Goal: Task Accomplishment & Management: Manage account settings

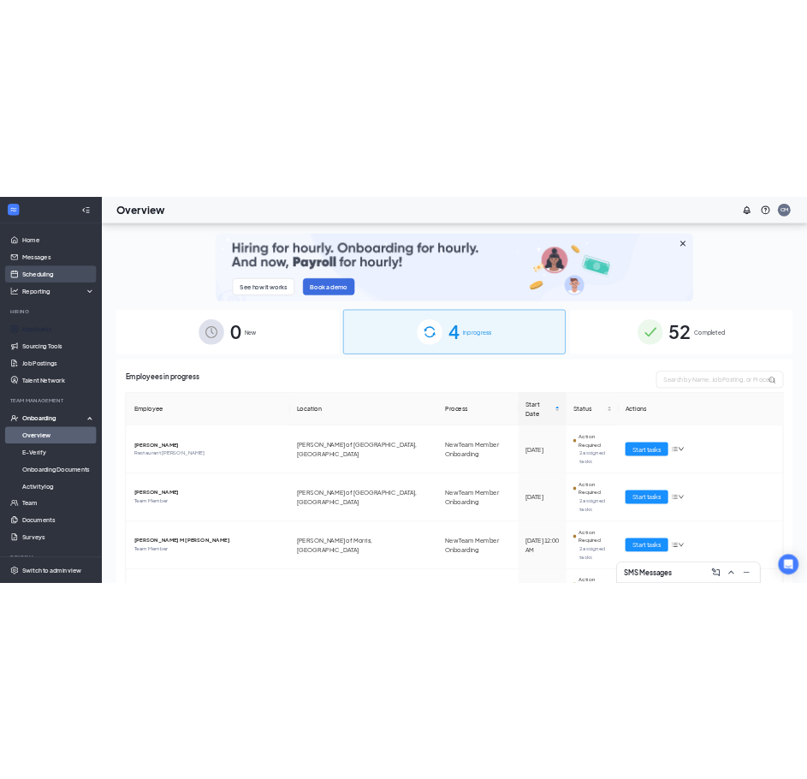
scroll to position [77, 0]
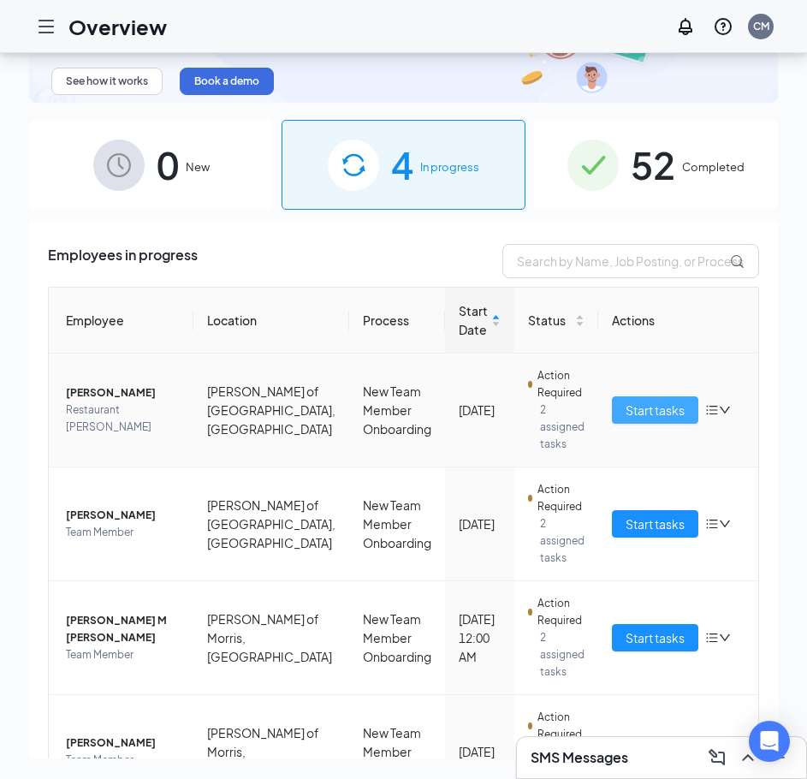
click at [626, 402] on span "Start tasks" at bounding box center [655, 410] width 59 height 19
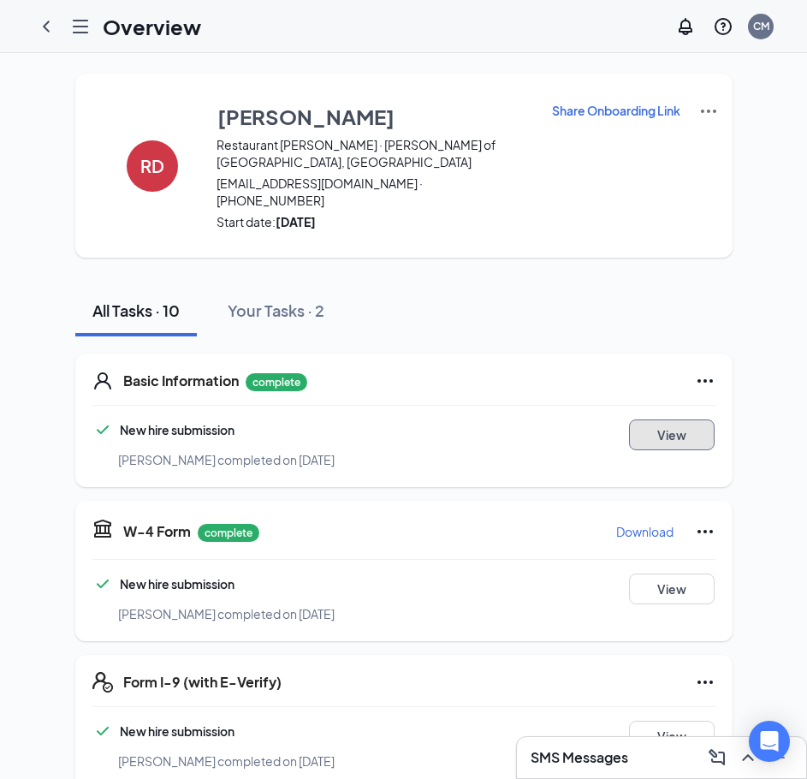
click at [654, 420] on button "View" at bounding box center [672, 435] width 86 height 31
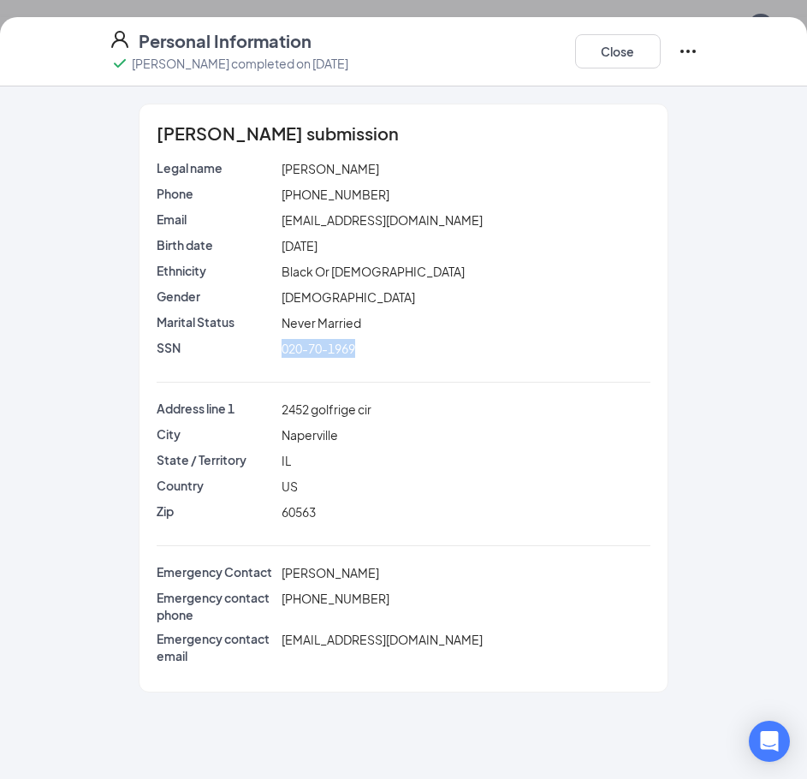
drag, startPoint x: 350, startPoint y: 350, endPoint x: 278, endPoint y: 355, distance: 72.1
click at [278, 355] on div "020-70-1969" at bounding box center [466, 348] width 376 height 19
copy span "020-70-1969"
click at [605, 44] on button "Close" at bounding box center [618, 51] width 86 height 34
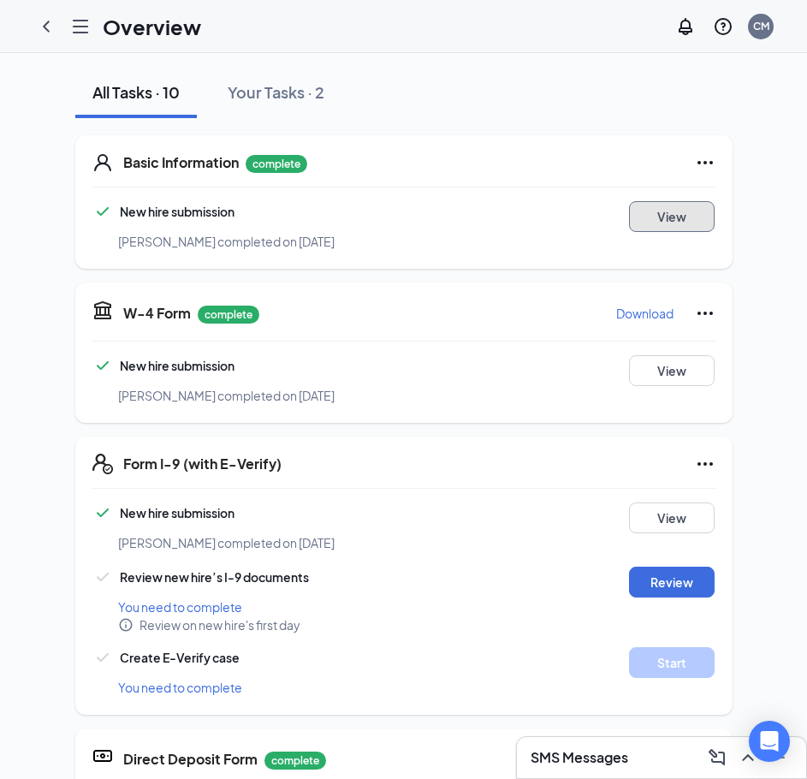
scroll to position [257, 0]
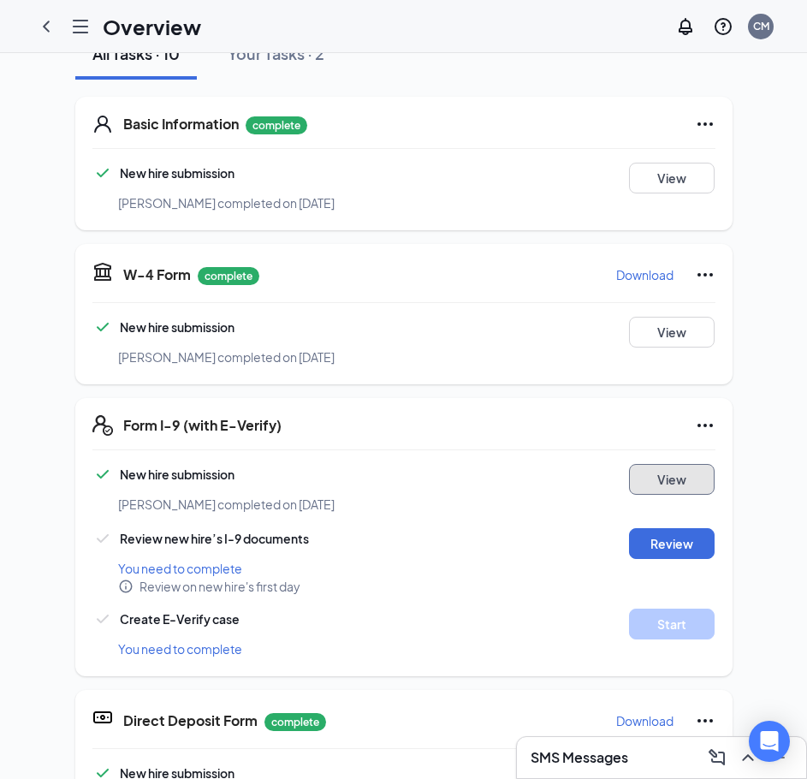
click at [703, 464] on button "View" at bounding box center [672, 479] width 86 height 31
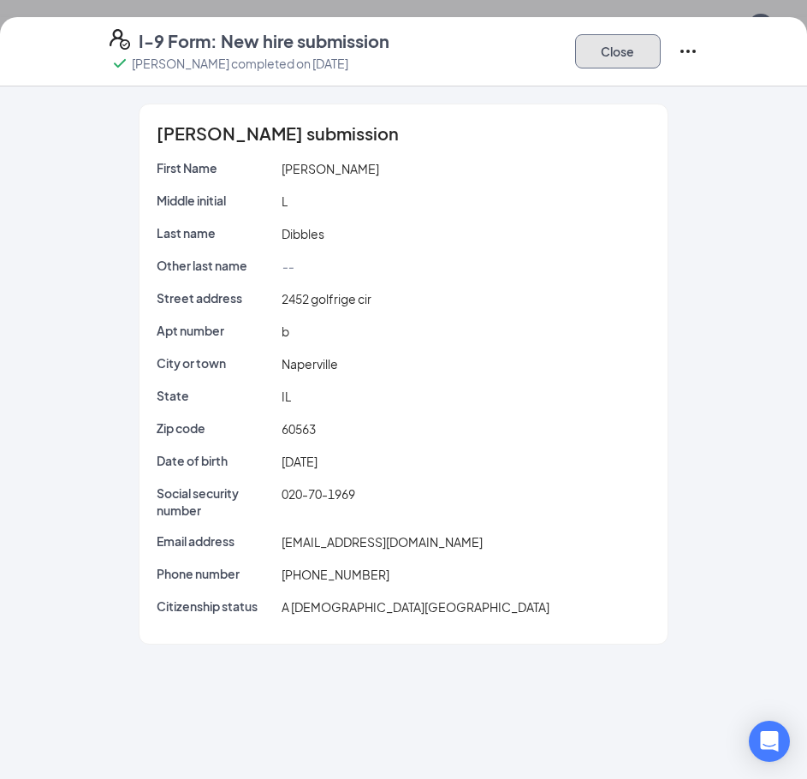
click at [605, 39] on button "Close" at bounding box center [618, 51] width 86 height 34
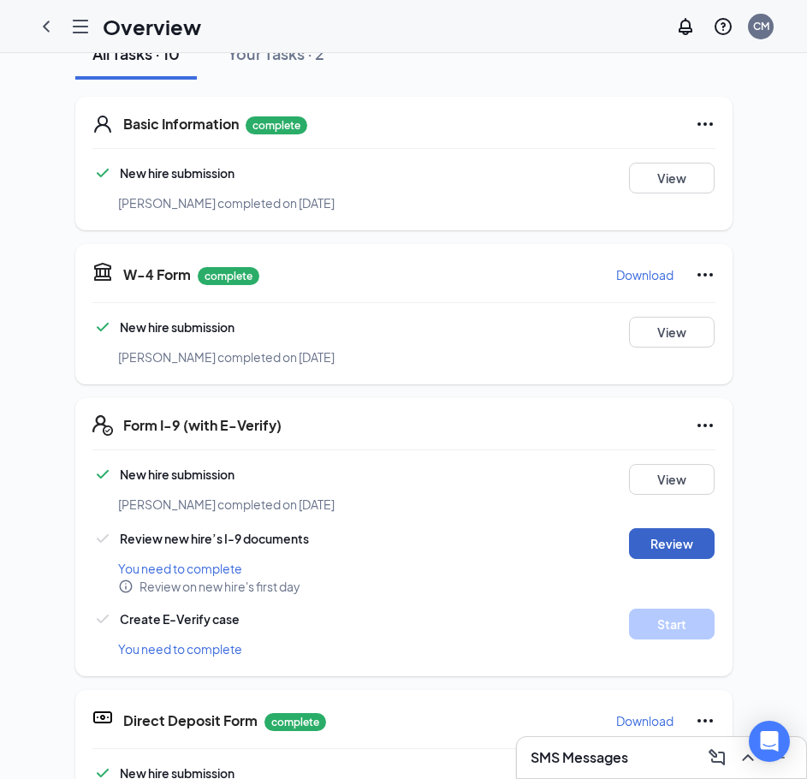
drag, startPoint x: 634, startPoint y: 520, endPoint x: 567, endPoint y: 565, distance: 80.8
click at [567, 565] on div "New hire submission Robert L Dibbles completed on Sep 10, 2025 View Review new …" at bounding box center [403, 561] width 623 height 195
click at [643, 528] on button "Review" at bounding box center [672, 543] width 86 height 31
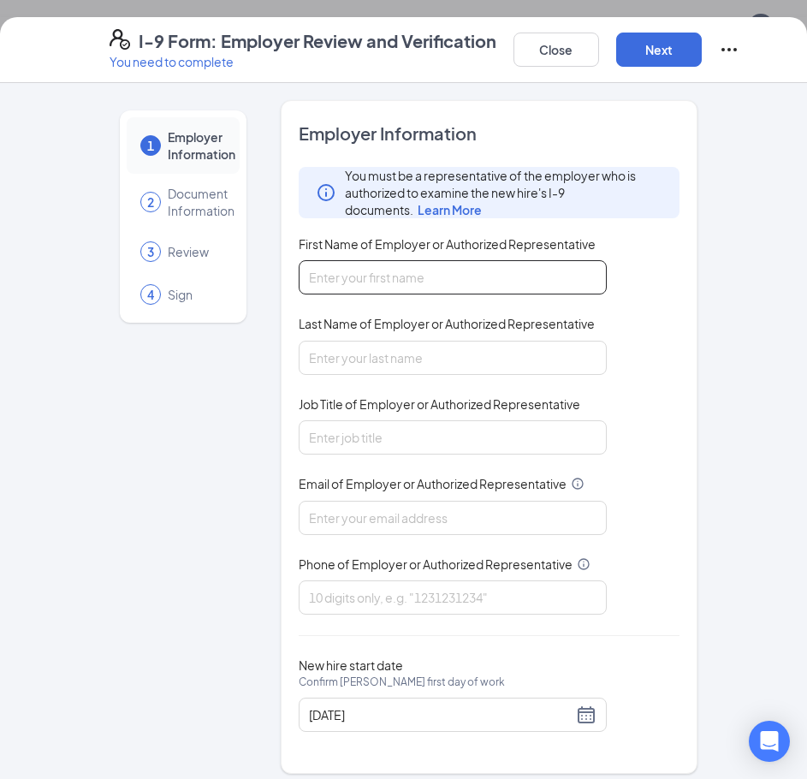
click at [344, 270] on input "First Name of Employer or Authorized Representative" at bounding box center [453, 277] width 308 height 34
type input "Chrissy"
type input "McCroskey"
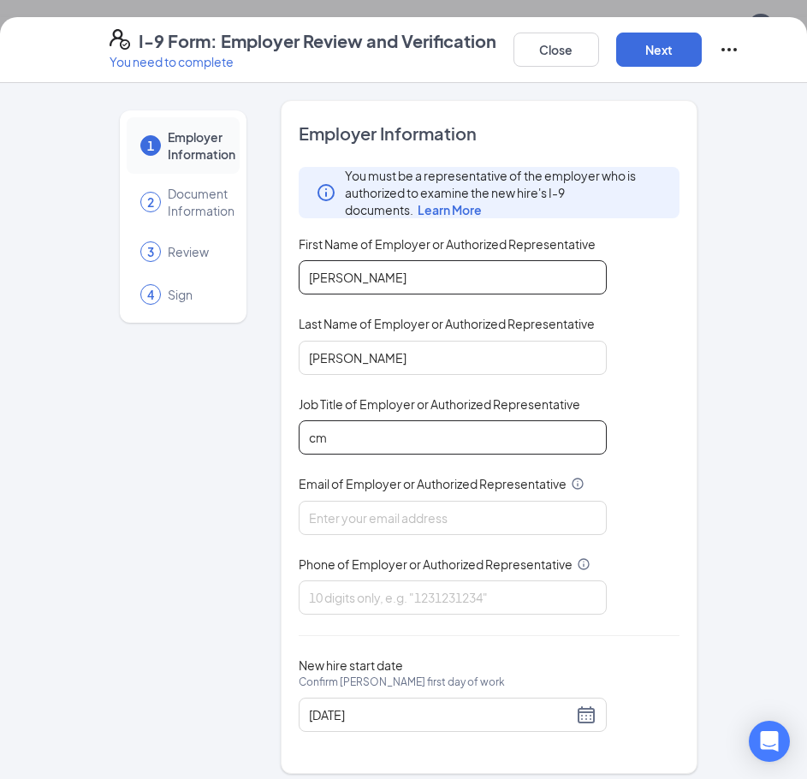
type input "c"
click at [523, 438] on input "Marketing Coordinato4" at bounding box center [453, 437] width 308 height 34
type input "Marketing Coordinator"
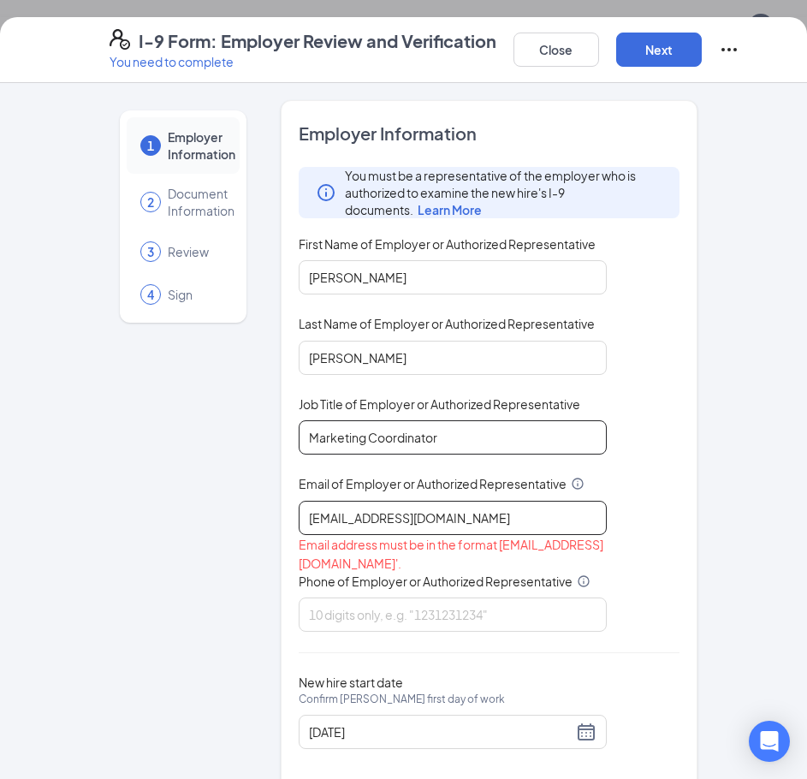
type input "cm.culvers@gmail.com"
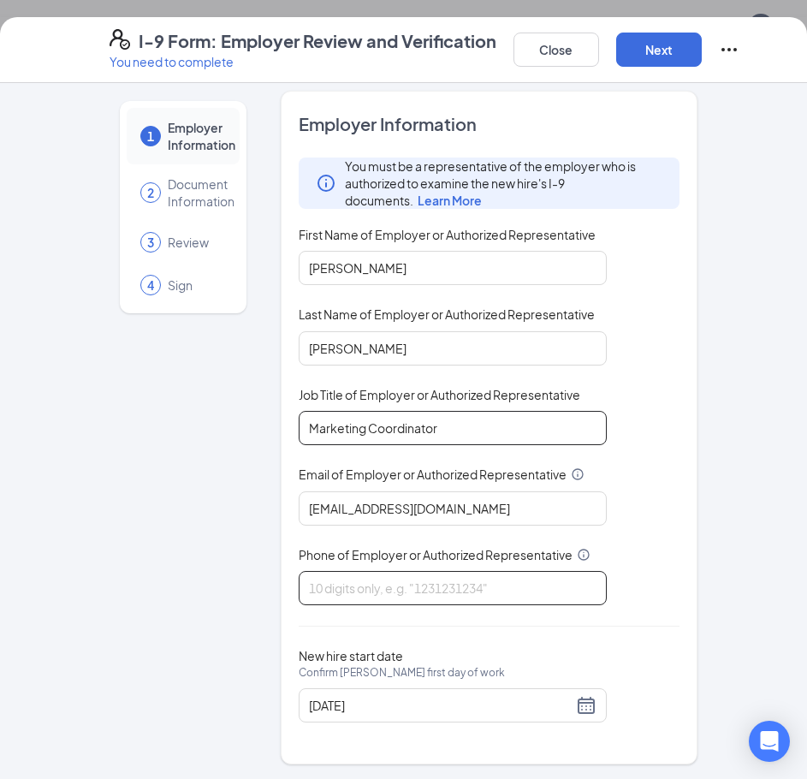
scroll to position [12, 0]
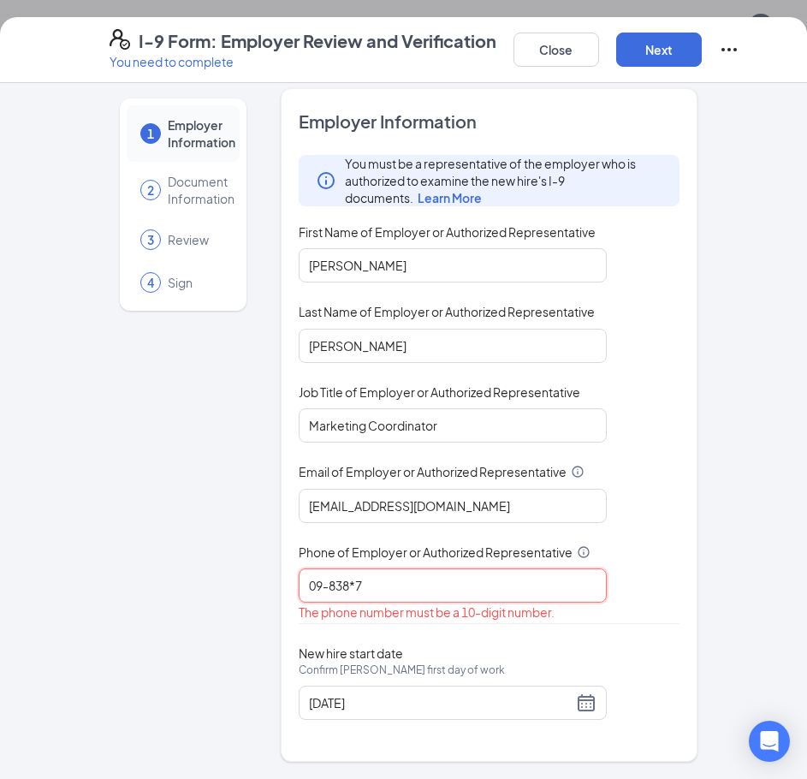
drag, startPoint x: 396, startPoint y: 587, endPoint x: 259, endPoint y: 593, distance: 137.1
click at [259, 593] on div "1 Employer Information 2 Document Information 3 Review 4 Sign Employer Informat…" at bounding box center [404, 425] width 589 height 674
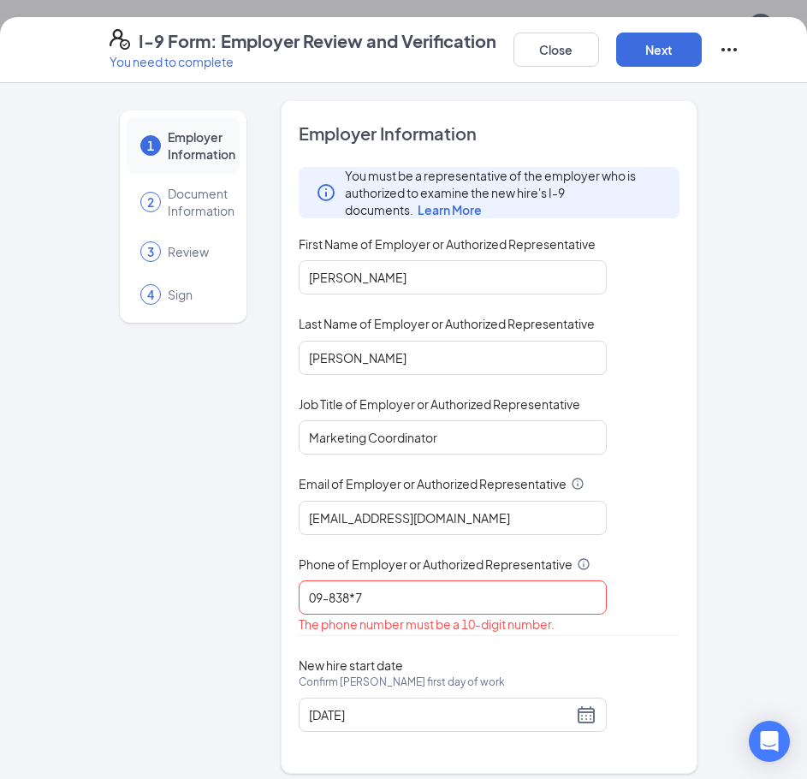
click at [337, 616] on div "The phone number must be a 10-digit number." at bounding box center [453, 624] width 308 height 19
drag, startPoint x: 371, startPoint y: 597, endPoint x: 273, endPoint y: 593, distance: 97.7
click at [273, 593] on div "1 Employer Information 2 Document Information 3 Review 4 Sign Employer Informat…" at bounding box center [404, 437] width 589 height 674
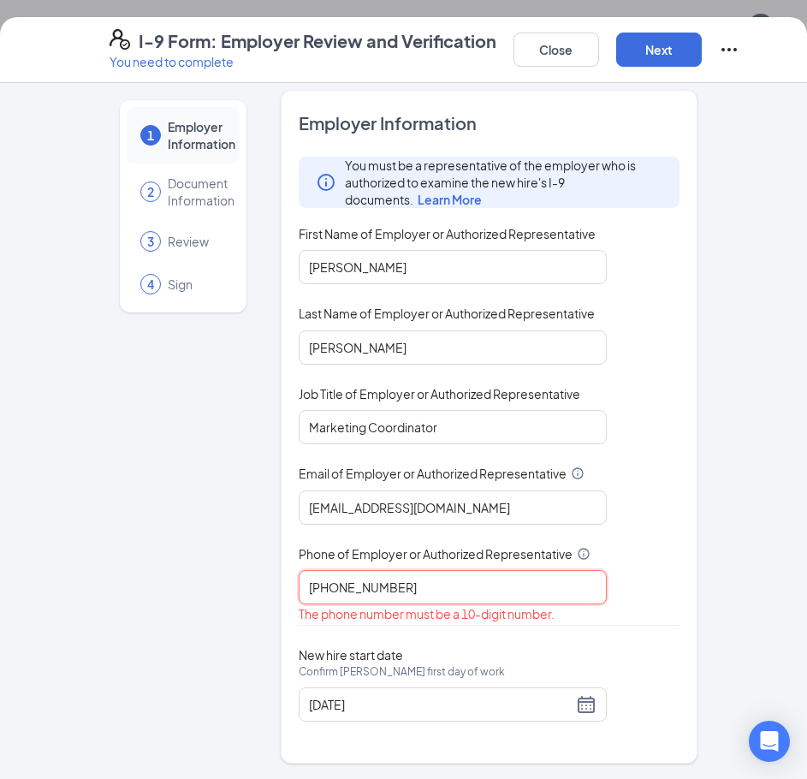
scroll to position [12, 0]
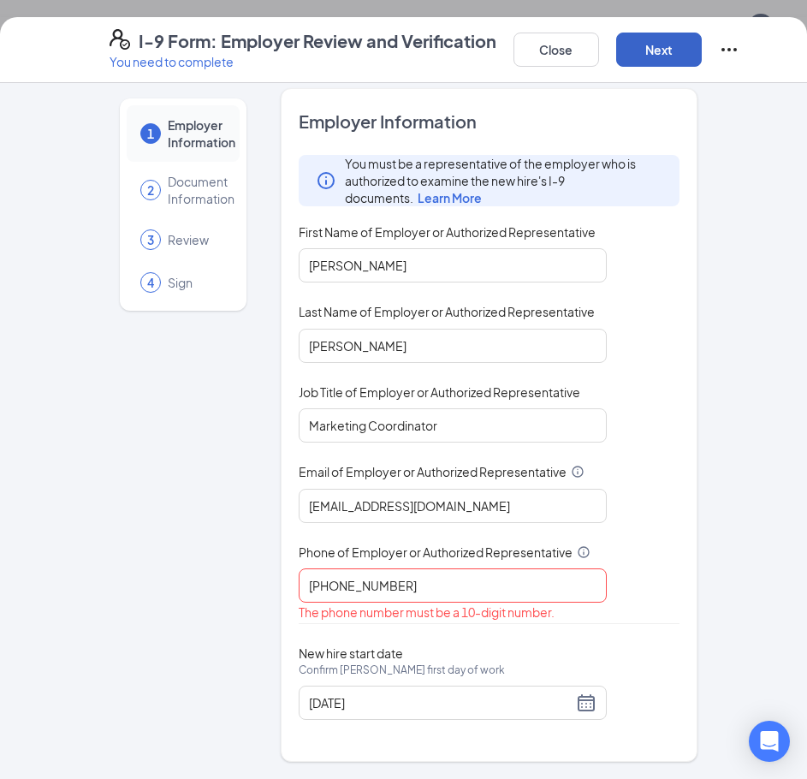
click at [690, 59] on button "Next" at bounding box center [660, 50] width 86 height 34
drag, startPoint x: 442, startPoint y: 581, endPoint x: 265, endPoint y: 576, distance: 177.3
click at [265, 576] on div "1 Employer Information 2 Document Information 3 Review 4 Sign Employer Informat…" at bounding box center [404, 425] width 589 height 674
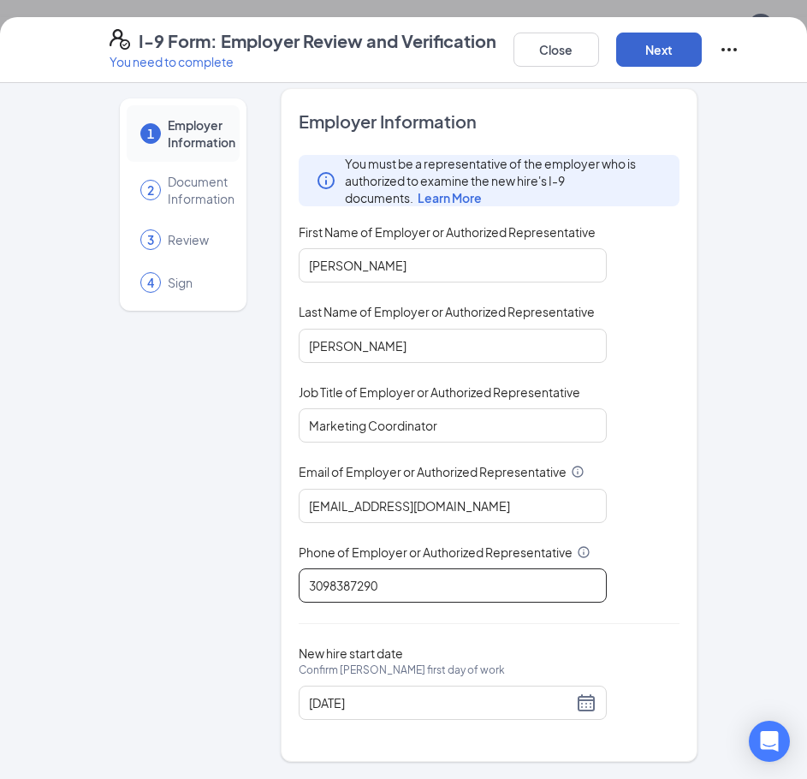
type input "3098387290"
click at [652, 51] on button "Next" at bounding box center [660, 50] width 86 height 34
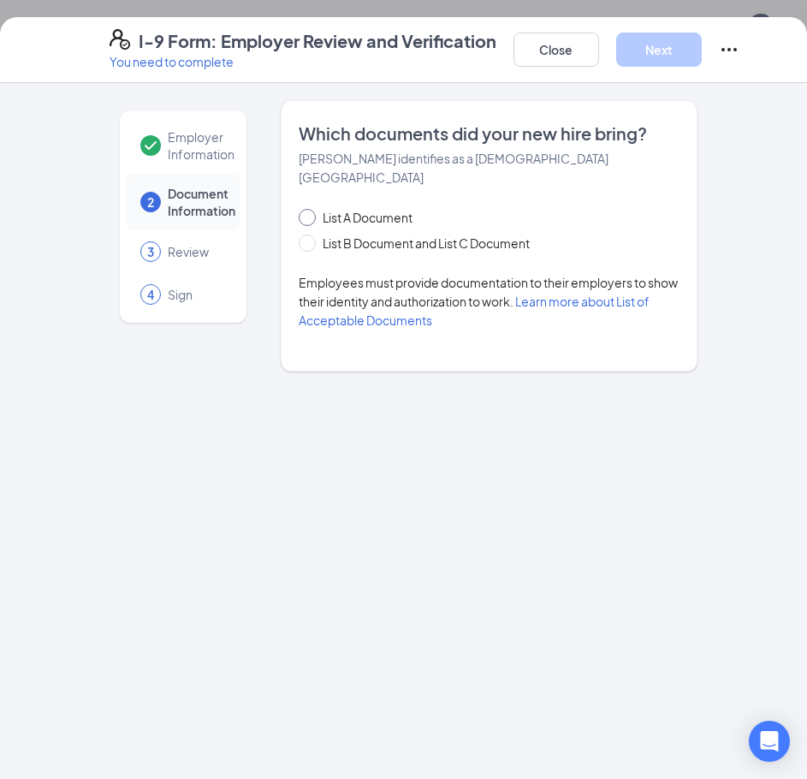
click at [313, 209] on span at bounding box center [307, 217] width 17 height 17
click at [311, 209] on input "List A Document" at bounding box center [305, 215] width 12 height 12
radio input "true"
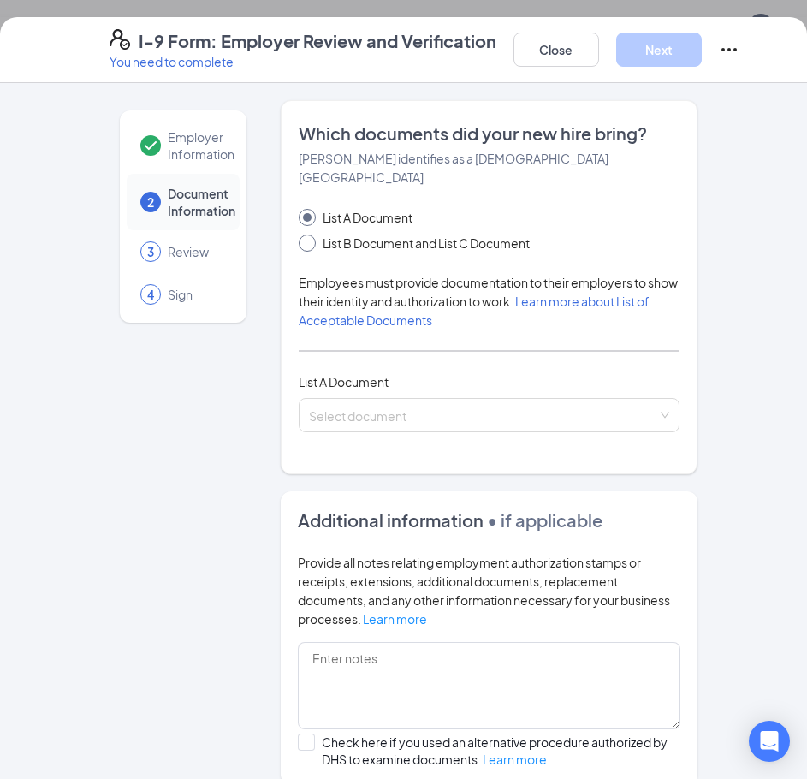
click at [299, 235] on span at bounding box center [307, 243] width 17 height 17
click at [299, 235] on input "List B Document and List C Document" at bounding box center [305, 241] width 12 height 12
radio input "true"
radio input "false"
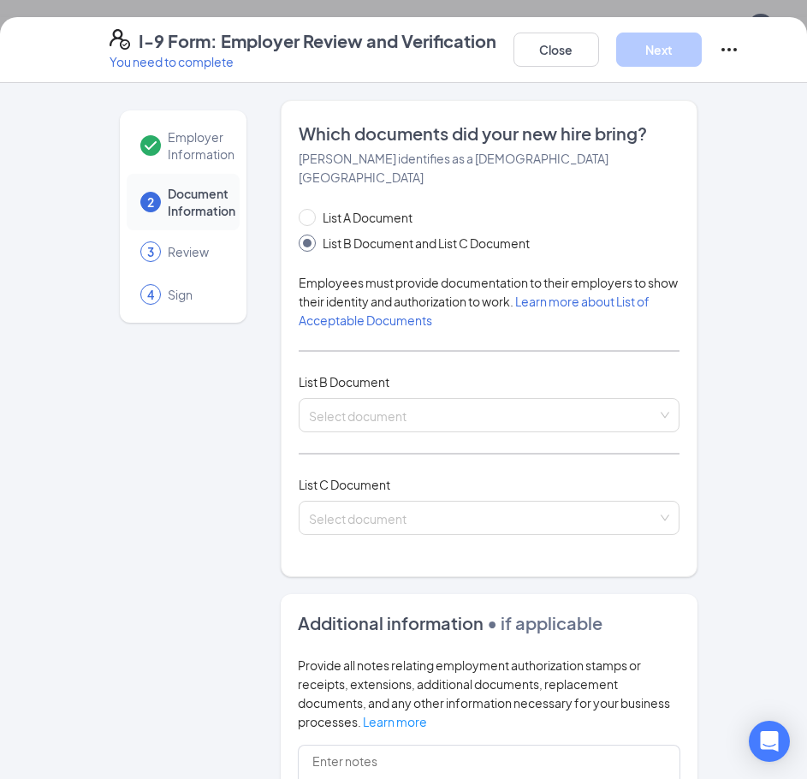
click at [345, 415] on div "List A Document List B Document and List C Document Employees must provide docu…" at bounding box center [489, 382] width 381 height 348
click at [343, 408] on span at bounding box center [483, 415] width 349 height 33
click at [351, 399] on input "search" at bounding box center [483, 412] width 349 height 26
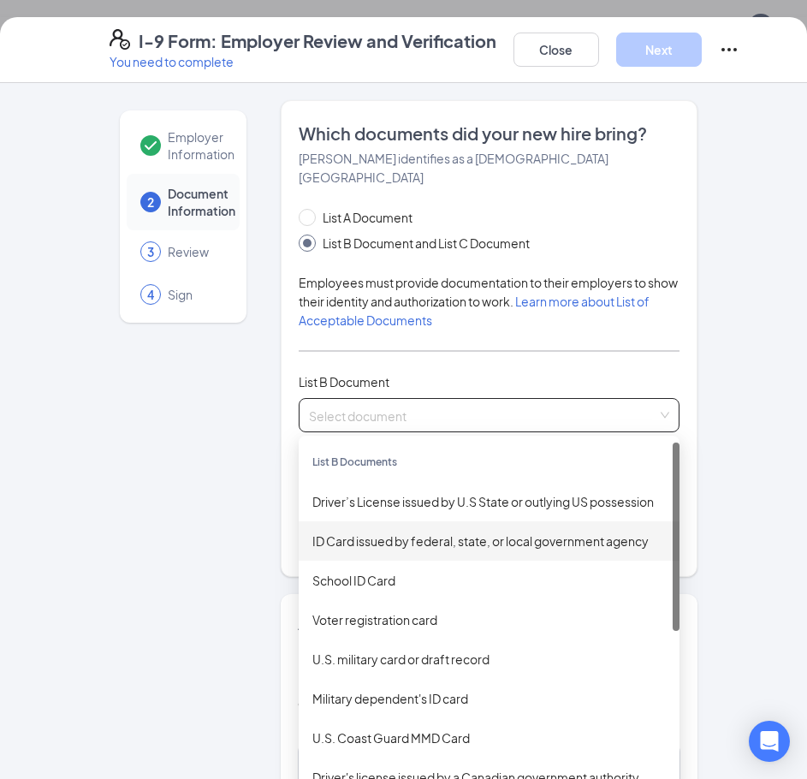
click at [376, 532] on div "ID Card issued by federal, state, or local government agency" at bounding box center [490, 541] width 354 height 19
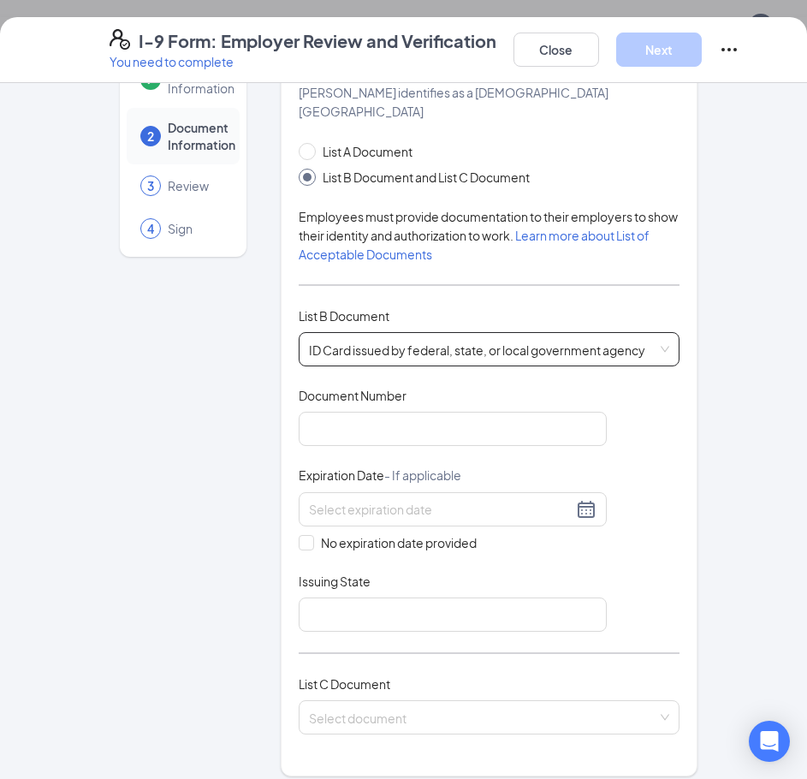
scroll to position [171, 0]
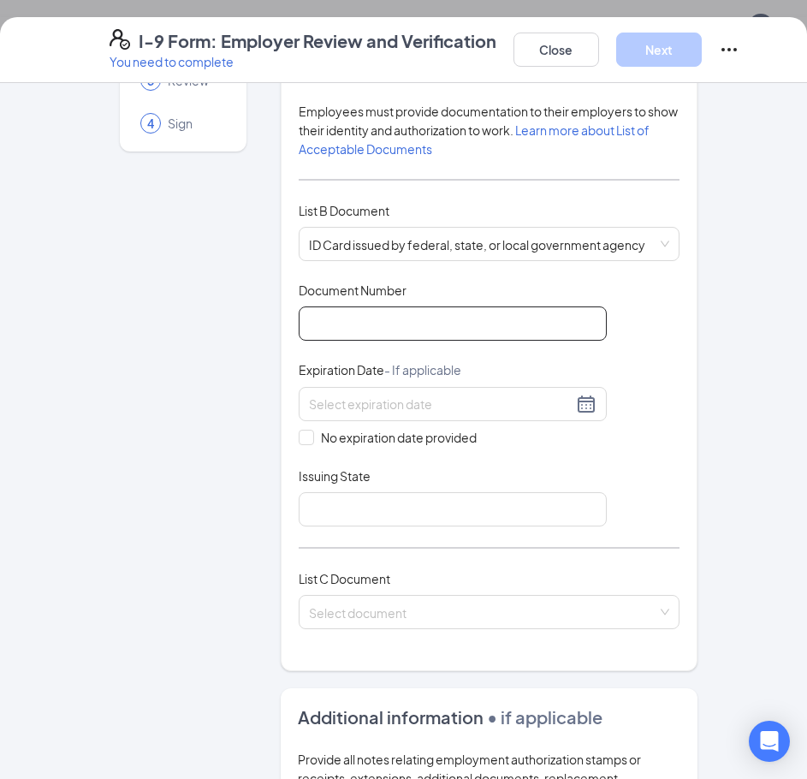
click at [343, 307] on input "Document Number" at bounding box center [453, 324] width 308 height 34
click at [343, 318] on input "Document Number" at bounding box center [453, 324] width 308 height 34
type input "14277287082d"
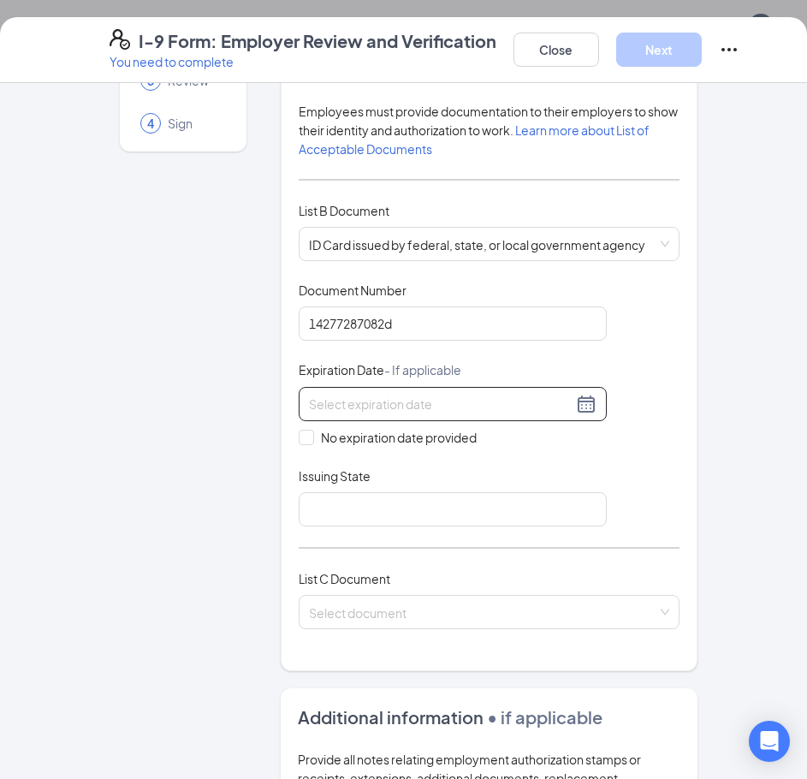
click at [338, 395] on input at bounding box center [441, 404] width 264 height 19
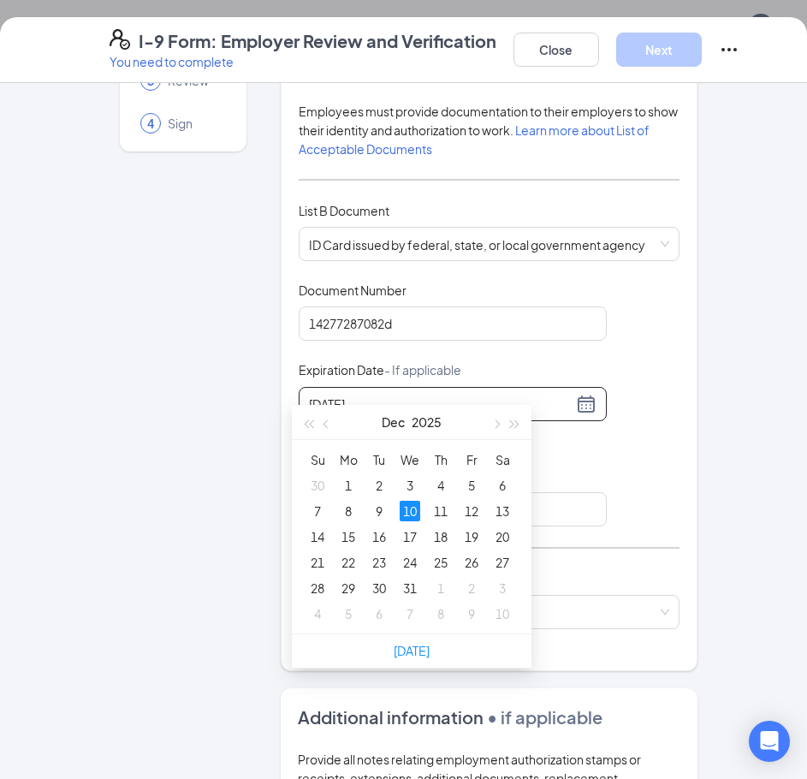
type input "12/10/2025"
click at [240, 378] on div "Employer Information 2 Document Information 3 Review 4 Sign" at bounding box center [183, 546] width 147 height 1235
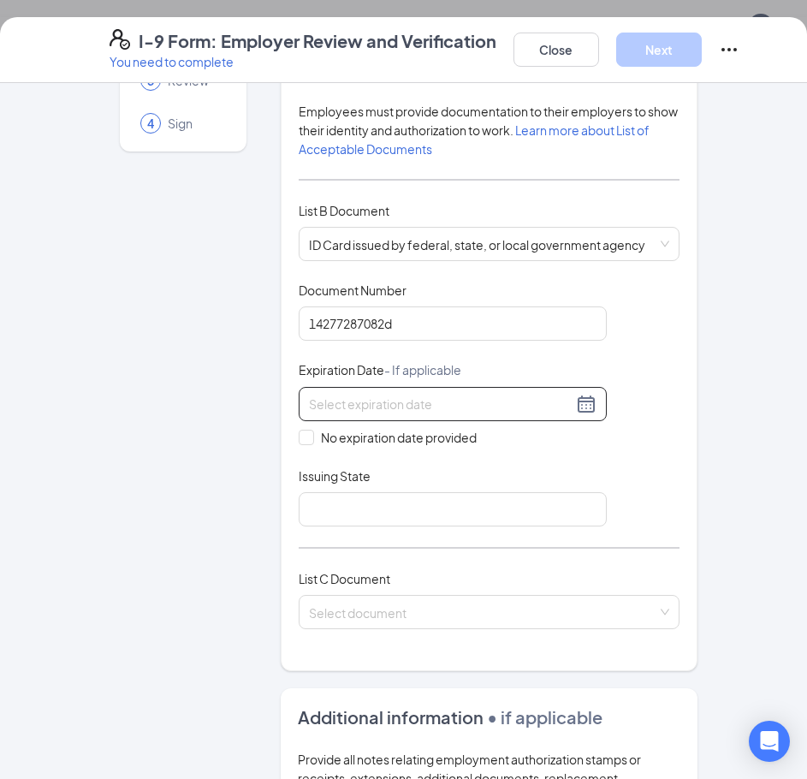
click at [362, 395] on input at bounding box center [441, 404] width 264 height 19
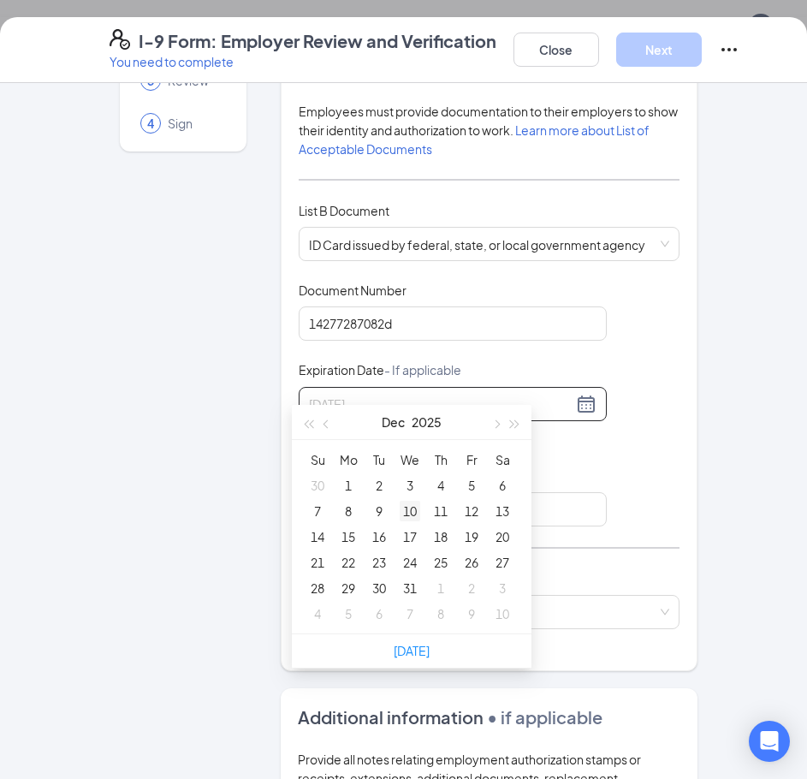
type input "12/10/2025"
click at [412, 515] on div "10" at bounding box center [410, 511] width 21 height 21
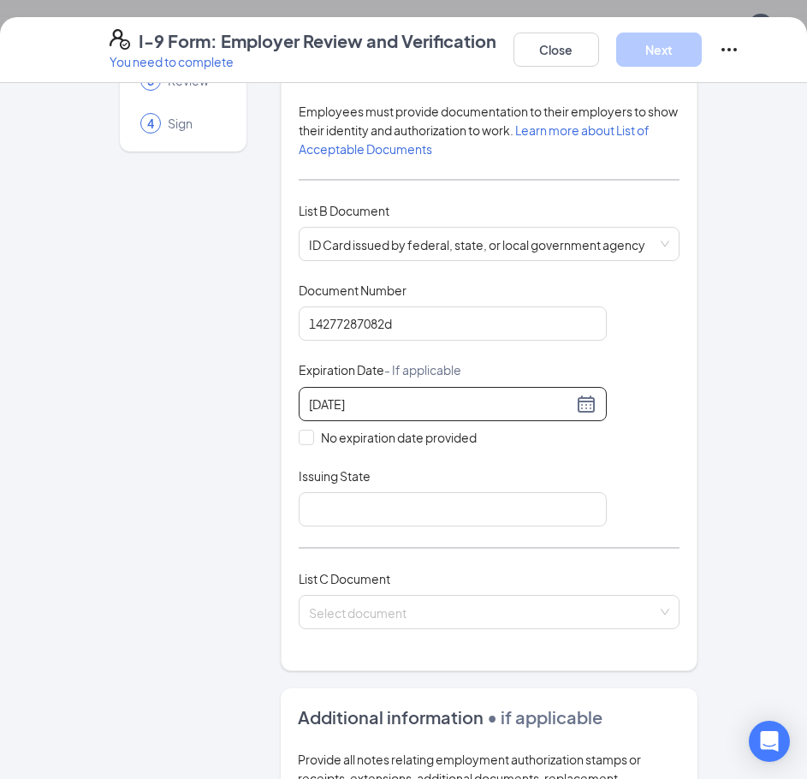
click at [650, 474] on div "Document Title ID Card issued by federal, state, or local government agency Doc…" at bounding box center [489, 404] width 381 height 245
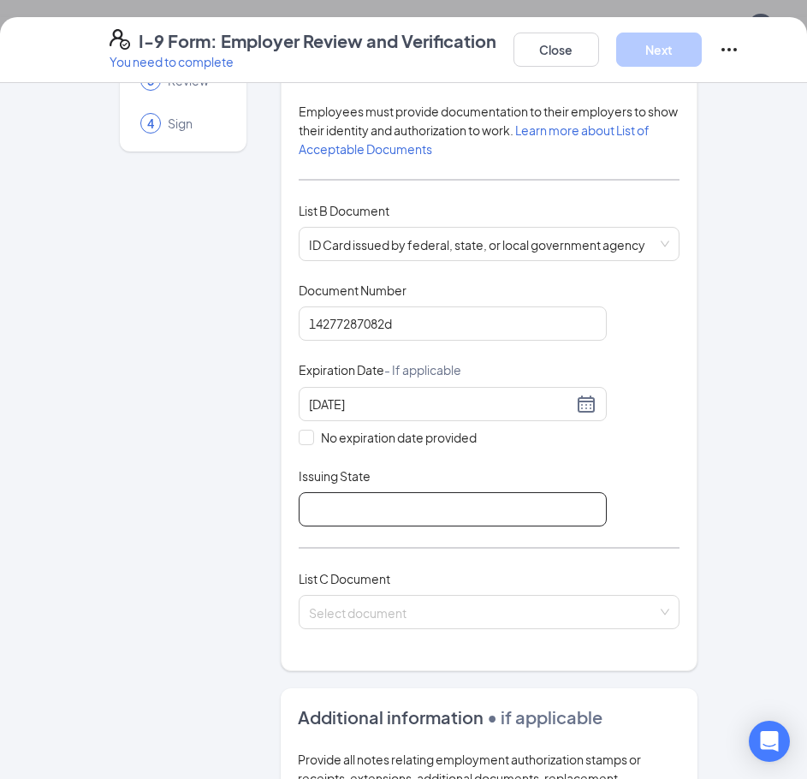
click at [413, 492] on input "Issuing State" at bounding box center [453, 509] width 308 height 34
type input "Illinois"
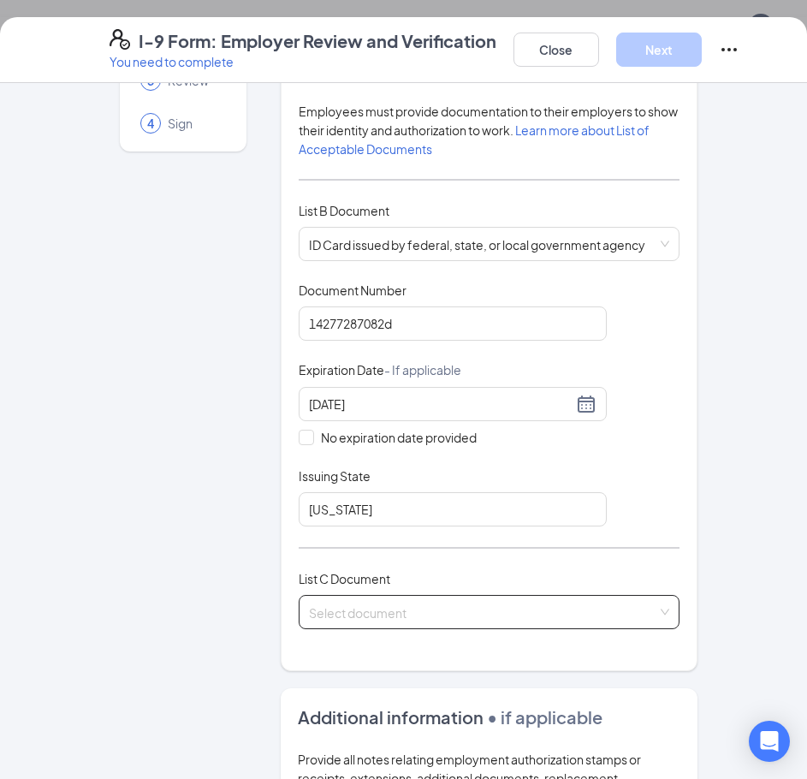
click at [426, 596] on input "search" at bounding box center [483, 609] width 349 height 26
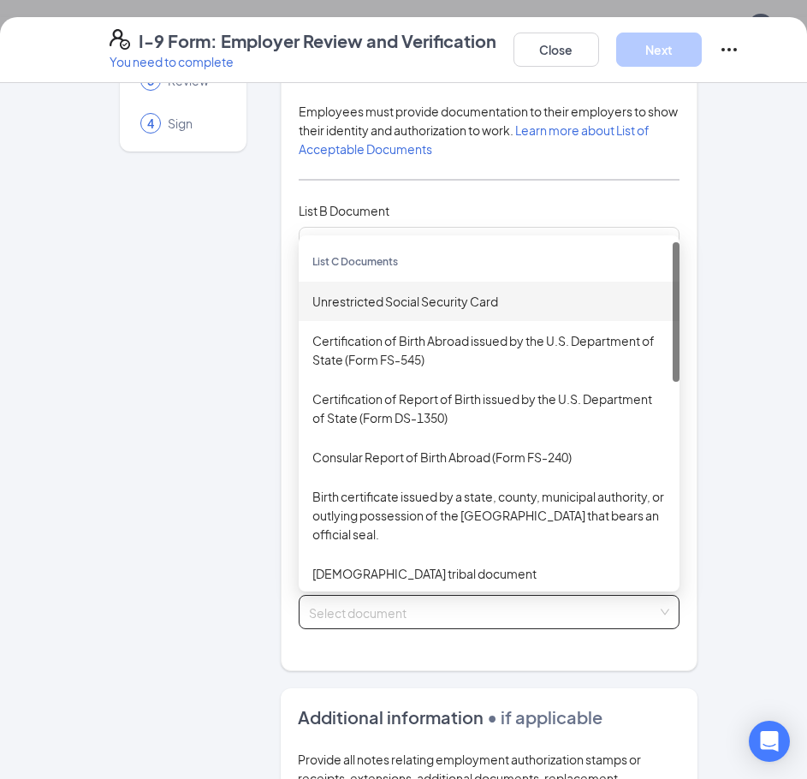
click at [411, 292] on div "Unrestricted Social Security Card" at bounding box center [490, 301] width 354 height 19
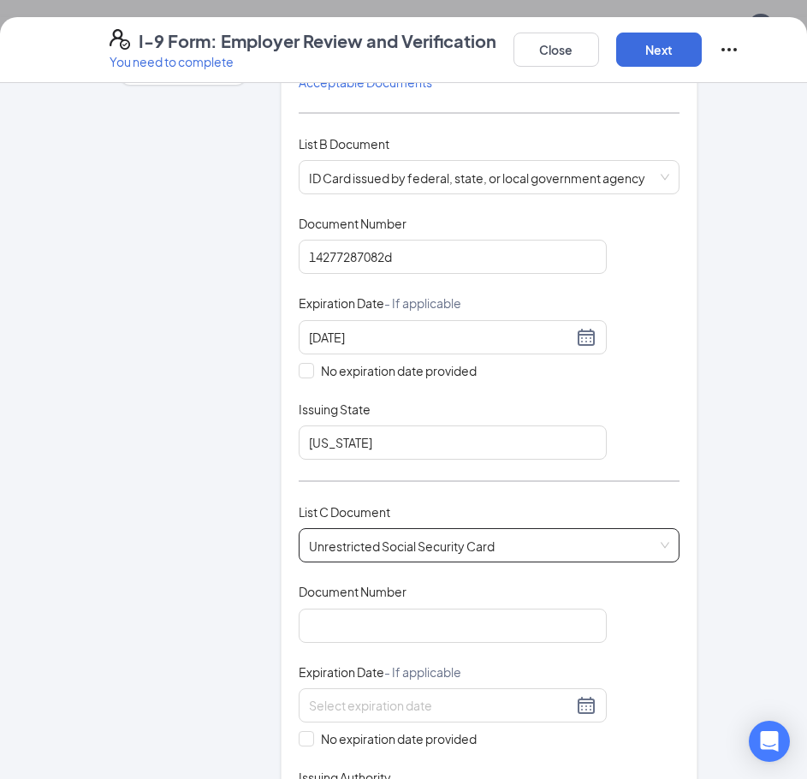
scroll to position [343, 0]
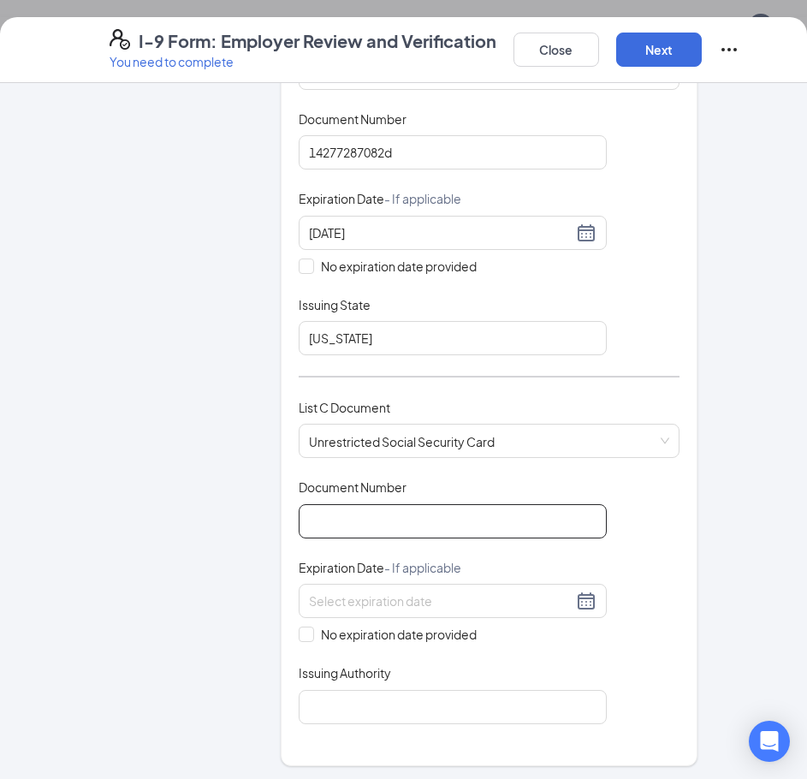
paste input "020-70-1969"
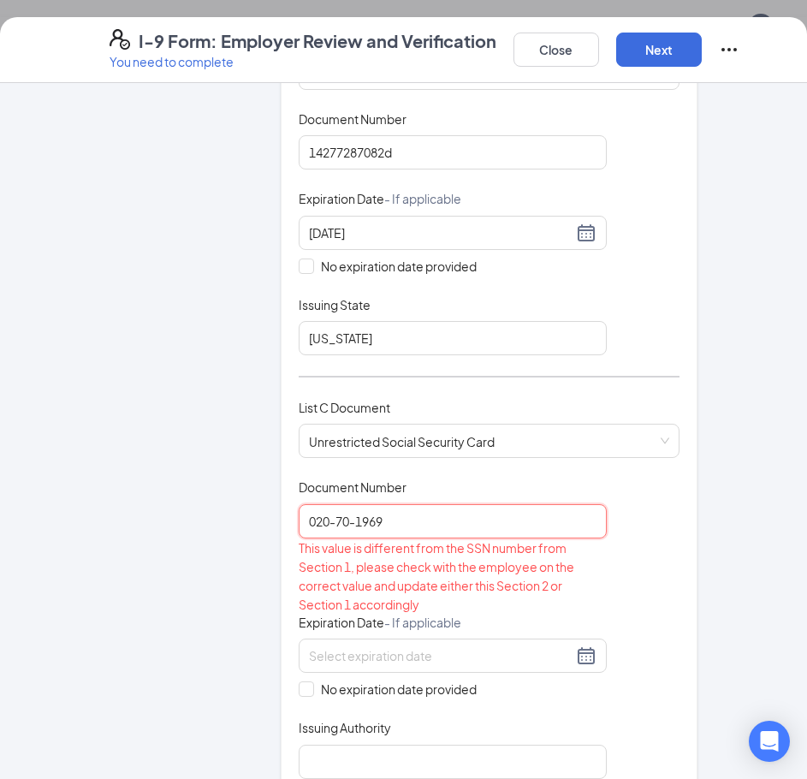
click at [330, 504] on input "020-70-1969" at bounding box center [453, 521] width 308 height 34
click at [349, 504] on input "02070-1969" at bounding box center [453, 521] width 308 height 34
click at [347, 504] on input "02070-1969" at bounding box center [453, 521] width 308 height 34
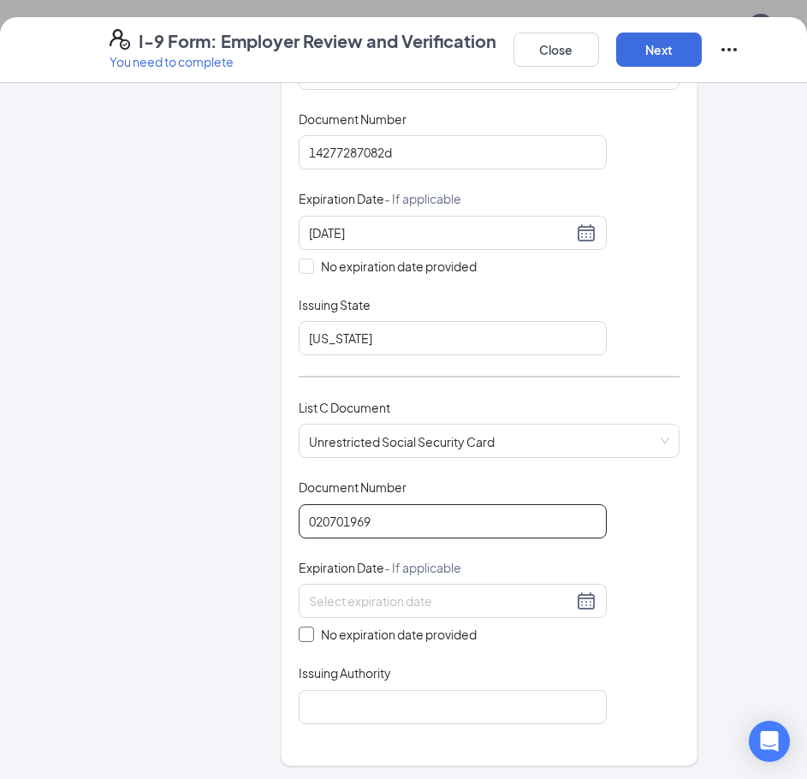
type input "020701969"
click at [307, 627] on span at bounding box center [306, 634] width 15 height 15
click at [307, 627] on input "No expiration date provided" at bounding box center [305, 633] width 12 height 12
checkbox input "true"
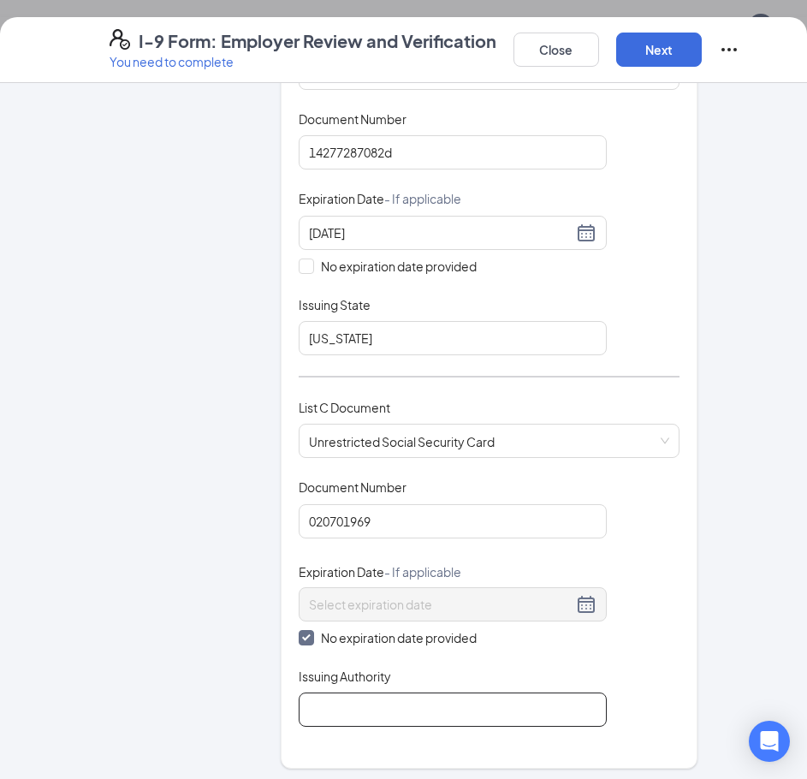
click at [354, 693] on input "Issuing Authority" at bounding box center [453, 710] width 308 height 34
type input "Social Security Administration"
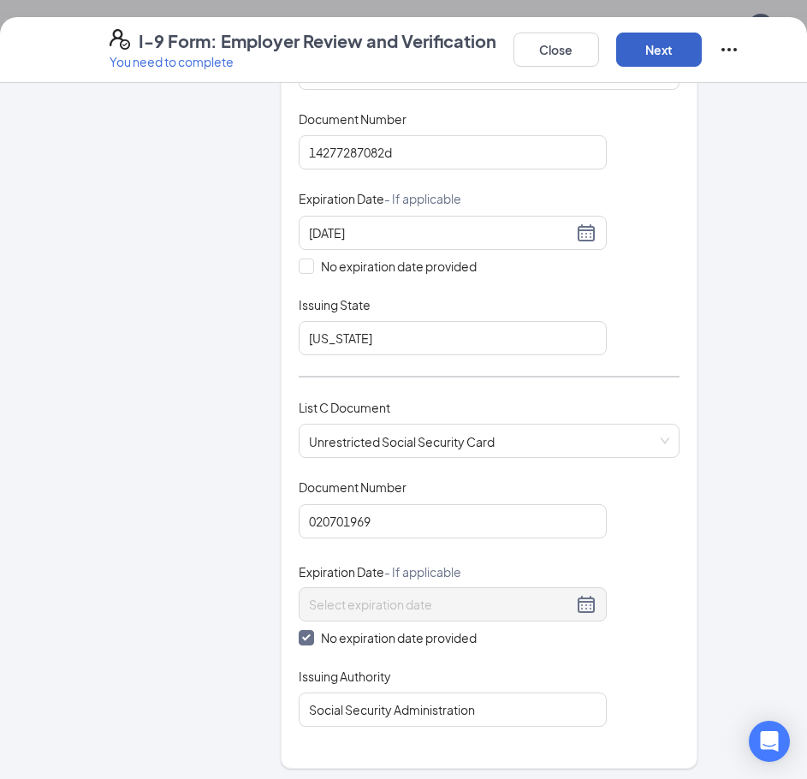
click at [681, 49] on button "Next" at bounding box center [660, 50] width 86 height 34
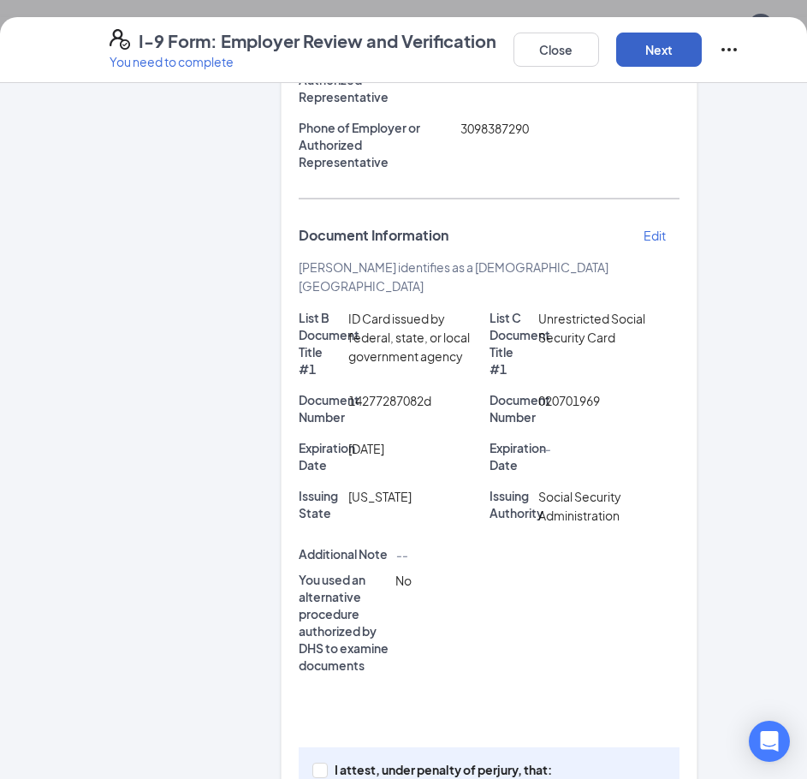
click at [666, 56] on button "Next" at bounding box center [660, 50] width 86 height 34
click at [313, 763] on span at bounding box center [320, 770] width 15 height 15
click at [313, 763] on input "I attest, under penalty of perjury, that: (1) I have examined the documentation…" at bounding box center [319, 769] width 12 height 12
checkbox input "true"
click at [682, 34] on button "Next" at bounding box center [660, 50] width 86 height 34
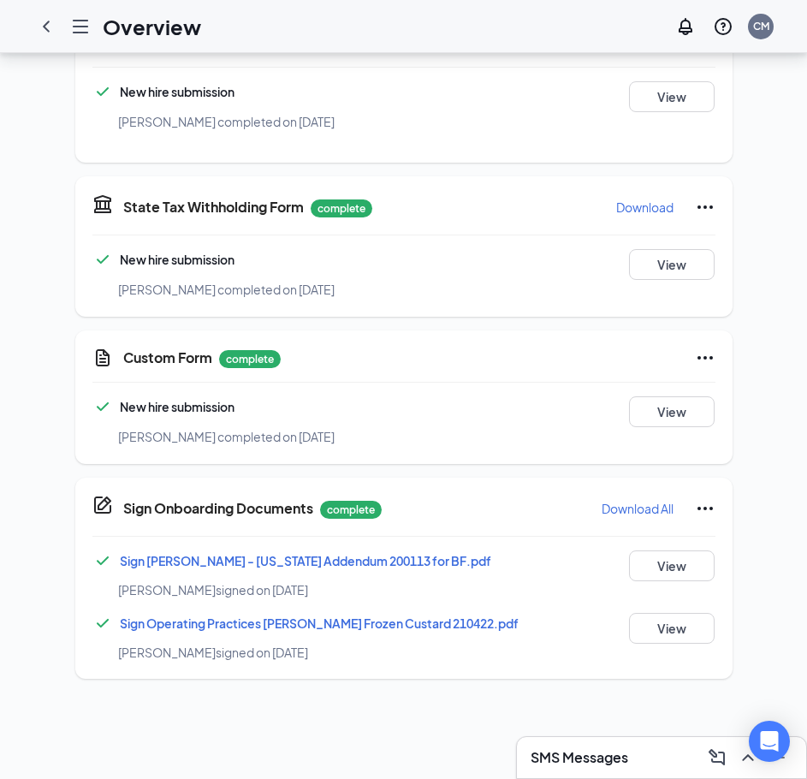
scroll to position [120, 0]
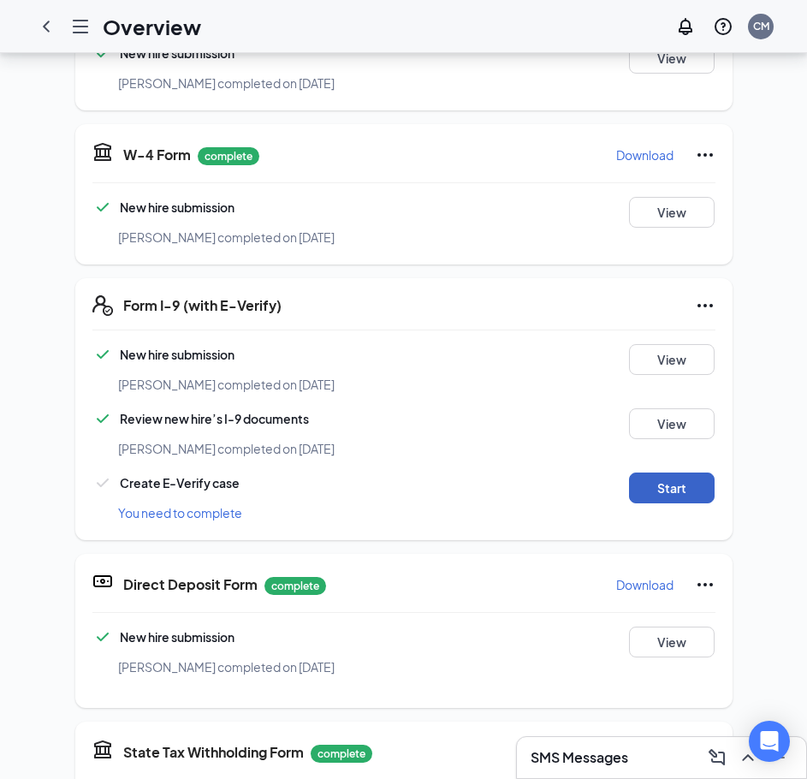
click at [658, 473] on button "Start" at bounding box center [672, 488] width 86 height 31
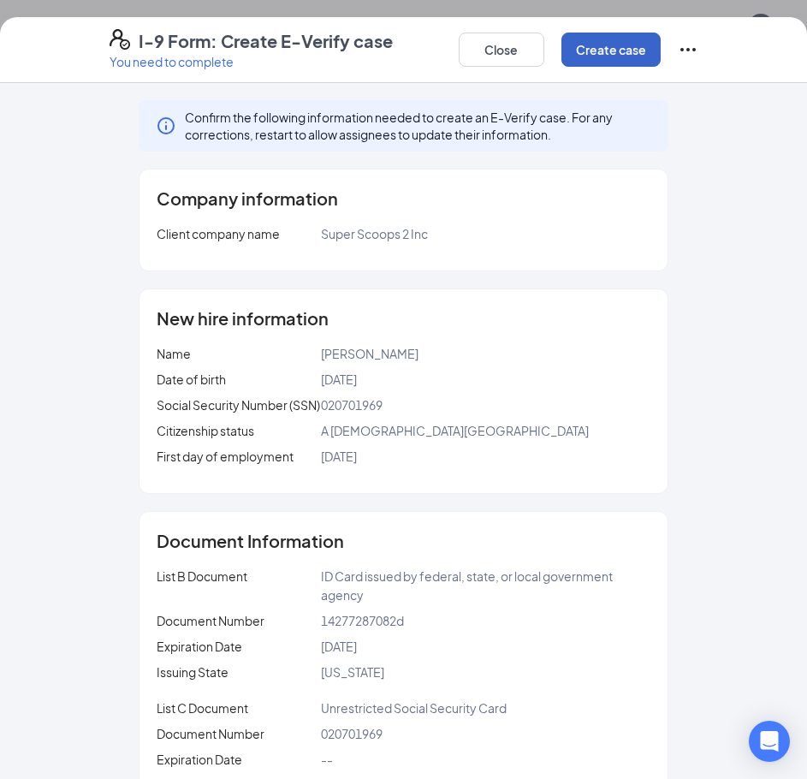
click at [598, 38] on button "Create case" at bounding box center [611, 50] width 99 height 34
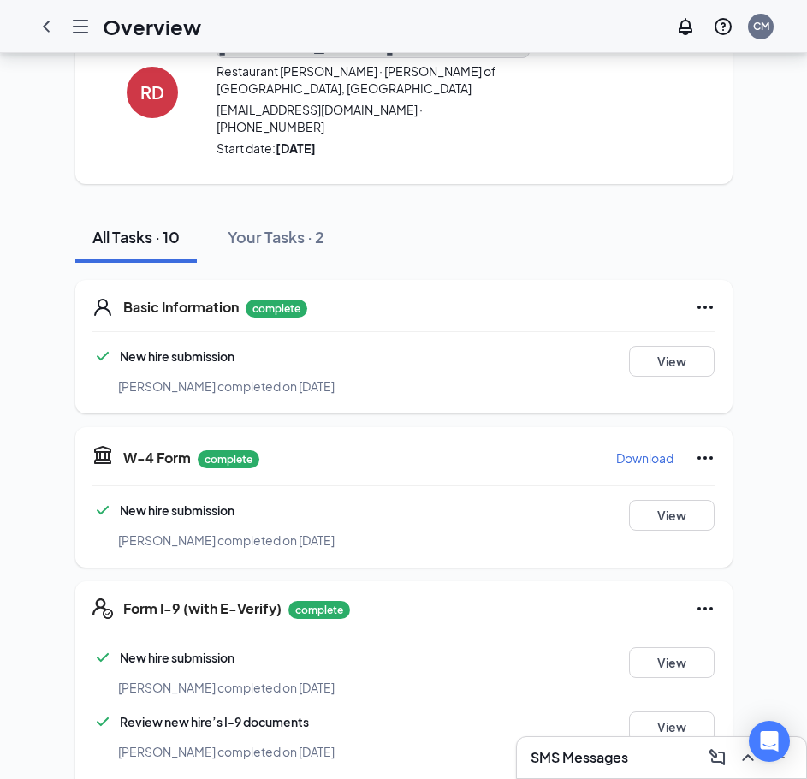
scroll to position [0, 0]
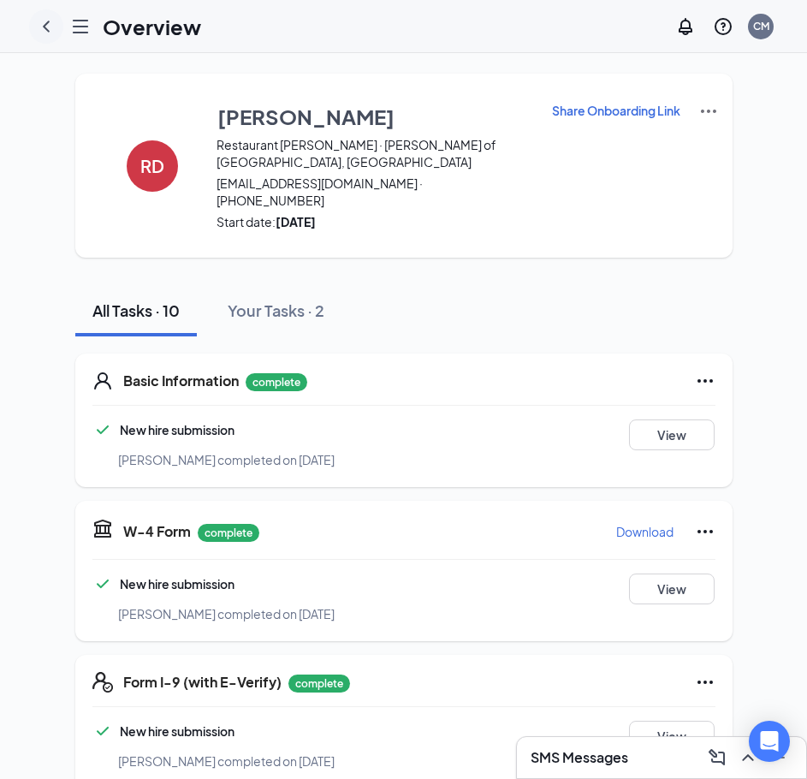
click at [51, 23] on icon "ChevronLeft" at bounding box center [46, 26] width 21 height 21
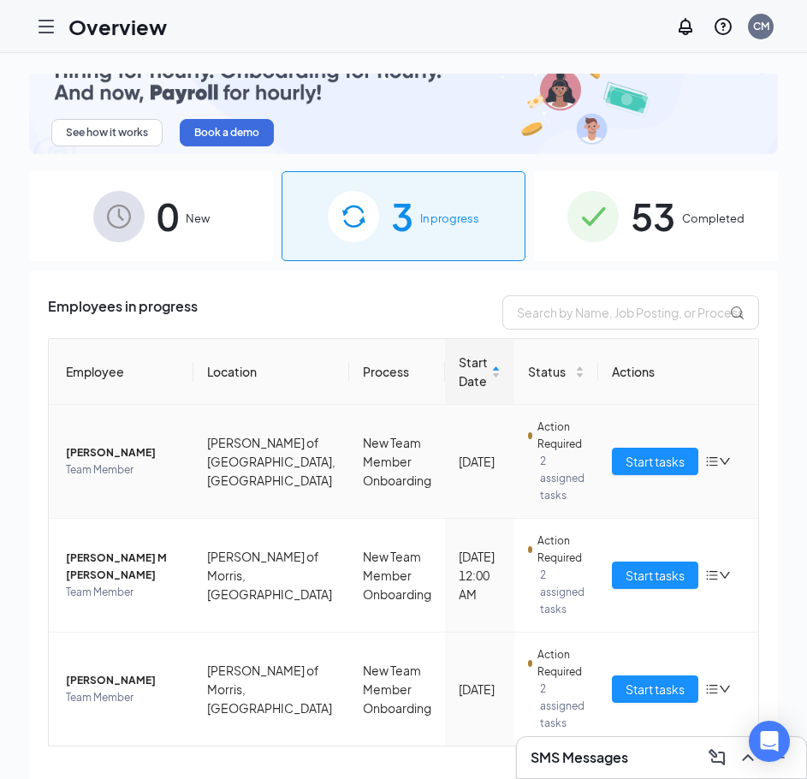
scroll to position [51, 0]
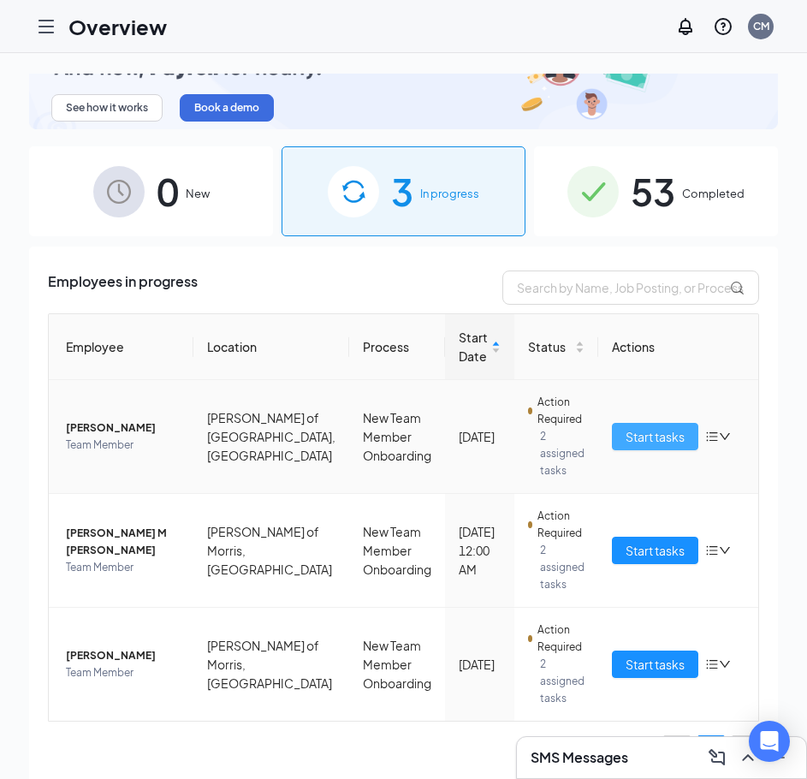
click at [626, 448] on button "Start tasks" at bounding box center [655, 436] width 86 height 27
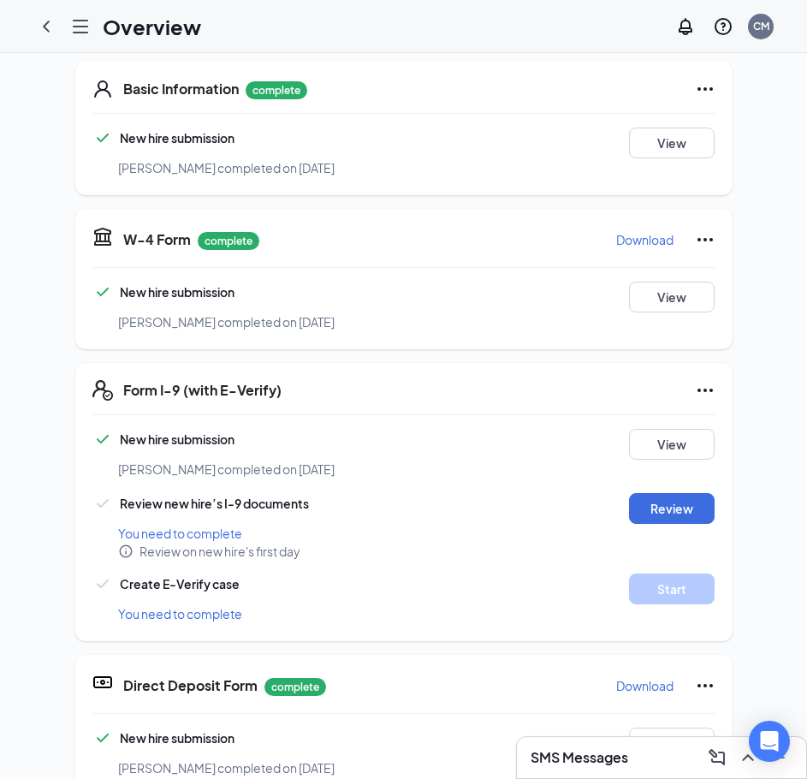
scroll to position [343, 0]
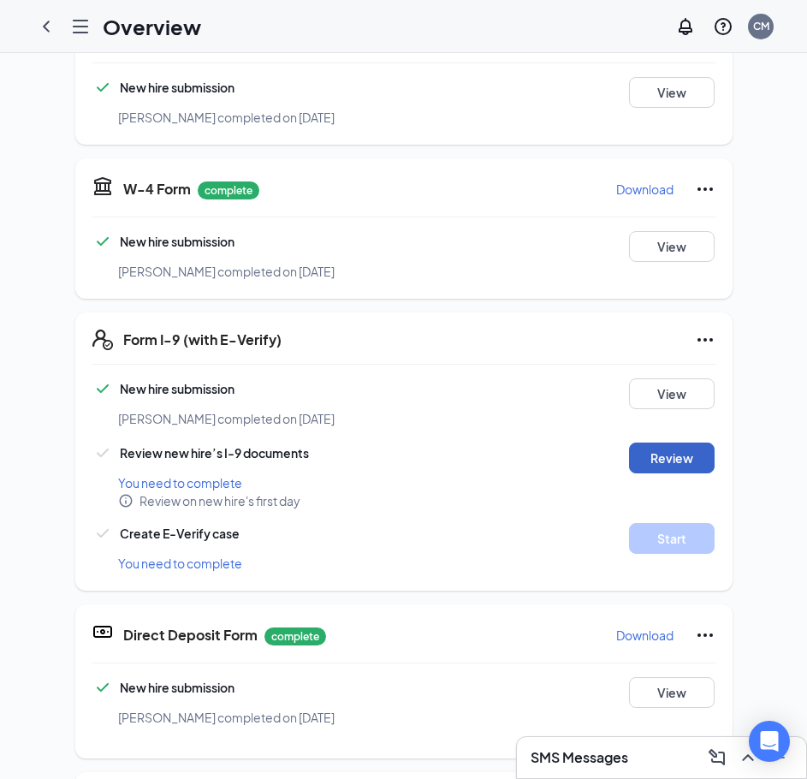
click at [642, 443] on button "Review" at bounding box center [672, 458] width 86 height 31
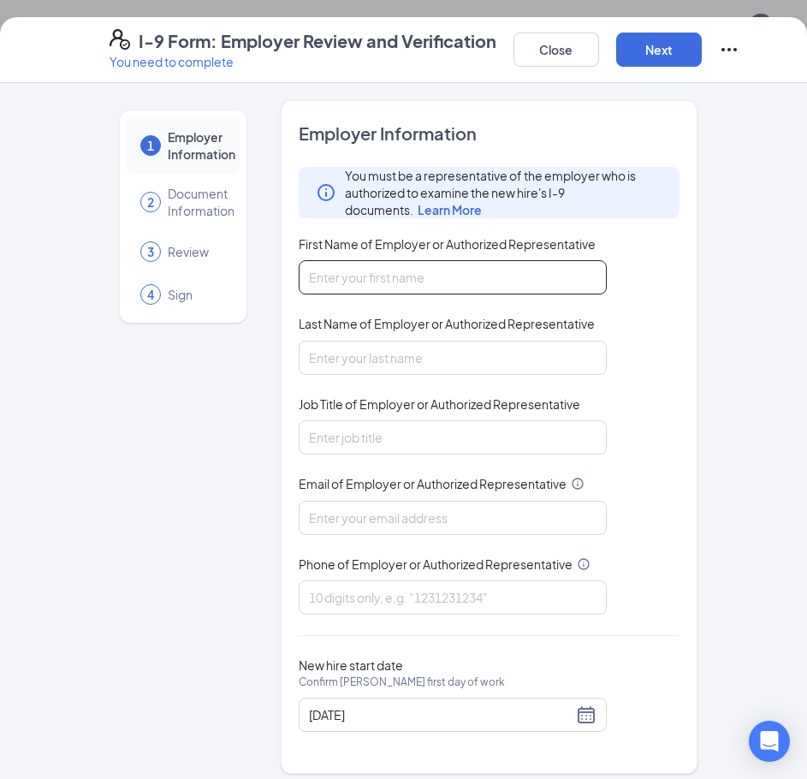
click at [378, 279] on input "First Name of Employer or Authorized Representative" at bounding box center [453, 277] width 308 height 34
type input "Chrissy"
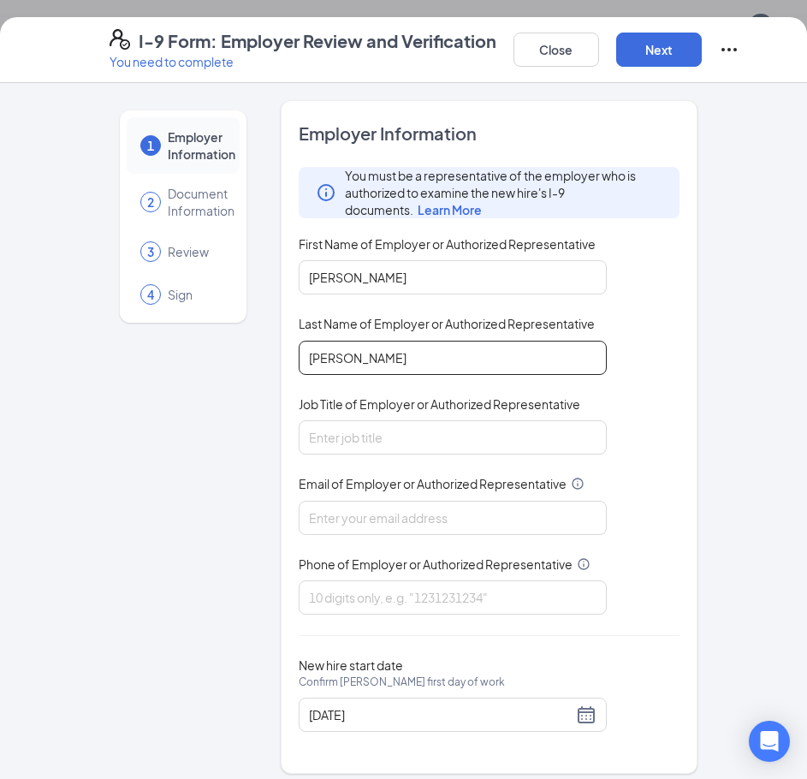
type input "McCroskey"
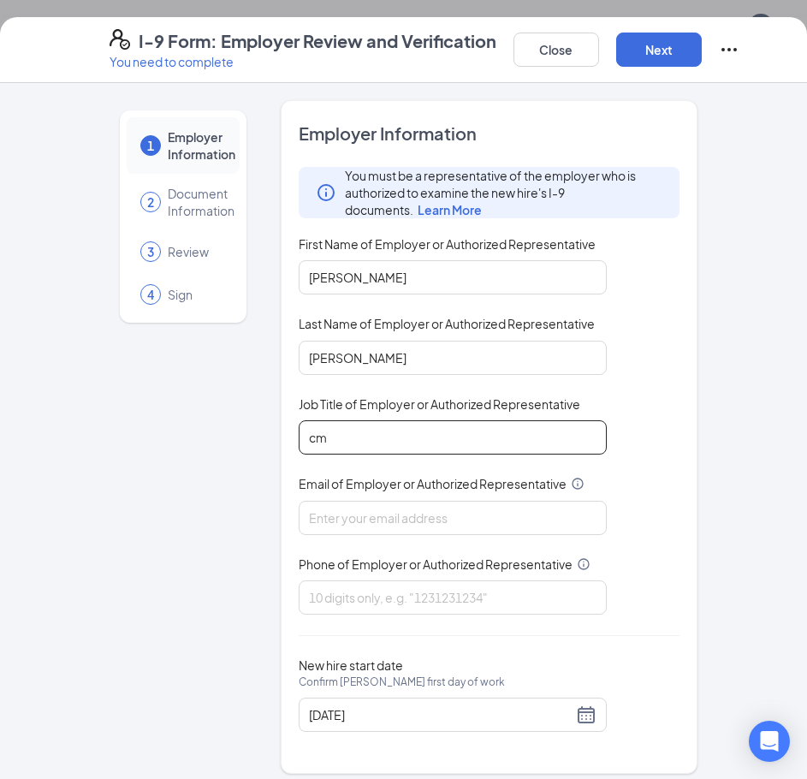
type input "c"
type input "Marketing Coordinator"
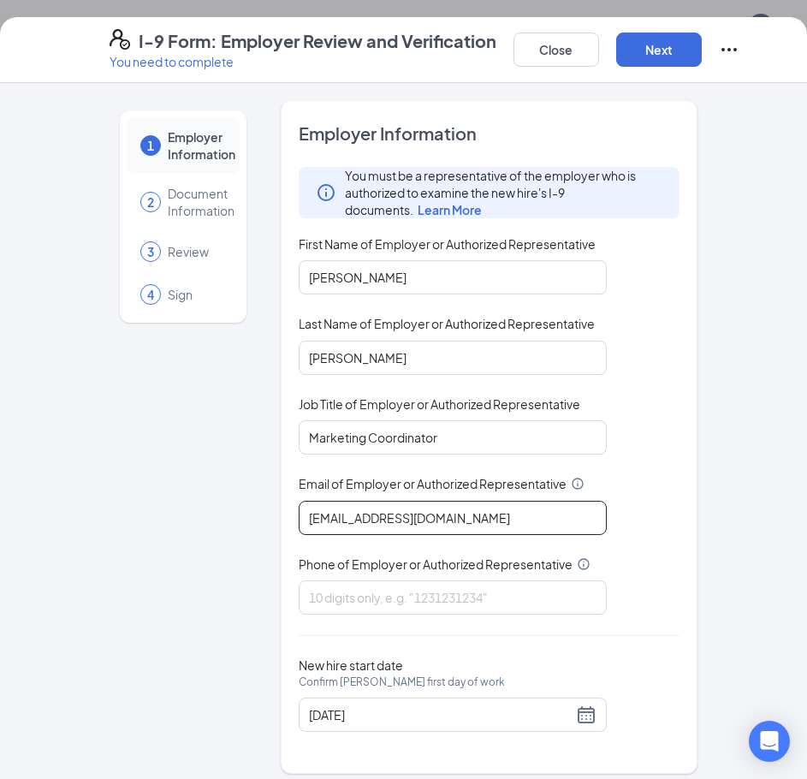
type input "cm.culvers@gmail.com"
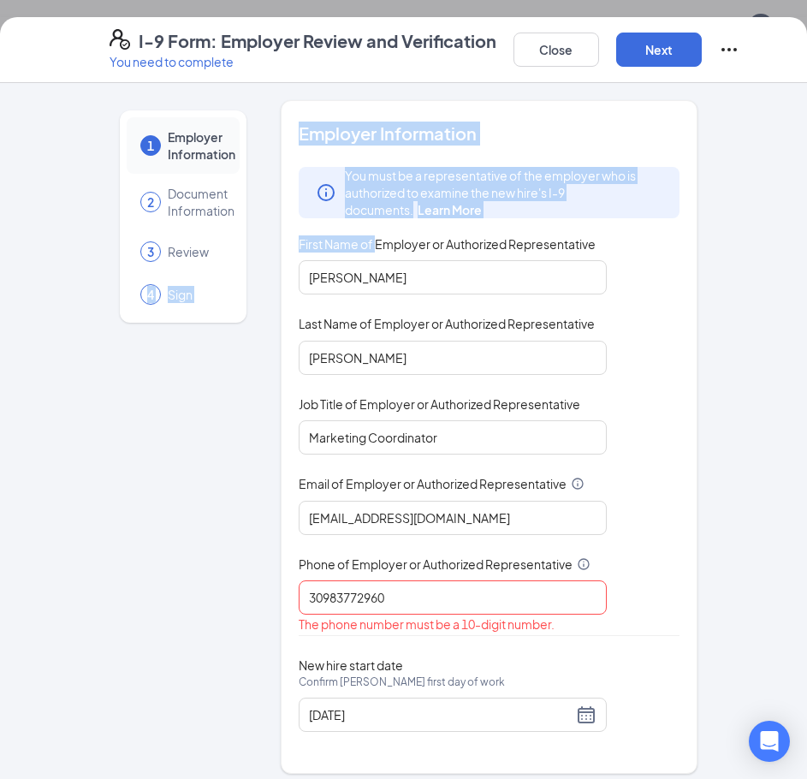
drag, startPoint x: 372, startPoint y: 247, endPoint x: 128, endPoint y: 277, distance: 245.0
click at [128, 277] on div "1 Employer Information 2 Document Information 3 Review 4 Sign Employer Informat…" at bounding box center [404, 437] width 589 height 674
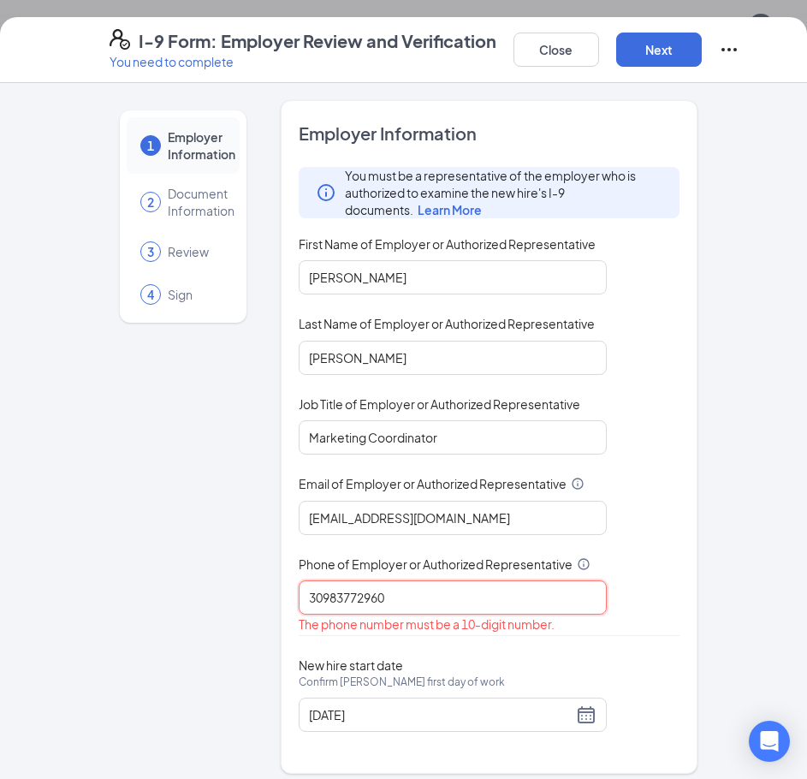
drag, startPoint x: 306, startPoint y: 590, endPoint x: 267, endPoint y: 603, distance: 40.6
click at [267, 603] on div "1 Employer Information 2 Document Information 3 Review 4 Sign Employer Informat…" at bounding box center [404, 437] width 589 height 674
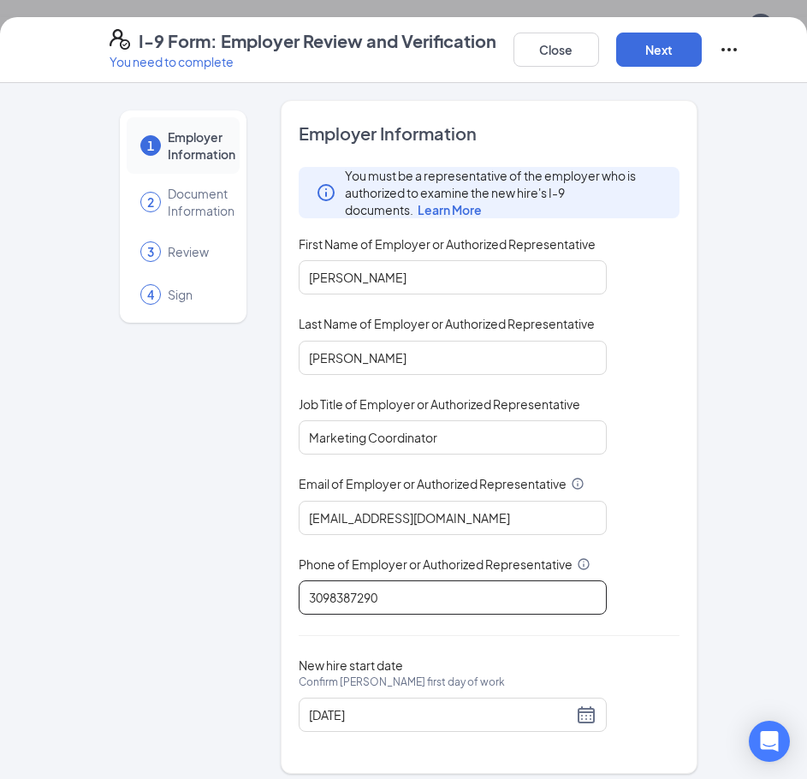
scroll to position [12, 0]
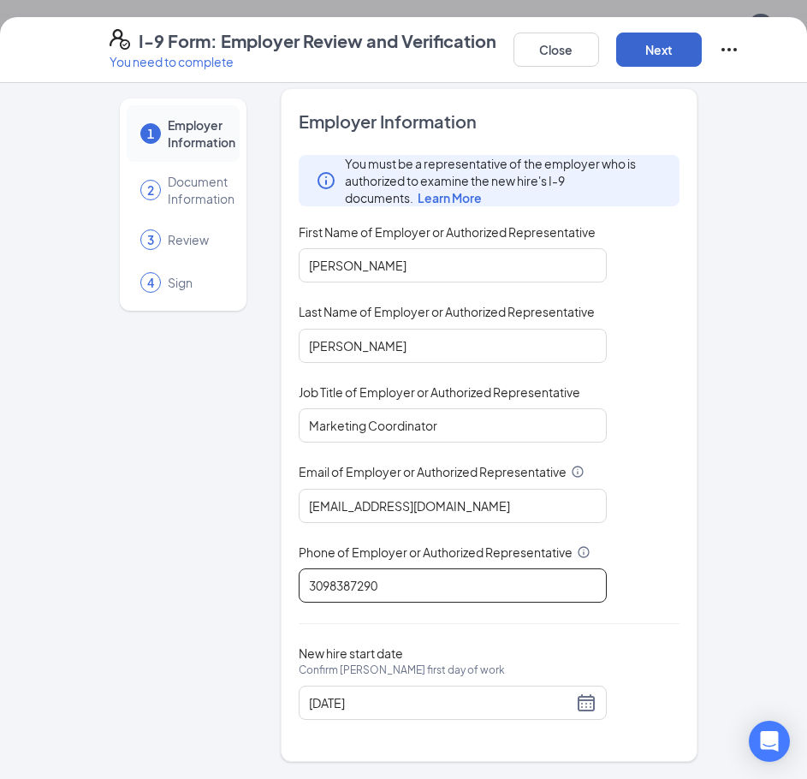
type input "3098387290"
click at [670, 57] on button "Next" at bounding box center [660, 50] width 86 height 34
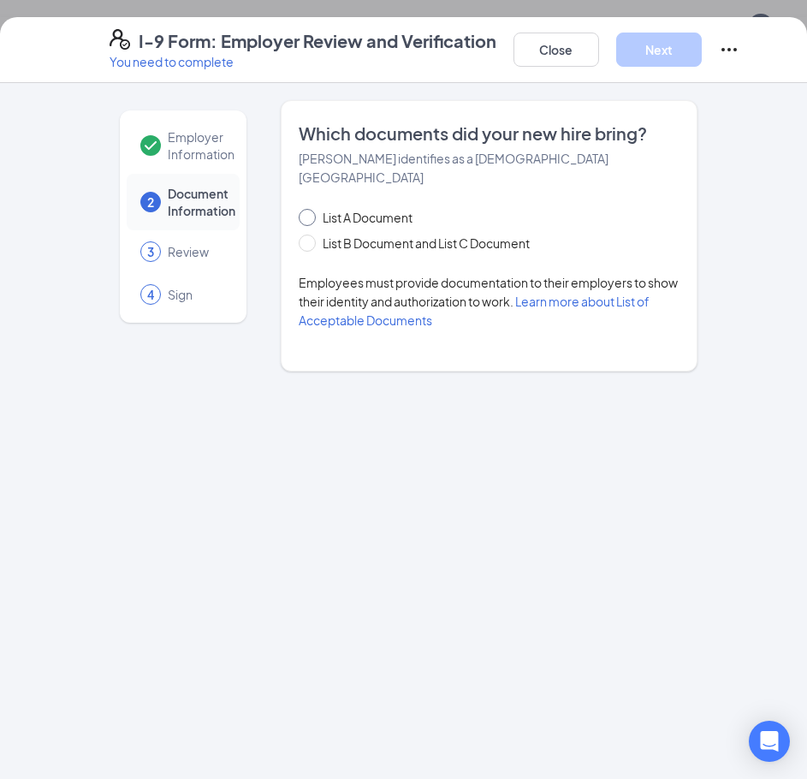
click at [311, 209] on input "List A Document" at bounding box center [305, 215] width 12 height 12
radio input "true"
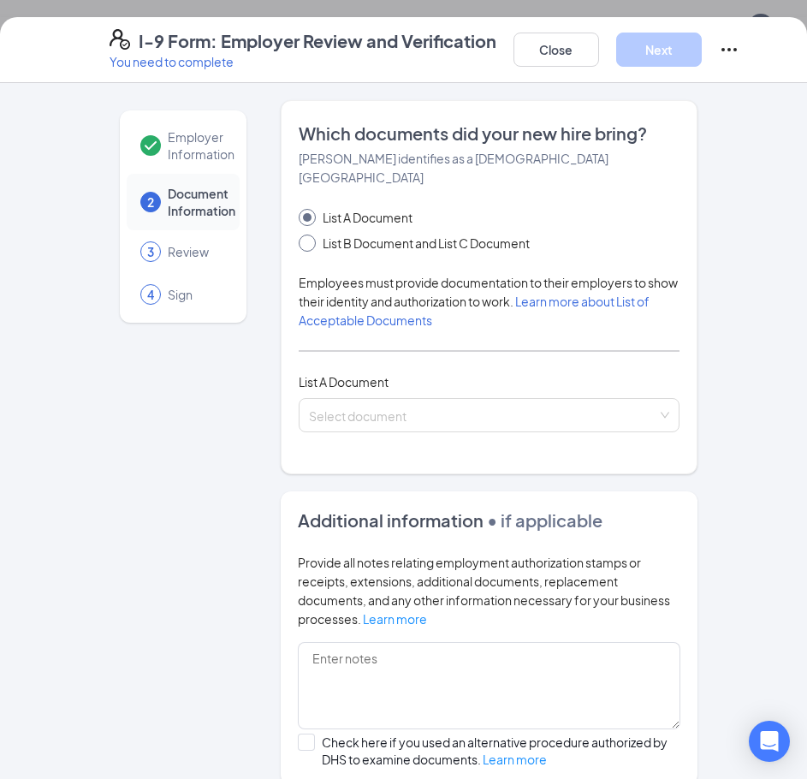
click at [302, 235] on input "List B Document and List C Document" at bounding box center [305, 241] width 12 height 12
radio input "true"
radio input "false"
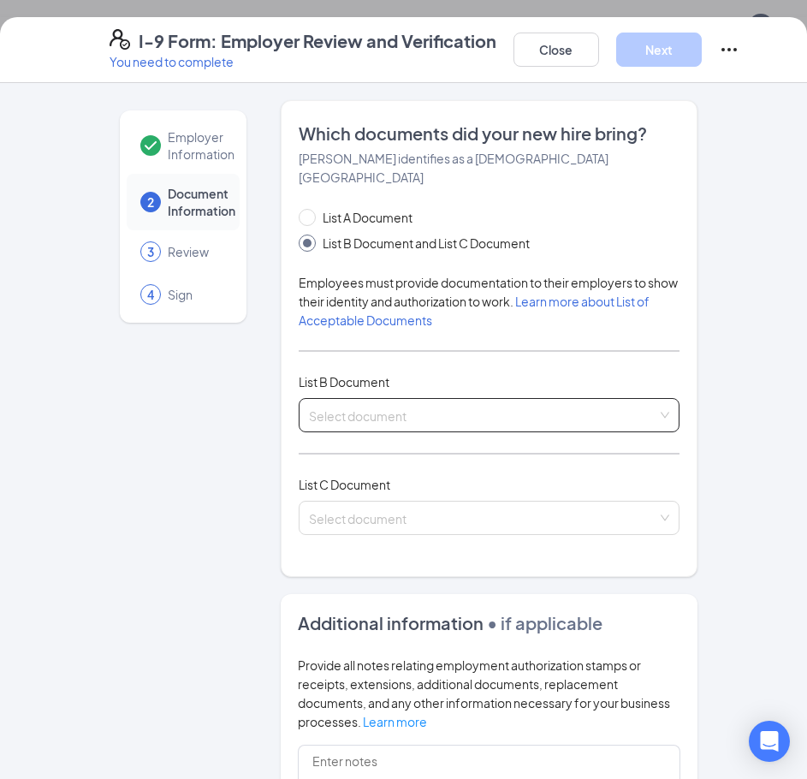
click at [333, 399] on input "search" at bounding box center [483, 412] width 349 height 26
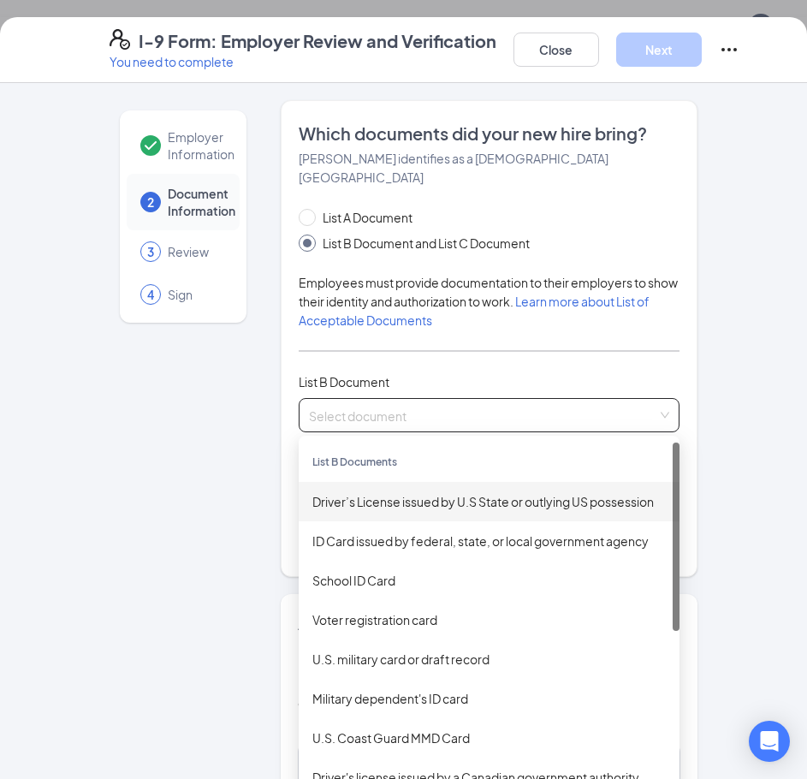
click at [399, 492] on div "Driver’s License issued by U.S State or outlying US possession" at bounding box center [490, 501] width 354 height 19
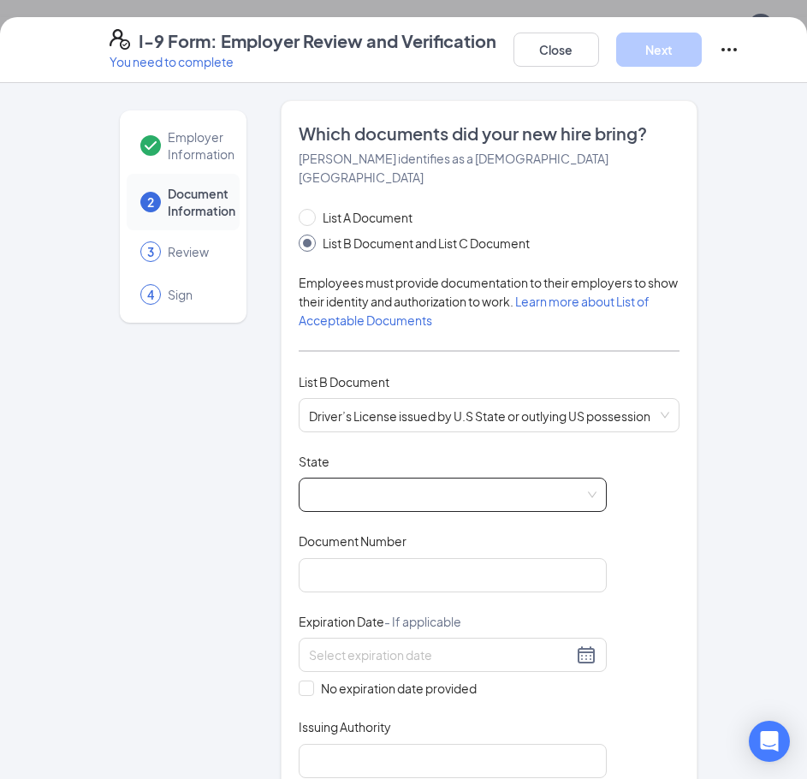
click at [348, 479] on span at bounding box center [453, 495] width 288 height 33
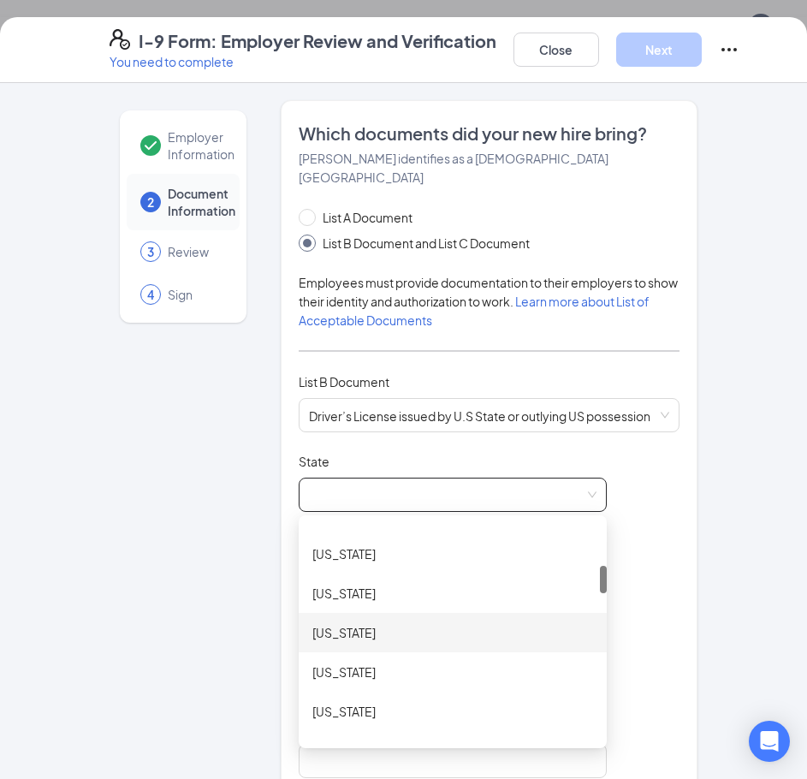
scroll to position [428, 0]
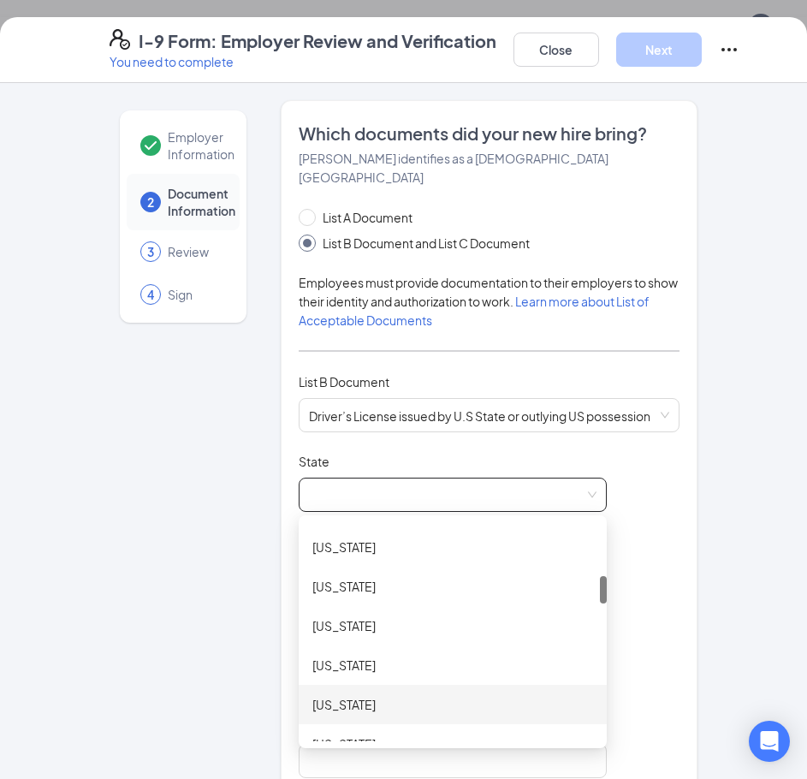
click at [325, 695] on div "Illinois" at bounding box center [453, 704] width 281 height 19
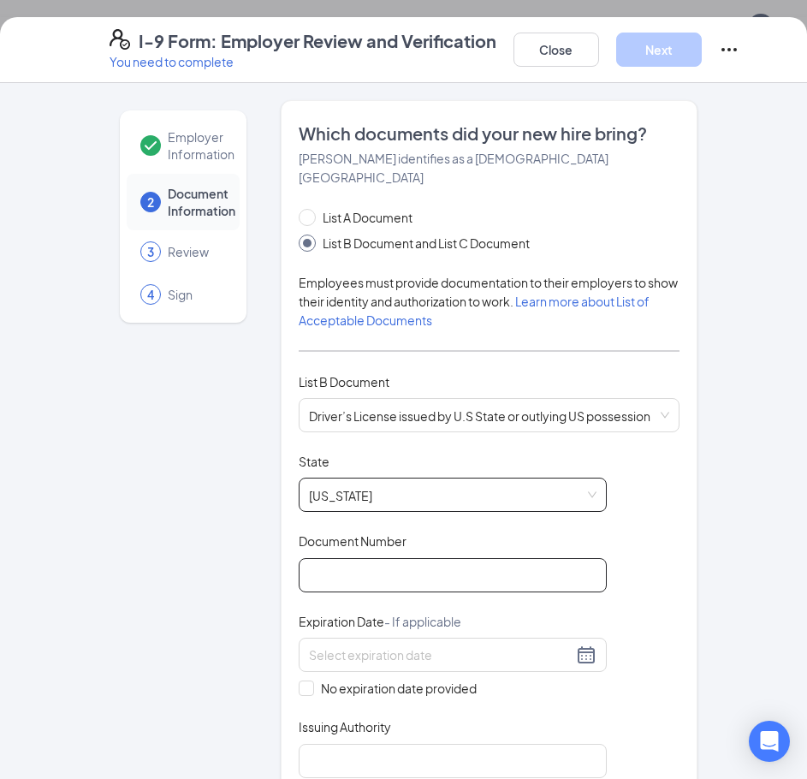
click at [339, 558] on input "Document Number" at bounding box center [453, 575] width 308 height 34
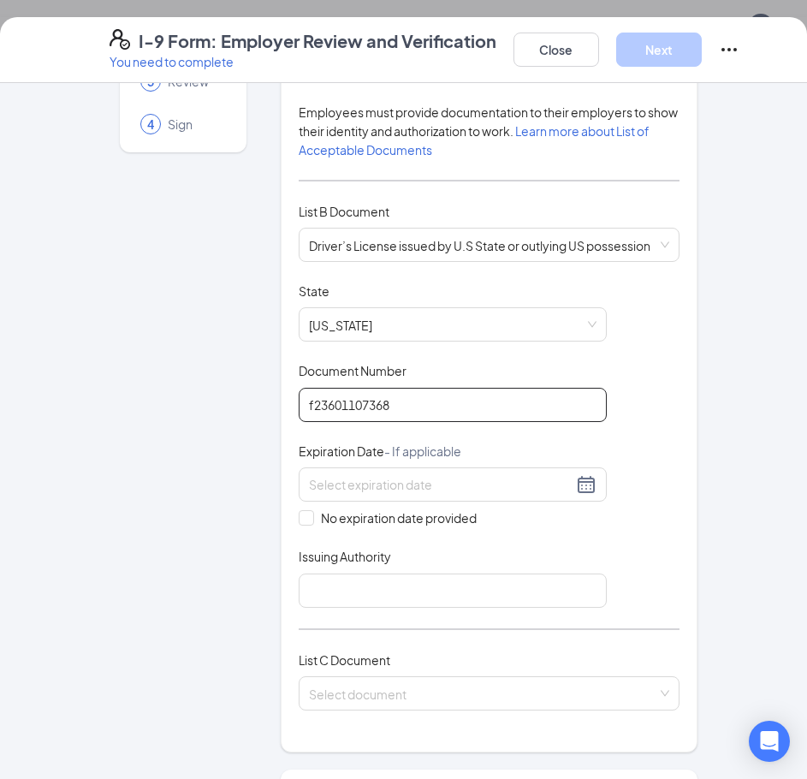
scroll to position [171, 0]
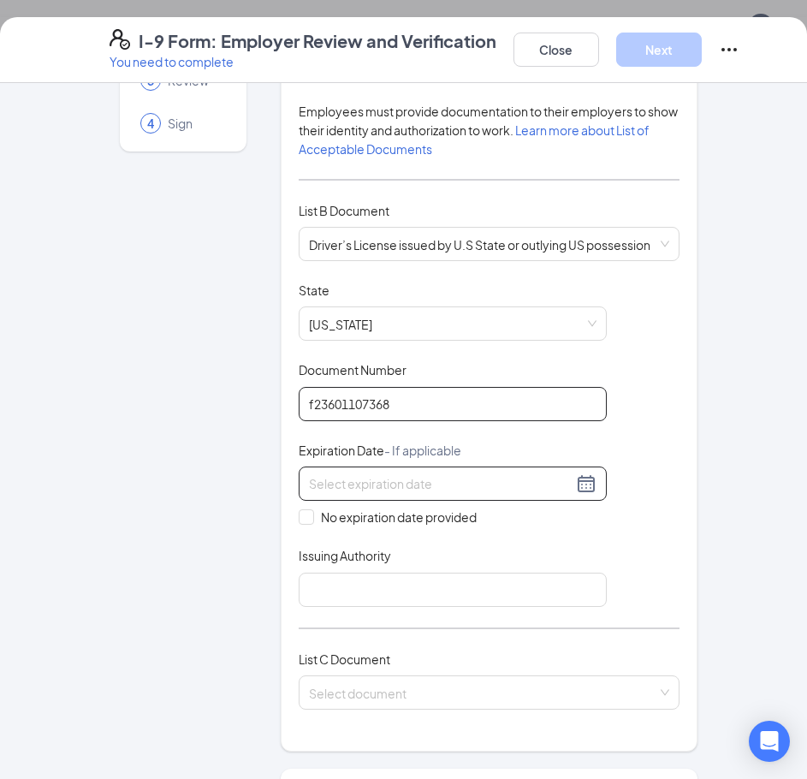
type input "f23601107368"
click at [315, 474] on input at bounding box center [441, 483] width 264 height 19
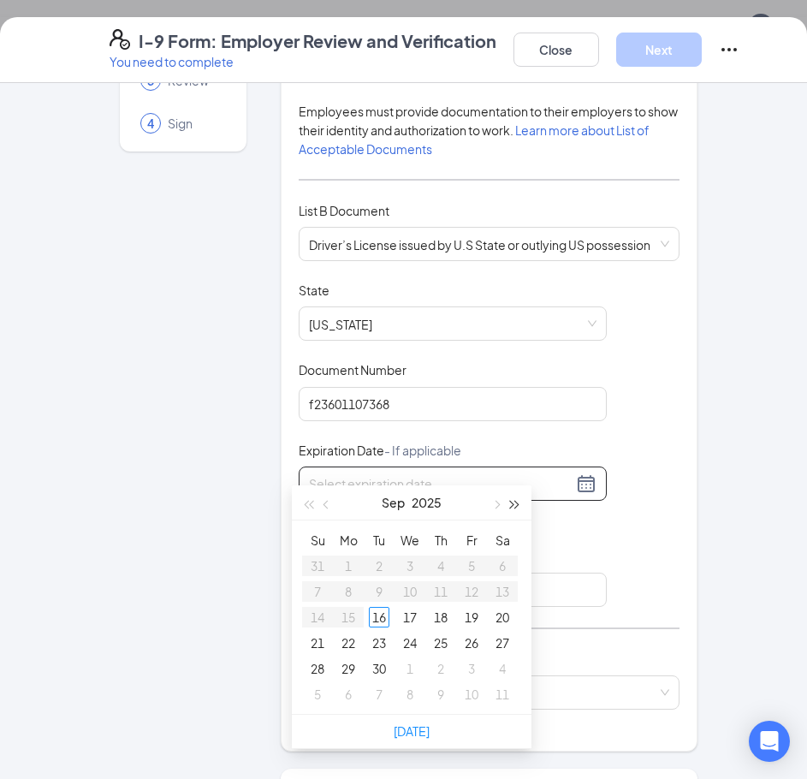
click at [511, 503] on span "button" at bounding box center [515, 505] width 9 height 9
click at [325, 508] on button "button" at bounding box center [327, 503] width 19 height 34
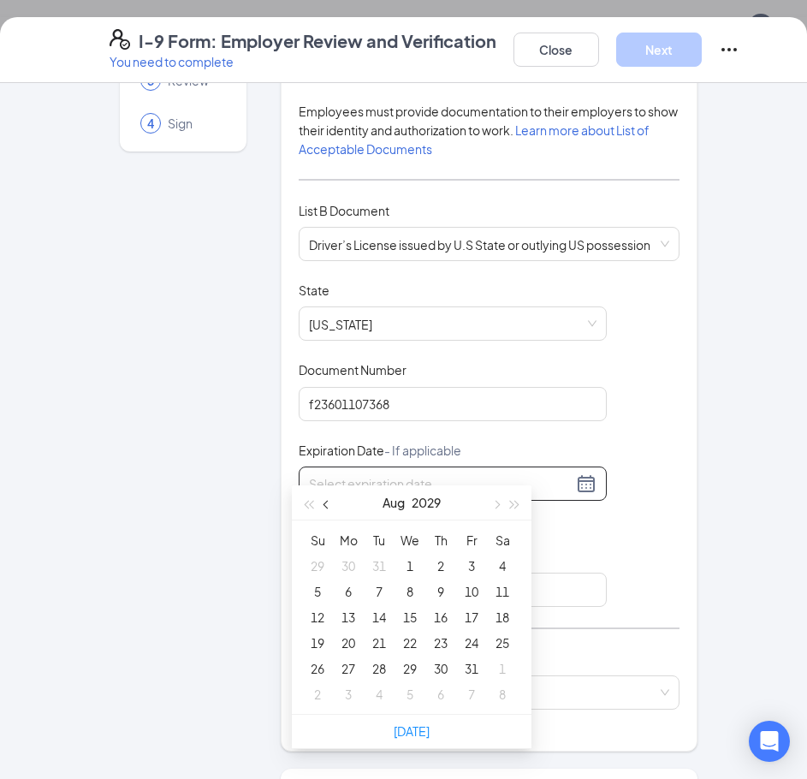
click at [325, 508] on button "button" at bounding box center [327, 503] width 19 height 34
click at [326, 508] on button "button" at bounding box center [327, 503] width 19 height 34
click at [326, 508] on span "button" at bounding box center [328, 505] width 9 height 9
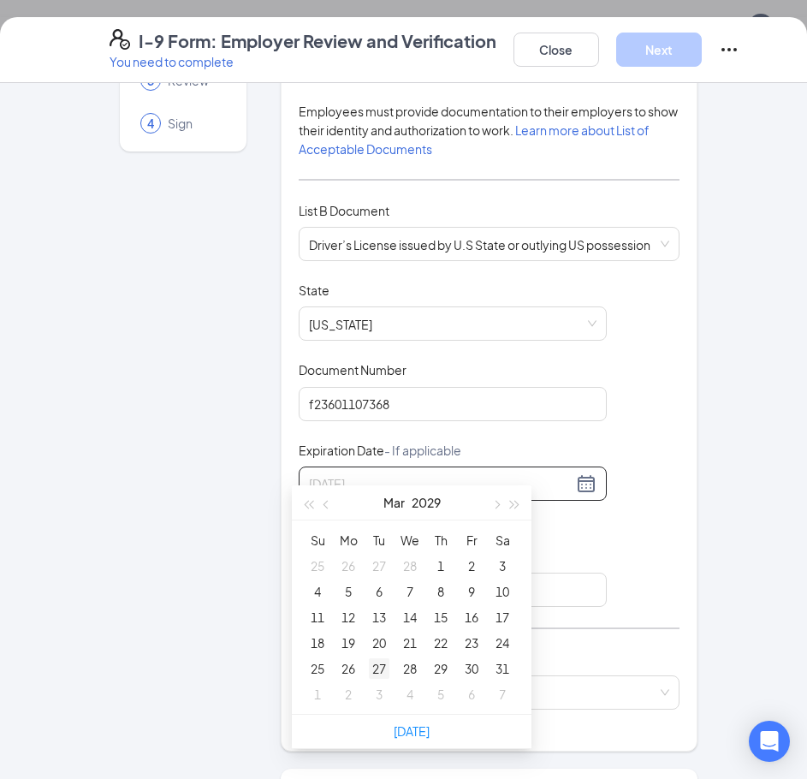
type input "03/27/2029"
click at [383, 663] on div "27" at bounding box center [379, 668] width 21 height 21
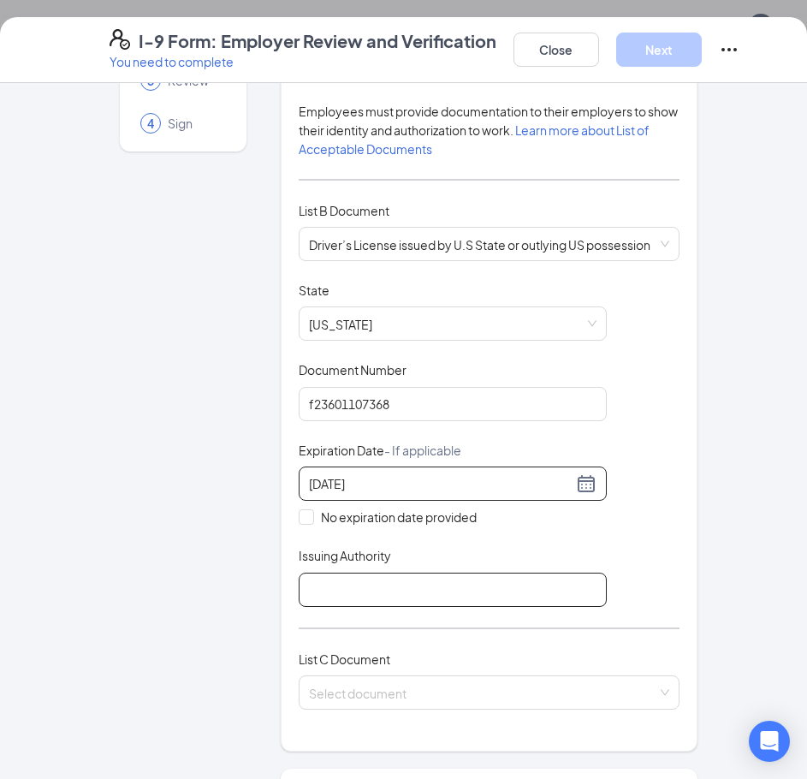
click at [343, 573] on input "Issuing Authority" at bounding box center [453, 590] width 308 height 34
drag, startPoint x: 386, startPoint y: 580, endPoint x: 305, endPoint y: 575, distance: 81.5
click at [305, 575] on input "Illinois" at bounding box center [453, 590] width 308 height 34
type input "I"
type input "Secretary of State"
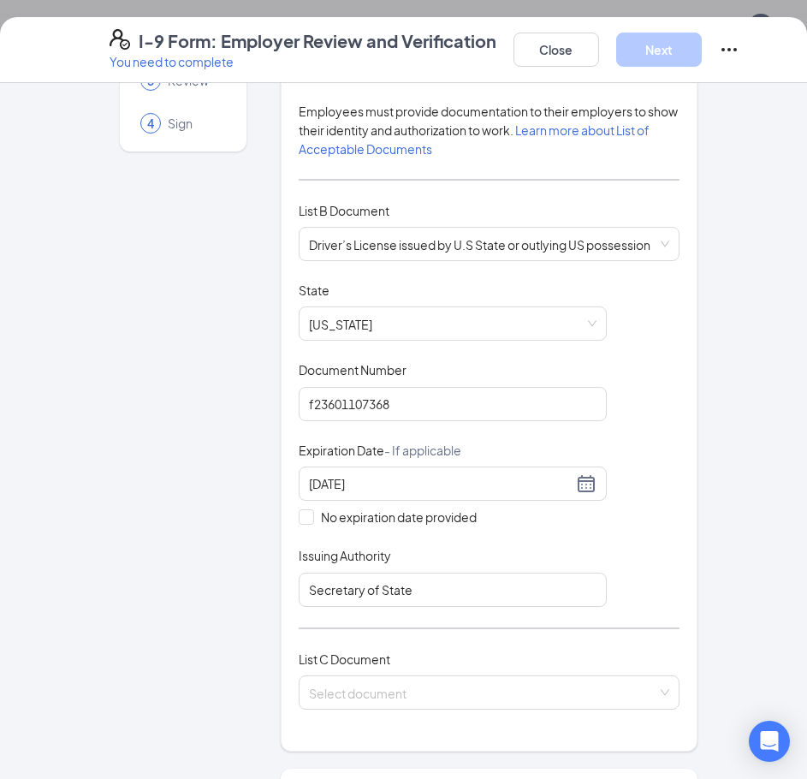
click at [666, 504] on div "Document Title Driver’s License issued by U.S State or outlying US possession S…" at bounding box center [489, 444] width 381 height 325
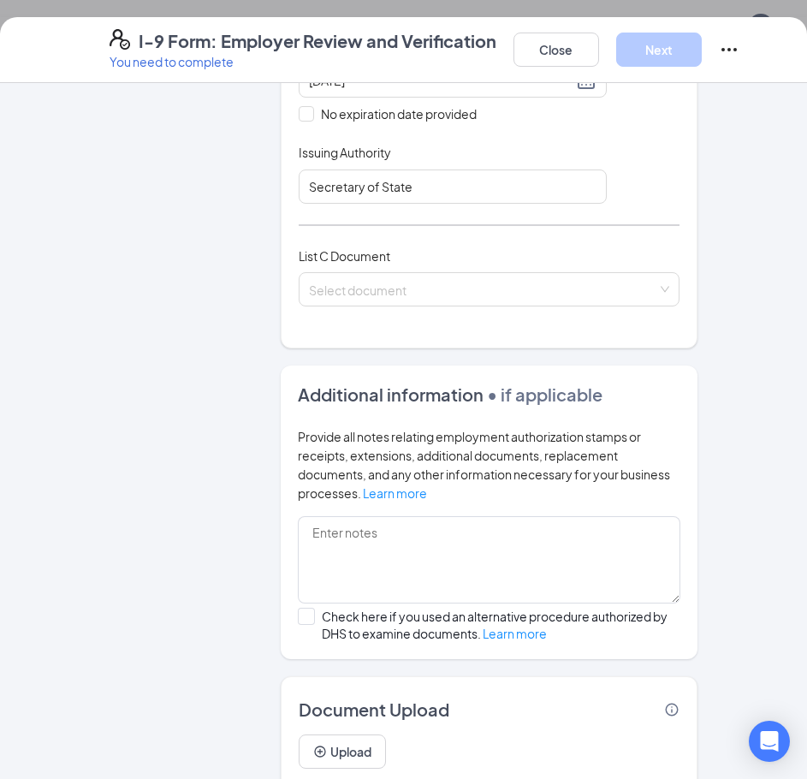
scroll to position [599, 0]
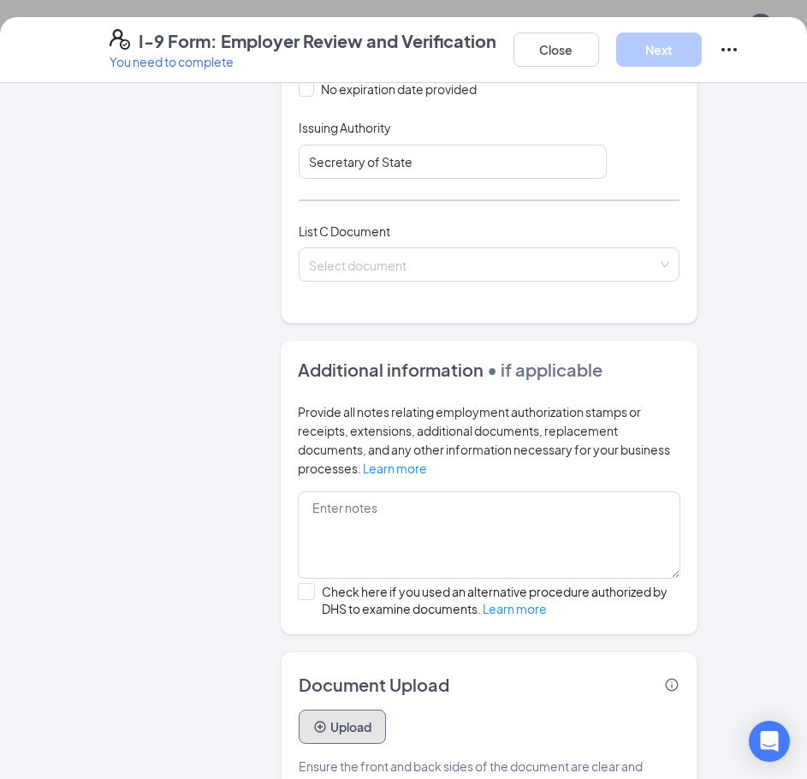
click at [339, 710] on button "Upload" at bounding box center [342, 727] width 87 height 34
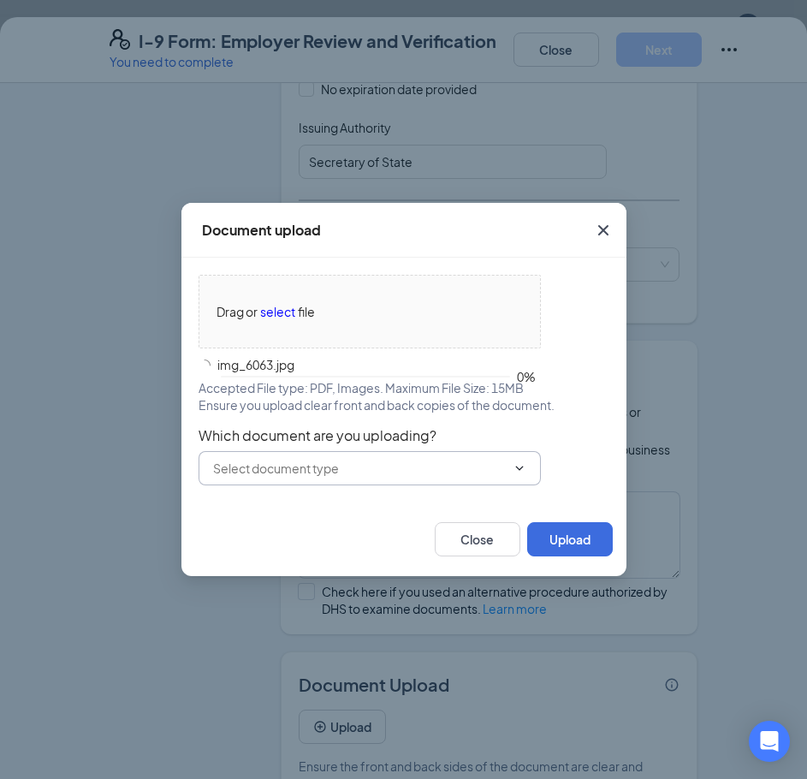
click at [524, 468] on icon "ChevronDown" at bounding box center [520, 469] width 14 height 14
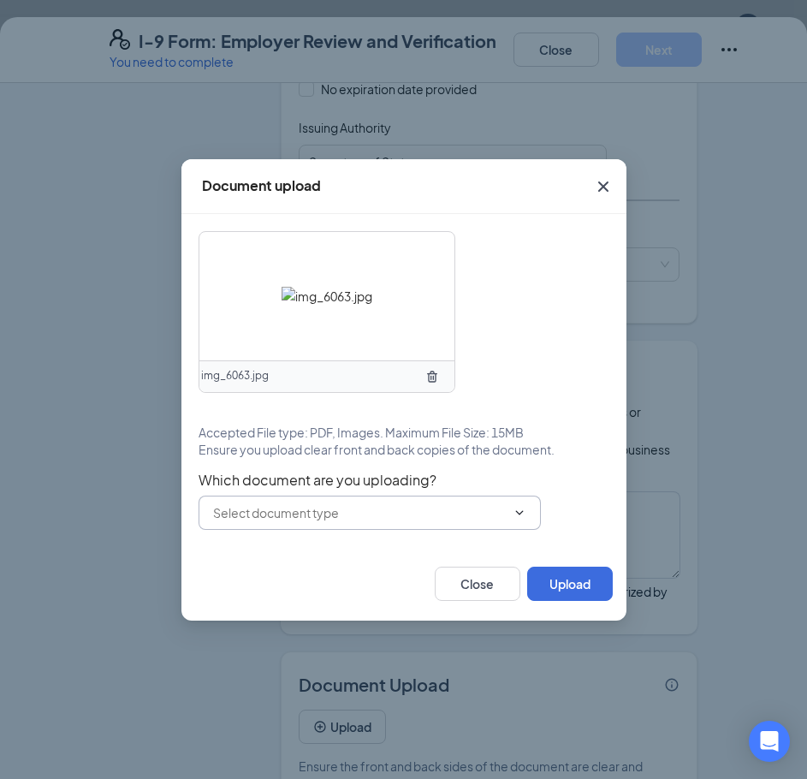
click at [498, 527] on span at bounding box center [370, 513] width 343 height 34
click at [507, 511] on span at bounding box center [370, 513] width 343 height 34
click at [513, 511] on icon "ChevronDown" at bounding box center [520, 513] width 14 height 14
click at [563, 565] on div "Close Upload" at bounding box center [404, 584] width 445 height 74
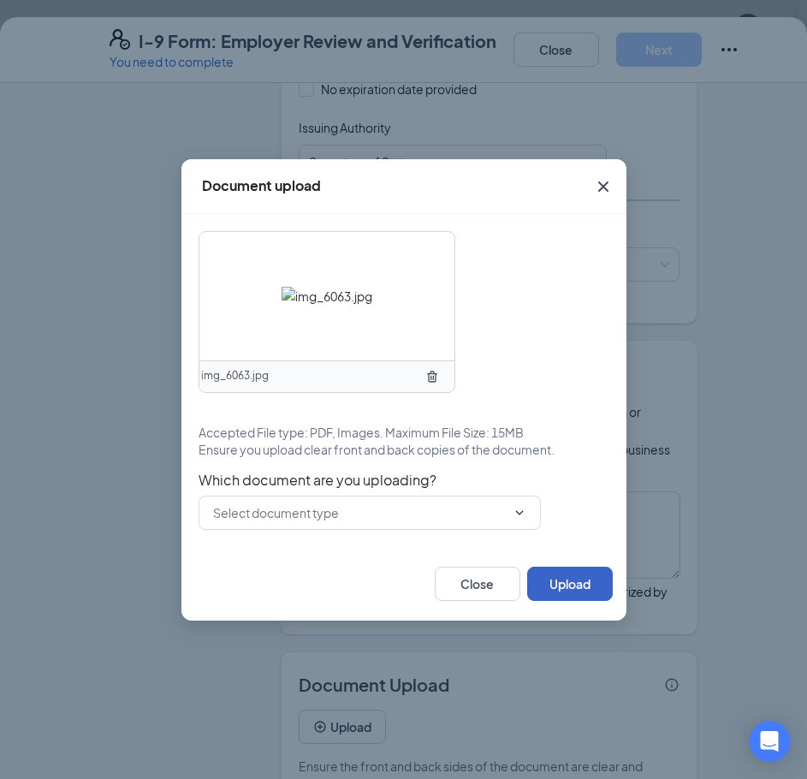
click at [569, 582] on button "Upload" at bounding box center [570, 584] width 86 height 34
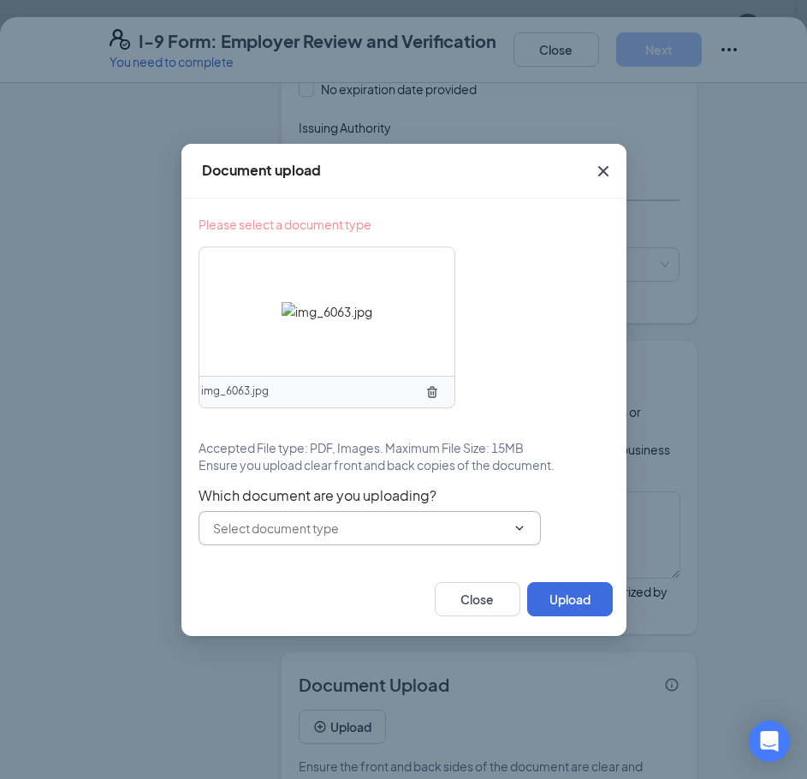
click at [519, 531] on icon "ChevronDown" at bounding box center [520, 528] width 14 height 14
click at [371, 321] on img at bounding box center [327, 311] width 91 height 19
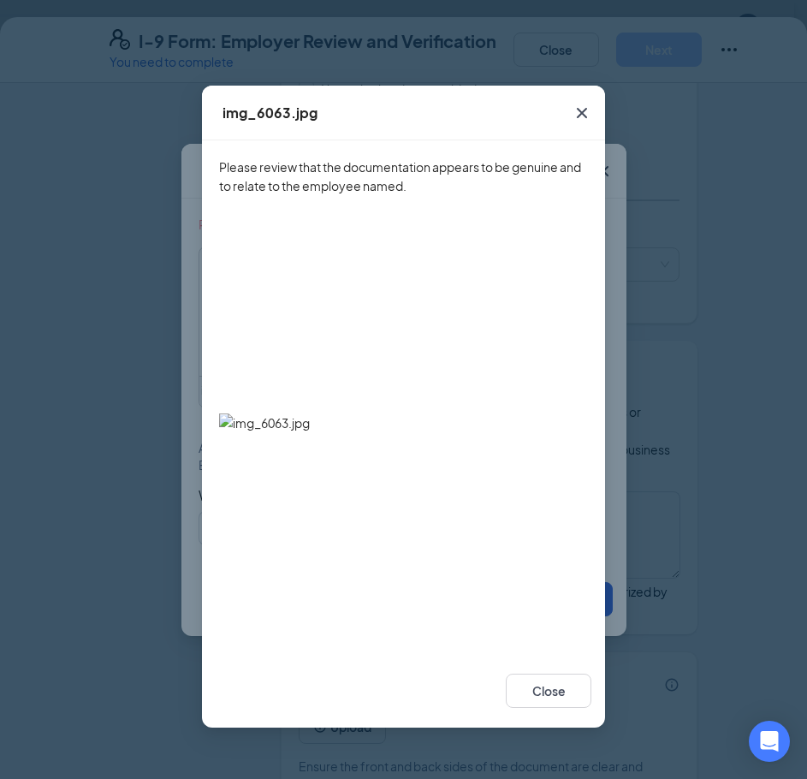
click at [581, 110] on icon "Cross" at bounding box center [582, 113] width 21 height 21
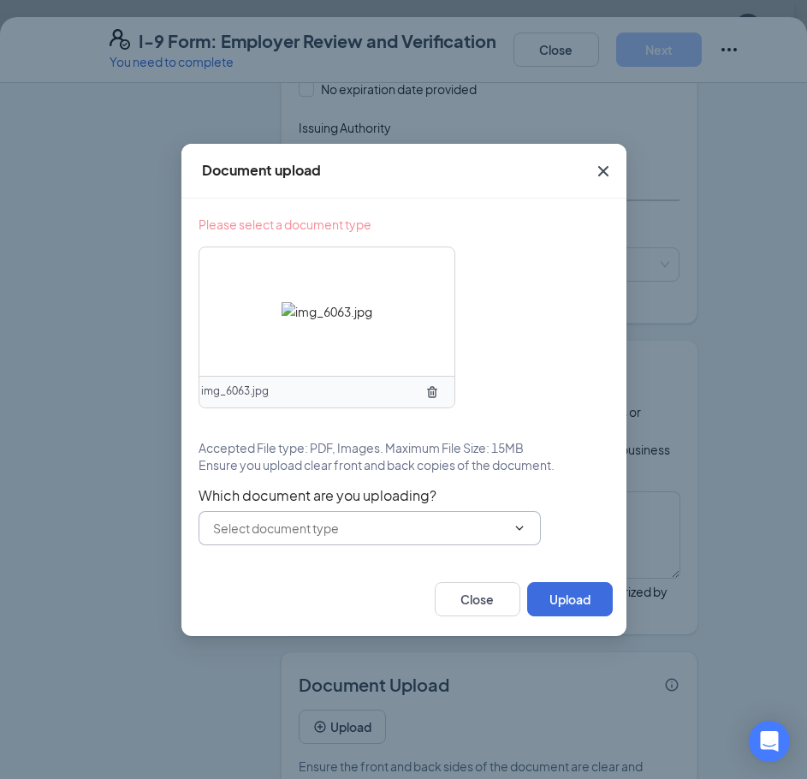
click at [328, 527] on input "text" at bounding box center [359, 528] width 293 height 19
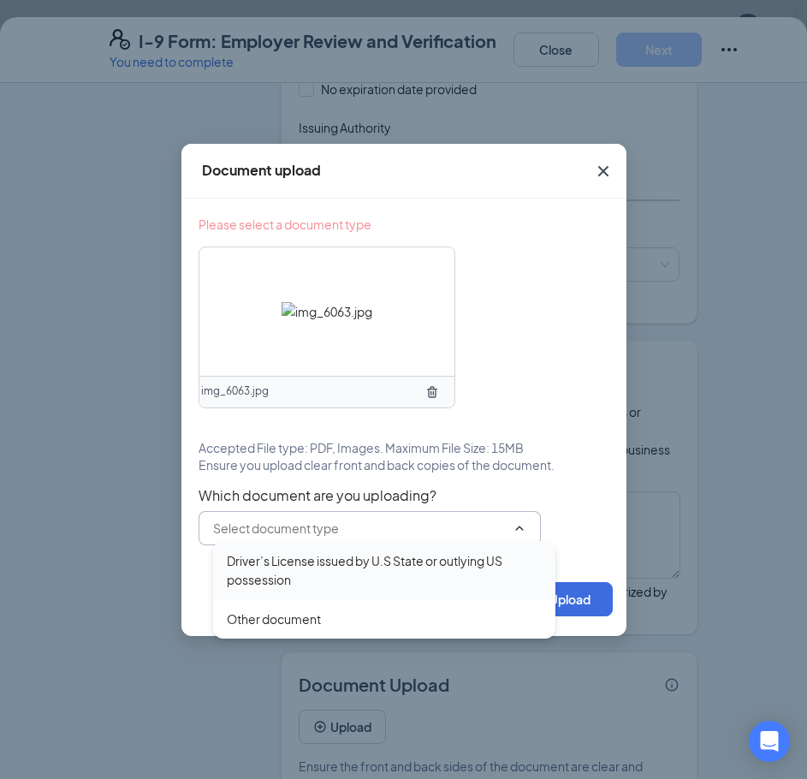
click at [319, 577] on div "Driver’s License issued by U.S State or outlying US possession" at bounding box center [384, 570] width 315 height 38
type input "Driver’s License issued by U.S State or outlying US possession"
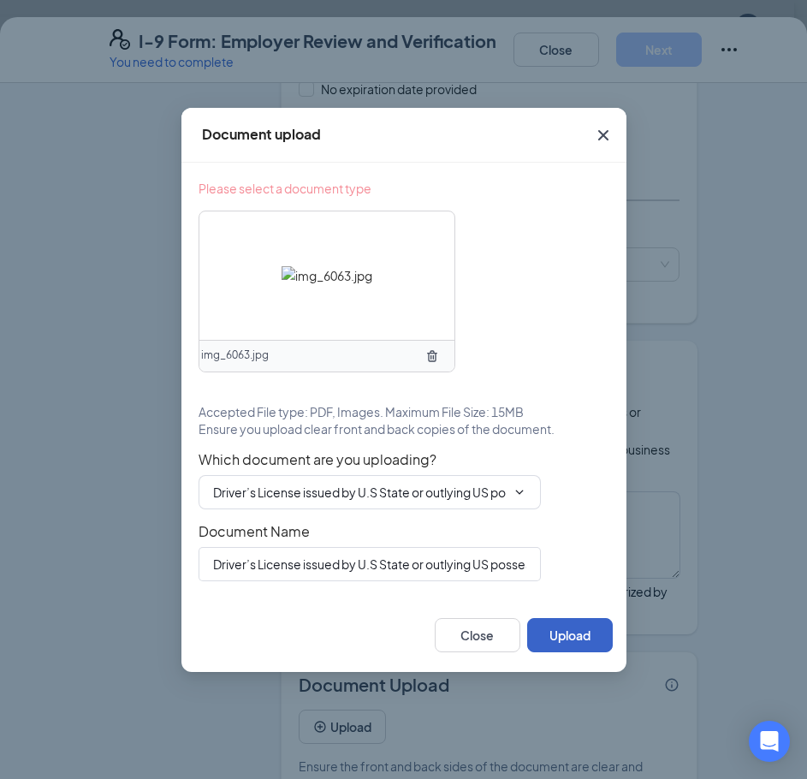
click at [582, 630] on button "Upload" at bounding box center [570, 635] width 86 height 34
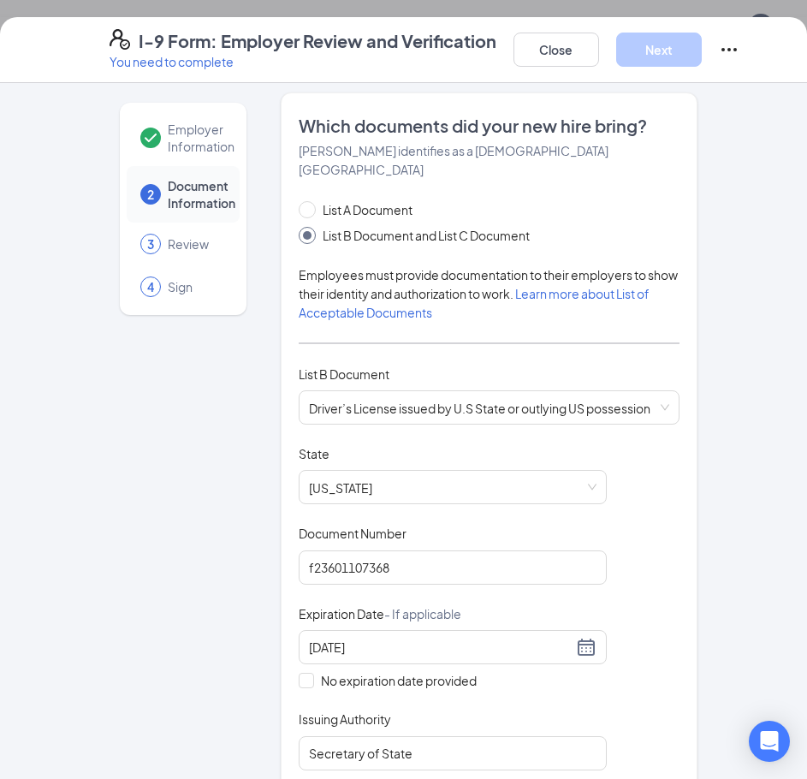
scroll to position [0, 0]
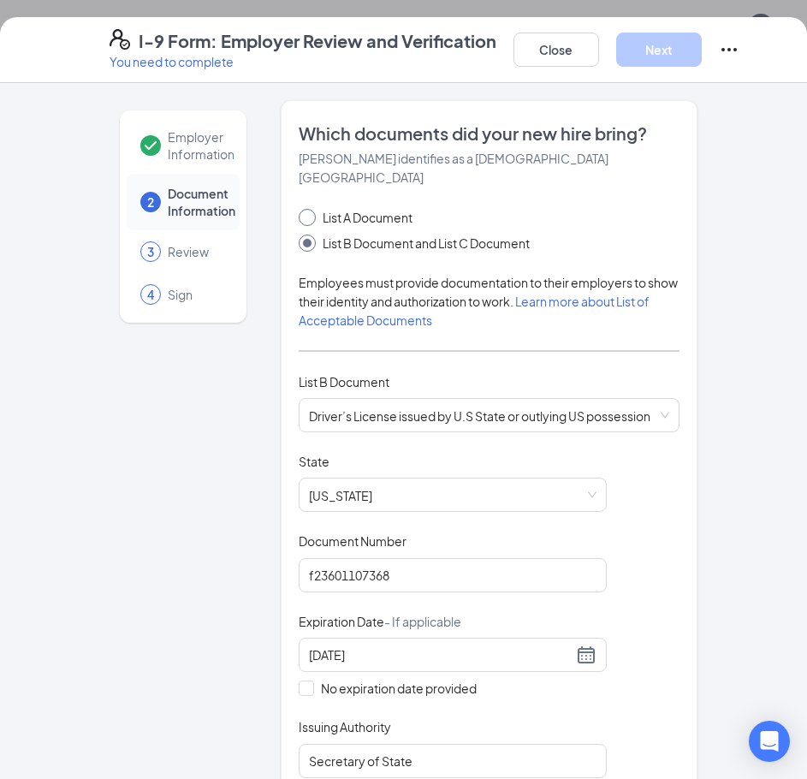
click at [299, 209] on input "List A Document" at bounding box center [305, 215] width 12 height 12
radio input "true"
radio input "false"
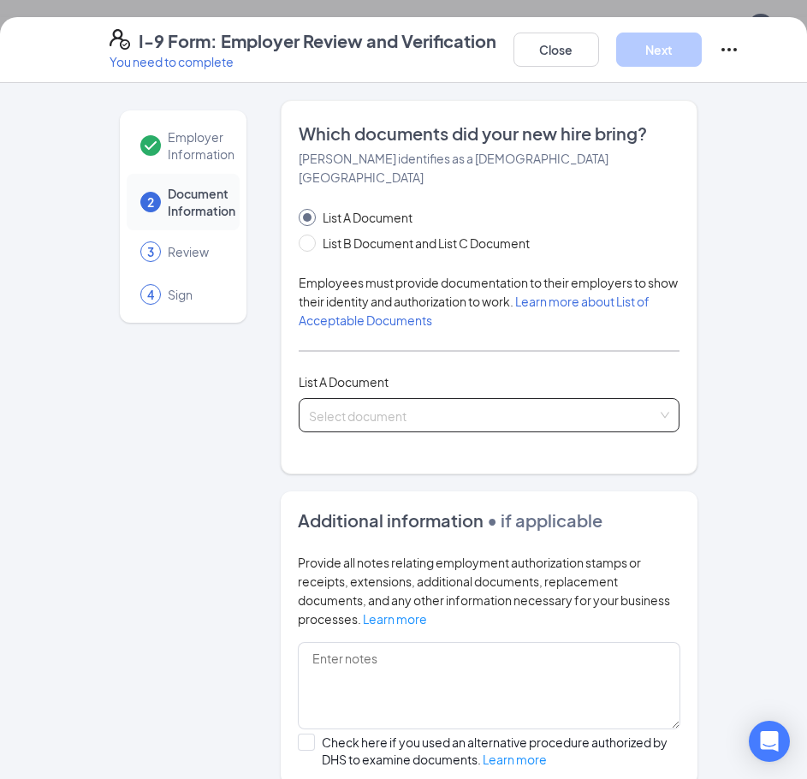
click at [360, 399] on input "search" at bounding box center [483, 412] width 349 height 26
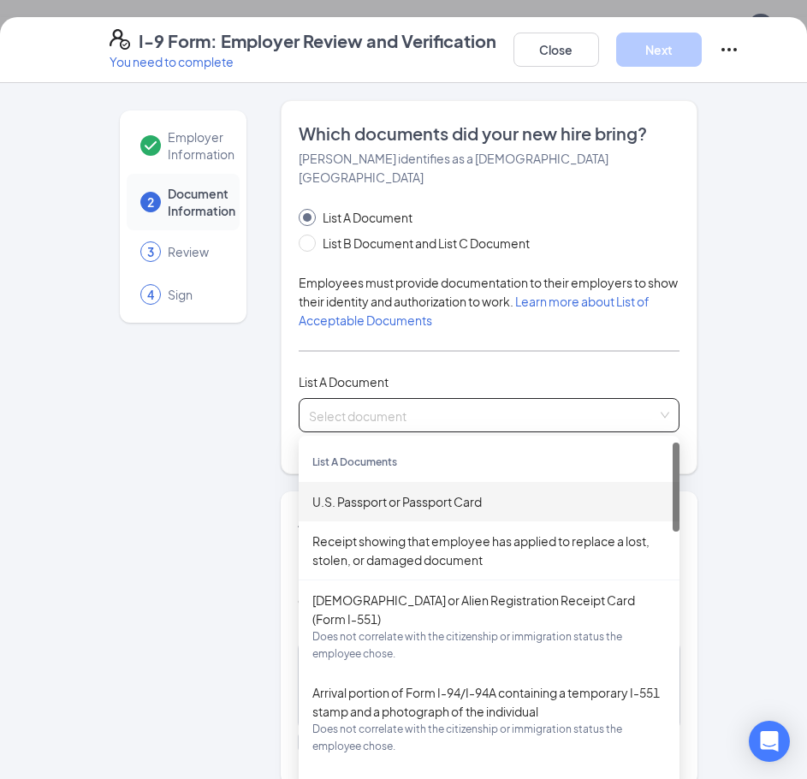
click at [381, 492] on div "U.S. Passport or Passport Card" at bounding box center [490, 501] width 354 height 19
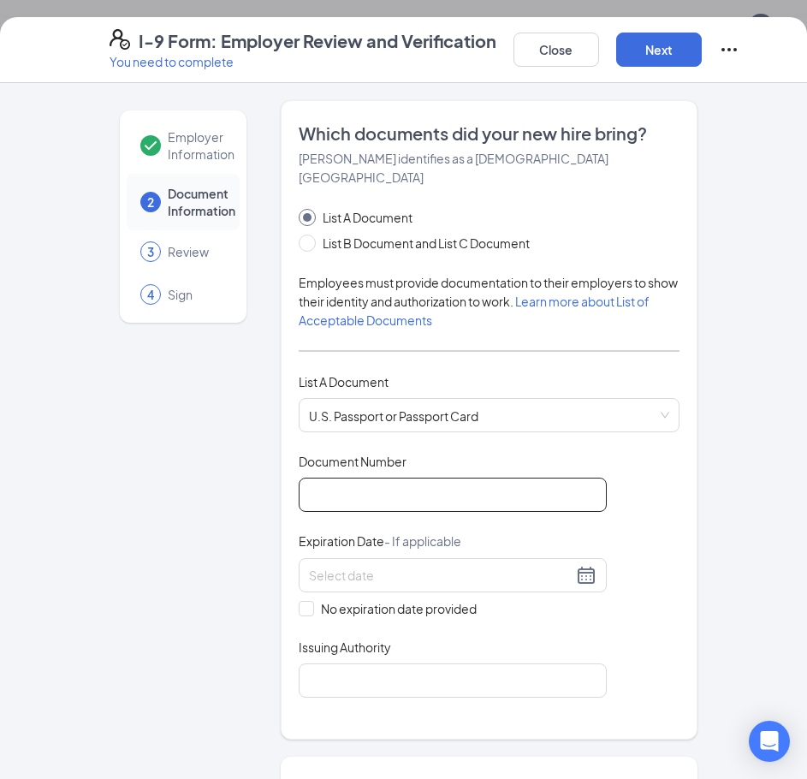
paste input "020-70-1969"
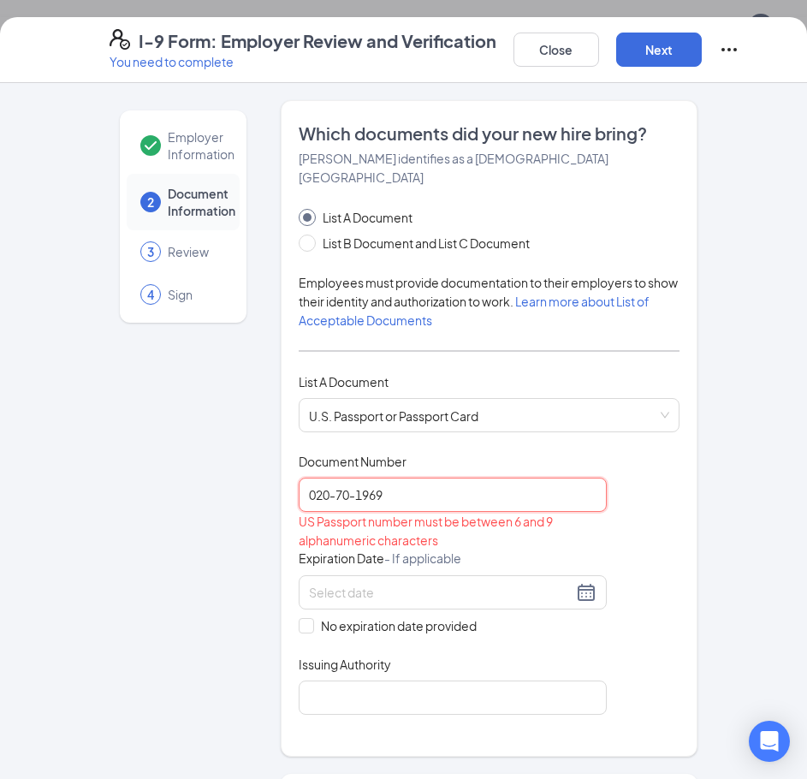
click at [333, 478] on input "020-70-1969" at bounding box center [453, 495] width 308 height 34
click at [348, 478] on input "02070-1969" at bounding box center [453, 495] width 308 height 34
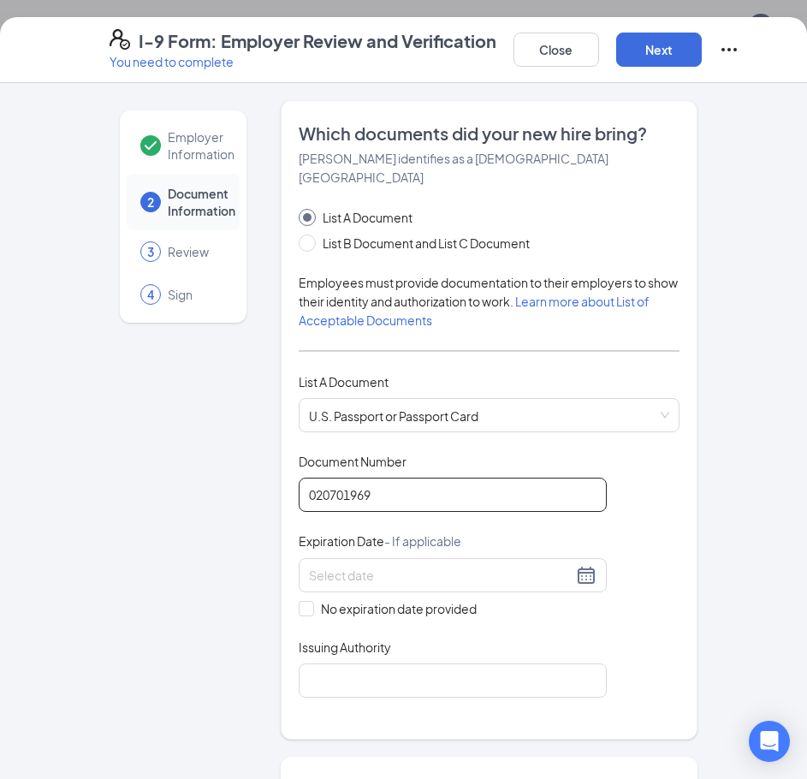
type input "020701969"
drag, startPoint x: 380, startPoint y: 470, endPoint x: 262, endPoint y: 476, distance: 118.3
click at [262, 476] on div "Employer Information 2 Document Information 3 Review 4 Sign Which documents did…" at bounding box center [404, 758] width 589 height 1316
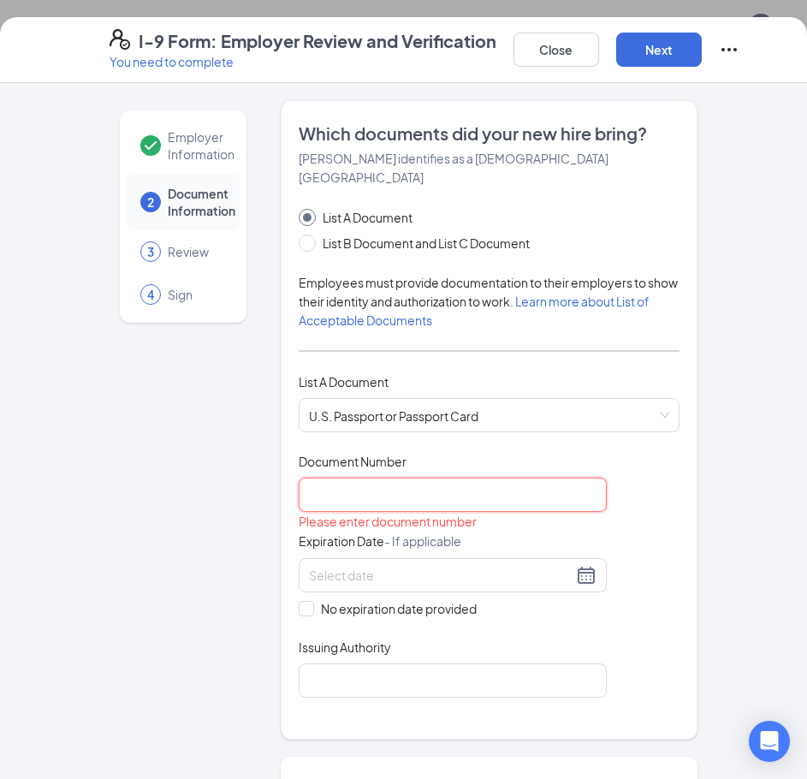
paste input "763-05-8524"
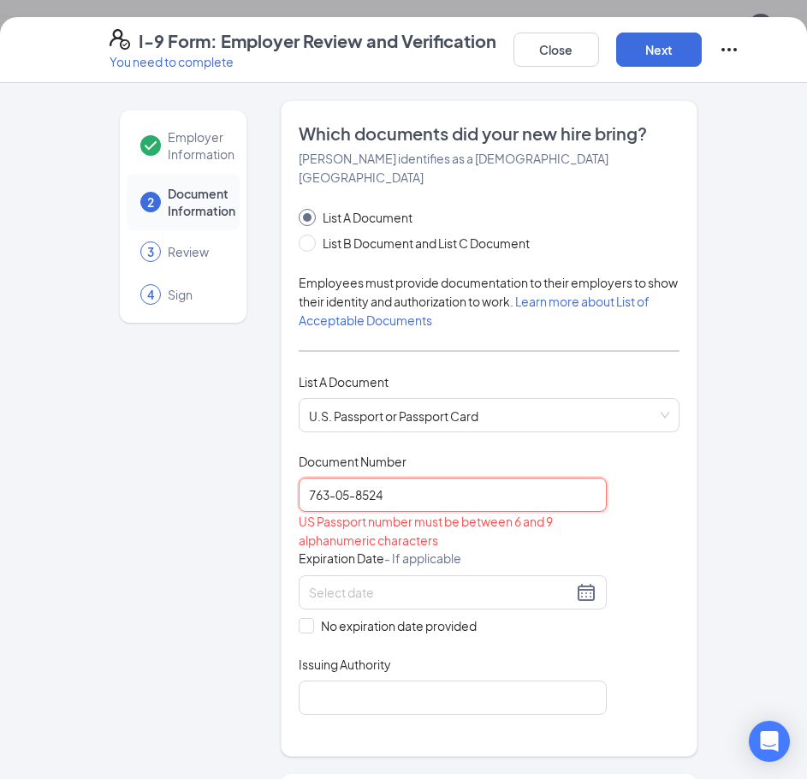
click at [348, 478] on input "763-05-8524" at bounding box center [453, 495] width 308 height 34
click at [355, 478] on input "763-05-8524" at bounding box center [453, 495] width 308 height 34
drag, startPoint x: 383, startPoint y: 474, endPoint x: 215, endPoint y: 479, distance: 167.9
click at [215, 479] on div "Employer Information 2 Document Information 3 Review 4 Sign Which documents did…" at bounding box center [404, 766] width 589 height 1333
paste input "8"
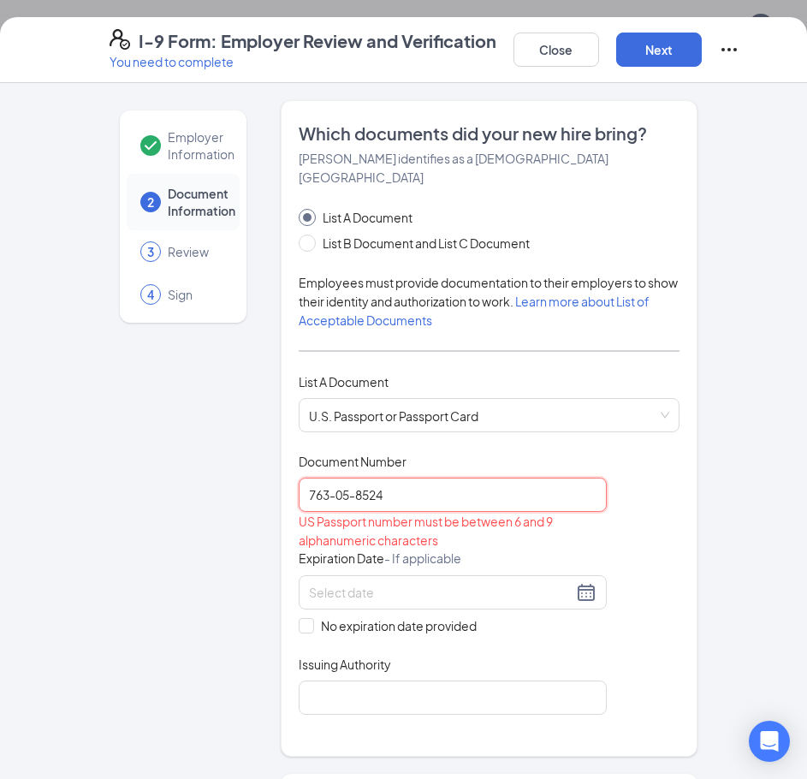
click at [349, 481] on input "763-05-8524" at bounding box center [453, 495] width 308 height 34
click at [332, 479] on input "763-058524" at bounding box center [453, 495] width 308 height 34
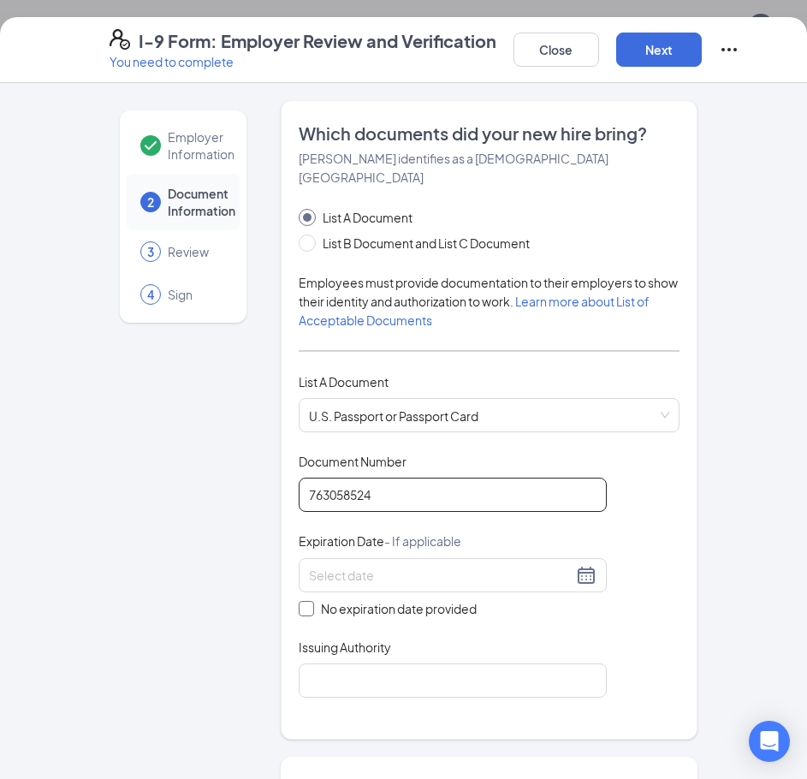
type input "763058524"
click at [302, 601] on input "No expiration date provided" at bounding box center [305, 607] width 12 height 12
checkbox input "true"
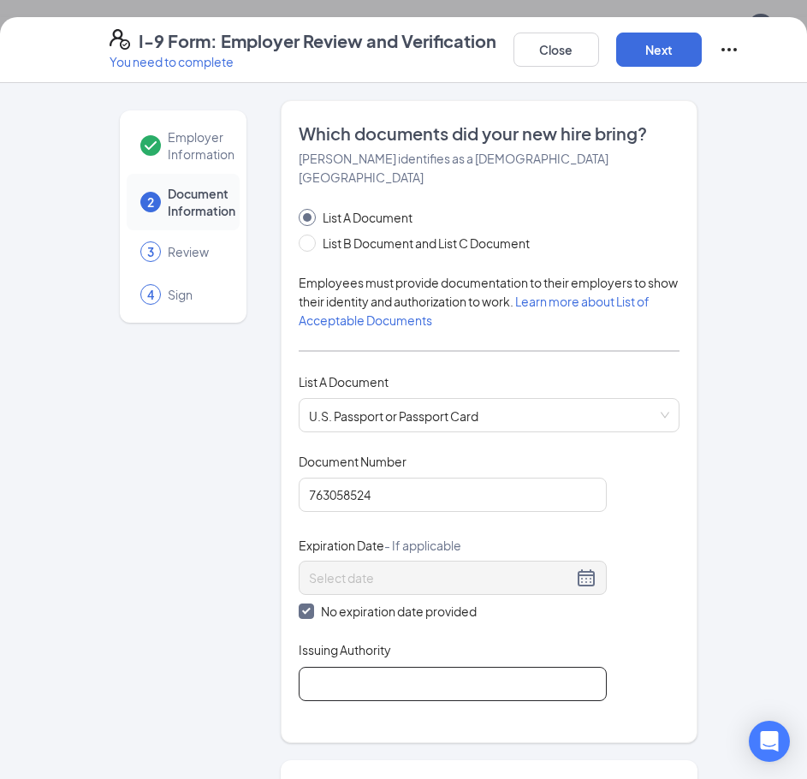
click at [313, 667] on input "Issuing Authority" at bounding box center [453, 684] width 308 height 34
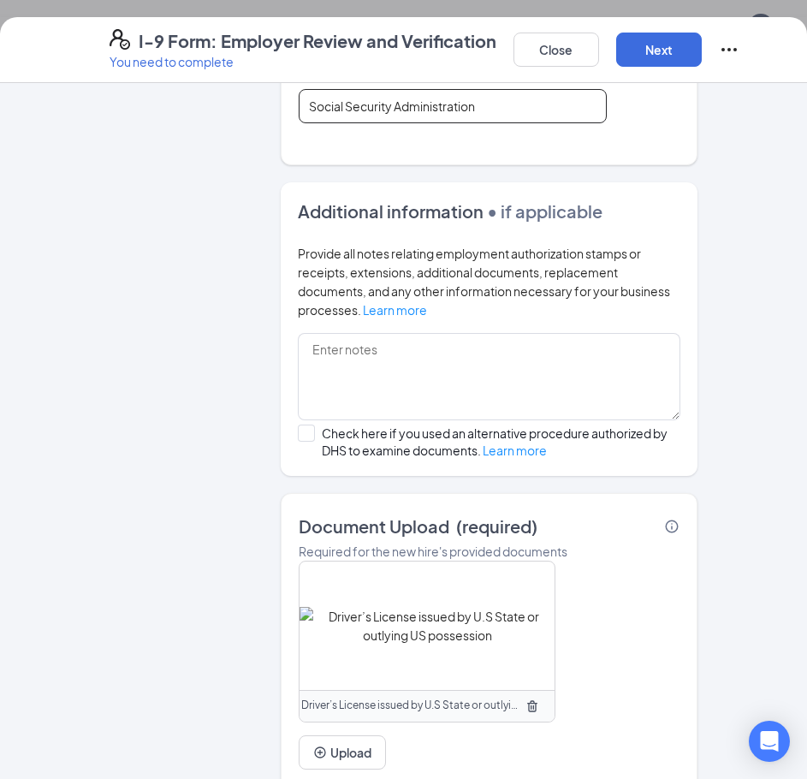
scroll to position [639, 0]
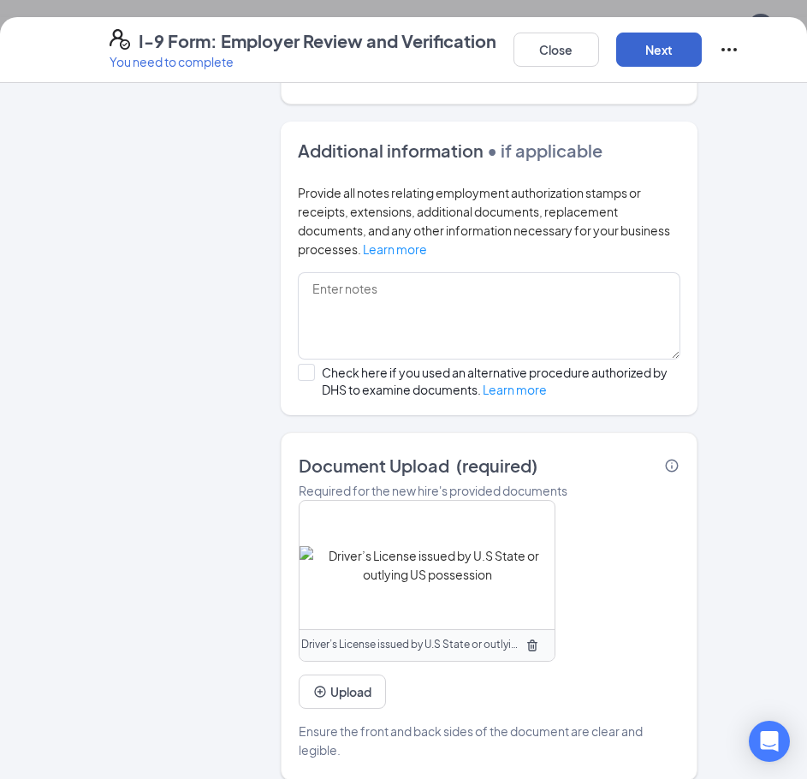
type input "Social Security Administration"
click at [669, 60] on button "Next" at bounding box center [660, 50] width 86 height 34
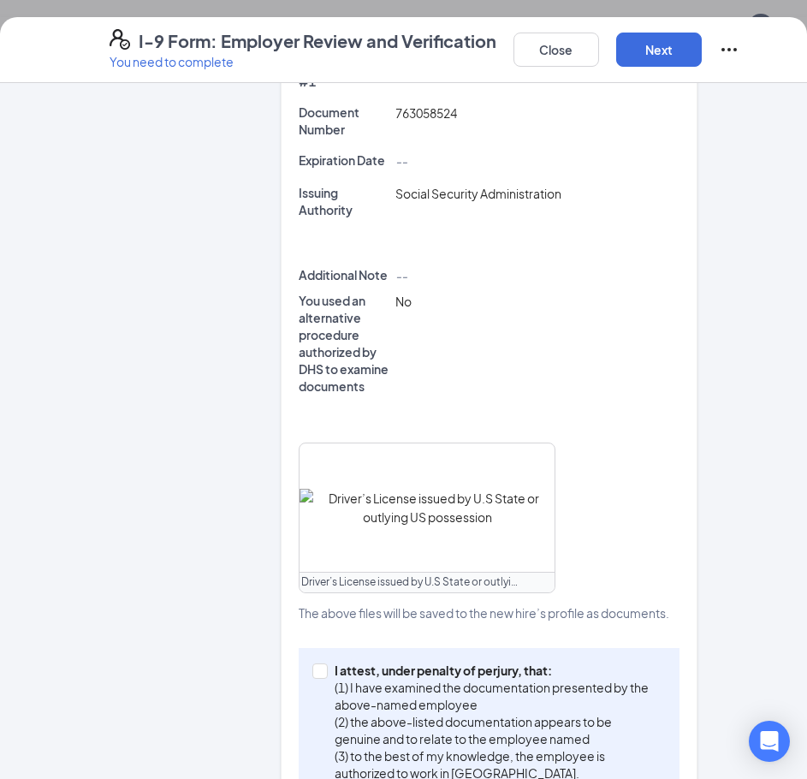
click at [309, 648] on div "I attest, under penalty of perjury, that: (1) I have examined the documentation…" at bounding box center [489, 721] width 381 height 147
click at [314, 662] on label "I attest, under penalty of perjury, that: (1) I have examined the documentation…" at bounding box center [490, 722] width 354 height 120
click at [314, 664] on input "I attest, under penalty of perjury, that: (1) I have examined the documentation…" at bounding box center [319, 670] width 12 height 12
checkbox input "true"
click at [709, 63] on div "Close Next" at bounding box center [627, 49] width 226 height 41
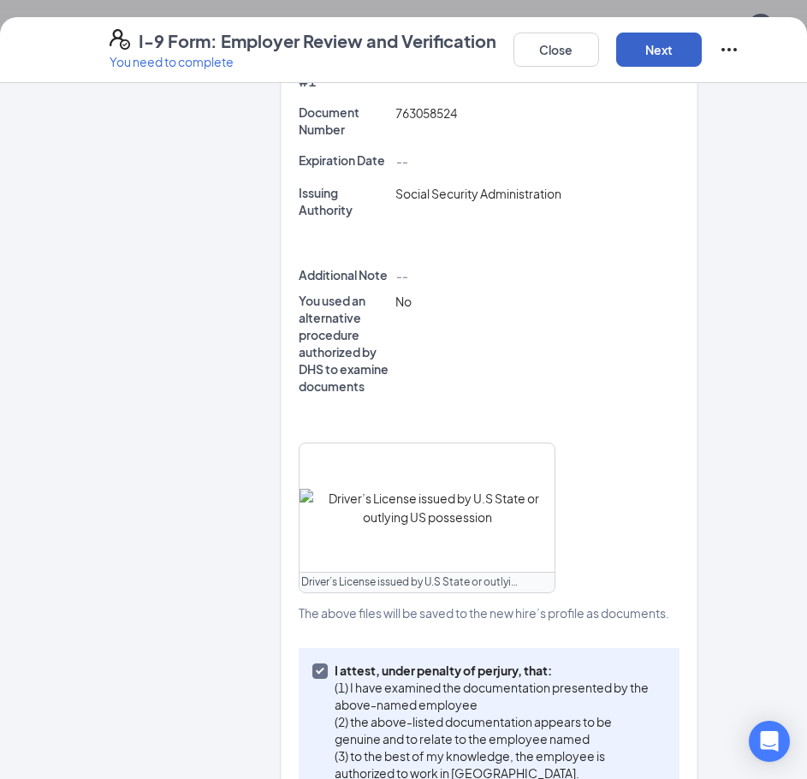
click at [694, 55] on button "Next" at bounding box center [660, 50] width 86 height 34
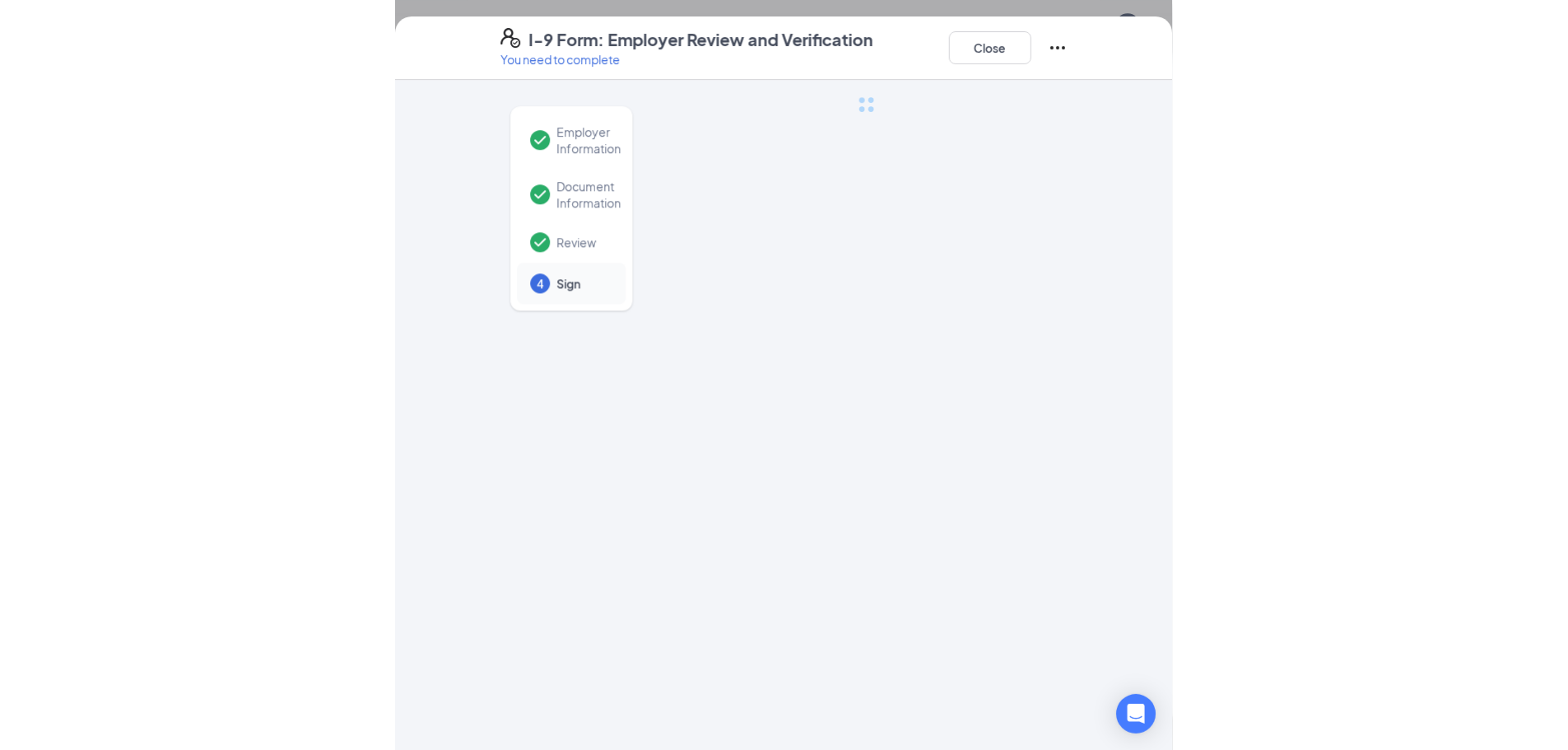
scroll to position [0, 0]
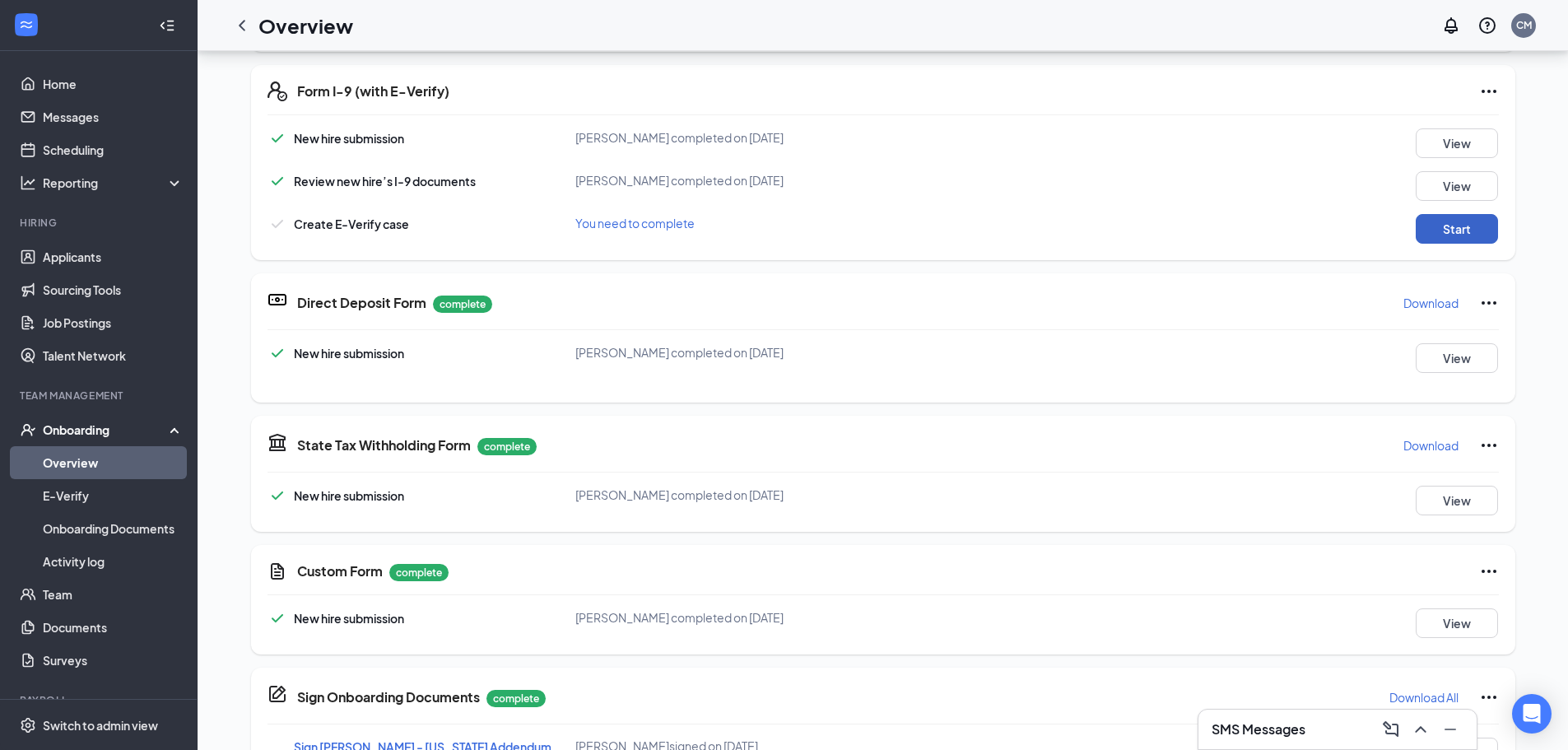
click at [1436, 228] on button "Start" at bounding box center [1457, 229] width 83 height 30
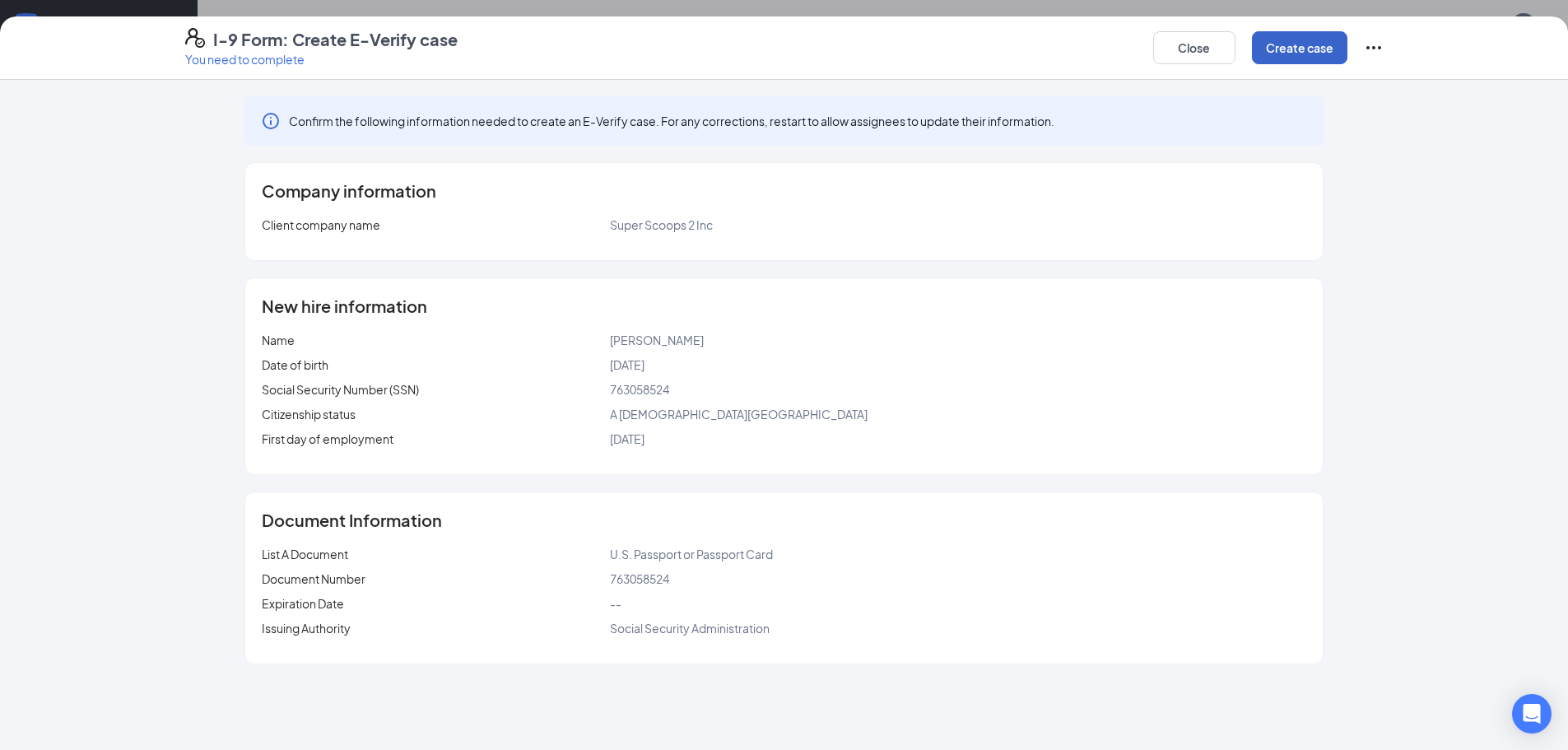
click at [1310, 44] on button "Create case" at bounding box center [1299, 48] width 95 height 33
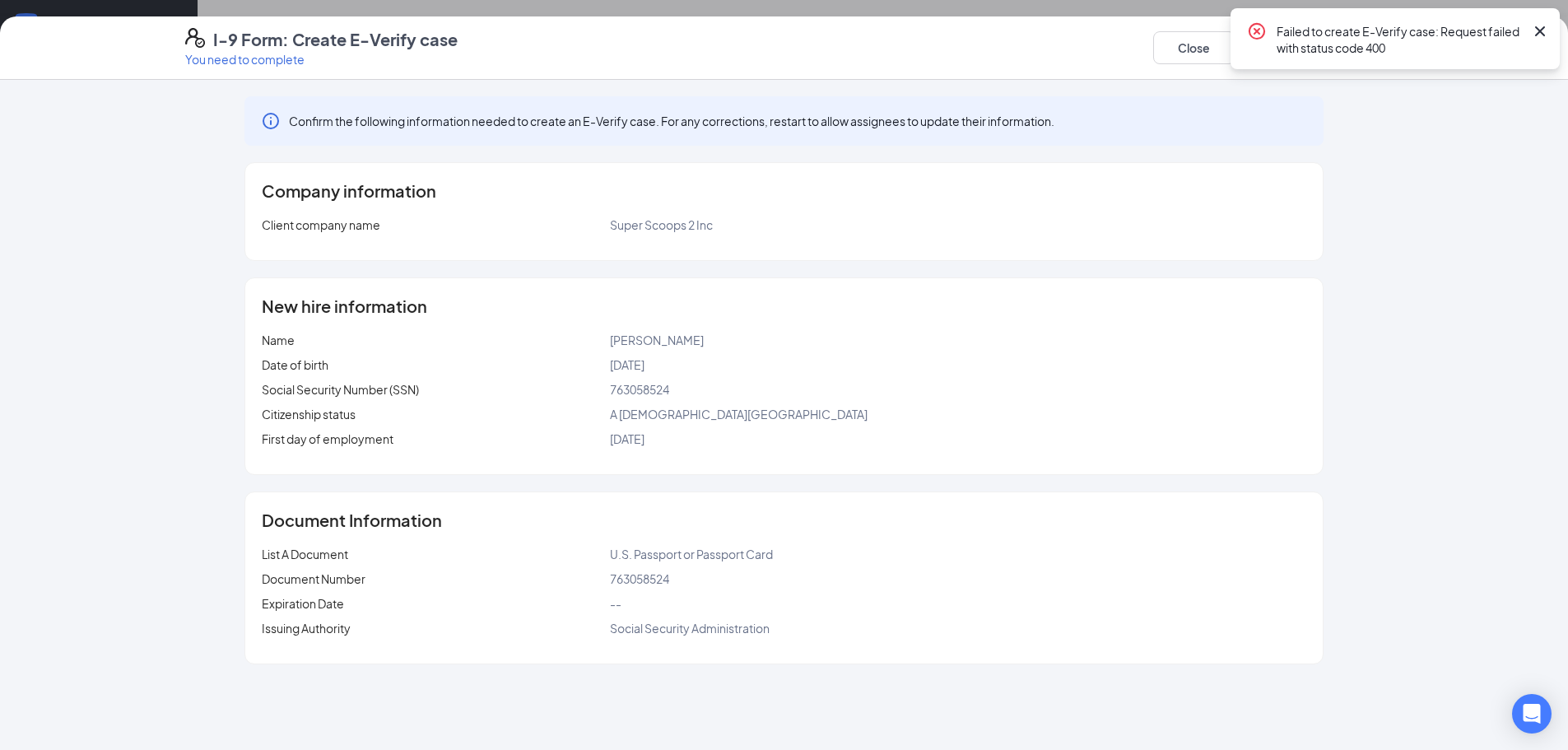
click at [1544, 25] on icon "Cross" at bounding box center [1540, 31] width 20 height 20
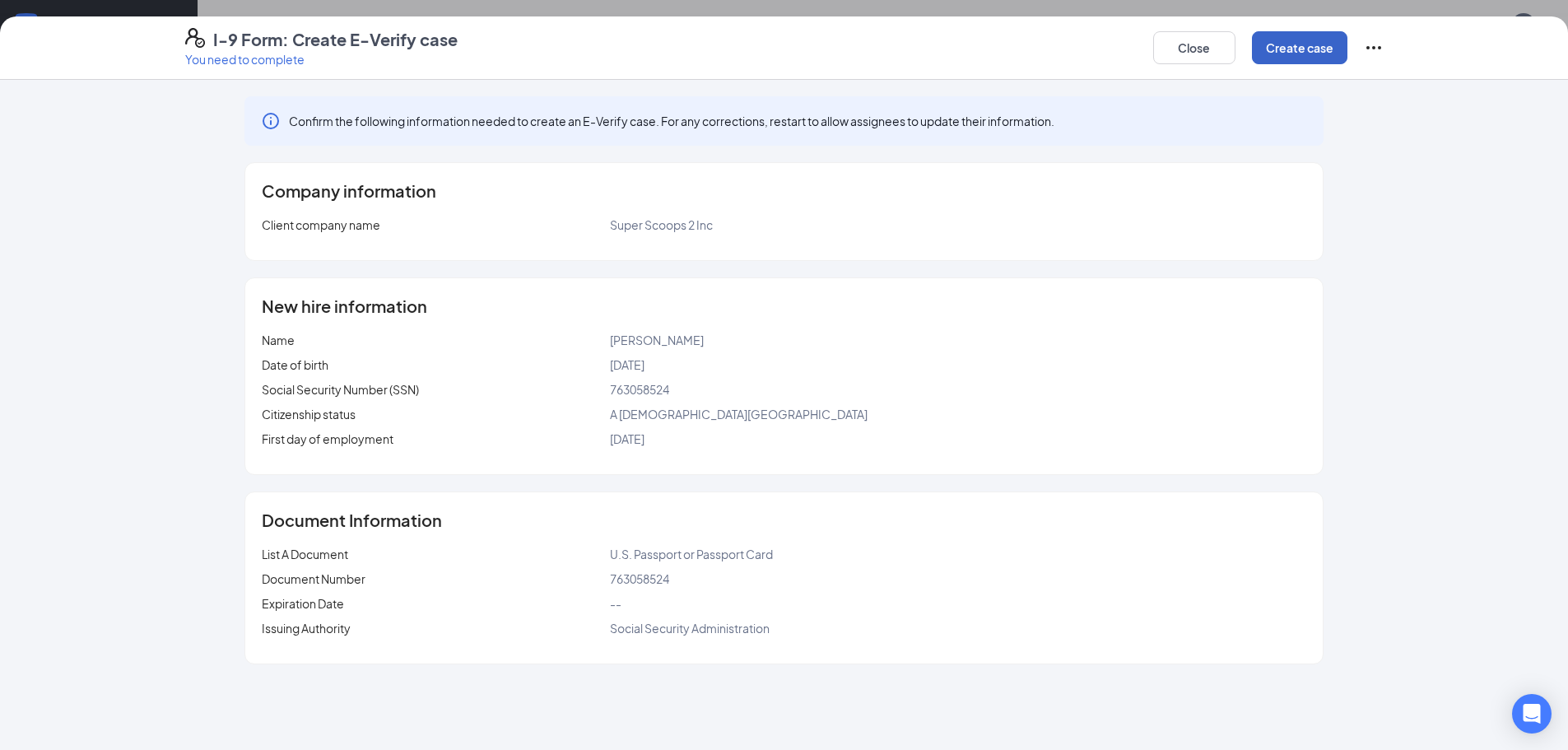
click at [1313, 52] on button "Create case" at bounding box center [1299, 48] width 95 height 33
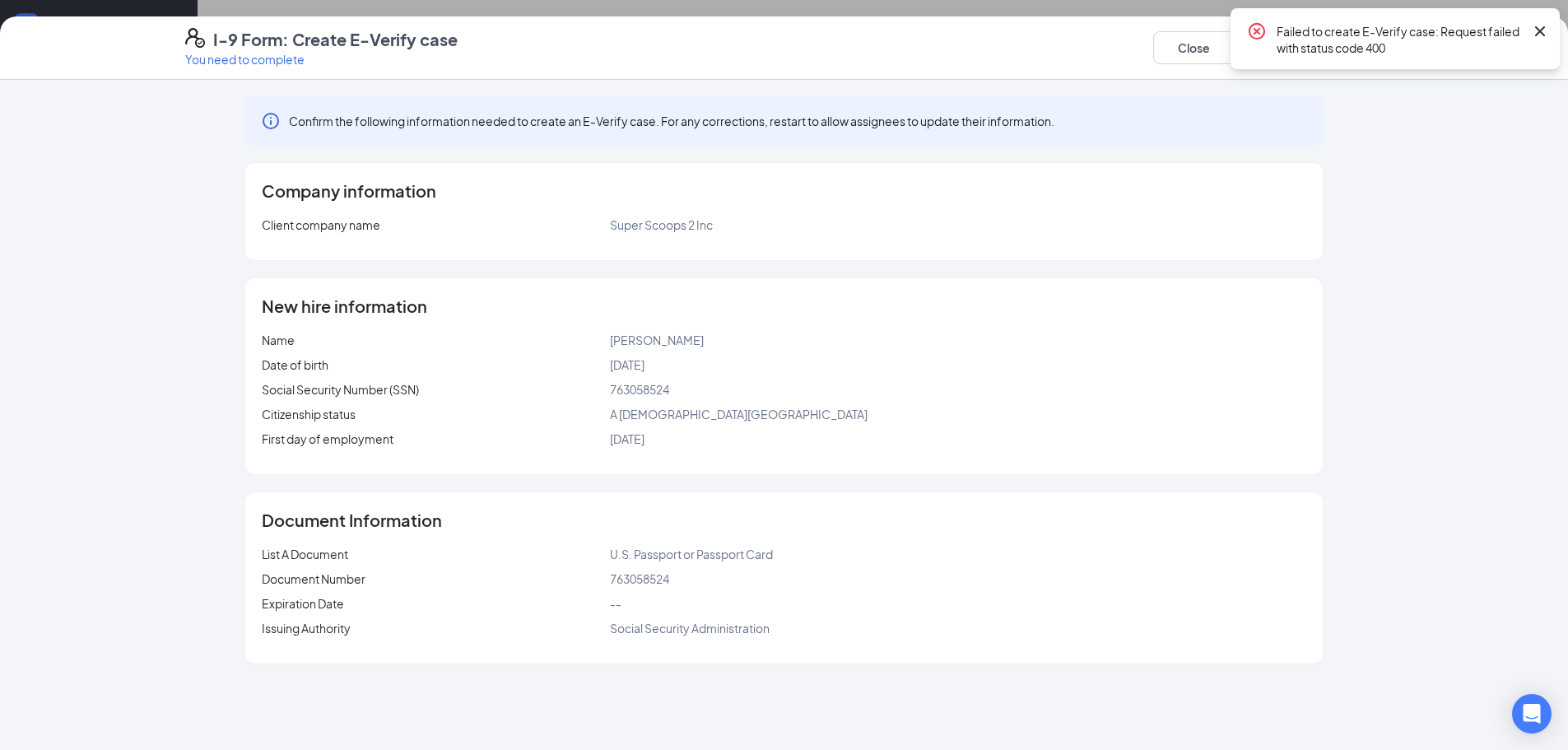
click at [1543, 23] on icon "Cross" at bounding box center [1540, 31] width 20 height 20
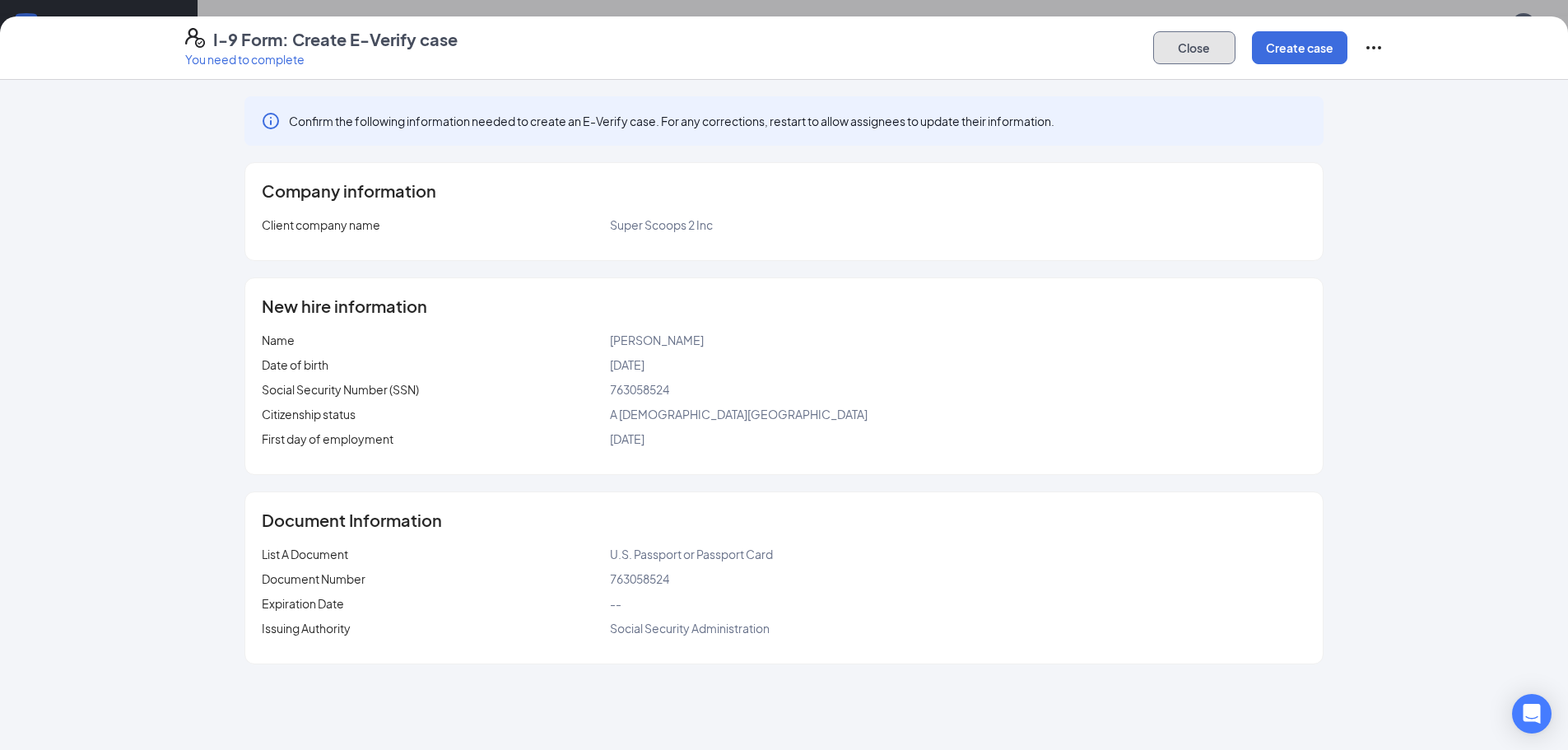
click at [1213, 36] on button "Close" at bounding box center [1195, 48] width 83 height 33
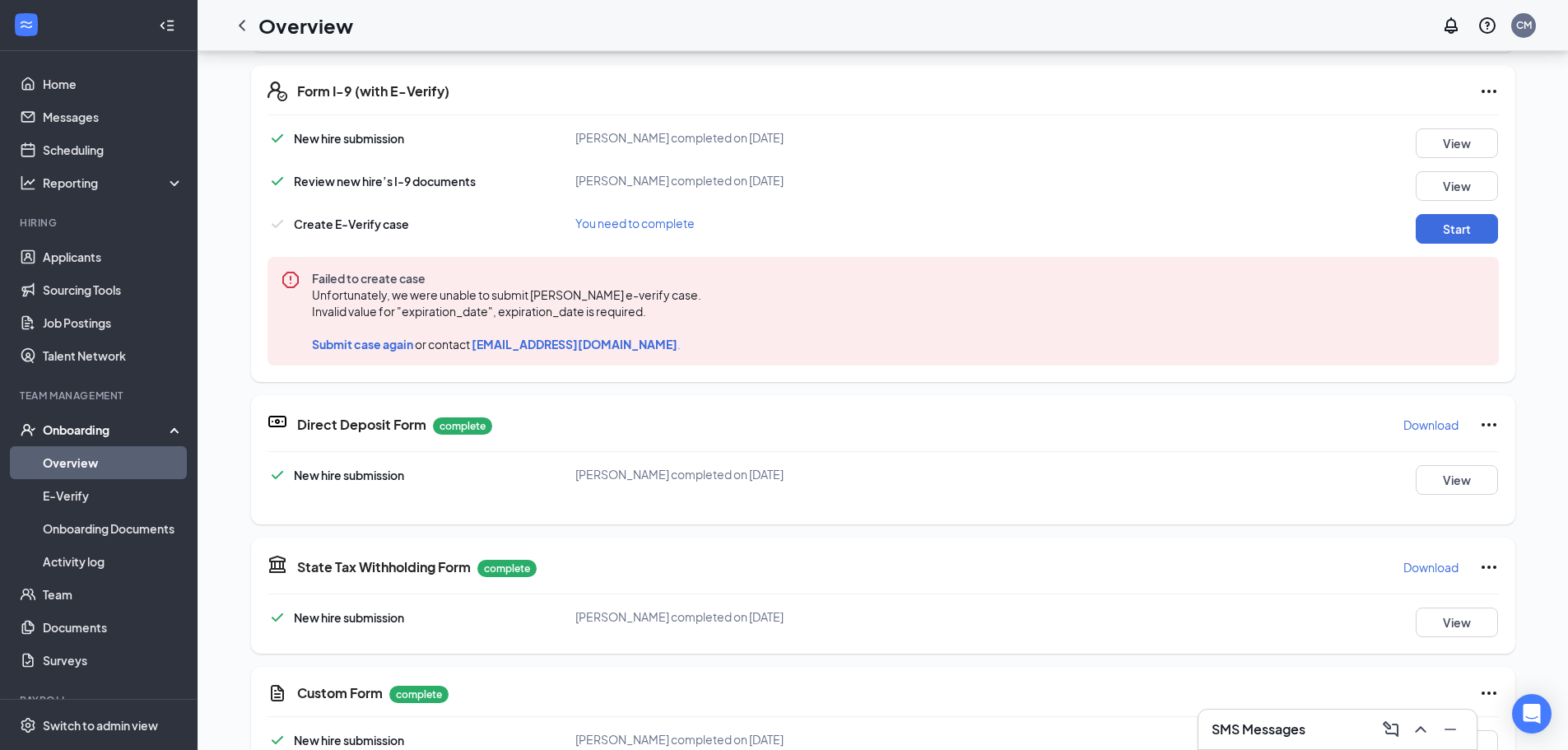
click at [386, 341] on span "Submit case again" at bounding box center [362, 343] width 101 height 14
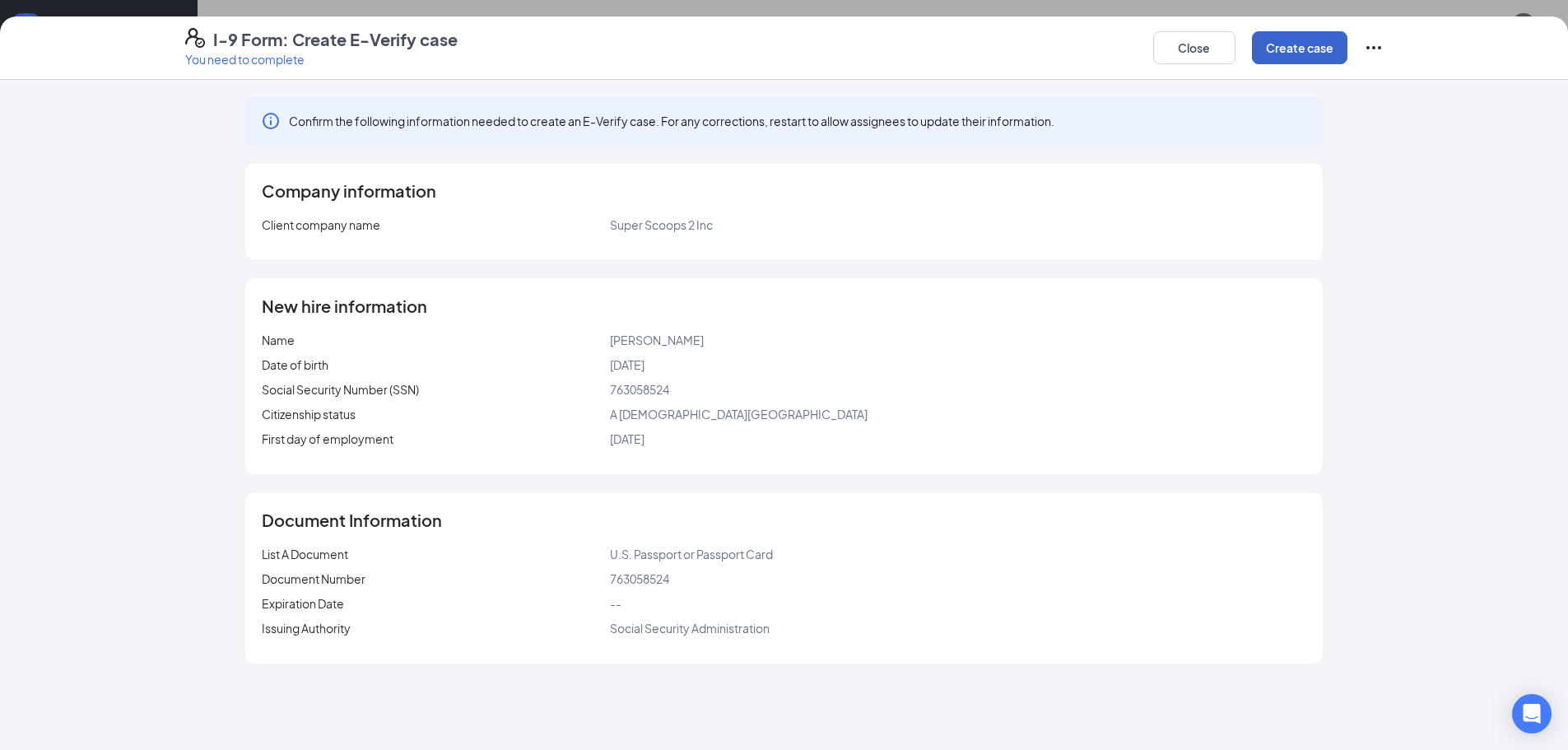
click at [1296, 43] on button "Create case" at bounding box center [1299, 48] width 95 height 33
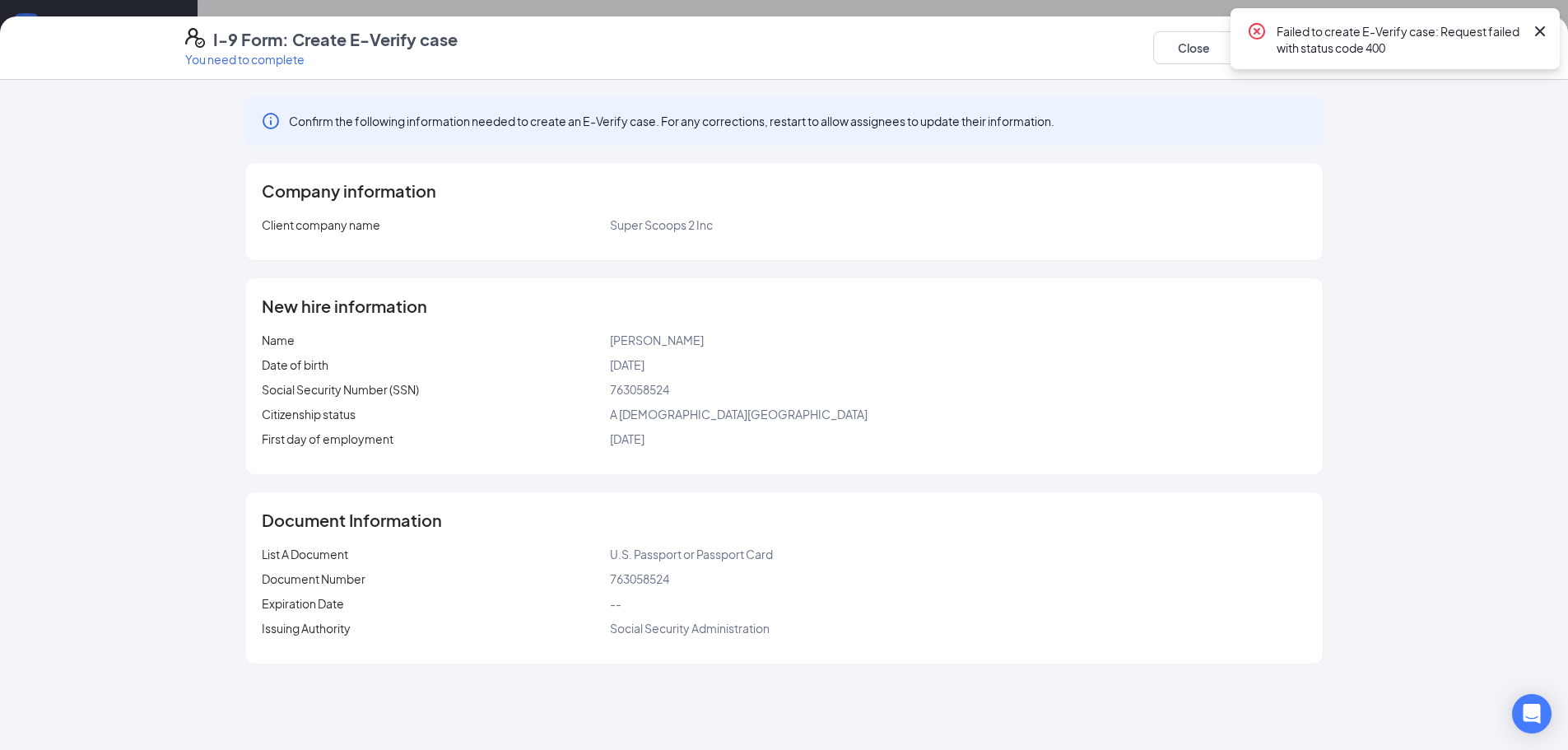
click at [1538, 22] on icon "Cross" at bounding box center [1540, 31] width 20 height 20
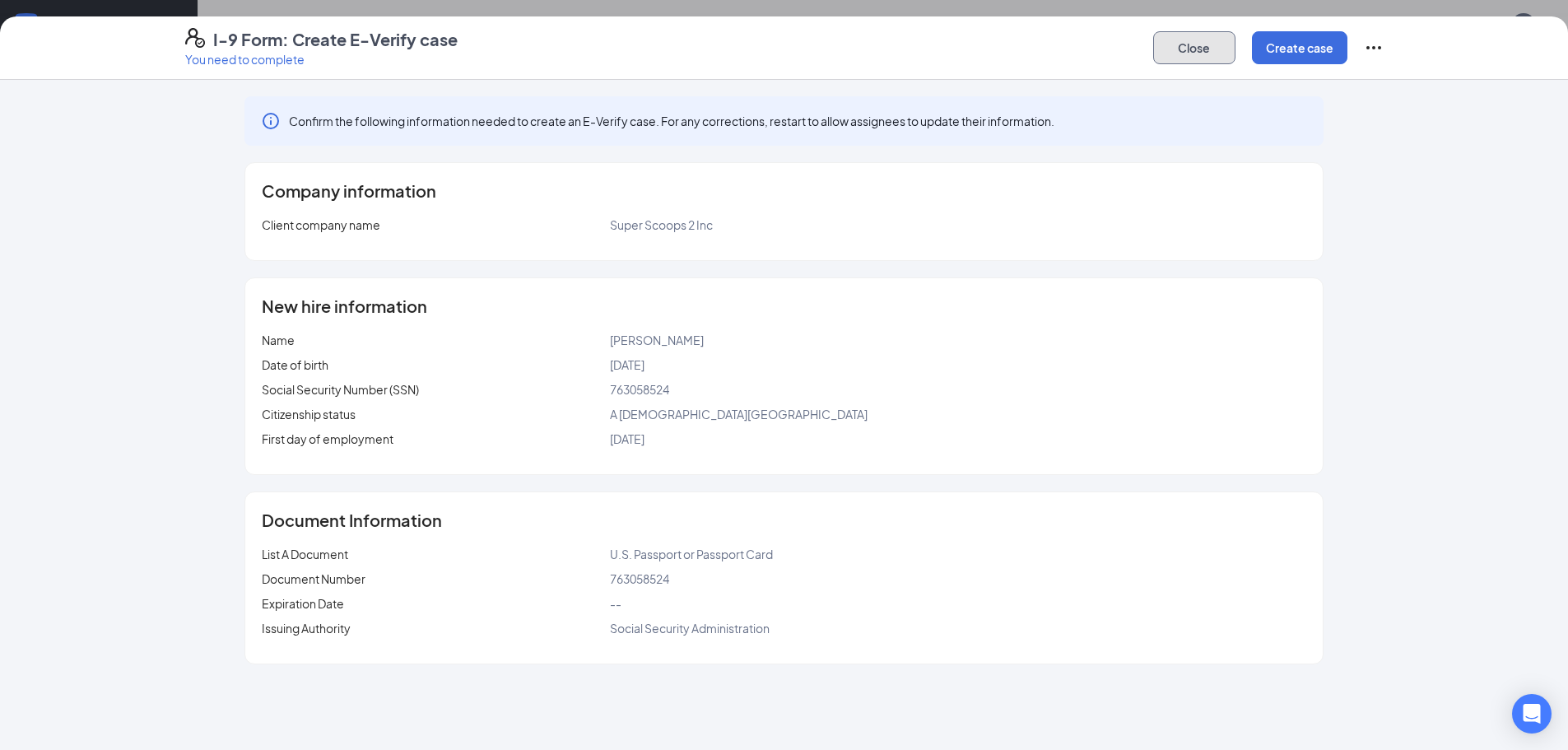
click at [1215, 55] on button "Close" at bounding box center [1195, 48] width 83 height 33
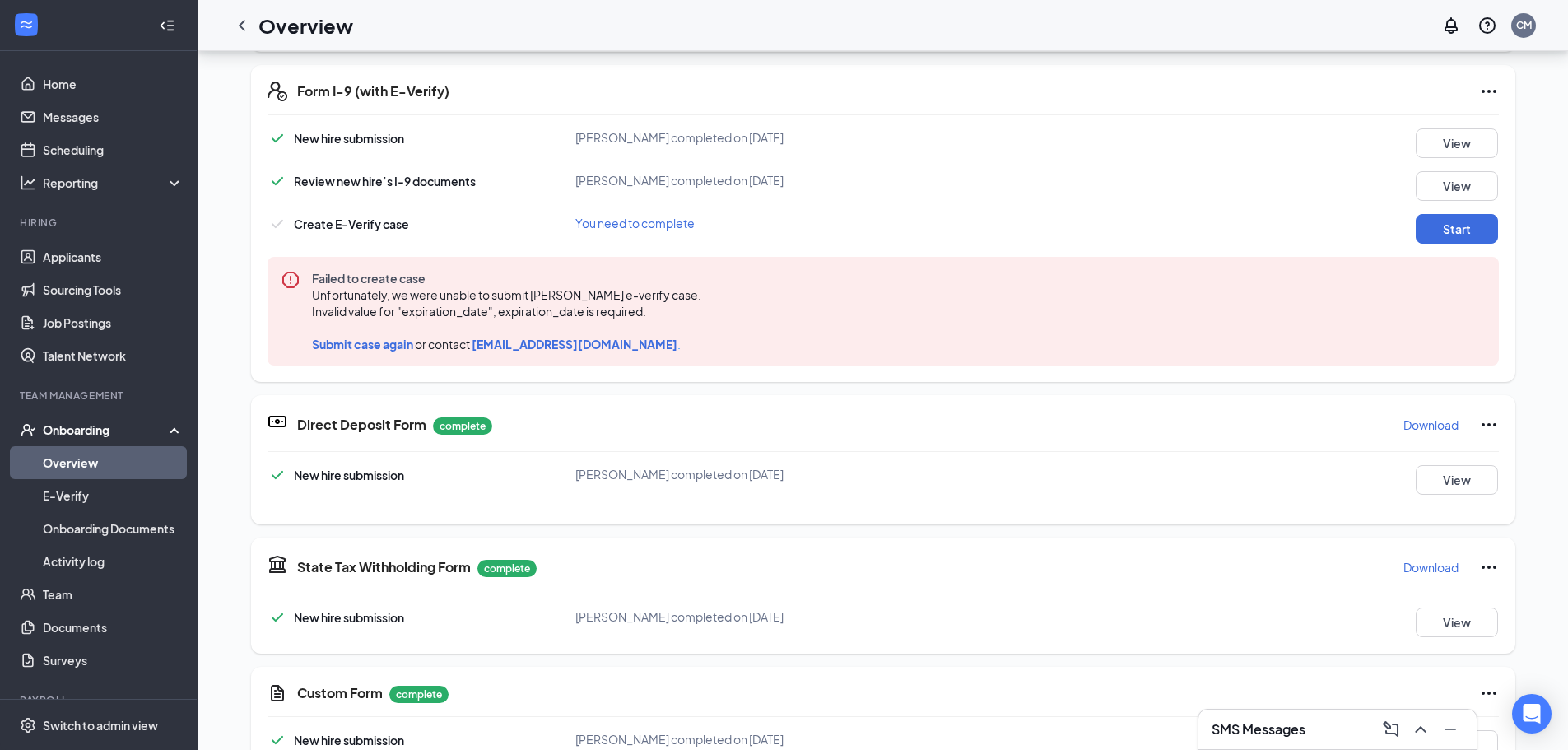
scroll to position [239, 0]
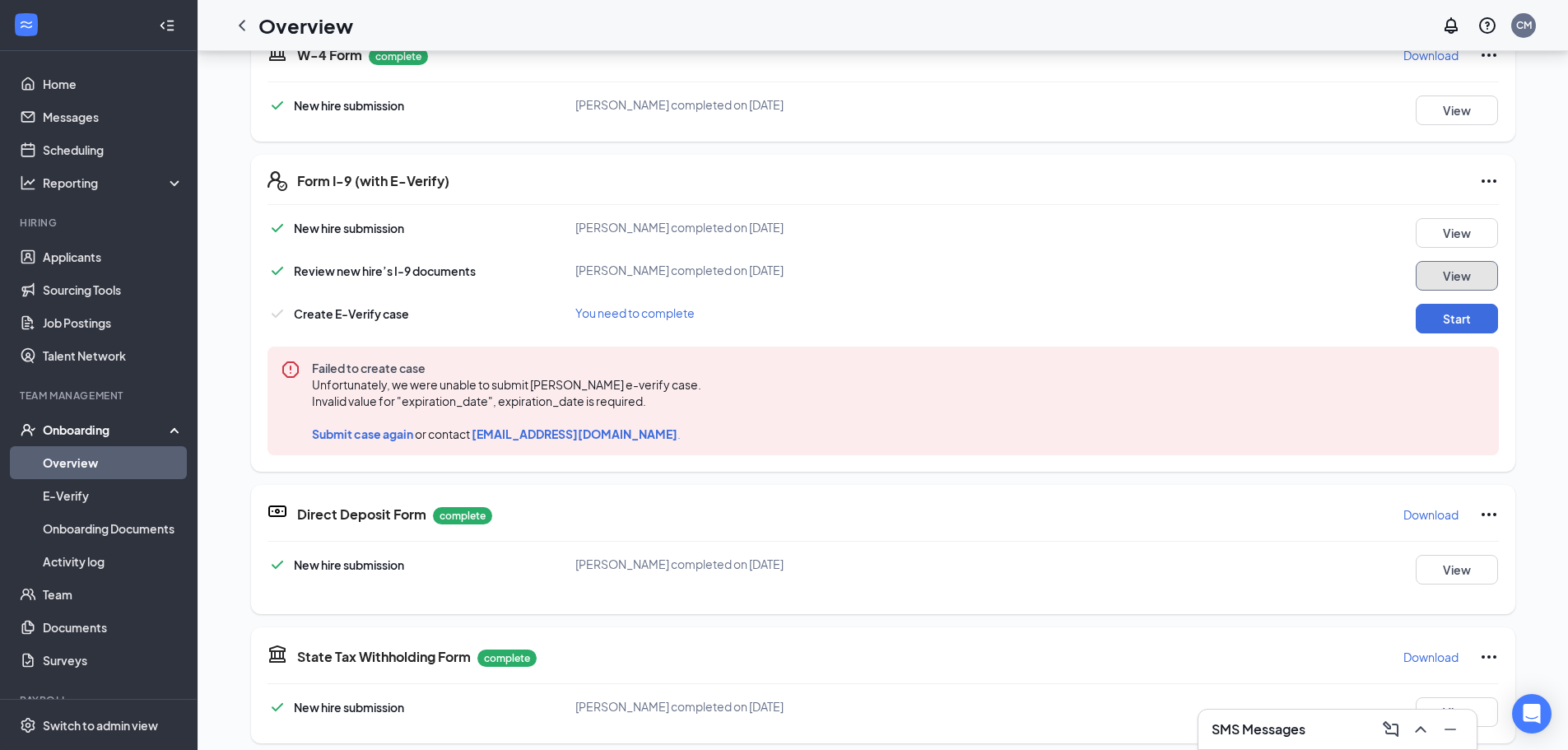
click at [1431, 263] on button "View" at bounding box center [1457, 275] width 83 height 30
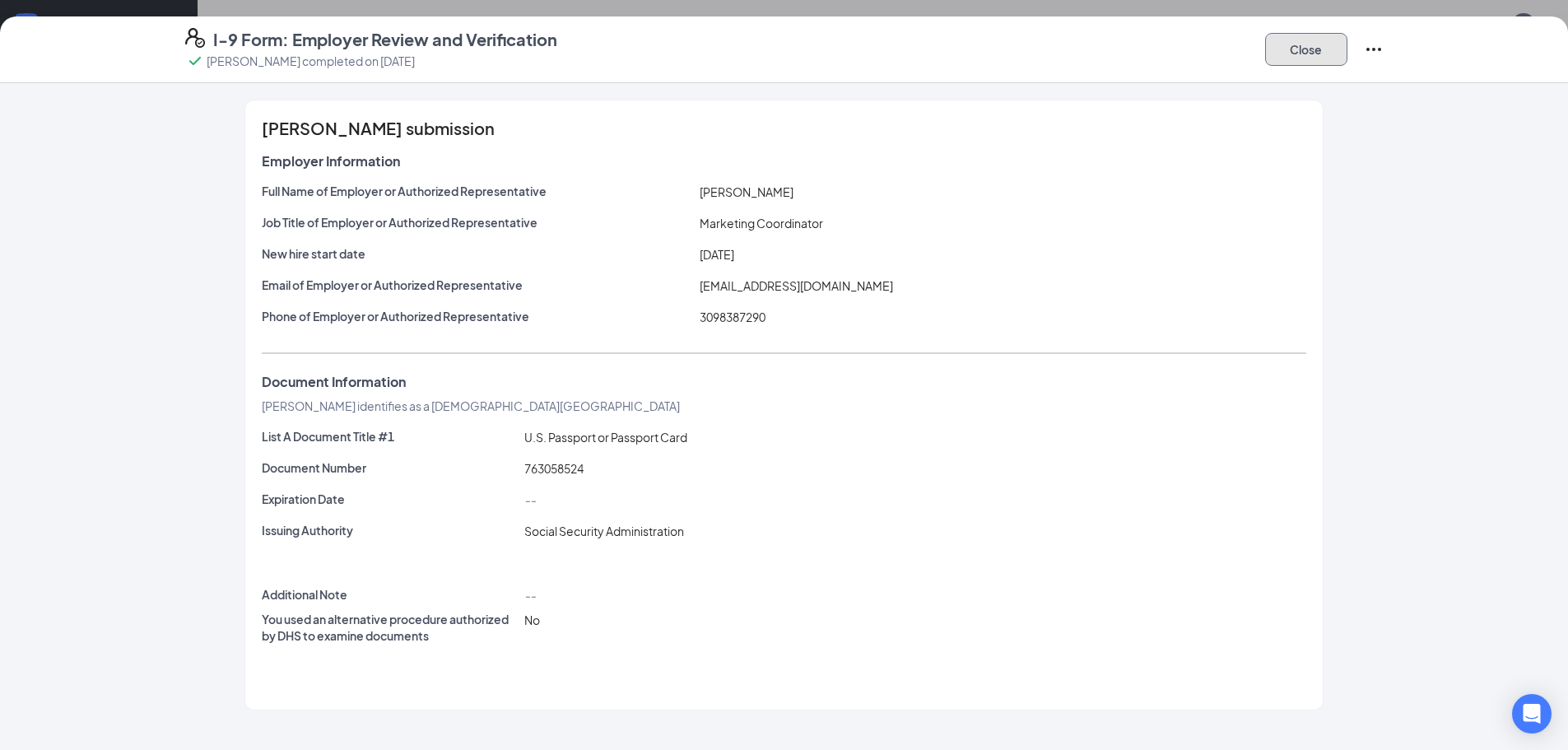
click at [1323, 42] on button "Close" at bounding box center [1307, 49] width 83 height 33
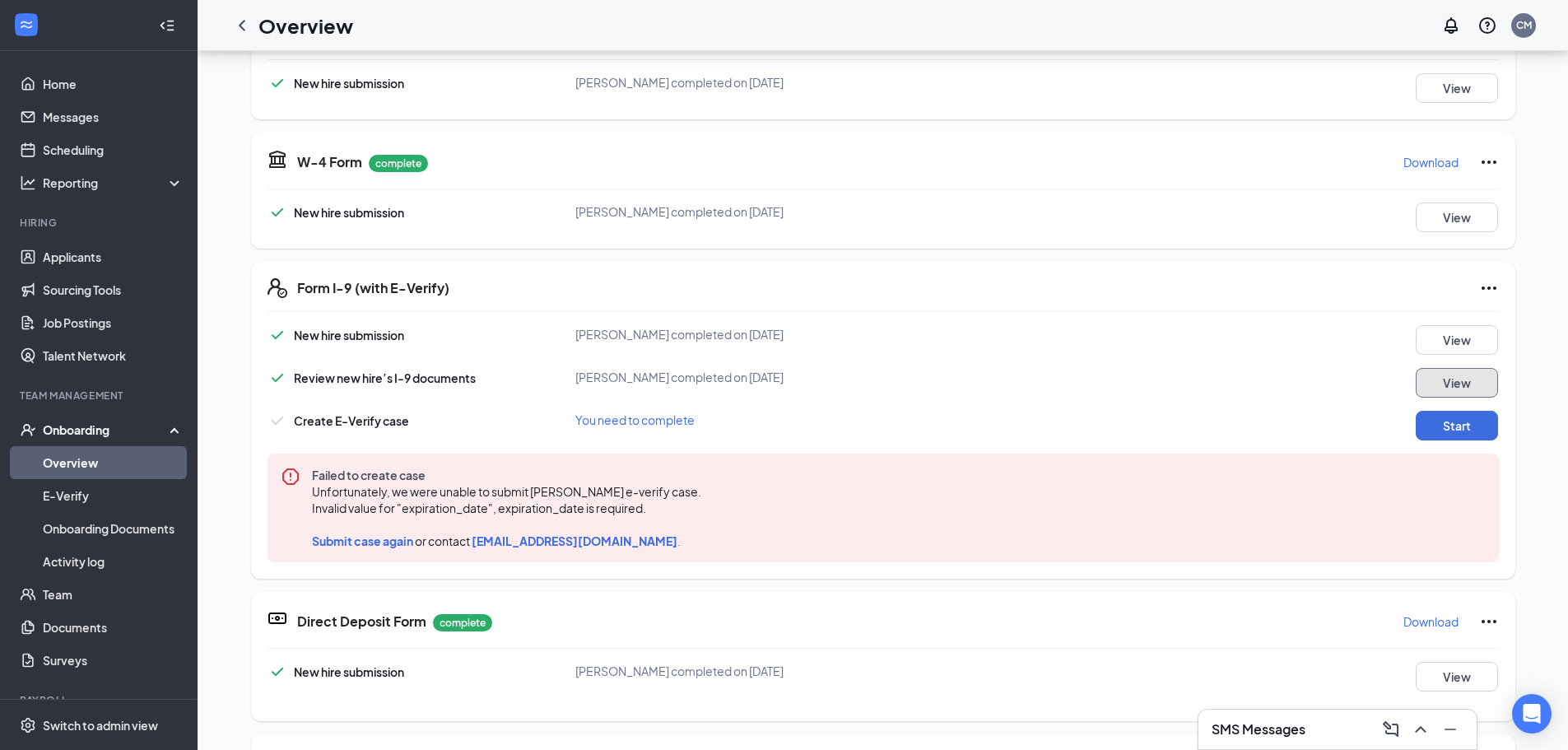
scroll to position [0, 0]
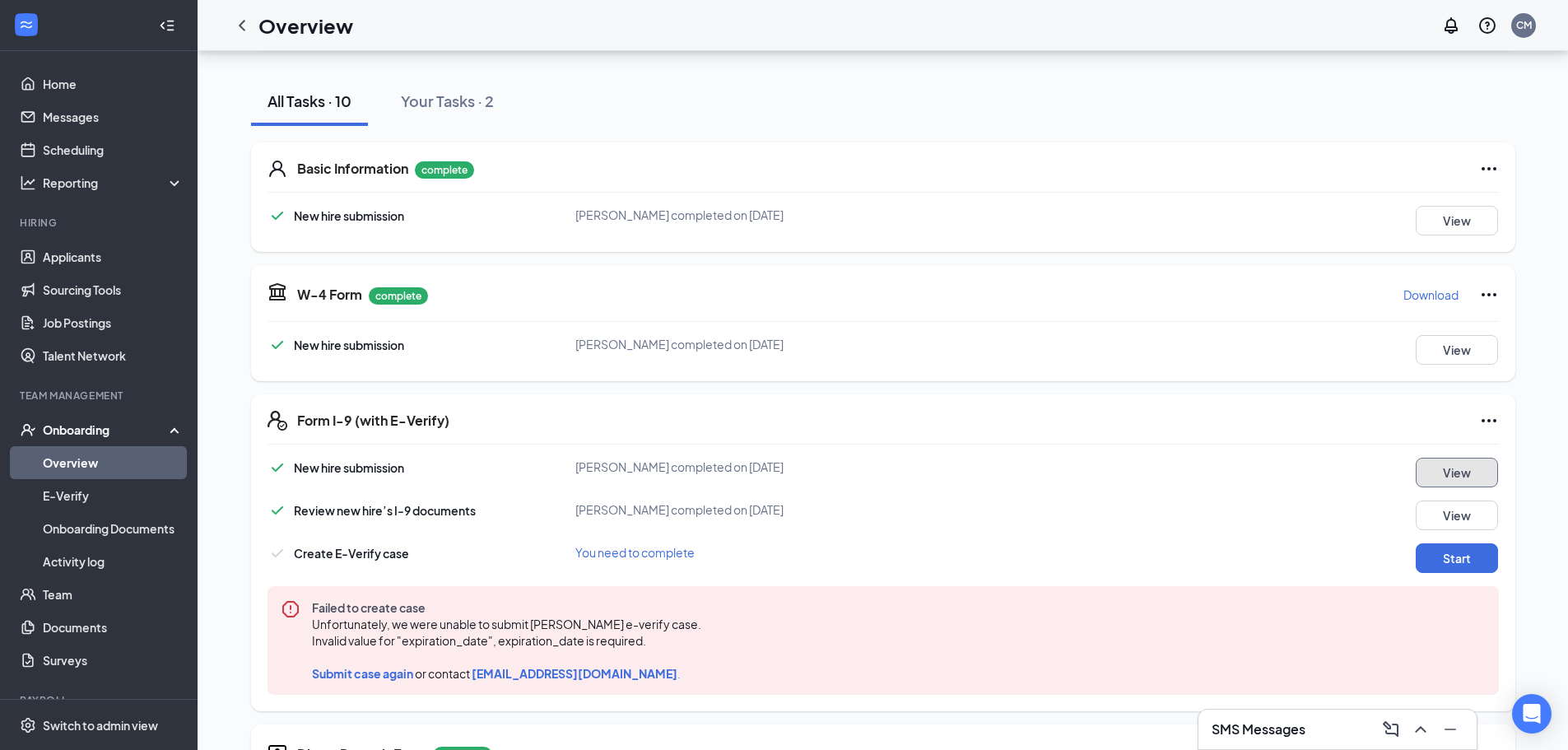
click at [1462, 479] on button "View" at bounding box center [1457, 472] width 83 height 30
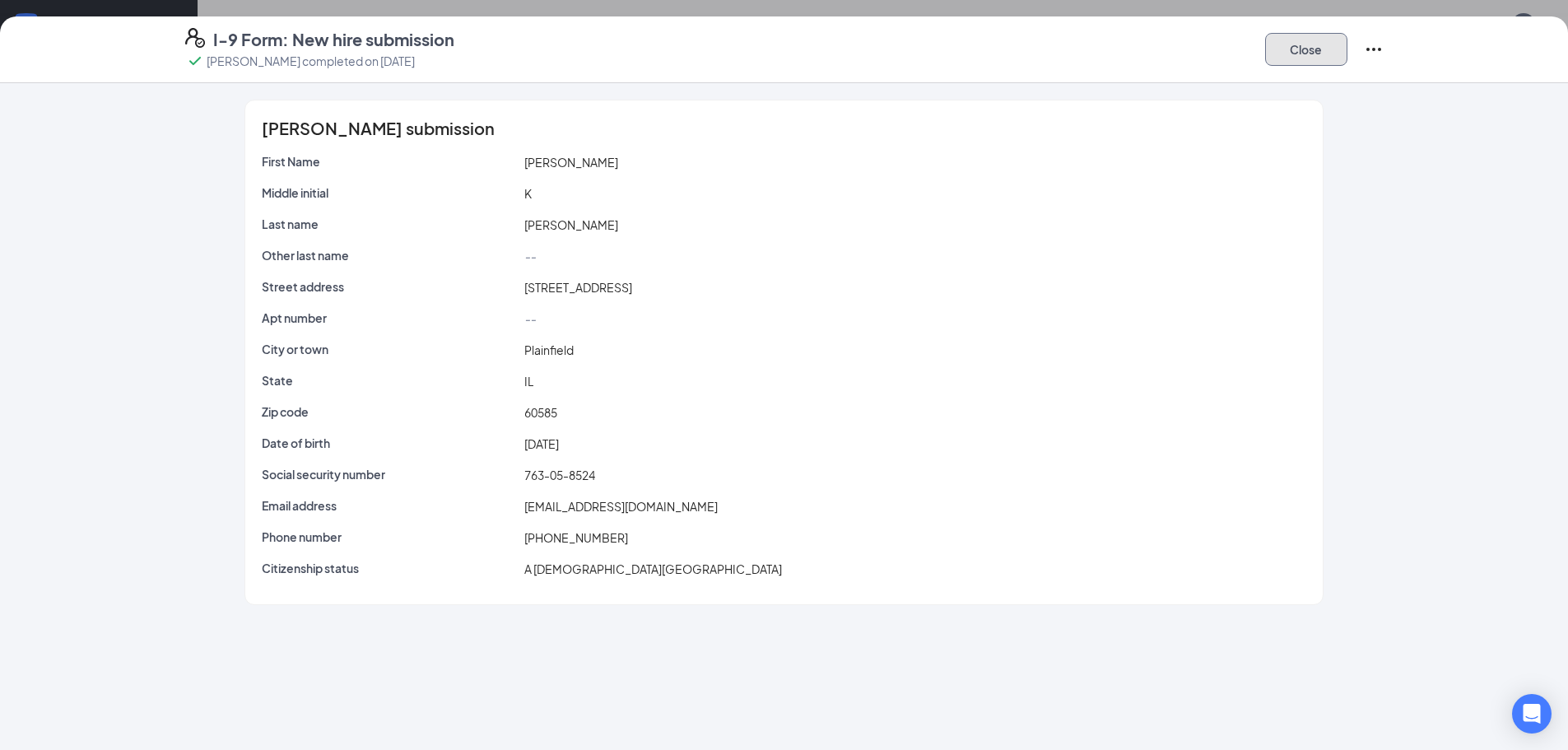
click at [1337, 37] on button "Close" at bounding box center [1307, 49] width 83 height 33
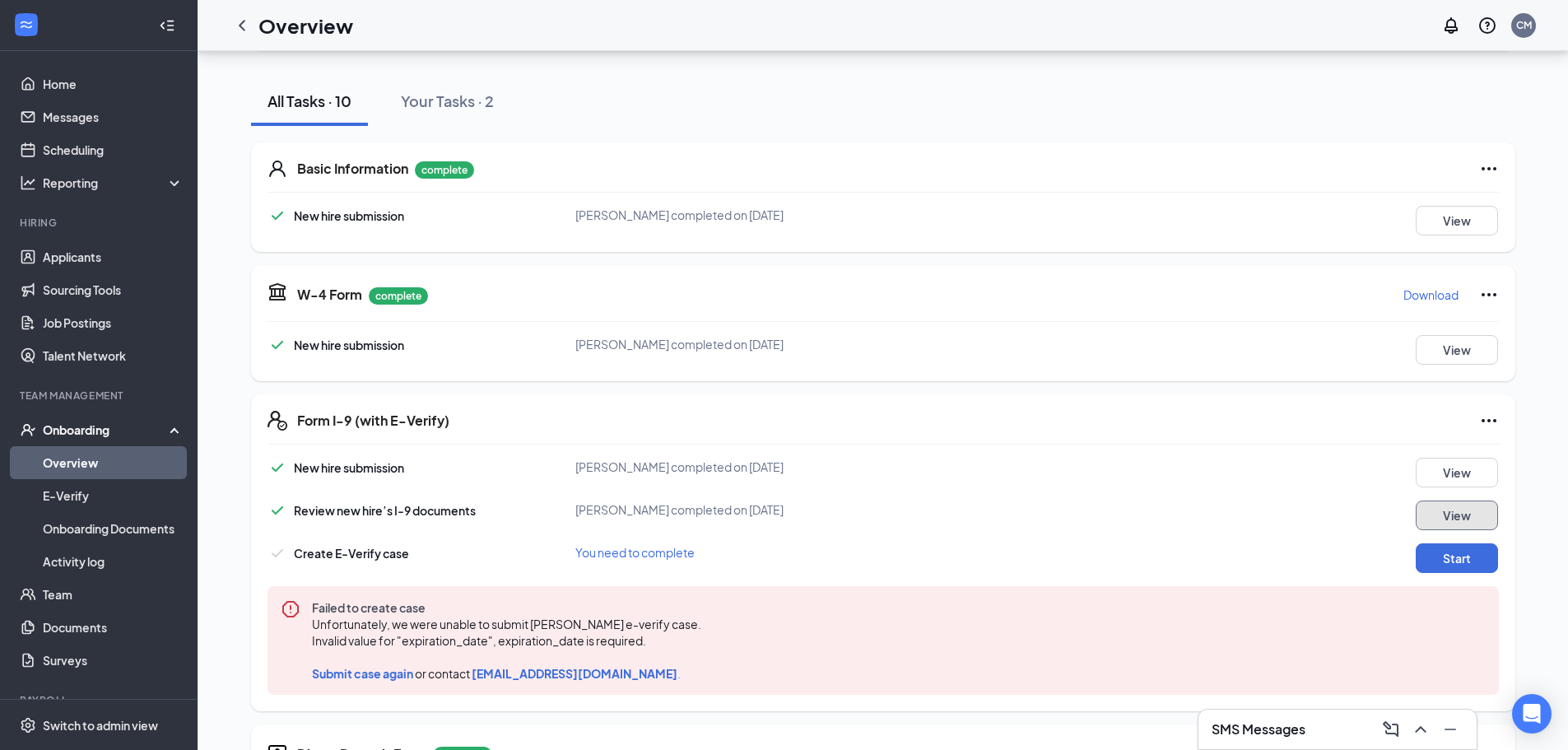
click at [1463, 503] on button "View" at bounding box center [1457, 515] width 83 height 30
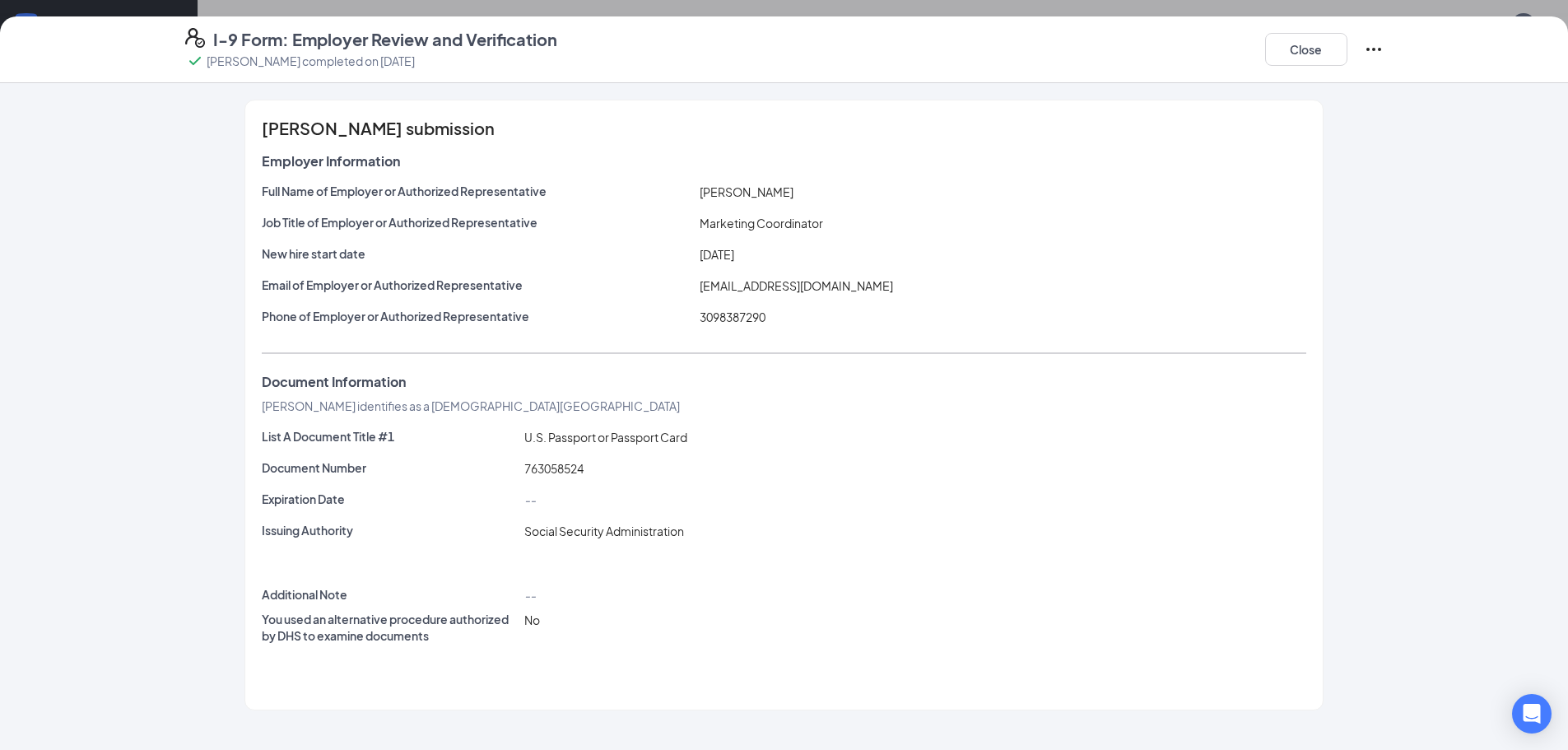
click at [1367, 53] on icon "Ellipses" at bounding box center [1374, 49] width 20 height 20
click at [1232, 272] on div "Full Name of Employer or Authorized Representative Chrissy McCroskey Job Title …" at bounding box center [784, 258] width 1044 height 150
click at [1326, 39] on button "Close" at bounding box center [1307, 49] width 83 height 33
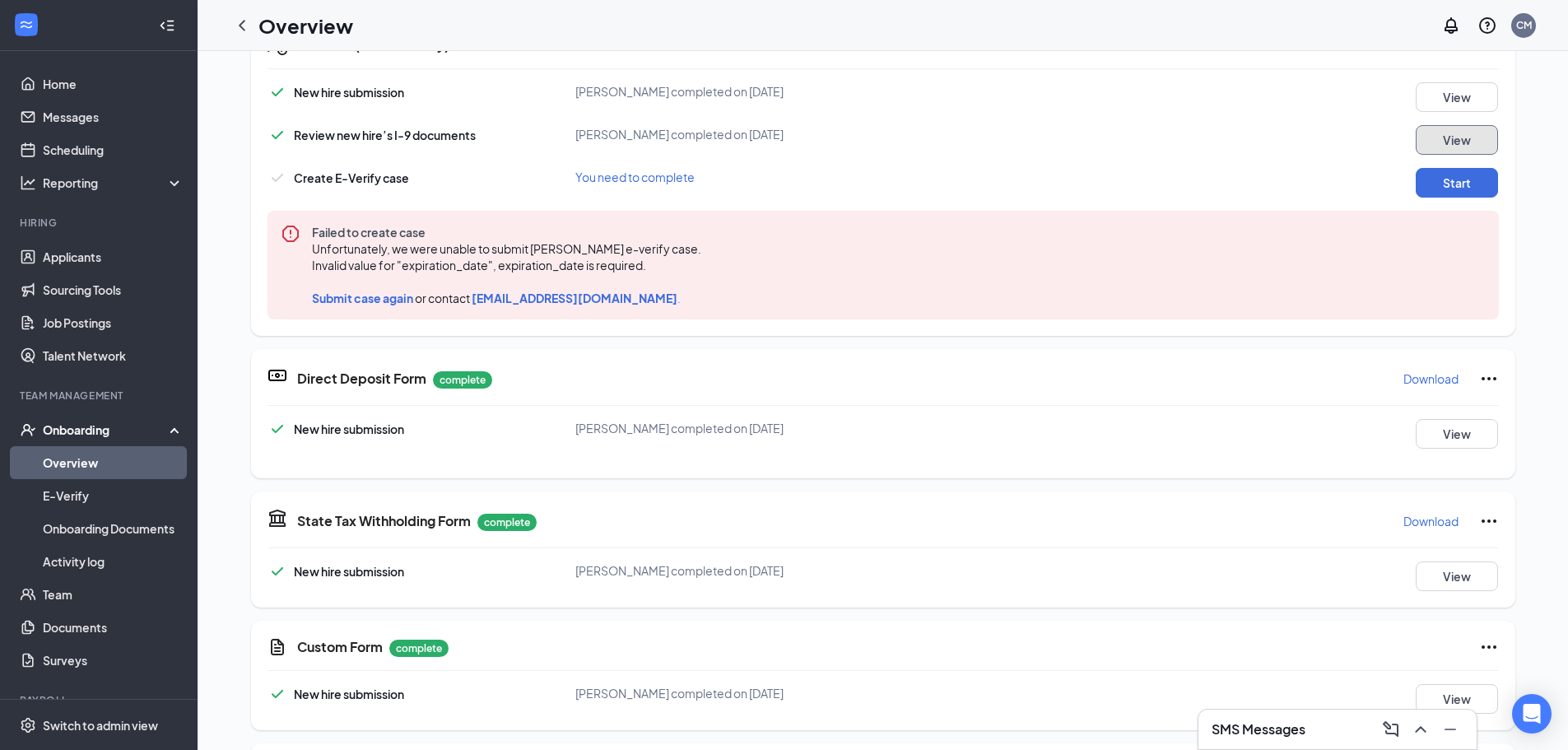
scroll to position [541, 0]
click at [1458, 181] on button "Start" at bounding box center [1457, 182] width 83 height 30
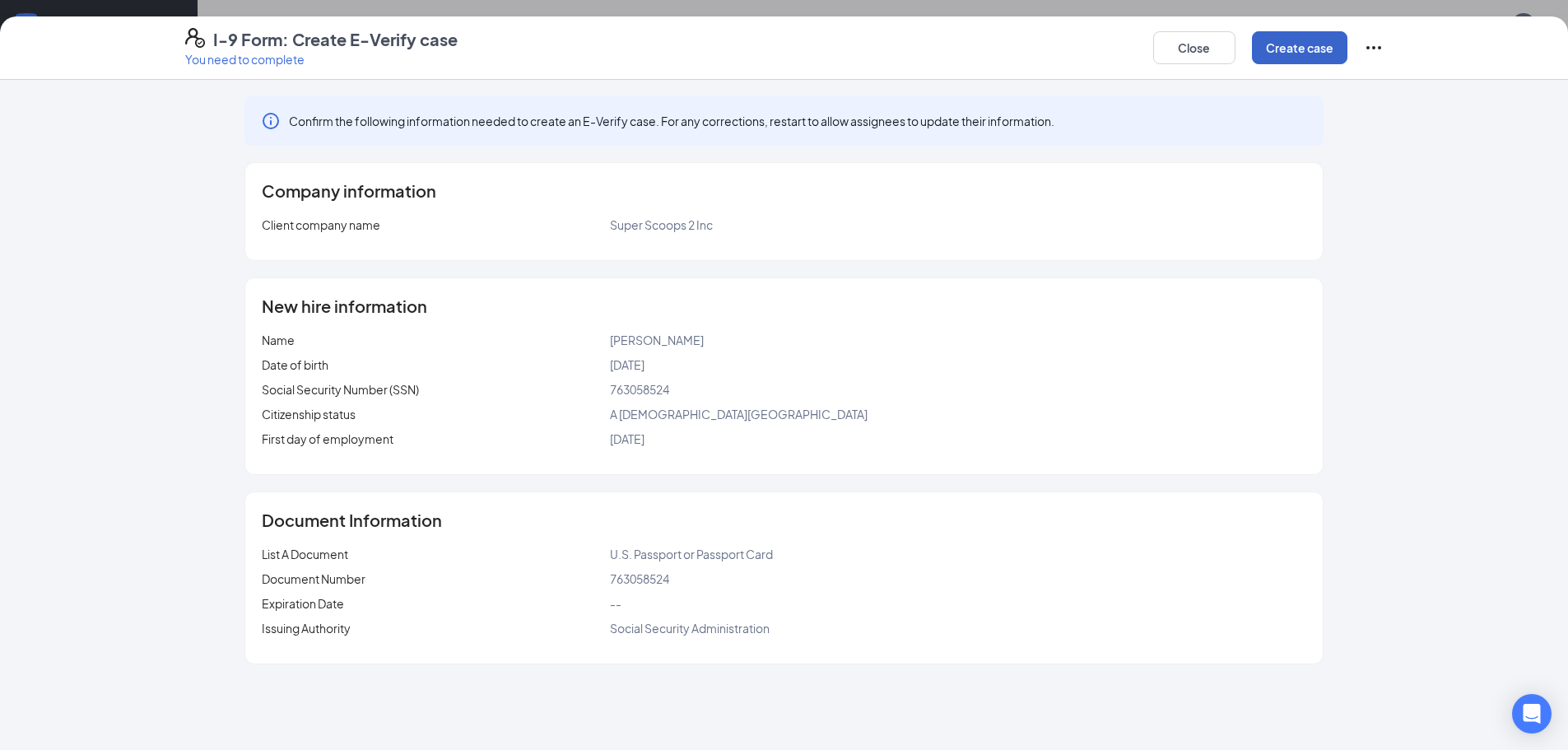
click at [1312, 54] on button "Create case" at bounding box center [1299, 48] width 95 height 33
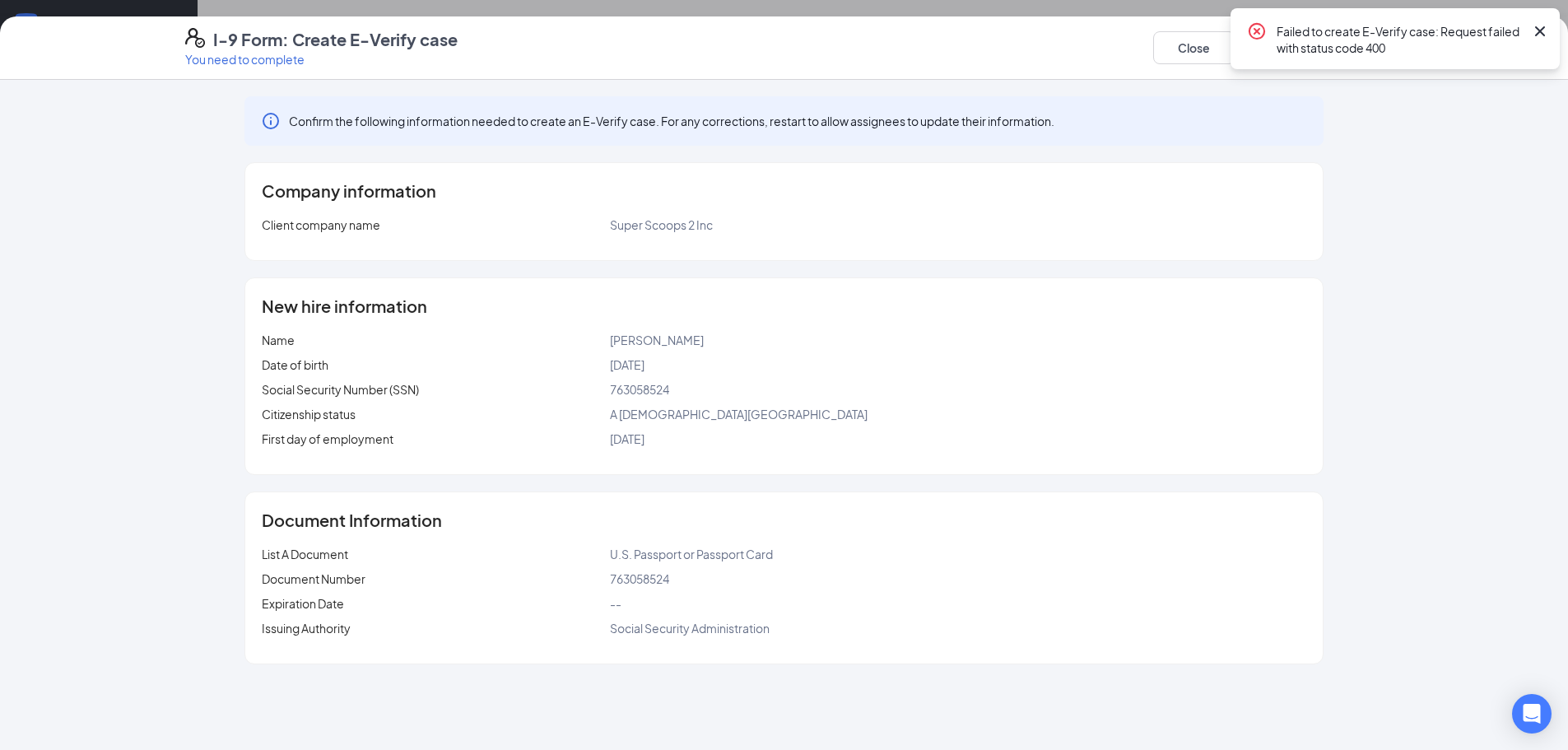
click at [1538, 26] on icon "Cross" at bounding box center [1540, 31] width 20 height 20
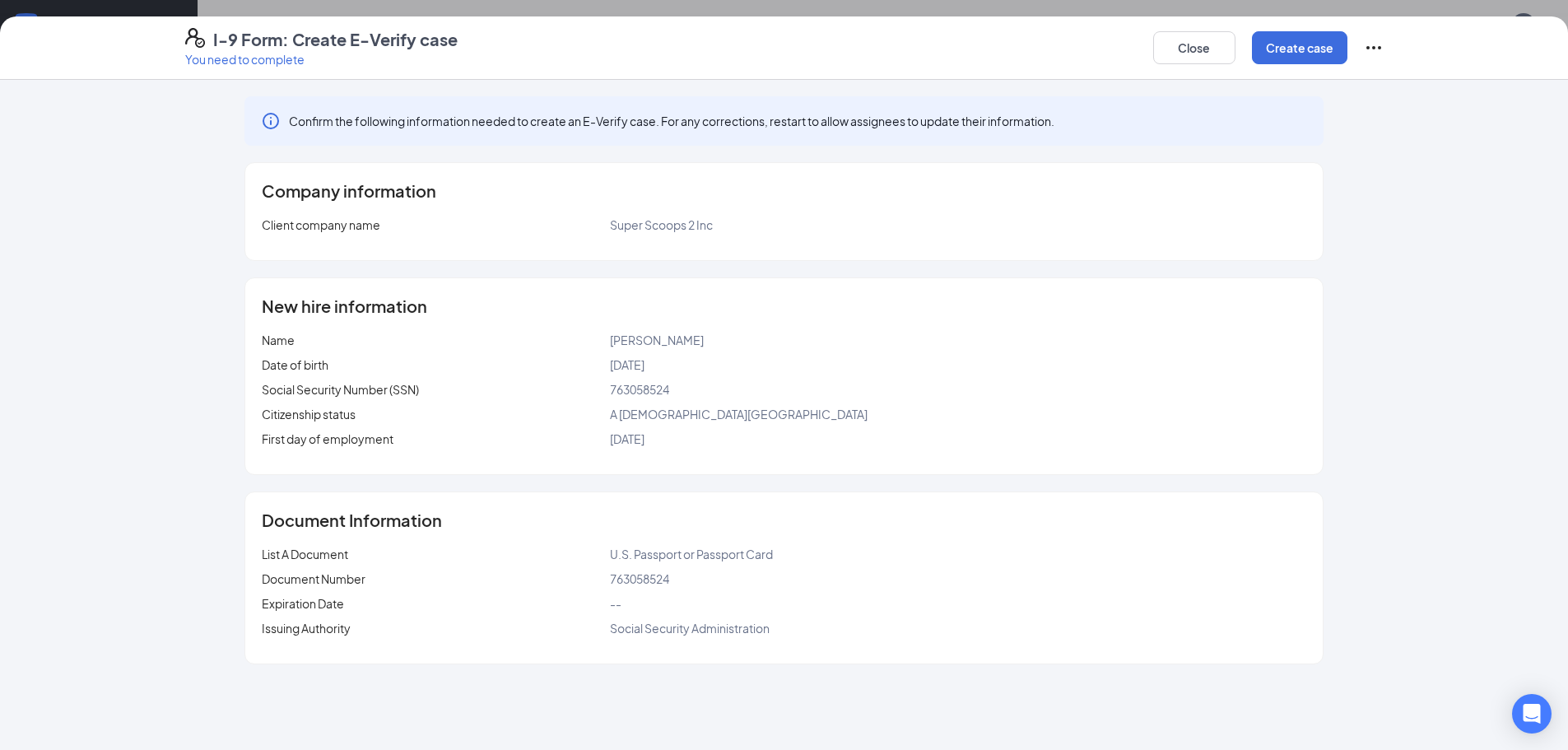
scroll to position [412, 0]
click at [1187, 38] on button "Close" at bounding box center [1195, 48] width 83 height 33
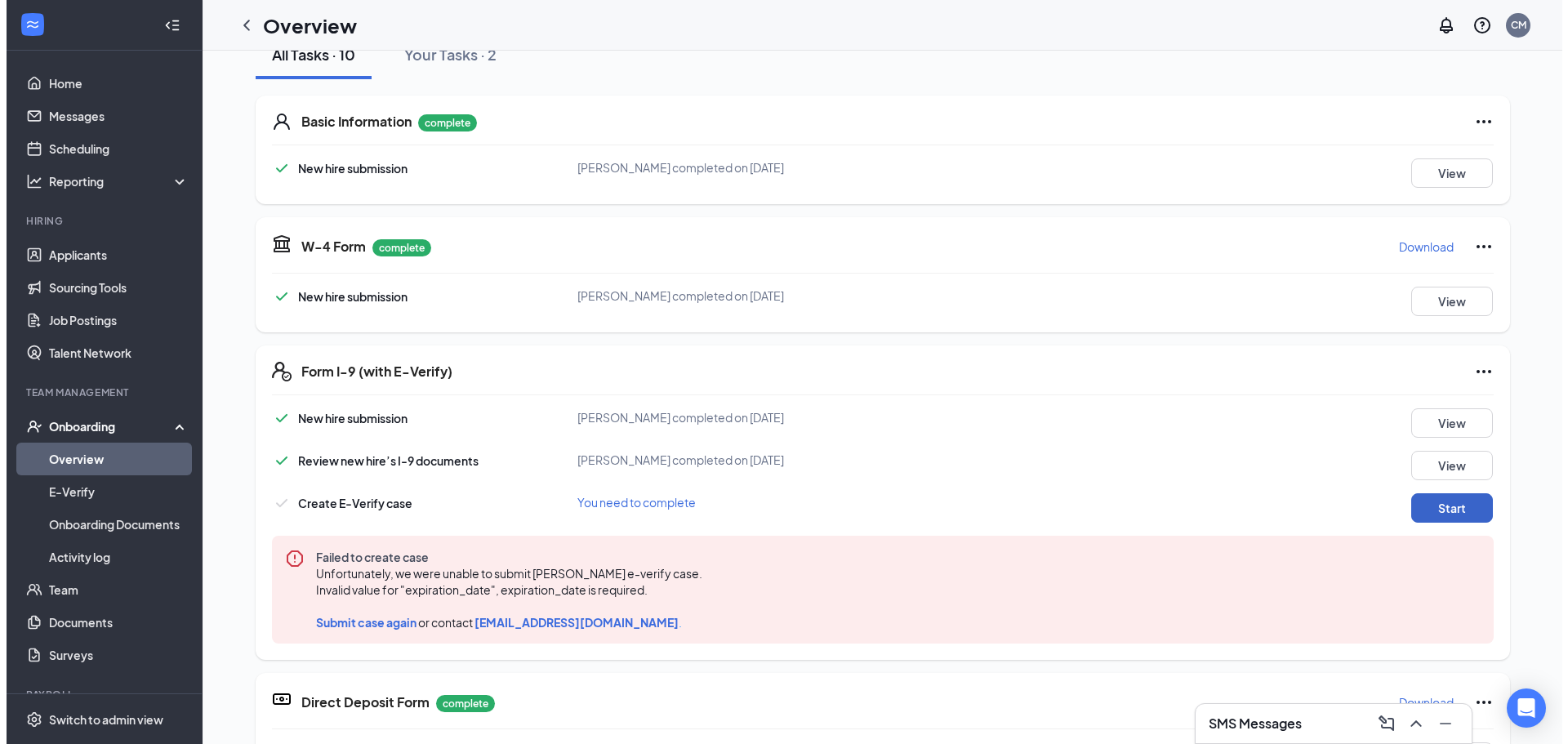
scroll to position [0, 0]
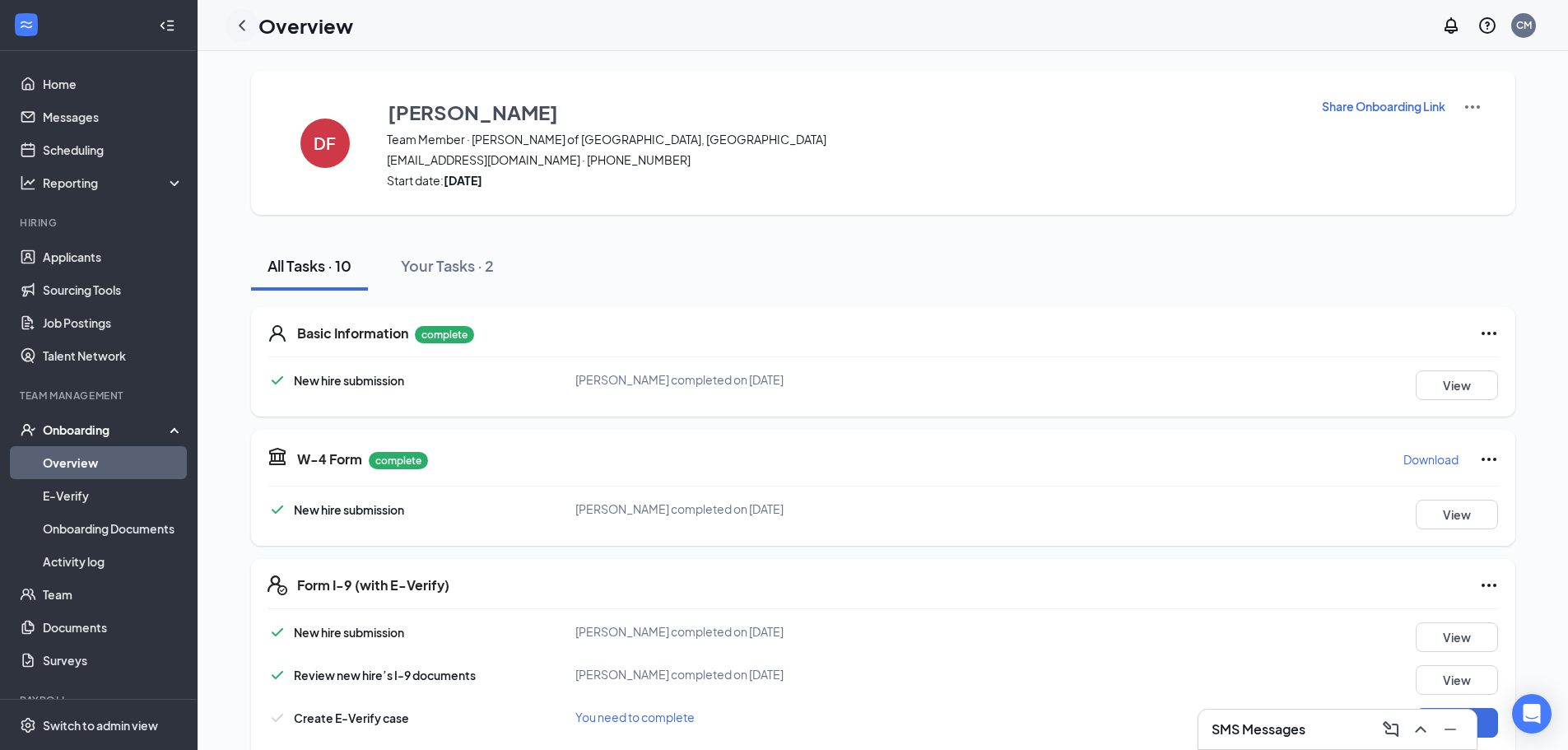
click at [234, 28] on icon "ChevronLeft" at bounding box center [241, 25] width 20 height 20
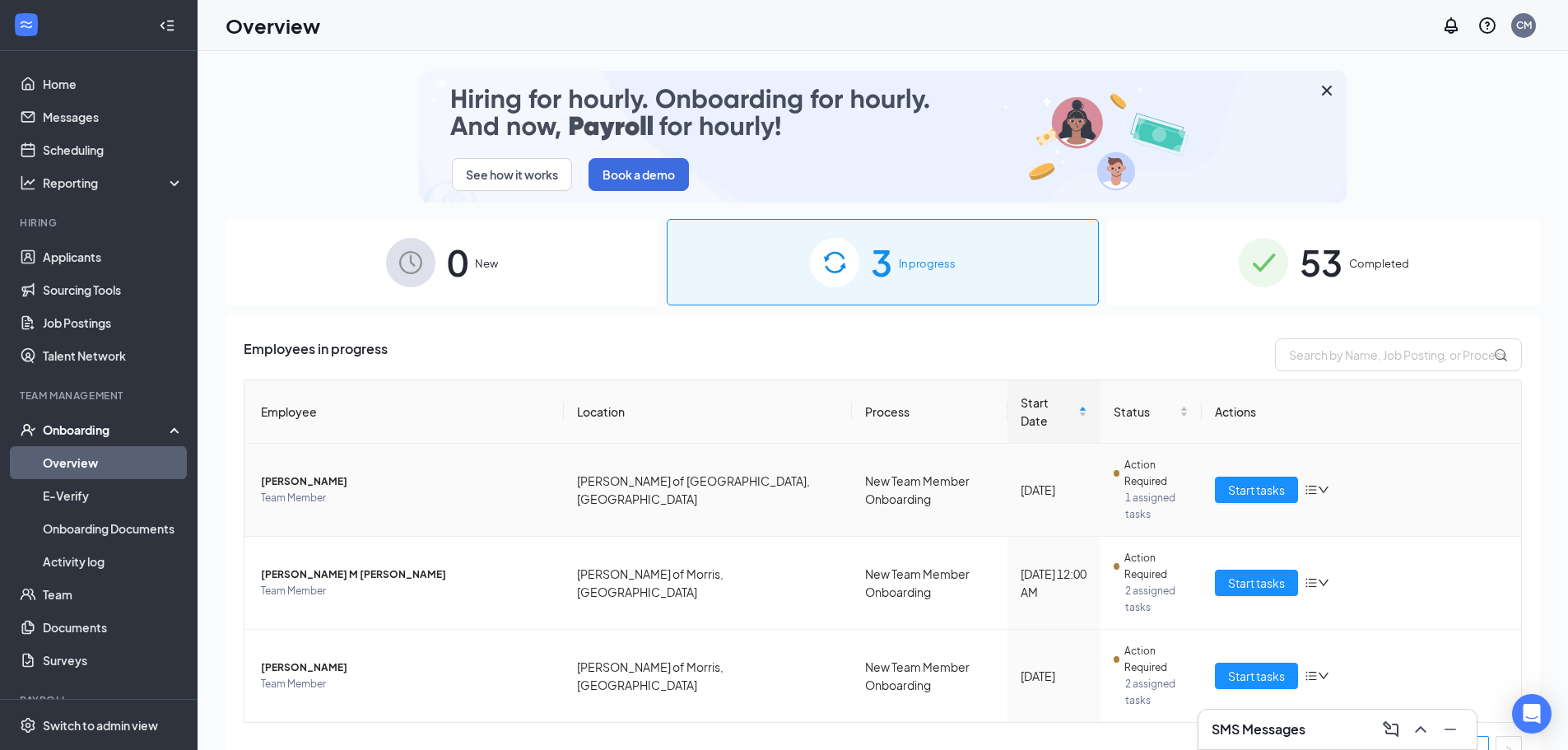
click at [1324, 485] on icon "down" at bounding box center [1324, 490] width 12 height 12
click at [1313, 486] on icon "bars" at bounding box center [1311, 489] width 11 height 9
click at [1335, 530] on div "Change process" at bounding box center [1404, 526] width 178 height 16
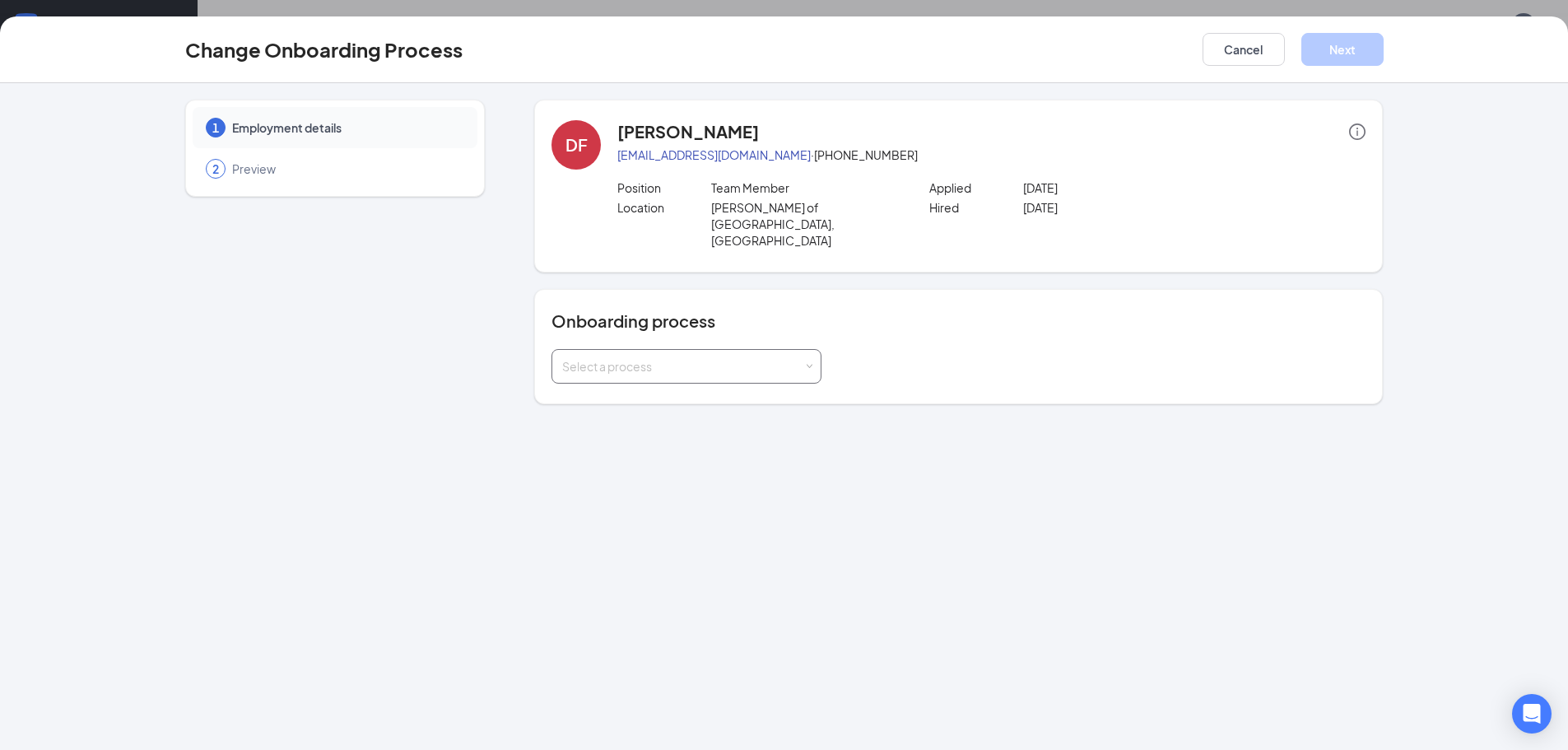
click at [699, 358] on div "Select a process" at bounding box center [683, 365] width 241 height 16
click at [699, 350] on input at bounding box center [686, 366] width 249 height 33
click at [1222, 43] on button "Cancel" at bounding box center [1244, 49] width 83 height 33
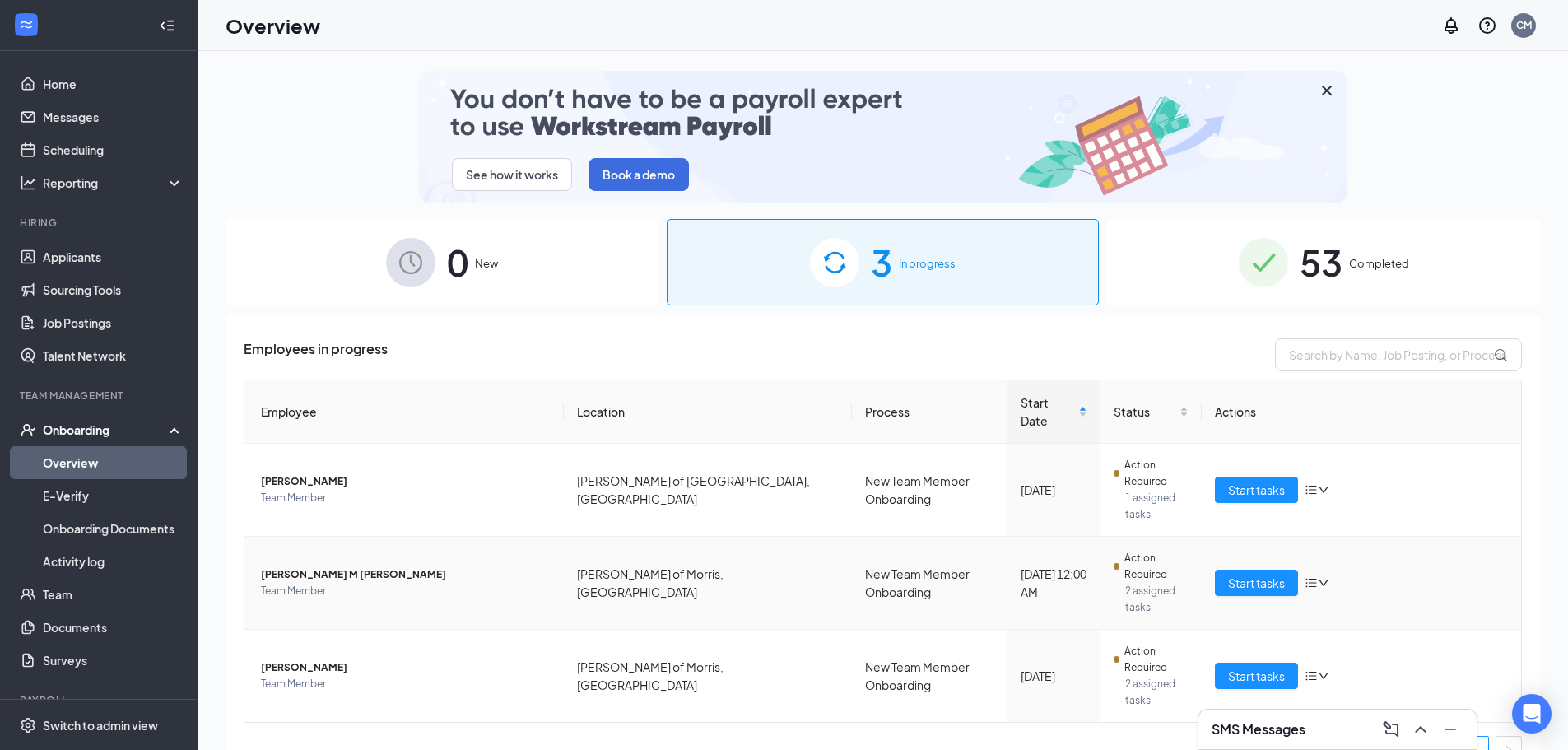
click at [1322, 577] on icon "down" at bounding box center [1324, 583] width 12 height 12
click at [1358, 621] on div "Remove from onboarding" at bounding box center [1404, 622] width 178 height 16
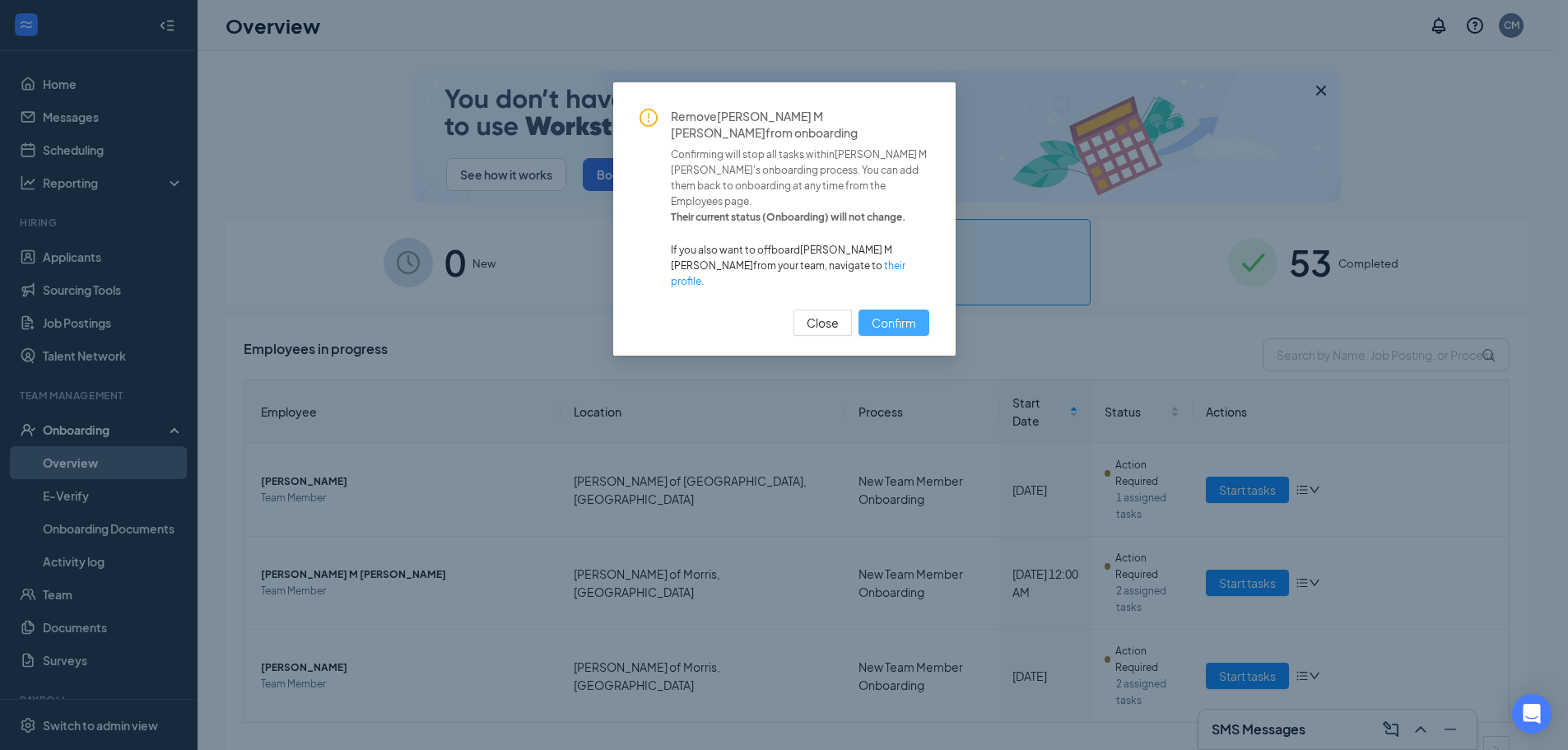
click at [913, 313] on span "Confirm" at bounding box center [894, 322] width 44 height 18
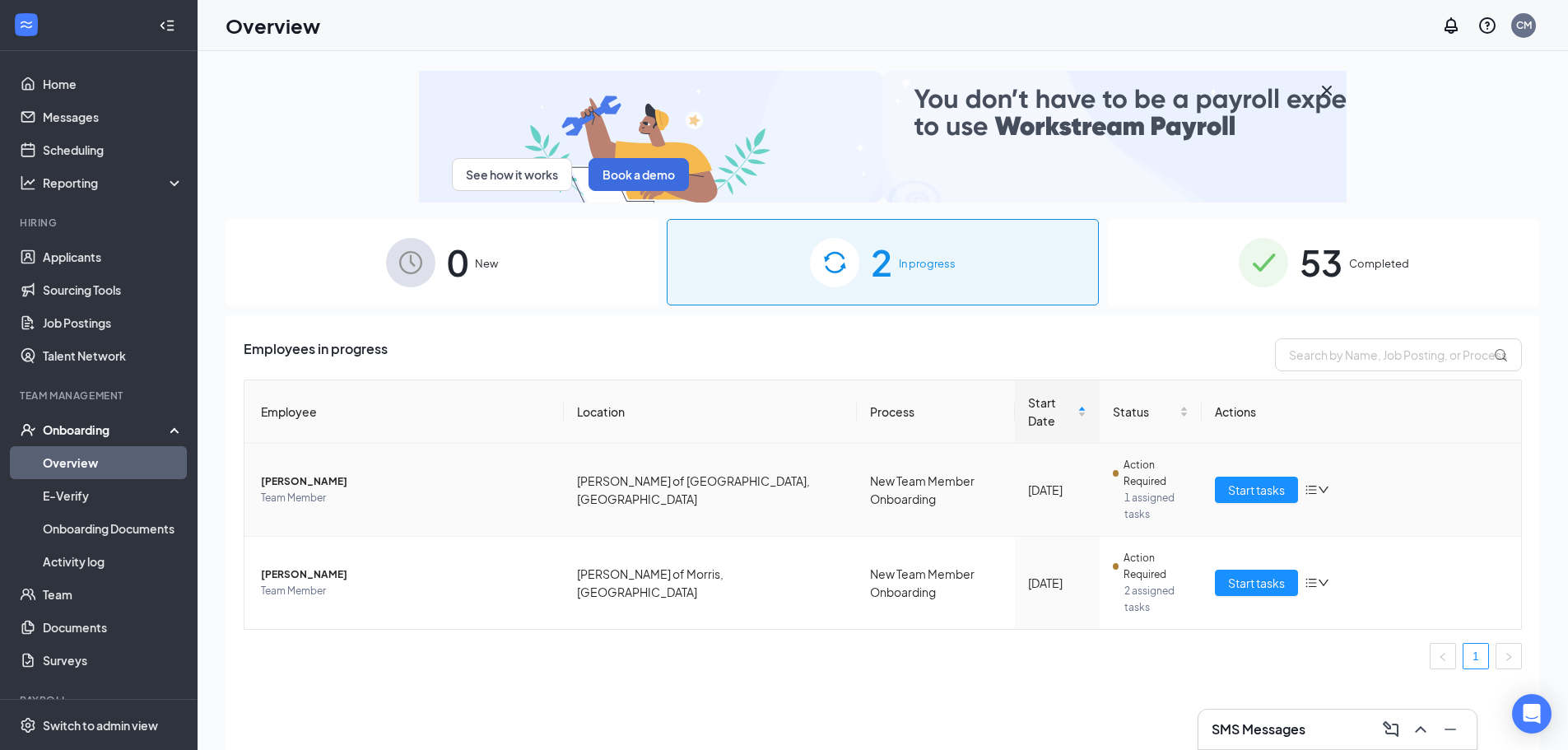
click at [1315, 484] on icon "bars" at bounding box center [1311, 490] width 13 height 13
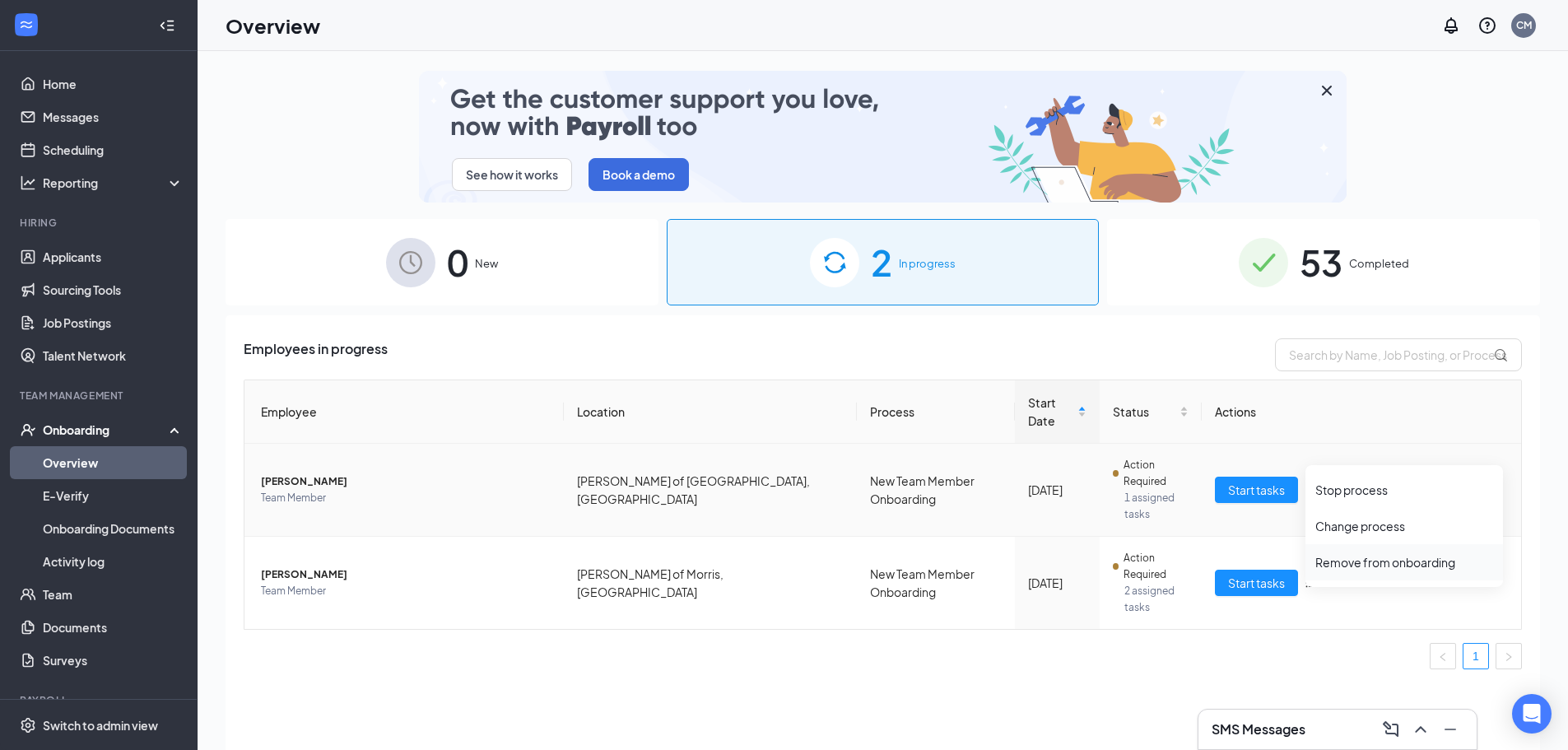
click at [1361, 576] on li "Remove from onboarding" at bounding box center [1405, 562] width 198 height 37
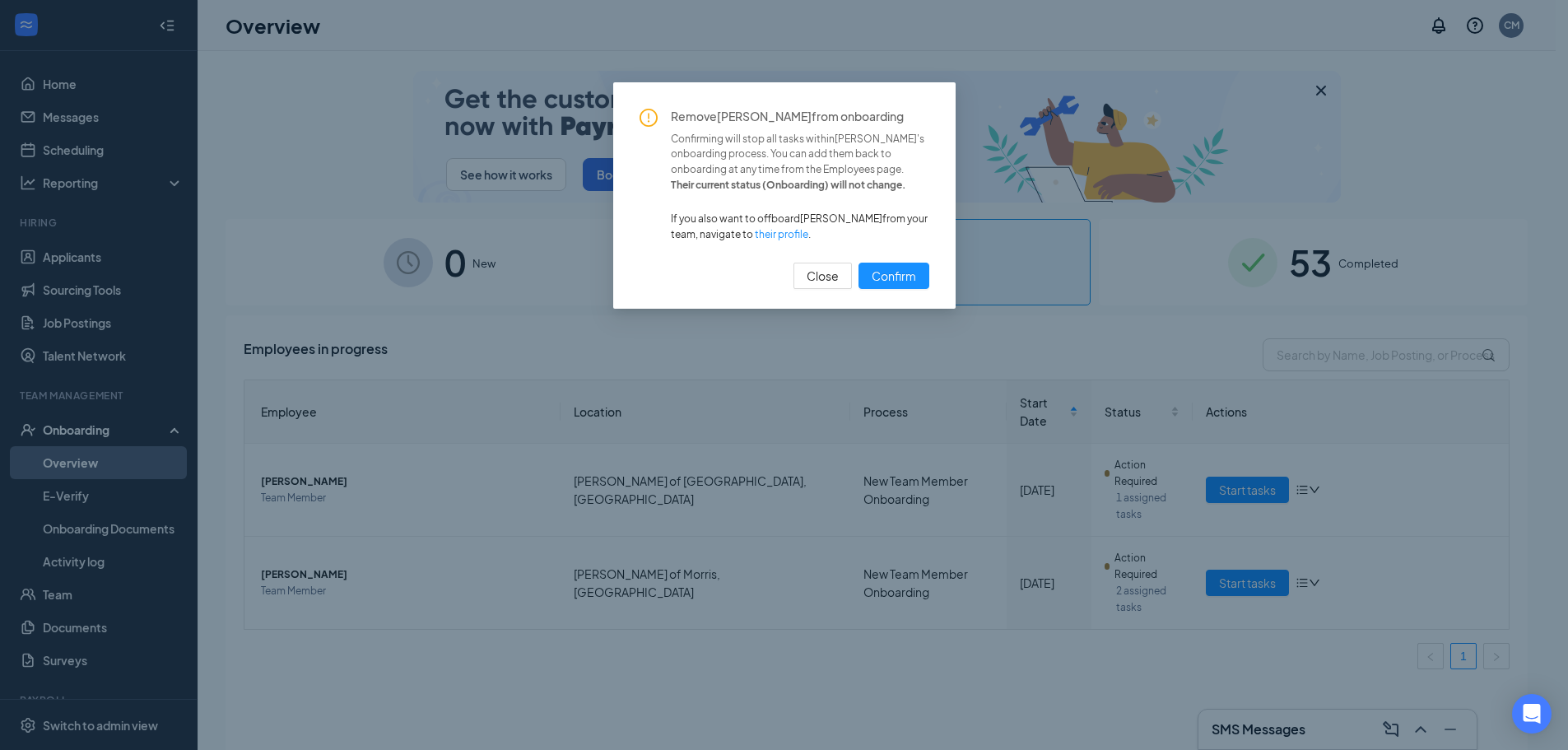
click at [911, 255] on div "Remove Drew K Foster from onboarding Confirming will stop all tasks within Drew…" at bounding box center [784, 199] width 289 height 181
click at [905, 275] on span "Confirm" at bounding box center [894, 275] width 44 height 18
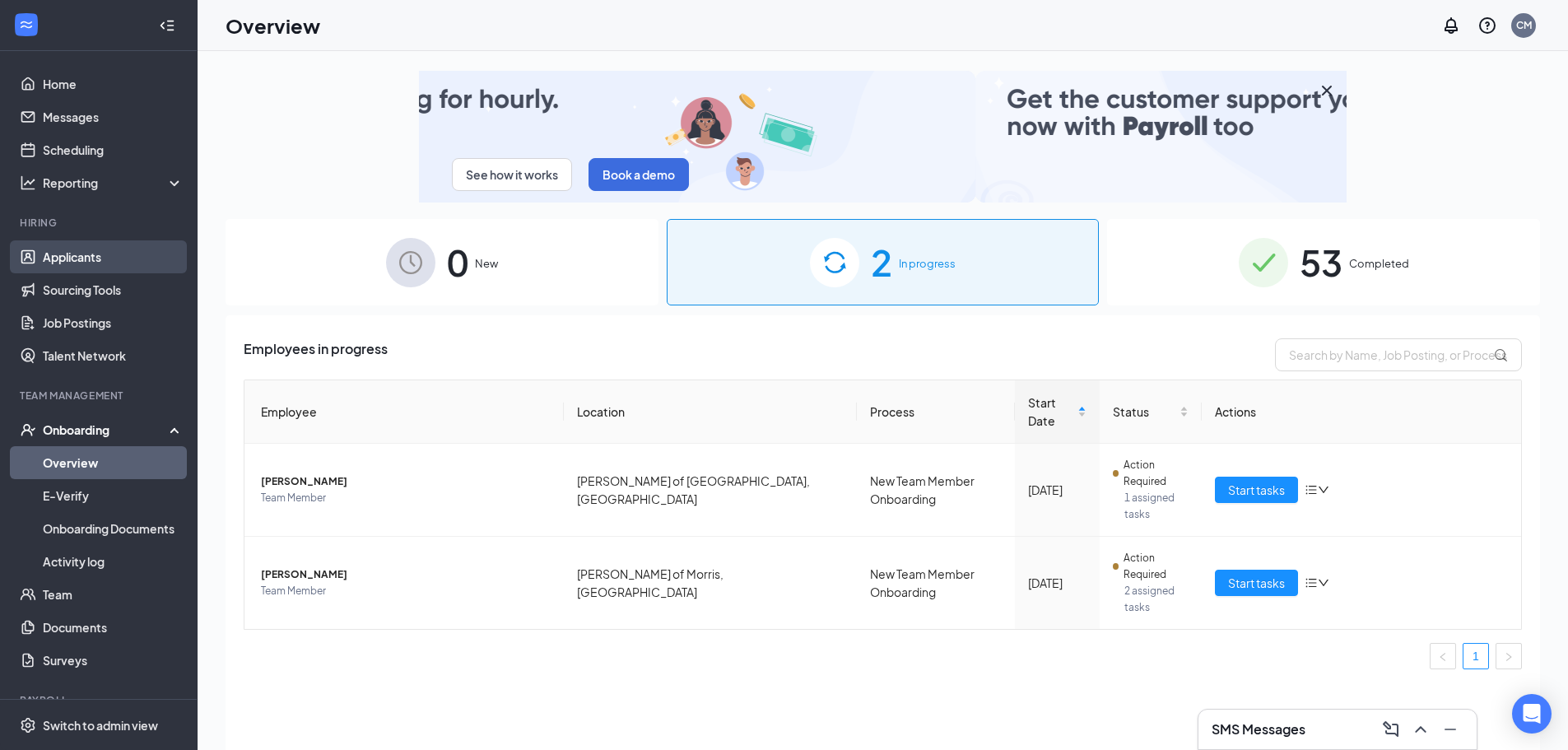
click at [74, 262] on link "Applicants" at bounding box center [113, 257] width 140 height 33
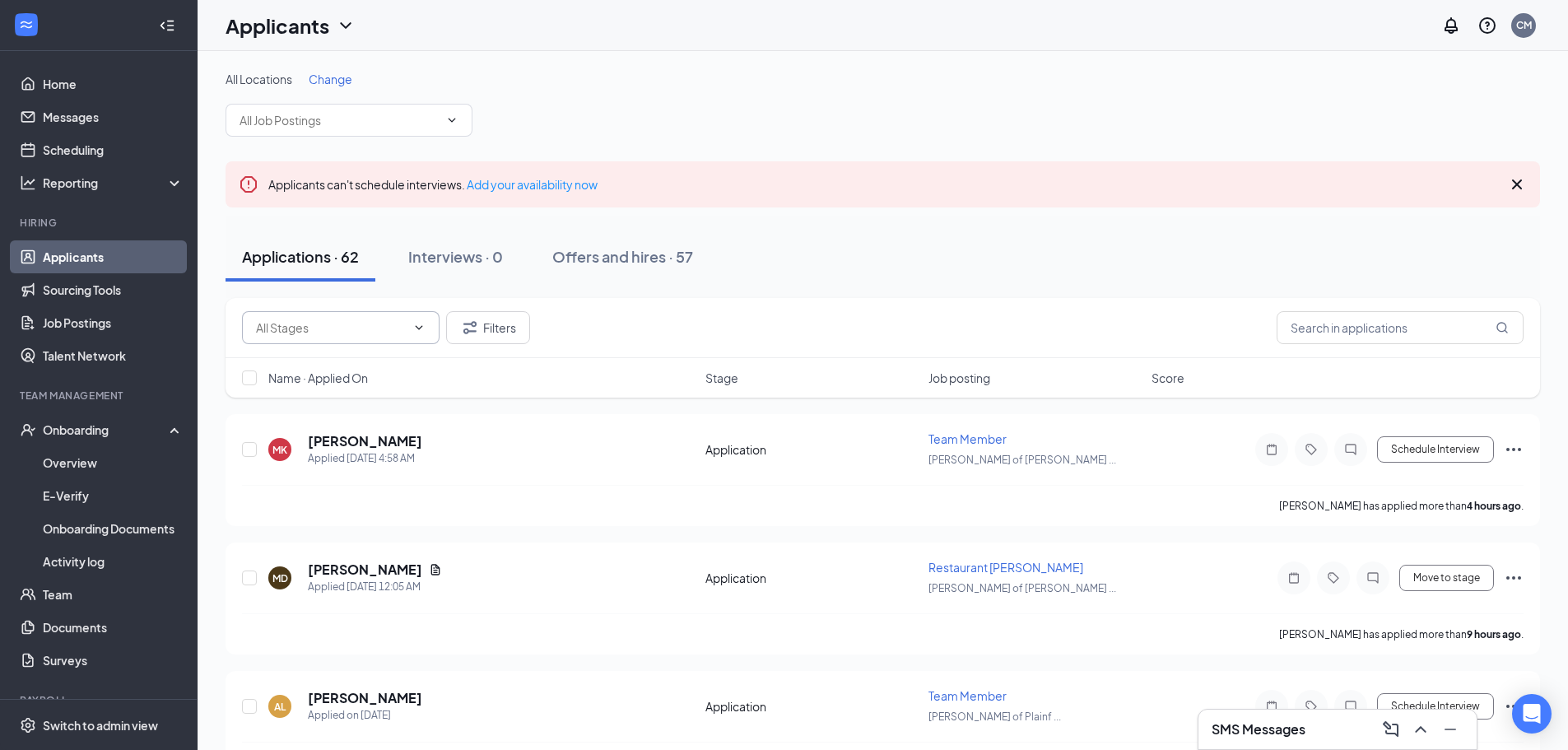
click at [302, 320] on input "text" at bounding box center [331, 327] width 150 height 18
click at [1425, 330] on input "text" at bounding box center [1400, 328] width 247 height 33
type input "hudson"
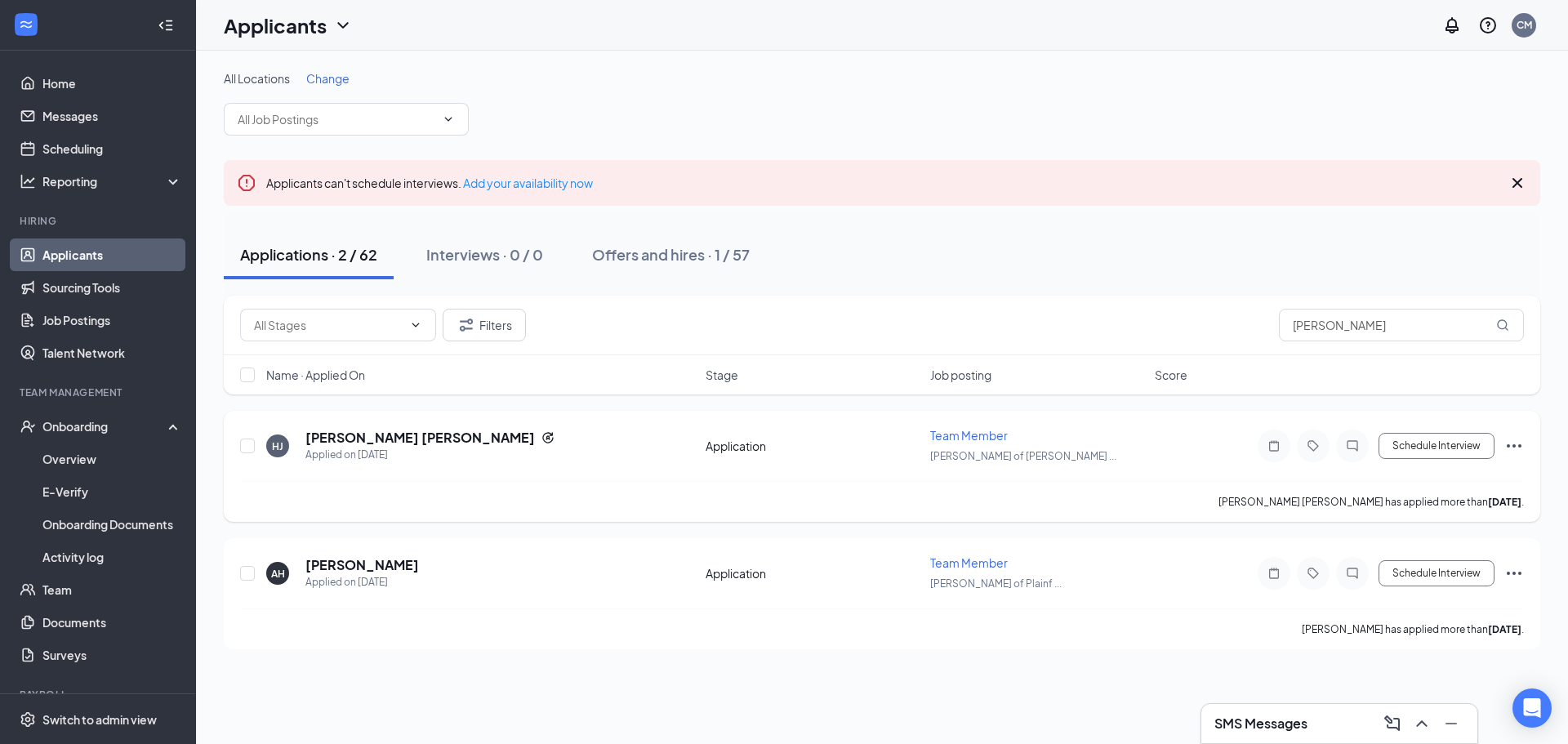
click at [1516, 441] on icon "Ellipses" at bounding box center [1514, 445] width 20 height 20
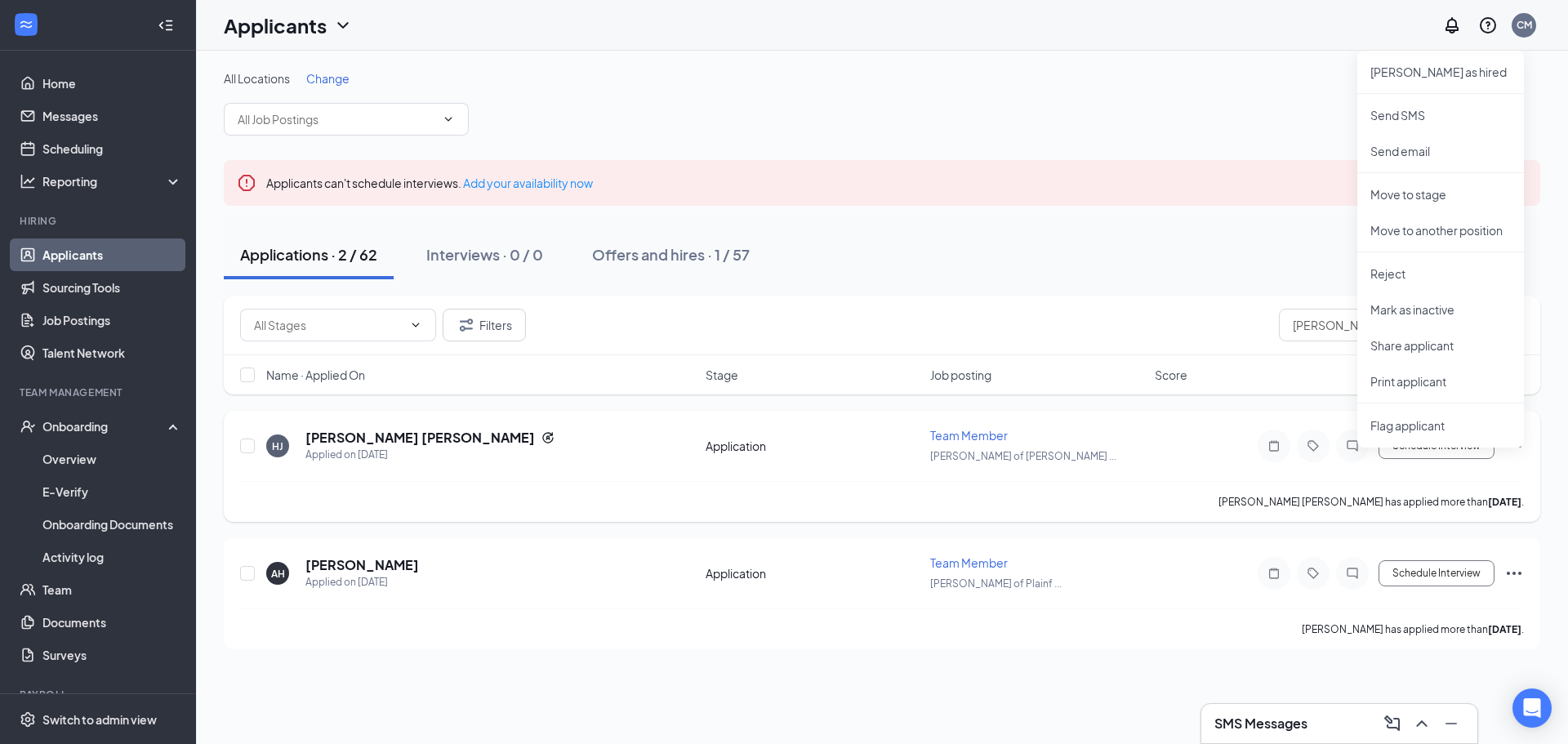
click at [1052, 491] on div "Hudson Jones has applied more than 3 days ago ." at bounding box center [882, 501] width 1284 height 41
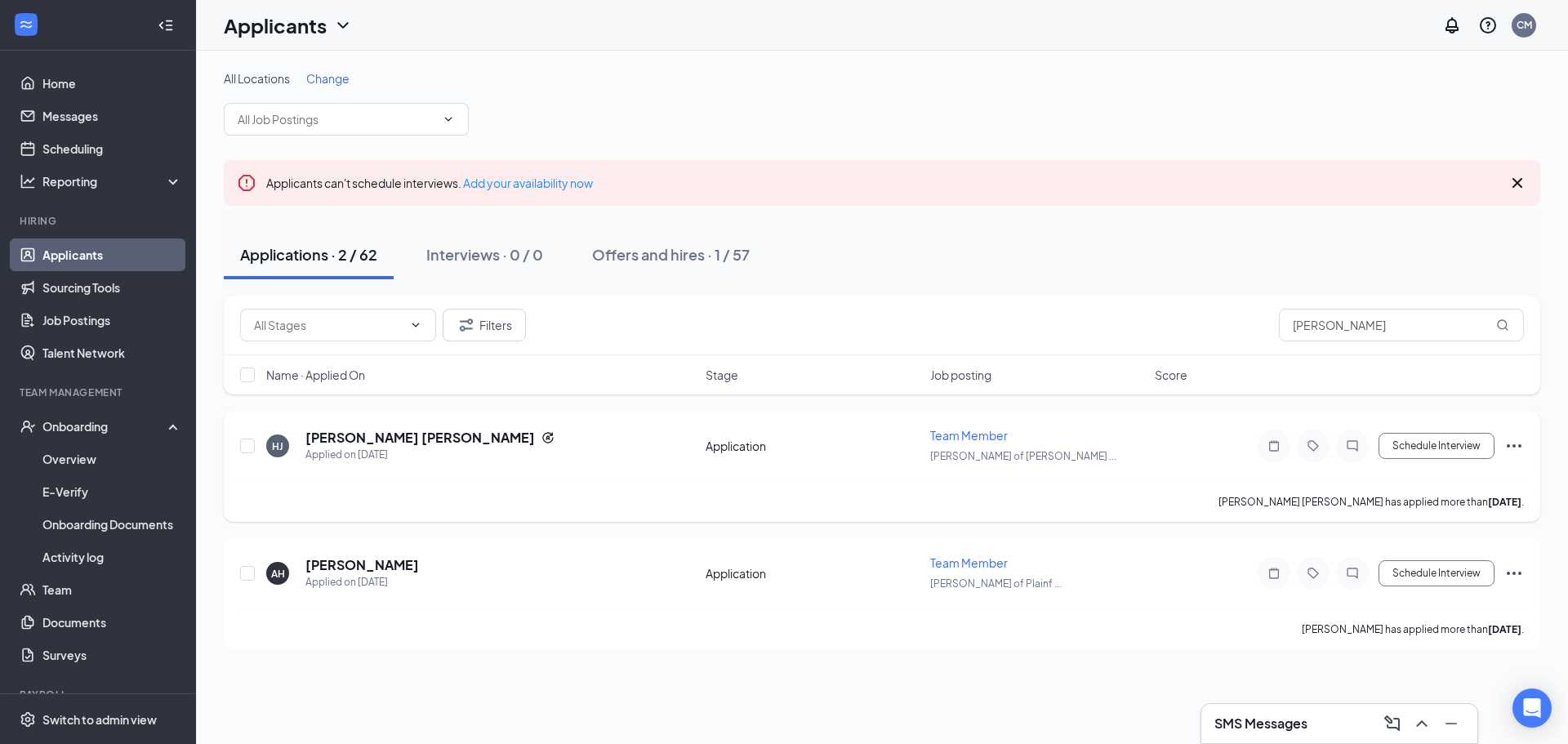
click at [1519, 443] on icon "Ellipses" at bounding box center [1514, 445] width 20 height 20
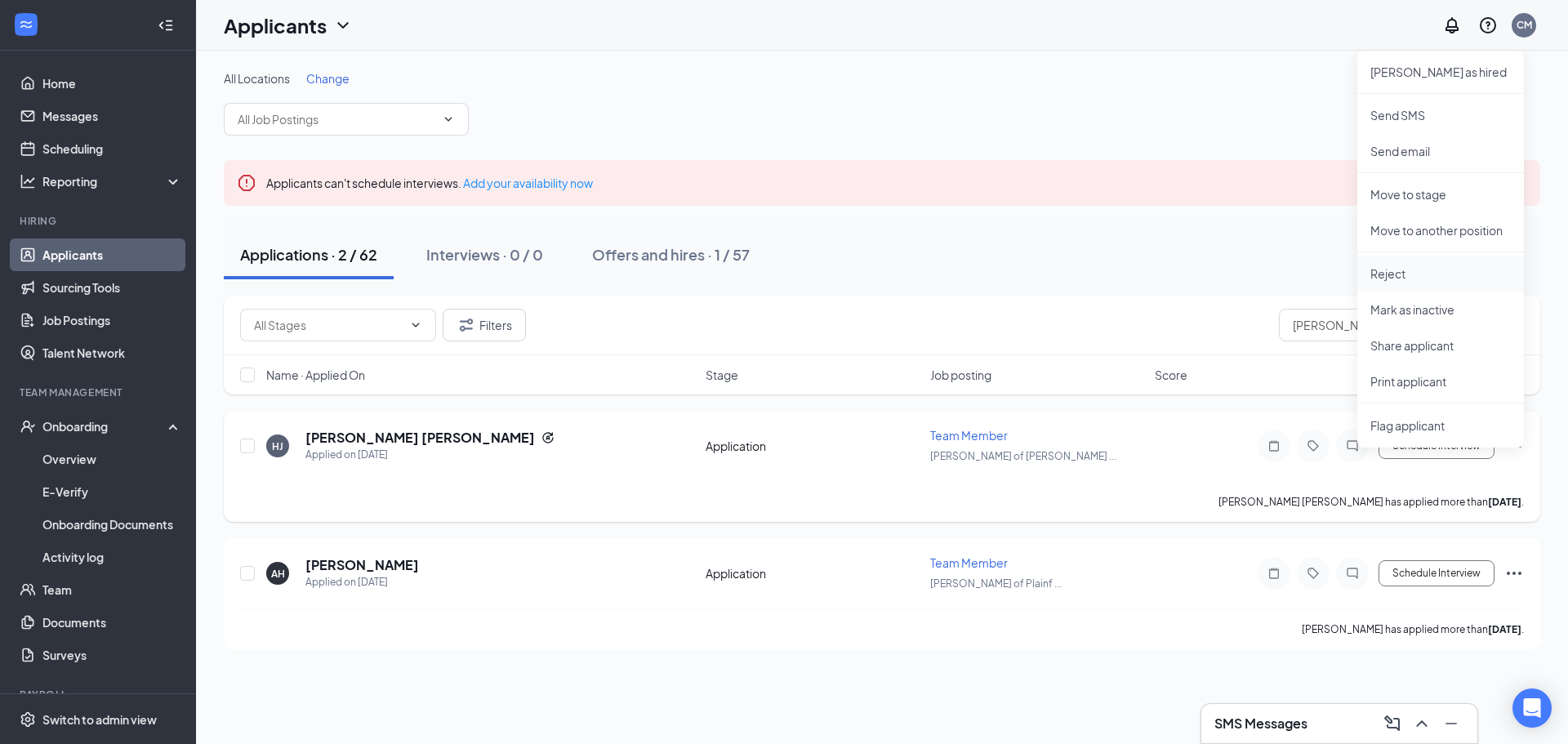
click at [1403, 277] on p "Reject" at bounding box center [1440, 273] width 140 height 16
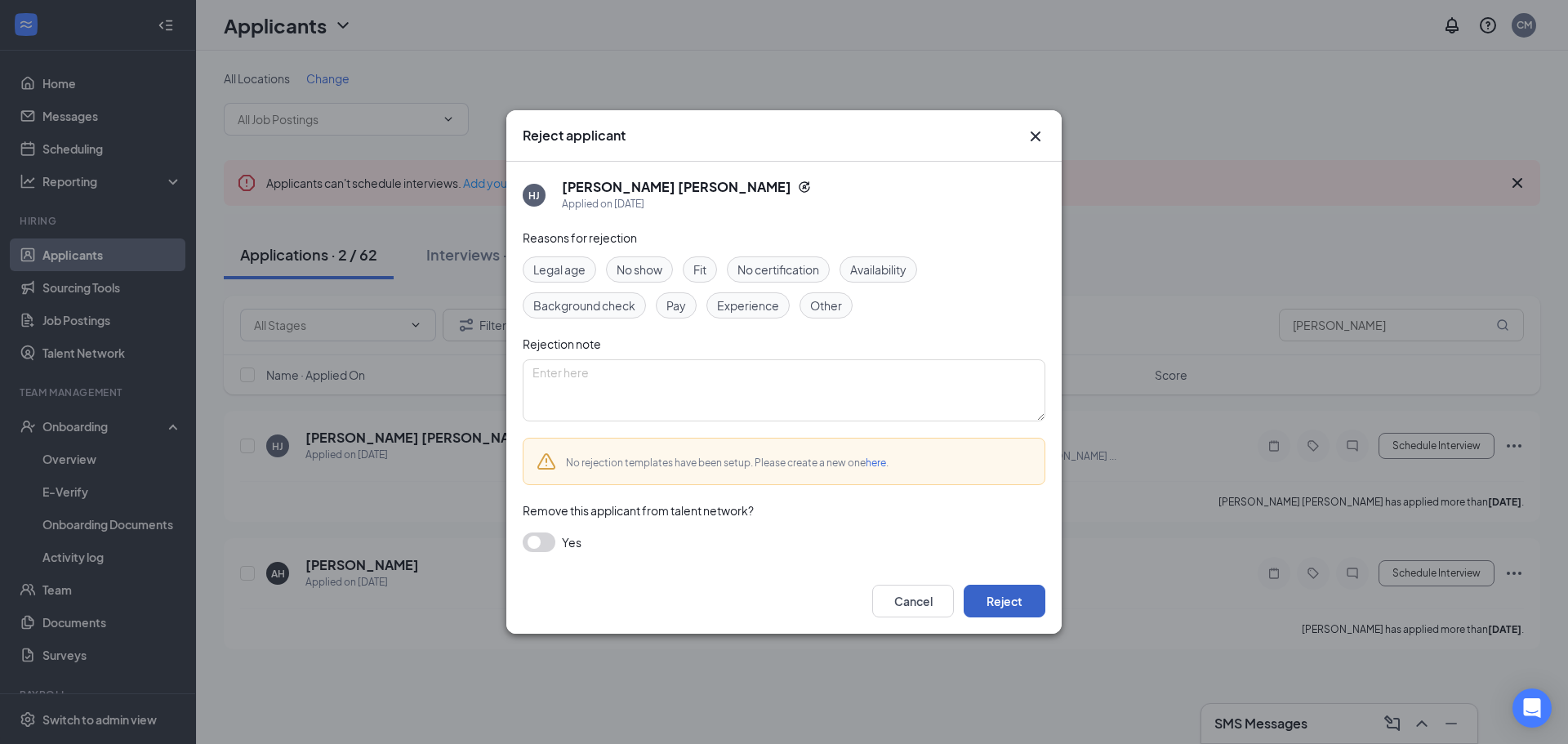
click at [998, 599] on button "Reject" at bounding box center [1004, 601] width 82 height 32
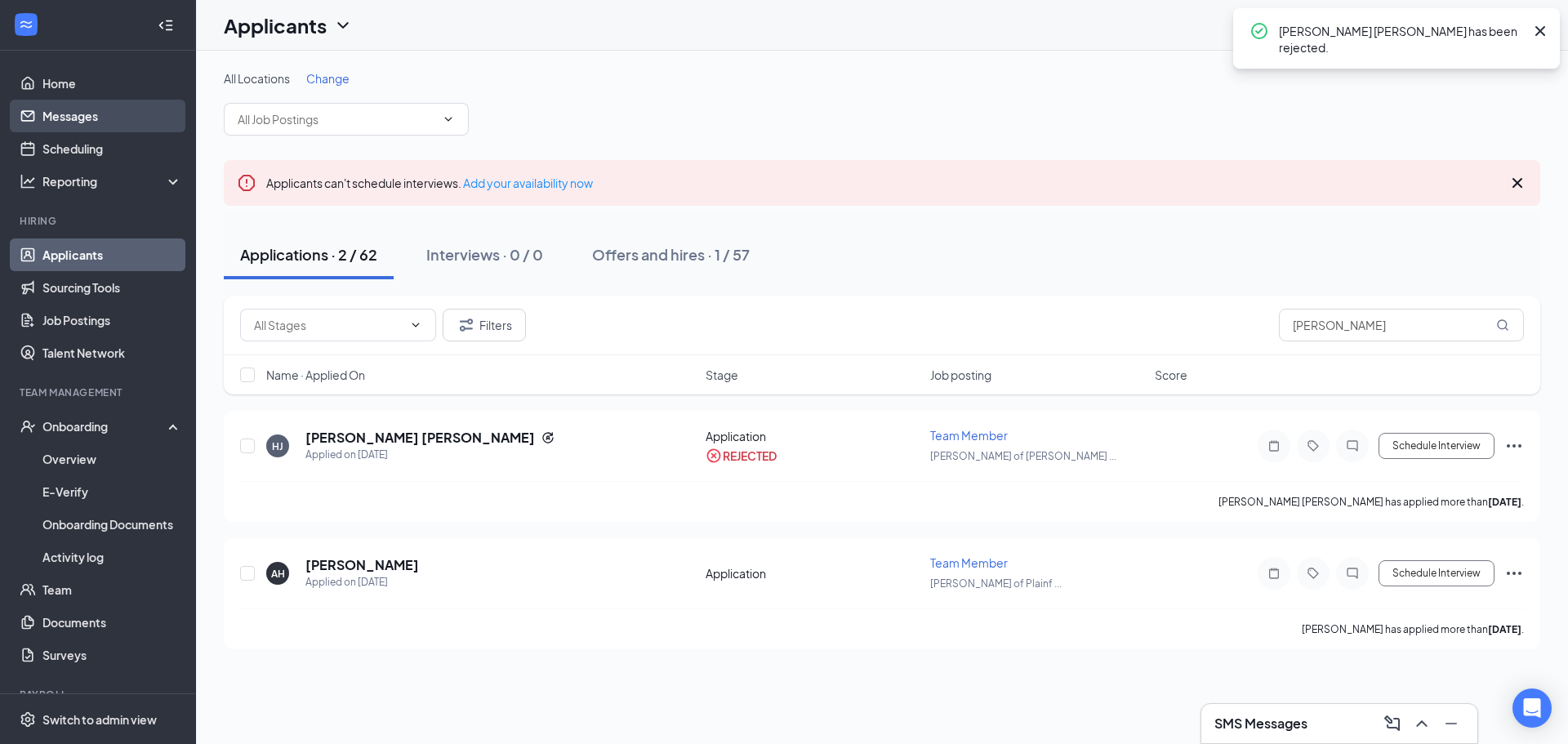
click at [94, 110] on link "Messages" at bounding box center [113, 115] width 139 height 32
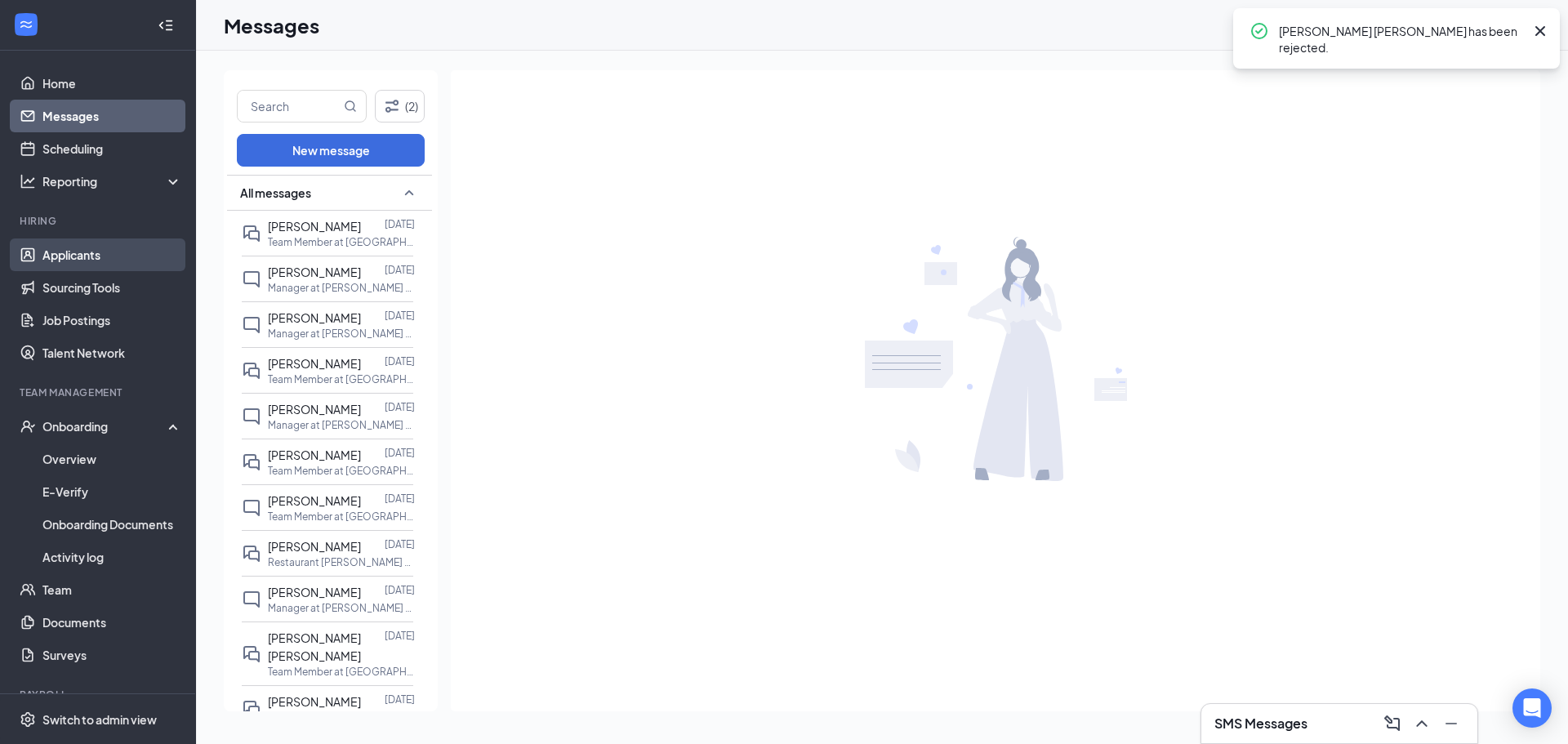
click at [108, 262] on link "Applicants" at bounding box center [113, 255] width 139 height 32
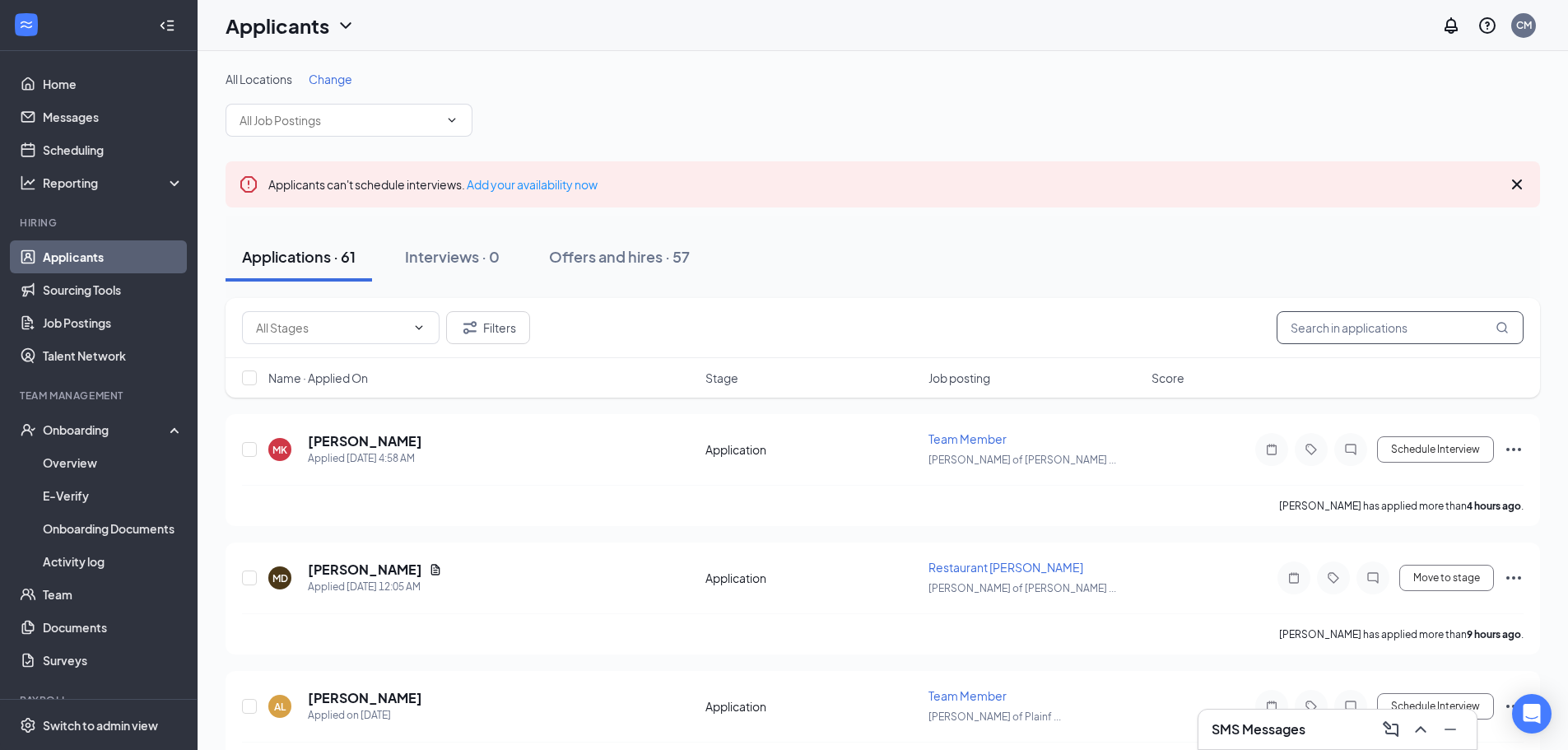
click at [1388, 333] on input "text" at bounding box center [1400, 328] width 247 height 33
type input "hudson"
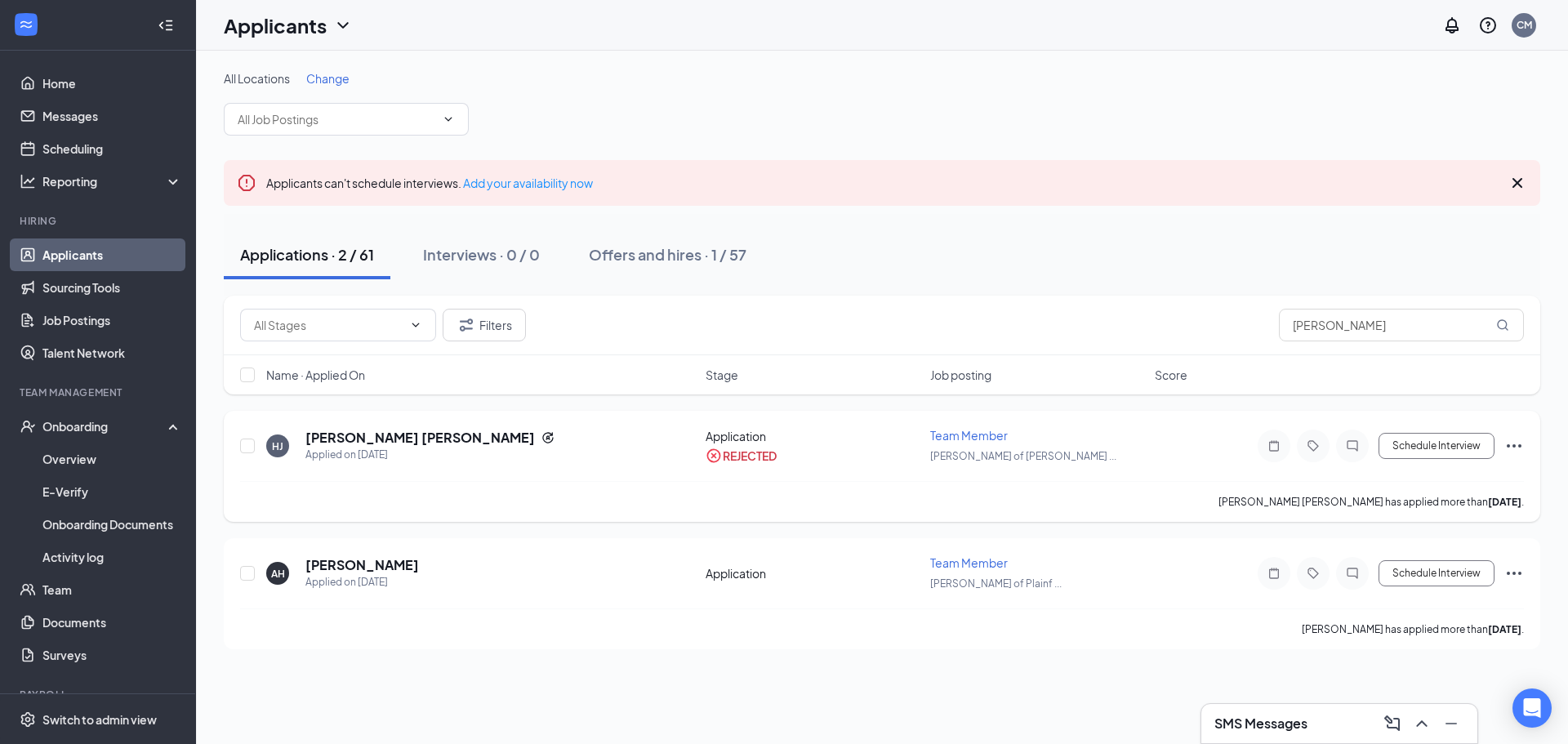
click at [1521, 446] on icon "Ellipses" at bounding box center [1514, 445] width 20 height 20
click at [1401, 134] on p "Unreject" at bounding box center [1440, 129] width 140 height 16
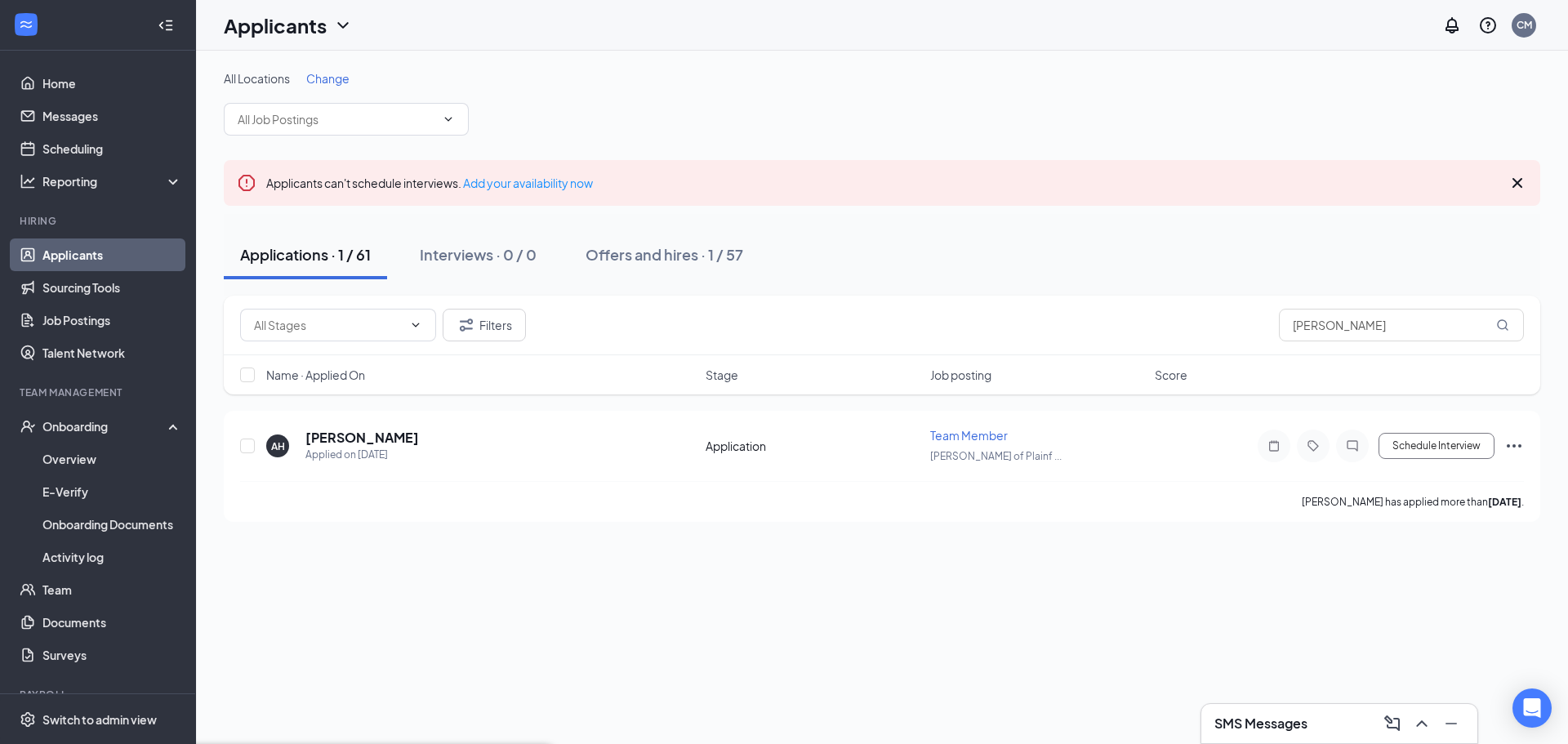
click at [1340, 326] on input "hudson" at bounding box center [1401, 325] width 245 height 32
click at [78, 241] on link "Applicants" at bounding box center [113, 255] width 139 height 32
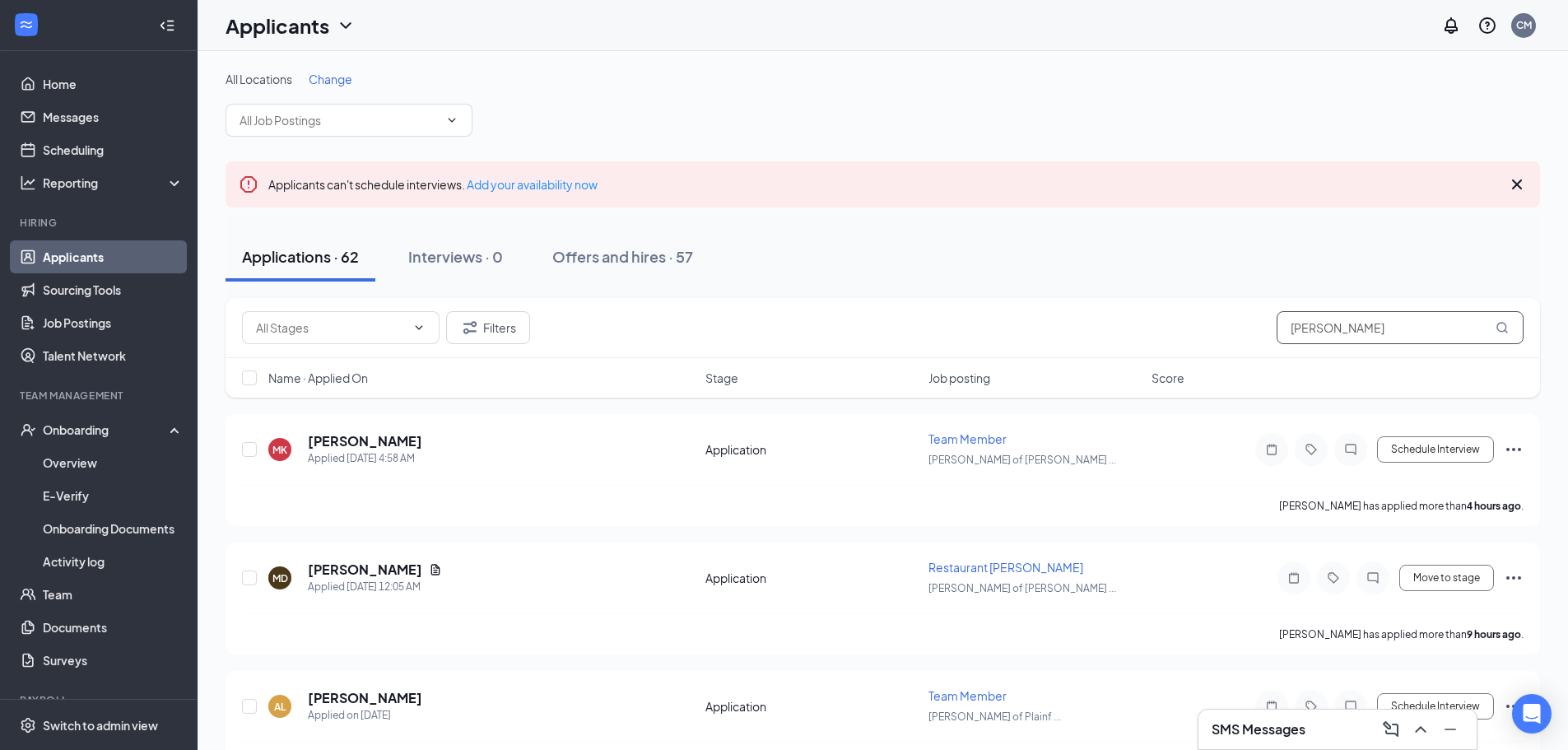
click at [1361, 332] on input "hudson" at bounding box center [1400, 328] width 247 height 33
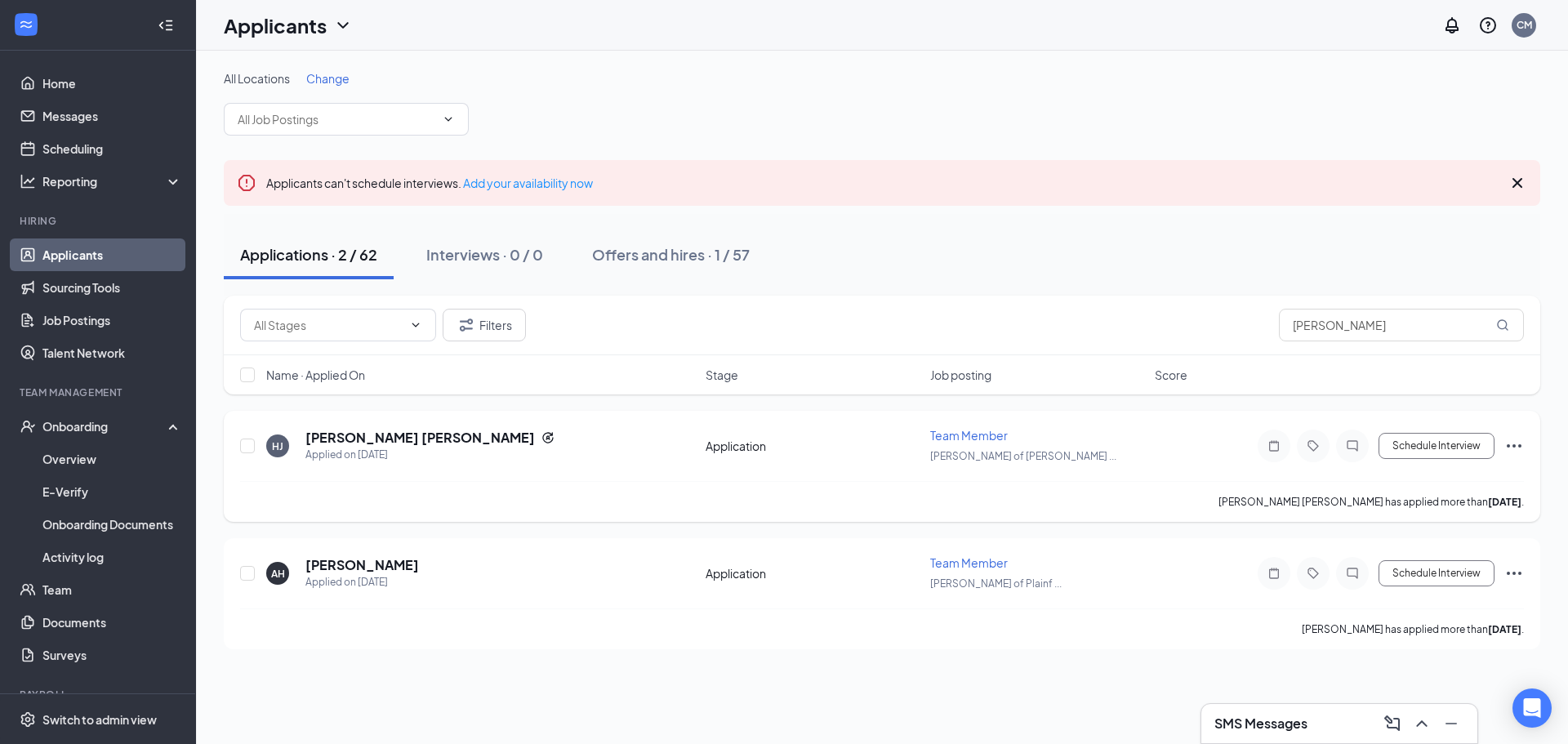
click at [1515, 447] on icon "Ellipses" at bounding box center [1514, 445] width 20 height 20
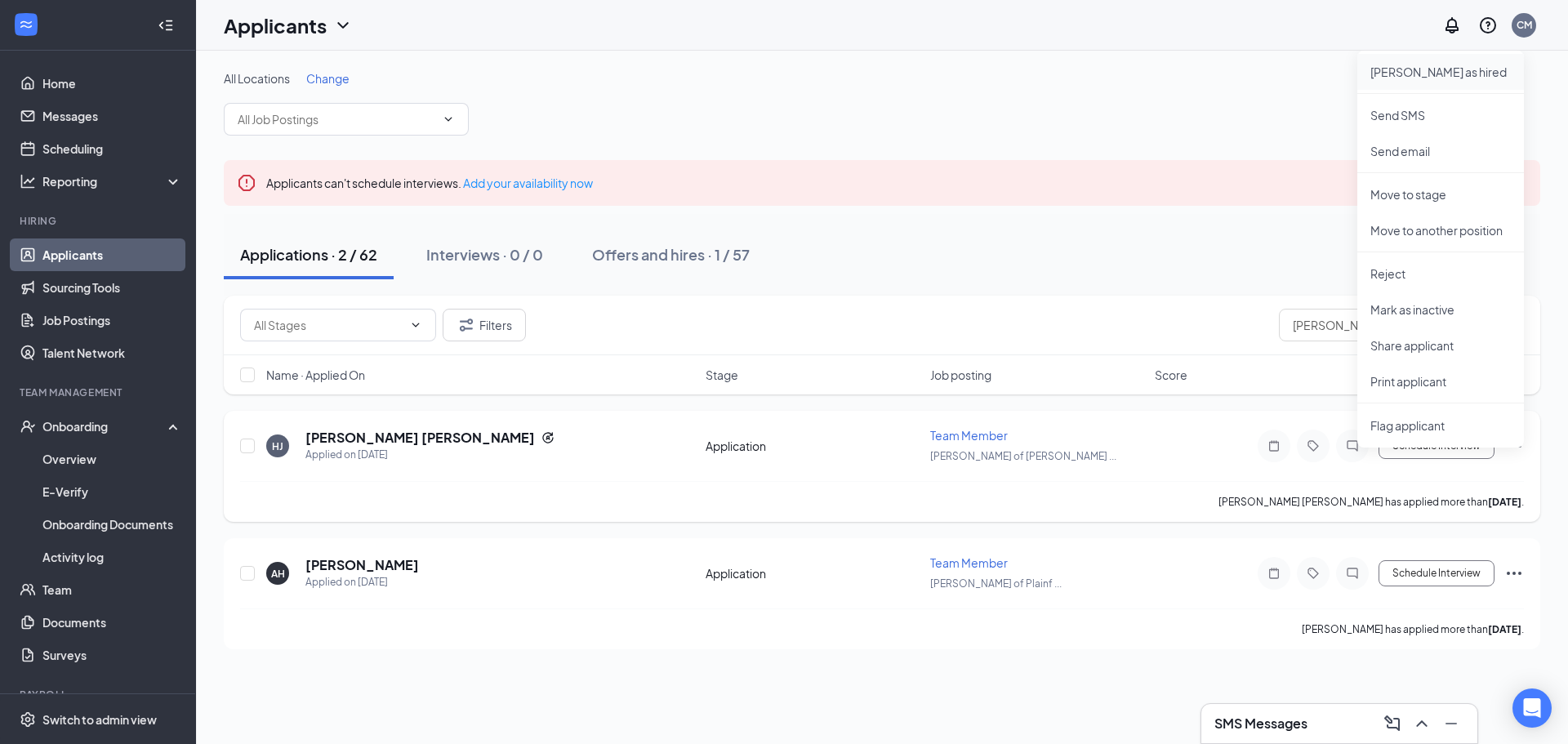
click at [1435, 84] on li "[PERSON_NAME] as hired" at bounding box center [1440, 72] width 167 height 36
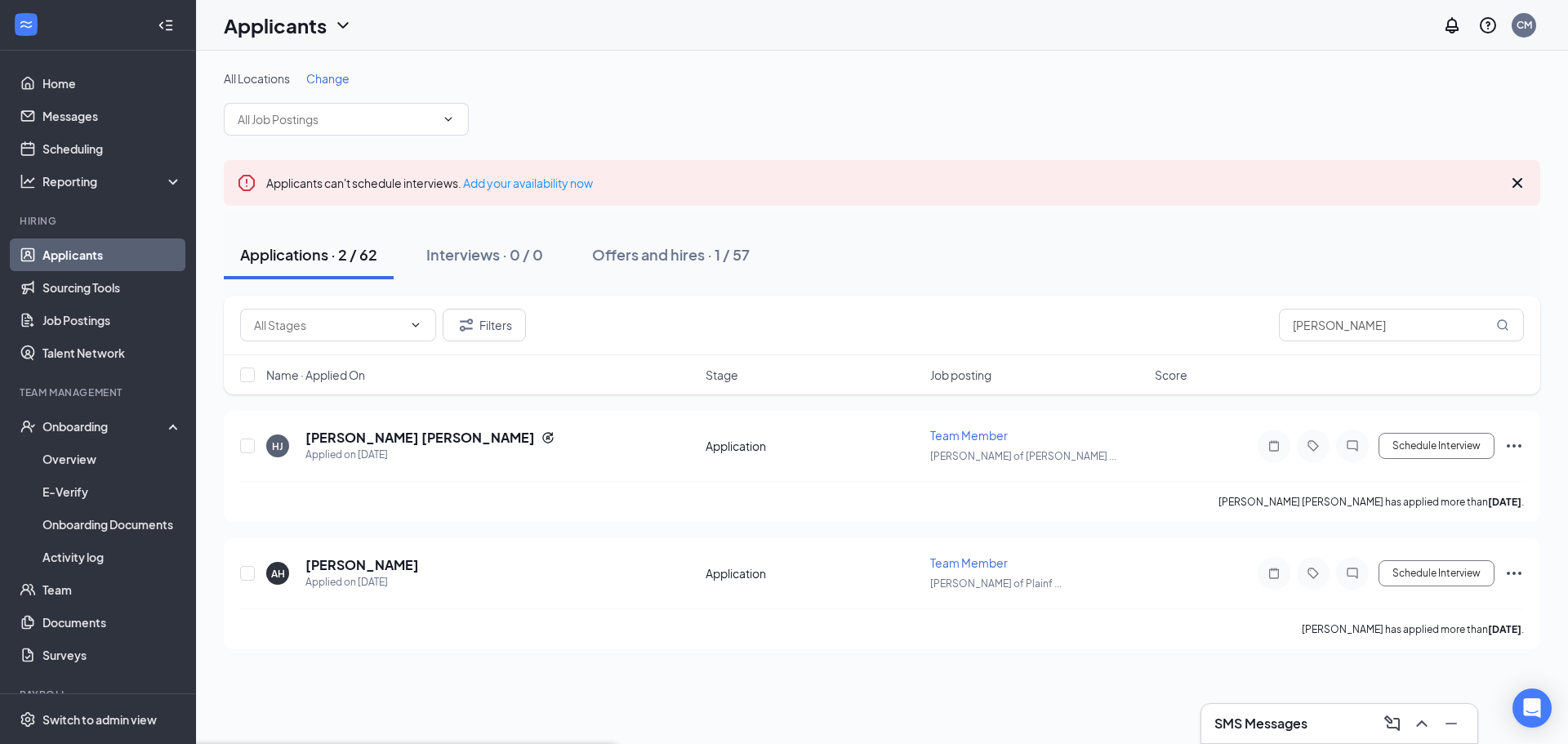
type input "Hiring Complete (final stage)"
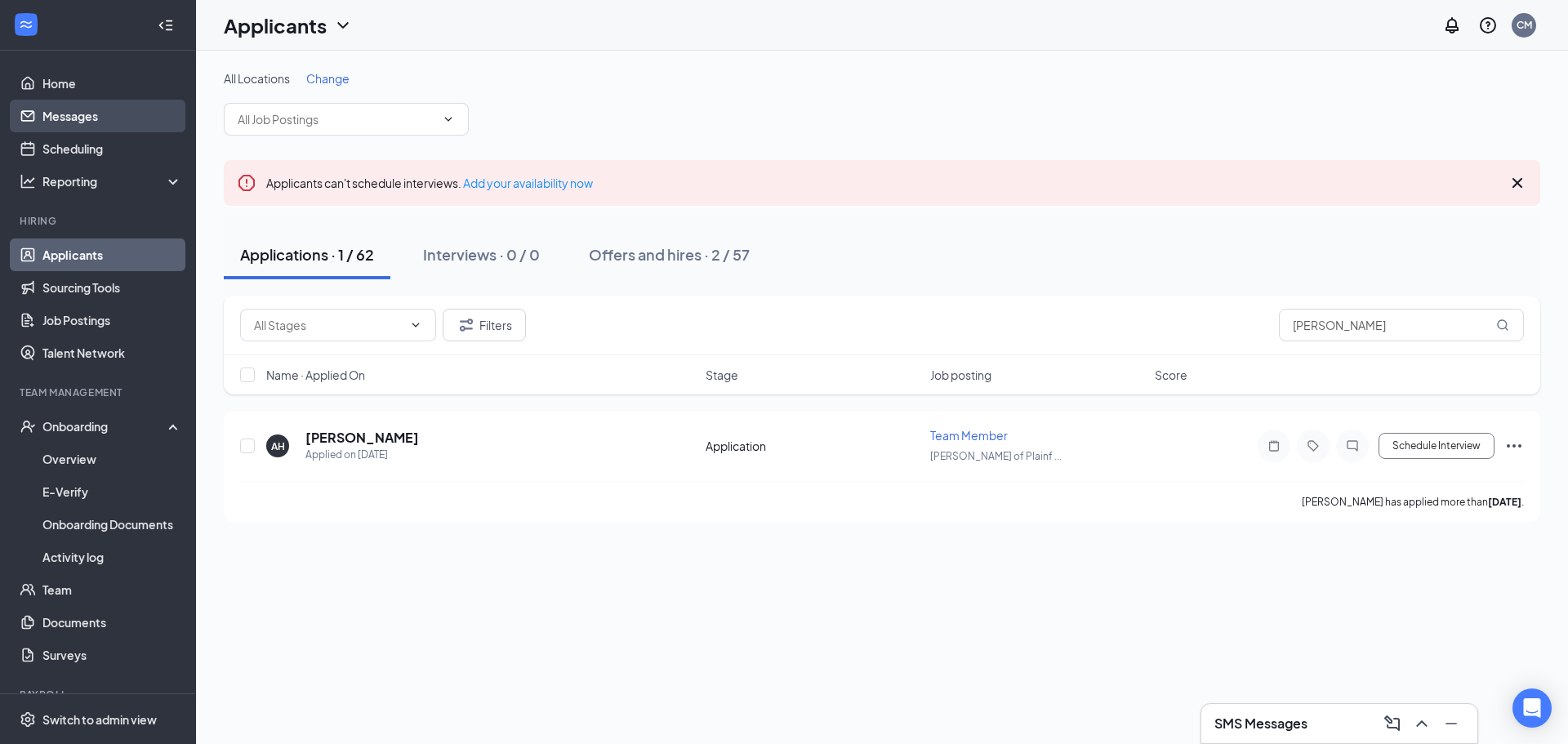
click at [80, 118] on link "Messages" at bounding box center [113, 115] width 139 height 32
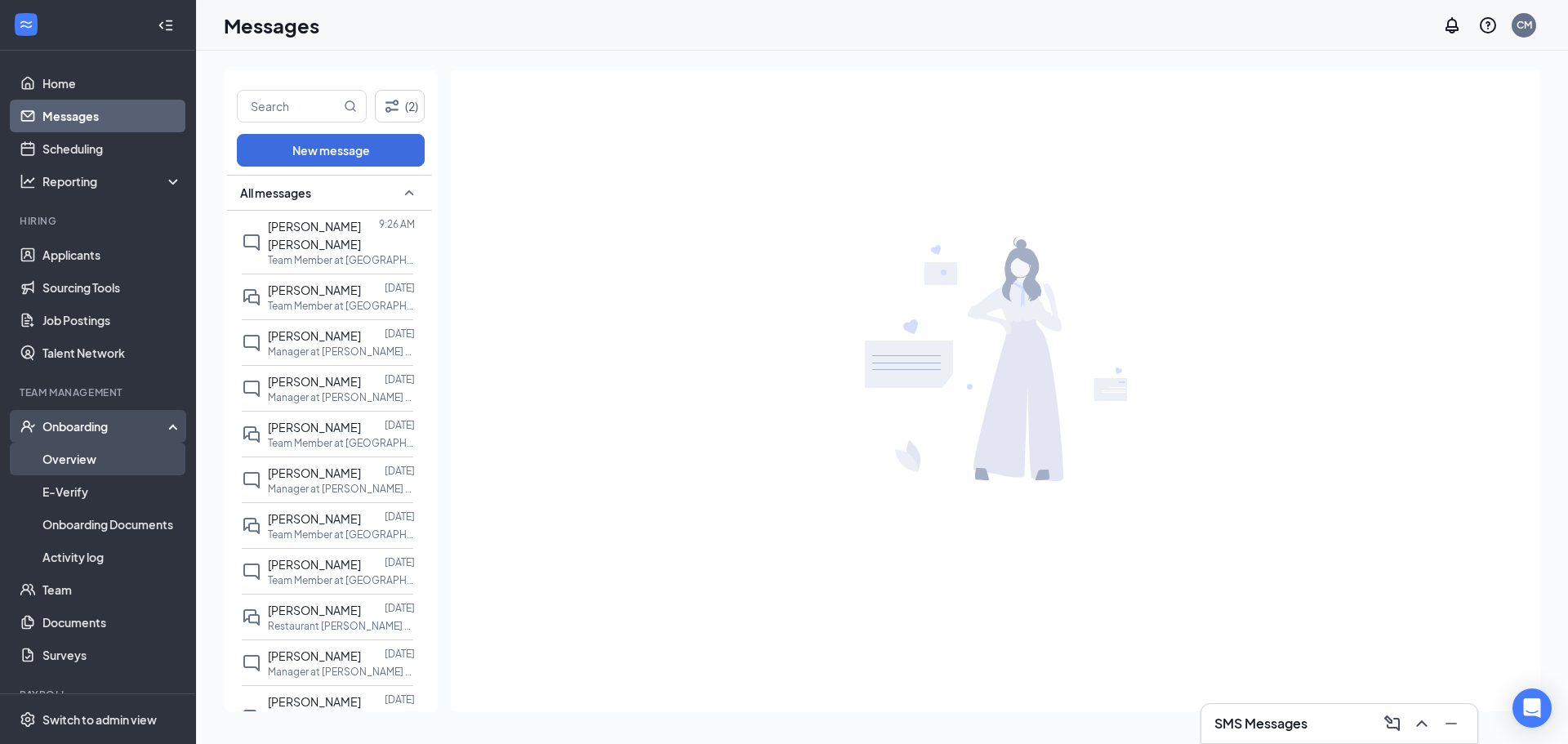
click at [105, 468] on link "Overview" at bounding box center [113, 459] width 139 height 32
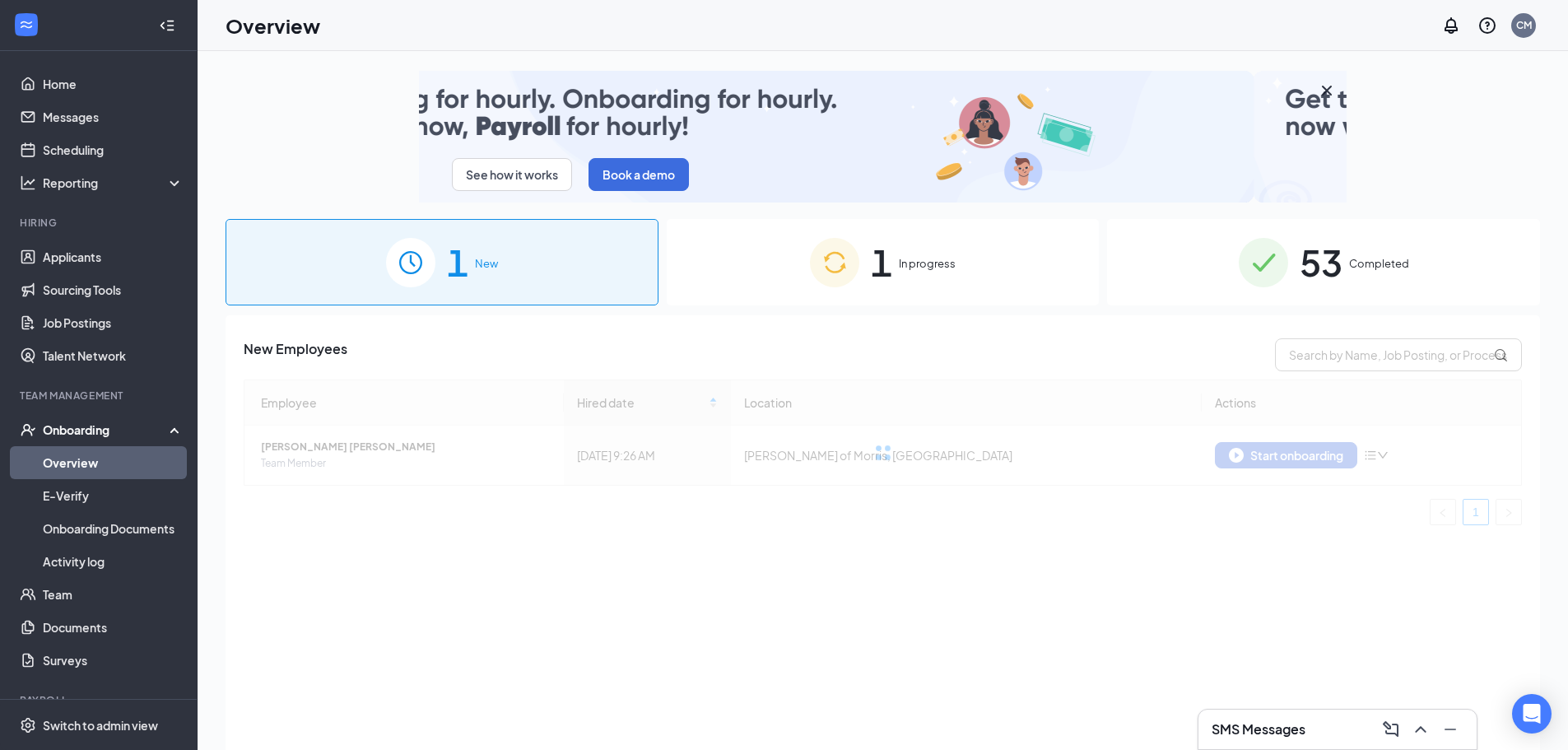
click at [524, 240] on div "1 New" at bounding box center [442, 262] width 433 height 87
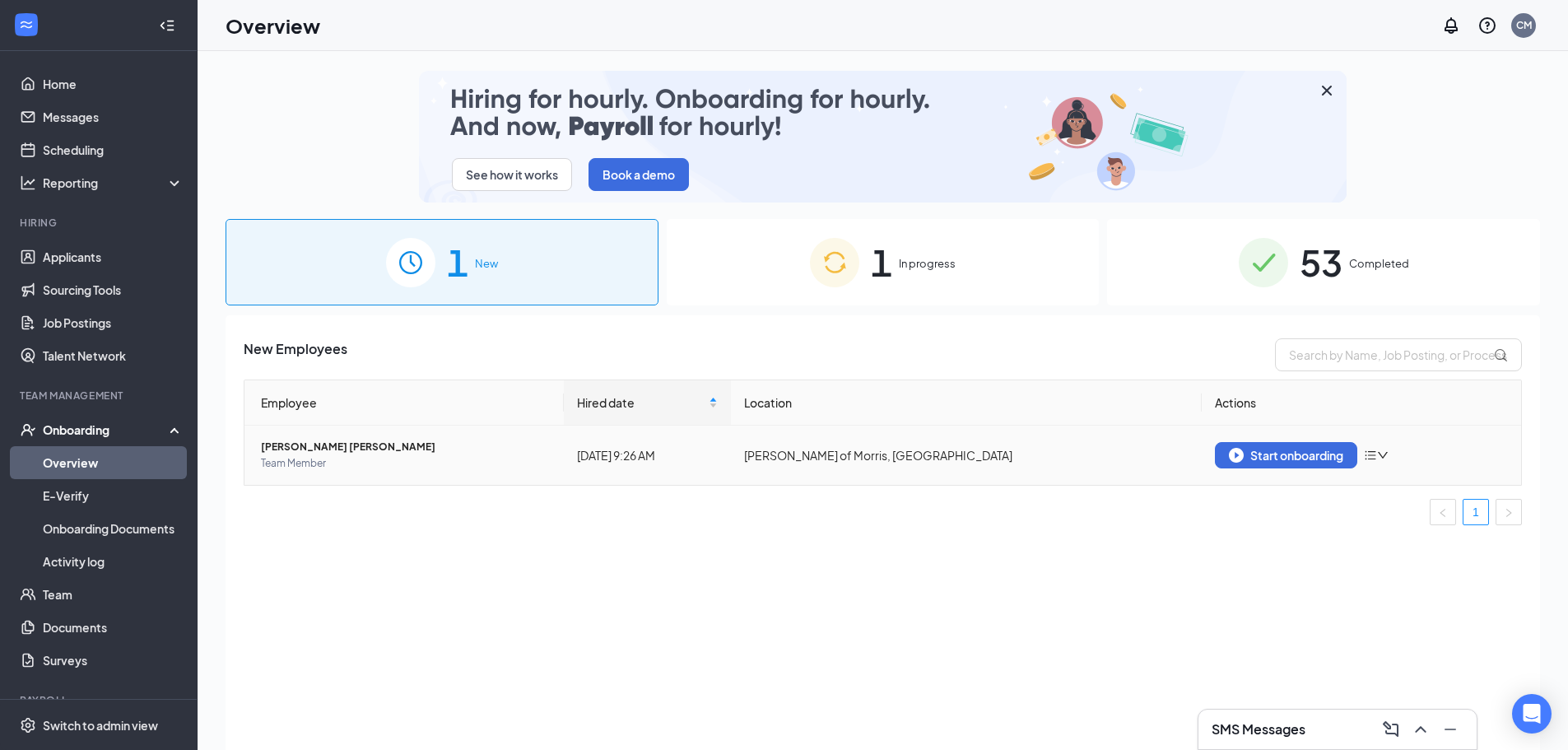
click at [1378, 449] on icon "bars" at bounding box center [1371, 456] width 13 height 13
click at [1315, 551] on div "New Employees Employee Hired date Location Actions Hudson Jones Team Member Tod…" at bounding box center [884, 553] width 1315 height 476
click at [916, 458] on td "[PERSON_NAME] of Morris, [GEOGRAPHIC_DATA]" at bounding box center [966, 456] width 471 height 60
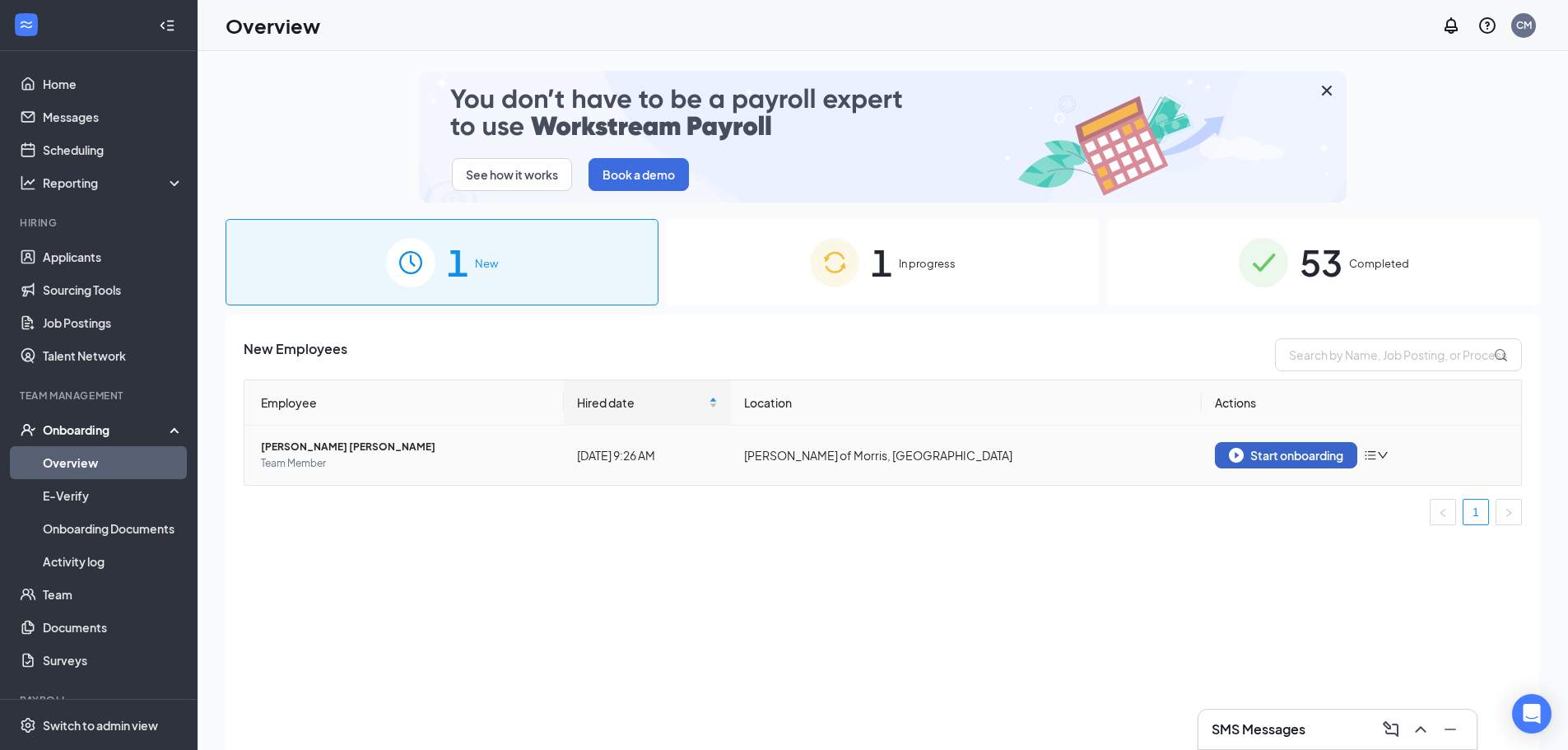
click at [1315, 453] on div "Start onboarding" at bounding box center [1285, 455] width 114 height 14
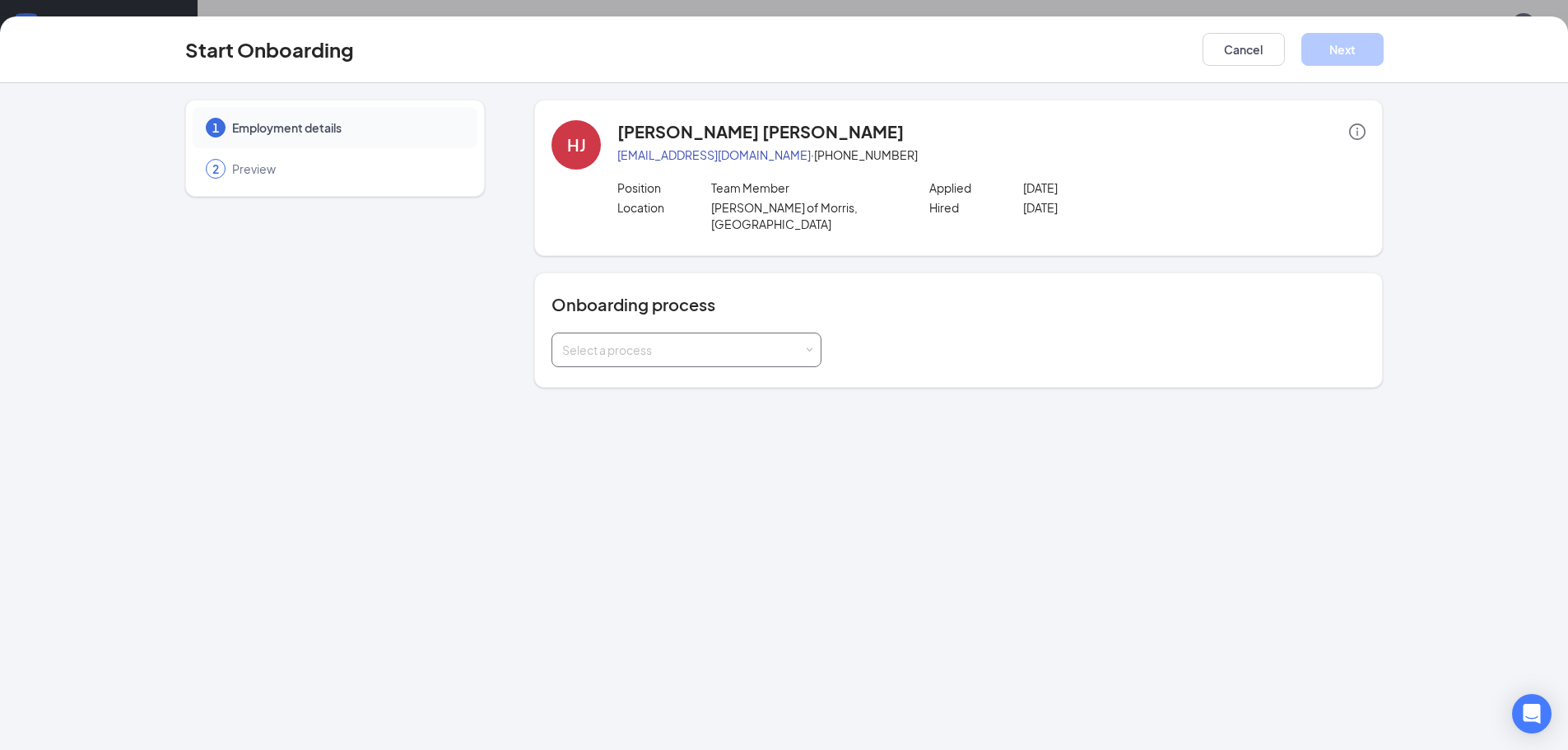
click at [762, 334] on div "Select a process" at bounding box center [686, 350] width 249 height 33
click at [748, 375] on li "New Team Member Onboarding" at bounding box center [686, 368] width 270 height 30
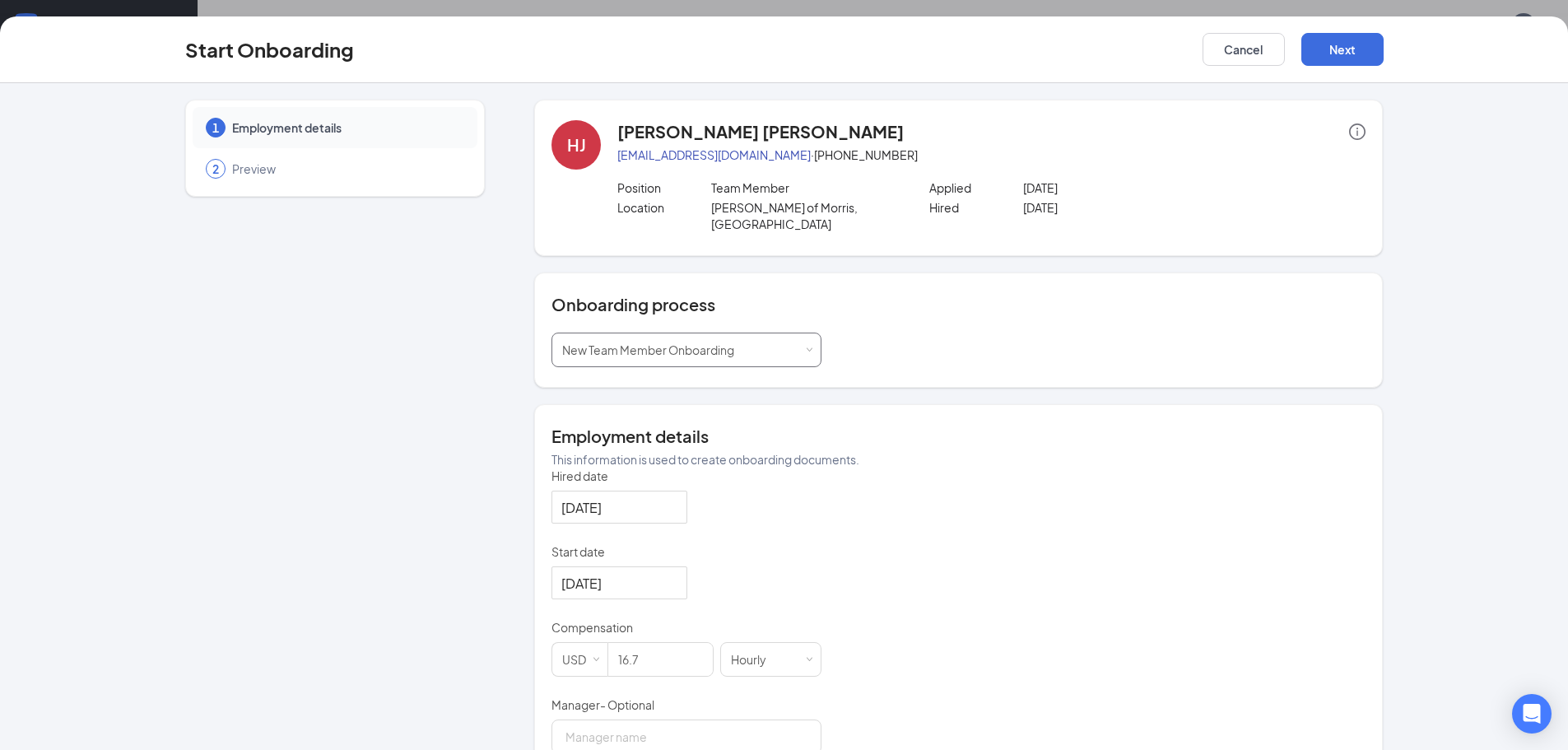
click at [798, 344] on div "Select a process New Team Member Onboarding" at bounding box center [686, 350] width 249 height 33
click at [759, 391] on li "Team Member Onboarding" at bounding box center [680, 398] width 270 height 30
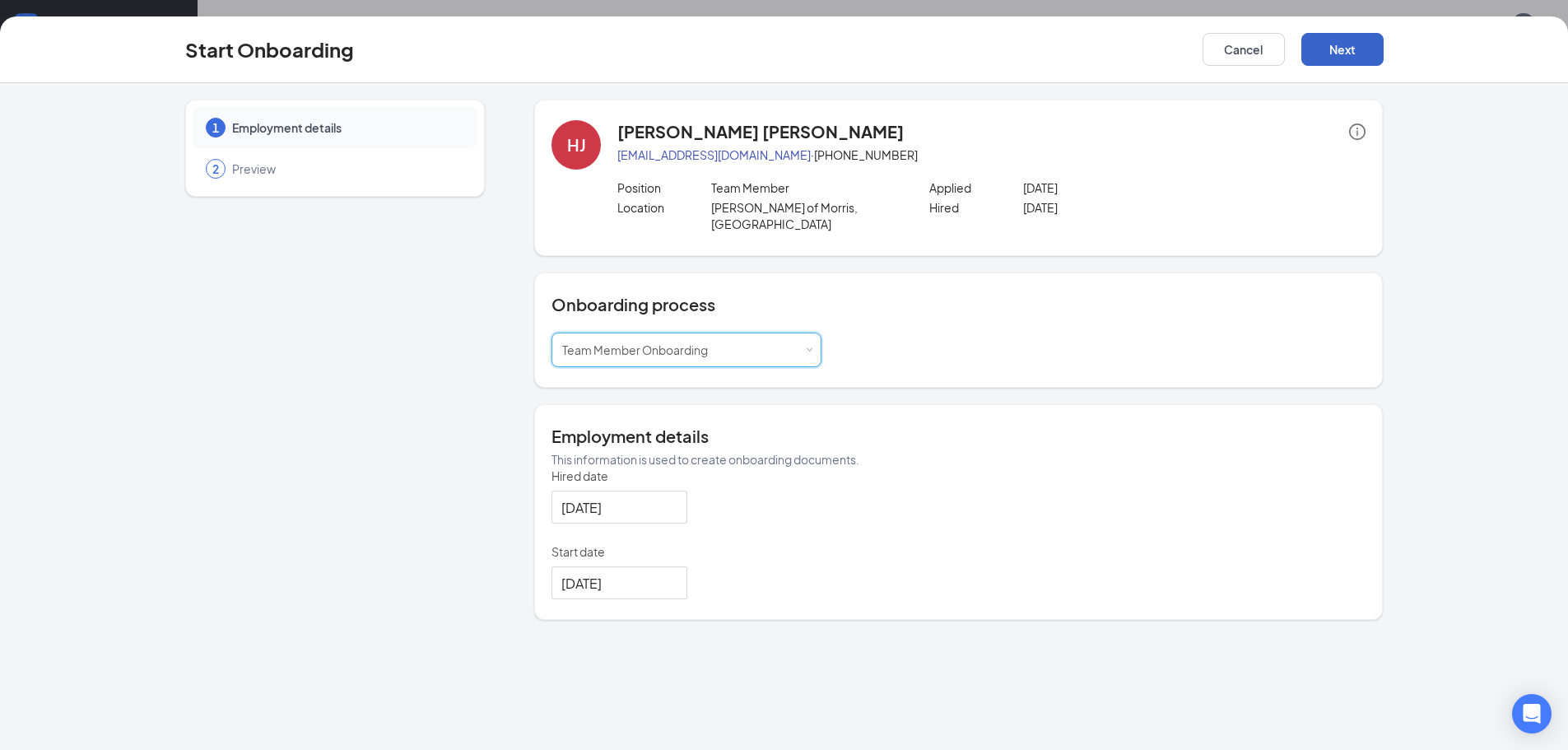
click at [1363, 39] on button "Next" at bounding box center [1343, 49] width 83 height 33
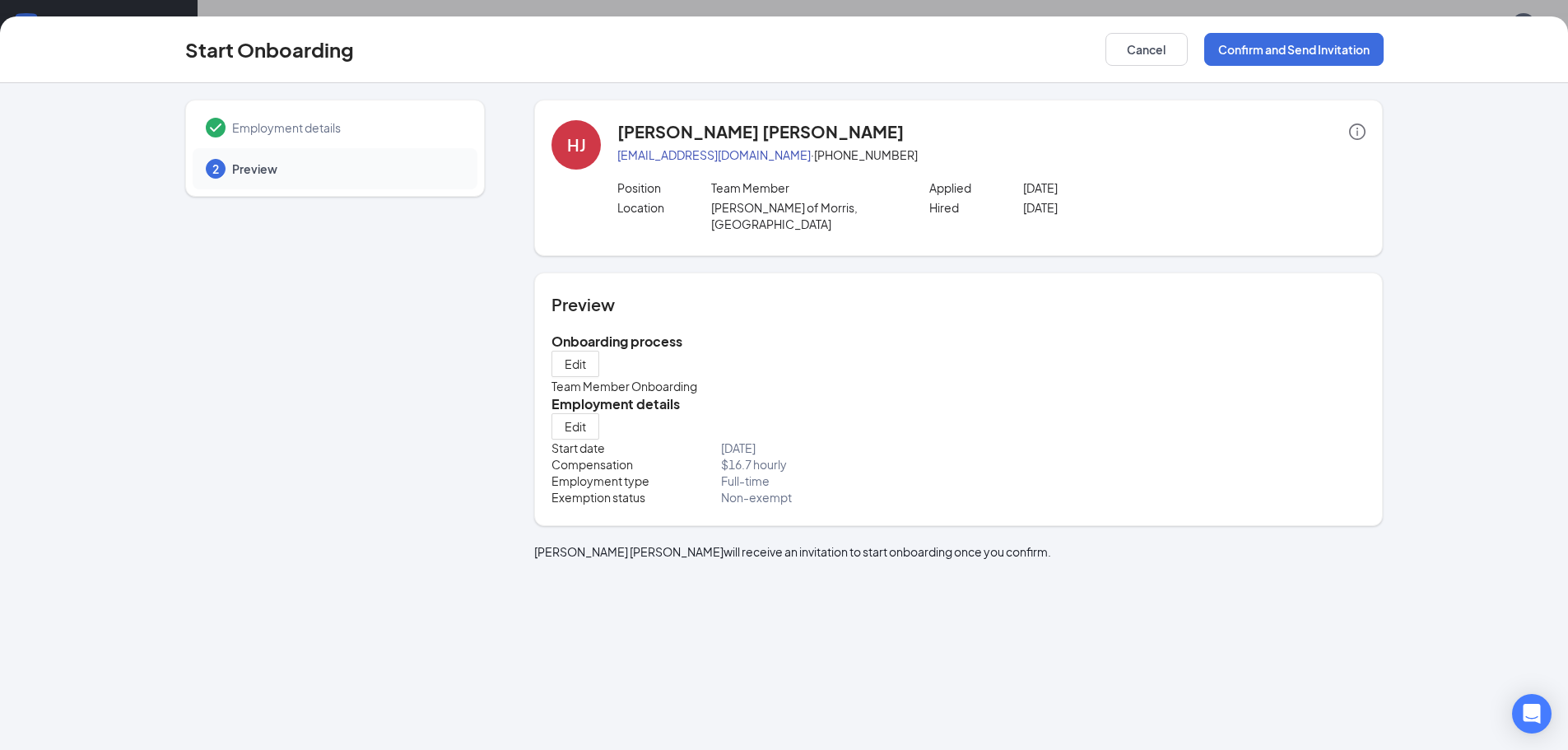
click at [1273, 24] on div "Start Onboarding Cancel Confirm and Send Invitation" at bounding box center [784, 49] width 1568 height 66
click at [1267, 49] on button "Confirm and Send Invitation" at bounding box center [1294, 49] width 180 height 33
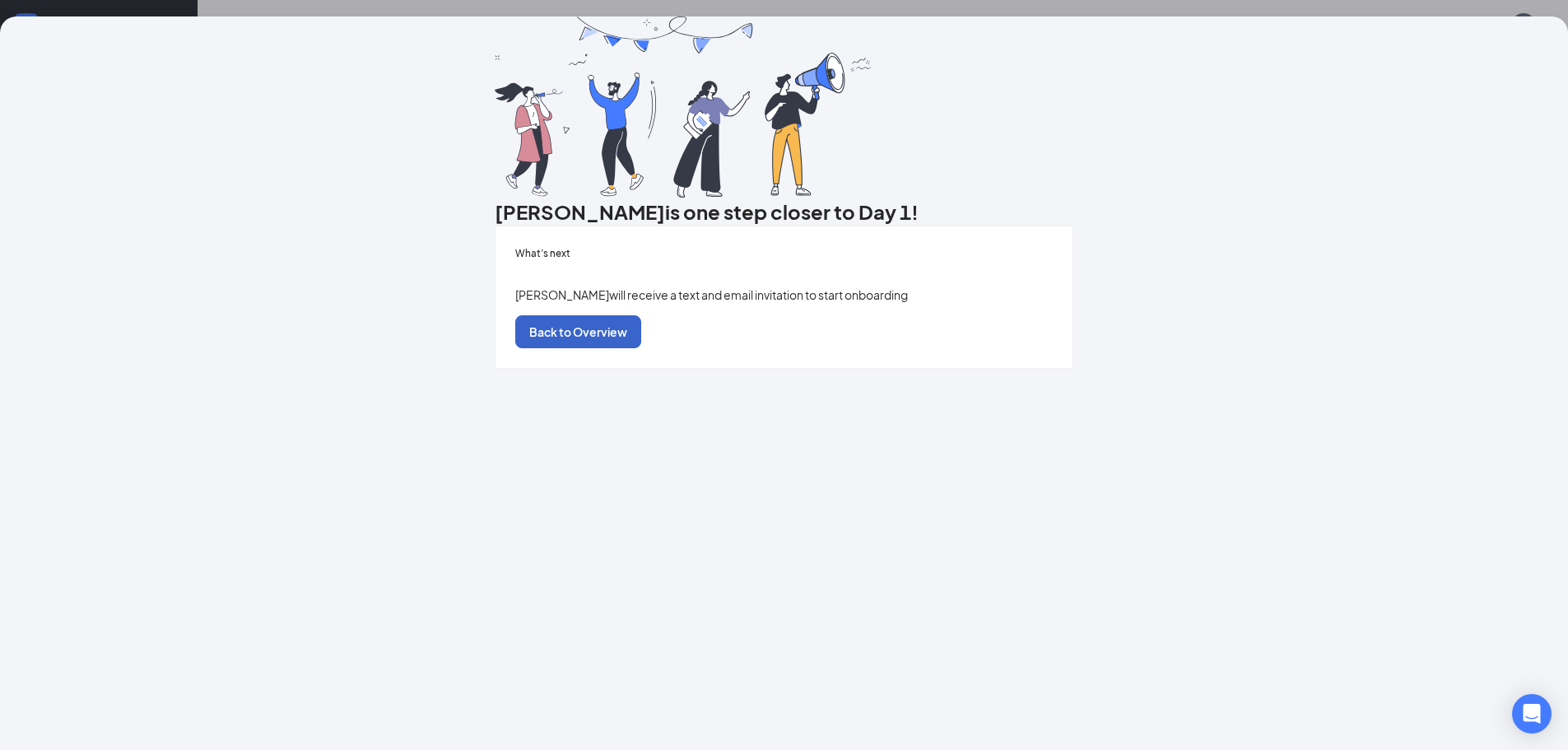
click at [641, 348] on button "Back to Overview" at bounding box center [578, 332] width 126 height 33
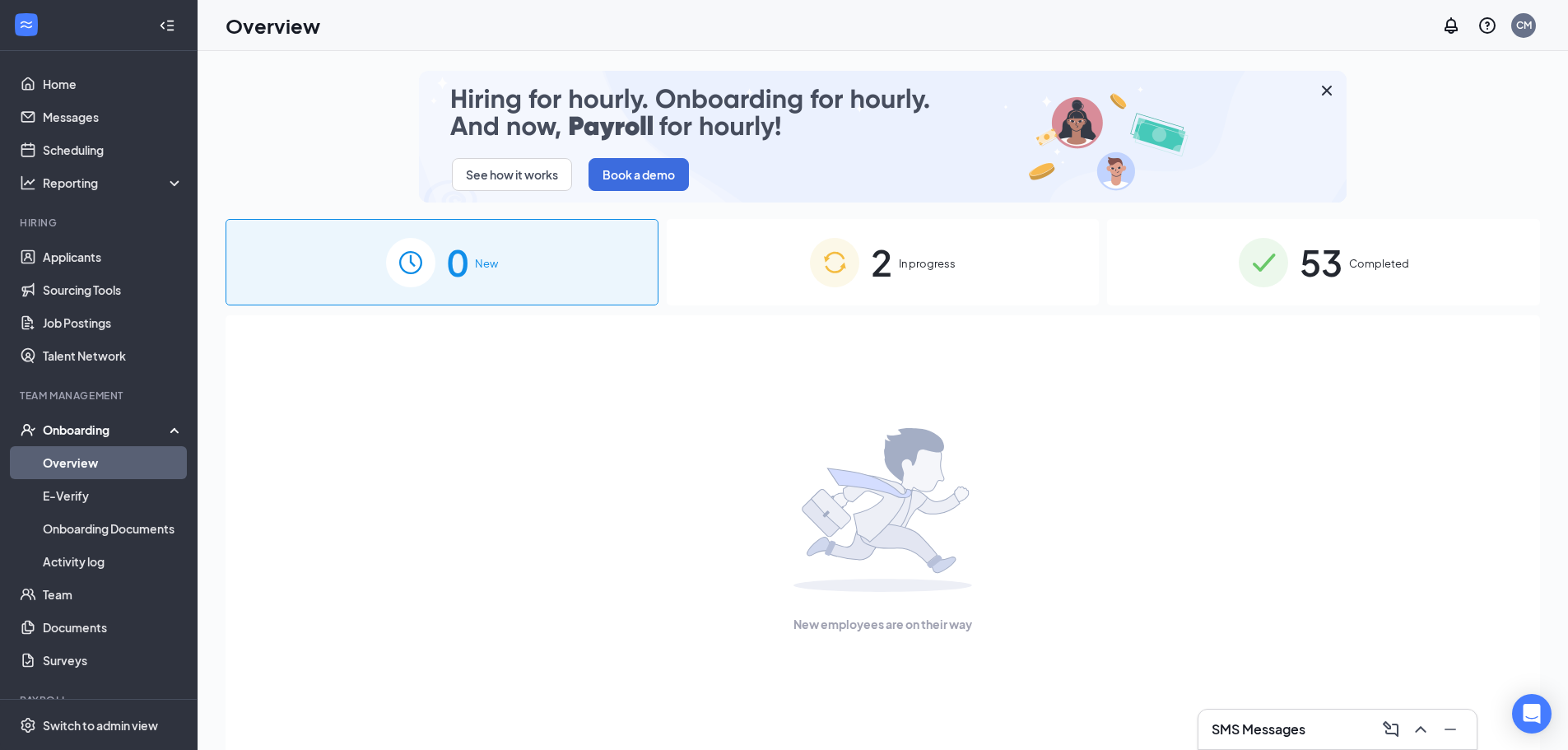
click at [928, 289] on div "2 In progress" at bounding box center [884, 262] width 433 height 87
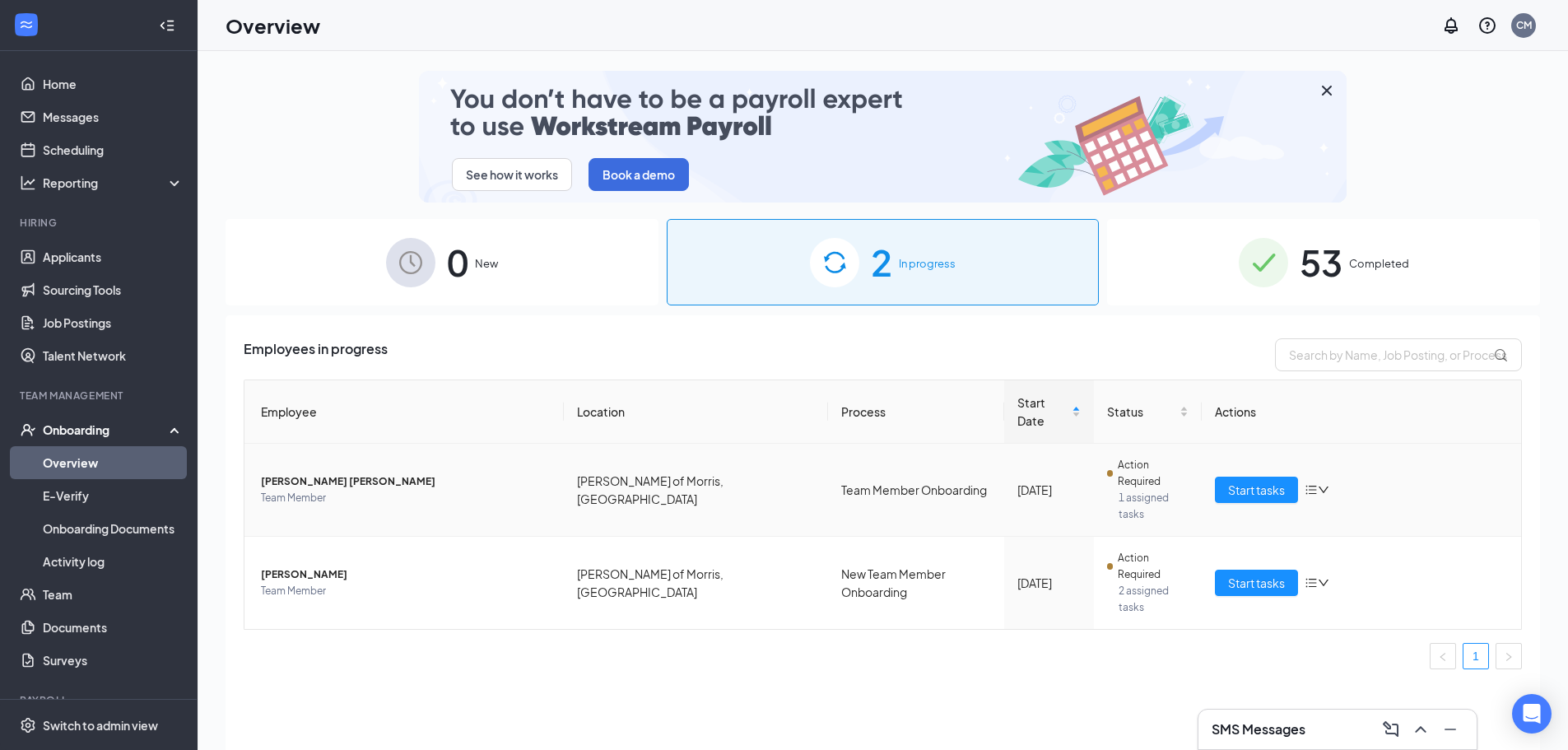
click at [1317, 484] on icon "bars" at bounding box center [1311, 490] width 13 height 13
click at [1261, 481] on span "Start tasks" at bounding box center [1257, 489] width 57 height 18
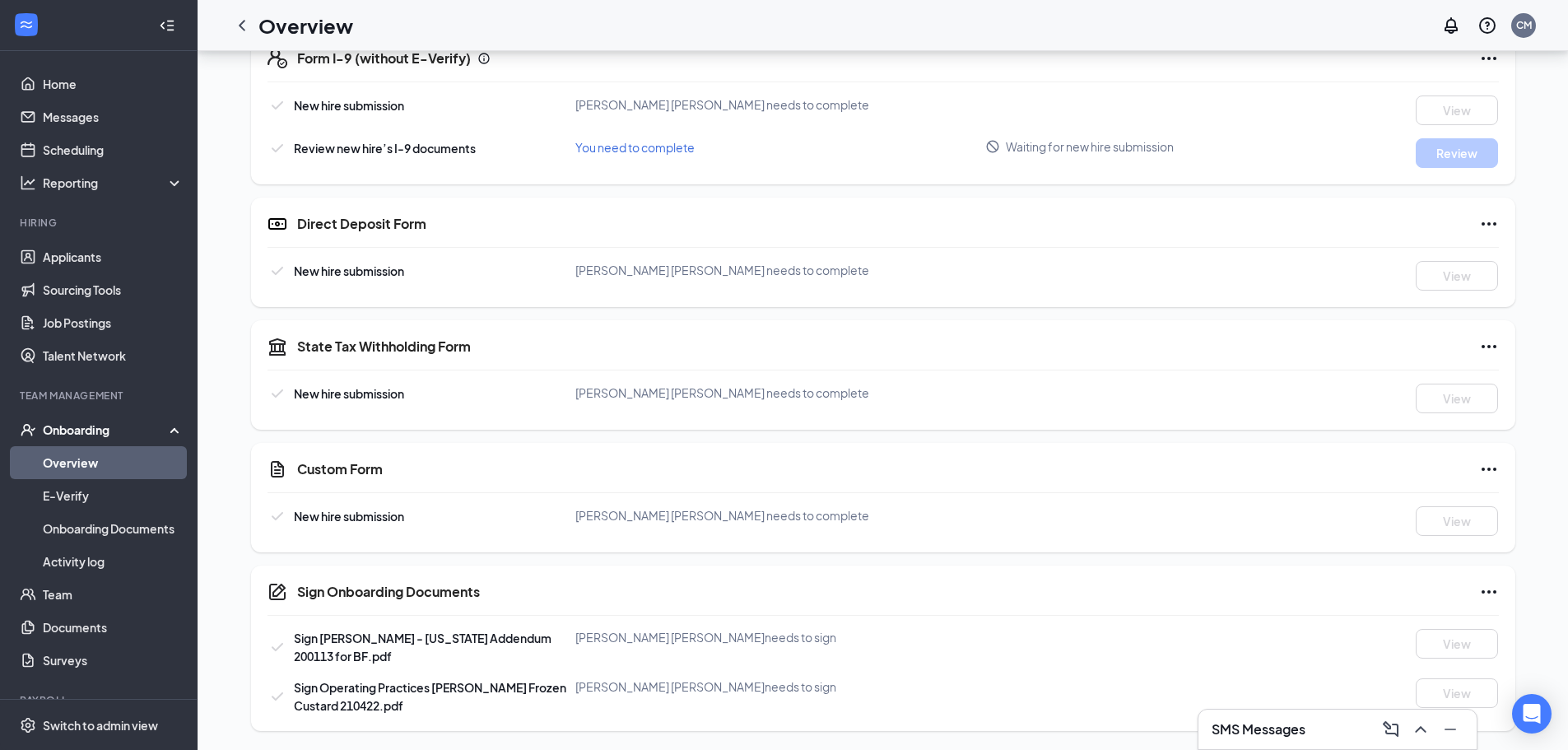
scroll to position [521, 0]
click at [83, 125] on link "Messages" at bounding box center [113, 116] width 140 height 33
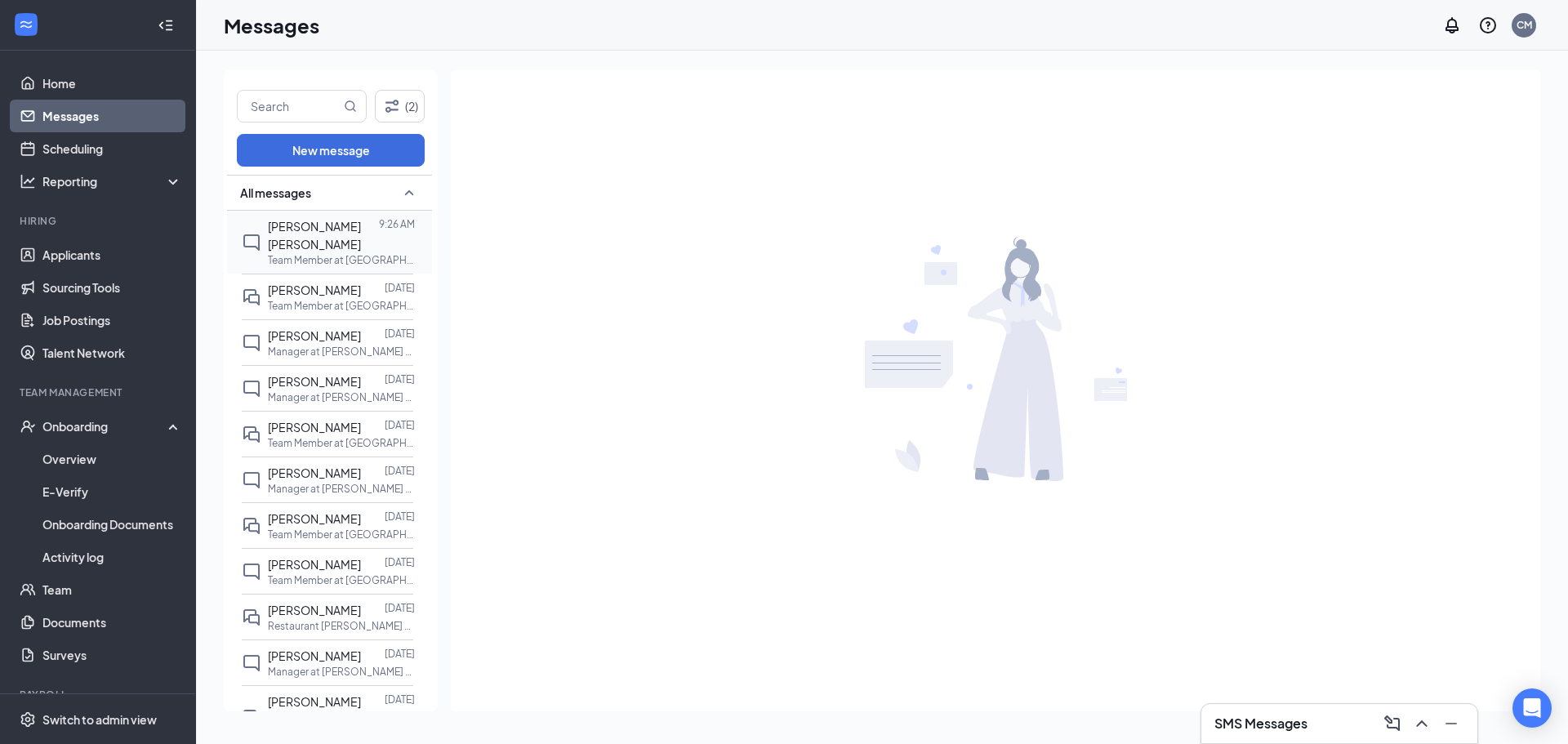
click at [302, 253] on p "Team Member at [GEOGRAPHIC_DATA][PERSON_NAME] of Morris, [GEOGRAPHIC_DATA]" at bounding box center [341, 259] width 147 height 14
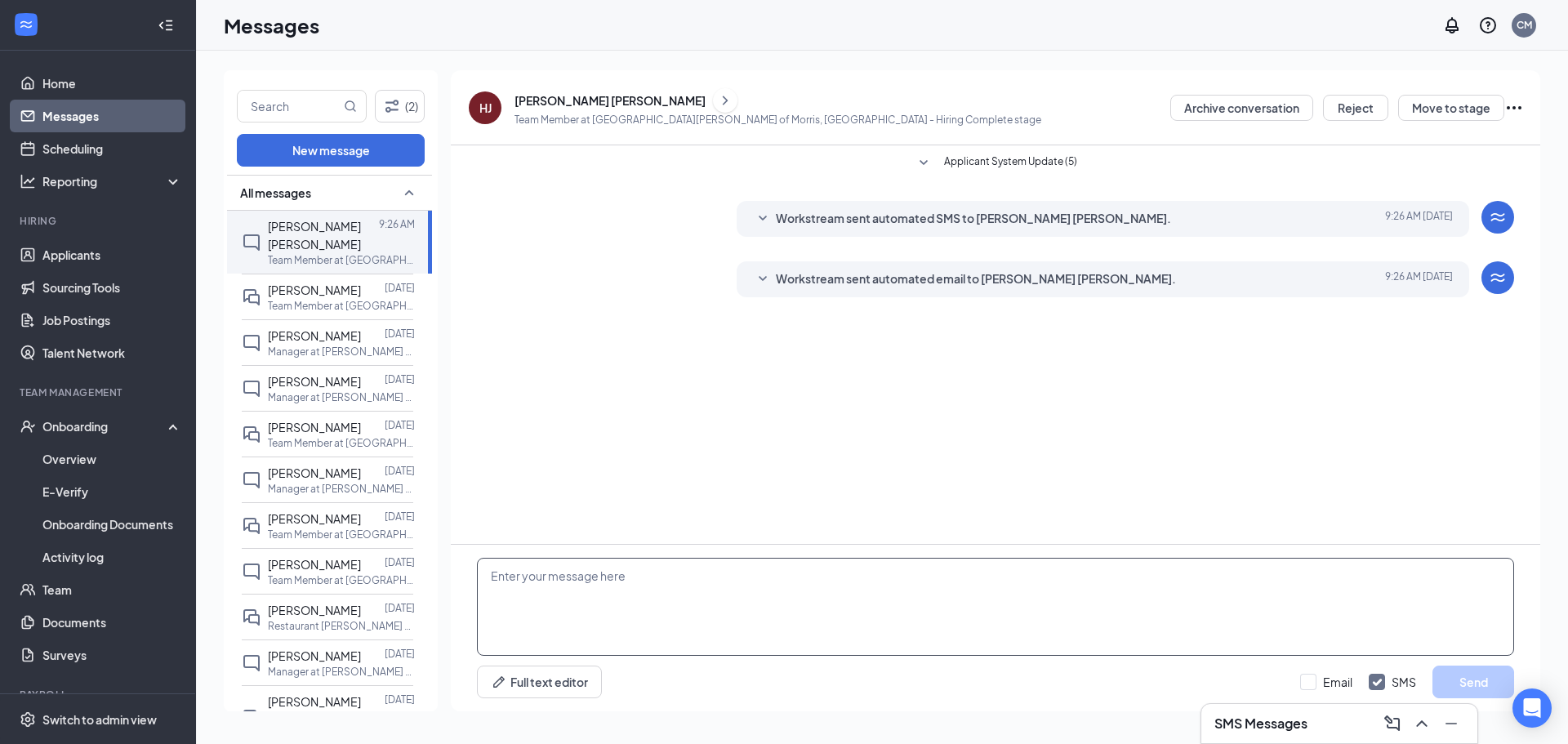
click at [797, 572] on textarea at bounding box center [996, 607] width 1038 height 98
click at [384, 692] on div at bounding box center [384, 711] width 0 height 36
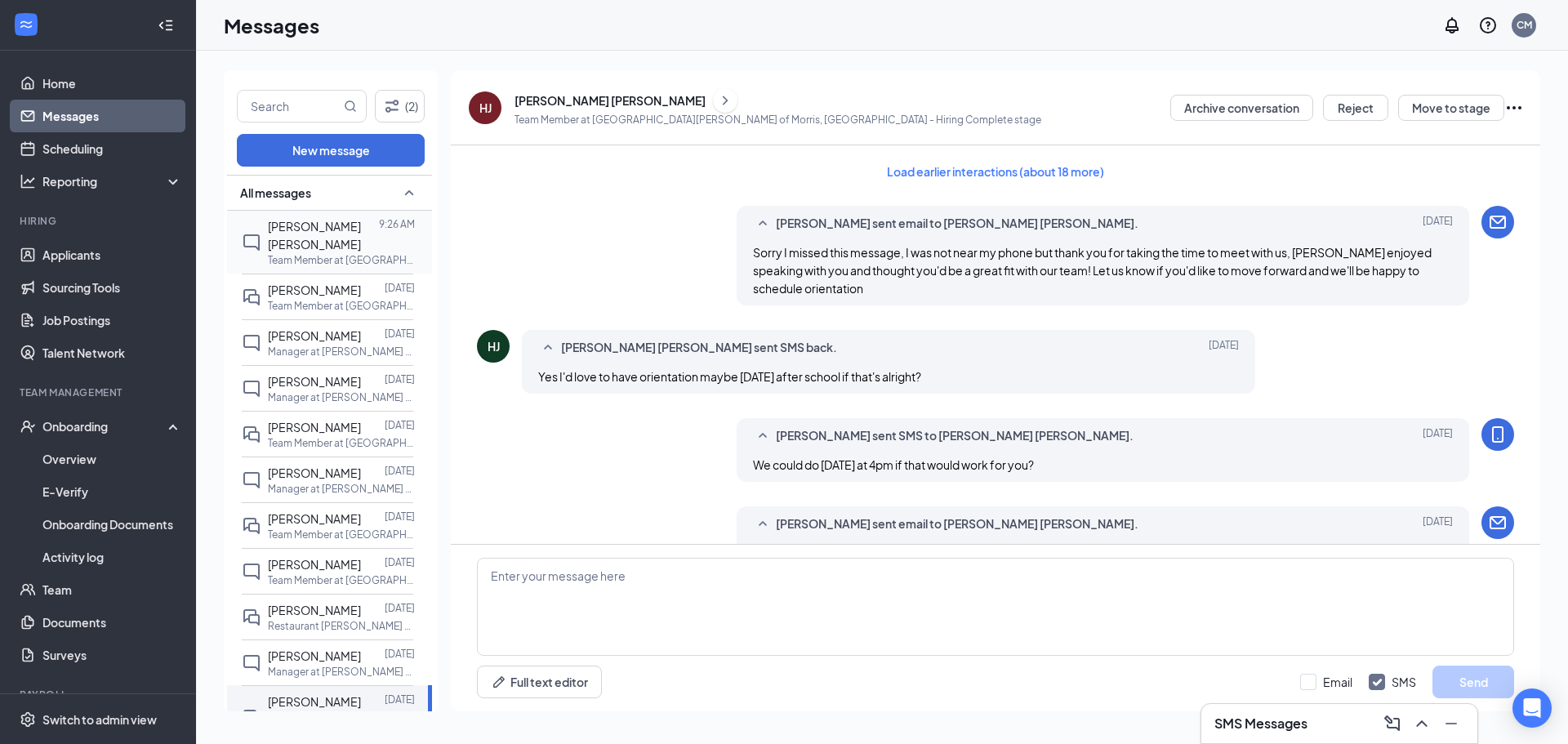
click at [336, 217] on div "[PERSON_NAME] [PERSON_NAME]" at bounding box center [323, 236] width 111 height 36
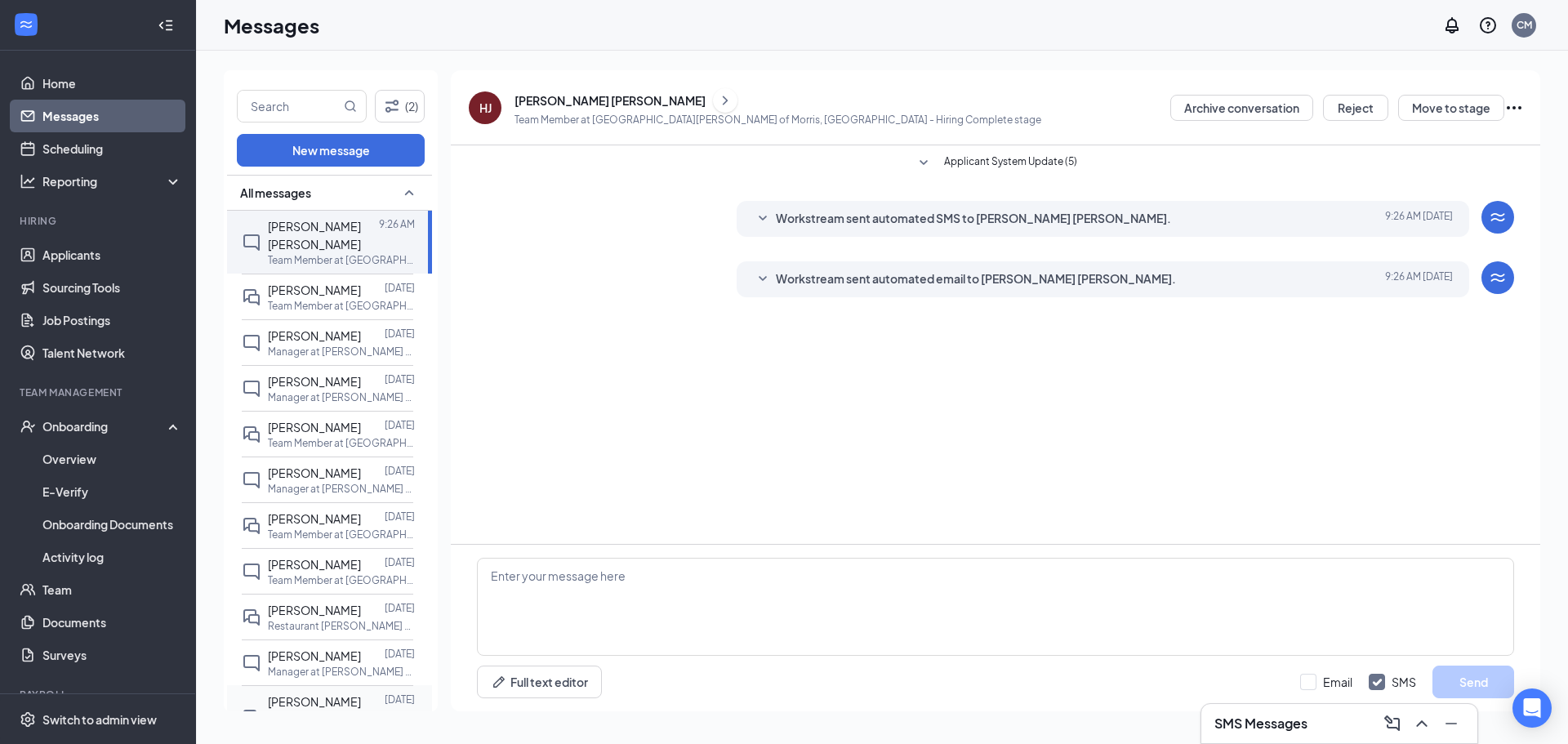
click at [328, 694] on span "[PERSON_NAME] [PERSON_NAME]" at bounding box center [315, 711] width 93 height 32
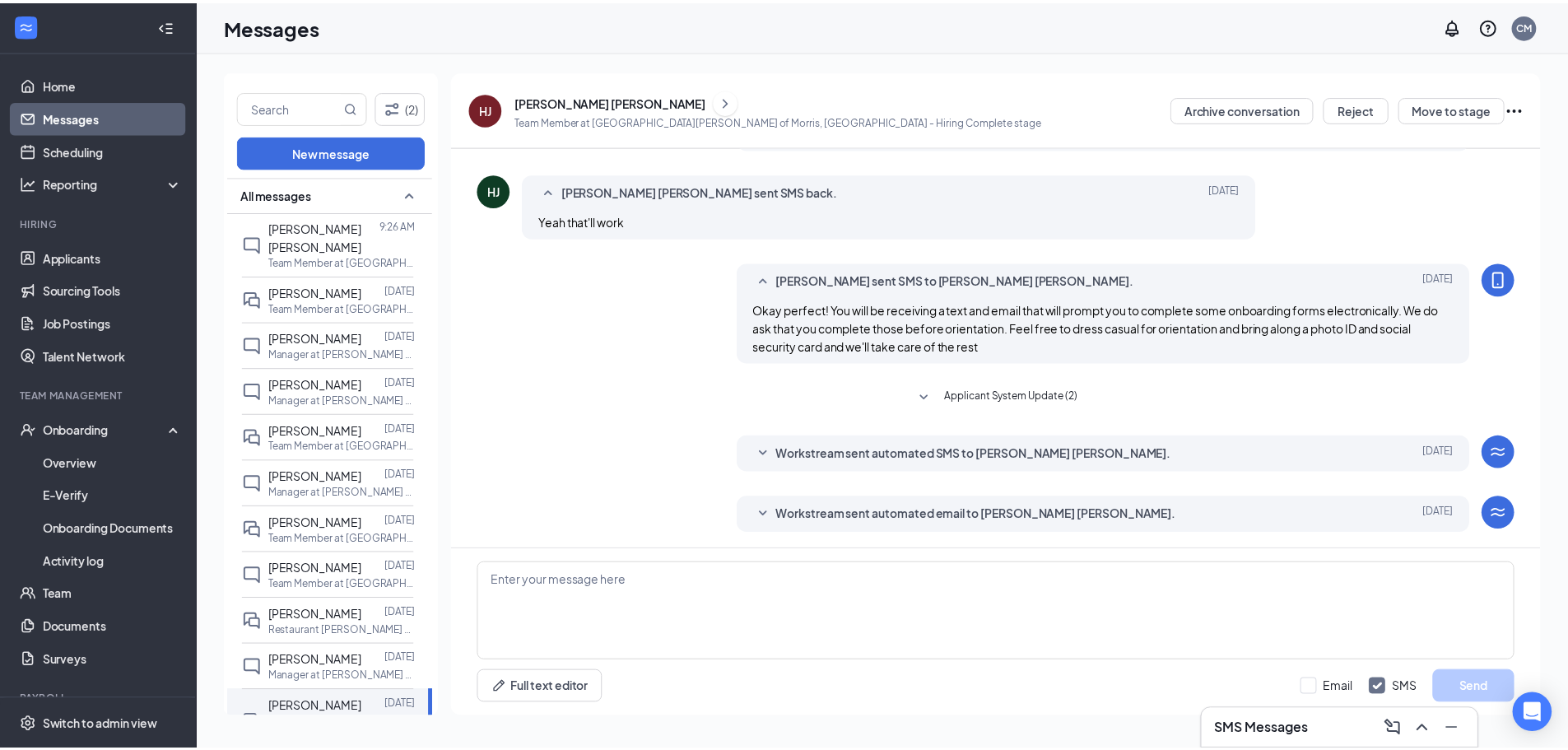
scroll to position [427, 0]
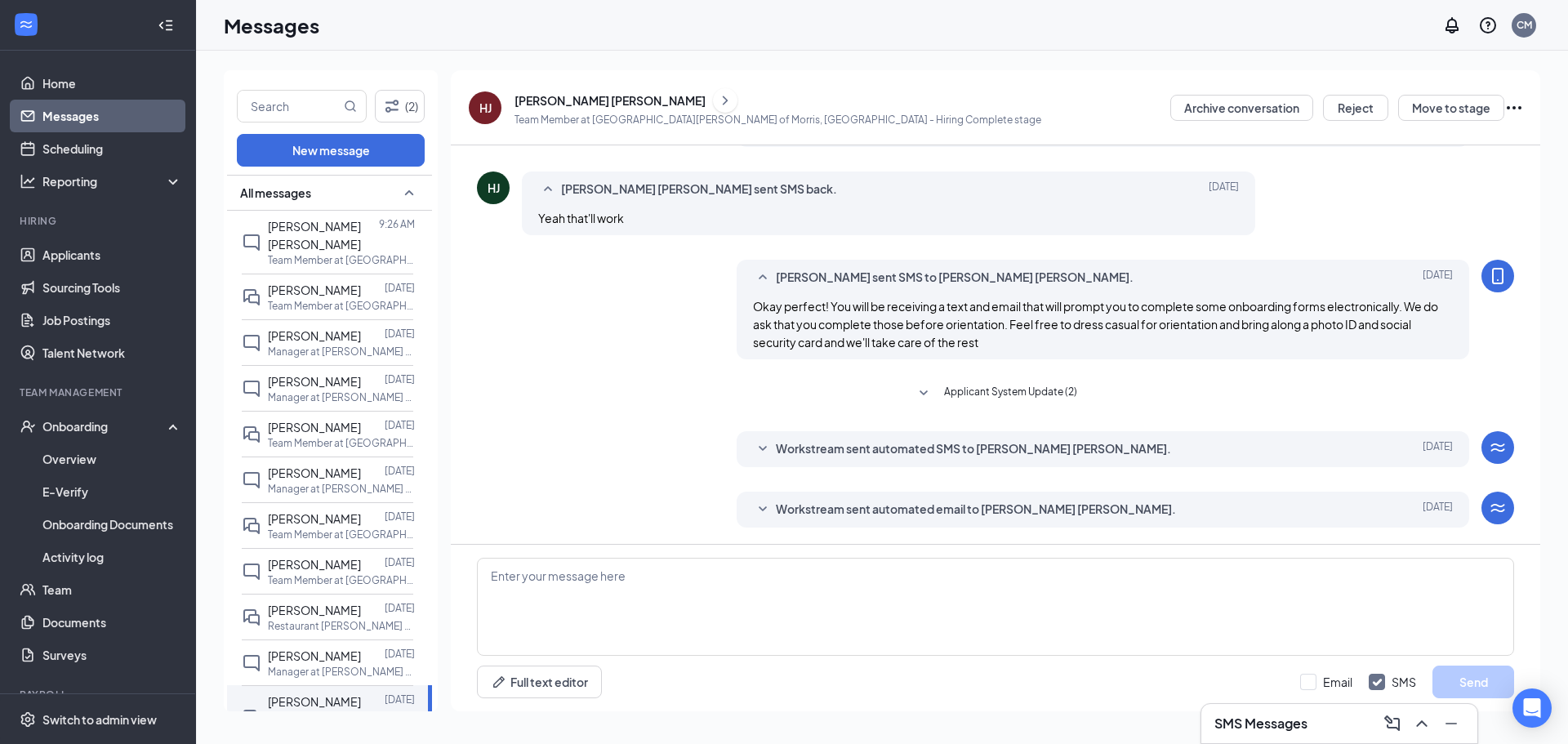
click at [1514, 111] on icon "Ellipses" at bounding box center [1514, 108] width 20 height 20
click at [671, 348] on div "Chrissy McCroskey sent SMS to Hudson Jones. Sep 12 Okay perfect! You will be re…" at bounding box center [996, 313] width 1038 height 108
click at [90, 457] on link "Overview" at bounding box center [113, 459] width 139 height 32
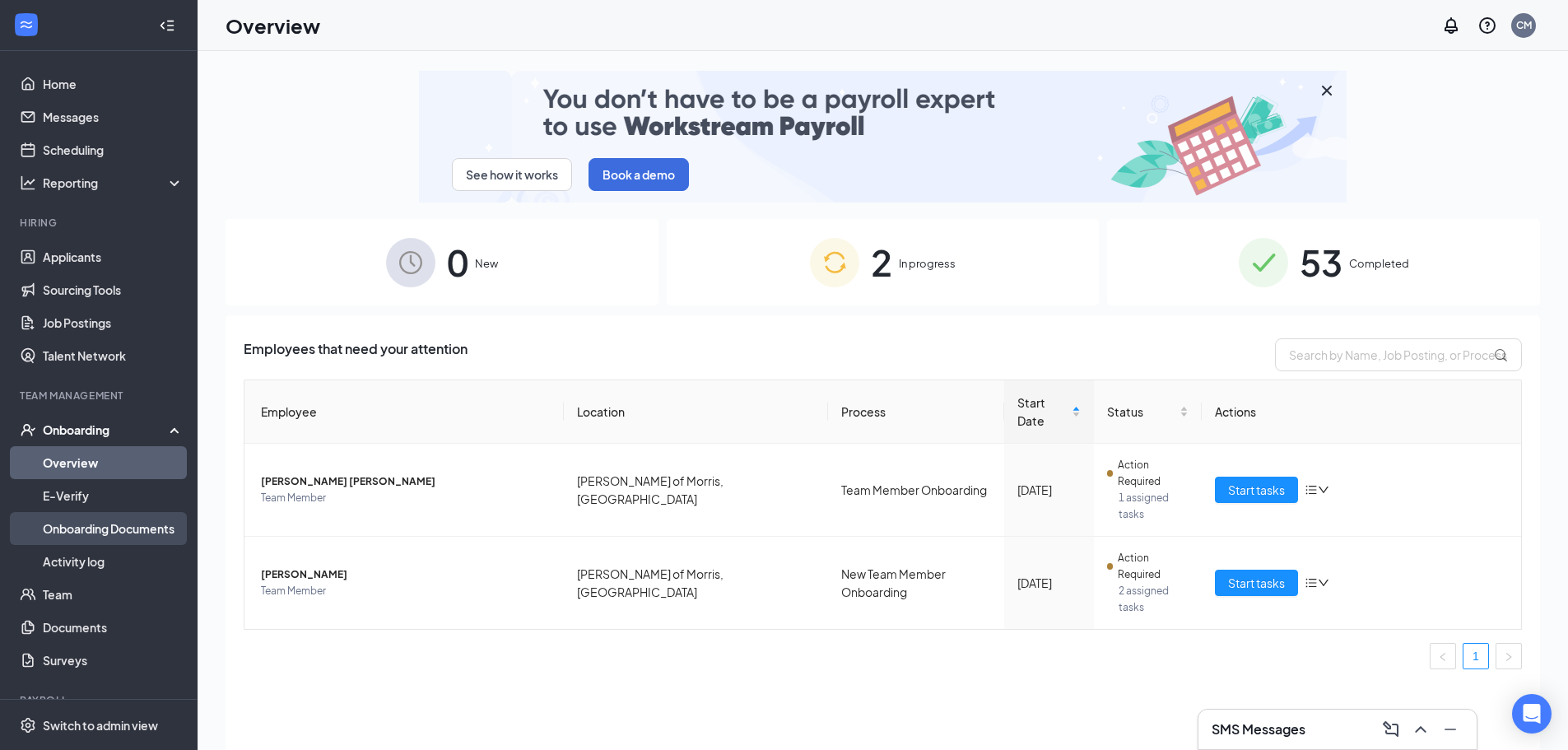
click at [109, 526] on link "Onboarding Documents" at bounding box center [113, 529] width 140 height 33
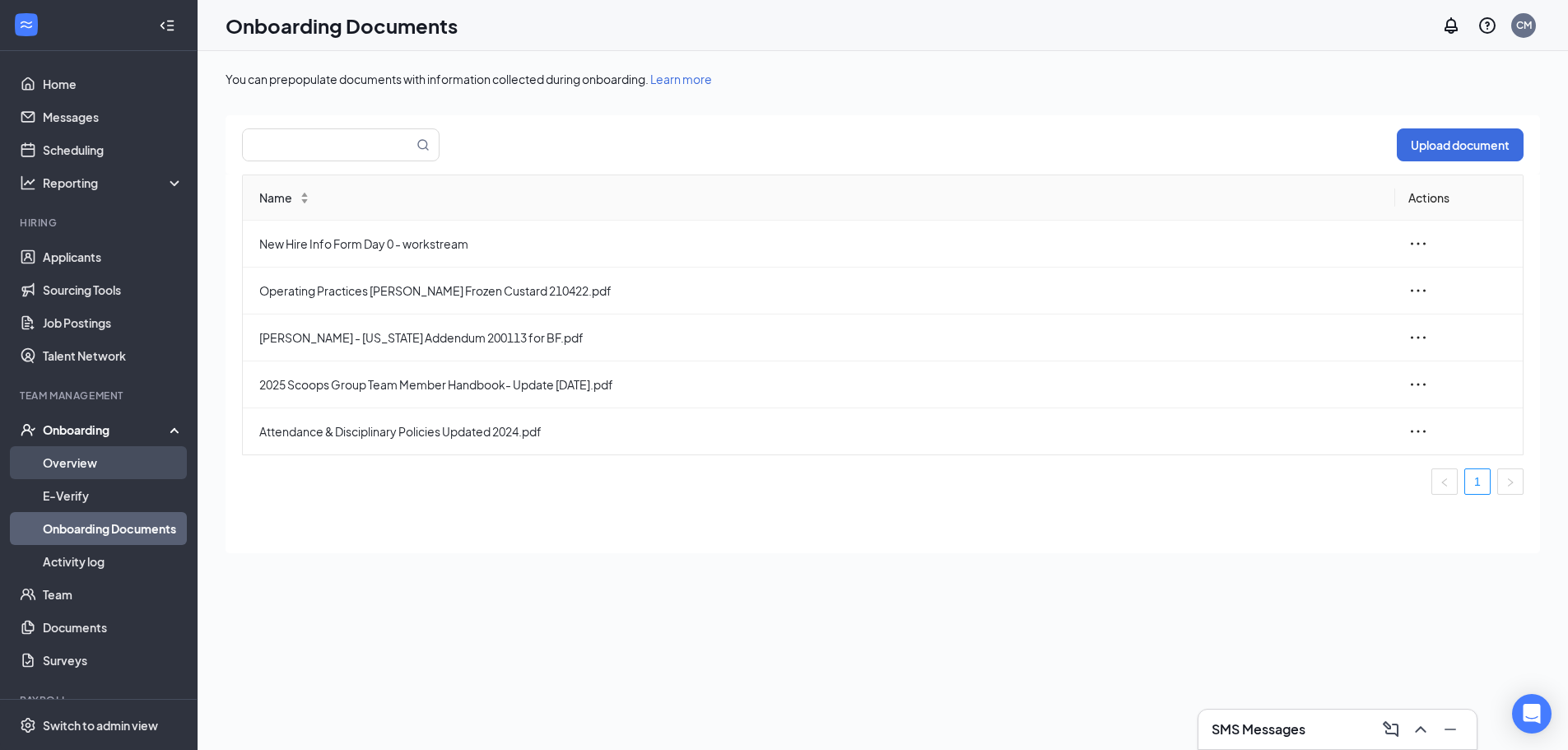
click at [87, 455] on link "Overview" at bounding box center [113, 462] width 140 height 33
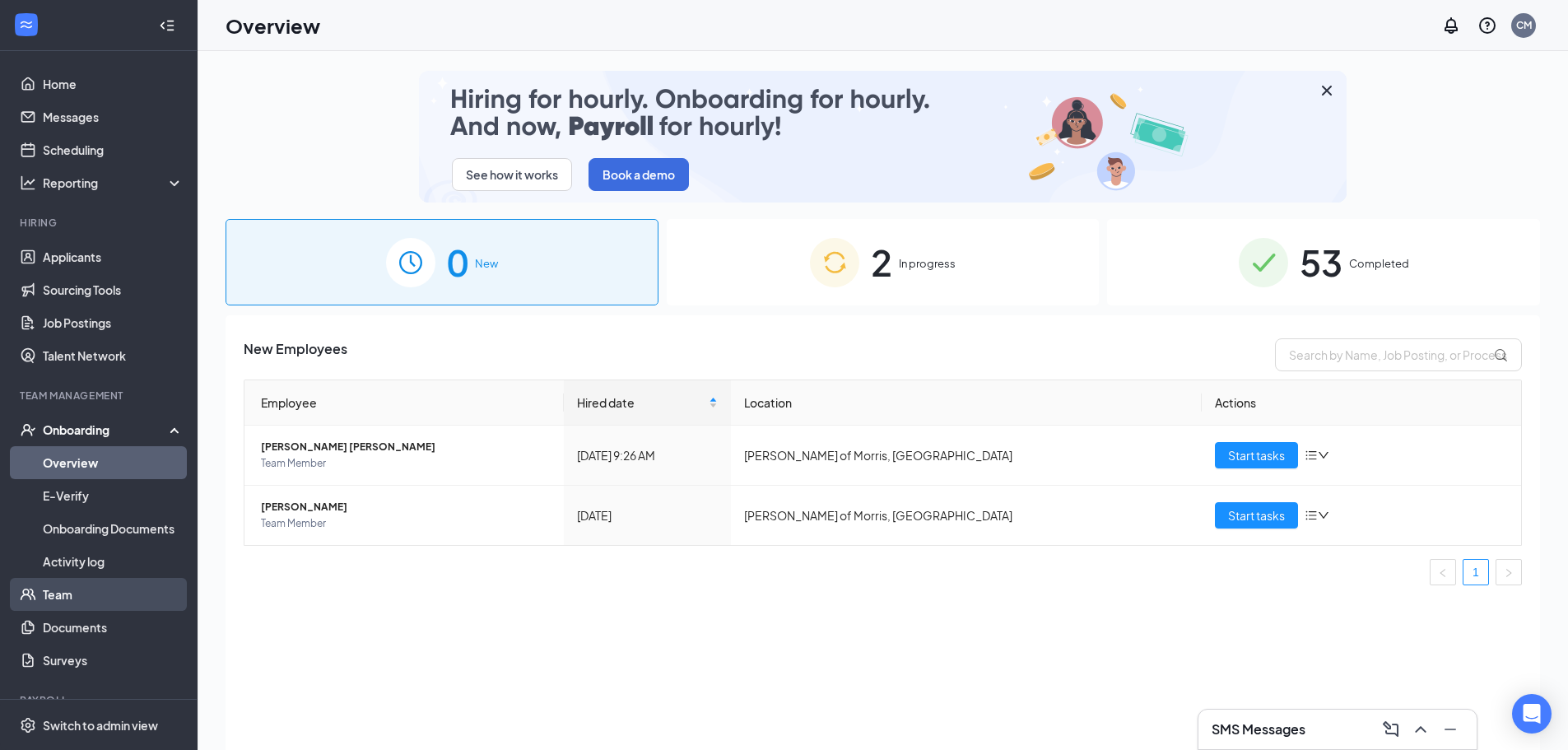
click at [77, 595] on link "Team" at bounding box center [113, 594] width 140 height 33
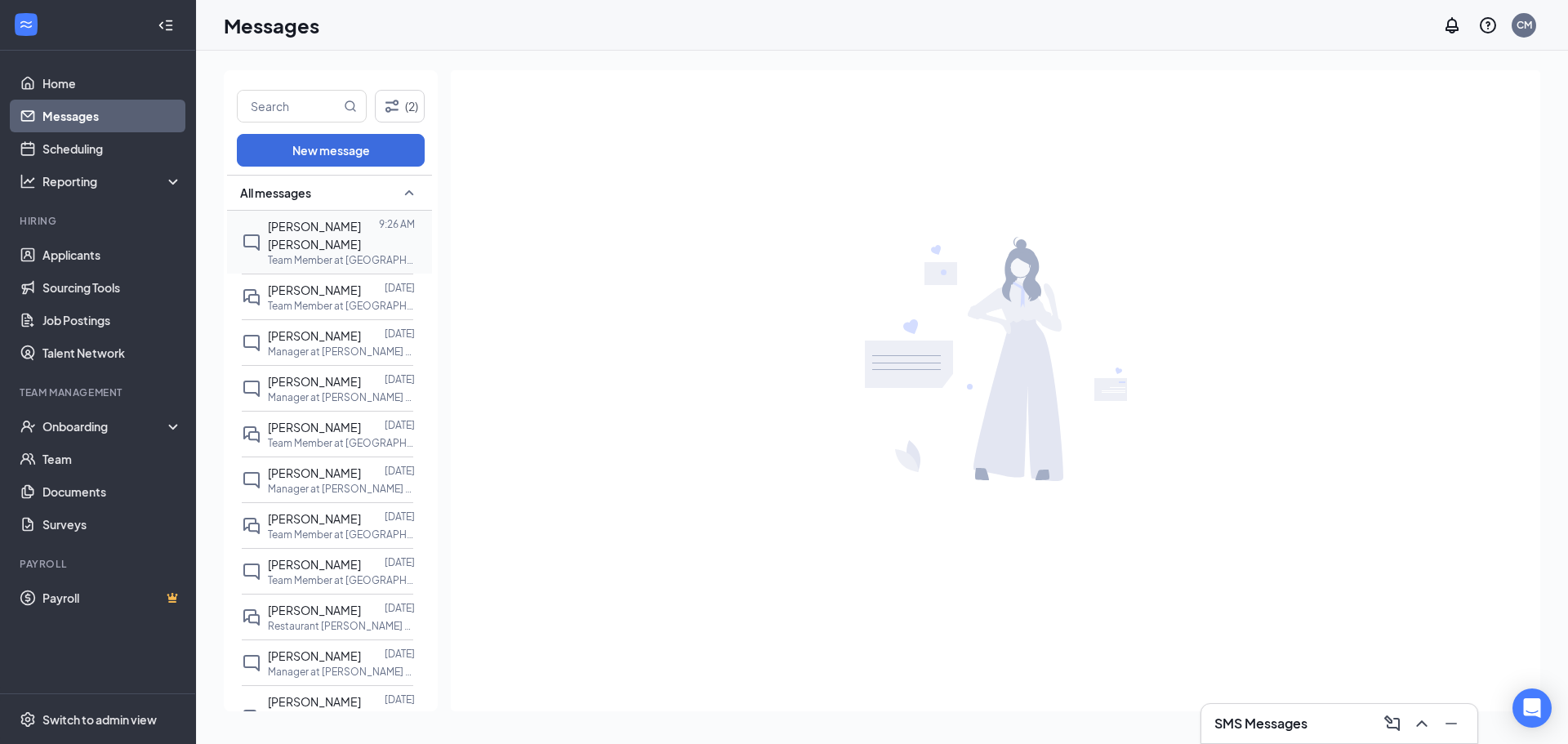
click at [361, 253] on p "Team Member at [GEOGRAPHIC_DATA][PERSON_NAME] of Morris, [GEOGRAPHIC_DATA]" at bounding box center [341, 259] width 147 height 14
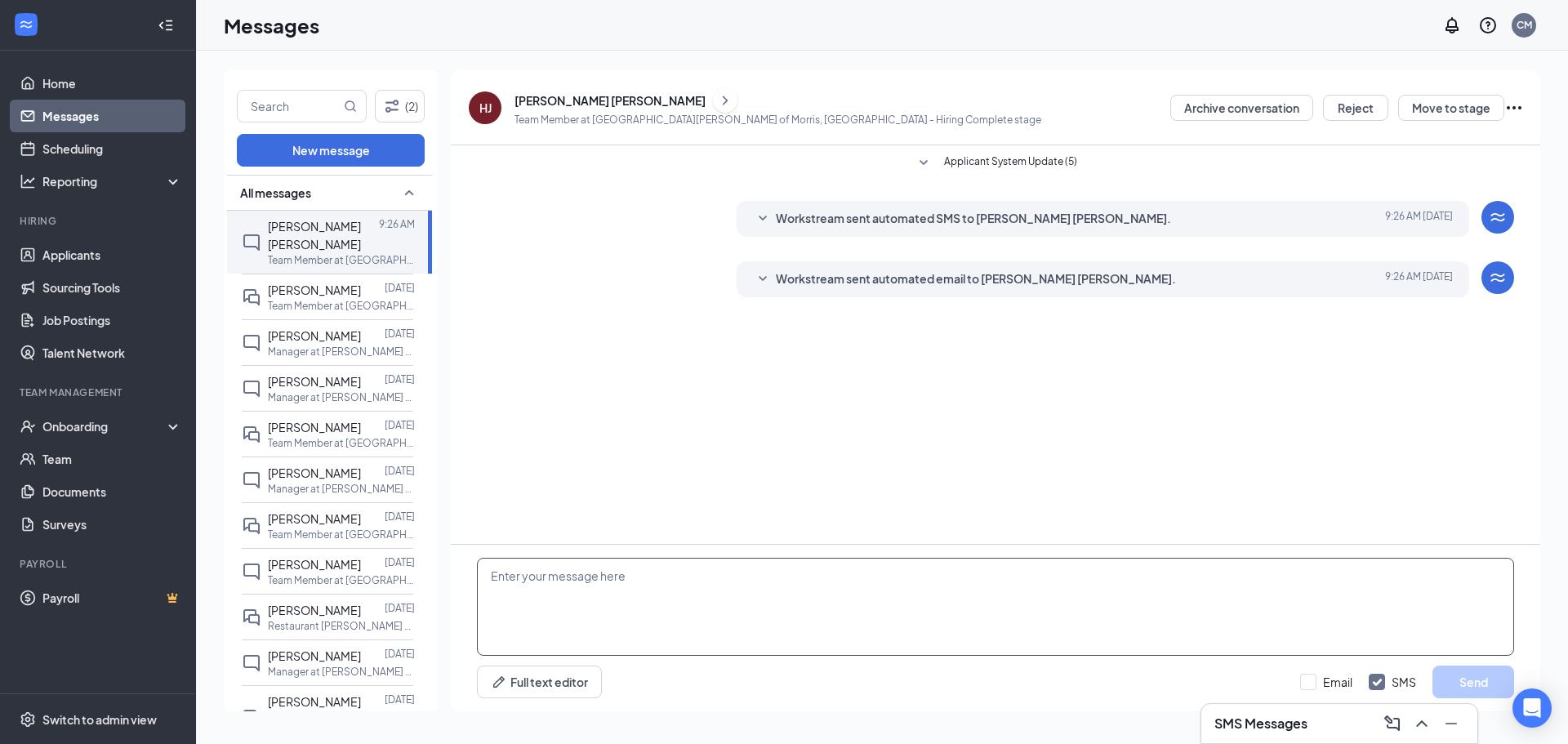
click at [600, 637] on textarea at bounding box center [996, 607] width 1038 height 98
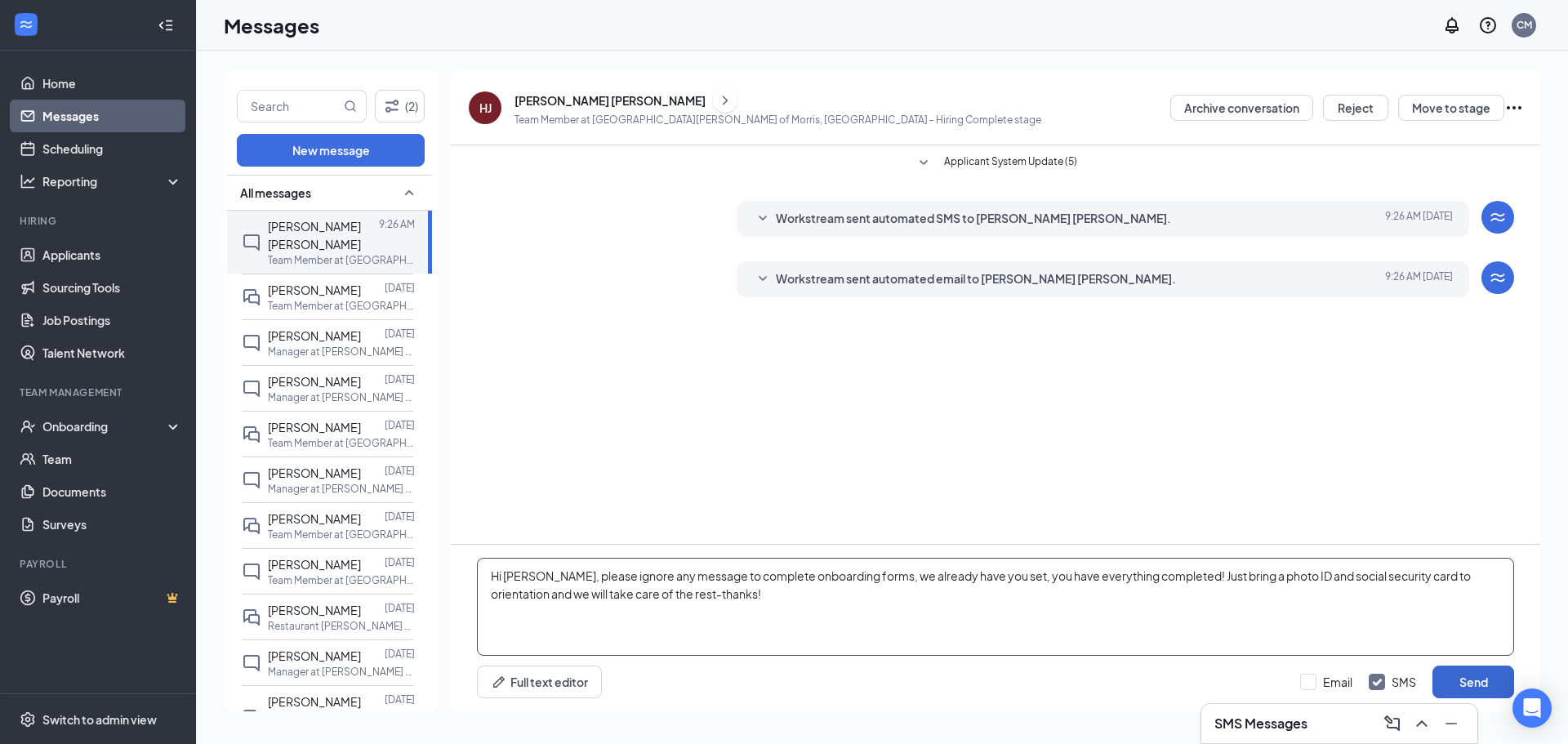
type textarea "Hi [PERSON_NAME], please ignore any message to complete onboarding forms, we al…"
click at [1509, 696] on body "Home Messages Scheduling Reporting Hiring Applicants Sourcing Tools Job Posting…" at bounding box center [784, 372] width 1568 height 744
click at [1486, 683] on button "Send" at bounding box center [1474, 682] width 82 height 32
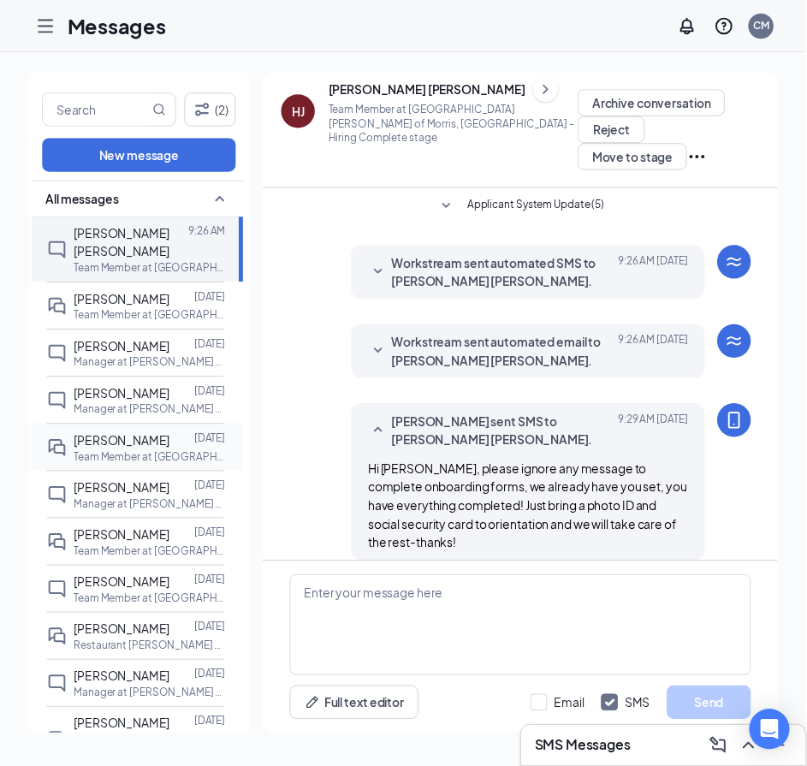
scroll to position [100, 0]
click at [60, 29] on div at bounding box center [46, 26] width 34 height 34
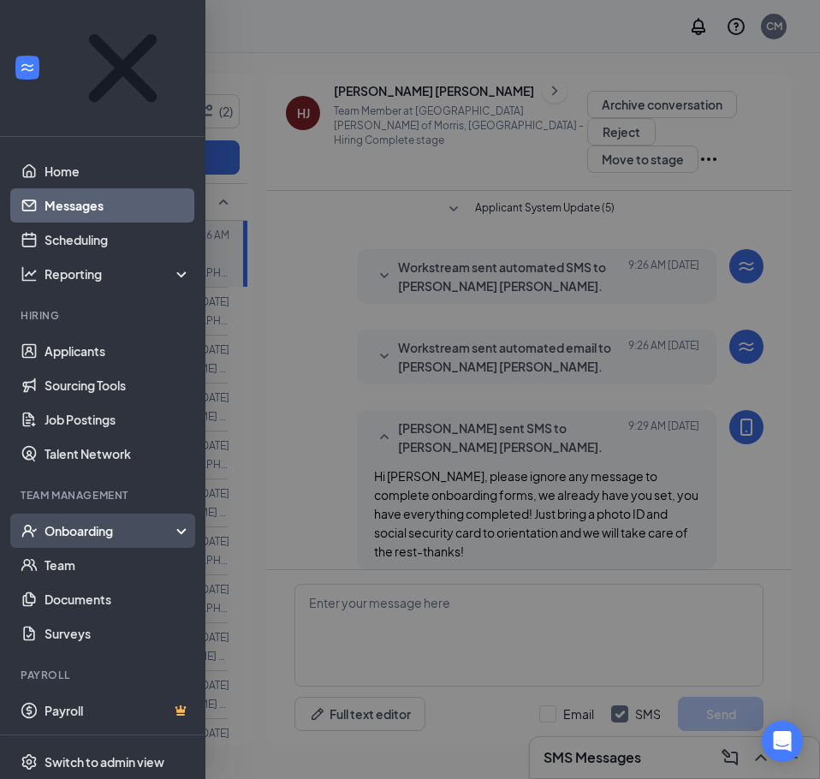
click at [103, 522] on div "Onboarding" at bounding box center [111, 530] width 132 height 17
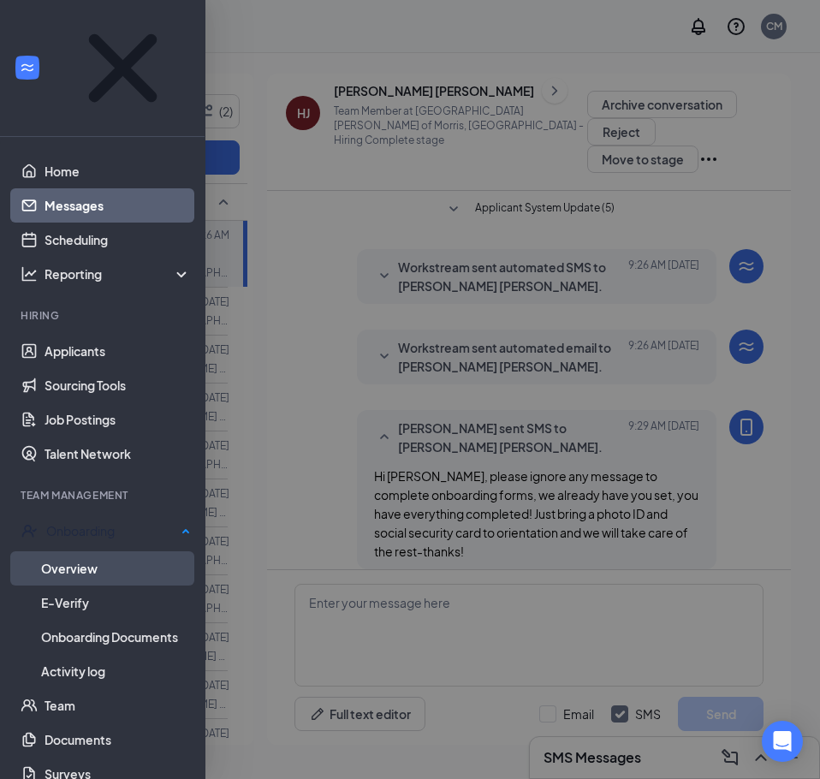
click at [111, 551] on link "Overview" at bounding box center [116, 568] width 150 height 34
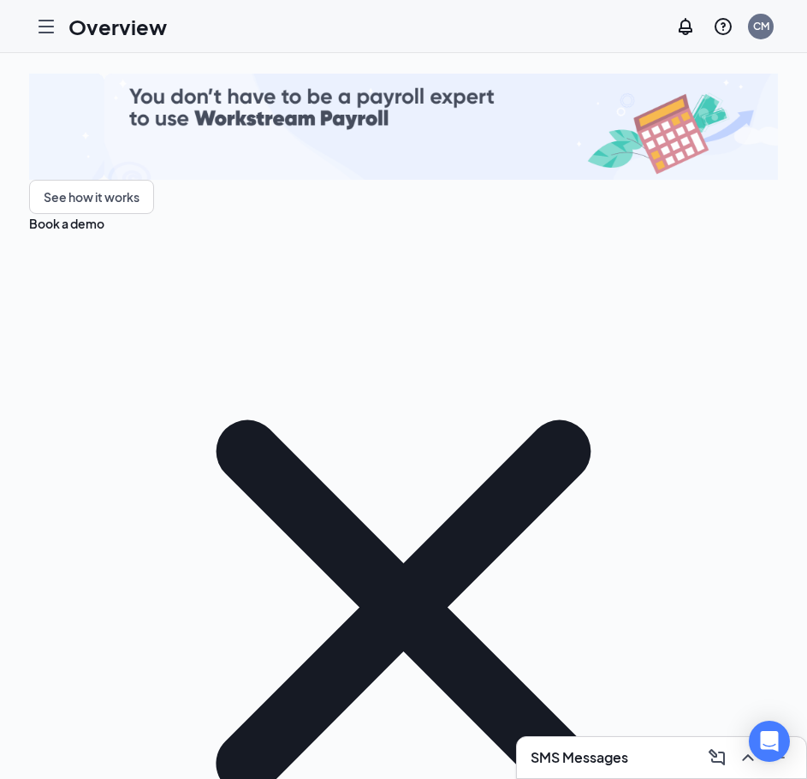
type input "hu"
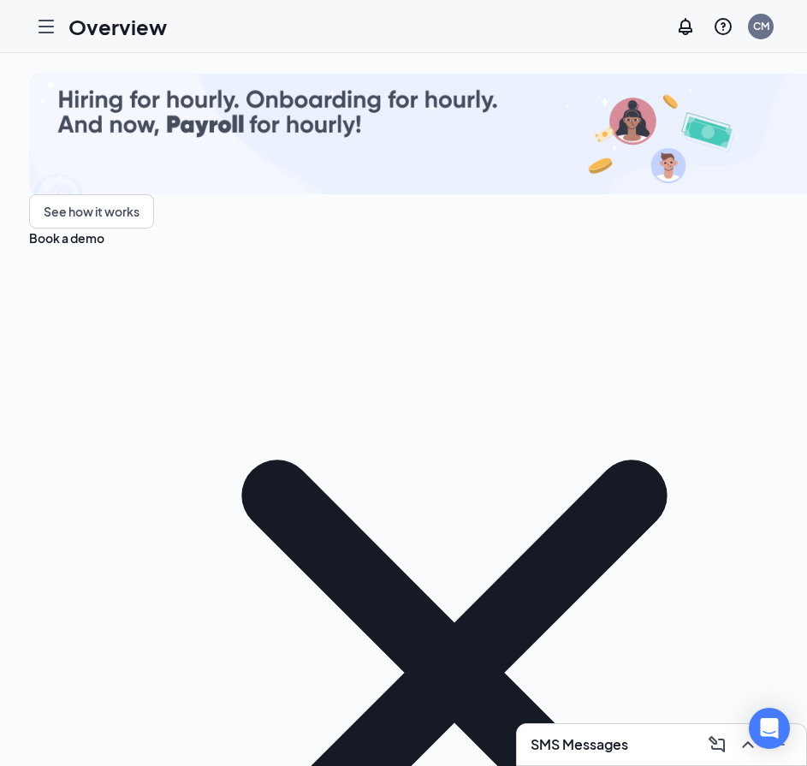
click at [22, 17] on div "Overview CM" at bounding box center [403, 26] width 807 height 53
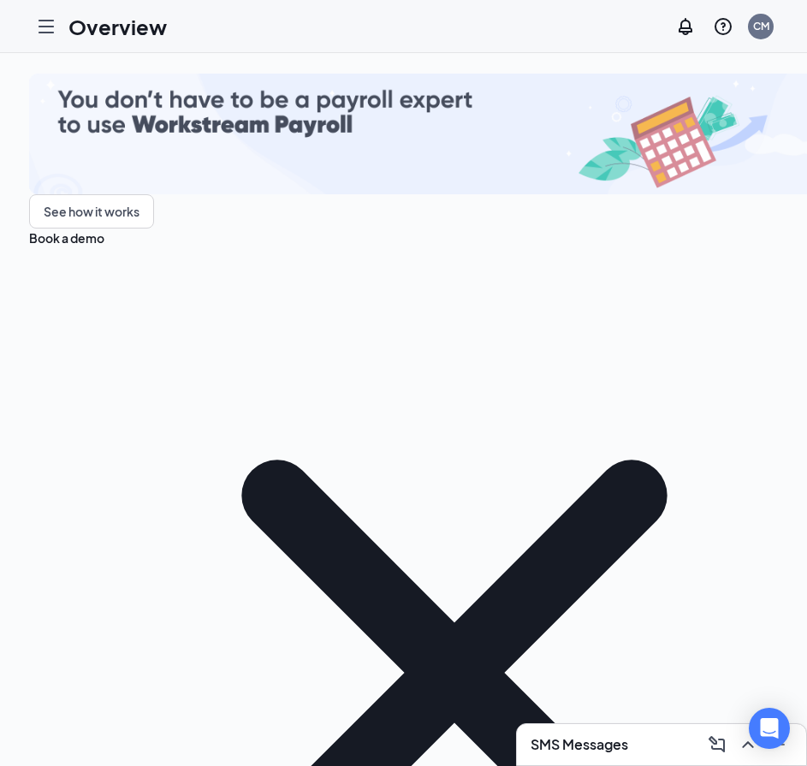
click at [41, 27] on icon "Hamburger" at bounding box center [46, 26] width 21 height 21
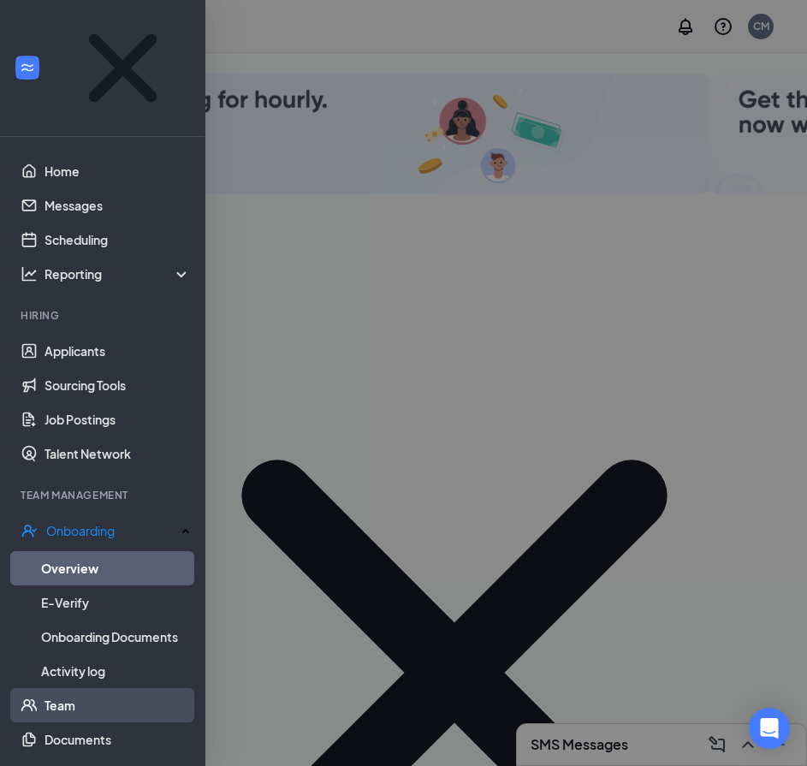
click at [83, 688] on link "Team" at bounding box center [118, 705] width 146 height 34
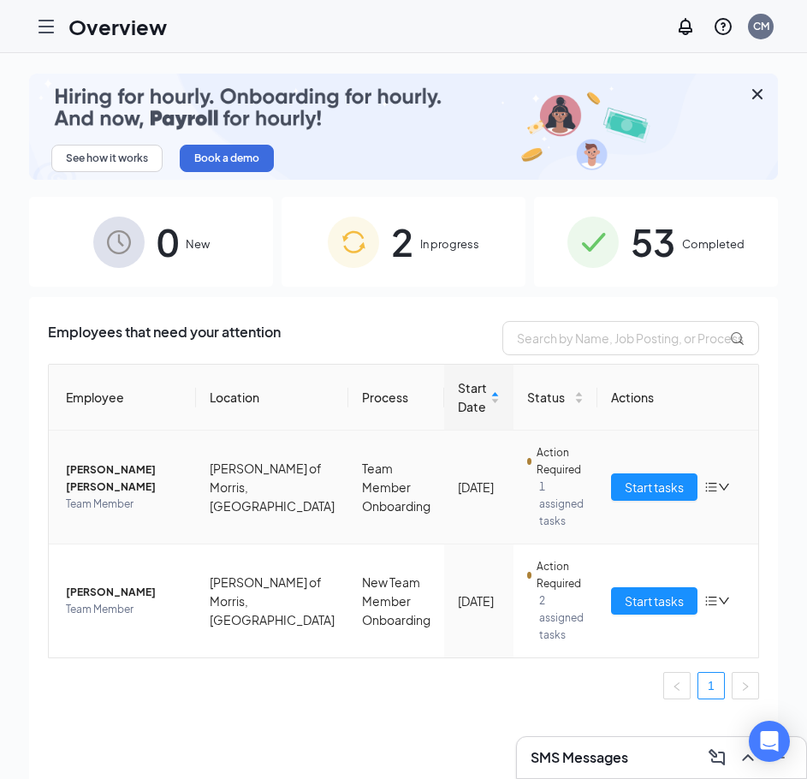
click at [721, 481] on div "Start tasks" at bounding box center [678, 487] width 134 height 27
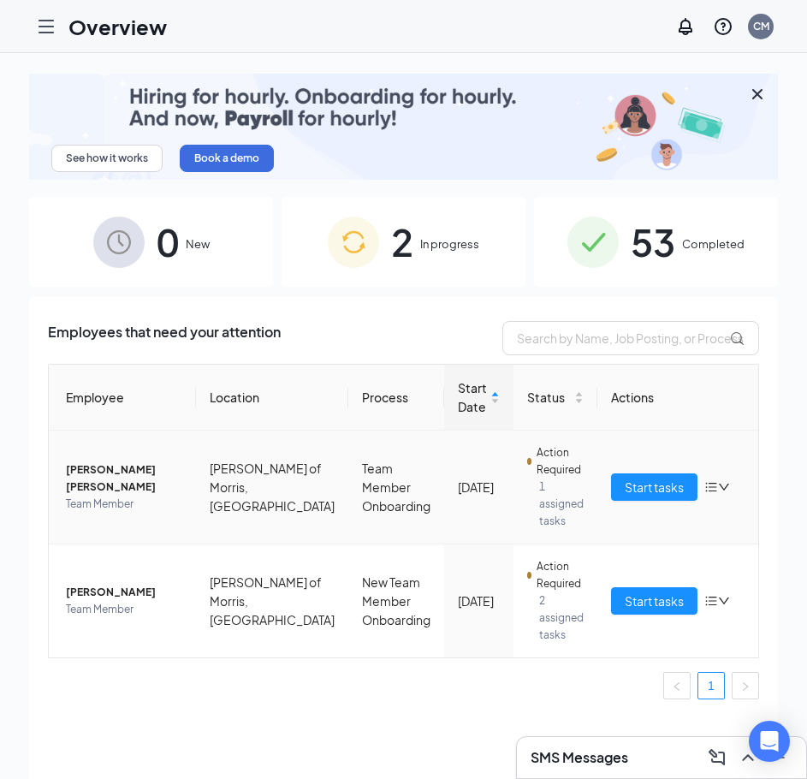
click at [718, 485] on icon "down" at bounding box center [724, 487] width 12 height 12
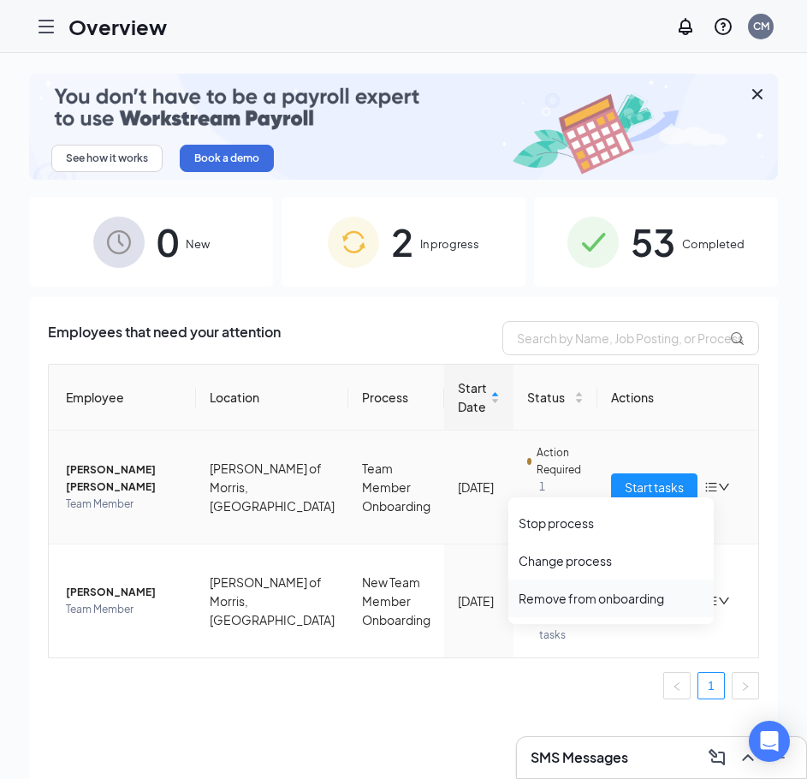
click at [637, 606] on div "Remove from onboarding" at bounding box center [611, 598] width 185 height 17
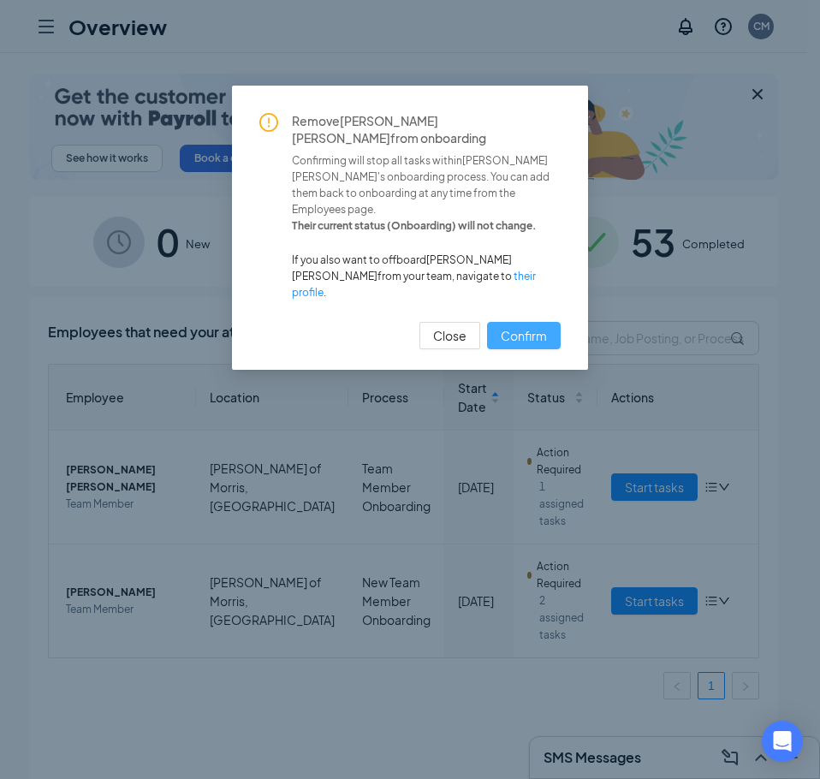
click at [545, 326] on span "Confirm" at bounding box center [524, 335] width 46 height 19
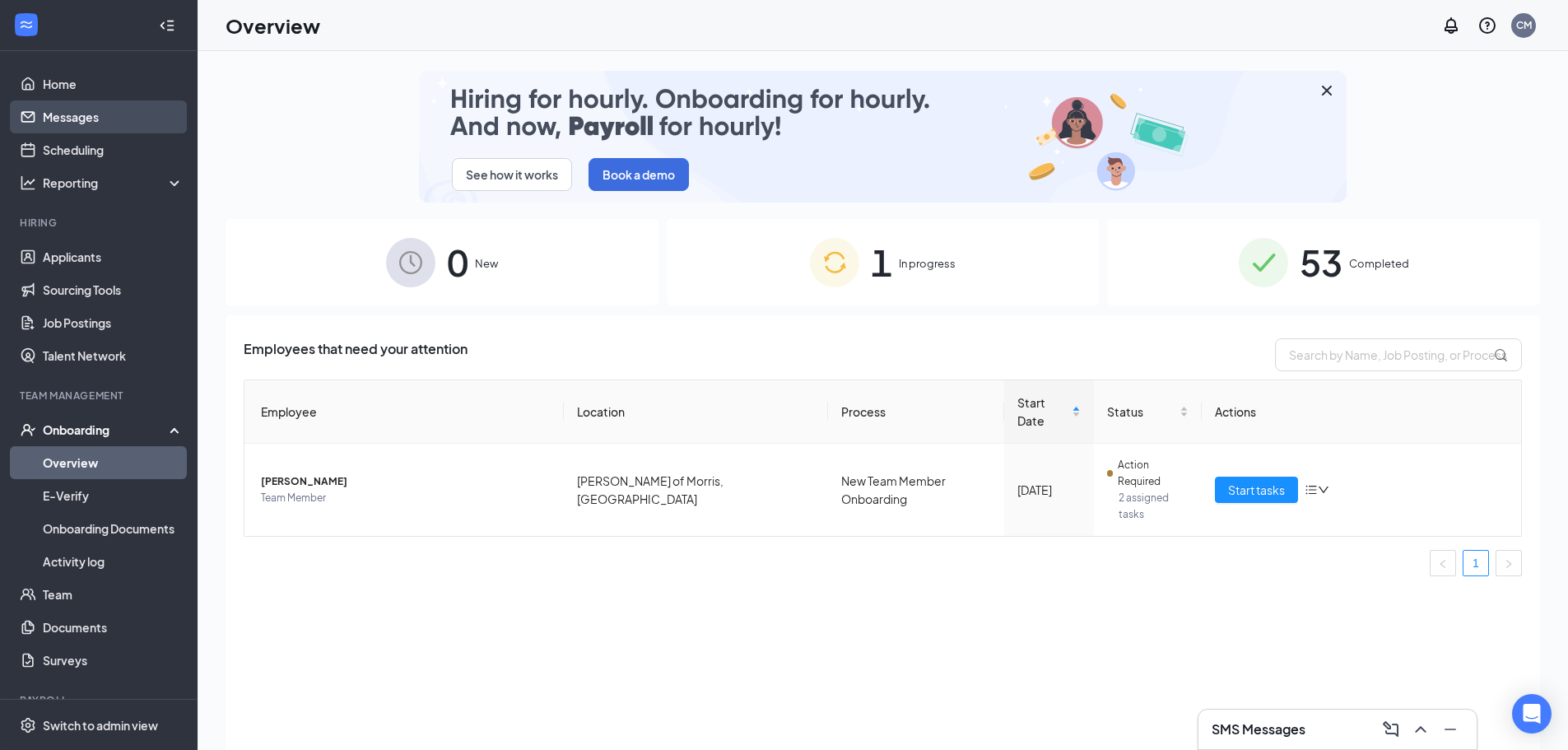
click at [94, 108] on link "Messages" at bounding box center [113, 116] width 140 height 33
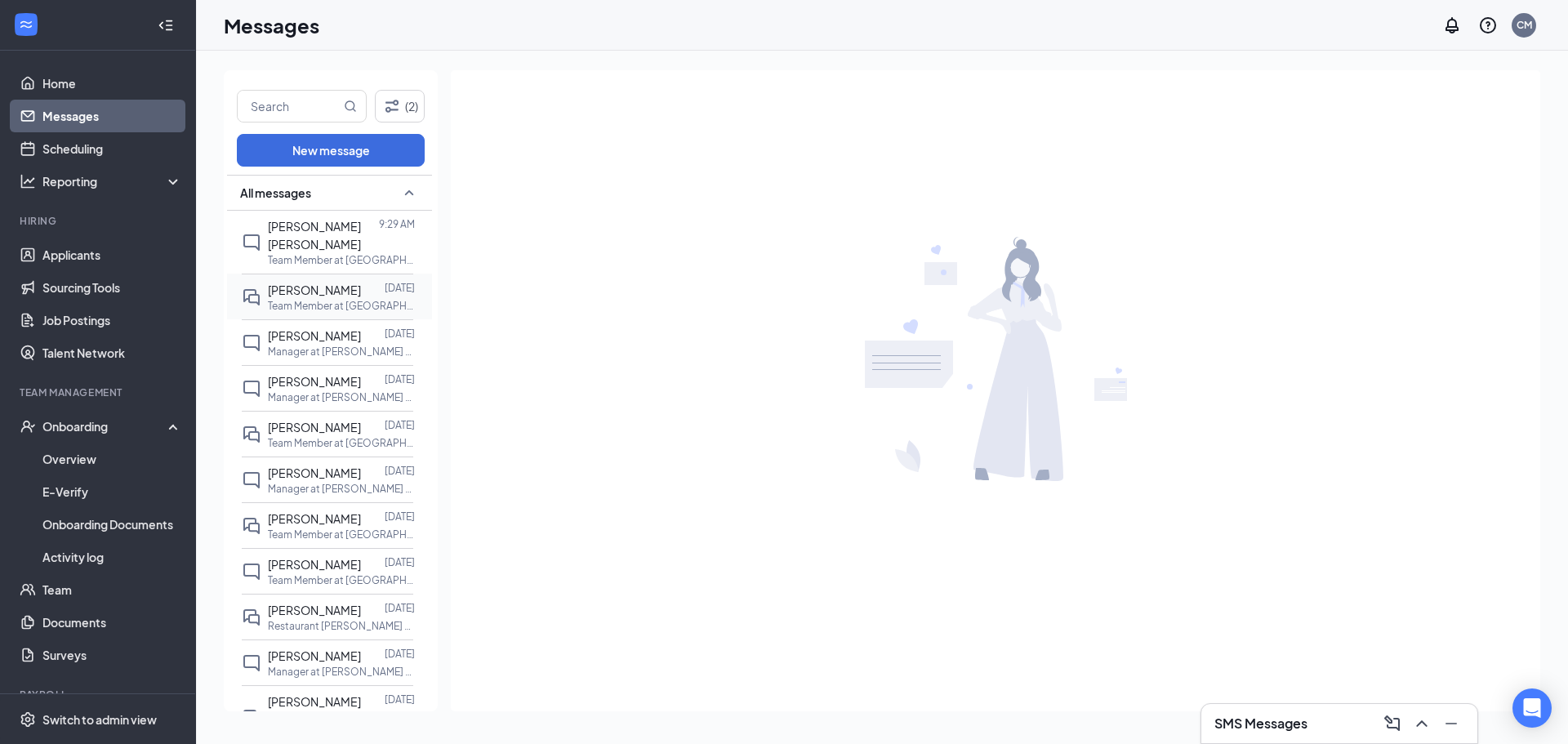
click at [324, 299] on p "Team Member at [GEOGRAPHIC_DATA][PERSON_NAME] of Morris, [GEOGRAPHIC_DATA]" at bounding box center [341, 305] width 147 height 14
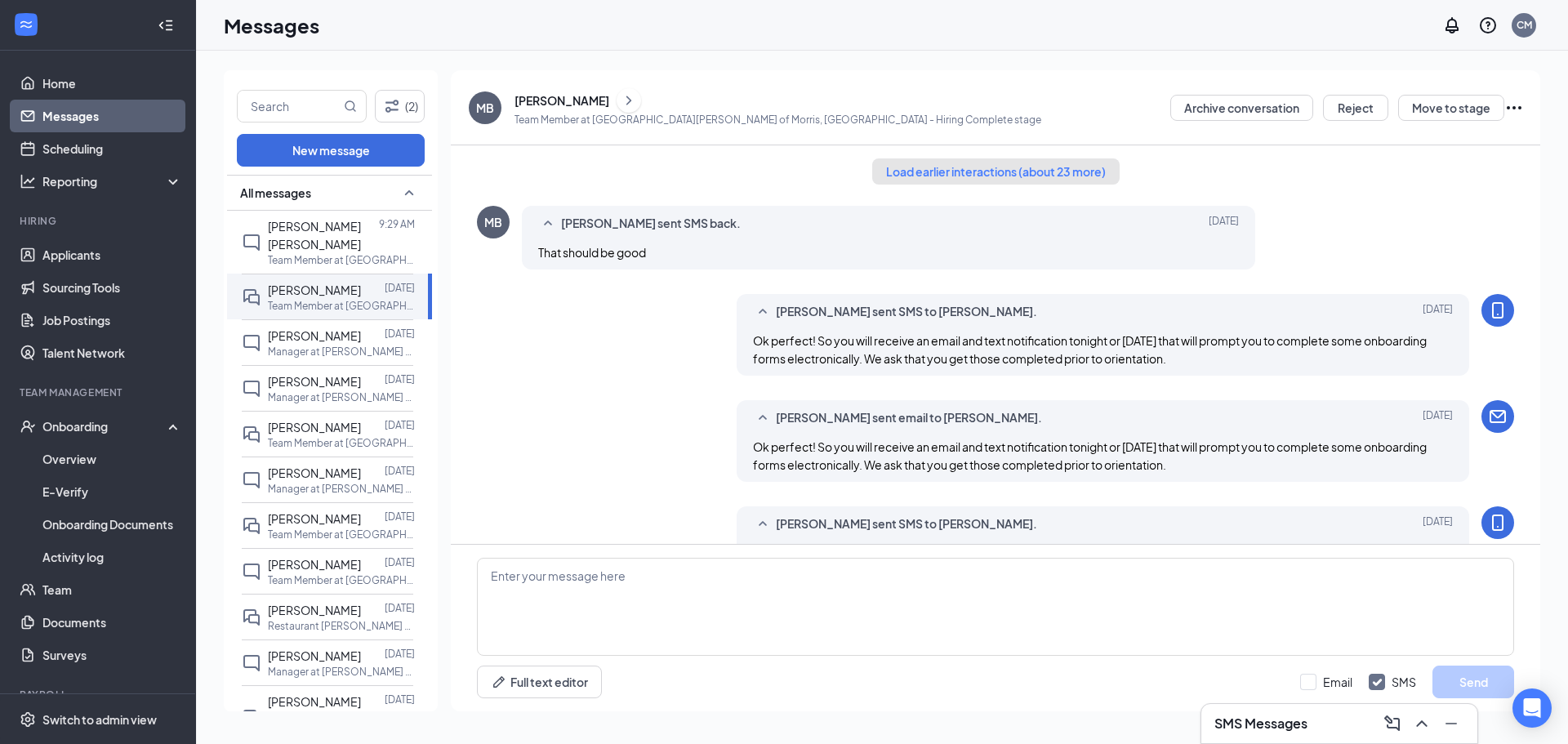
click at [781, 165] on button "Load earlier interactions (about 23 more)" at bounding box center [996, 171] width 247 height 26
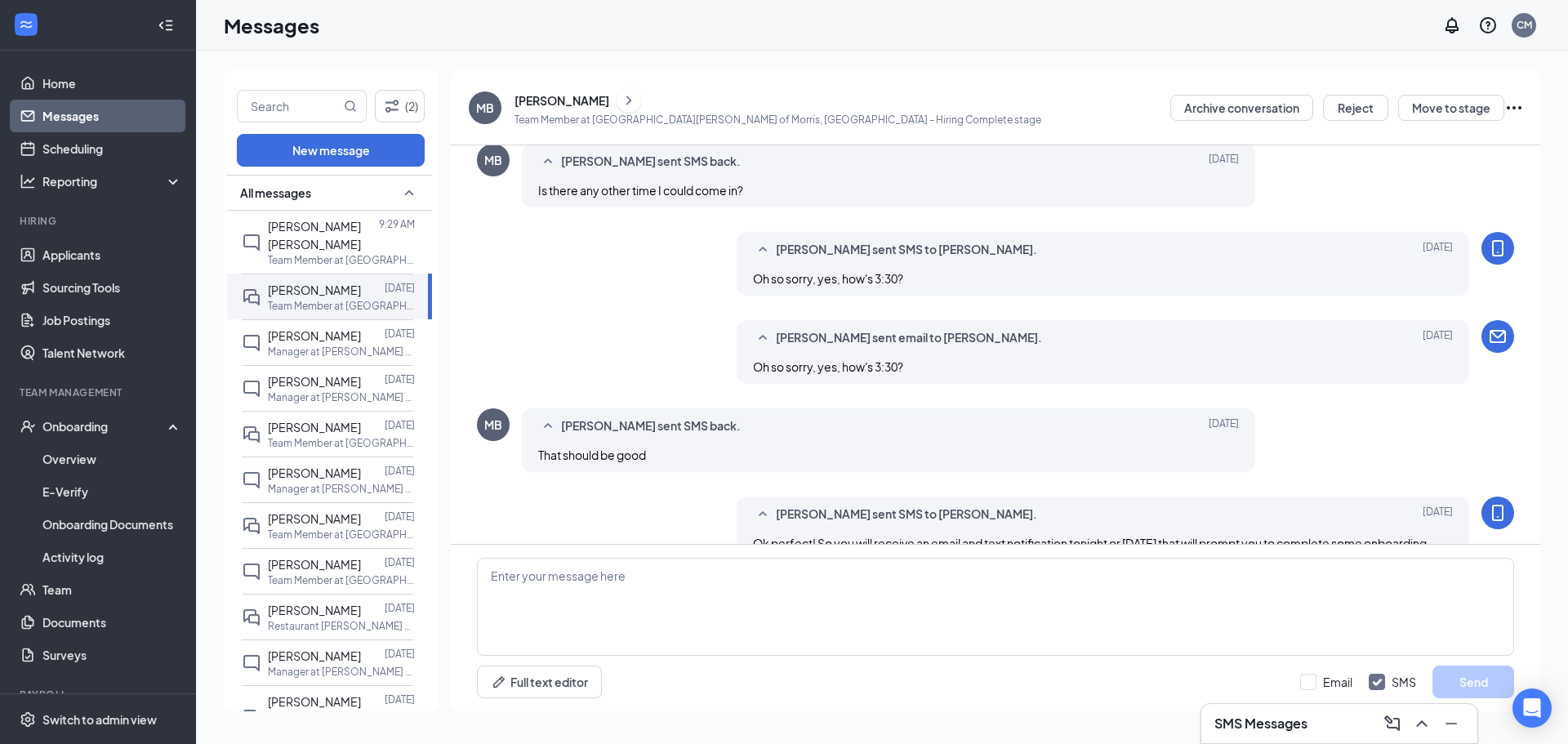
scroll to position [1878, 0]
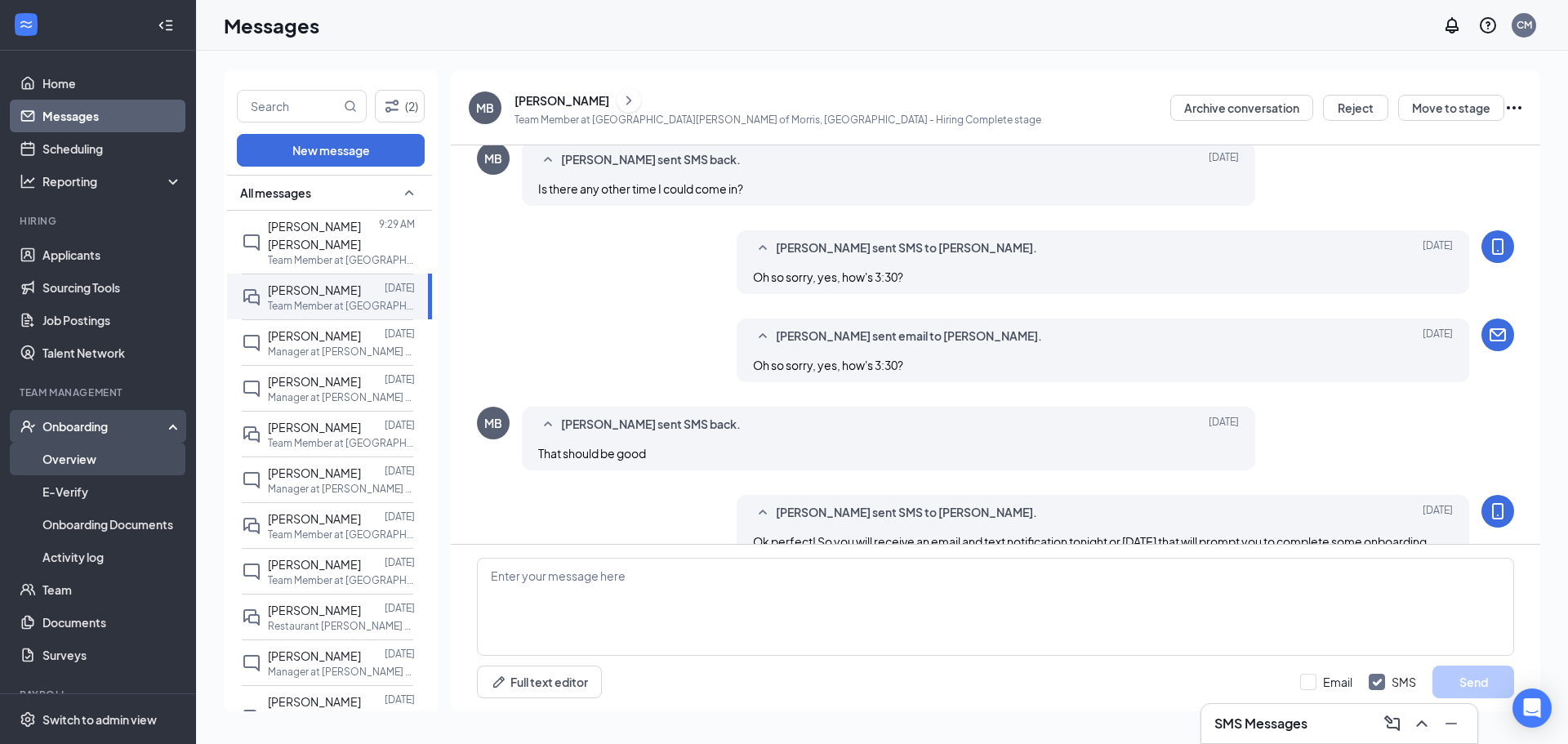
click at [88, 471] on link "Overview" at bounding box center [113, 459] width 139 height 32
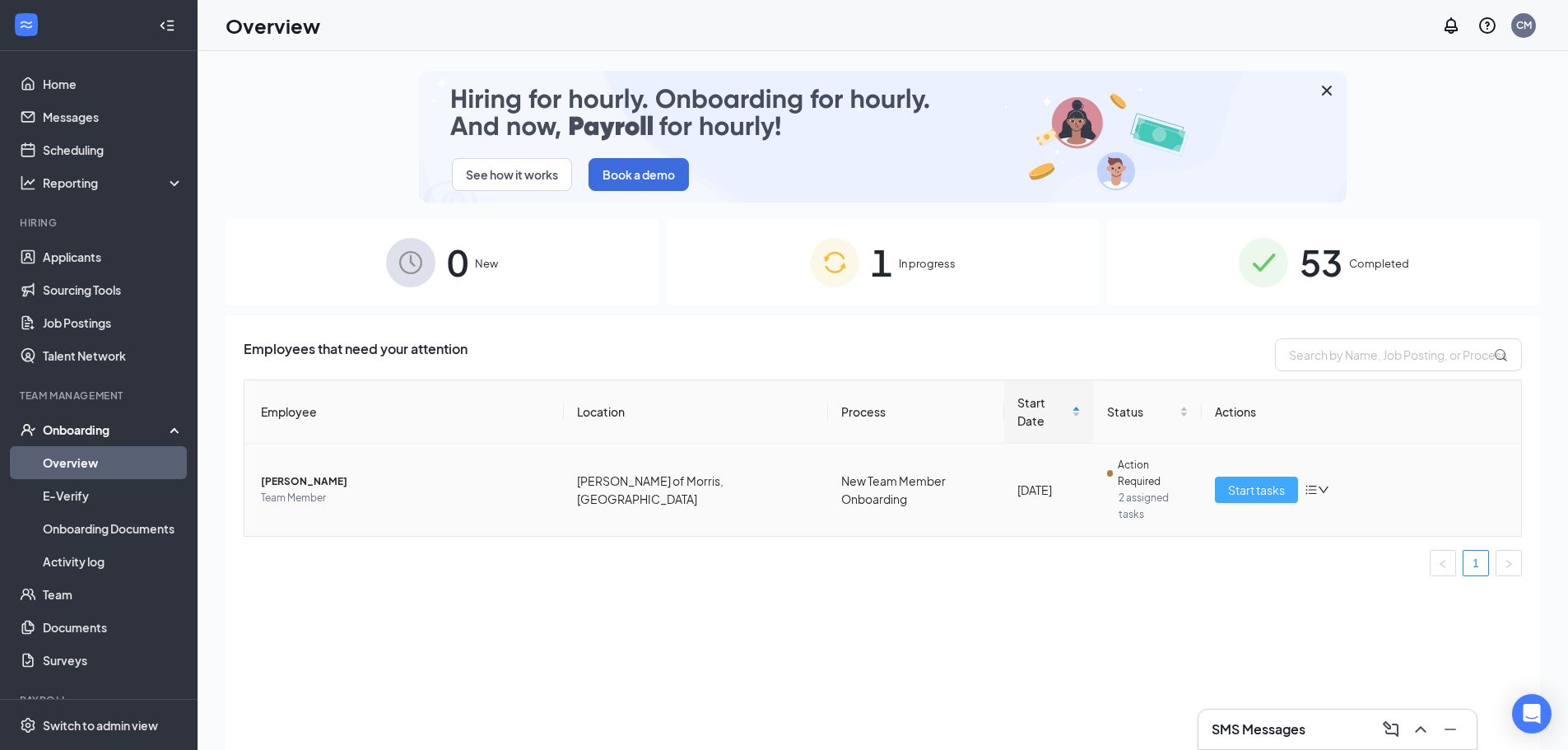
click at [787, 477] on button "Start tasks" at bounding box center [1257, 489] width 83 height 26
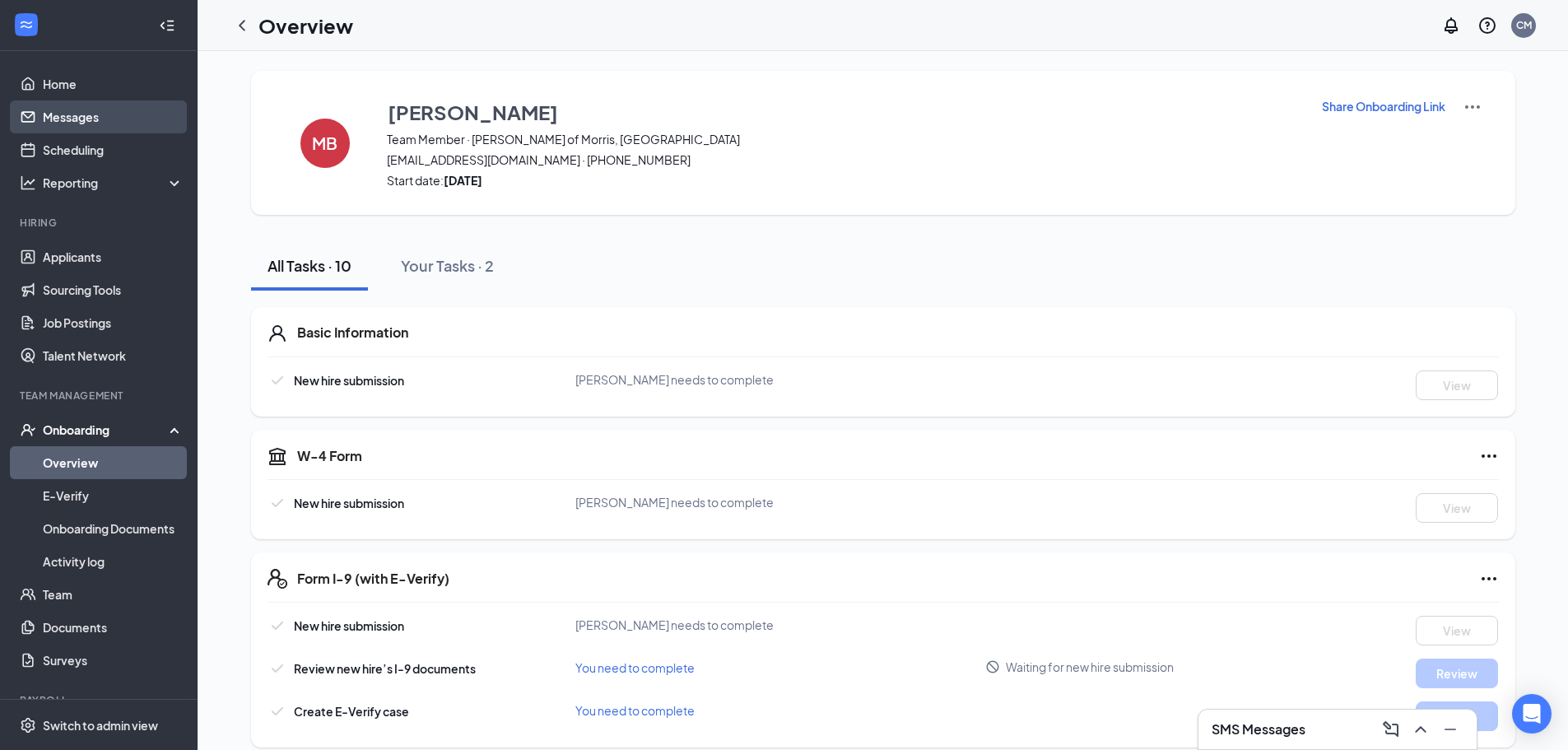
click at [102, 115] on link "Messages" at bounding box center [113, 116] width 140 height 33
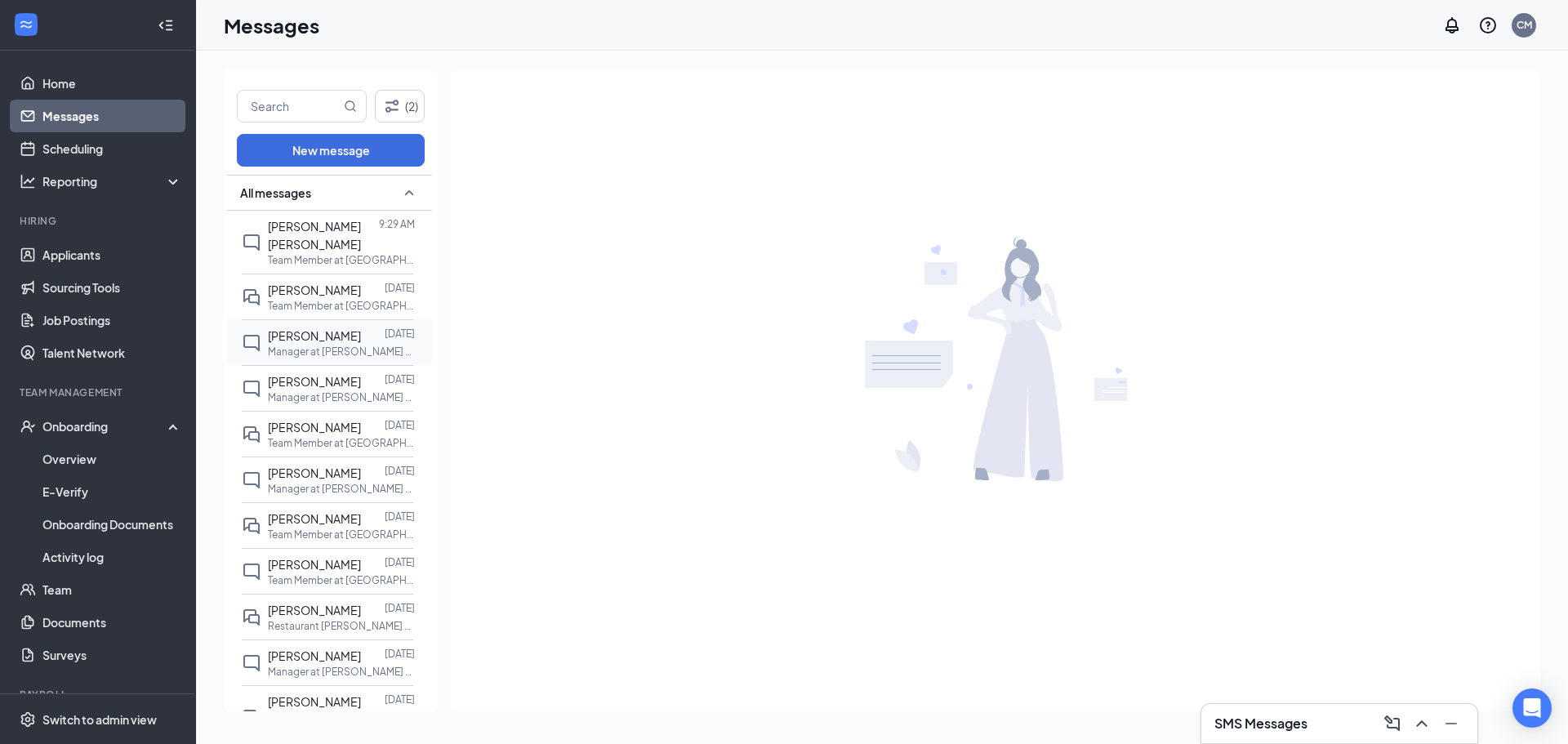
click at [362, 344] on p "Manager at [PERSON_NAME] of [GEOGRAPHIC_DATA], [GEOGRAPHIC_DATA]" at bounding box center [341, 351] width 147 height 14
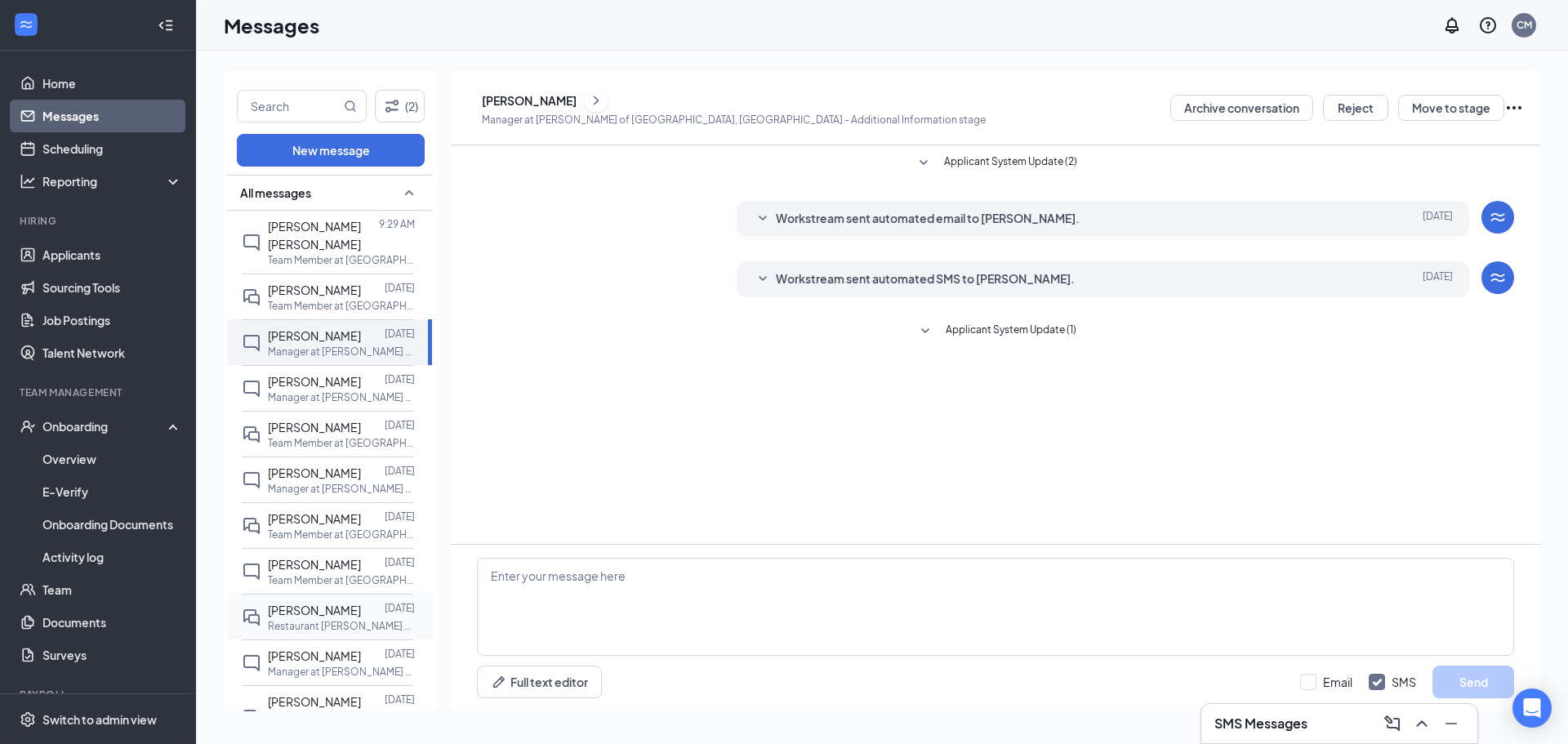
click at [361, 601] on div "[PERSON_NAME]" at bounding box center [315, 610] width 93 height 18
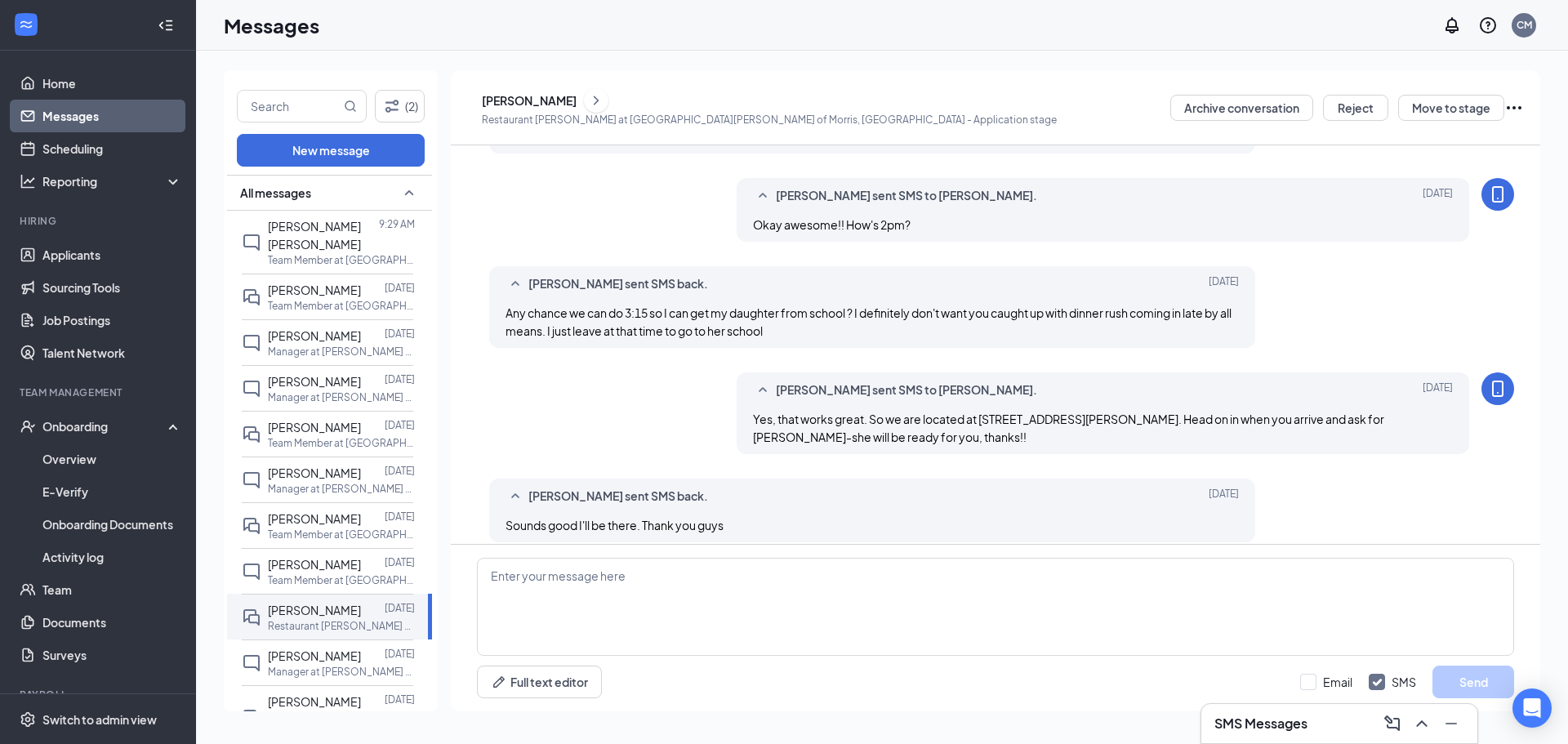
scroll to position [626, 0]
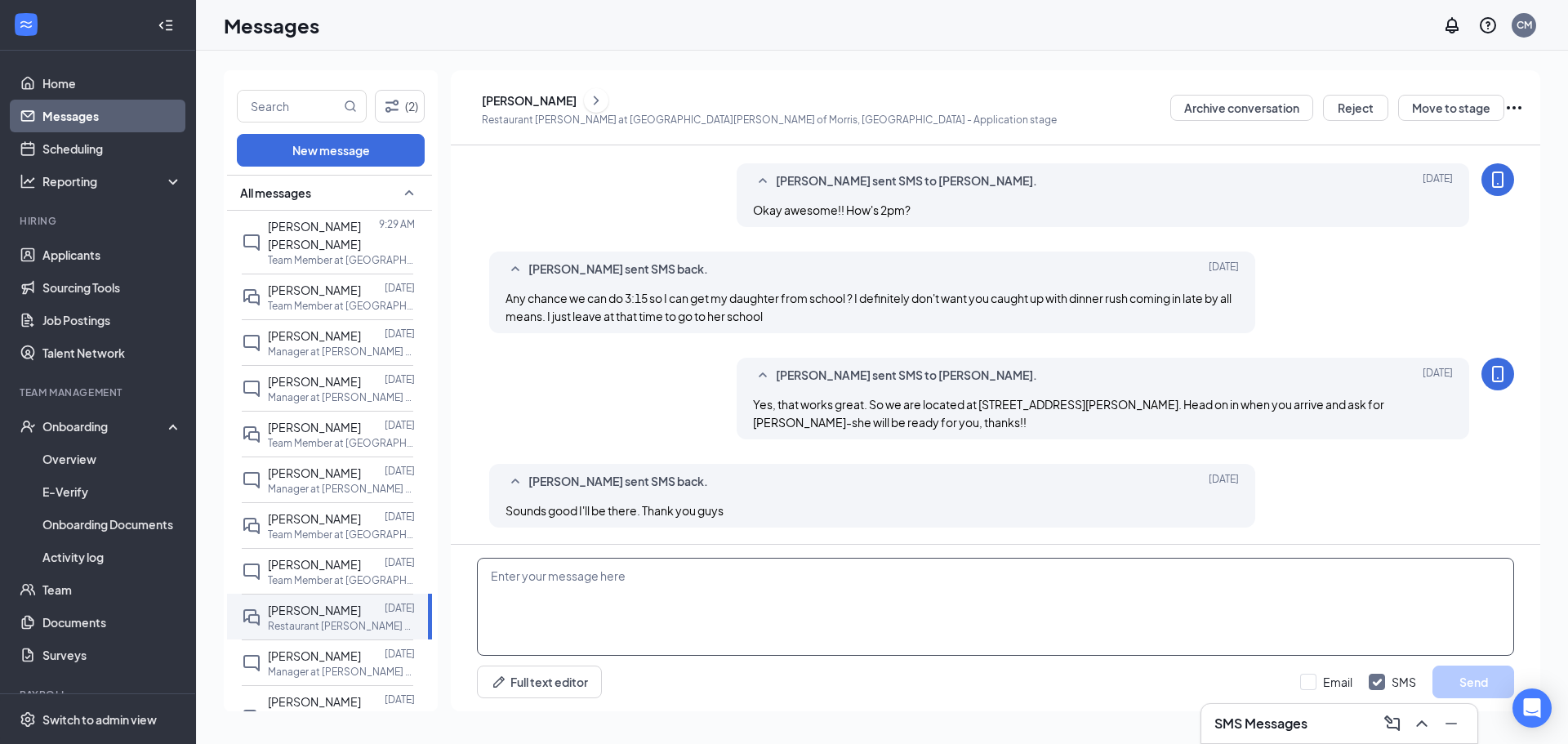
click at [781, 599] on textarea at bounding box center [996, 607] width 1038 height 98
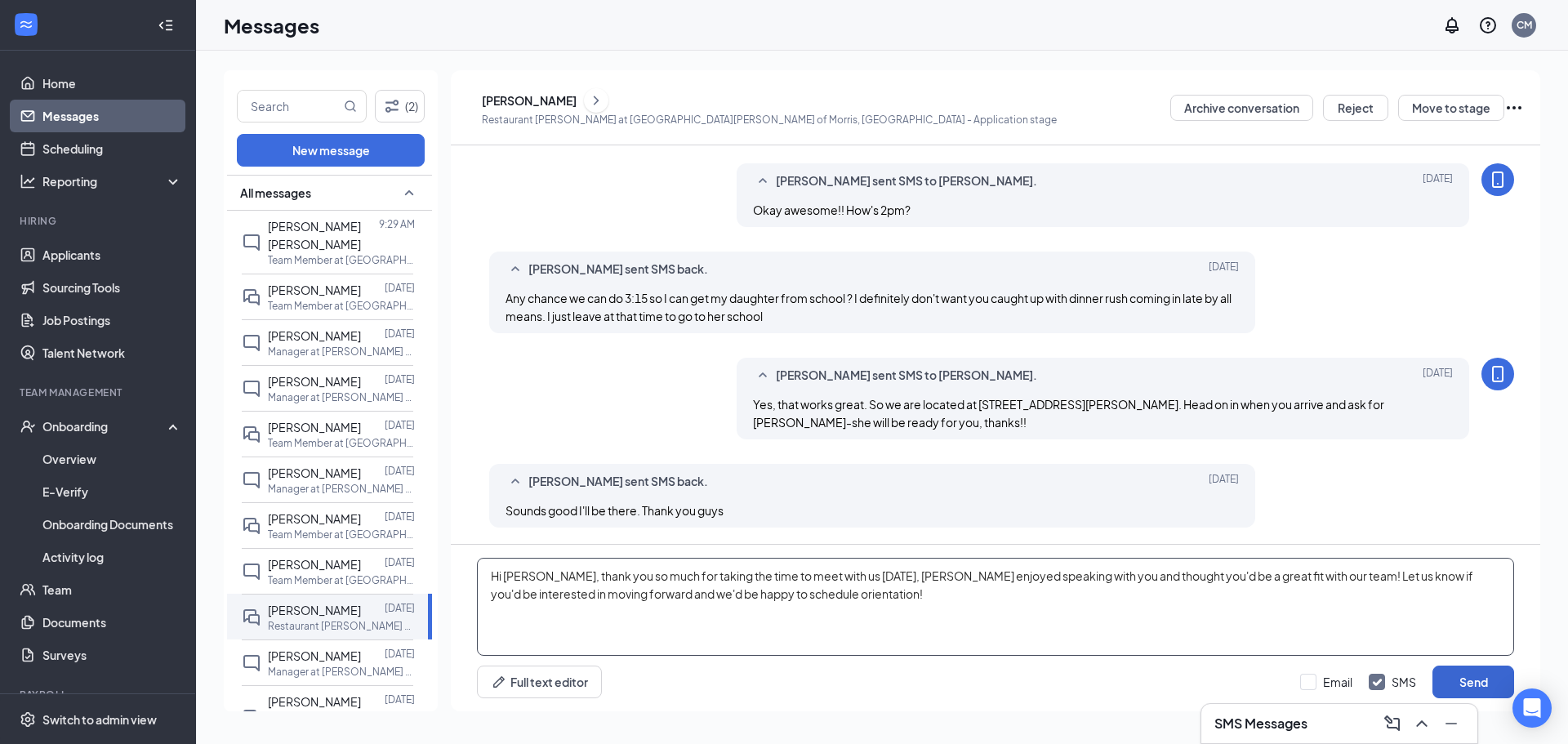
type textarea "Hi Nicholas, thank you so much for taking the time to meet with us yesterday, S…"
click at [781, 672] on button "Send" at bounding box center [1474, 682] width 82 height 32
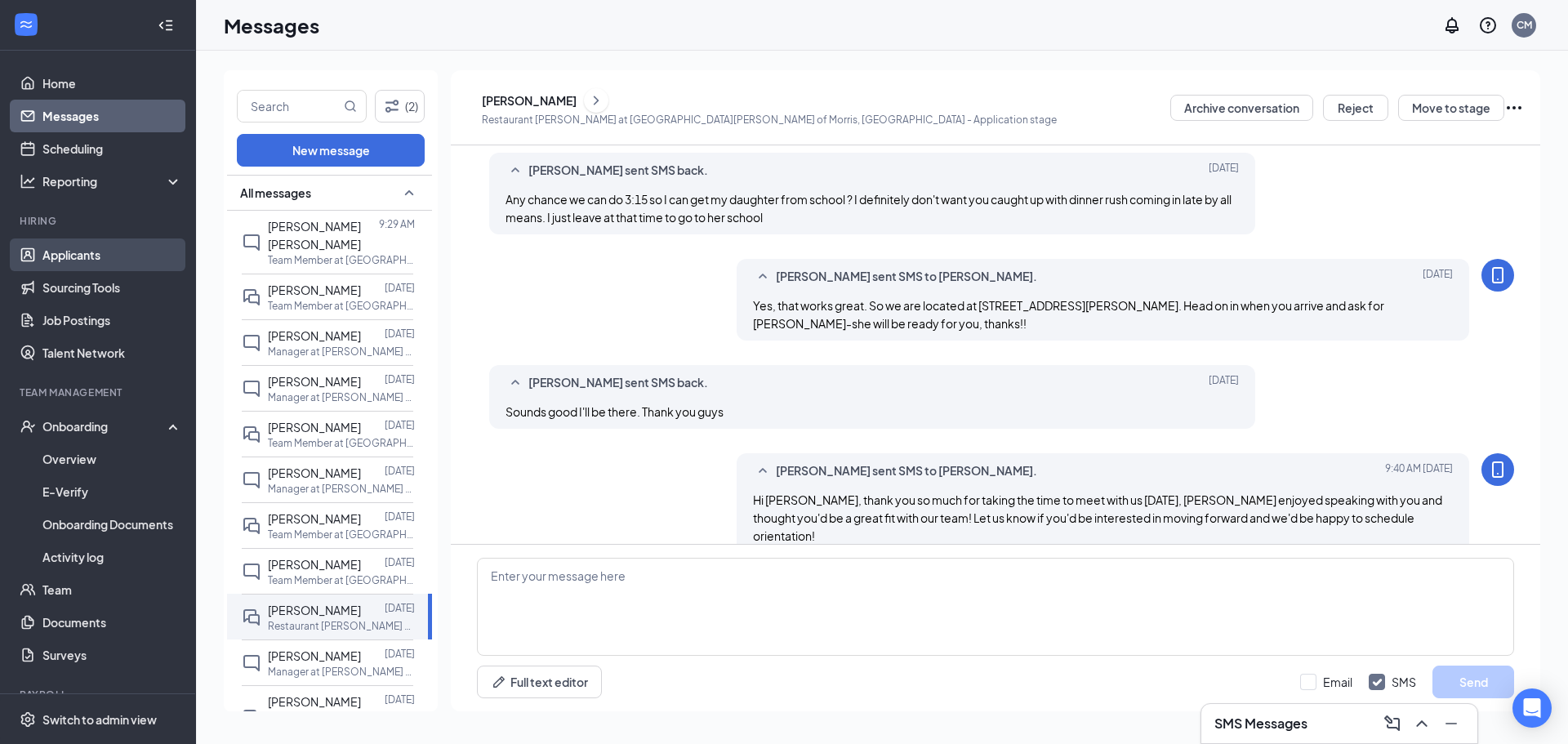
scroll to position [732, 0]
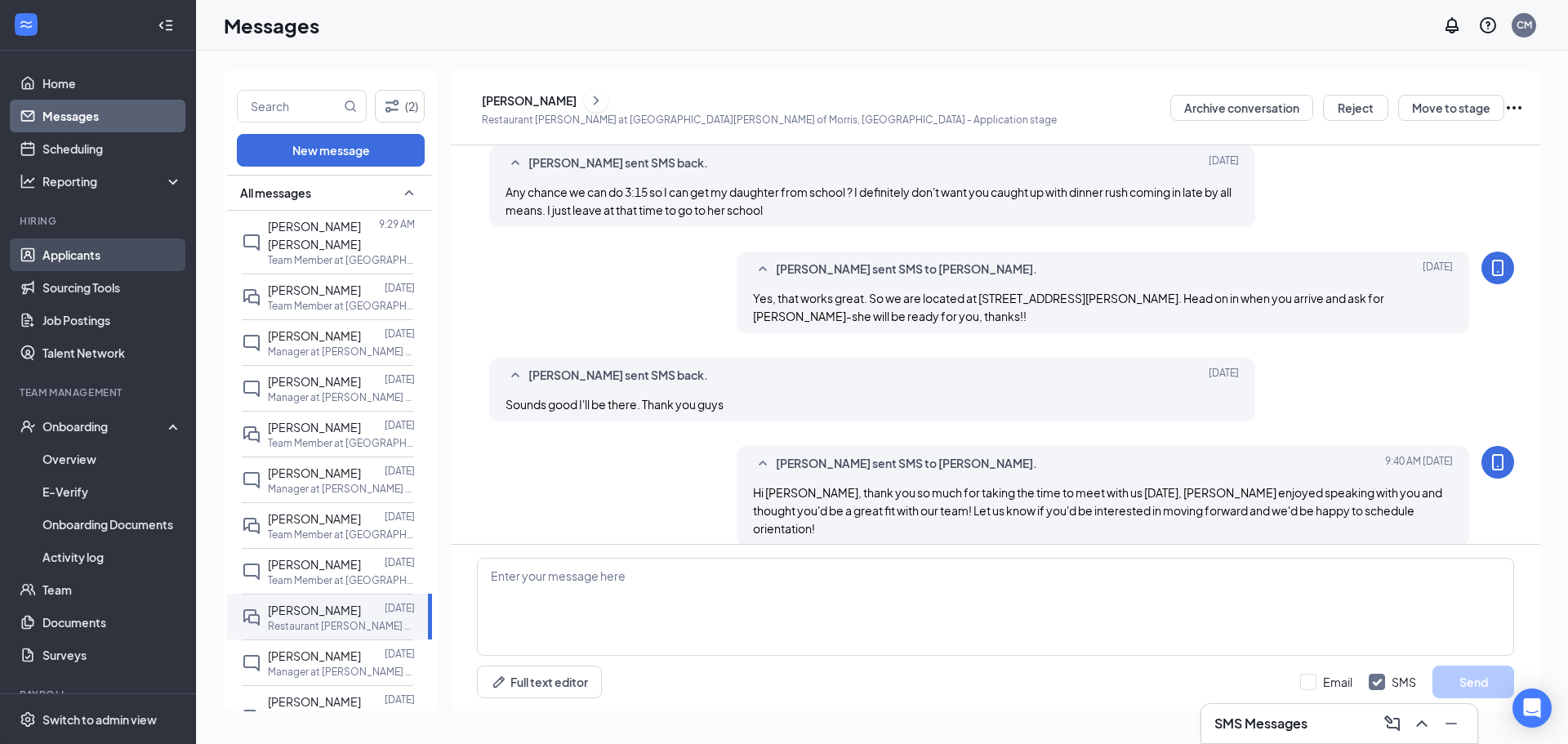
click at [53, 244] on link "Applicants" at bounding box center [113, 255] width 139 height 32
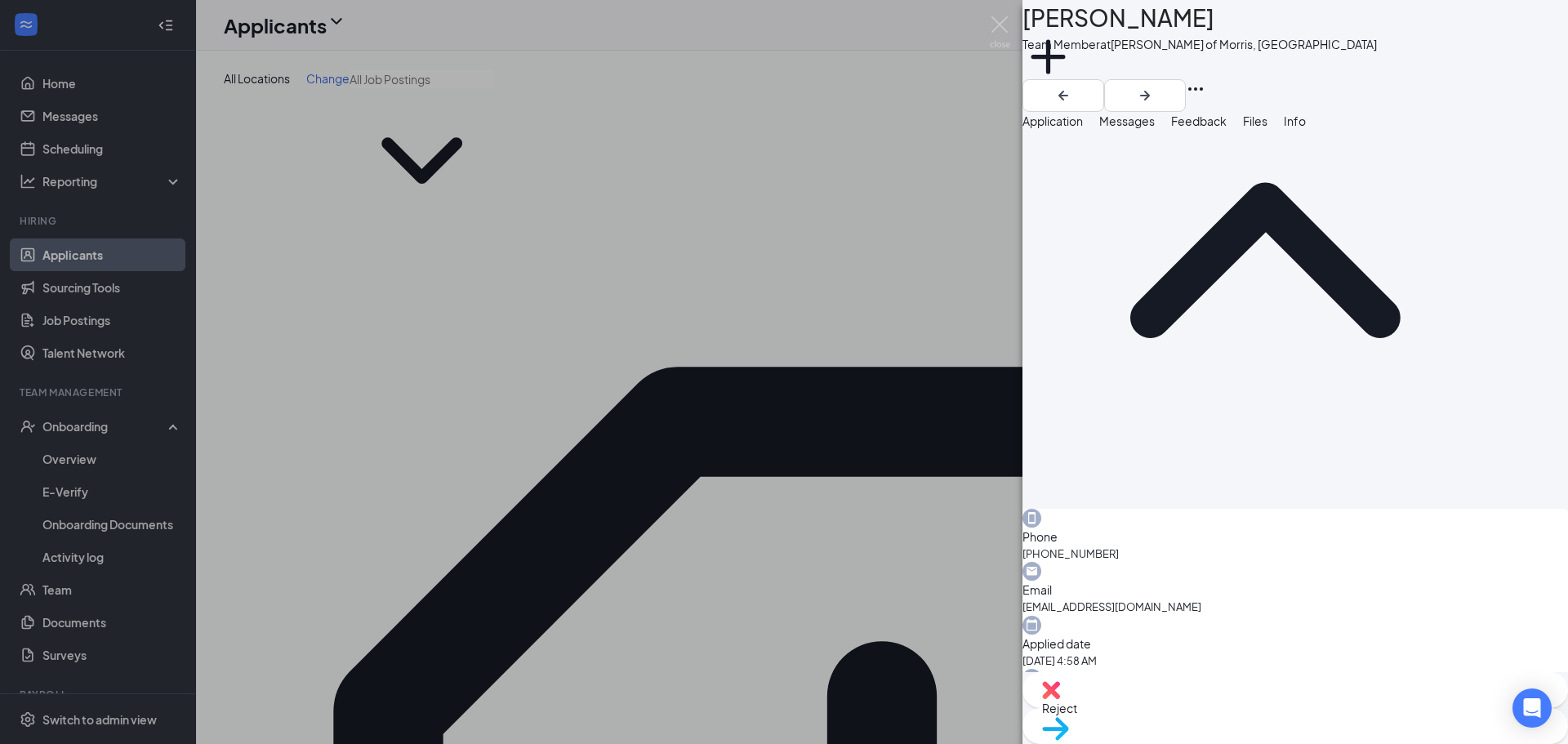
scroll to position [139, 0]
click at [781, 403] on div "MK mary kramer Team Member at Culver's of Morris, IL Add a tag Application Mess…" at bounding box center [784, 372] width 1568 height 744
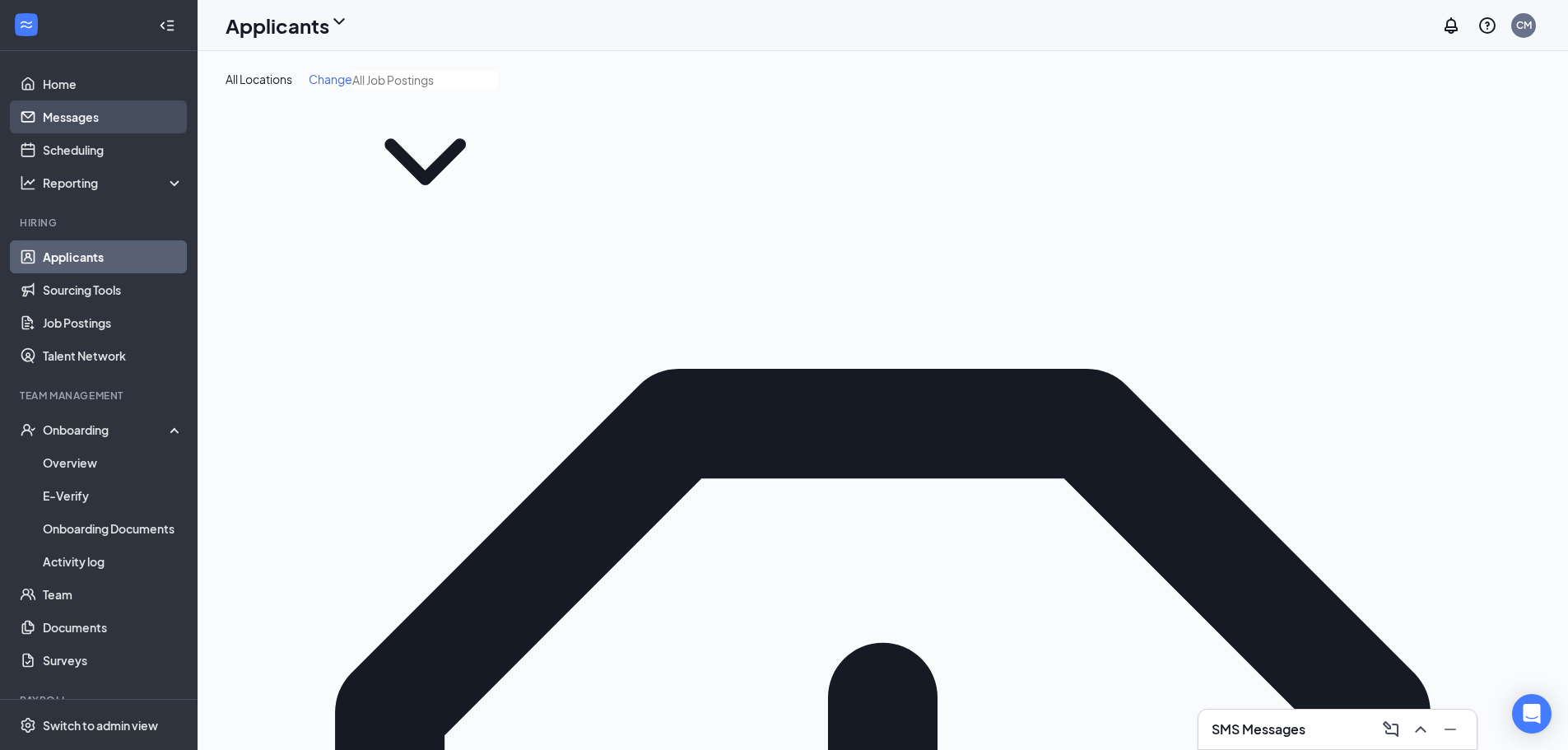
click at [67, 123] on link "Messages" at bounding box center [113, 116] width 140 height 33
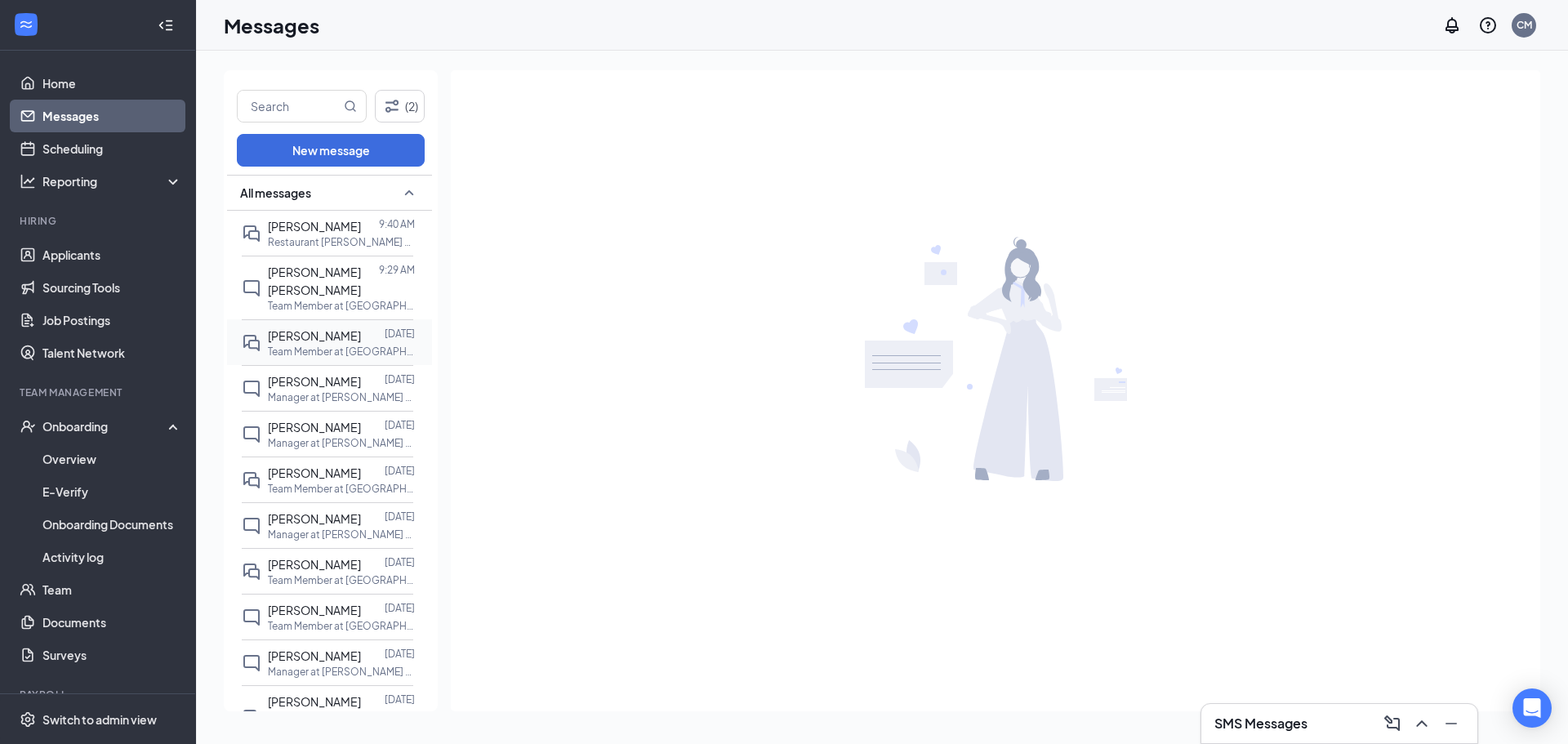
drag, startPoint x: 301, startPoint y: 329, endPoint x: 331, endPoint y: 335, distance: 30.6
click at [302, 344] on p "Team Member at [GEOGRAPHIC_DATA][PERSON_NAME] of Morris, [GEOGRAPHIC_DATA]" at bounding box center [341, 351] width 147 height 14
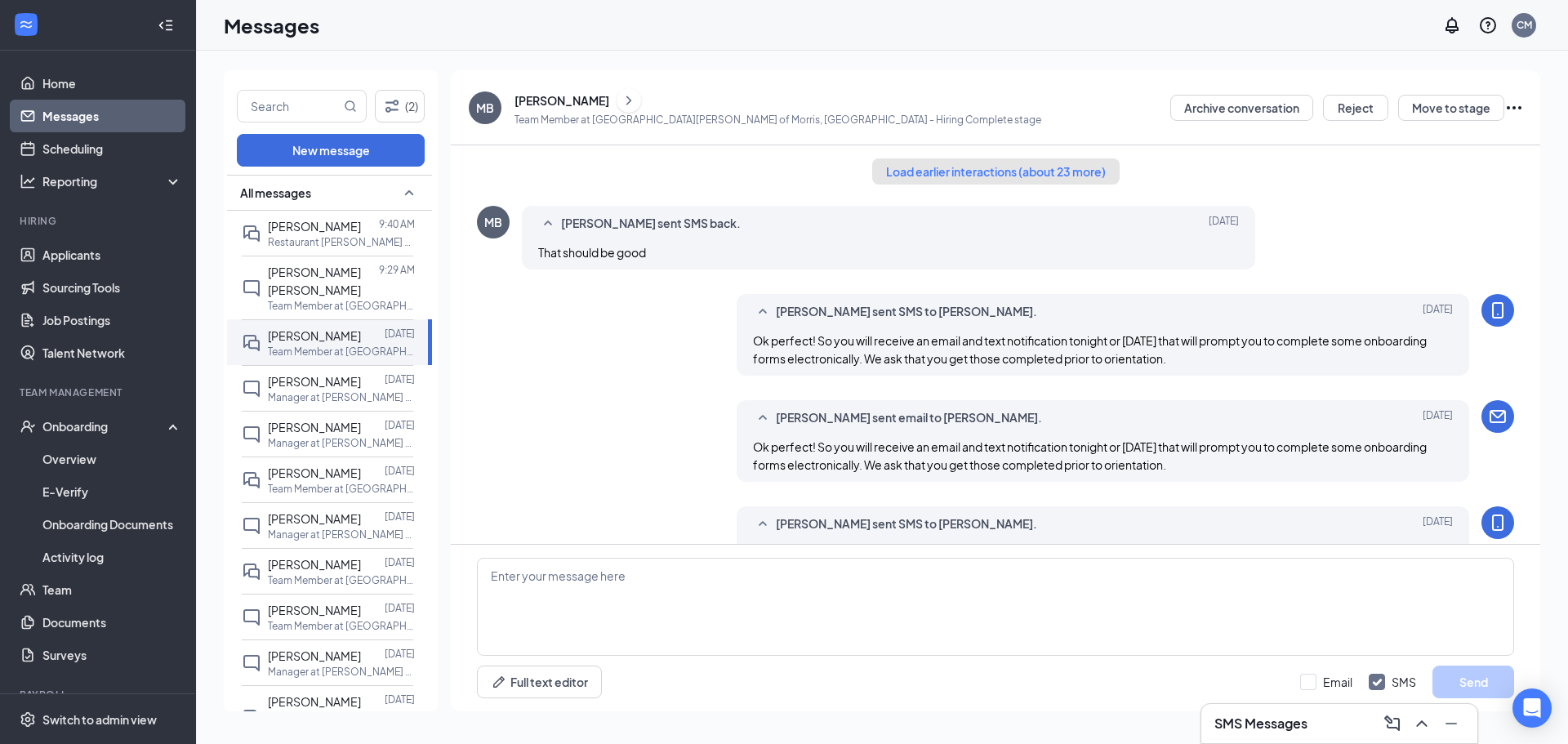
drag, startPoint x: 940, startPoint y: 174, endPoint x: 952, endPoint y: 203, distance: 31.4
click at [781, 174] on button "Load earlier interactions (about 23 more)" at bounding box center [996, 171] width 247 height 26
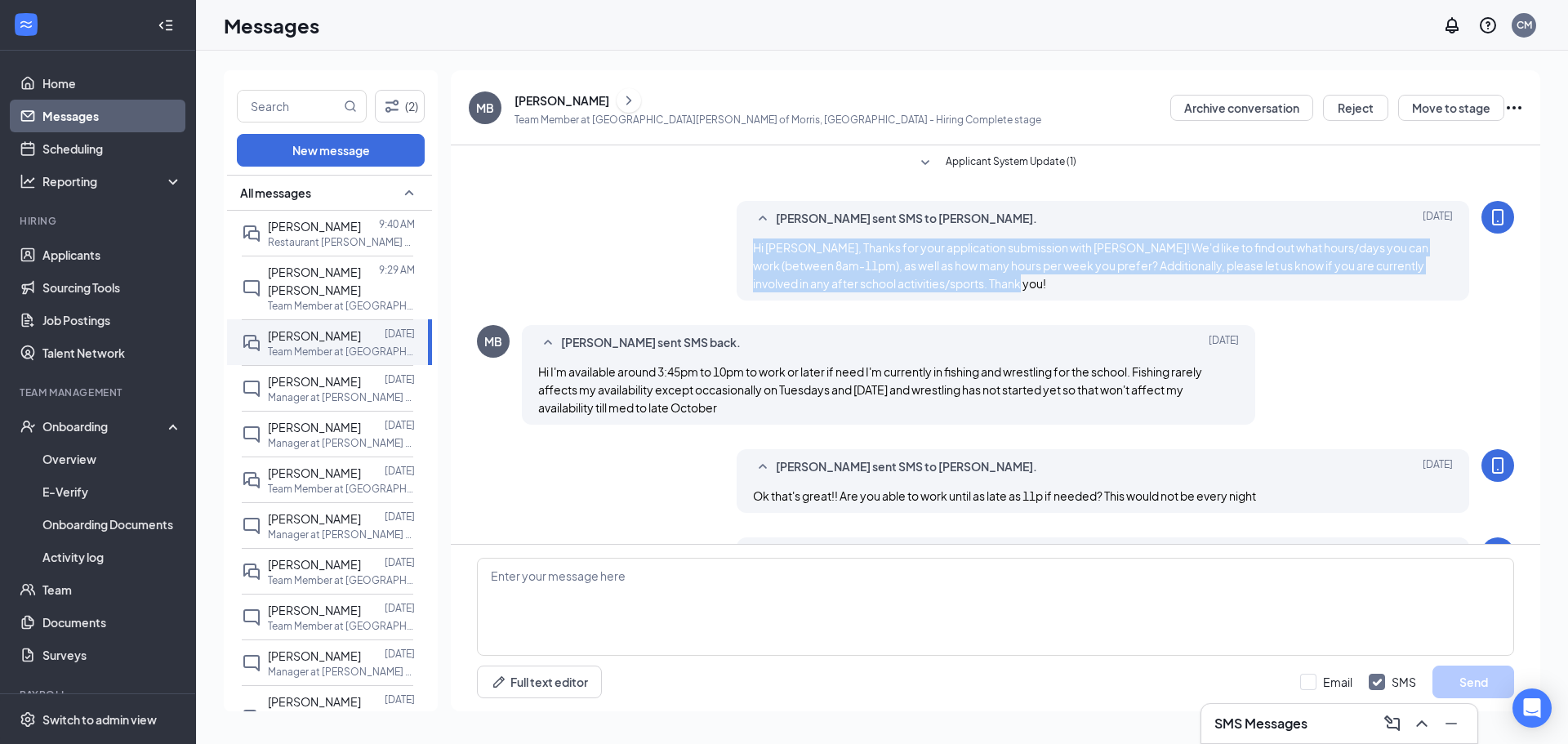
drag, startPoint x: 1004, startPoint y: 284, endPoint x: 730, endPoint y: 254, distance: 275.6
click at [730, 254] on div "Chrissy McCroskey sent SMS to Michael Bielman. Sep 11 Hi Michael, Thanks for yo…" at bounding box center [996, 255] width 1038 height 108
copy span "Hi Michael, Thanks for your application submission with Morris Culvers! We'd li…"
click at [66, 253] on link "Applicants" at bounding box center [113, 255] width 139 height 32
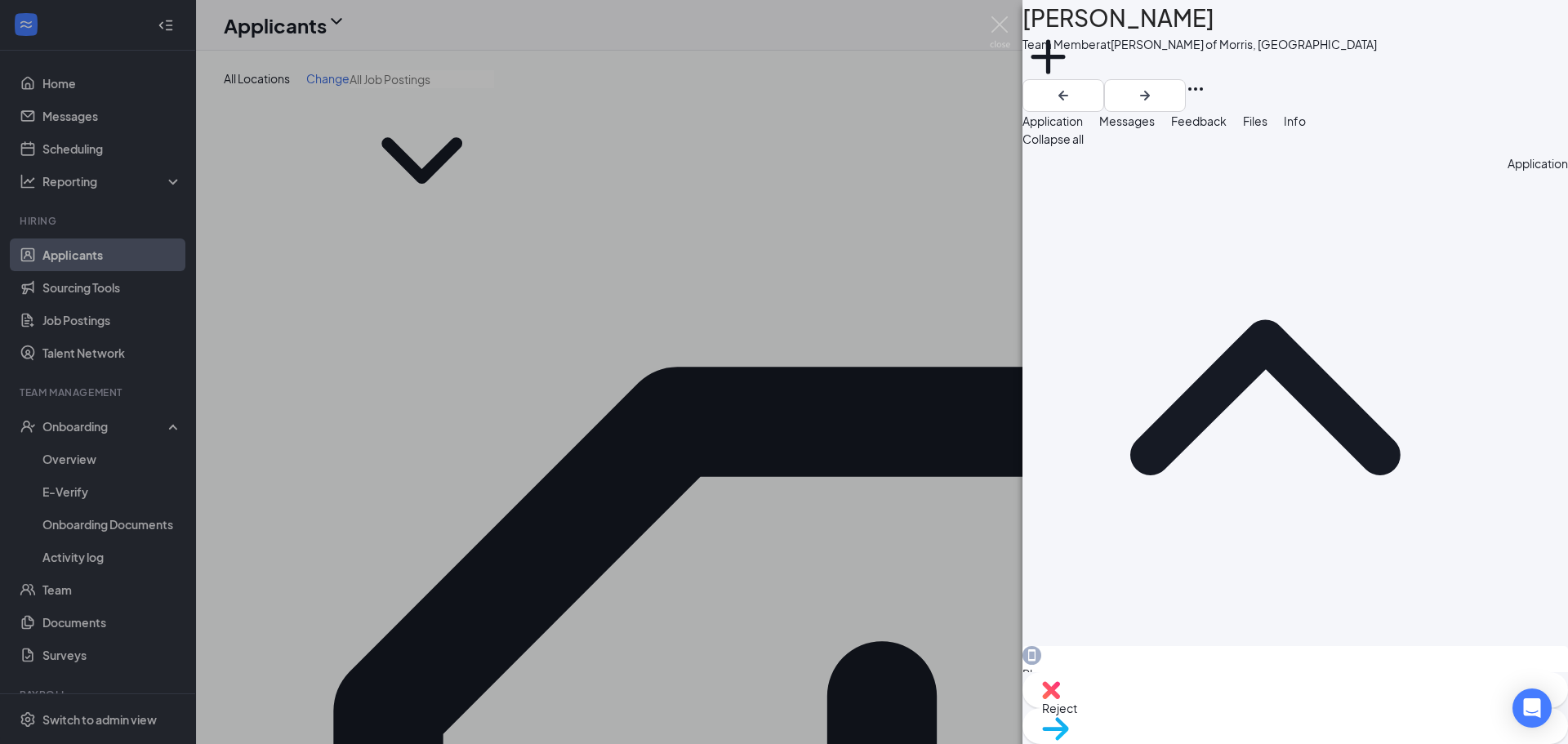
drag, startPoint x: 1194, startPoint y: 131, endPoint x: 1186, endPoint y: 150, distance: 20.6
click at [781, 128] on span "Messages" at bounding box center [1127, 120] width 55 height 14
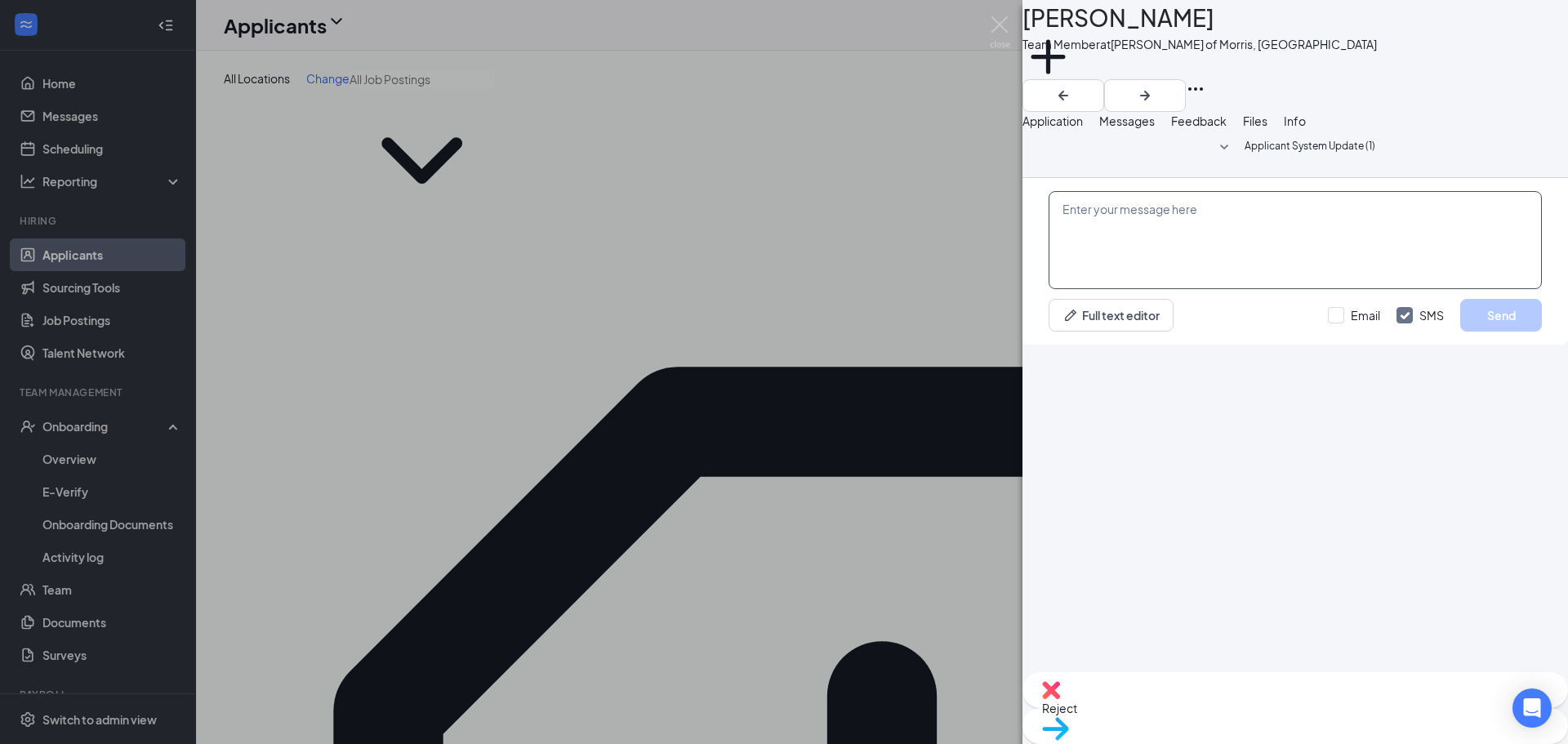
paste textarea "Hi Michael, Thanks for your application submission with Morris Culvers! We'd li…"
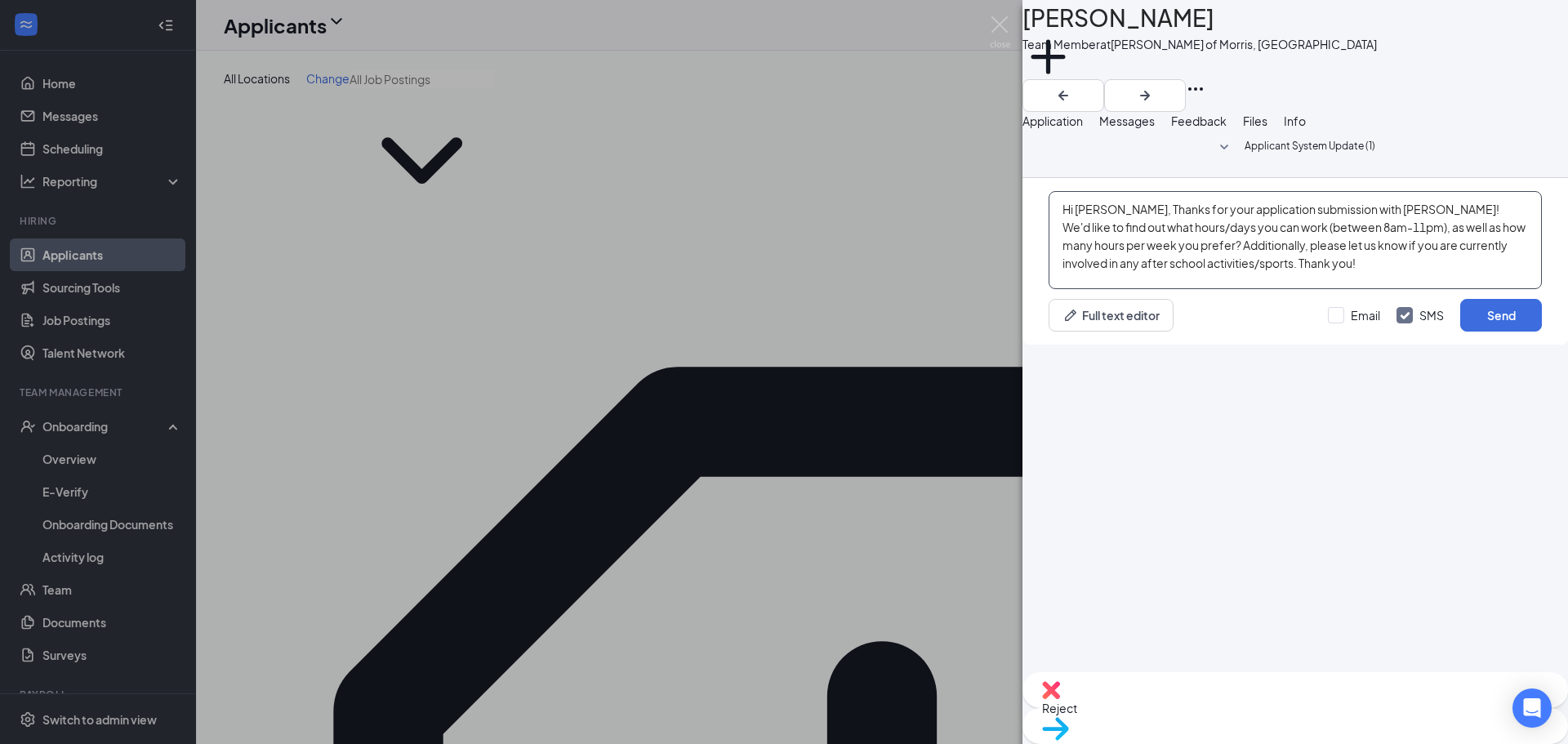
drag, startPoint x: 1130, startPoint y: 552, endPoint x: 1098, endPoint y: 546, distance: 32.6
click at [781, 289] on textarea "Hi Michael, Thanks for your application submission with Morris Culvers! We'd li…" at bounding box center [1294, 239] width 493 height 98
type textarea "Hi Mary, Thanks for your application submission with Morris Culvers! We'd like …"
click at [781, 332] on button "Send" at bounding box center [1501, 315] width 82 height 32
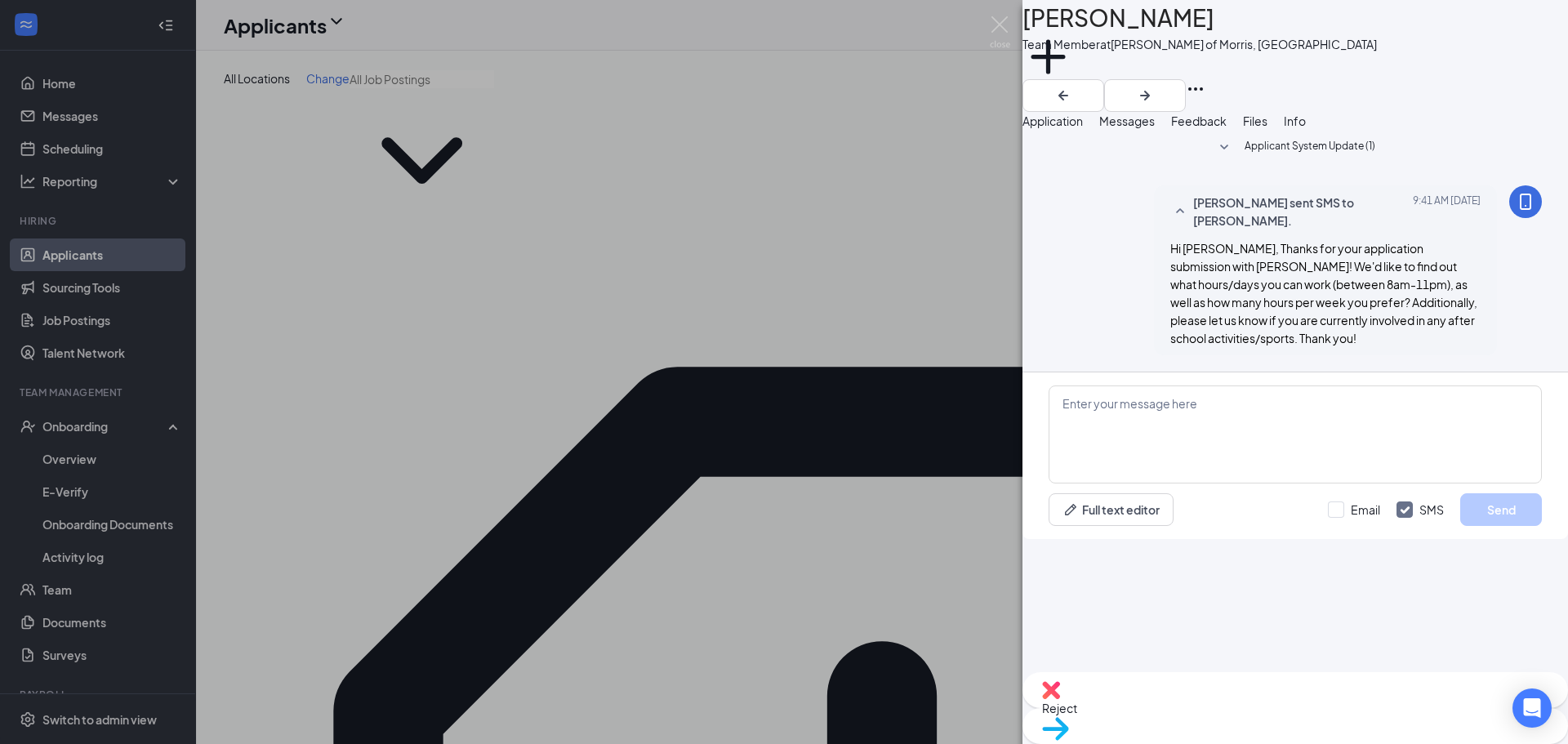
click at [567, 370] on div "MK mary kramer Team Member at Culver's of Morris, IL Add a tag Application Mess…" at bounding box center [784, 372] width 1568 height 744
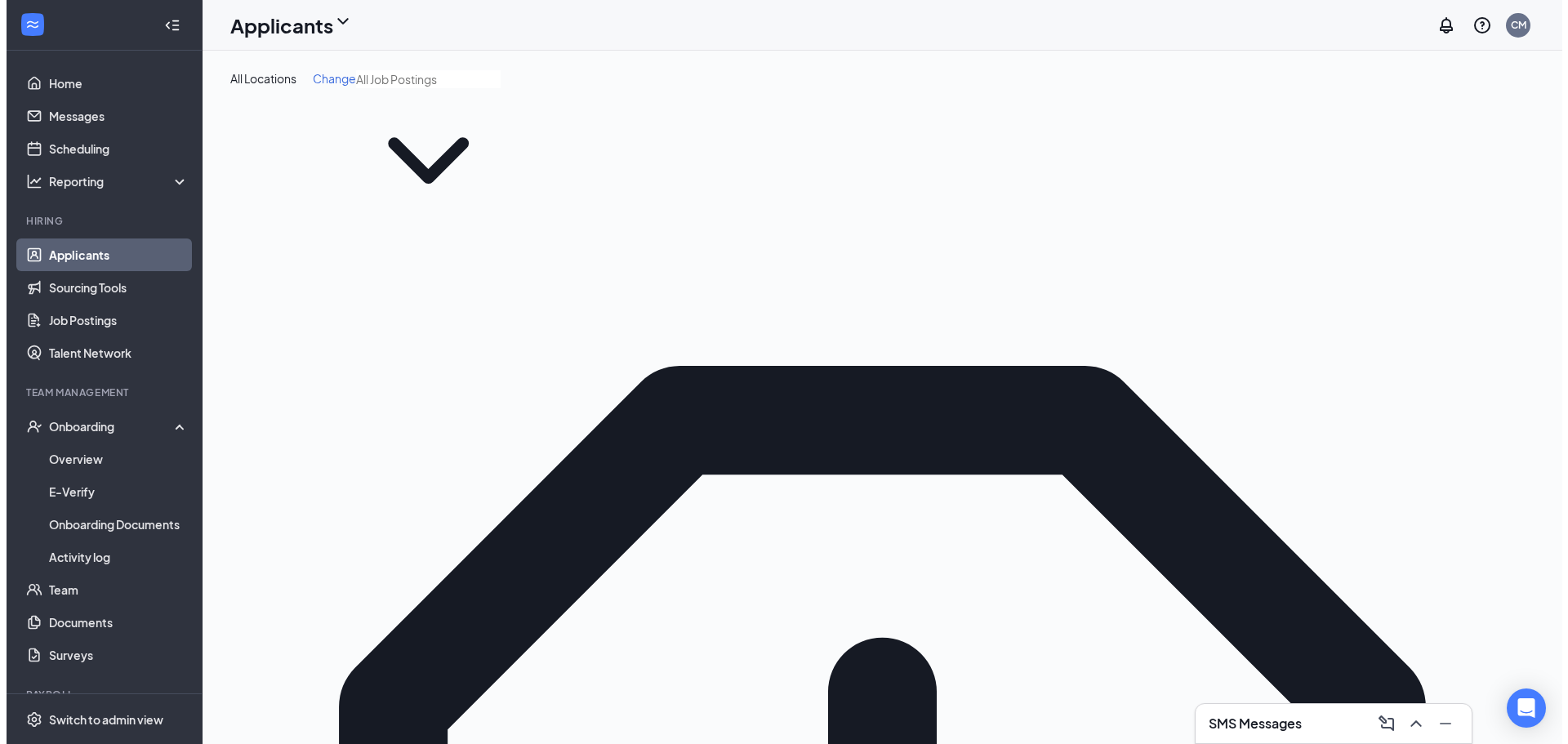
scroll to position [82, 0]
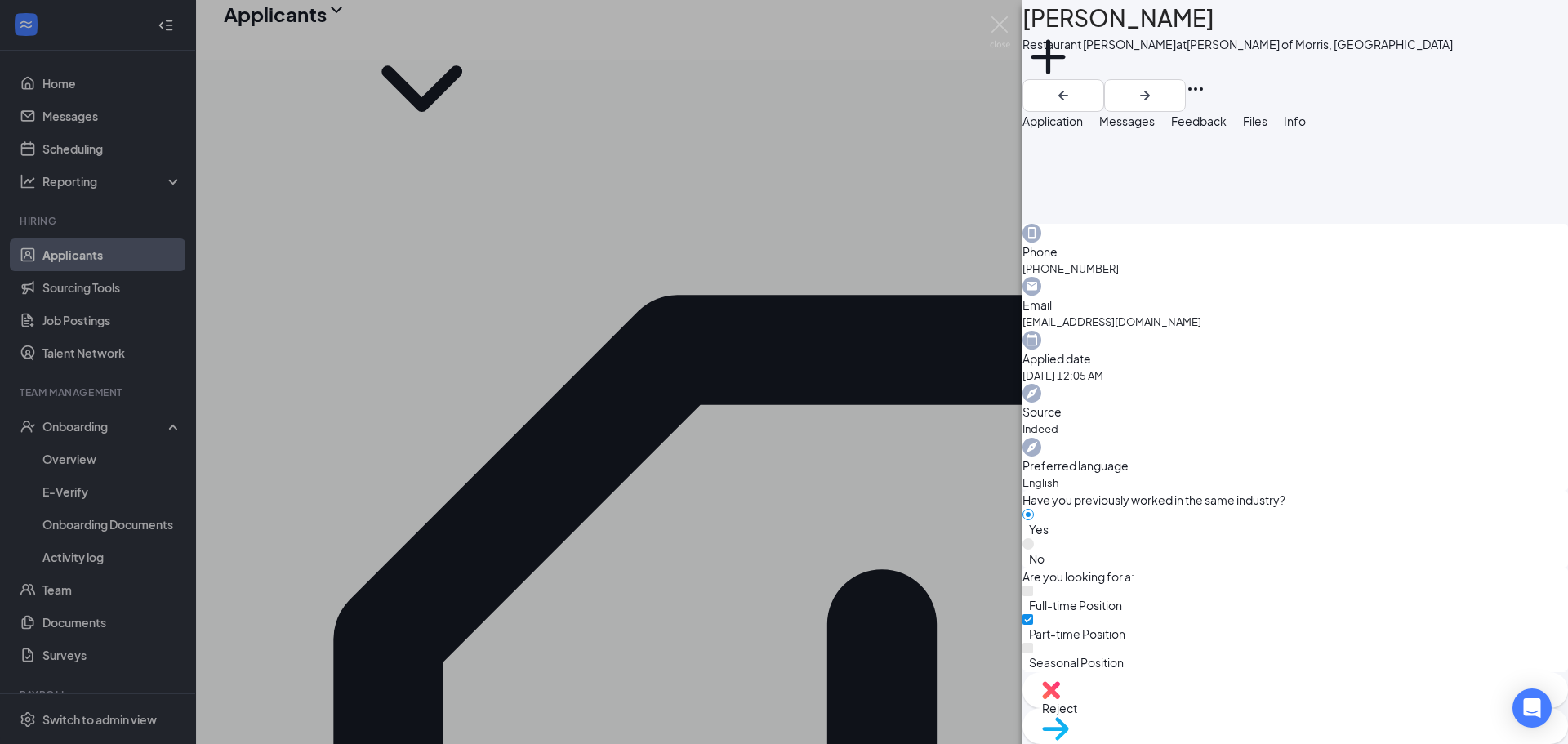
scroll to position [430, 0]
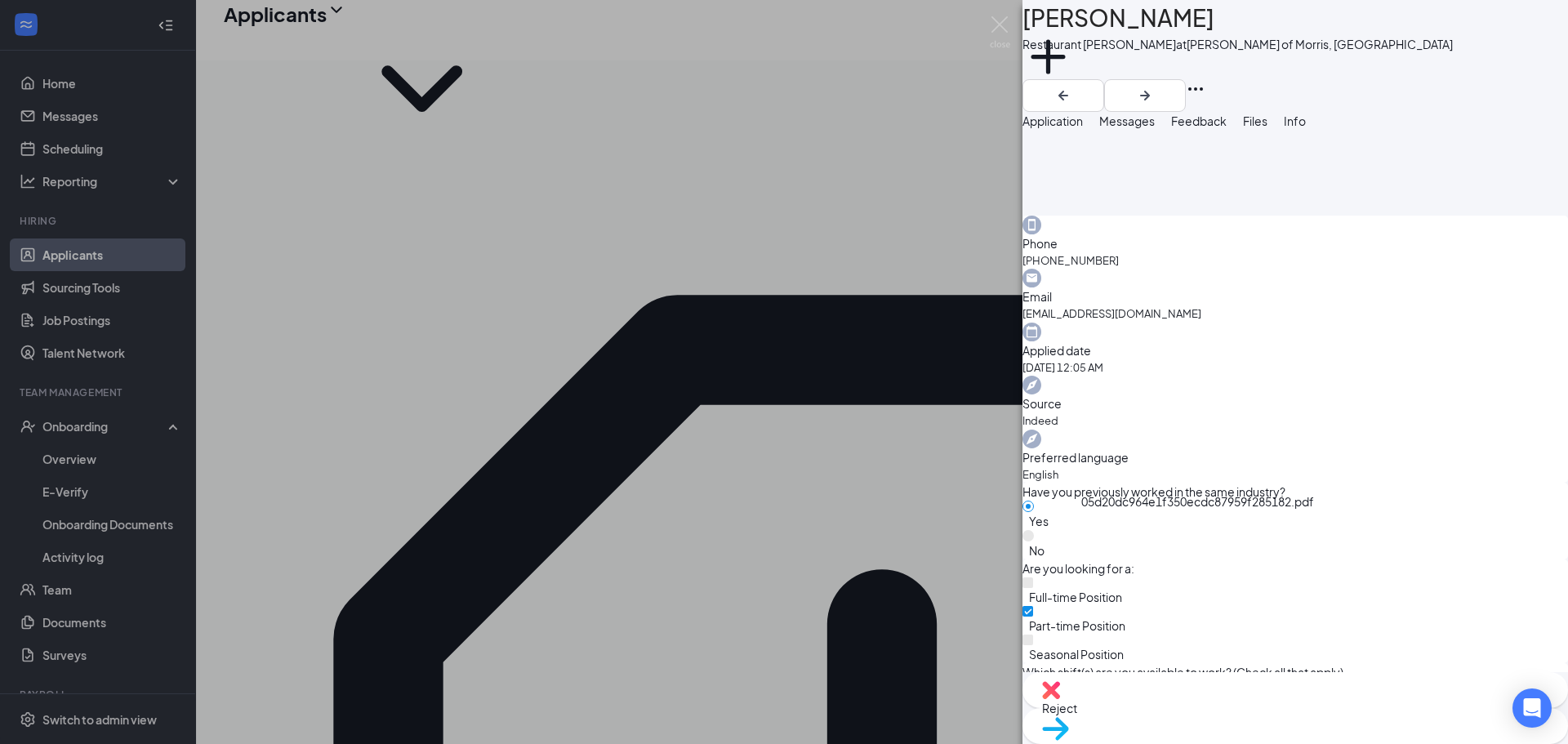
click at [781, 127] on button "Messages" at bounding box center [1127, 120] width 55 height 18
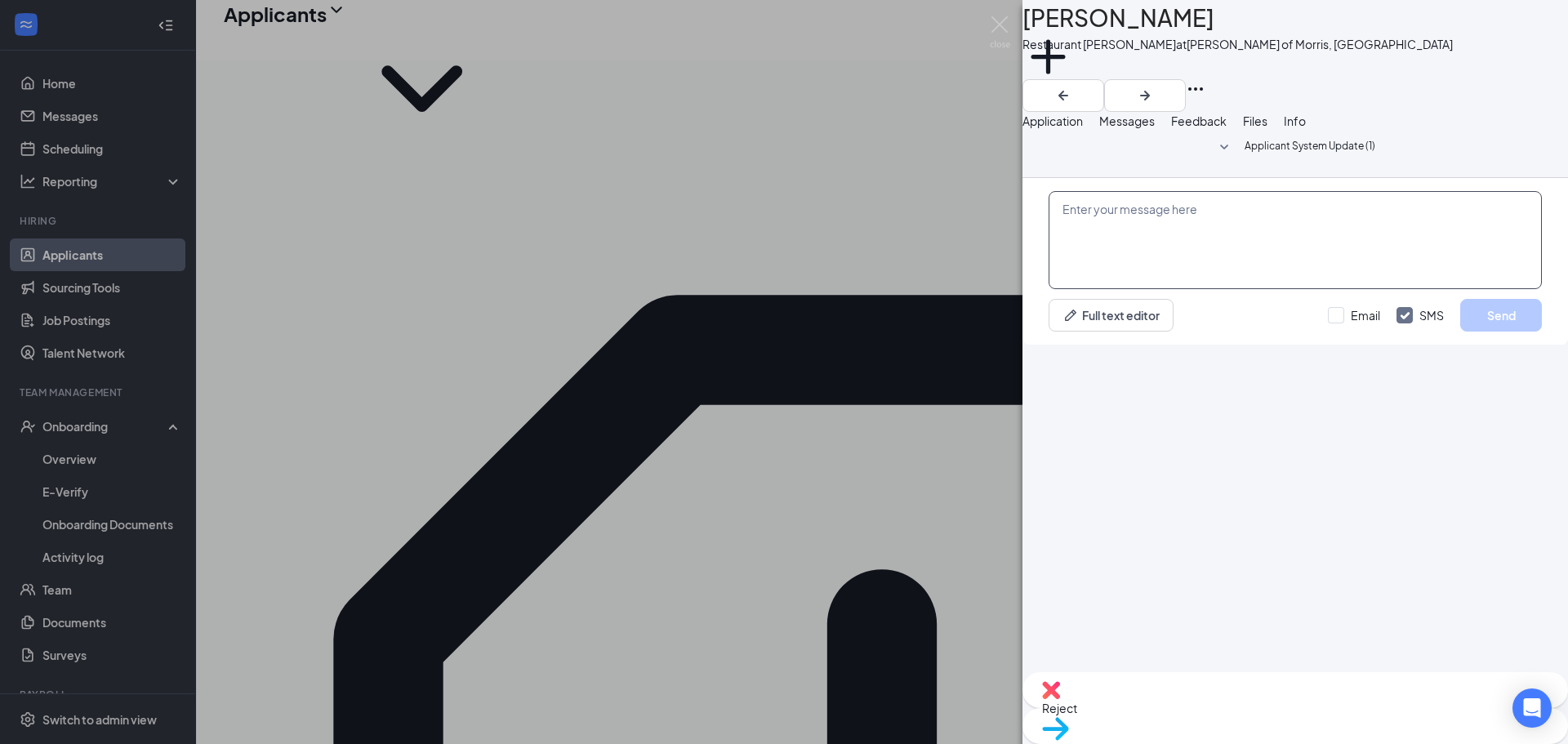
paste textarea "Hi Michael, Thanks for your application submission with Morris Culvers! We'd li…"
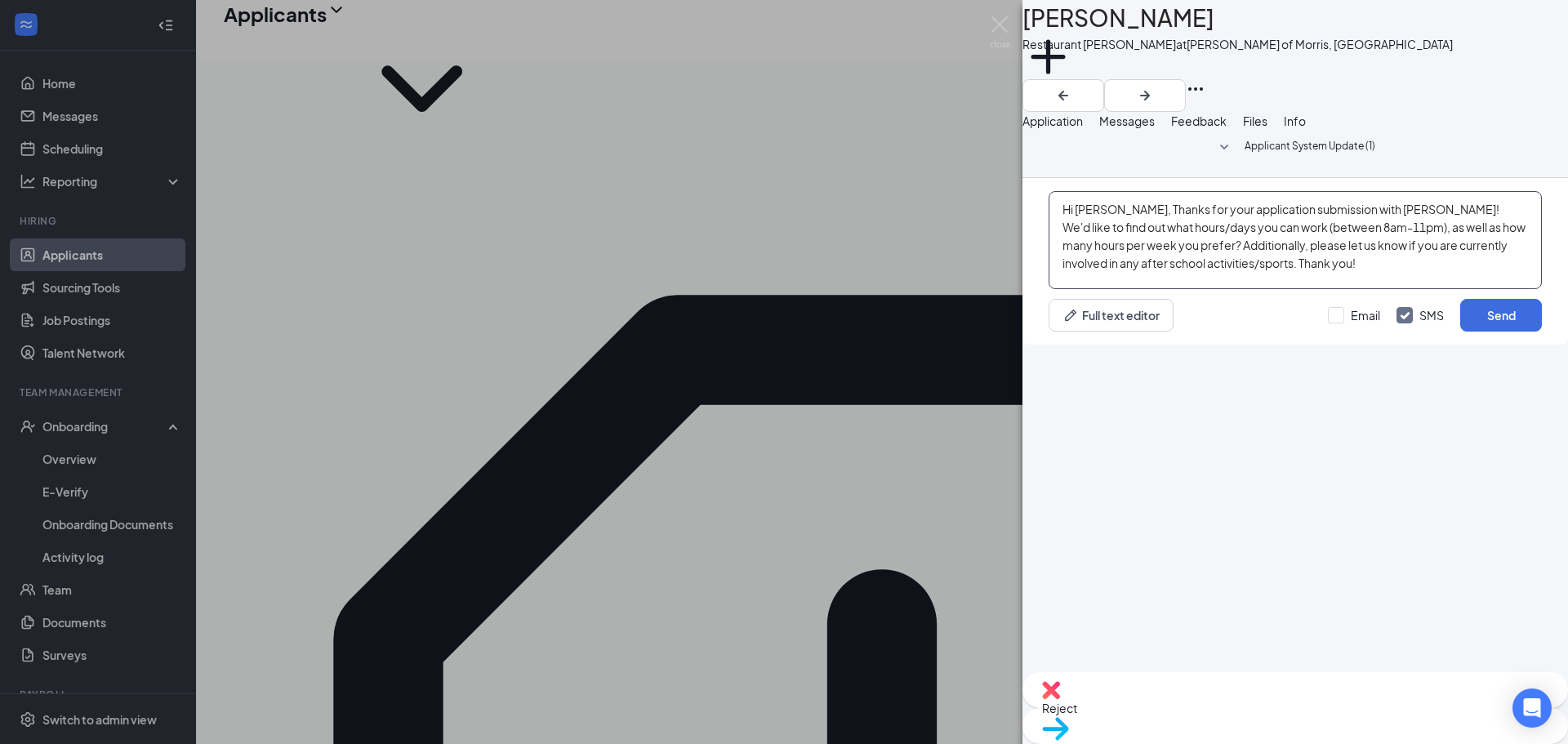
drag, startPoint x: 1133, startPoint y: 551, endPoint x: 1098, endPoint y: 543, distance: 35.9
click at [781, 289] on textarea "Hi Michael, Thanks for your application submission with Morris Culvers! We'd li…" at bounding box center [1294, 239] width 493 height 98
type textarea "Hi Maya, Thanks for your application submission with Morris Culvers! We'd like …"
click at [781, 332] on button "Send" at bounding box center [1501, 315] width 82 height 32
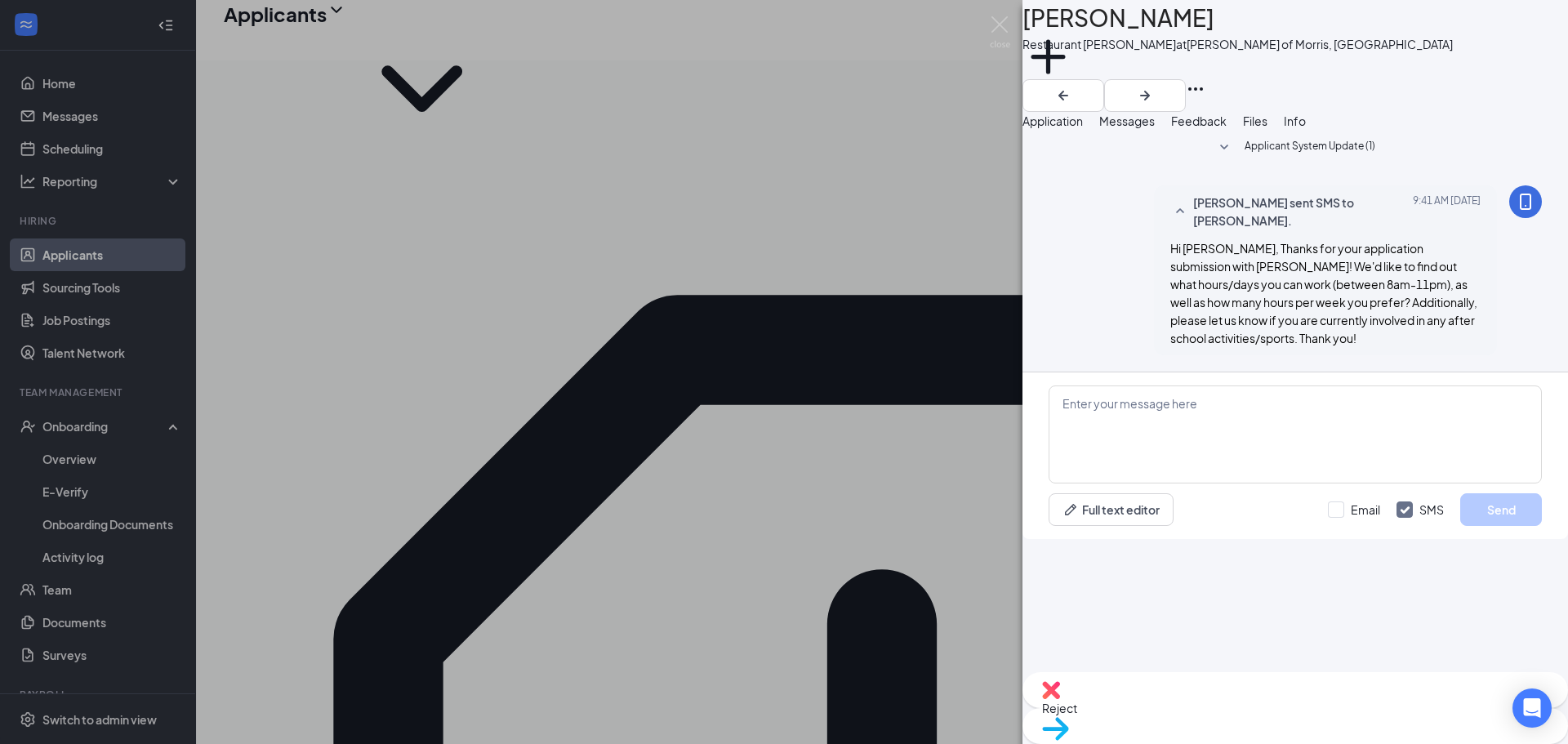
drag, startPoint x: 685, startPoint y: 281, endPoint x: 630, endPoint y: 294, distance: 56.5
click at [685, 279] on div "MD Maya Dunn Restaurant Porter at Culver's of Morris, IL Add a tag Application …" at bounding box center [784, 372] width 1568 height 744
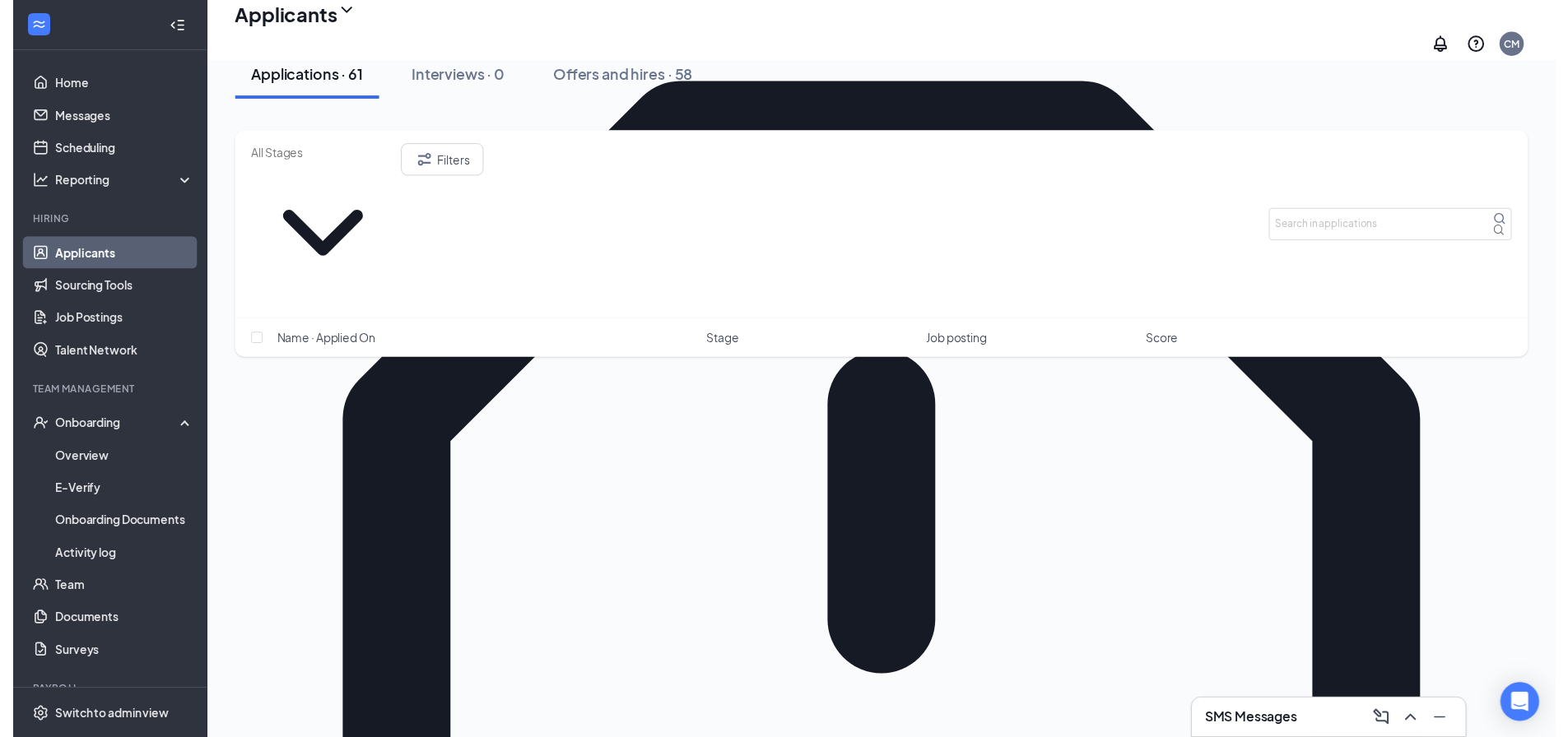
scroll to position [330, 0]
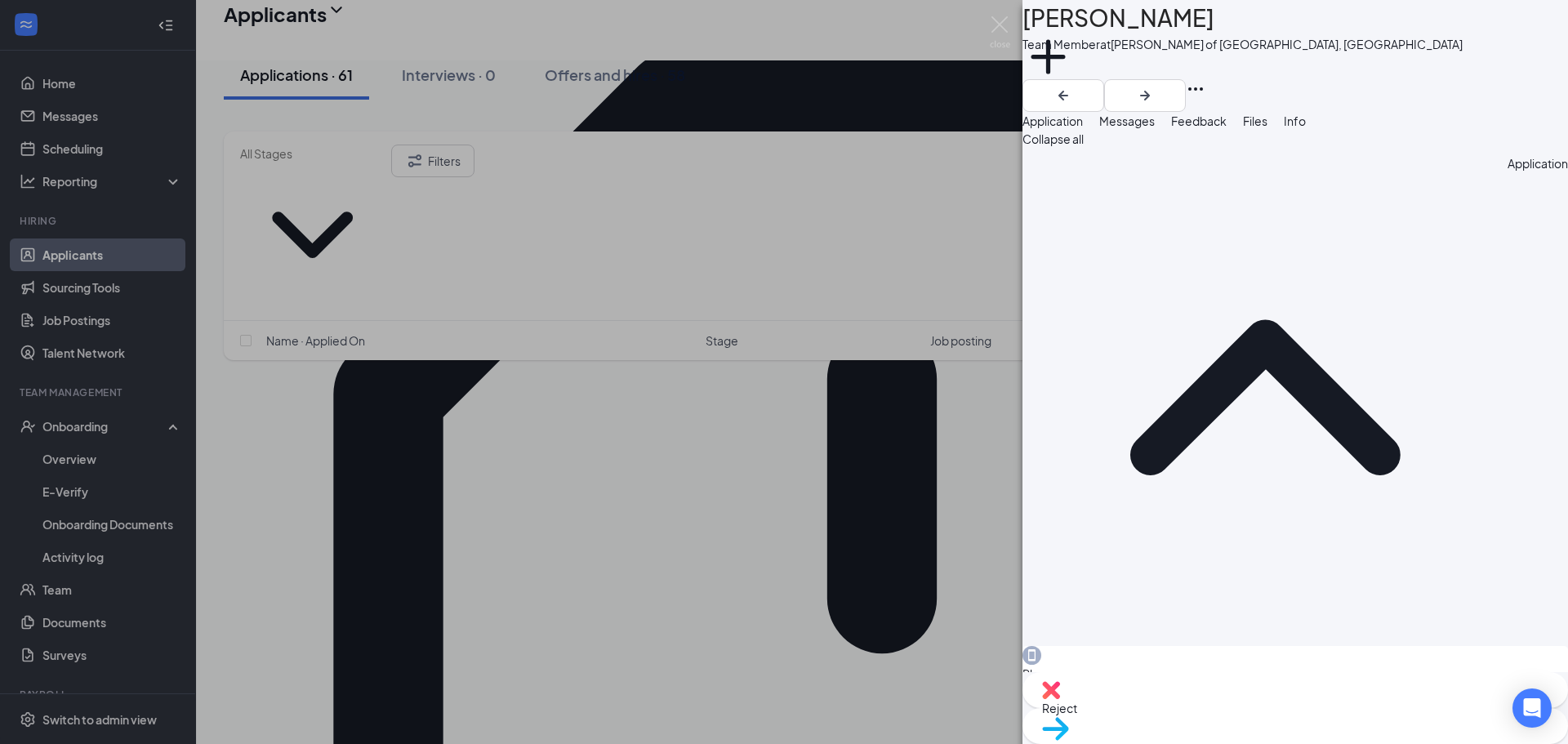
drag, startPoint x: 1177, startPoint y: 128, endPoint x: 1163, endPoint y: 155, distance: 30.4
click at [781, 128] on span "Messages" at bounding box center [1127, 120] width 55 height 14
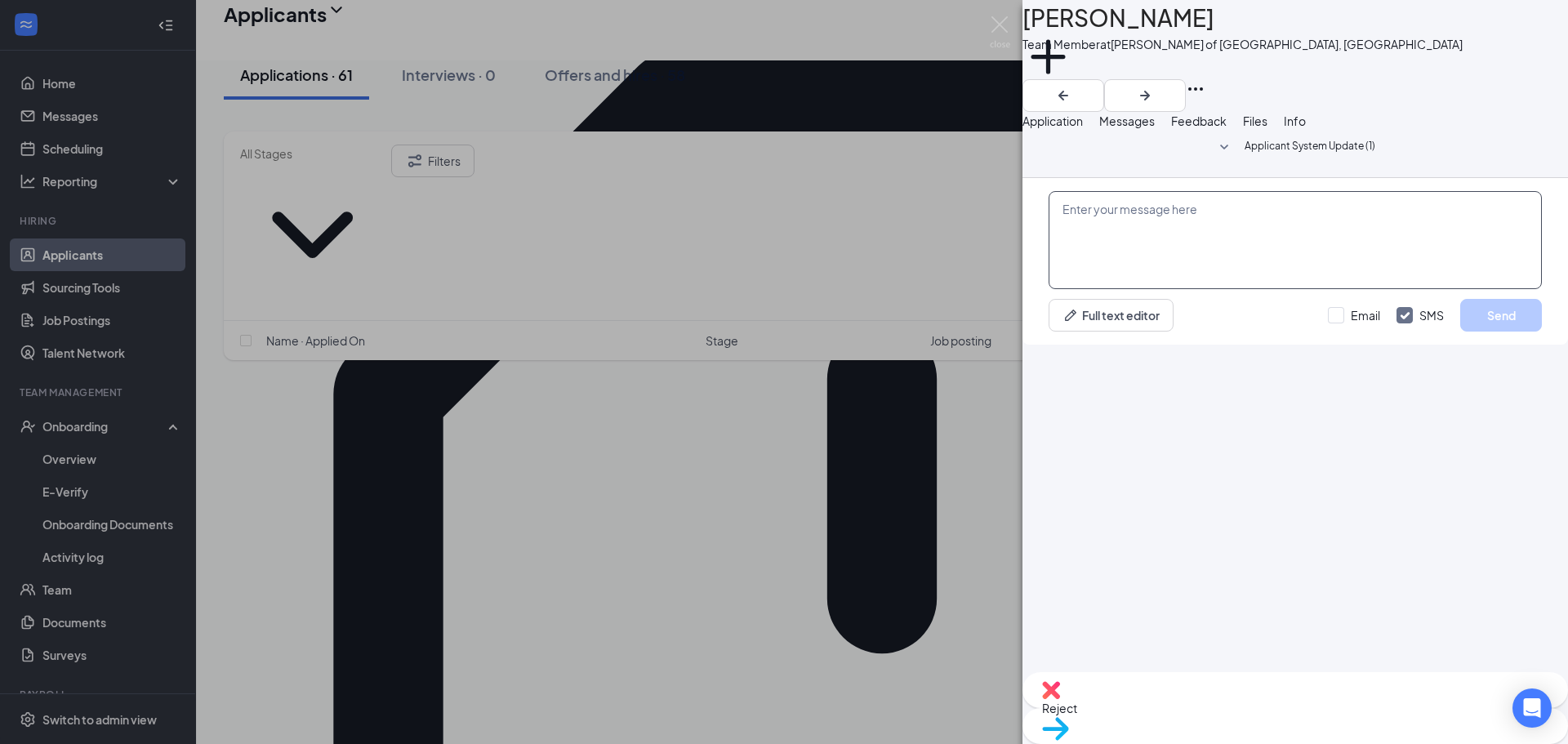
paste textarea "Hi [PERSON_NAME], Thanks for your application submission with [PERSON_NAME]! We…"
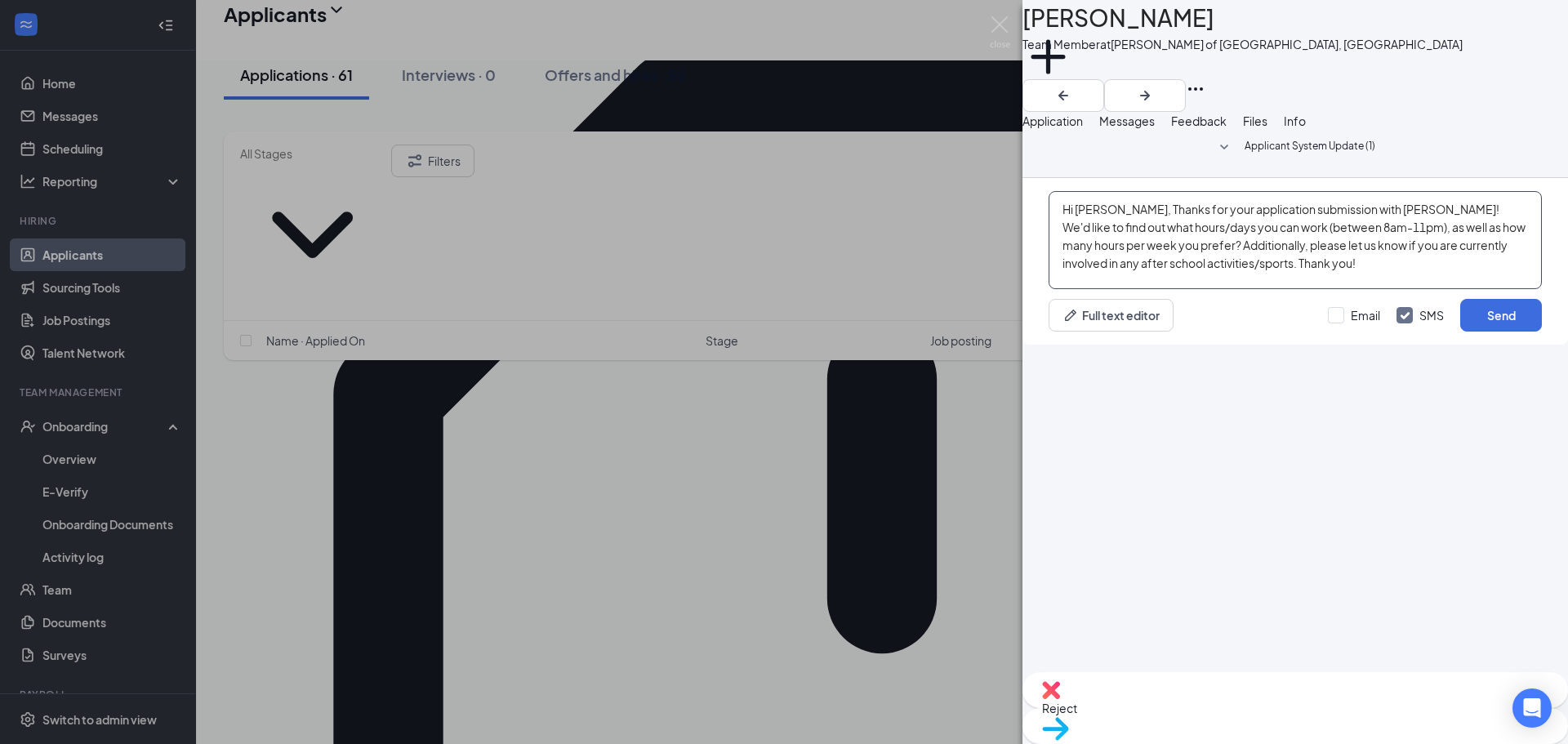
drag, startPoint x: 1129, startPoint y: 548, endPoint x: 1090, endPoint y: 550, distance: 39.1
click at [781, 289] on textarea "Hi [PERSON_NAME], Thanks for your application submission with [PERSON_NAME]! We…" at bounding box center [1294, 239] width 493 height 98
drag, startPoint x: 1404, startPoint y: 548, endPoint x: 1371, endPoint y: 544, distance: 33.2
click at [781, 289] on textarea "Hi Aurelius, Thanks for your application submission with Morris Culvers! We'd l…" at bounding box center [1294, 239] width 493 height 98
type textarea "Hi Aurelius, Thanks for your application submission with Plainfield Culvers! We…"
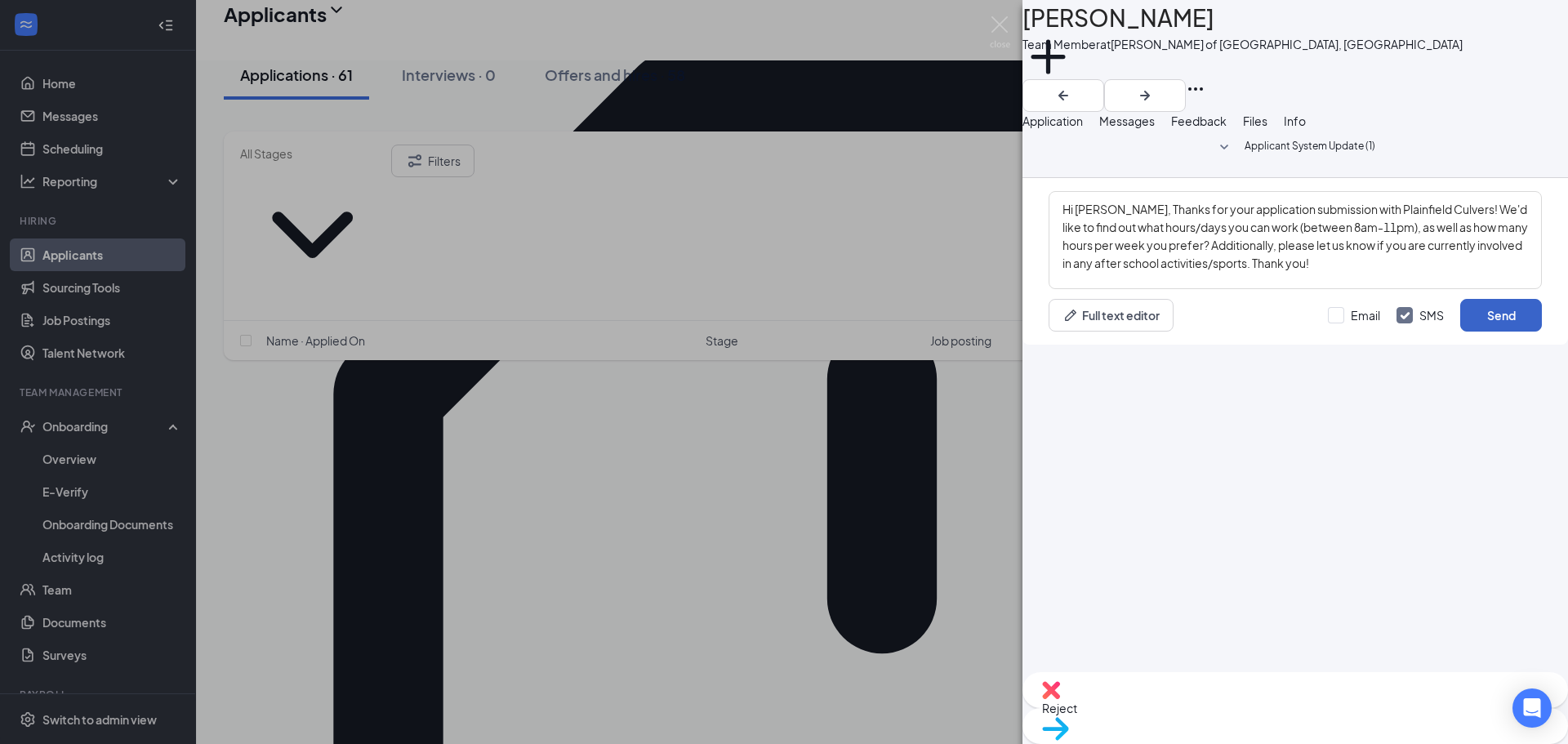
click at [781, 332] on button "Send" at bounding box center [1501, 315] width 82 height 32
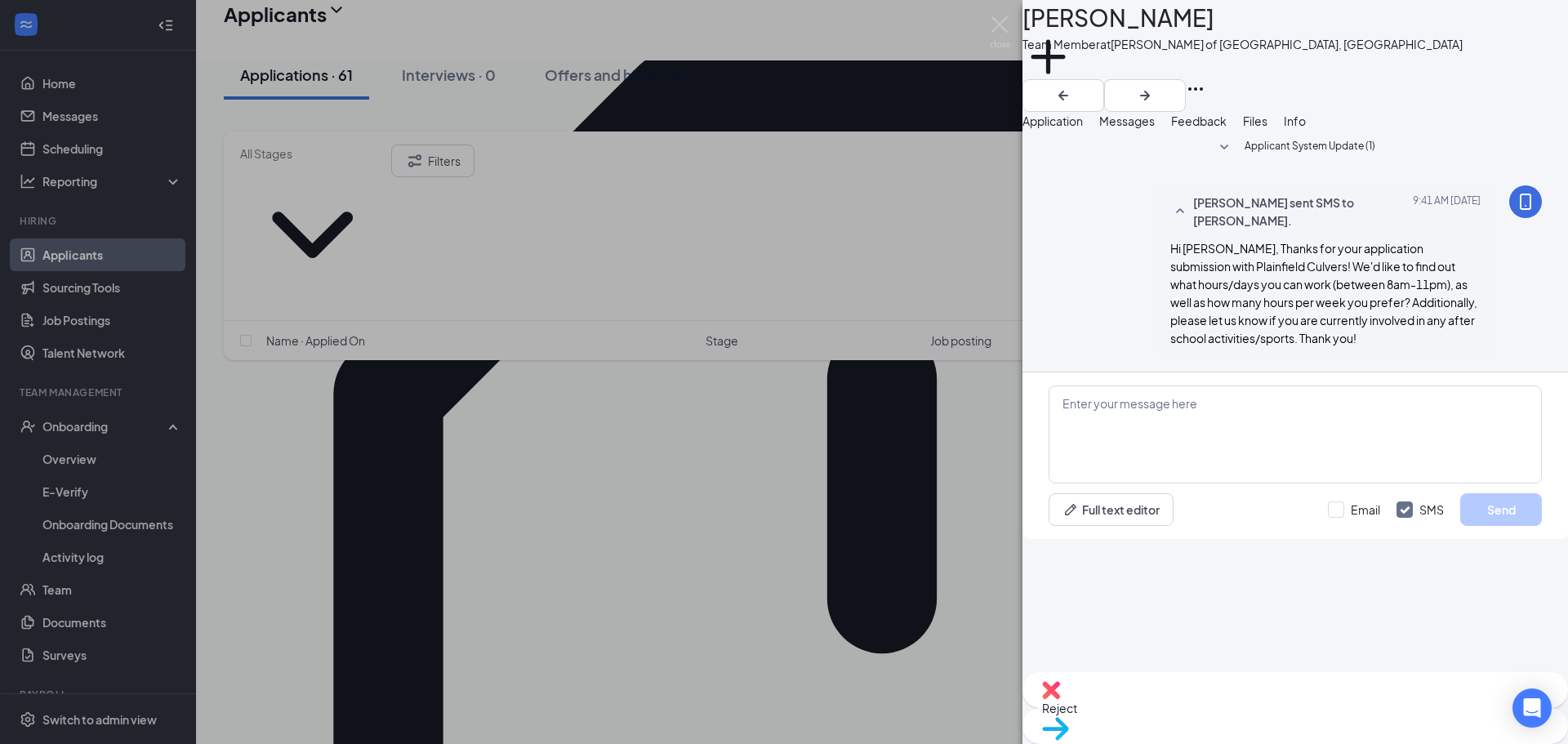
click at [504, 395] on div "AL Aurelius Lennon-Rios Team Member at Culver's of Plainfield, IL Add a tag App…" at bounding box center [784, 372] width 1568 height 744
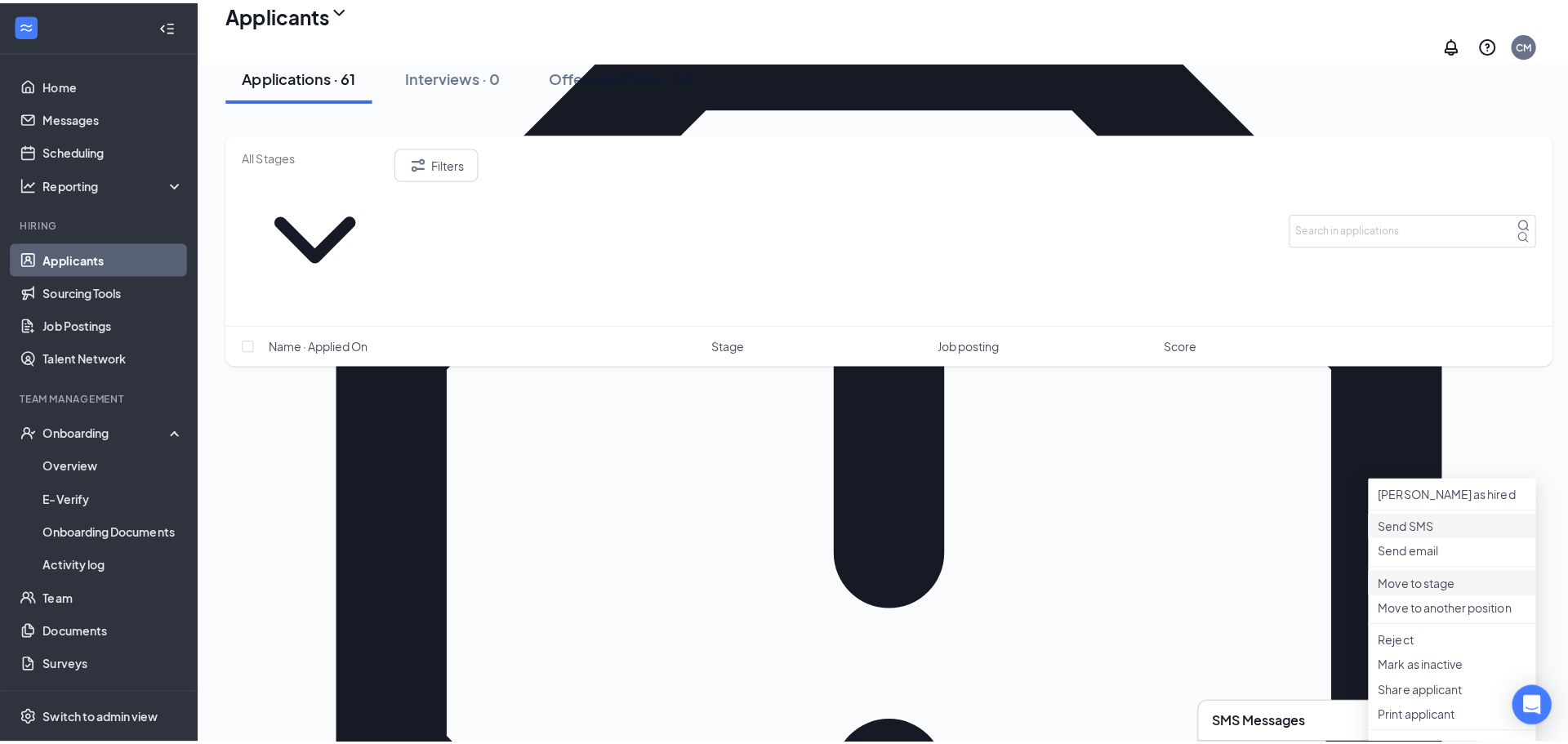
scroll to position [408, 0]
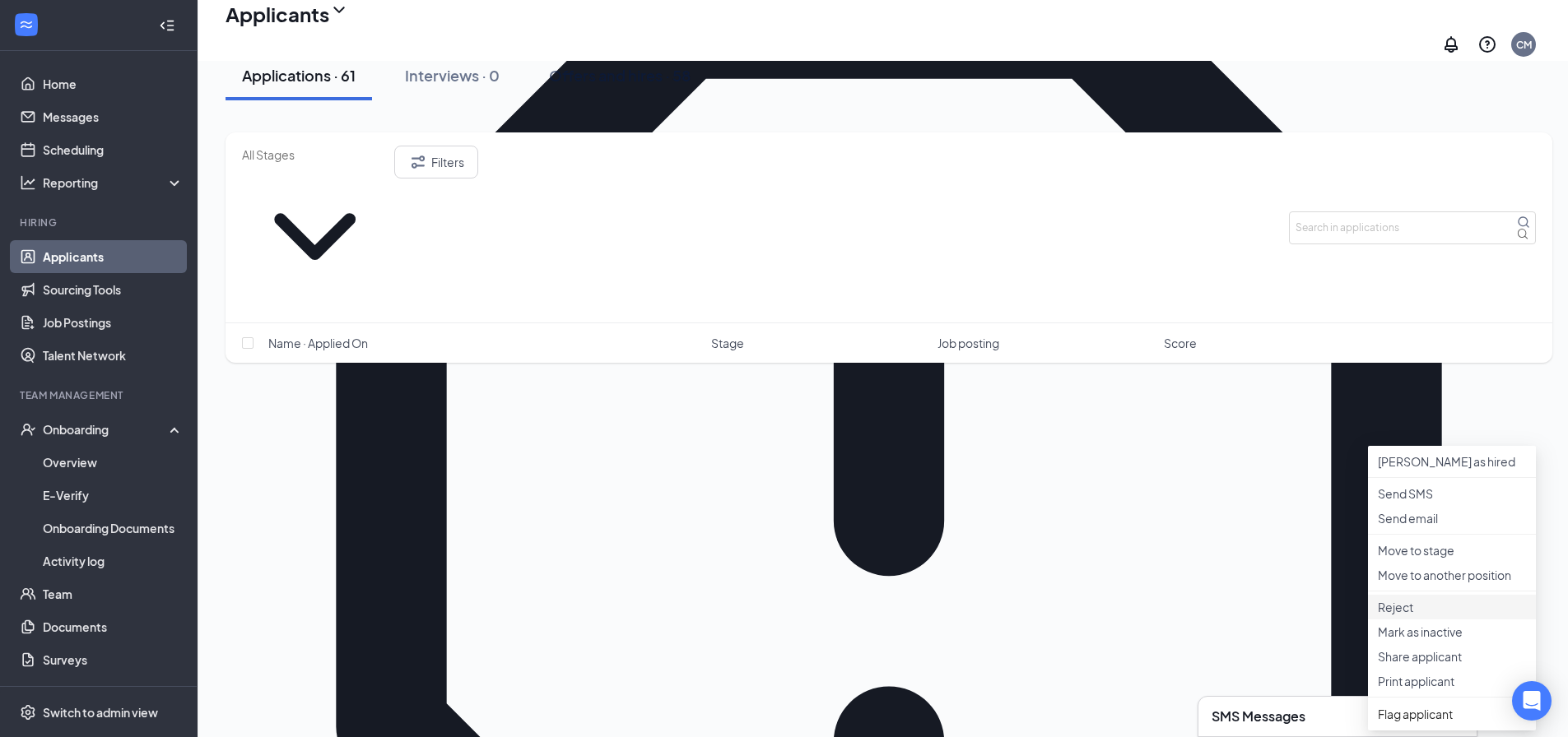
click at [787, 616] on p "Reject" at bounding box center [1452, 606] width 148 height 16
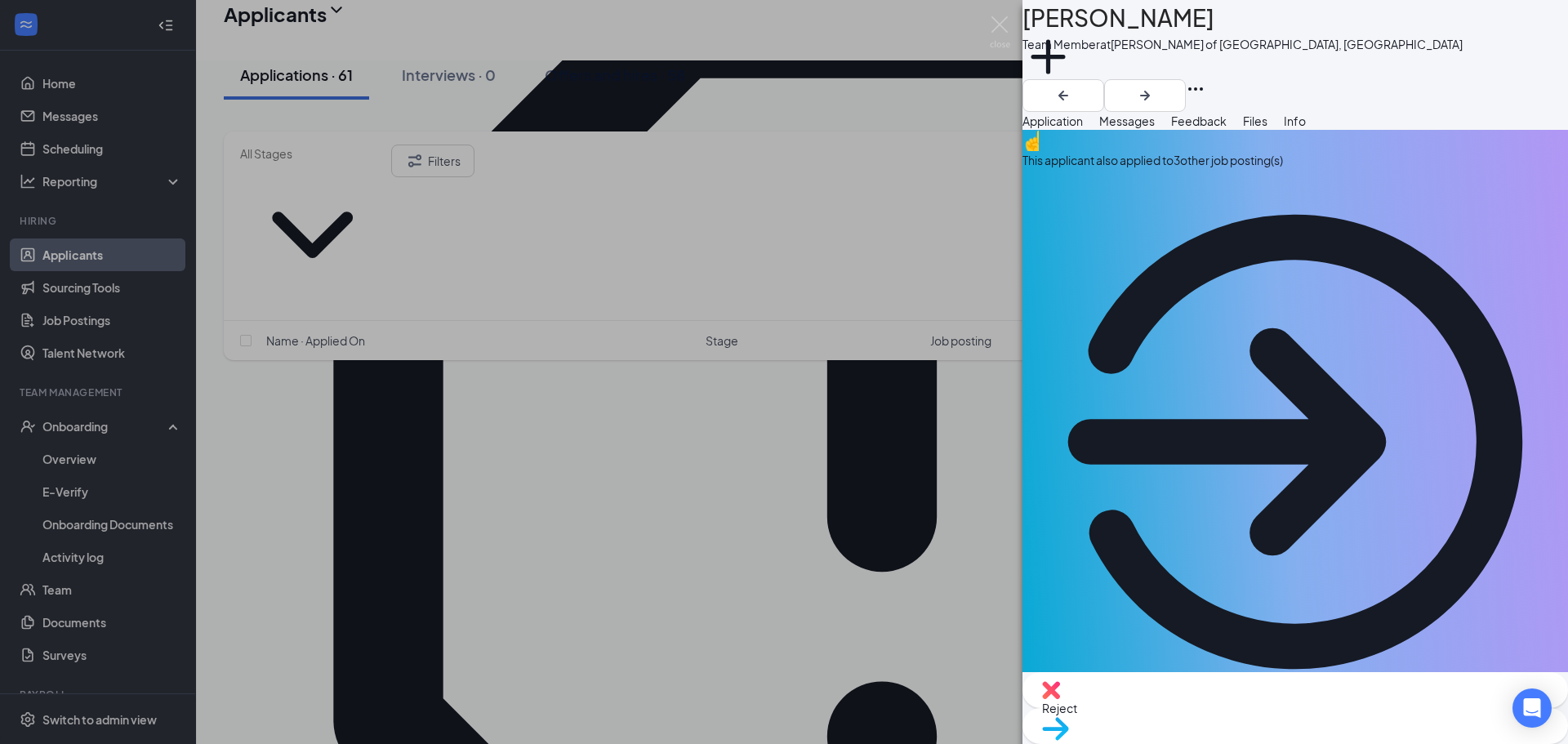
click at [781, 176] on div "This applicant also applied to 3 other job posting(s)" at bounding box center [1295, 422] width 546 height 585
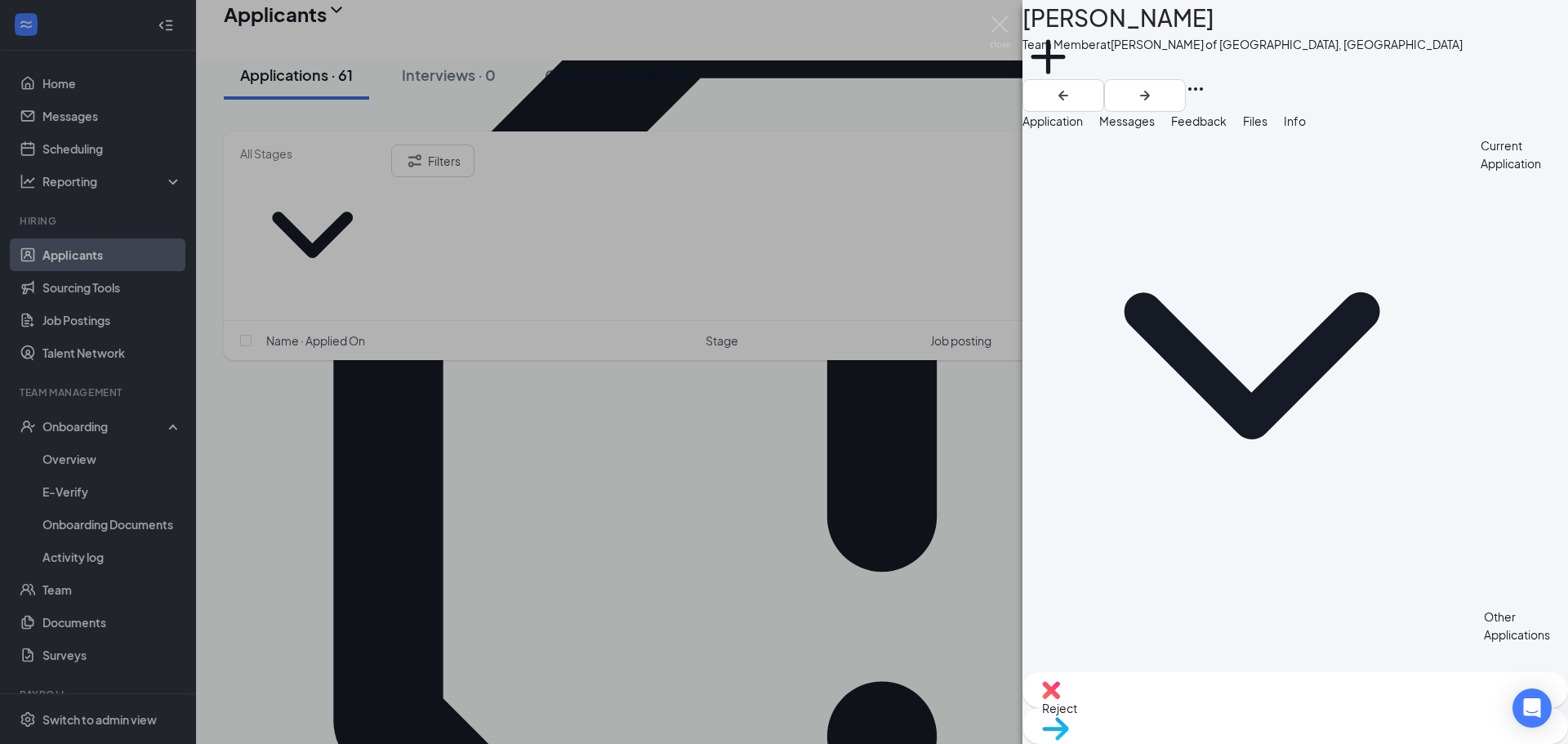
click at [781, 669] on div "TJ Troy Jr Team Member at Culver's of Plainfield, IL Add a tag Application Mess…" at bounding box center [784, 372] width 1568 height 744
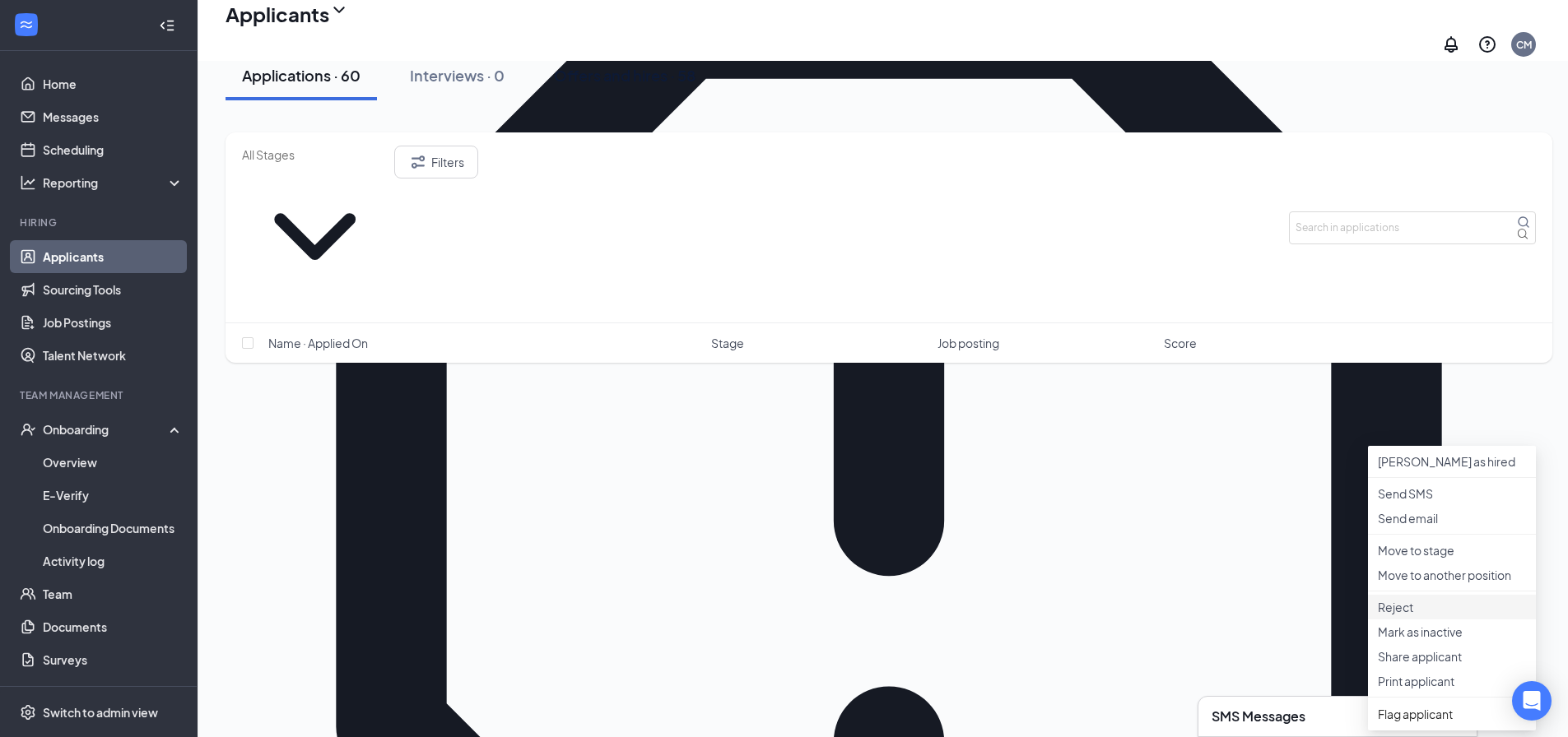
click at [787, 616] on p "Reject" at bounding box center [1452, 606] width 148 height 16
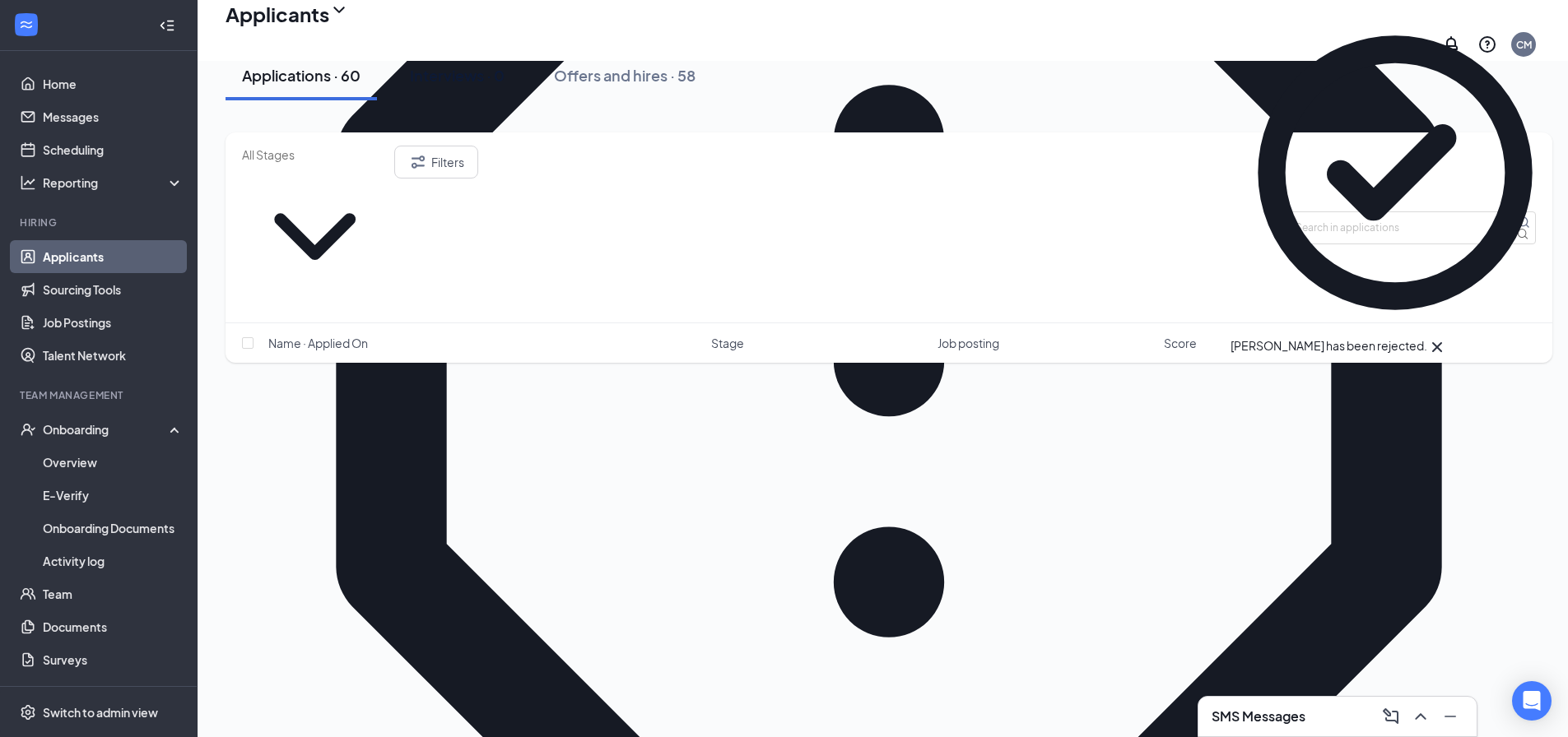
scroll to position [576, 0]
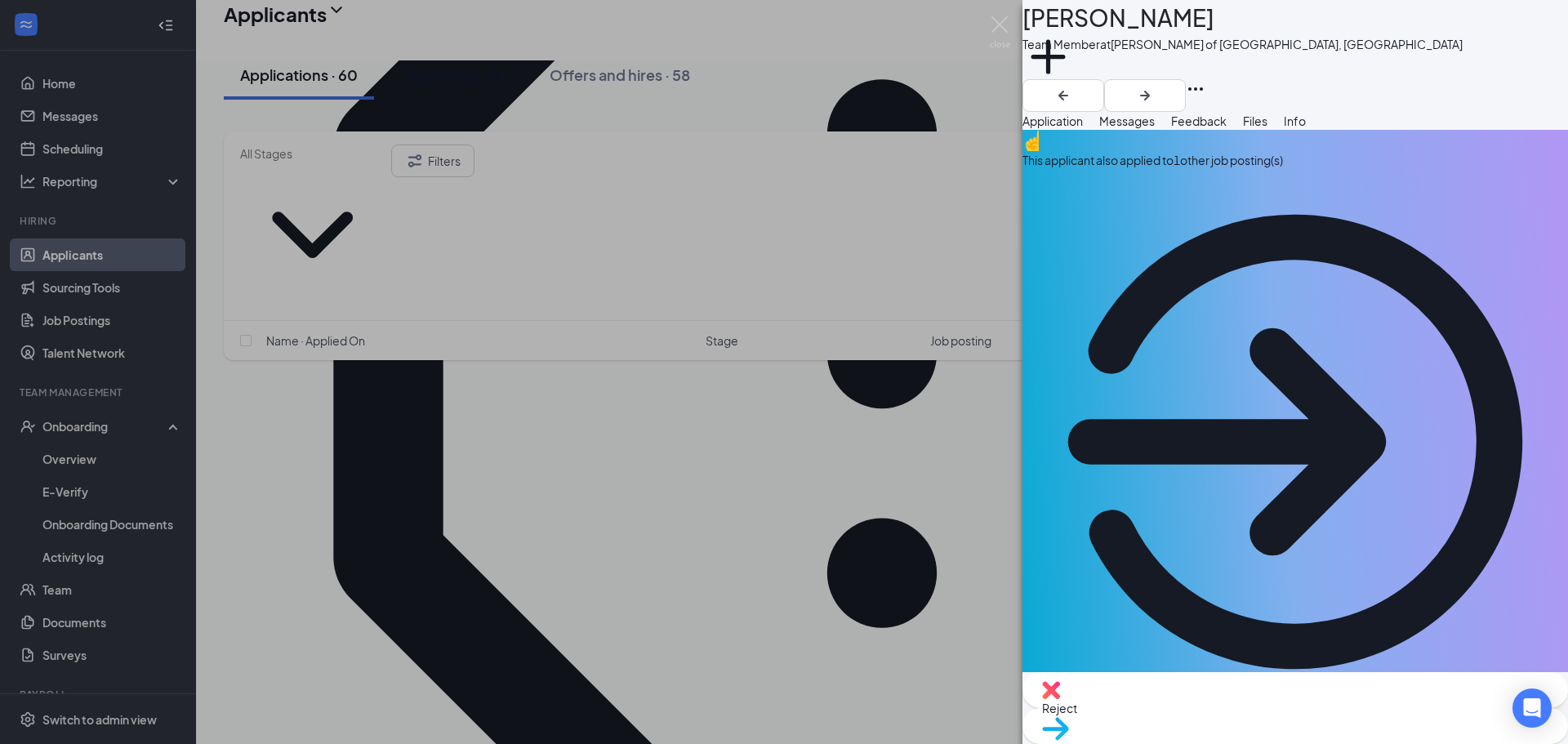
click at [781, 169] on div "This applicant also applied to 1 other job posting(s)" at bounding box center [1295, 159] width 546 height 18
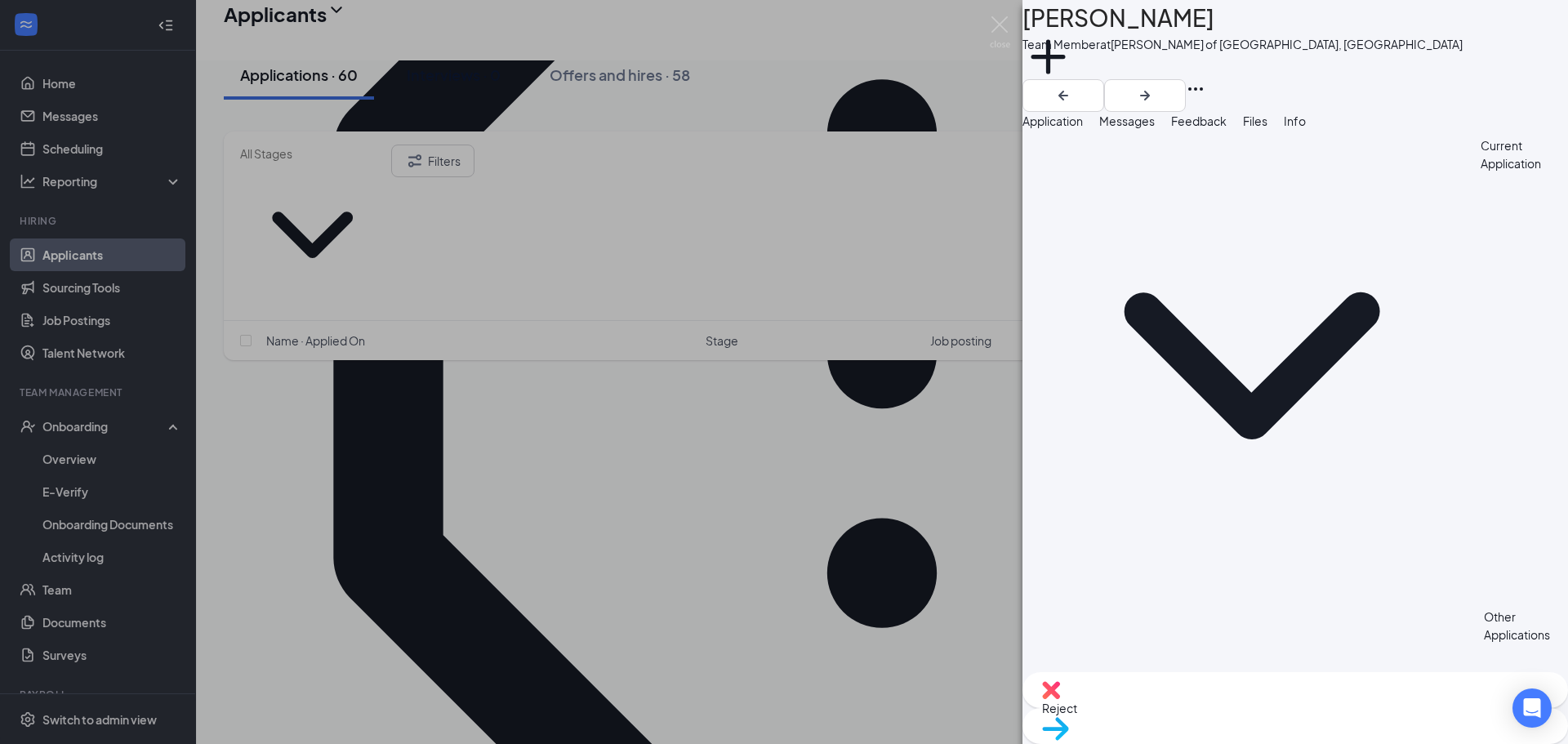
click at [87, 96] on div "DL Davion luckett Team Member at Culver's of Plainfield, IL Add a tag Applicati…" at bounding box center [784, 372] width 1568 height 744
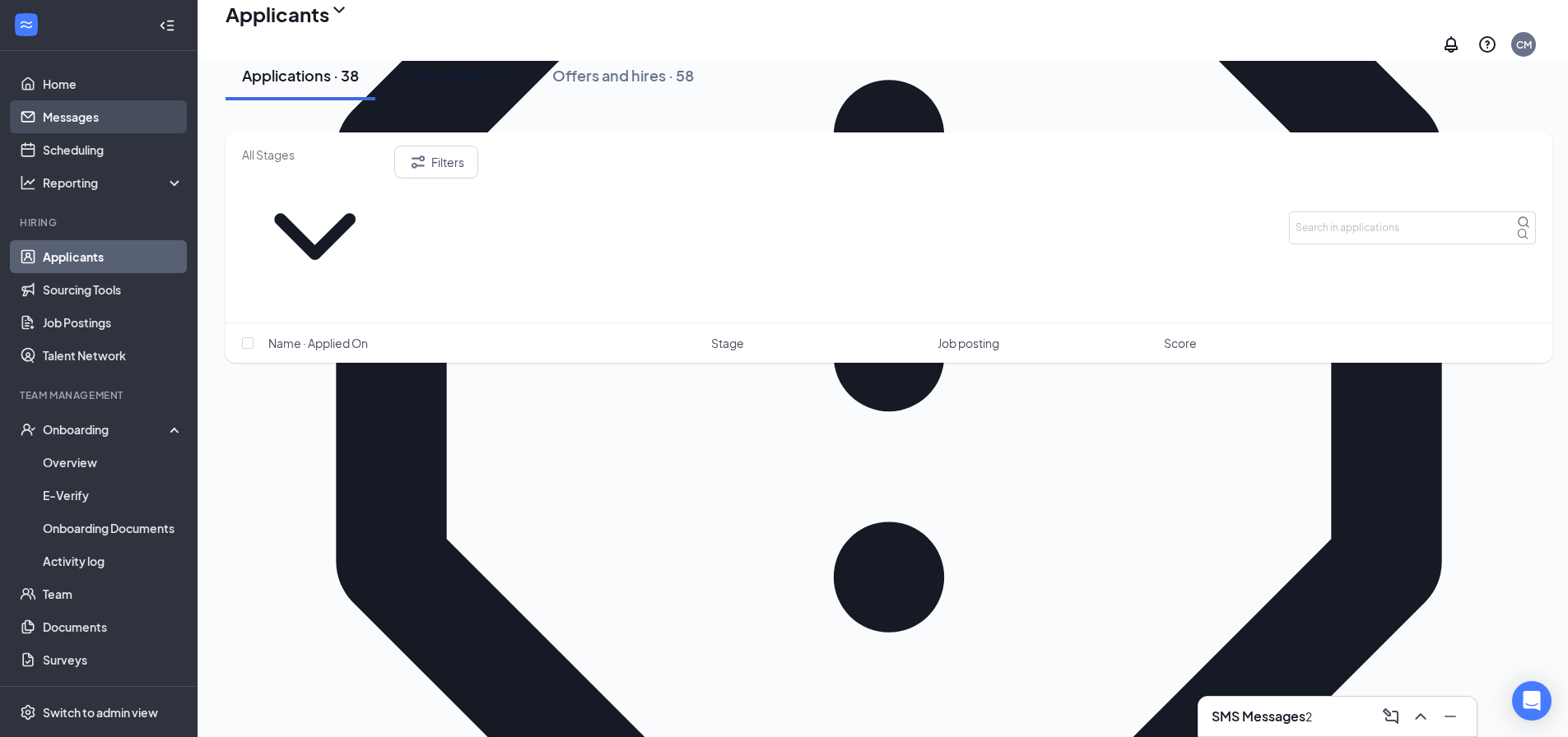
drag, startPoint x: 86, startPoint y: 122, endPoint x: 168, endPoint y: 121, distance: 82.0
click at [86, 122] on link "Messages" at bounding box center [113, 116] width 140 height 33
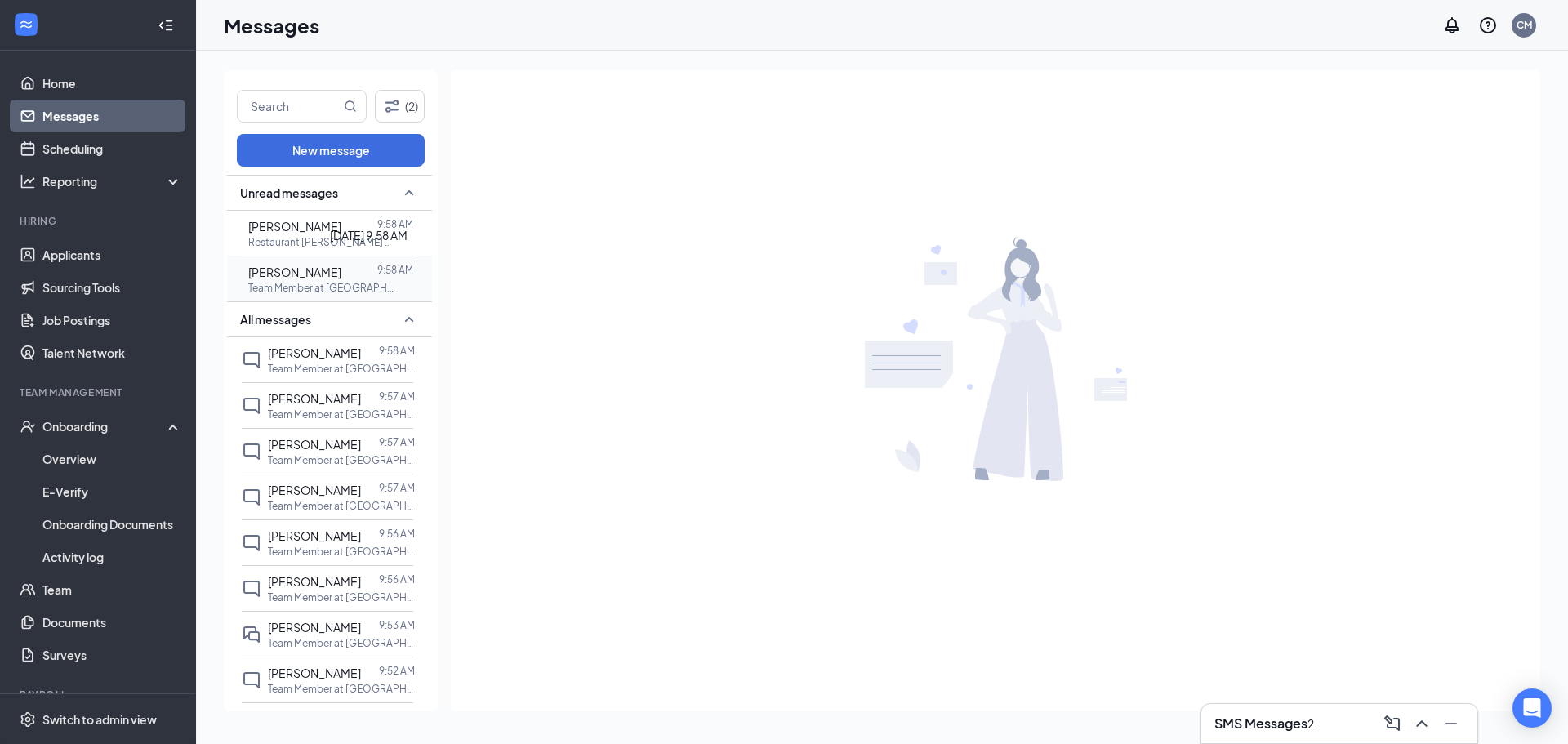
click at [324, 276] on span "[PERSON_NAME]" at bounding box center [295, 271] width 93 height 14
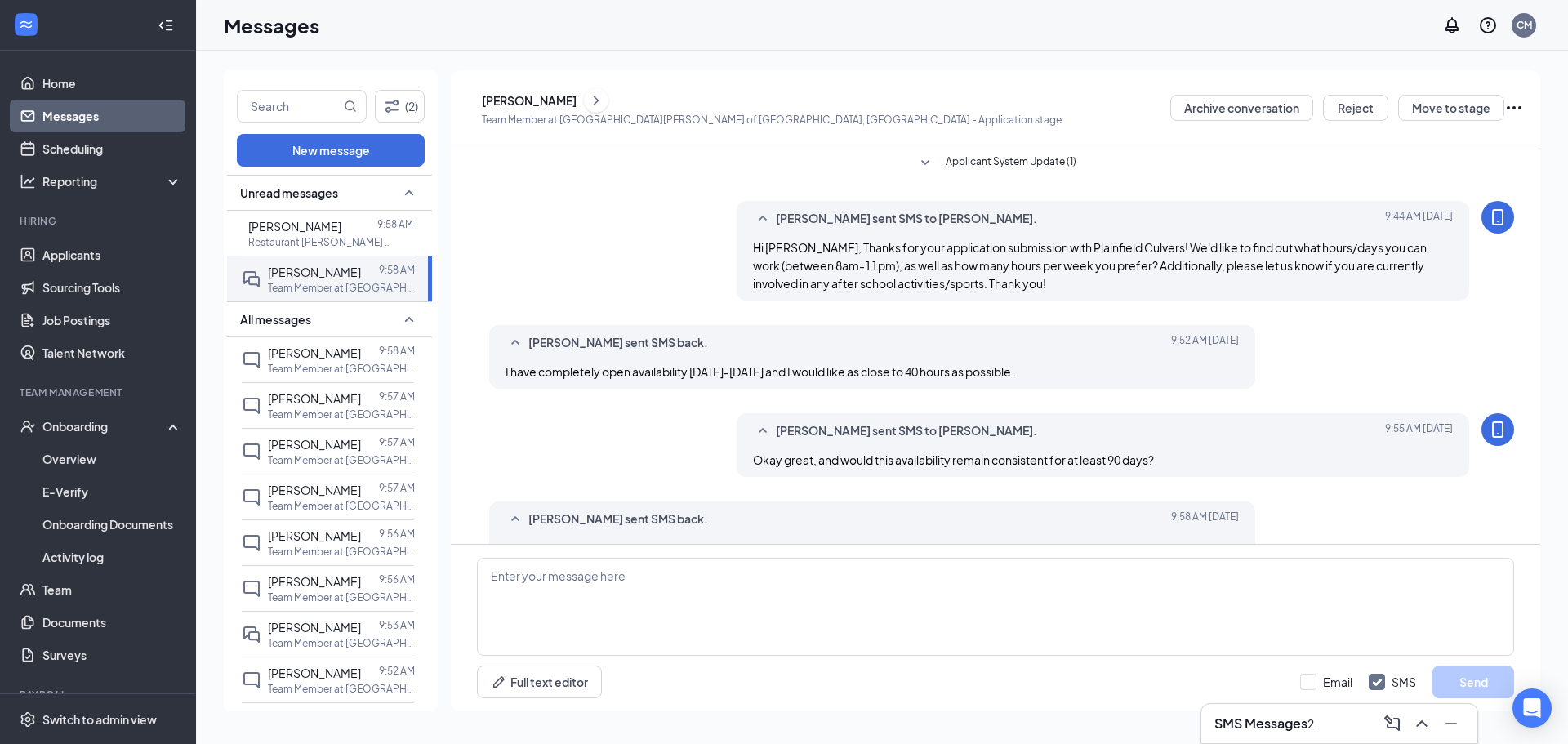
scroll to position [37, 0]
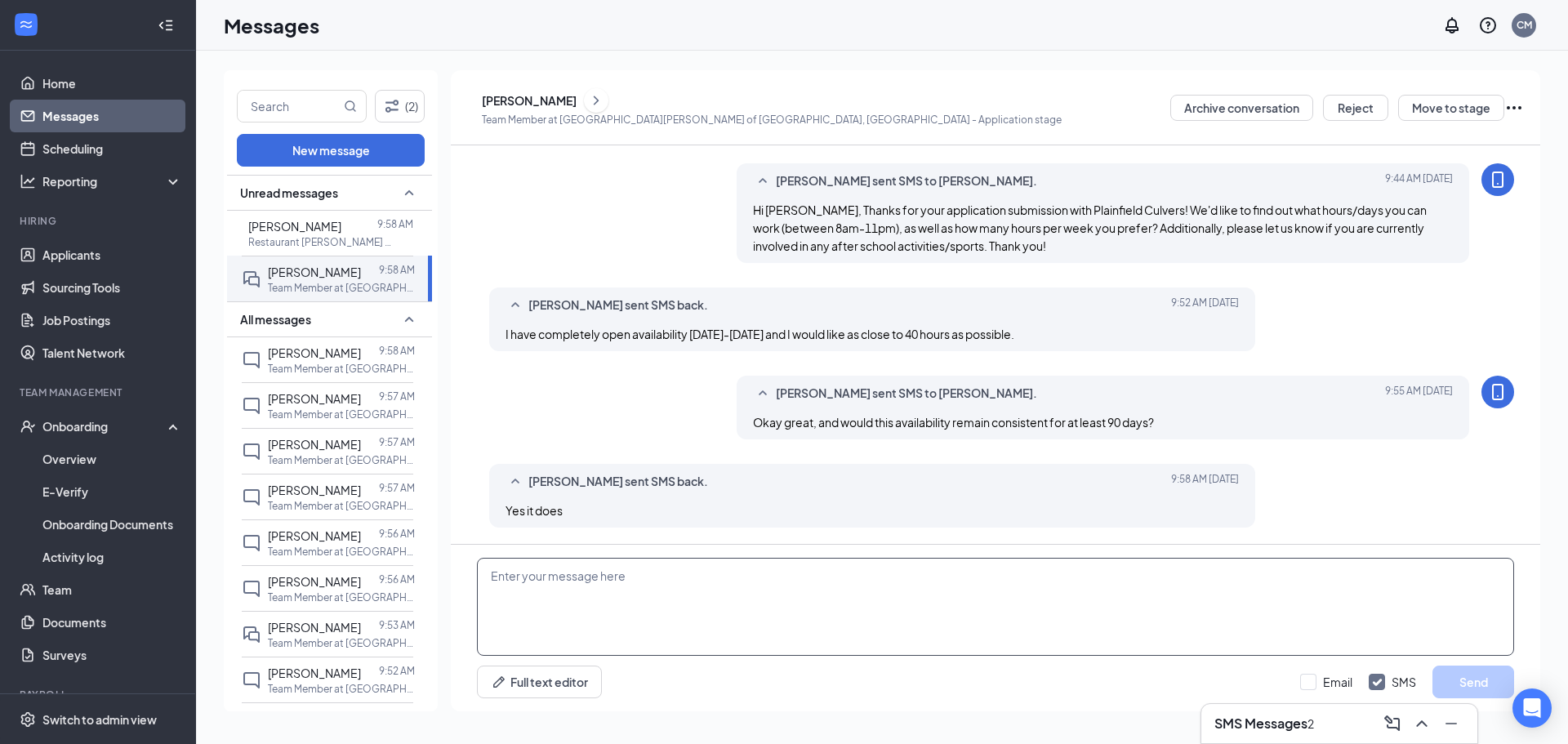
click at [781, 583] on textarea at bounding box center [996, 607] width 1038 height 98
type textarea "Okay great, would you be available for a brief interview tomorrow at 1pm?"
click at [781, 683] on button "Send" at bounding box center [1474, 682] width 82 height 32
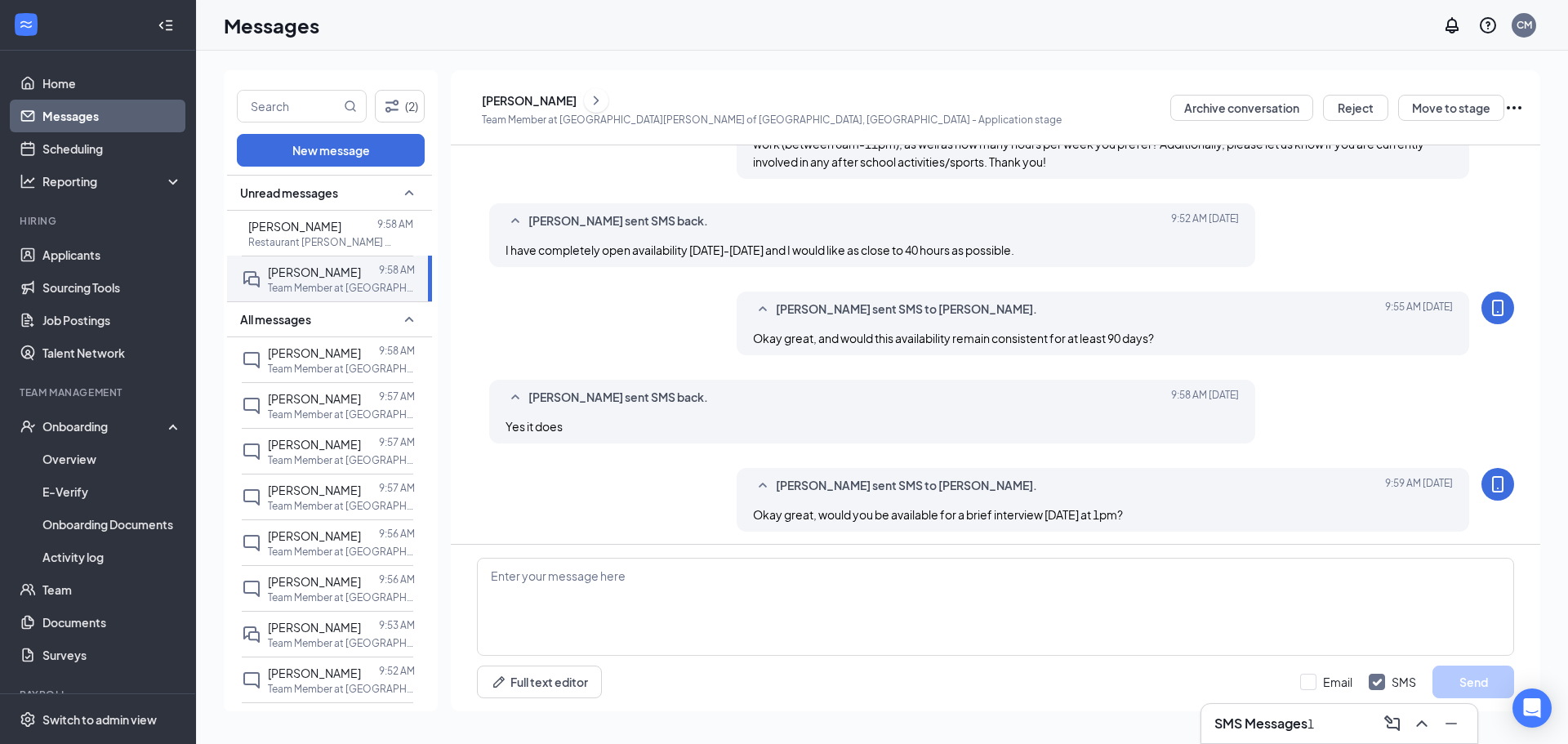
scroll to position [126, 0]
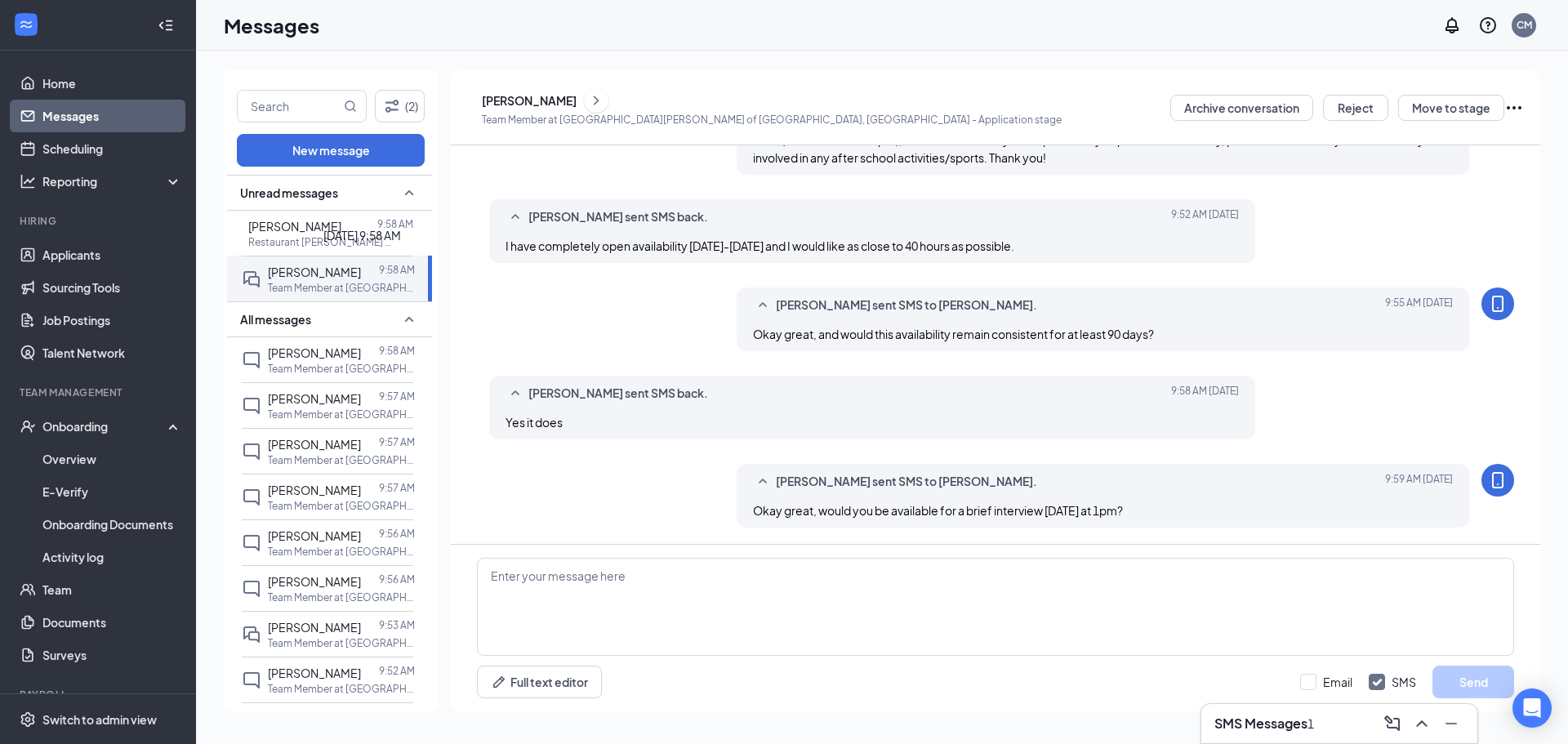
click at [361, 227] on div "September 16, 2025 9:58 AM" at bounding box center [361, 235] width 77 height 18
click at [282, 227] on span "[PERSON_NAME]" at bounding box center [295, 225] width 93 height 14
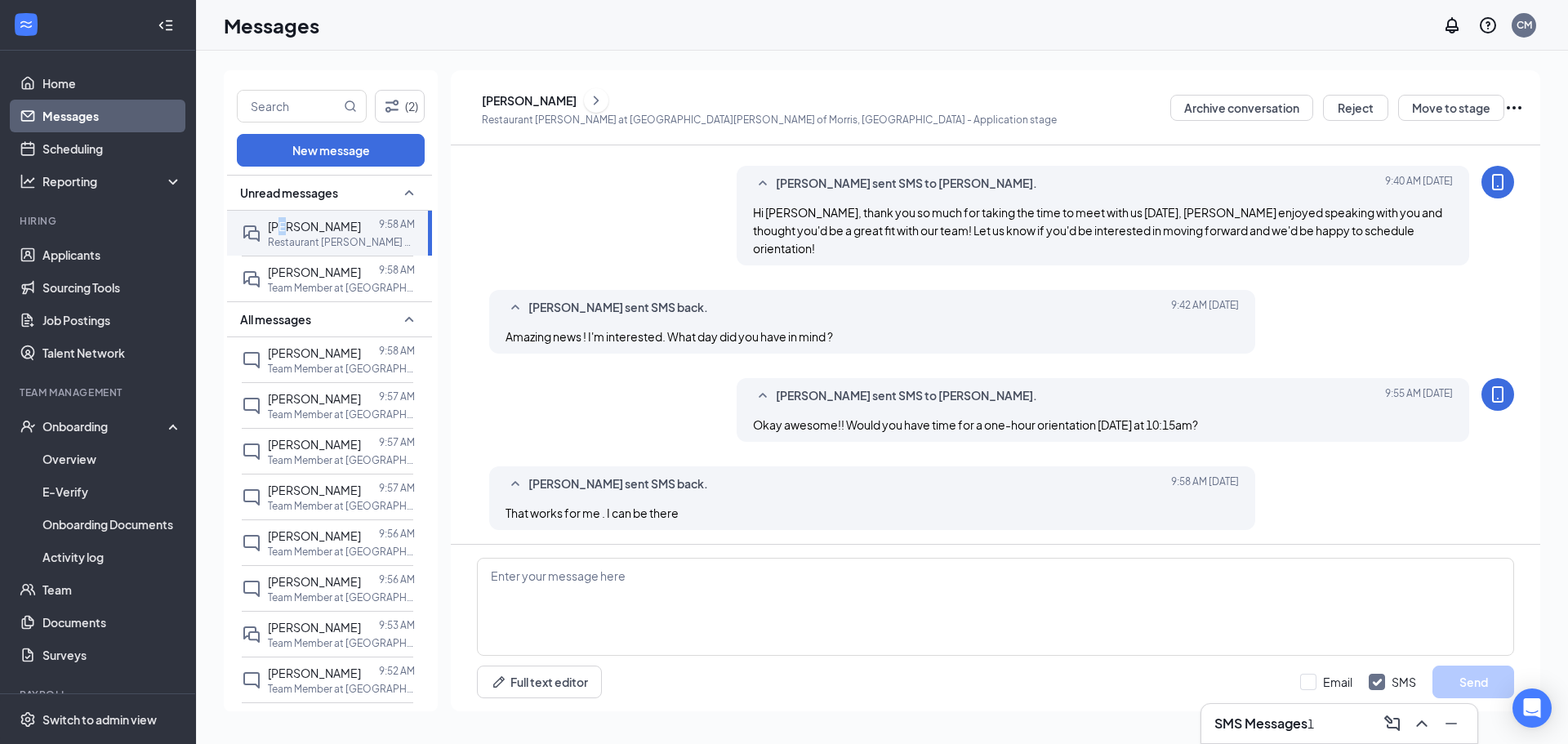
scroll to position [589, 0]
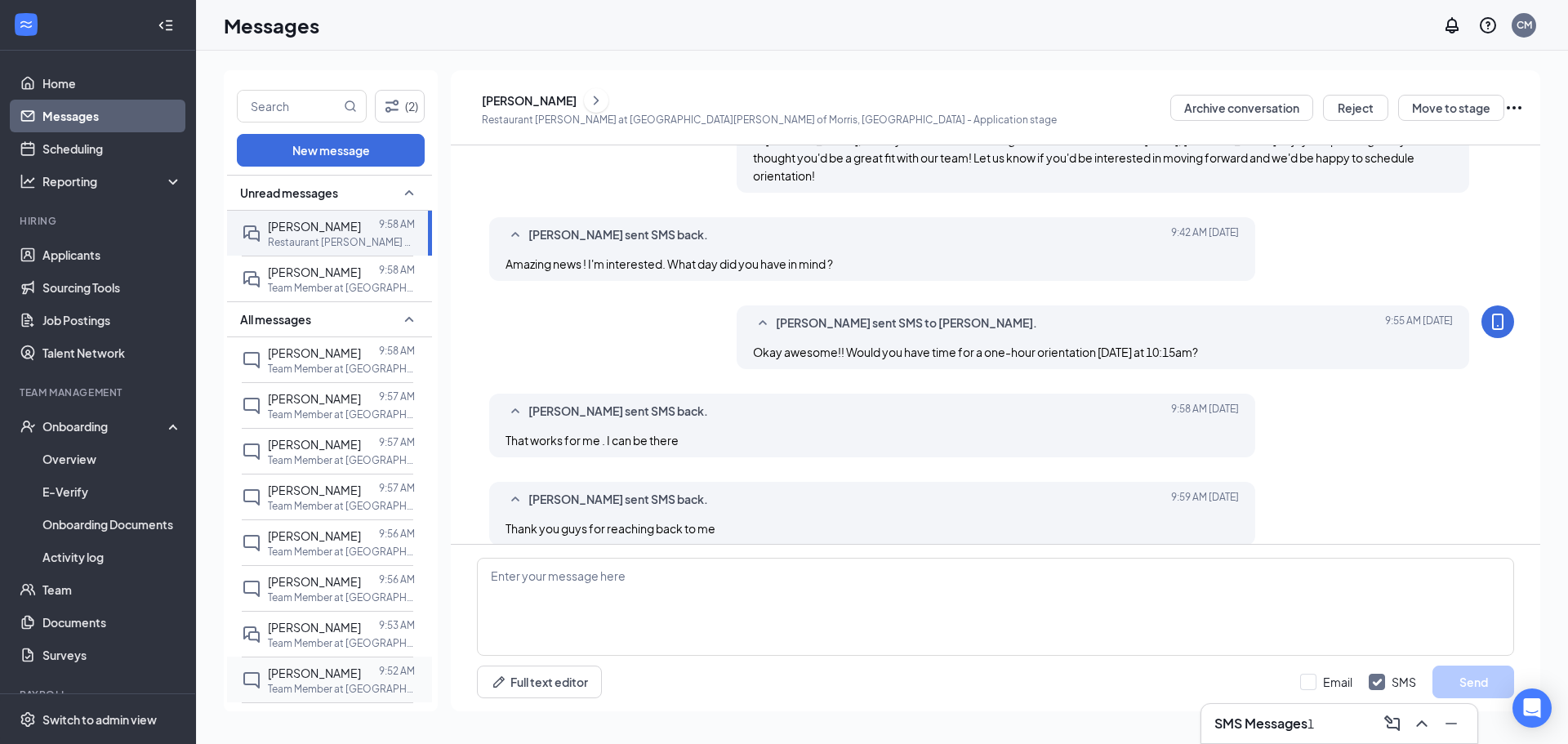
click at [333, 664] on div "[PERSON_NAME]" at bounding box center [315, 672] width 93 height 18
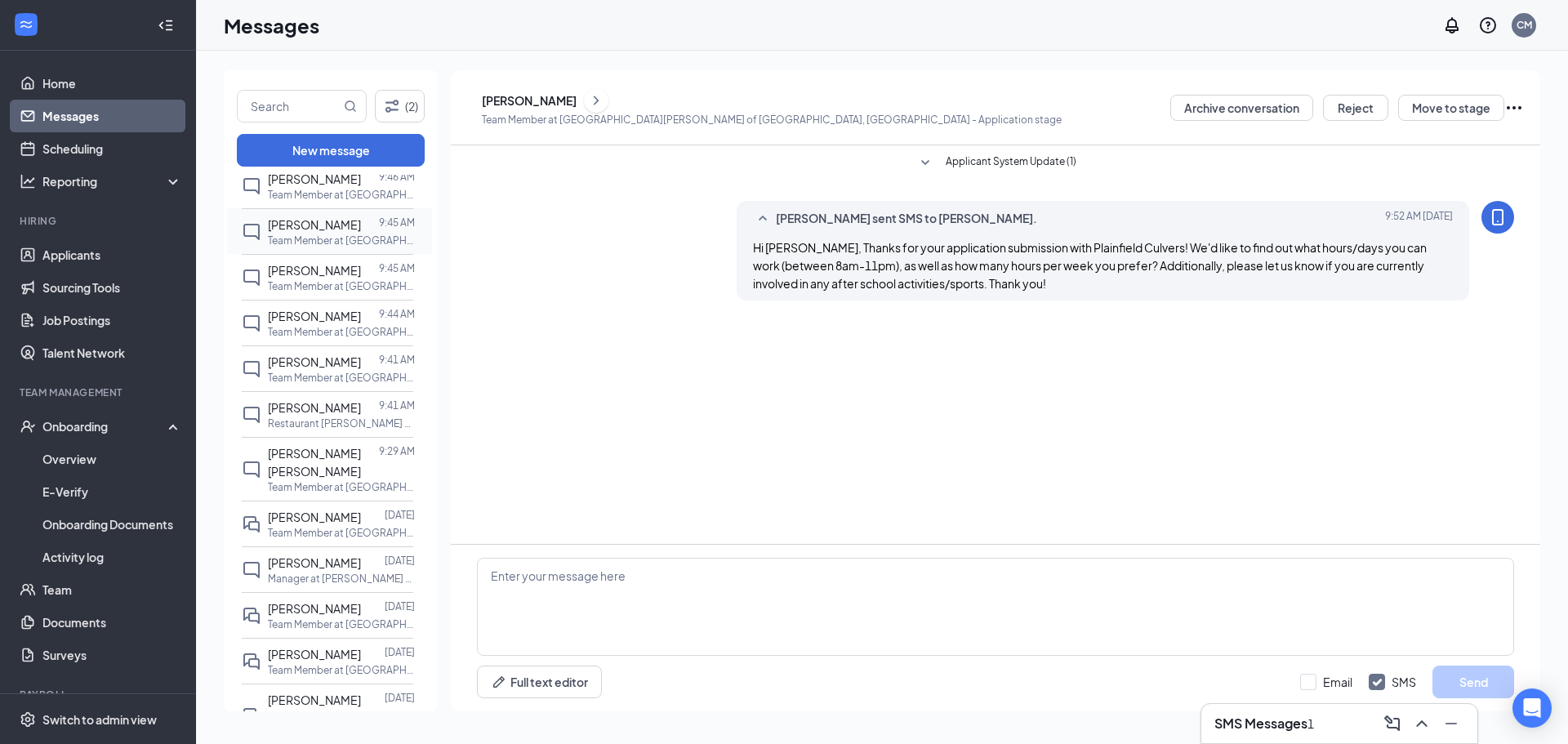
scroll to position [981, 0]
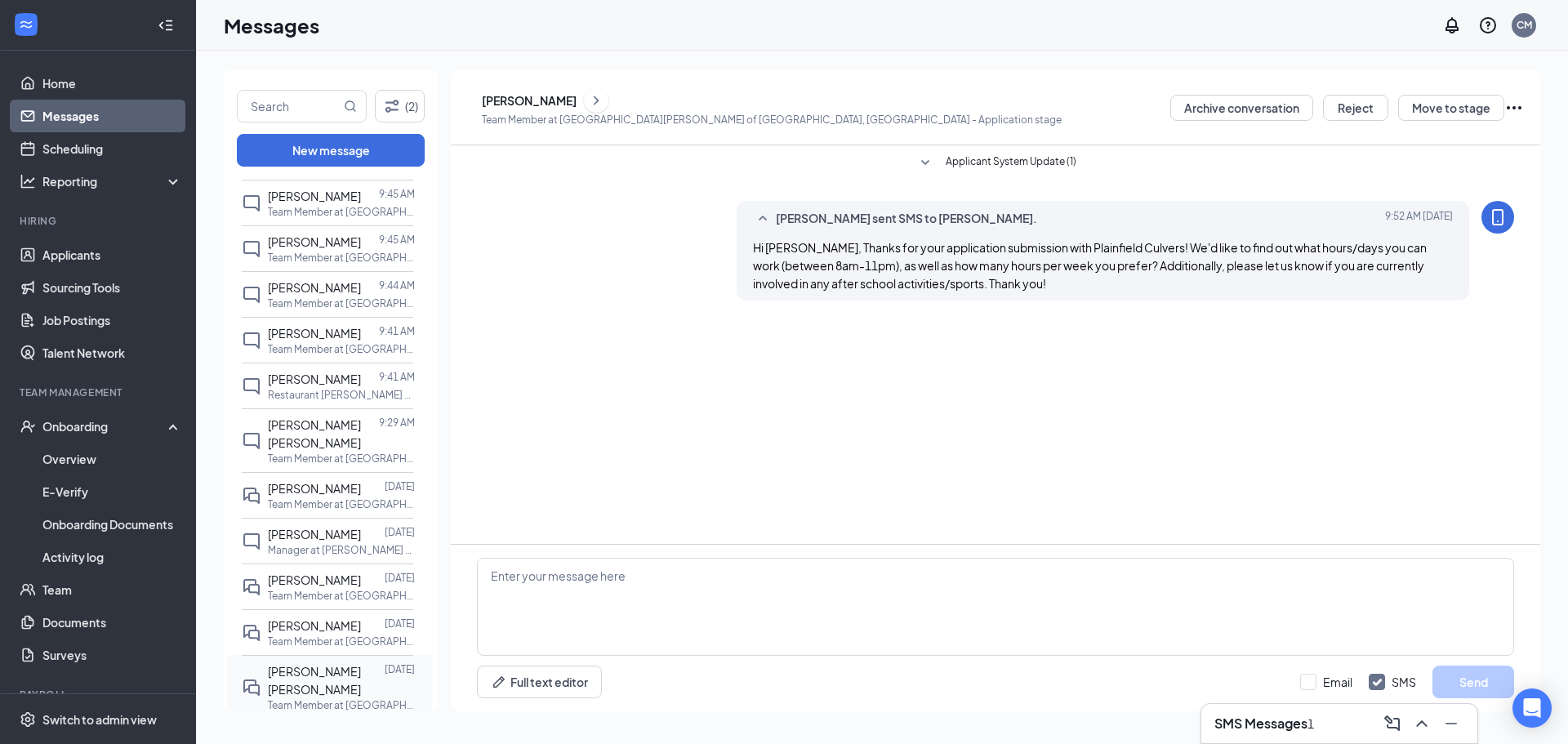
click at [384, 692] on div at bounding box center [384, 680] width 0 height 36
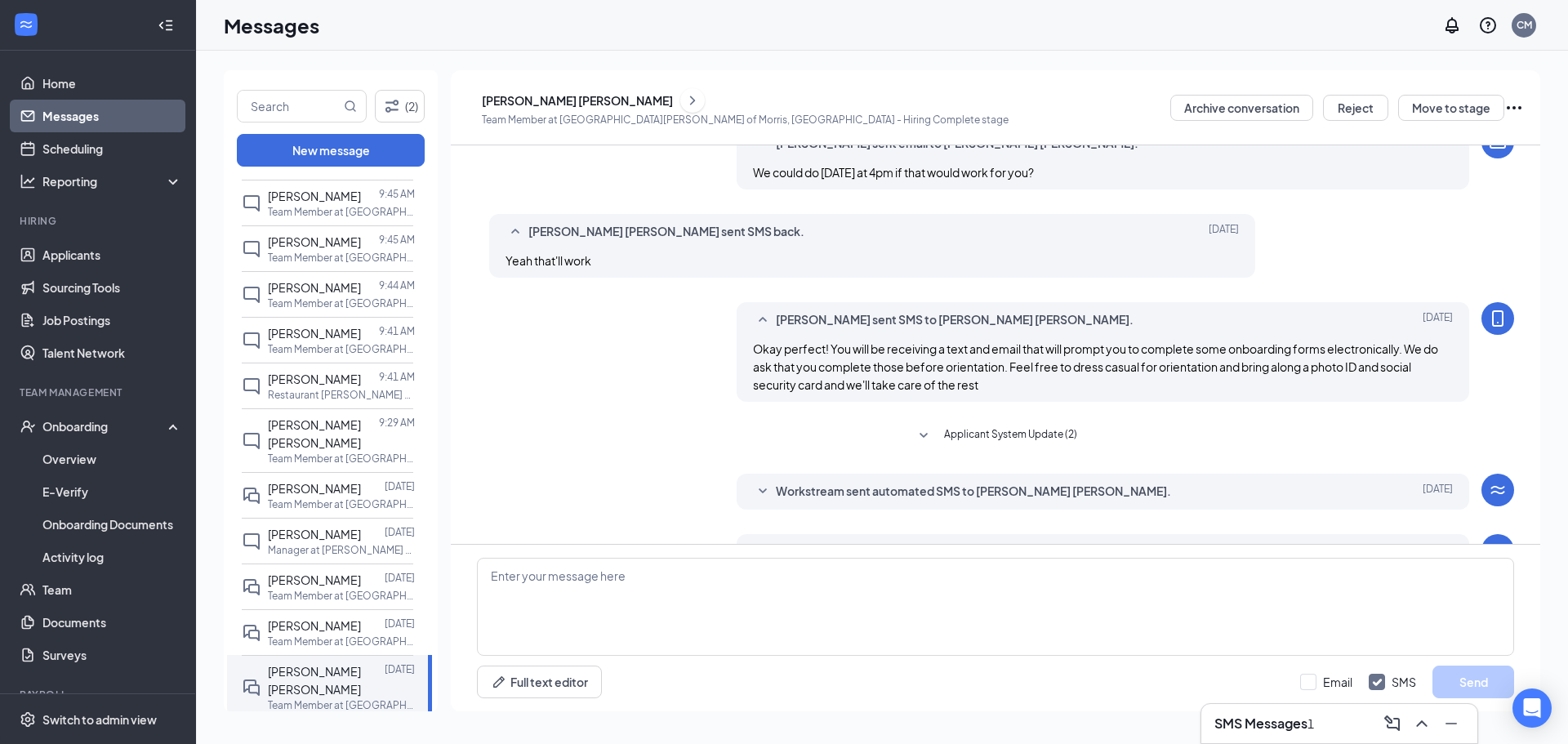
scroll to position [341, 0]
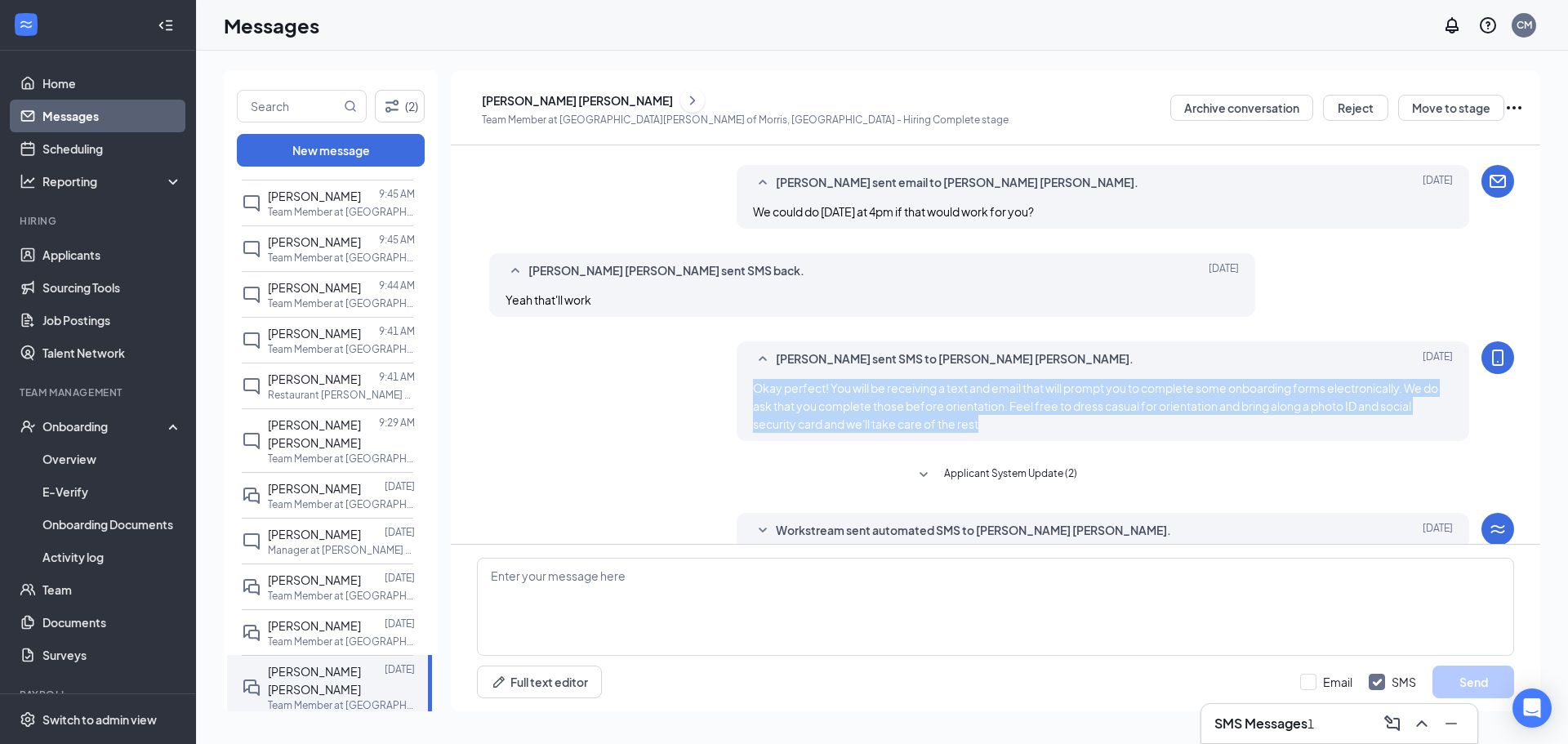
drag, startPoint x: 995, startPoint y: 434, endPoint x: 752, endPoint y: 395, distance: 246.1
click at [748, 395] on div "Chrissy McCroskey sent SMS to Hudson Jones. Sep 12 Okay perfect! You will be re…" at bounding box center [1103, 391] width 733 height 99
copy span "Okay perfect! You will be receiving a text and email that will prompt you to co…"
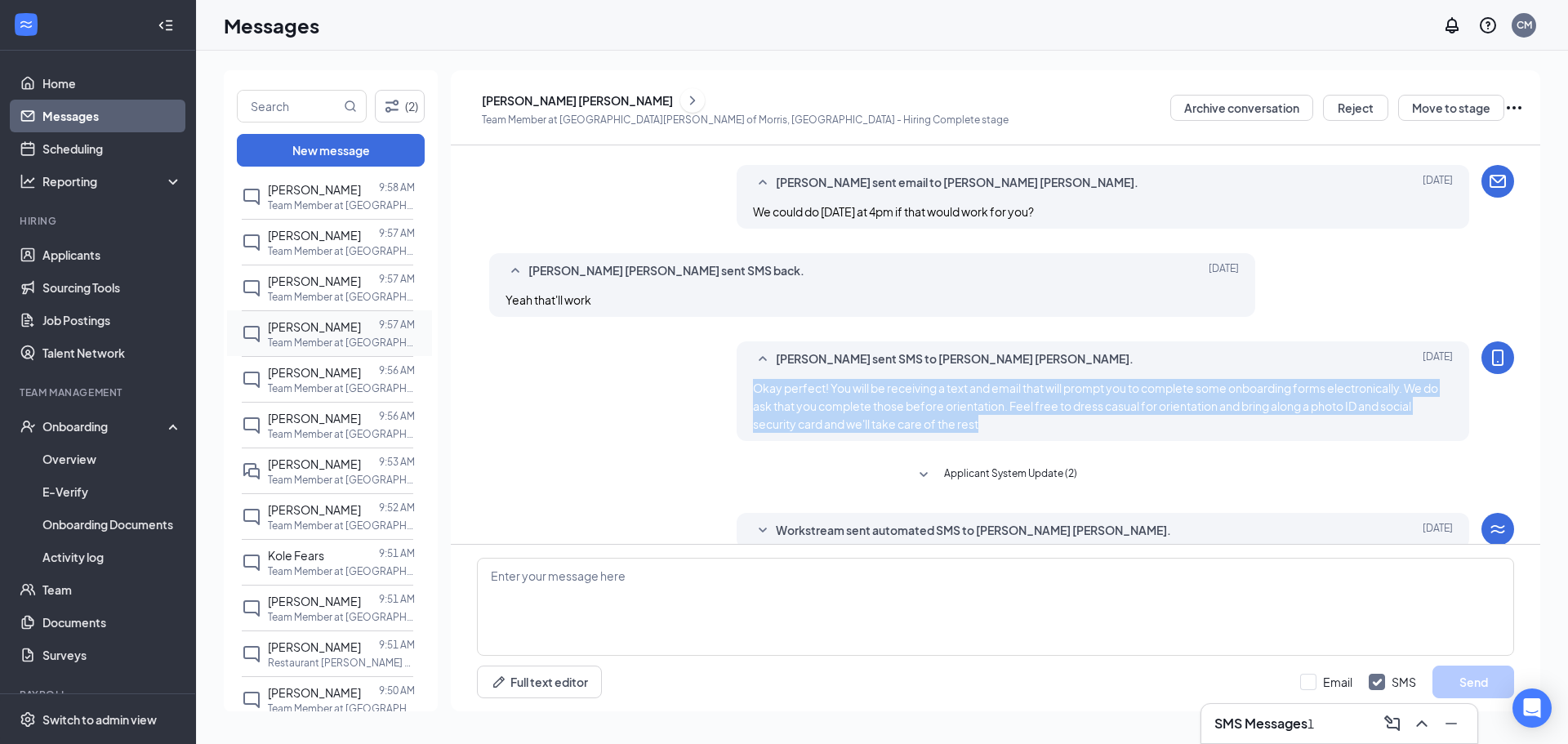
scroll to position [0, 0]
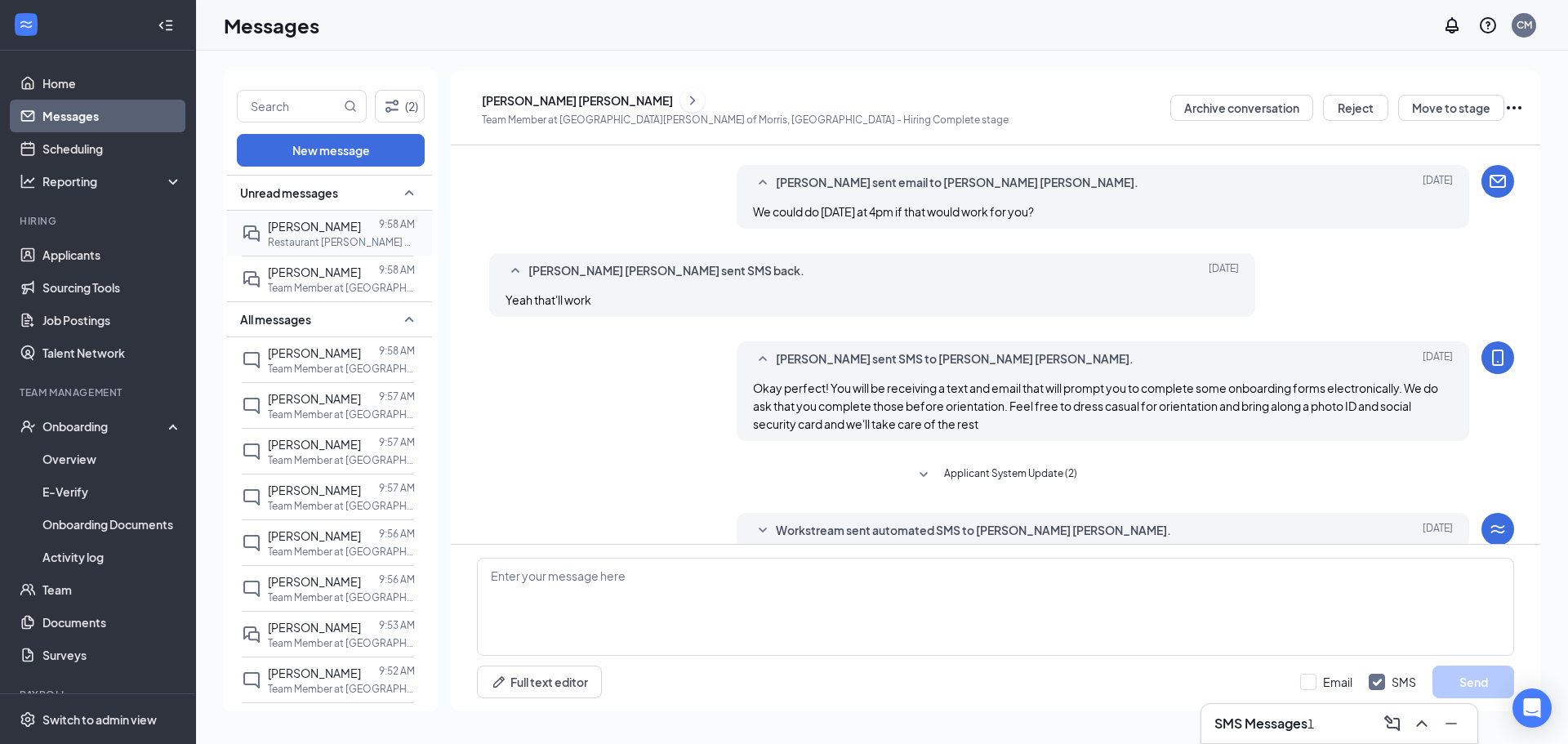
click at [304, 243] on p "Restaurant [PERSON_NAME] at [GEOGRAPHIC_DATA][PERSON_NAME] of Morris, [GEOGRAPH…" at bounding box center [341, 242] width 147 height 14
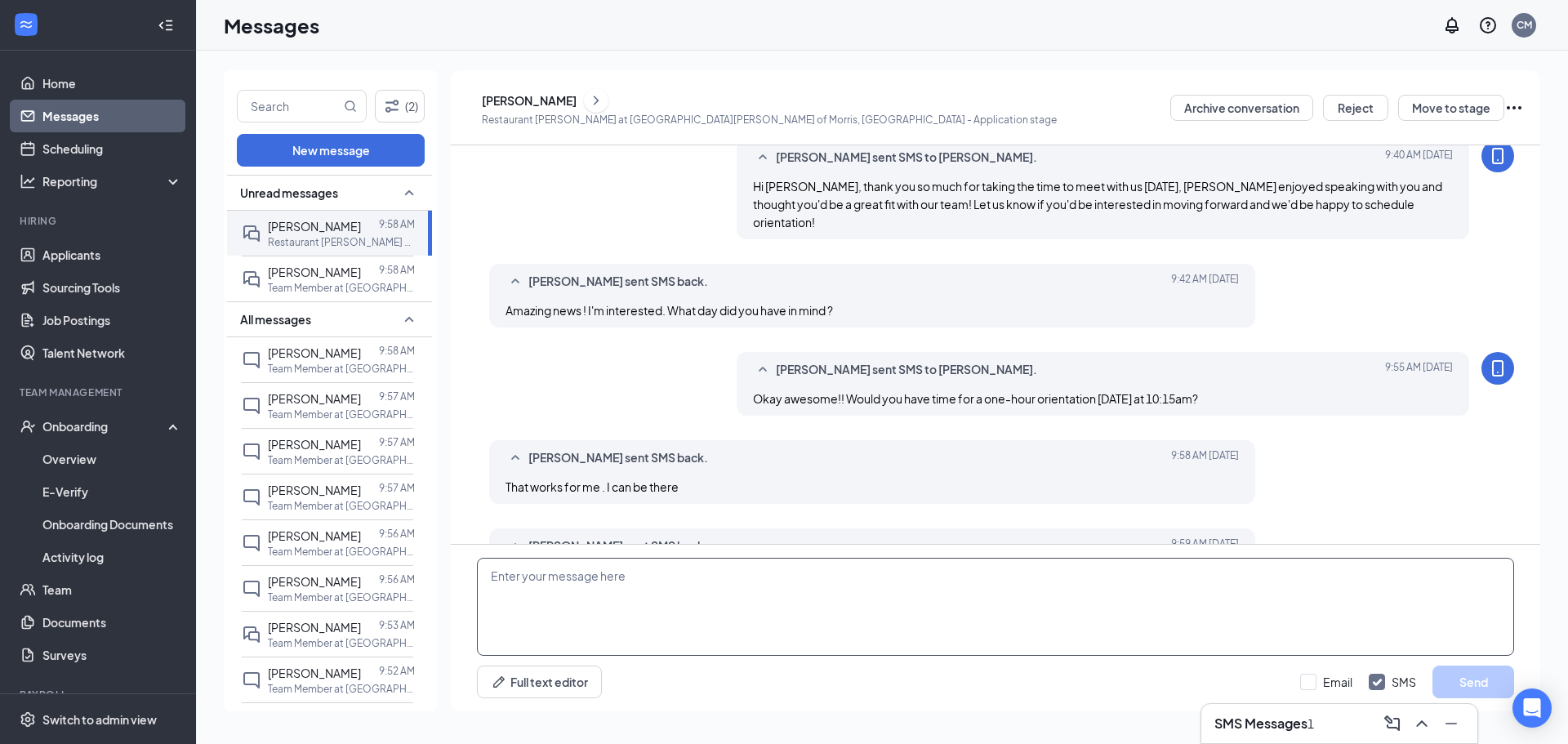
scroll to position [589, 0]
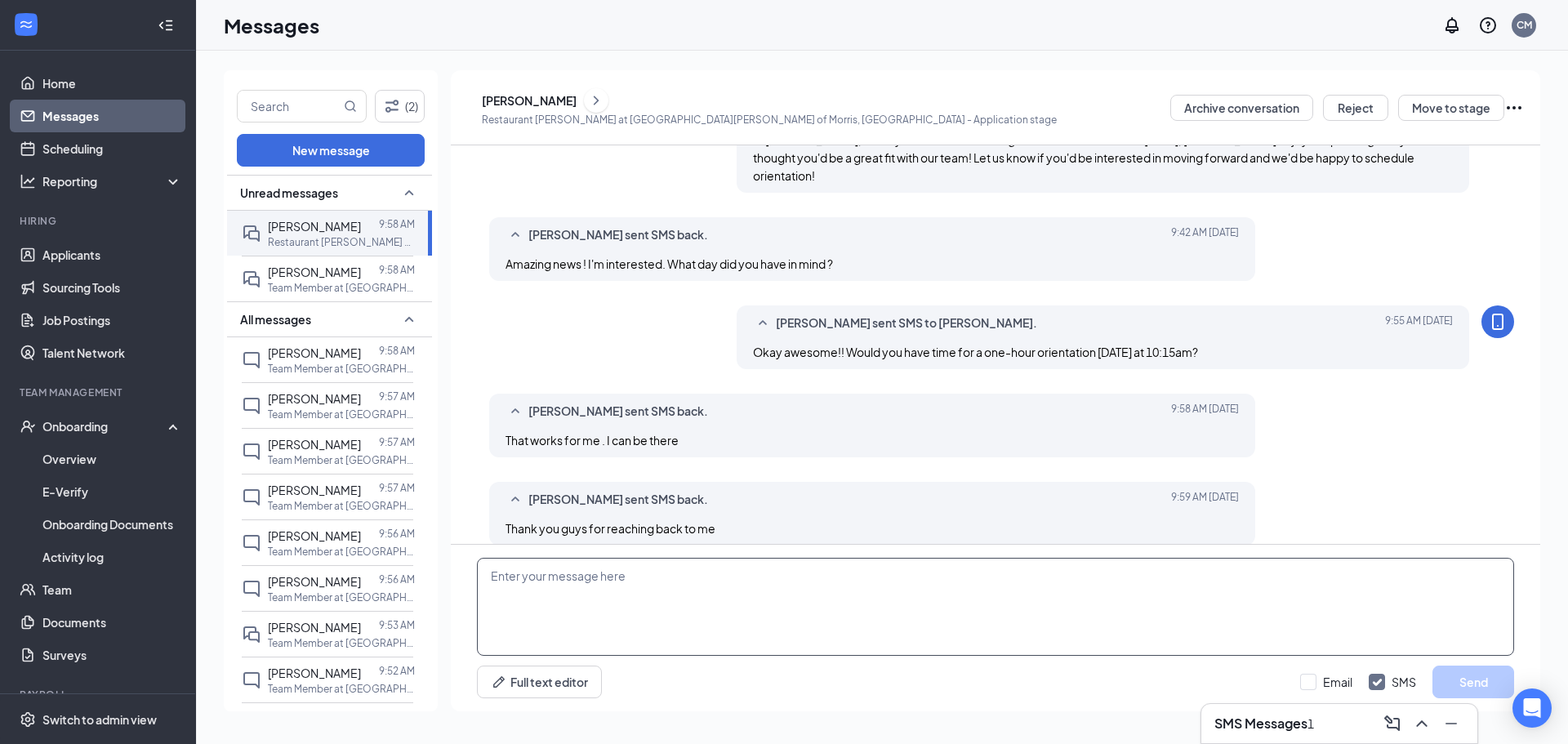
paste textarea "Okay perfect! You will be receiving a text and email that will prompt you to co…"
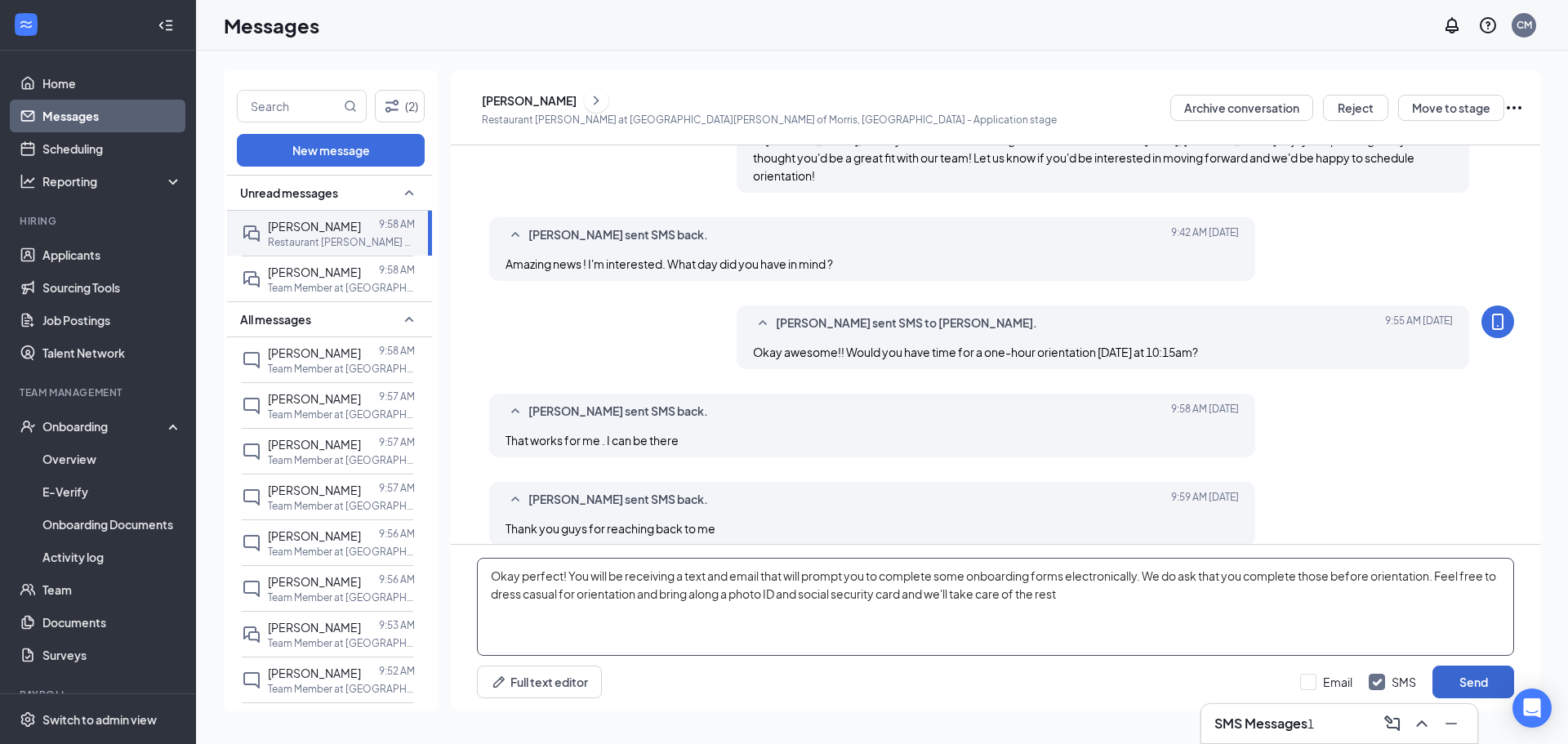
type textarea "Okay perfect! You will be receiving a text and email that will prompt you to co…"
click at [781, 693] on button "Send" at bounding box center [1474, 682] width 82 height 32
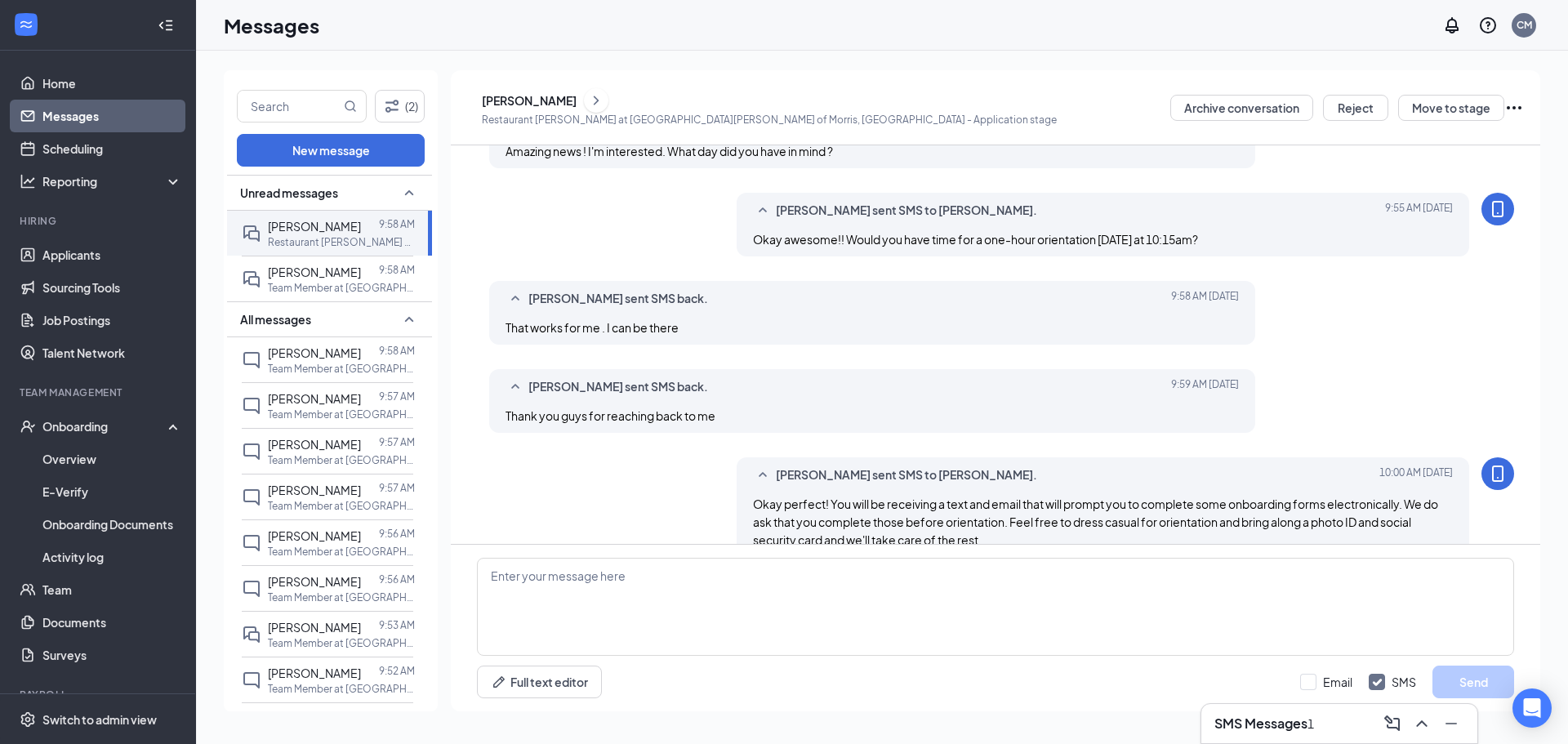
scroll to position [713, 0]
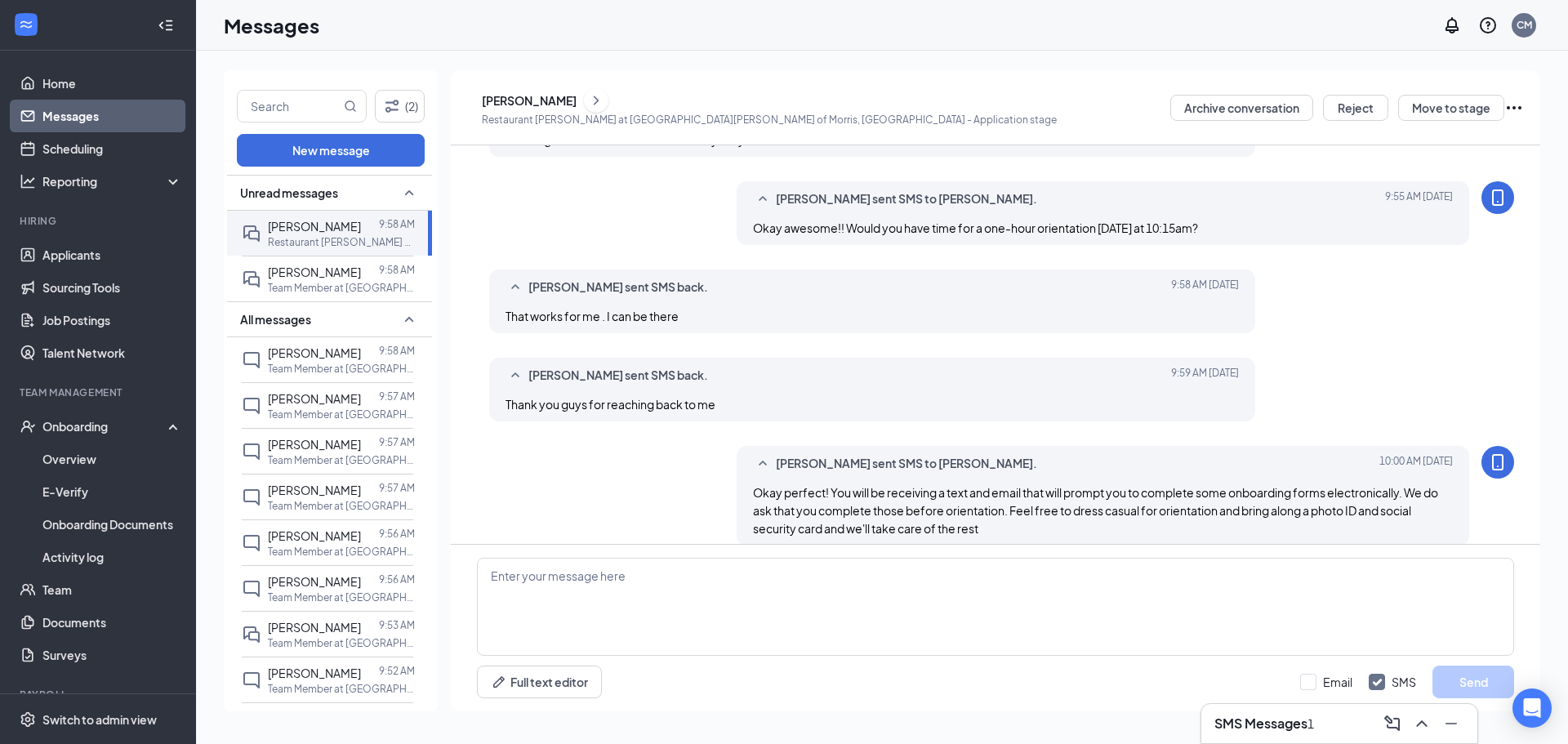
click at [781, 108] on icon "Ellipses" at bounding box center [1514, 108] width 20 height 20
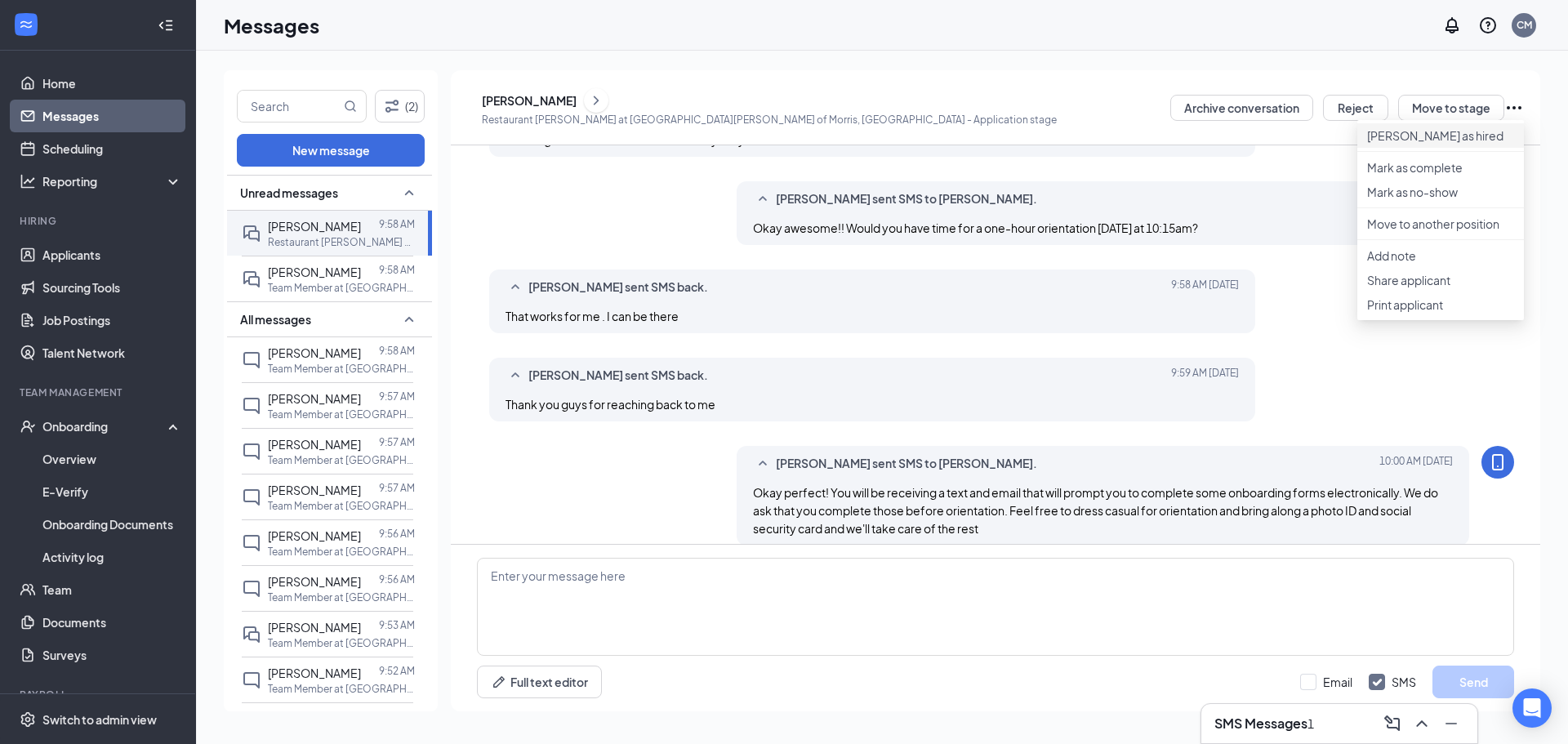
click at [781, 141] on p "[PERSON_NAME] as hired" at bounding box center [1440, 135] width 147 height 16
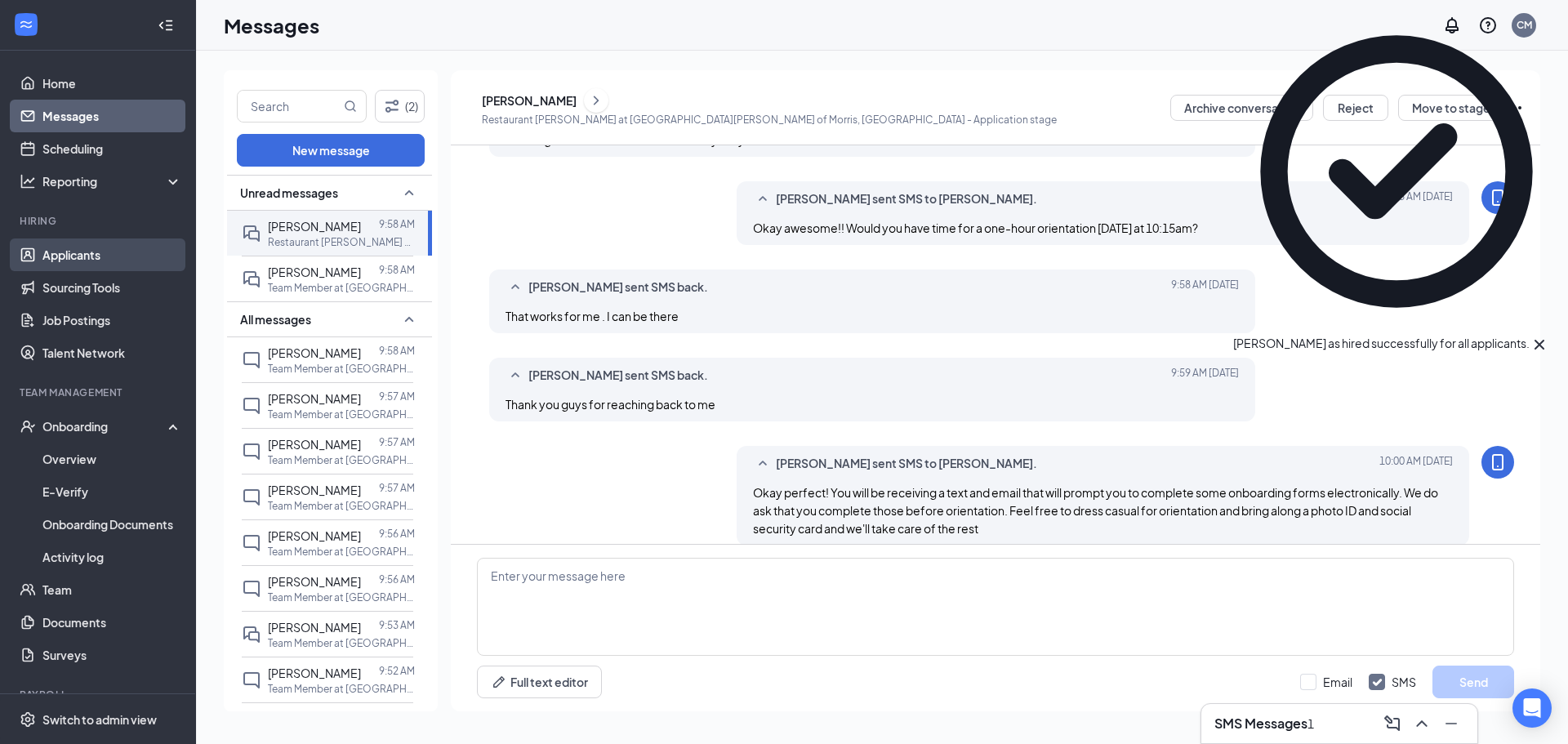
click at [93, 256] on link "Applicants" at bounding box center [113, 255] width 139 height 32
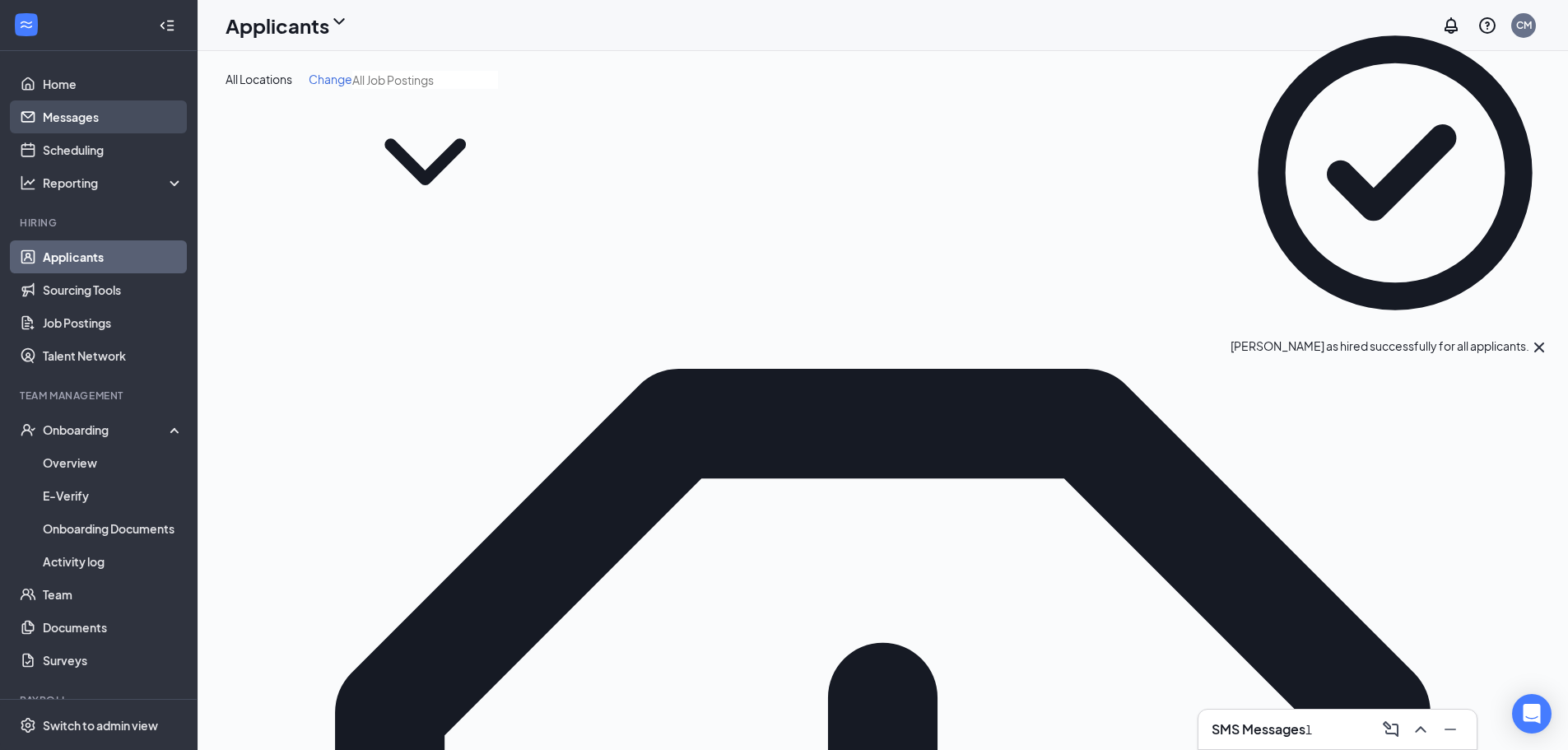
click at [80, 113] on link "Messages" at bounding box center [113, 116] width 140 height 33
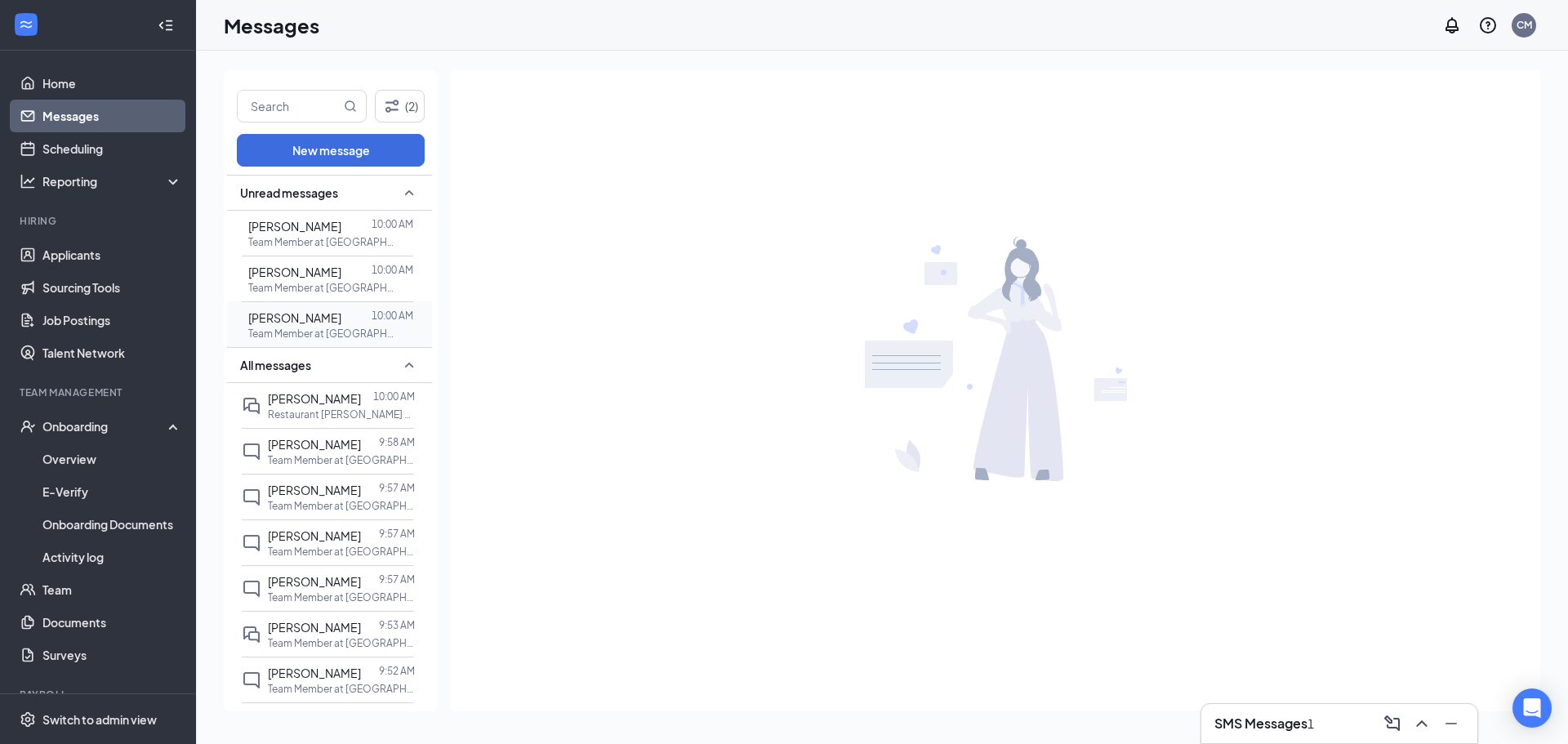
click at [389, 328] on p "Team Member at [GEOGRAPHIC_DATA][PERSON_NAME] of [GEOGRAPHIC_DATA], [GEOGRAPHIC…" at bounding box center [321, 334] width 147 height 14
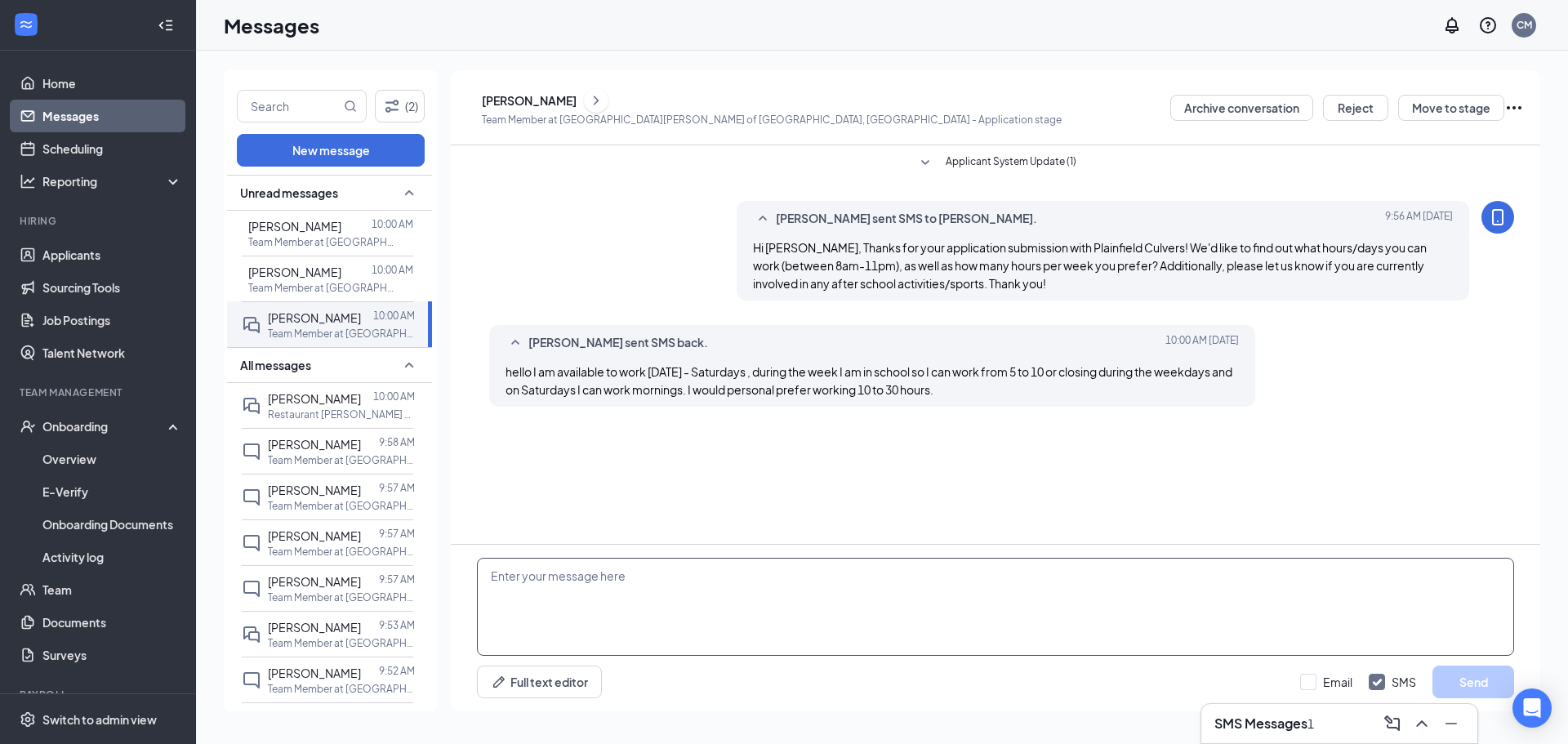
click at [781, 623] on textarea at bounding box center [996, 607] width 1038 height 98
type textarea "Okay, great, are you able to put 11pm on an availability form confirming that y…"
click at [781, 674] on button "Send" at bounding box center [1474, 682] width 82 height 32
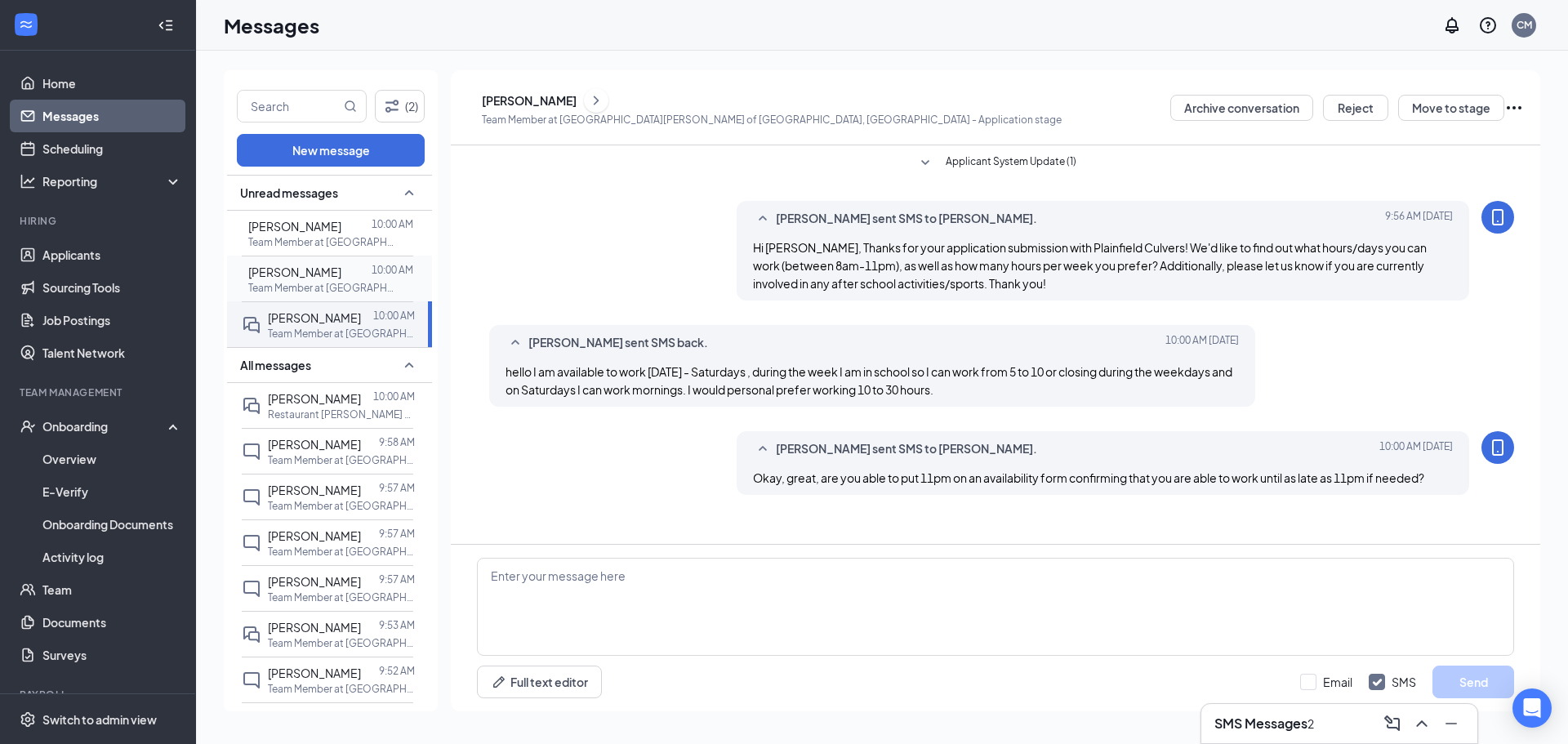
click at [372, 264] on div at bounding box center [357, 272] width 31 height 18
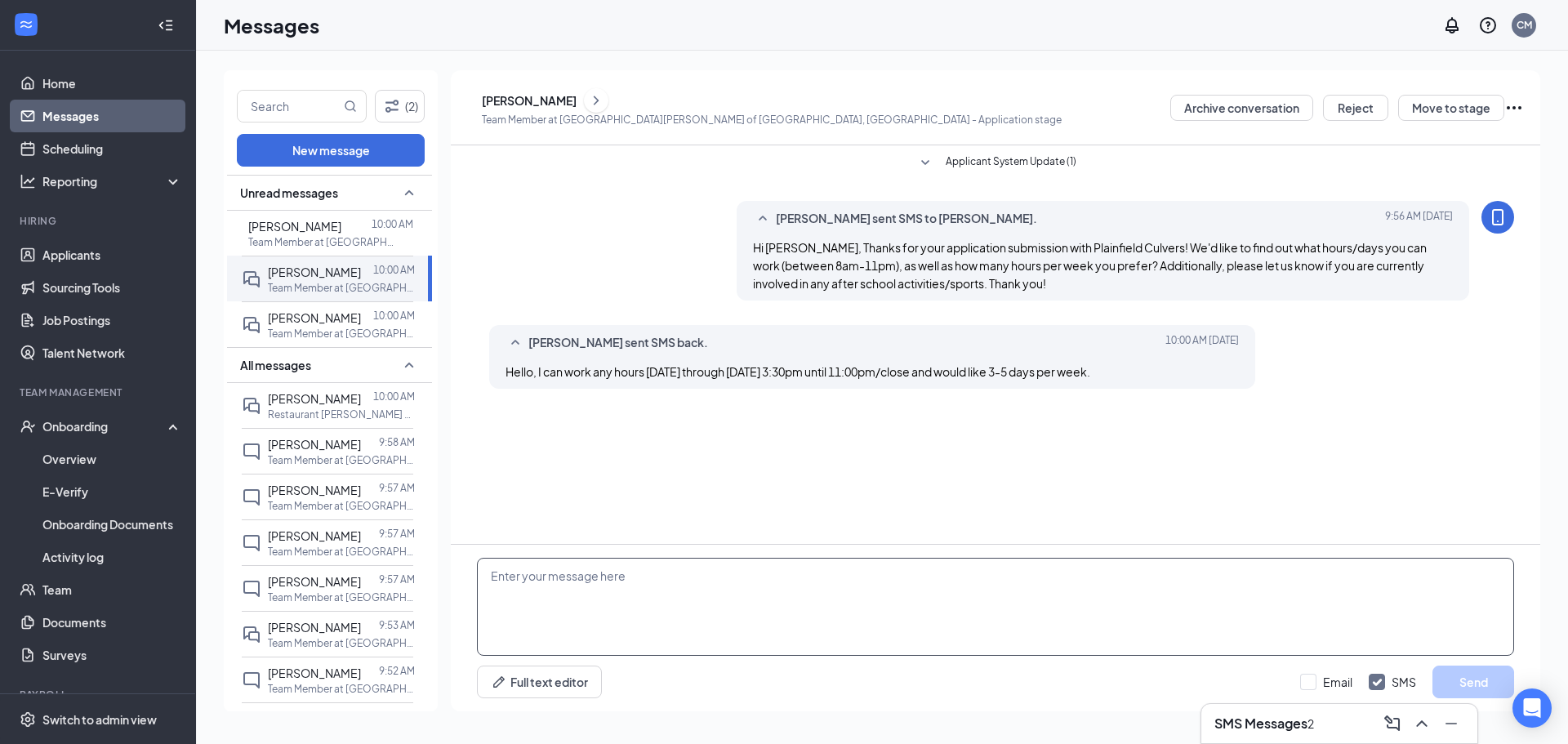
click at [781, 601] on textarea at bounding box center [996, 607] width 1038 height 98
type textarea "Okay great, do you have any availability on Friday and/or Saturday? And are you…"
click at [781, 690] on button "Send" at bounding box center [1474, 682] width 82 height 32
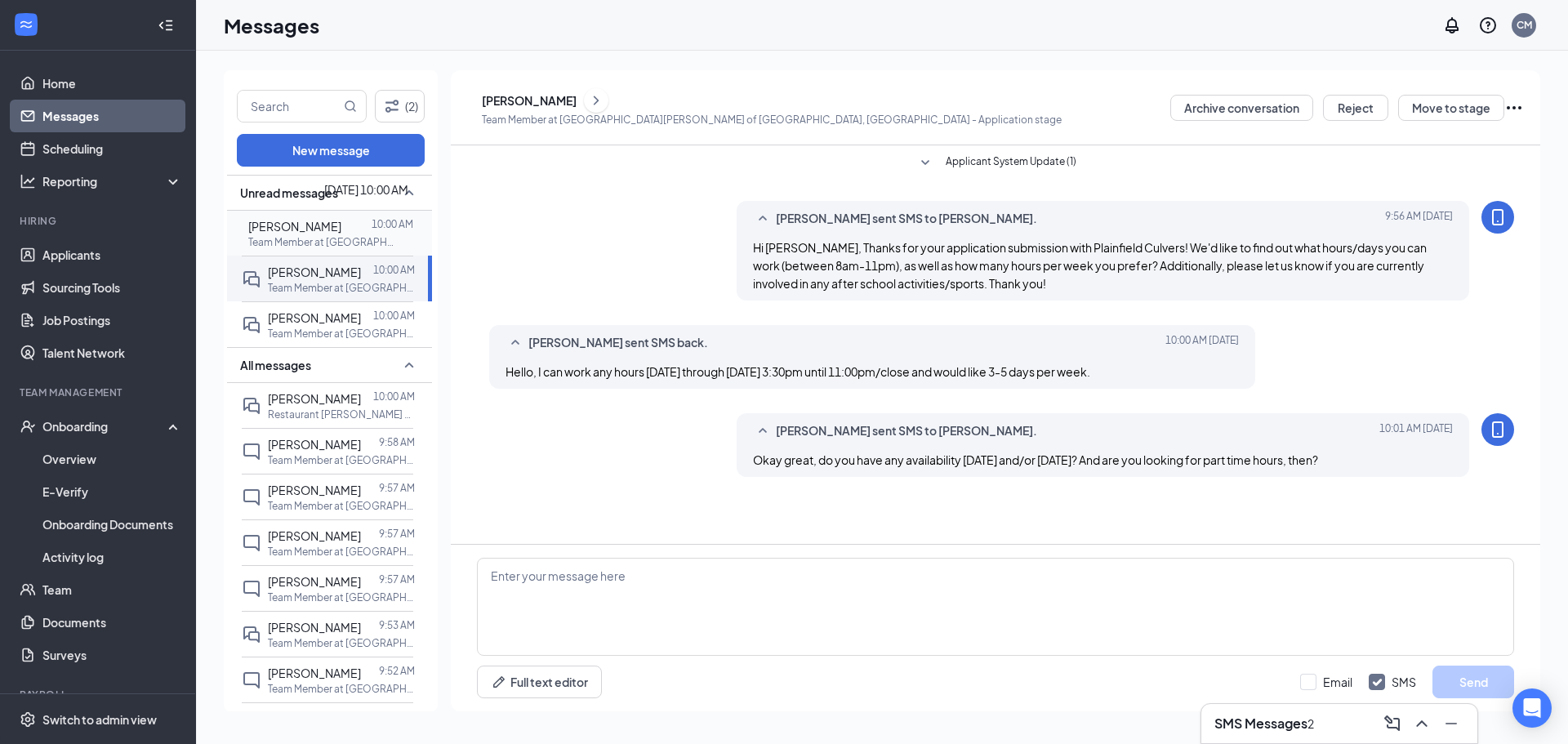
click at [349, 222] on div at bounding box center [357, 226] width 31 height 18
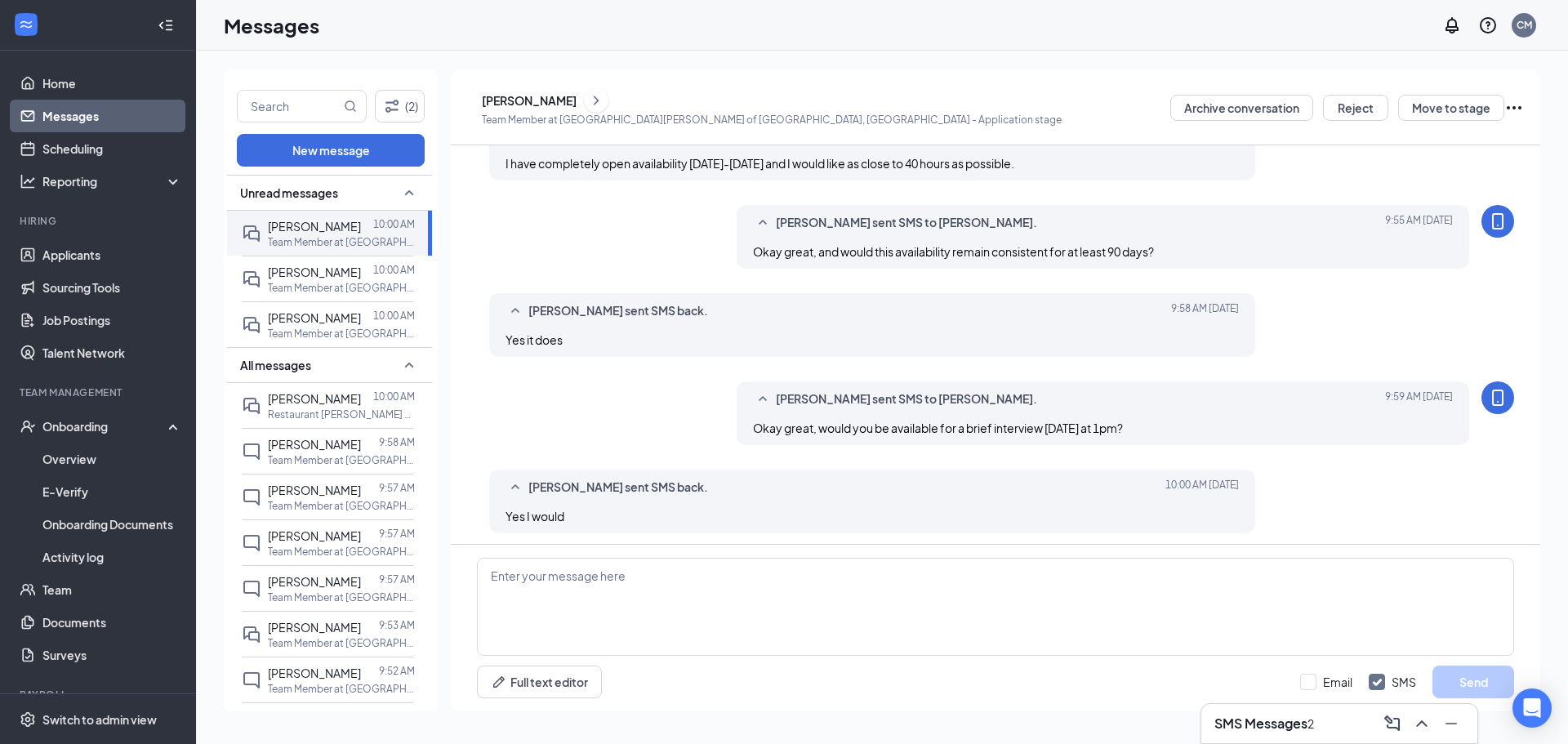
scroll to position [214, 0]
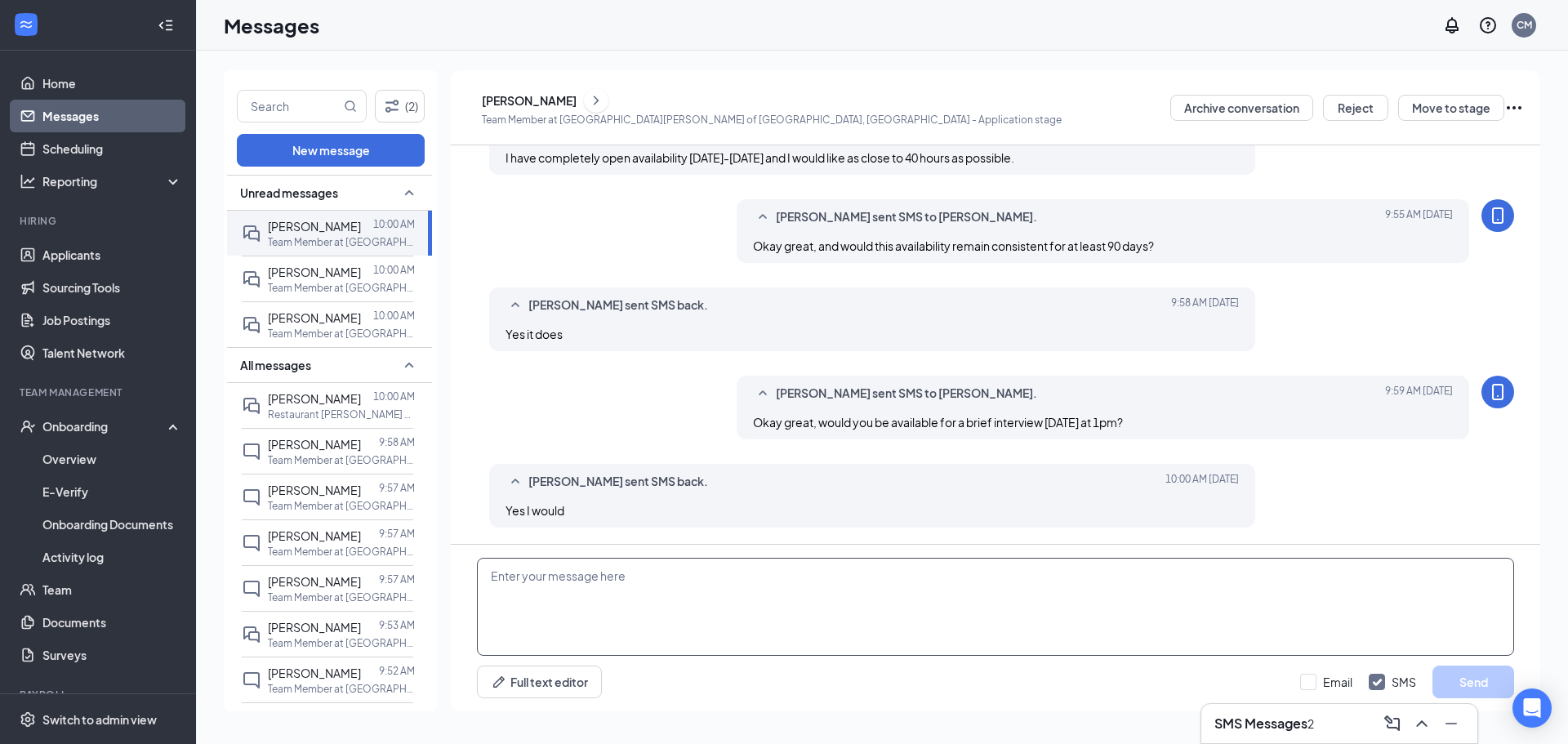
click at [781, 617] on textarea at bounding box center [996, 607] width 1038 height 98
type textarea "Okay perfect, so we are located at 13449 S Route 59 in front of Menards. Head o…"
click at [781, 683] on button "Send" at bounding box center [1474, 682] width 82 height 32
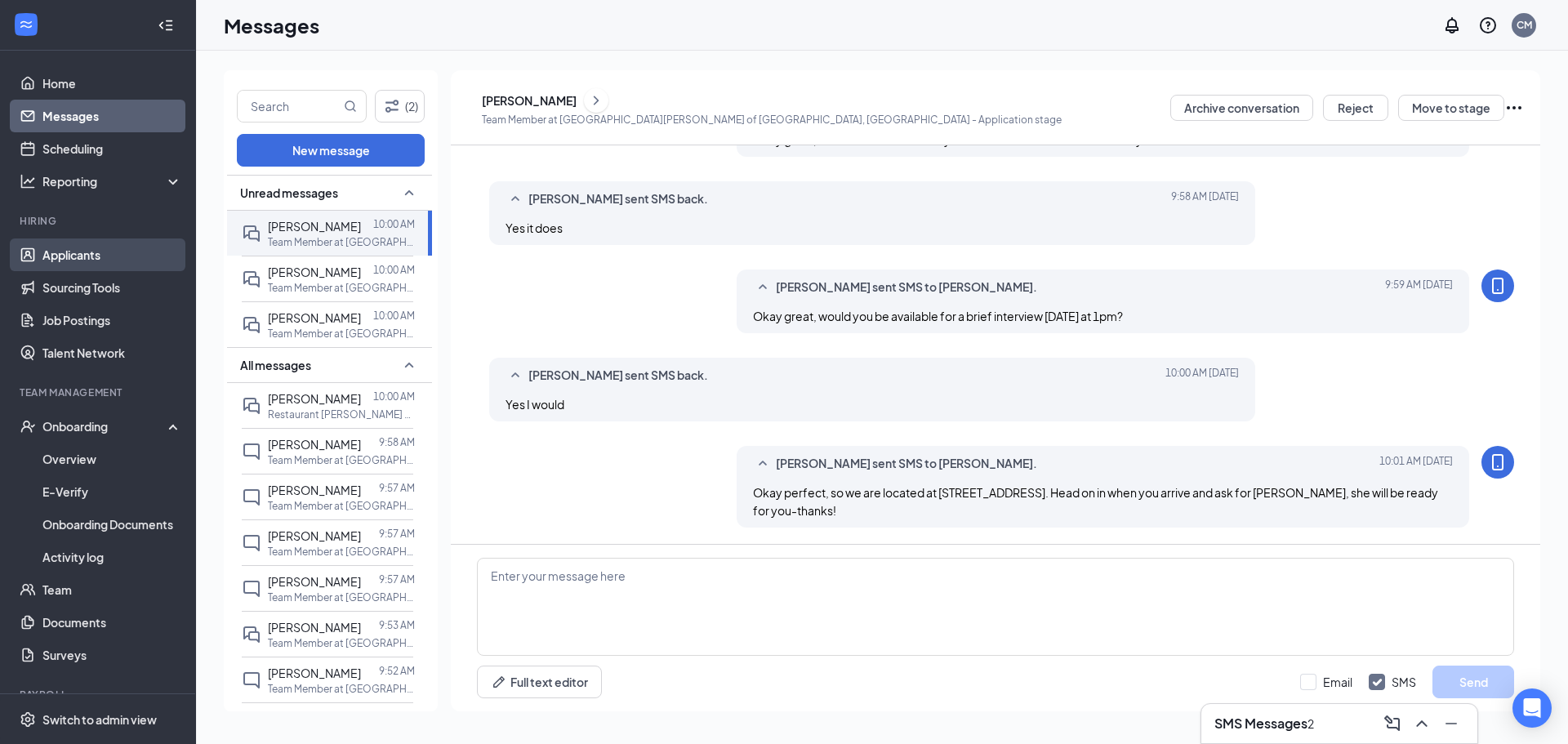
click at [68, 249] on link "Applicants" at bounding box center [113, 255] width 139 height 32
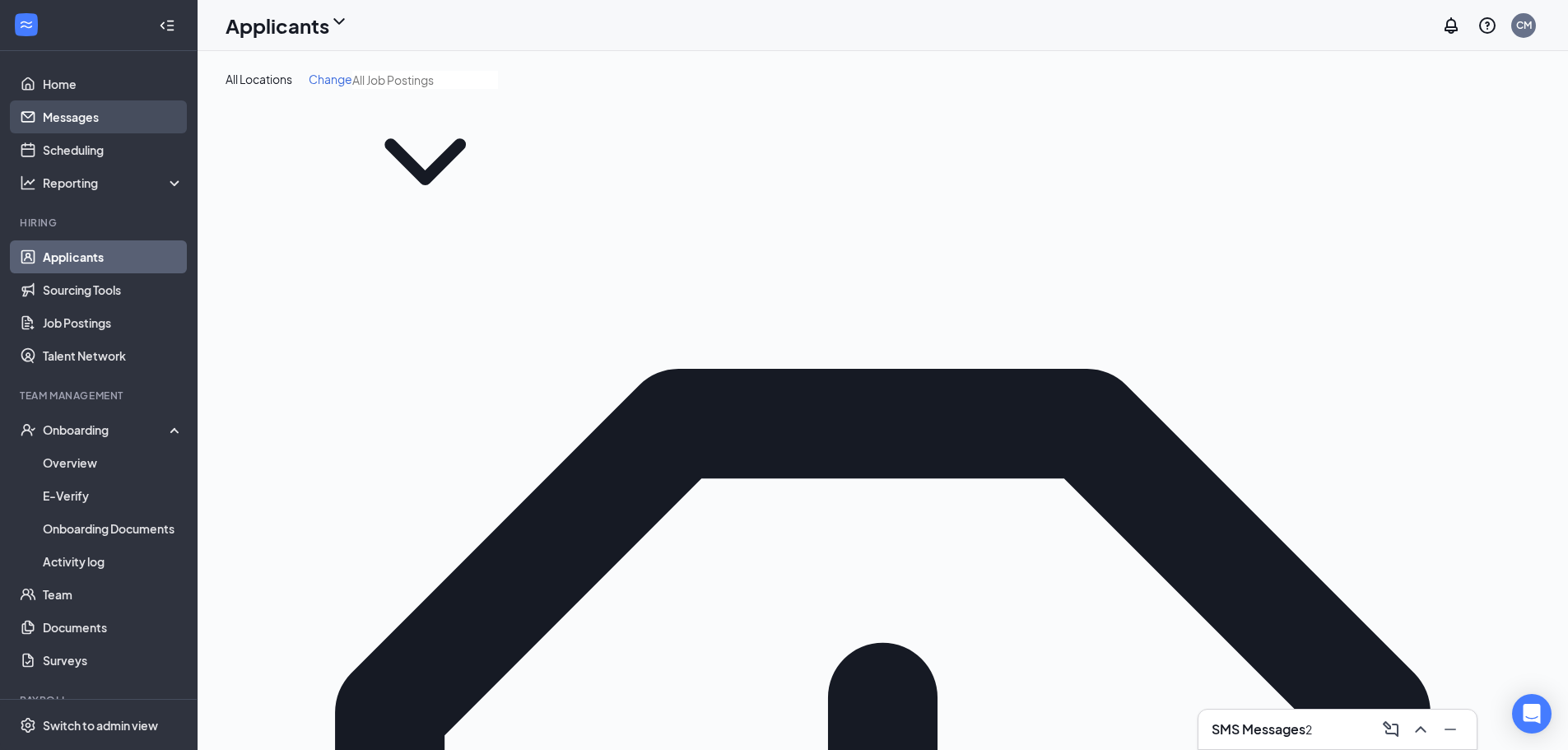
click at [83, 116] on link "Messages" at bounding box center [113, 116] width 140 height 33
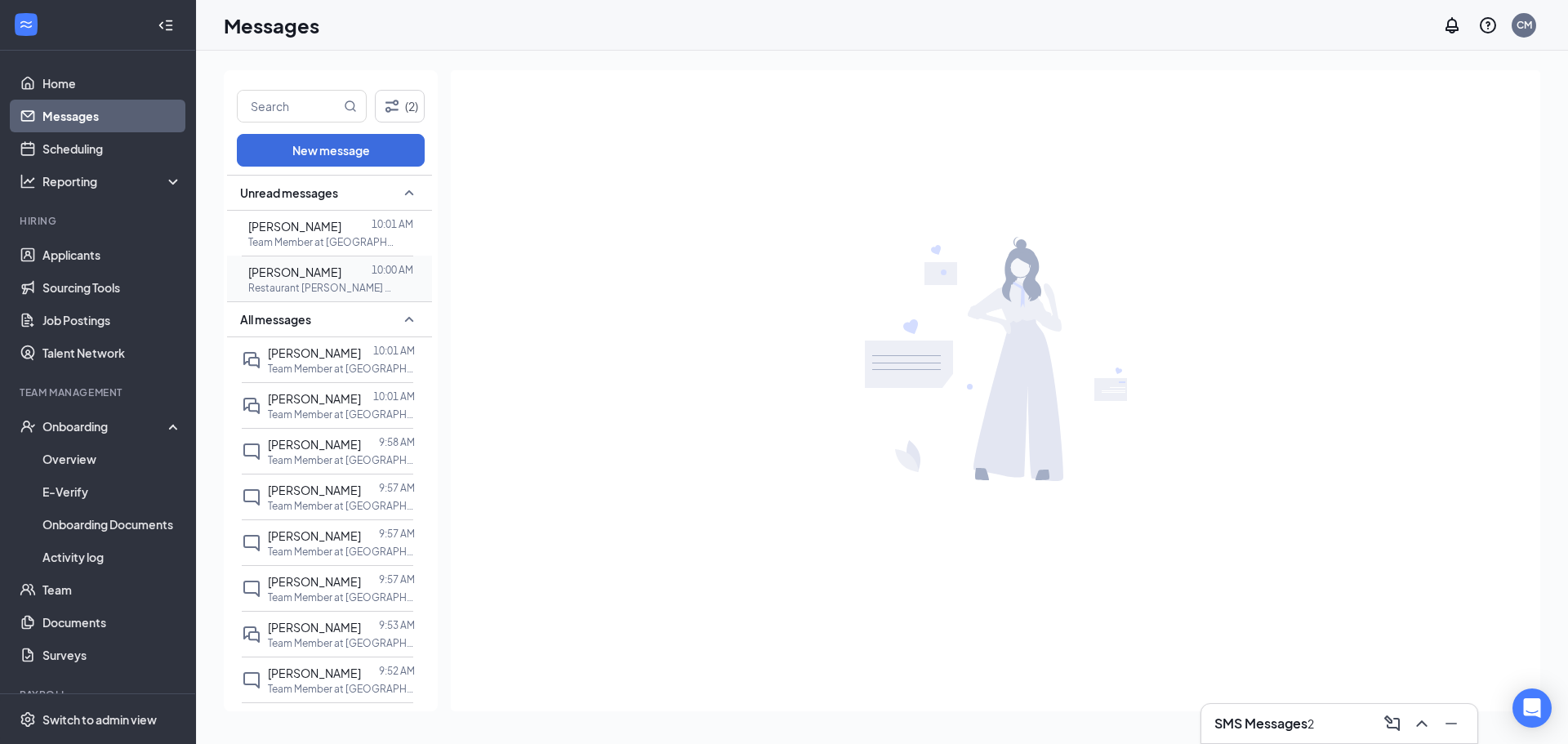
drag, startPoint x: 317, startPoint y: 270, endPoint x: 347, endPoint y: 288, distance: 35.0
click at [318, 270] on span "[PERSON_NAME]" at bounding box center [295, 271] width 93 height 14
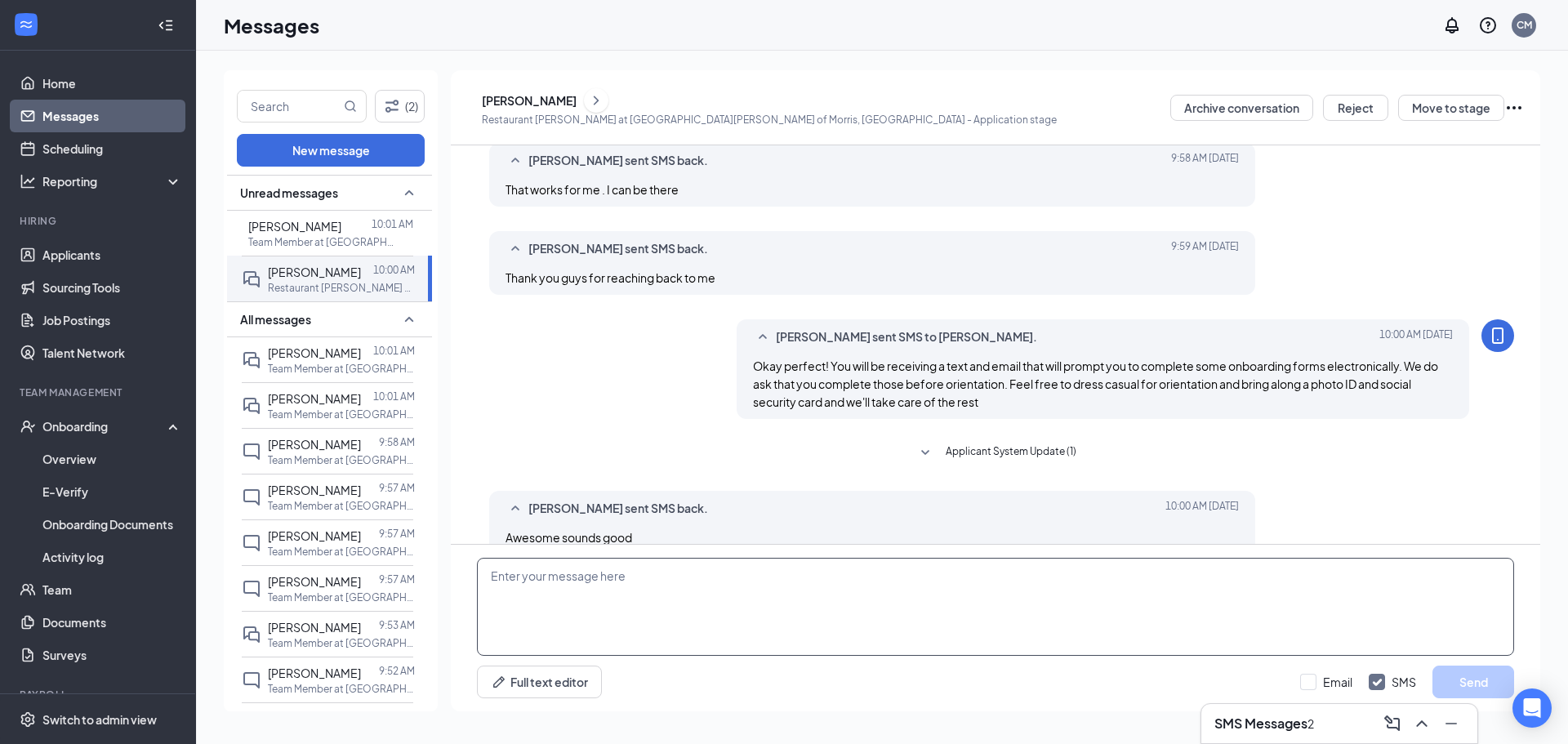
scroll to position [567, 0]
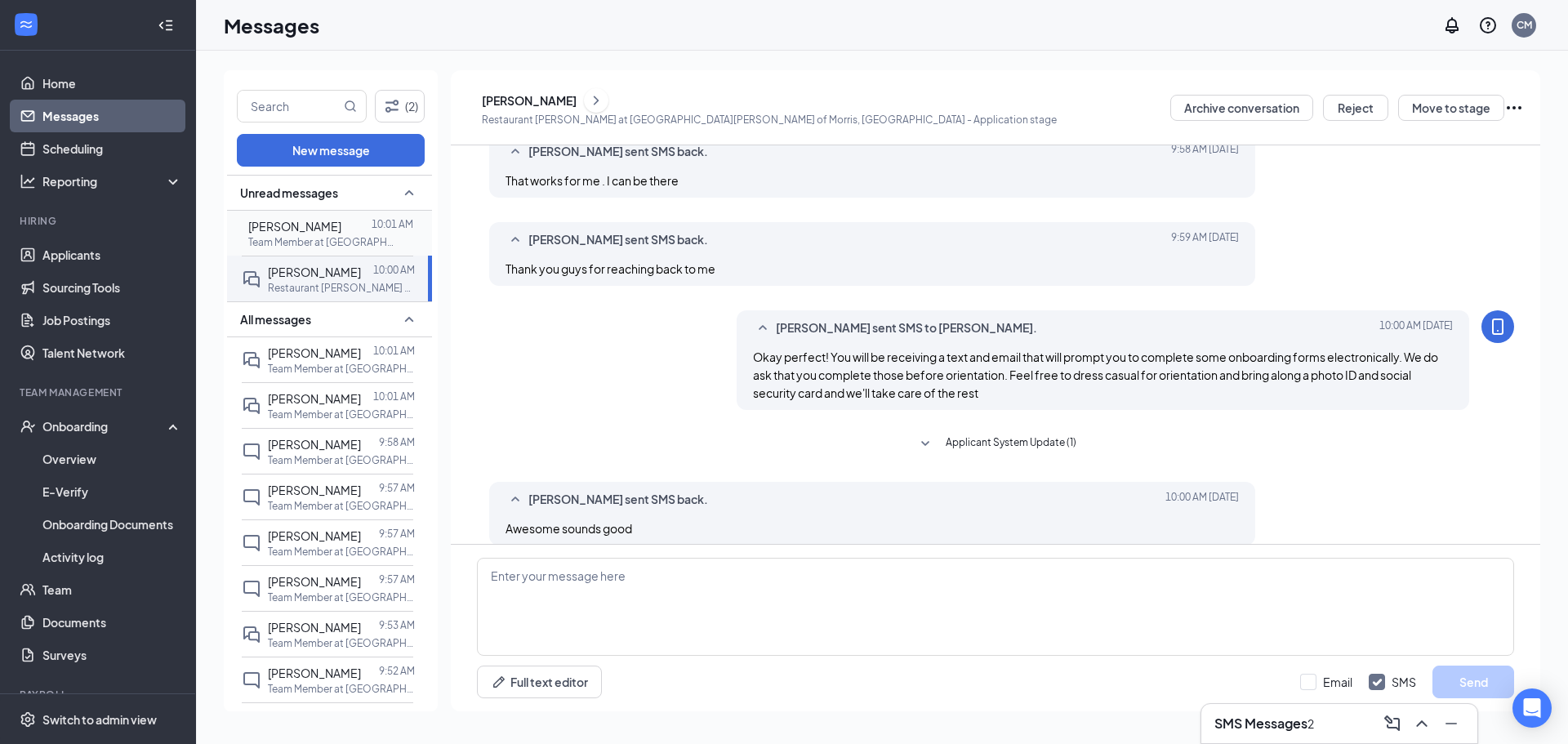
click at [307, 219] on span "[PERSON_NAME]" at bounding box center [295, 225] width 93 height 14
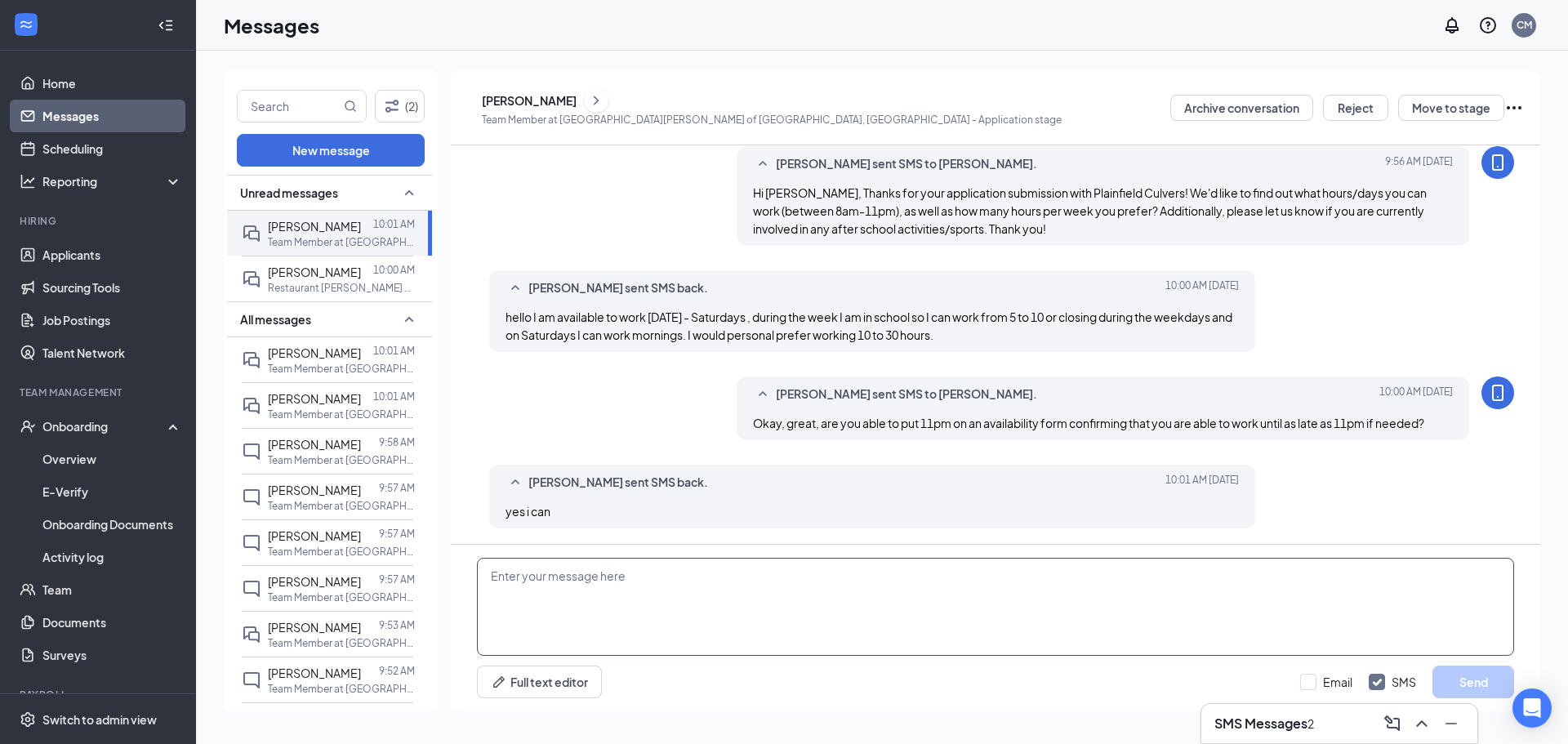
scroll to position [55, 0]
click at [714, 599] on textarea at bounding box center [996, 607] width 1038 height 98
type textarea "Okay awesome, would you be available for a brief interview tomorrow at 5pm?"
click at [781, 681] on button "Send" at bounding box center [1474, 682] width 82 height 32
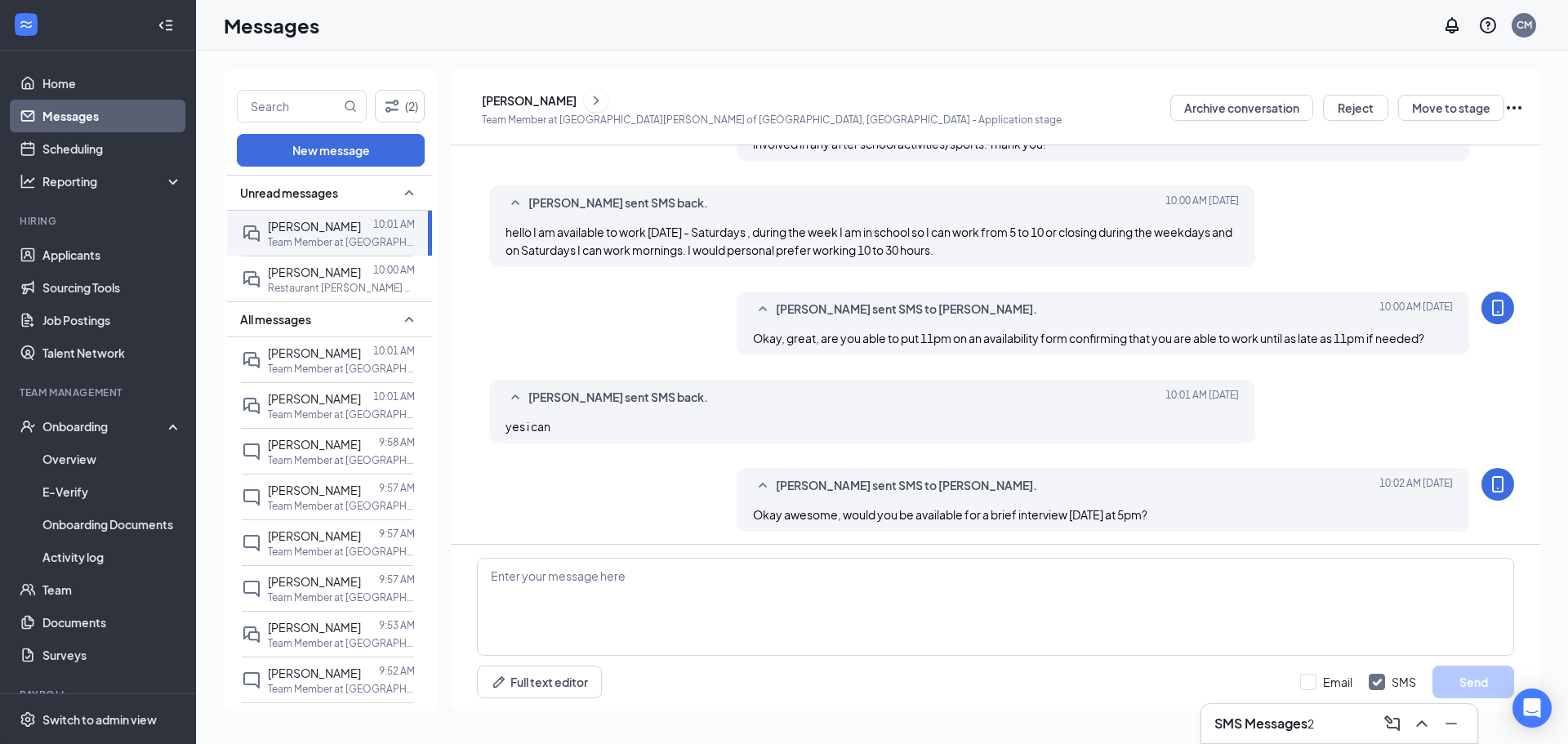
scroll to position [144, 0]
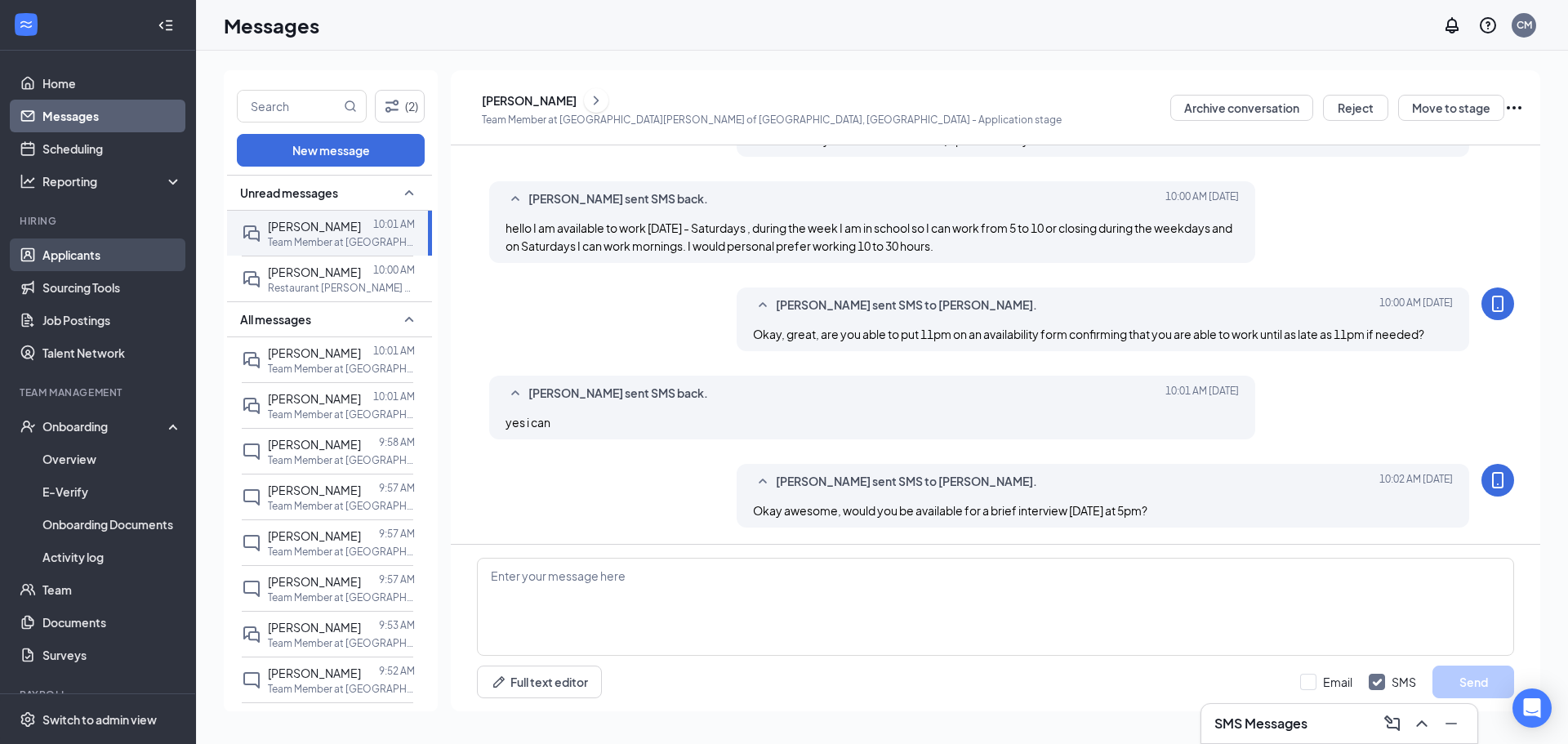
click at [102, 263] on link "Applicants" at bounding box center [113, 255] width 139 height 32
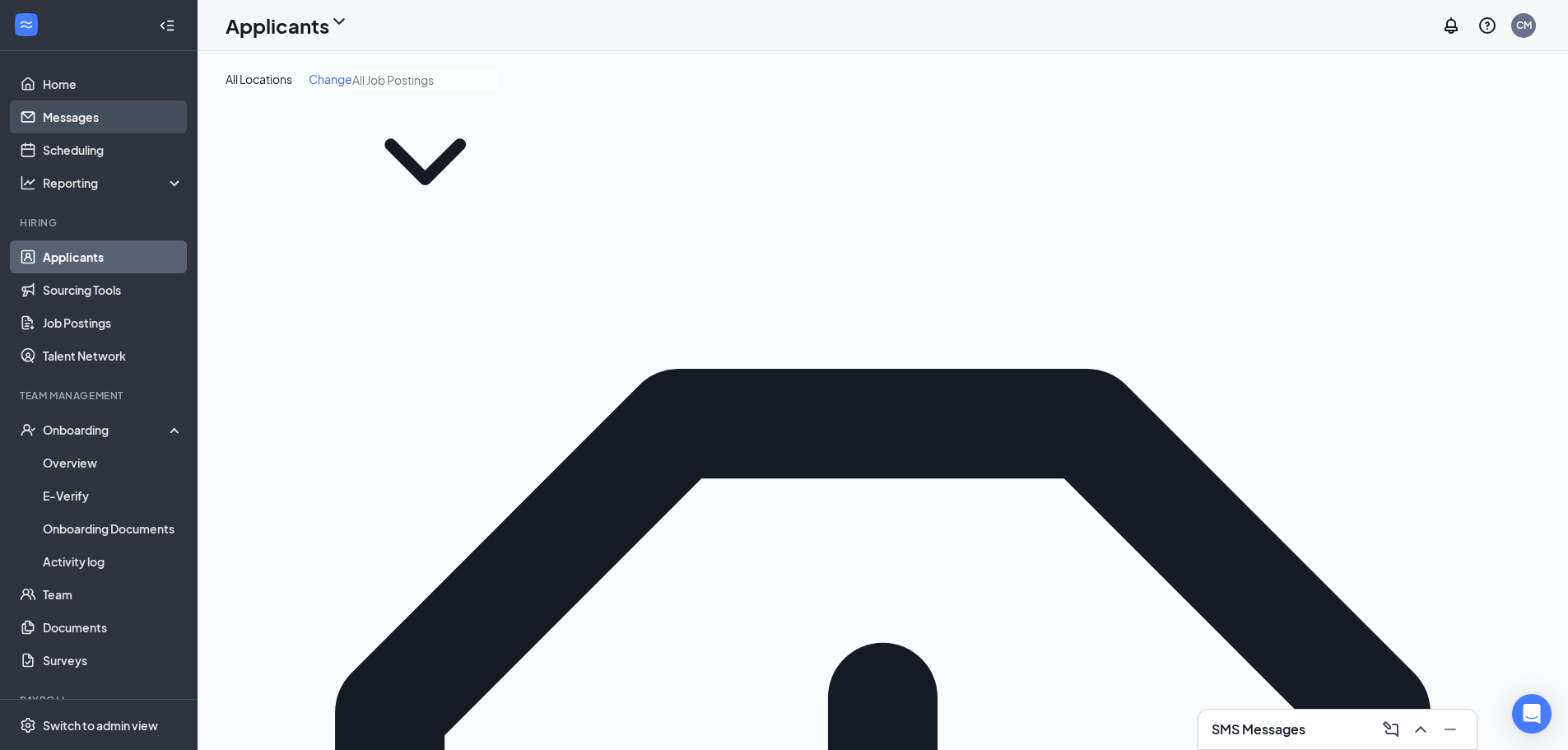
click at [79, 114] on link "Messages" at bounding box center [113, 116] width 140 height 33
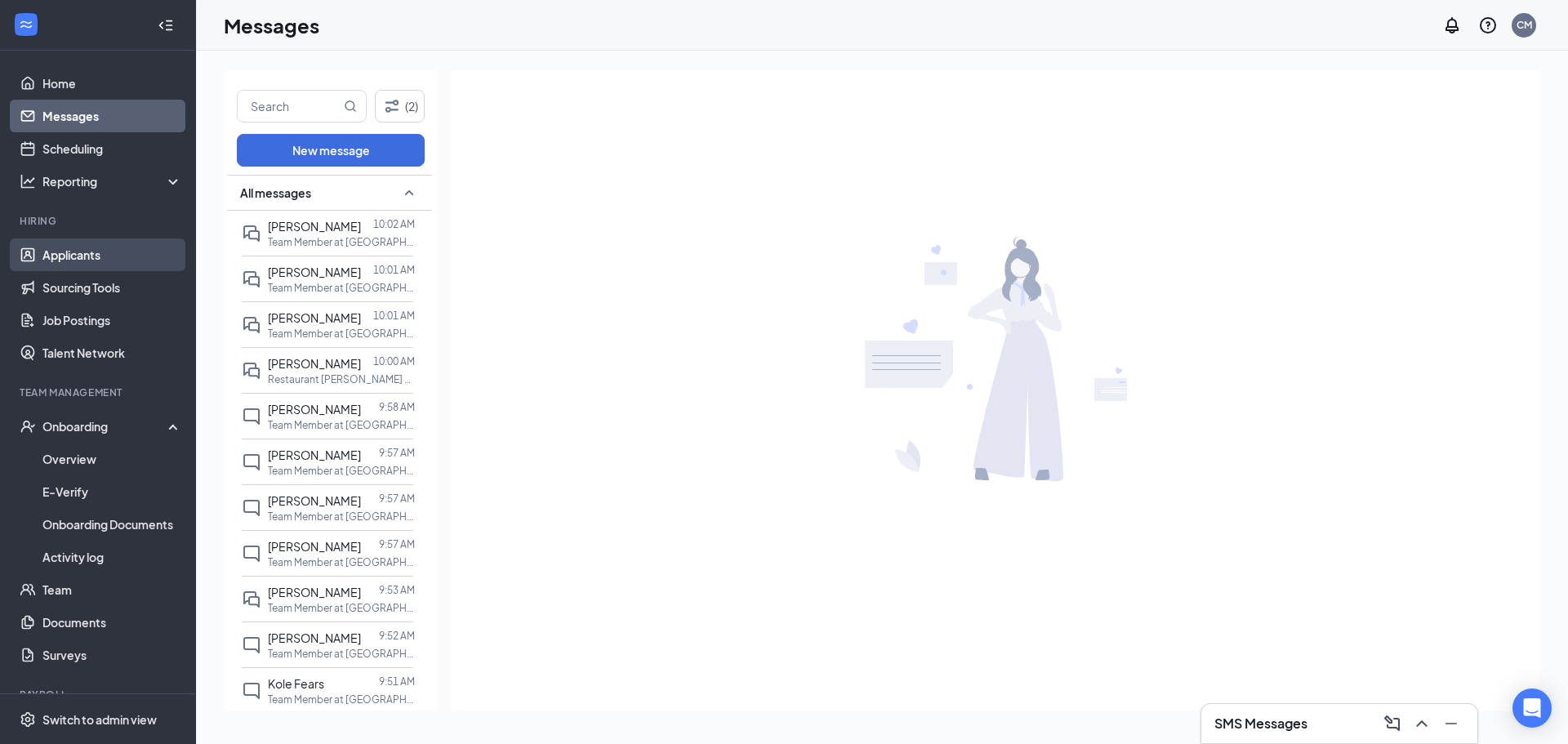
click at [111, 259] on link "Applicants" at bounding box center [113, 255] width 139 height 32
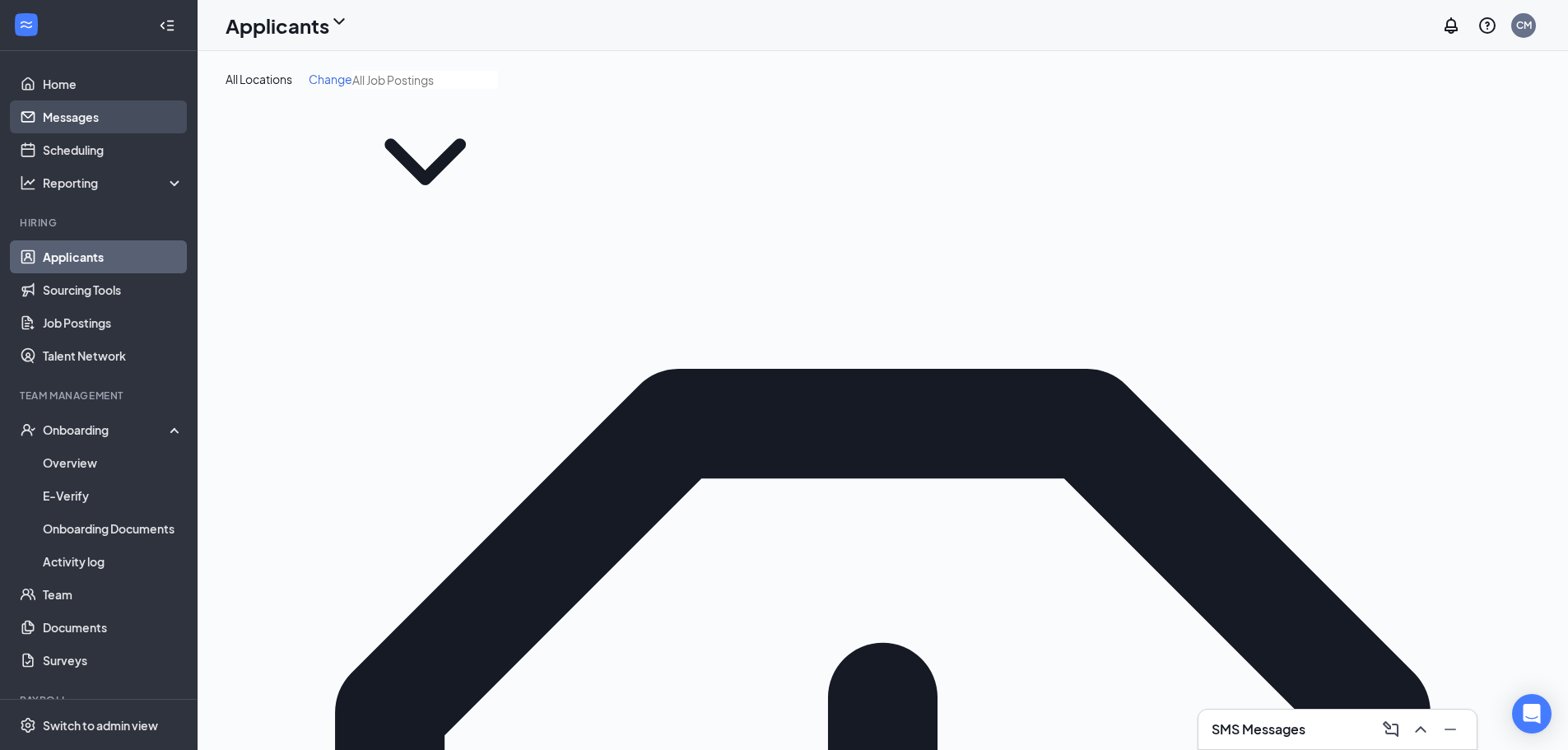
click at [162, 122] on link "Messages" at bounding box center [113, 116] width 140 height 33
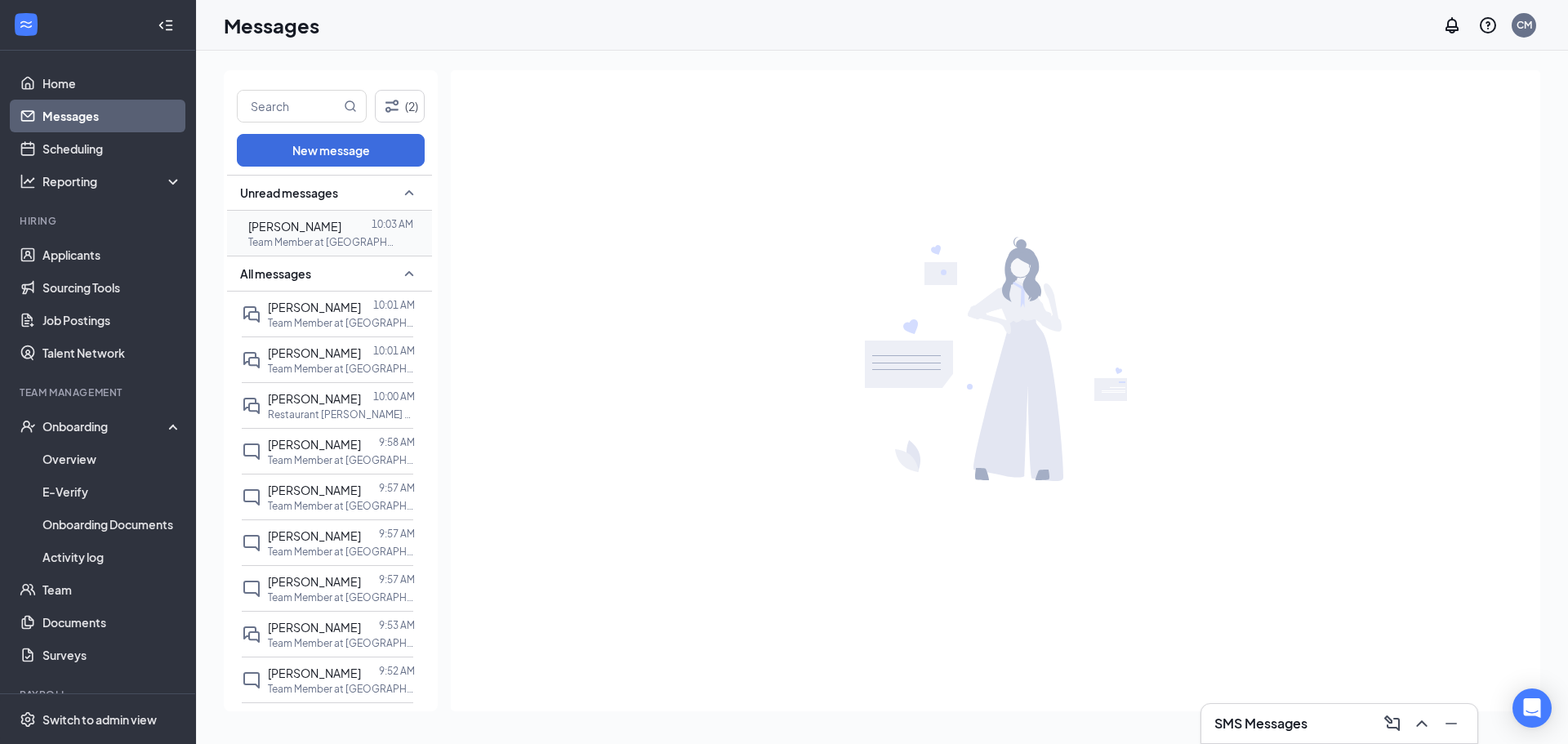
click at [261, 225] on div "Camille Benford 10:03 AM Team Member at Culver's of Plainfield, IL" at bounding box center [327, 233] width 172 height 45
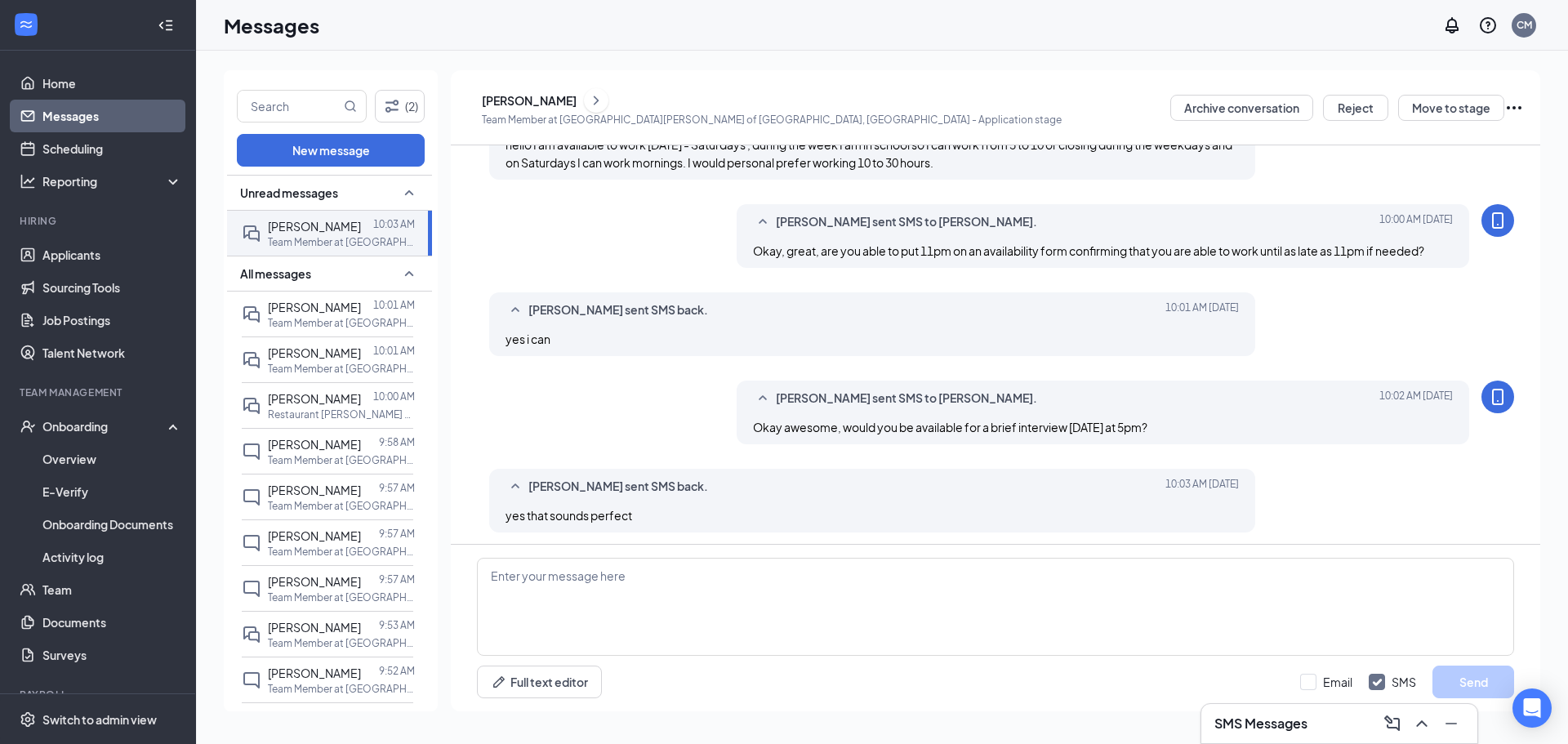
scroll to position [232, 0]
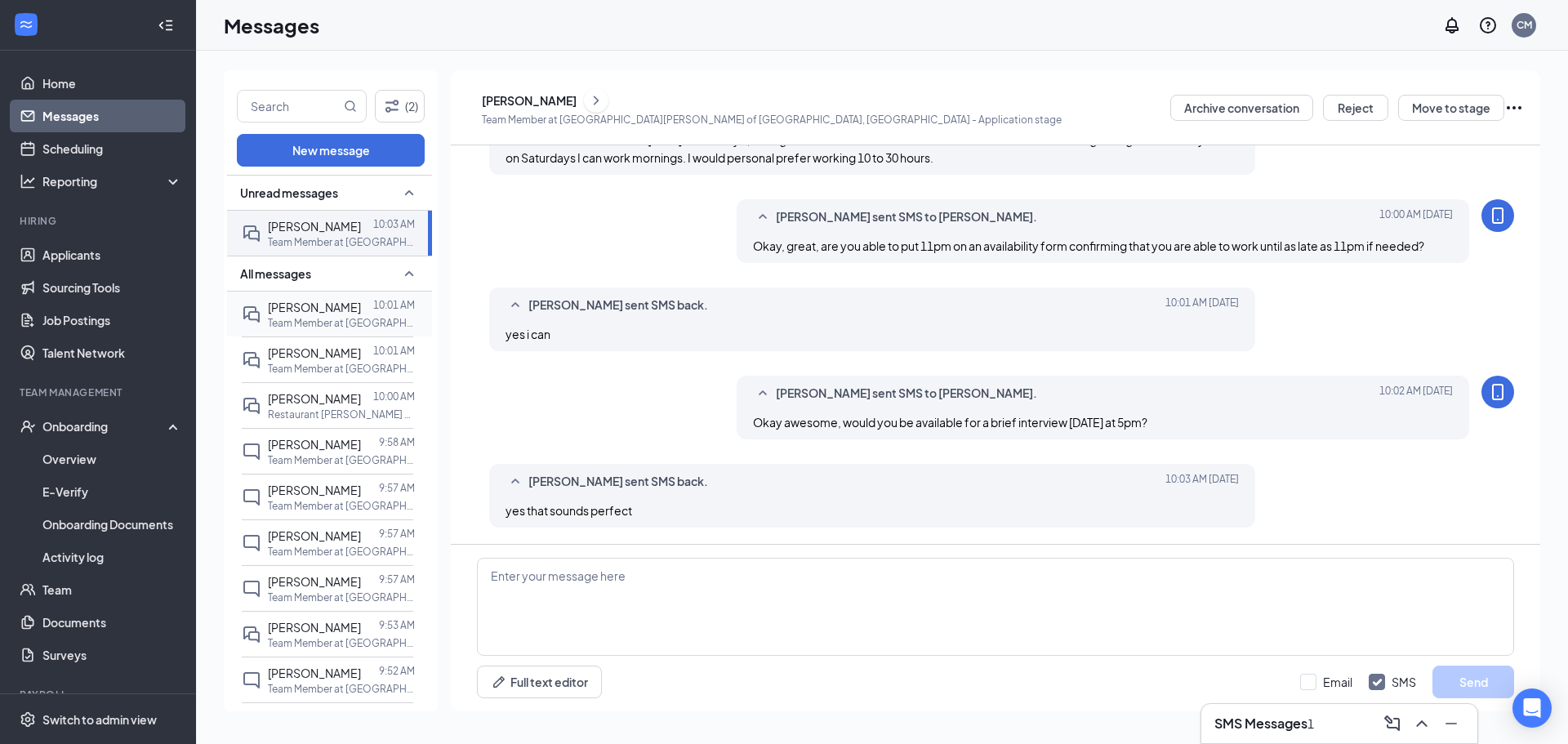
click at [328, 323] on p "Team Member at [GEOGRAPHIC_DATA][PERSON_NAME] of [GEOGRAPHIC_DATA], [GEOGRAPHIC…" at bounding box center [341, 322] width 147 height 14
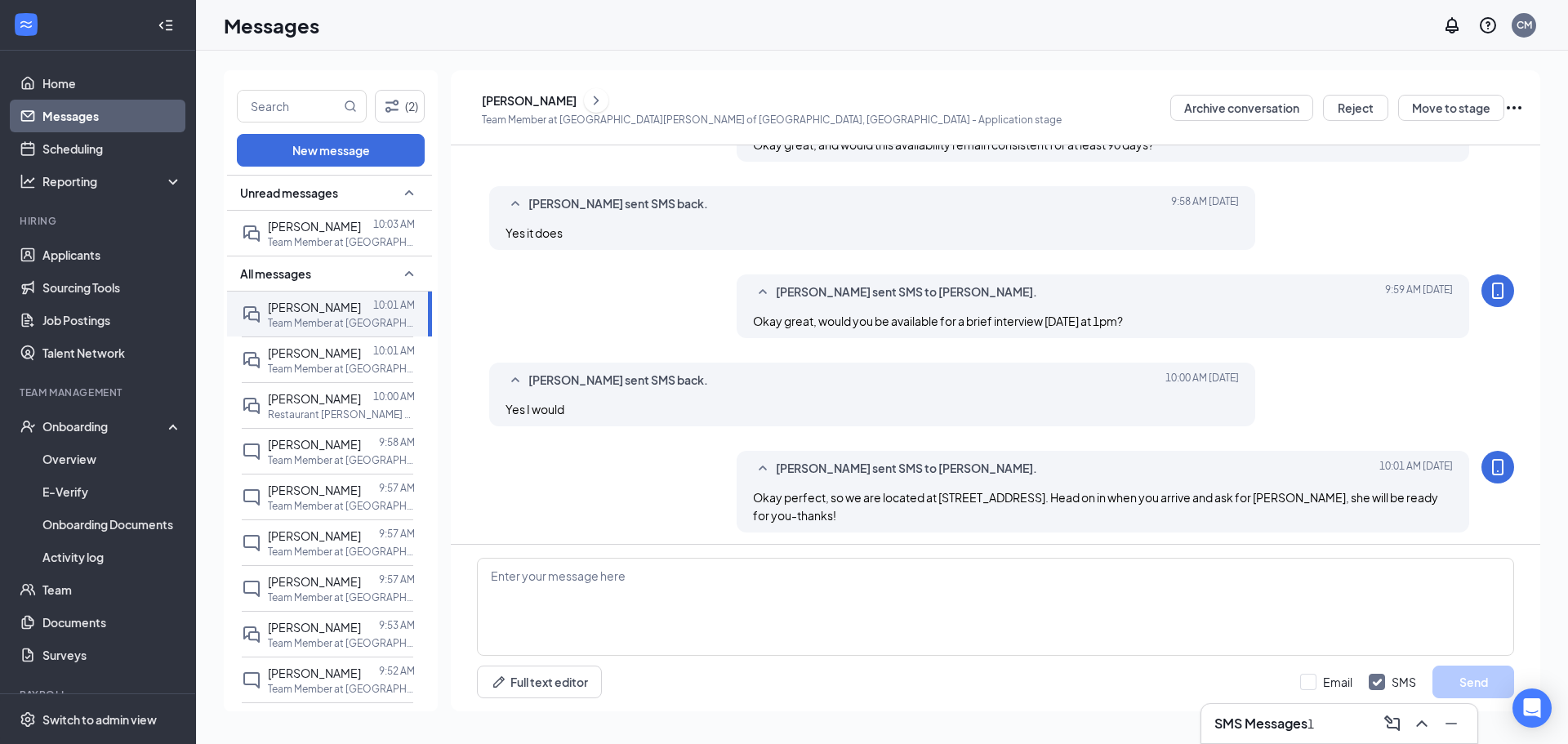
scroll to position [320, 0]
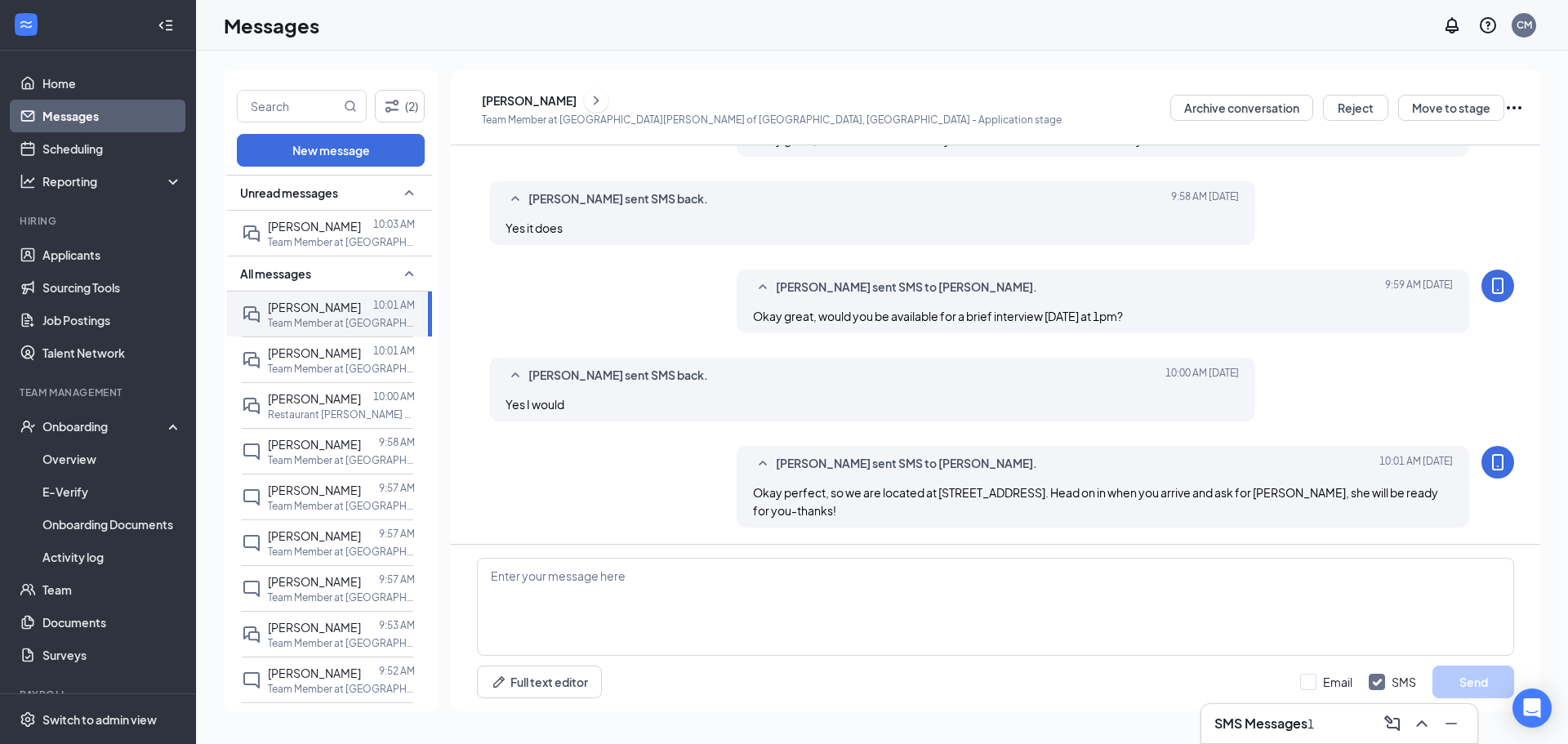
drag, startPoint x: 927, startPoint y: 510, endPoint x: 746, endPoint y: 489, distance: 182.2
click at [746, 489] on div "Chrissy McCroskey sent SMS to Alicia ORourke. Today 10:01 AM Okay perfect, so w…" at bounding box center [1103, 487] width 733 height 82
copy span "Okay perfect, so we are located at 13449 S Route 59 in front of Menards. Head o…"
click at [348, 226] on span "[PERSON_NAME]" at bounding box center [315, 225] width 93 height 14
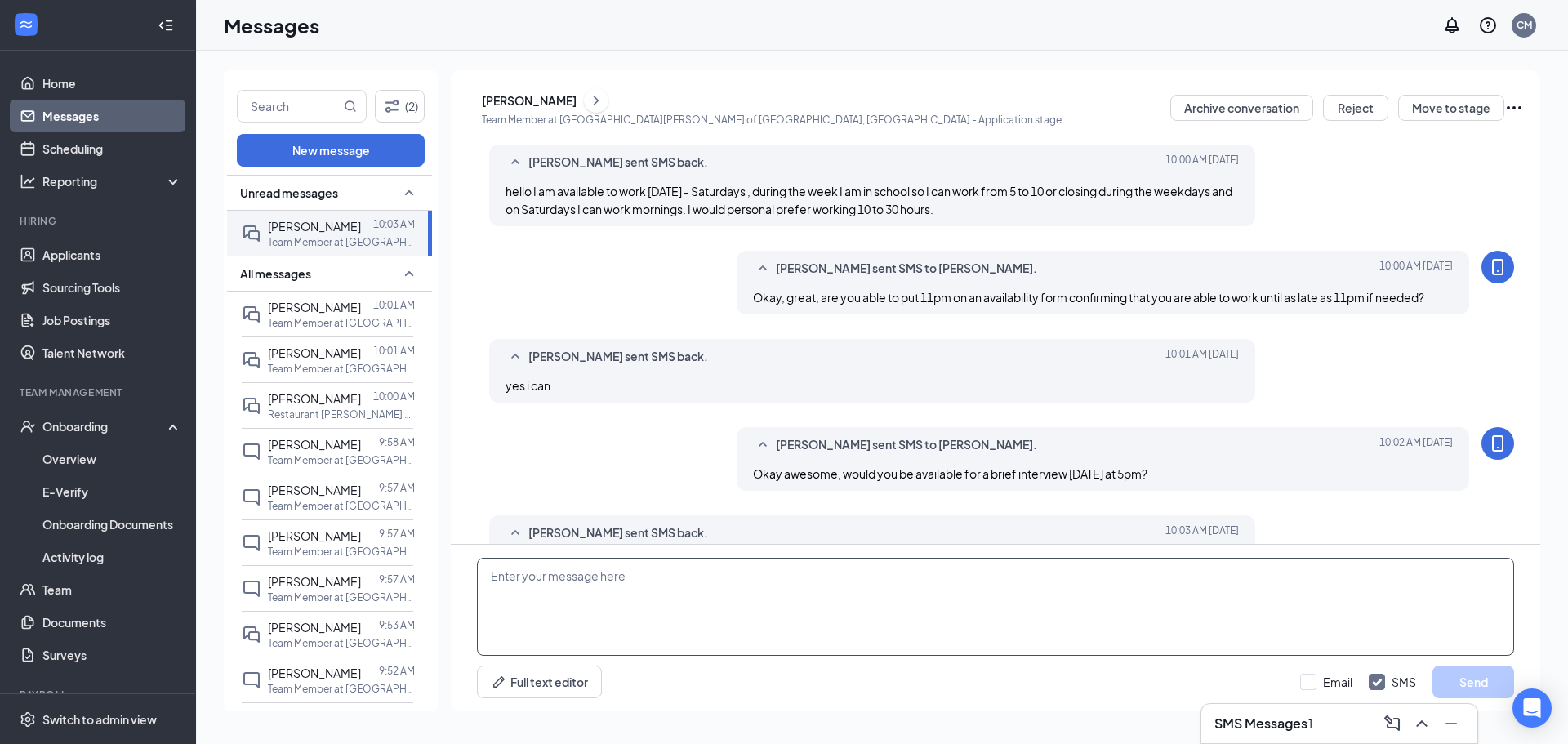
scroll to position [232, 0]
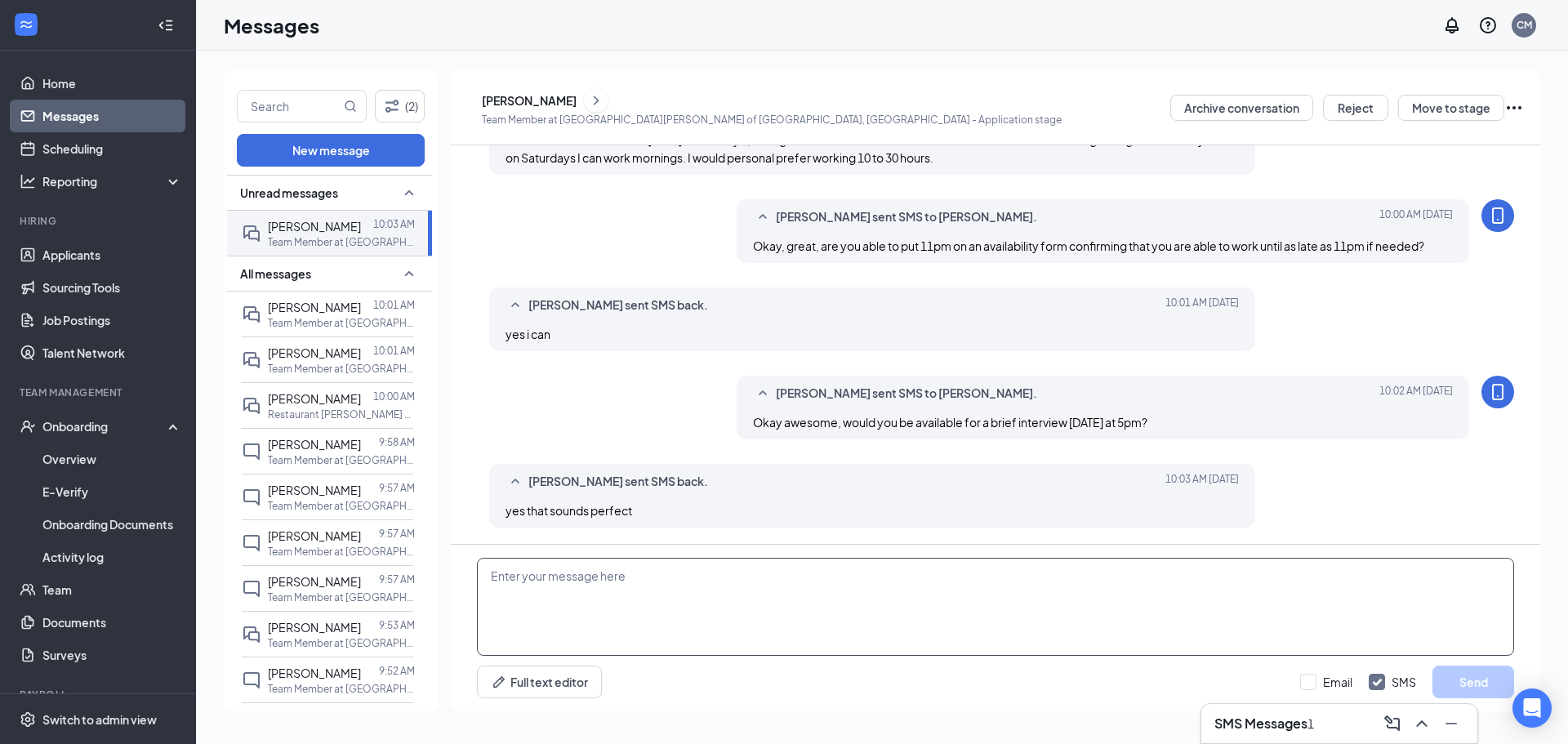
paste textarea "Okay perfect, so we are located at 13449 S Route 59 in front of Menards. Head o…"
type textarea "Okay perfect, so we are located at 13449 S Route 59 in front of Menards. Head o…"
click at [781, 683] on button "Send" at bounding box center [1474, 682] width 82 height 32
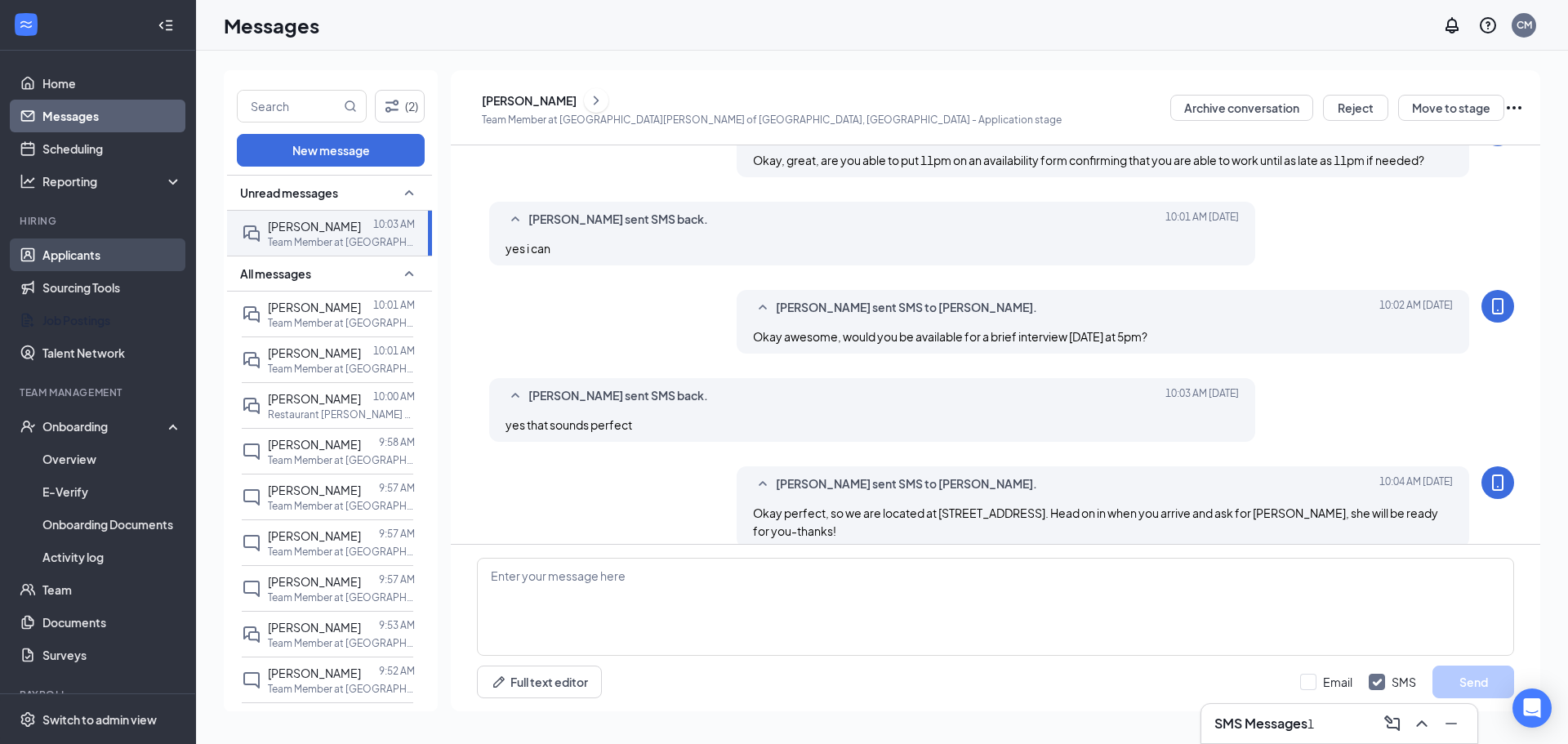
scroll to position [339, 0]
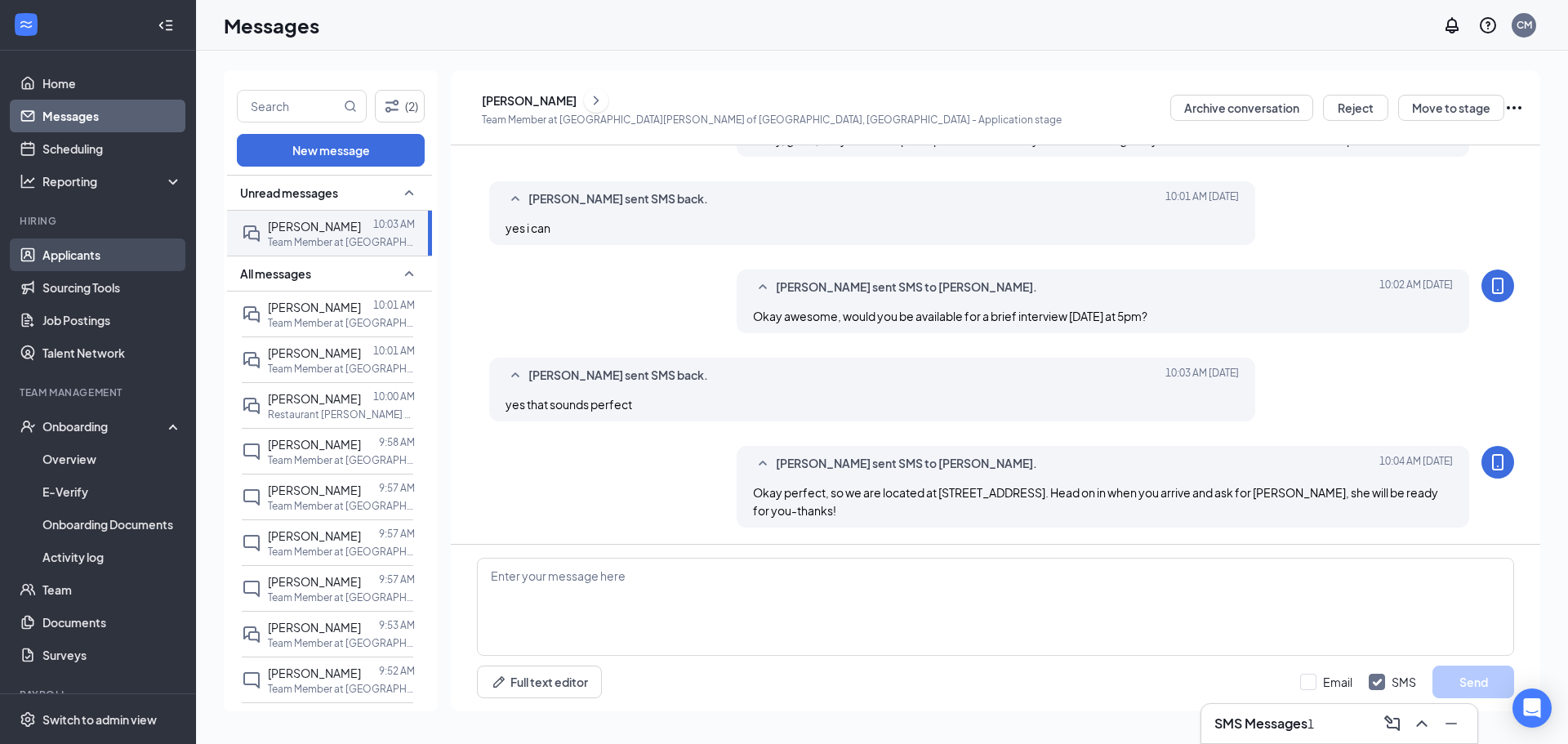
click at [72, 261] on link "Applicants" at bounding box center [113, 255] width 139 height 32
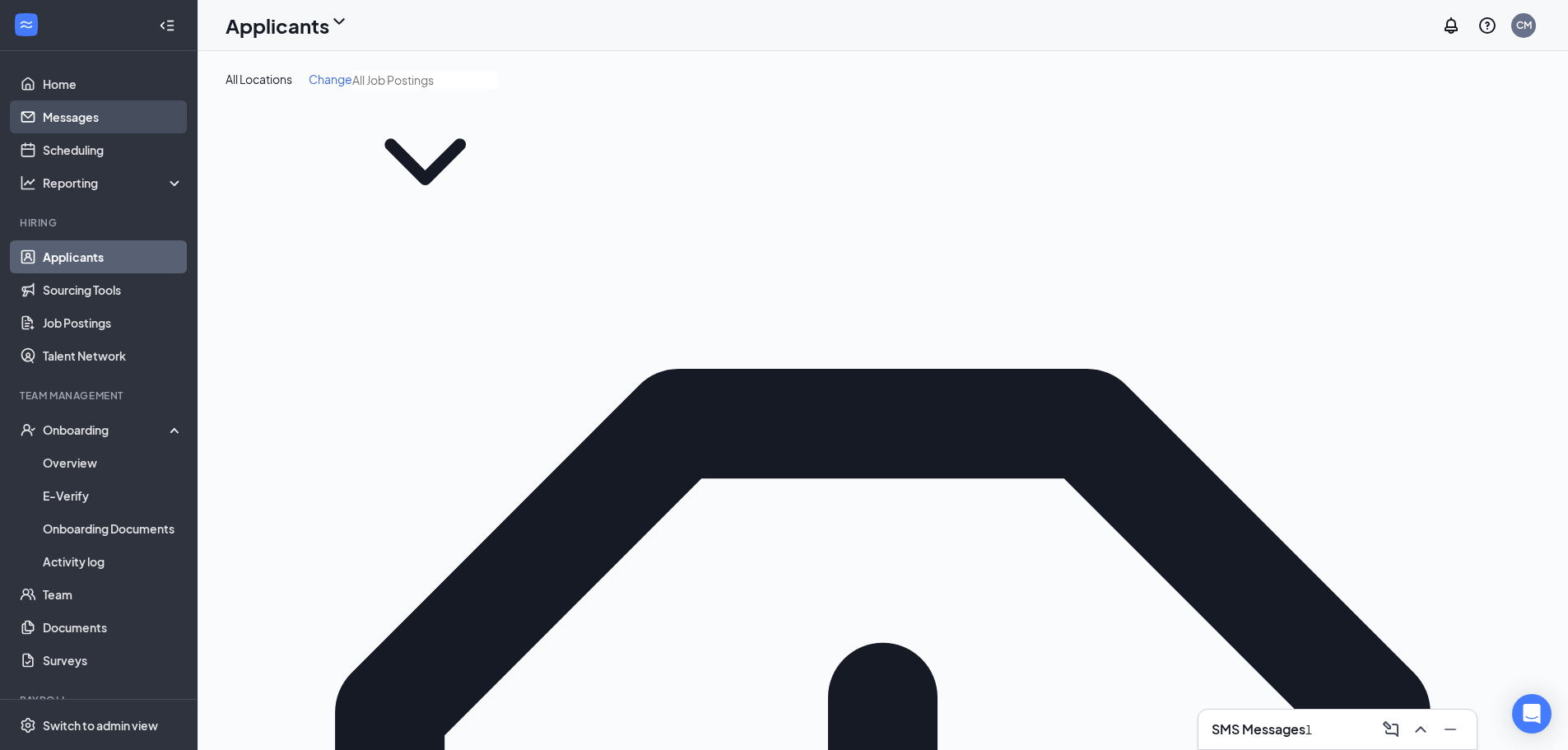
click at [108, 122] on link "Messages" at bounding box center [113, 116] width 140 height 33
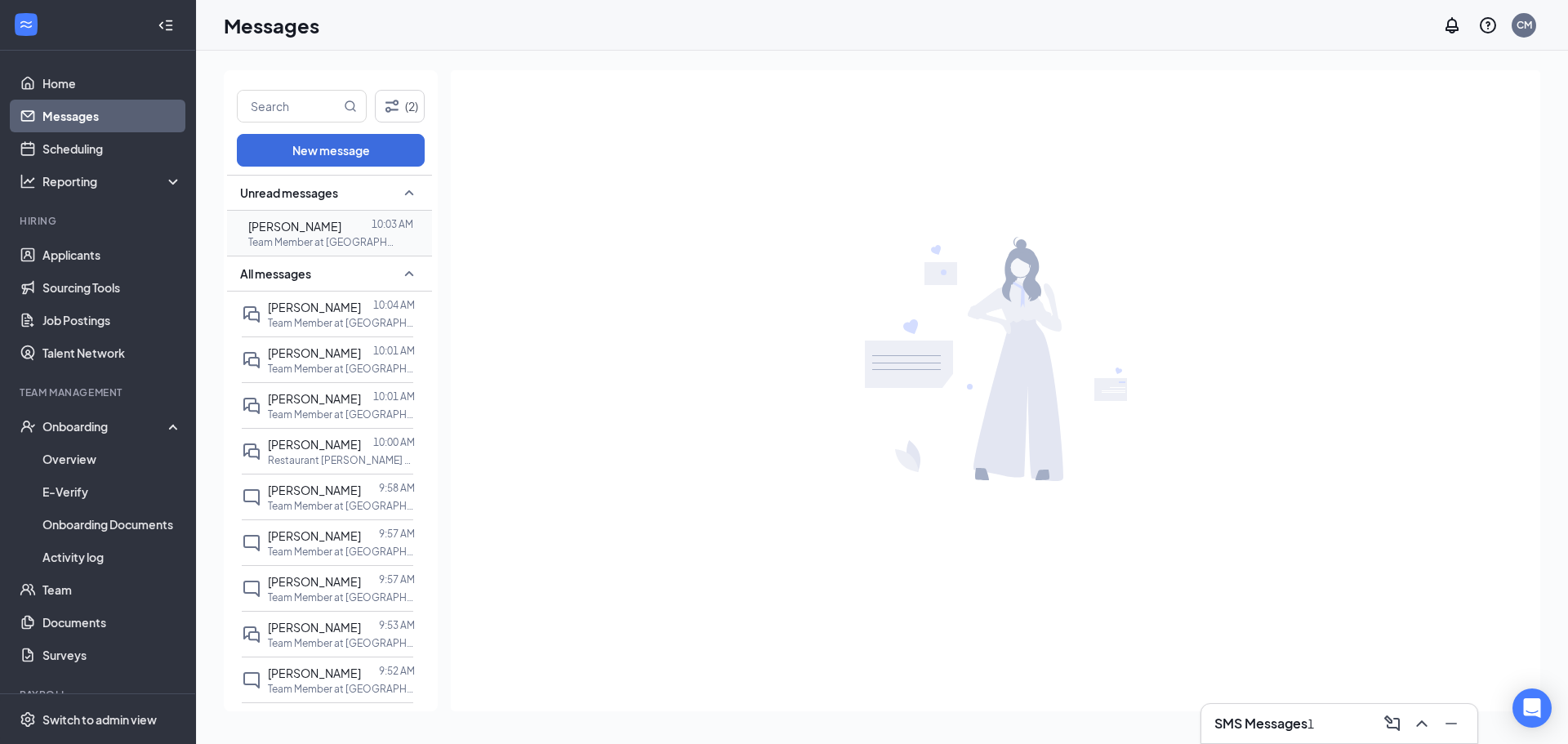
click at [321, 235] on div "[PERSON_NAME]" at bounding box center [295, 226] width 93 height 18
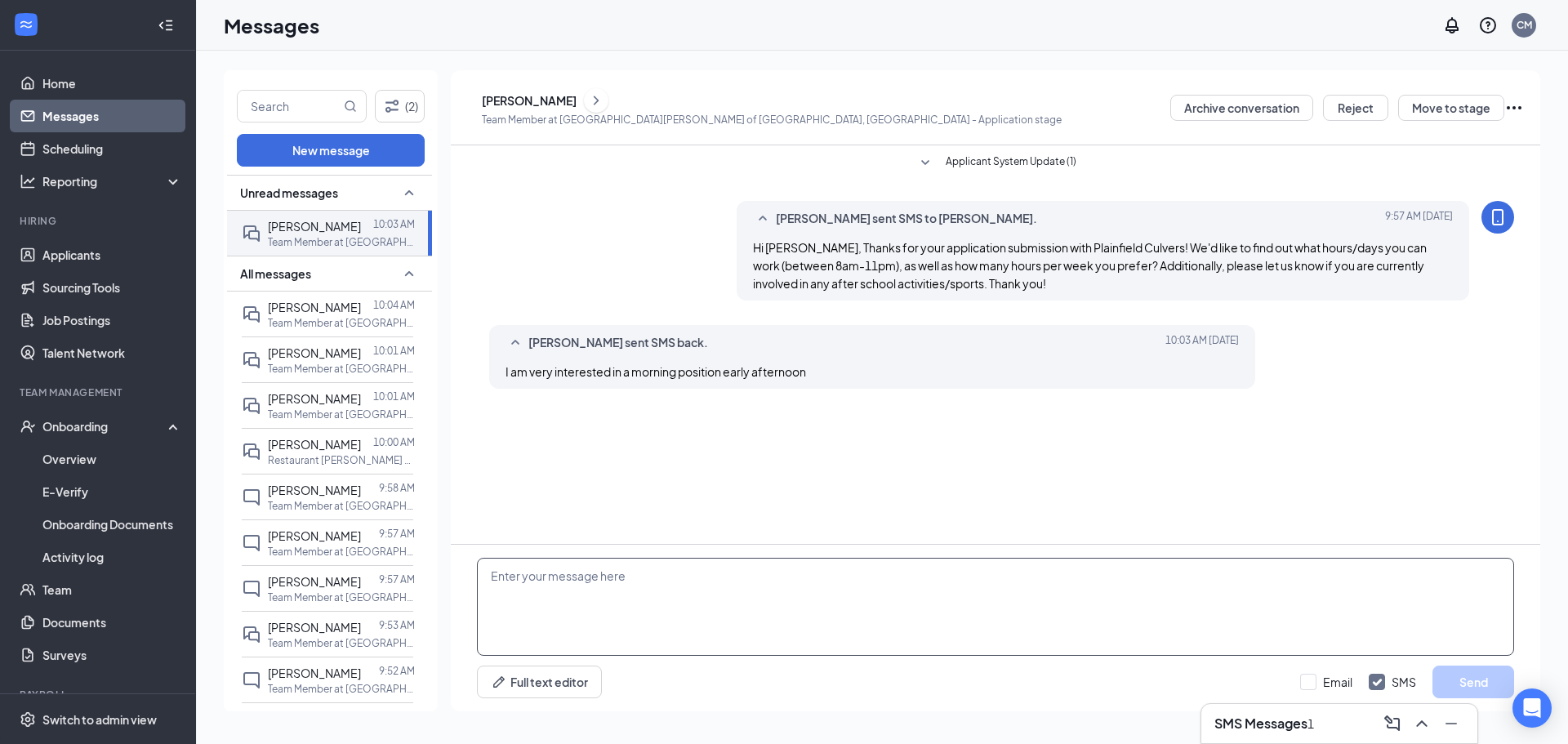
click at [729, 566] on textarea at bounding box center [996, 607] width 1038 height 98
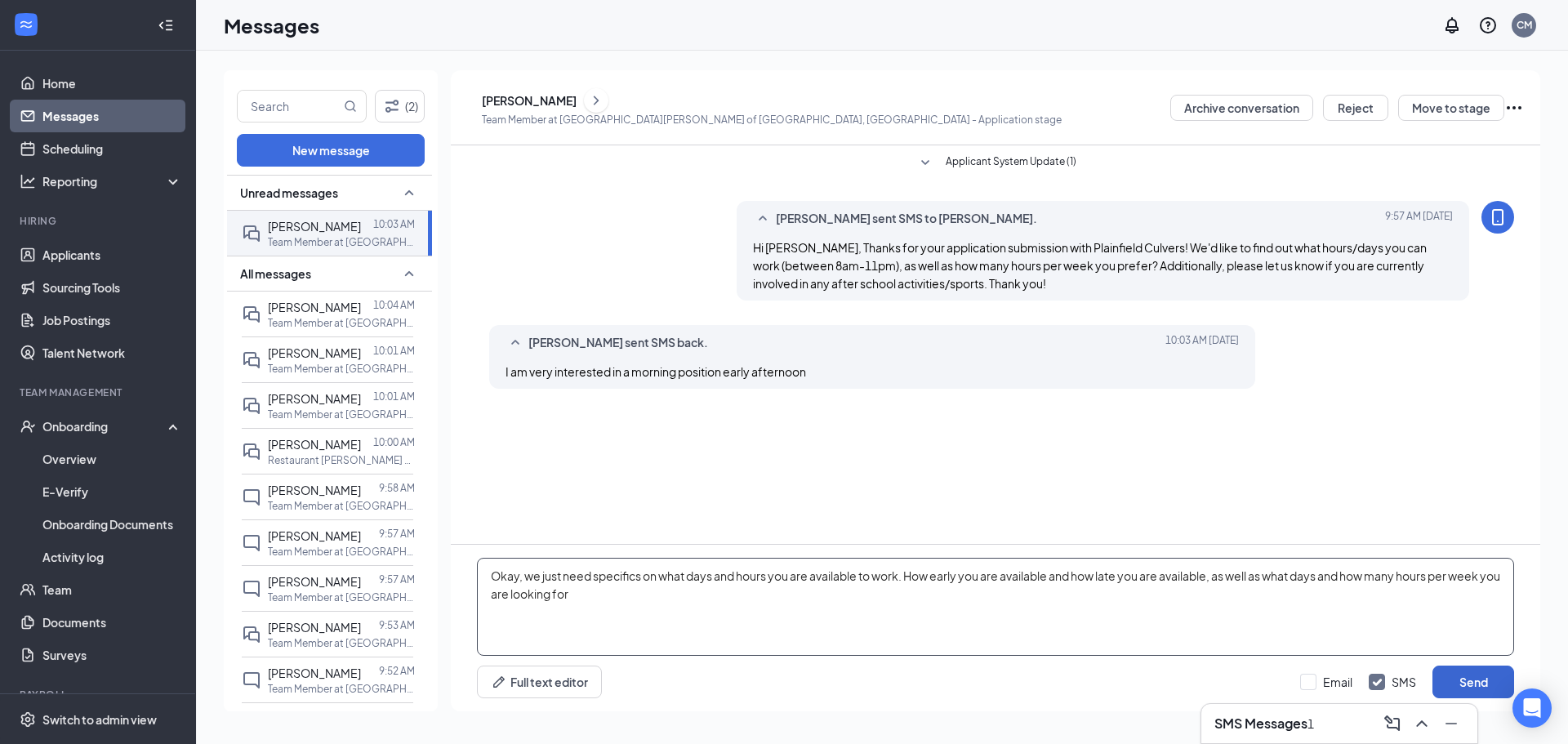
type textarea "Okay, we just need specifics on what days and hours you are available to work. …"
click at [781, 668] on div "Okay, we just need specifics on what days and hours you are available to work. …" at bounding box center [996, 628] width 1089 height 167
click at [781, 672] on button "Send" at bounding box center [1474, 682] width 82 height 32
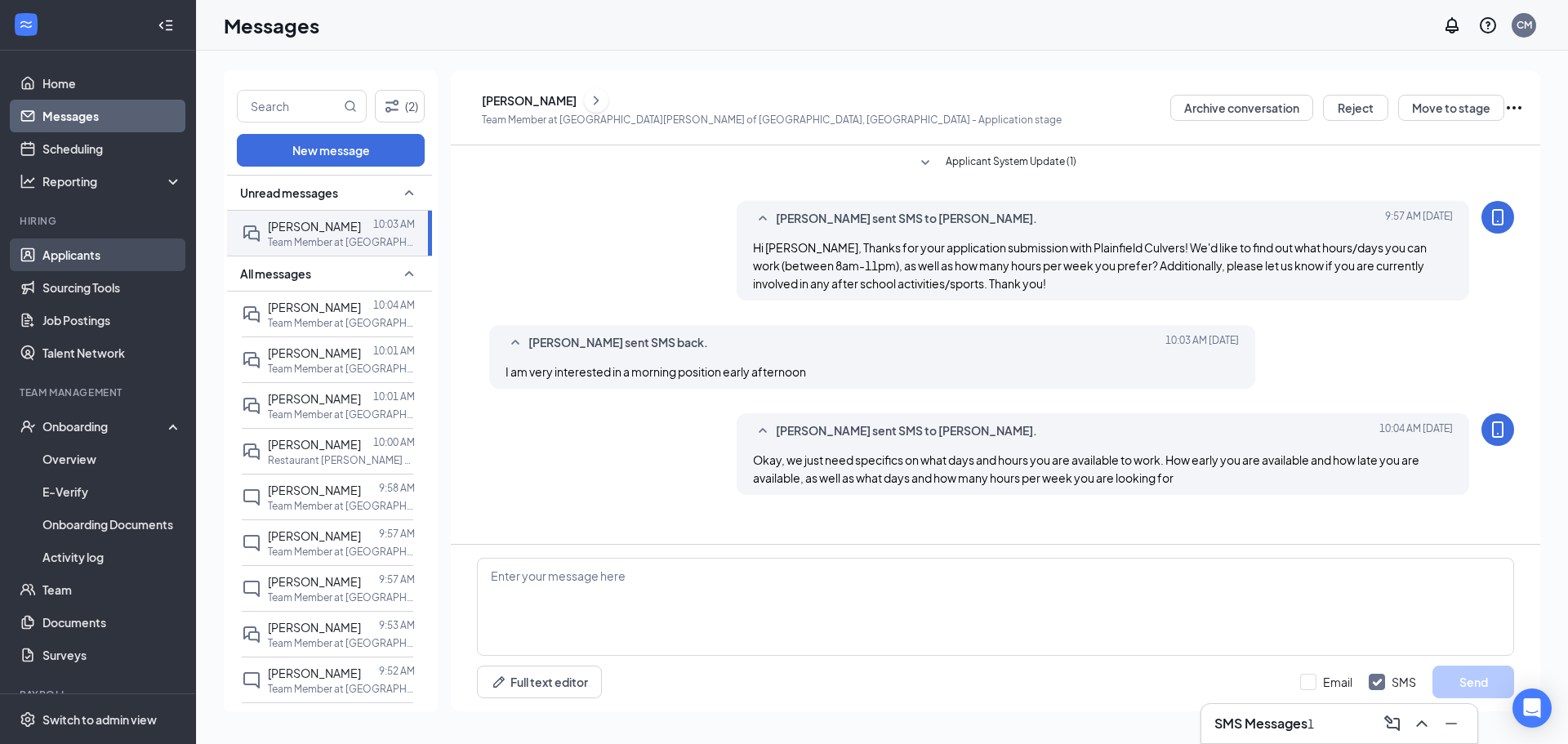
click at [71, 254] on link "Applicants" at bounding box center [113, 255] width 139 height 32
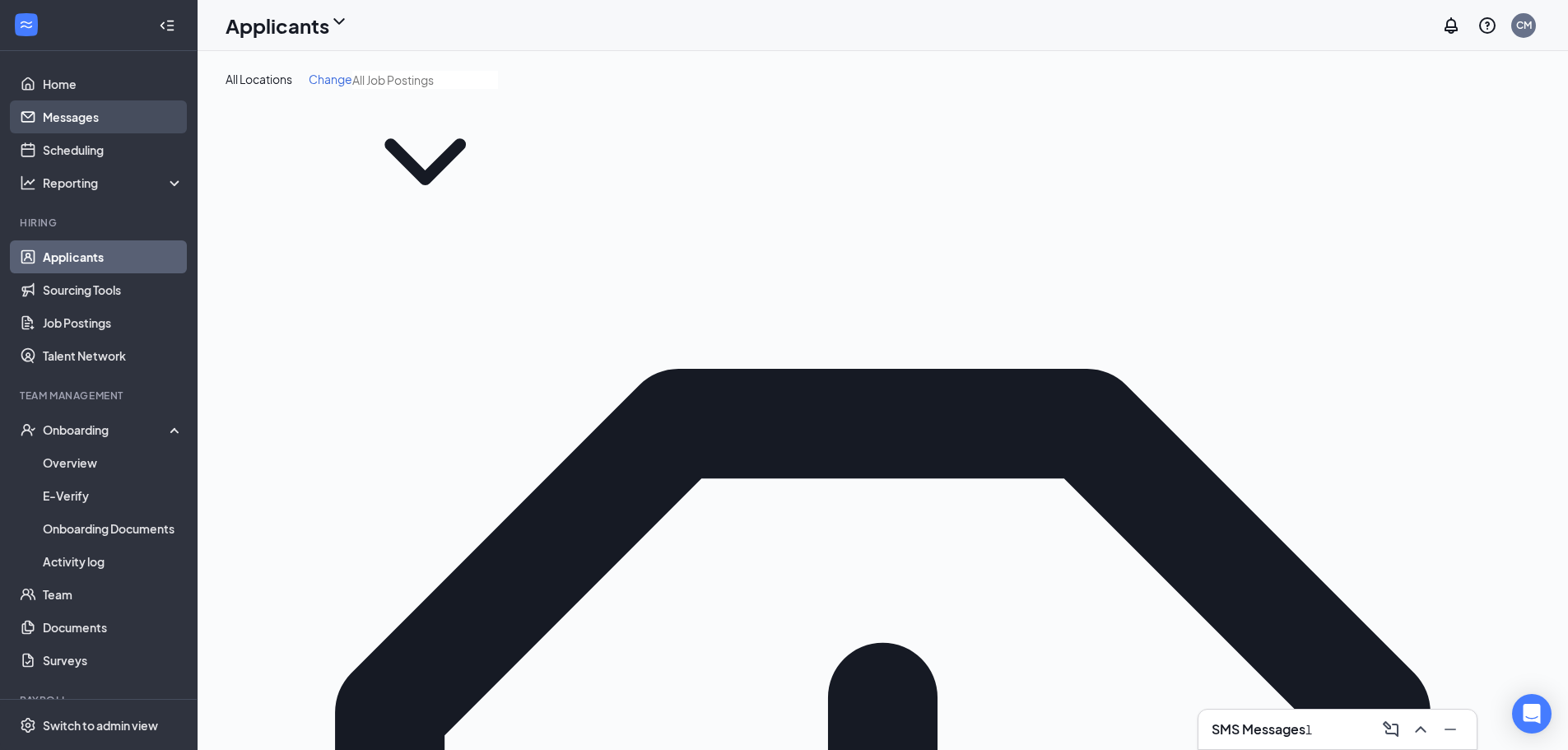
click at [93, 123] on link "Messages" at bounding box center [113, 116] width 140 height 33
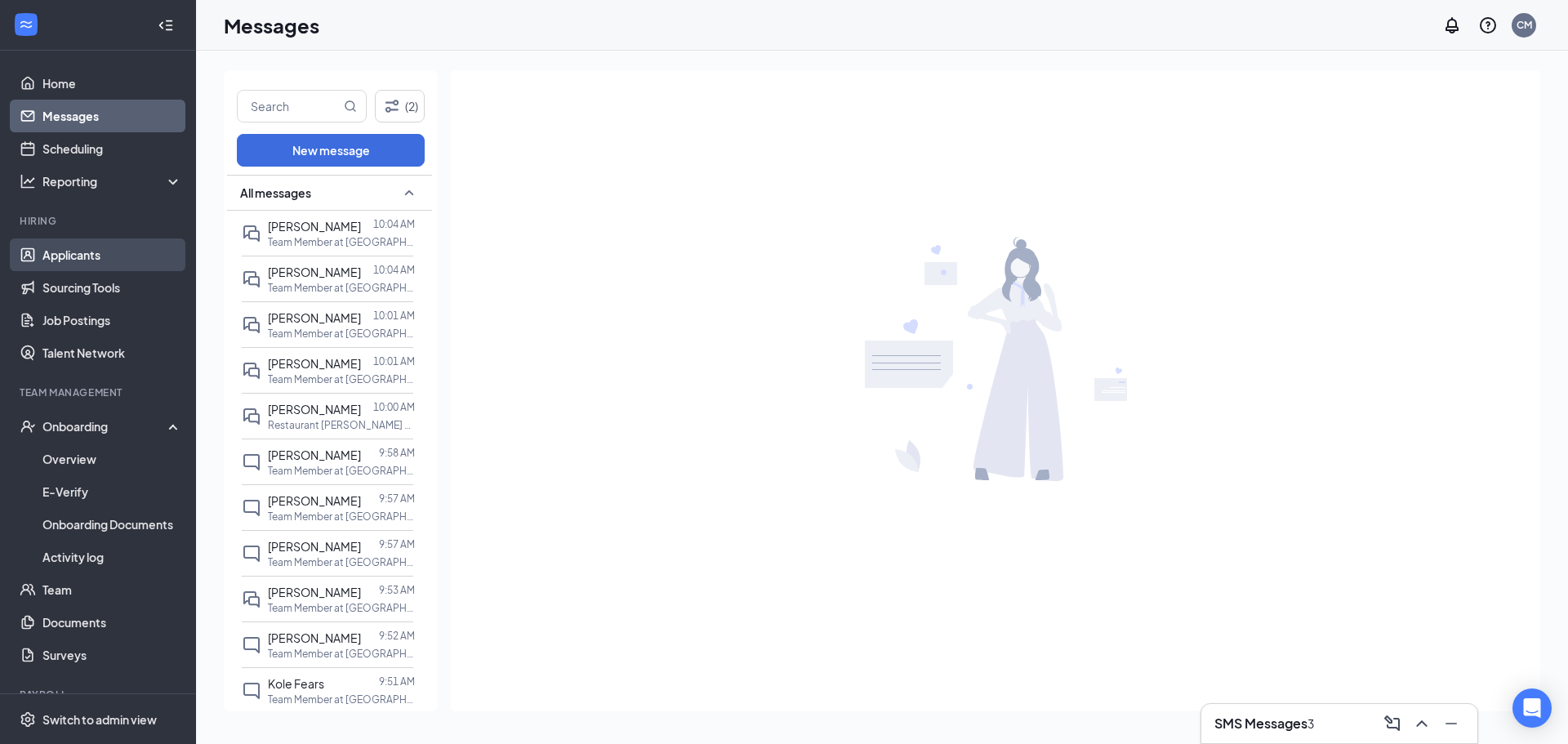
click at [73, 257] on link "Applicants" at bounding box center [113, 255] width 139 height 32
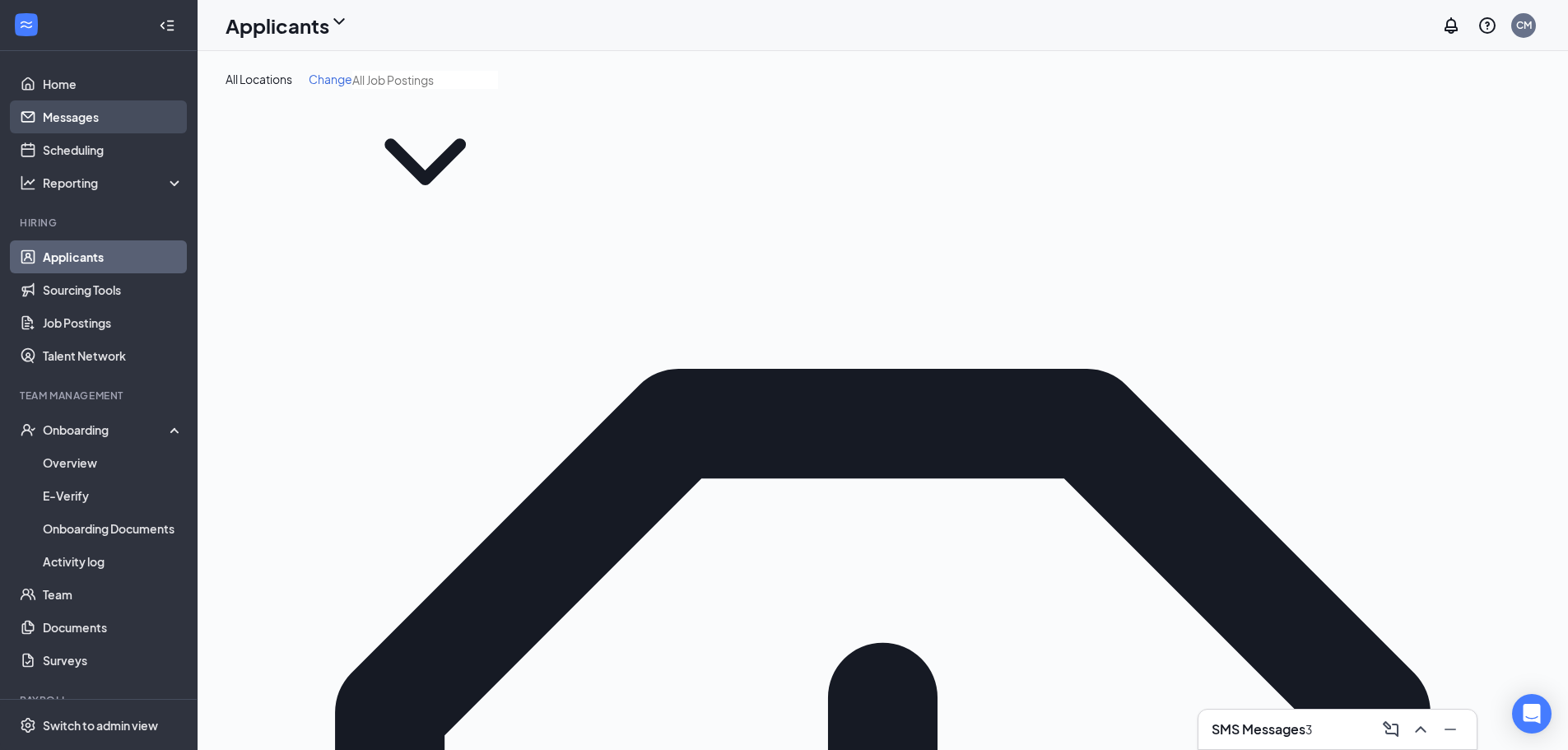
click at [83, 119] on link "Messages" at bounding box center [113, 116] width 140 height 33
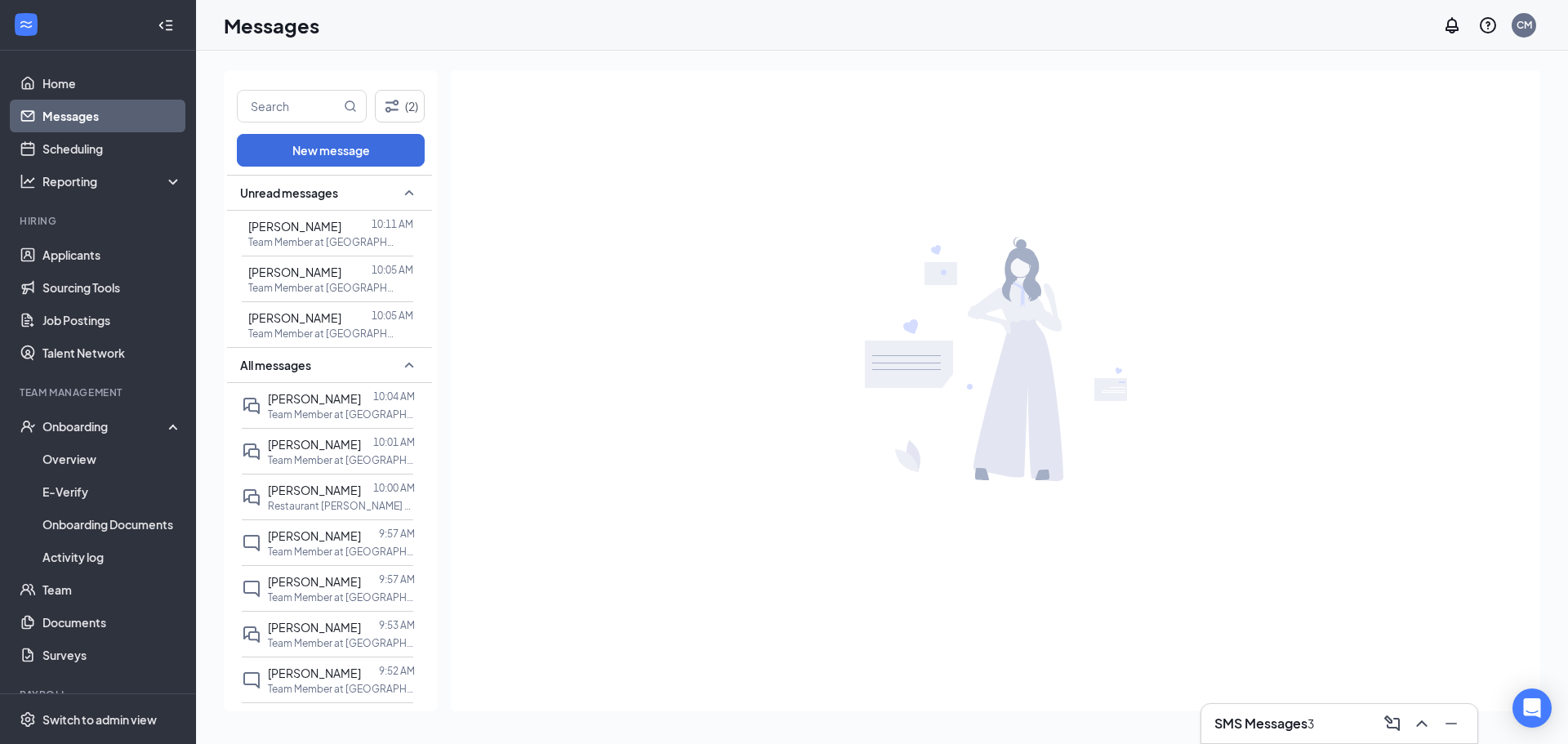
click at [361, 318] on div at bounding box center [357, 318] width 31 height 18
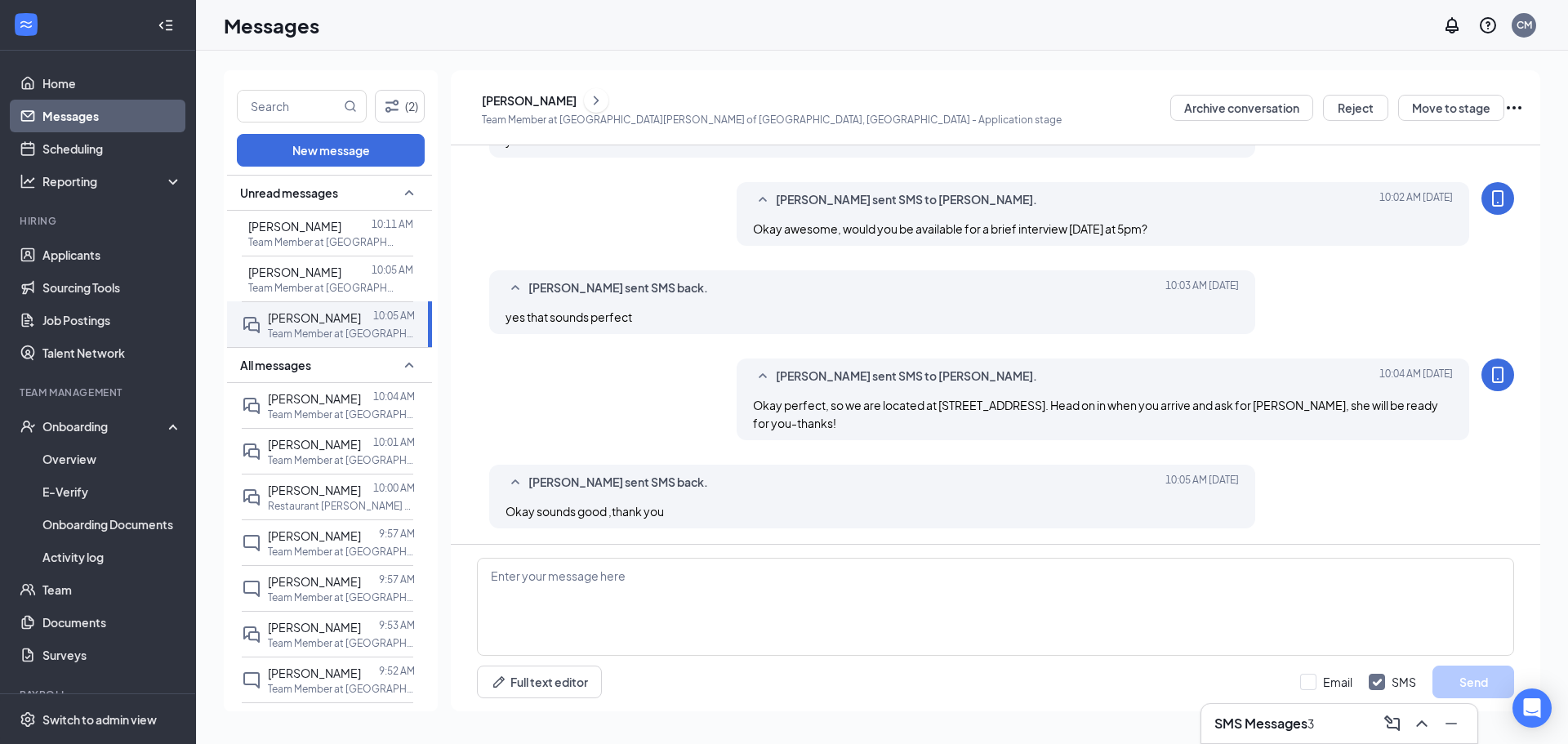
scroll to position [426, 0]
click at [333, 279] on div "September 16, 2025 10:05 AM" at bounding box center [360, 280] width 84 height 18
click at [241, 279] on icon "ActiveDoubleChat" at bounding box center [241, 279] width 0 height 0
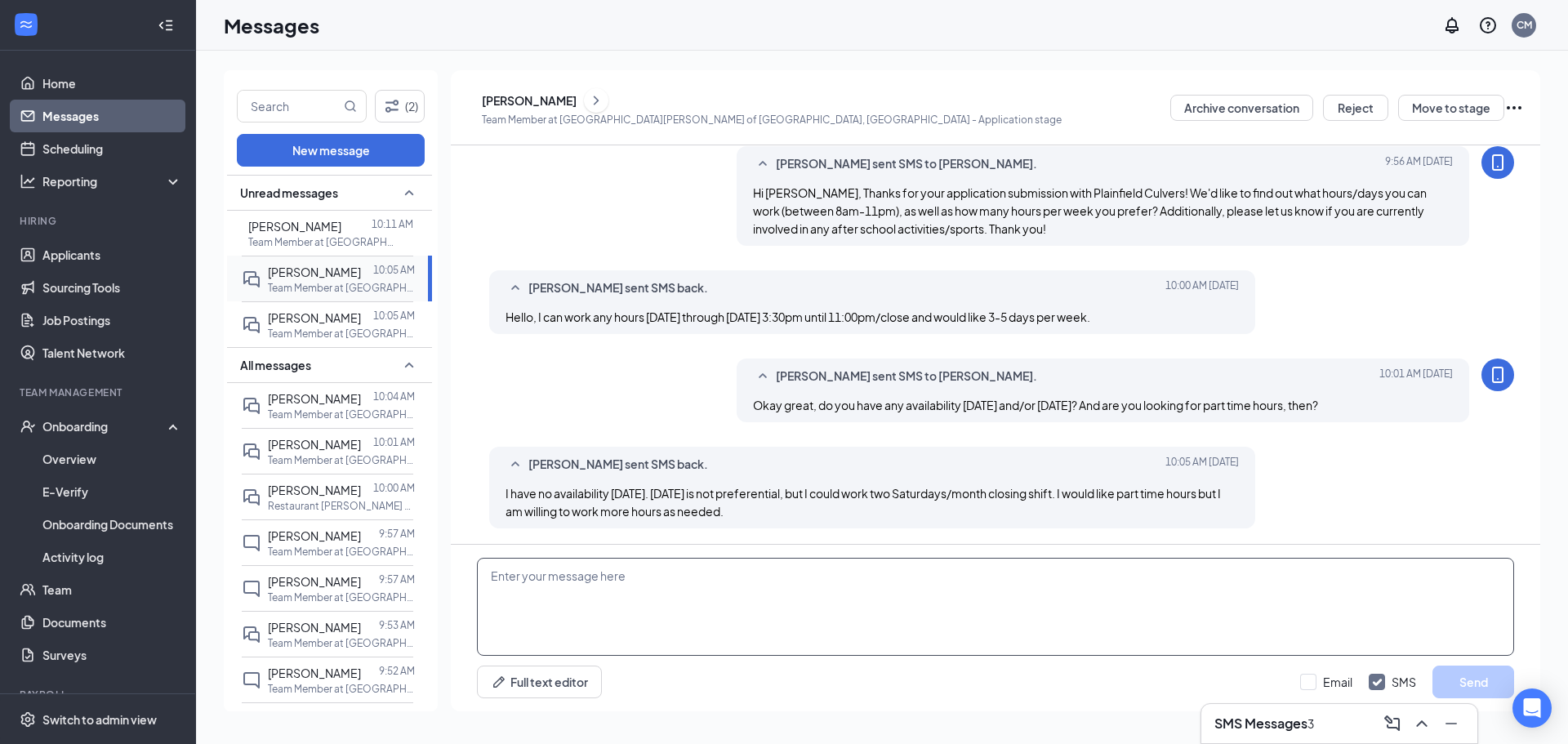
scroll to position [55, 0]
click at [781, 611] on textarea at bounding box center [996, 607] width 1038 height 98
drag, startPoint x: 937, startPoint y: 569, endPoint x: 1014, endPoint y: 202, distance: 375.0
click at [781, 202] on div "Hi Jennifer, Thanks for your application submission with Plainfield Culvers! We…" at bounding box center [1104, 210] width 701 height 54
click at [781, 225] on span "Hi Jennifer, Thanks for your application submission with Plainfield Culvers! We…" at bounding box center [1090, 210] width 673 height 51
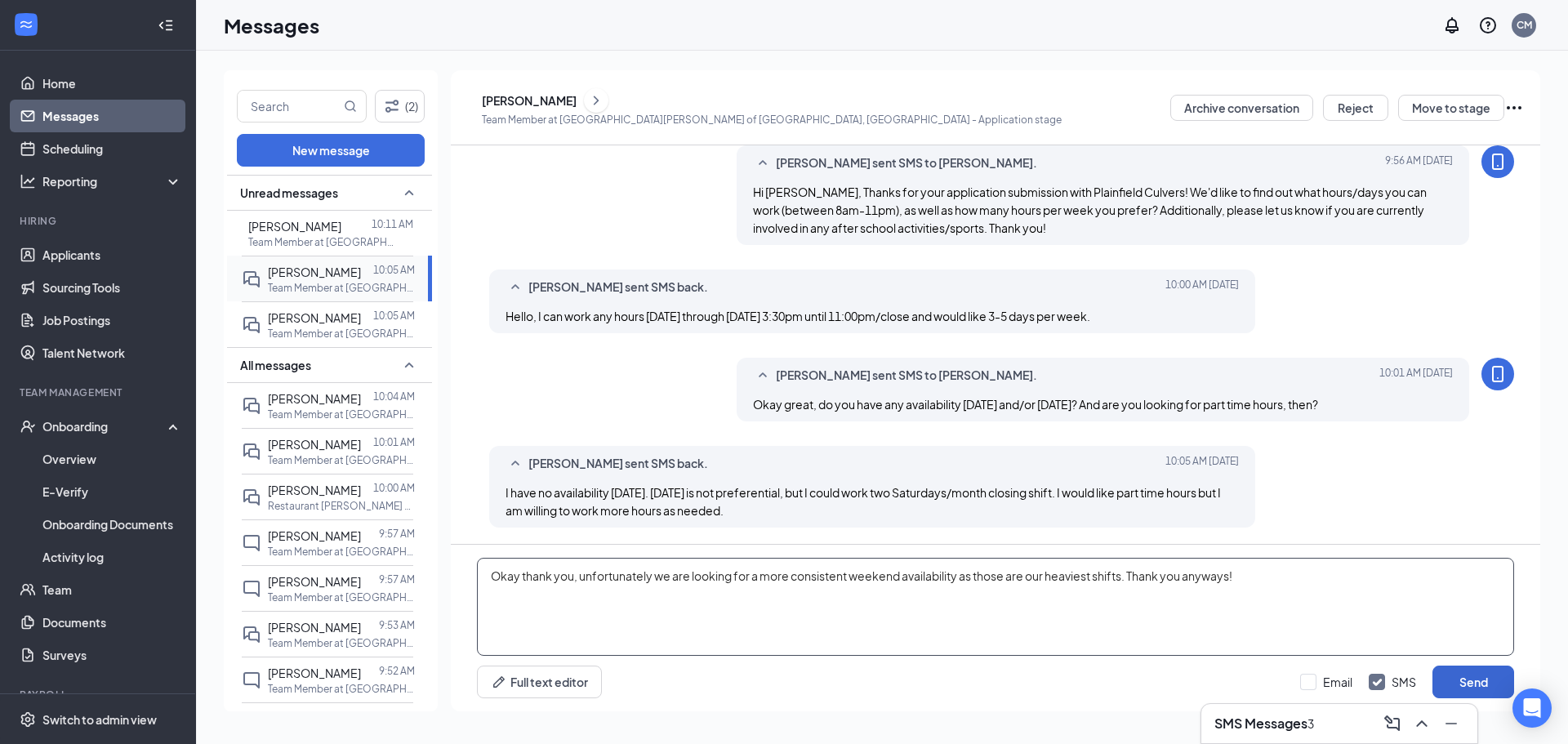
type textarea "Okay thank you, unfortunately we are looking for a more consistent weekend avai…"
click at [781, 676] on button "Send" at bounding box center [1474, 682] width 82 height 32
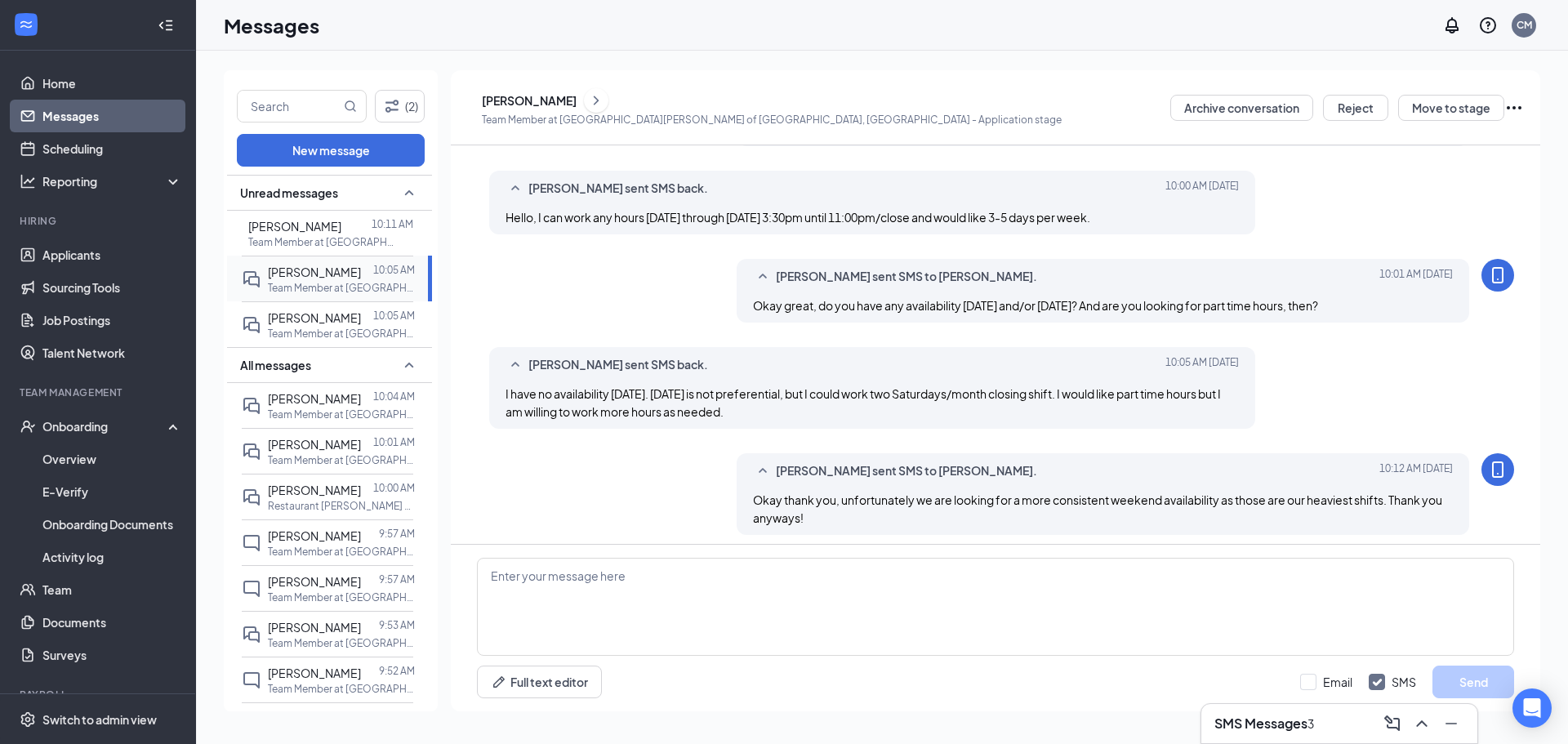
scroll to position [162, 0]
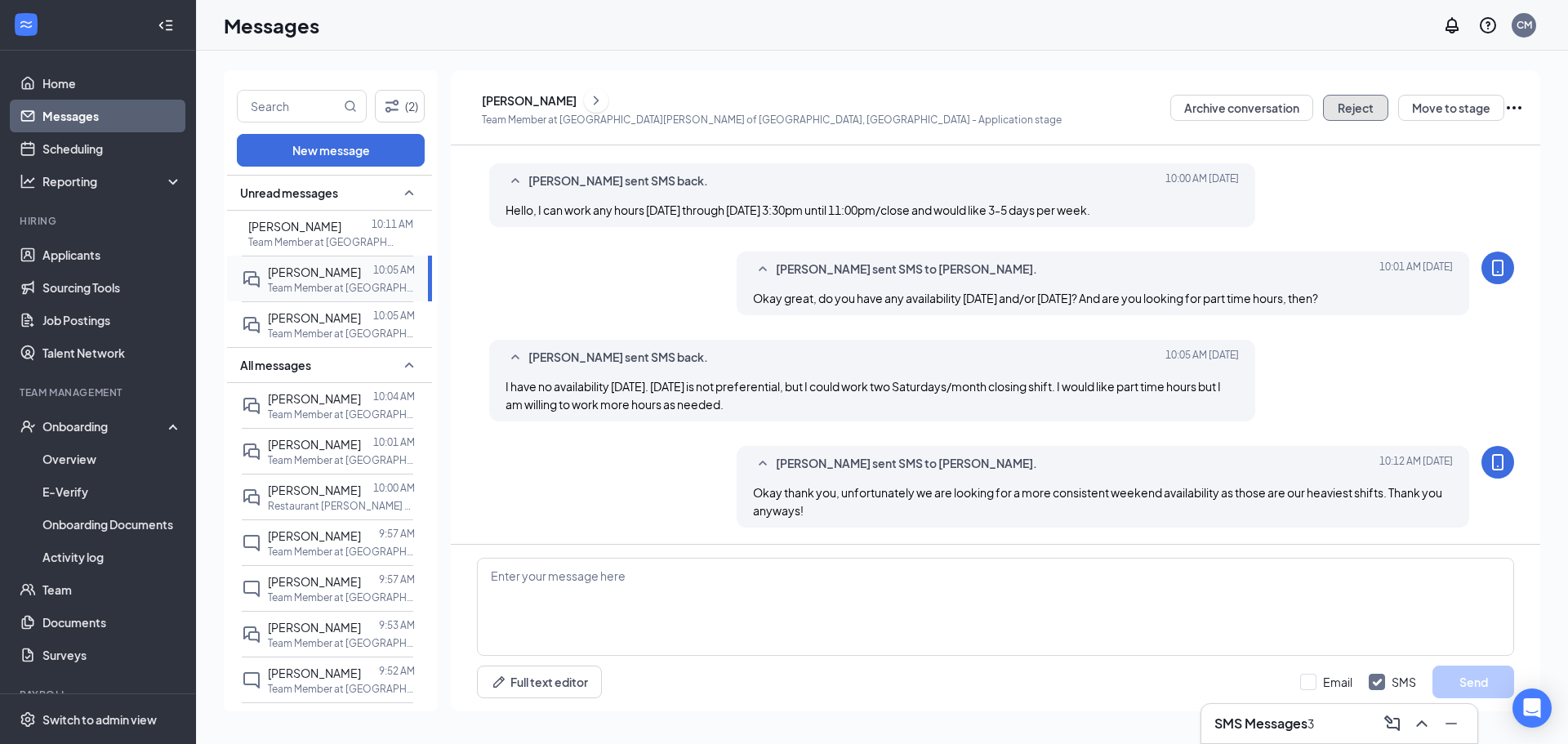
click at [781, 102] on button "Reject" at bounding box center [1355, 107] width 66 height 26
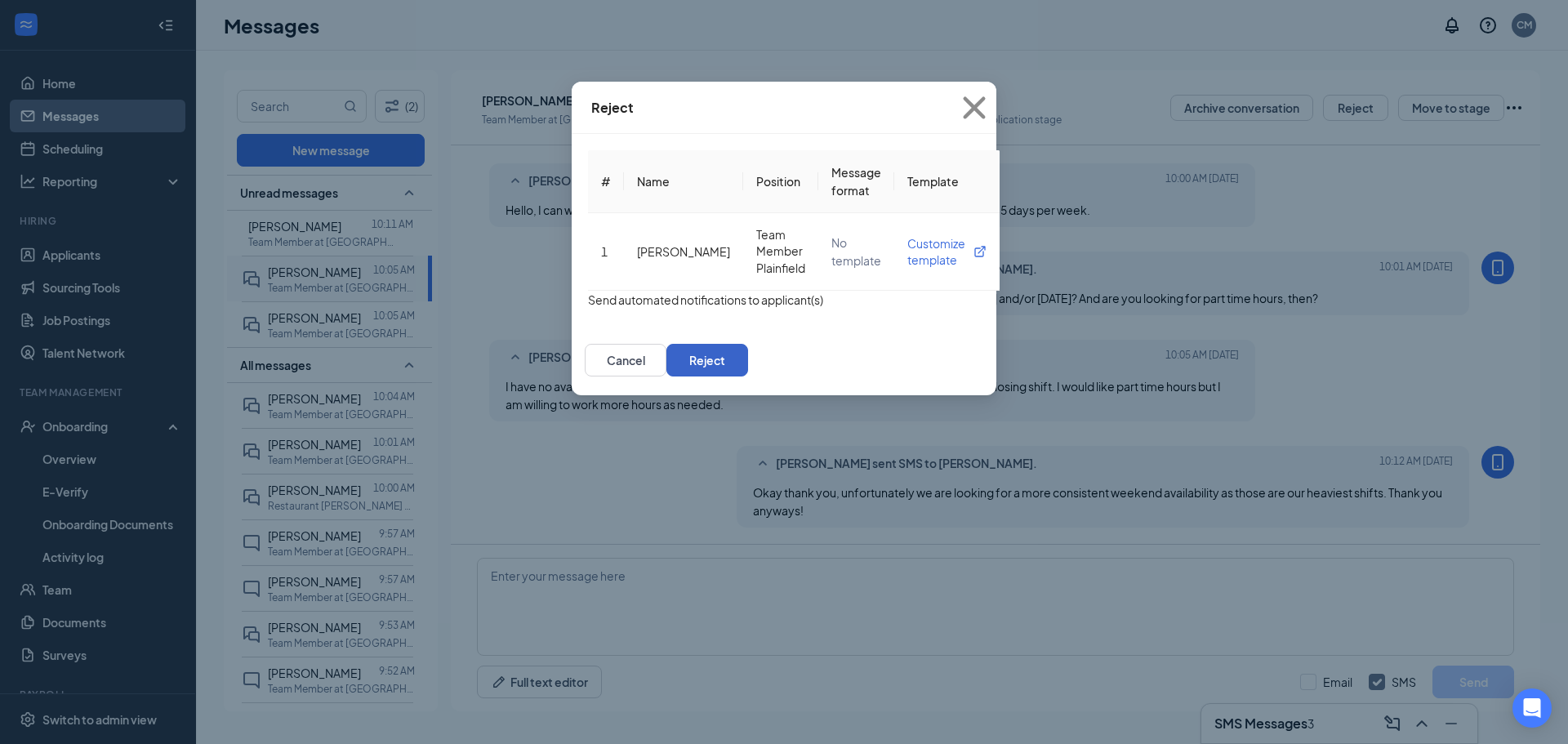
click at [748, 377] on button "Reject" at bounding box center [708, 361] width 82 height 32
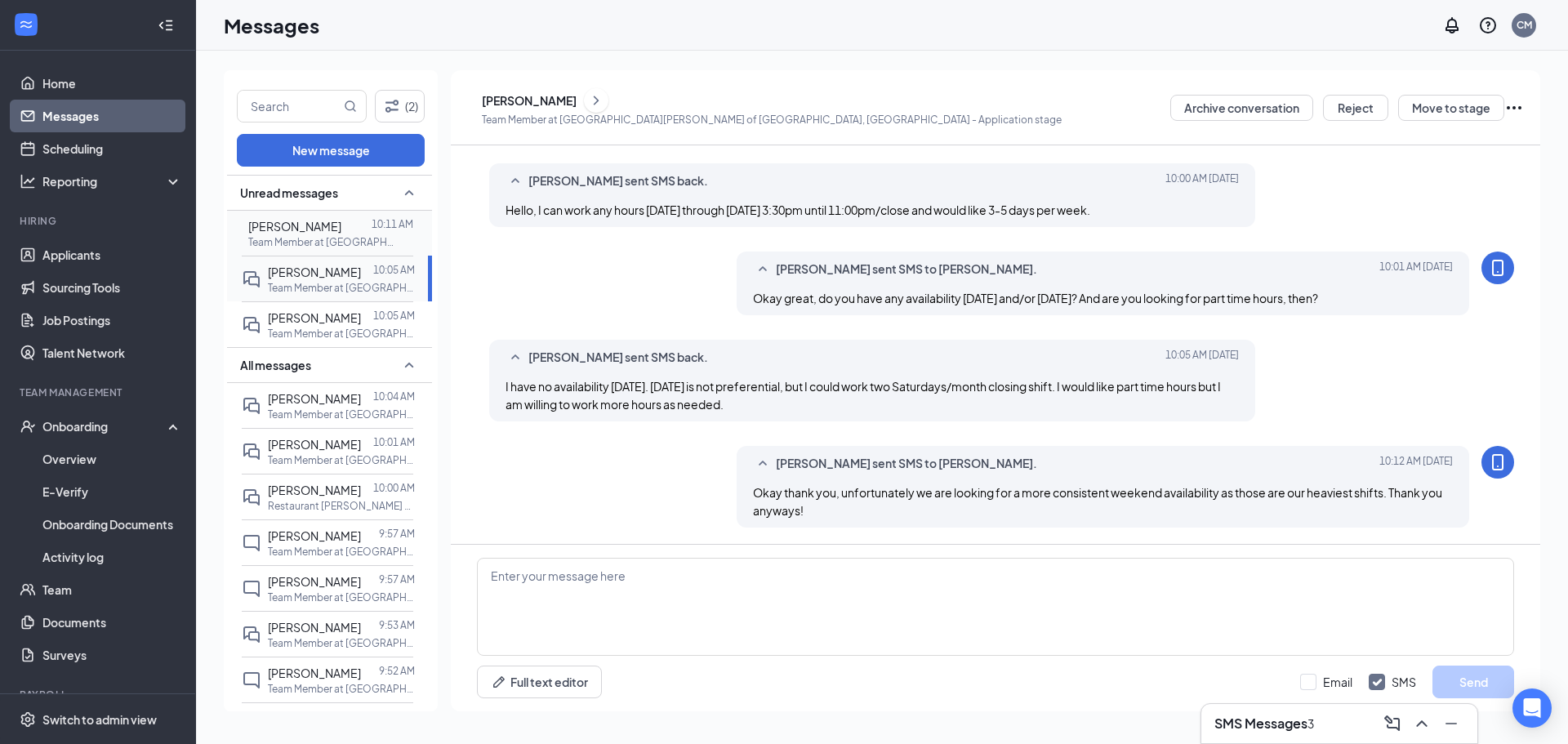
click at [327, 236] on p "Team Member at [GEOGRAPHIC_DATA][PERSON_NAME] of [GEOGRAPHIC_DATA], [GEOGRAPHIC…" at bounding box center [321, 242] width 147 height 14
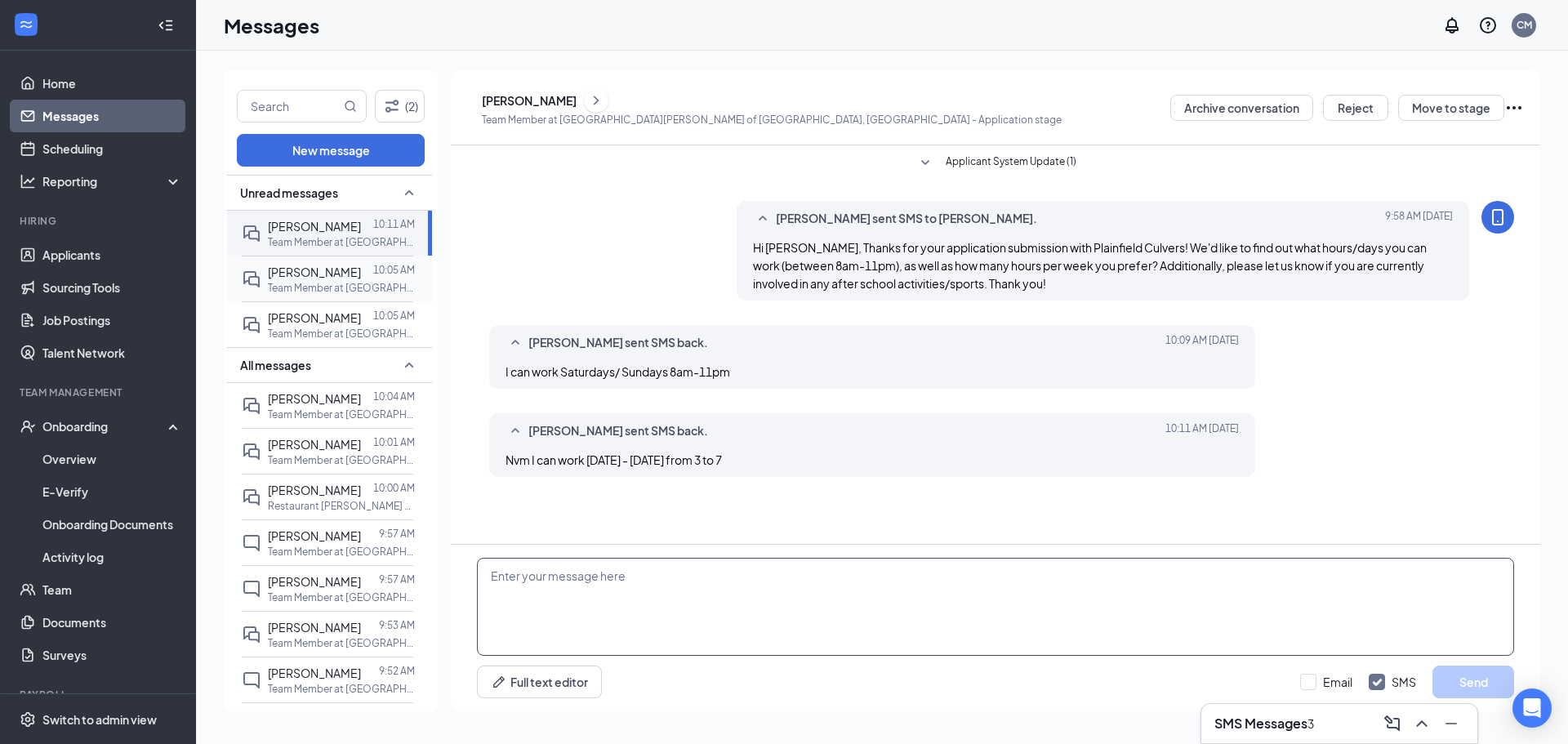
click at [651, 584] on textarea at bounding box center [996, 607] width 1038 height 98
click at [781, 590] on textarea "Okay sorry, unfortunately that does not work with our needs. We are require mor…" at bounding box center [996, 607] width 1038 height 98
type textarea "Okay sorry, unfortunately that does not work with our needs. We are require mor…"
click at [781, 688] on button "Send" at bounding box center [1474, 682] width 82 height 32
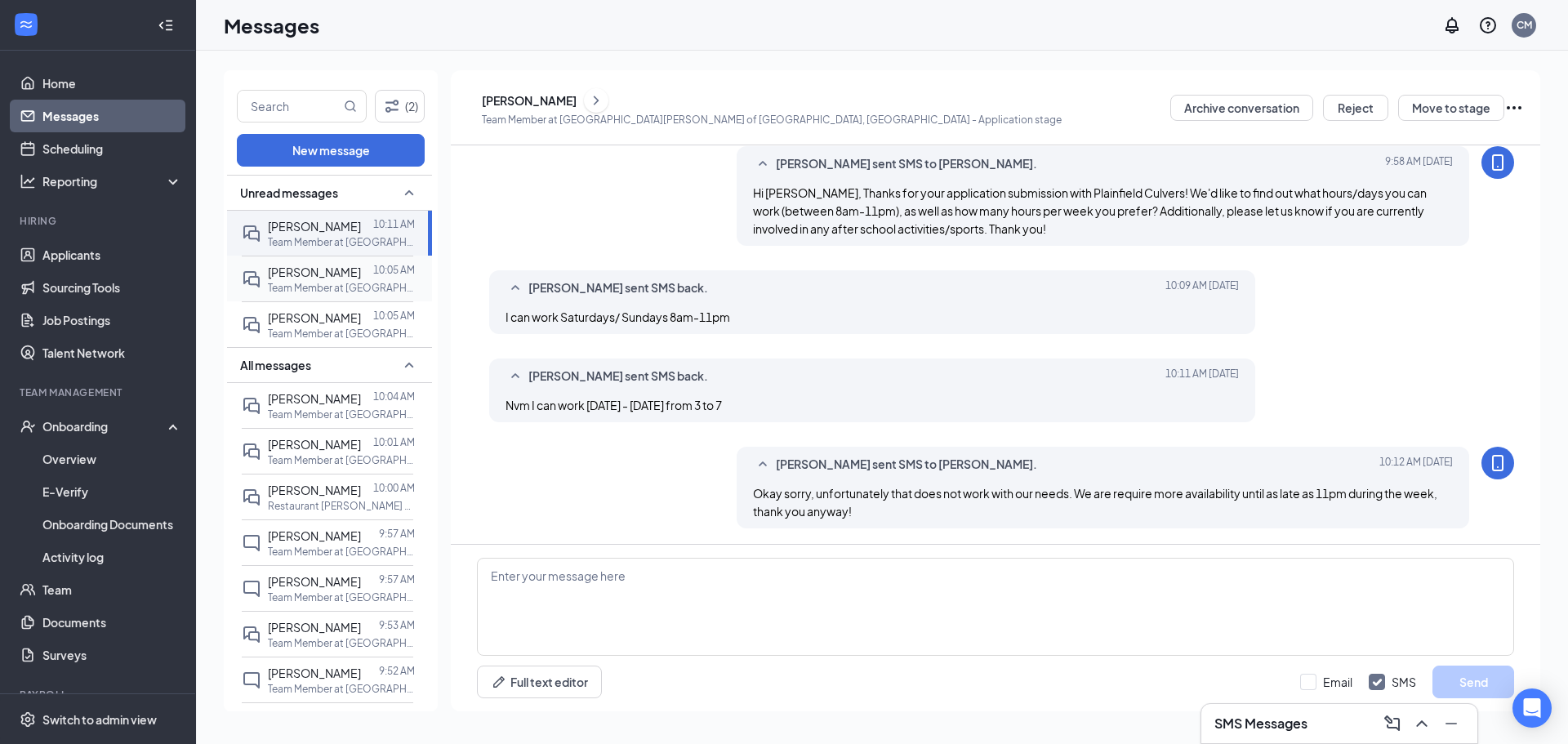
scroll to position [55, 0]
click at [47, 263] on link "Applicants" at bounding box center [113, 255] width 139 height 32
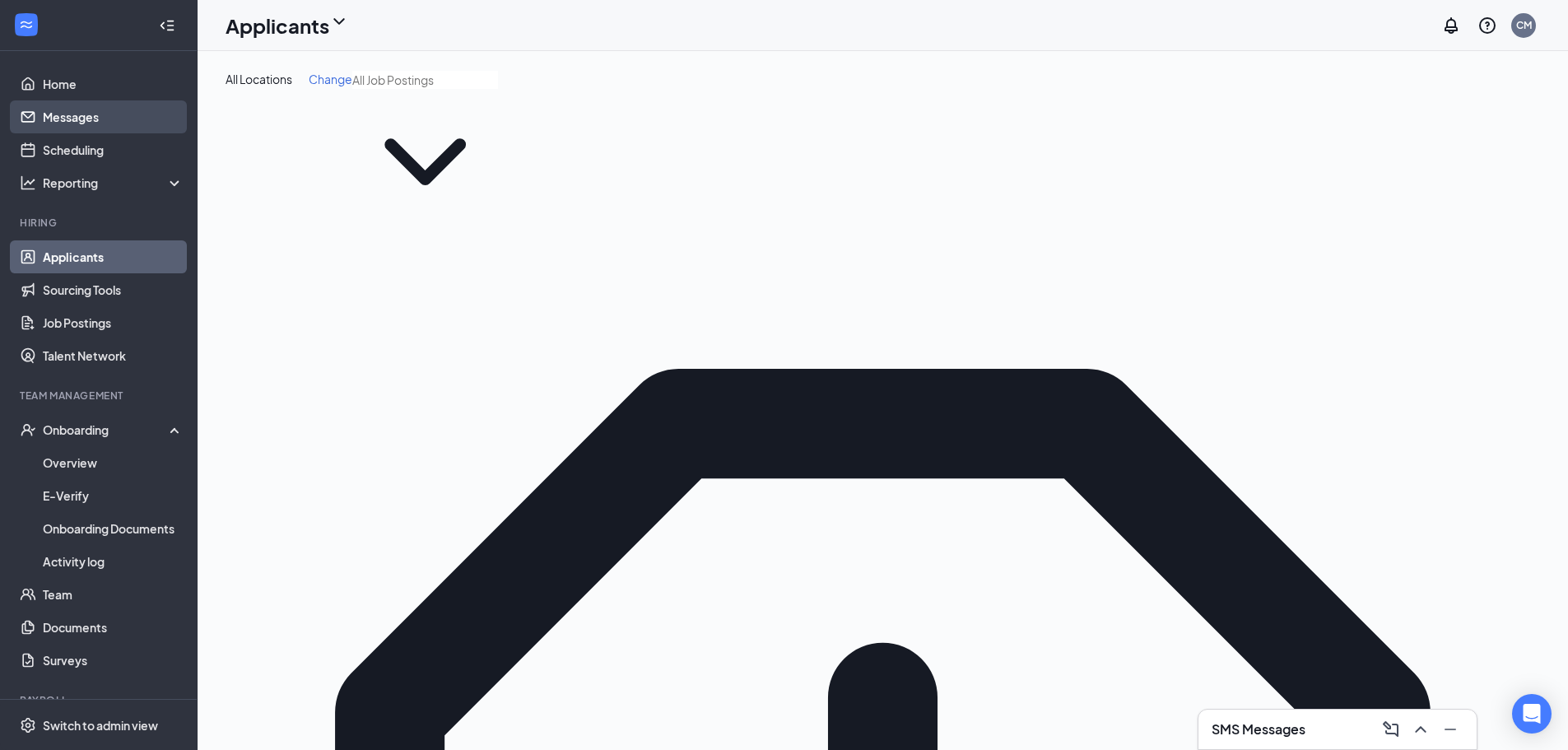
click at [114, 108] on link "Messages" at bounding box center [113, 116] width 140 height 33
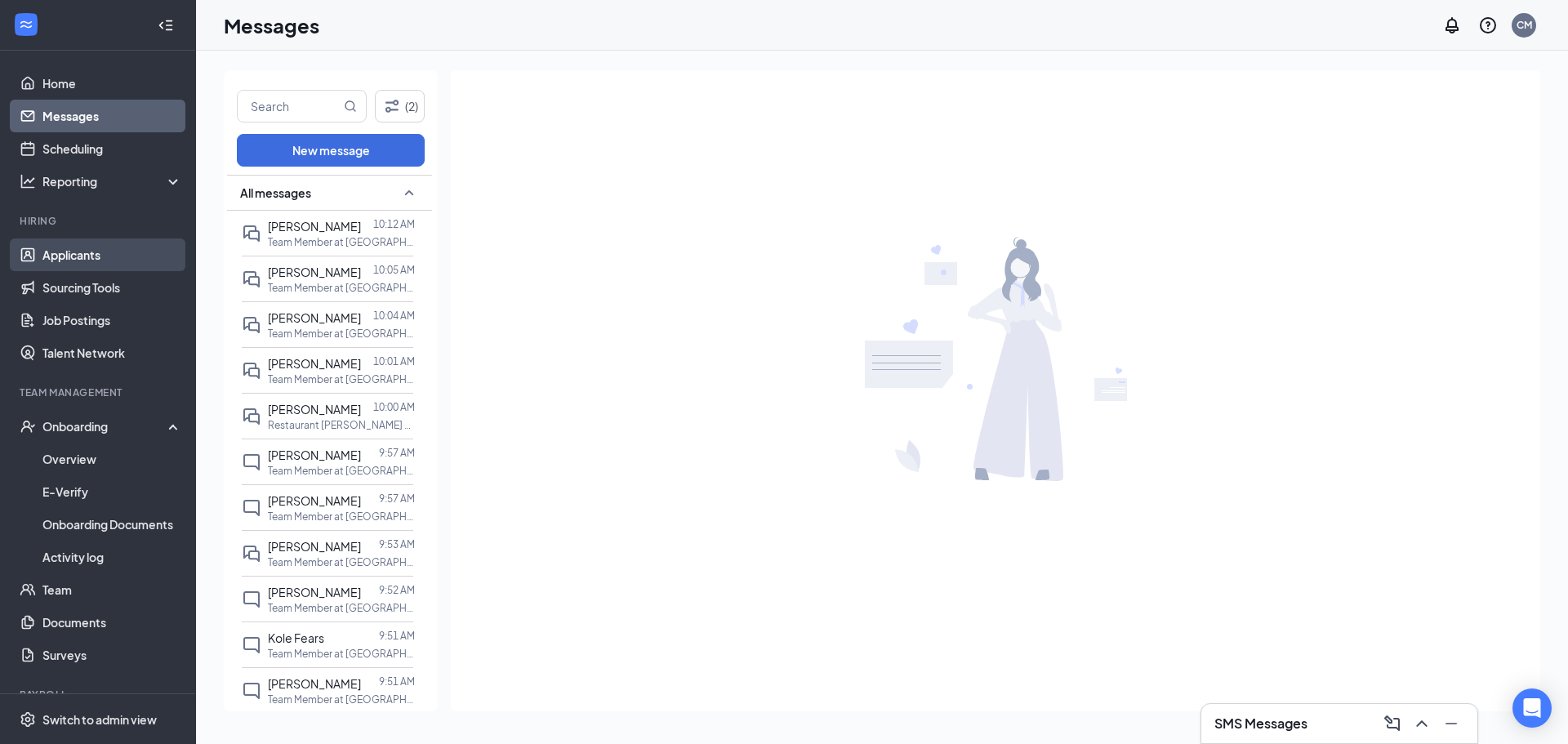
click at [84, 258] on link "Applicants" at bounding box center [113, 255] width 139 height 32
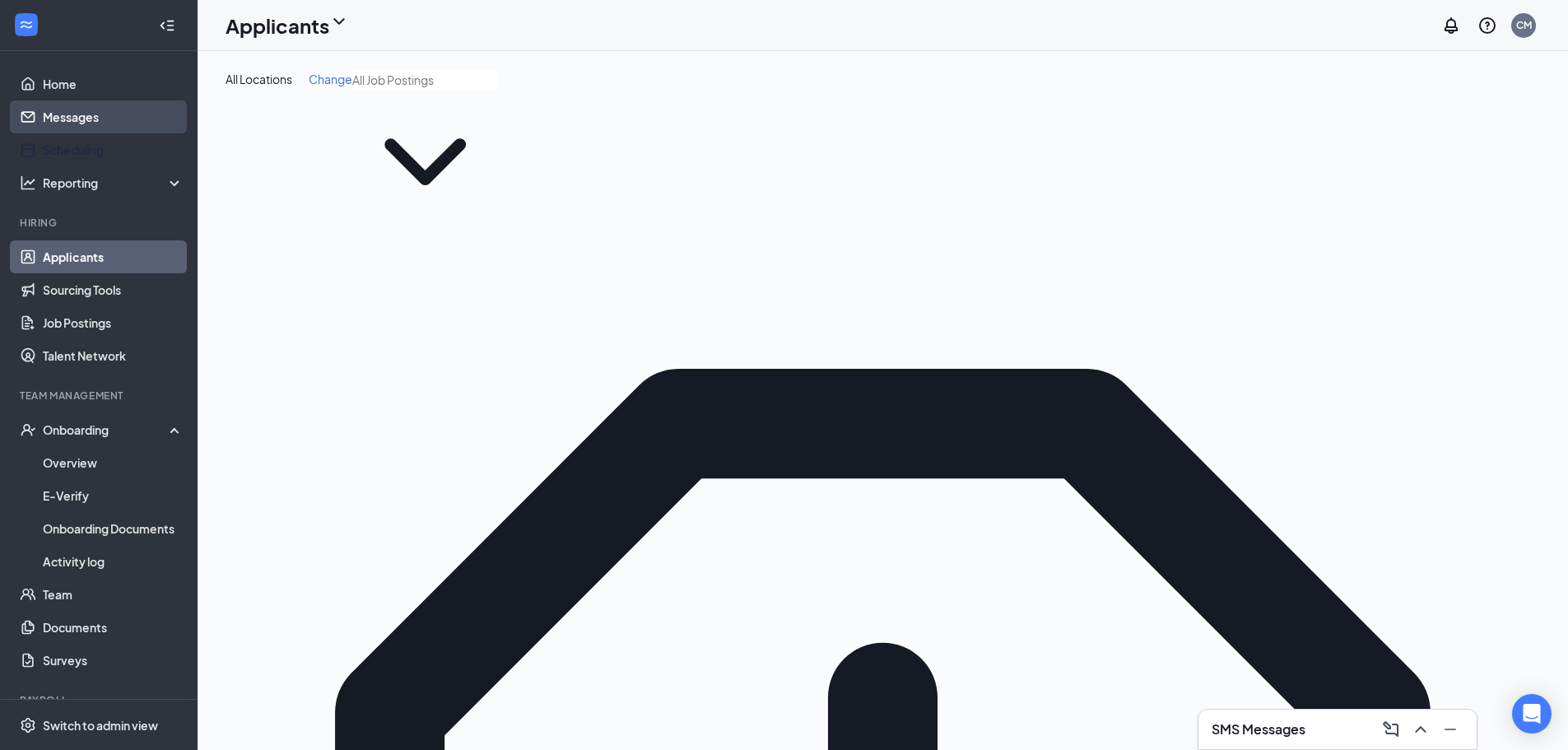
click at [71, 116] on link "Messages" at bounding box center [113, 116] width 140 height 33
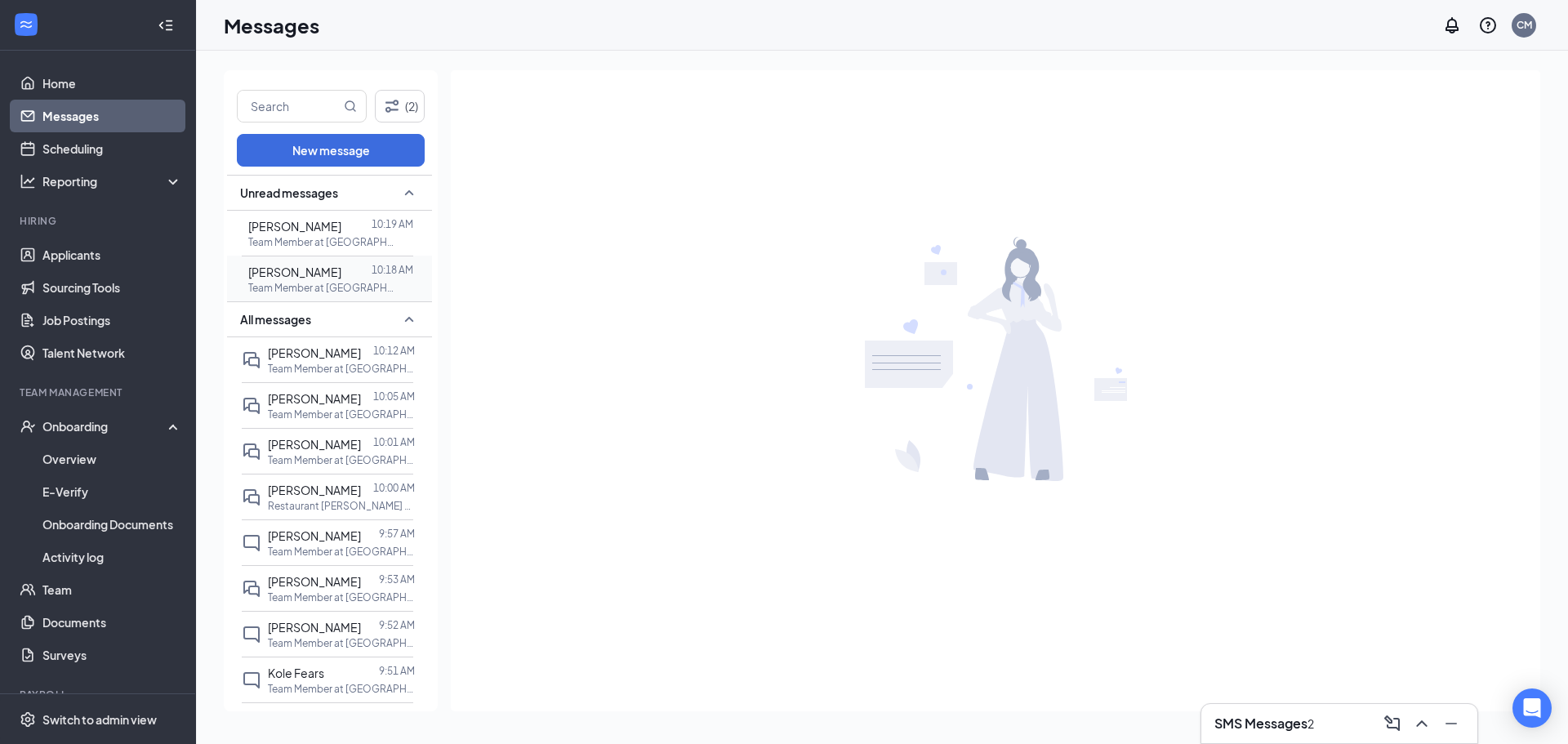
click at [320, 265] on span "[PERSON_NAME]" at bounding box center [295, 271] width 93 height 14
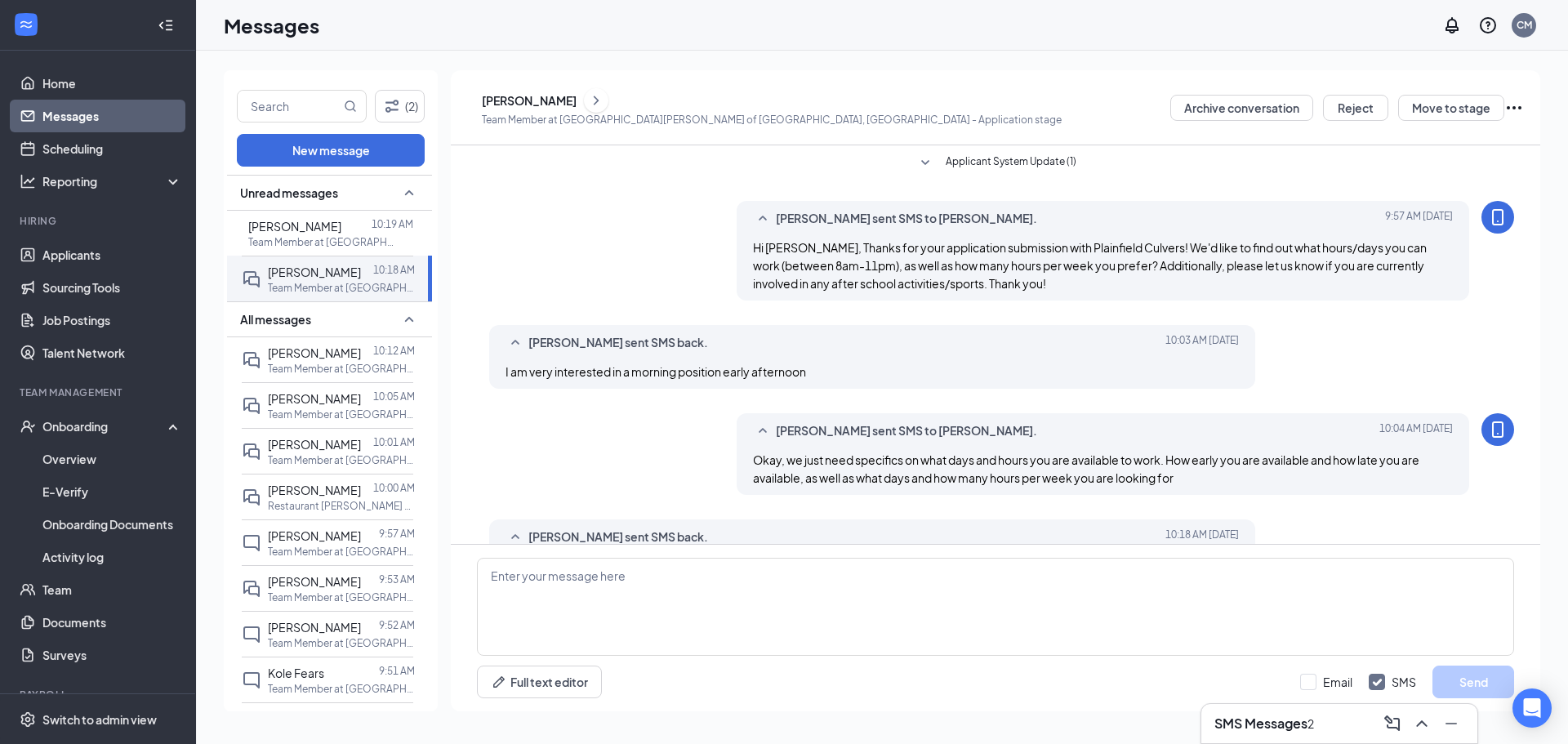
scroll to position [55, 0]
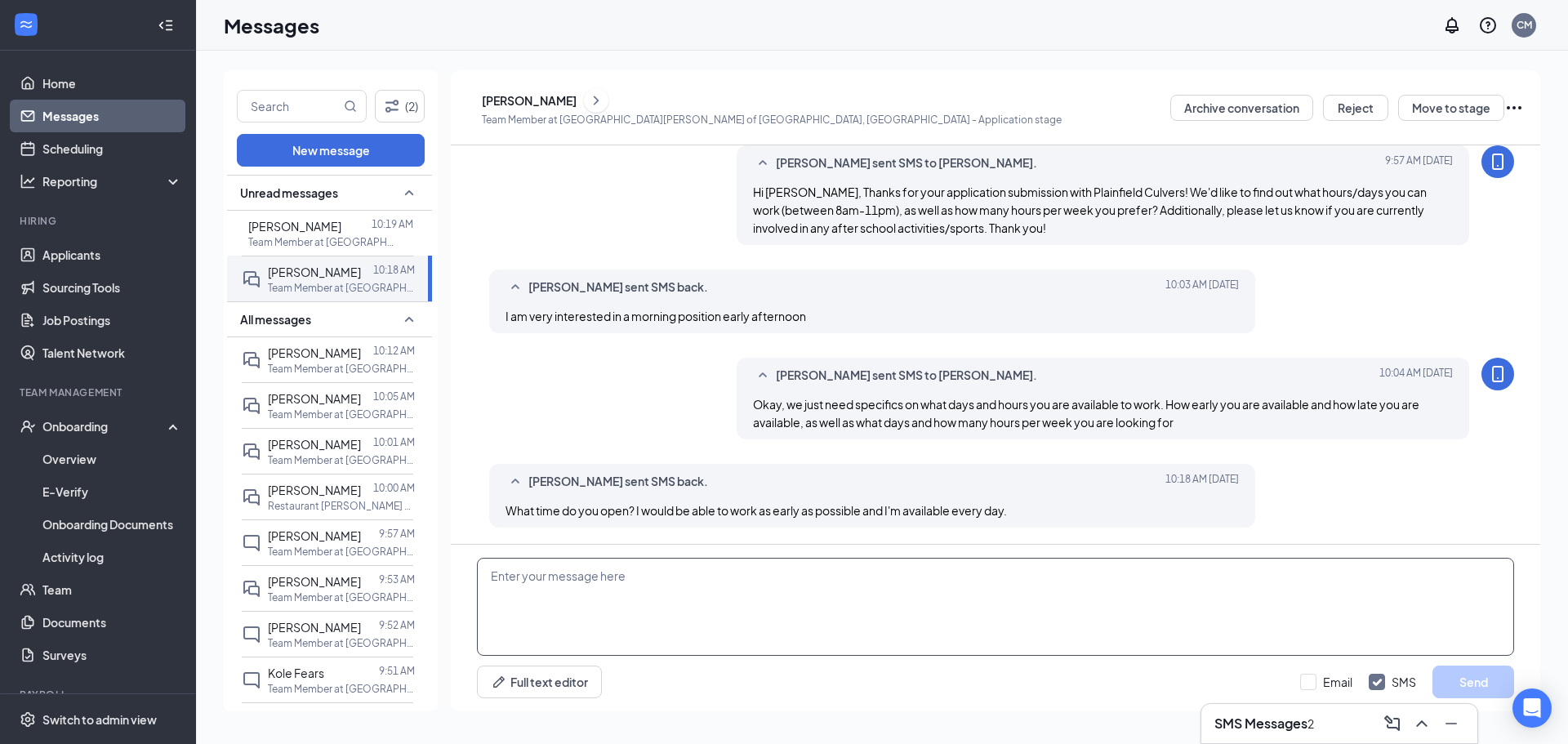
click at [781, 612] on textarea at bounding box center [996, 607] width 1038 height 98
type textarea "We open at 10am and our opening shifts start at 8am. Would you be available for…"
click at [781, 676] on button "Send" at bounding box center [1474, 682] width 82 height 32
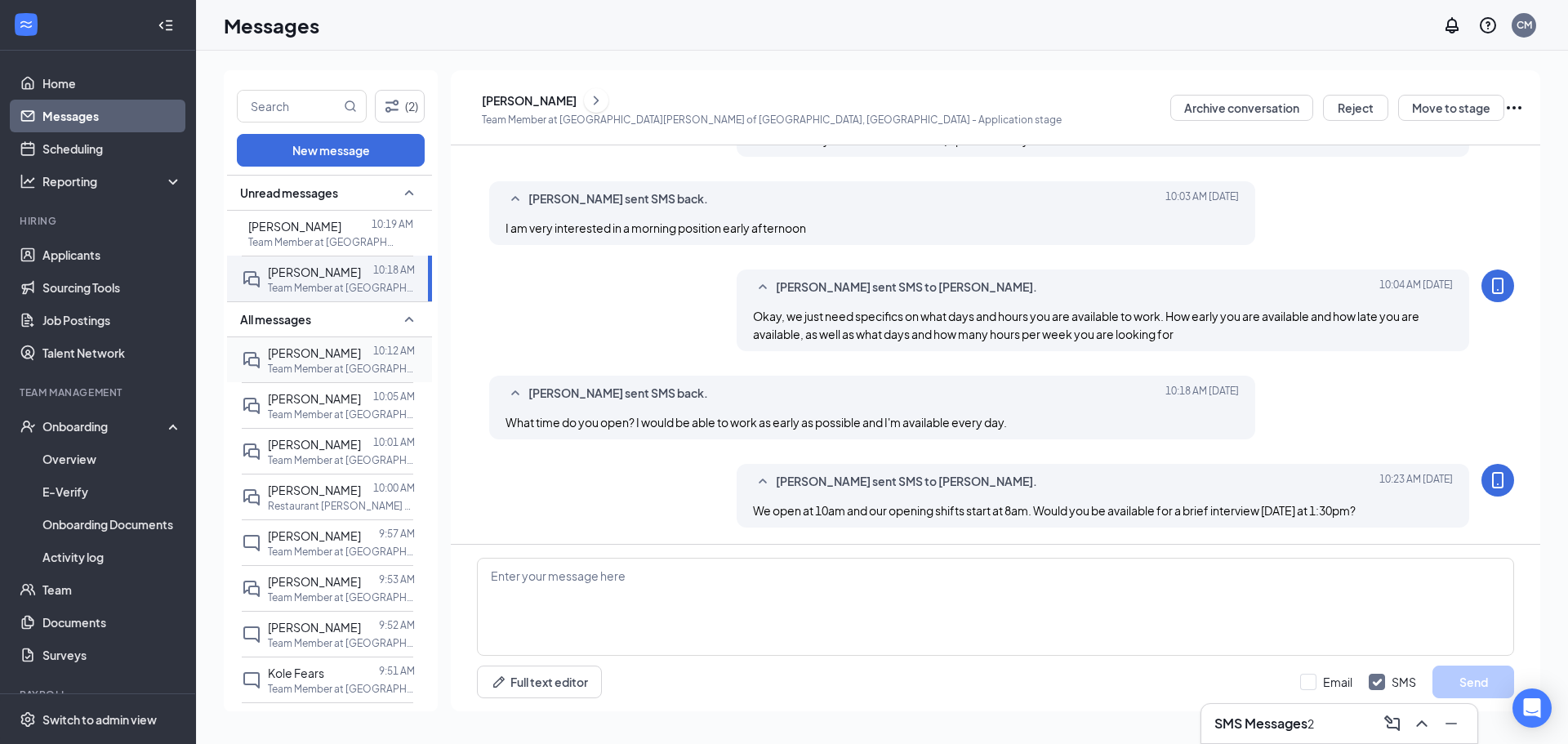
click at [364, 363] on p "Team Member at [GEOGRAPHIC_DATA][PERSON_NAME] of [GEOGRAPHIC_DATA], [GEOGRAPHIC…" at bounding box center [341, 368] width 147 height 14
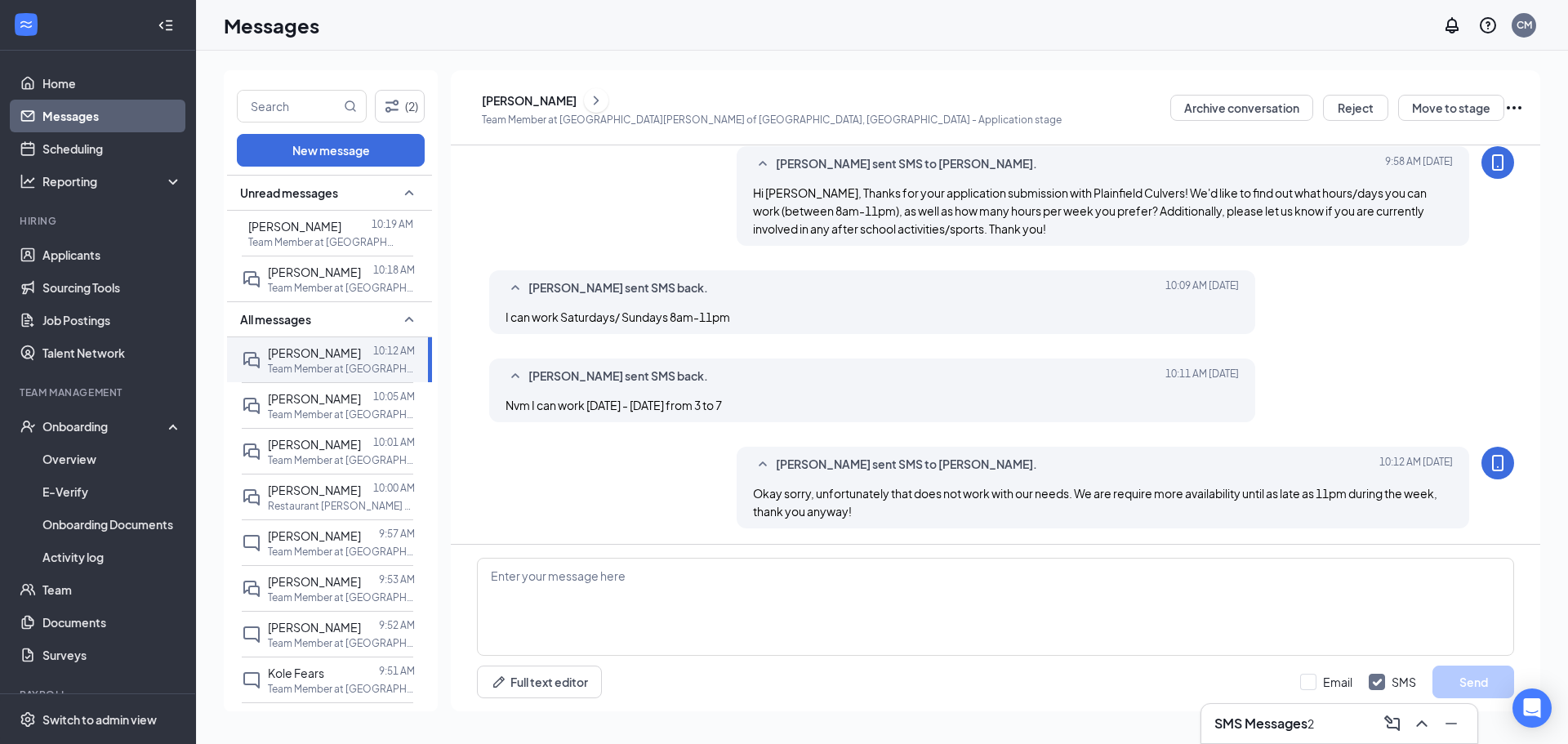
scroll to position [55, 0]
click at [781, 115] on button "Reject" at bounding box center [1355, 107] width 66 height 26
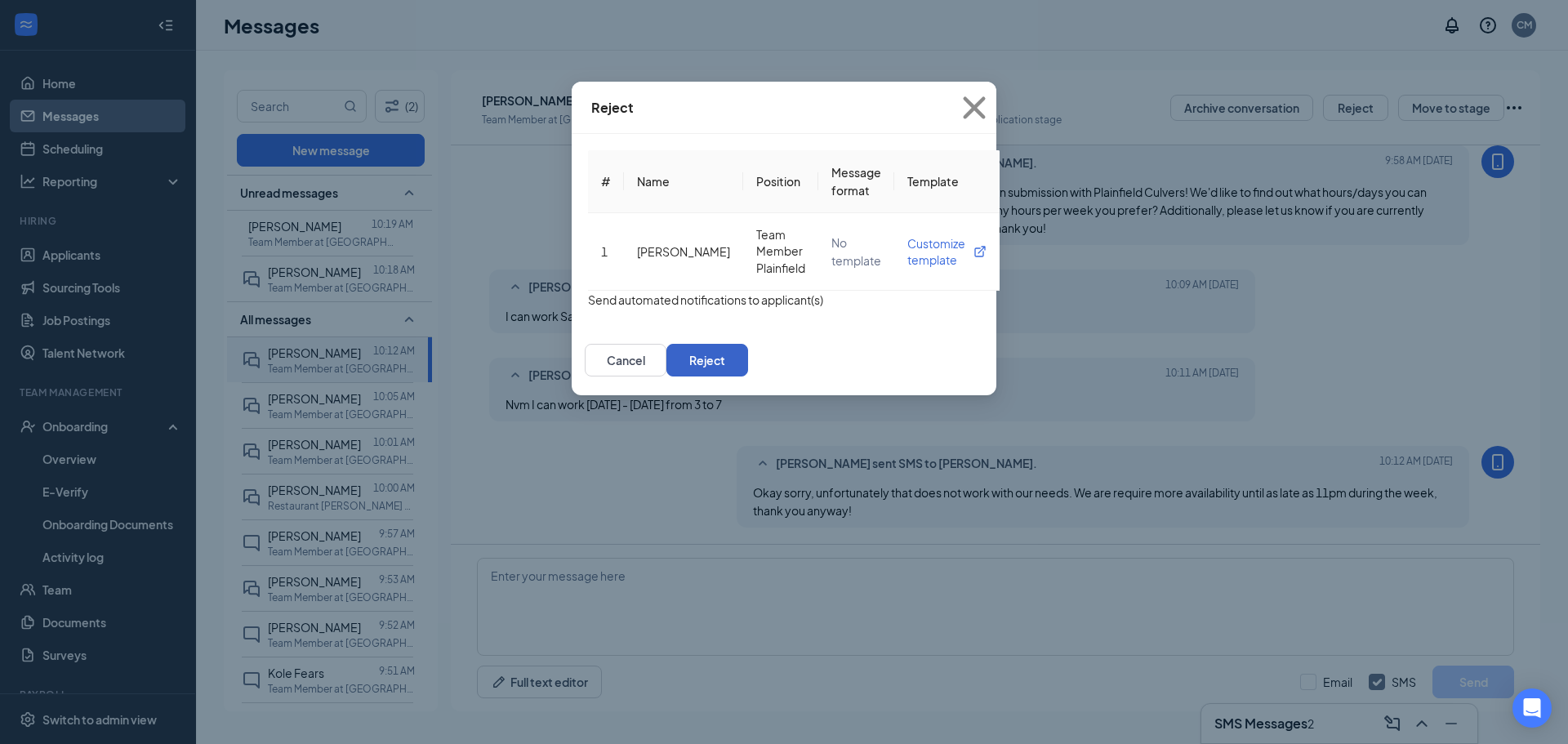
click at [748, 377] on button "Reject" at bounding box center [708, 361] width 82 height 32
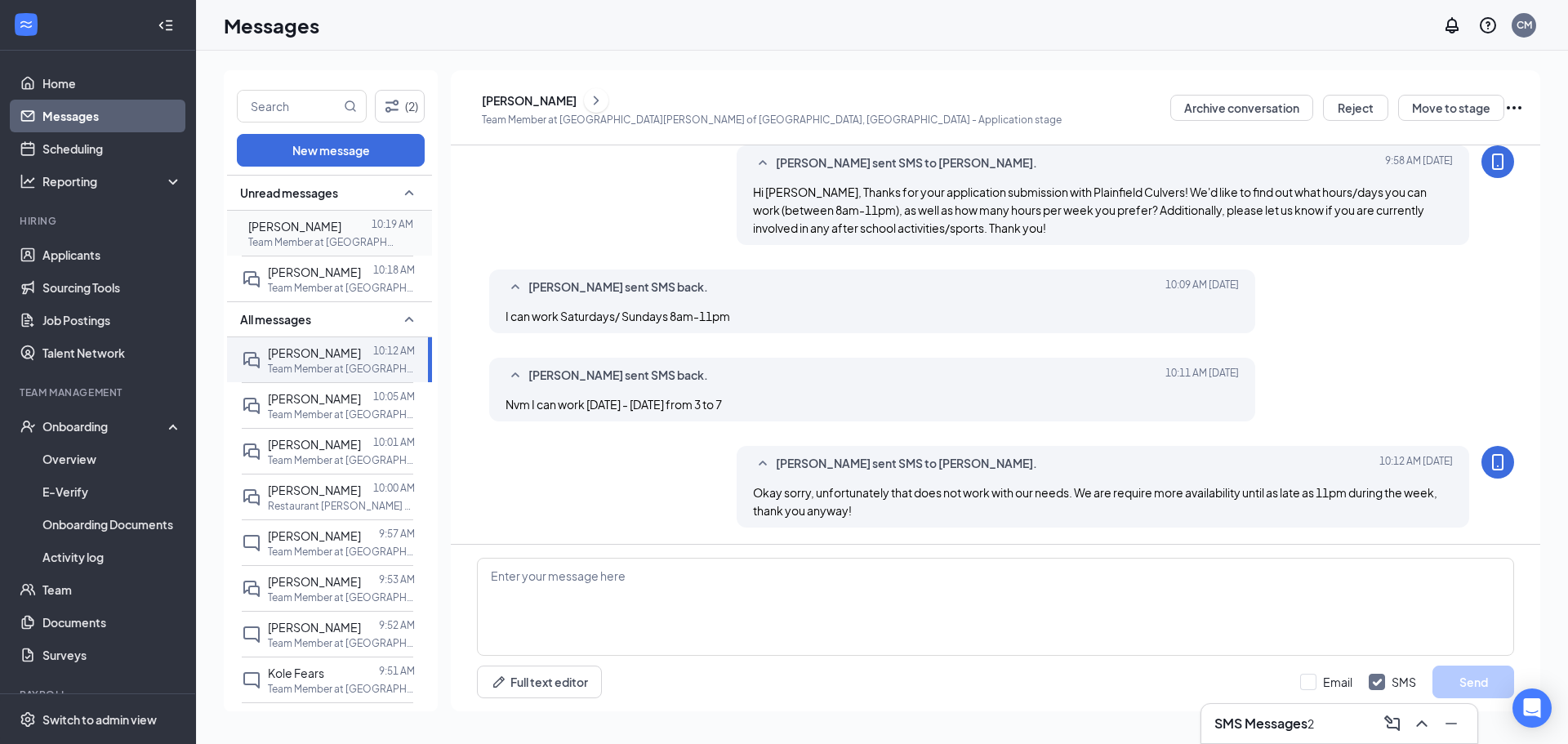
click at [336, 241] on p "Team Member at [GEOGRAPHIC_DATA][PERSON_NAME] of [GEOGRAPHIC_DATA], [GEOGRAPHIC…" at bounding box center [321, 242] width 147 height 14
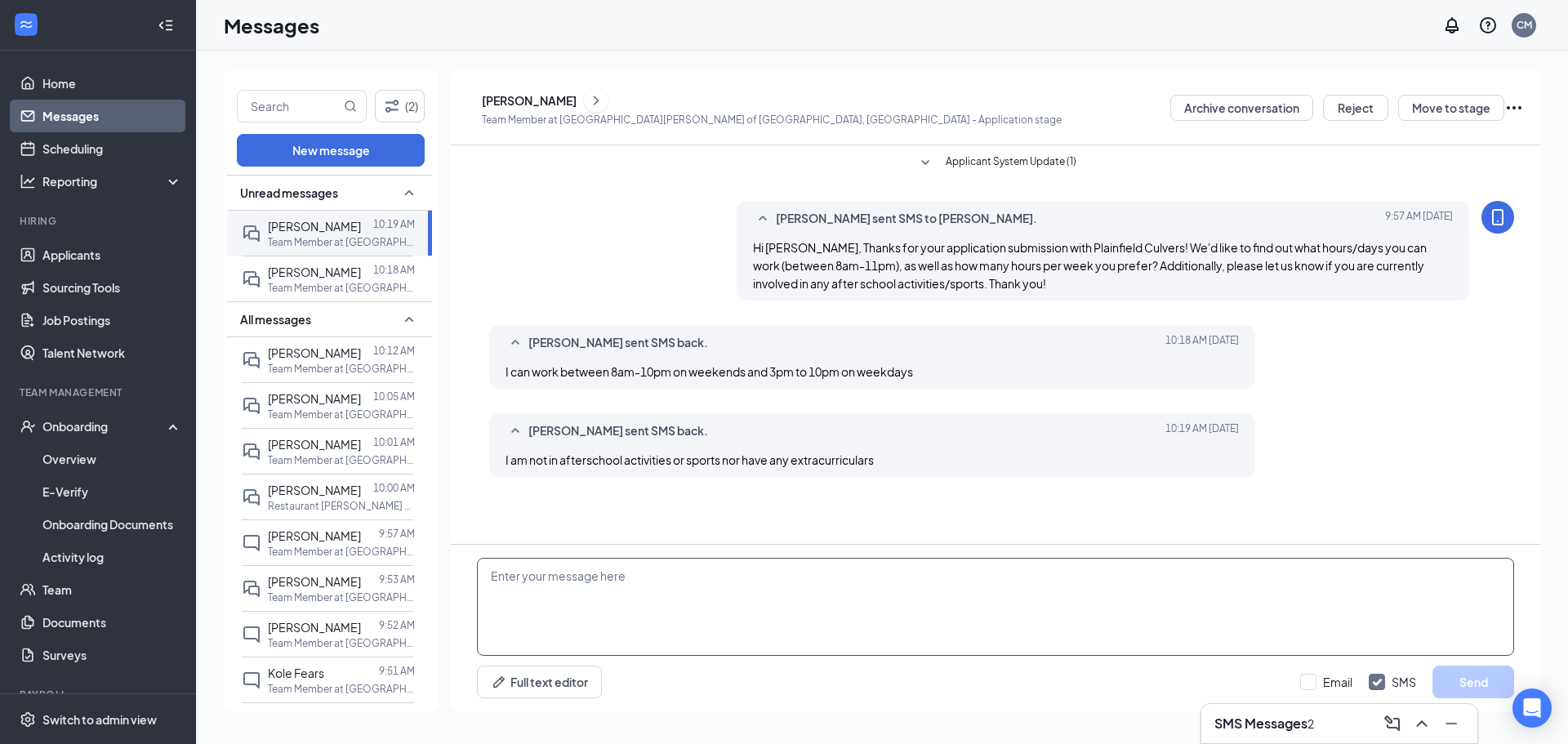
click at [781, 589] on textarea at bounding box center [996, 607] width 1038 height 98
type textarea "Okay, do you have any availability to work until as late as 11pm if needed?"
click at [781, 690] on div "Email SMS Send" at bounding box center [1407, 682] width 214 height 32
click at [781, 681] on button "Send" at bounding box center [1474, 682] width 82 height 32
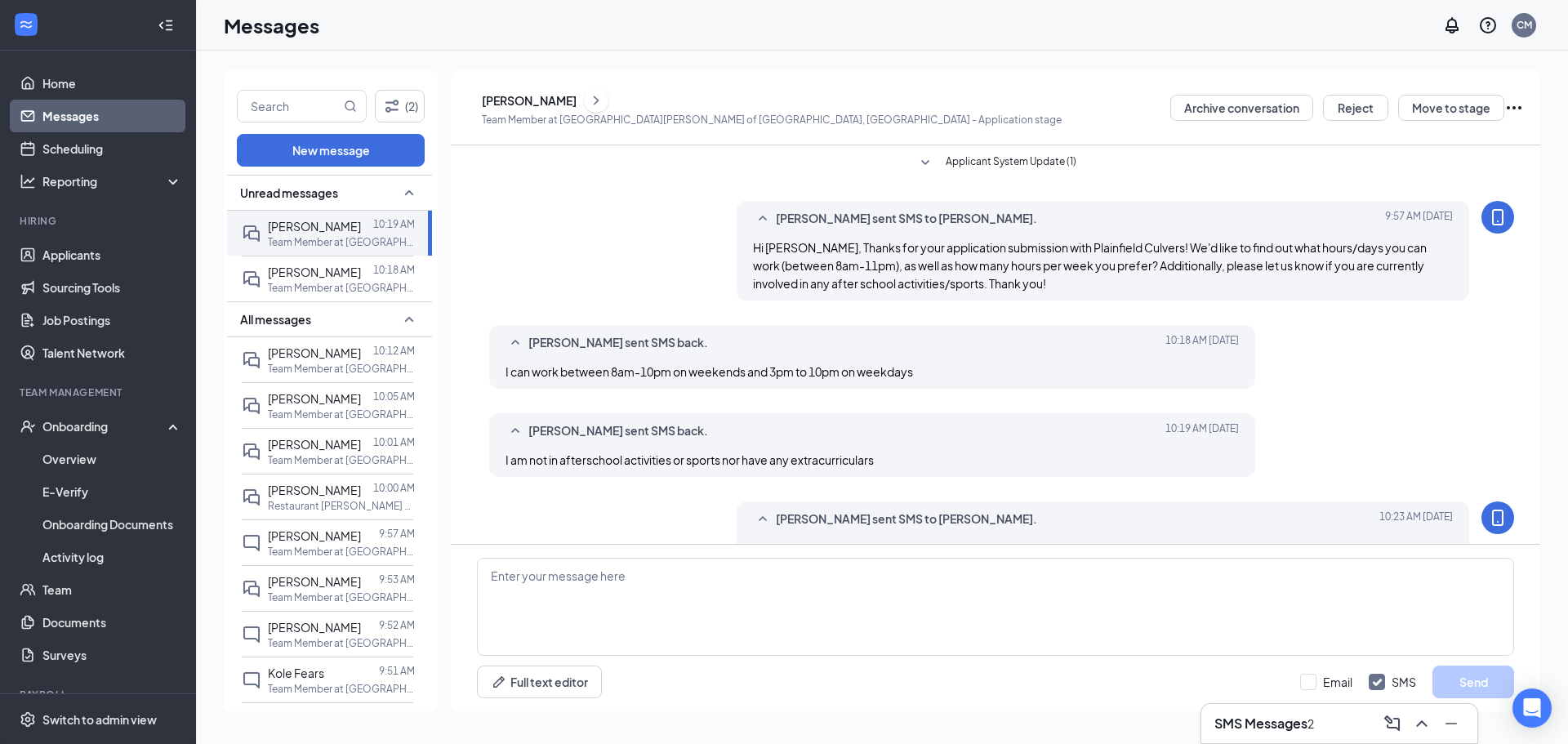
scroll to position [37, 0]
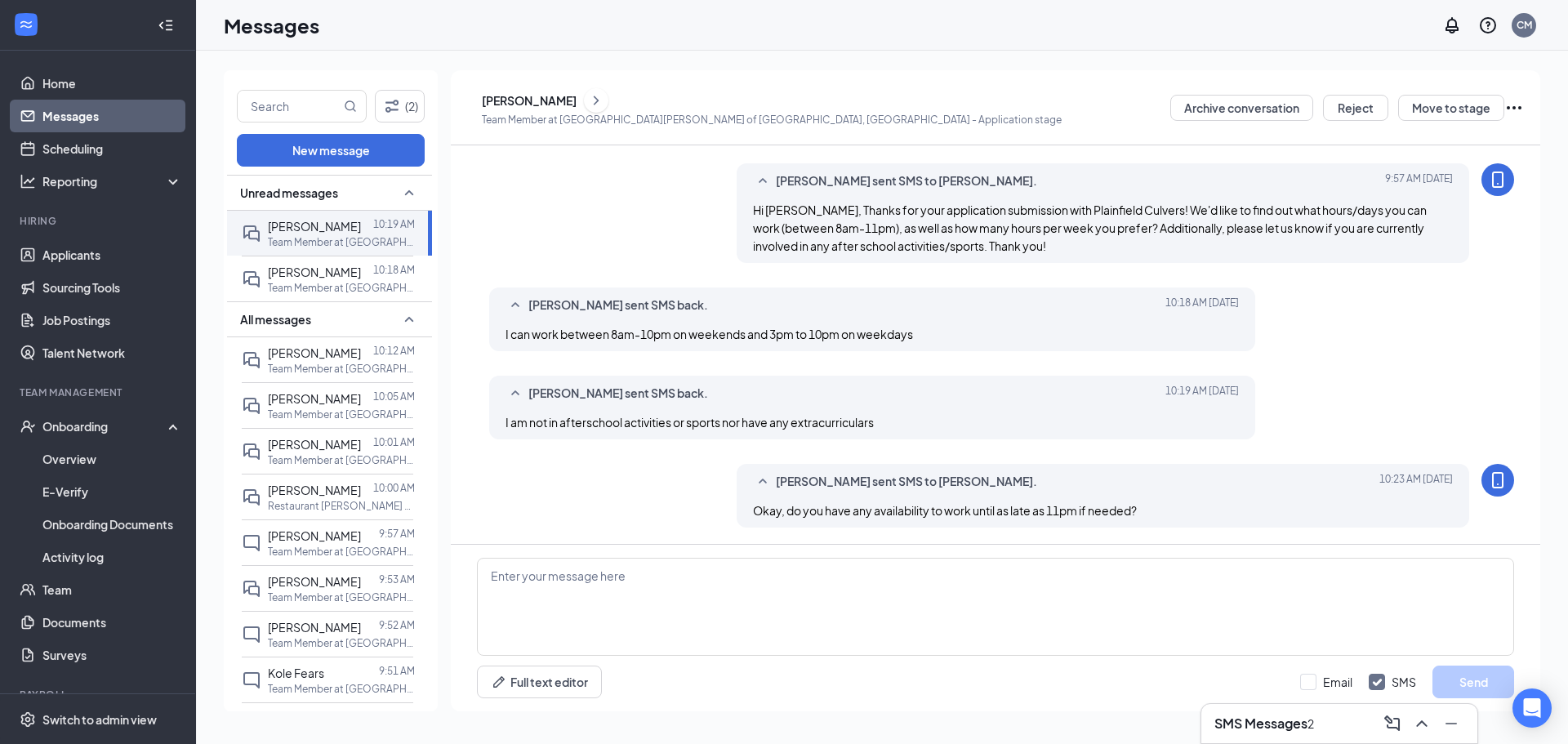
click at [70, 231] on li "Hiring Applicants Sourcing Tools Job Postings Talent Network" at bounding box center [97, 291] width 196 height 155
click at [82, 248] on link "Applicants" at bounding box center [113, 255] width 139 height 32
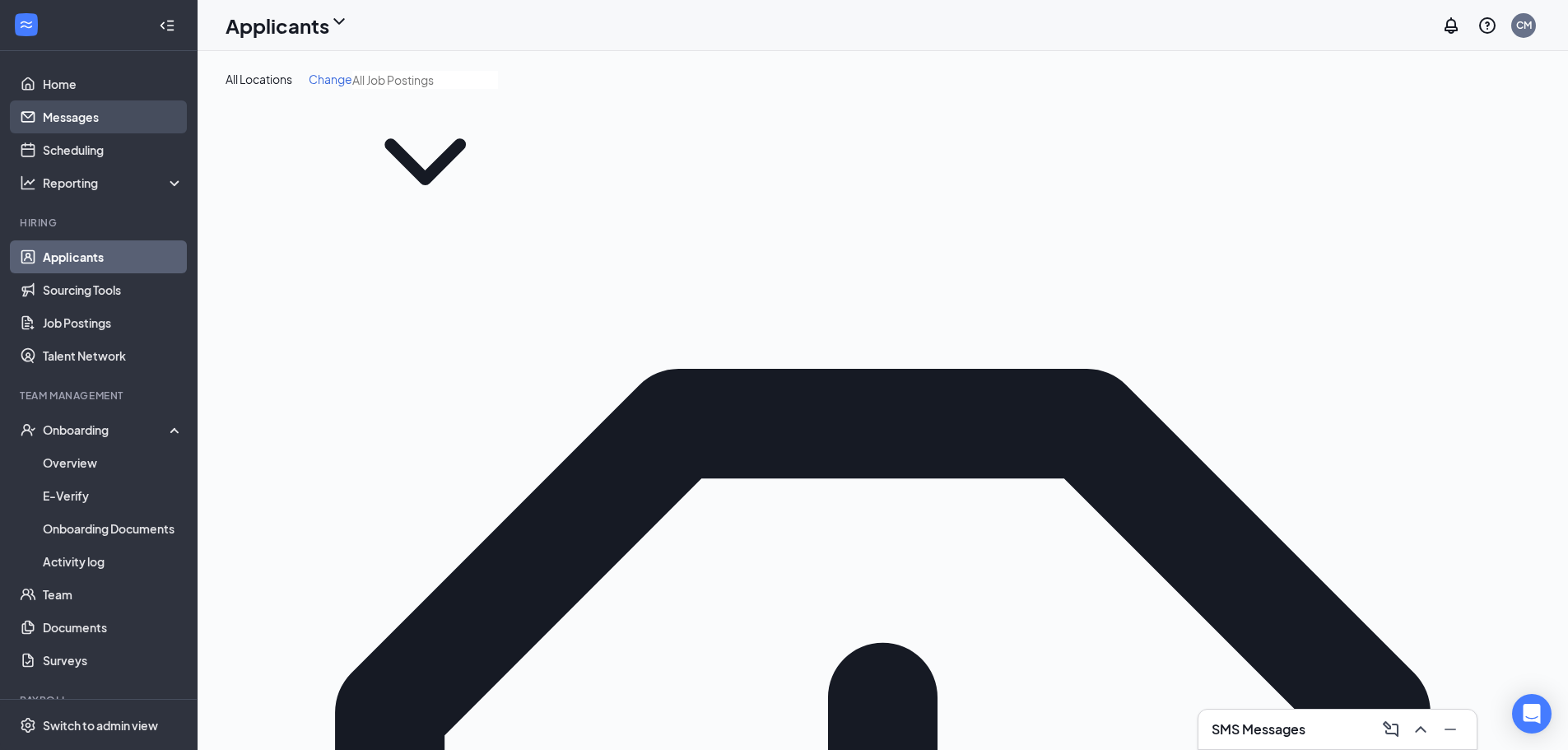
click at [123, 111] on link "Messages" at bounding box center [113, 116] width 140 height 33
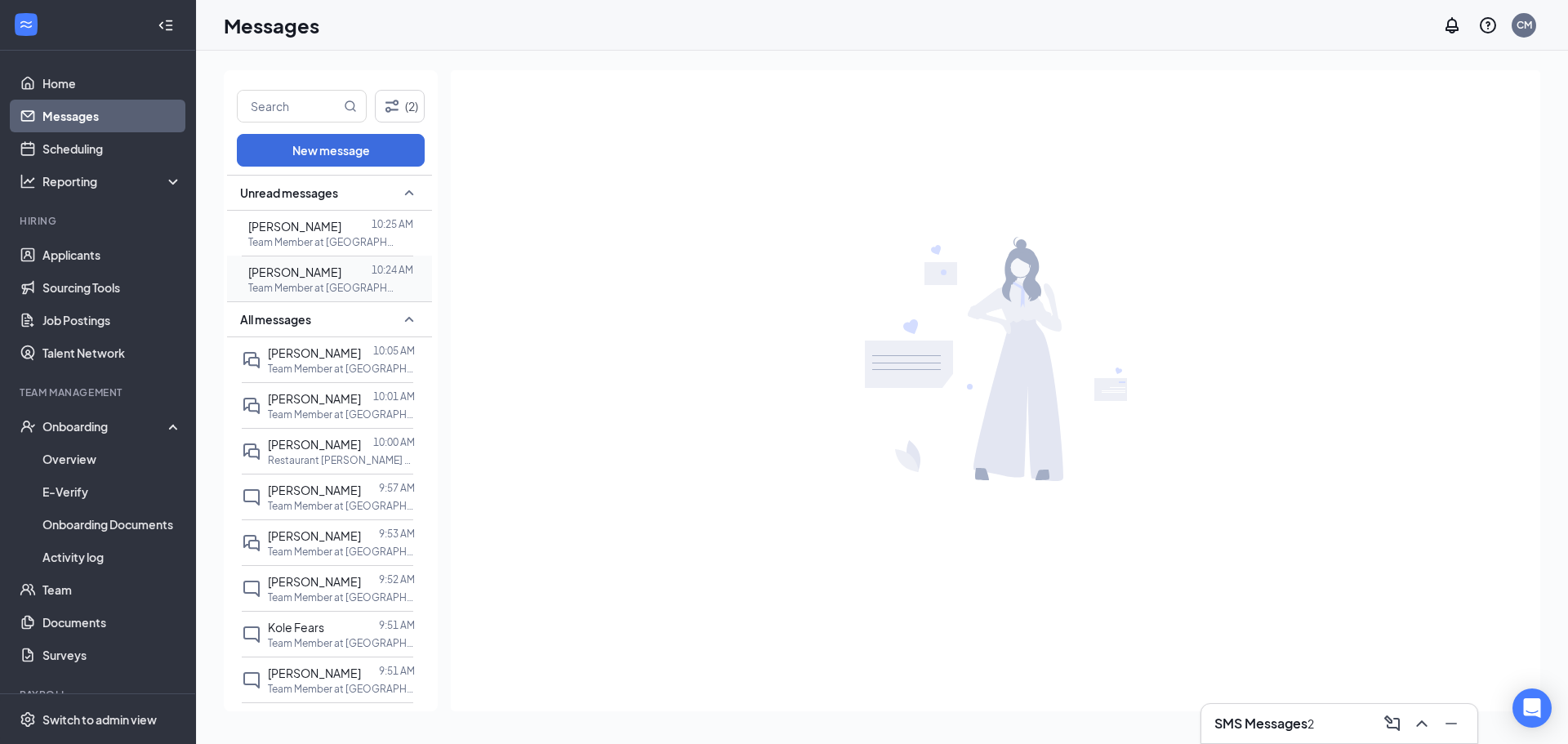
click at [302, 280] on div "[PERSON_NAME]" at bounding box center [295, 272] width 93 height 18
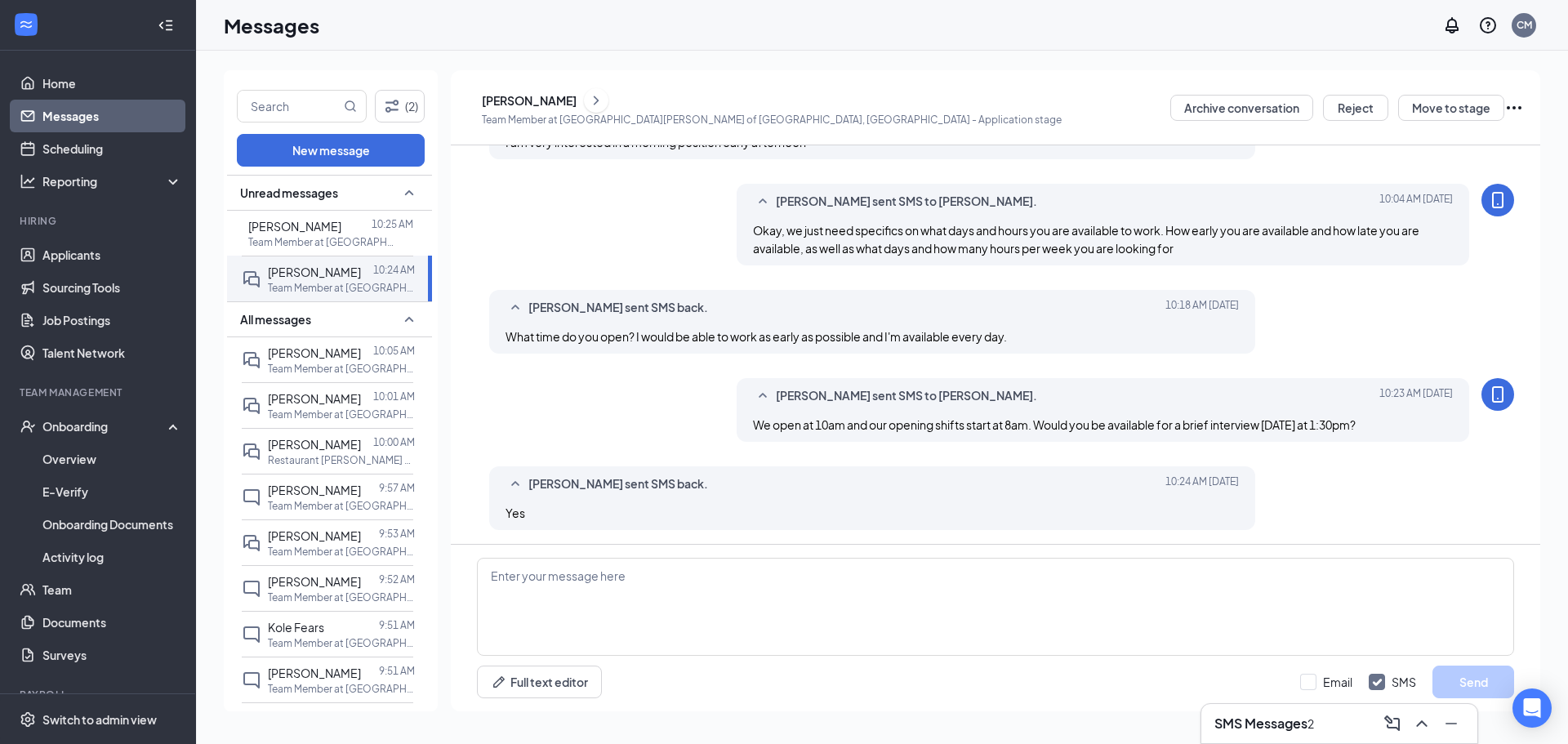
scroll to position [232, 0]
click at [371, 365] on p "Team Member at [GEOGRAPHIC_DATA][PERSON_NAME] of [GEOGRAPHIC_DATA], [GEOGRAPHIC…" at bounding box center [341, 368] width 147 height 14
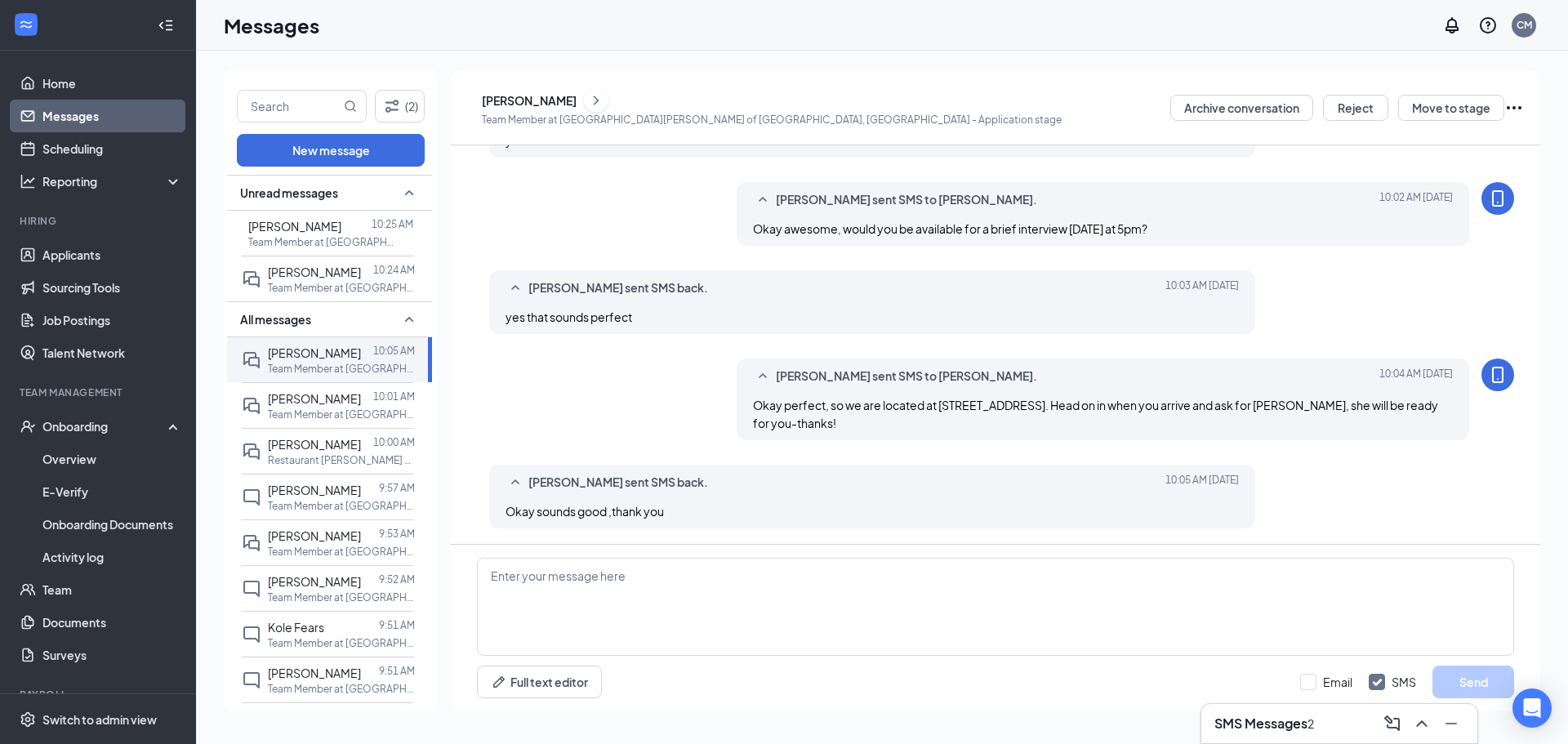
scroll to position [426, 0]
drag, startPoint x: 778, startPoint y: 511, endPoint x: 571, endPoint y: 535, distance: 208.4
click at [571, 535] on div "CB Camille Benford sent SMS back. Today 10:05 AM Okay sounds good ,thank you" at bounding box center [996, 499] width 1038 height 72
drag, startPoint x: 938, startPoint y: 433, endPoint x: 764, endPoint y: 416, distance: 174.8
click at [749, 411] on div "Chrissy McCroskey sent SMS to Camille Benford. Today 10:04 AM Okay perfect, so …" at bounding box center [1103, 399] width 733 height 82
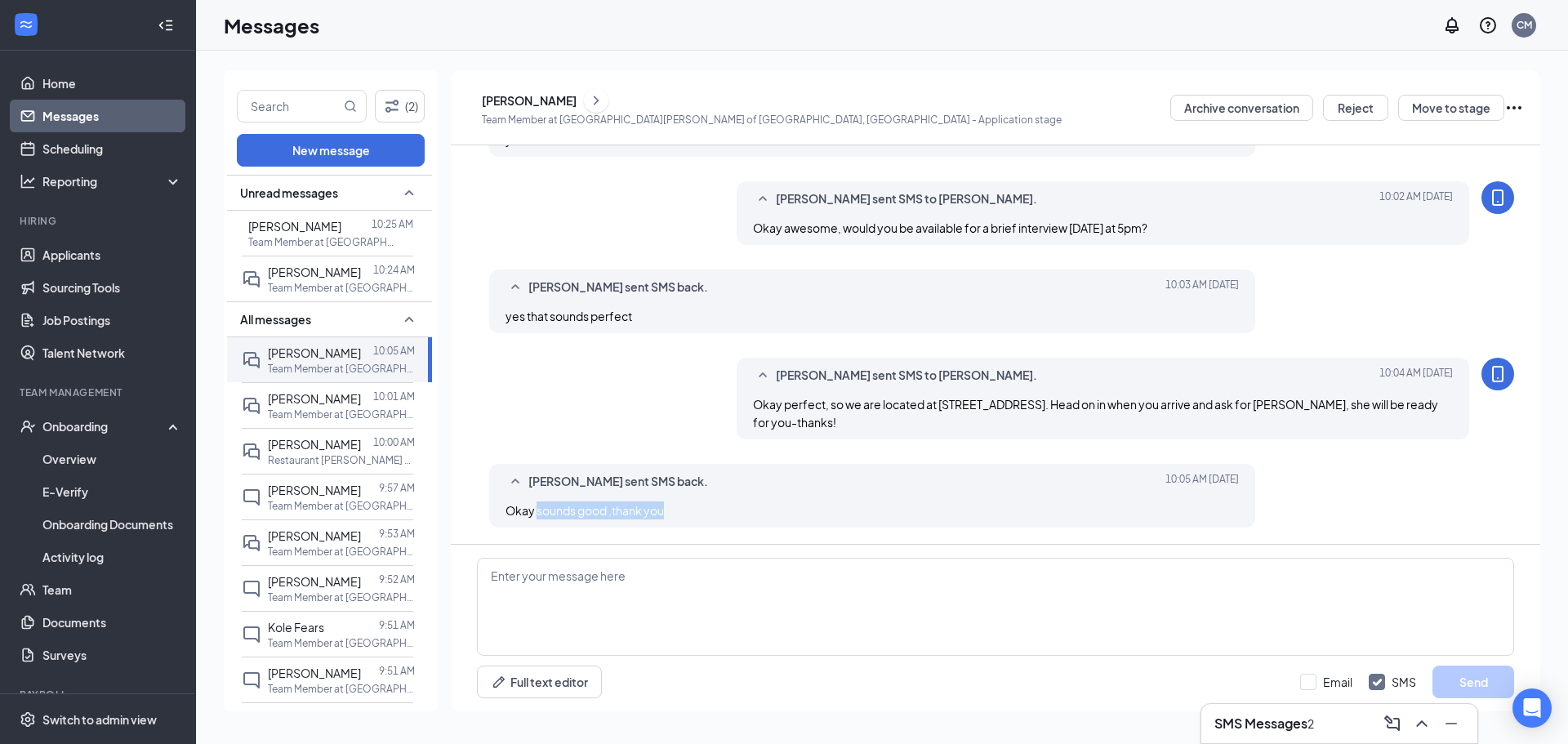
copy span "Okay perfect, so we are located at 13449 S Route 59 in front of Menards. Head o…"
click at [361, 279] on div at bounding box center [366, 272] width 12 height 18
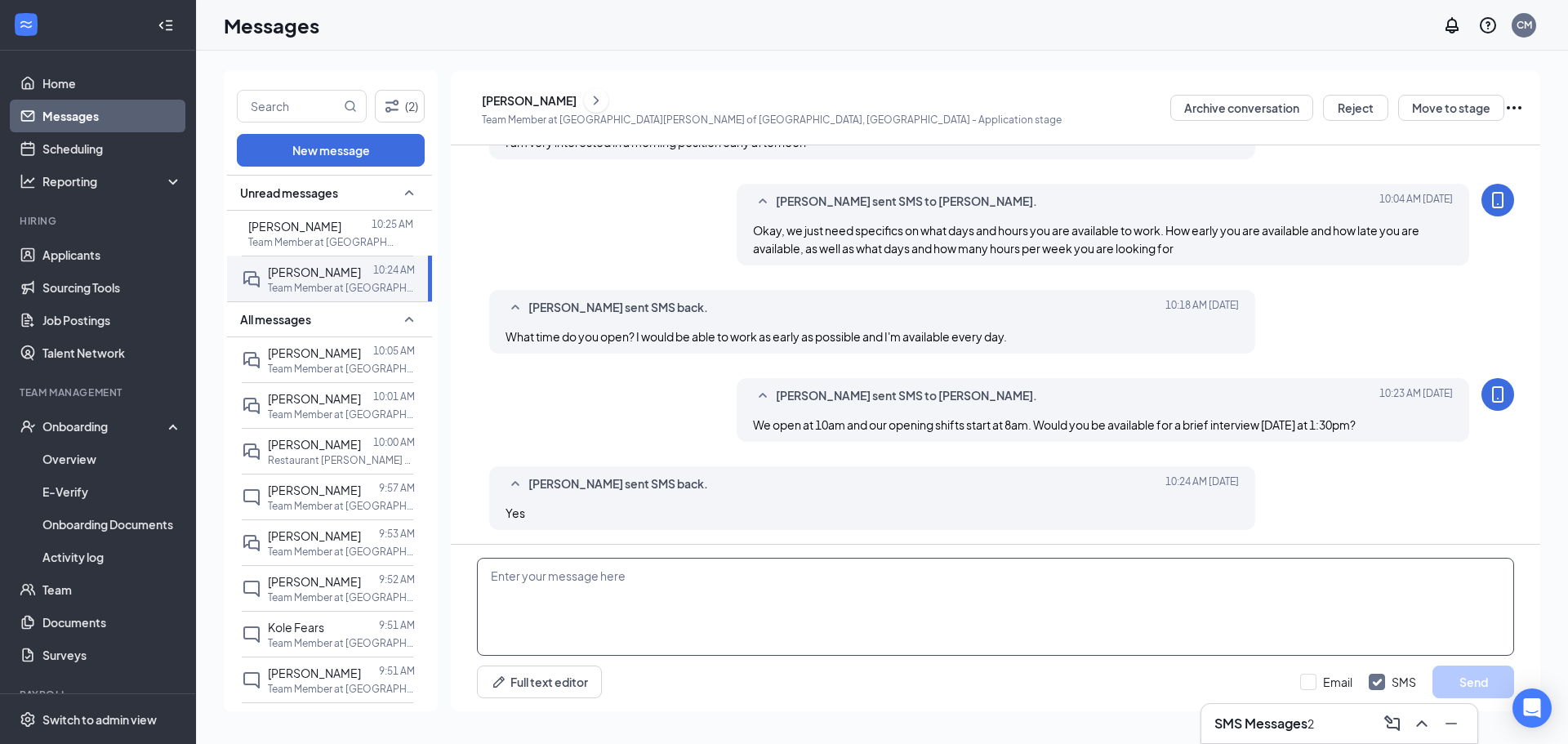
scroll to position [232, 0]
paste textarea "Okay perfect, so we are located at 13449 S Route 59 in front of Menards. Head o…"
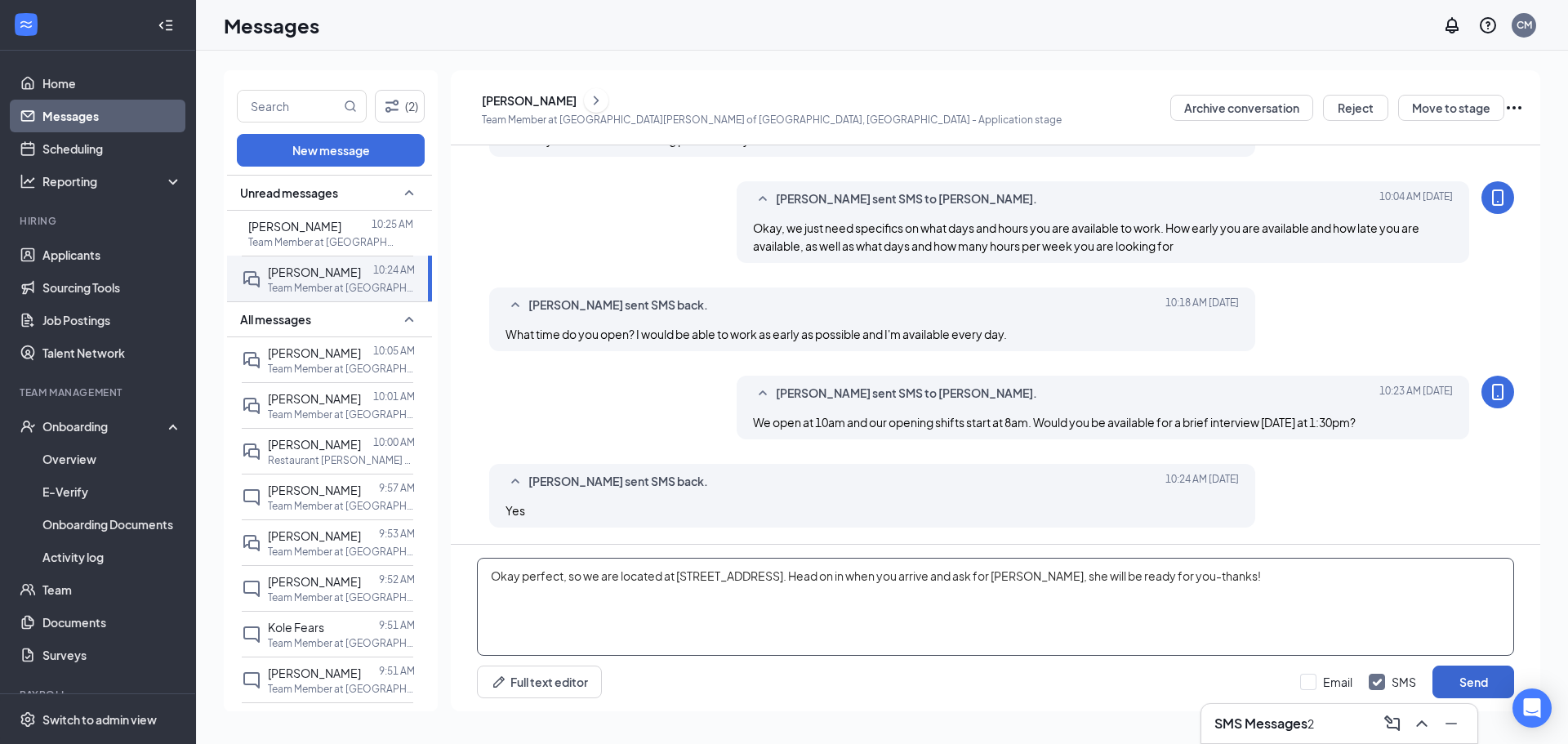
type textarea "Okay perfect, so we are located at 13449 S Route 59 in front of Menards. Head o…"
click at [781, 677] on button "Send" at bounding box center [1474, 682] width 82 height 32
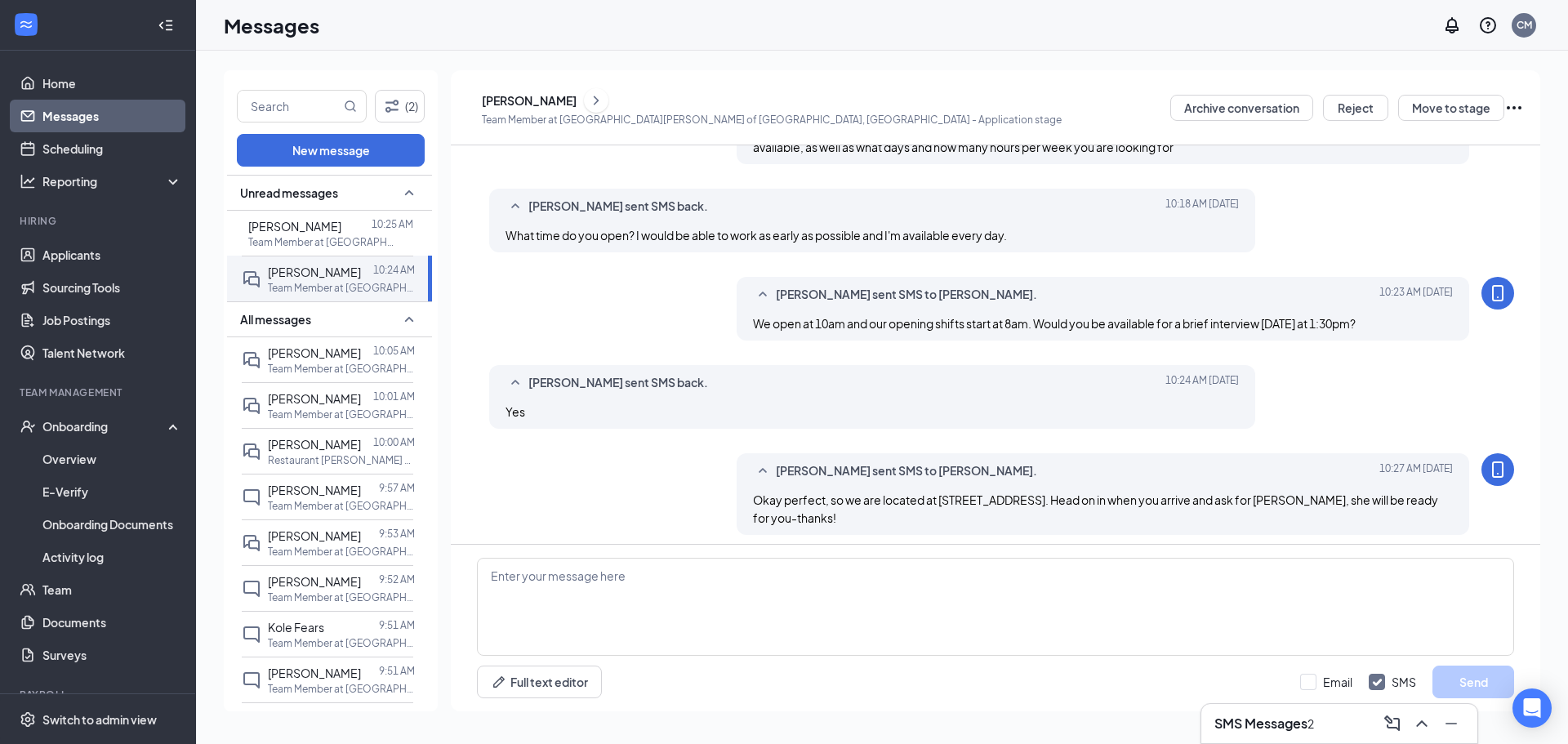
scroll to position [339, 0]
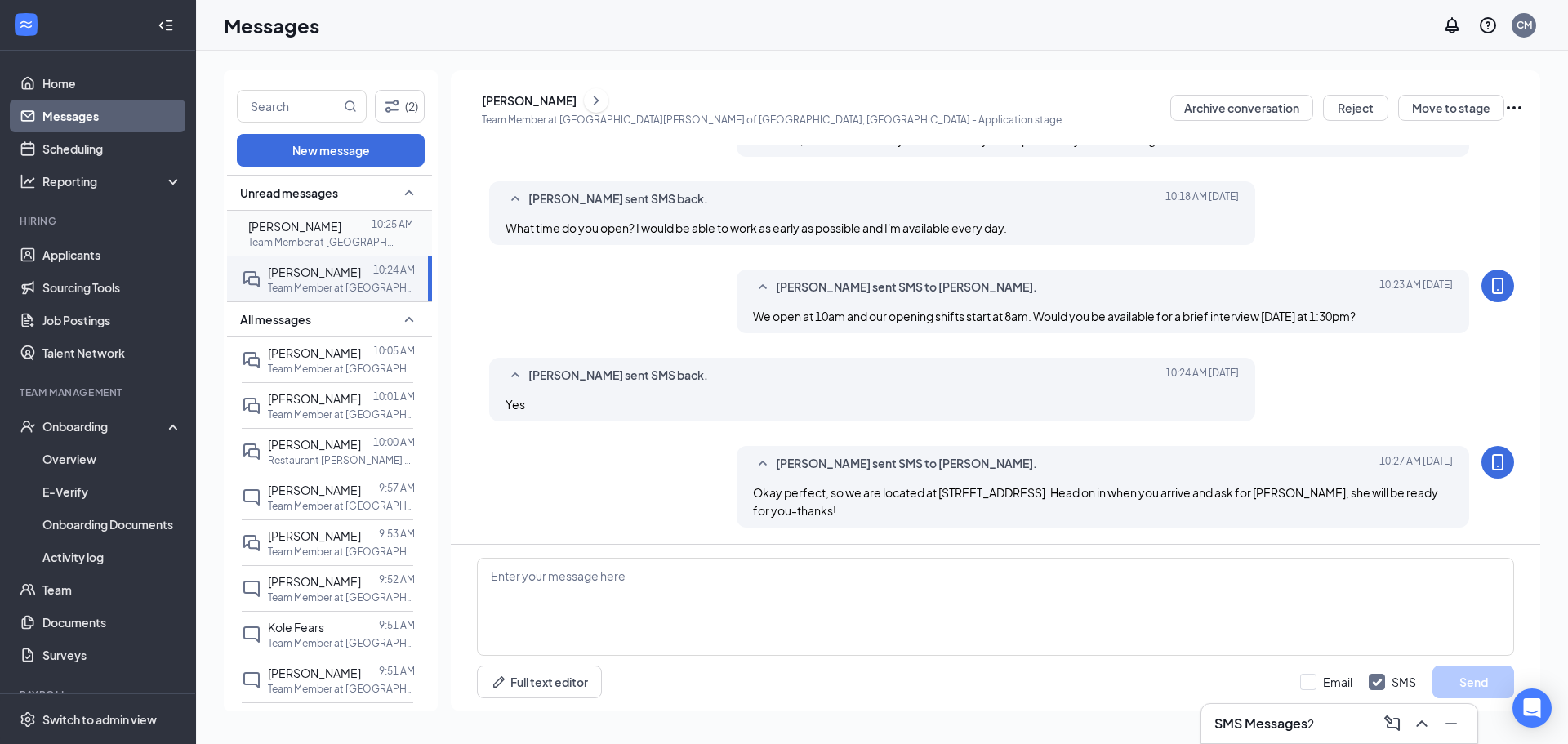
click at [349, 225] on div at bounding box center [357, 226] width 31 height 18
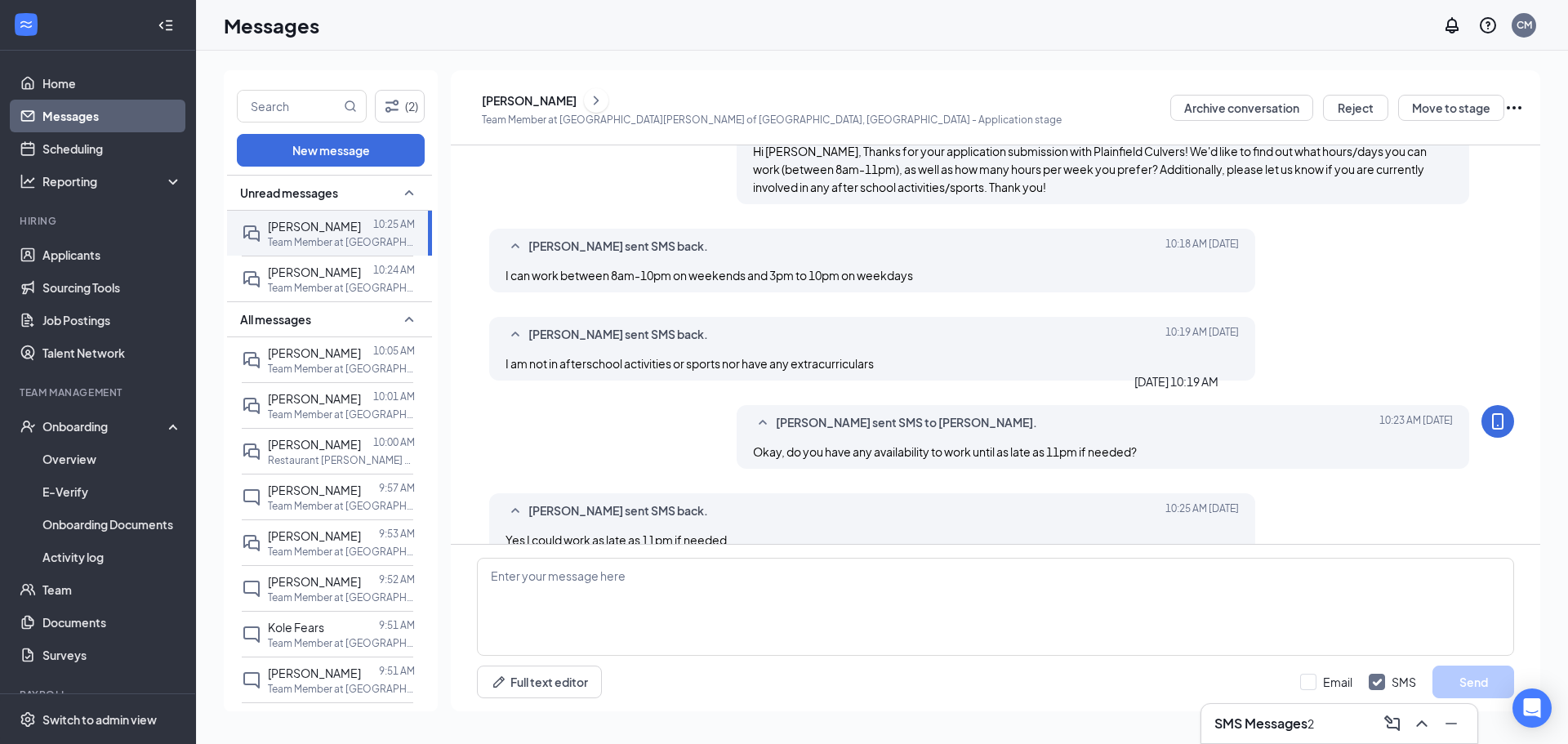
scroll to position [126, 0]
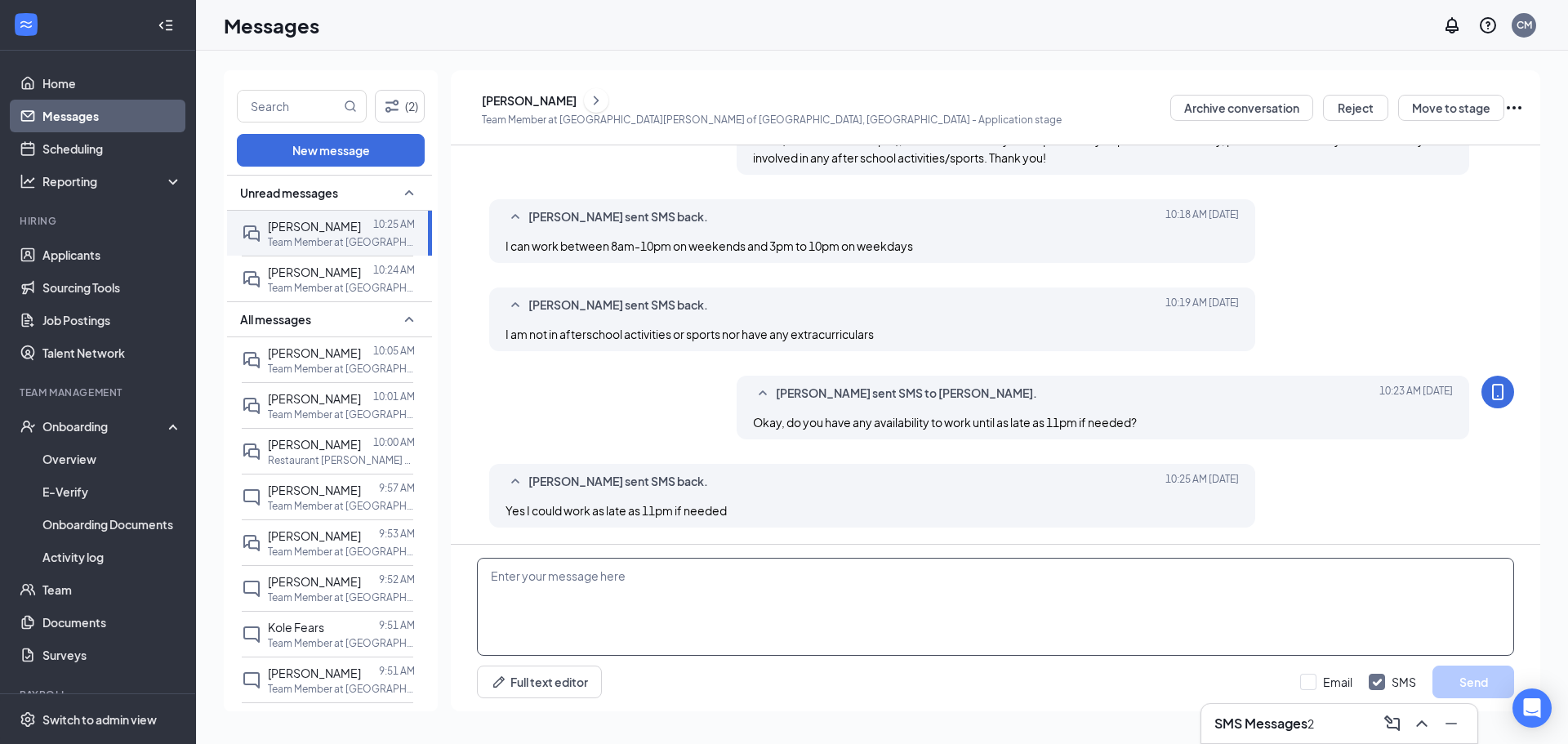
click at [687, 593] on textarea at bounding box center [996, 607] width 1038 height 98
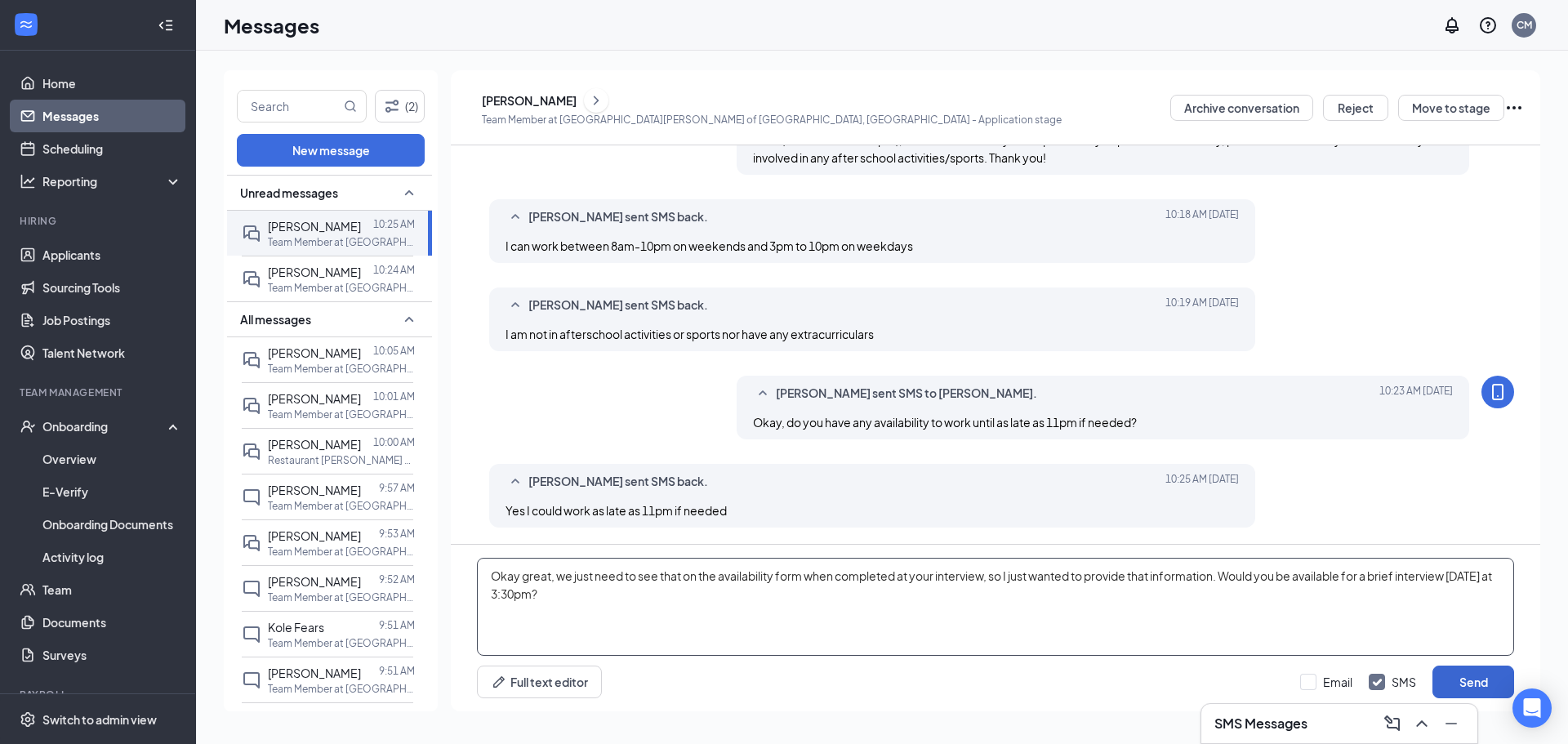
type textarea "Okay great, we just need to see that on the availability form when completed at…"
click at [781, 678] on button "Send" at bounding box center [1474, 682] width 82 height 32
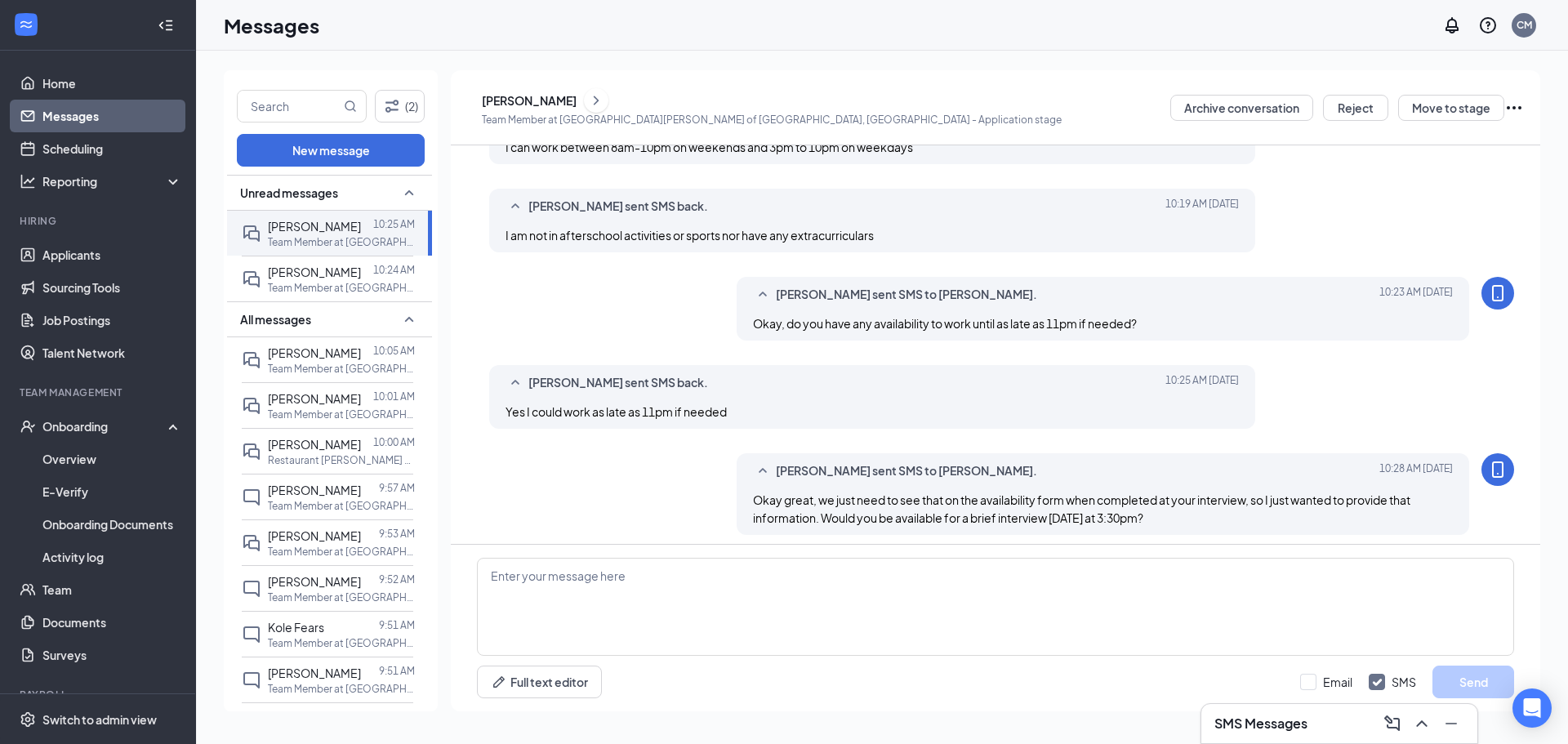
scroll to position [232, 0]
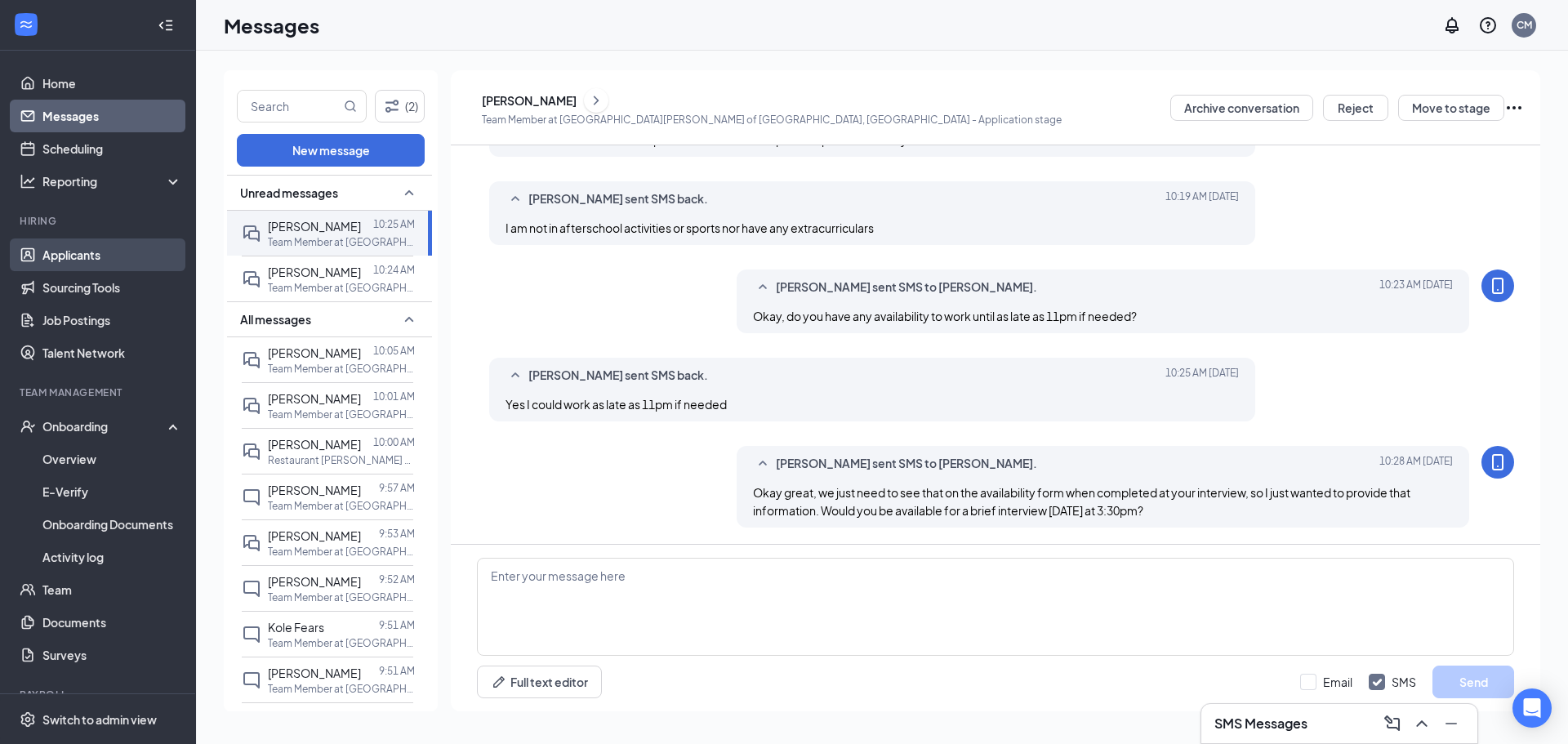
click at [43, 248] on link "Applicants" at bounding box center [113, 255] width 139 height 32
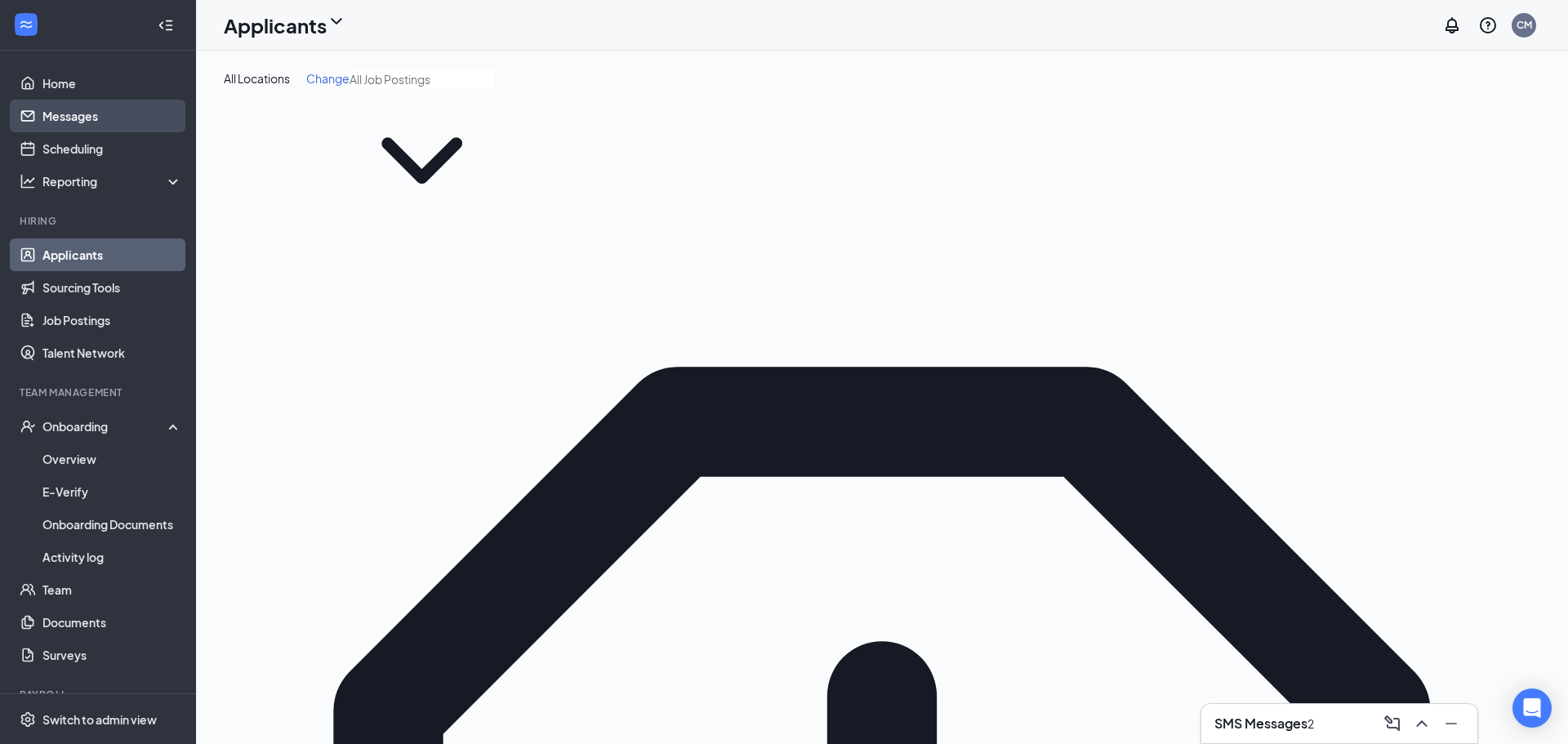
click at [89, 121] on link "Messages" at bounding box center [113, 115] width 139 height 32
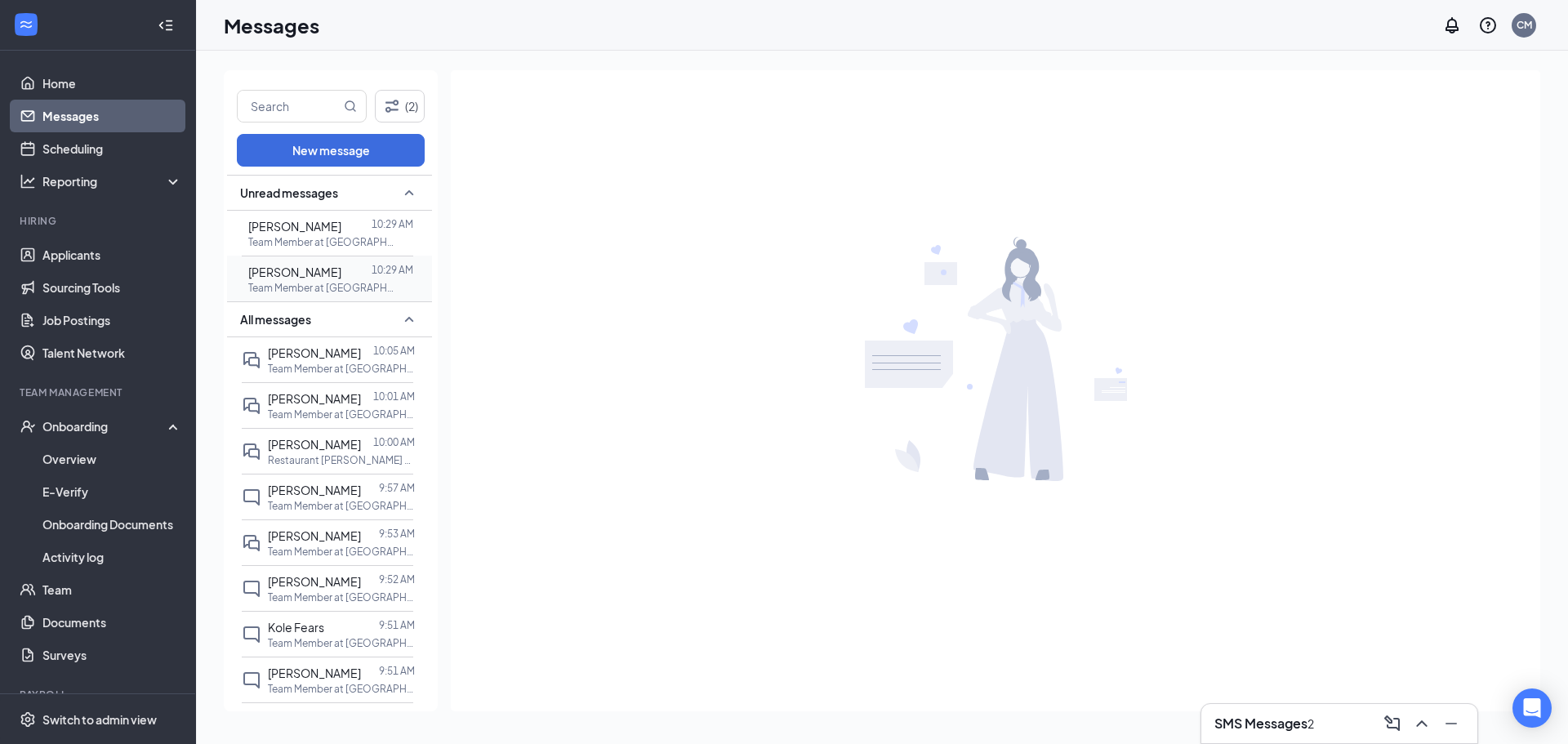
click at [371, 279] on div at bounding box center [357, 272] width 31 height 18
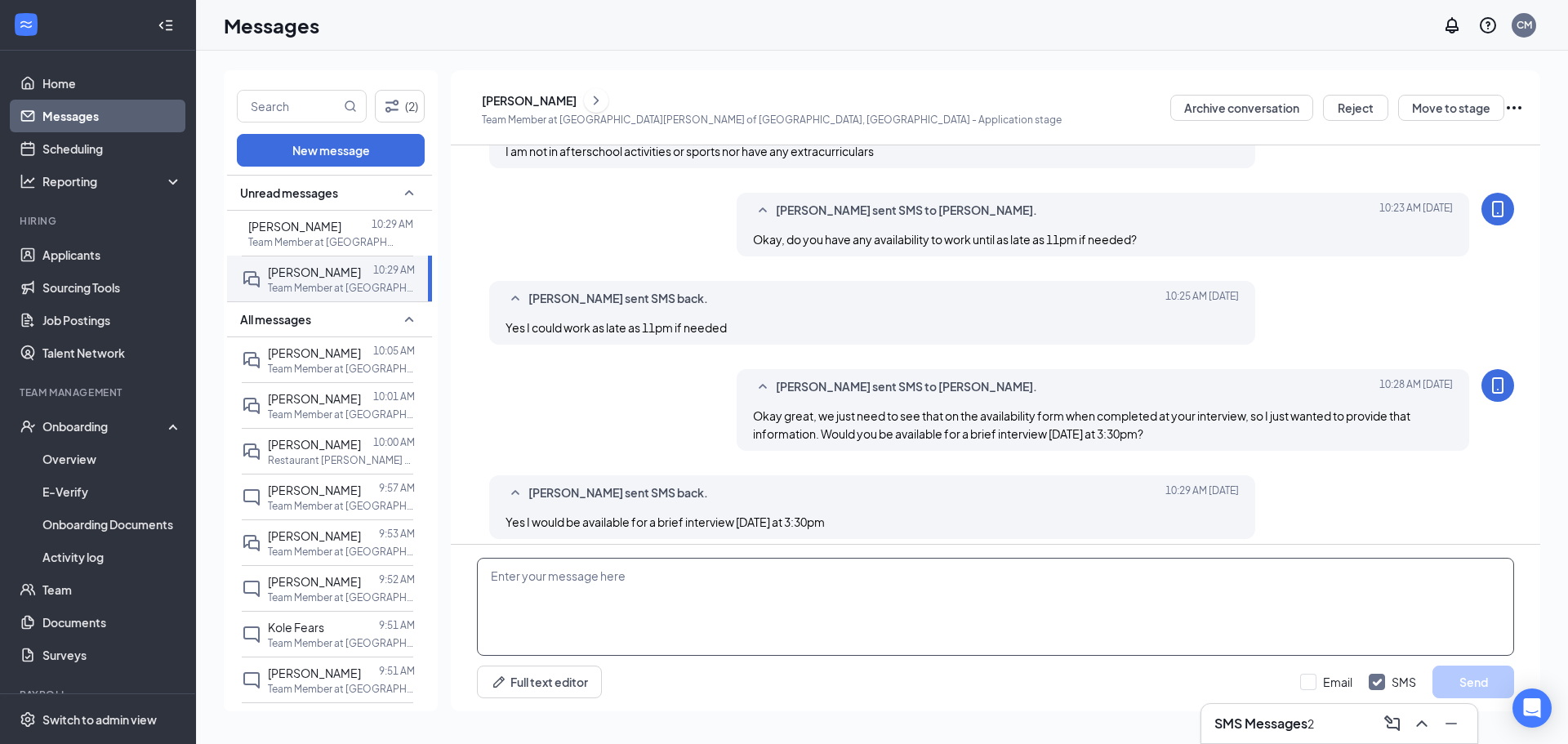
scroll to position [320, 0]
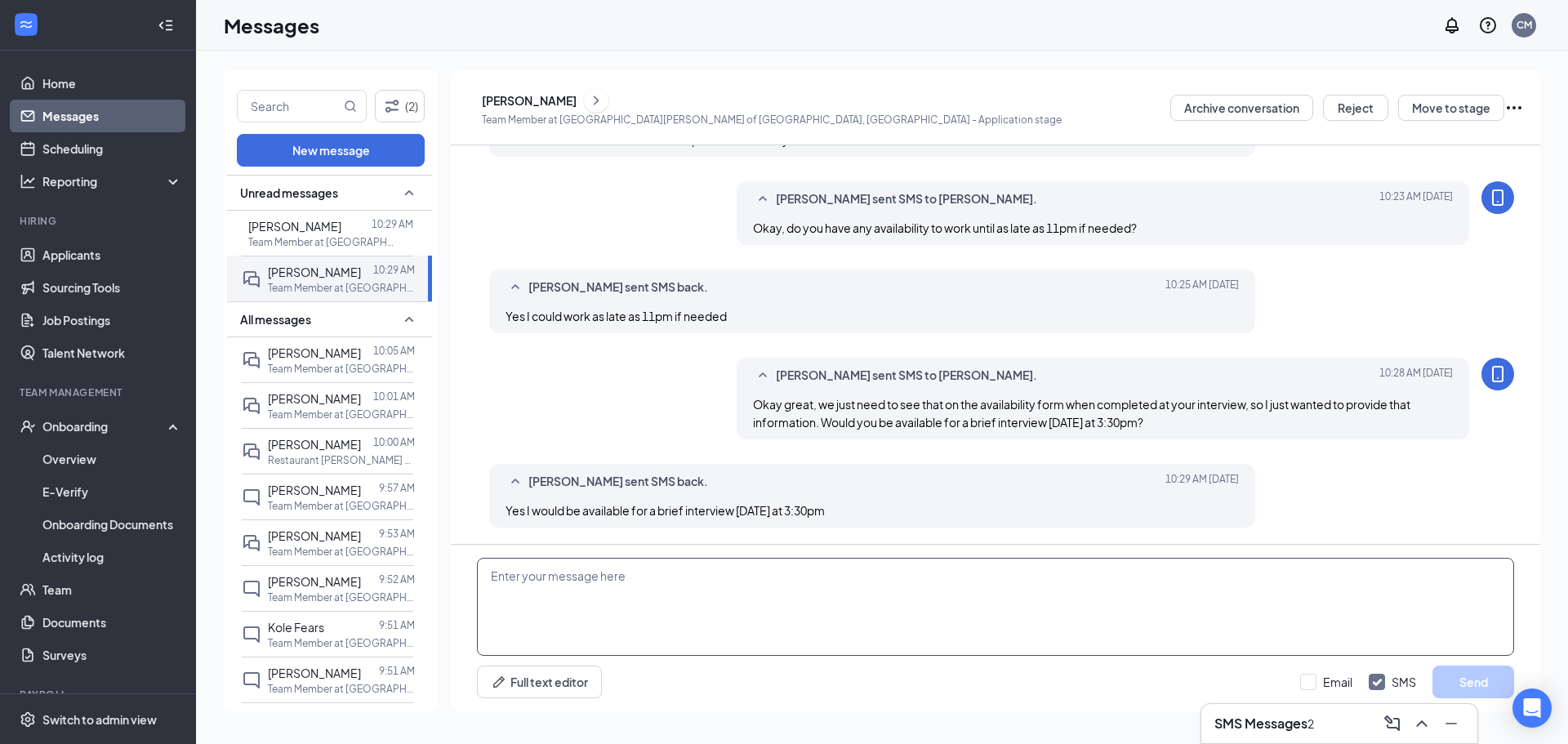
click at [781, 622] on textarea at bounding box center [996, 607] width 1038 height 98
click at [320, 214] on div "Elaine Damit 10:29 AM Team Member at Culver's of Plainfield, IL" at bounding box center [327, 233] width 172 height 45
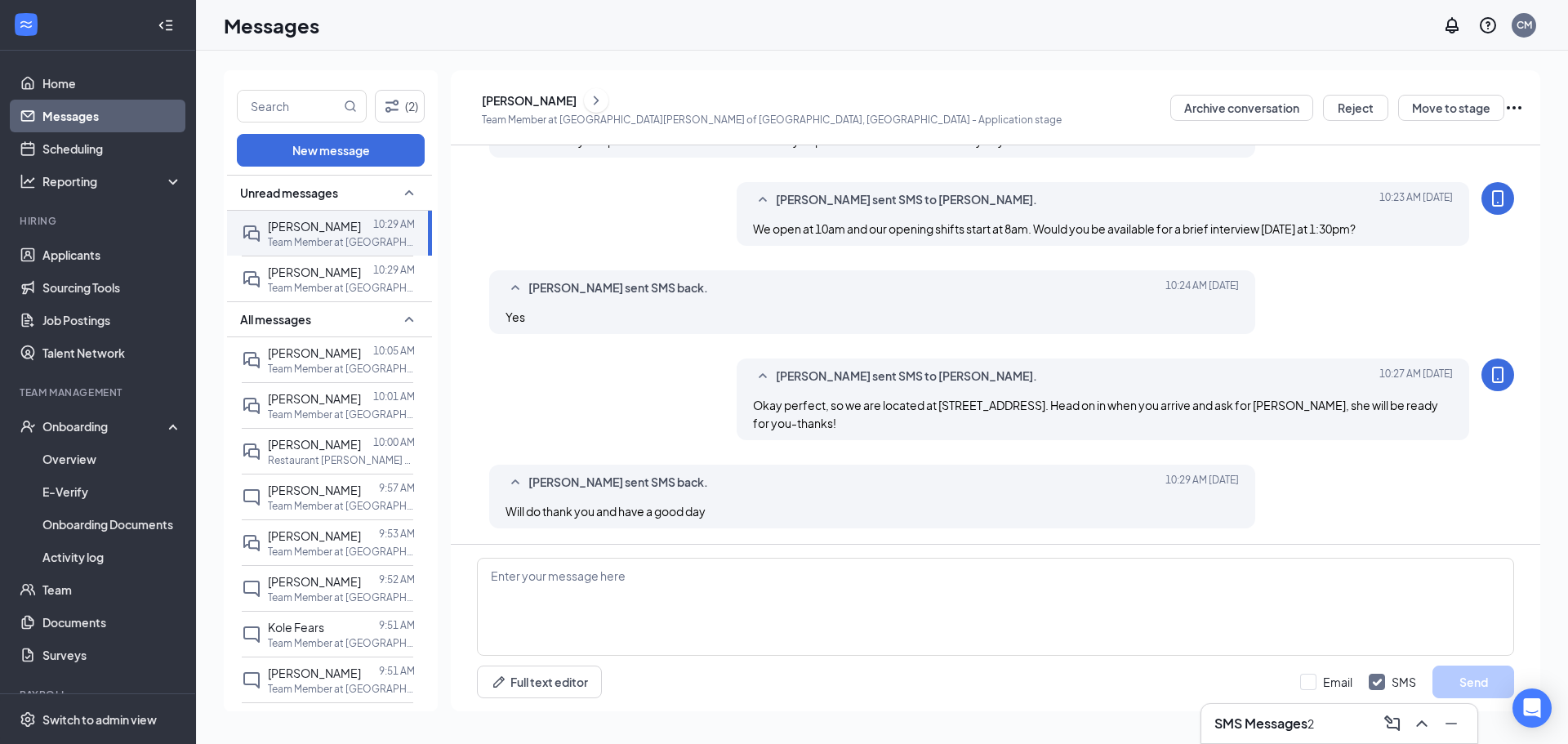
scroll to position [426, 0]
drag, startPoint x: 892, startPoint y: 431, endPoint x: 753, endPoint y: 401, distance: 142.2
click at [753, 401] on div "Chrissy McCroskey sent SMS to Elaine Damit. Today 10:27 AM Okay perfect, so we …" at bounding box center [1103, 399] width 733 height 82
copy span "Okay perfect, so we are located at 13449 S Route 59 in front of Menards. Head o…"
click at [320, 269] on span "[PERSON_NAME]" at bounding box center [315, 271] width 93 height 14
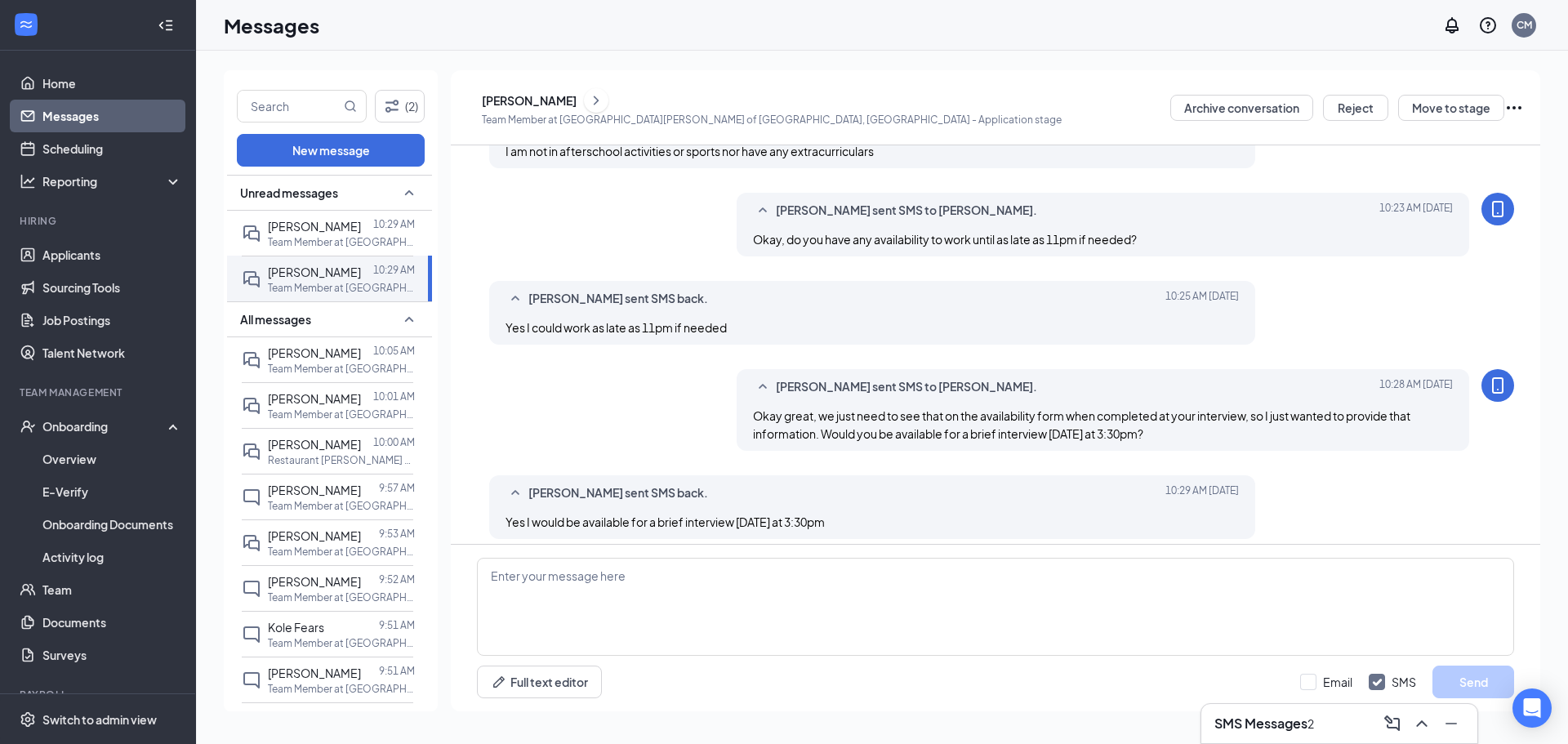
scroll to position [320, 0]
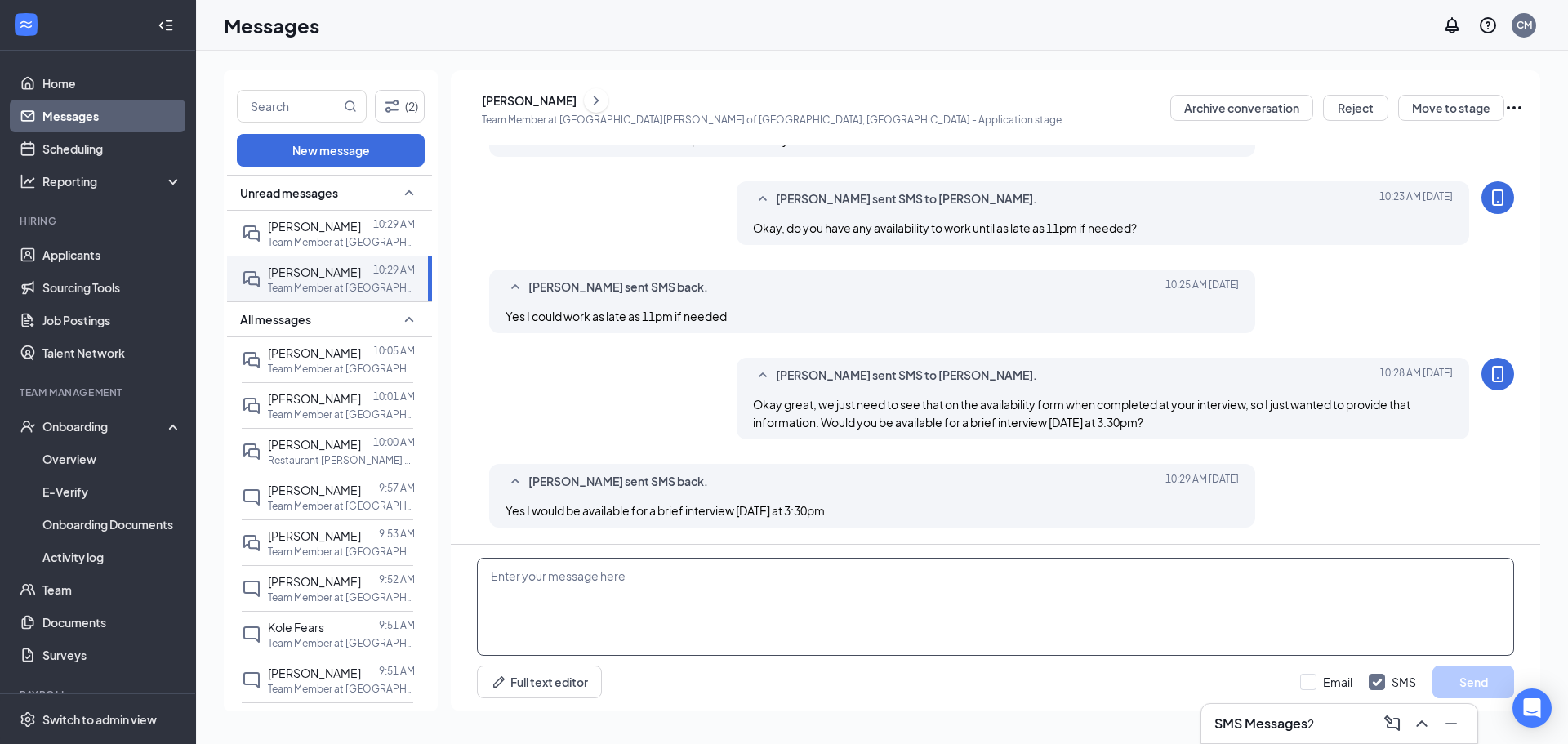
drag, startPoint x: 613, startPoint y: 690, endPoint x: 611, endPoint y: 594, distance: 96.0
paste textarea "Okay perfect, so we are located at 13449 S Route 59 in front of Menards. Head o…"
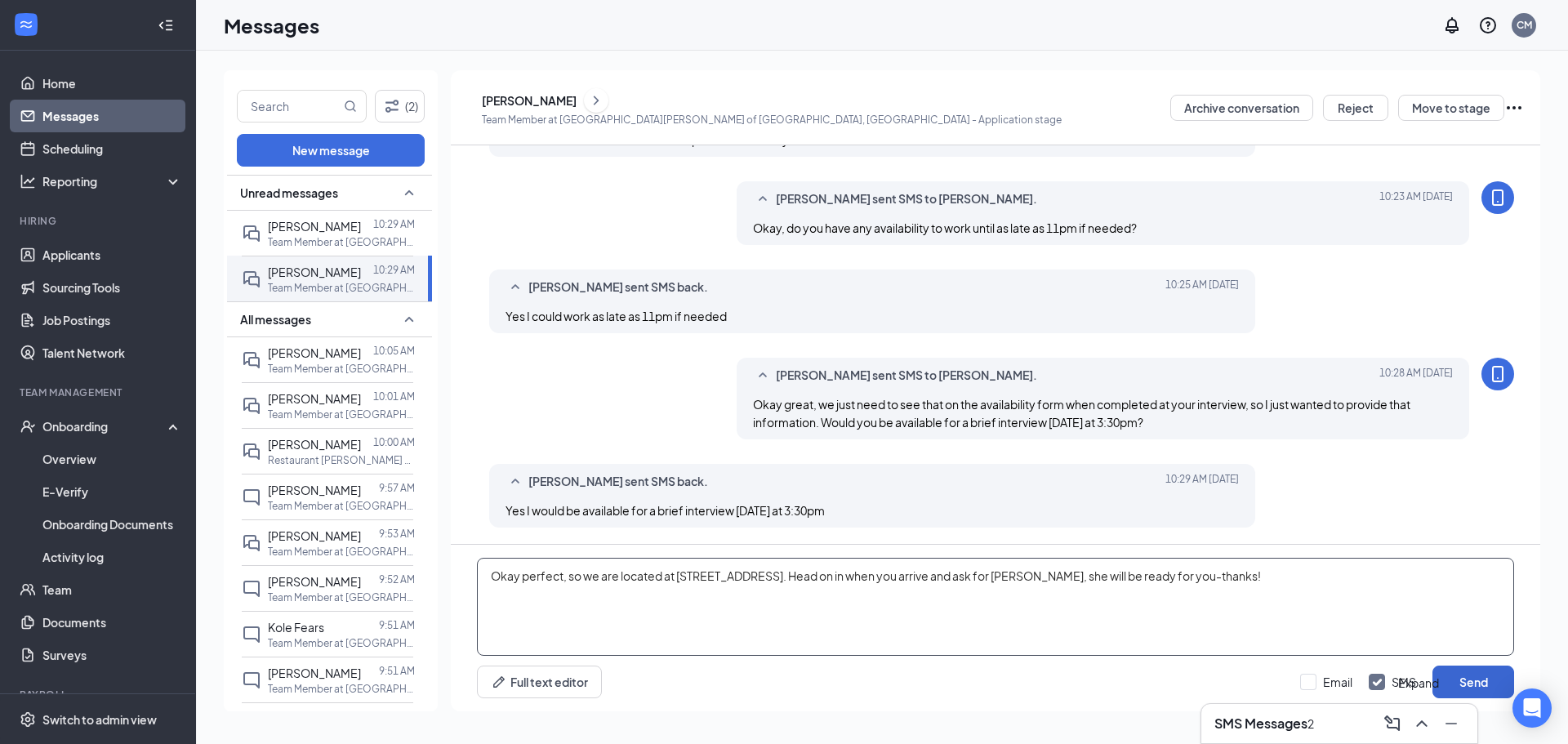
type textarea "Okay perfect, so we are located at 13449 S Route 59 in front of Menards. Head o…"
click at [781, 681] on button "Send" at bounding box center [1474, 682] width 82 height 32
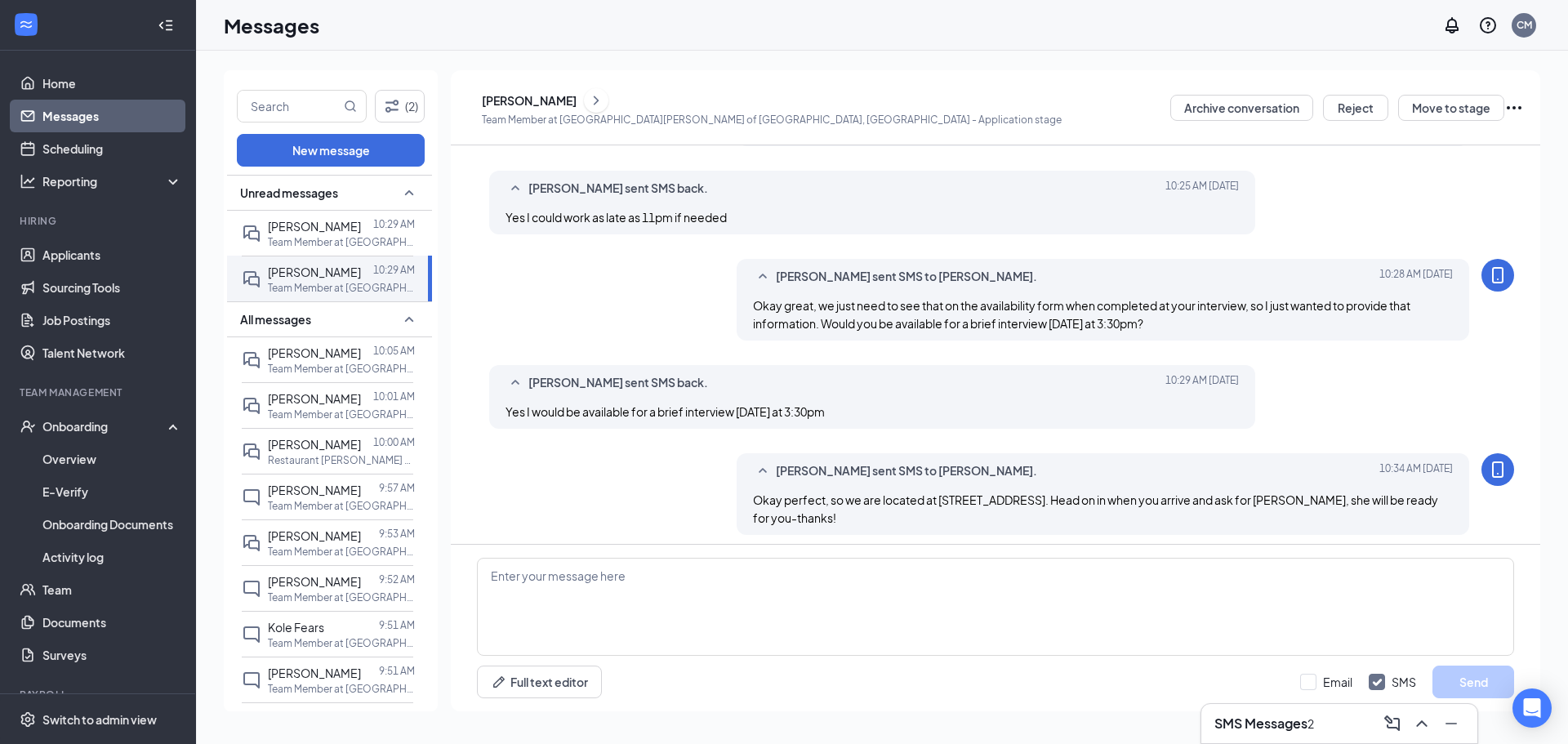
scroll to position [426, 0]
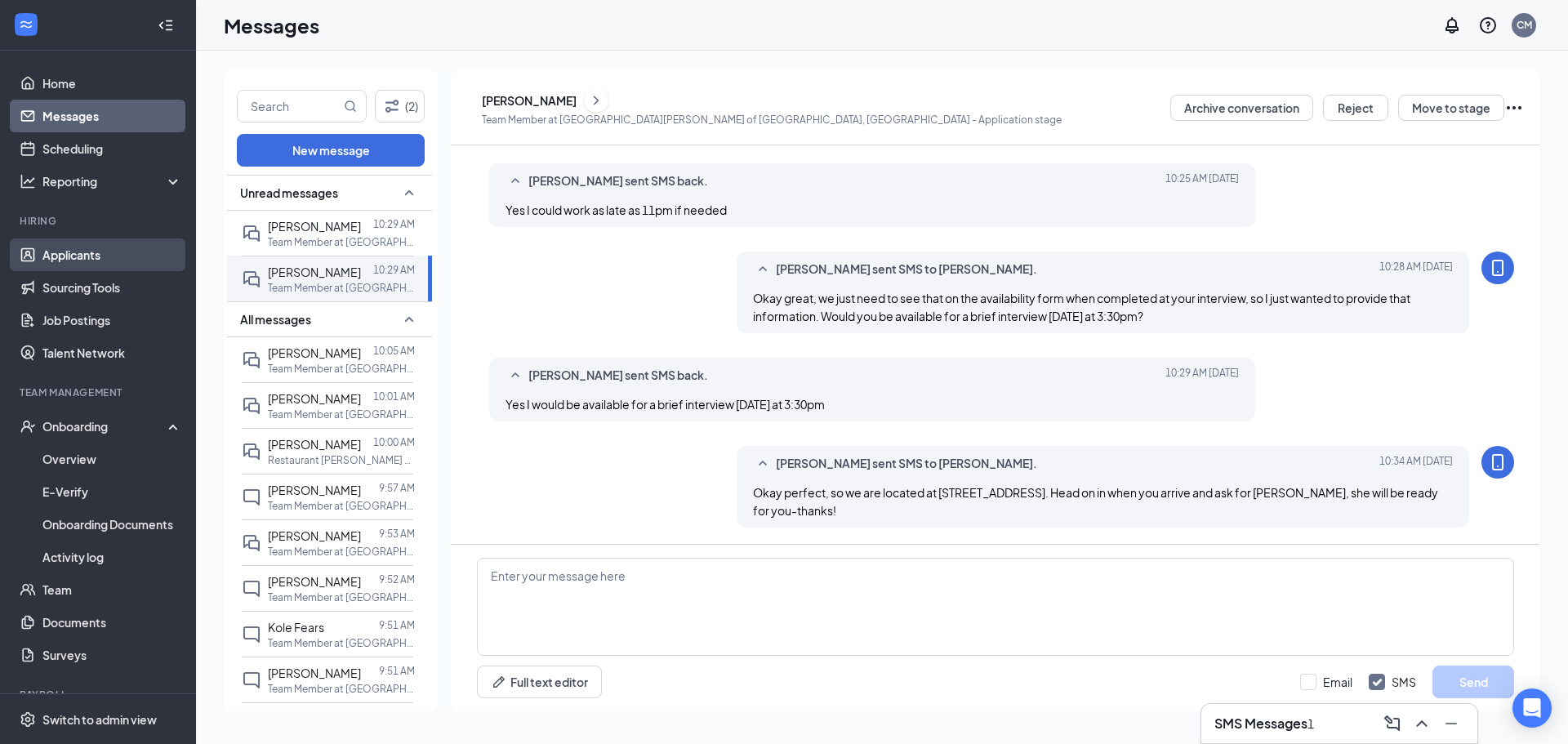
click at [61, 248] on link "Applicants" at bounding box center [113, 255] width 139 height 32
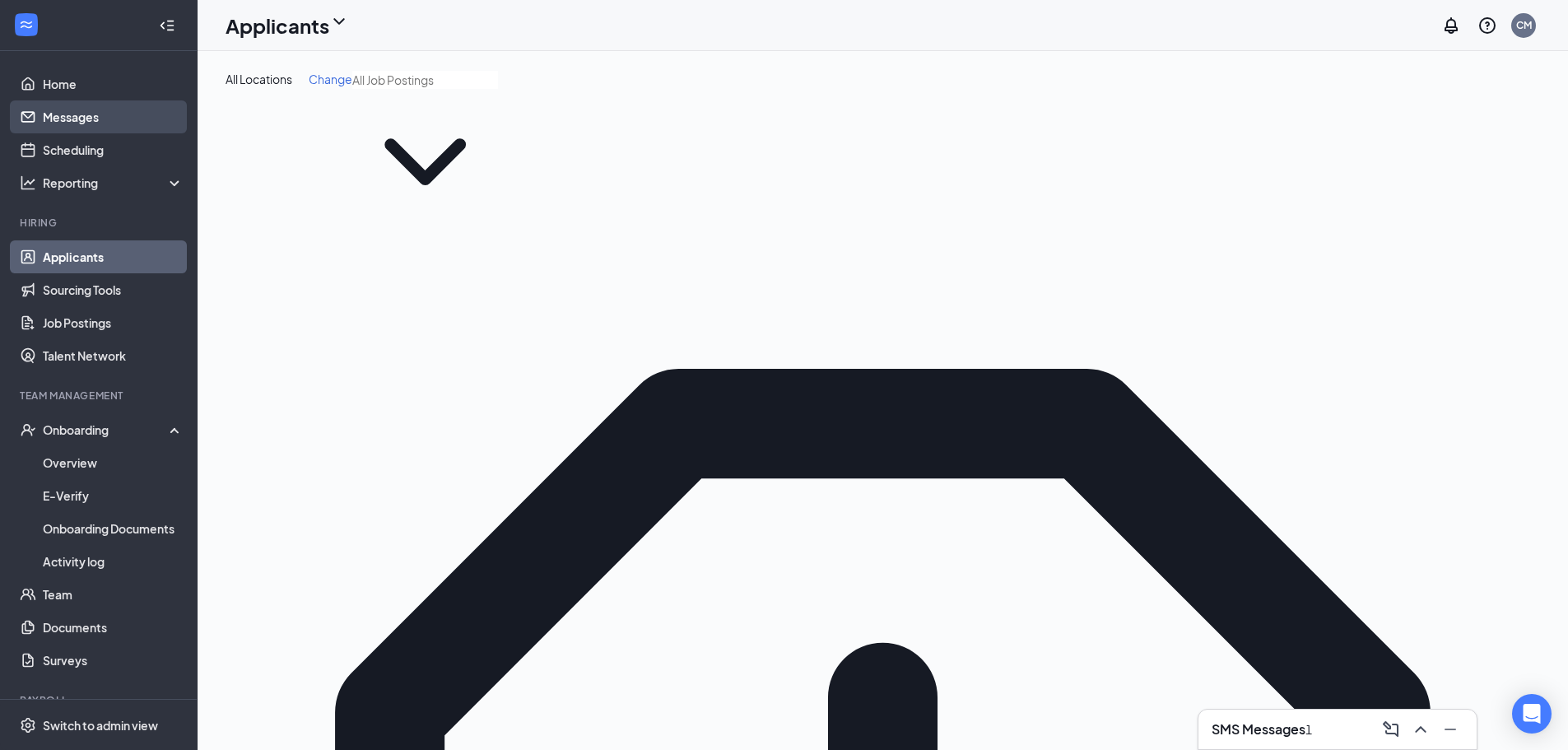
click at [91, 113] on link "Messages" at bounding box center [113, 116] width 140 height 33
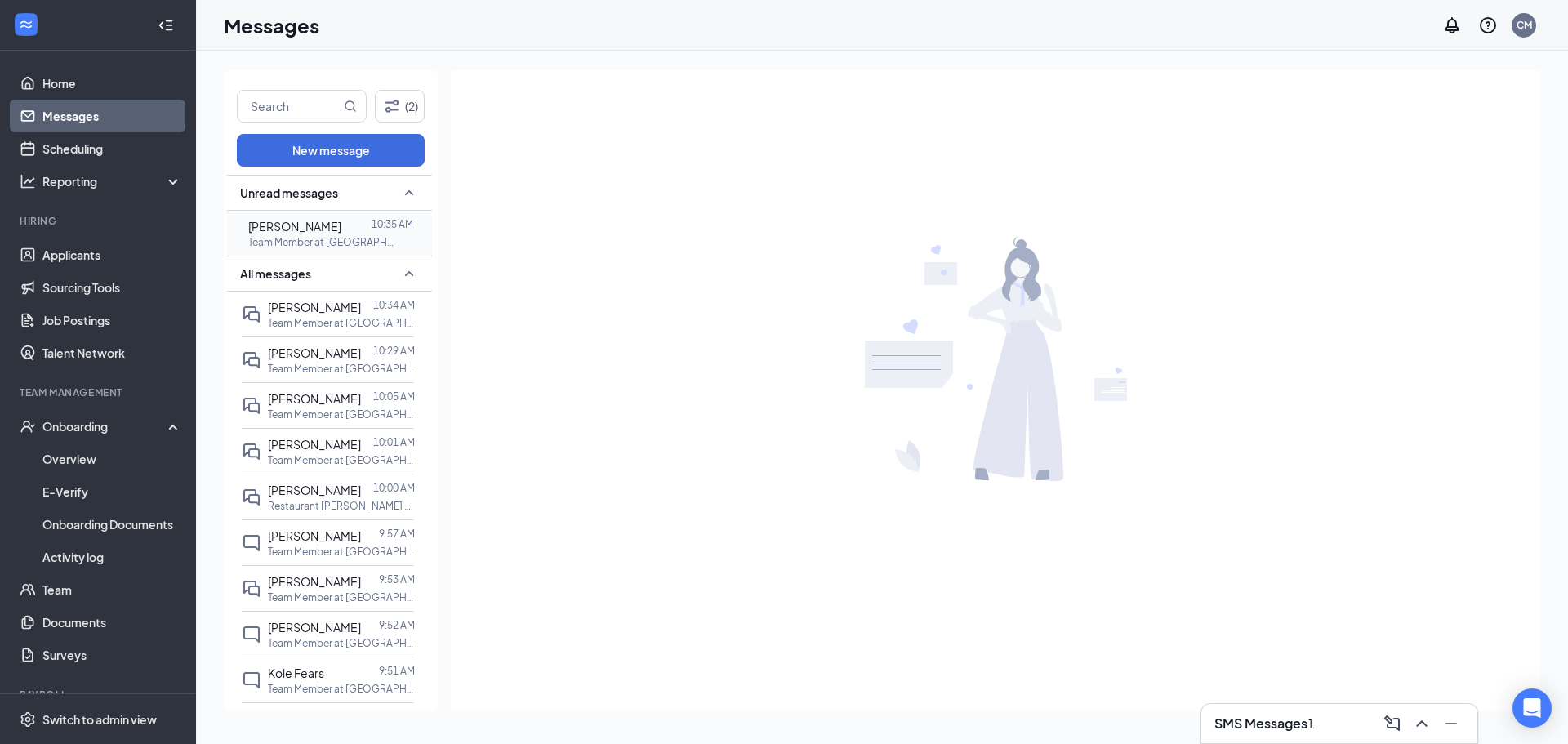
click at [306, 236] on div "[PERSON_NAME]" at bounding box center [295, 226] width 93 height 18
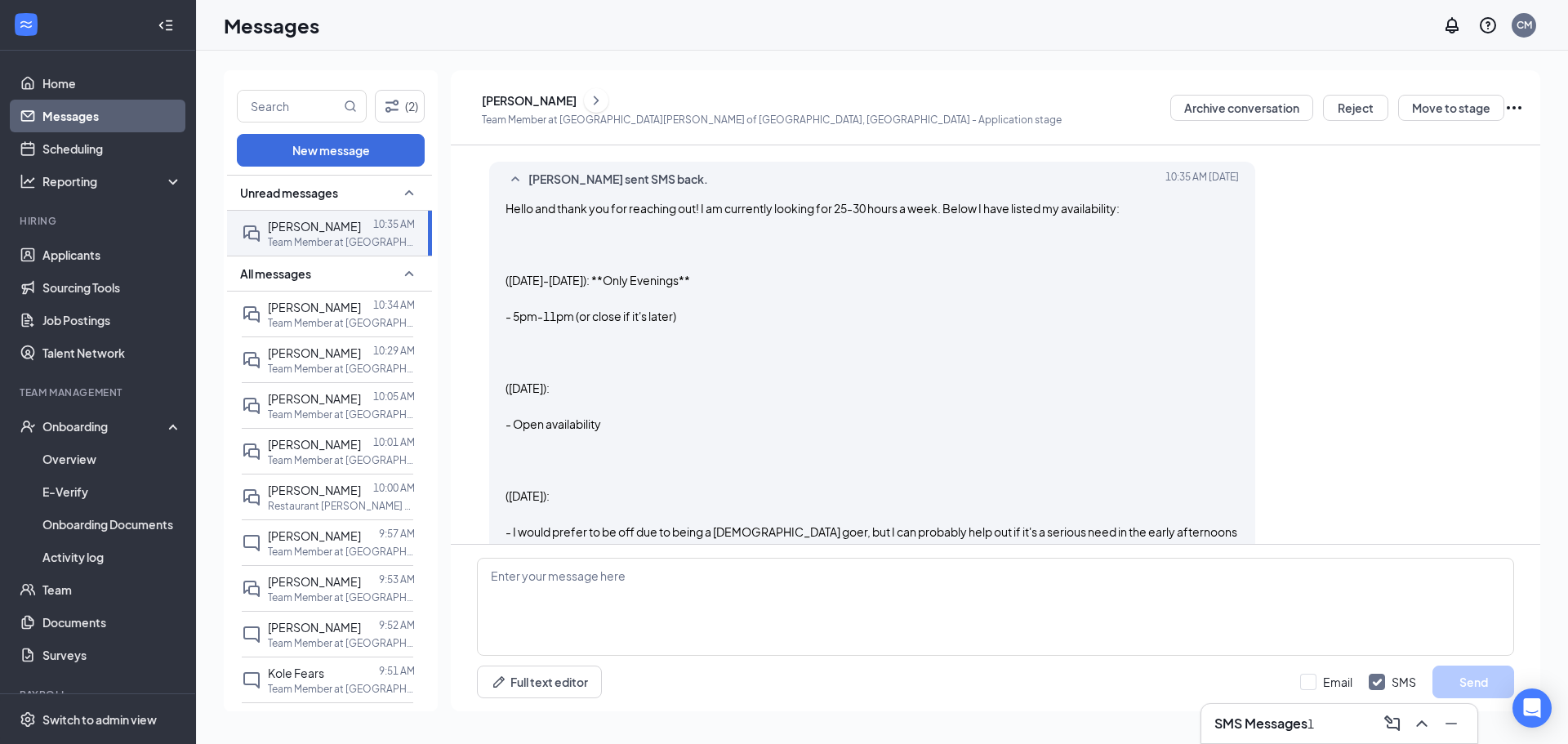
scroll to position [202, 0]
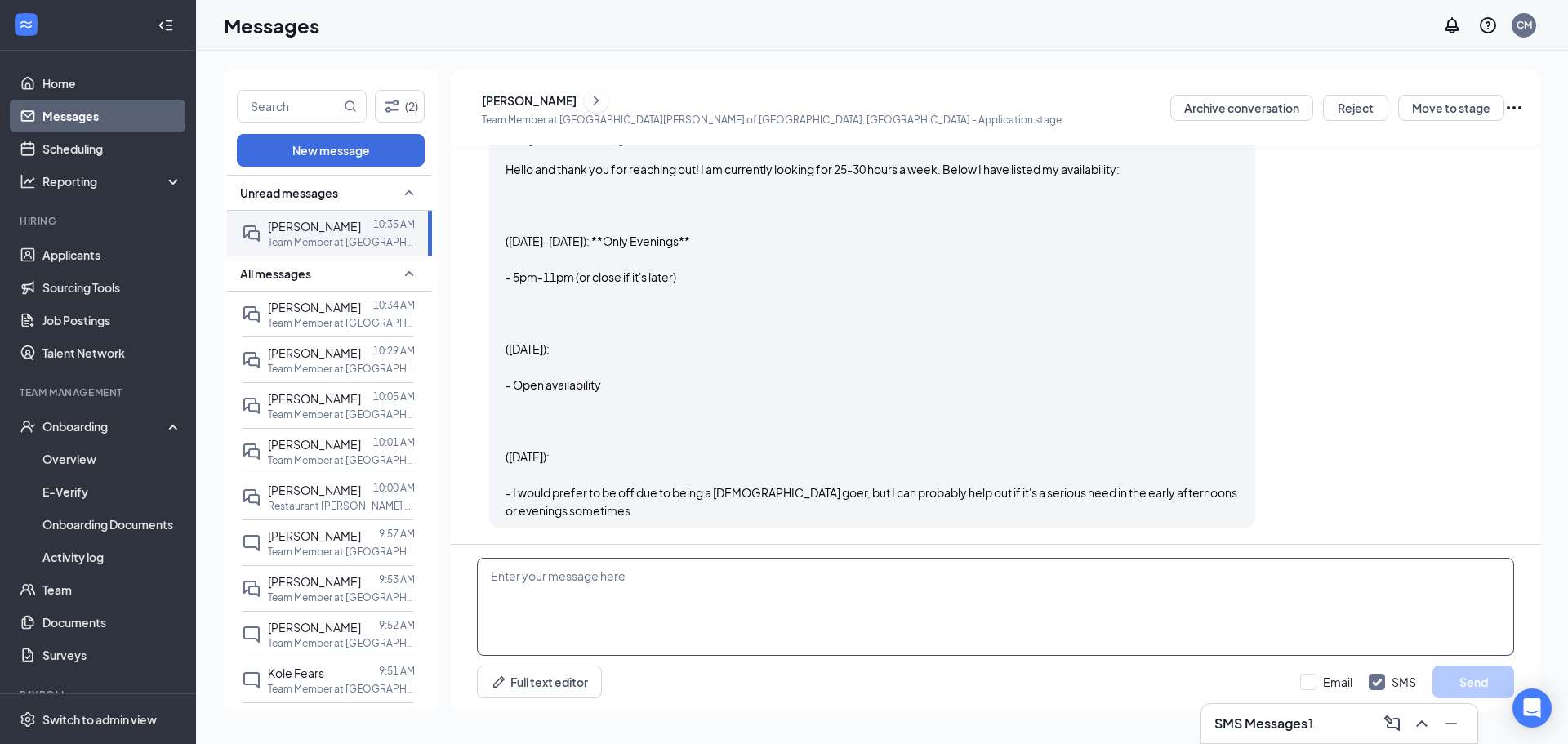
click at [781, 636] on textarea at bounding box center [996, 607] width 1038 height 98
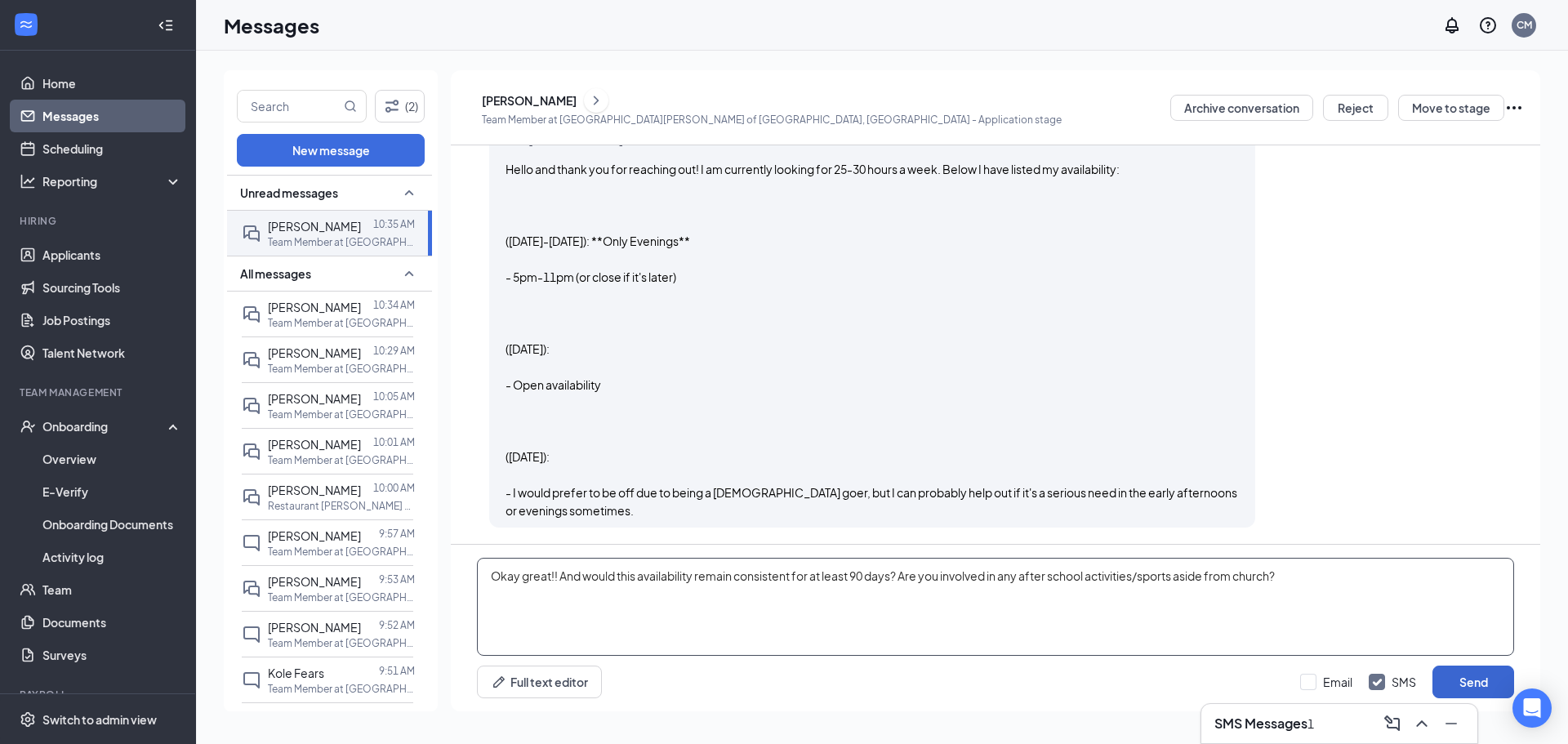
type textarea "Okay great!! And would this availability remain consistent for at least 90 days…"
click at [781, 687] on button "Send" at bounding box center [1474, 682] width 82 height 32
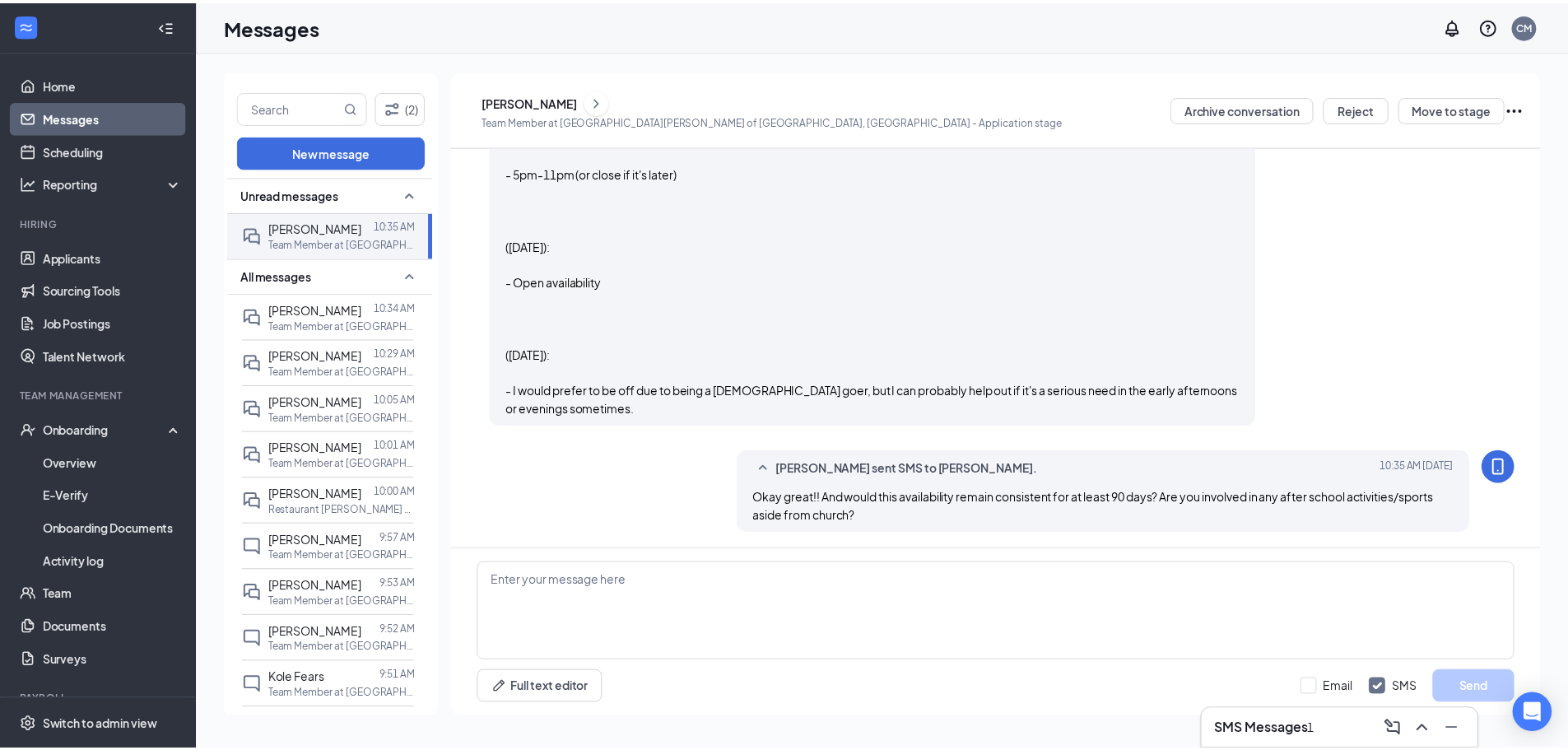
scroll to position [312, 0]
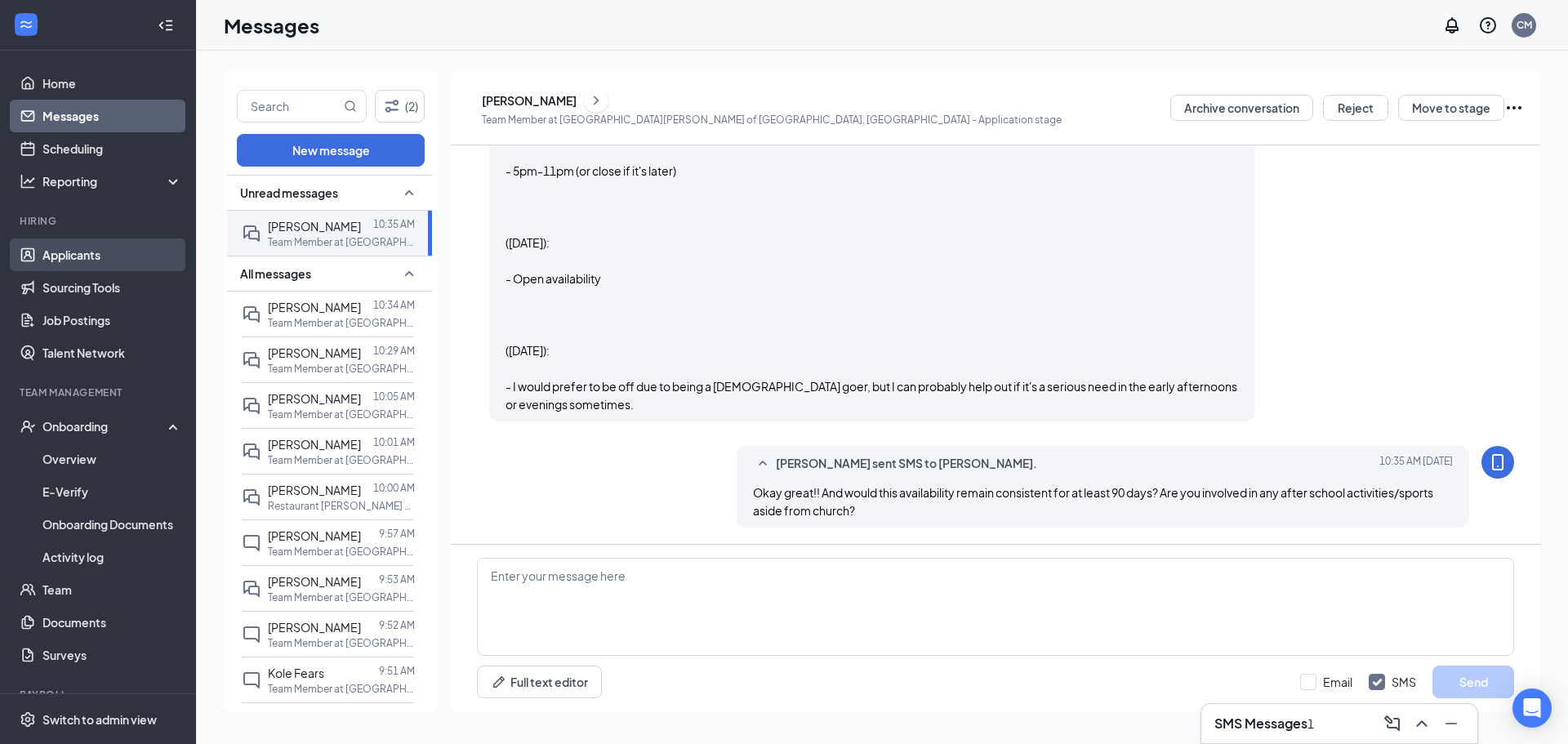
click at [64, 259] on link "Applicants" at bounding box center [113, 255] width 139 height 32
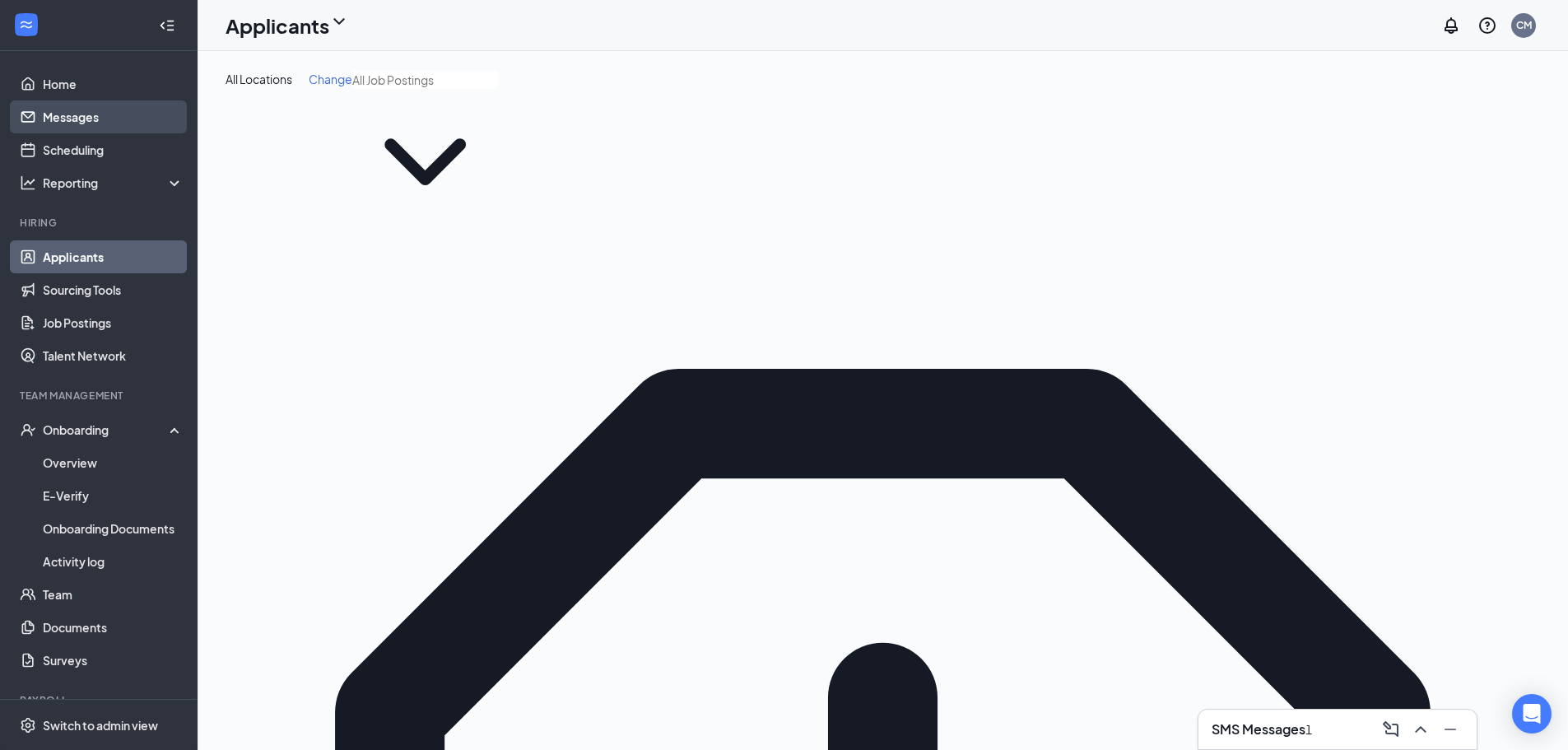
click at [106, 112] on link "Messages" at bounding box center [113, 116] width 140 height 33
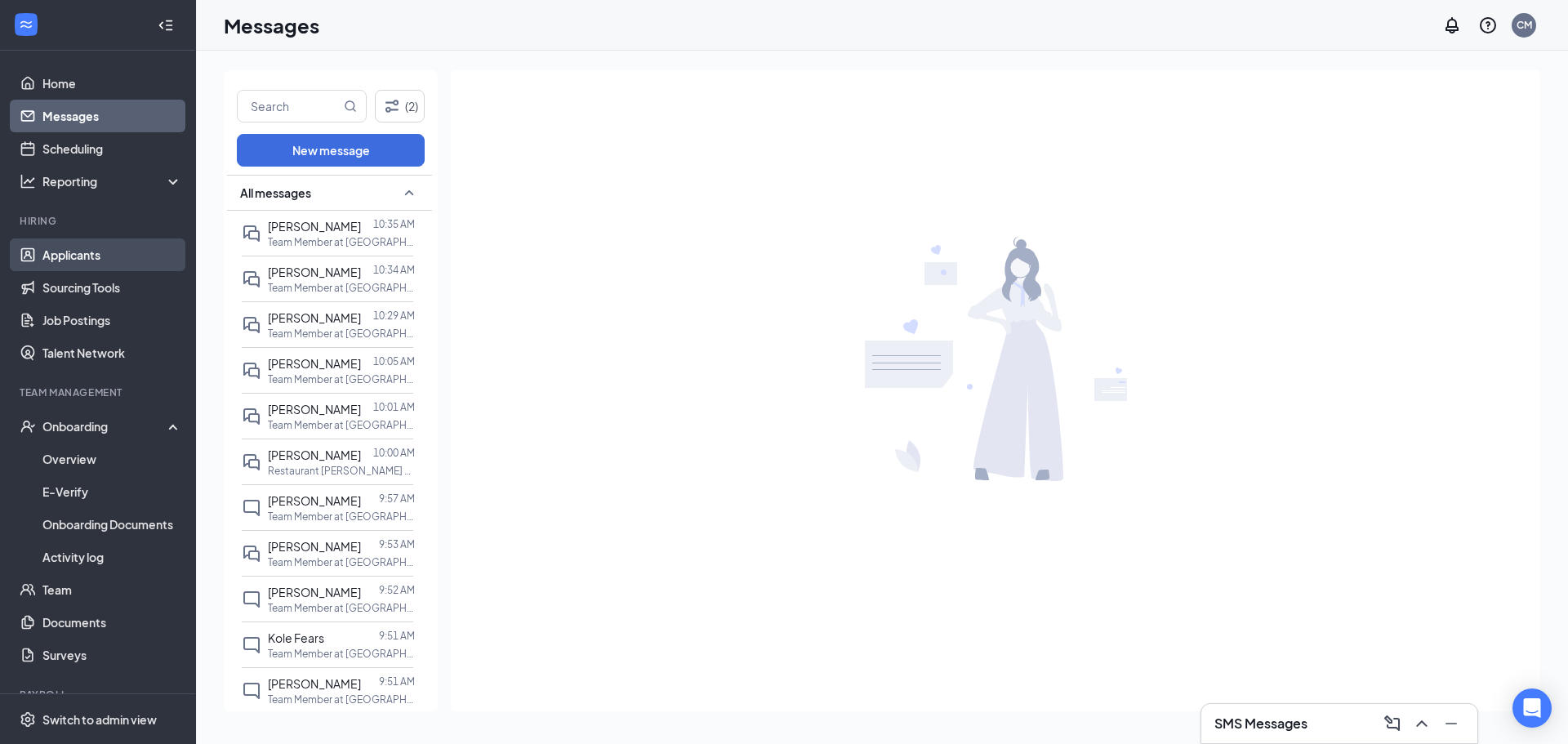
click at [58, 257] on link "Applicants" at bounding box center [113, 255] width 139 height 32
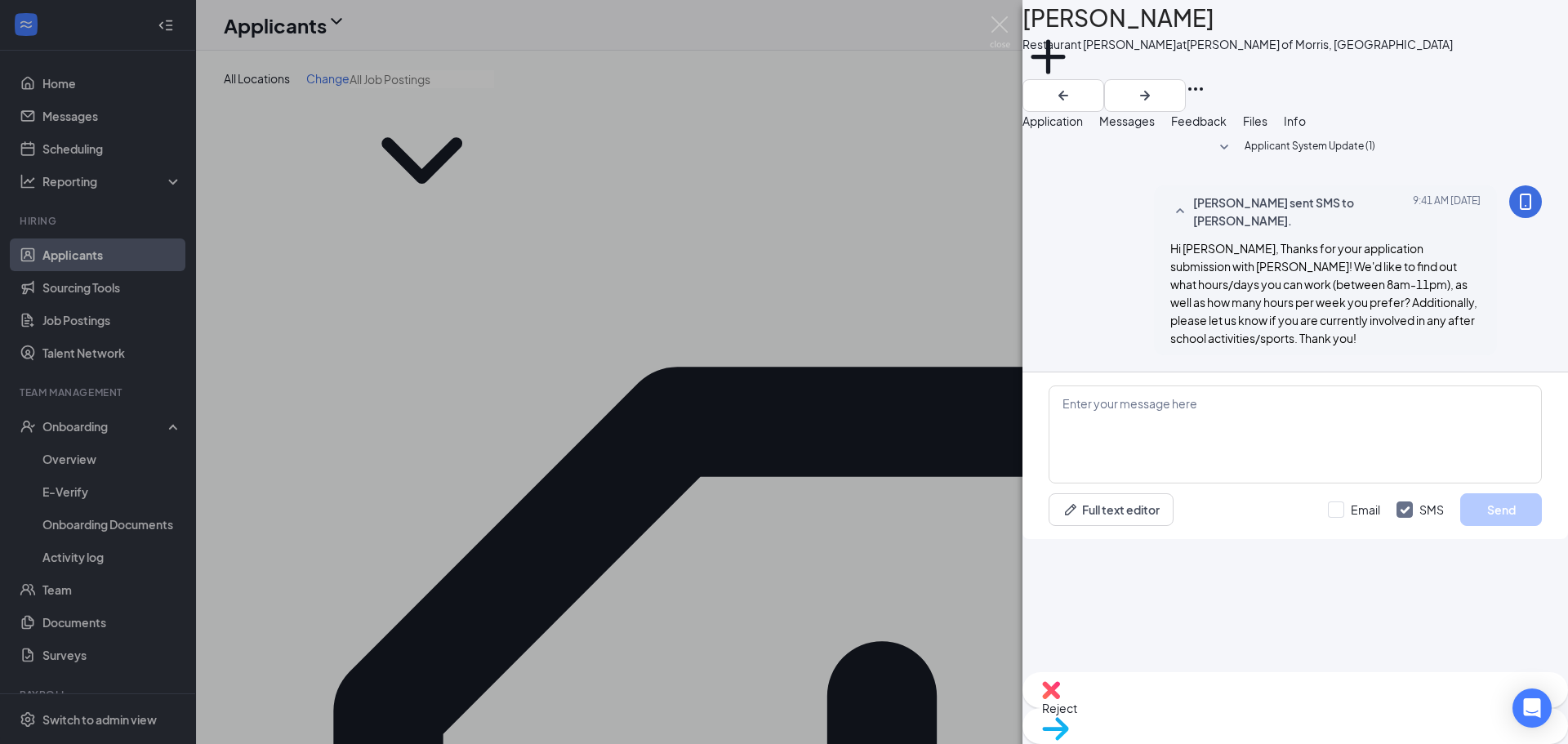
click at [781, 256] on div "MD Maya Dunn Restaurant Porter at Culver's of Morris, IL Add a tag Application …" at bounding box center [784, 372] width 1568 height 744
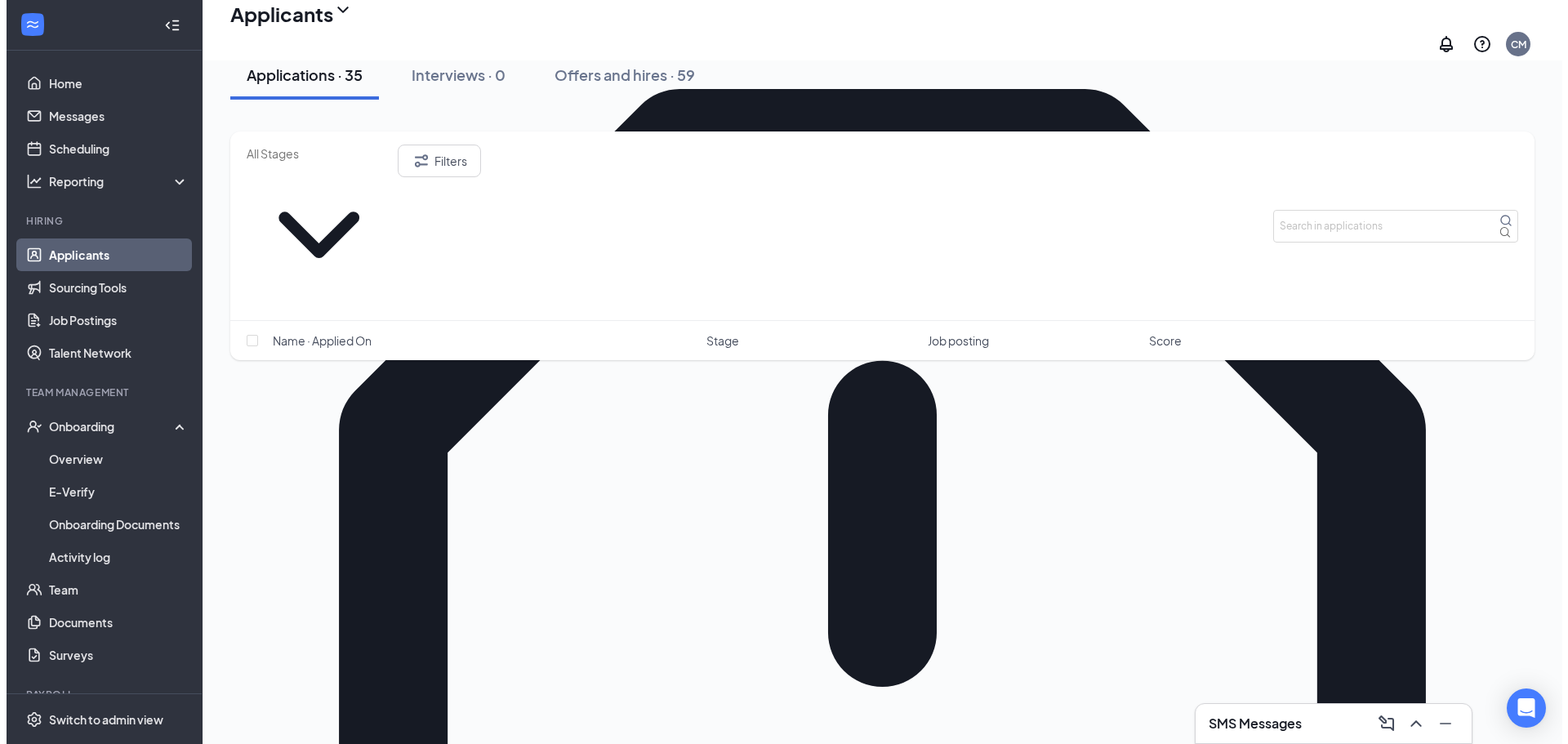
scroll to position [327, 0]
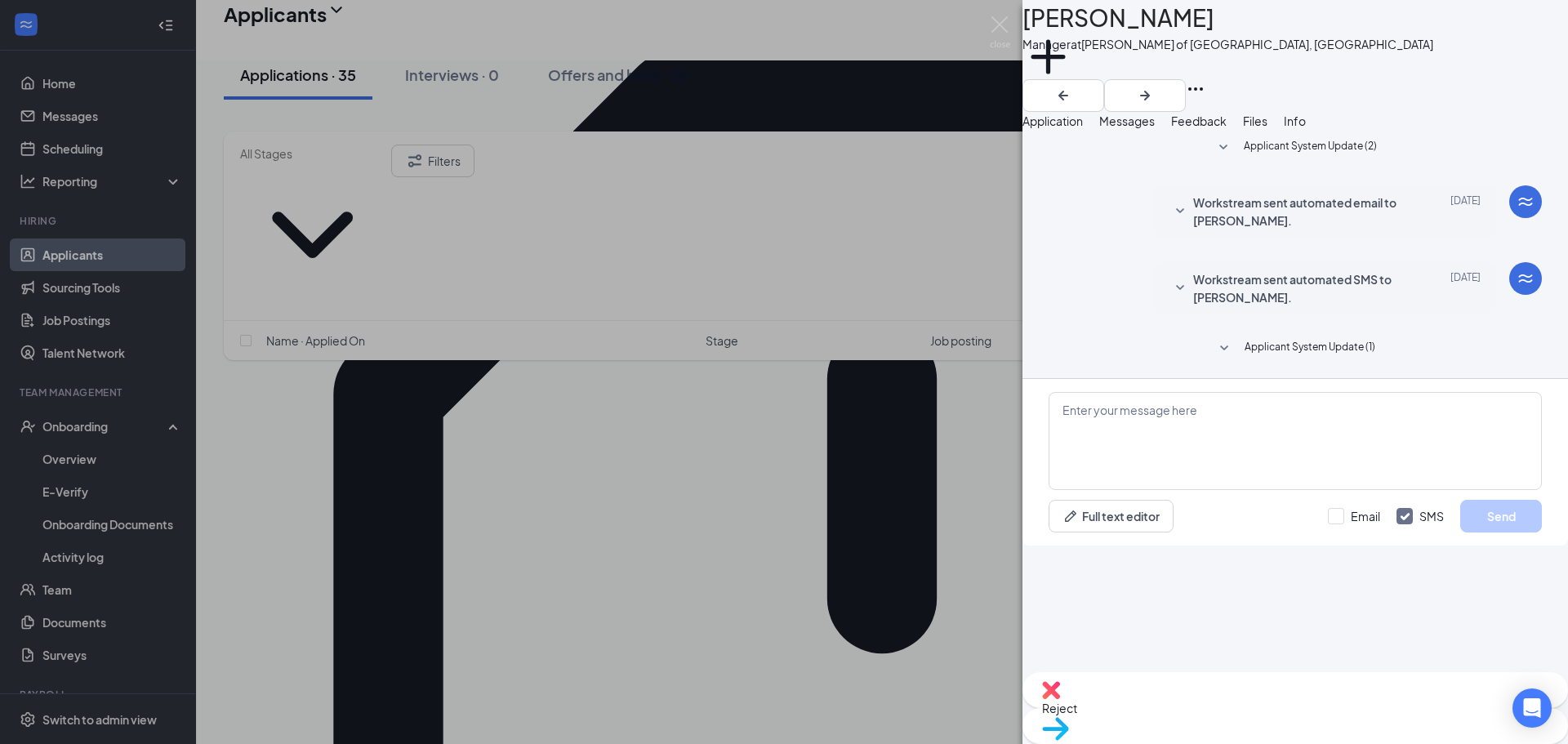
click at [781, 573] on div "BM Basir Muhammad Manager at Culver's of Plainfield, IL Add a tag Application M…" at bounding box center [784, 372] width 1568 height 744
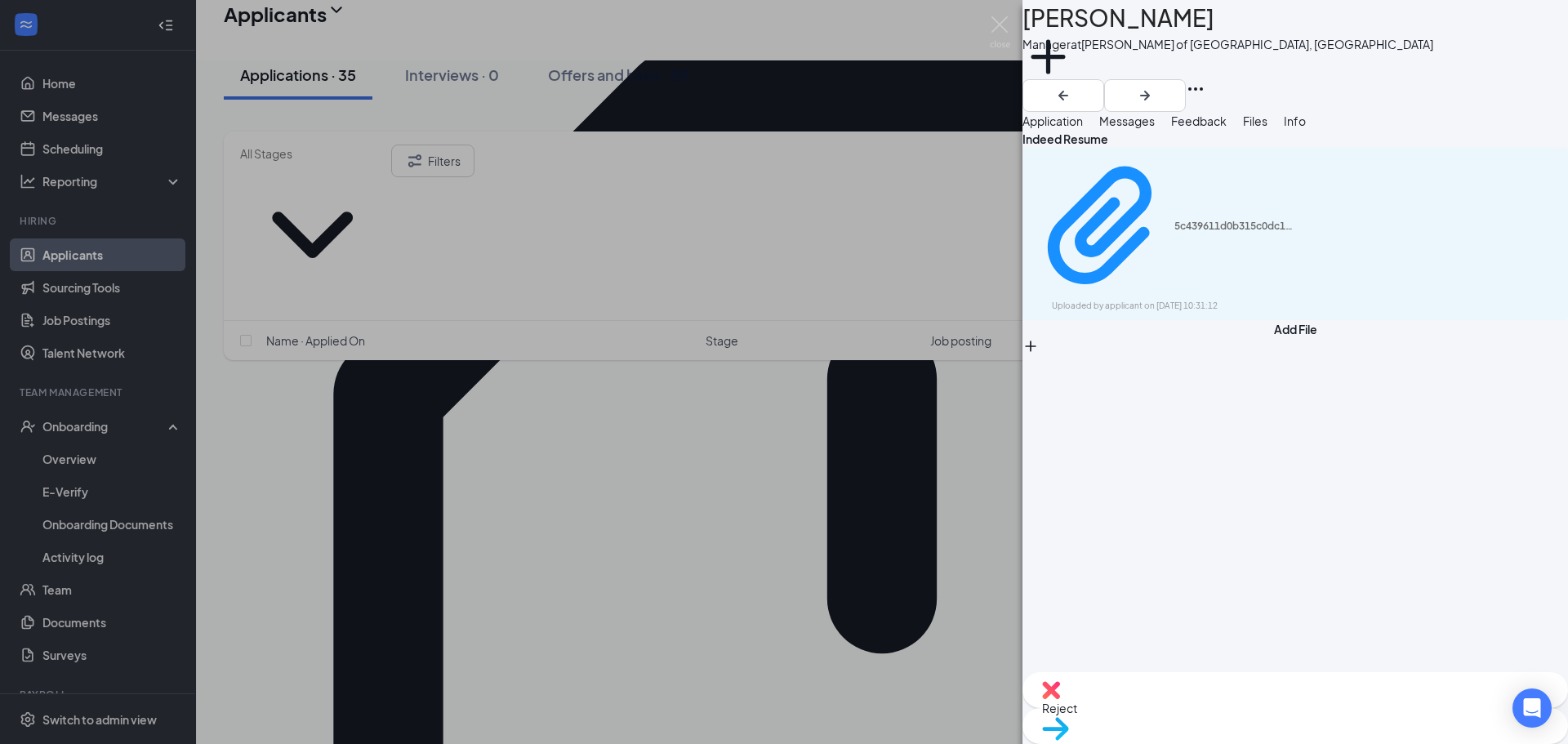
click at [426, 495] on div "BM Basir Muhammad Manager at Culver's of Plainfield, IL Add a tag Application M…" at bounding box center [784, 372] width 1568 height 744
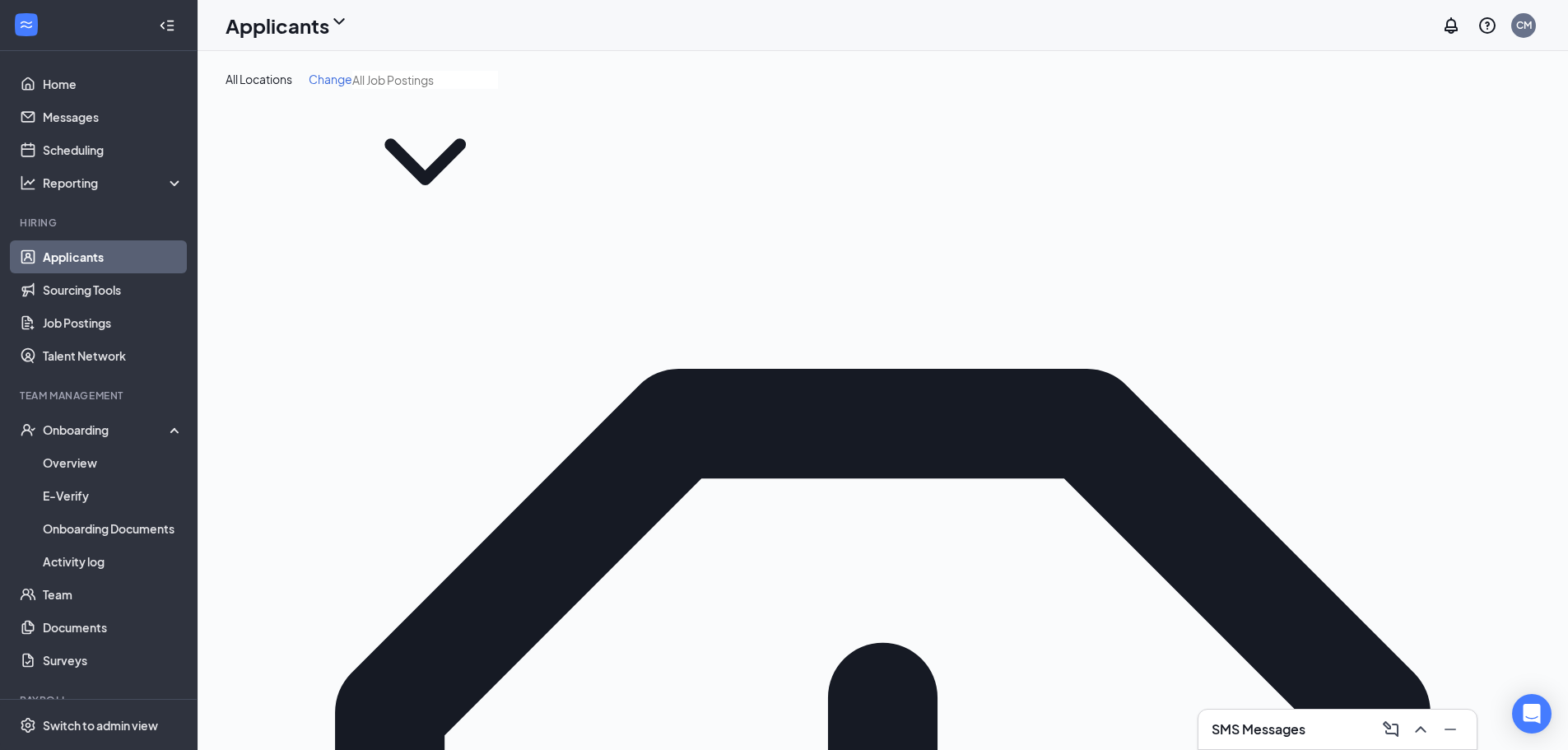
type input "basir"
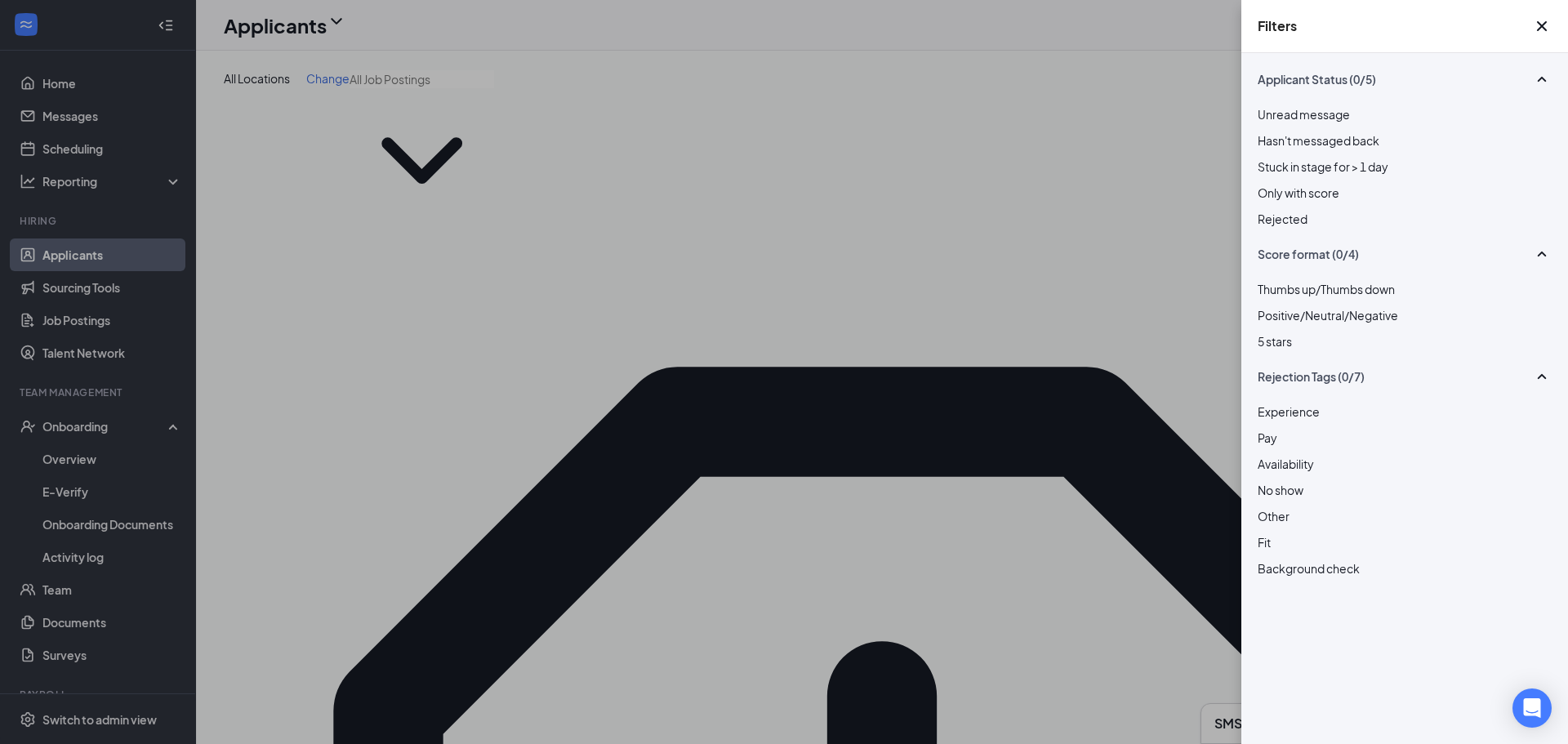
click at [781, 210] on div at bounding box center [1405, 210] width 294 height 0
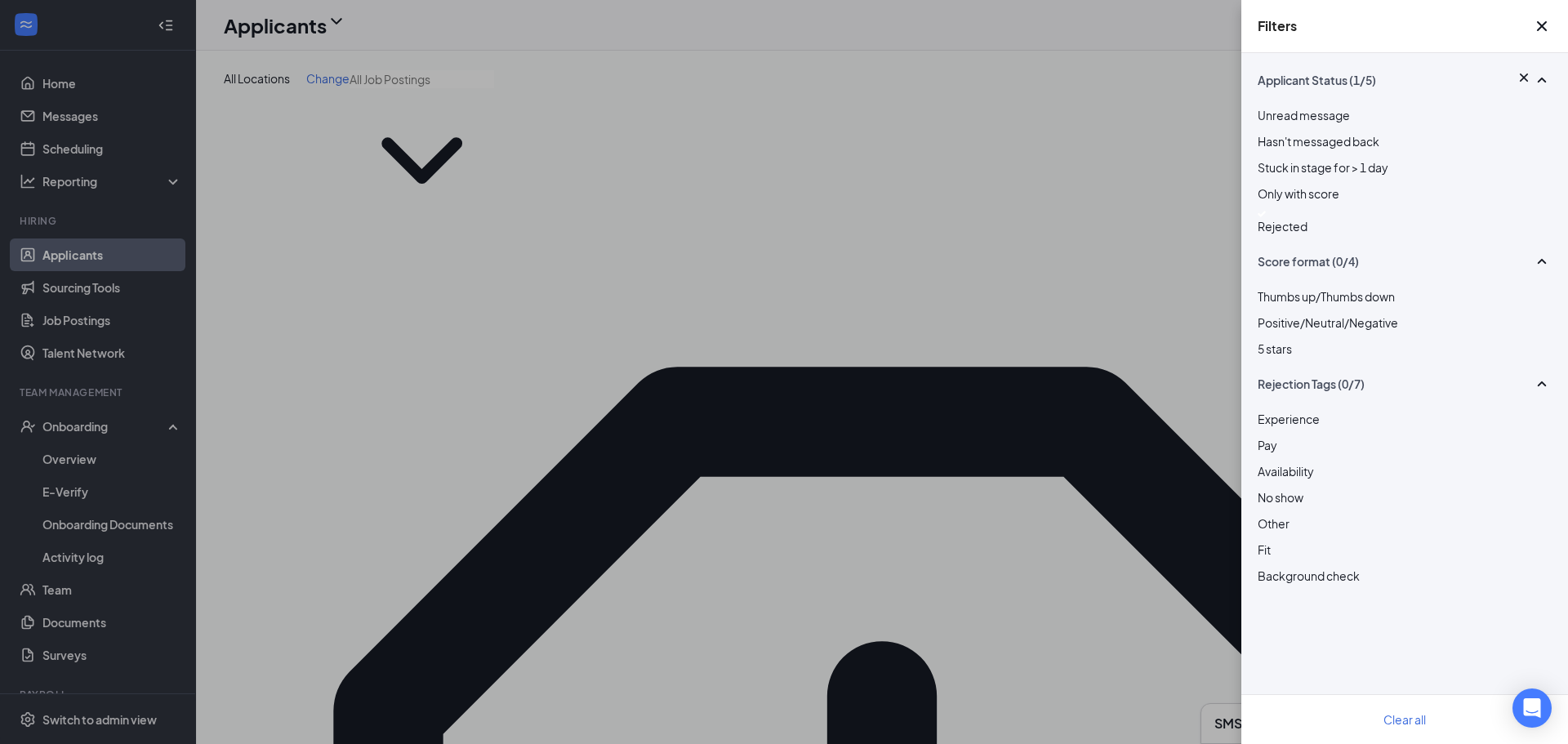
click at [781, 273] on div "Filters Applicant Status (1/5) Unread message Hasn't messaged back Stuck in sta…" at bounding box center [784, 372] width 1568 height 744
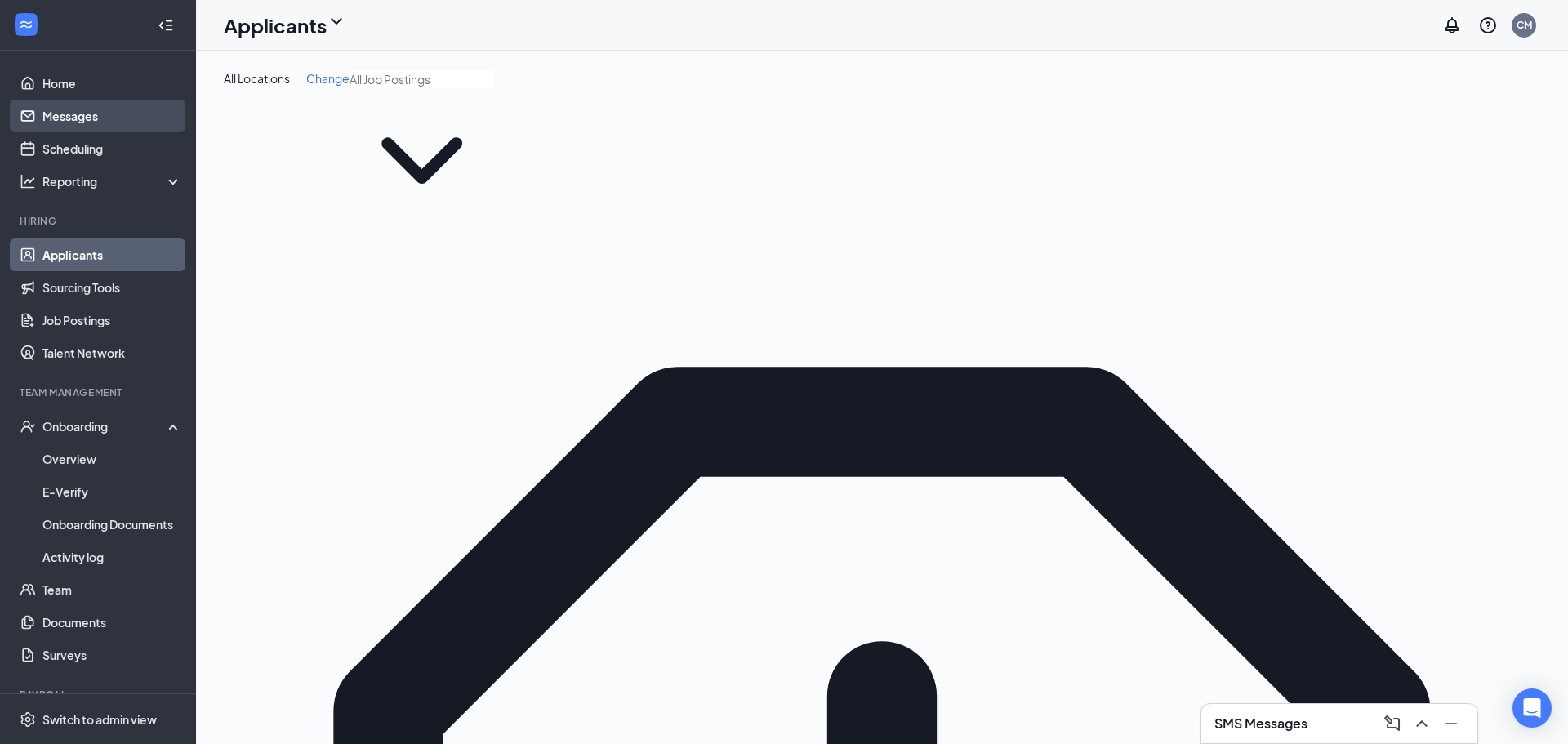
click at [155, 107] on link "Messages" at bounding box center [113, 115] width 139 height 32
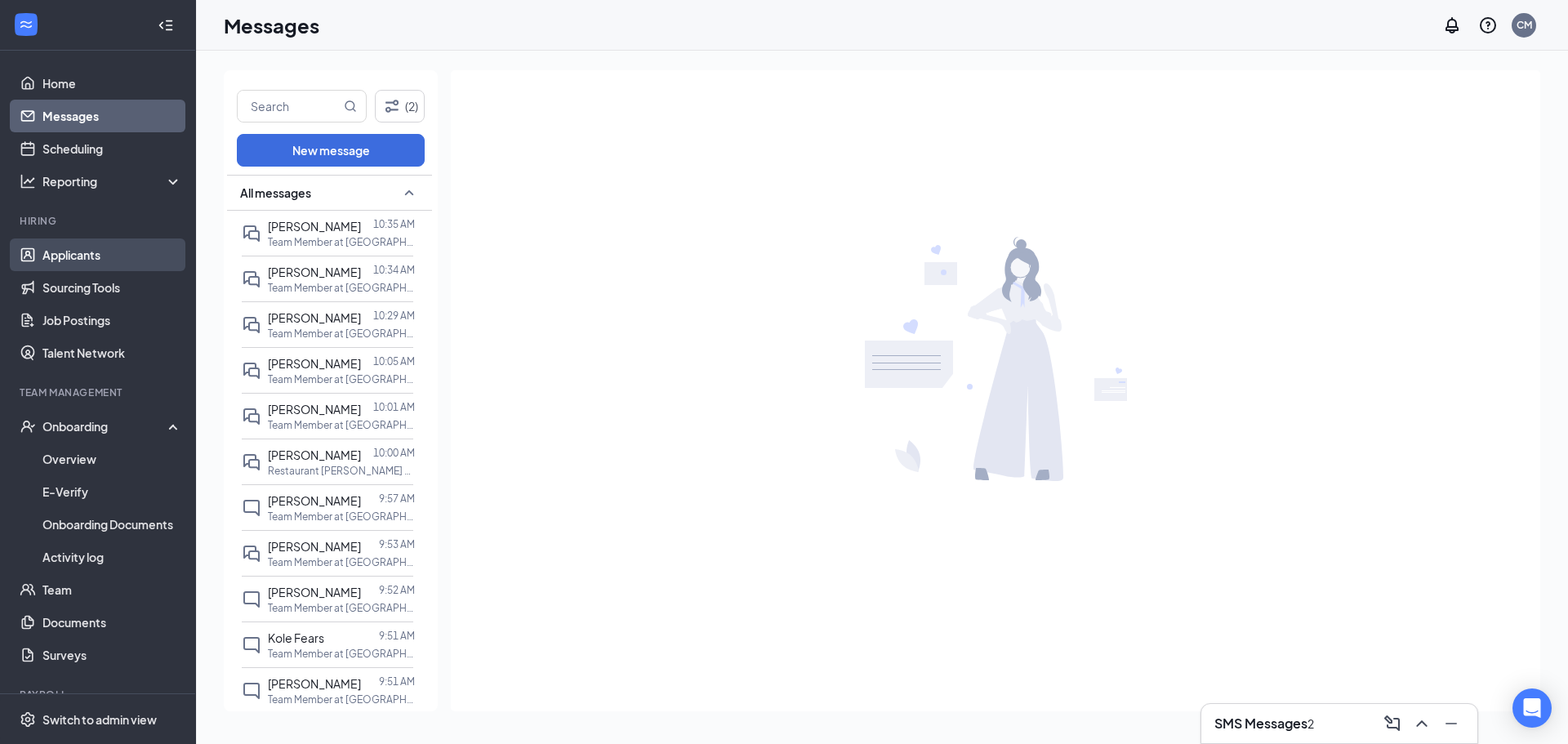
click at [61, 251] on link "Applicants" at bounding box center [113, 255] width 139 height 32
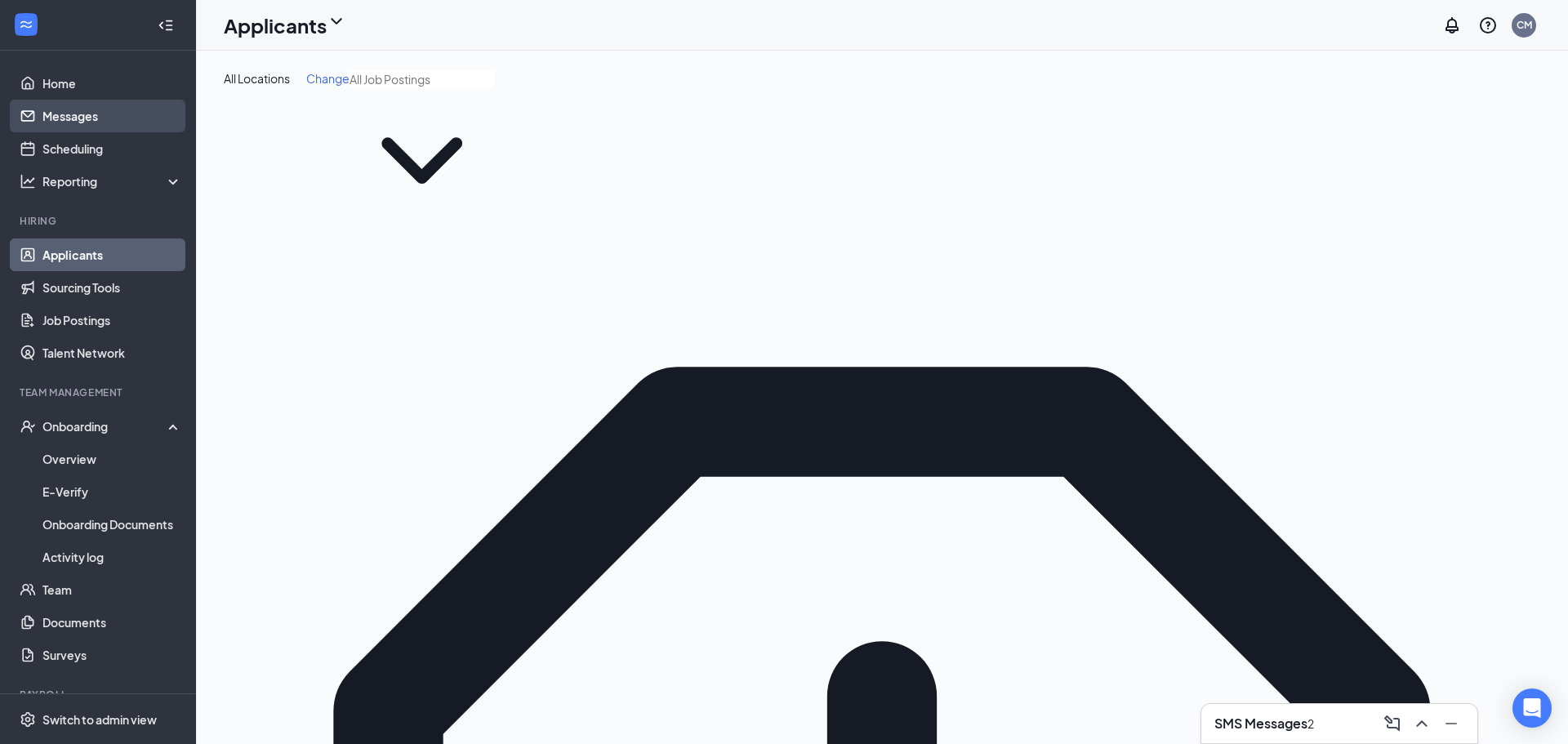
click at [93, 114] on link "Messages" at bounding box center [113, 115] width 139 height 32
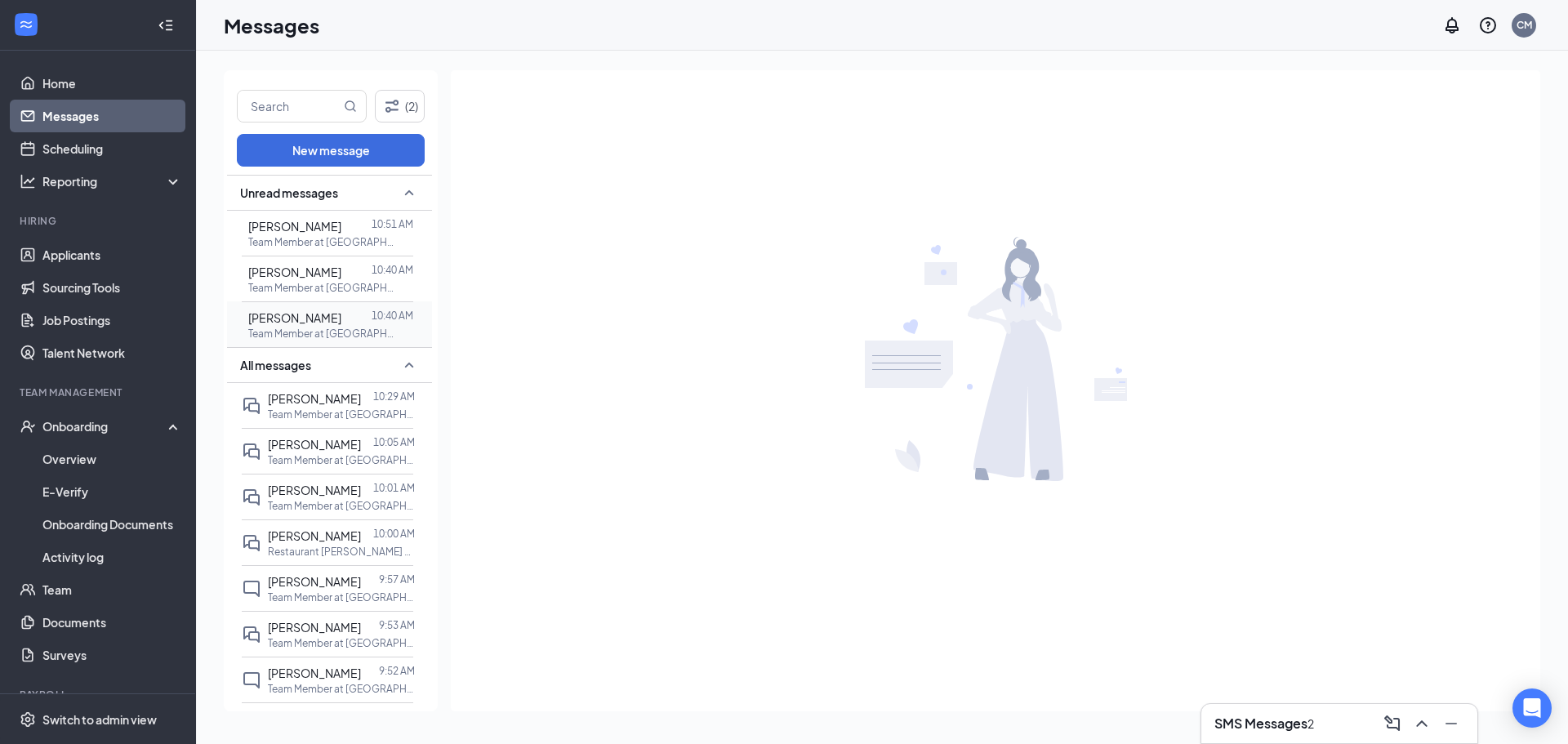
click at [366, 327] on div at bounding box center [357, 318] width 31 height 18
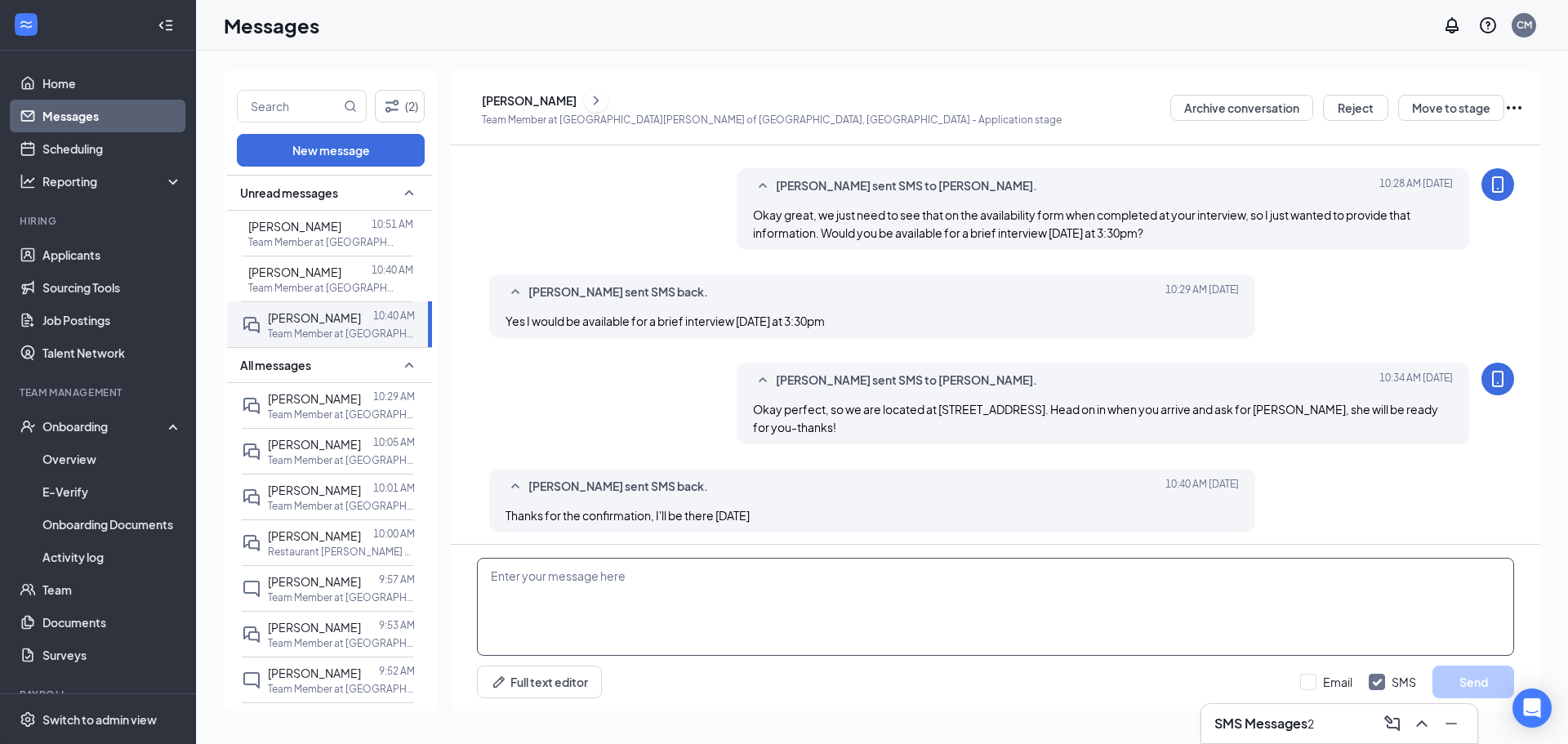
scroll to position [514, 0]
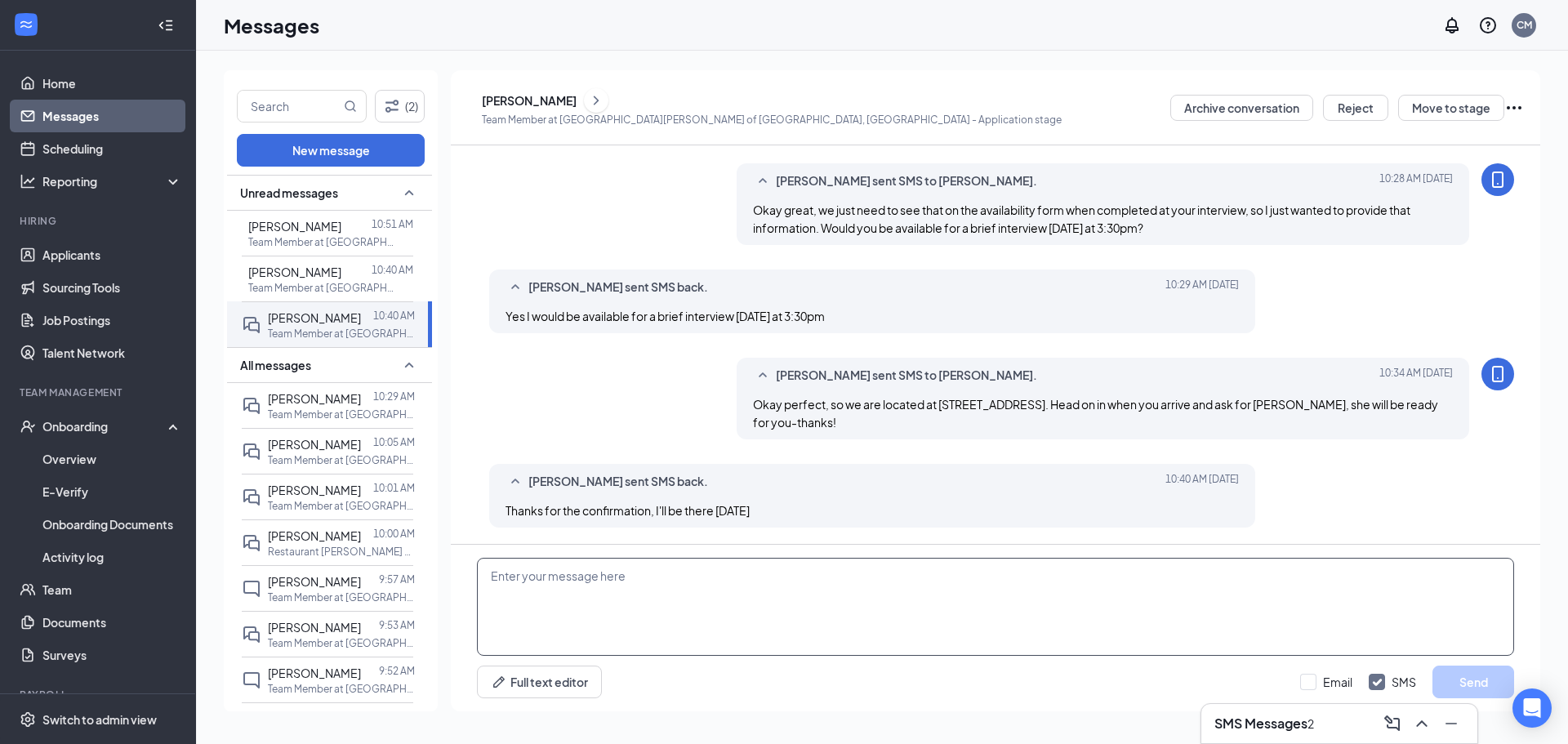
click at [781, 619] on textarea at bounding box center [996, 607] width 1038 height 98
click at [333, 279] on span "[PERSON_NAME]" at bounding box center [295, 271] width 93 height 14
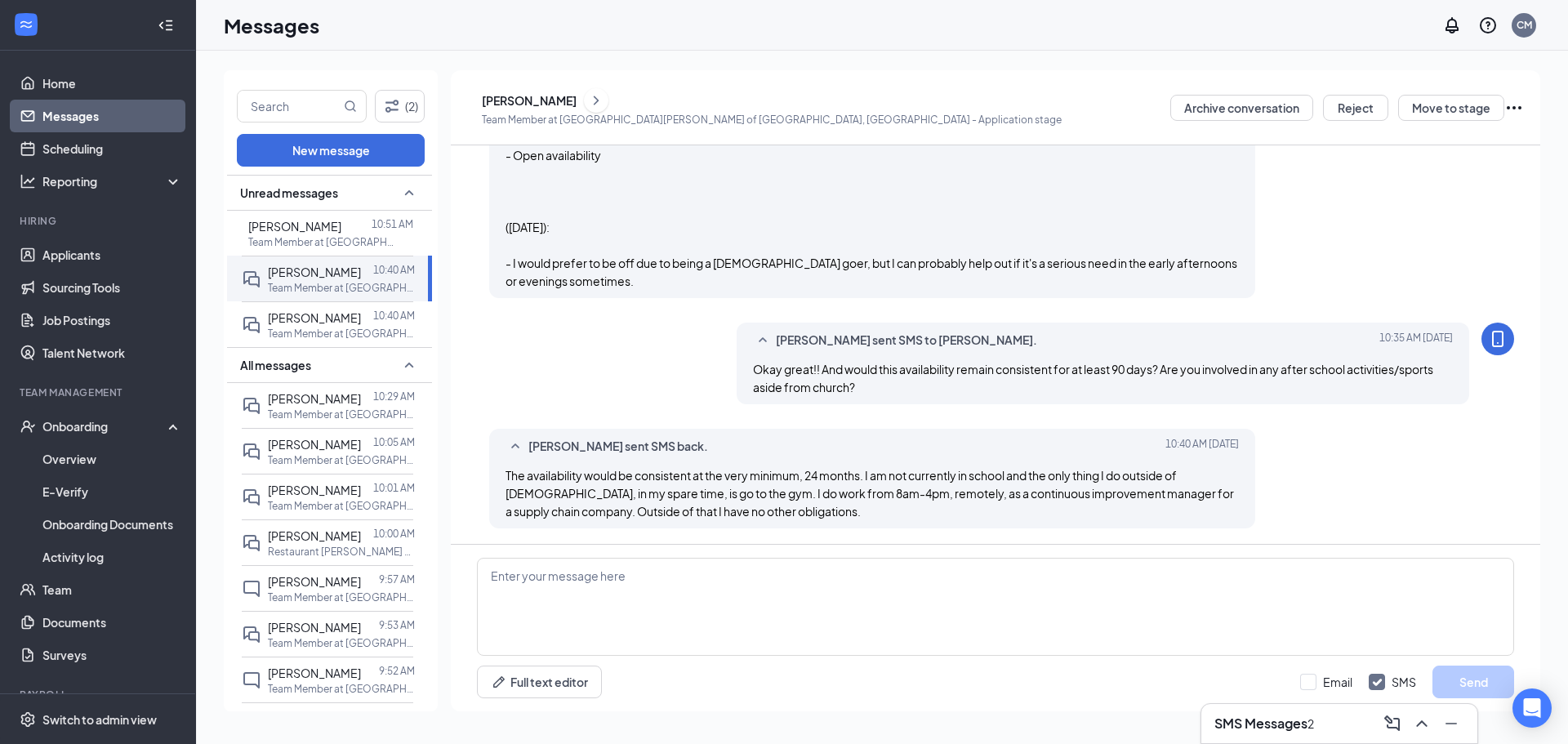
scroll to position [433, 0]
click at [742, 626] on textarea at bounding box center [996, 607] width 1038 height 98
type textarea "Okay awesome! Would you be available for a brief interview tomorrow at 5:30pm?"
click at [781, 691] on button "Send" at bounding box center [1474, 682] width 82 height 32
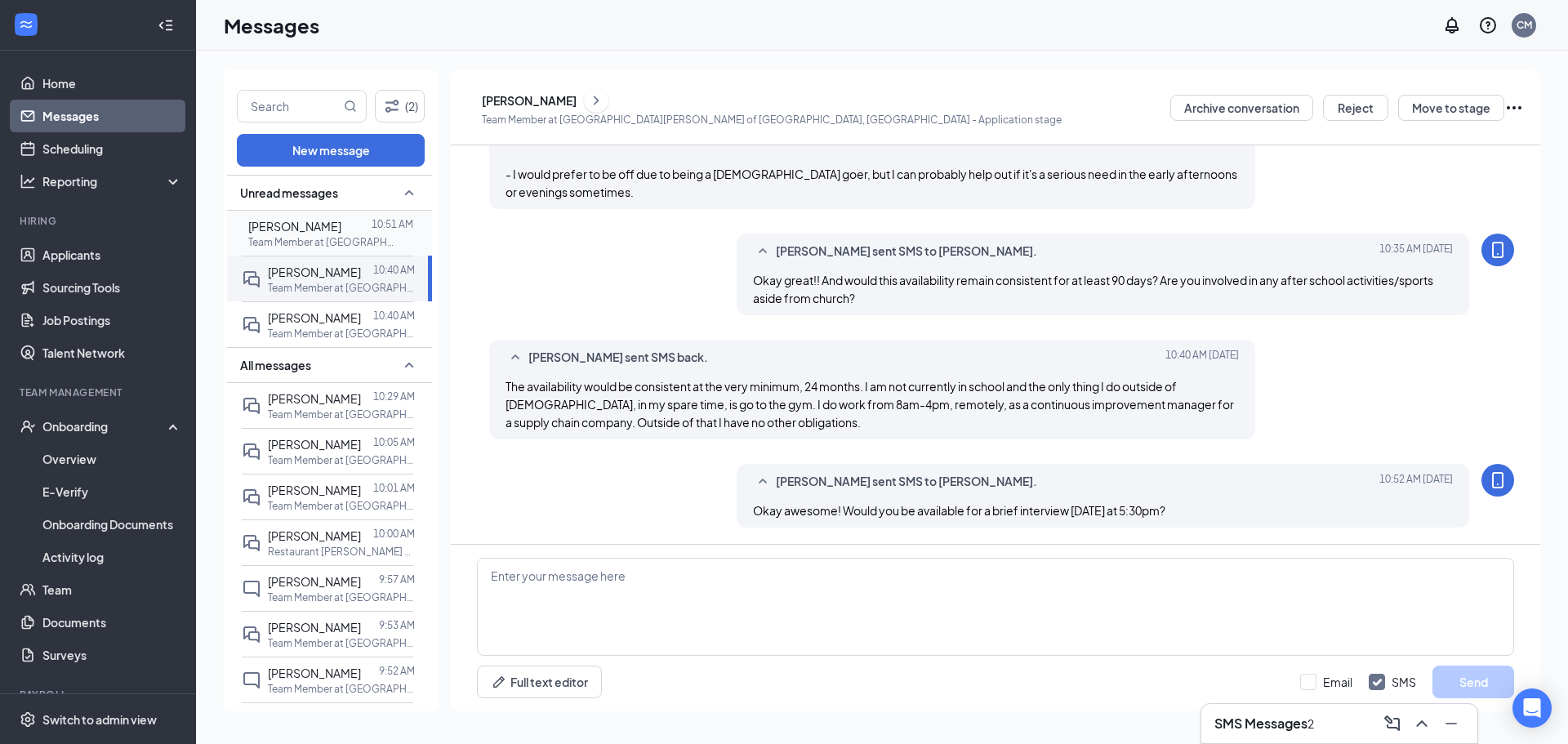
click at [290, 224] on span "isabelle camacho" at bounding box center [295, 225] width 93 height 14
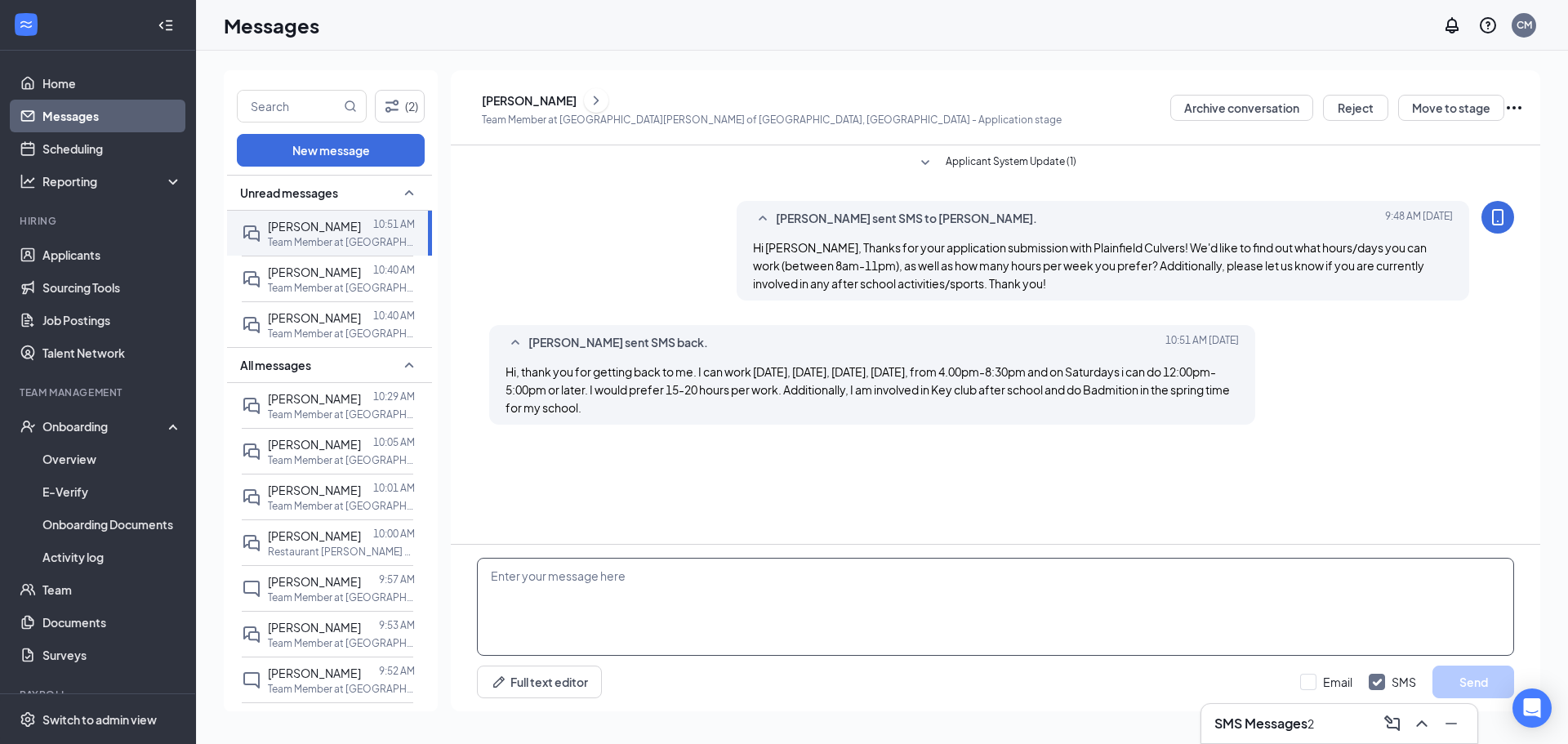
click at [781, 583] on textarea at bounding box center [996, 607] width 1038 height 98
drag, startPoint x: 647, startPoint y: 576, endPoint x: 732, endPoint y: 225, distance: 361.1
click at [730, 217] on div "Chrissy McCroskey sent SMS to isabelle camacho. Today 9:48 AM Hi Isabelle, Than…" at bounding box center [996, 255] width 1038 height 108
drag, startPoint x: 671, startPoint y: 577, endPoint x: 736, endPoint y: 222, distance: 360.9
click at [736, 222] on div "Chrissy McCroskey sent SMS to isabelle camacho. Today 9:48 AM Hi Isabelle, Than…" at bounding box center [1103, 251] width 733 height 99
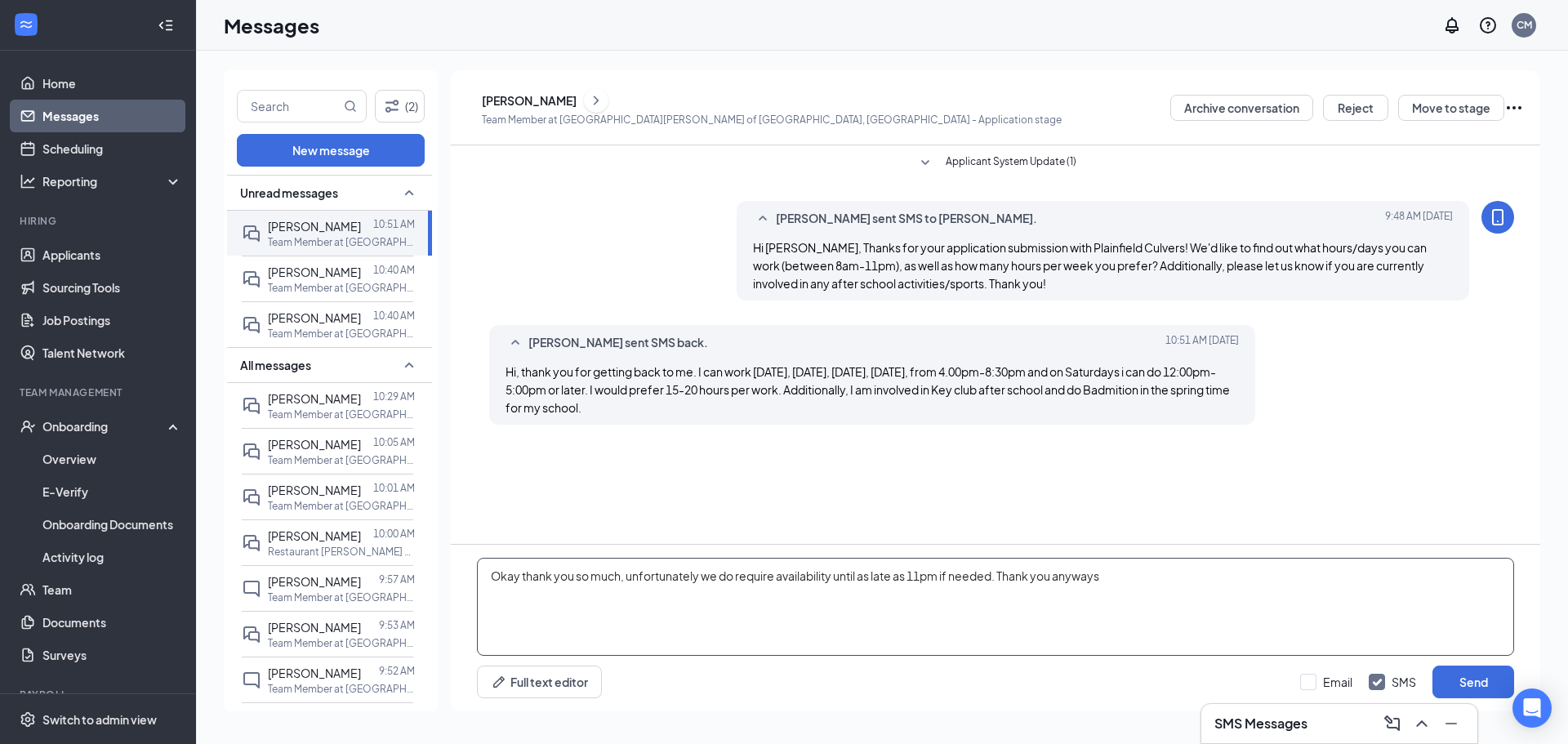
type textarea "Okay thank you so much, unfortunately we do require availability until as late …"
click at [781, 665] on div "Okay thank you so much, unfortunately we do require availability until as late …" at bounding box center [996, 628] width 1089 height 167
click at [781, 675] on button "Send" at bounding box center [1474, 682] width 82 height 32
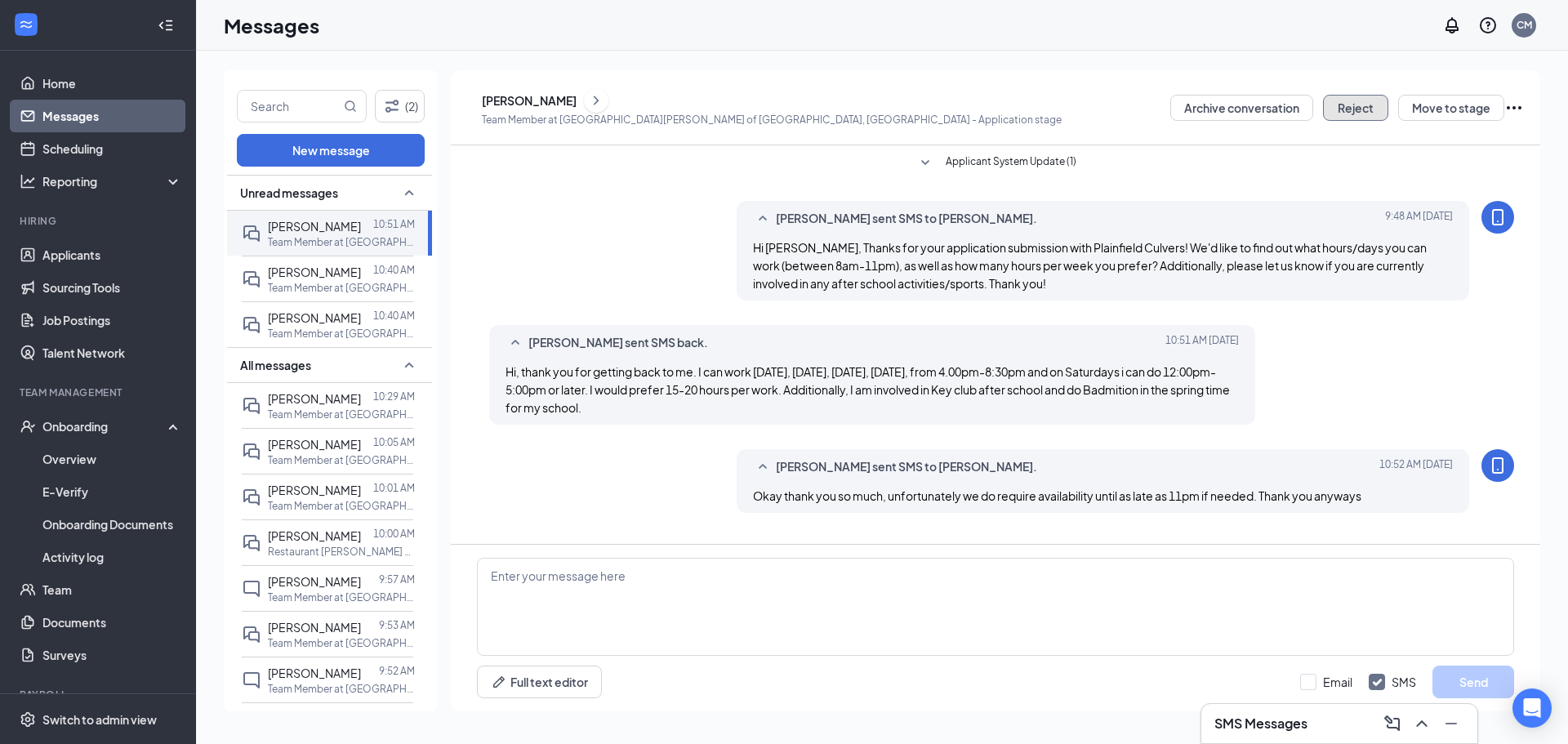
click at [781, 119] on button "Reject" at bounding box center [1355, 107] width 66 height 26
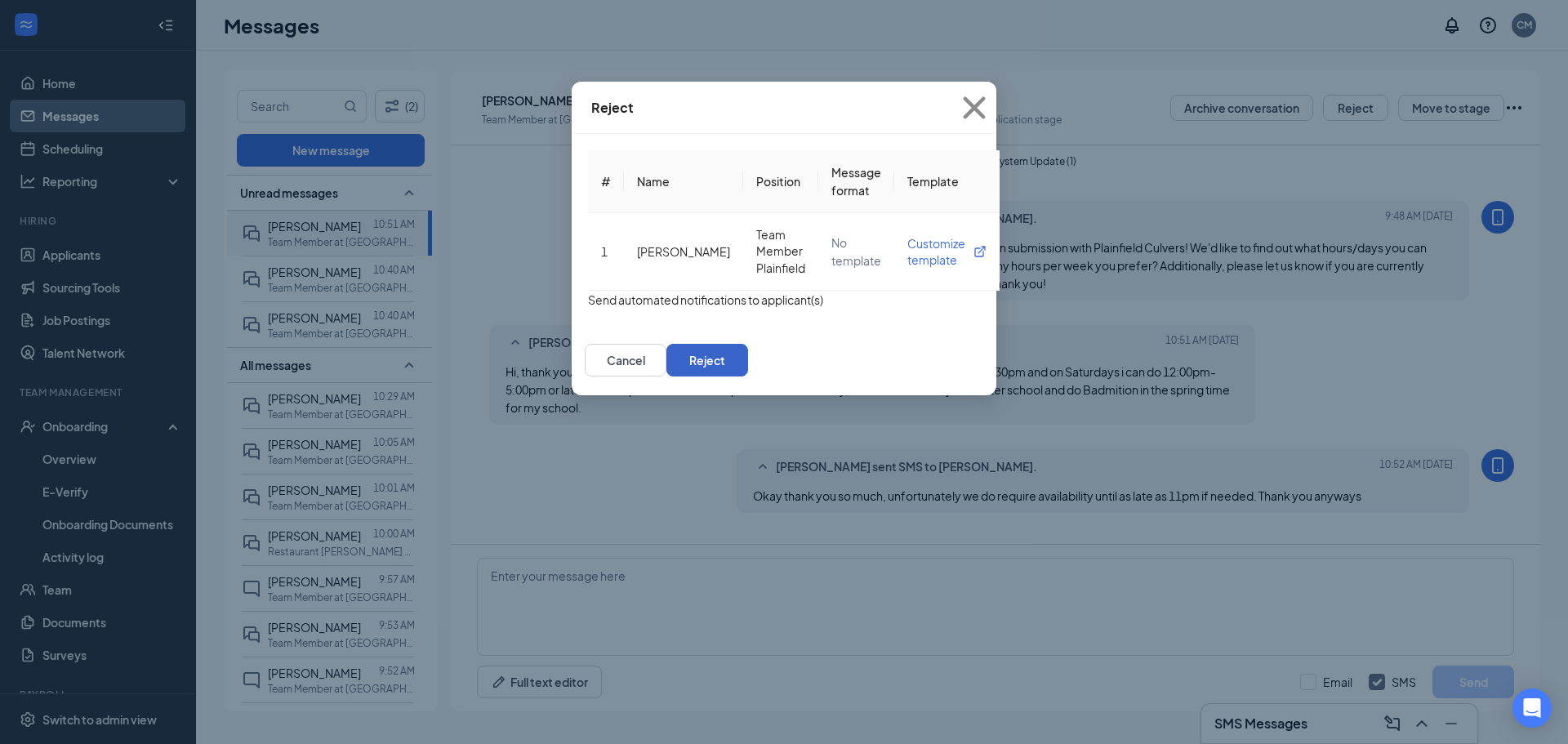
click at [748, 371] on button "Reject" at bounding box center [708, 361] width 82 height 32
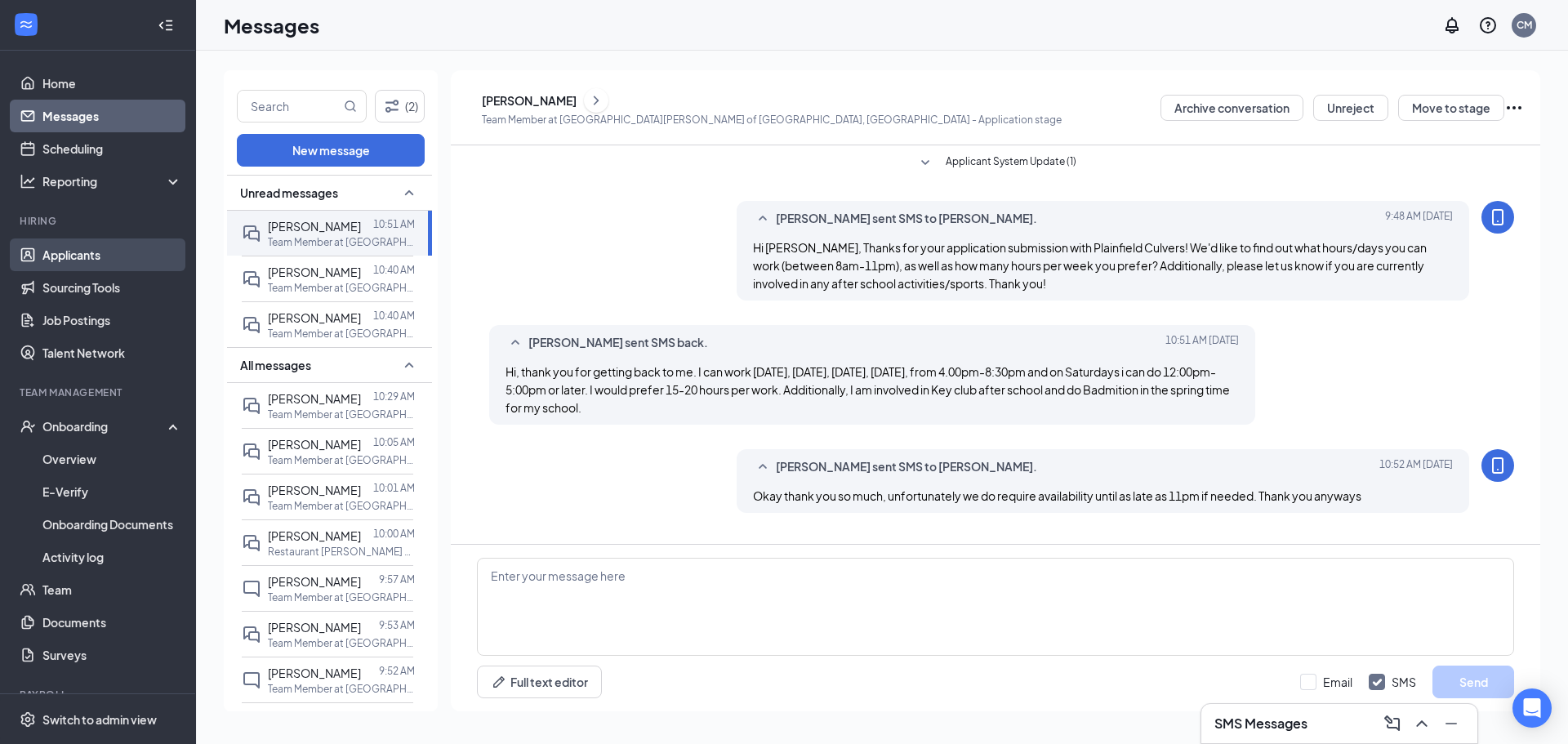
click at [71, 260] on link "Applicants" at bounding box center [113, 255] width 139 height 32
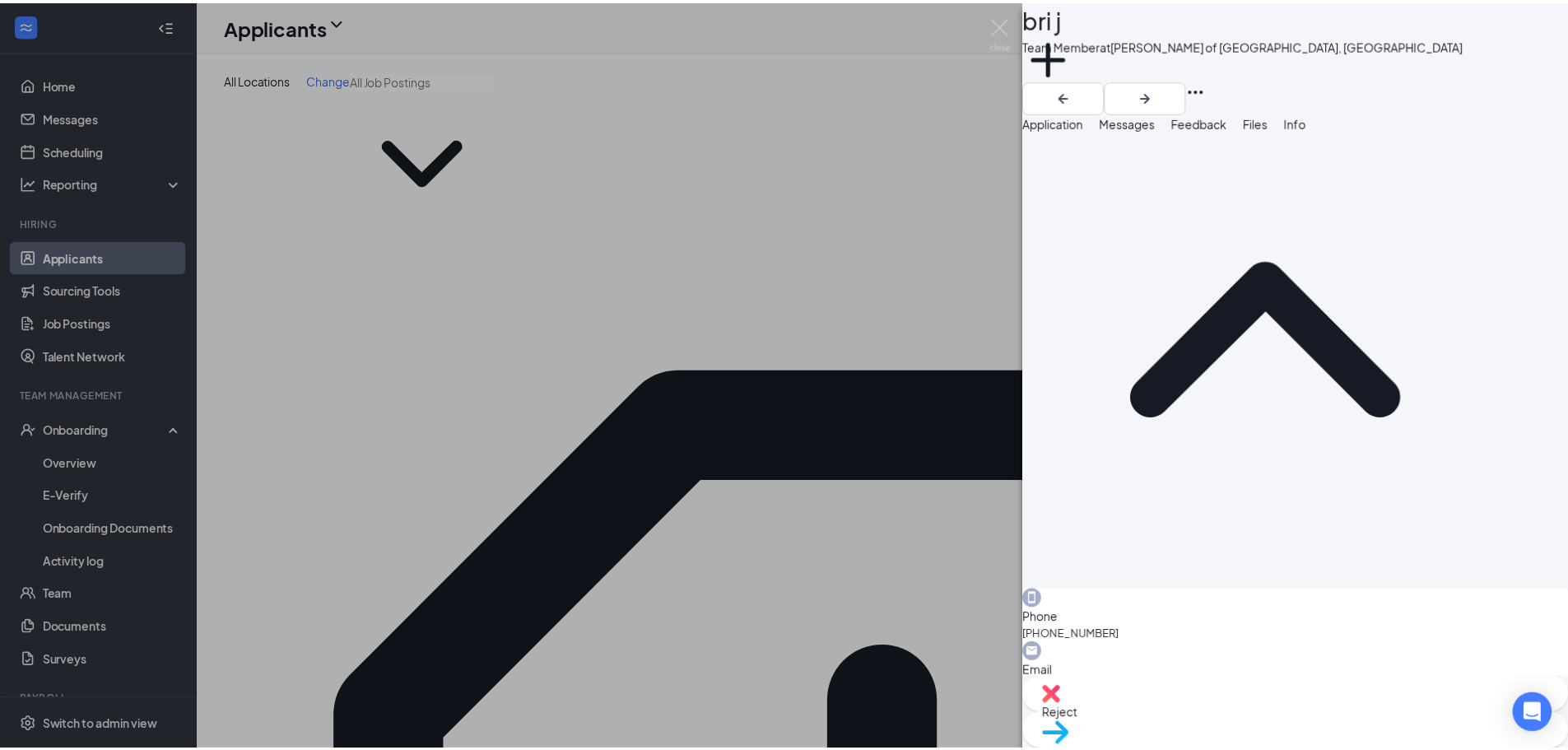
scroll to position [140, 0]
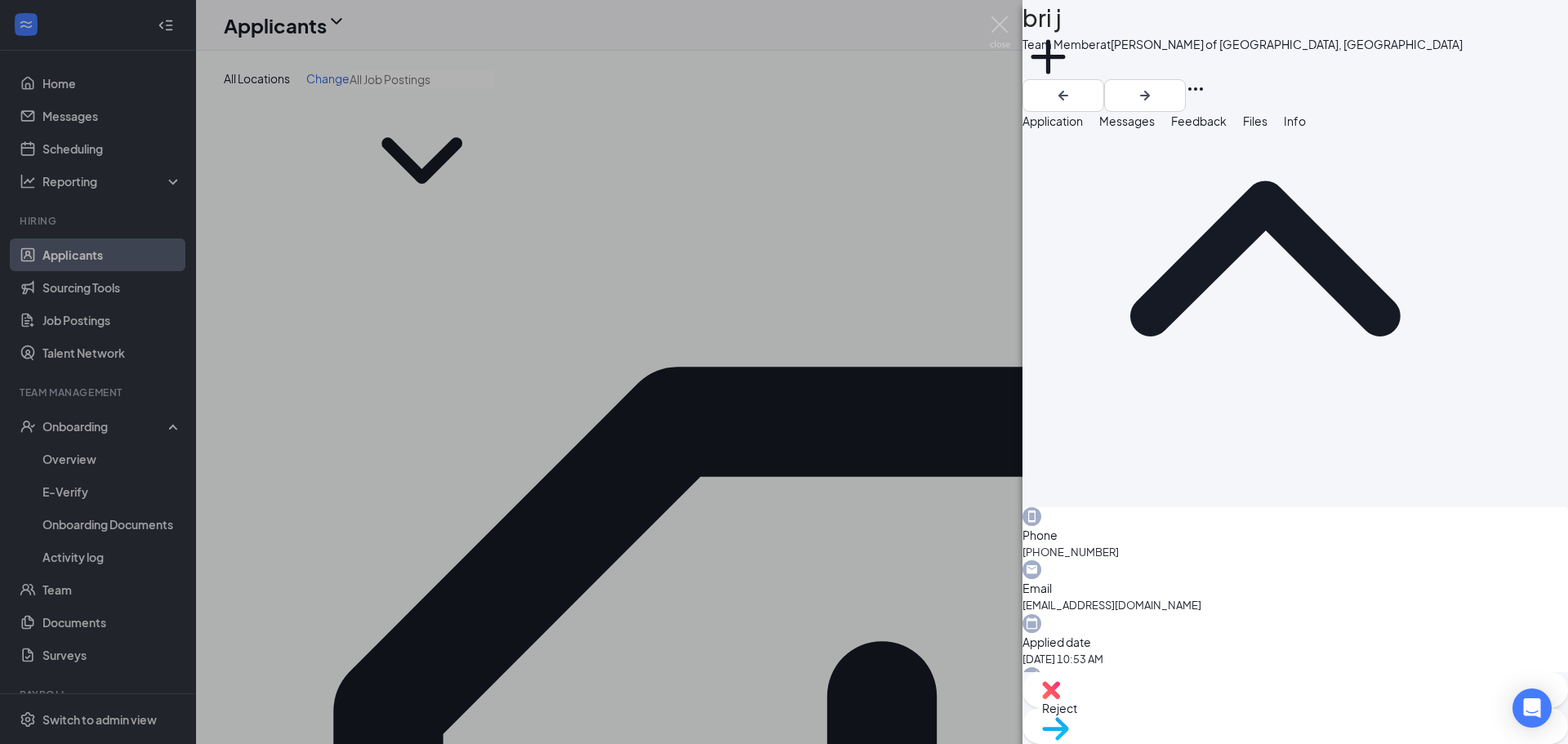
click at [781, 149] on div "BJ bri j Team Member at Culver's of Plainfield, IL Add a tag Application Messag…" at bounding box center [784, 372] width 1568 height 744
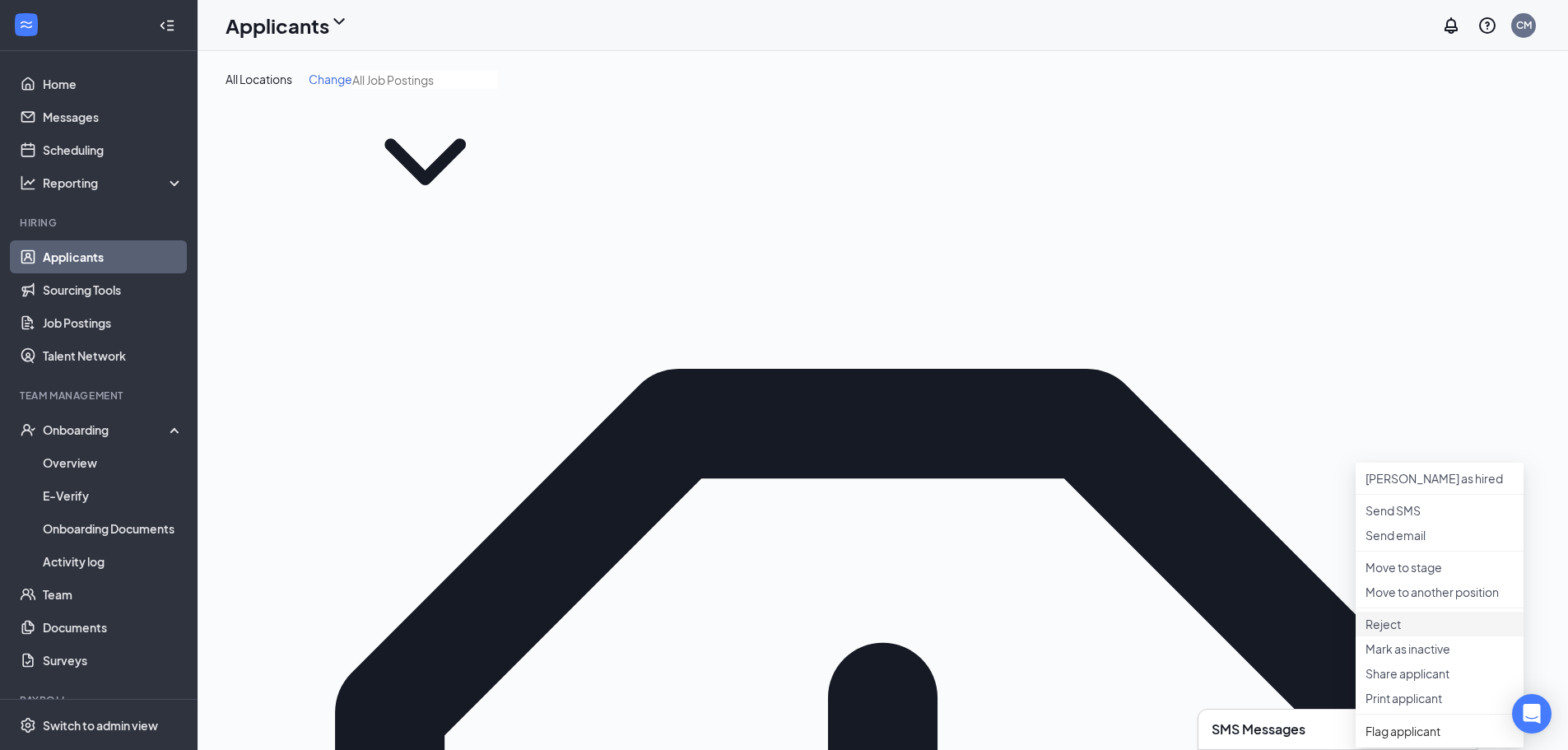
click at [787, 633] on p "Reject" at bounding box center [1440, 624] width 148 height 16
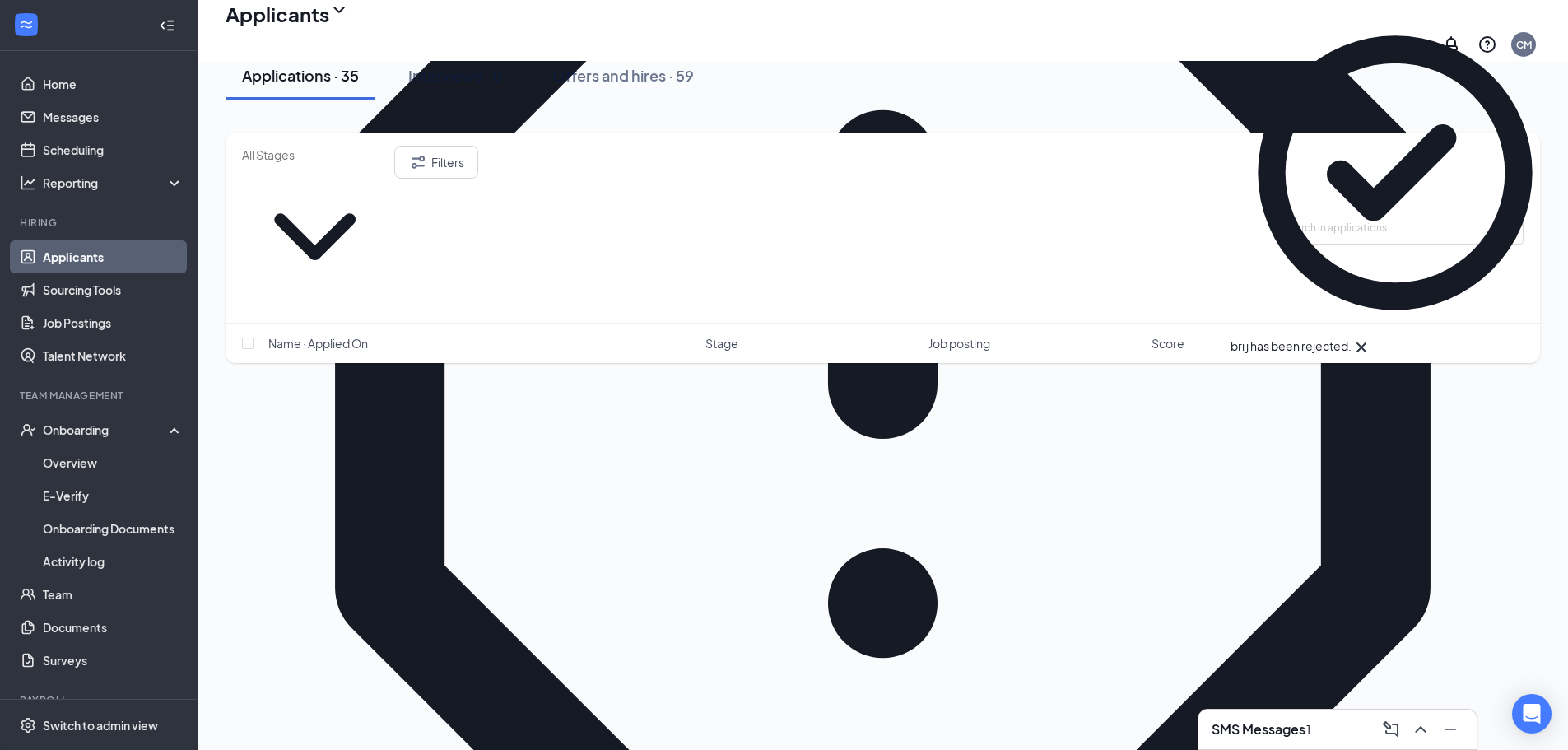
scroll to position [576, 0]
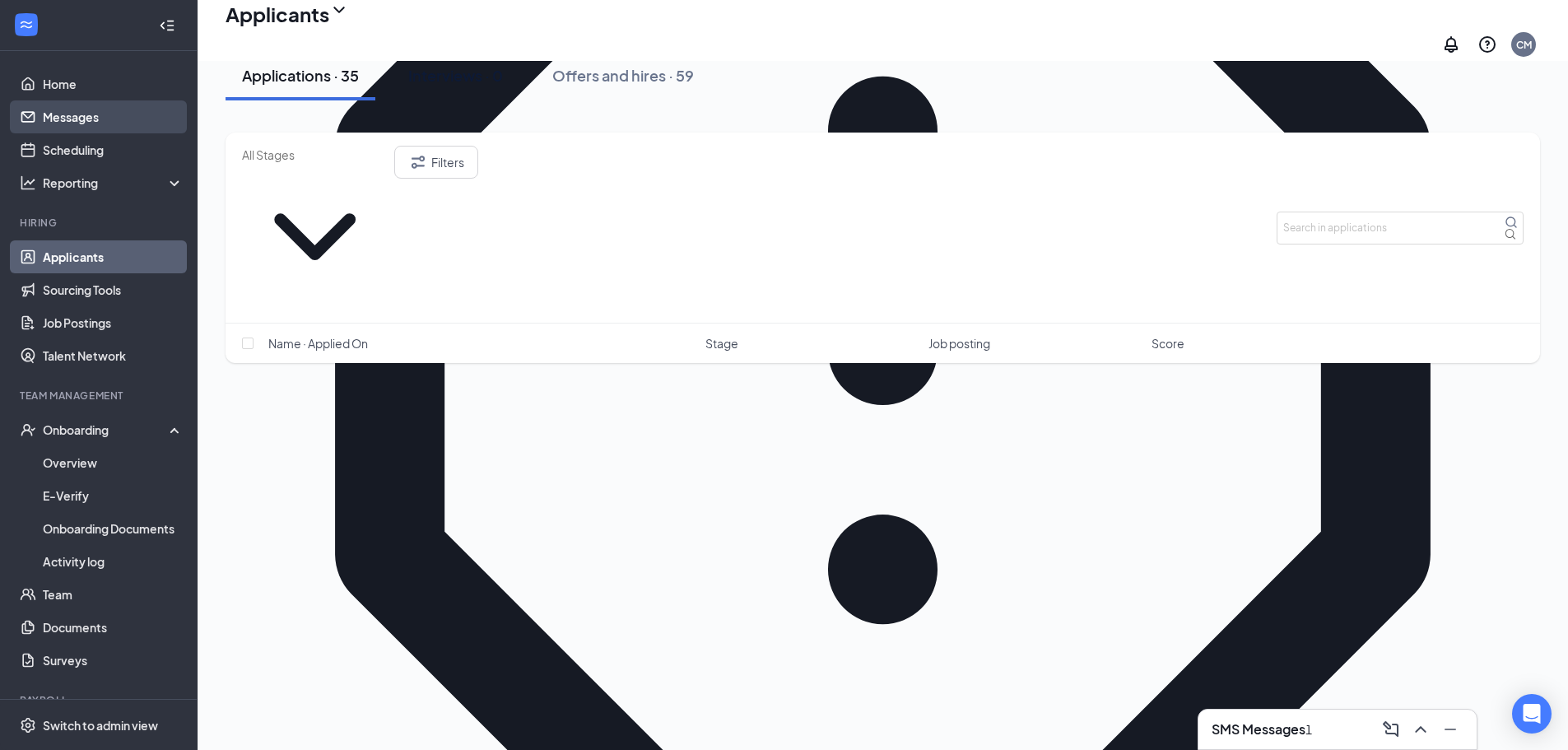
click at [145, 114] on link "Messages" at bounding box center [113, 116] width 140 height 33
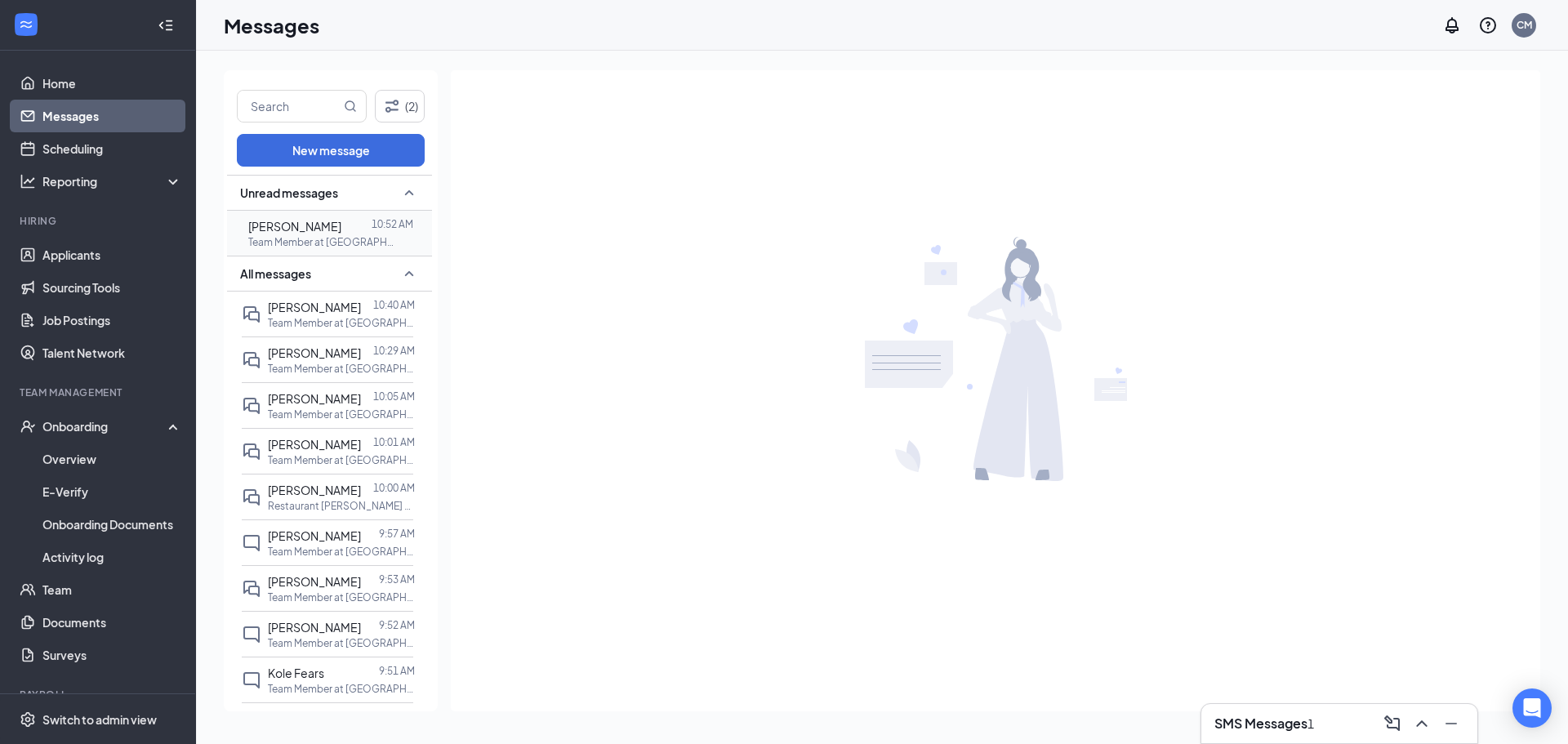
click at [341, 232] on span "[PERSON_NAME]" at bounding box center [295, 225] width 93 height 14
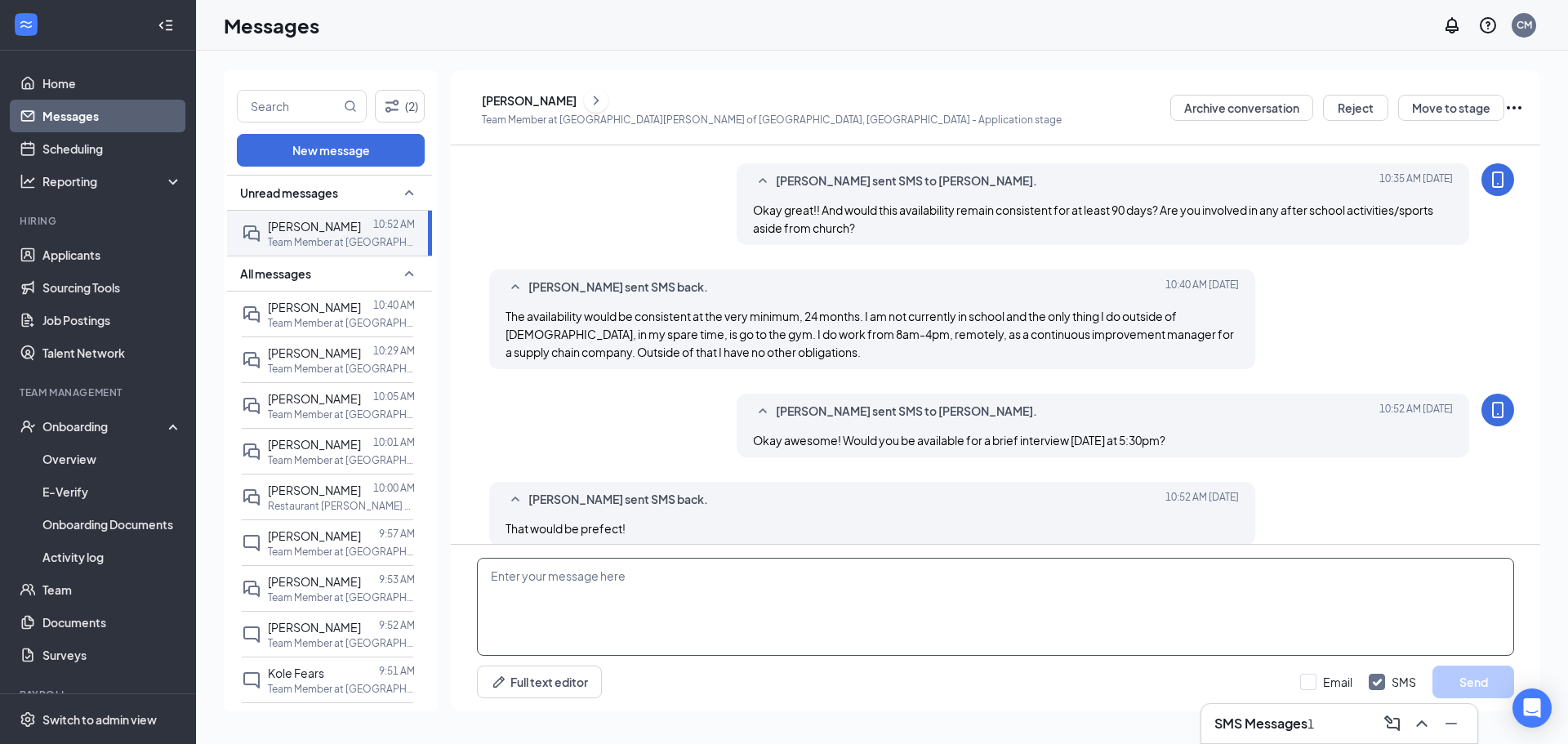
scroll to position [610, 0]
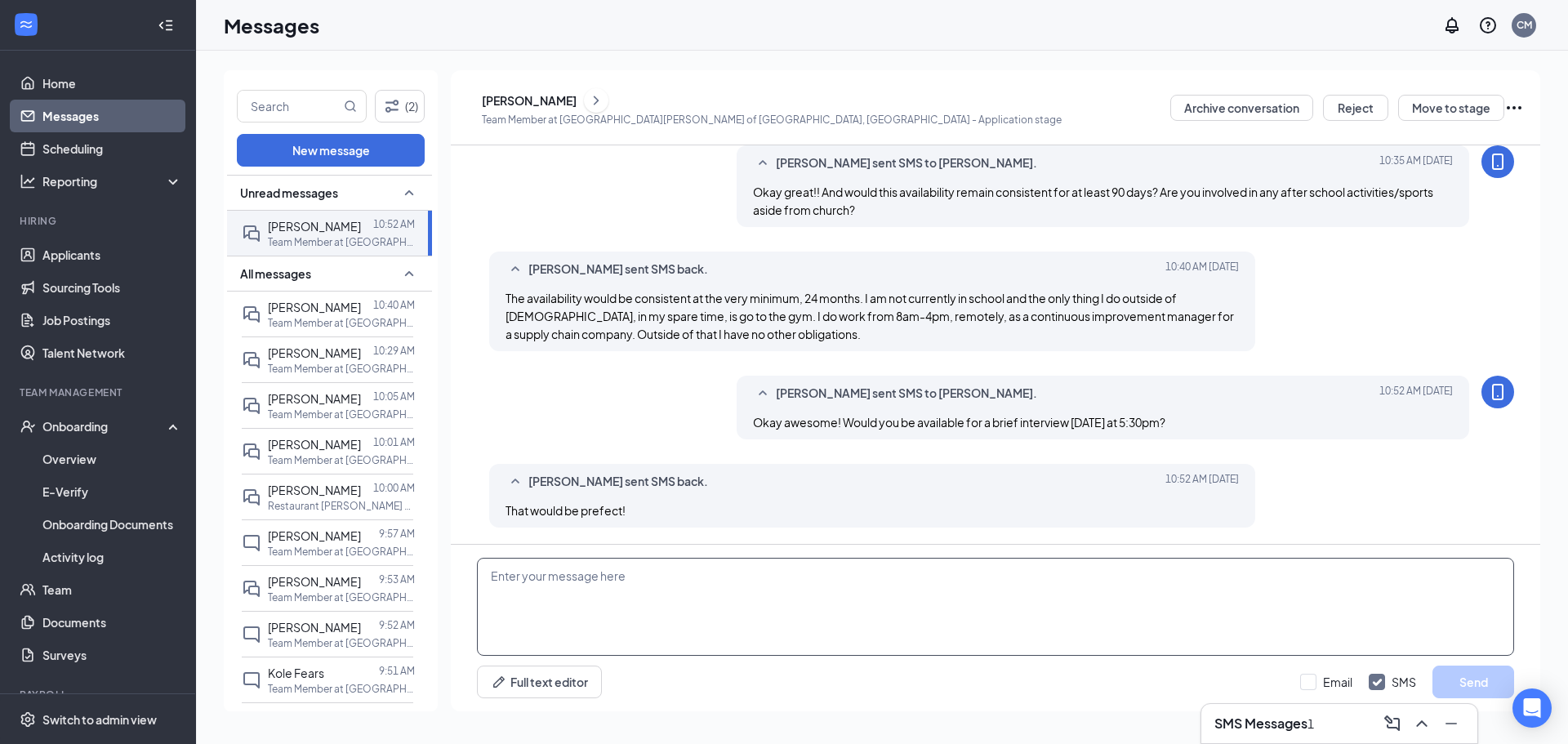
click at [666, 624] on textarea at bounding box center [996, 607] width 1038 height 98
click at [338, 330] on p "Team Member at [GEOGRAPHIC_DATA][PERSON_NAME] of [GEOGRAPHIC_DATA], [GEOGRAPHIC…" at bounding box center [341, 322] width 147 height 14
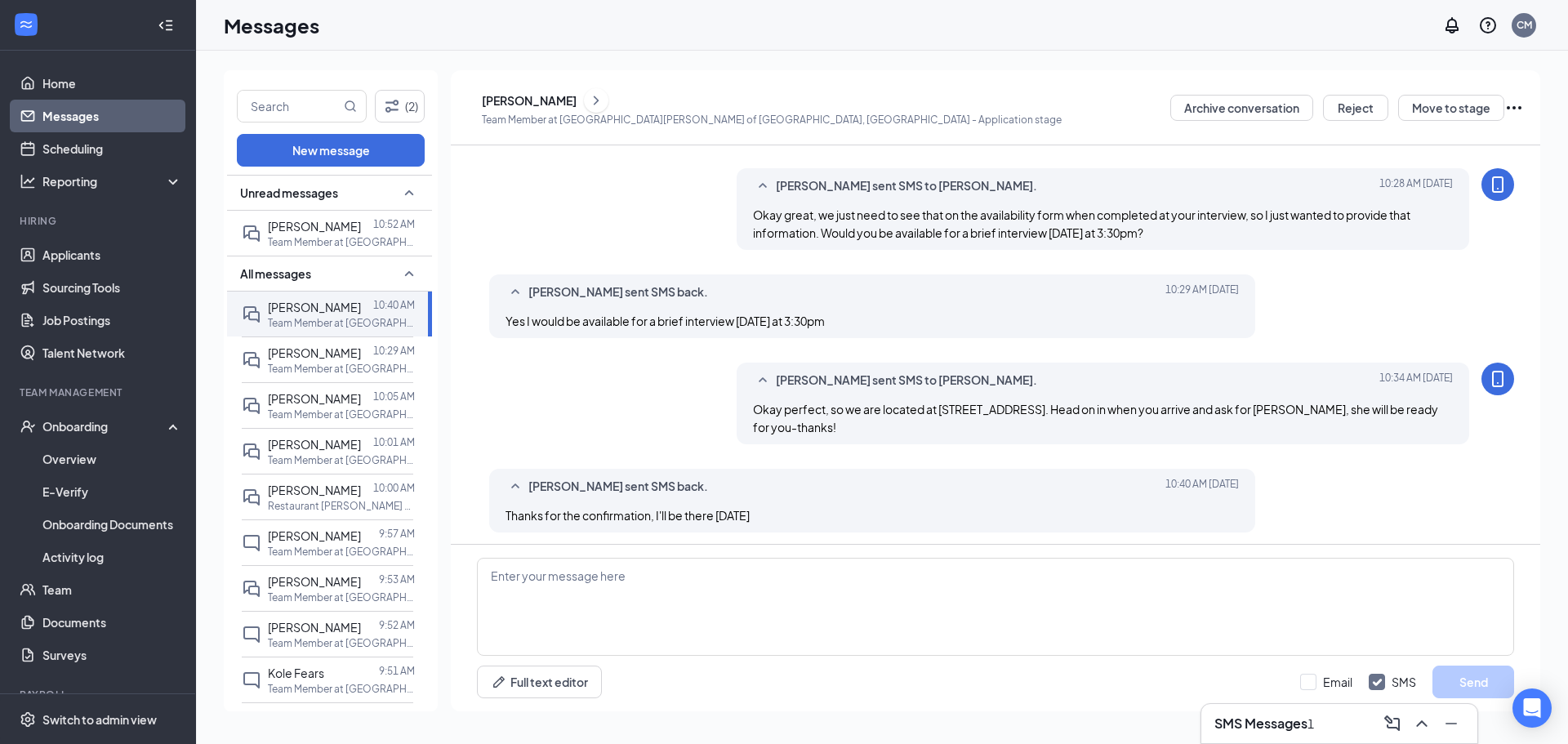
scroll to position [514, 0]
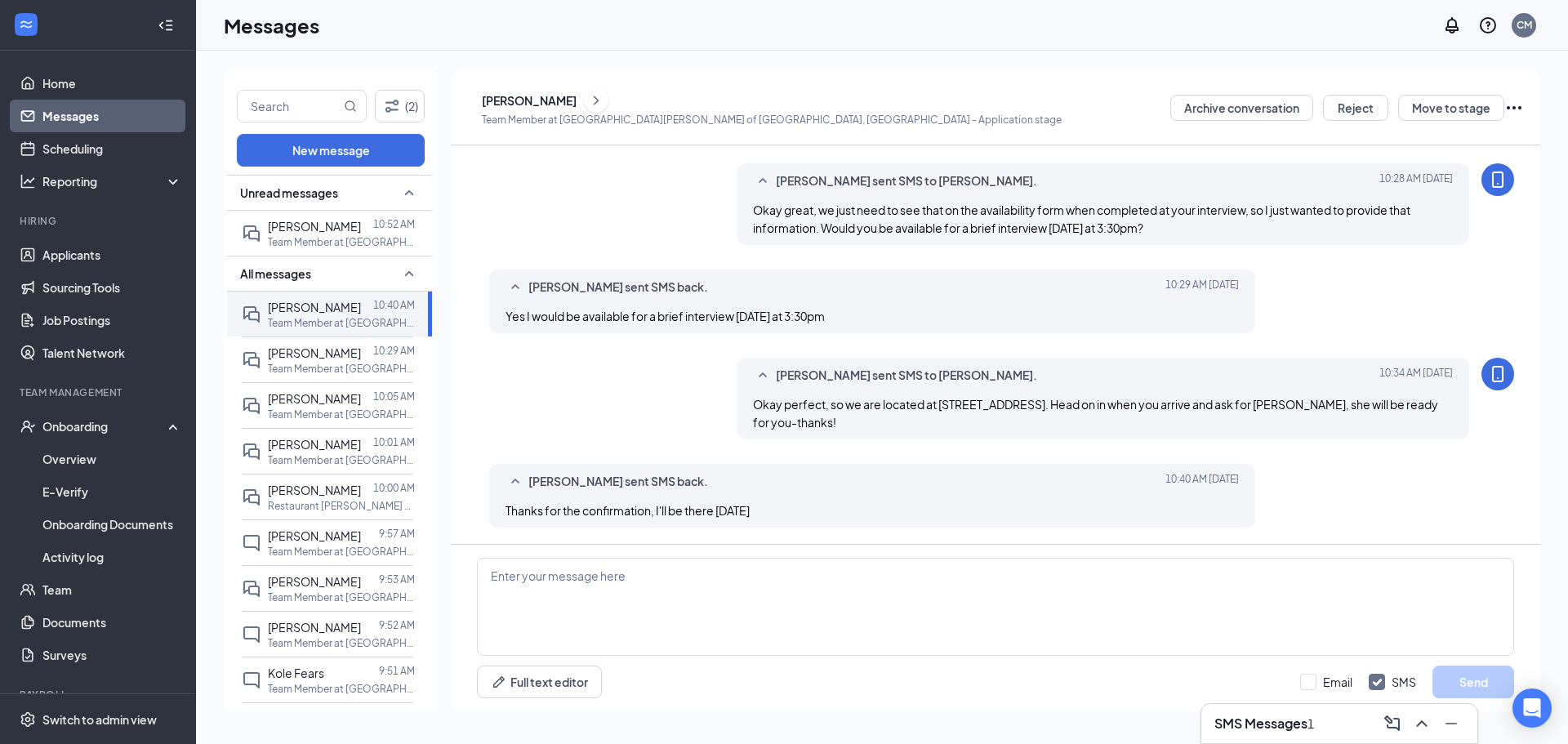
drag, startPoint x: 893, startPoint y: 427, endPoint x: 759, endPoint y: 413, distance: 134.7
click at [753, 408] on div "Okay perfect, so we are located at 13449 S Route 59 in front of Menards. Head o…" at bounding box center [1104, 413] width 701 height 36
copy span "Okay perfect, so we are located at 13449 S Route 59 in front of Menards. Head o…"
drag, startPoint x: 308, startPoint y: 249, endPoint x: 321, endPoint y: 279, distance: 32.7
click at [308, 236] on div "[PERSON_NAME]" at bounding box center [315, 226] width 93 height 18
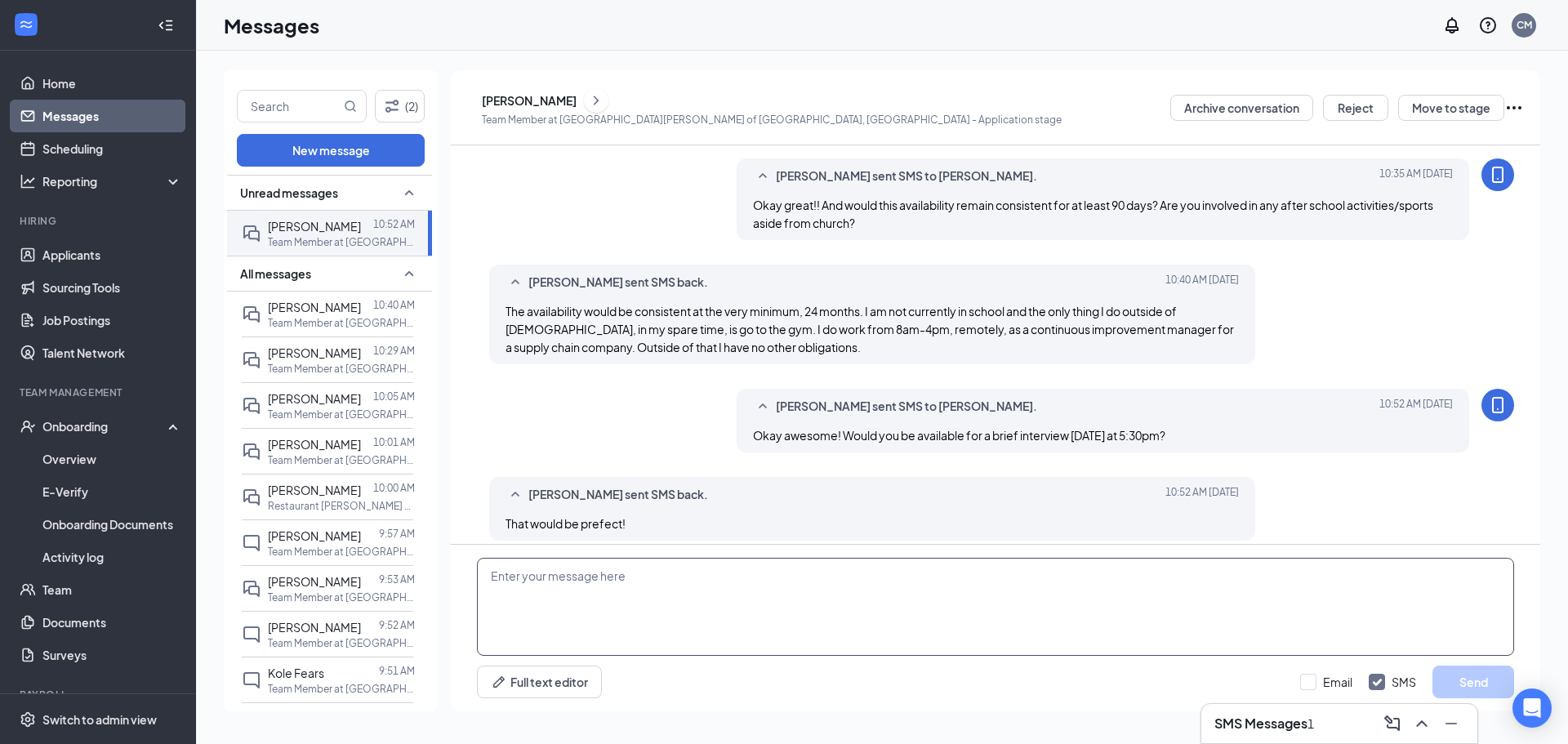
scroll to position [610, 0]
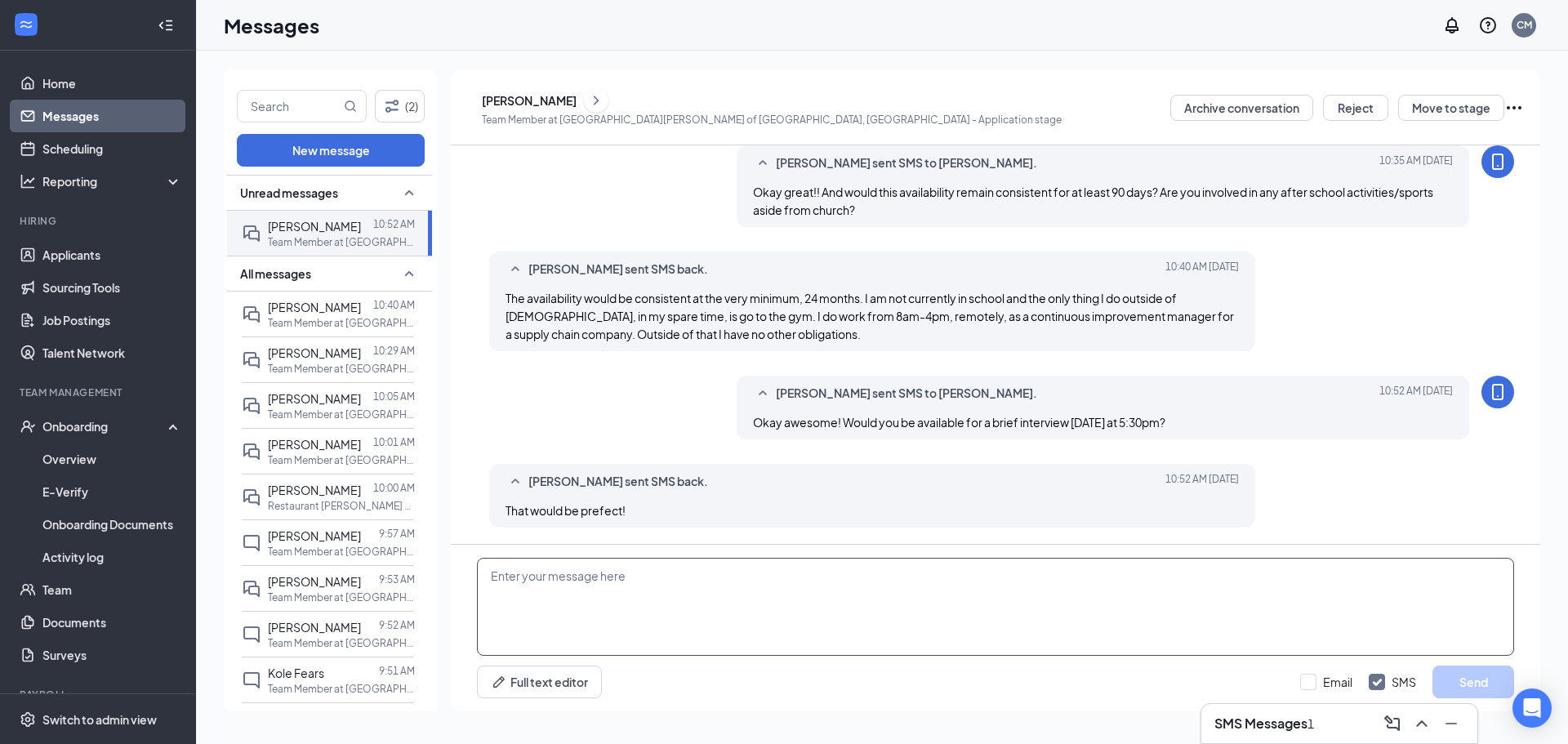
paste textarea "Okay perfect, so we are located at 13449 S Route 59 in front of Menards. Head o…"
drag, startPoint x: 562, startPoint y: 579, endPoint x: 526, endPoint y: 571, distance: 36.9
click at [526, 571] on textarea "Okay perfect, so we are located at 13449 S Route 59 in front of Menards. Head o…" at bounding box center [996, 607] width 1038 height 98
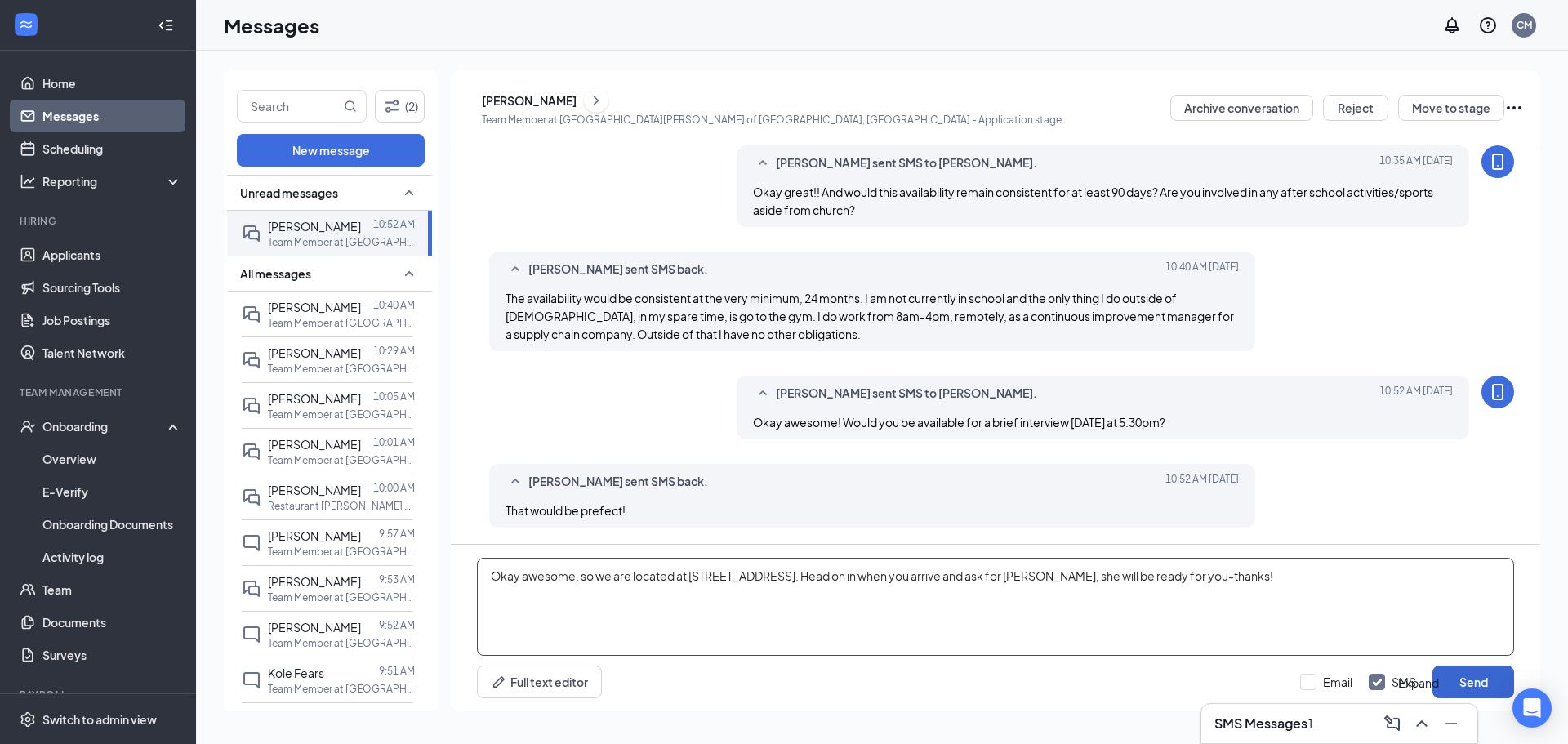
type textarea "Okay awesome, so we are located at 13449 S Route 59 in front of Menards. Head o…"
click at [781, 681] on button "Send" at bounding box center [1474, 682] width 82 height 32
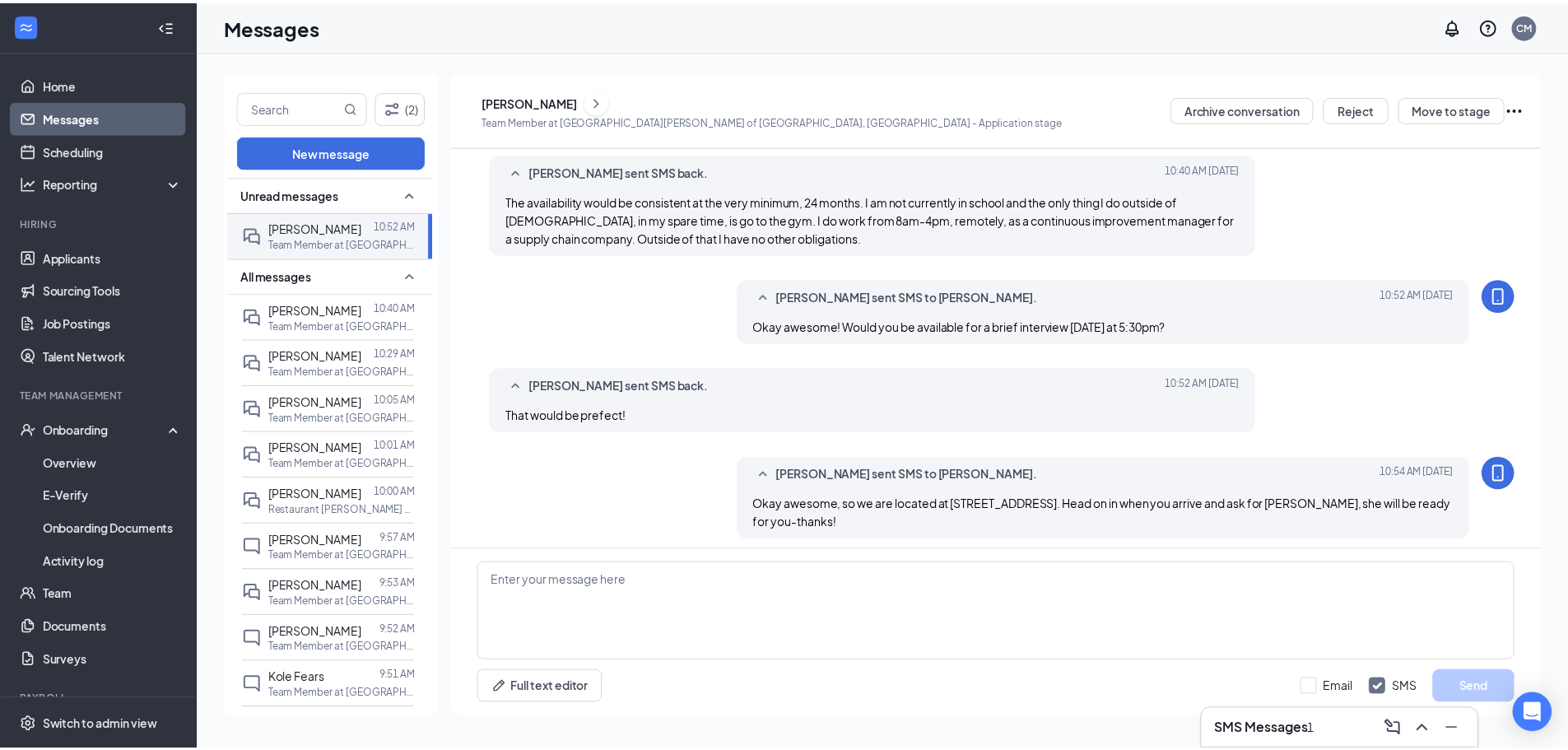
scroll to position [721, 0]
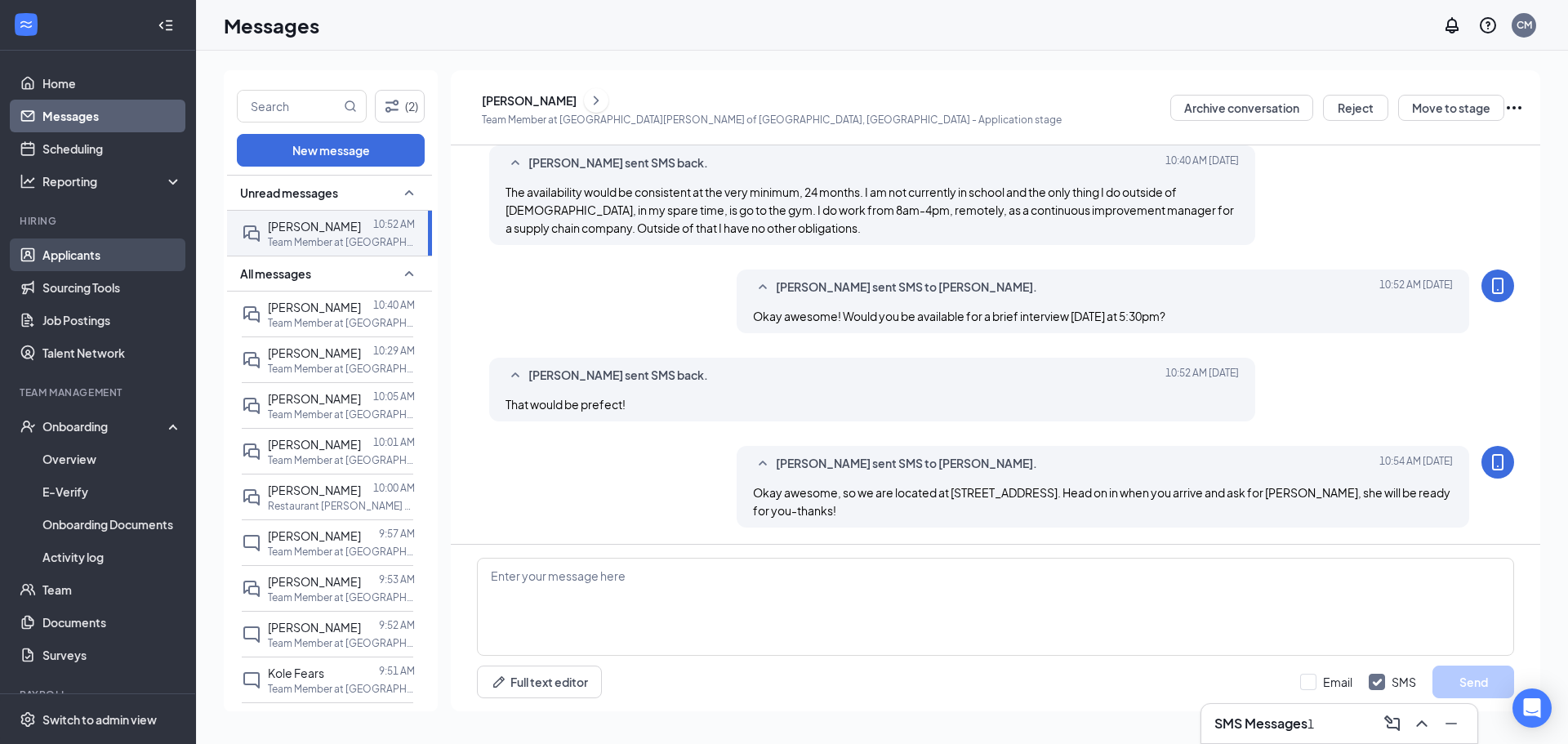
click at [133, 247] on link "Applicants" at bounding box center [113, 255] width 139 height 32
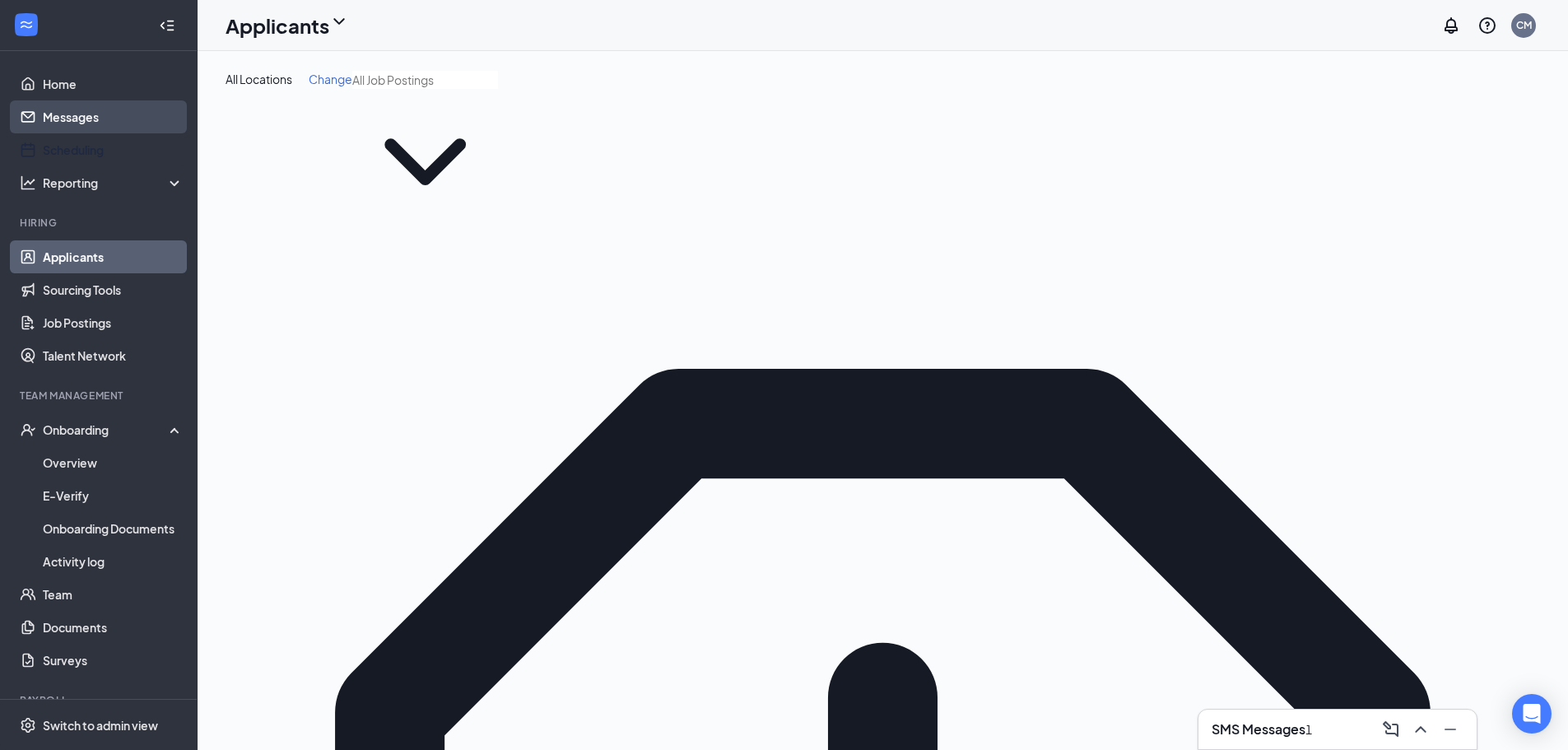
click at [90, 121] on link "Messages" at bounding box center [113, 116] width 140 height 33
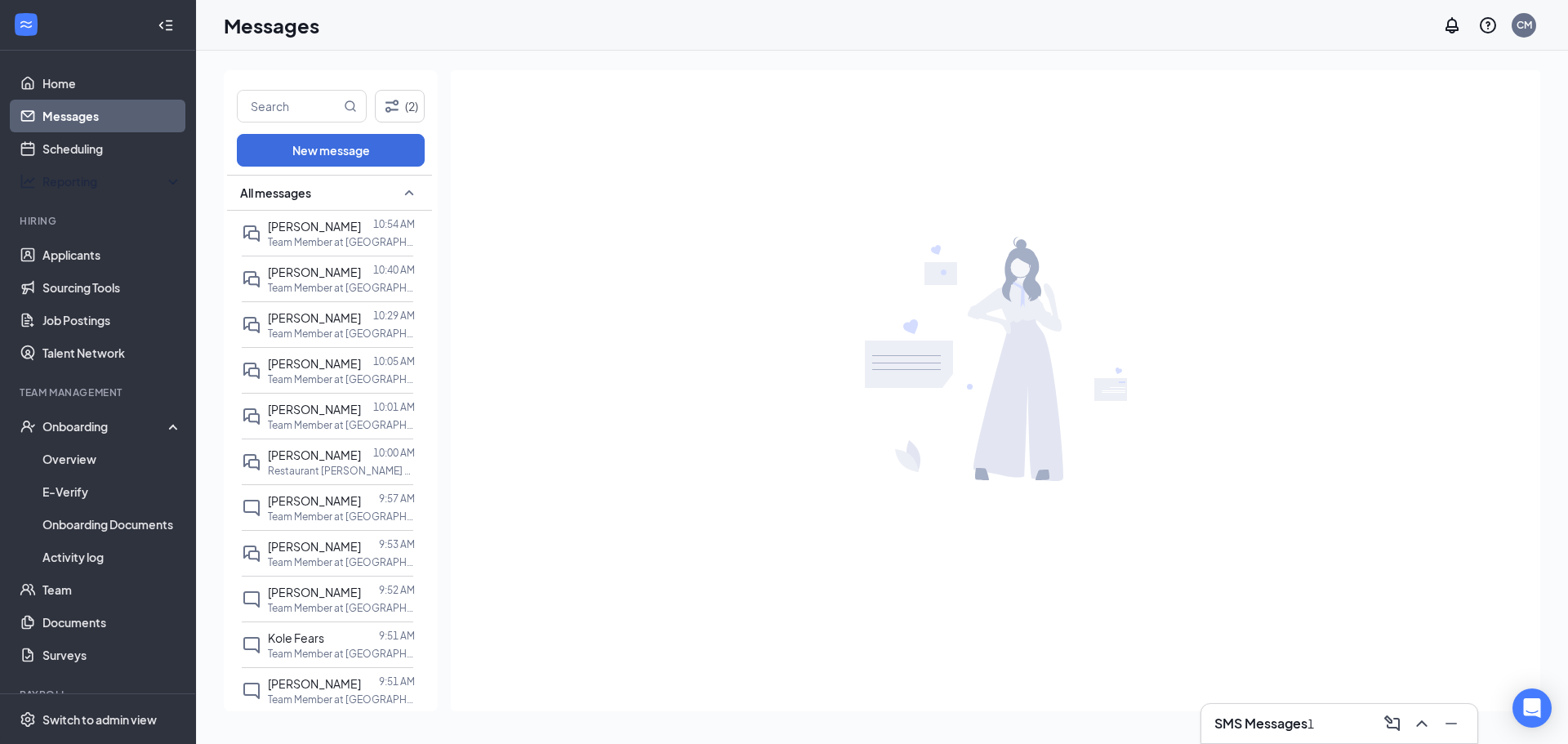
click at [75, 255] on link "Applicants" at bounding box center [113, 255] width 139 height 32
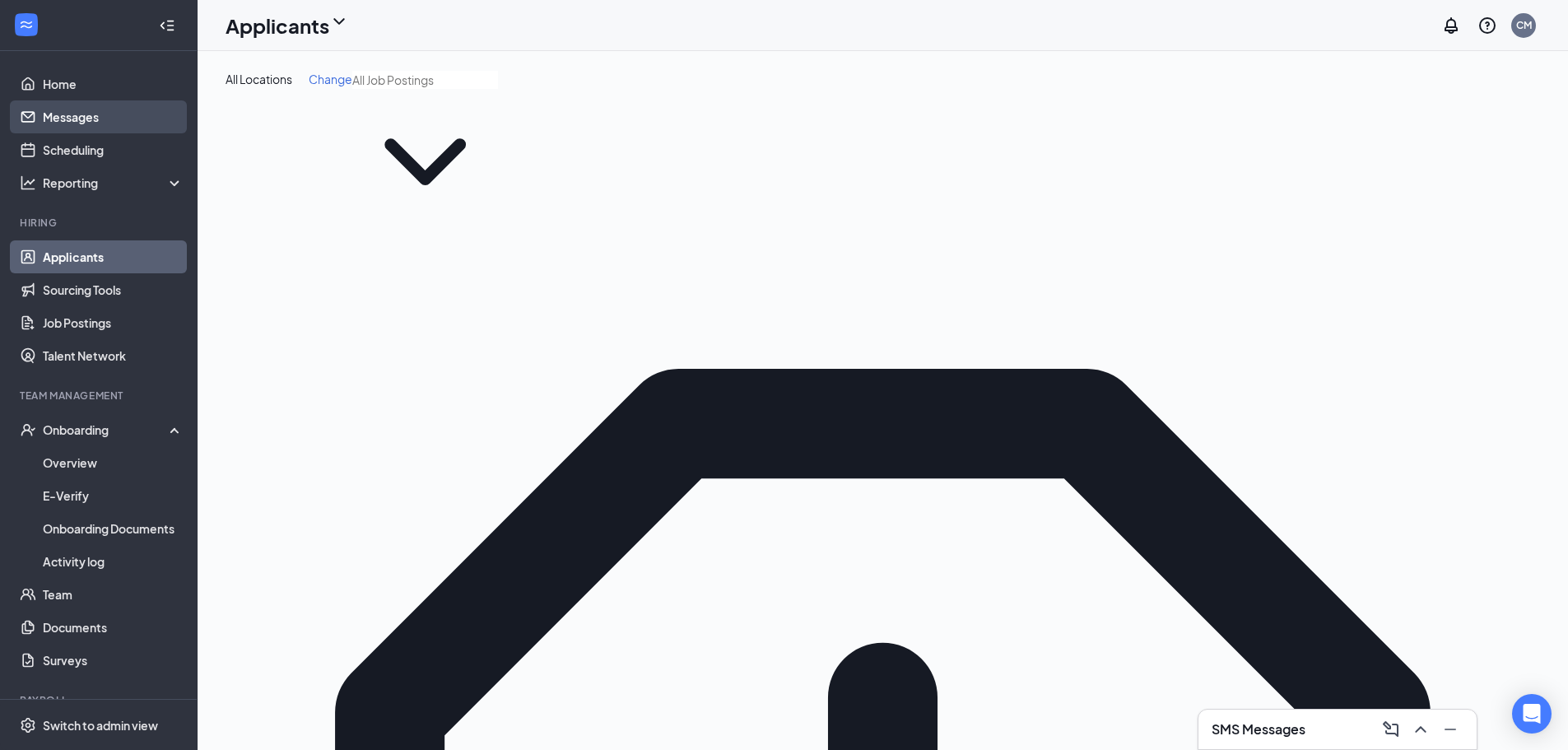
click at [62, 108] on link "Messages" at bounding box center [113, 116] width 140 height 33
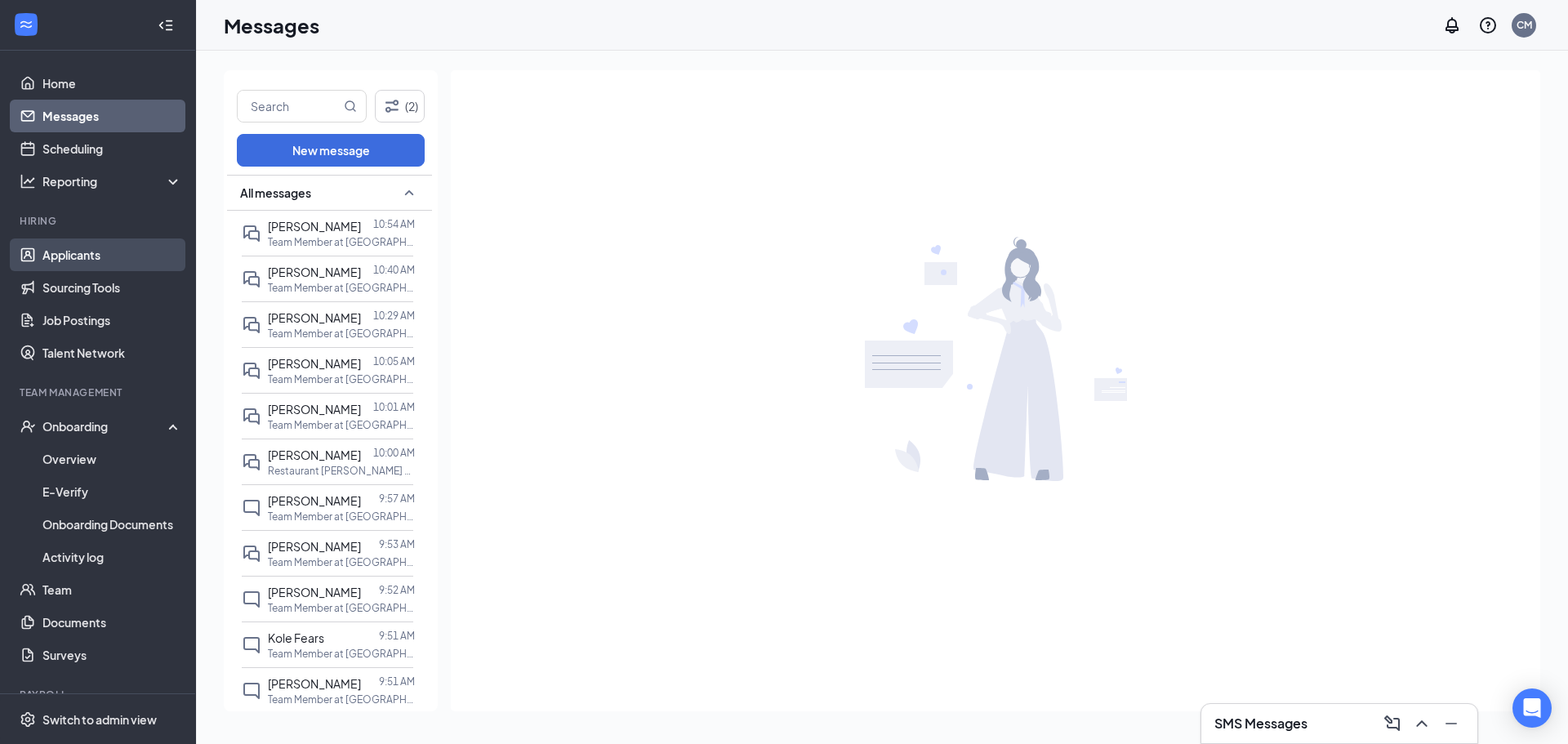
click at [124, 255] on link "Applicants" at bounding box center [113, 255] width 139 height 32
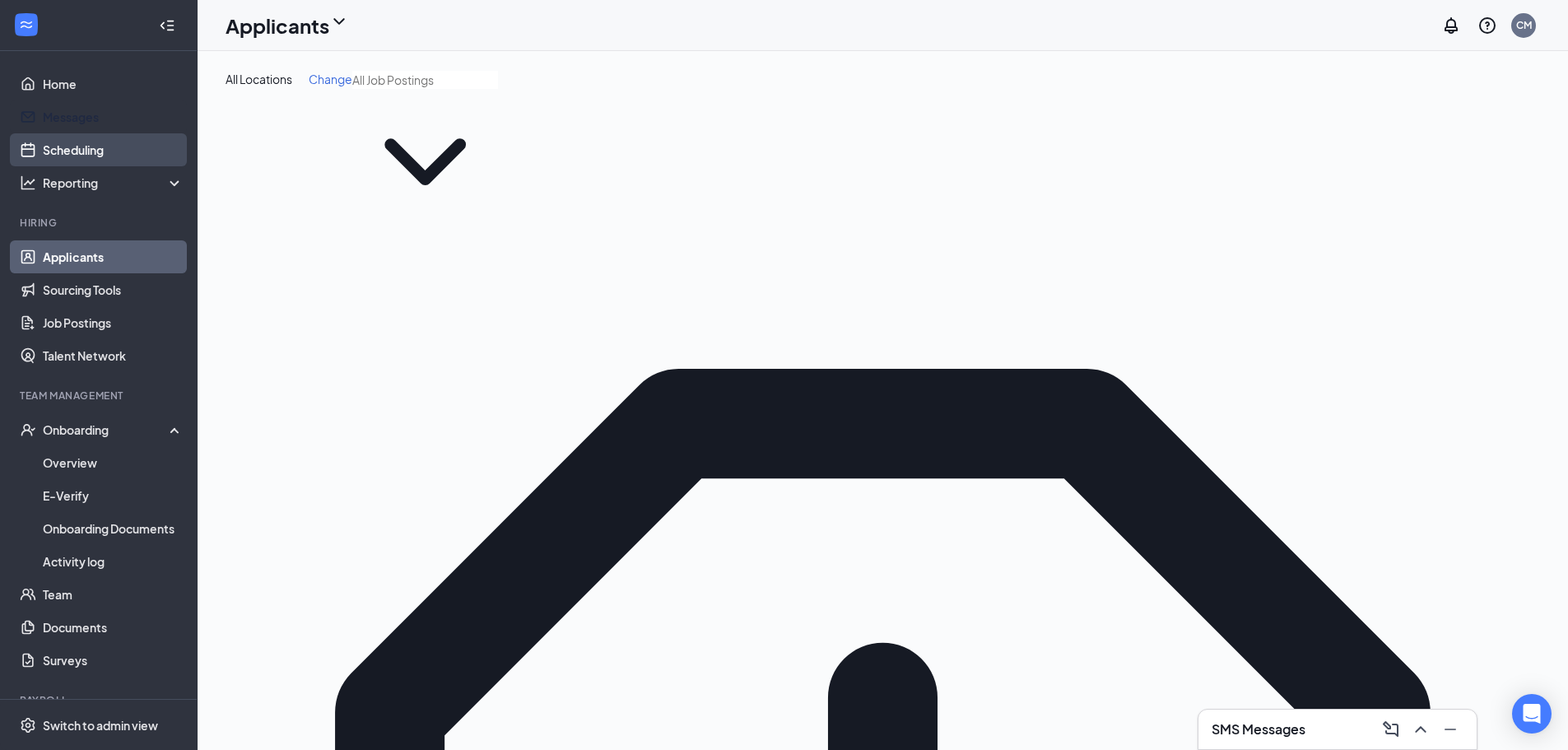
drag, startPoint x: 94, startPoint y: 118, endPoint x: 121, endPoint y: 141, distance: 35.5
click at [94, 118] on link "Messages" at bounding box center [113, 116] width 140 height 33
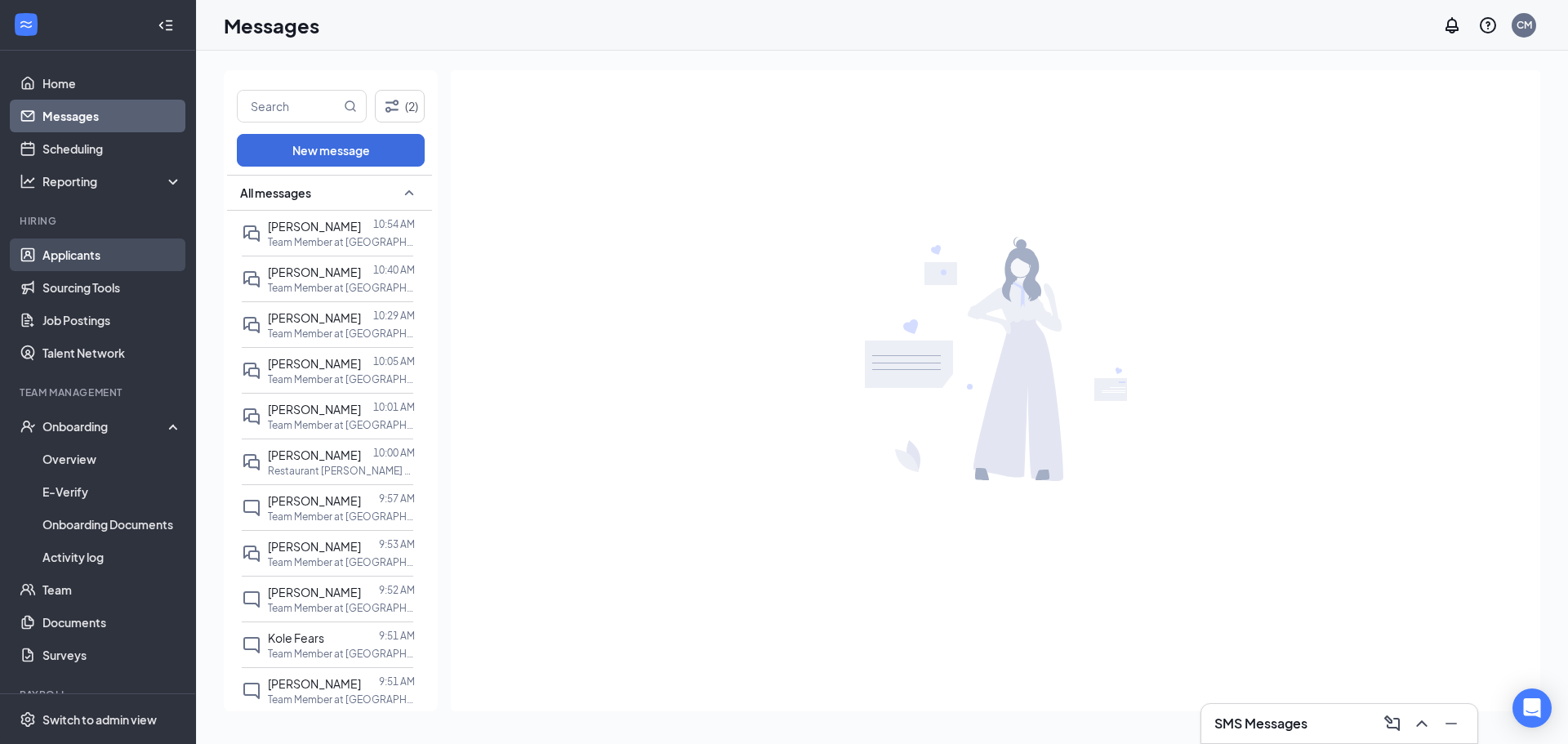
click at [72, 260] on link "Applicants" at bounding box center [113, 255] width 139 height 32
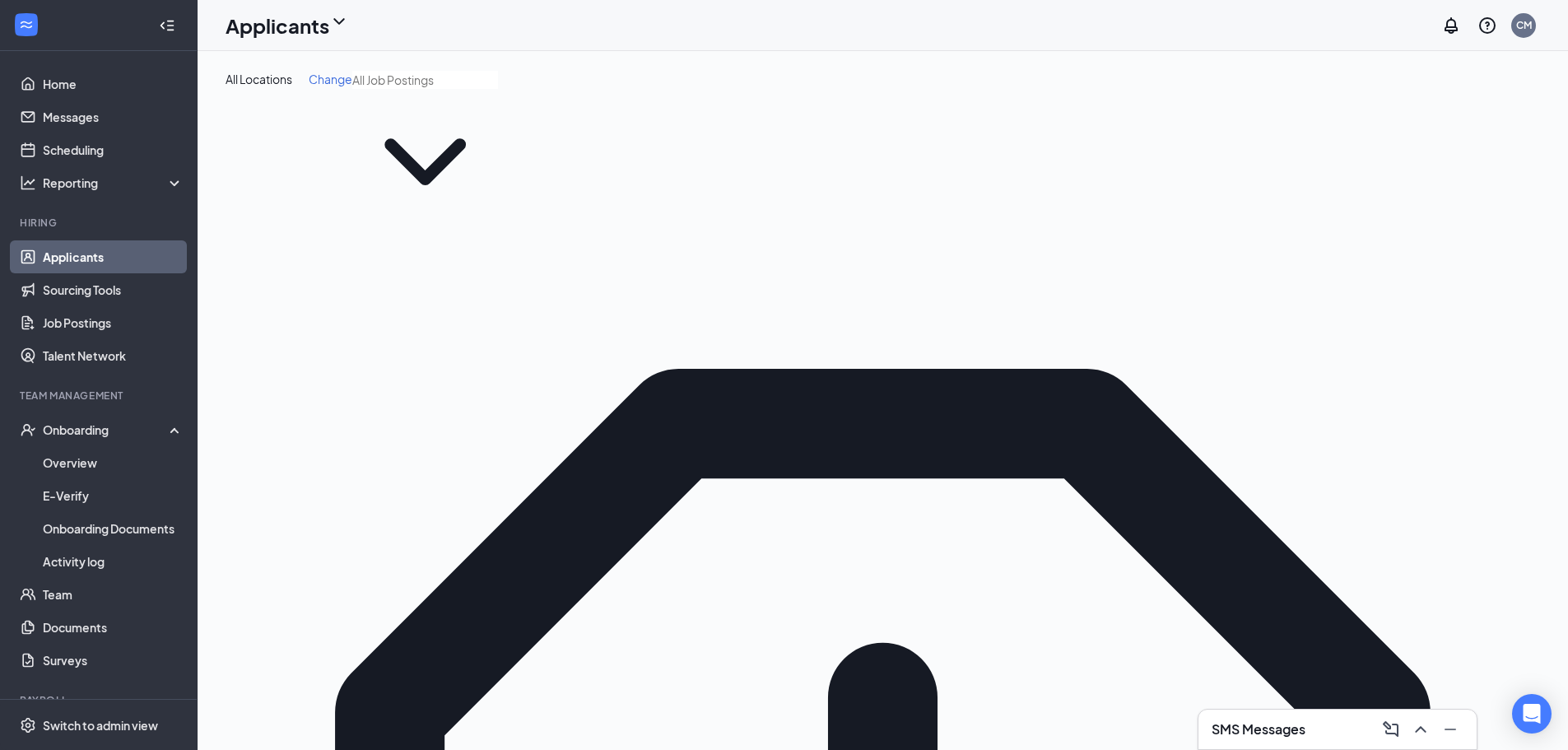
click at [630, 121] on div "All Locations Change" at bounding box center [884, 153] width 1315 height 163
drag, startPoint x: 84, startPoint y: 152, endPoint x: 85, endPoint y: 121, distance: 31.0
click at [84, 152] on link "Scheduling" at bounding box center [113, 150] width 140 height 33
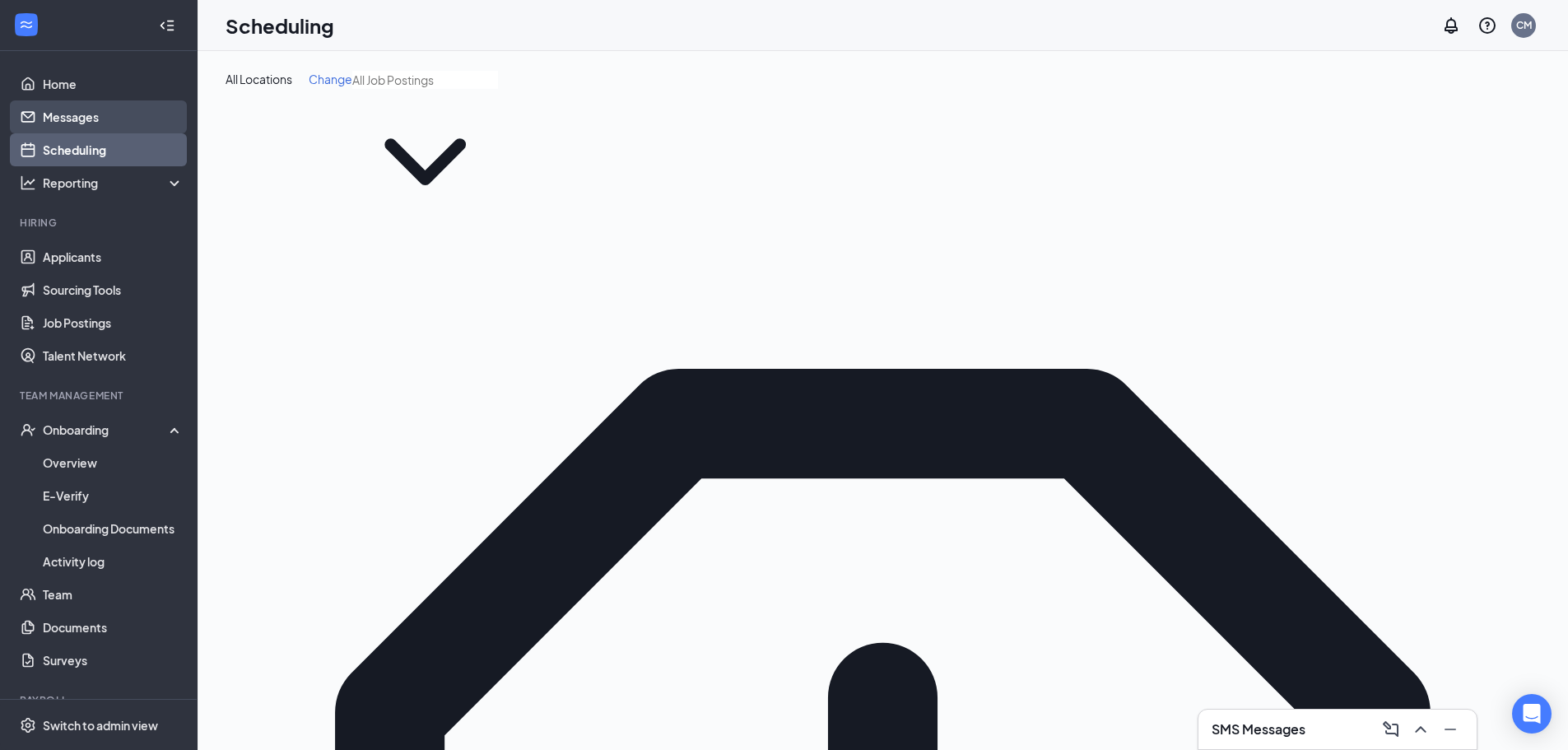
click at [85, 120] on link "Messages" at bounding box center [113, 116] width 140 height 33
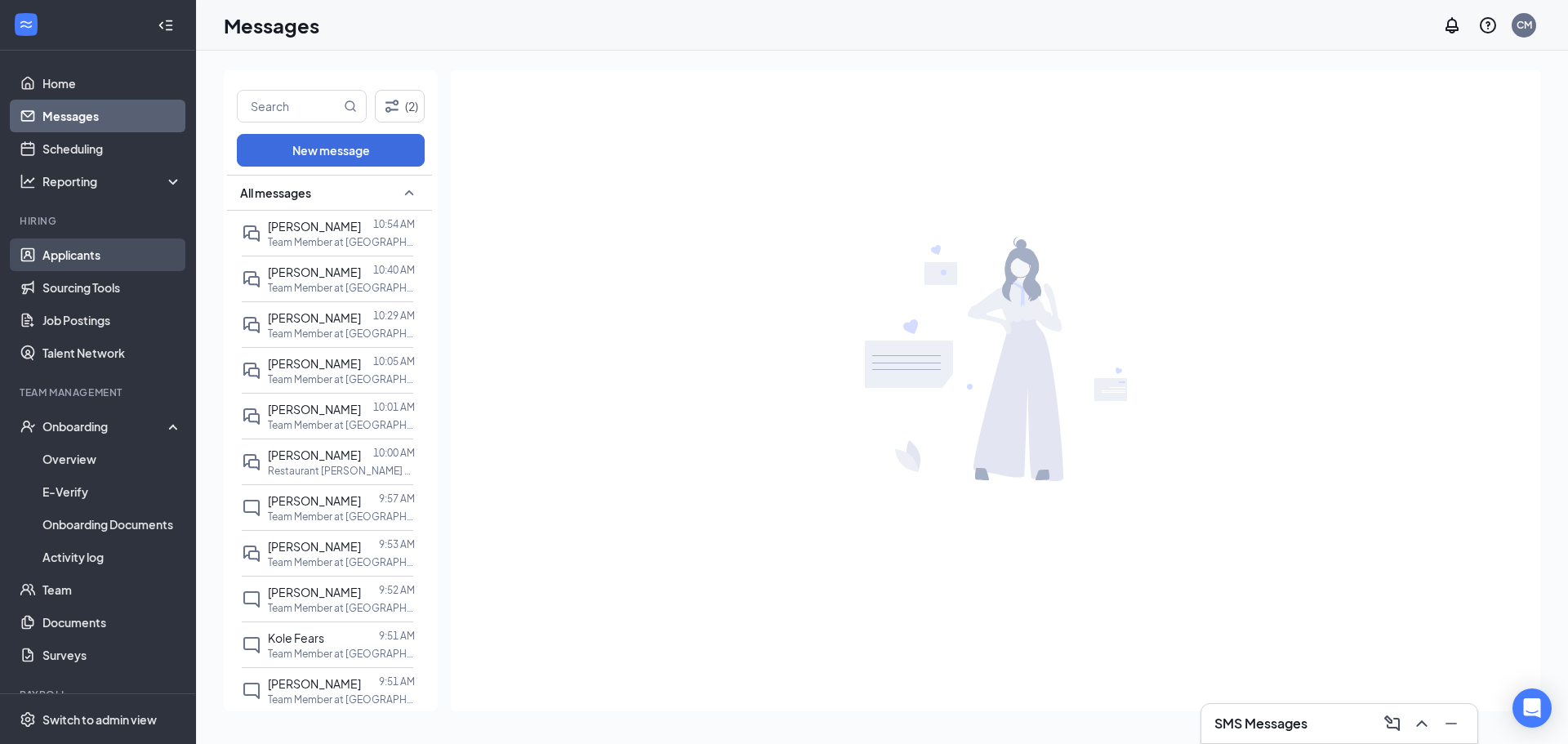
click at [76, 263] on link "Applicants" at bounding box center [113, 255] width 139 height 32
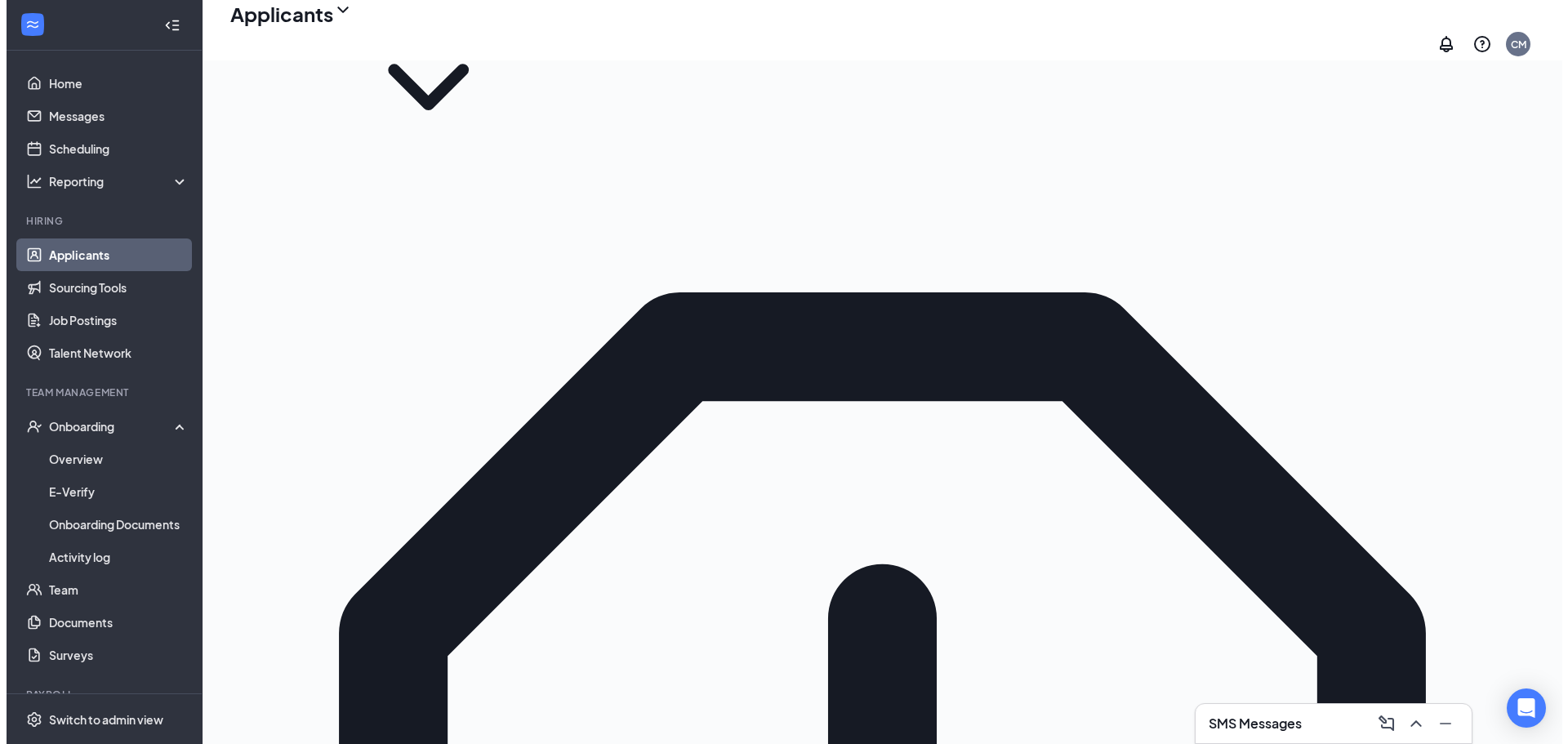
scroll to position [163, 0]
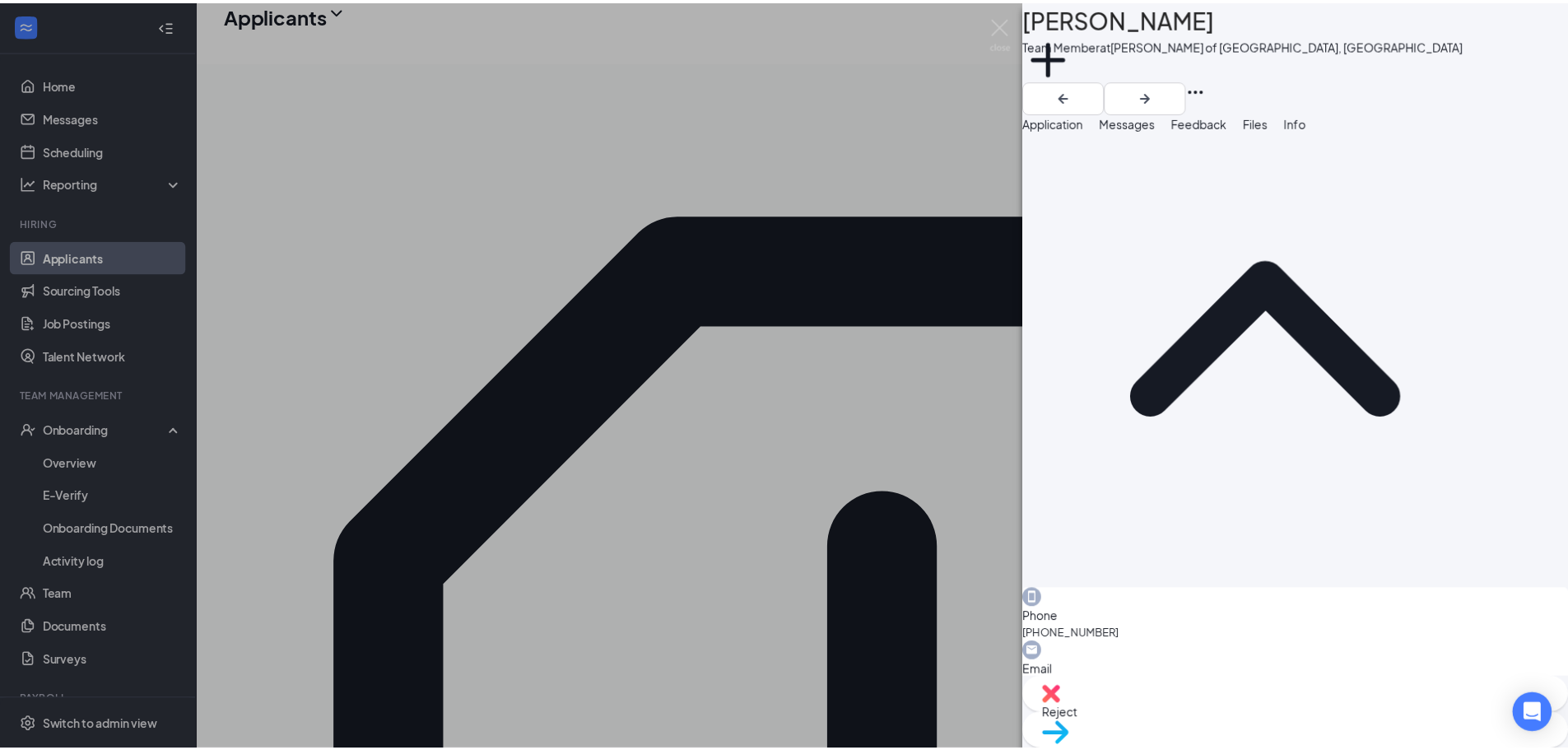
scroll to position [140, 0]
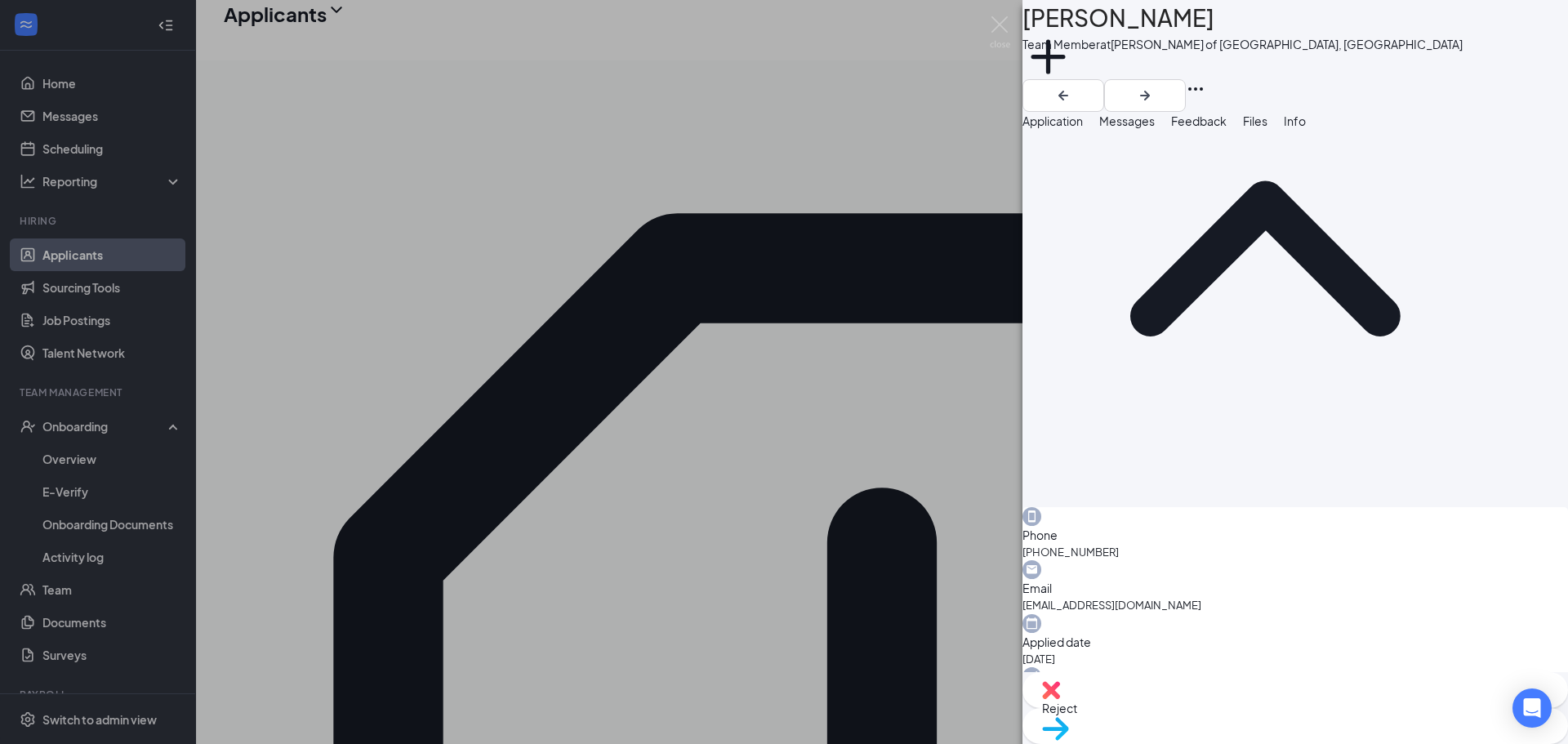
click at [532, 325] on div "DL Davion luckett Team Member at Culver's of Plainfield, IL Add a tag Applicati…" at bounding box center [784, 372] width 1568 height 744
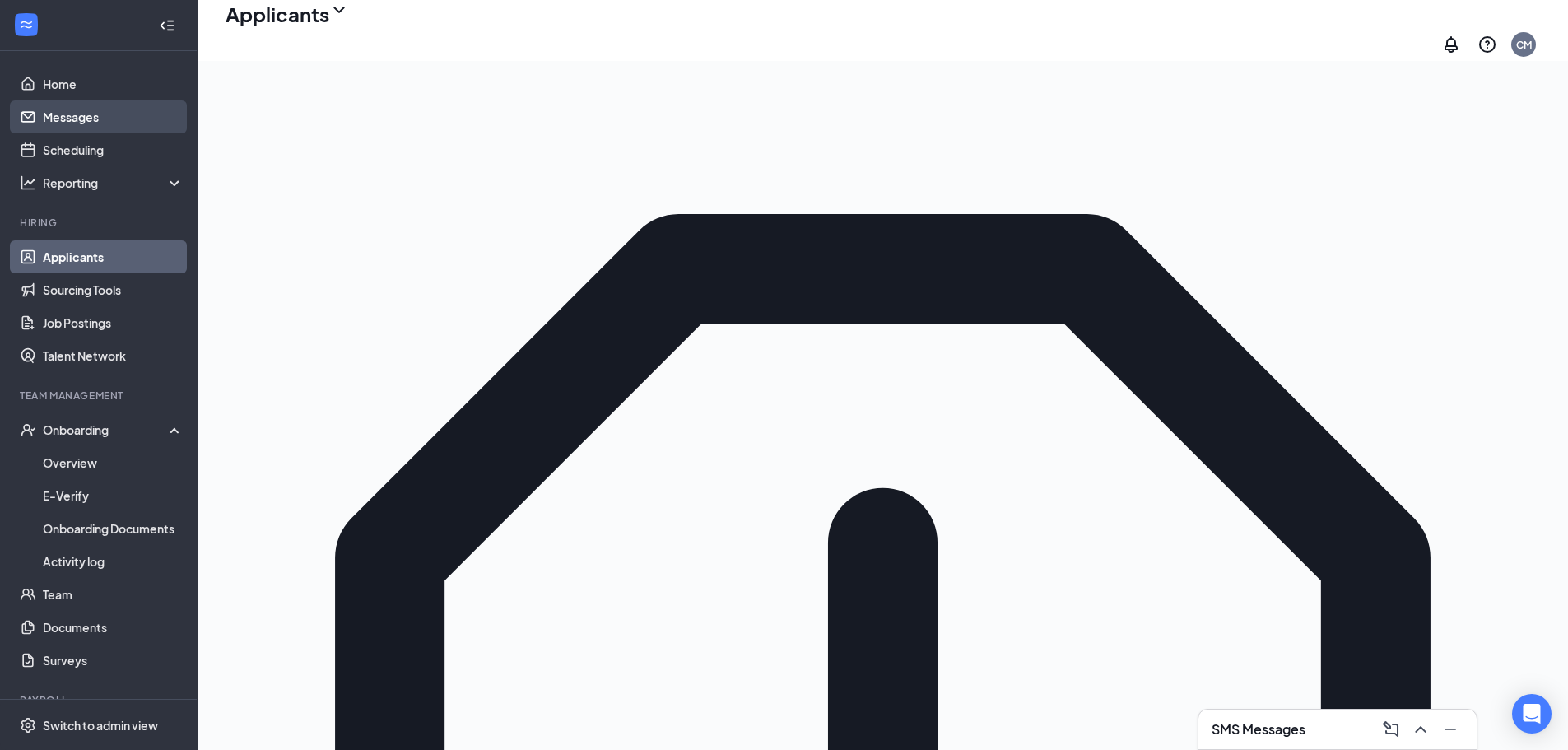
click at [50, 111] on link "Messages" at bounding box center [113, 116] width 140 height 33
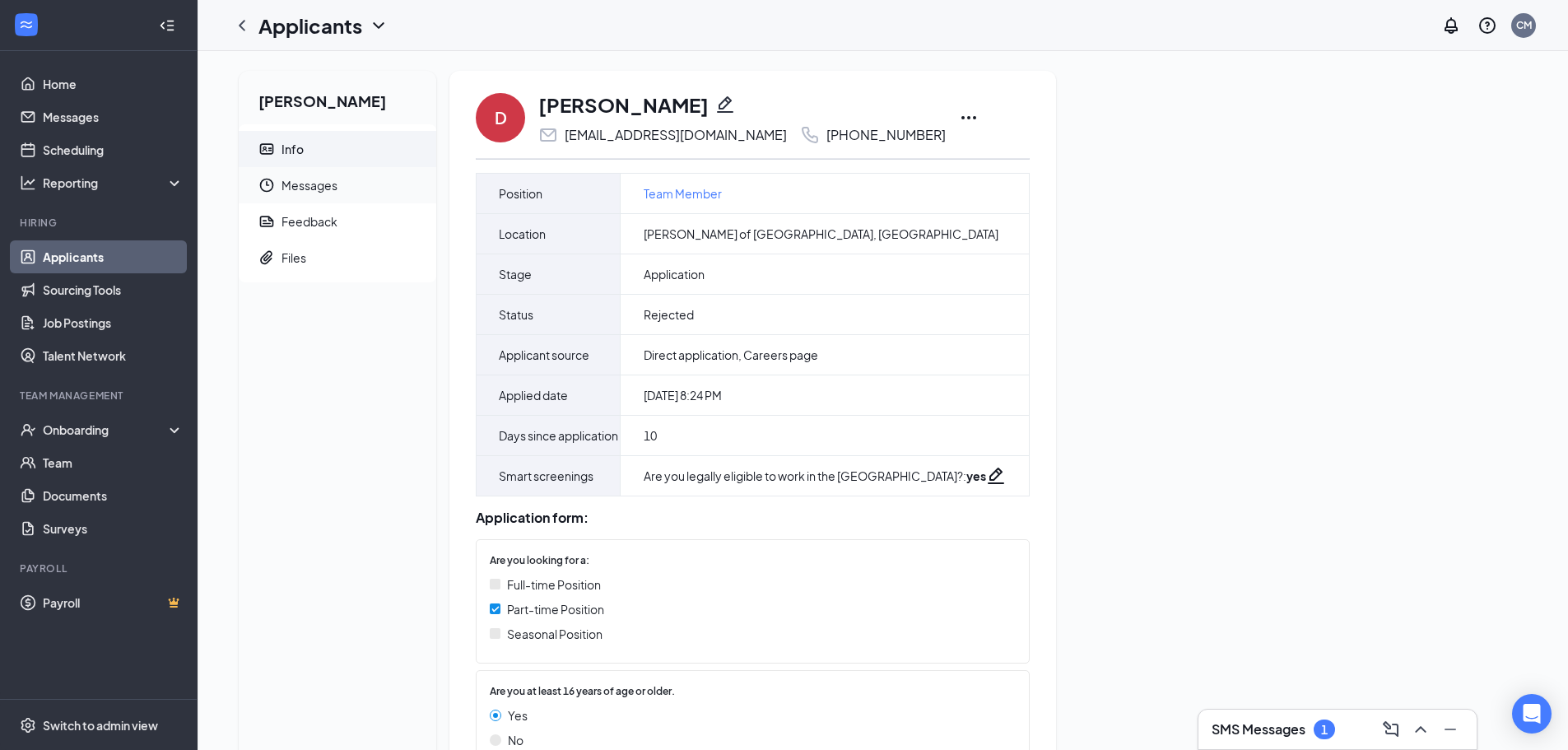
click at [338, 191] on span "Messages" at bounding box center [352, 186] width 141 height 37
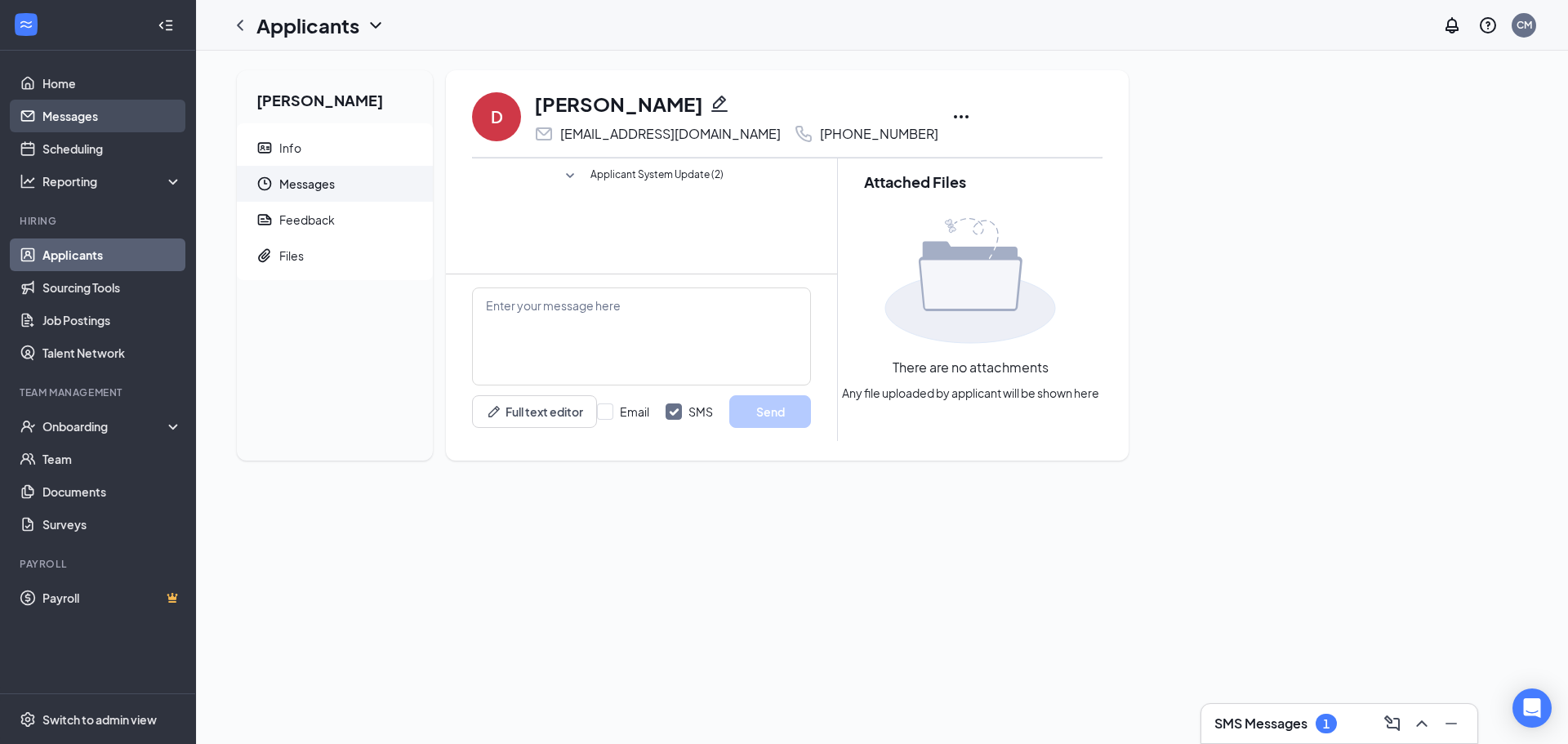
click at [88, 130] on link "Messages" at bounding box center [113, 115] width 139 height 32
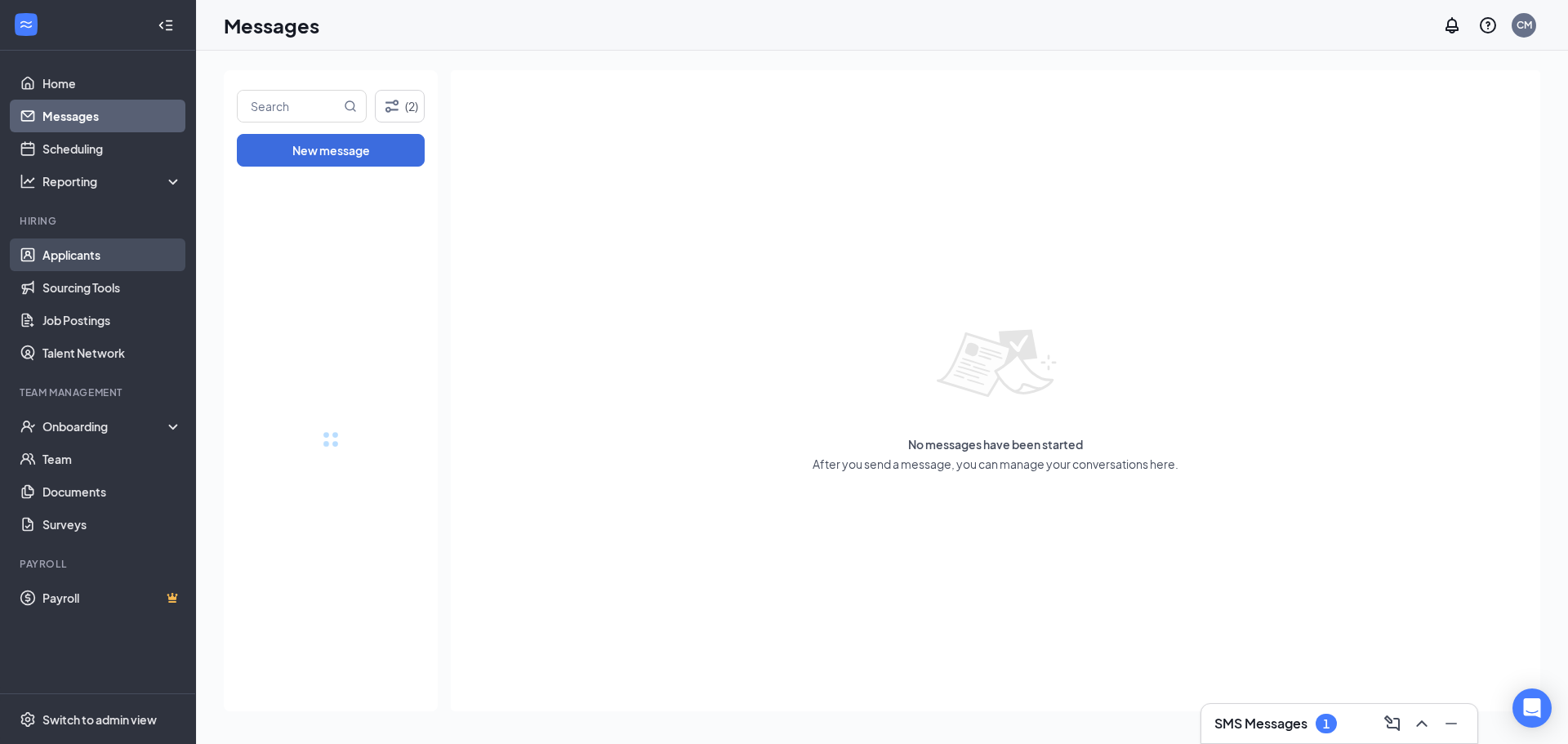
click at [105, 251] on link "Applicants" at bounding box center [113, 255] width 139 height 32
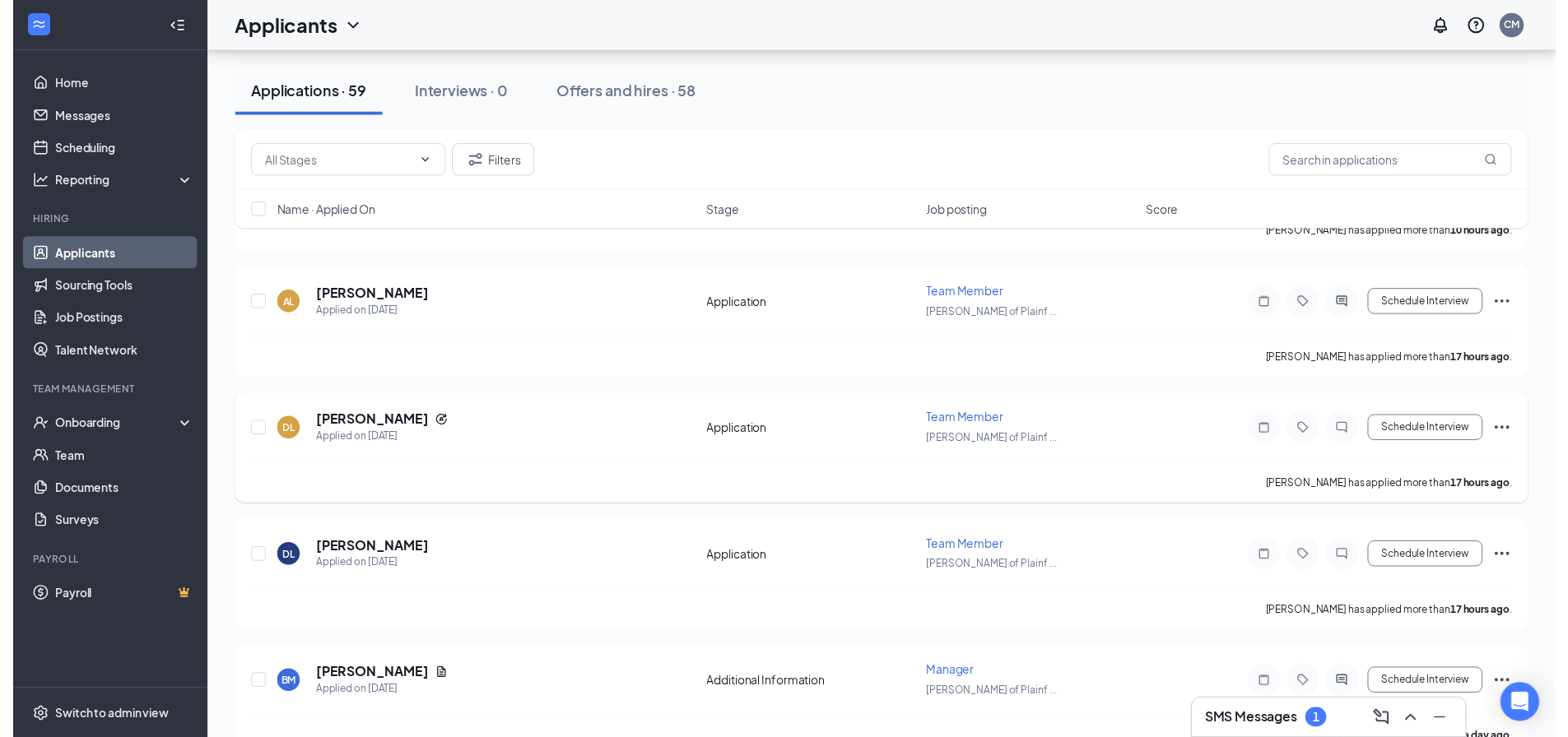
scroll to position [411, 0]
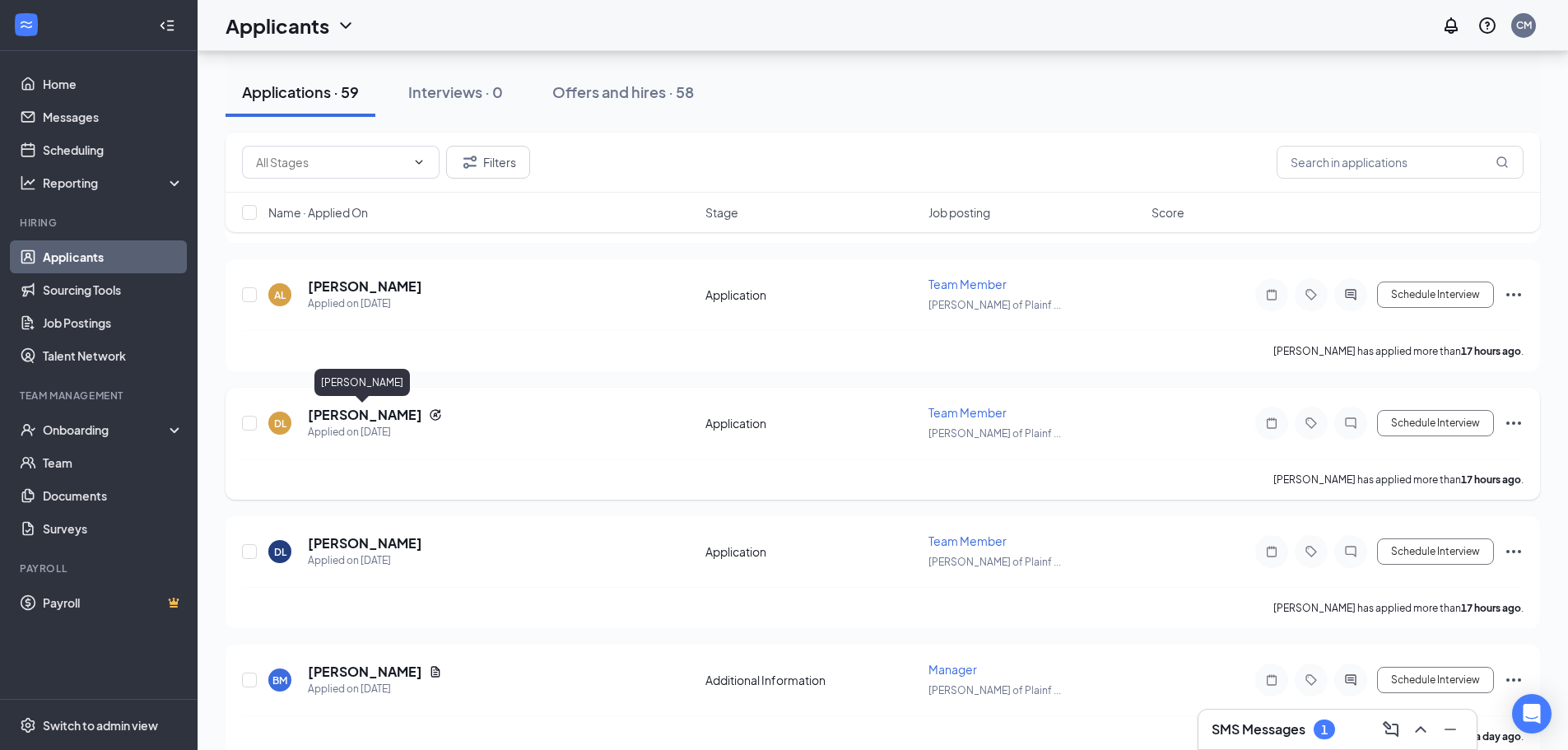
click at [311, 415] on h5 "[PERSON_NAME]" at bounding box center [364, 414] width 114 height 18
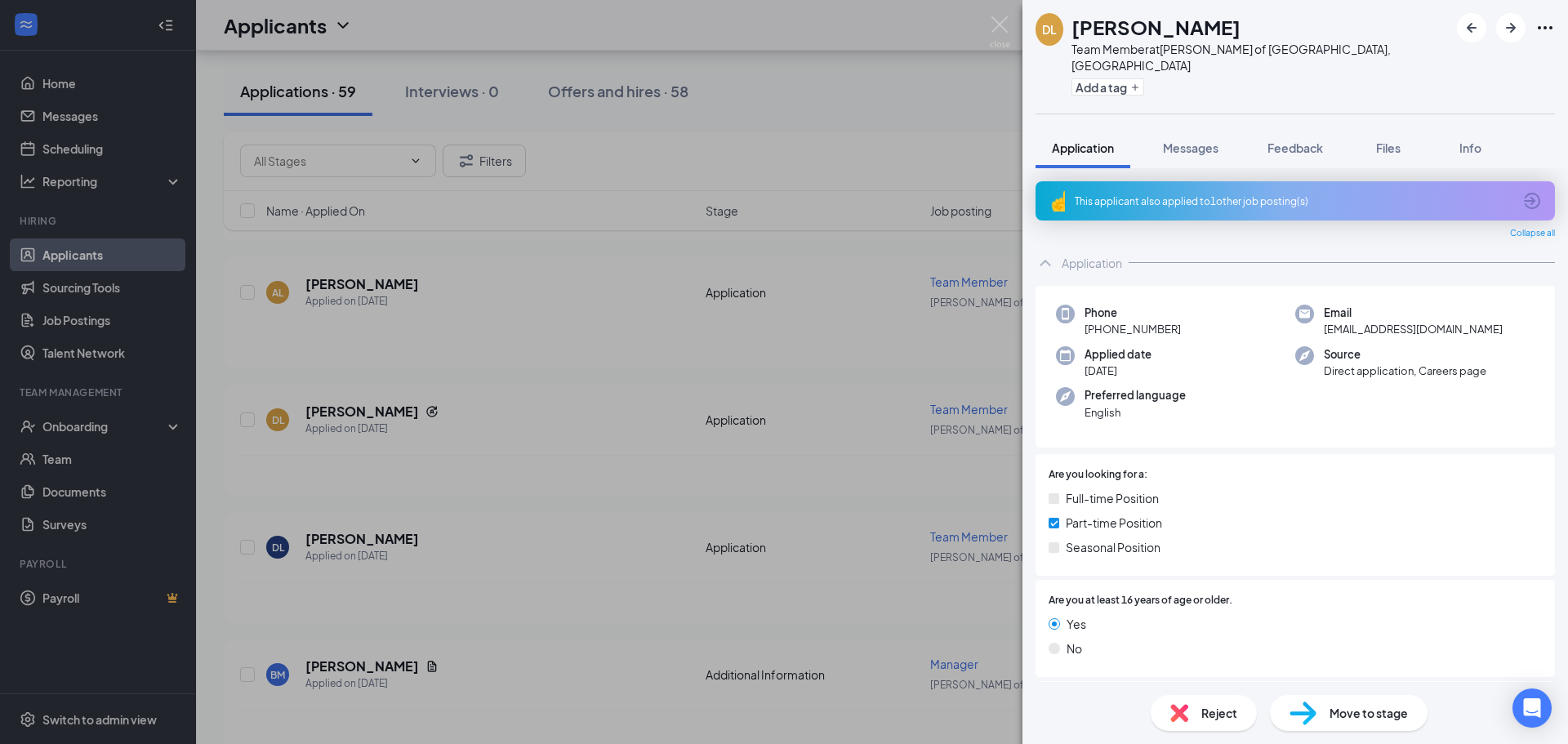
click at [1178, 685] on div "Reject Move to stage" at bounding box center [1295, 713] width 546 height 62
click at [1188, 706] on div "Reject" at bounding box center [1204, 713] width 106 height 36
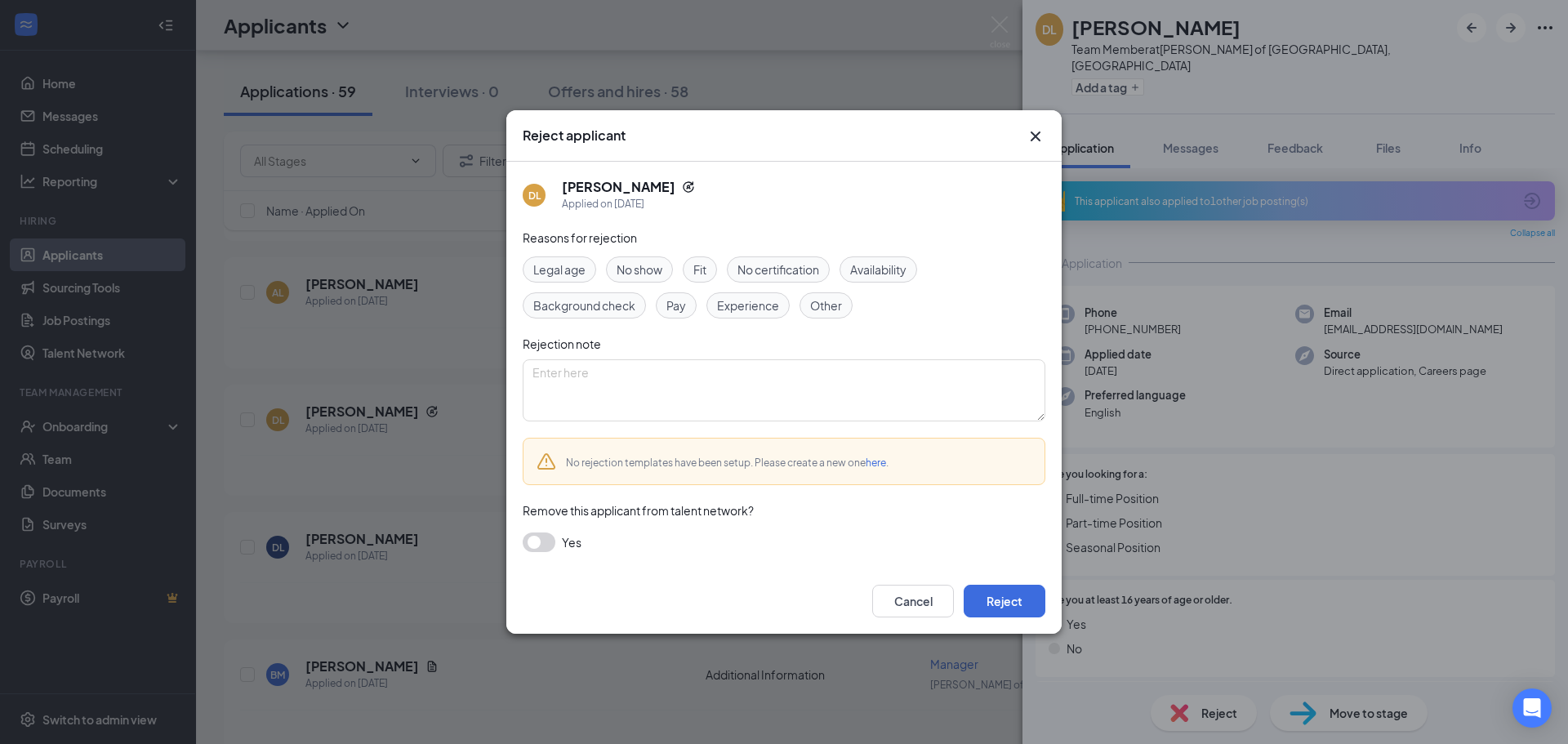
click at [1036, 626] on div "Cancel Reject" at bounding box center [784, 601] width 555 height 66
click at [1029, 613] on button "Reject" at bounding box center [1004, 601] width 82 height 32
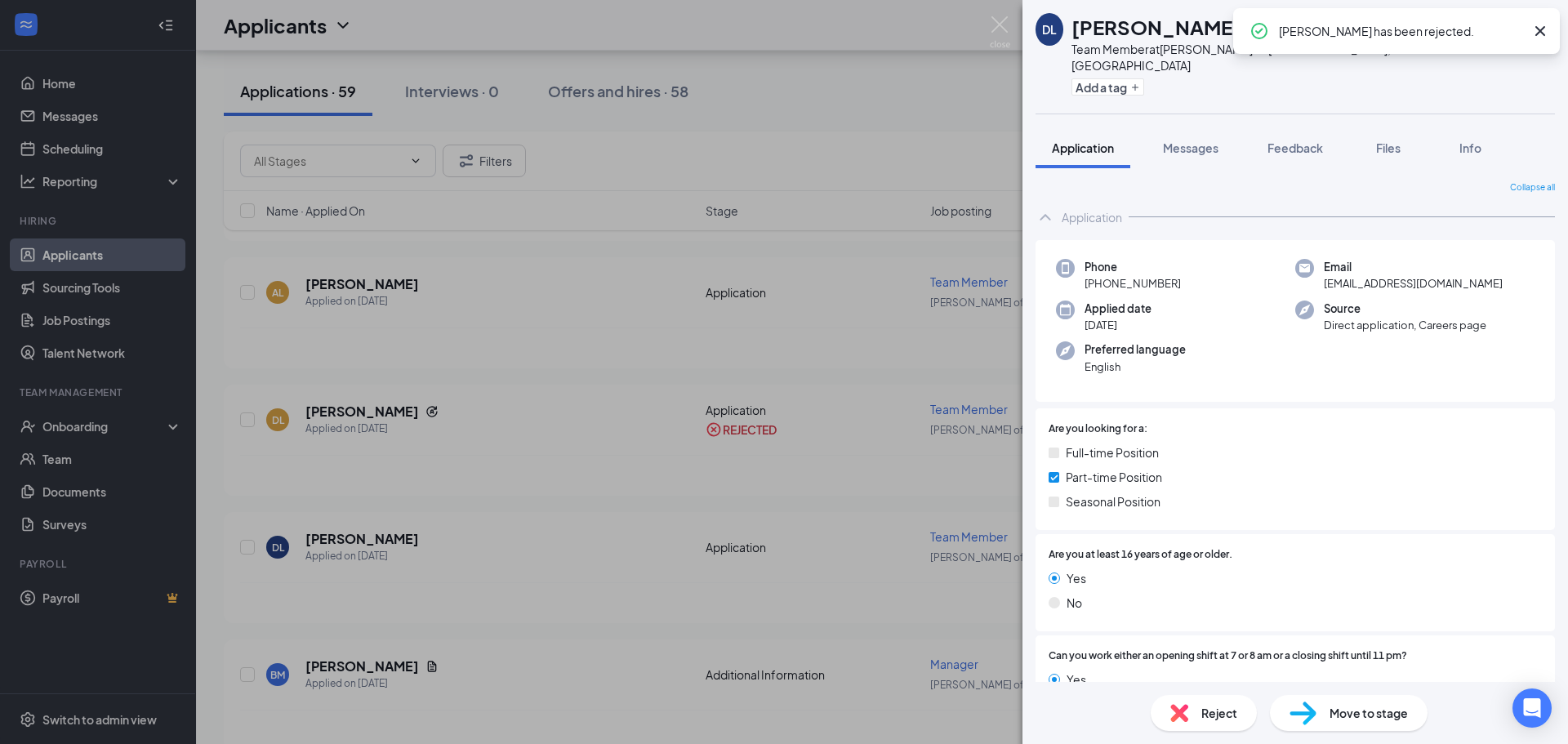
click at [589, 464] on div "DL Davion luckett Team Member at Culver's of Plainfield, IL Add a tag Applicati…" at bounding box center [784, 372] width 1568 height 744
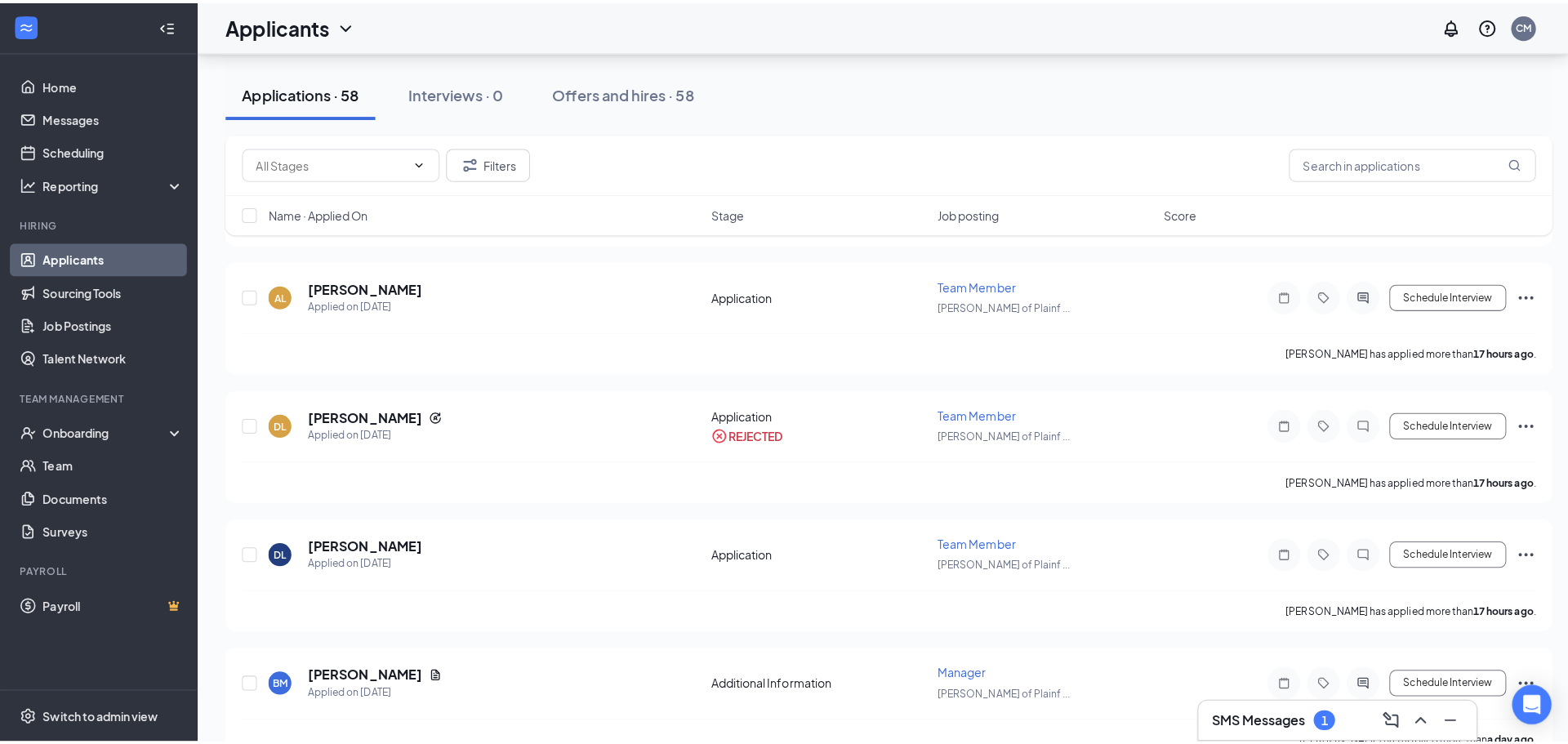
scroll to position [653, 0]
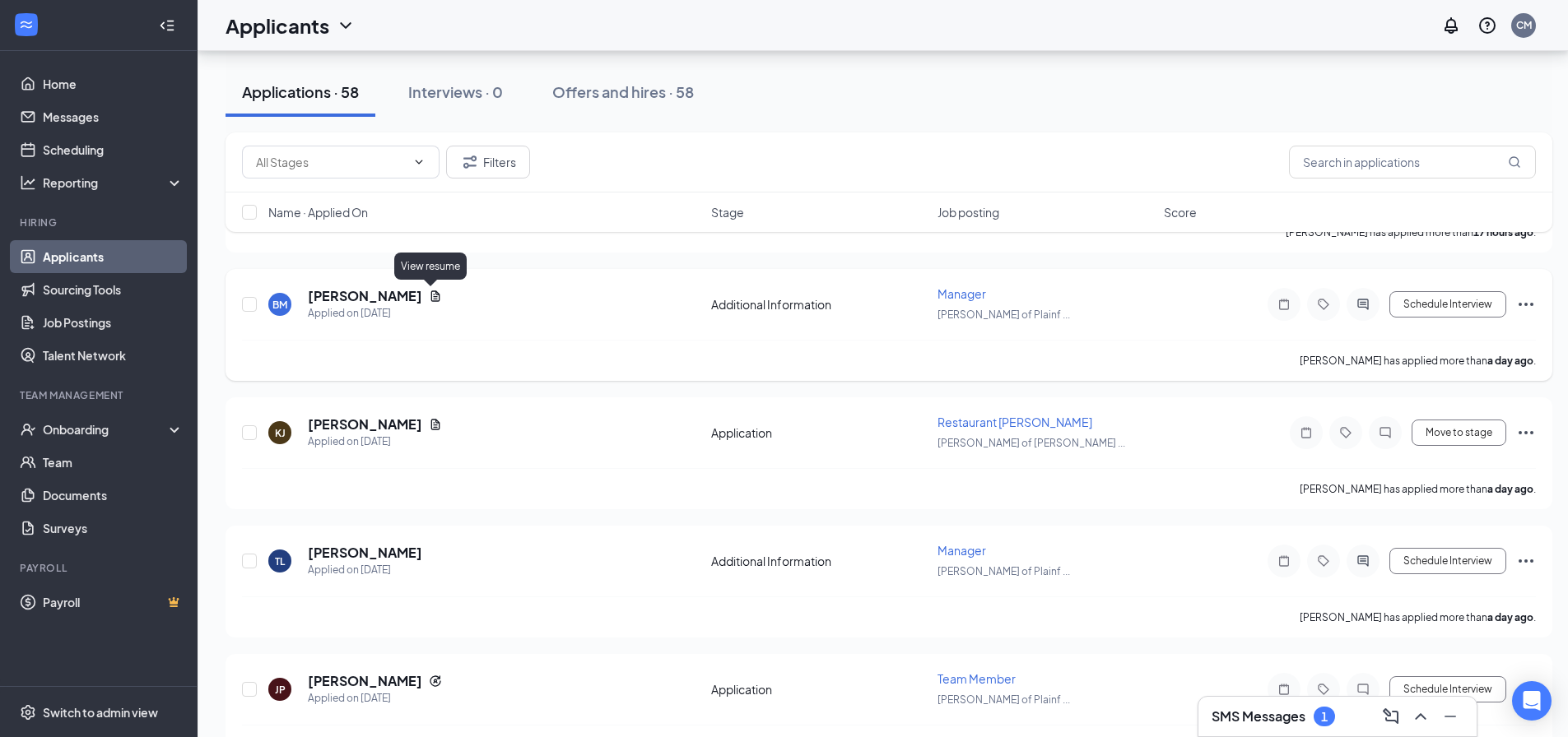
click at [435, 300] on icon "Document" at bounding box center [436, 295] width 9 height 11
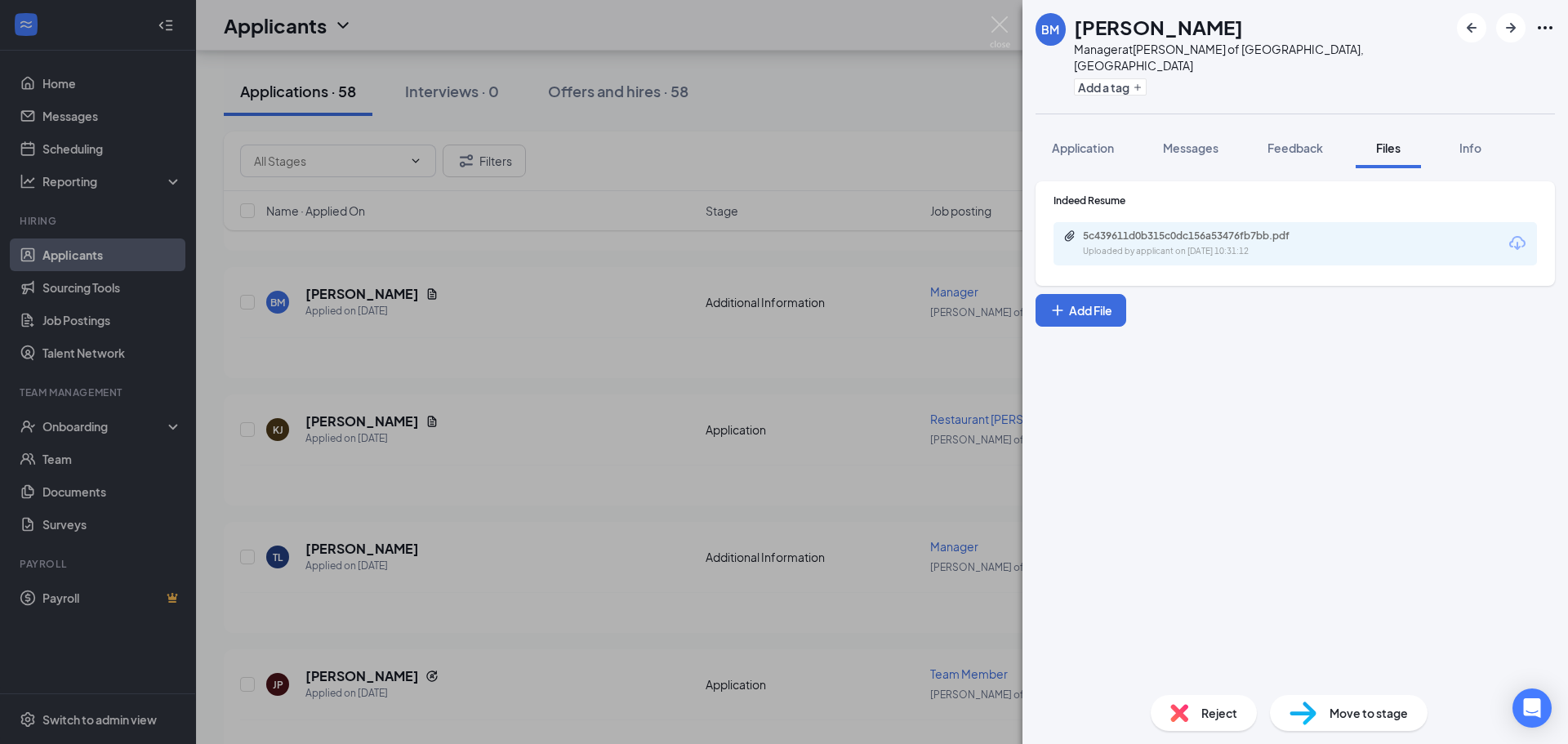
click at [1151, 230] on div "5c439611d0b315c0dc156a53476fb7bb.pdf" at bounding box center [1197, 237] width 229 height 13
click at [1111, 140] on span "Application" at bounding box center [1083, 147] width 62 height 14
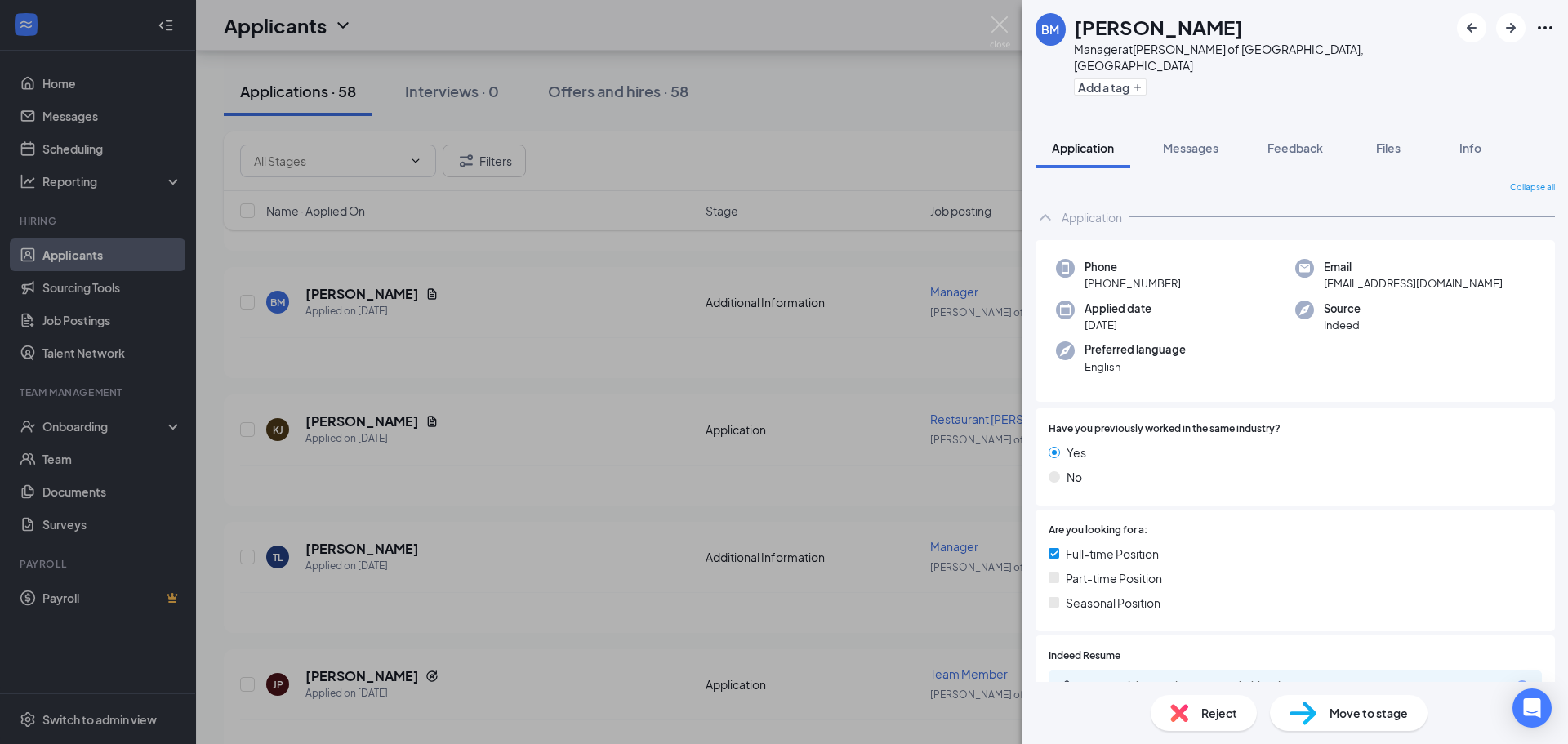
click at [936, 296] on div "BM Basir Muhammad Manager at Culver's of Plainfield, IL Add a tag Application M…" at bounding box center [784, 372] width 1568 height 744
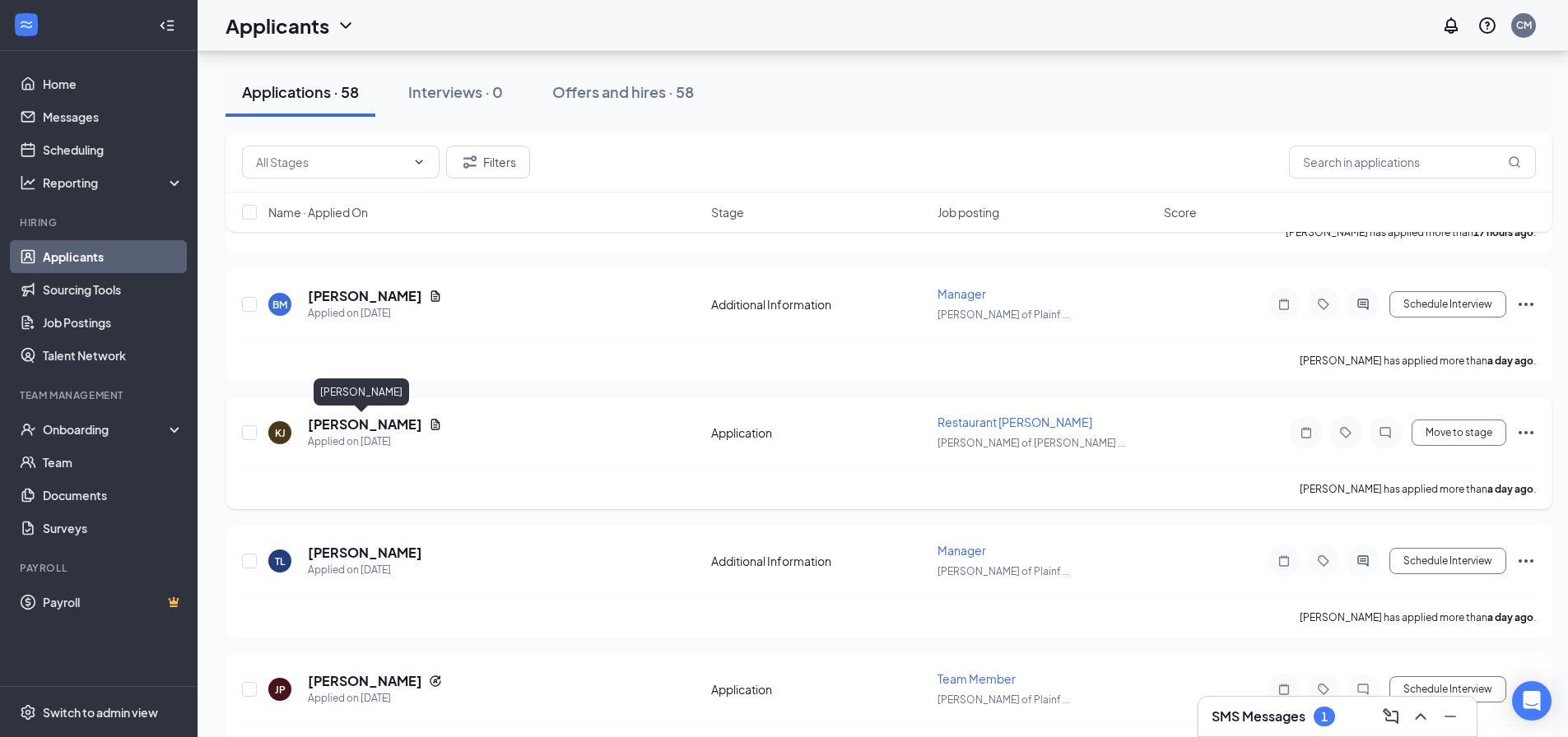
click at [357, 423] on h5 "Kenneth Jones" at bounding box center [364, 424] width 114 height 18
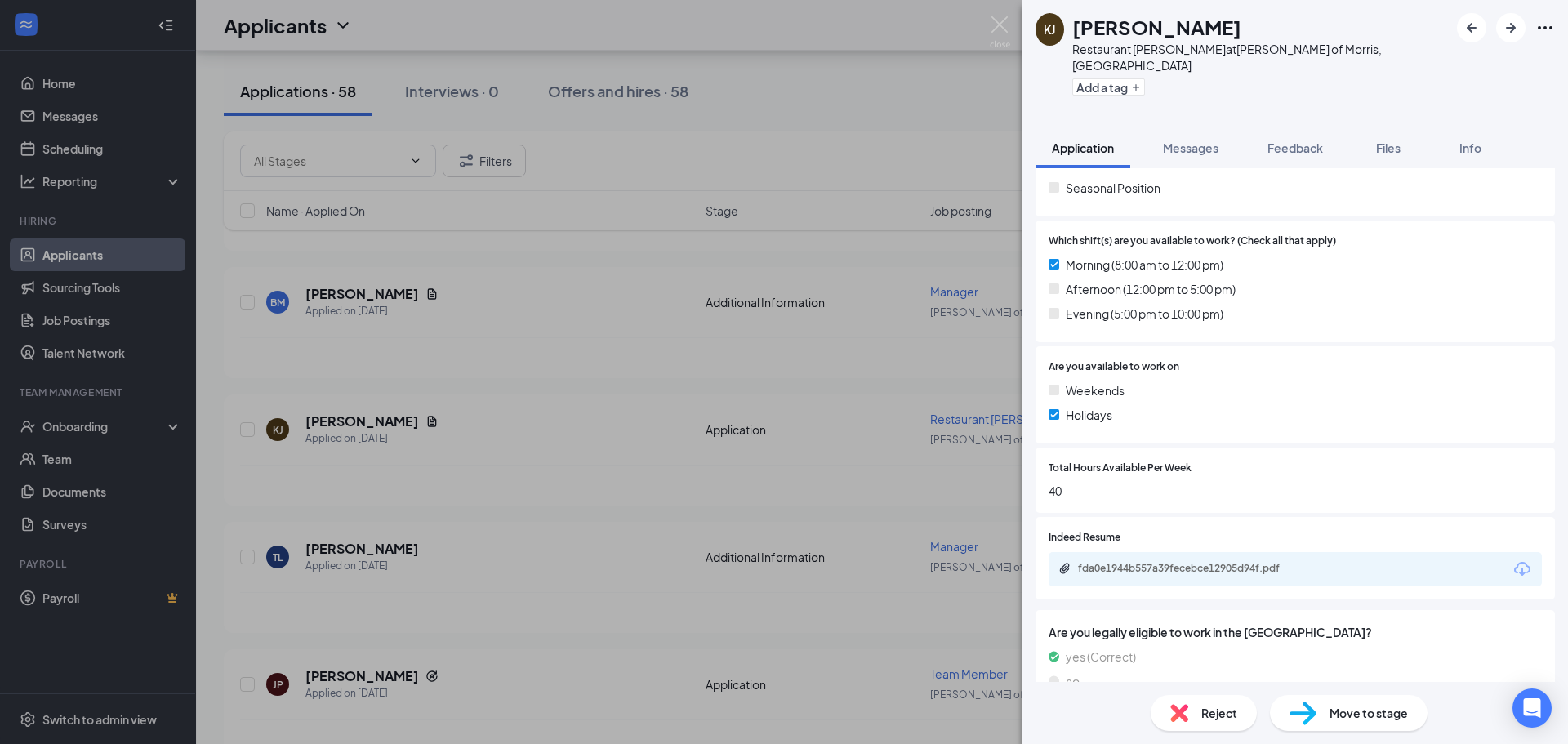
scroll to position [430, 0]
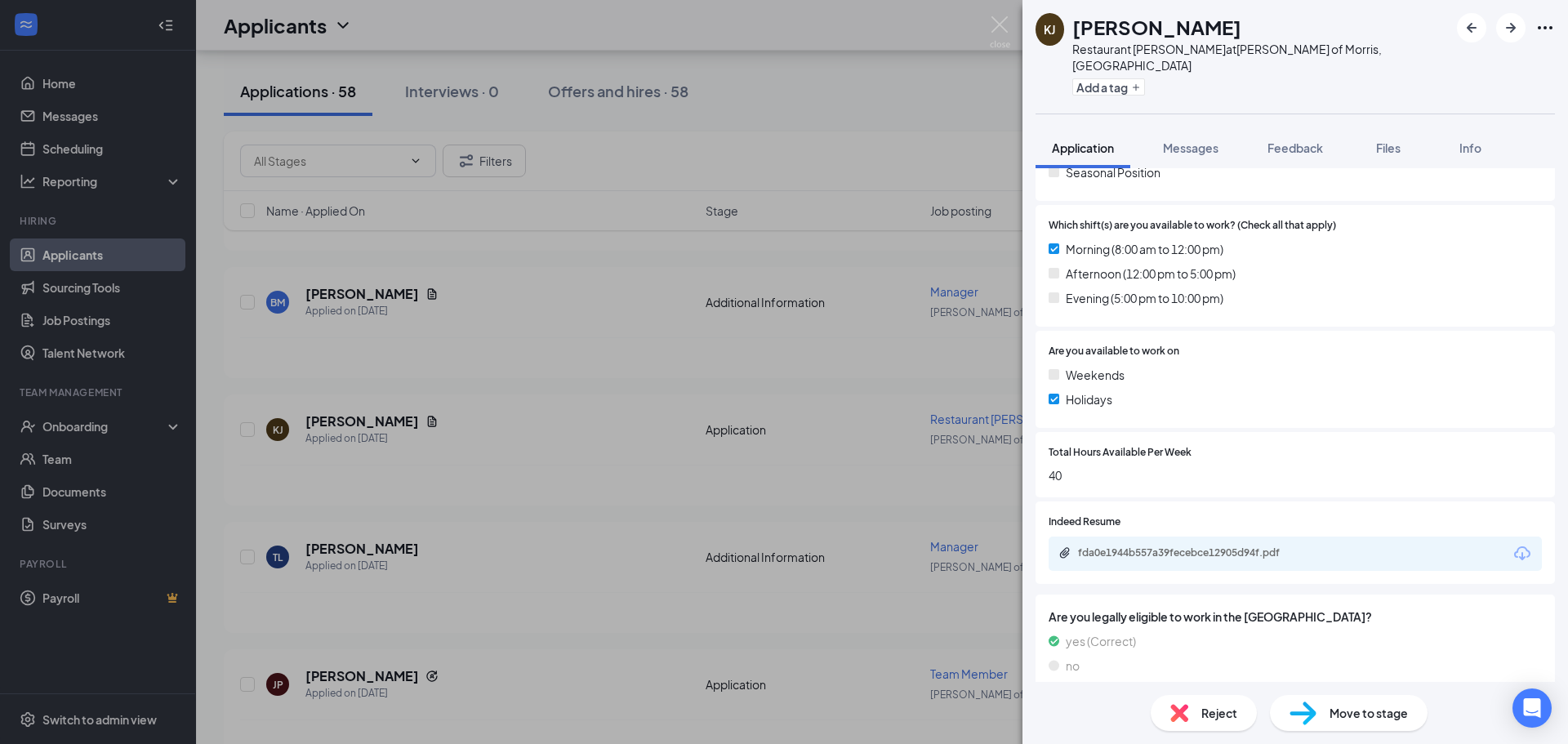
click at [1252, 547] on div "fda0e1944b557a39fecebce12905d94f.pdf" at bounding box center [1192, 553] width 229 height 13
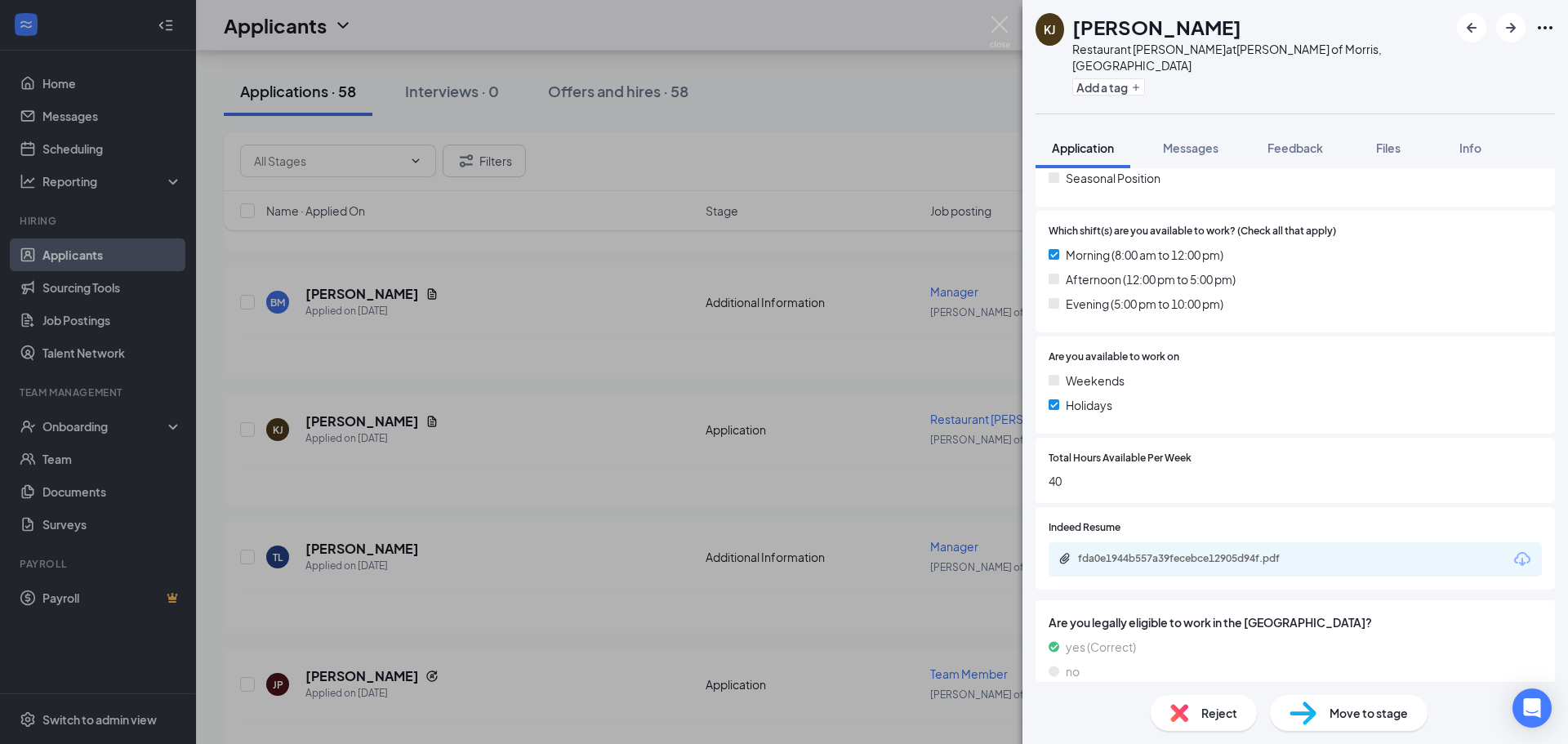
click at [1187, 713] on img at bounding box center [1179, 713] width 18 height 18
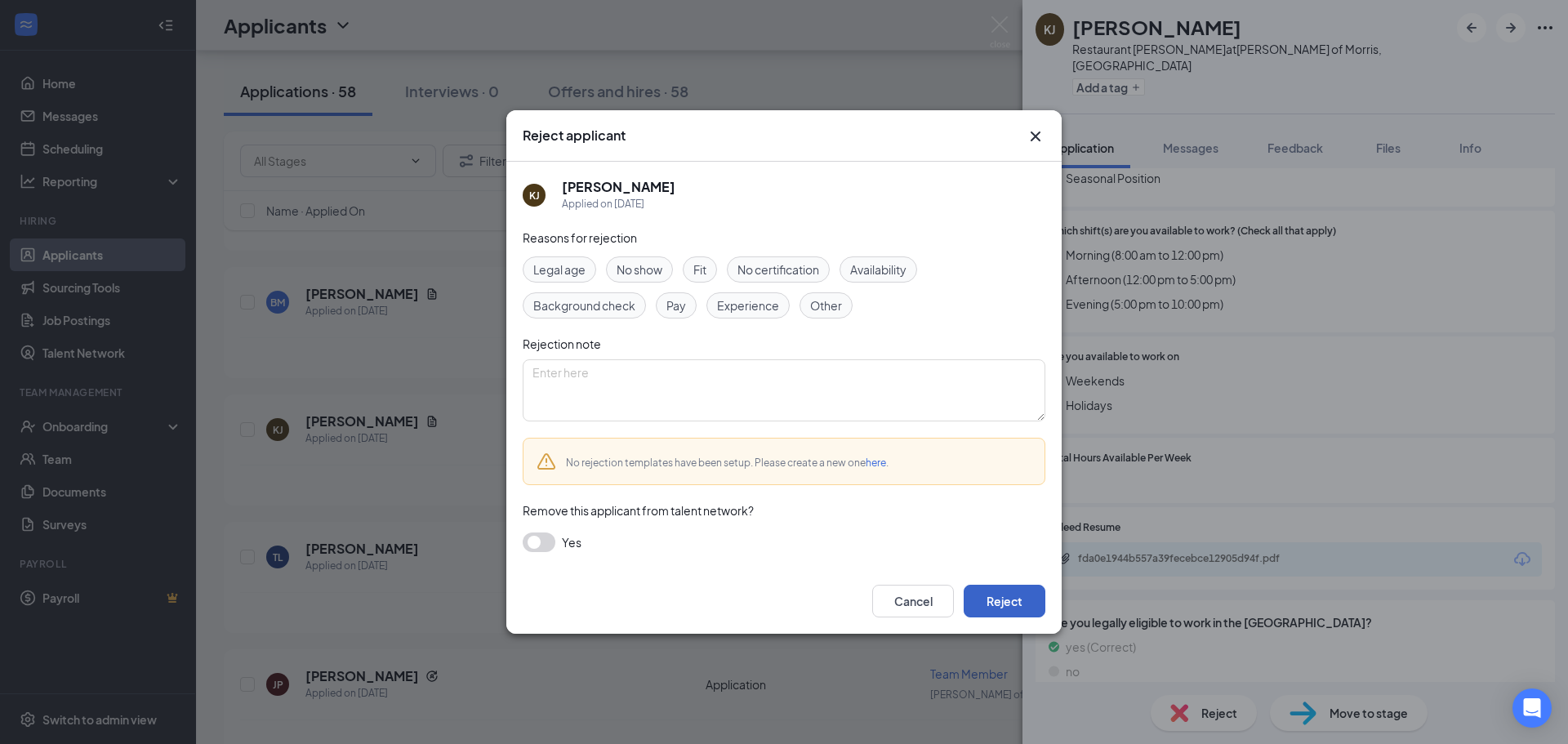
click at [1000, 605] on button "Reject" at bounding box center [1004, 601] width 82 height 32
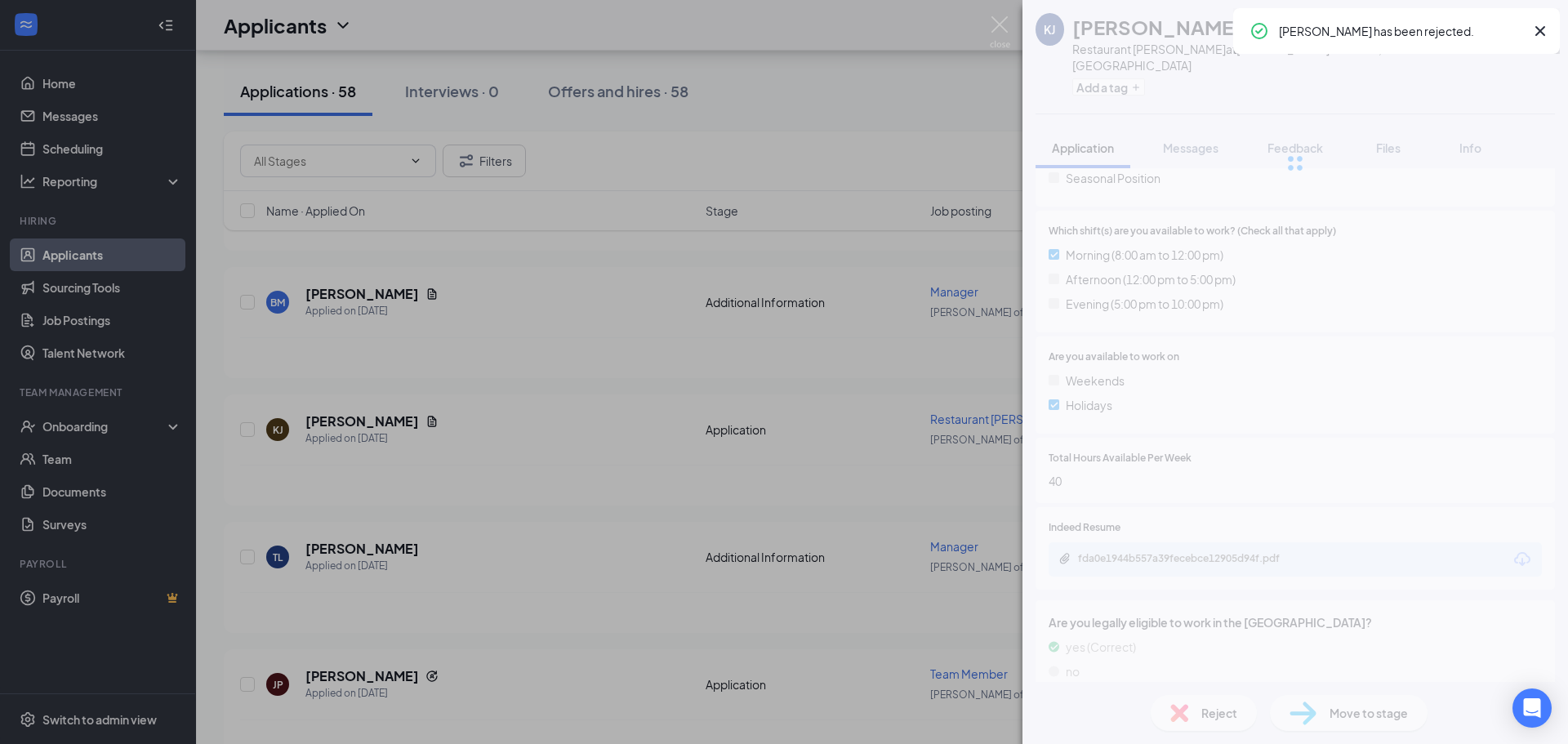
click at [575, 430] on div "KJ Kenneth Jones Restaurant Porter at Culver's of Morris, IL Add a tag Applicat…" at bounding box center [784, 372] width 1568 height 744
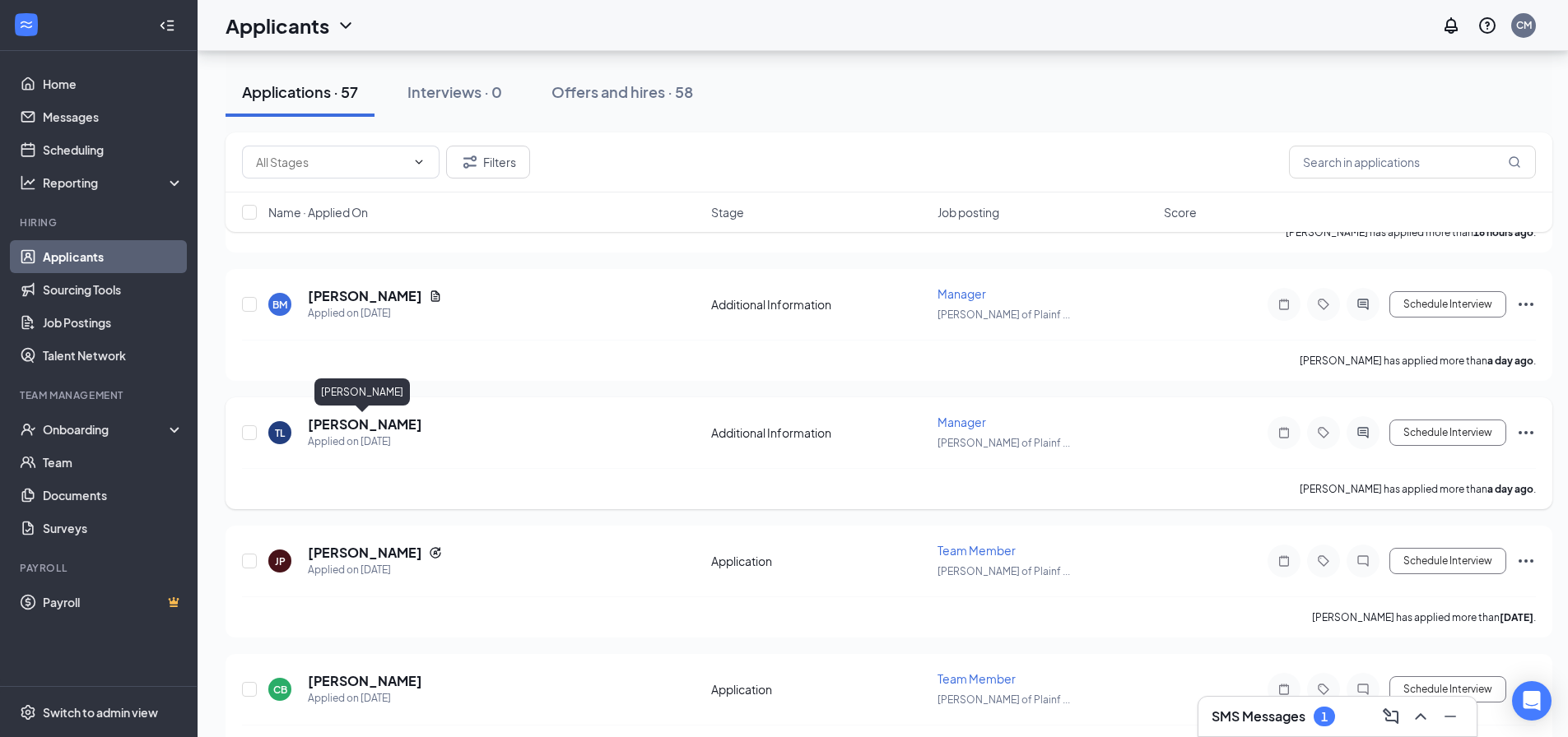
click at [351, 424] on h5 "Tameisha Lidge" at bounding box center [364, 424] width 114 height 18
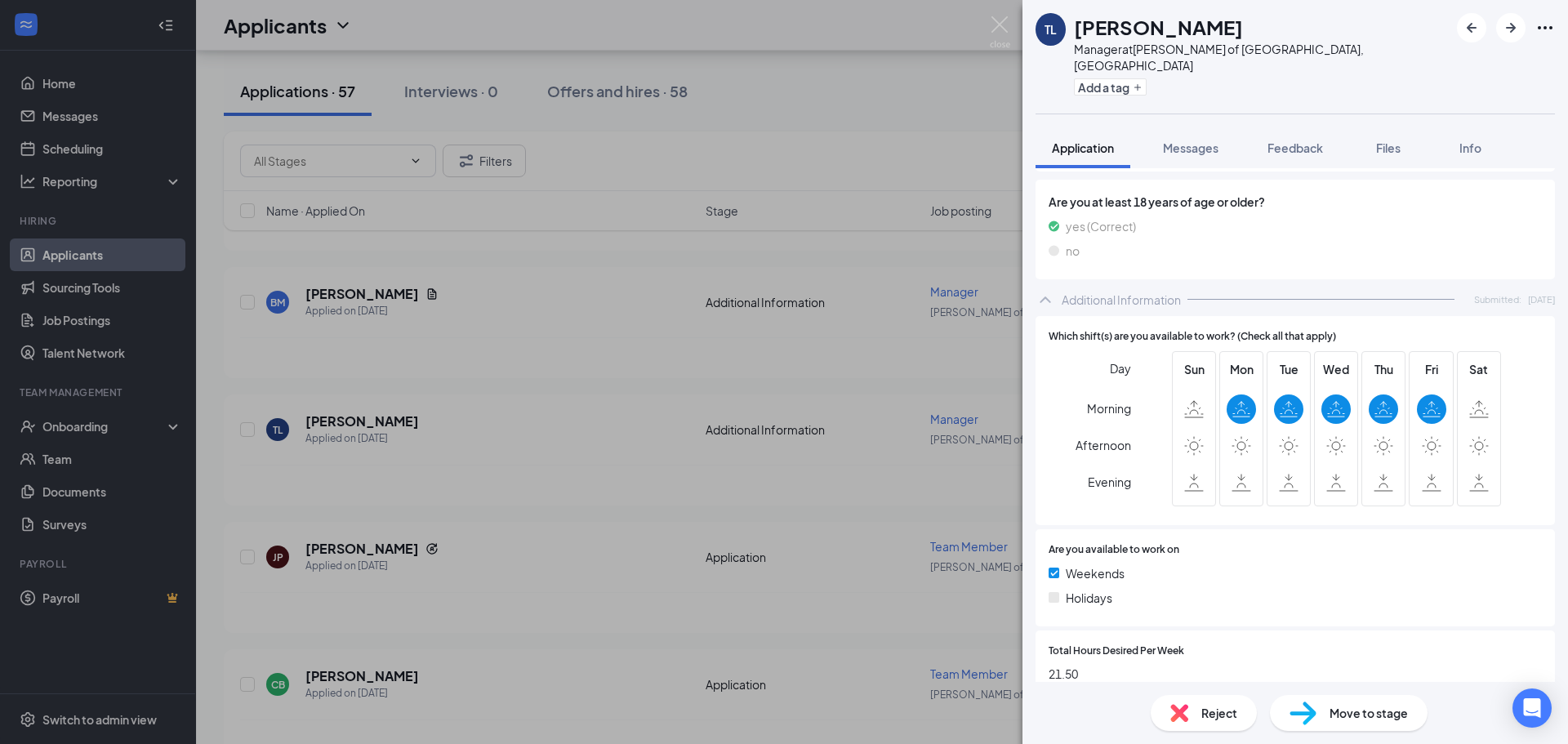
scroll to position [569, 0]
click at [1234, 719] on span "Reject" at bounding box center [1220, 713] width 36 height 18
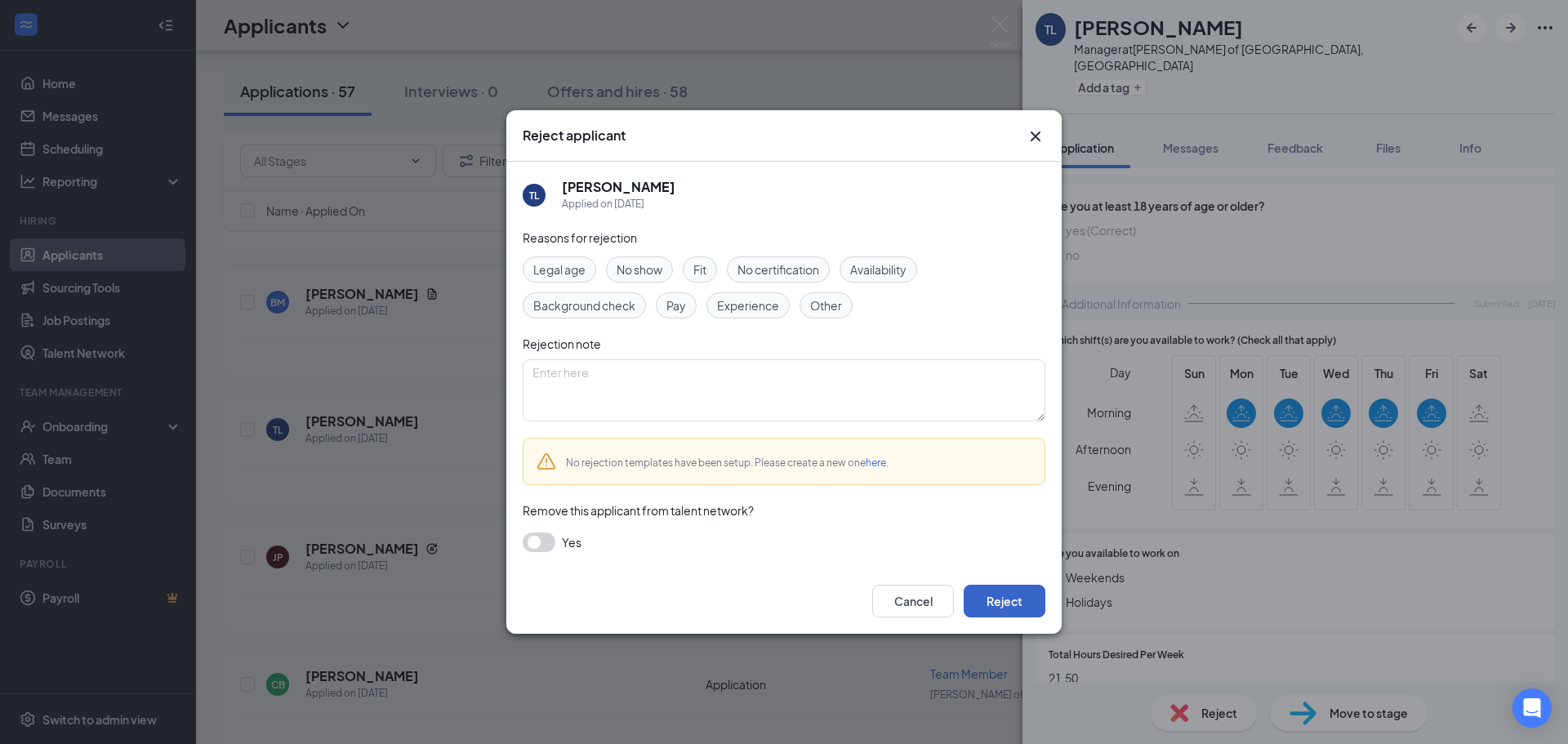
click at [1004, 601] on button "Reject" at bounding box center [1004, 601] width 82 height 32
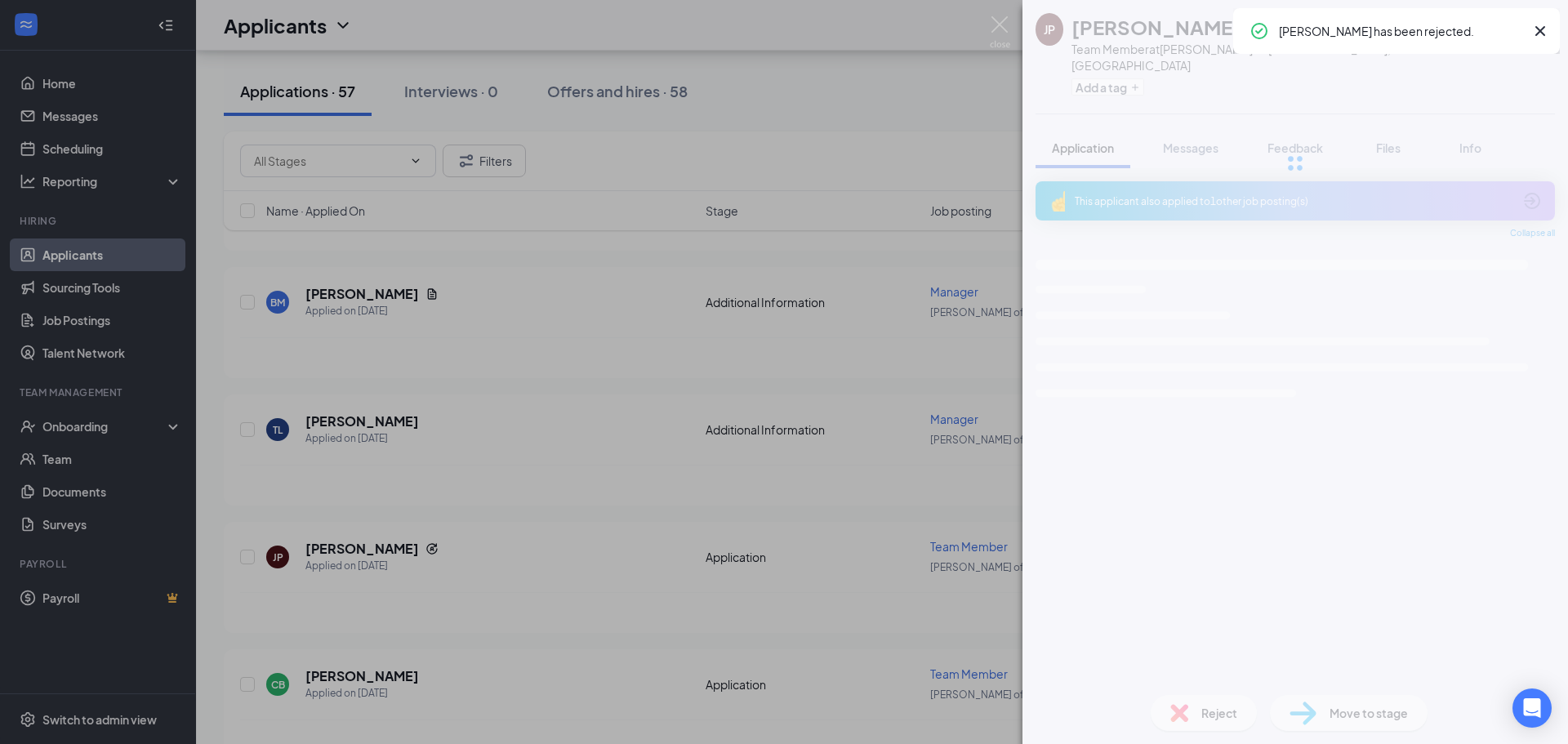
click at [553, 449] on div "JP Jalynn Purefoy Team Member at Culver's of Plainfield, IL Add a tag Applicati…" at bounding box center [784, 372] width 1568 height 744
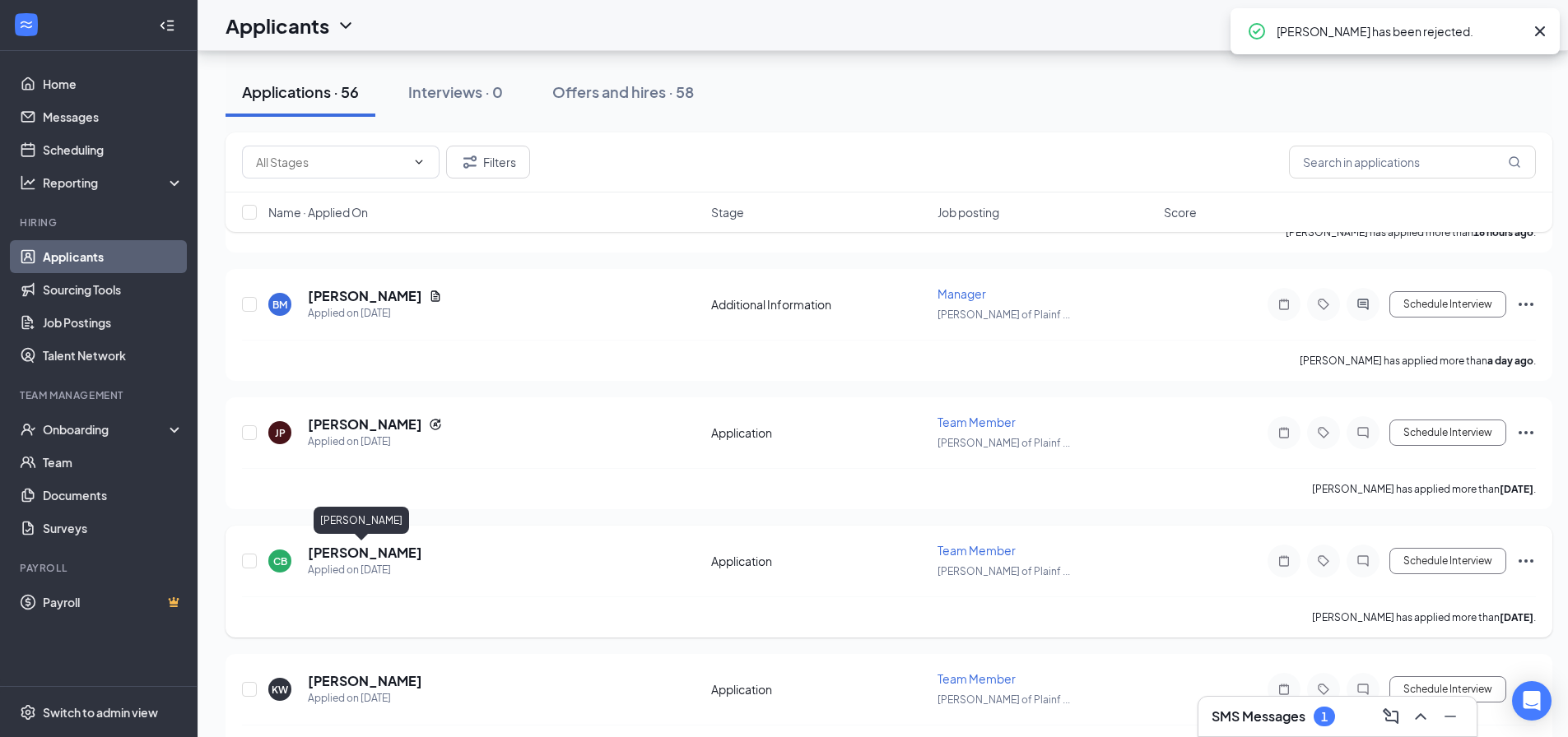
click at [359, 550] on h5 "Cy’Nia Bailey" at bounding box center [364, 553] width 114 height 18
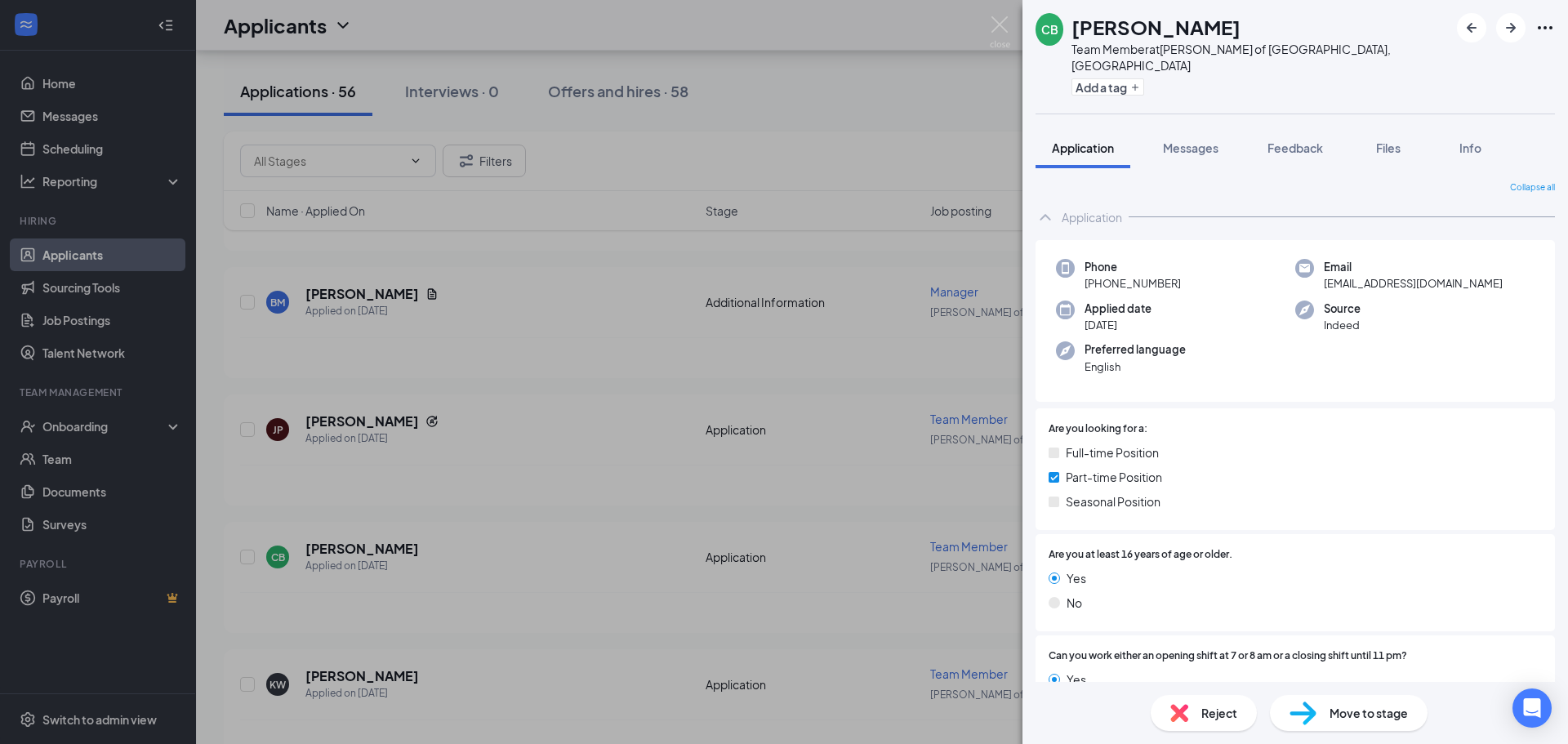
click at [1202, 708] on span "Reject" at bounding box center [1220, 713] width 36 height 18
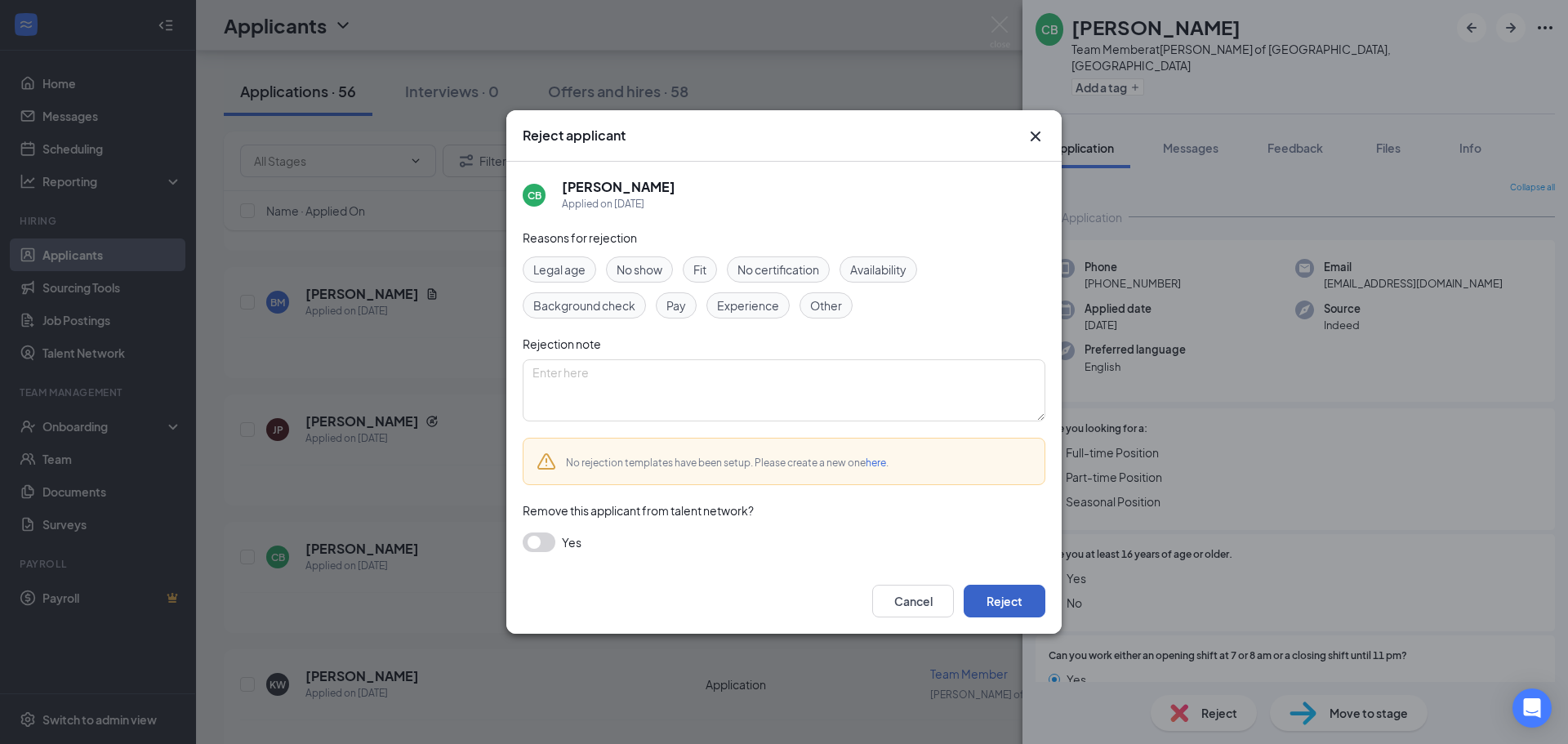
click at [1011, 606] on button "Reject" at bounding box center [1004, 601] width 82 height 32
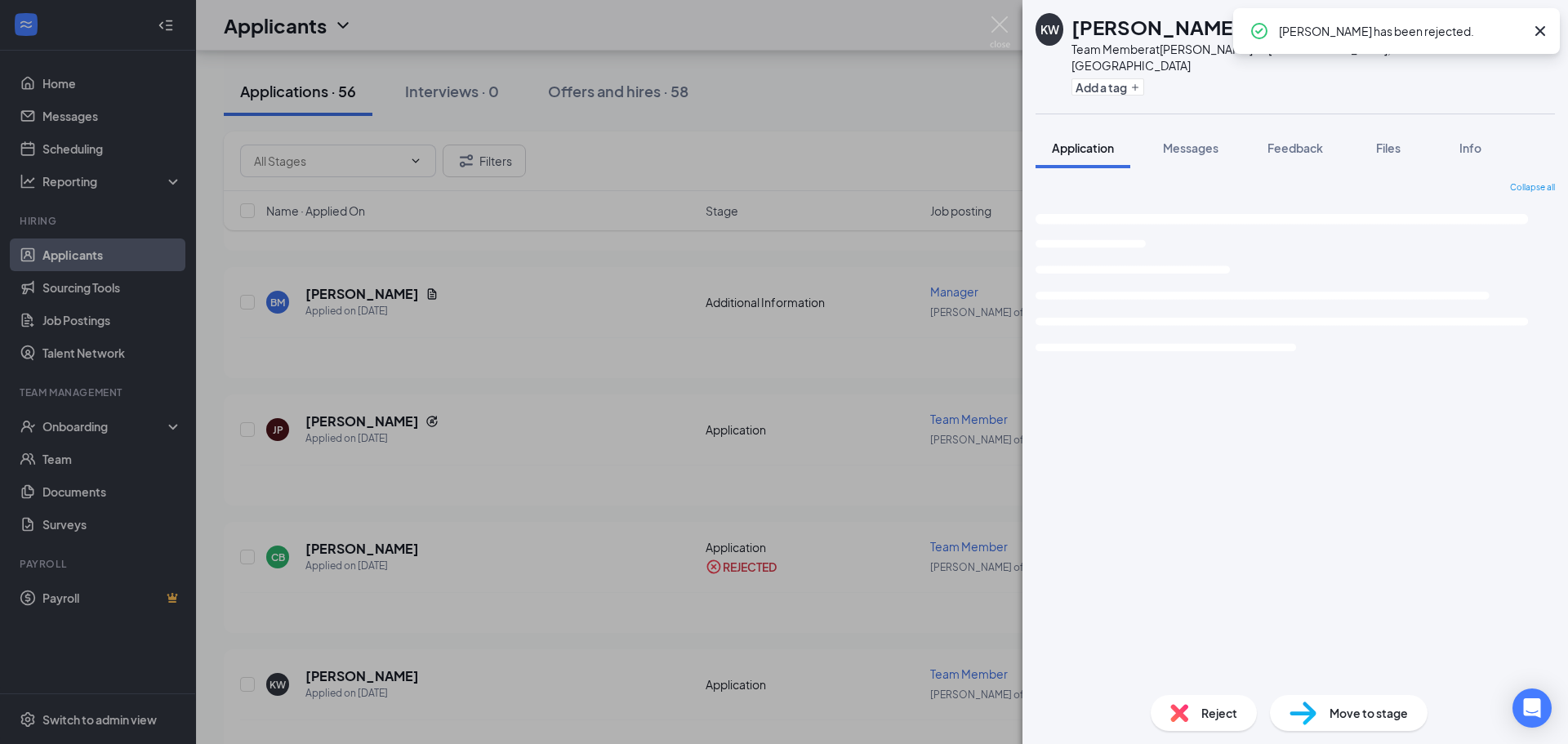
click at [583, 423] on div "KW Keyara Woods Team Member at Culver's of Plainfield, IL Add a tag Application…" at bounding box center [784, 372] width 1568 height 744
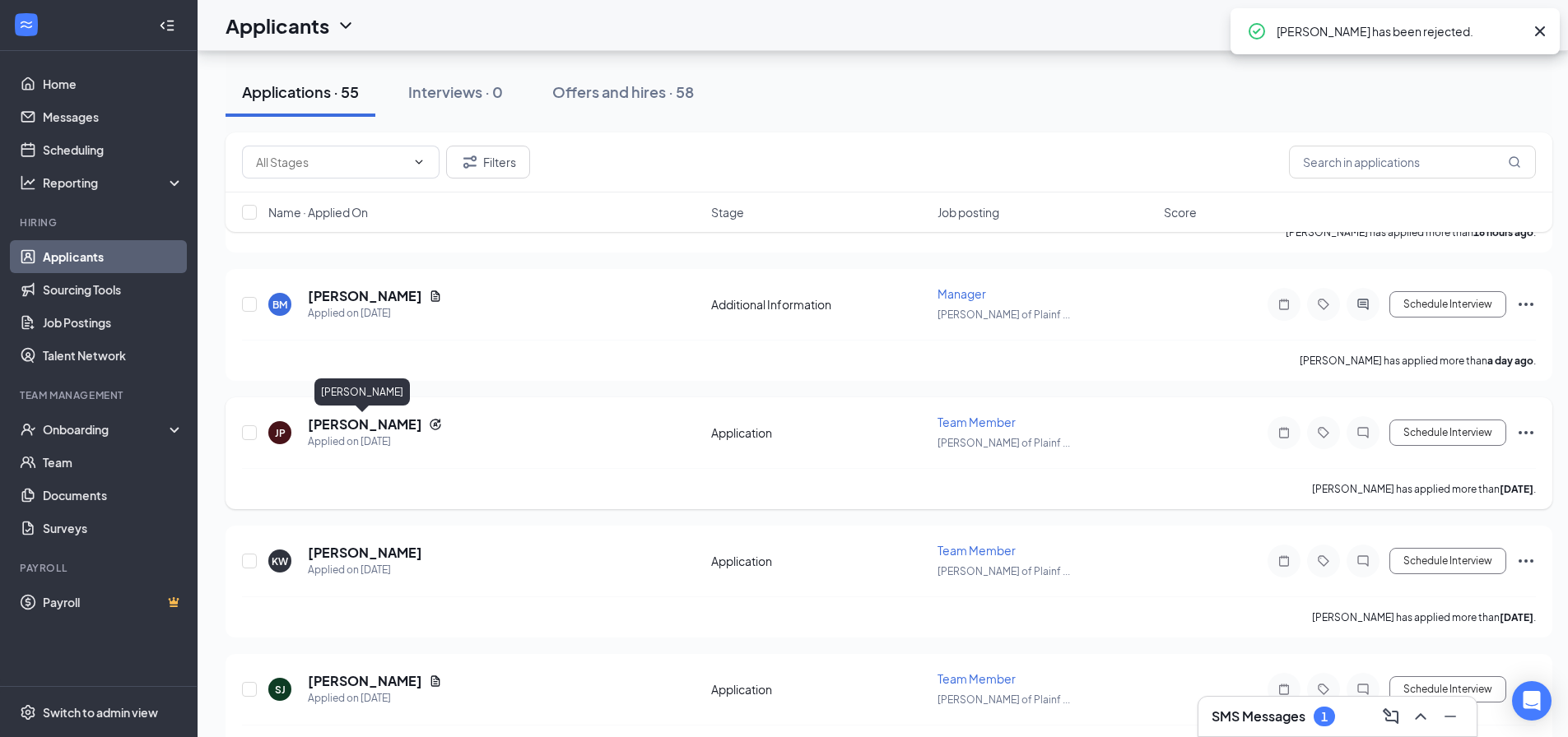
click at [336, 425] on h5 "Jalynn Purefoy" at bounding box center [364, 424] width 114 height 18
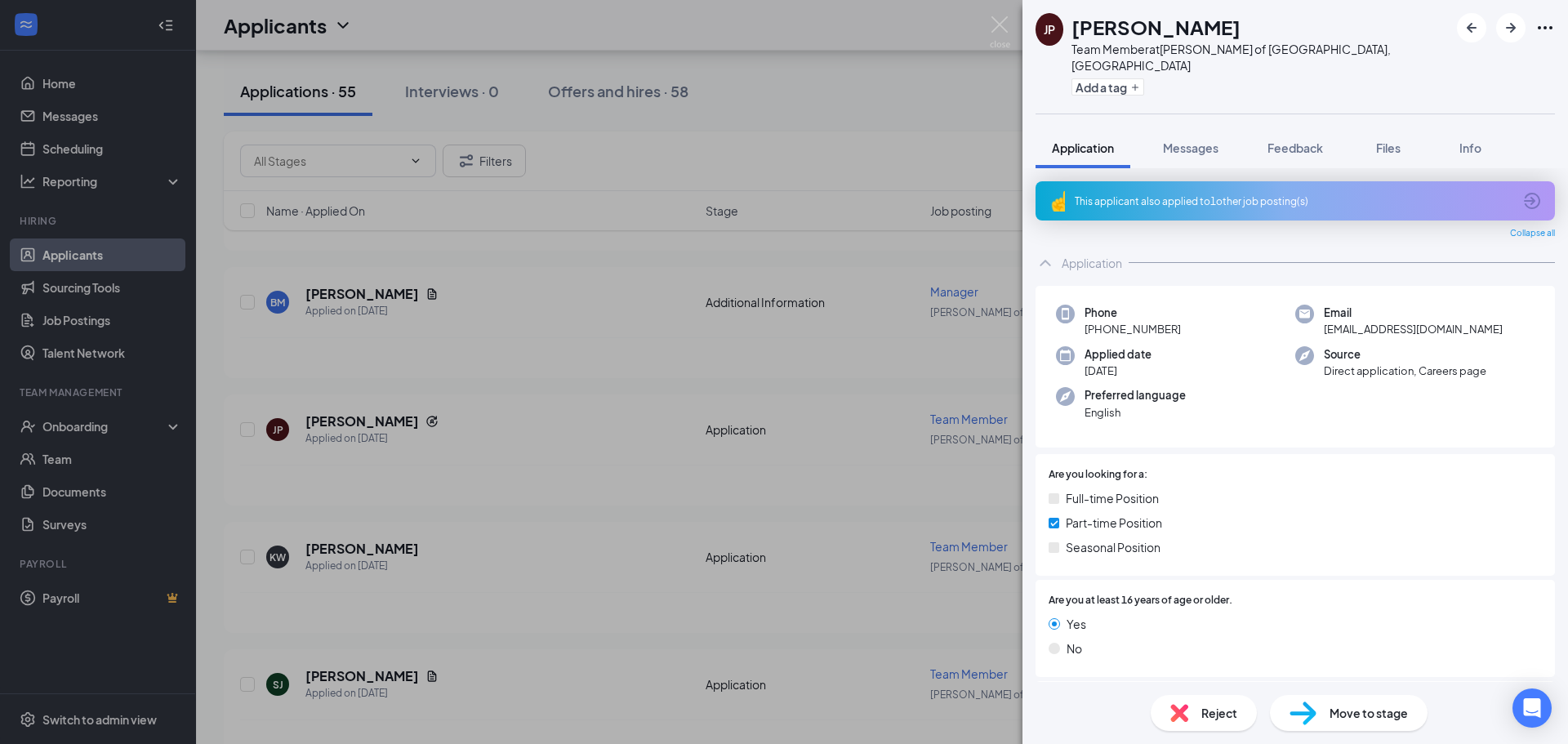
click at [1232, 709] on span "Reject" at bounding box center [1220, 713] width 36 height 18
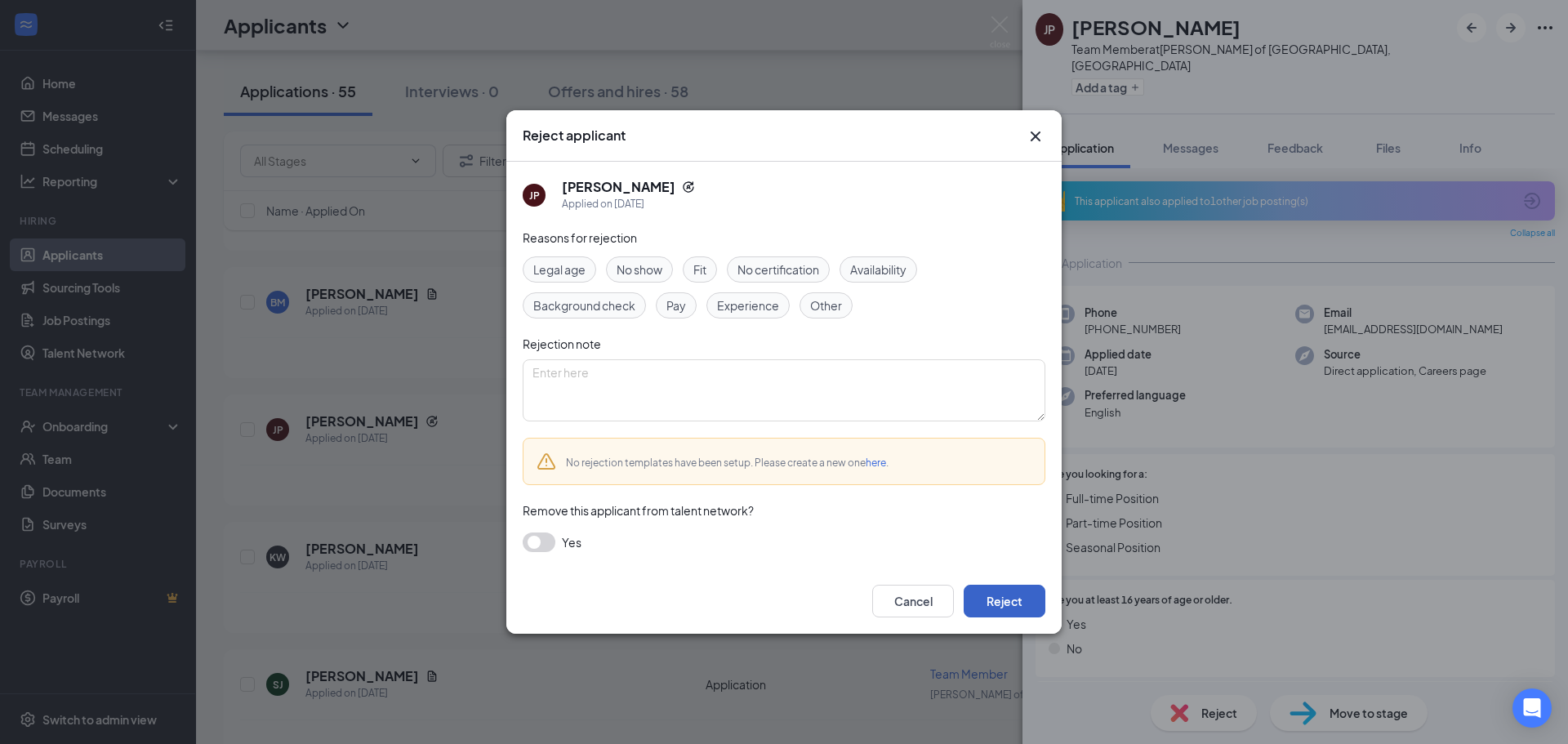
click at [1009, 596] on button "Reject" at bounding box center [1004, 601] width 82 height 32
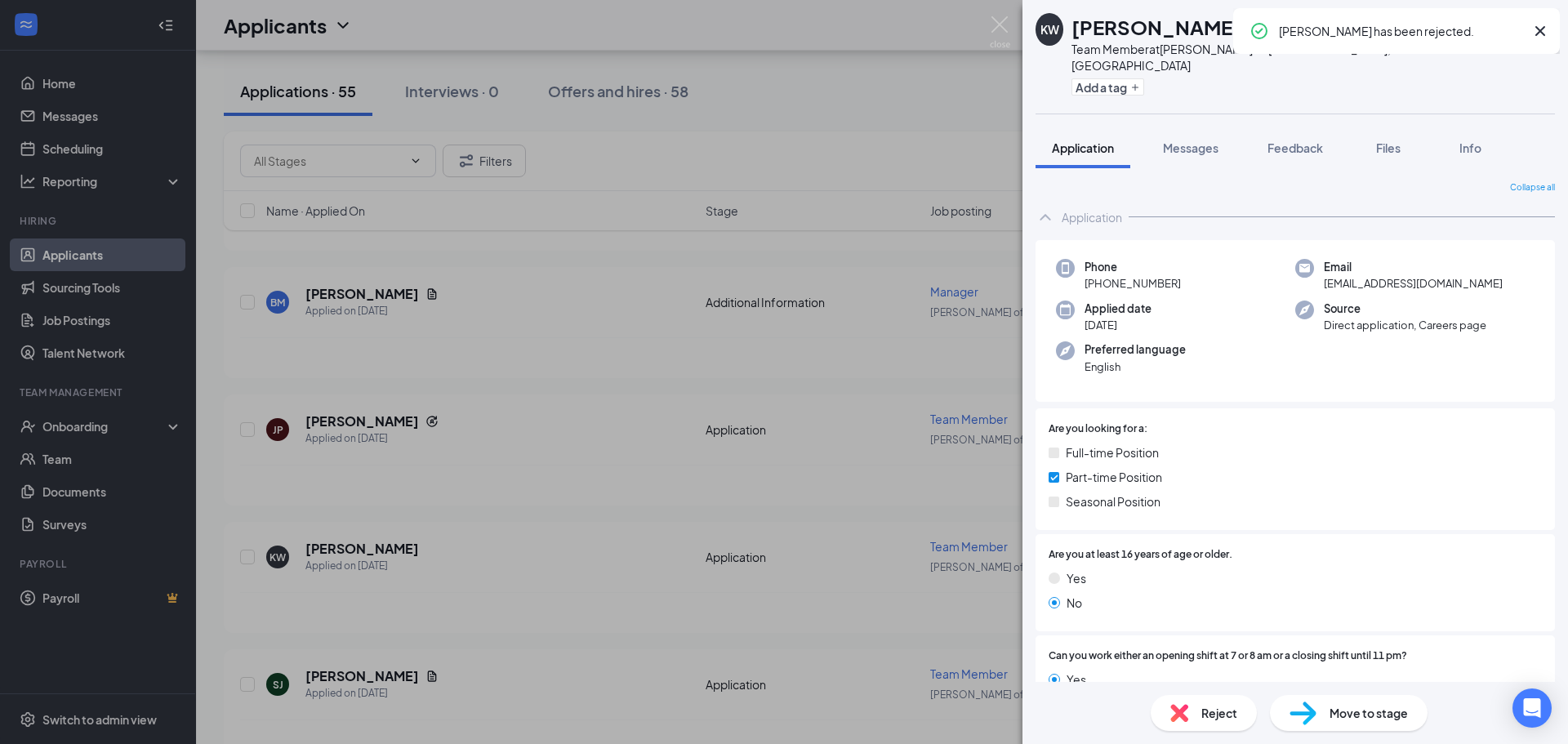
click at [554, 473] on div "KW Keyara Woods Team Member at Culver's of Plainfield, IL Add a tag Application…" at bounding box center [784, 372] width 1568 height 744
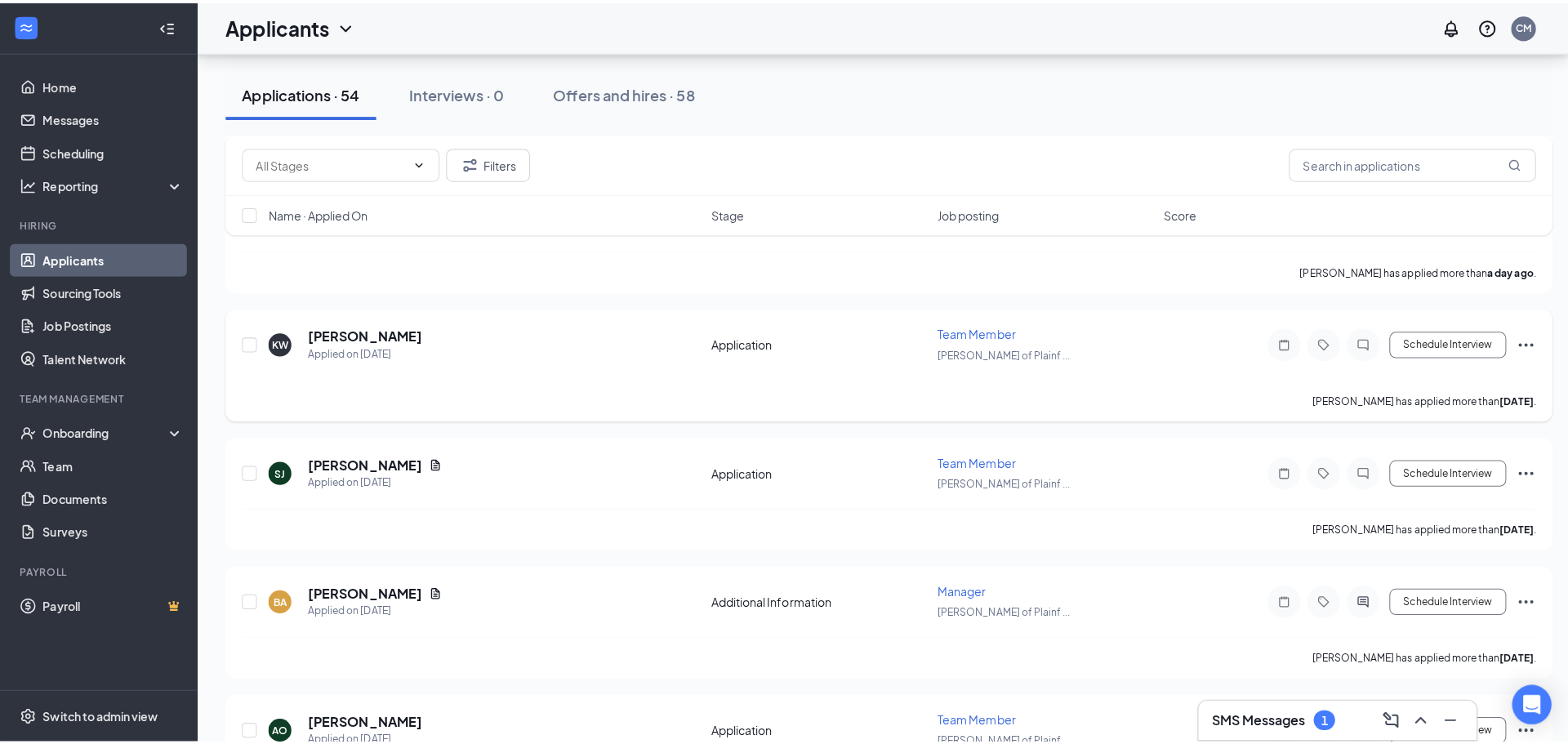
scroll to position [653, 0]
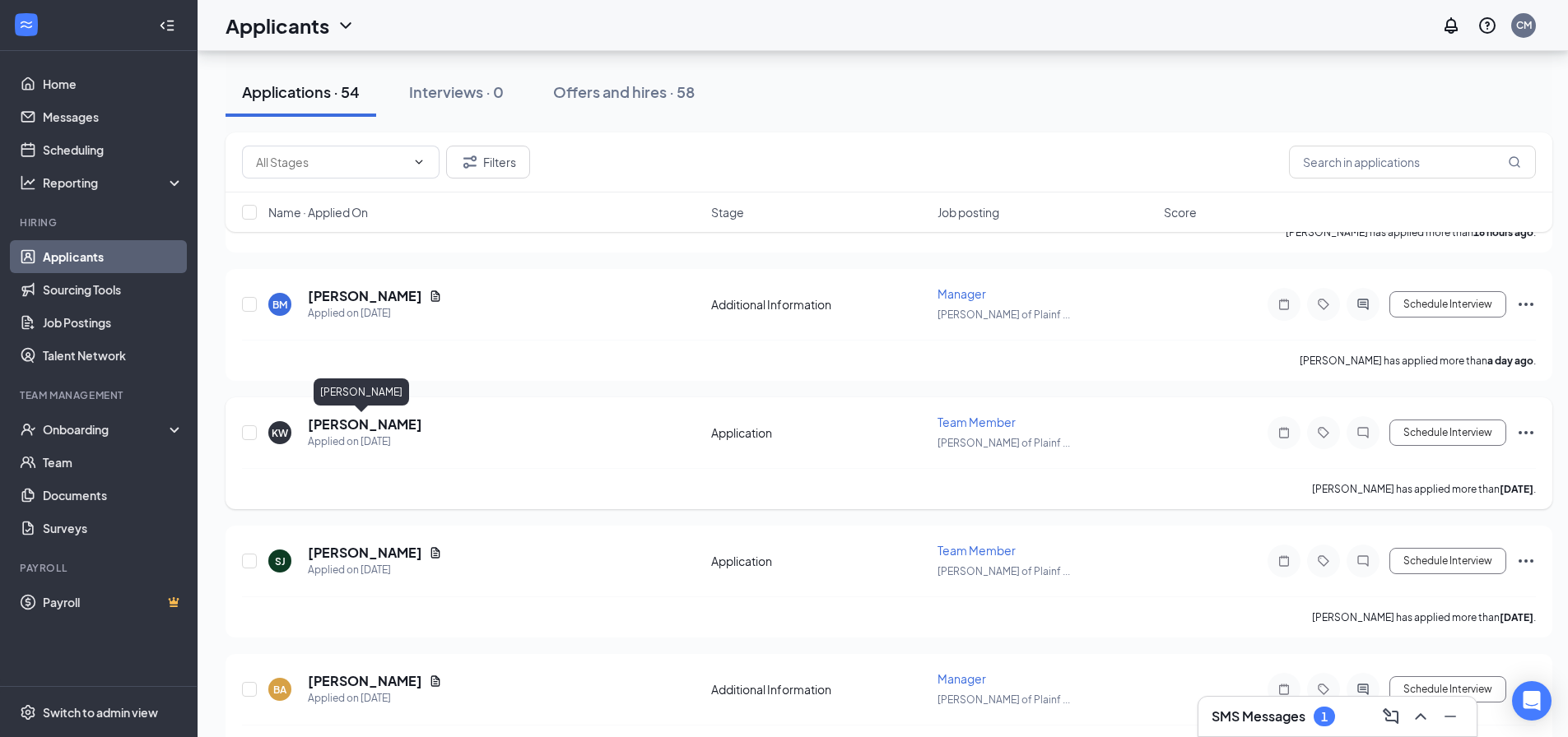
click at [365, 419] on h5 "Keyara Woods" at bounding box center [364, 424] width 114 height 18
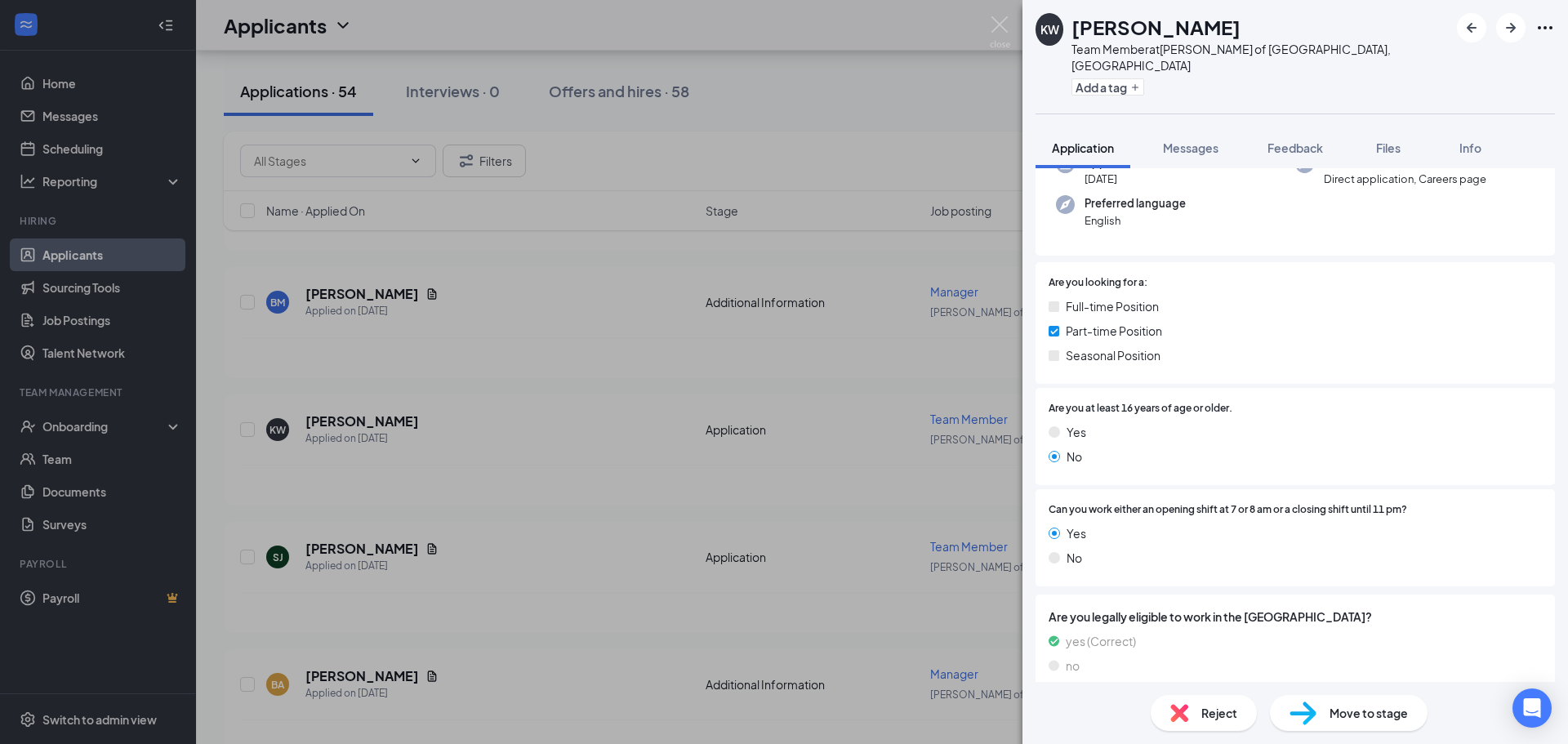
click at [1168, 739] on div "Reject Move to stage" at bounding box center [1295, 713] width 546 height 62
click at [1177, 713] on img at bounding box center [1179, 713] width 18 height 18
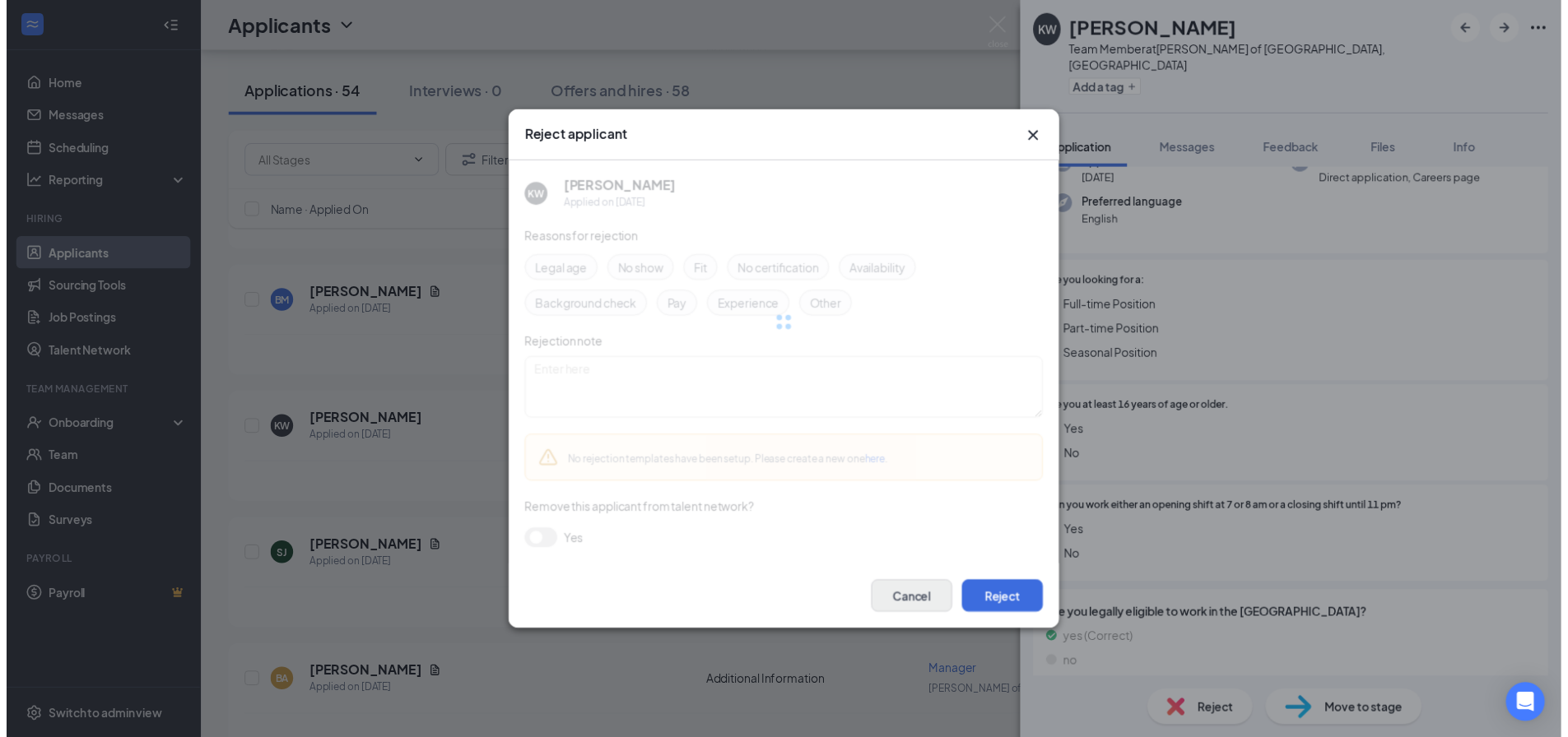
scroll to position [140, 0]
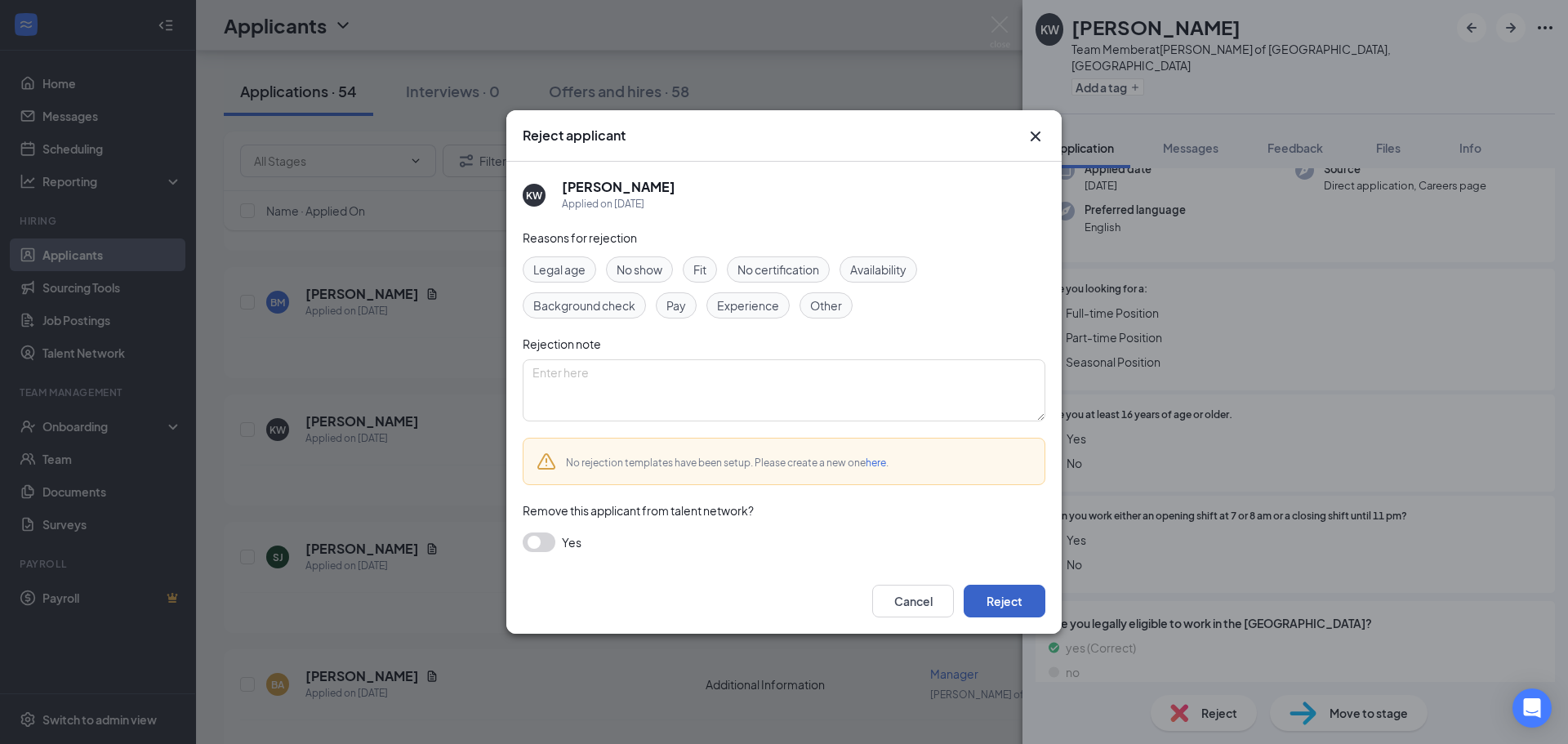
click at [972, 594] on button "Reject" at bounding box center [1004, 601] width 82 height 32
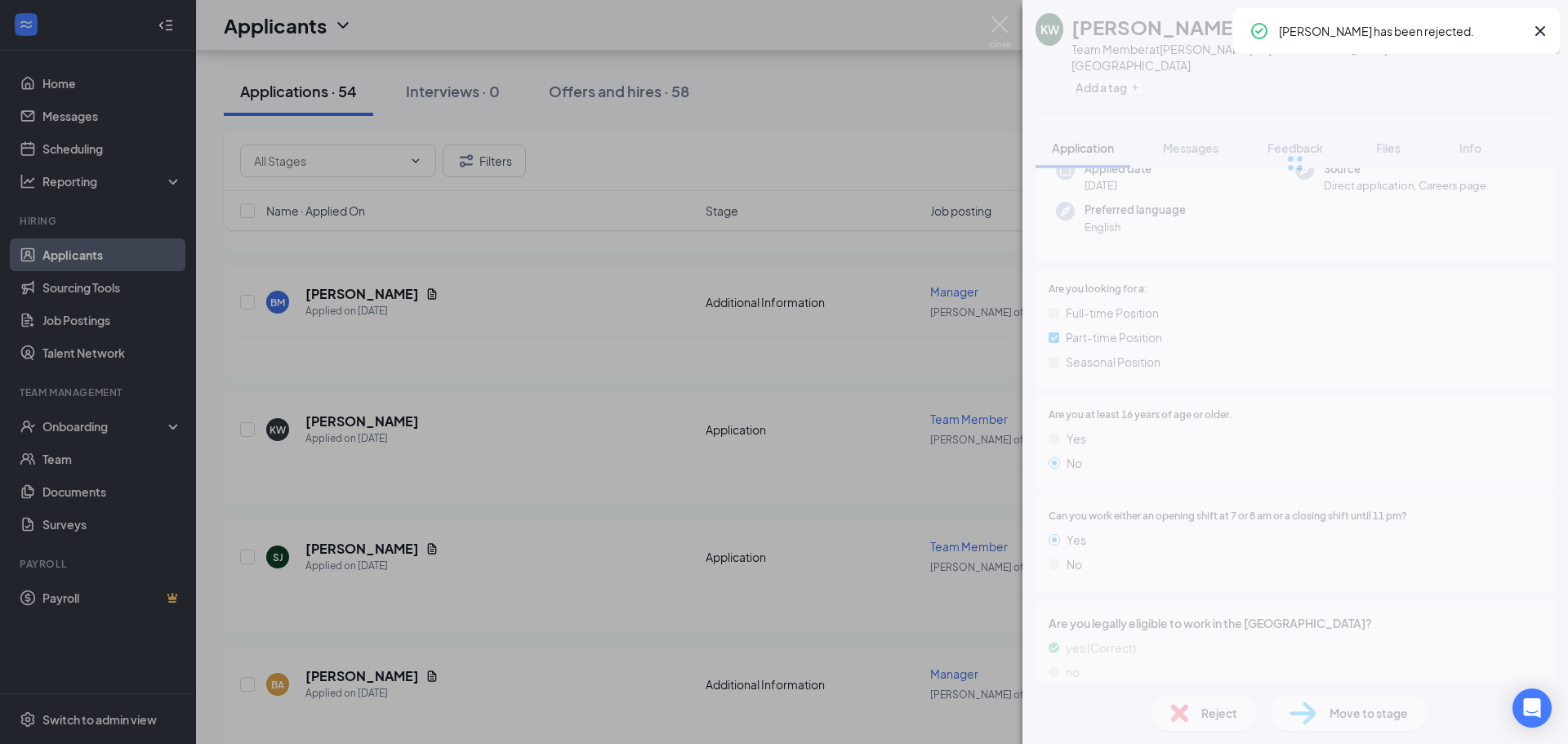
click at [550, 443] on div "KW Keyara Woods Team Member at Culver's of Plainfield, IL Add a tag Application…" at bounding box center [784, 372] width 1568 height 744
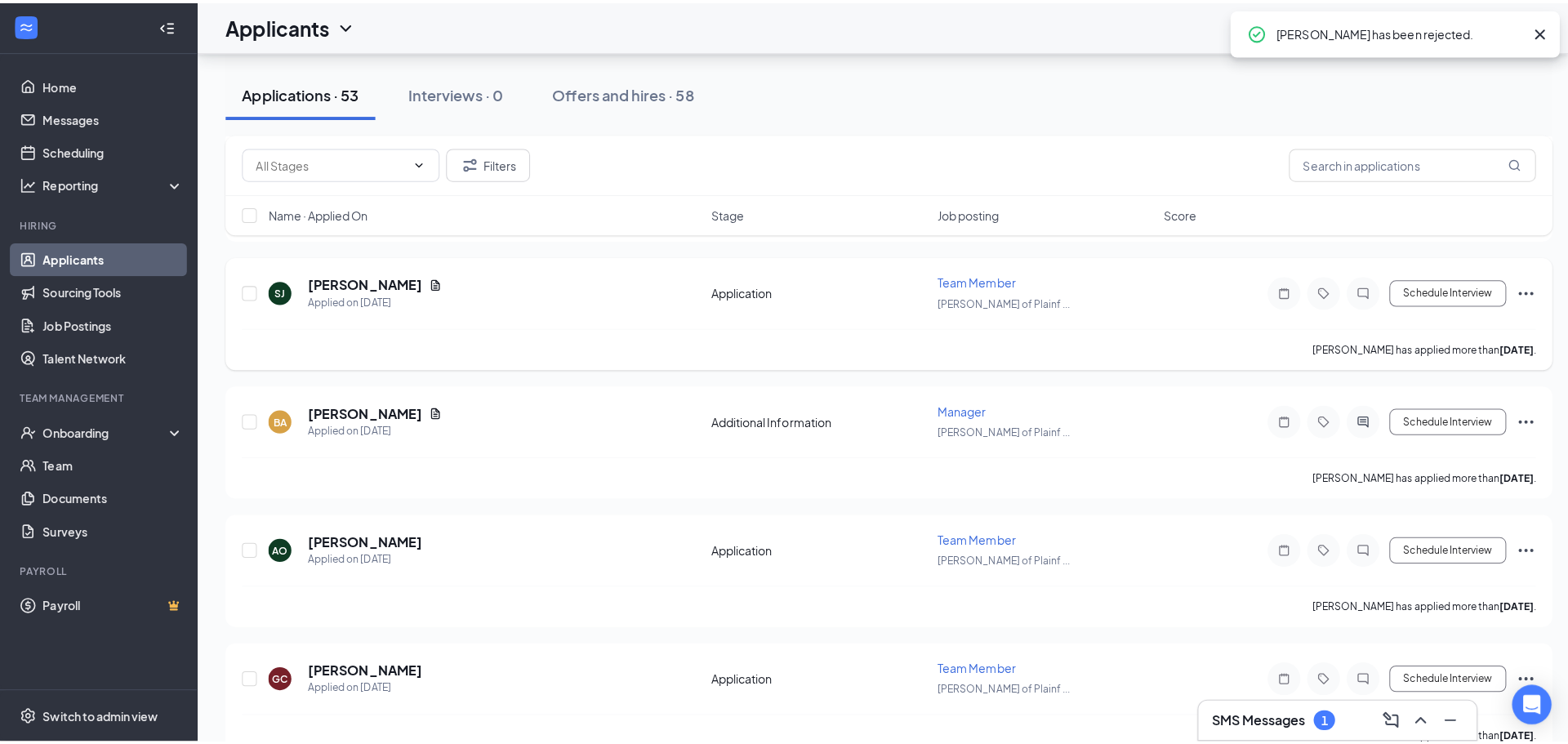
scroll to position [816, 0]
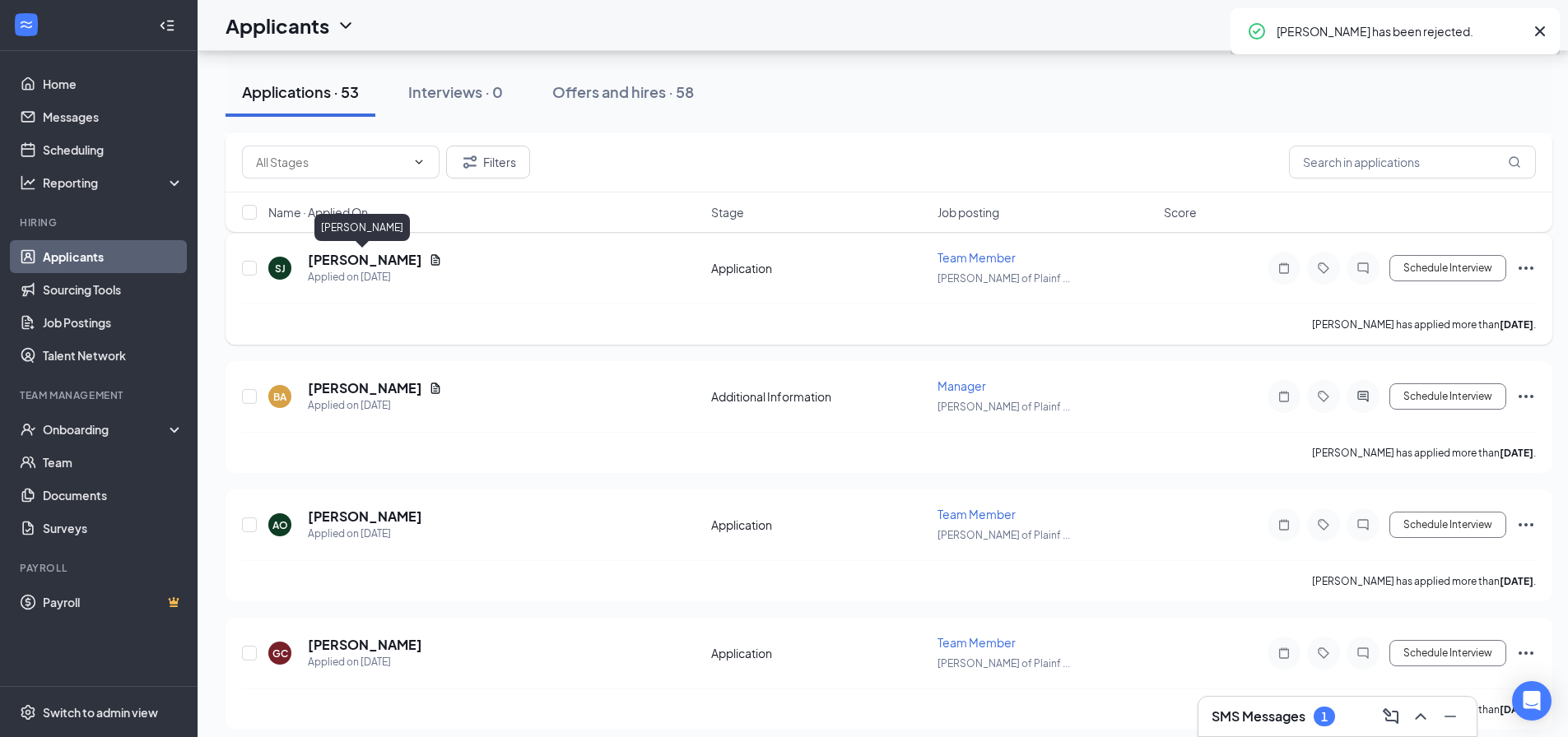
click at [395, 261] on h5 "Sondra Johnson" at bounding box center [364, 259] width 114 height 18
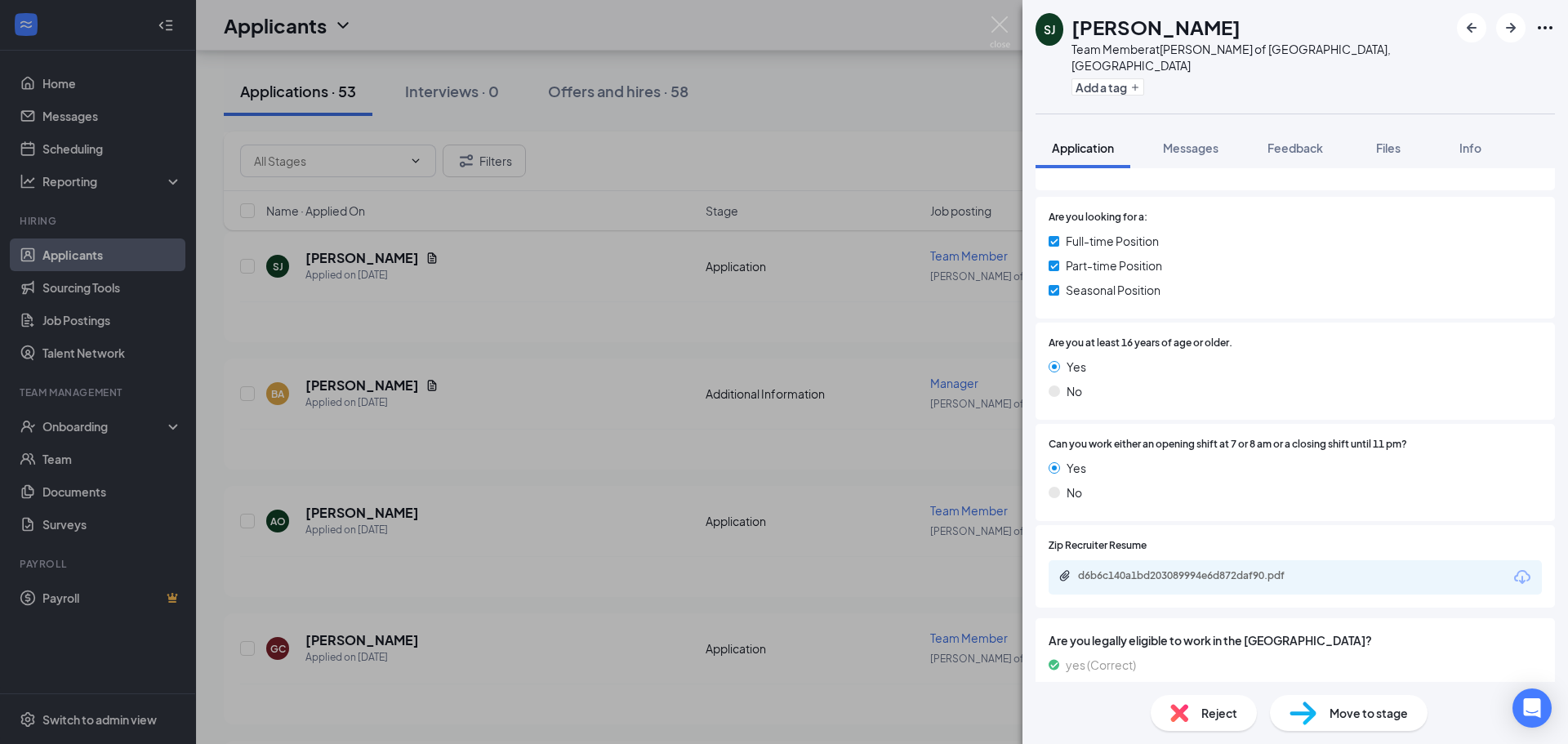
scroll to position [236, 0]
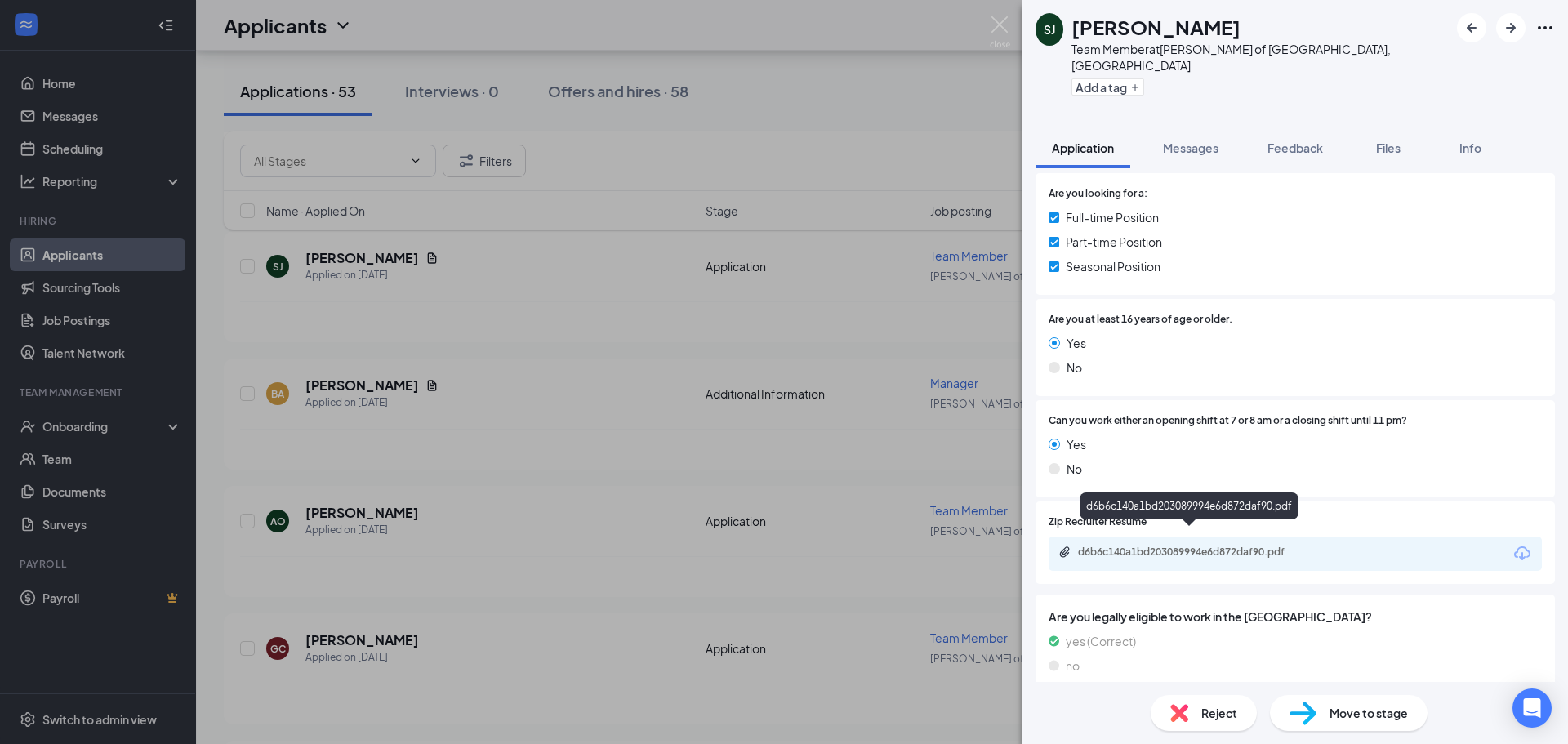
click at [1148, 546] on div "d6b6c140a1bd203089994e6d872daf90.pdf" at bounding box center [1192, 552] width 229 height 13
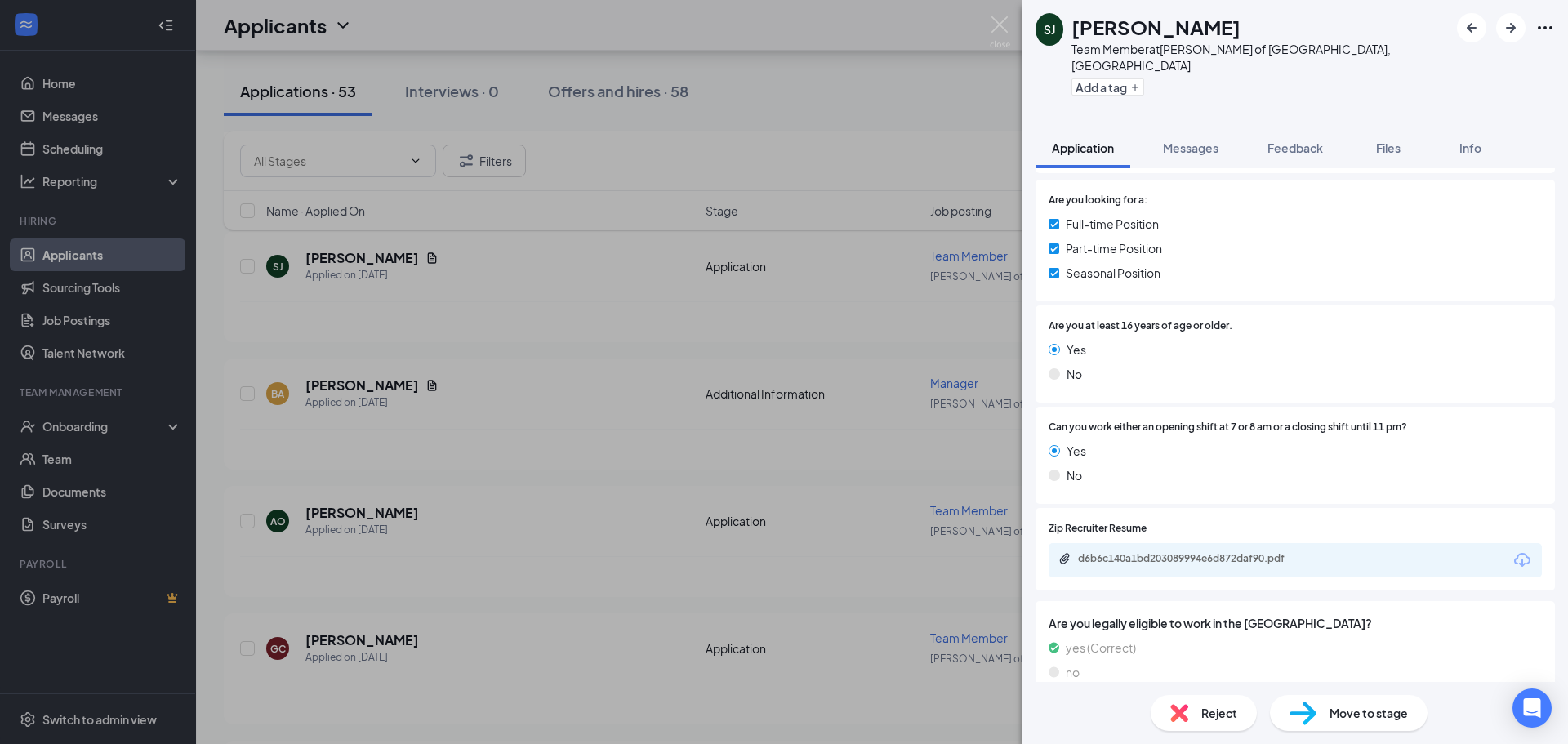
click at [1213, 725] on div "Reject" at bounding box center [1204, 713] width 106 height 36
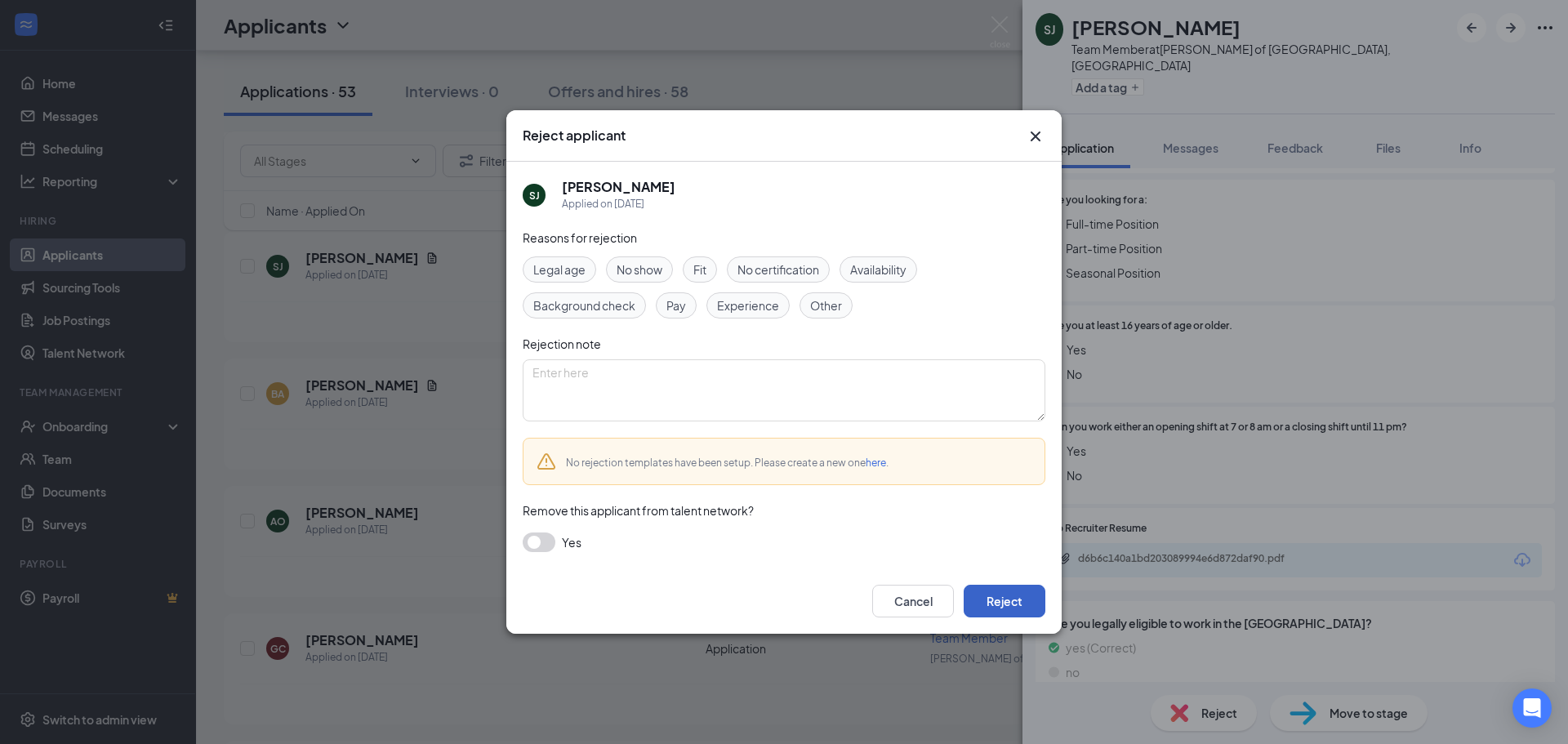
click at [1011, 595] on button "Reject" at bounding box center [1004, 601] width 82 height 32
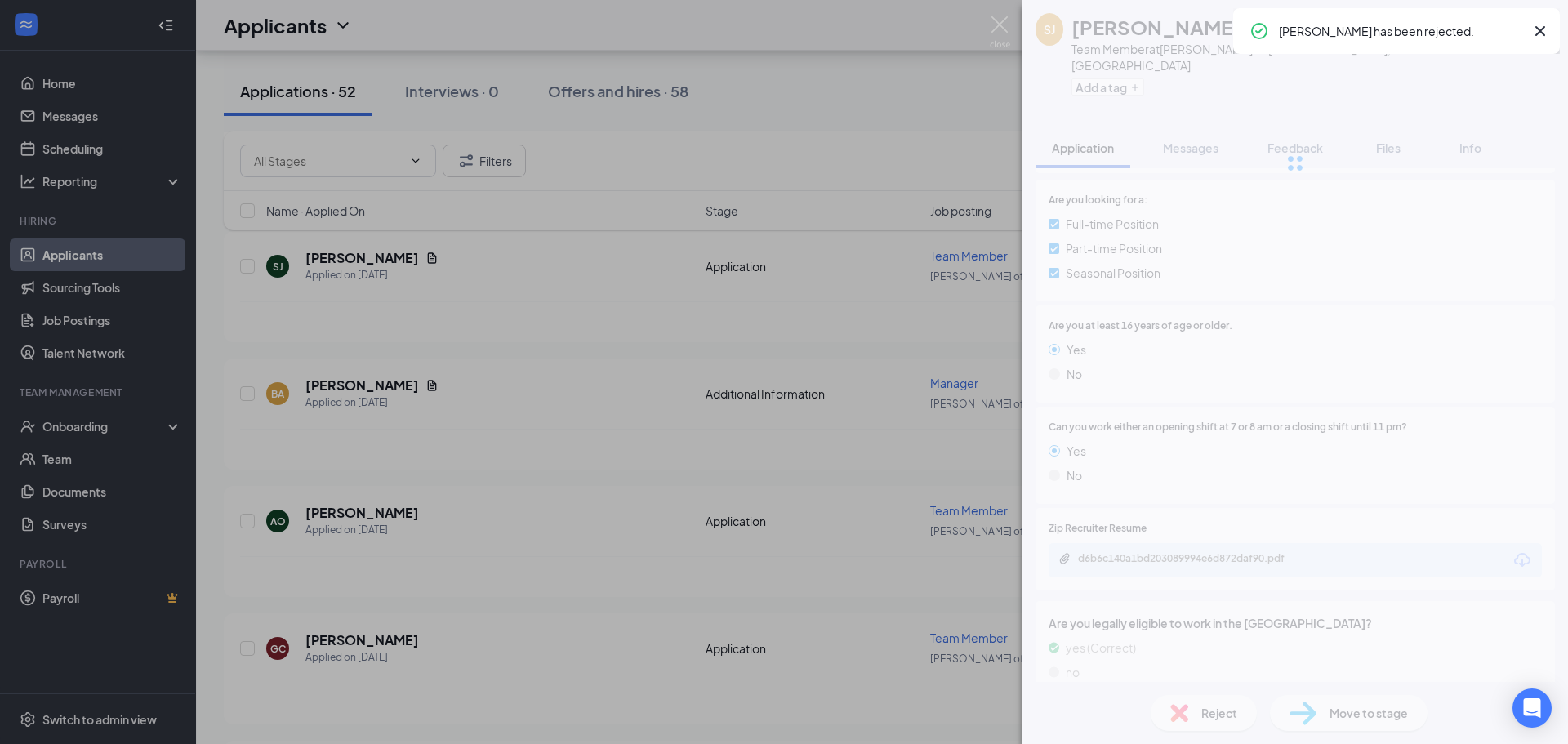
click at [644, 412] on div "SJ Sondra Johnson Team Member at Culver's of Plainfield, IL Add a tag Applicati…" at bounding box center [784, 372] width 1568 height 744
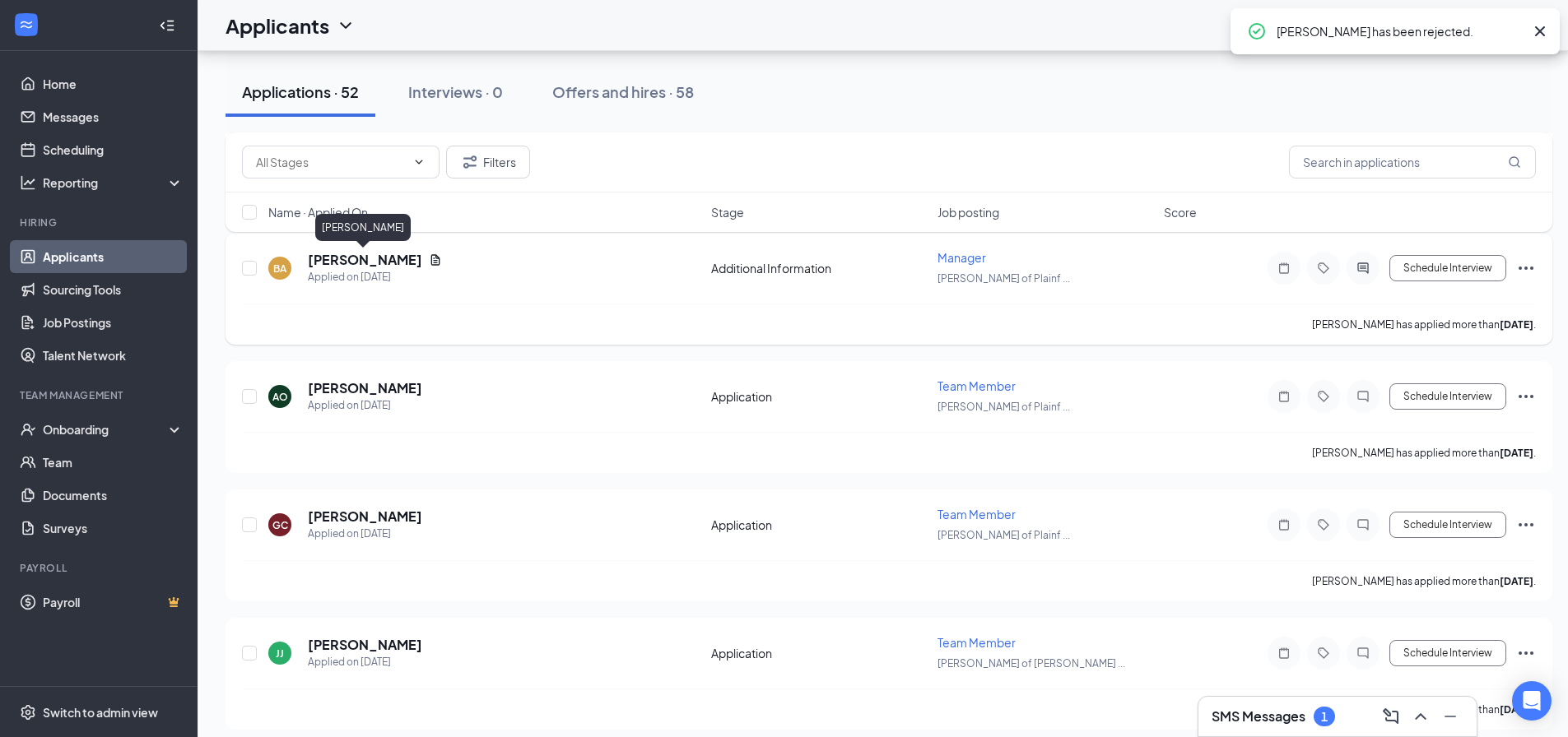
click at [371, 256] on h5 "Betzaida Armas" at bounding box center [364, 259] width 114 height 18
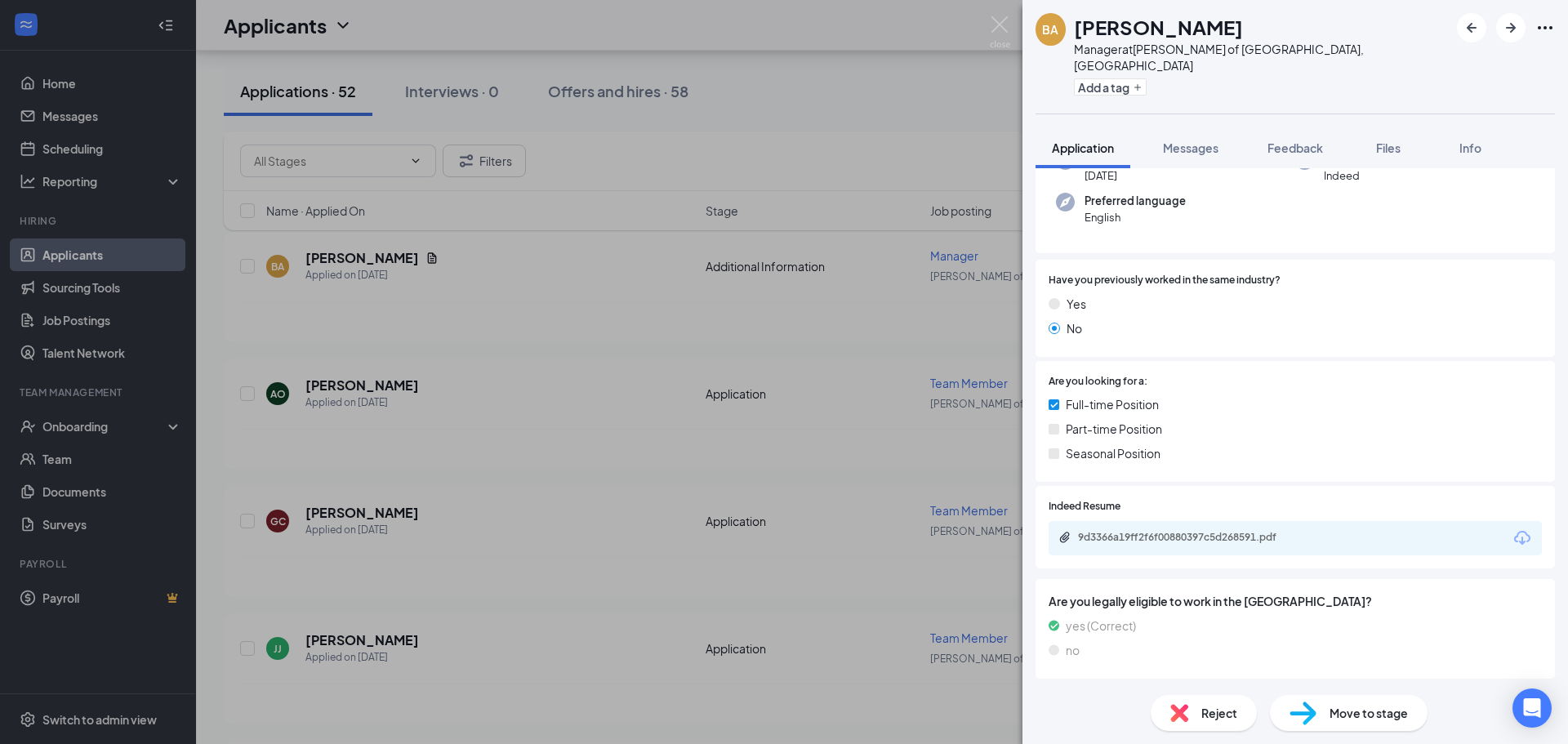
scroll to position [245, 0]
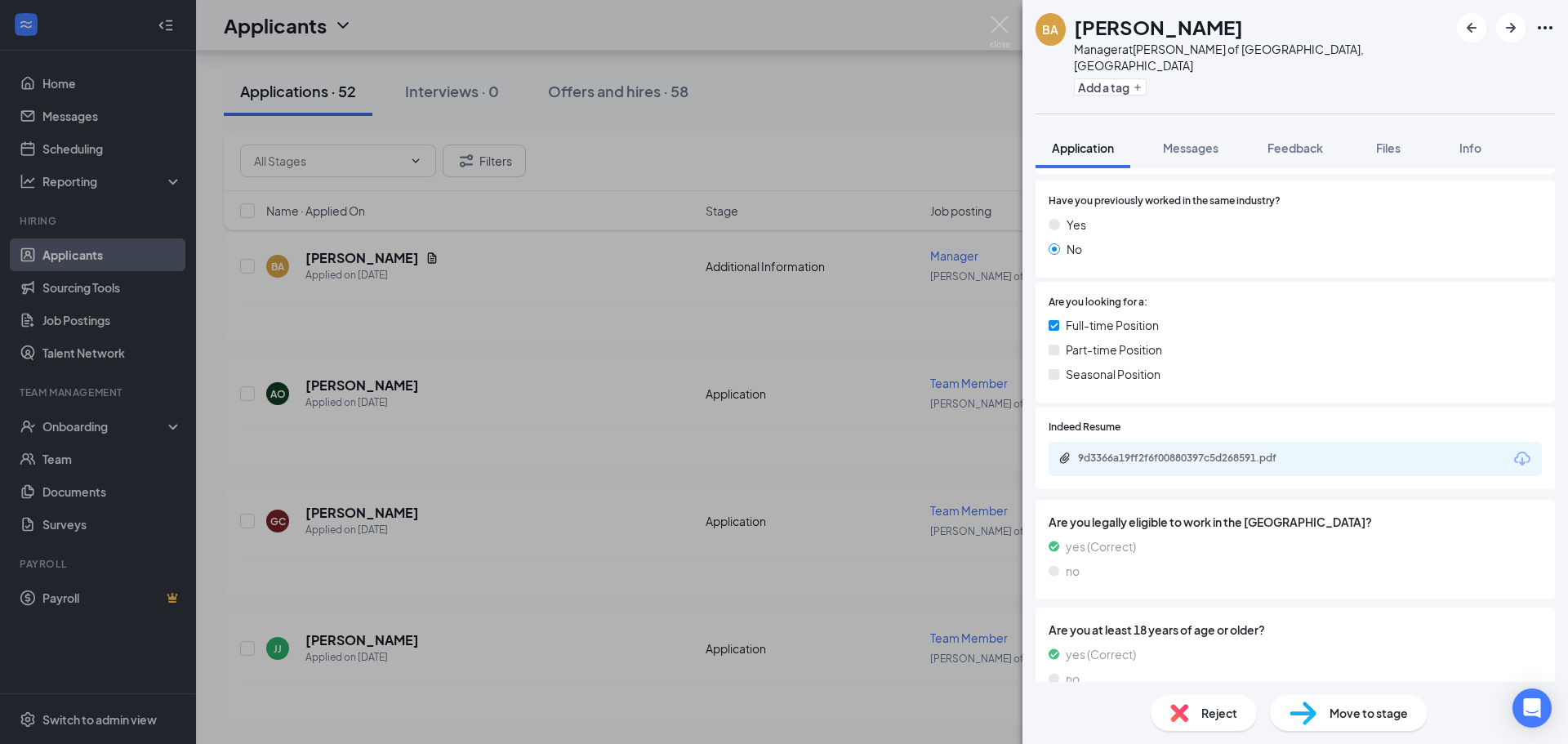
click at [1158, 452] on div "9d3366a19ff2f6f00880397c5d268591.pdf" at bounding box center [1192, 459] width 229 height 13
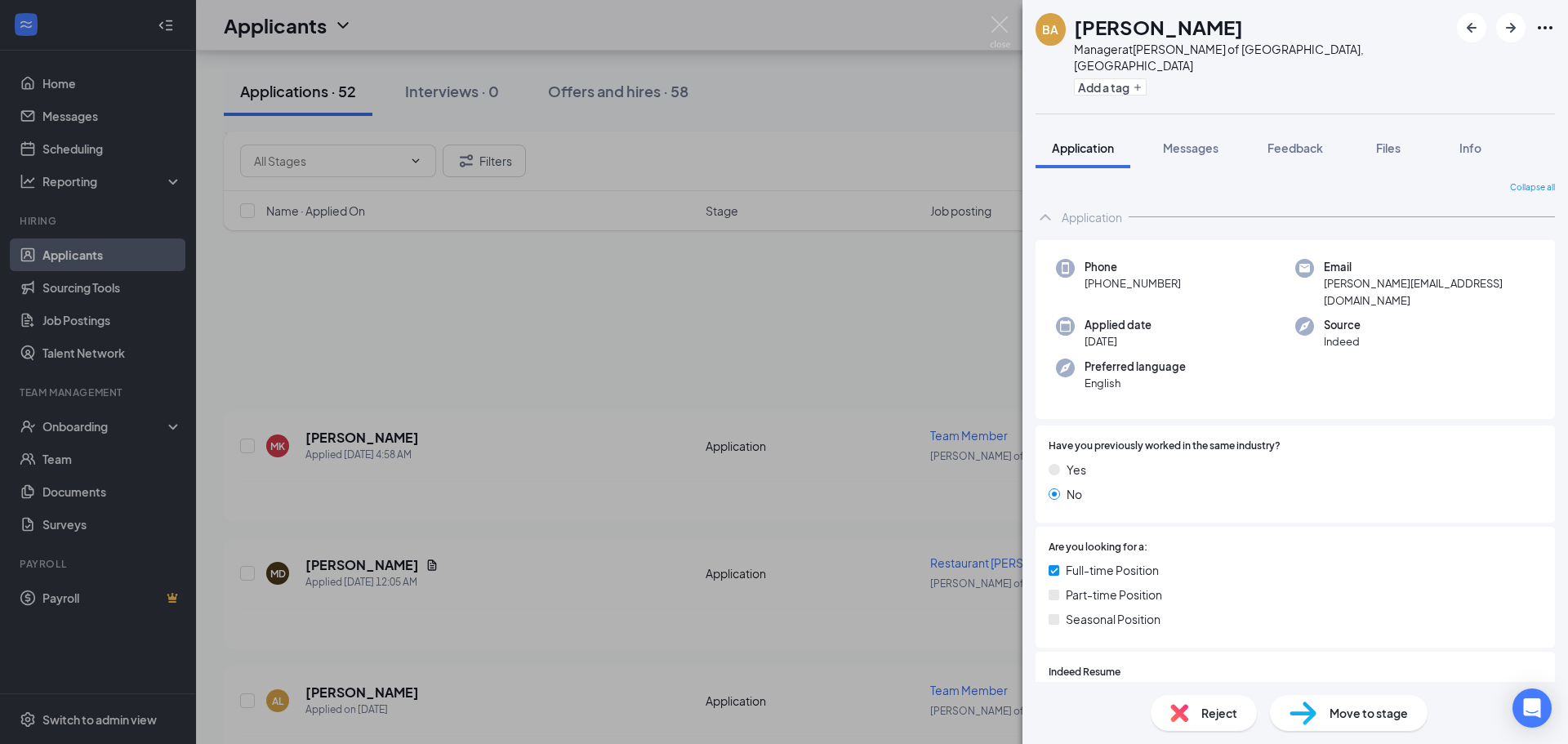
click at [1213, 707] on span "Reject" at bounding box center [1220, 713] width 36 height 18
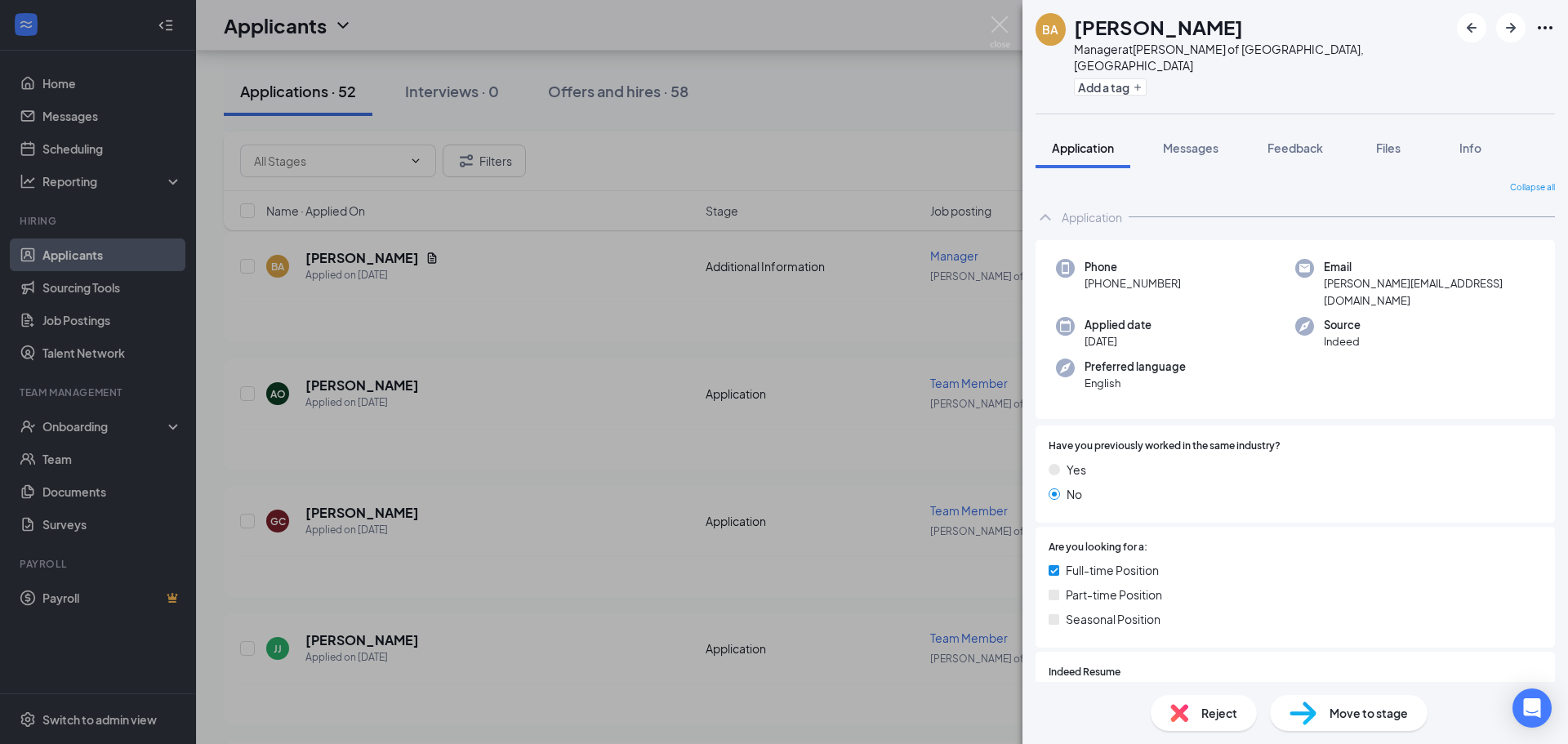
scroll to position [245, 0]
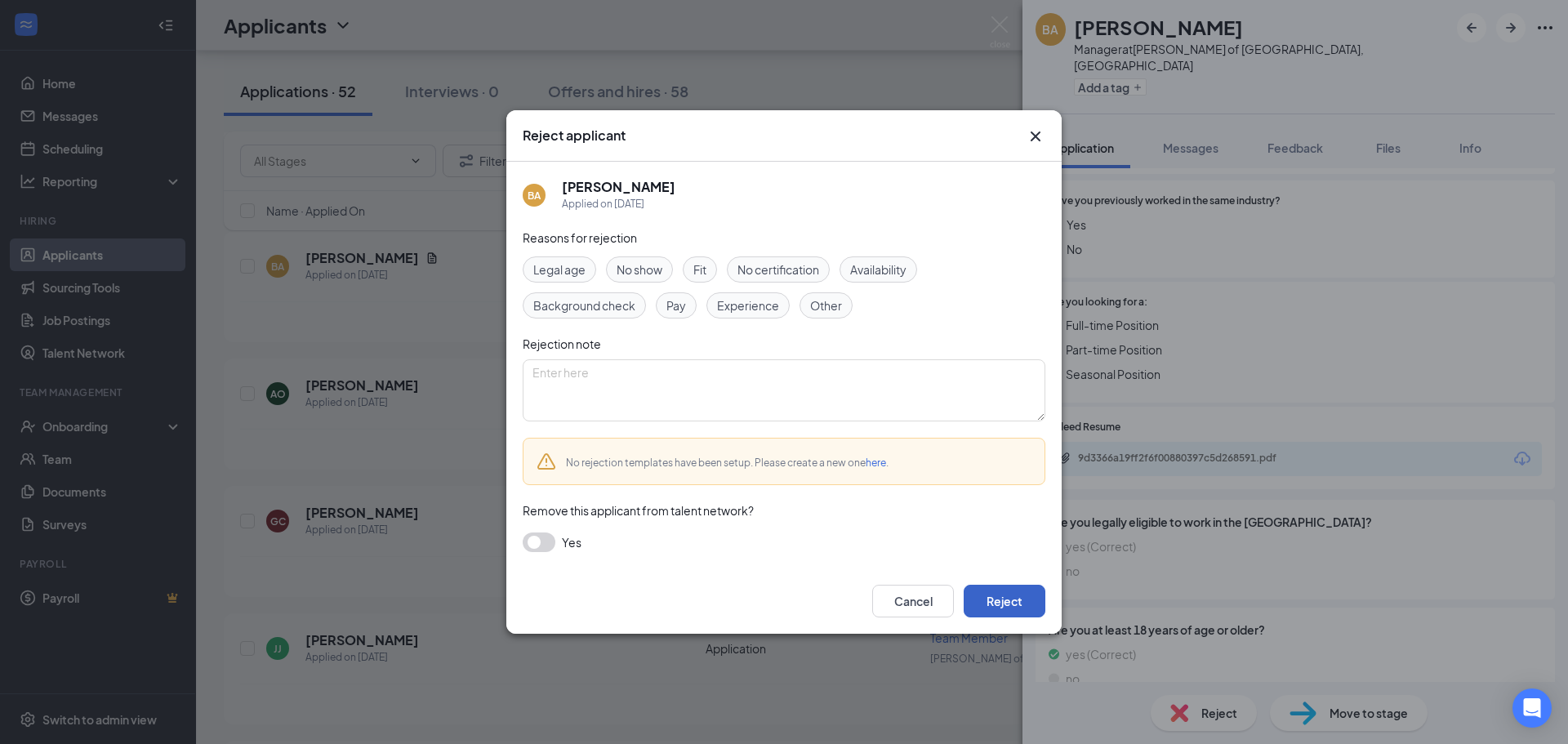
click at [1022, 590] on button "Reject" at bounding box center [1004, 601] width 82 height 32
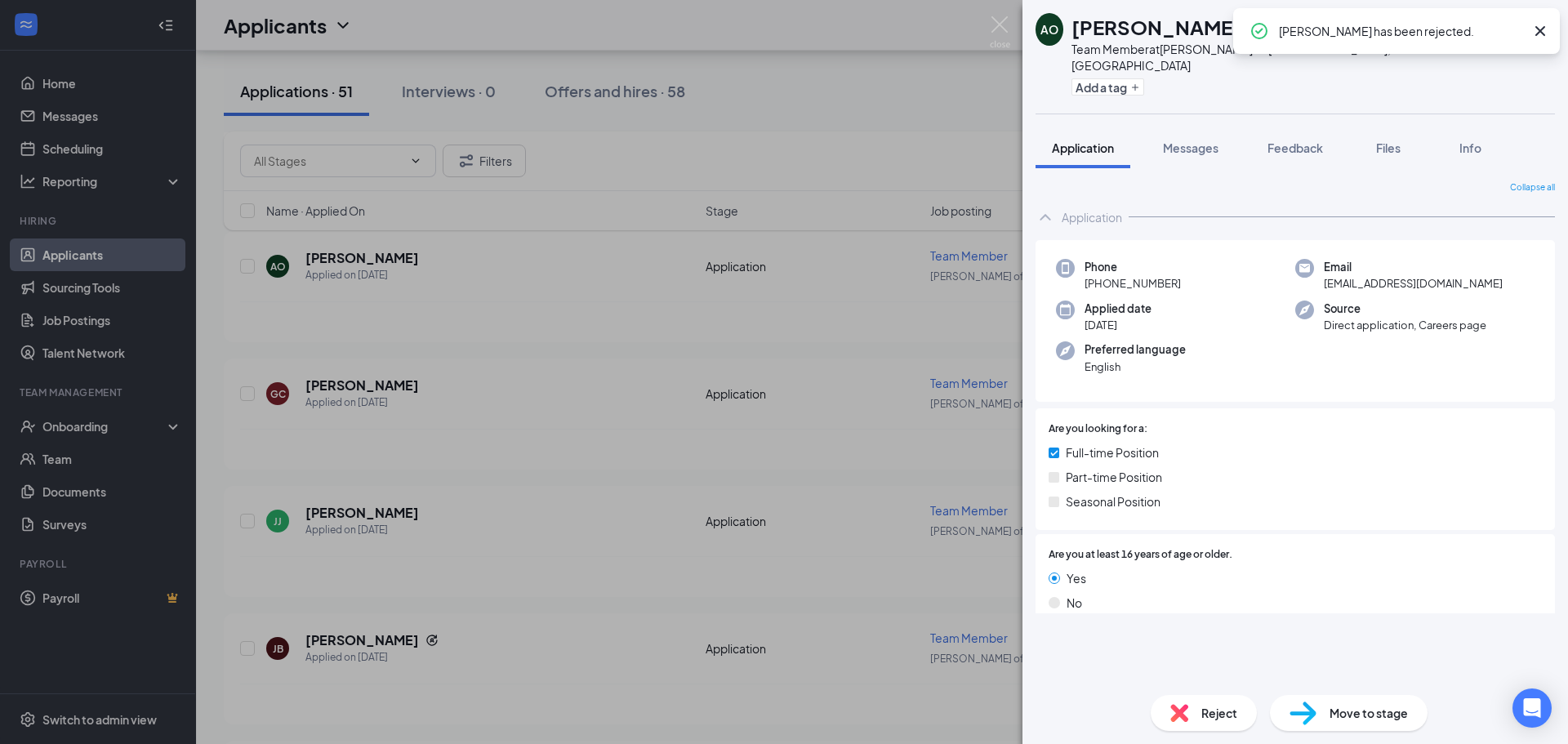
click at [536, 283] on div "AO [PERSON_NAME] Team Member at [PERSON_NAME] of [GEOGRAPHIC_DATA], [GEOGRAPHIC…" at bounding box center [784, 372] width 1568 height 744
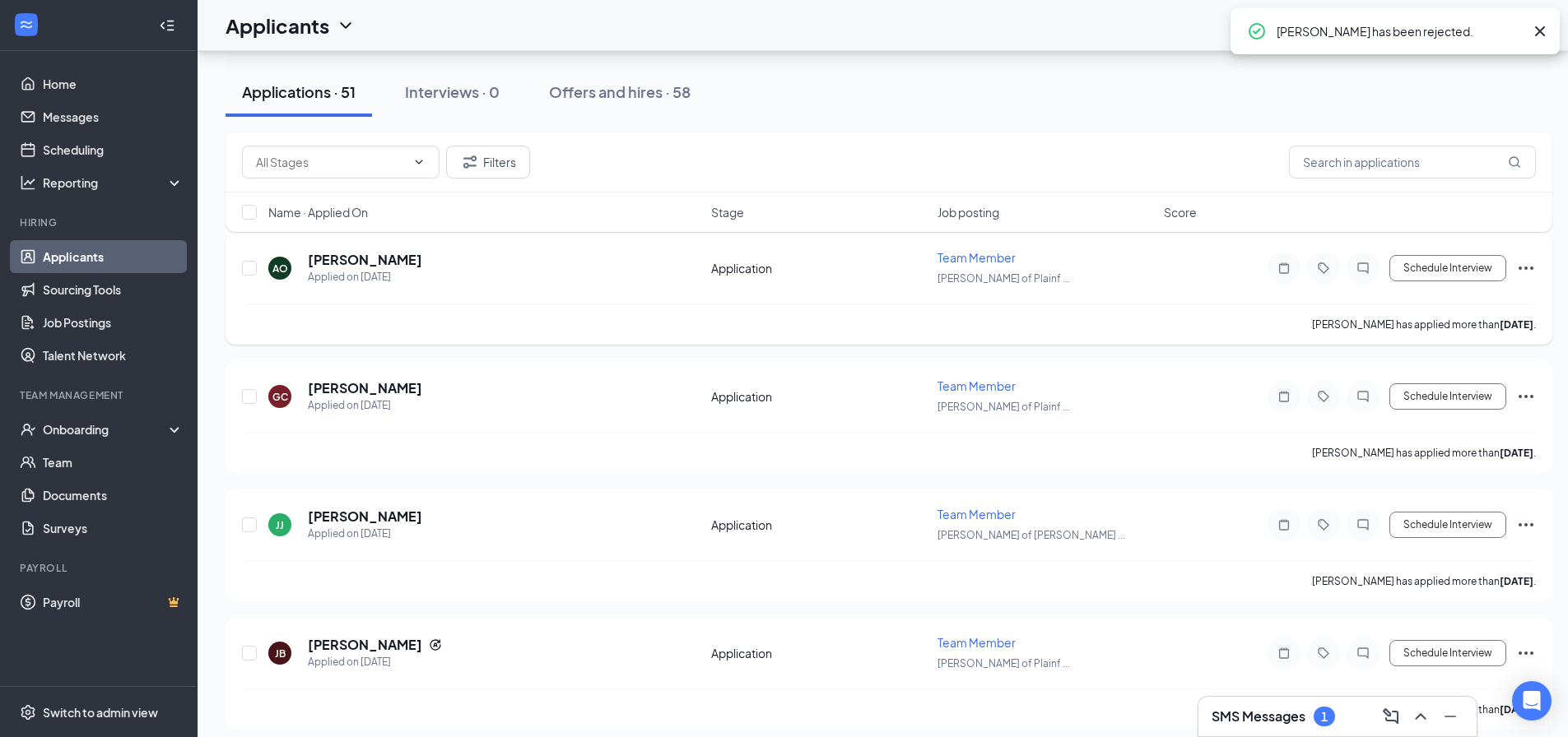
click at [365, 270] on div "Applied on [DATE]" at bounding box center [364, 277] width 114 height 16
click at [363, 257] on h5 "[PERSON_NAME]" at bounding box center [364, 259] width 114 height 18
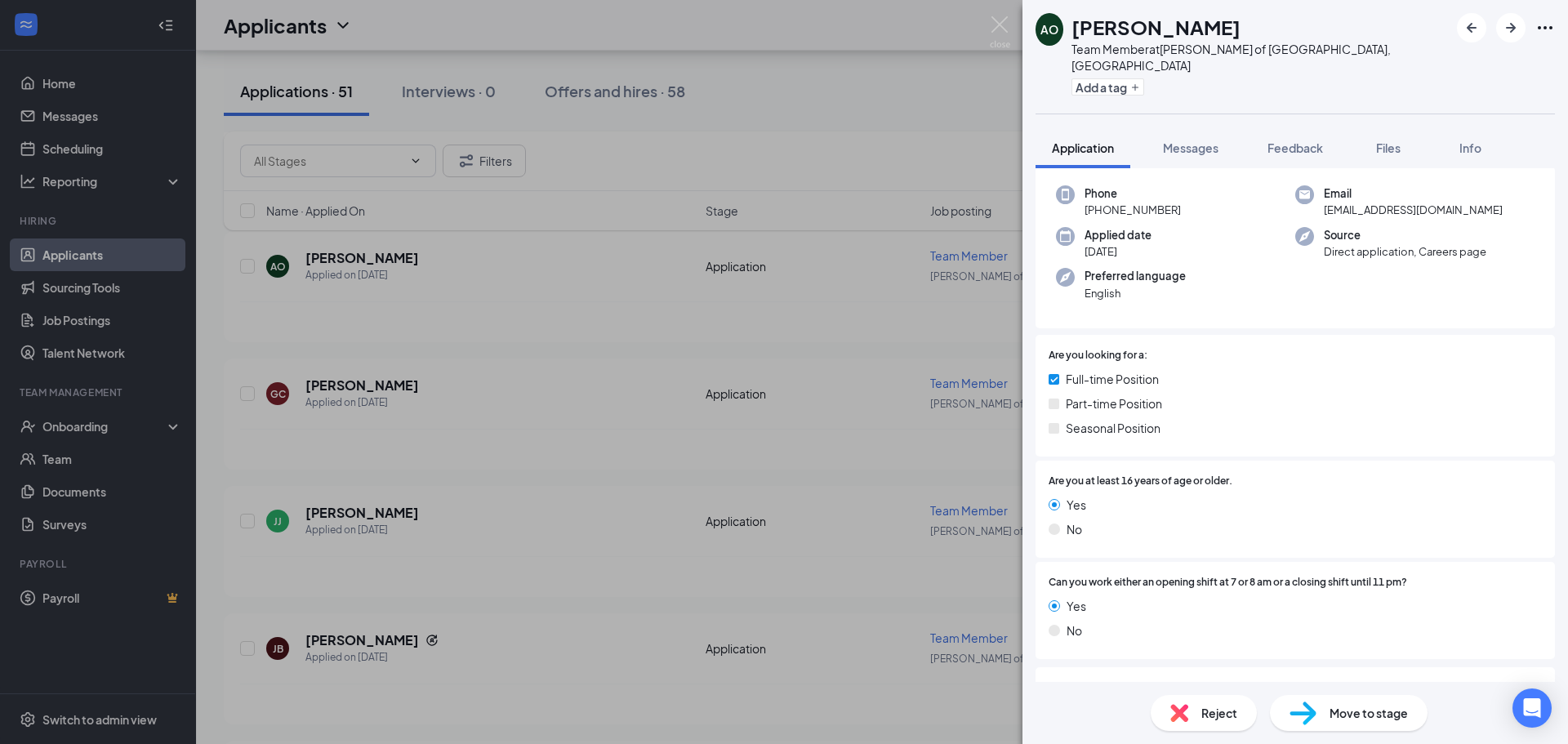
scroll to position [146, 0]
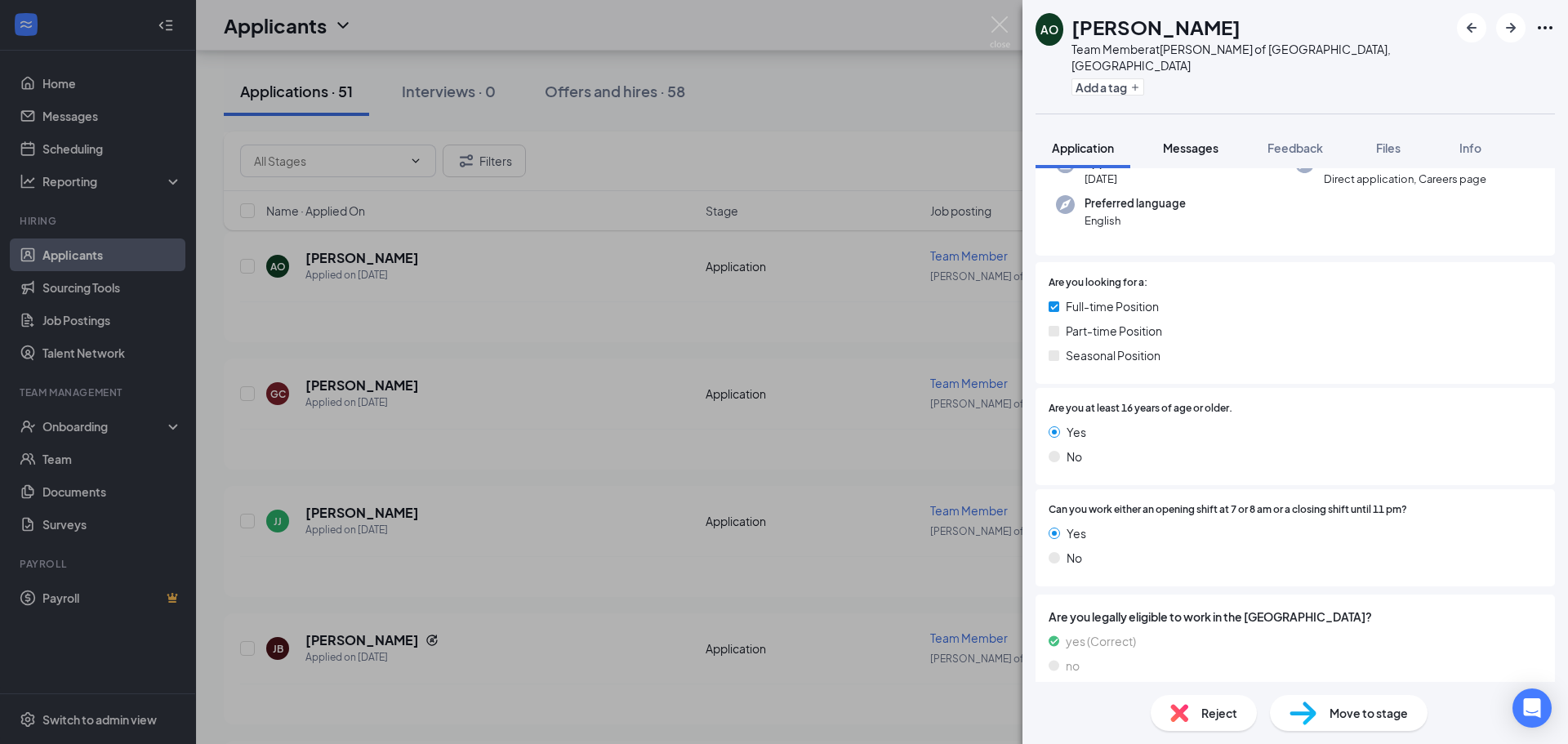
click at [1222, 128] on button "Messages" at bounding box center [1190, 148] width 88 height 41
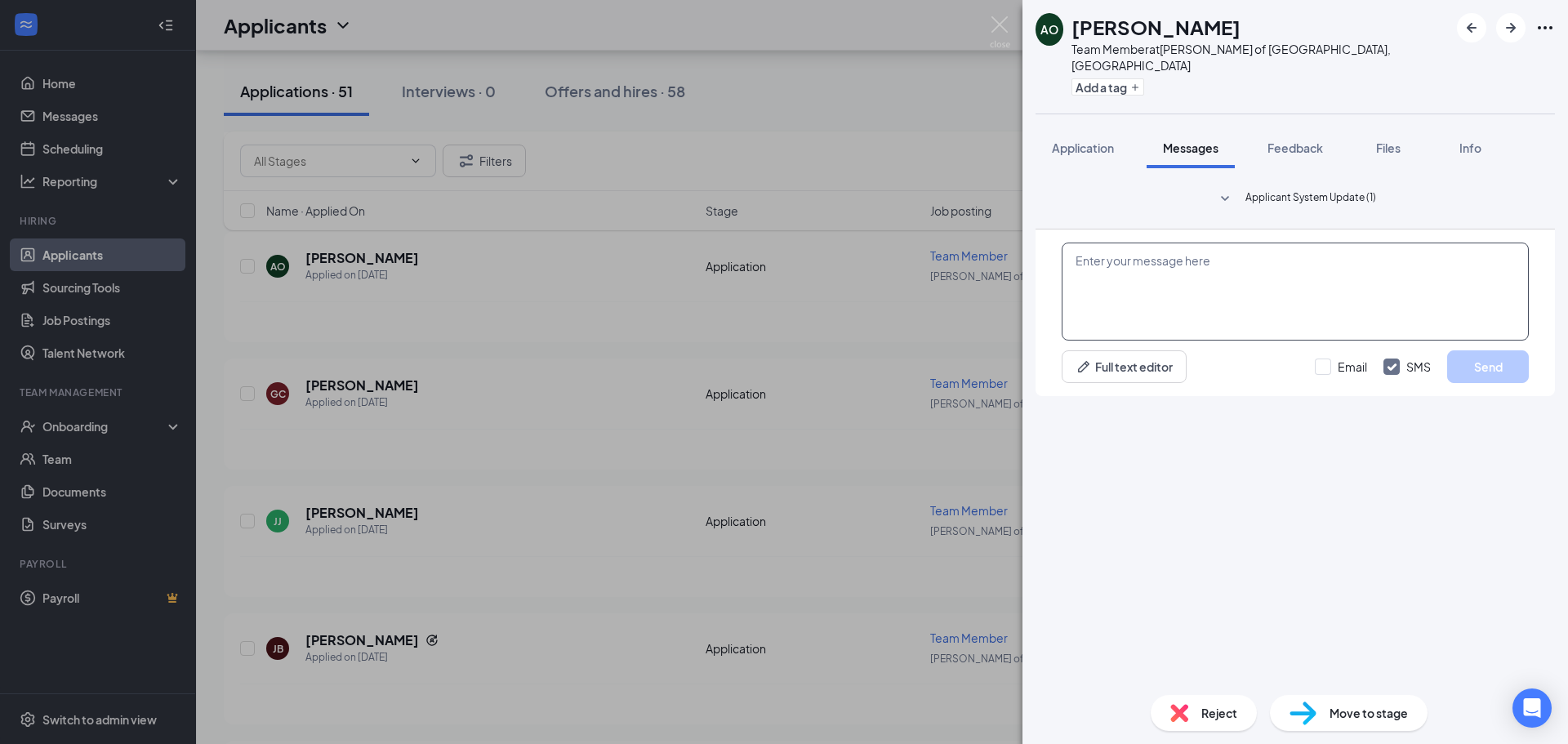
paste textarea "Hi [PERSON_NAME], Thanks for your application submission with [PERSON_NAME]! We…"
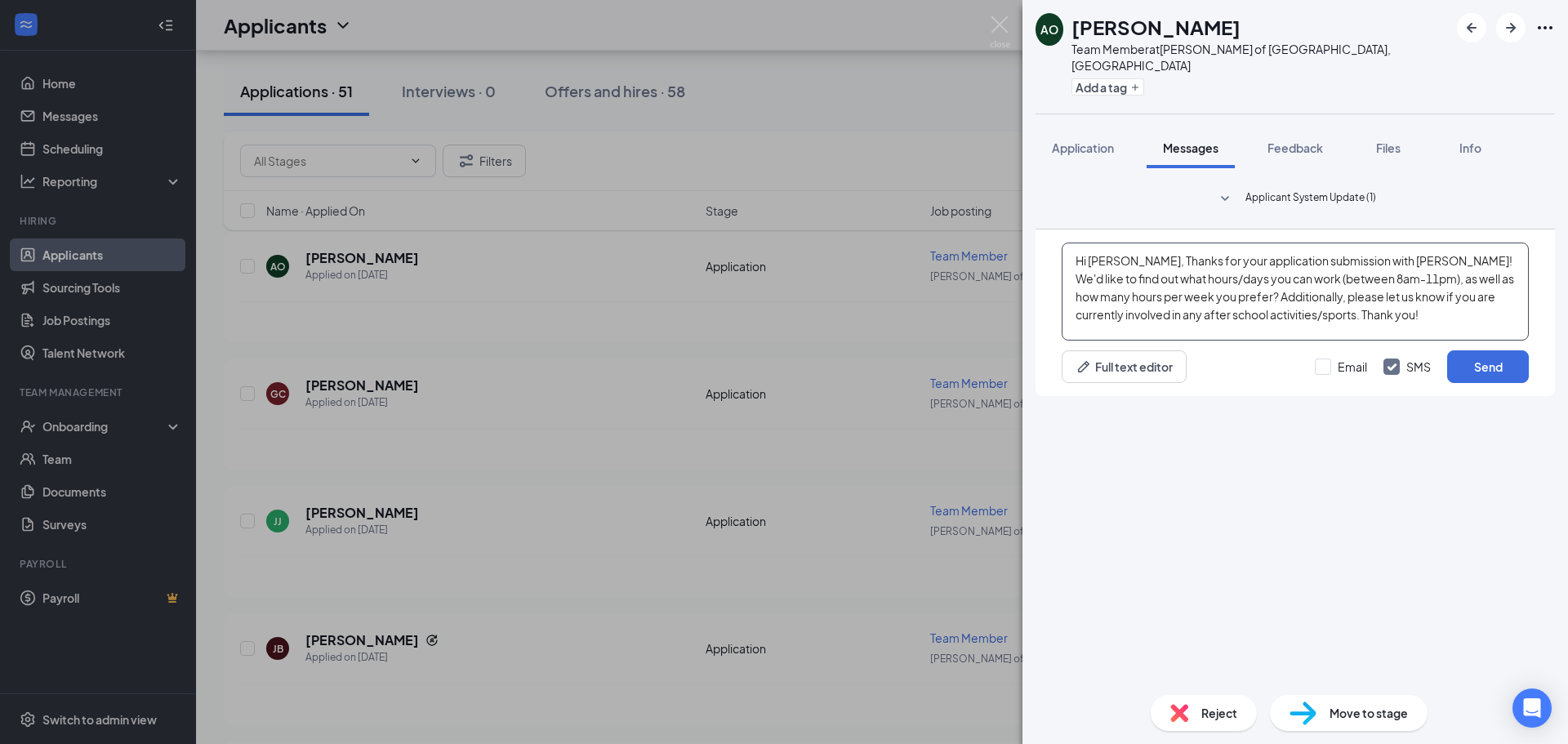
drag, startPoint x: 1130, startPoint y: 552, endPoint x: 1092, endPoint y: 547, distance: 38.3
click at [1092, 341] on textarea "Hi [PERSON_NAME], Thanks for your application submission with [PERSON_NAME]! We…" at bounding box center [1295, 291] width 467 height 98
drag, startPoint x: 1388, startPoint y: 548, endPoint x: 1355, endPoint y: 548, distance: 33.0
click at [1355, 341] on textarea "Hi [PERSON_NAME], Thanks for your application submission with [PERSON_NAME]! We…" at bounding box center [1295, 291] width 467 height 98
type textarea "Hi [PERSON_NAME], Thanks for your application submission with Plainfield Culver…"
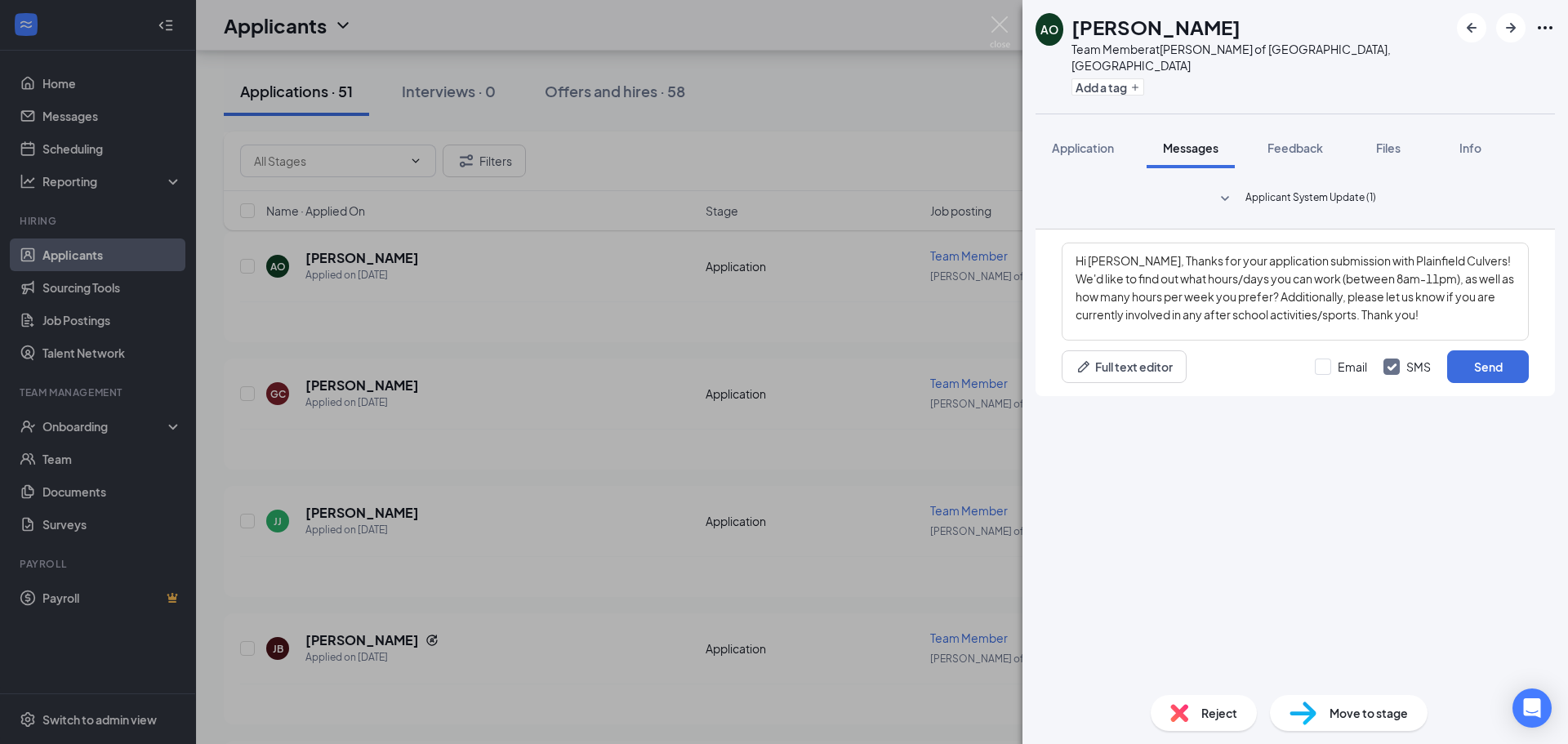
click at [1490, 396] on div "Hi [PERSON_NAME], Thanks for your application submission with Plainfield Culver…" at bounding box center [1295, 313] width 520 height 167
click at [1489, 396] on div "Hi [PERSON_NAME], Thanks for your application submission with Plainfield Culver…" at bounding box center [1295, 313] width 520 height 167
click at [1496, 383] on button "Send" at bounding box center [1488, 366] width 82 height 32
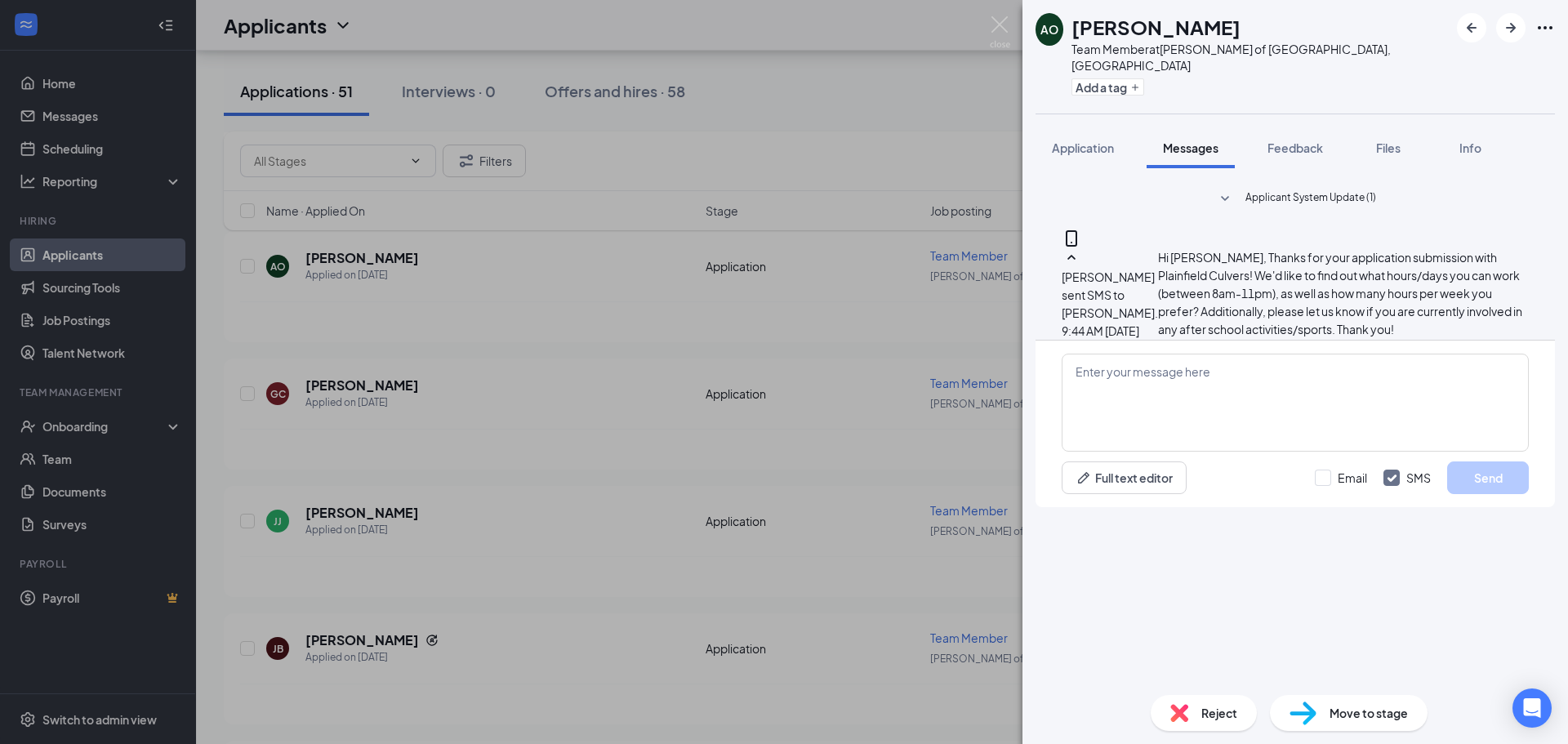
click at [980, 402] on div "AO [PERSON_NAME] Team Member at [PERSON_NAME] of [GEOGRAPHIC_DATA], [GEOGRAPHIC…" at bounding box center [784, 372] width 1568 height 744
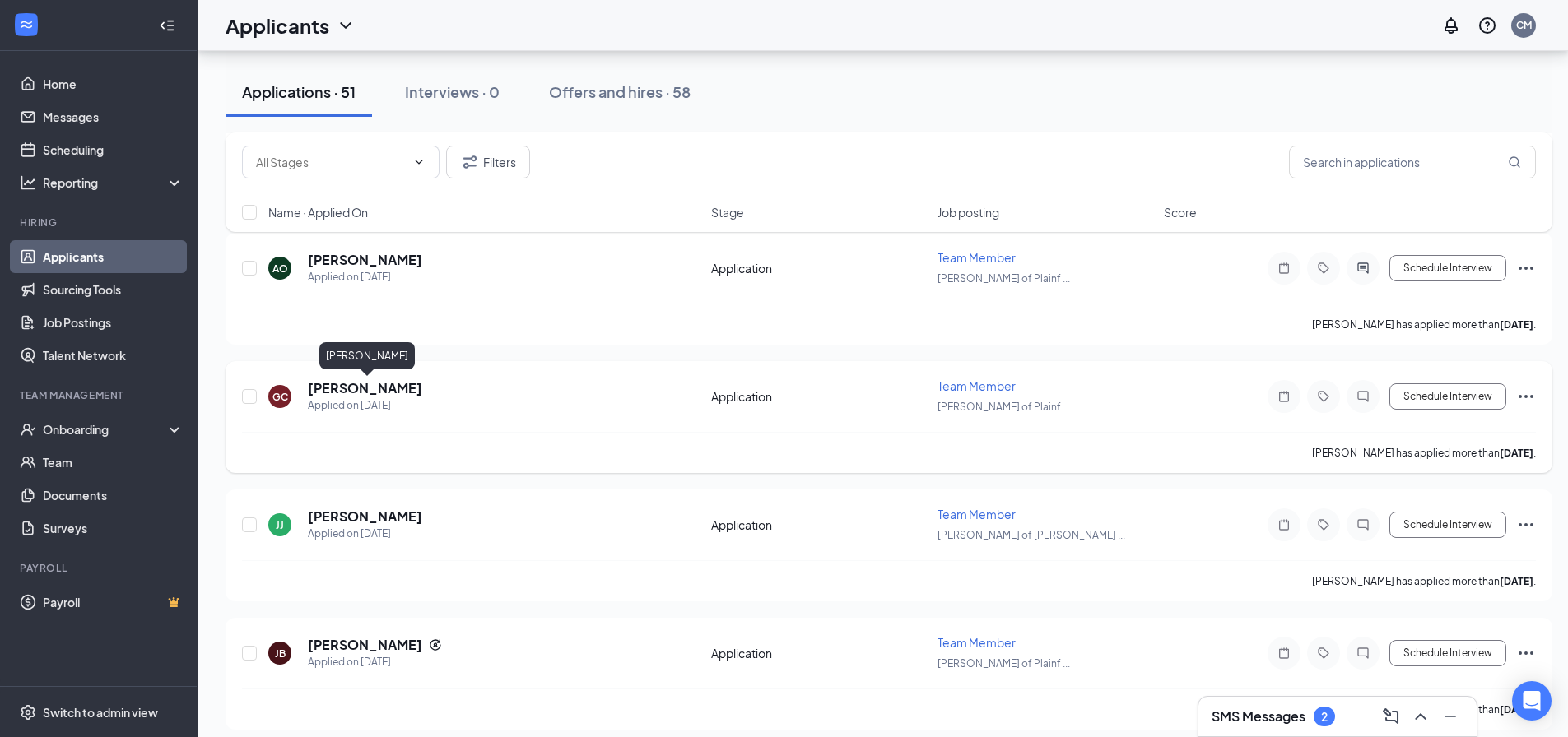
click at [383, 391] on h5 "[PERSON_NAME]" at bounding box center [364, 388] width 114 height 18
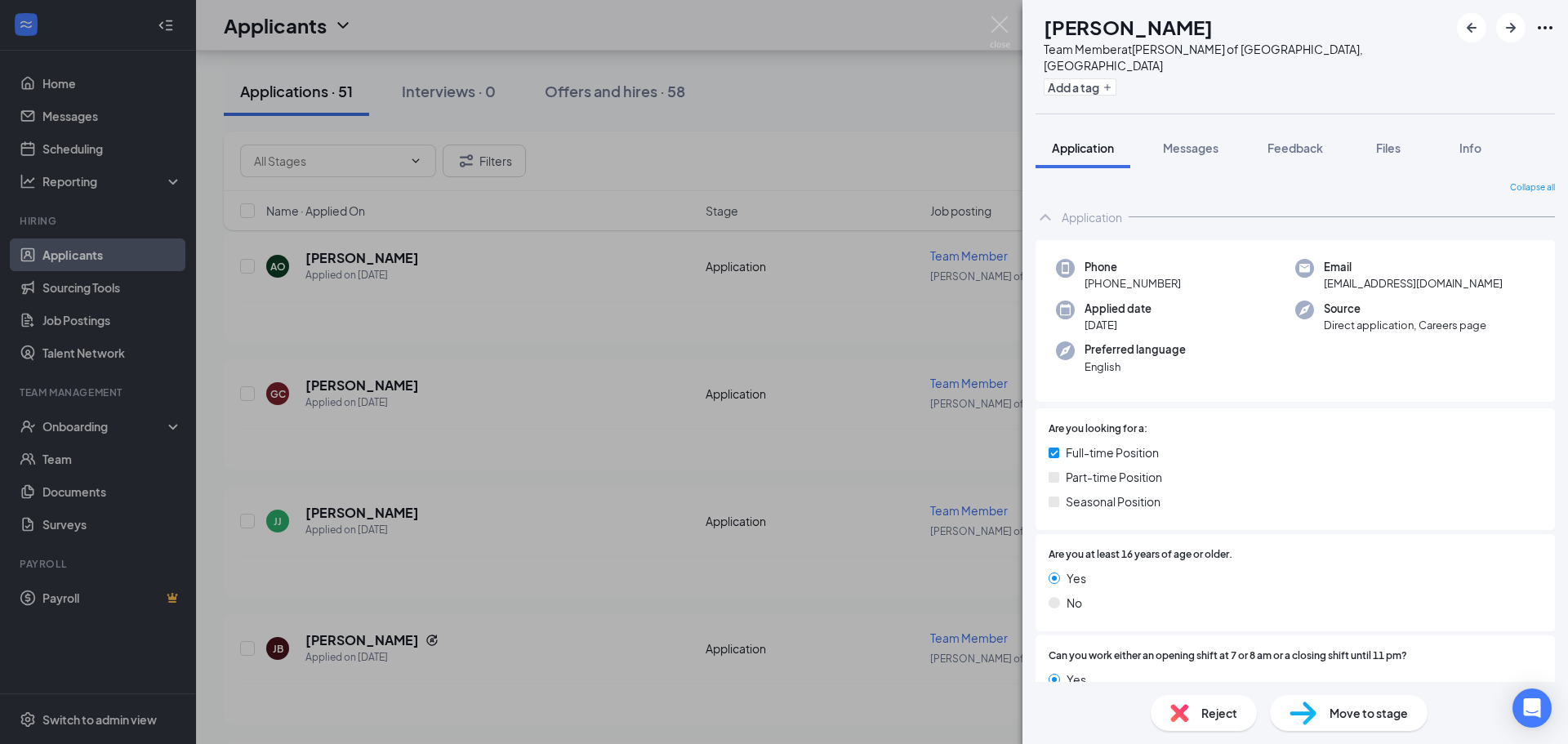
scroll to position [138, 0]
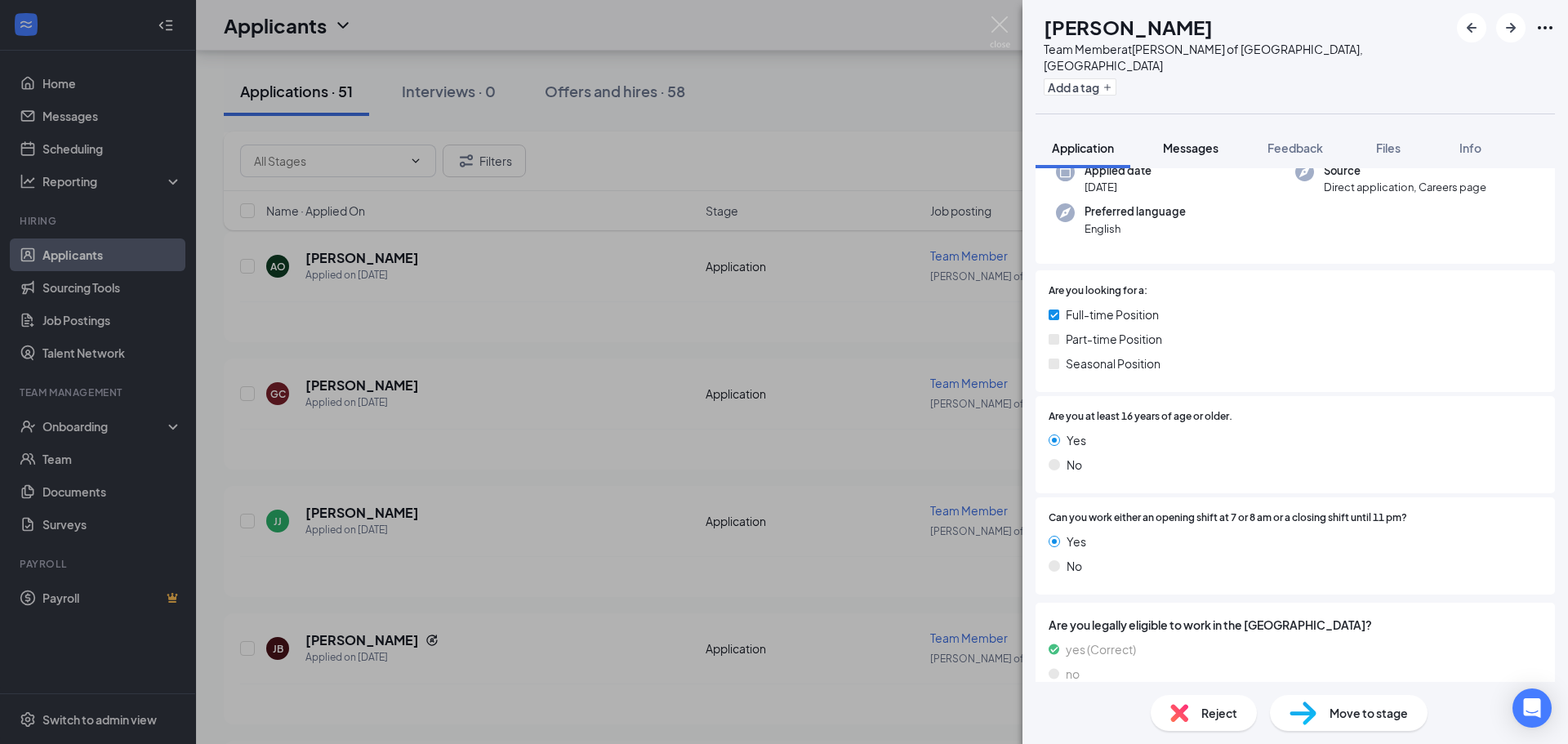
click at [1212, 145] on button "Messages" at bounding box center [1190, 148] width 88 height 41
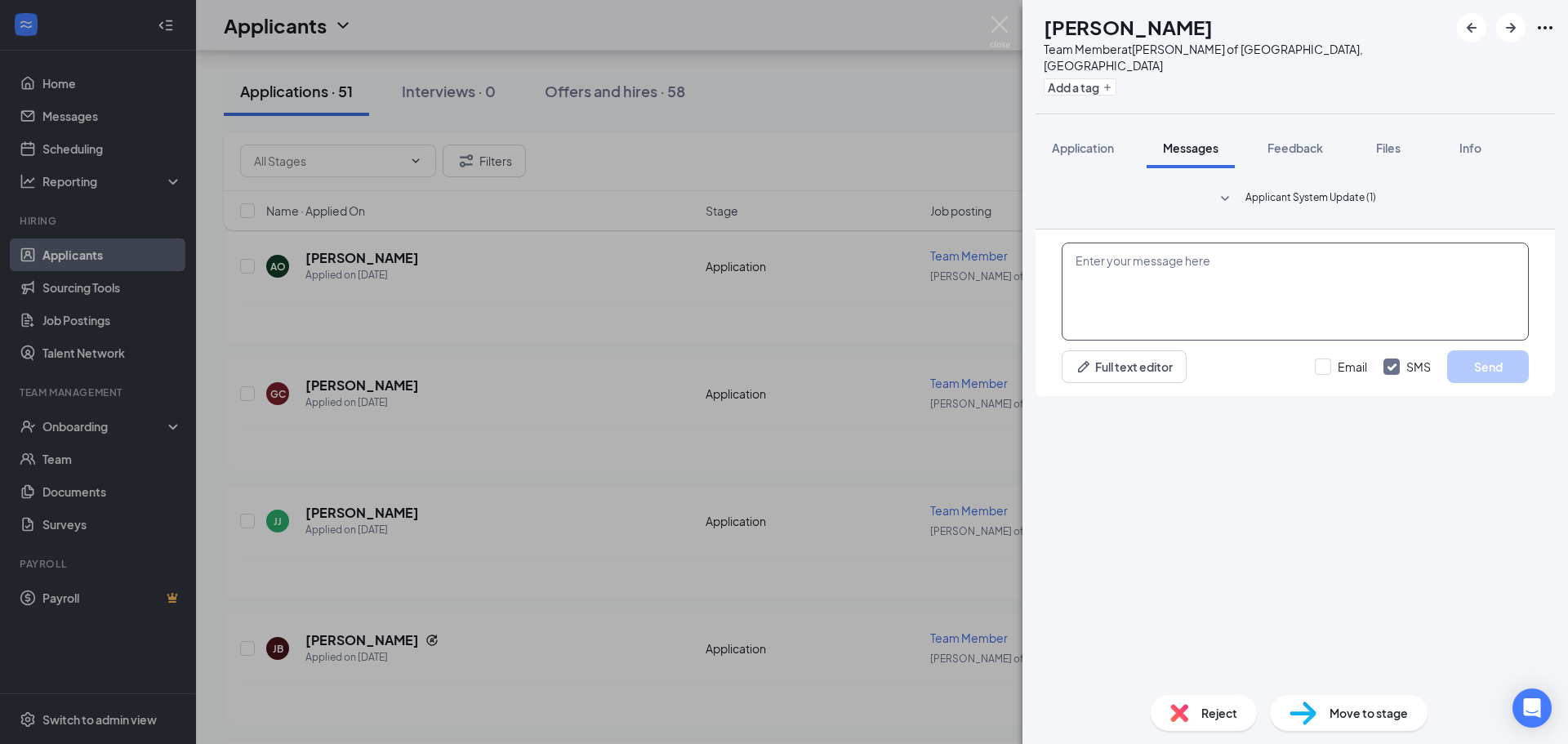
paste textarea "Hi [PERSON_NAME], Thanks for your application submission with [PERSON_NAME]! We…"
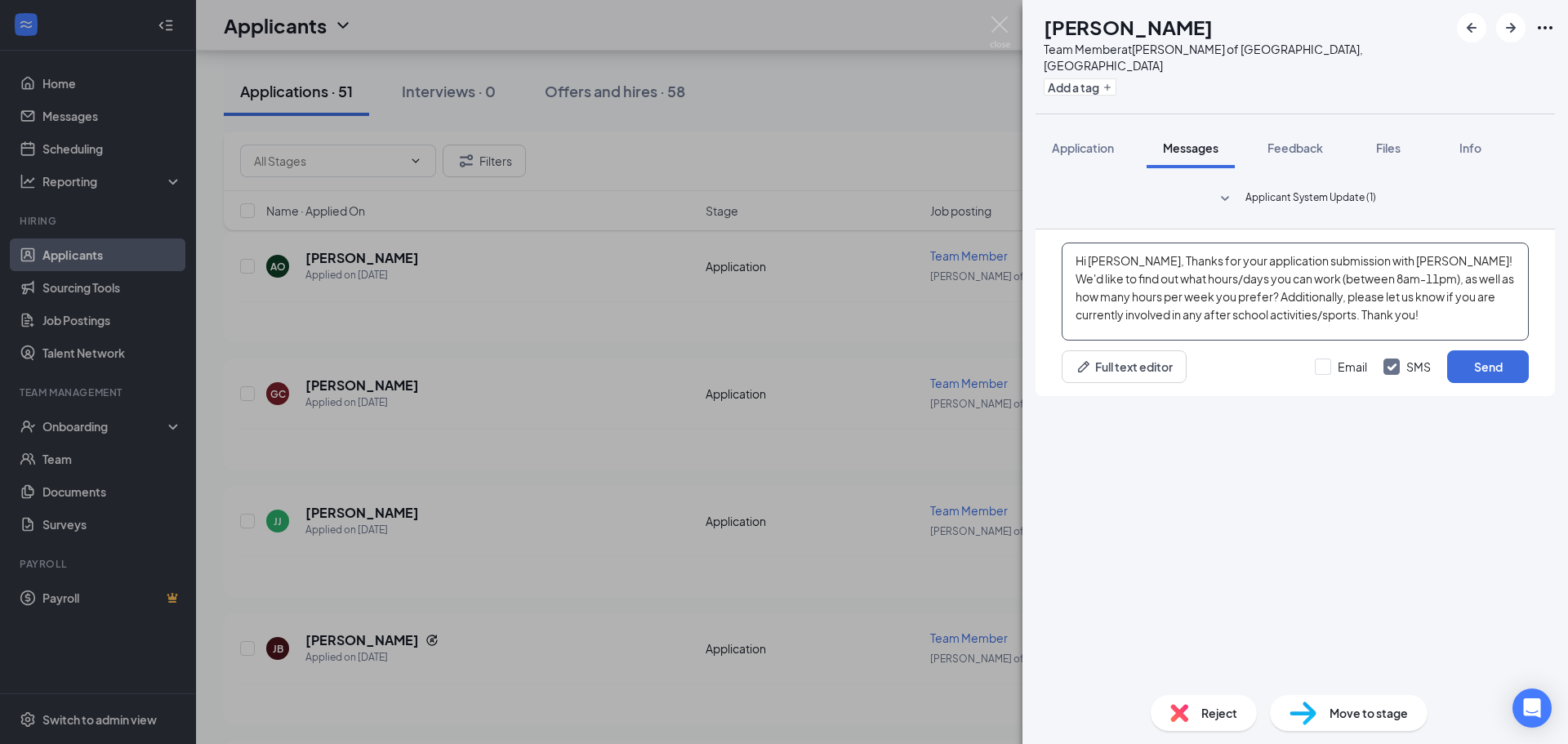
drag, startPoint x: 1136, startPoint y: 549, endPoint x: 1094, endPoint y: 541, distance: 42.8
click at [1094, 341] on textarea "Hi [PERSON_NAME], Thanks for your application submission with [PERSON_NAME]! We…" at bounding box center [1295, 291] width 467 height 98
drag, startPoint x: 1422, startPoint y: 548, endPoint x: 1390, endPoint y: 546, distance: 32.1
click at [1390, 341] on textarea "Hi [PERSON_NAME], Thanks for your application submission with [PERSON_NAME]! We…" at bounding box center [1295, 291] width 467 height 98
type textarea "Hi [PERSON_NAME], Thanks for your application submission with Plainfield Culver…"
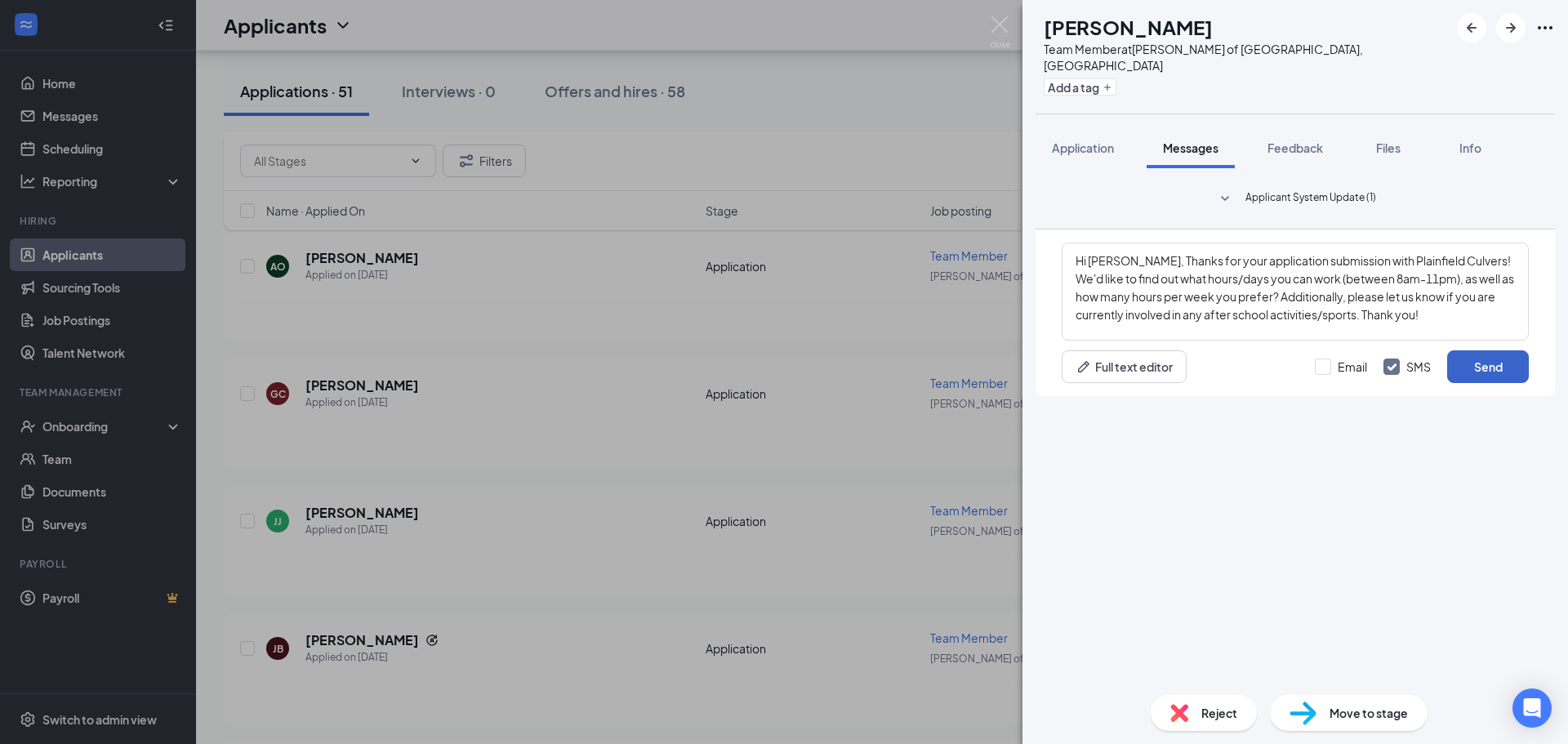
click at [1479, 383] on button "Send" at bounding box center [1488, 366] width 82 height 32
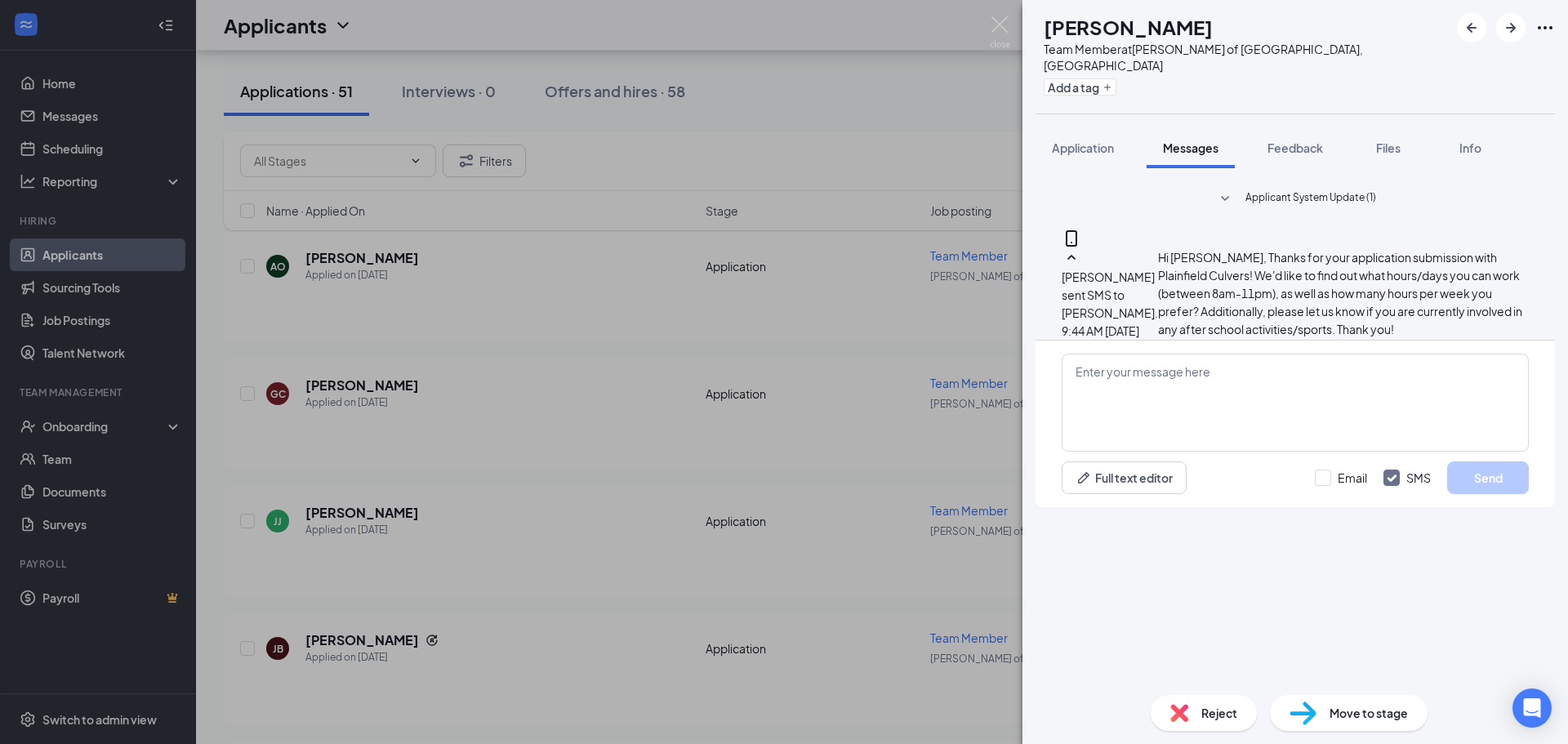
click at [476, 449] on div "GC [PERSON_NAME] Team Member at [GEOGRAPHIC_DATA][PERSON_NAME] of [GEOGRAPHIC_D…" at bounding box center [784, 372] width 1568 height 744
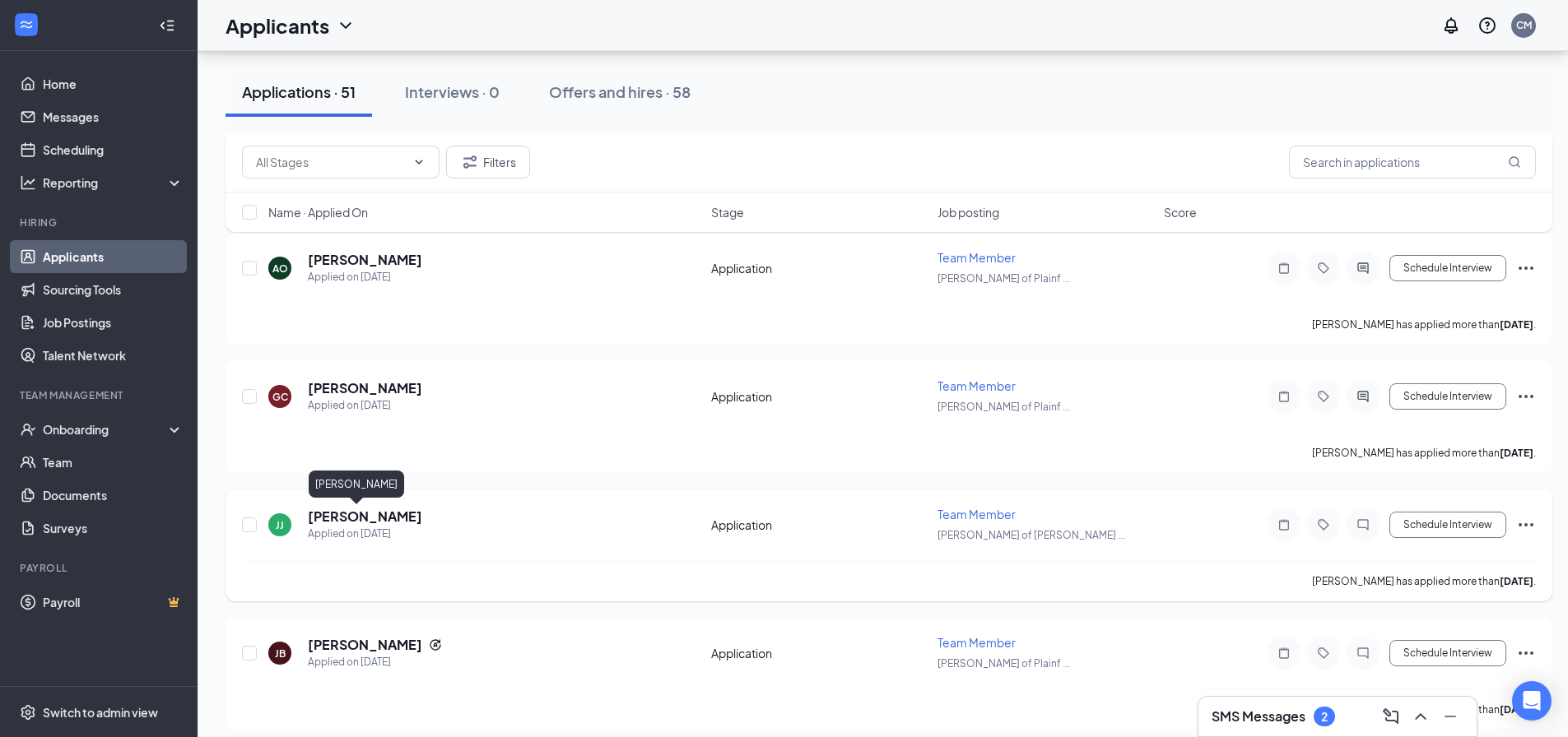
click at [338, 517] on h5 "[PERSON_NAME]" at bounding box center [364, 516] width 114 height 18
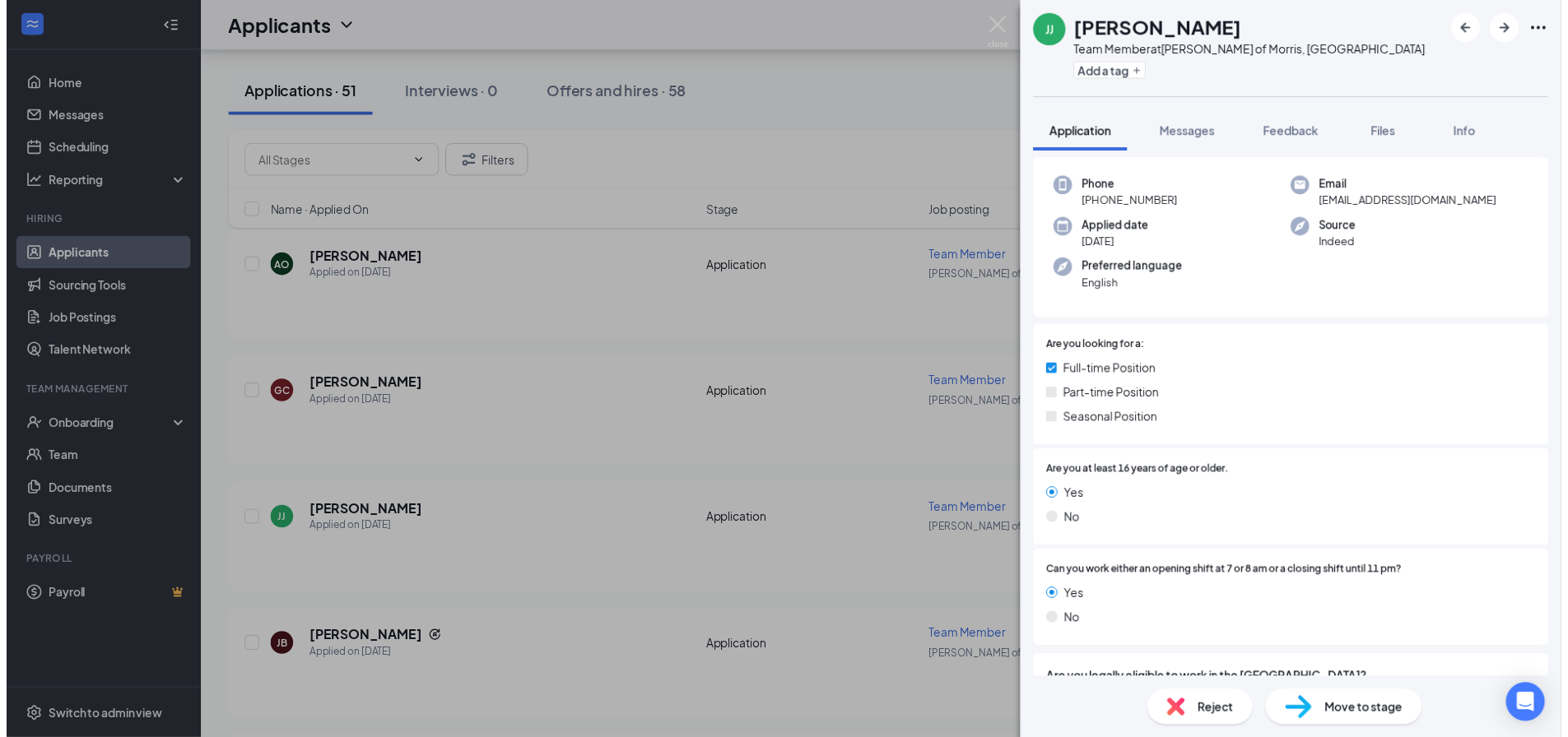
scroll to position [65, 0]
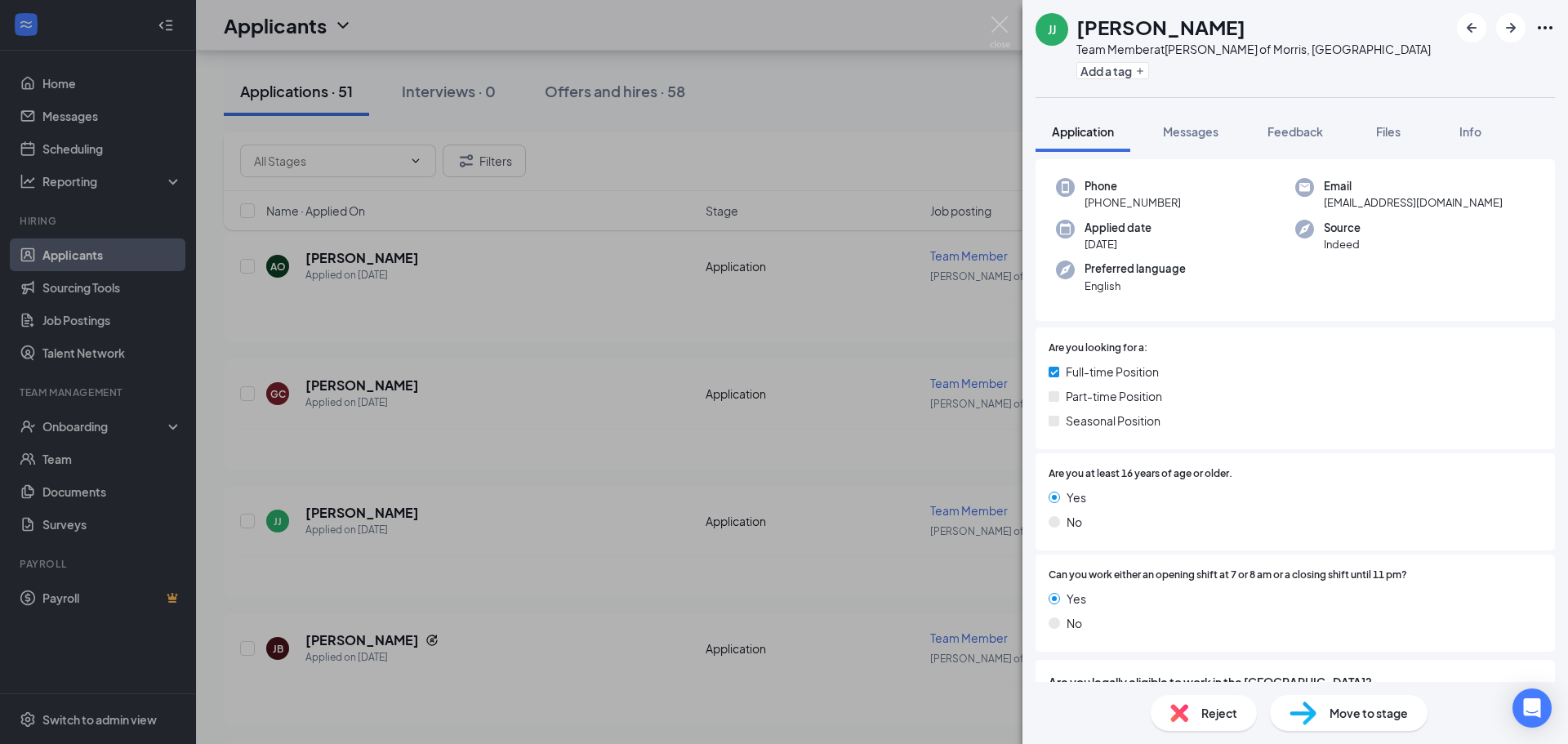
click at [771, 520] on div "[PERSON_NAME] [PERSON_NAME] Team Member at [PERSON_NAME] of Morris, [GEOGRAPHIC…" at bounding box center [784, 372] width 1568 height 744
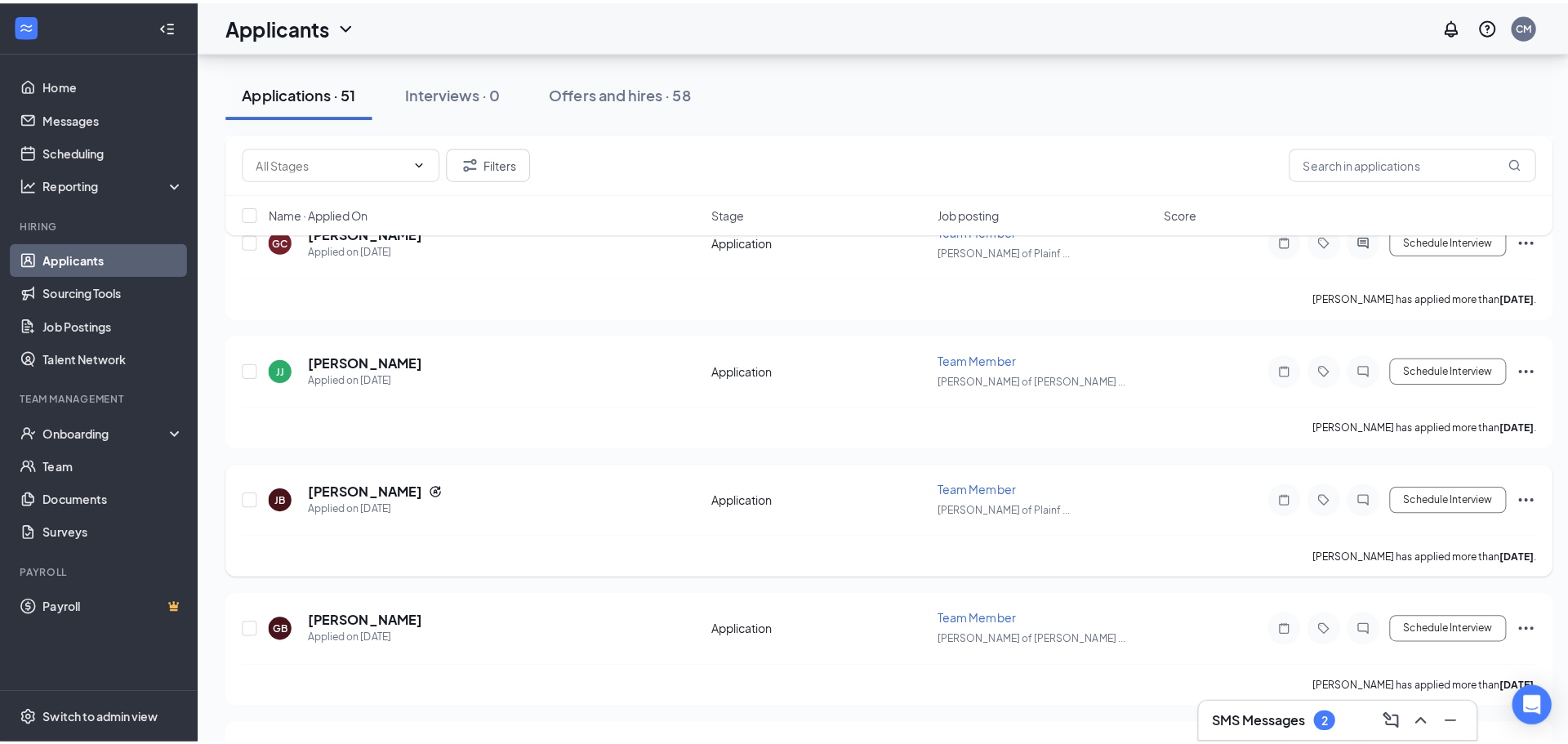
scroll to position [981, 0]
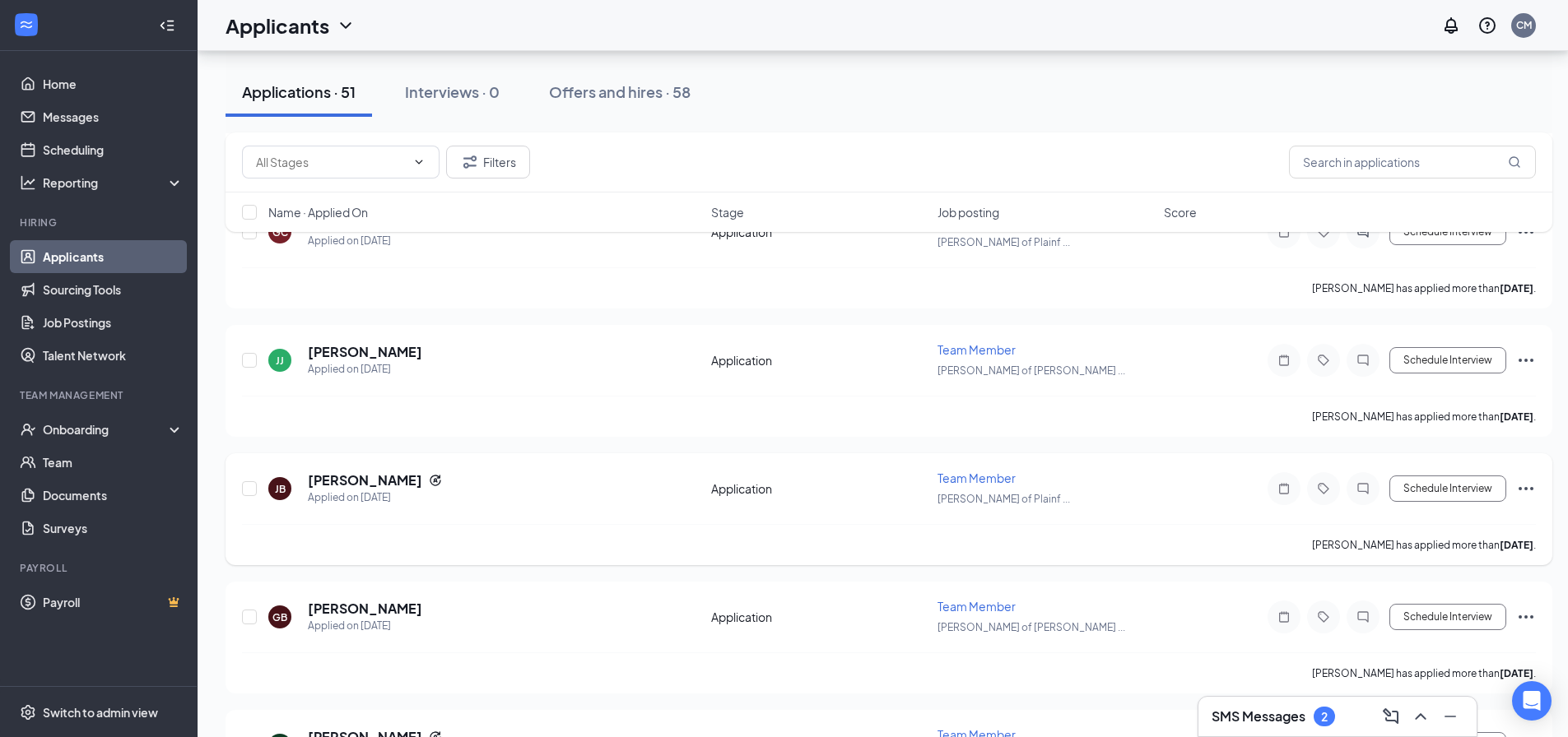
click at [1532, 490] on icon "Ellipses" at bounding box center [1526, 488] width 20 height 20
click at [1406, 672] on p "Reject" at bounding box center [1452, 663] width 148 height 16
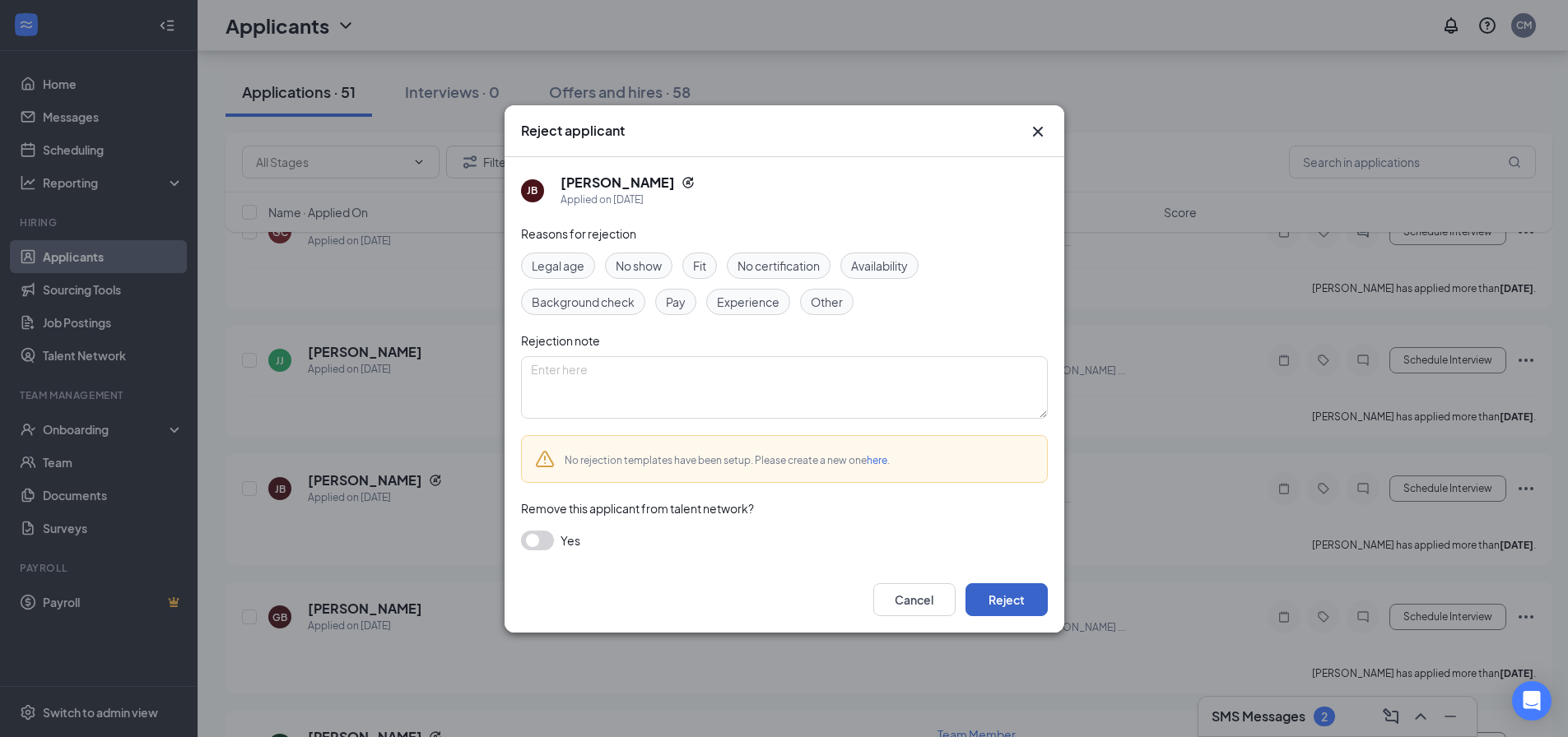
click at [1002, 594] on button "Reject" at bounding box center [1007, 600] width 83 height 33
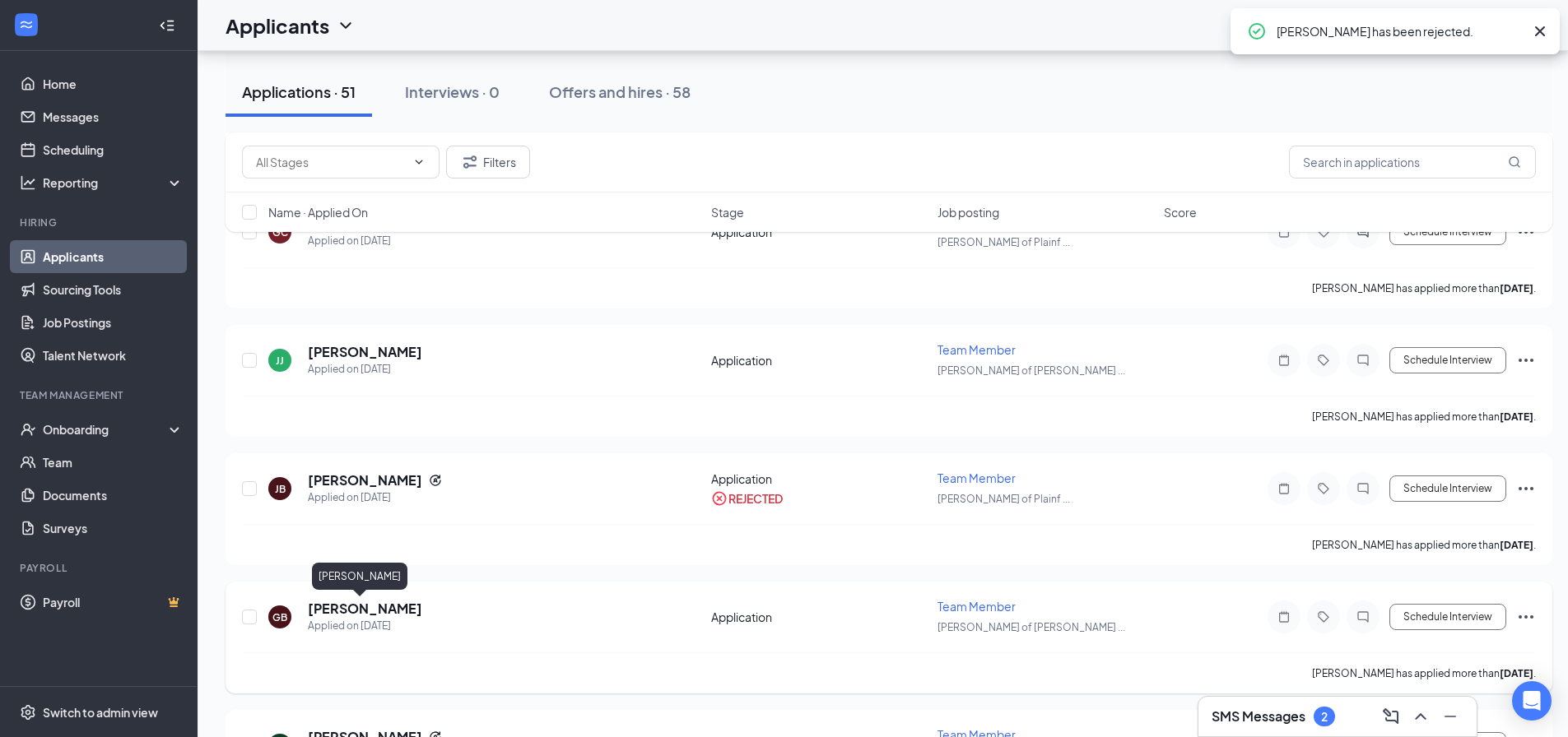
click at [361, 611] on h5 "[PERSON_NAME]" at bounding box center [364, 608] width 114 height 18
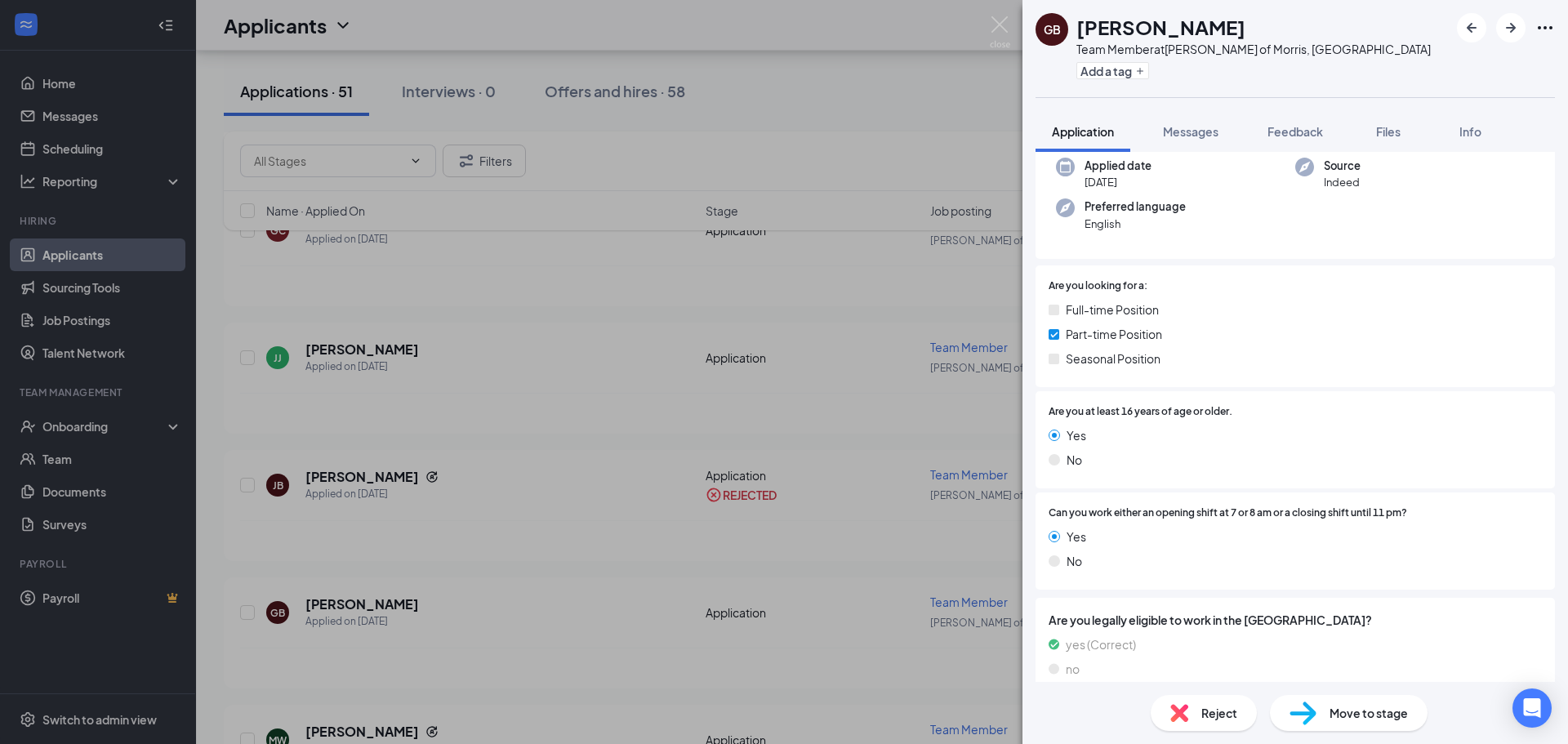
scroll to position [138, 0]
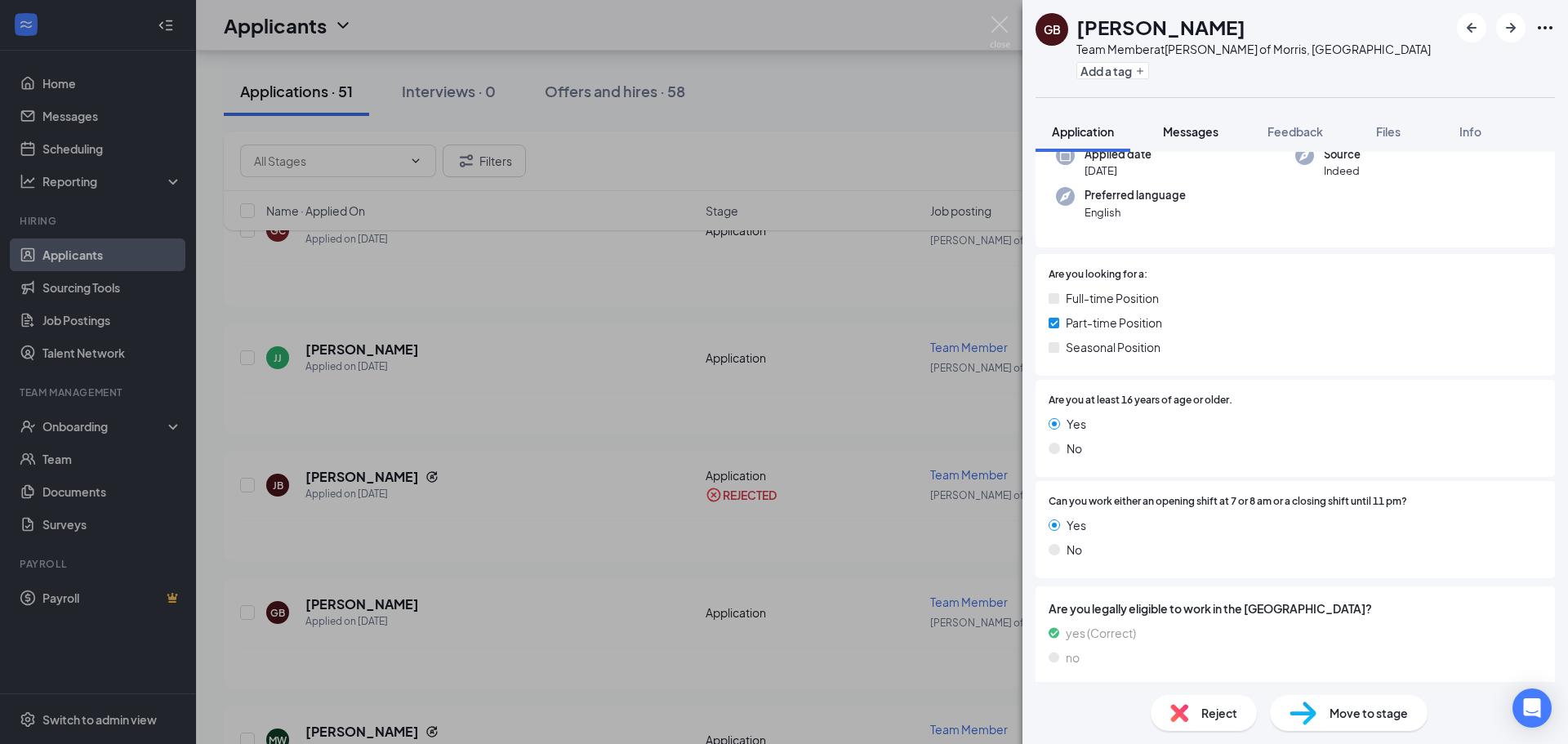
click at [1196, 138] on span "Messages" at bounding box center [1190, 131] width 55 height 14
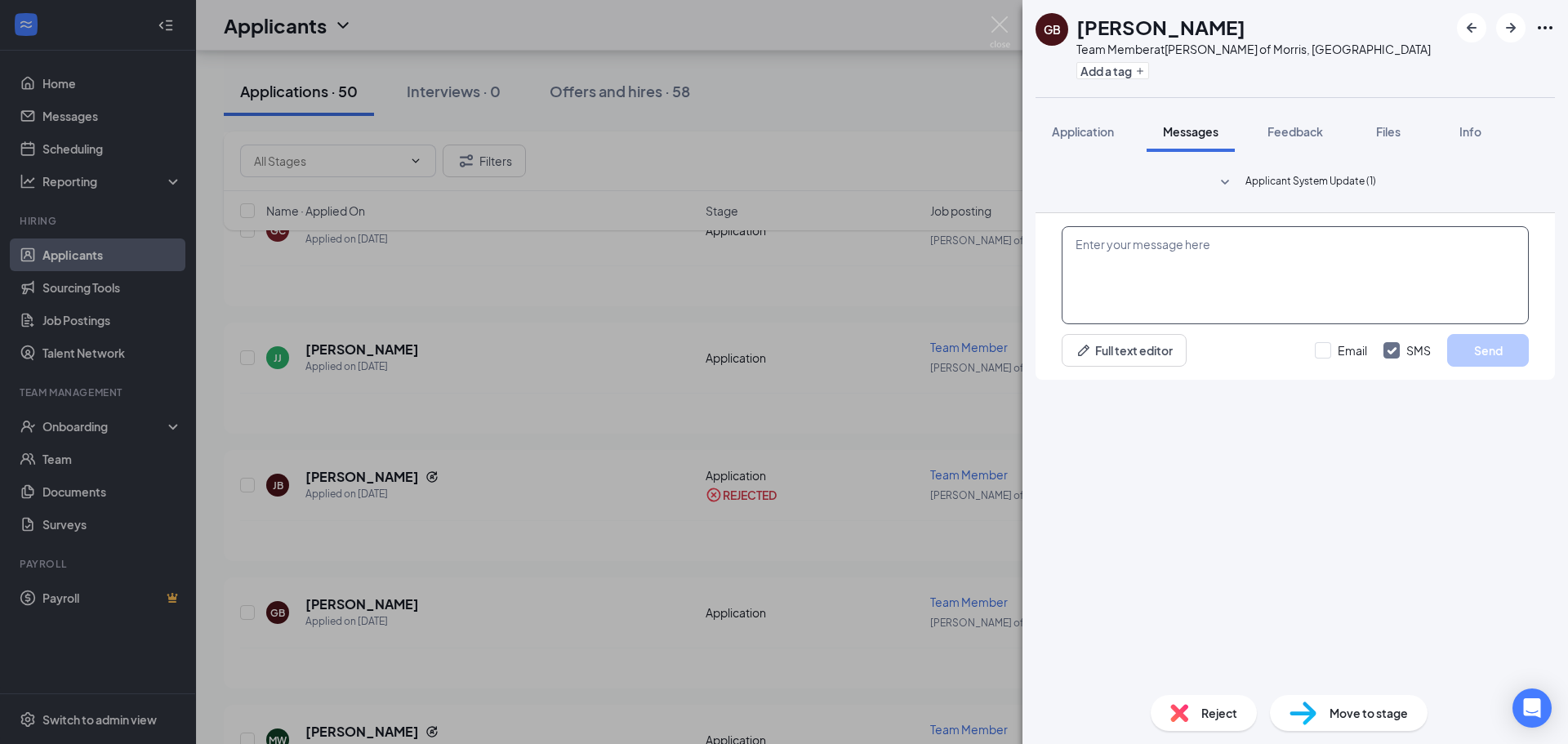
paste textarea "Hi [PERSON_NAME], Thanks for your application submission with [PERSON_NAME]! We…"
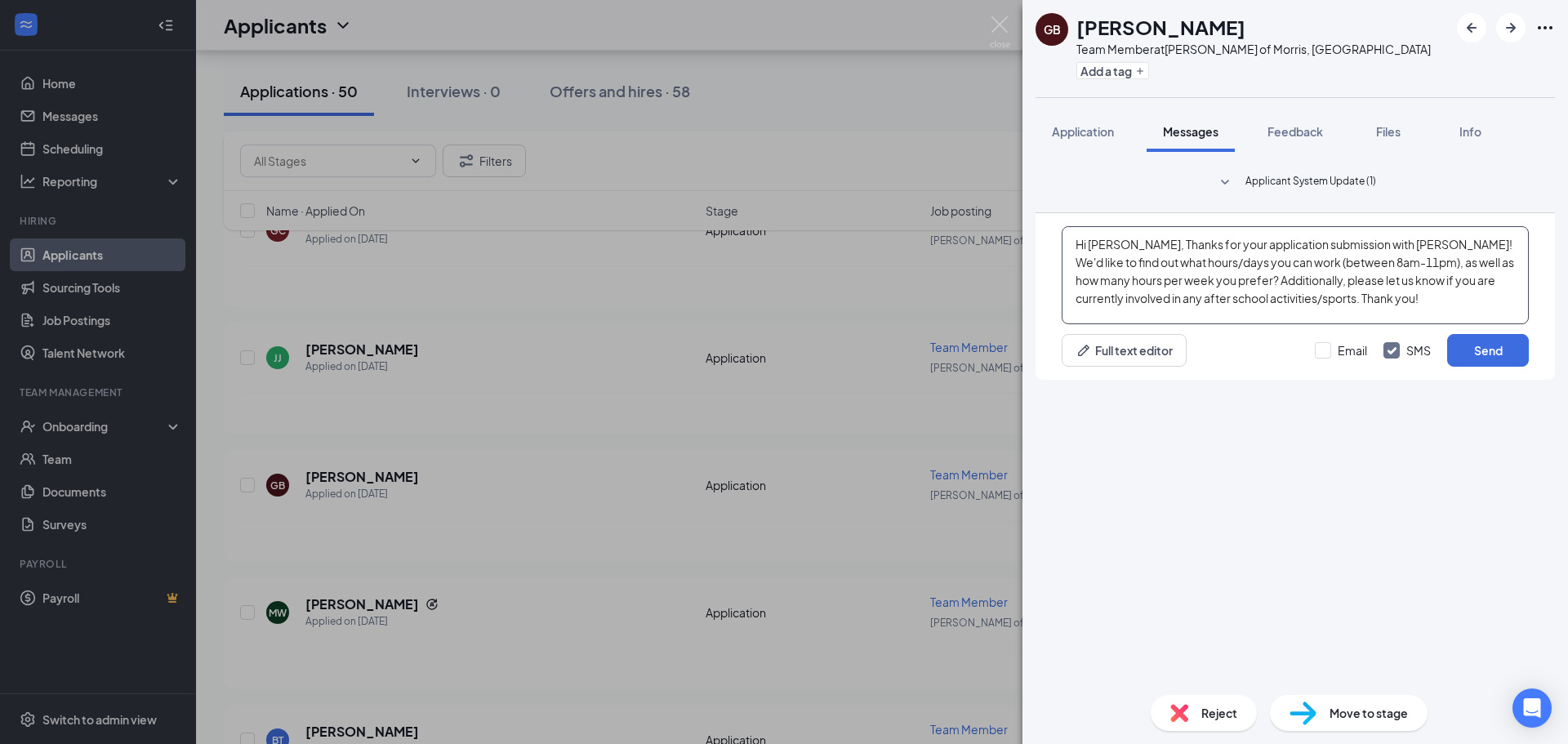
drag, startPoint x: 1126, startPoint y: 549, endPoint x: 1091, endPoint y: 550, distance: 35.0
click at [1091, 324] on textarea "Hi [PERSON_NAME], Thanks for your application submission with [PERSON_NAME]! We…" at bounding box center [1295, 275] width 467 height 98
type textarea "Hi Gabe, Thanks for your application submission with [PERSON_NAME]! We'd like t…"
click at [1480, 366] on button "Send" at bounding box center [1488, 350] width 82 height 32
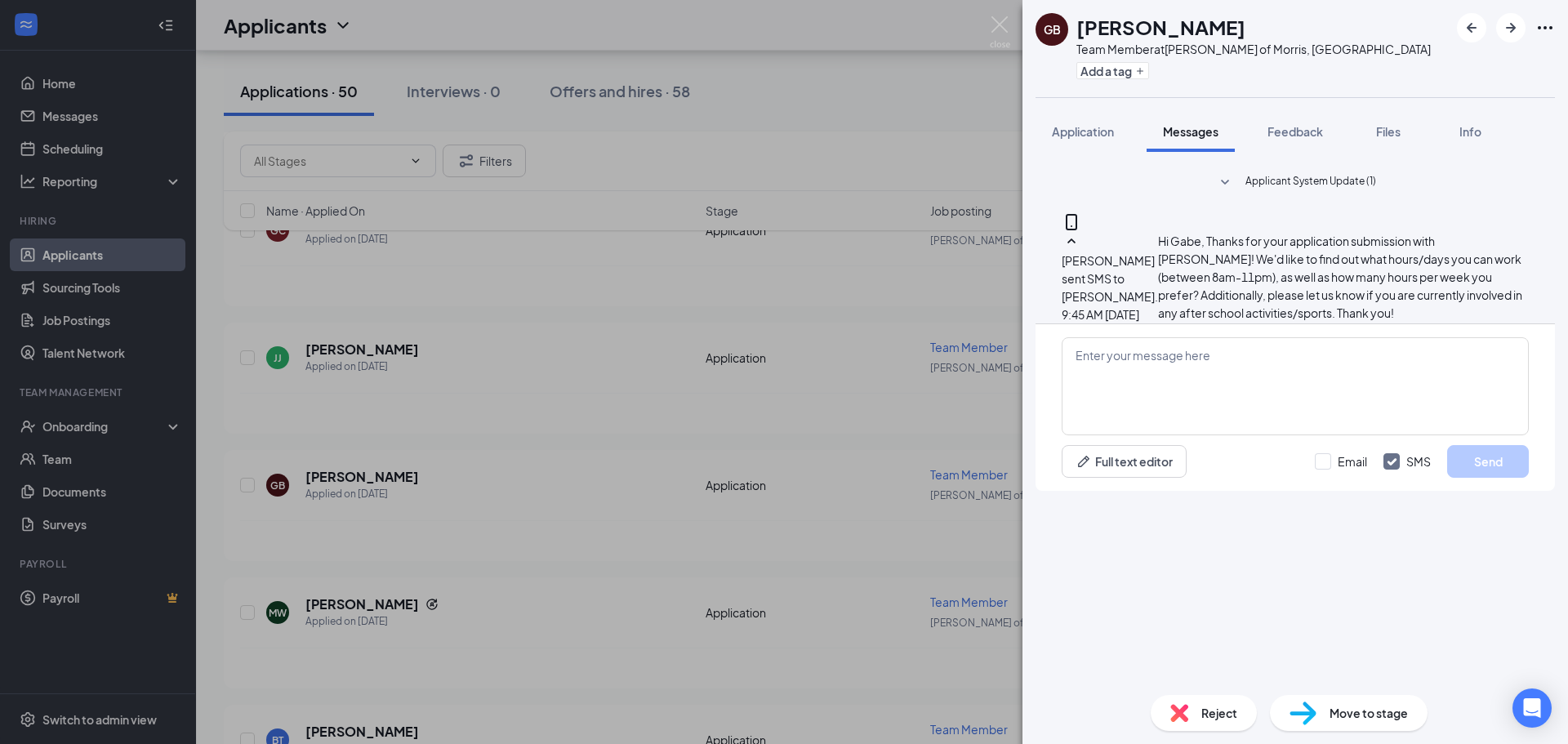
click at [512, 481] on div "GB [PERSON_NAME] Team Member at [GEOGRAPHIC_DATA][PERSON_NAME] of Morris, [GEOG…" at bounding box center [784, 372] width 1568 height 744
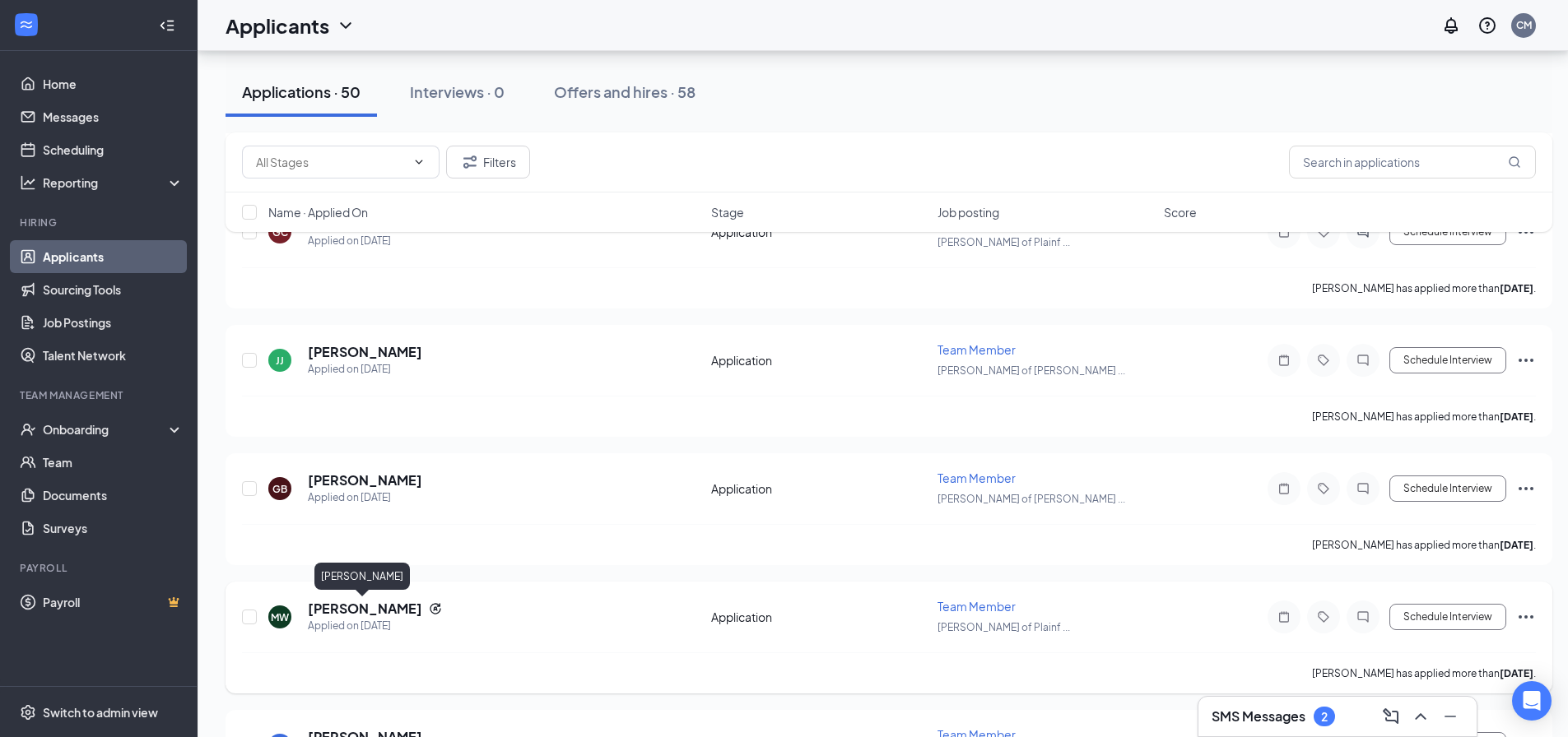
click at [349, 610] on h5 "[PERSON_NAME]" at bounding box center [364, 608] width 114 height 18
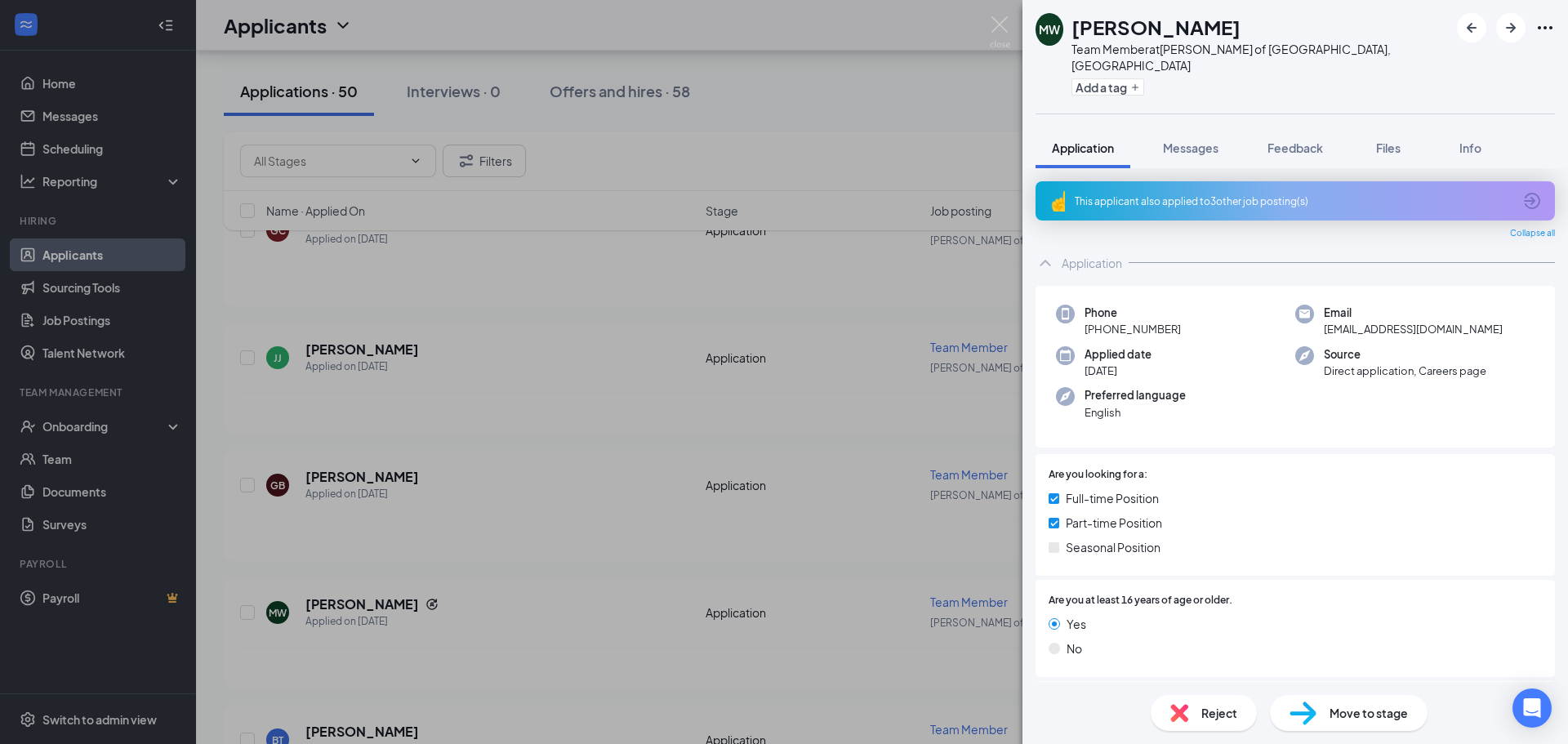
click at [1187, 195] on div "This applicant also applied to 3 other job posting(s)" at bounding box center [1293, 201] width 438 height 14
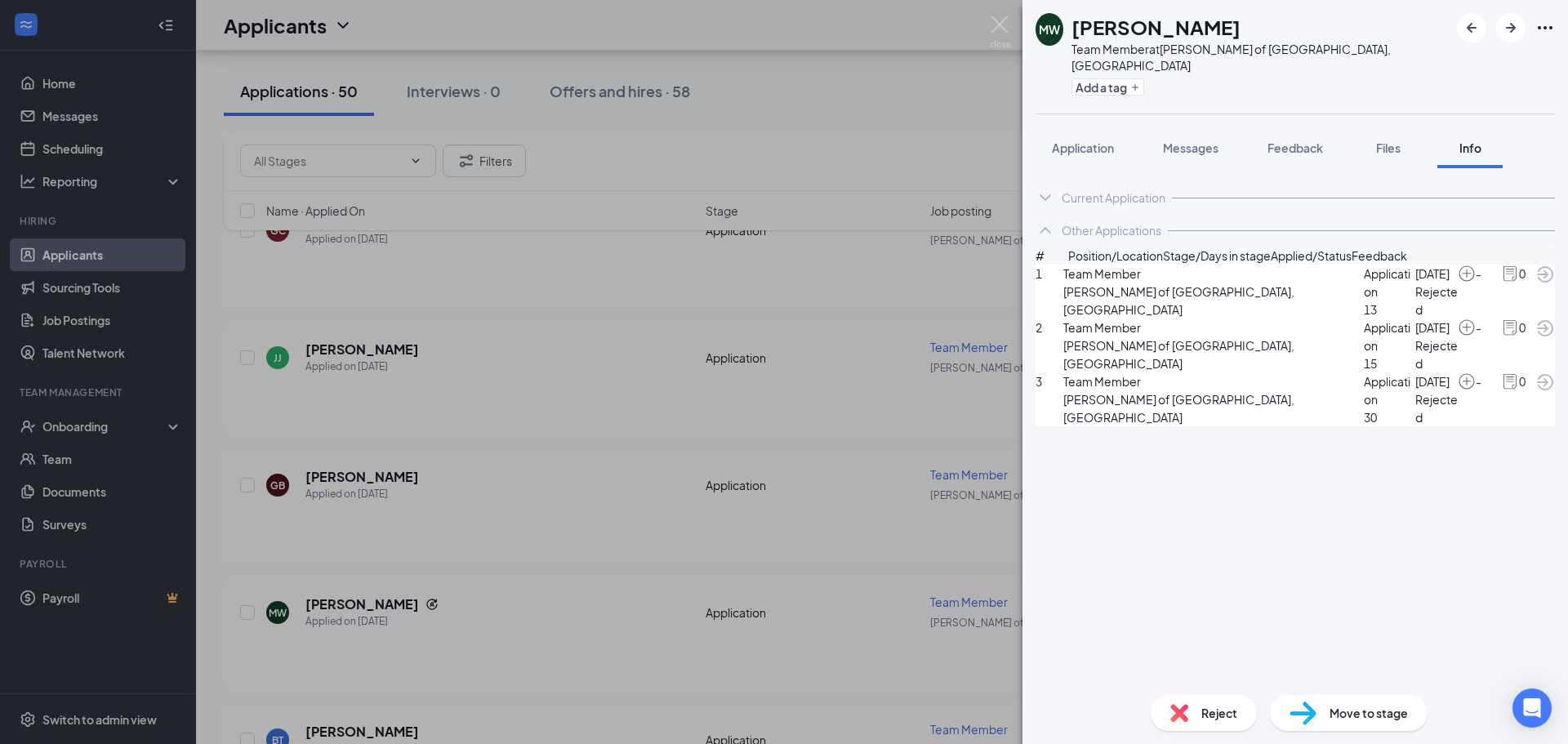
click at [1009, 24] on img at bounding box center [1000, 31] width 20 height 31
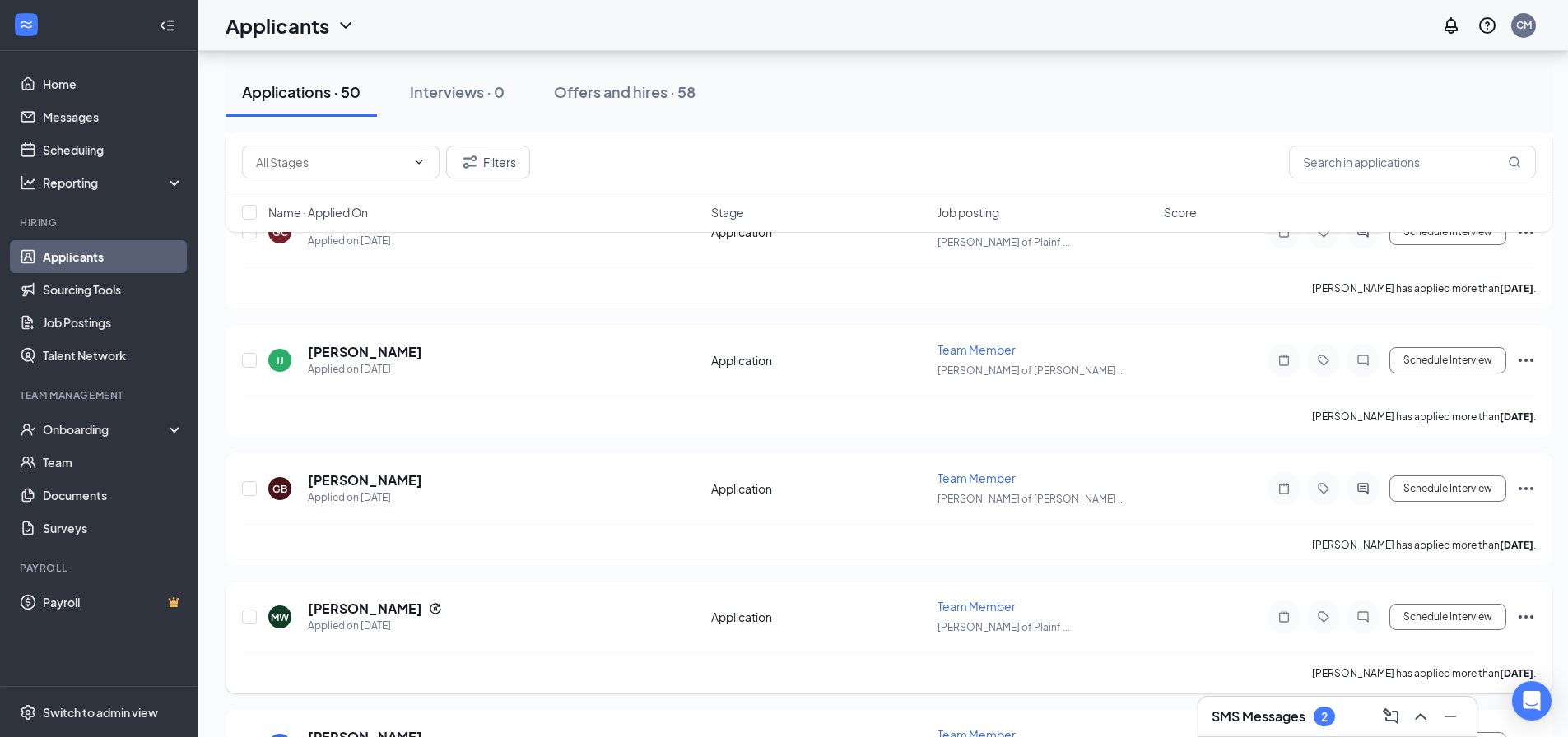
click at [351, 608] on h5 "[PERSON_NAME]" at bounding box center [364, 608] width 114 height 18
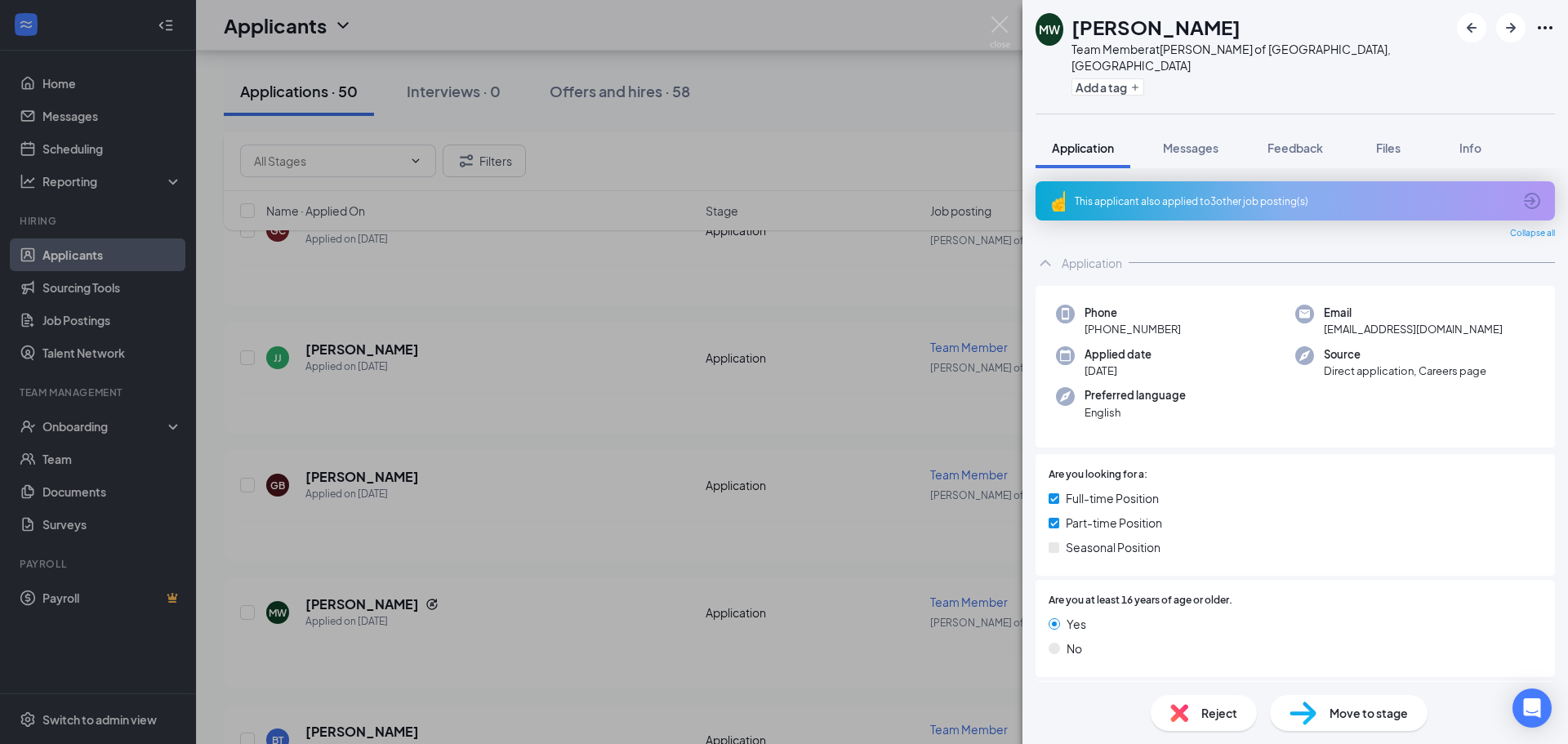
click at [1207, 713] on span "Reject" at bounding box center [1220, 713] width 36 height 18
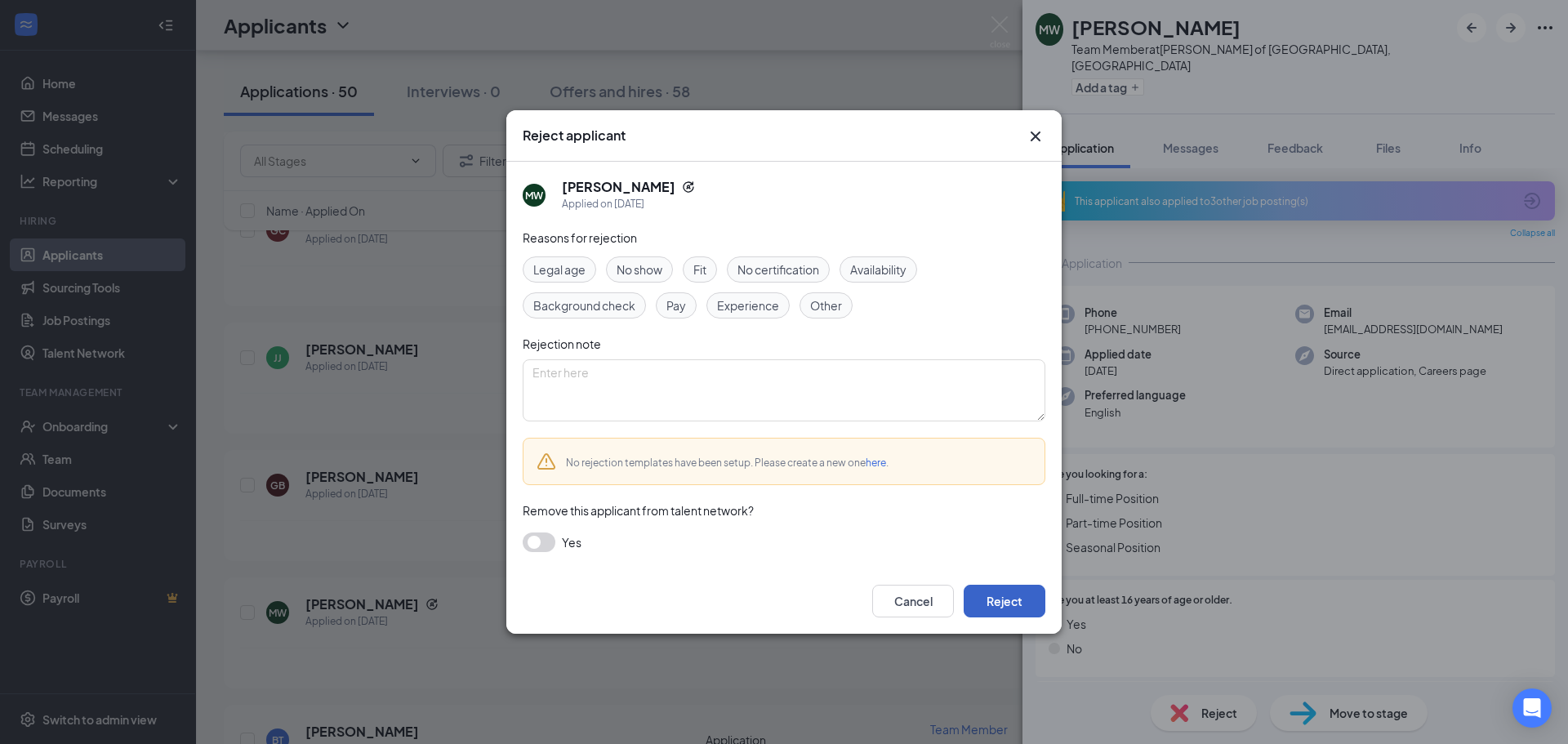
click at [994, 591] on button "Reject" at bounding box center [1004, 601] width 82 height 32
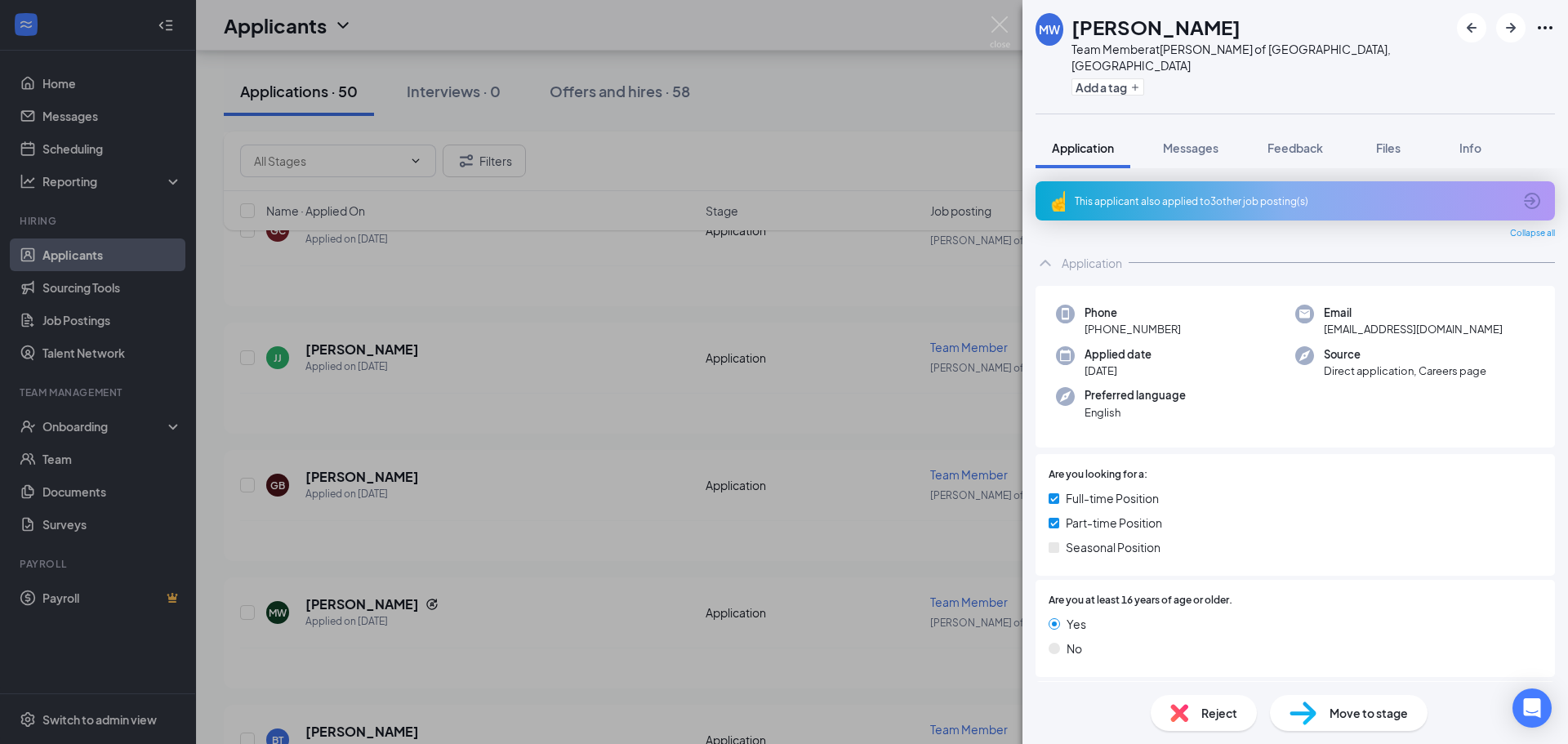
click at [620, 552] on div "[PERSON_NAME] Team Member at [PERSON_NAME] of [GEOGRAPHIC_DATA], [GEOGRAPHIC_DA…" at bounding box center [784, 372] width 1568 height 744
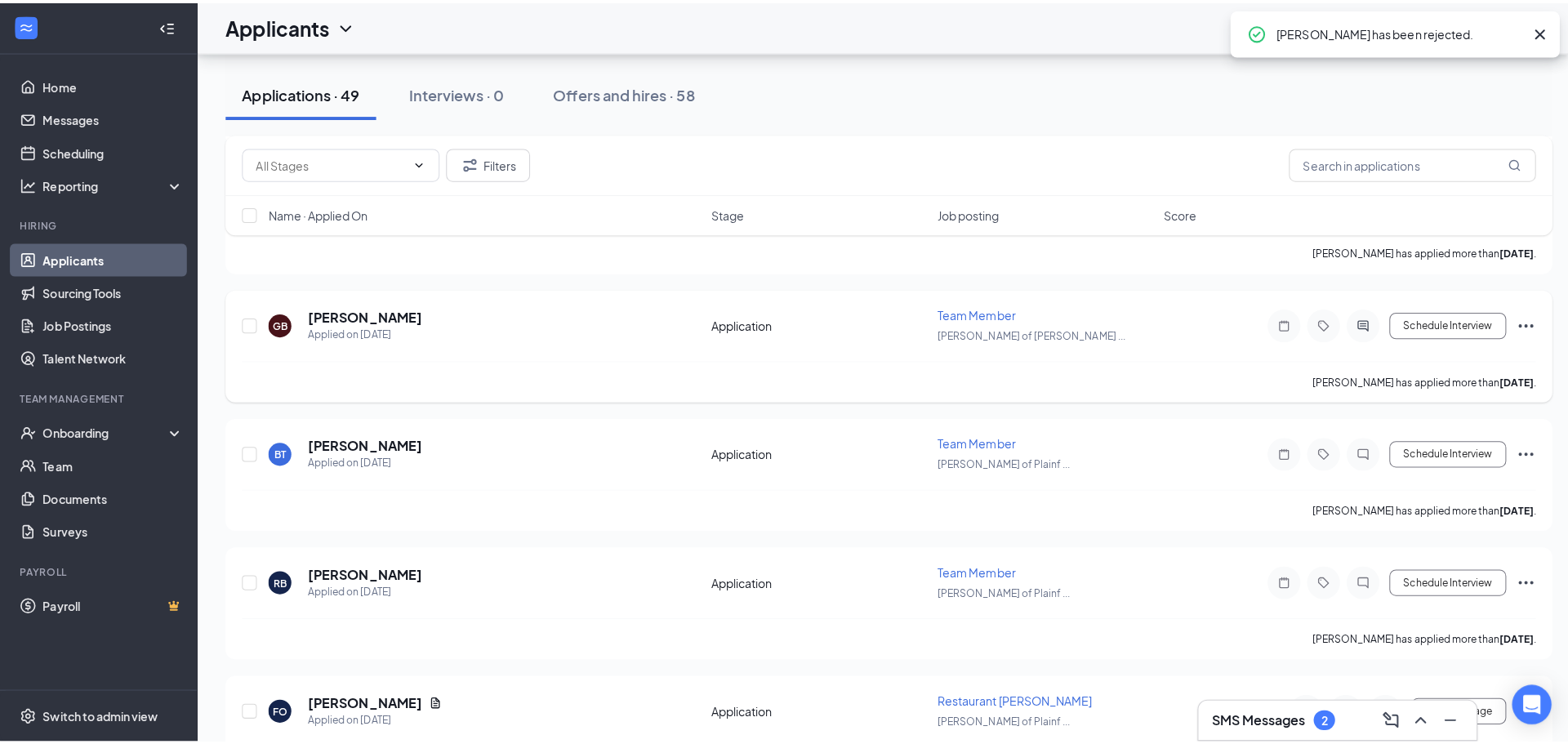
scroll to position [1225, 0]
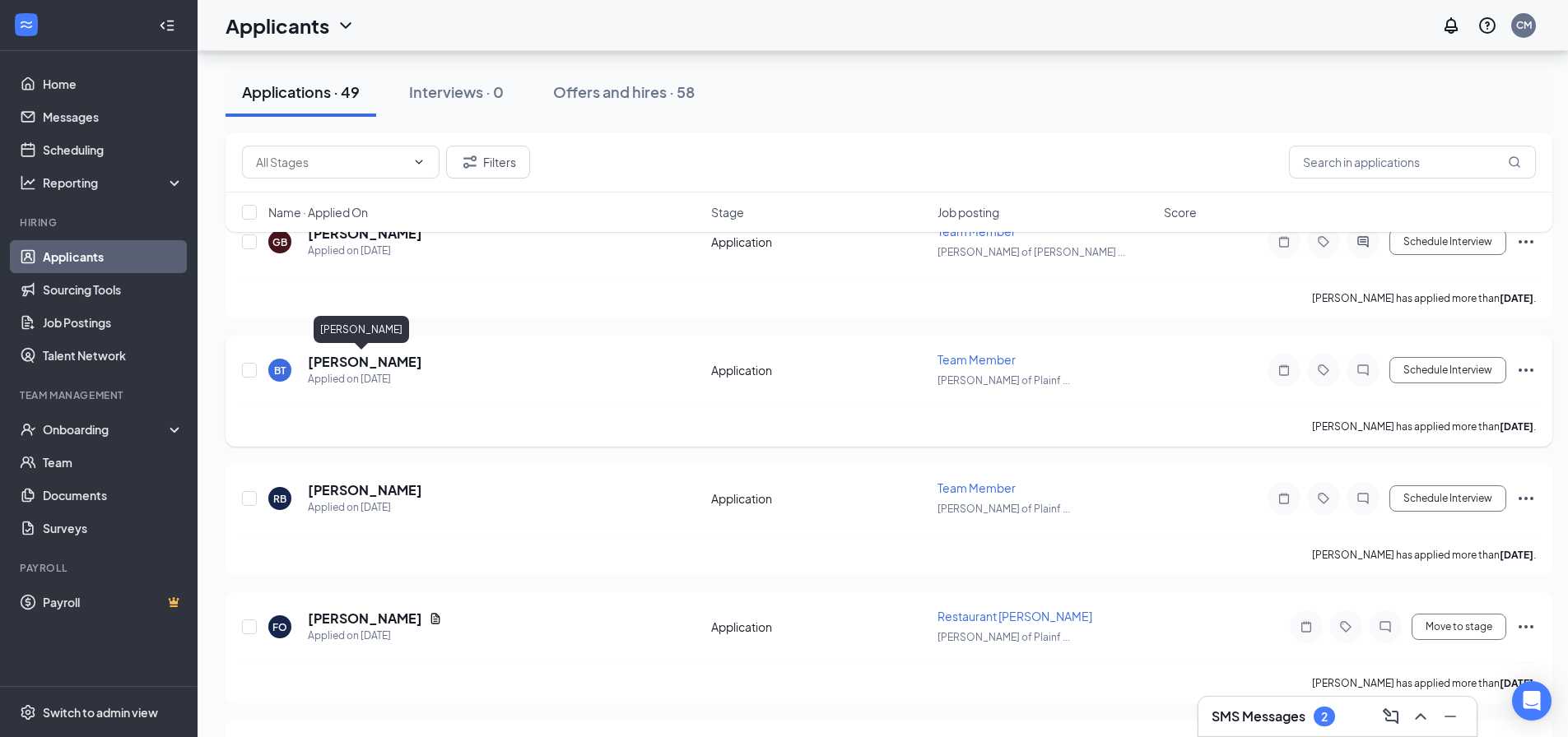
click at [365, 362] on h5 "[PERSON_NAME]" at bounding box center [364, 361] width 114 height 18
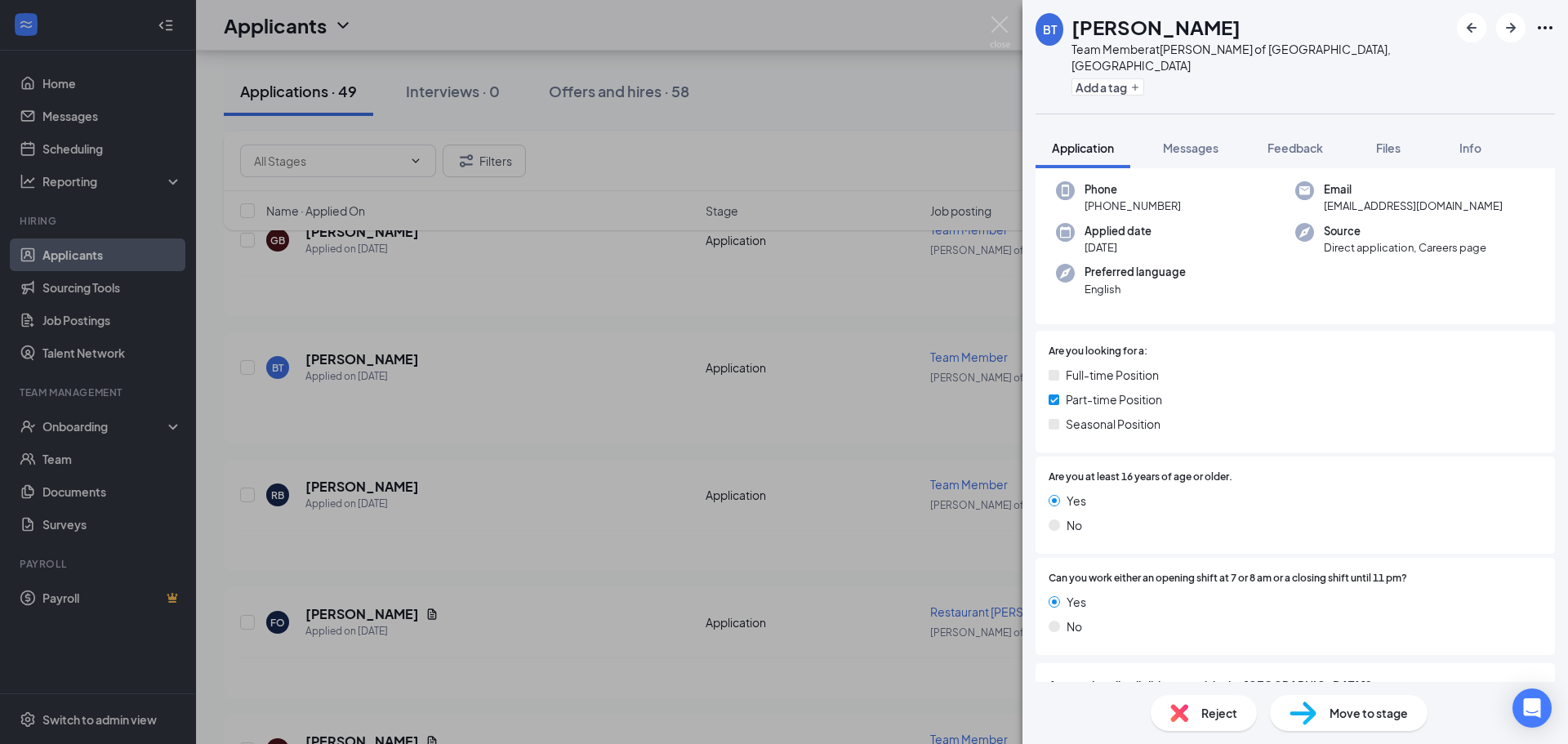
scroll to position [146, 0]
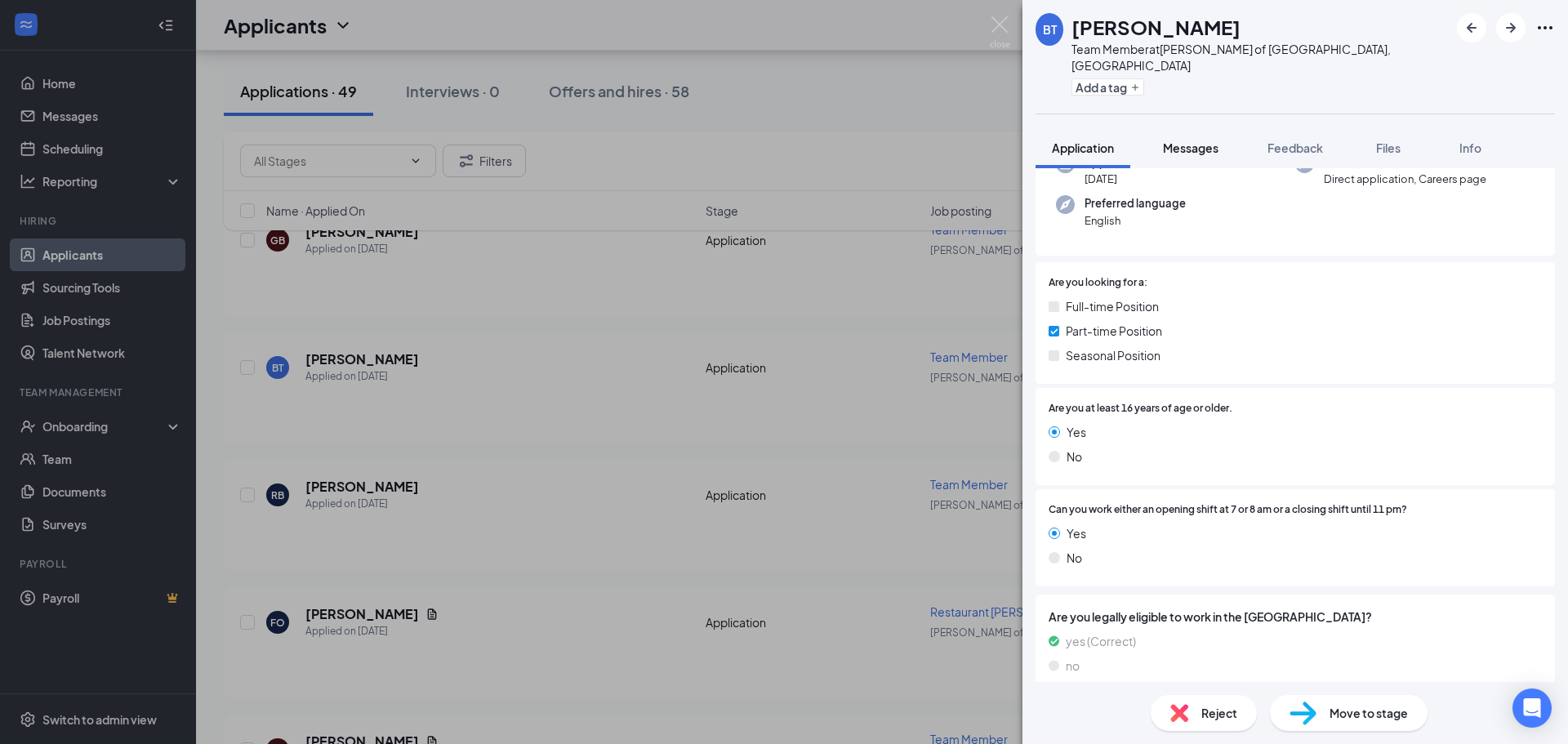
click at [1175, 140] on span "Messages" at bounding box center [1190, 147] width 55 height 14
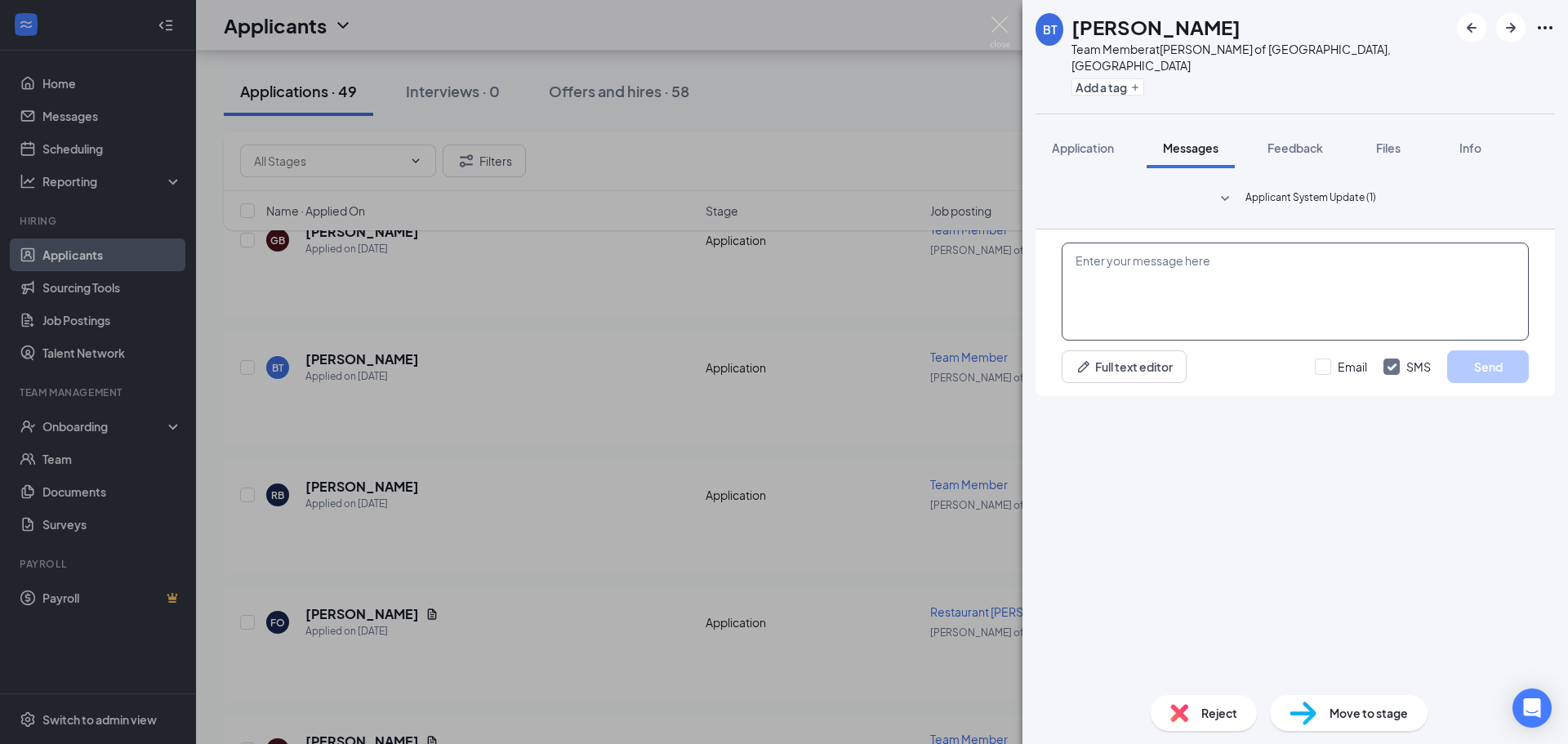
paste textarea "Hi [PERSON_NAME], Thanks for your application submission with [PERSON_NAME]! We…"
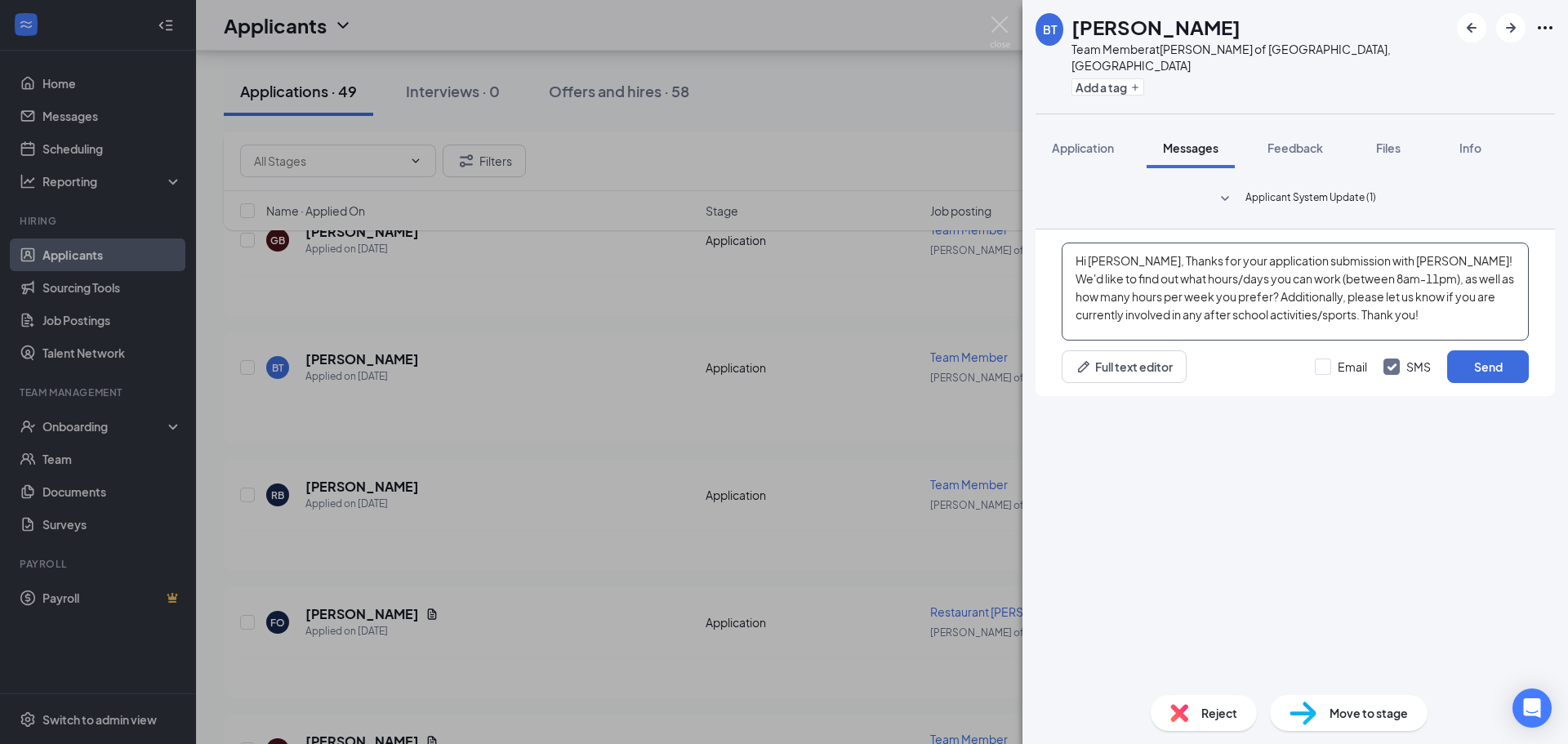
drag, startPoint x: 1134, startPoint y: 548, endPoint x: 1091, endPoint y: 546, distance: 43.0
click at [1091, 341] on textarea "Hi [PERSON_NAME], Thanks for your application submission with [PERSON_NAME]! We…" at bounding box center [1295, 291] width 467 height 98
drag, startPoint x: 1373, startPoint y: 548, endPoint x: 1363, endPoint y: 548, distance: 10.0
click at [1363, 341] on textarea "Hi [PERSON_NAME], Thanks for your application submission with [PERSON_NAME]! We…" at bounding box center [1295, 291] width 467 height 98
type textarea "Hi [PERSON_NAME], Thanks for your application submission with Plainfield Culver…"
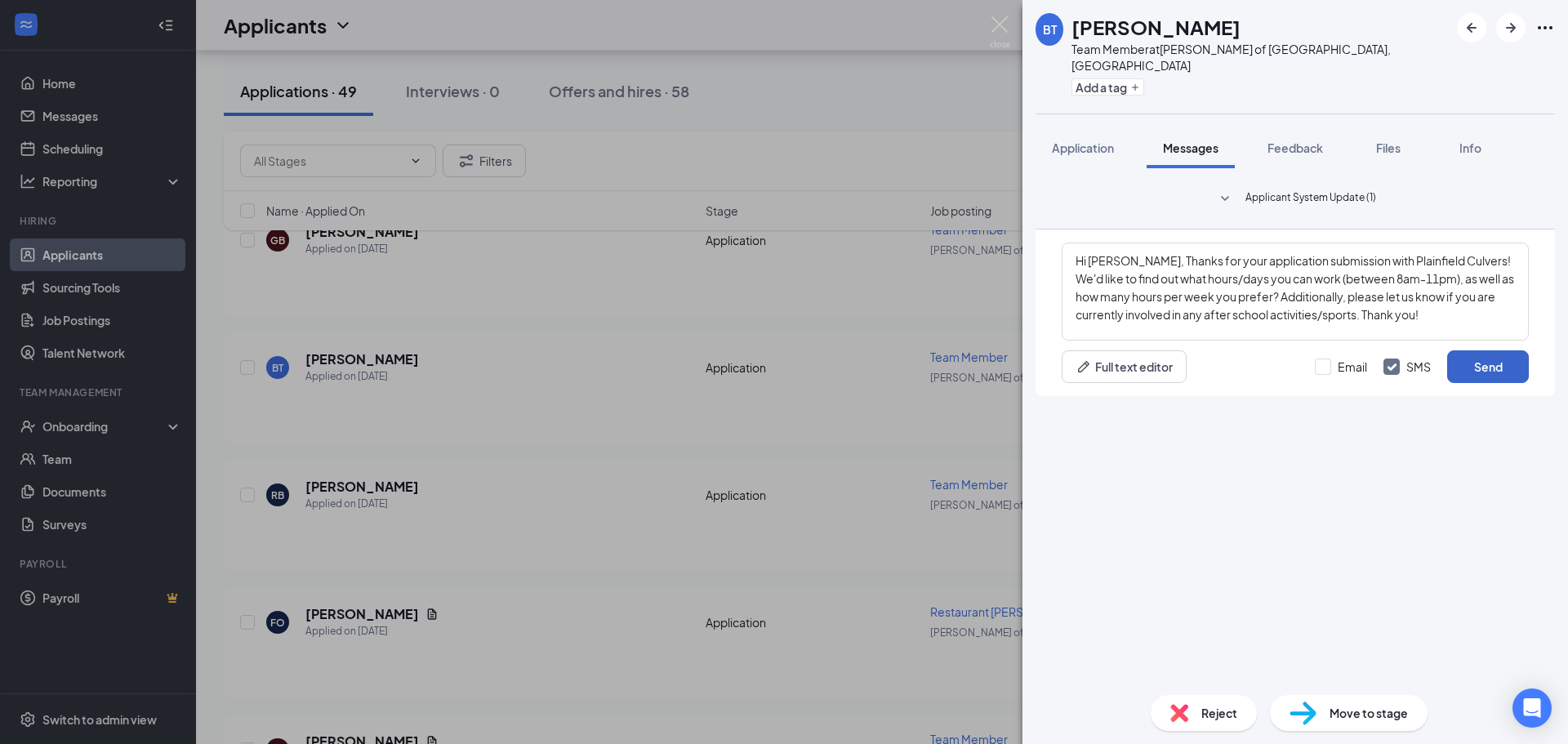
click at [1463, 383] on button "Send" at bounding box center [1488, 366] width 82 height 32
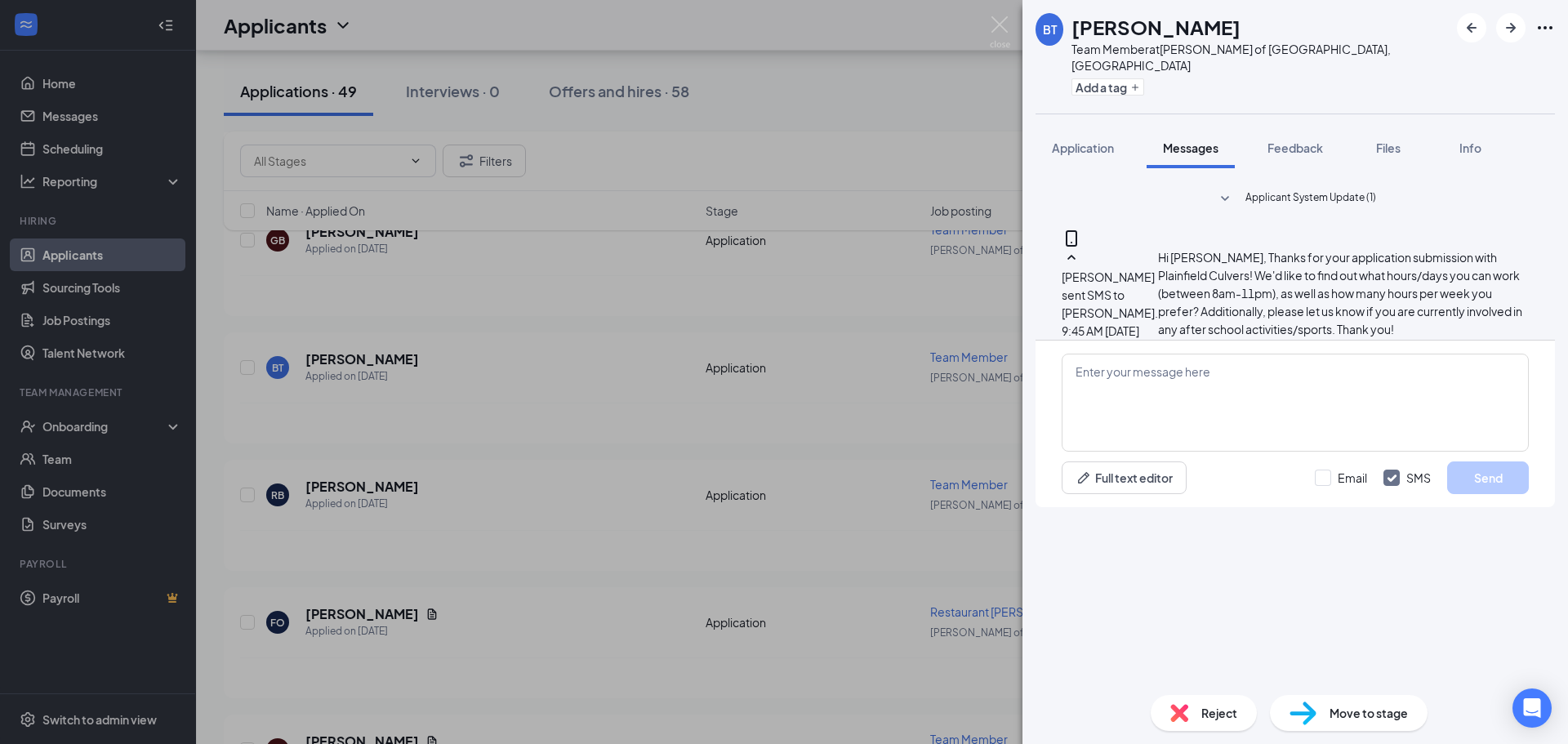
click at [559, 465] on div "[PERSON_NAME] Team Member at [GEOGRAPHIC_DATA][PERSON_NAME] of [GEOGRAPHIC_DATA…" at bounding box center [784, 372] width 1568 height 744
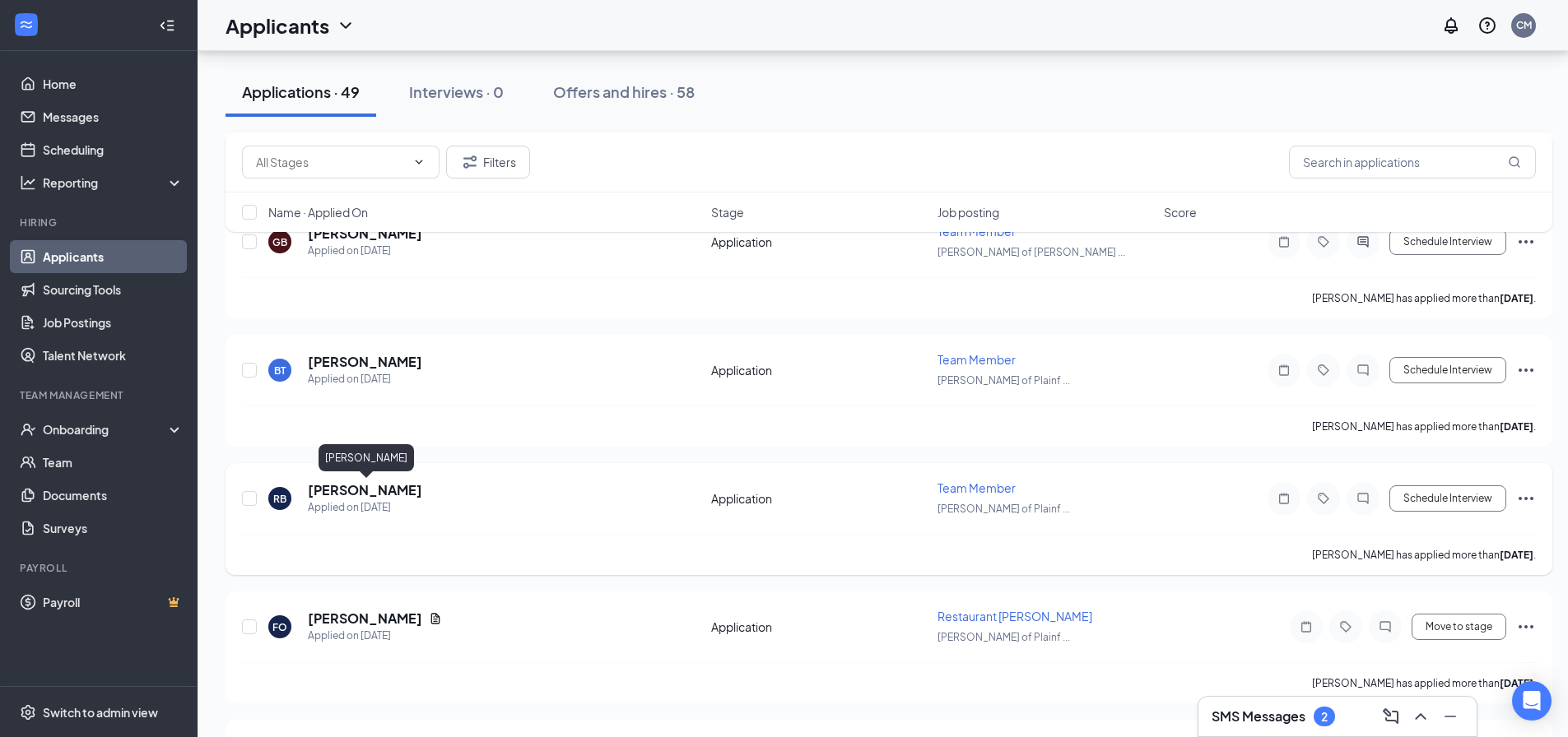
click at [392, 479] on div "RB [PERSON_NAME] Applied on [DATE] Application Team Member [PERSON_NAME] of Pla…" at bounding box center [889, 506] width 1294 height 55
click at [413, 484] on h5 "[PERSON_NAME]" at bounding box center [364, 490] width 114 height 18
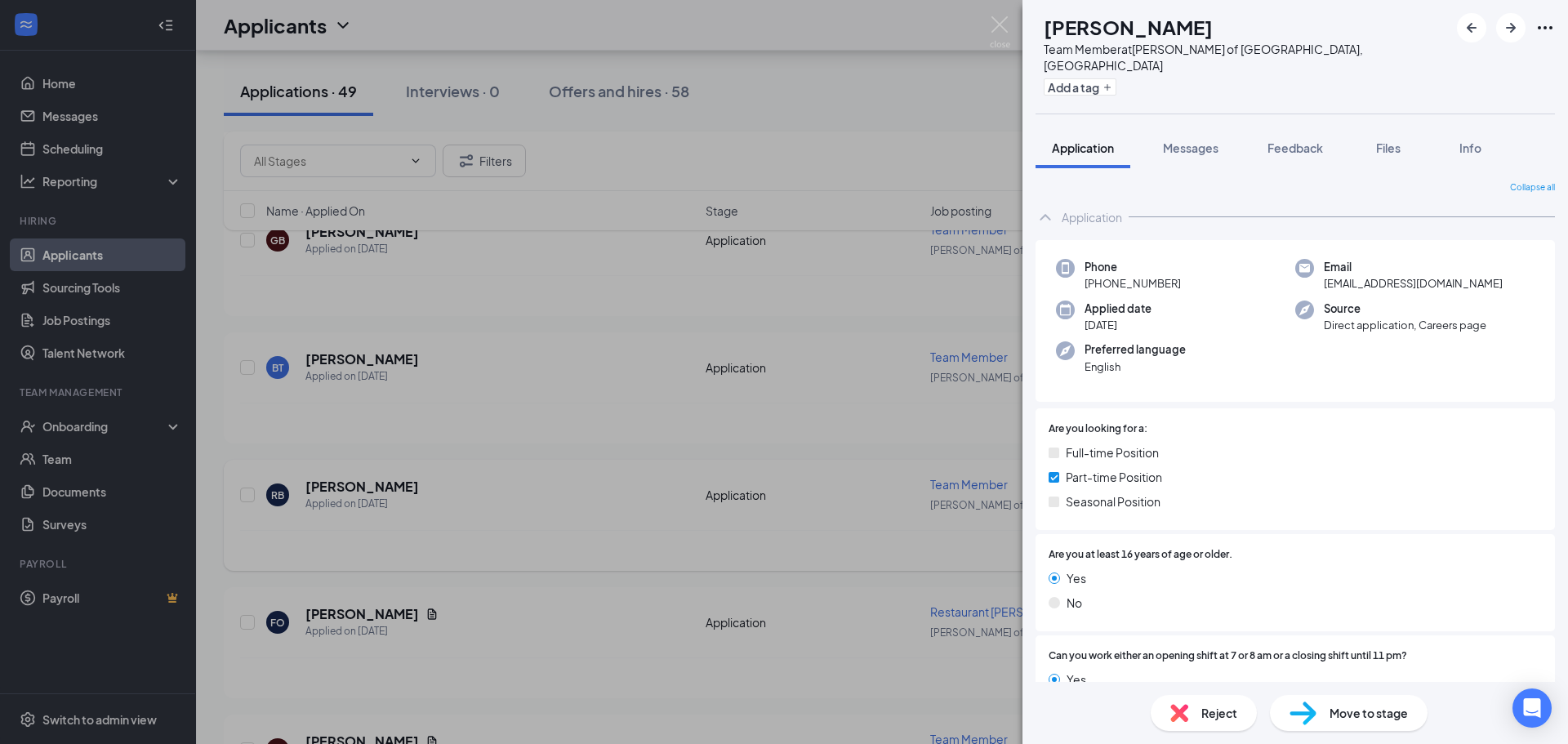
scroll to position [139, 0]
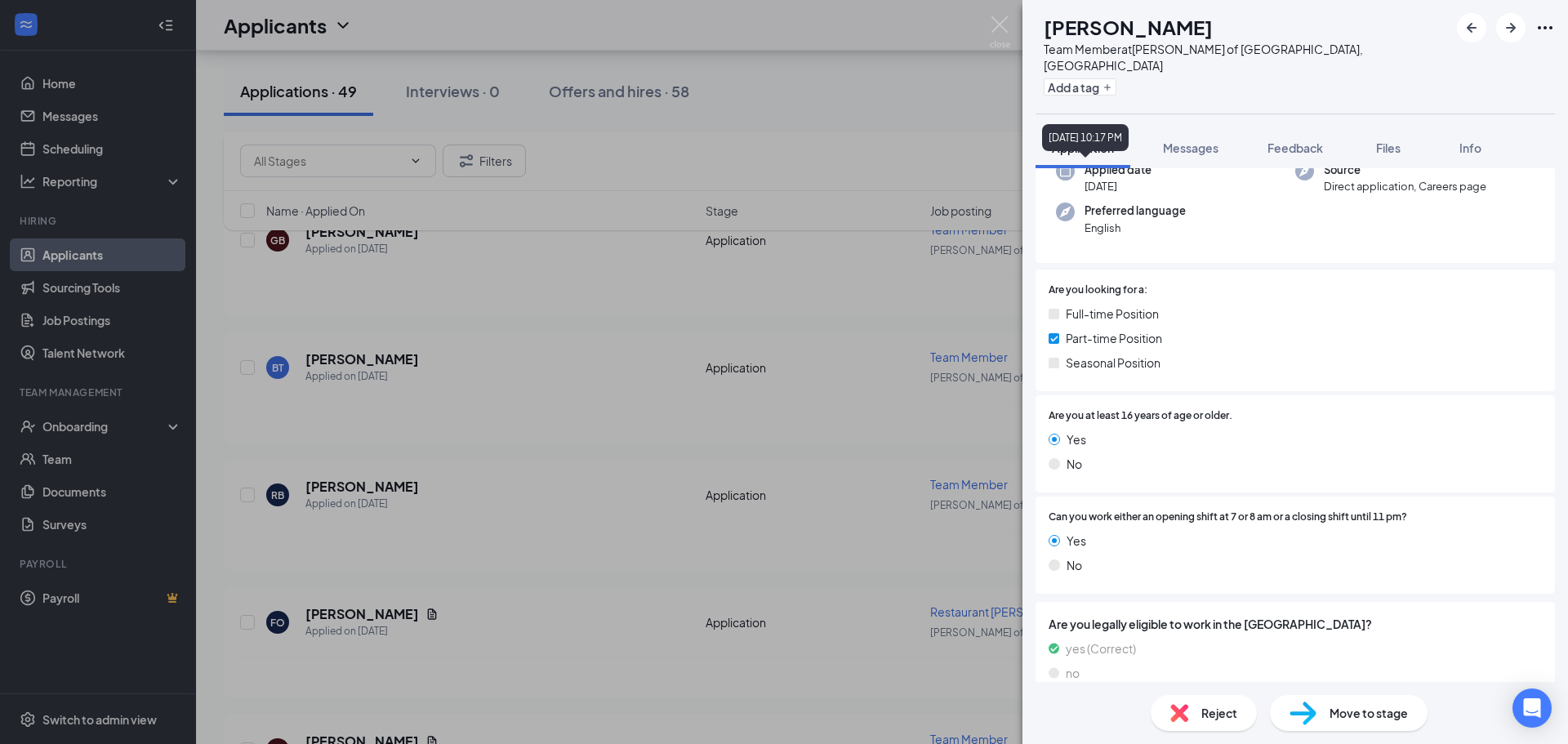
click at [1128, 139] on div "[DATE] 10:17 PM" at bounding box center [1085, 137] width 87 height 27
click at [1196, 140] on span "Messages" at bounding box center [1190, 147] width 55 height 14
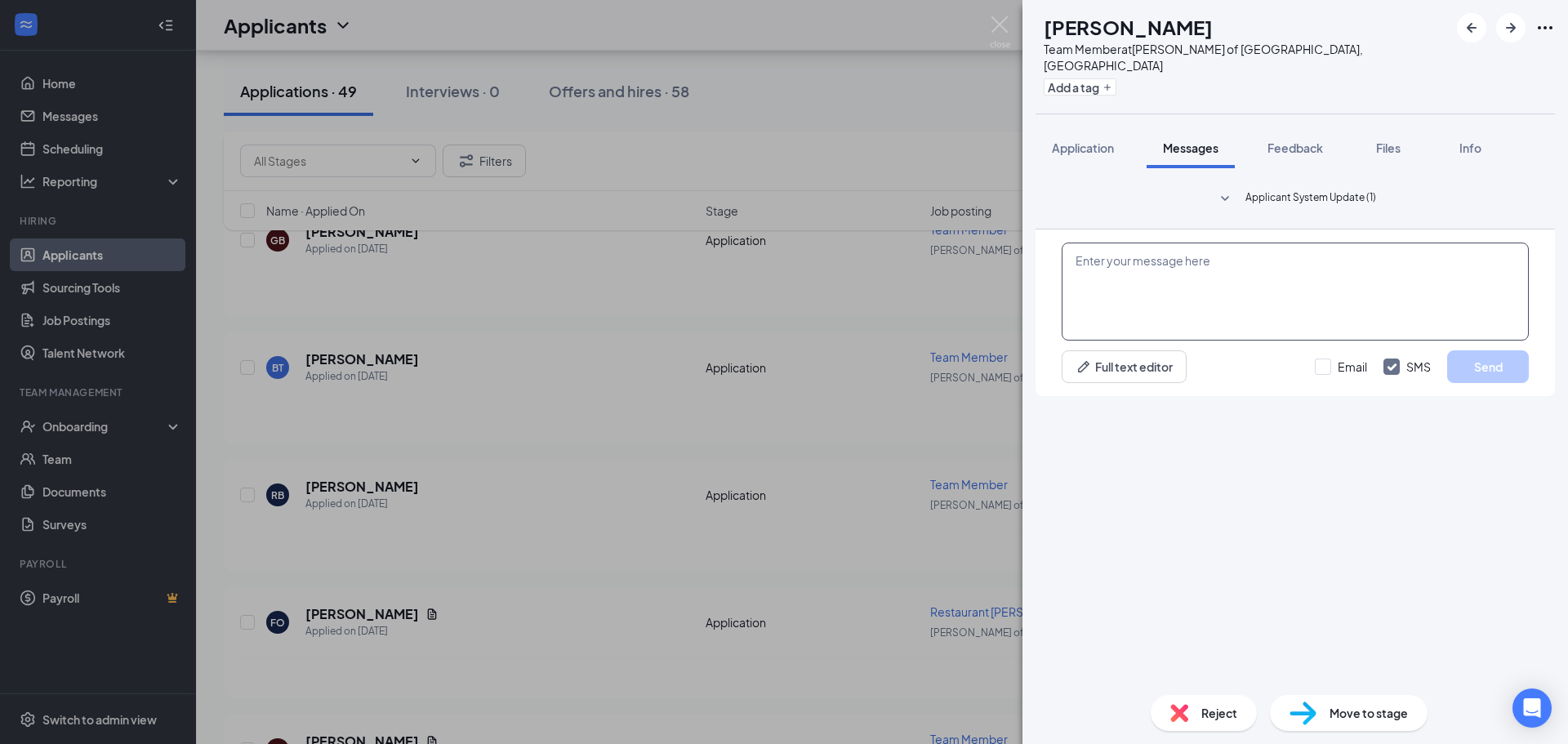
click at [1180, 341] on textarea at bounding box center [1295, 291] width 467 height 98
paste textarea "Hi [PERSON_NAME], Thanks for your application submission with [PERSON_NAME]! We…"
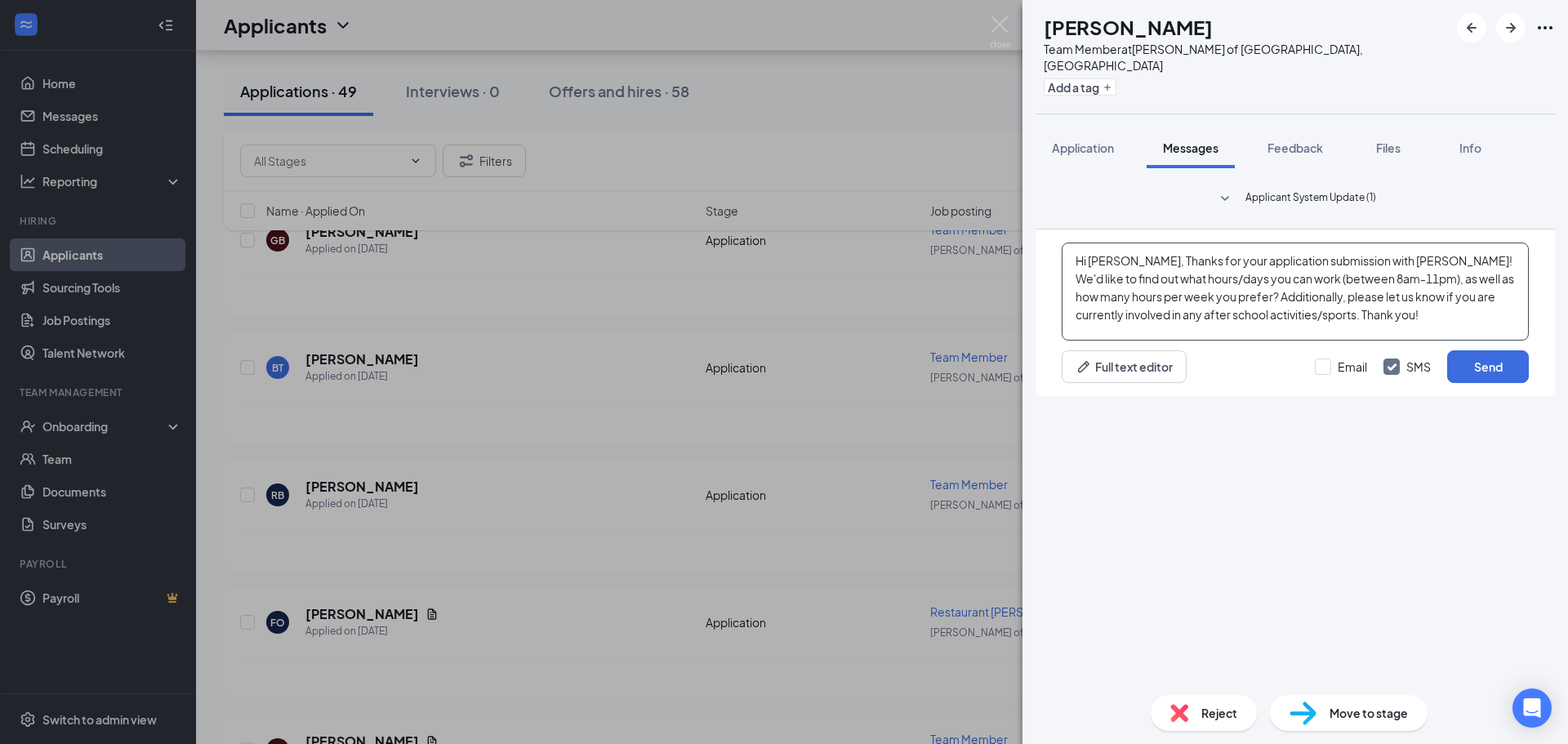
drag, startPoint x: 1128, startPoint y: 550, endPoint x: 1115, endPoint y: 548, distance: 13.2
click at [1115, 341] on textarea "Hi Michael, Thanks for your application submission with Morris Culvers! We'd li…" at bounding box center [1295, 291] width 467 height 98
drag, startPoint x: 1134, startPoint y: 553, endPoint x: 1091, endPoint y: 552, distance: 43.0
click at [1091, 341] on textarea "Hi Michael, Thanks for your application submission with Morris Culvers! We'd li…" at bounding box center [1295, 291] width 467 height 98
drag, startPoint x: 1408, startPoint y: 547, endPoint x: 1379, endPoint y: 537, distance: 30.7
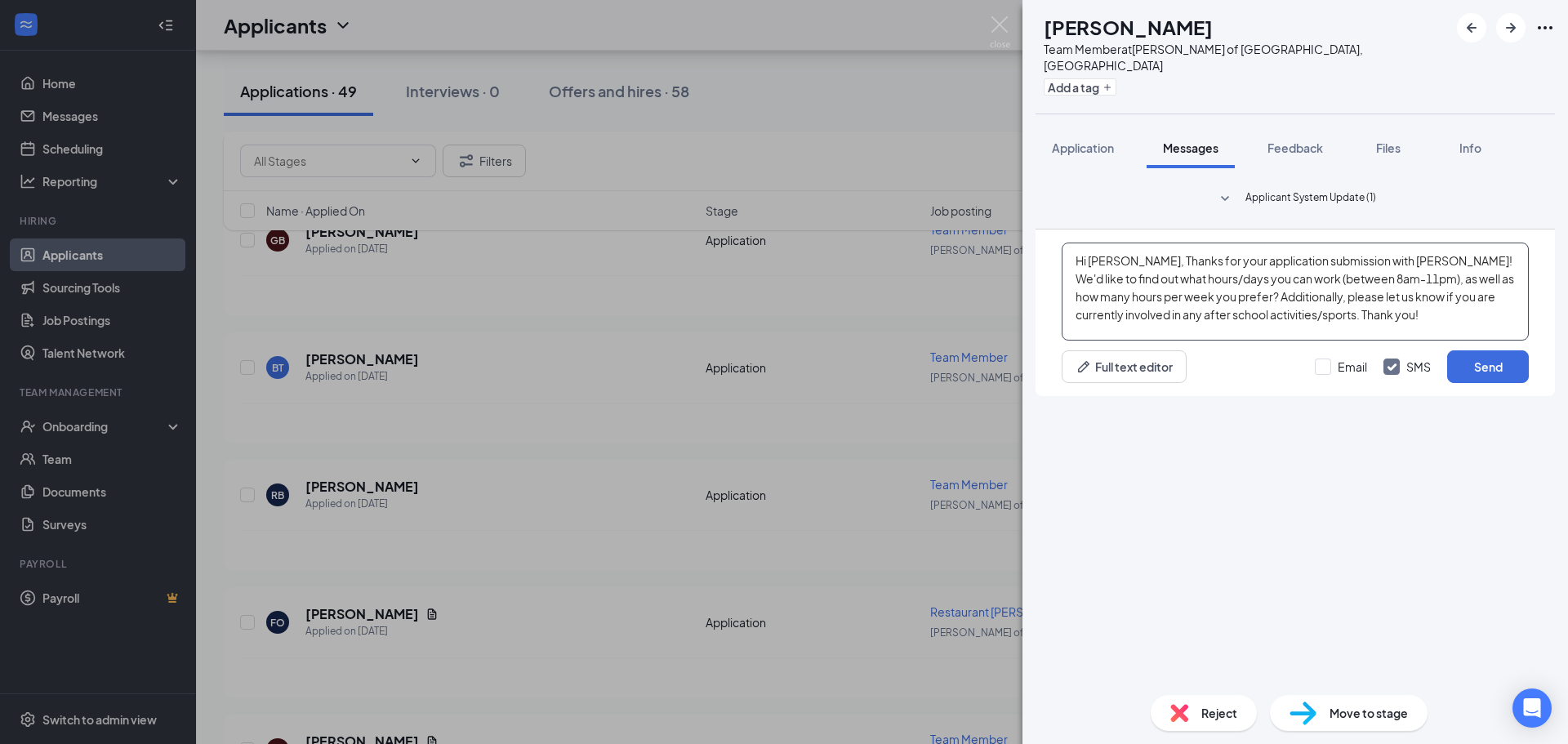
click at [1379, 341] on textarea "Hi Rebecca, Thanks for your application submission with Morris Culvers! We'd li…" at bounding box center [1295, 291] width 467 height 98
type textarea "Hi Rebecca, Thanks for your application submission with Plainfield Culvers! We'…"
click at [1515, 383] on button "Send" at bounding box center [1488, 366] width 82 height 32
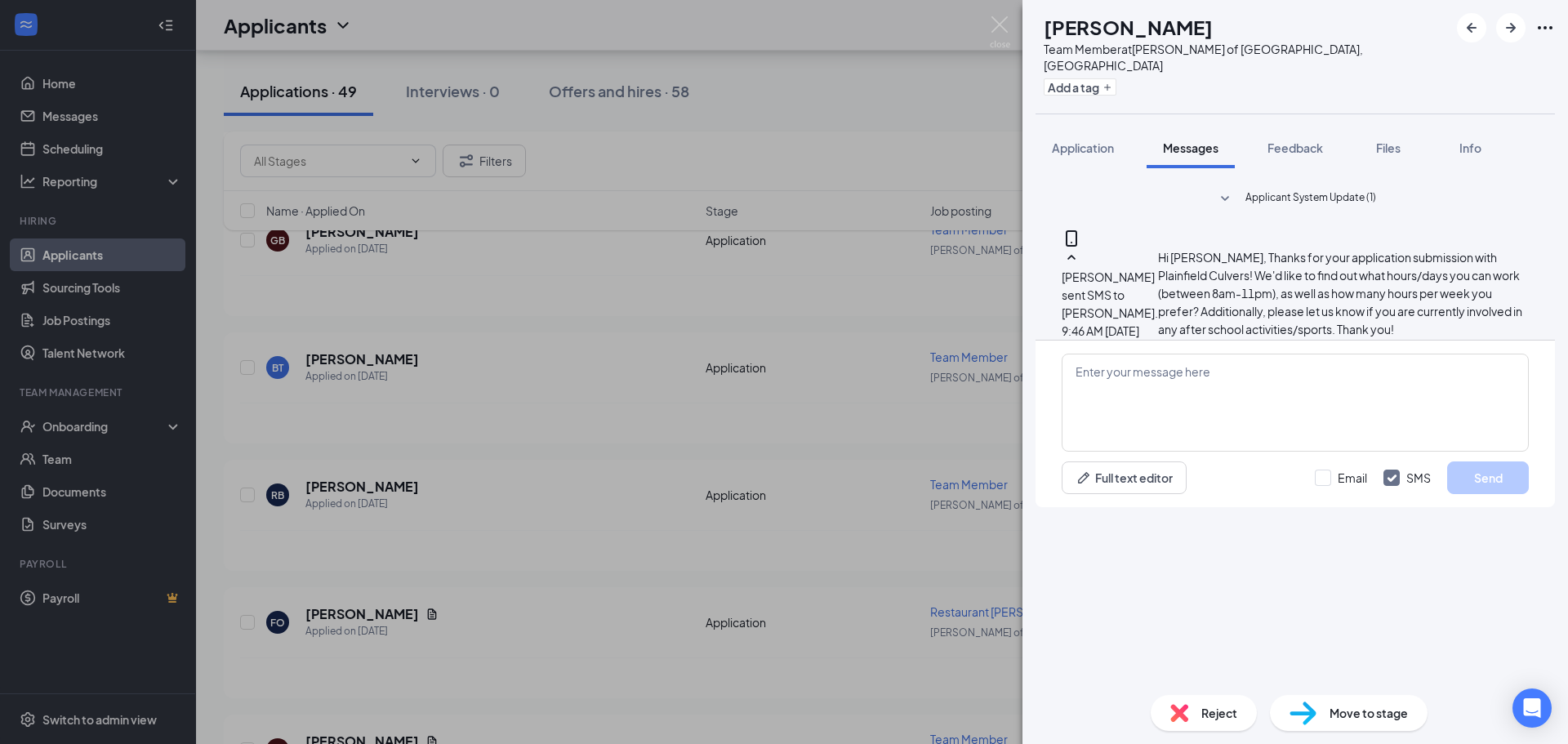
click at [562, 527] on div "RB Rebecca Brownlow Team Member at Culver's of Plainfield, IL Add a tag Applica…" at bounding box center [784, 372] width 1568 height 744
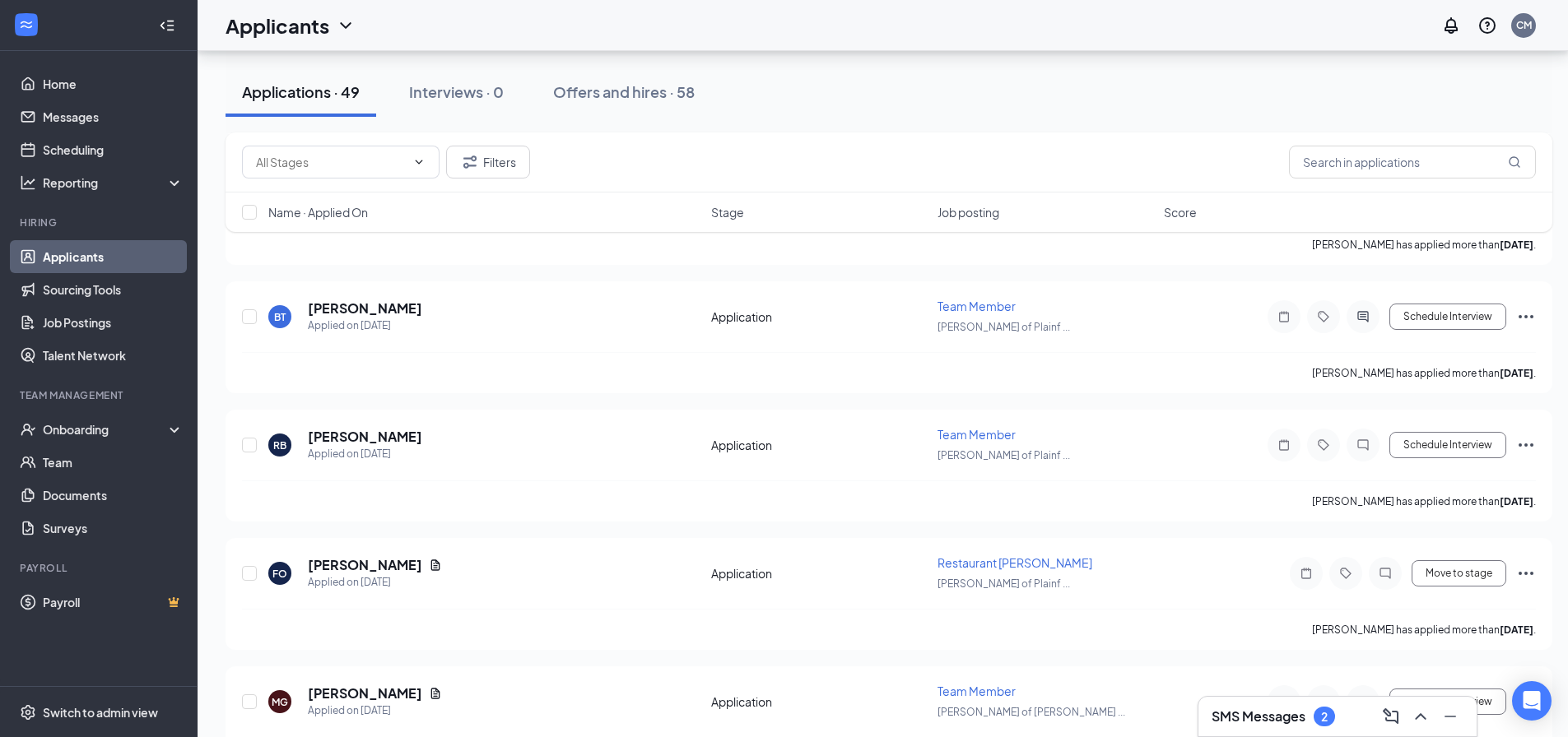
scroll to position [1316, 0]
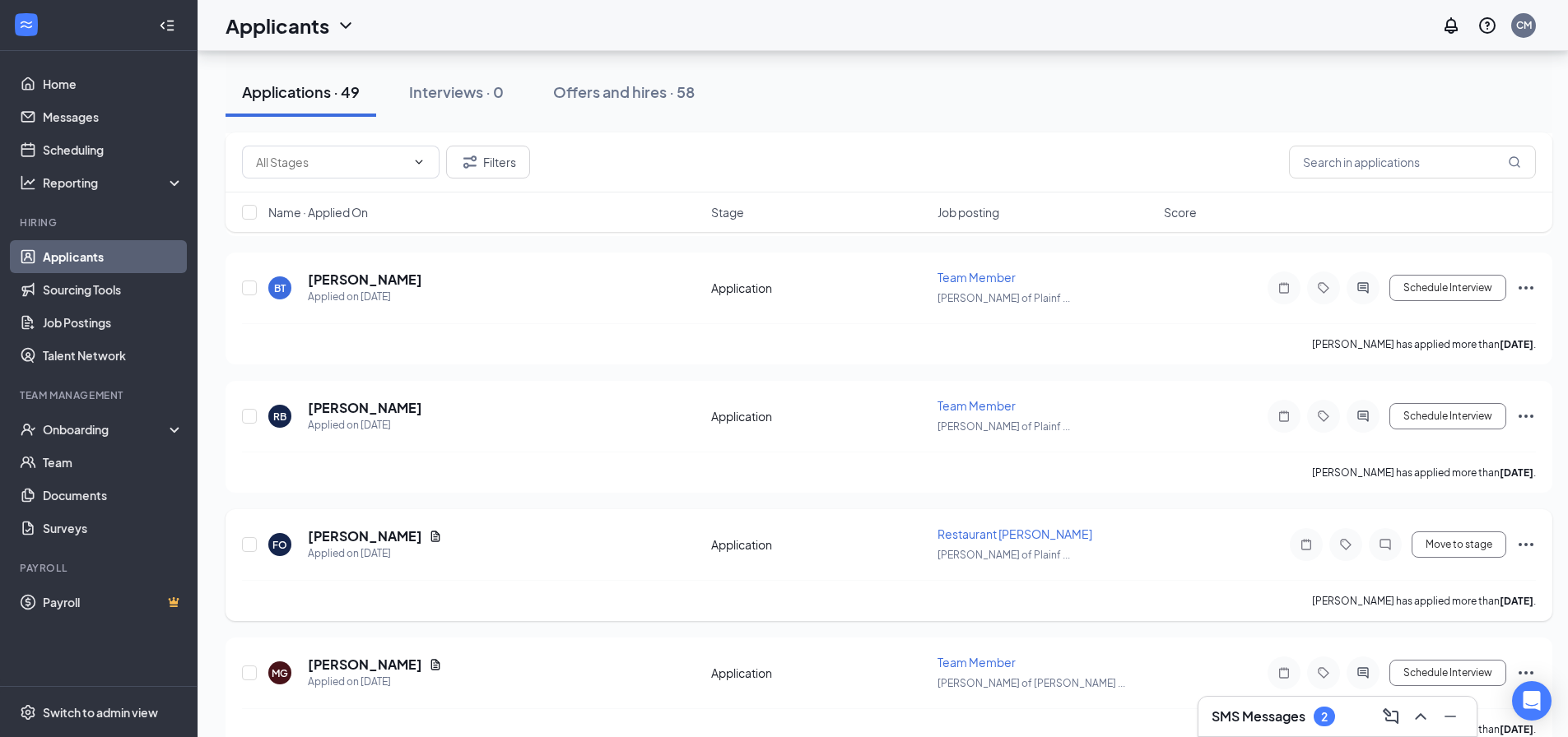
click at [1532, 543] on icon "Ellipses" at bounding box center [1526, 544] width 14 height 3
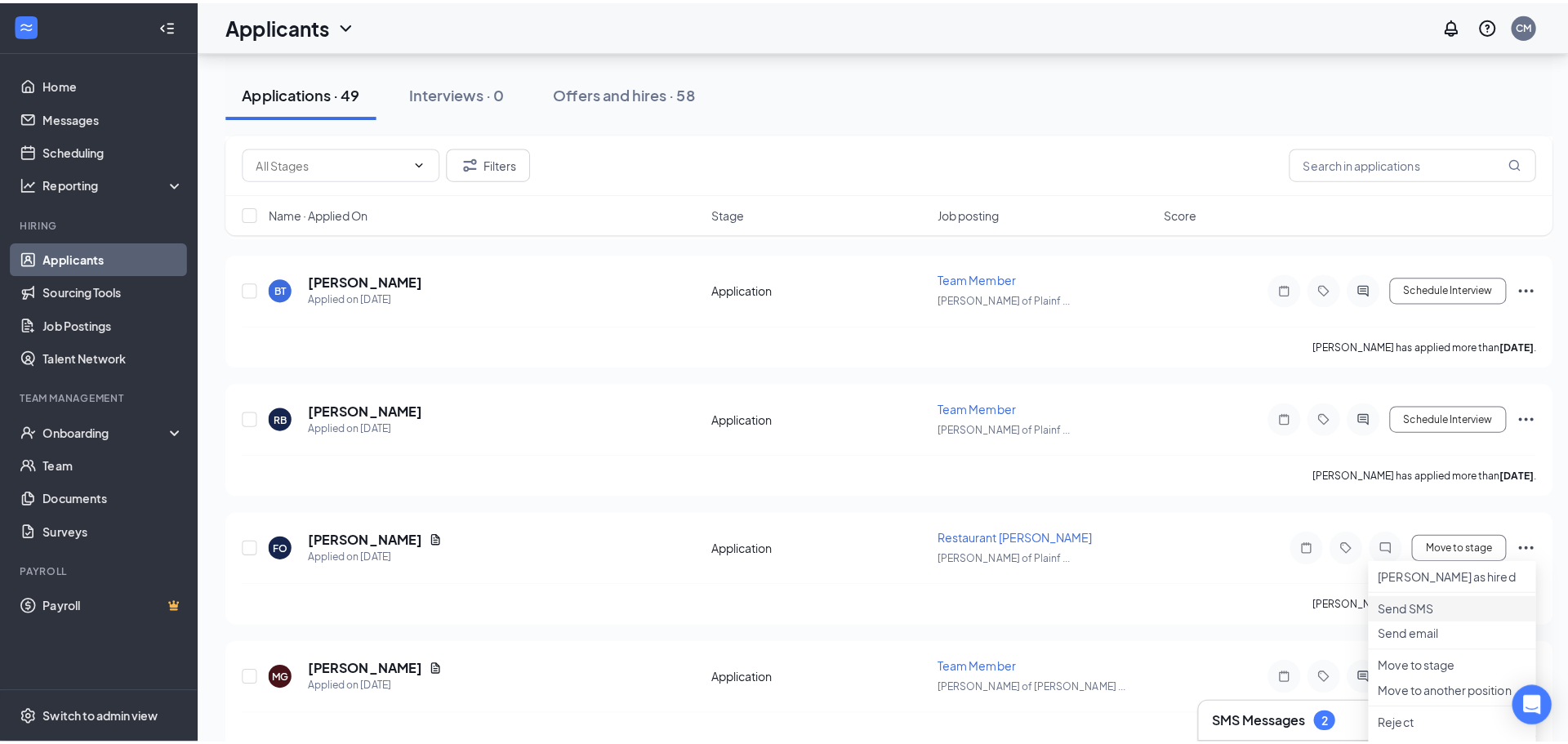
scroll to position [1389, 0]
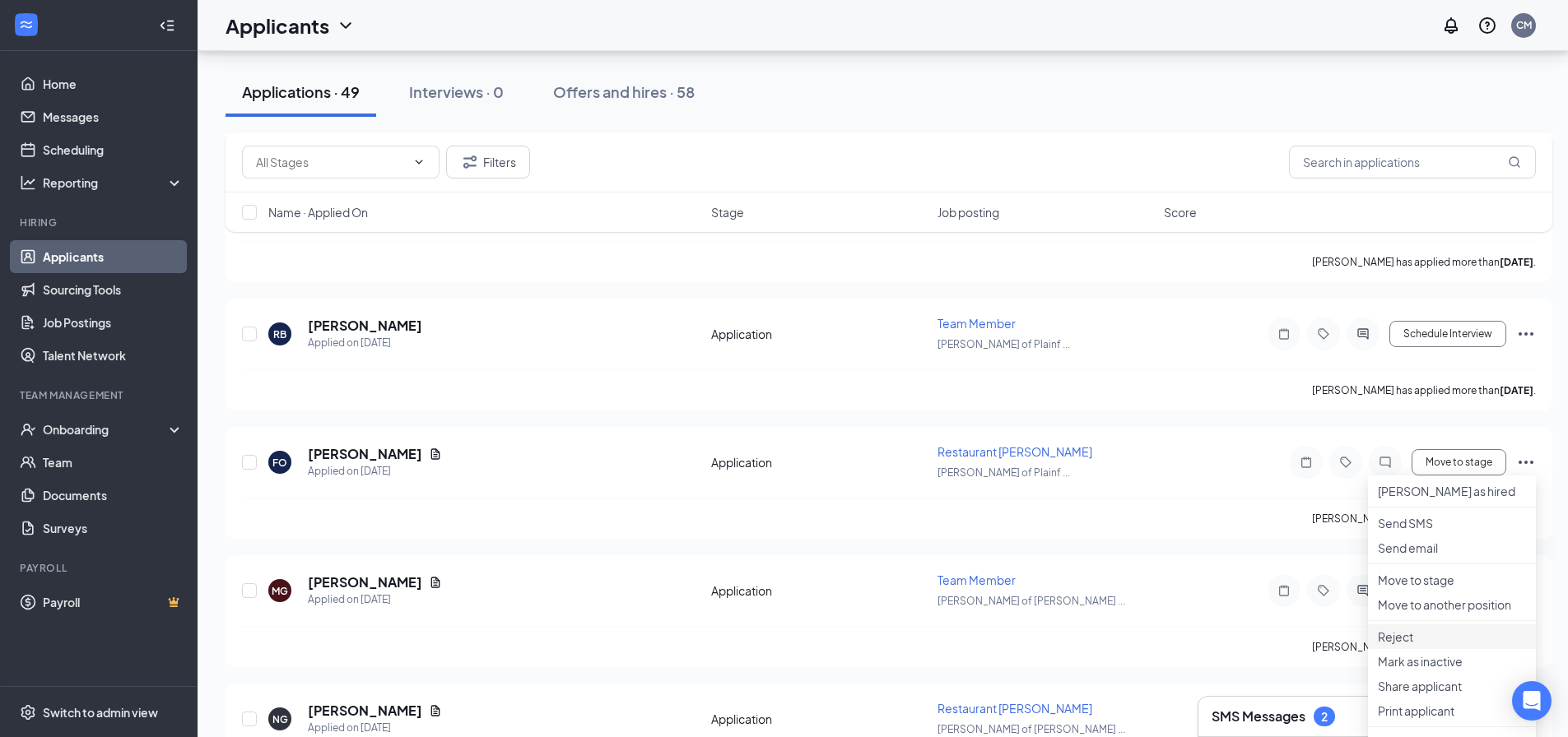
click at [1399, 645] on p "Reject" at bounding box center [1452, 636] width 148 height 16
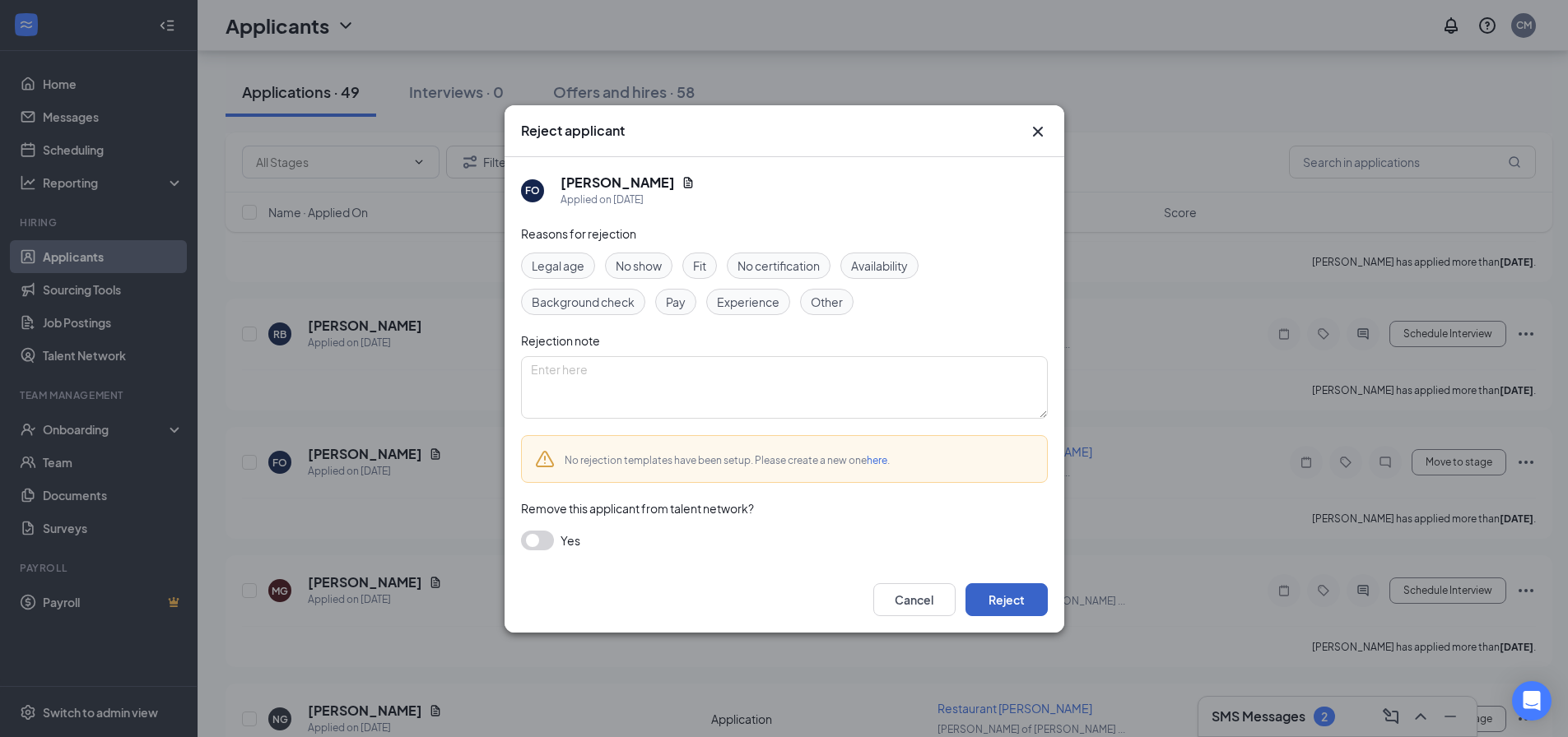
click at [1038, 601] on button "Reject" at bounding box center [1007, 600] width 83 height 33
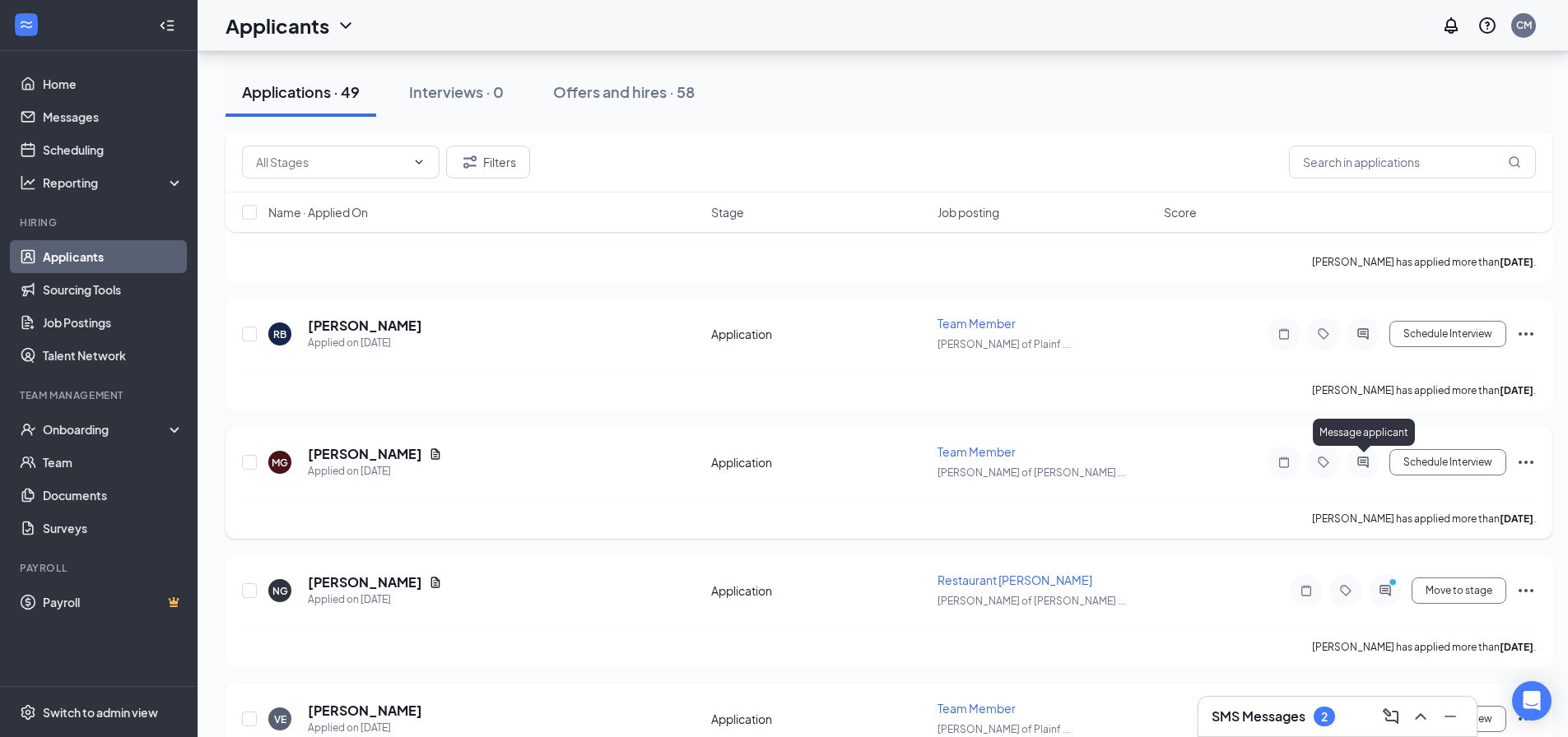
click at [1364, 457] on icon "ActiveChat" at bounding box center [1362, 461] width 11 height 11
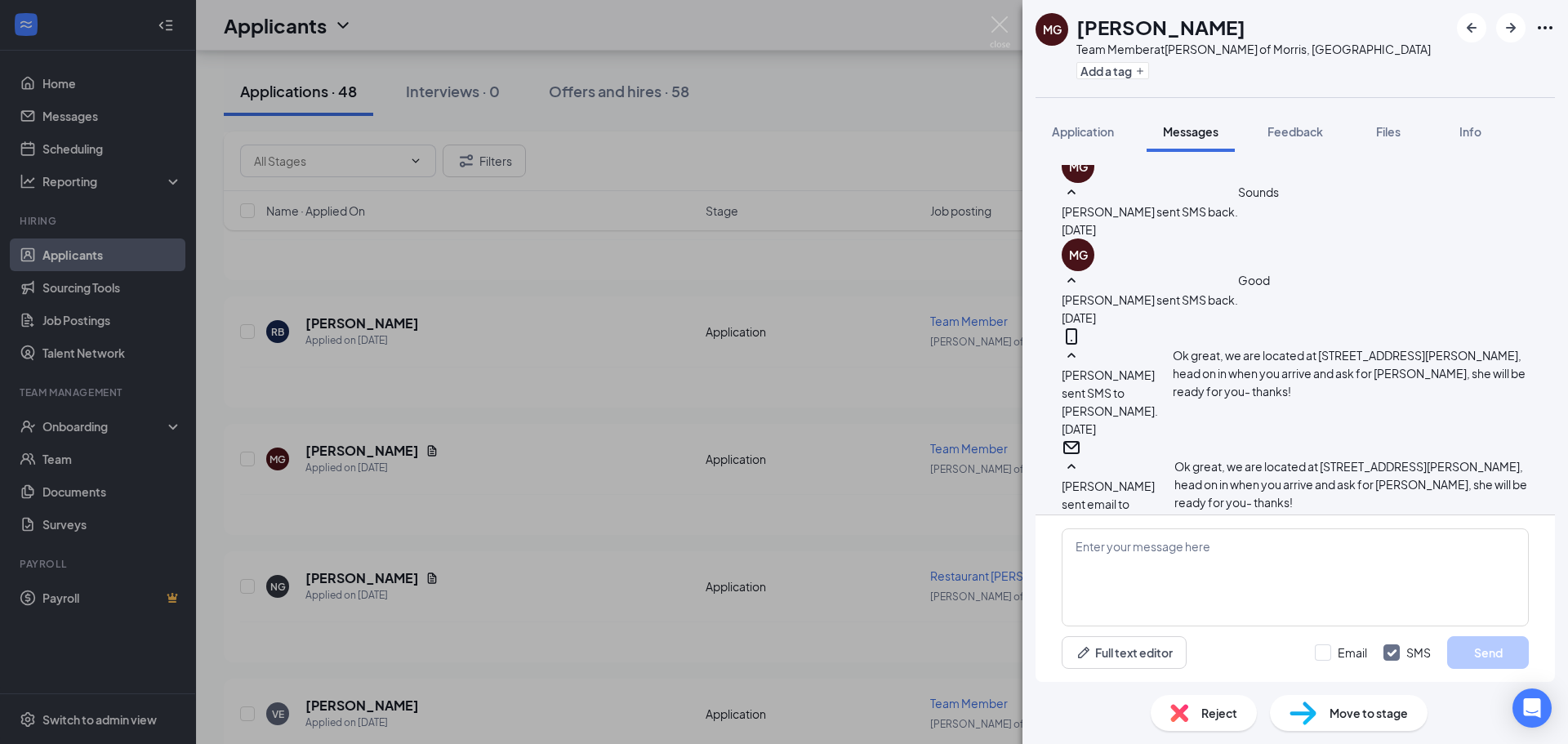
scroll to position [464, 0]
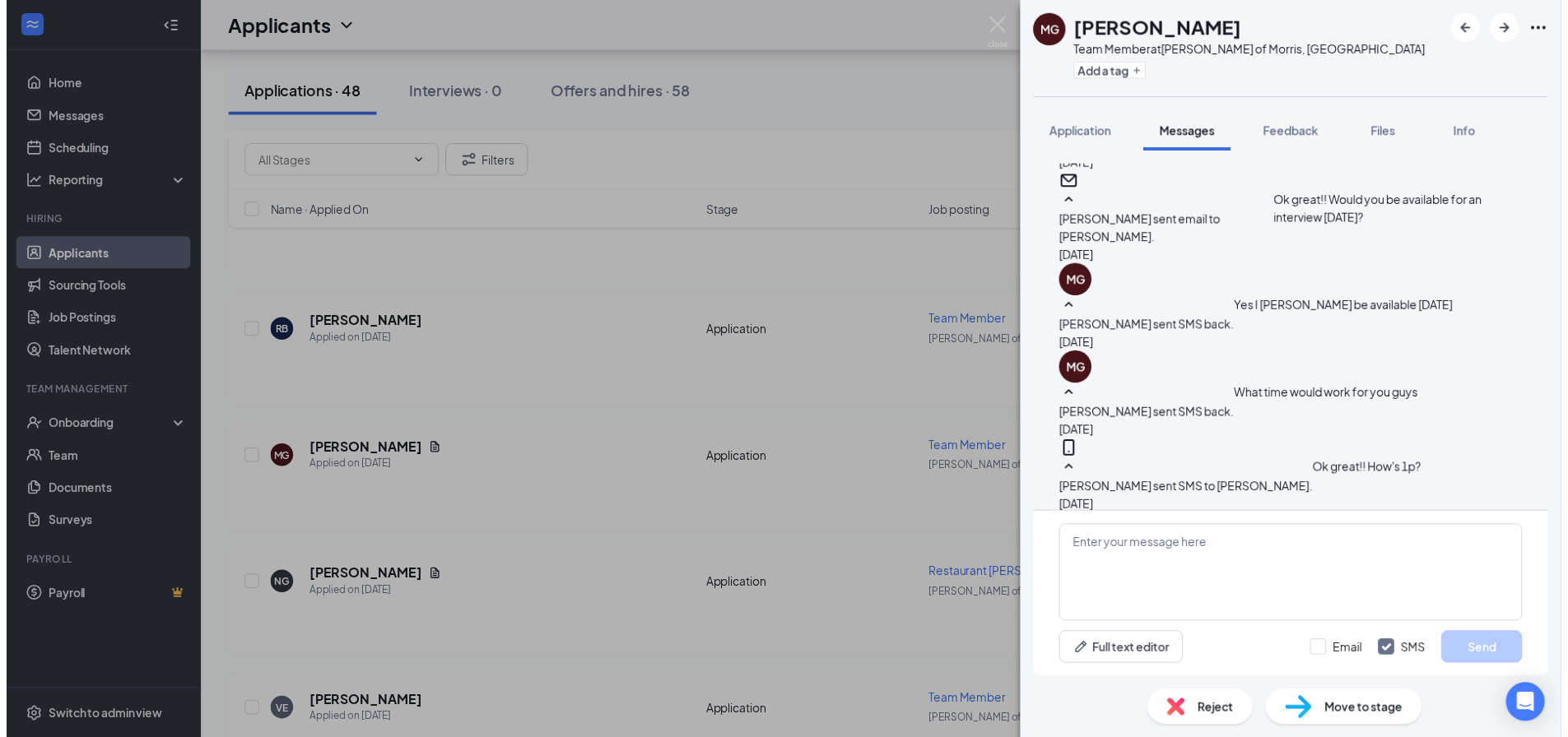
scroll to position [56, 0]
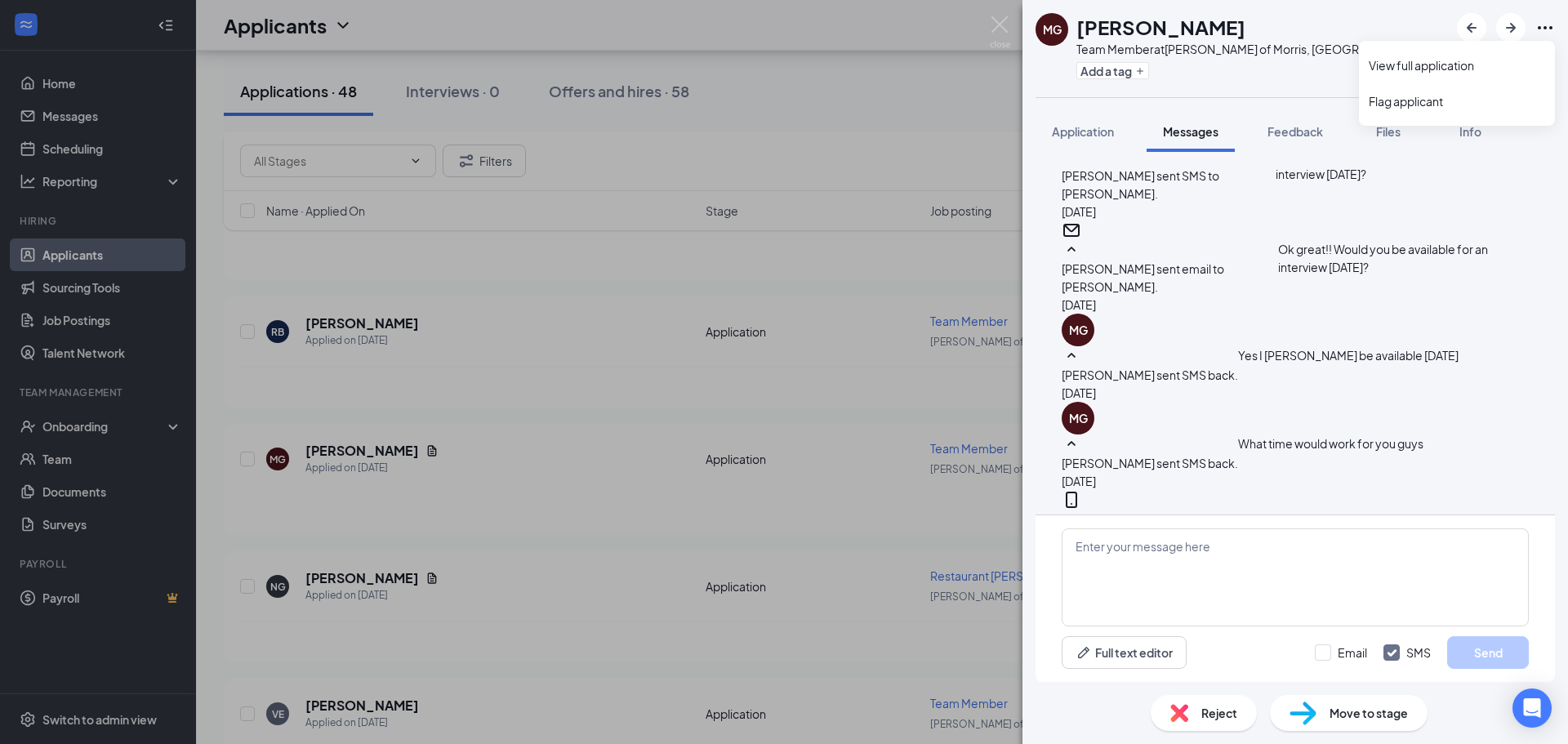
click at [1554, 26] on icon "Ellipses" at bounding box center [1545, 28] width 20 height 20
drag, startPoint x: 833, startPoint y: 319, endPoint x: 699, endPoint y: 407, distance: 160.3
click at [833, 319] on div "MG Matthew GONZALEZ Team Member at Culver's of Morris, IL Add a tag Application…" at bounding box center [784, 372] width 1568 height 744
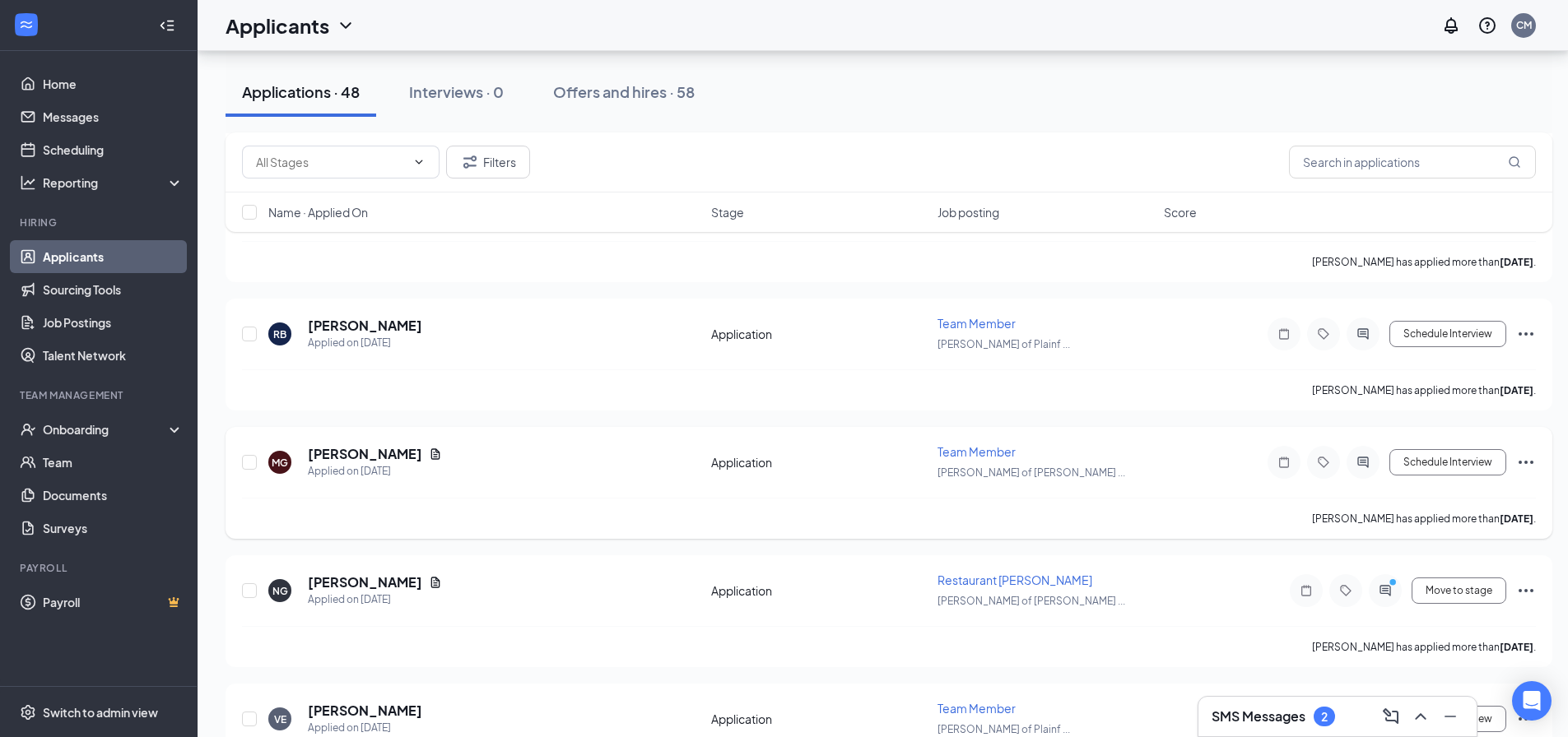
click at [1529, 461] on icon "Ellipses" at bounding box center [1526, 462] width 20 height 20
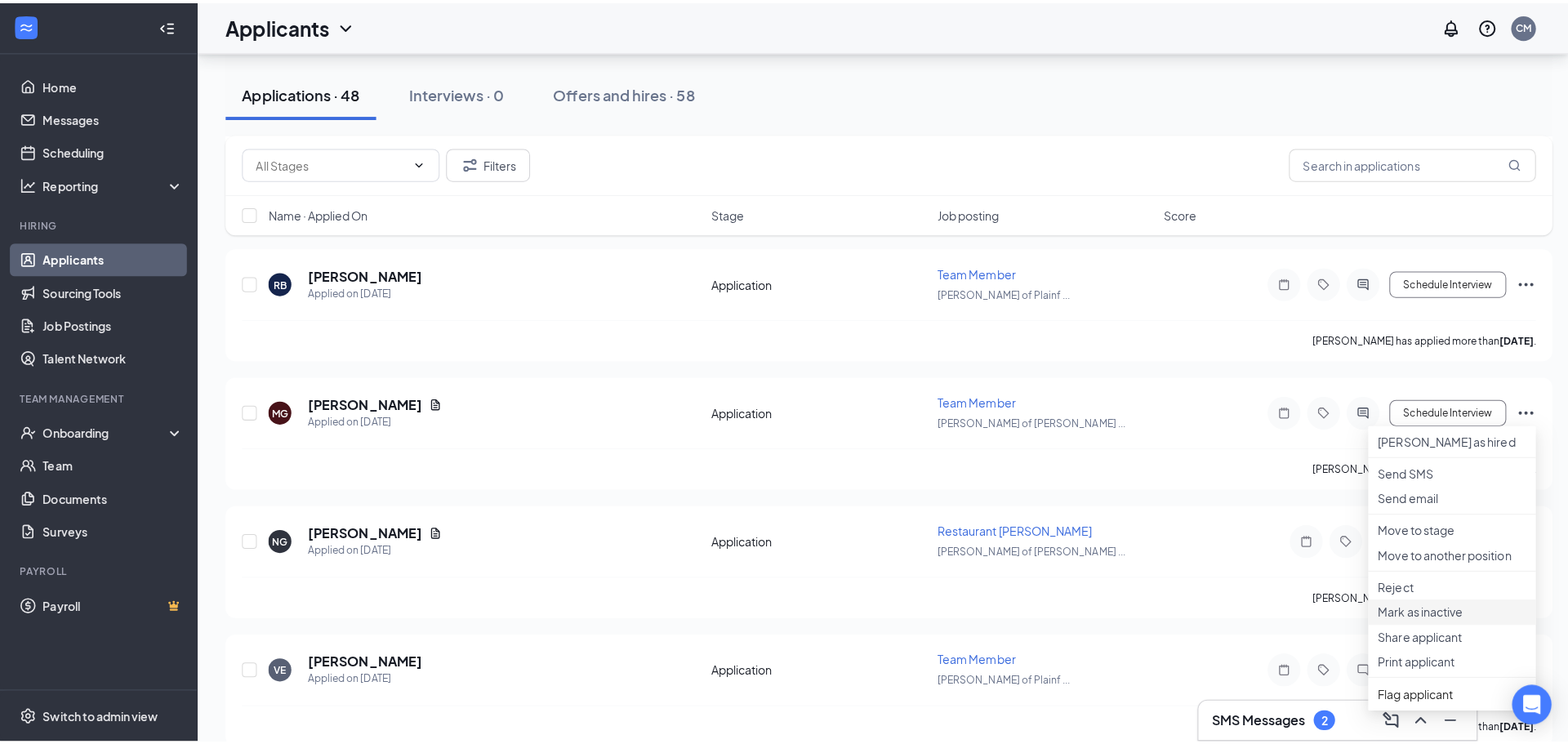
scroll to position [1470, 0]
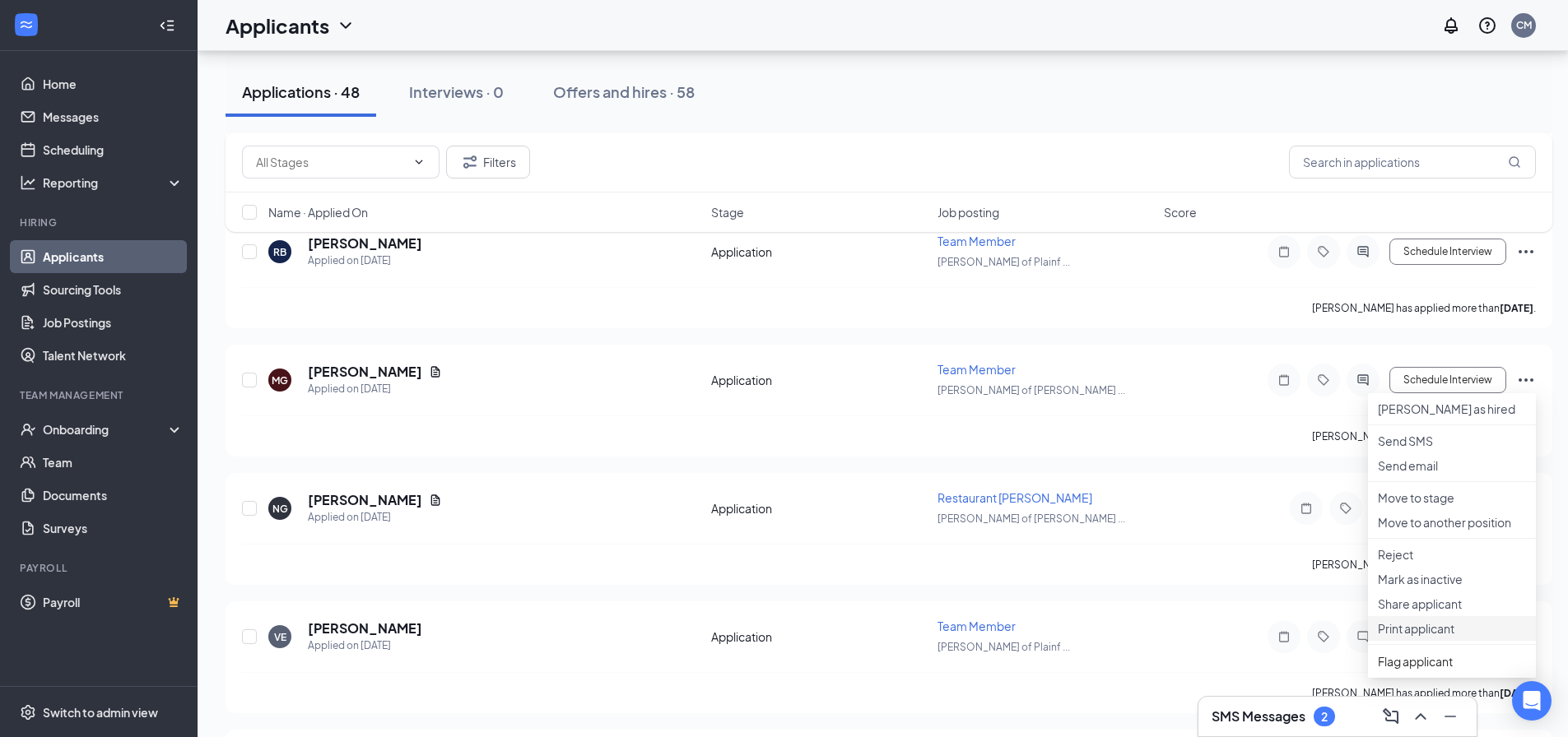
click at [1426, 637] on p "Print applicant" at bounding box center [1452, 628] width 148 height 16
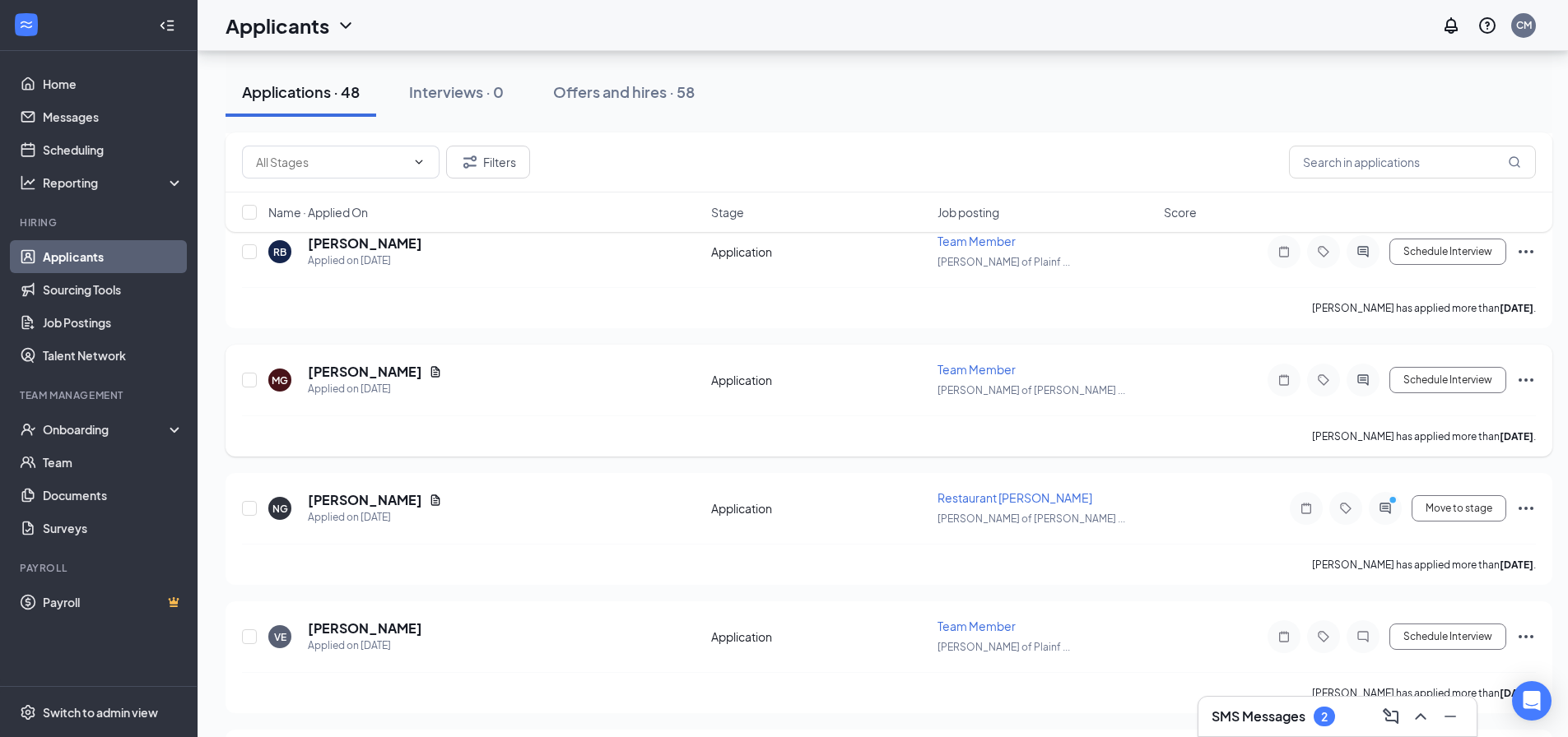
click at [1358, 380] on icon "ActiveChat" at bounding box center [1362, 380] width 11 height 11
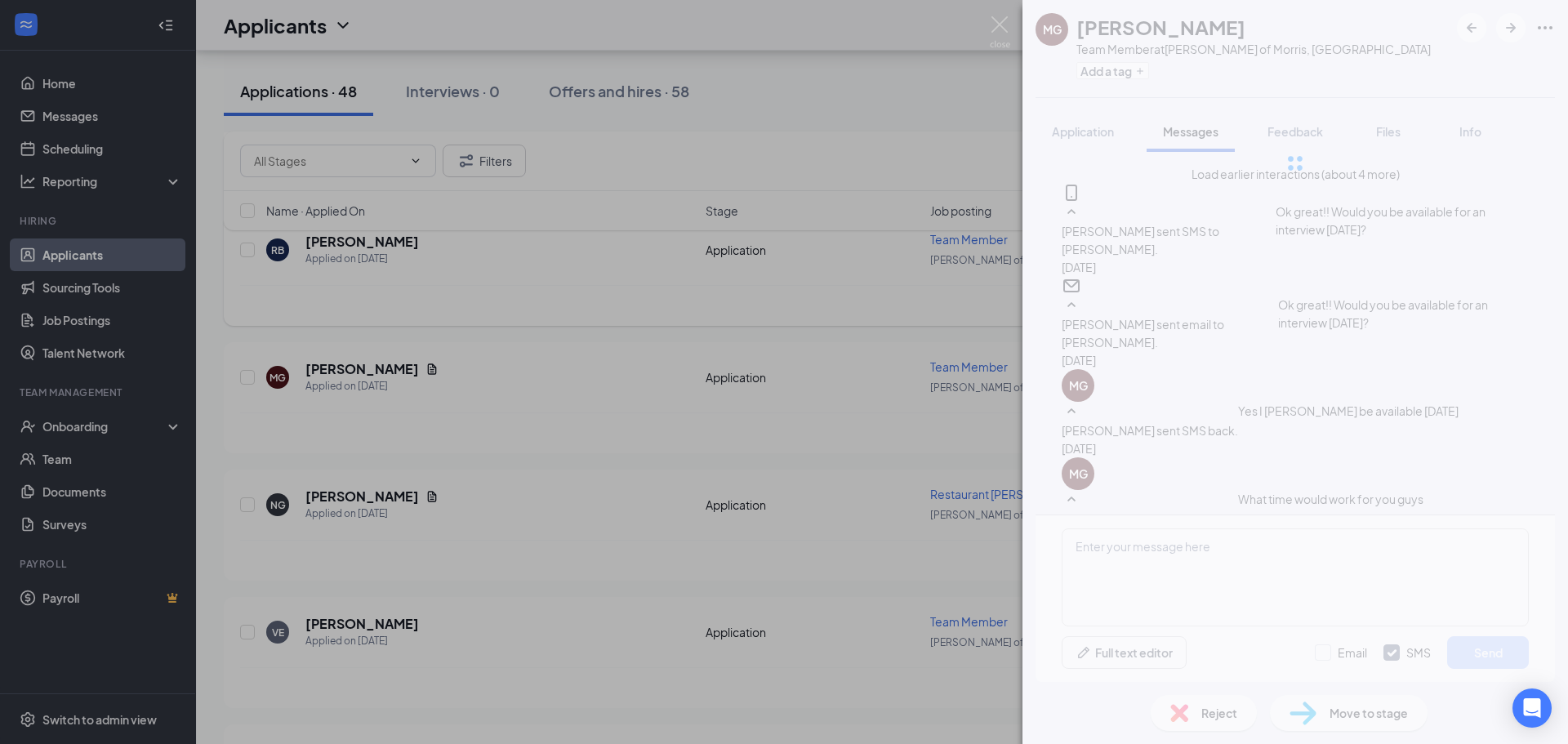
scroll to position [782, 0]
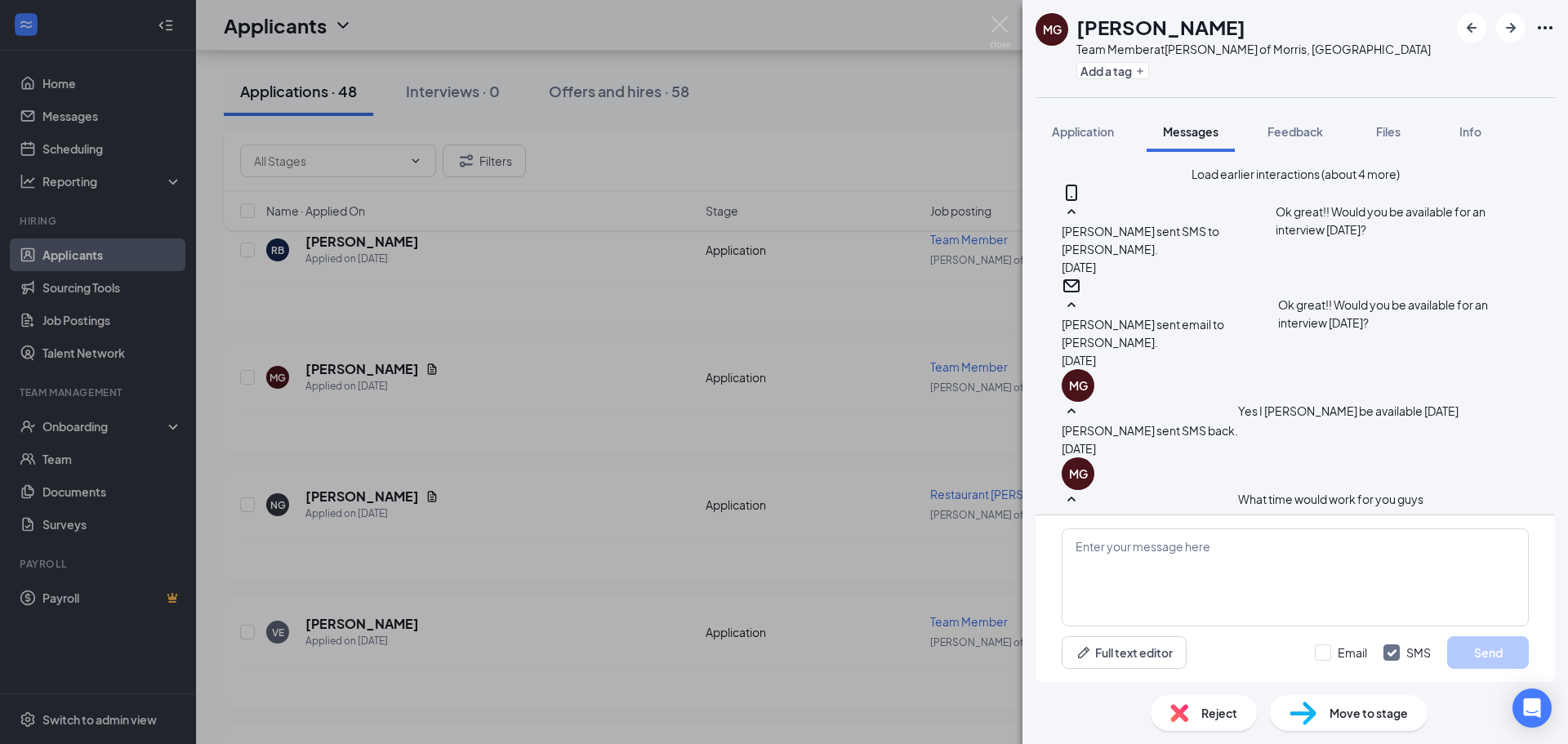
click at [1309, 180] on button "Load earlier interactions (about 4 more)" at bounding box center [1295, 174] width 208 height 18
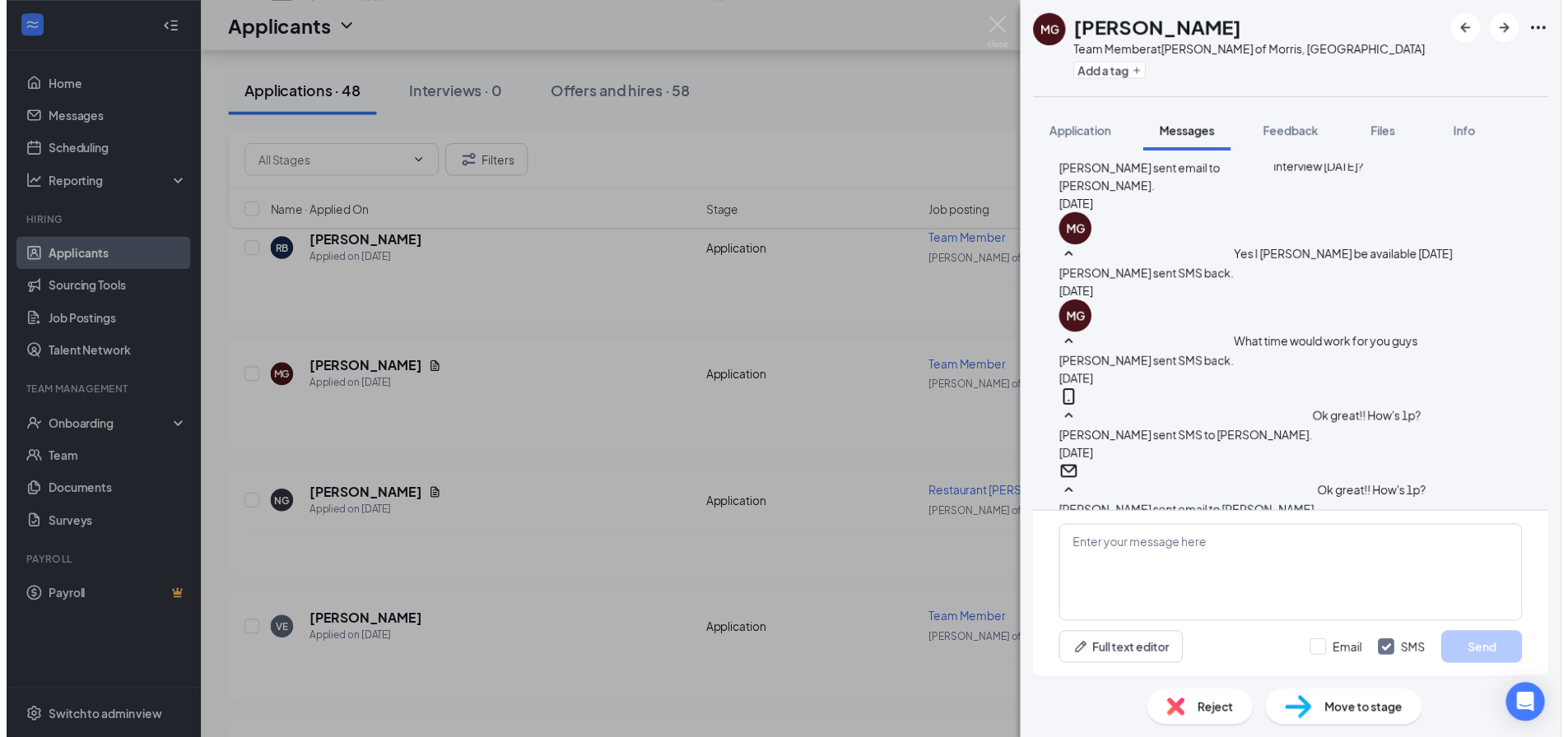
scroll to position [576, 0]
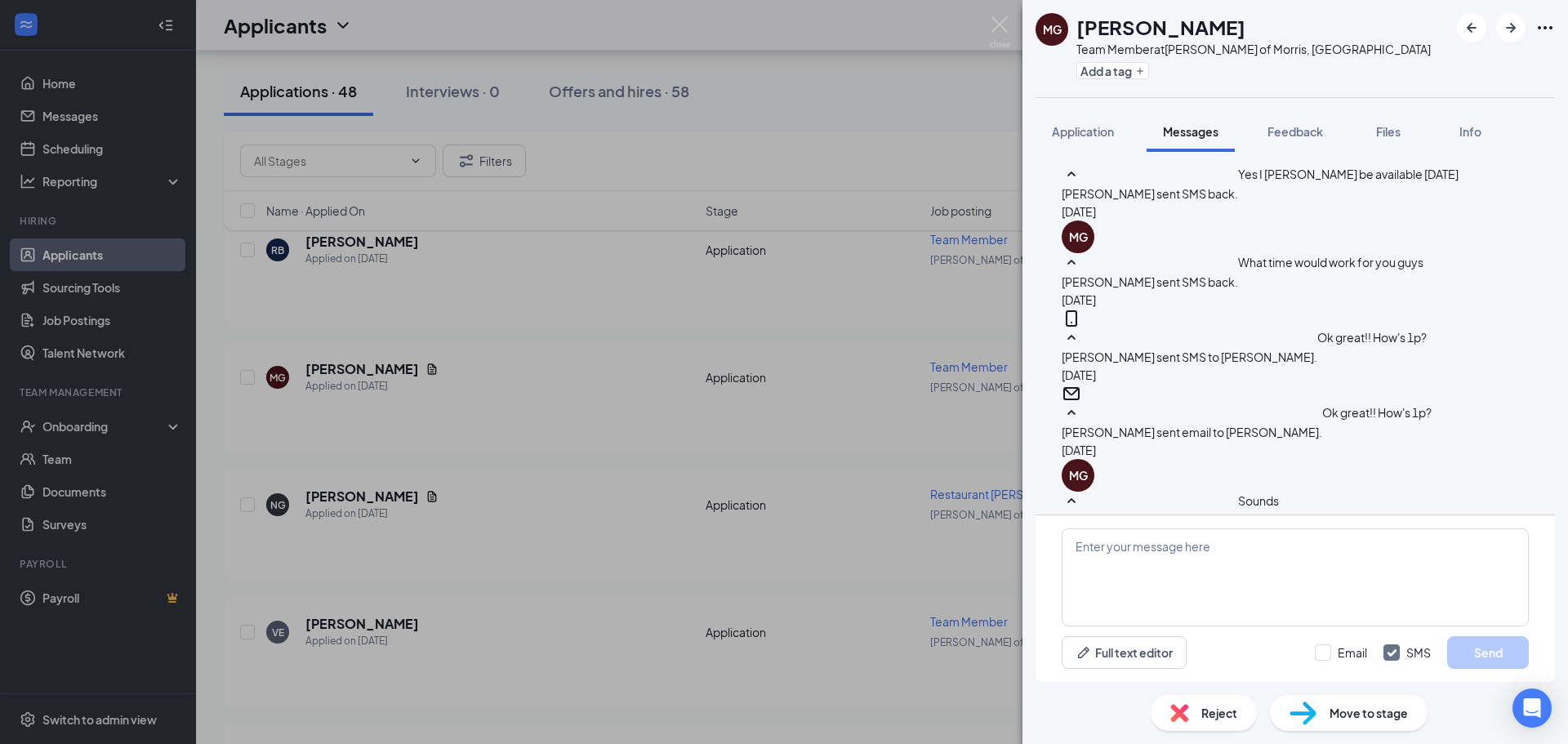
drag, startPoint x: 715, startPoint y: 459, endPoint x: 630, endPoint y: 449, distance: 85.6
click at [715, 458] on div "MG Matthew GONZALEZ Team Member at Culver's of Morris, IL Add a tag Application…" at bounding box center [784, 372] width 1568 height 744
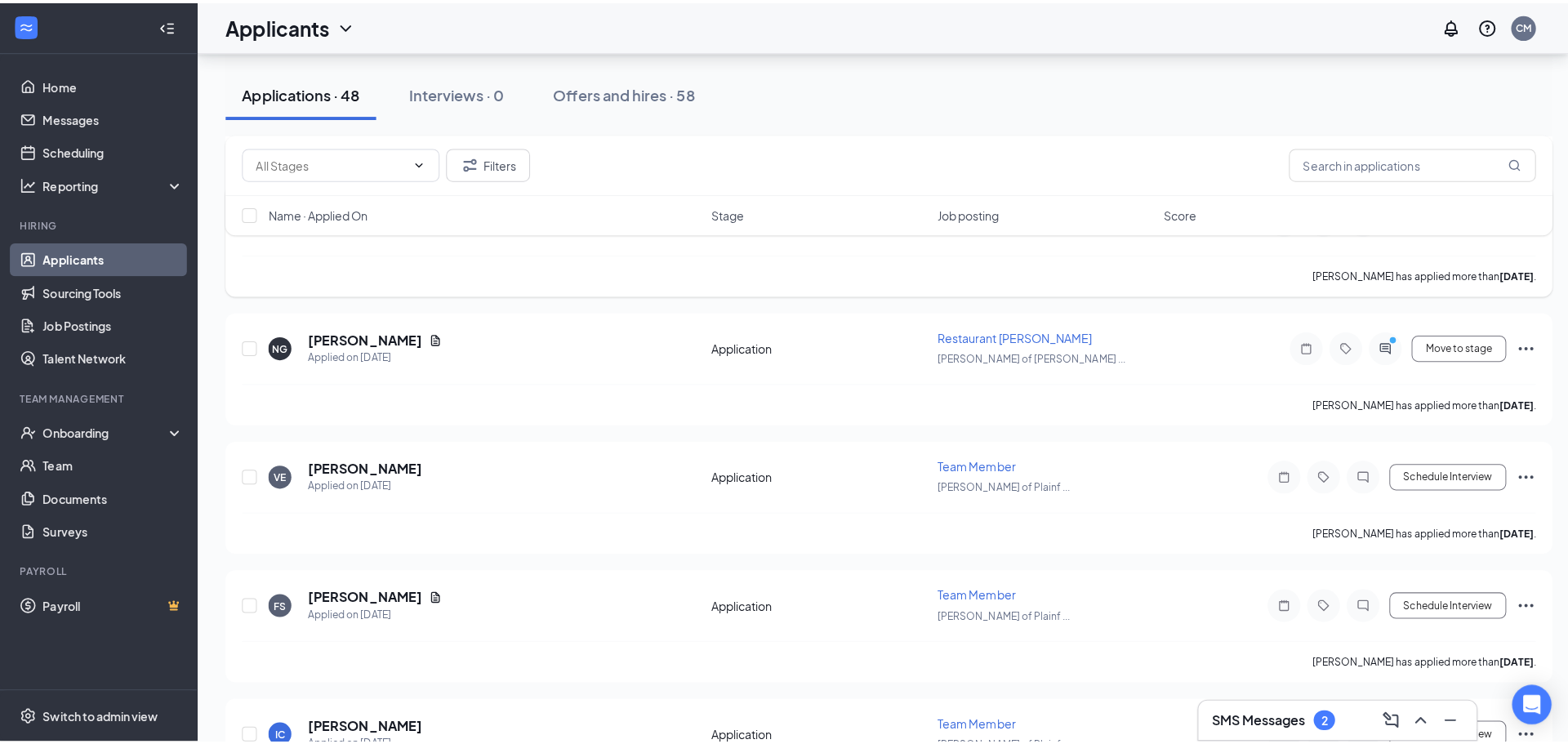
scroll to position [1634, 0]
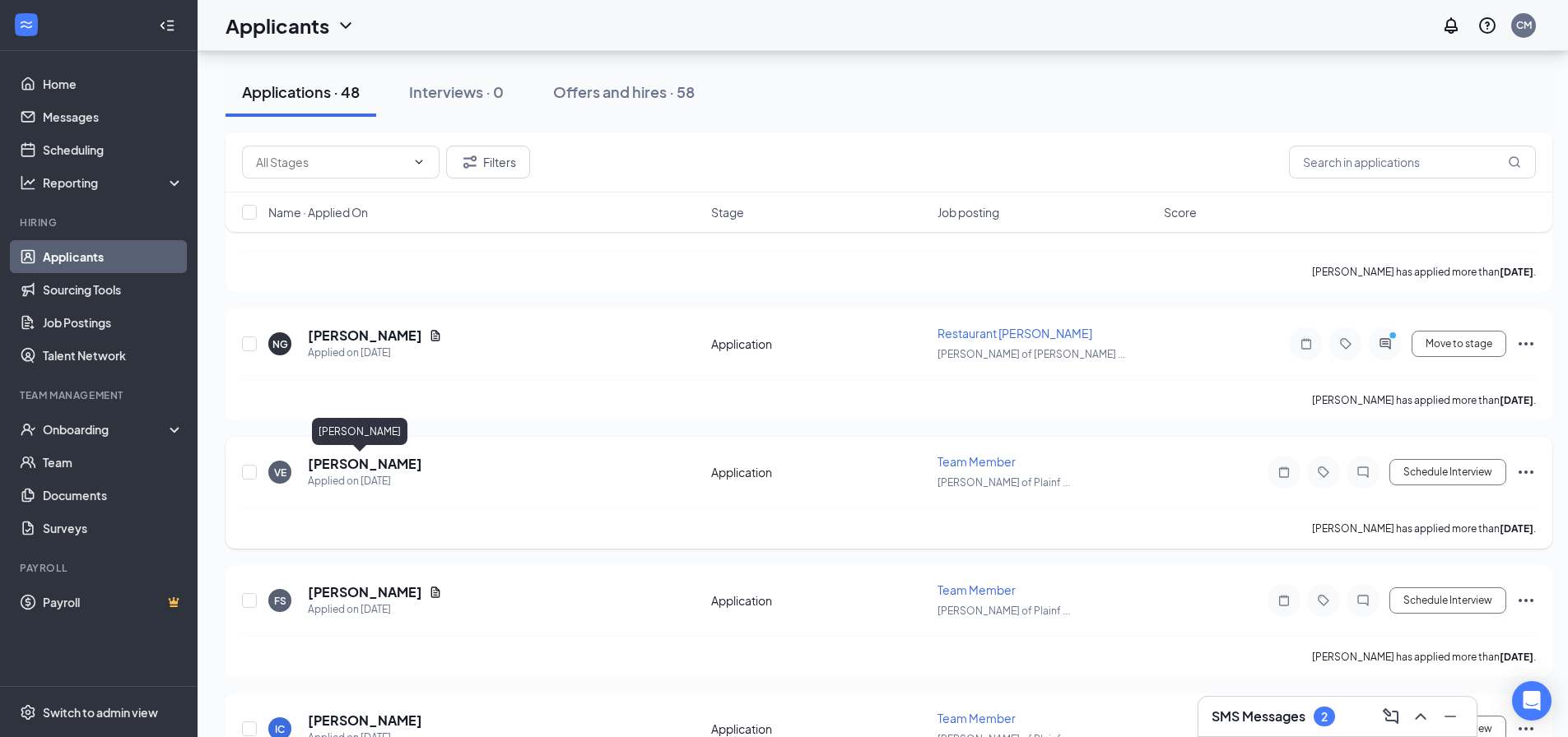
click at [358, 460] on h5 "[PERSON_NAME]" at bounding box center [364, 464] width 114 height 18
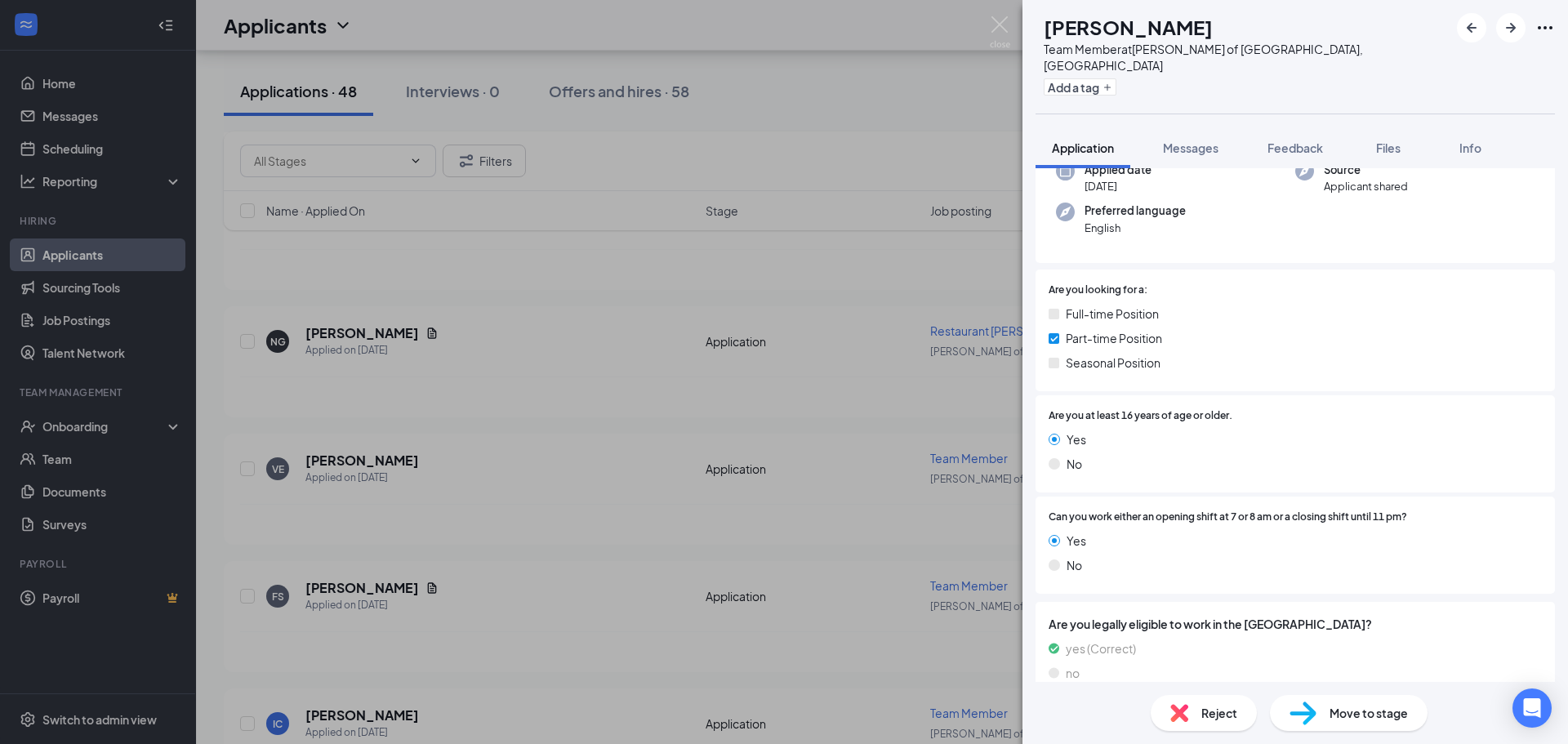
scroll to position [139, 0]
click at [1187, 128] on button "Messages" at bounding box center [1190, 148] width 88 height 41
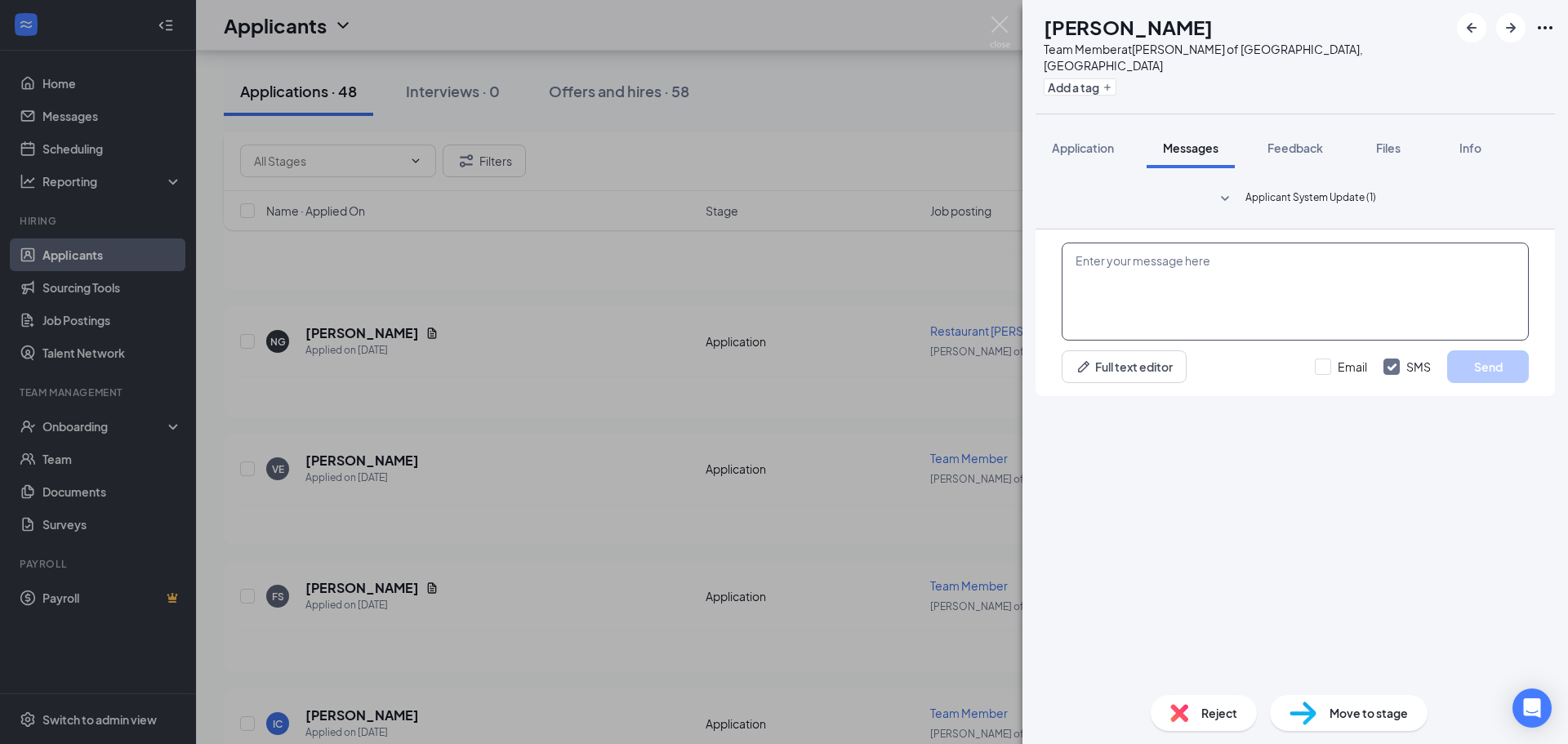
paste textarea "Hi Michael, Thanks for your application submission with Morris Culvers! We'd li…"
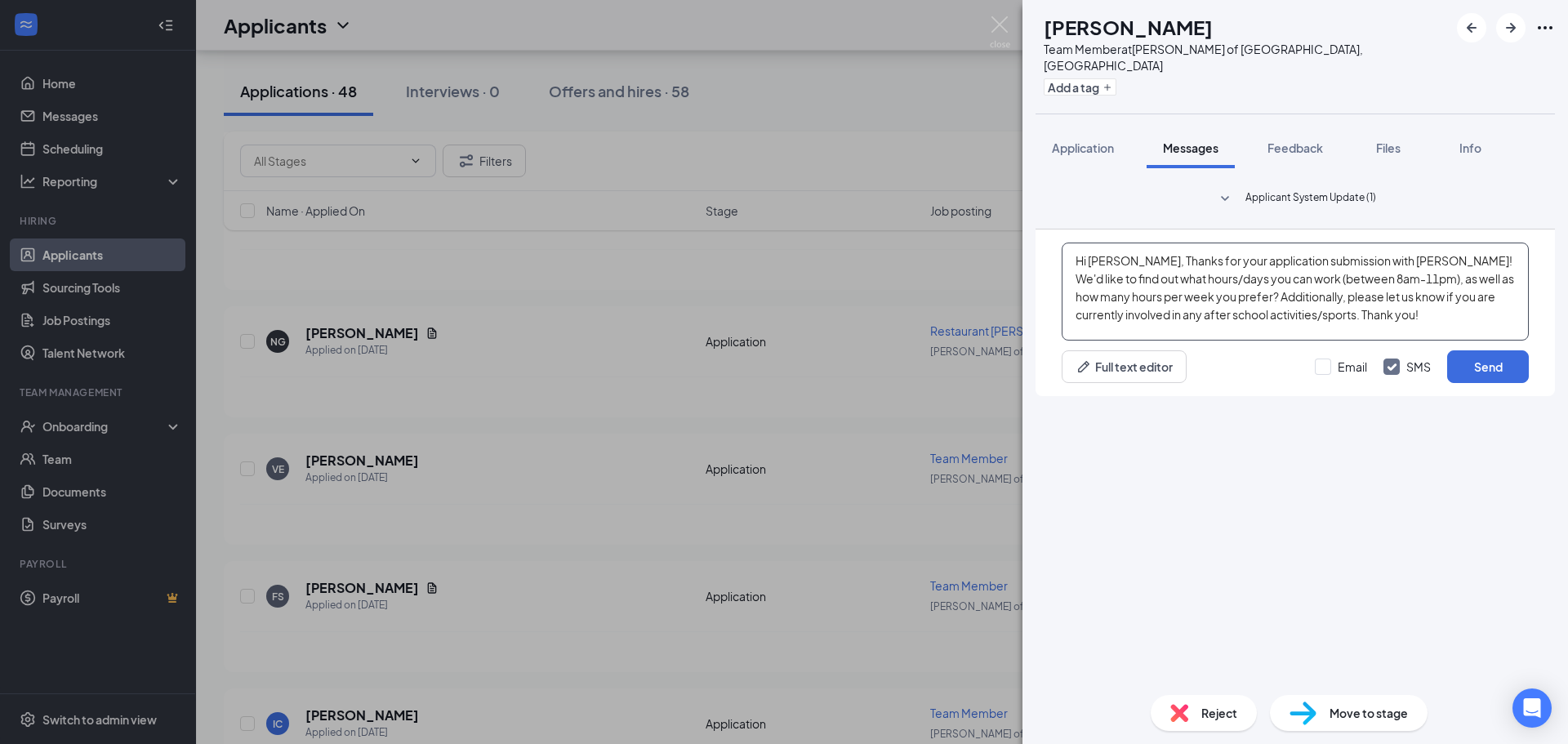
drag, startPoint x: 1135, startPoint y: 548, endPoint x: 1092, endPoint y: 539, distance: 43.9
click at [1092, 341] on textarea "Hi Michael, Thanks for your application submission with Morris Culvers! We'd li…" at bounding box center [1295, 291] width 467 height 98
drag, startPoint x: 1393, startPoint y: 548, endPoint x: 1361, endPoint y: 554, distance: 32.6
click at [1361, 341] on textarea "Hi Vanah,Thanks for your application submission with Morris Culvers! We'd like …" at bounding box center [1295, 291] width 467 height 98
type textarea "Hi Vanah,Thanks for your application submission with Plainfield Culvers! We'd l…"
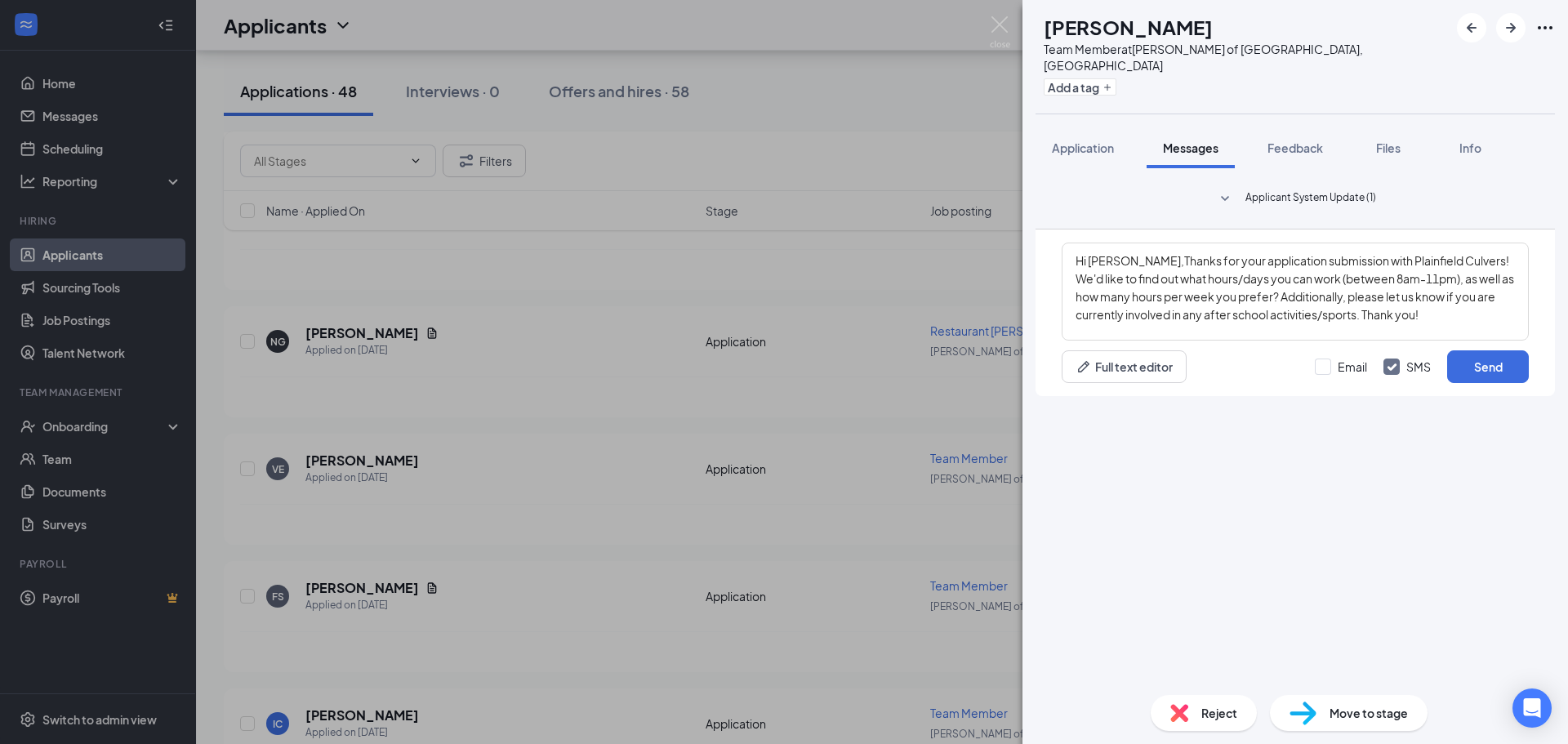
drag, startPoint x: 1151, startPoint y: 538, endPoint x: 1469, endPoint y: 635, distance: 332.5
click at [1469, 396] on div "Hi Vanah,Thanks for your application submission with Plainfield Culvers! We'd l…" at bounding box center [1295, 313] width 520 height 167
click at [1471, 383] on button "Send" at bounding box center [1488, 366] width 82 height 32
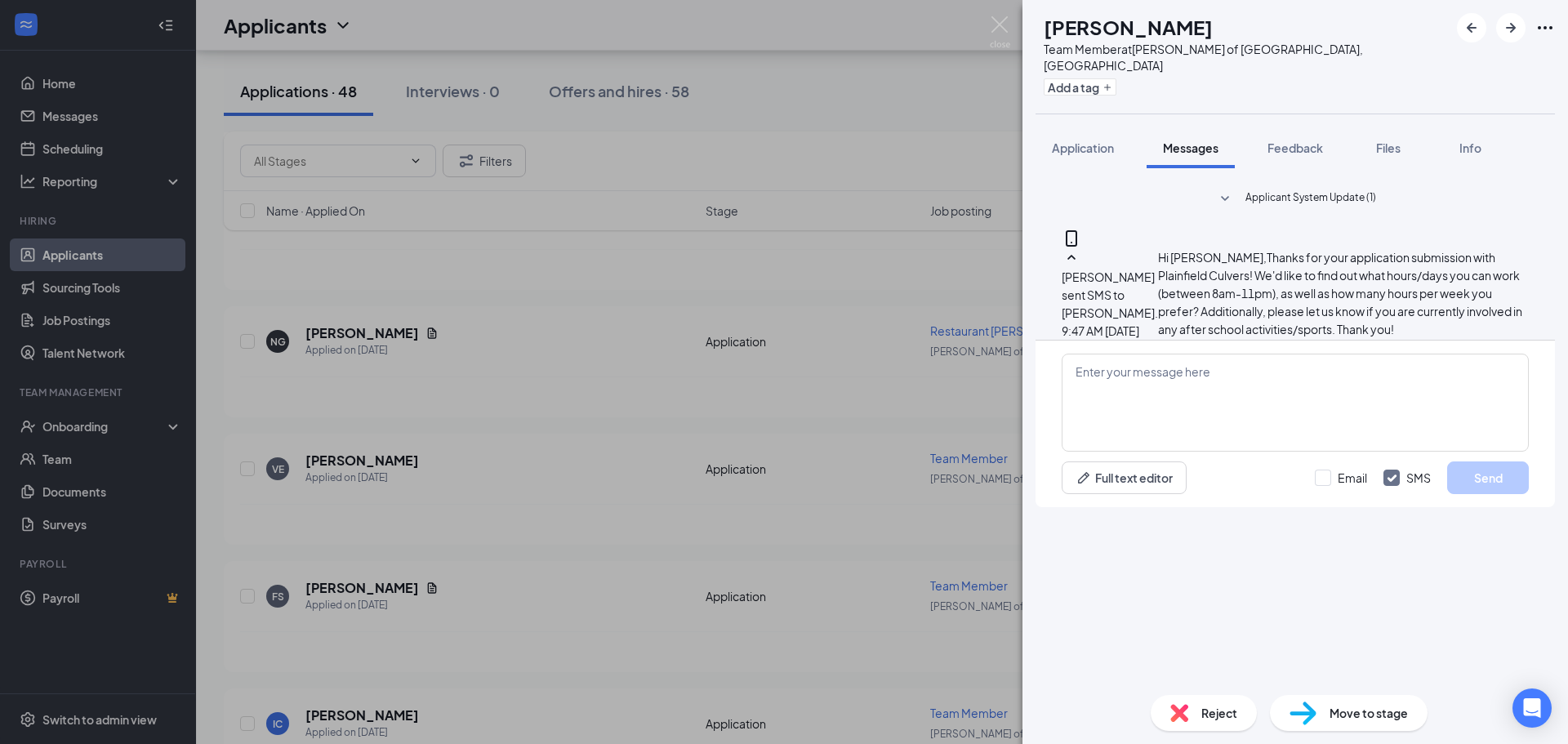
click at [659, 537] on div "VE vanah evans Team Member at Culver's of Plainfield, IL Add a tag Application …" at bounding box center [784, 372] width 1568 height 744
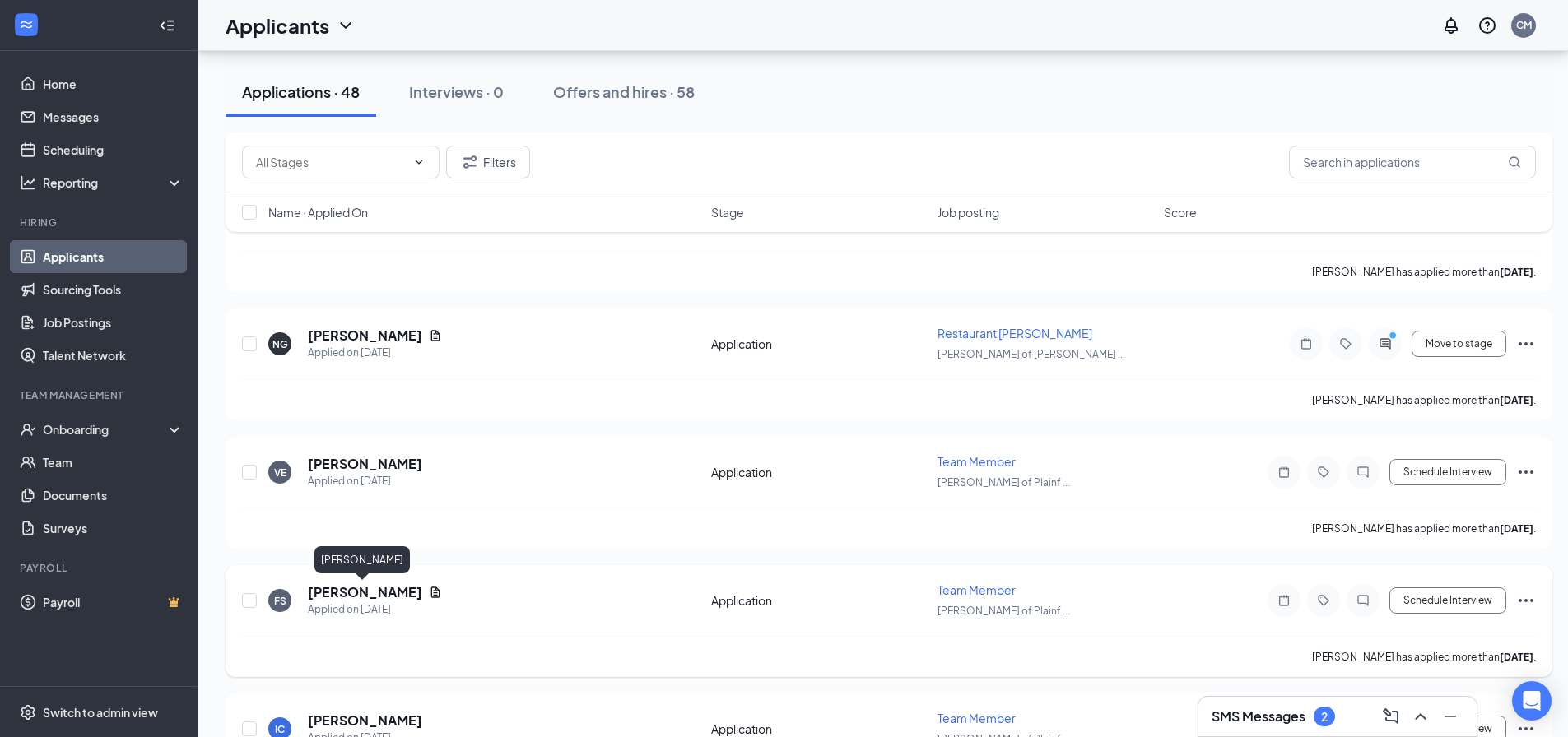
click at [383, 593] on h5 "[PERSON_NAME]" at bounding box center [364, 592] width 114 height 18
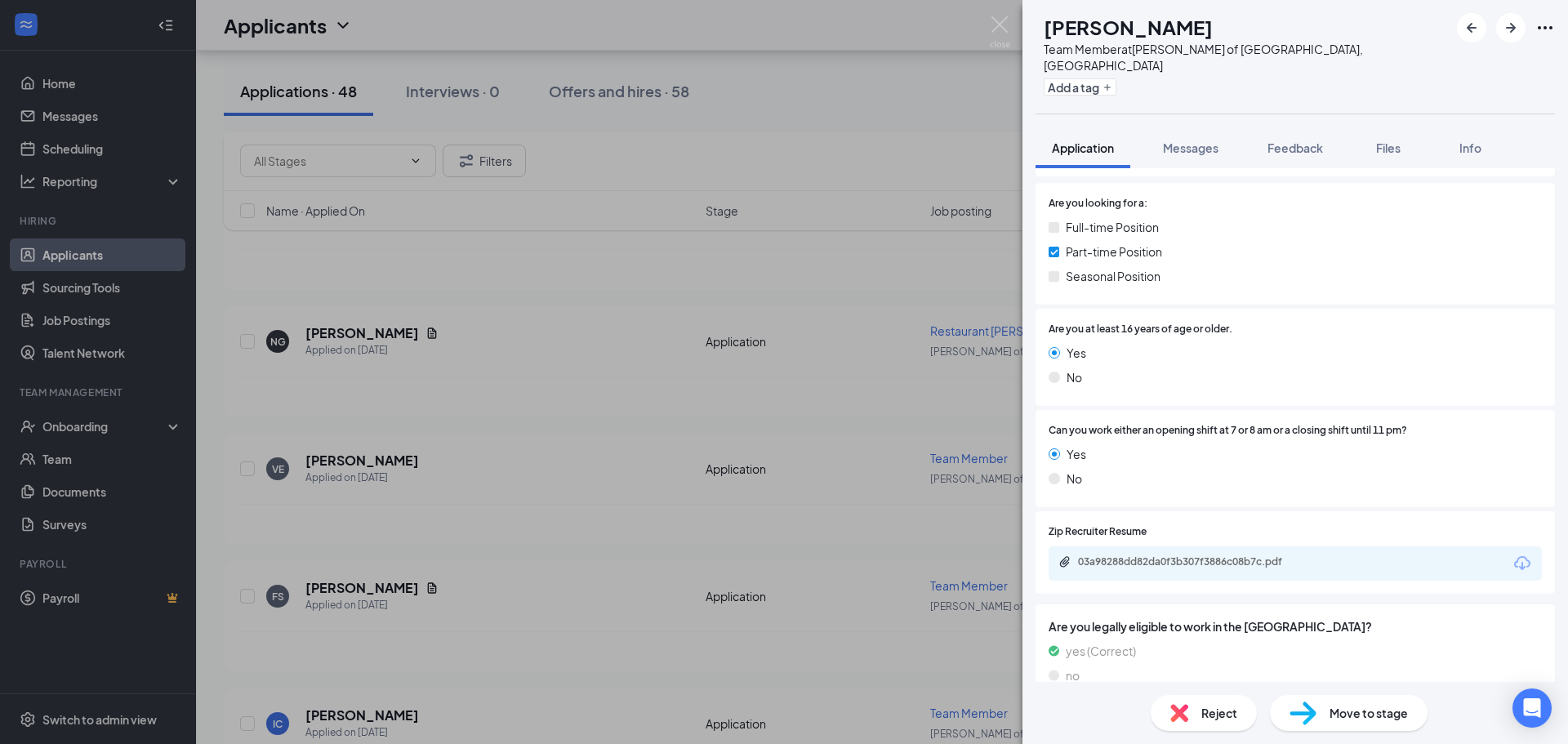
scroll to position [228, 0]
click at [1217, 544] on div "03a98288dd82da0f3b307f3886c08b7c.pdf" at bounding box center [1294, 561] width 493 height 34
click at [1215, 553] on div "03a98288dd82da0f3b307f3886c08b7c.pdf" at bounding box center [1192, 560] width 229 height 13
click at [1210, 140] on span "Messages" at bounding box center [1190, 147] width 55 height 14
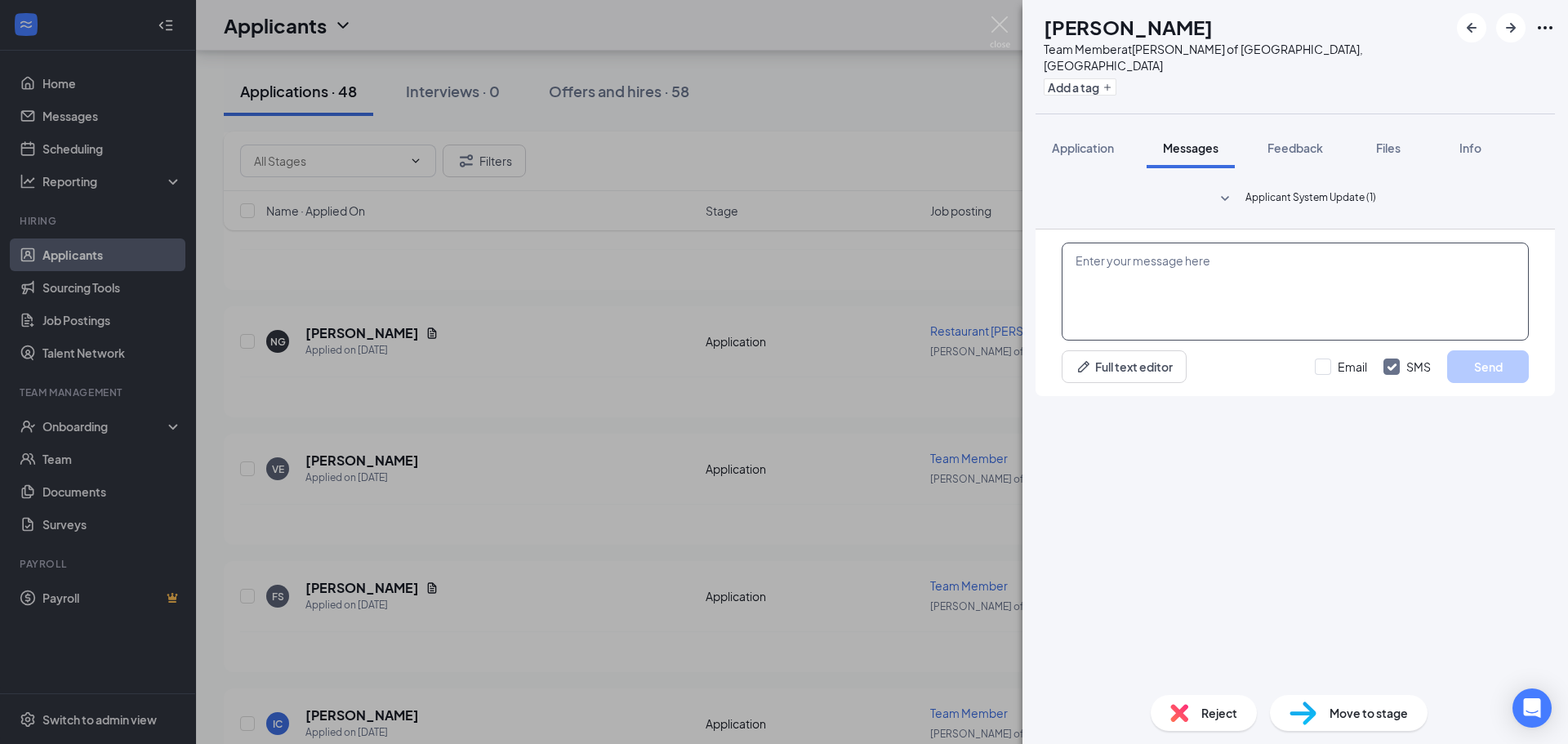
paste textarea "Hi Michael, Thanks for your application submission with Morris Culvers! We'd li…"
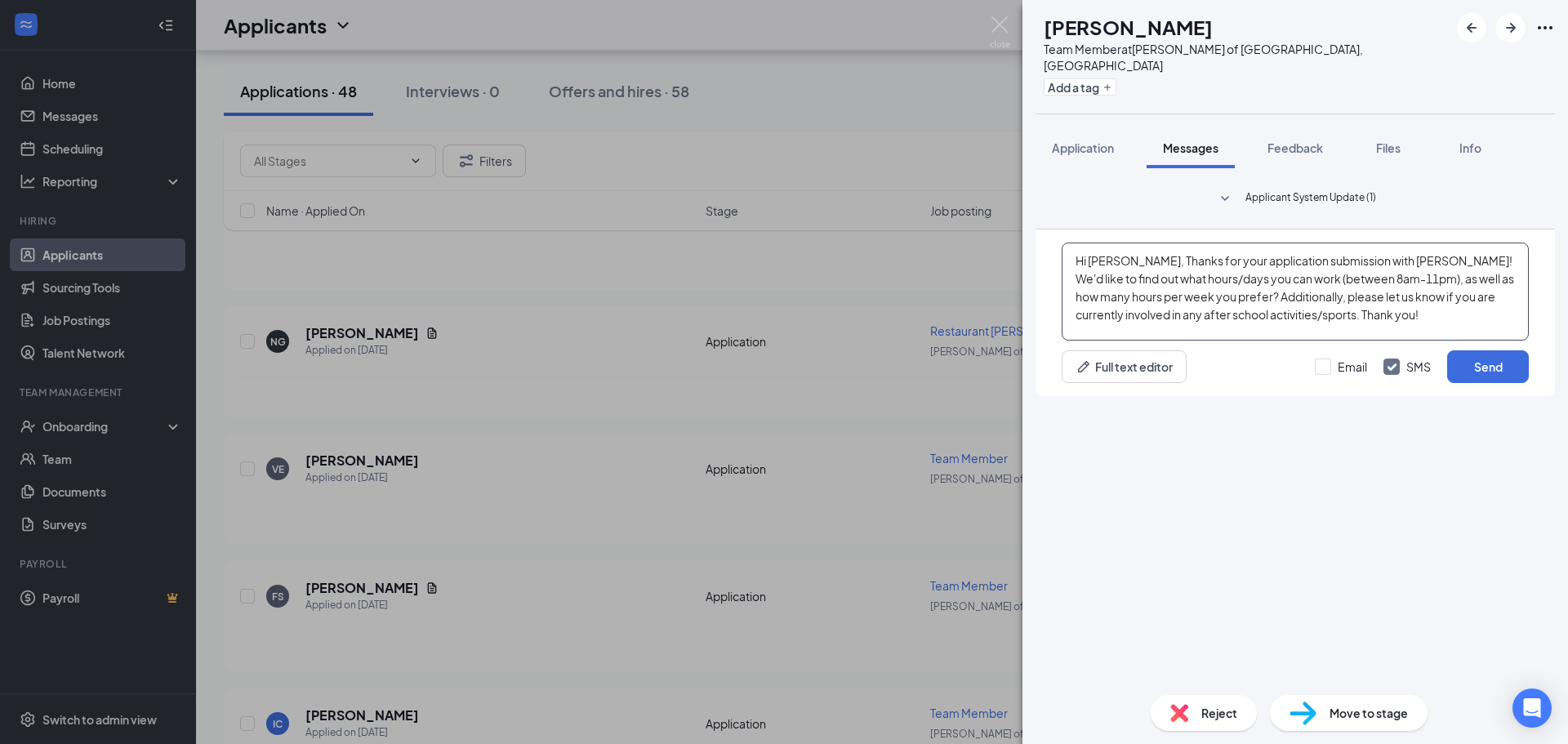
drag, startPoint x: 1131, startPoint y: 552, endPoint x: 1092, endPoint y: 538, distance: 41.4
click at [1092, 341] on textarea "Hi Michael, Thanks for your application submission with Morris Culvers! We'd li…" at bounding box center [1295, 291] width 467 height 98
drag, startPoint x: 1399, startPoint y: 547, endPoint x: 1368, endPoint y: 548, distance: 31.0
click at [1368, 341] on textarea "Hi Fionna, Thanks for your application submission with Morris Culvers! We'd lik…" at bounding box center [1295, 291] width 467 height 98
type textarea "Hi Fionna, Thanks for your application submission with Plainfield Culvers! We'd…"
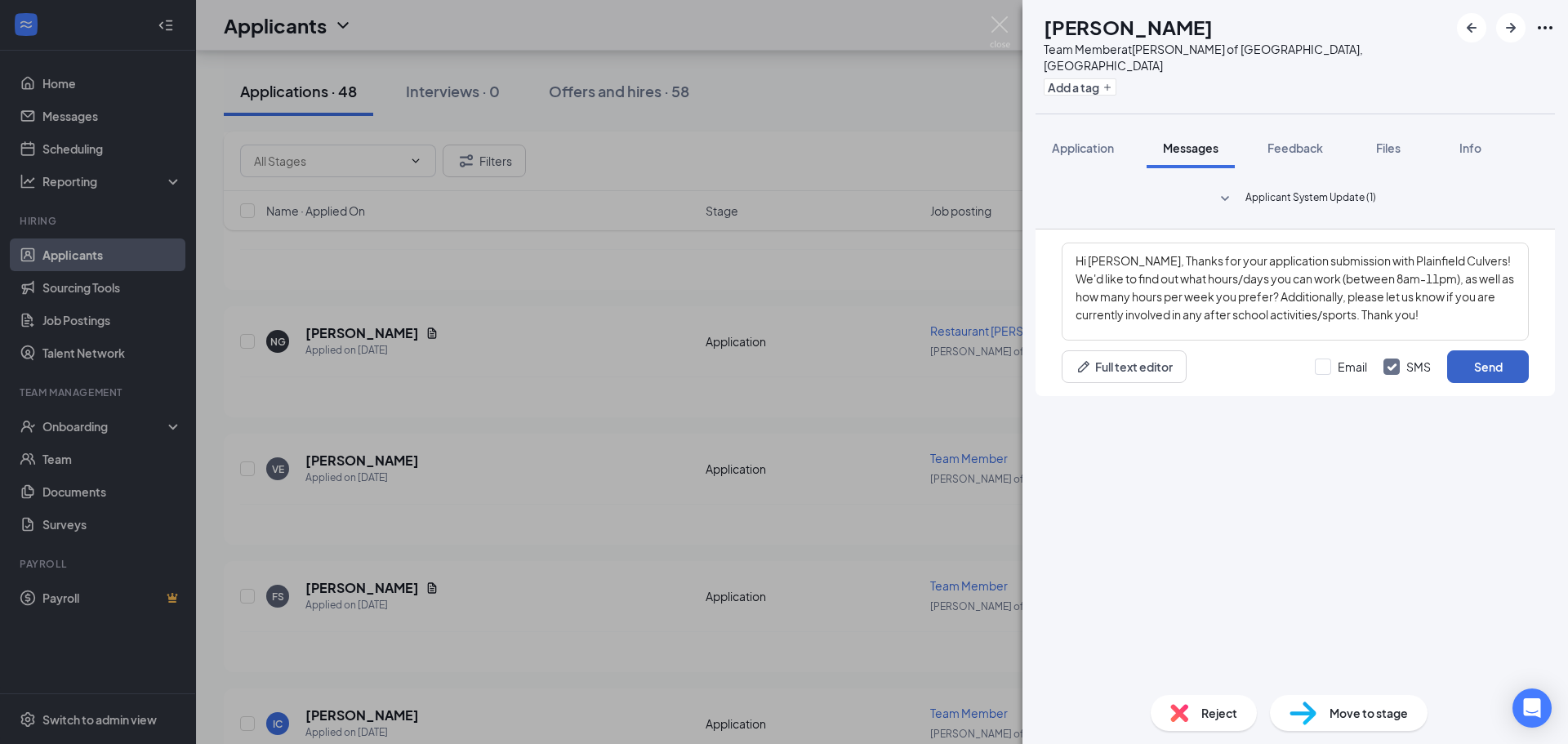
click at [1490, 383] on button "Send" at bounding box center [1488, 366] width 82 height 32
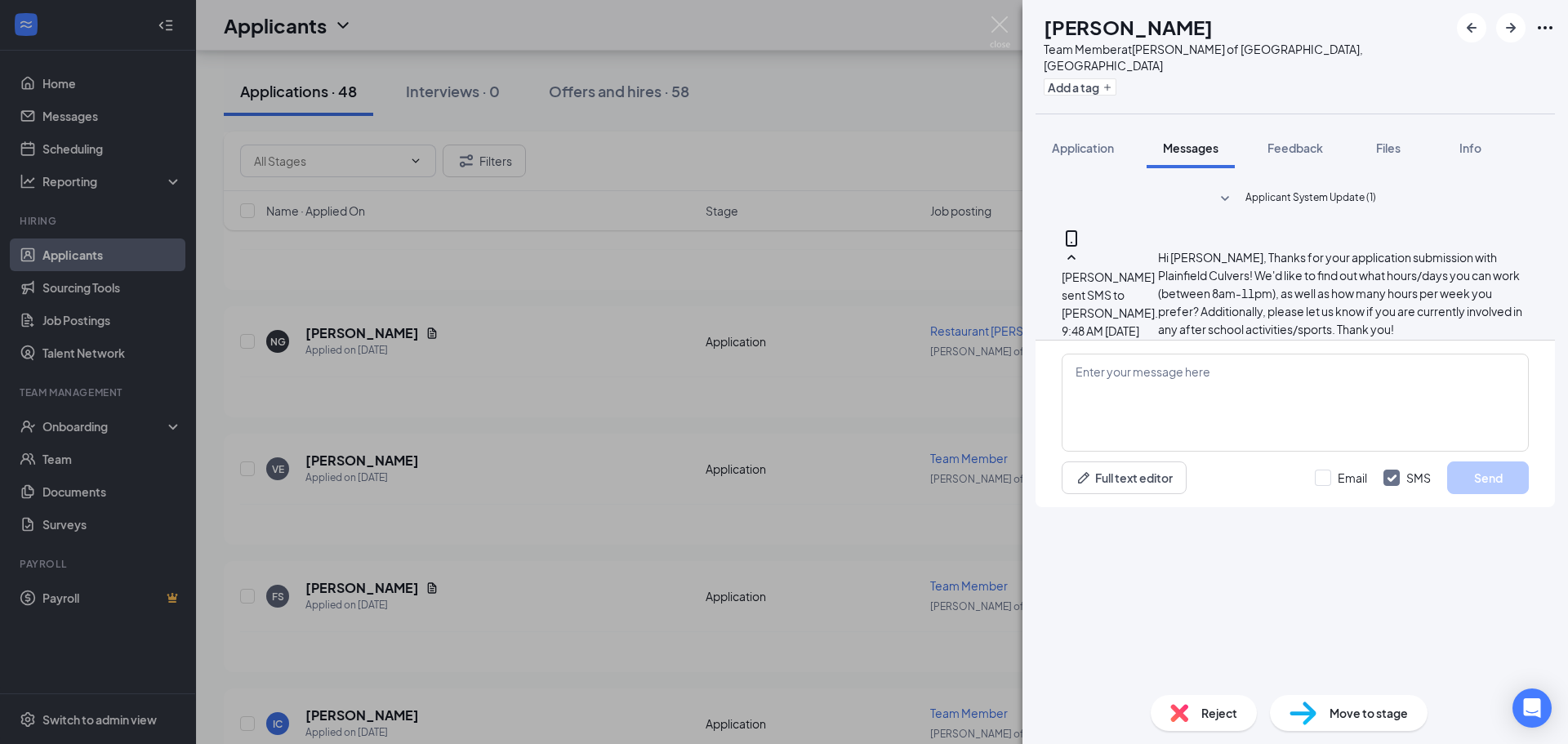
click at [472, 508] on div "FS Fionna Saputra Team Member at Culver's of Plainfield, IL Add a tag Applicati…" at bounding box center [784, 372] width 1568 height 744
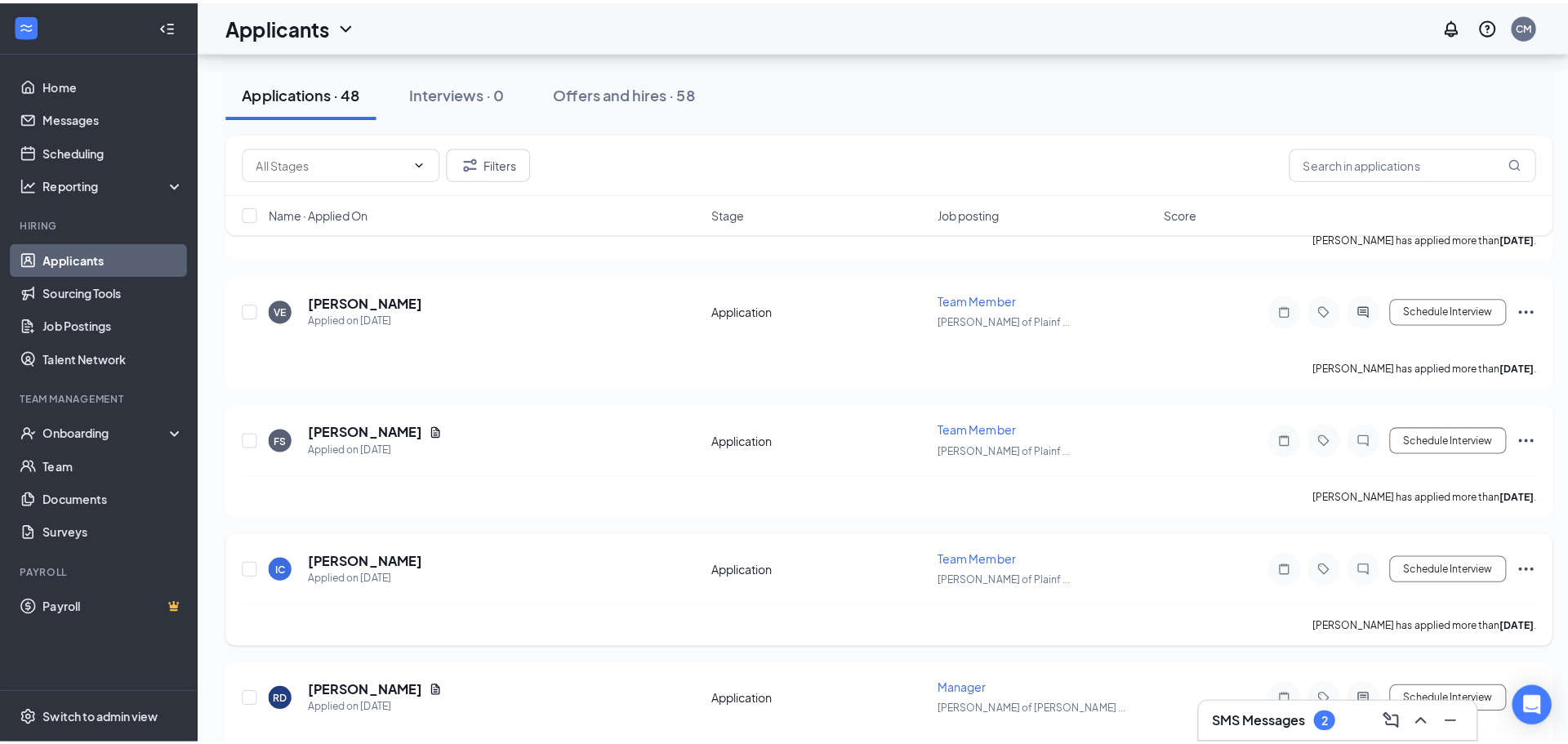
scroll to position [1797, 0]
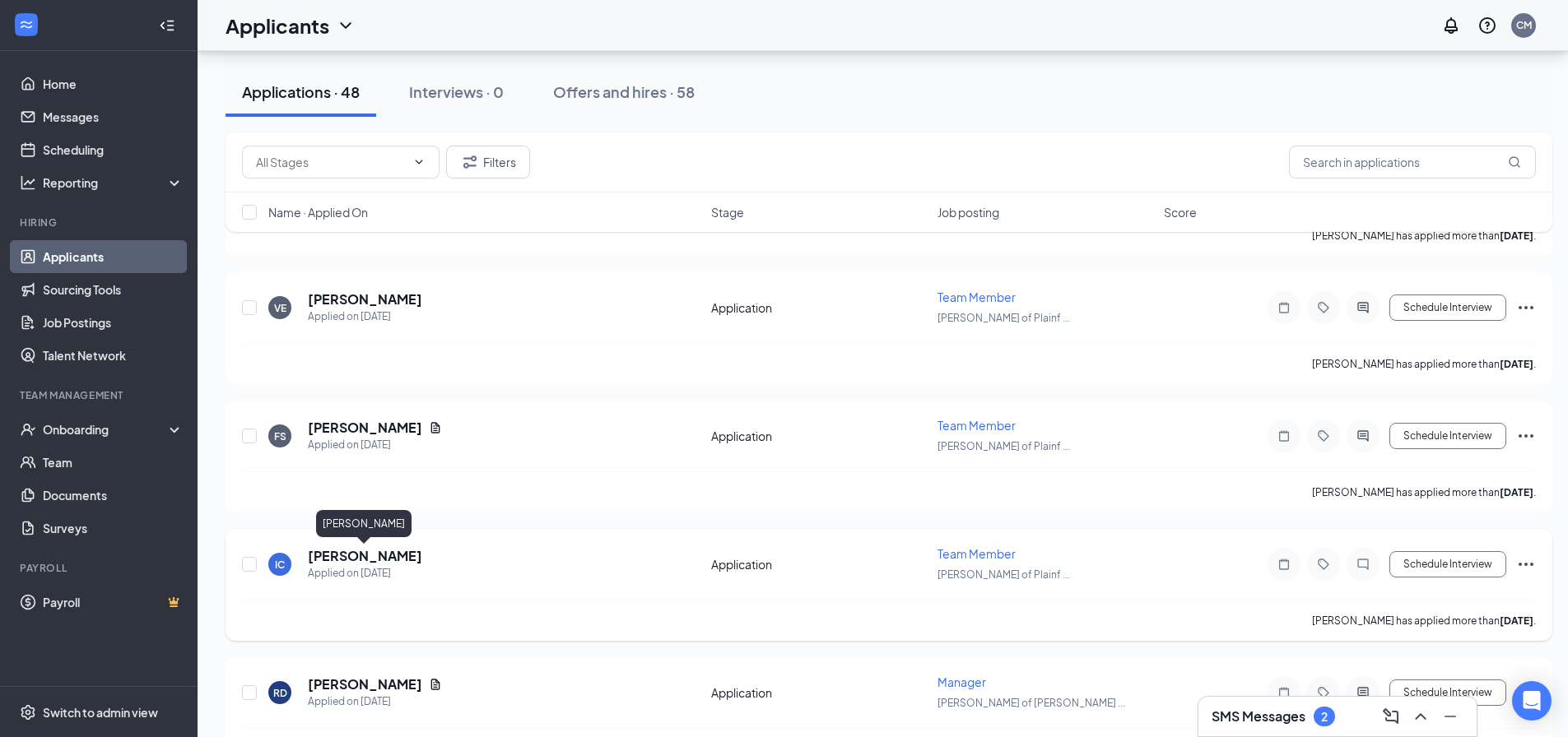
click at [393, 557] on h5 "isabelle camacho" at bounding box center [364, 555] width 114 height 18
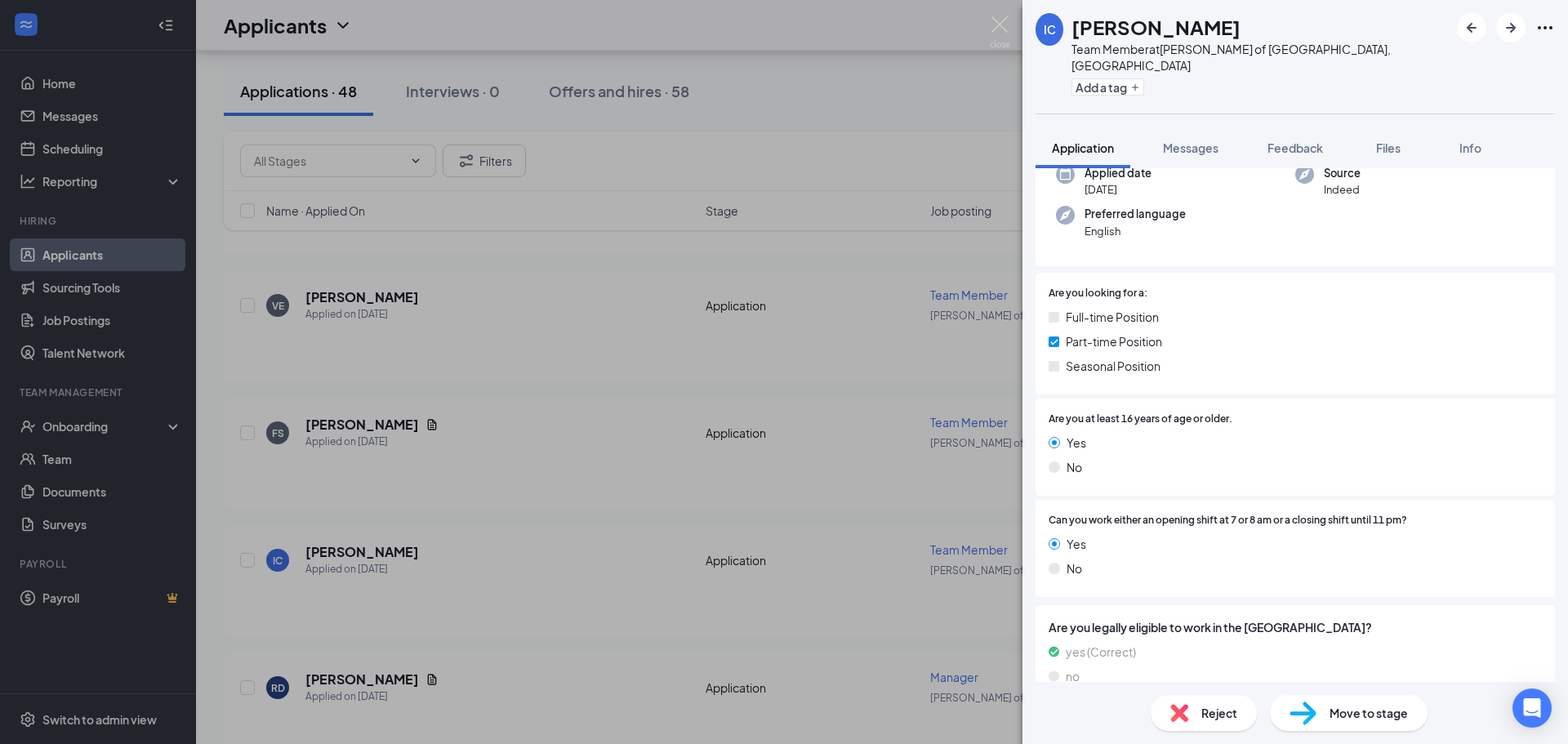
scroll to position [137, 0]
click at [1204, 140] on span "Messages" at bounding box center [1190, 147] width 55 height 14
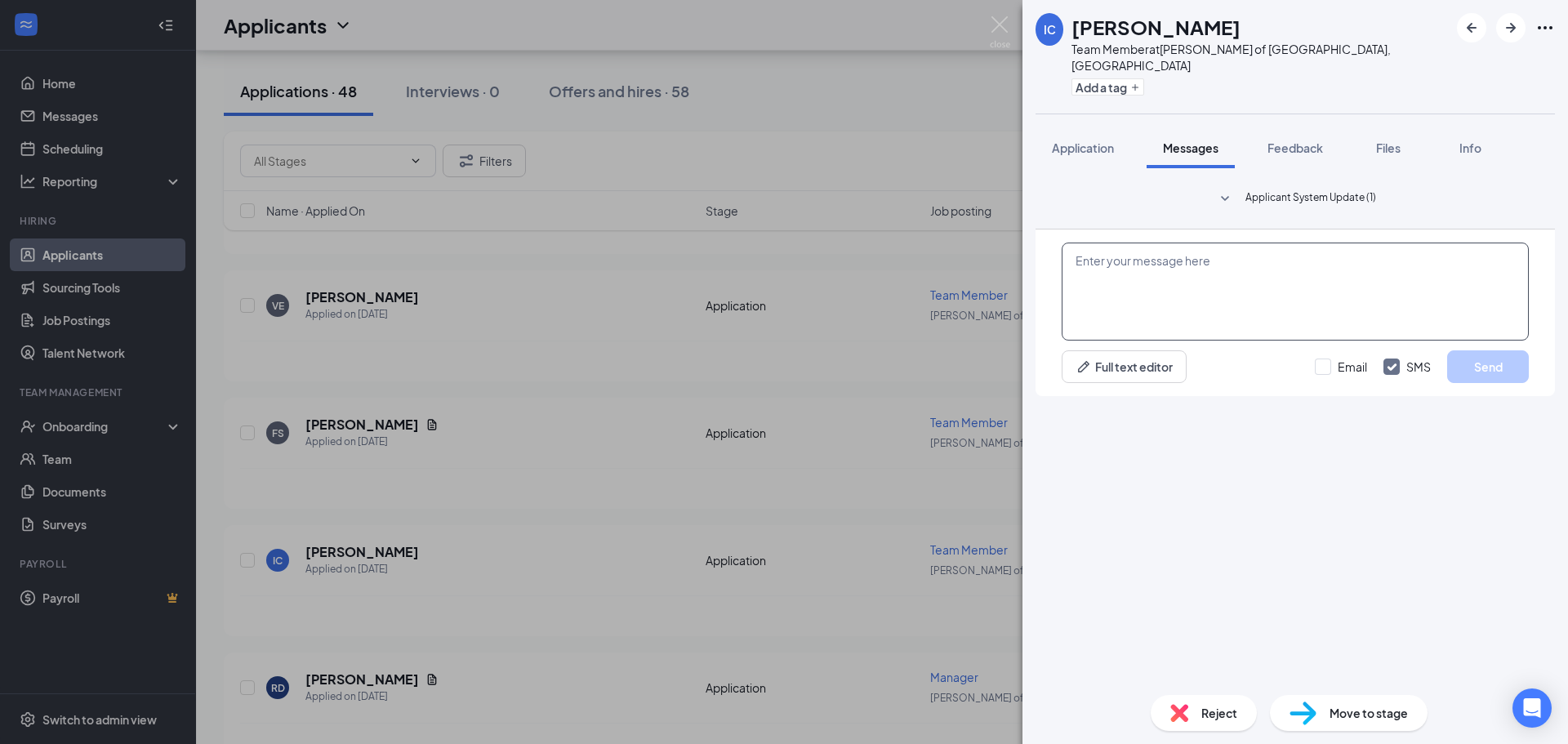
paste textarea "Hi Michael, Thanks for your application submission with Morris Culvers! We'd li…"
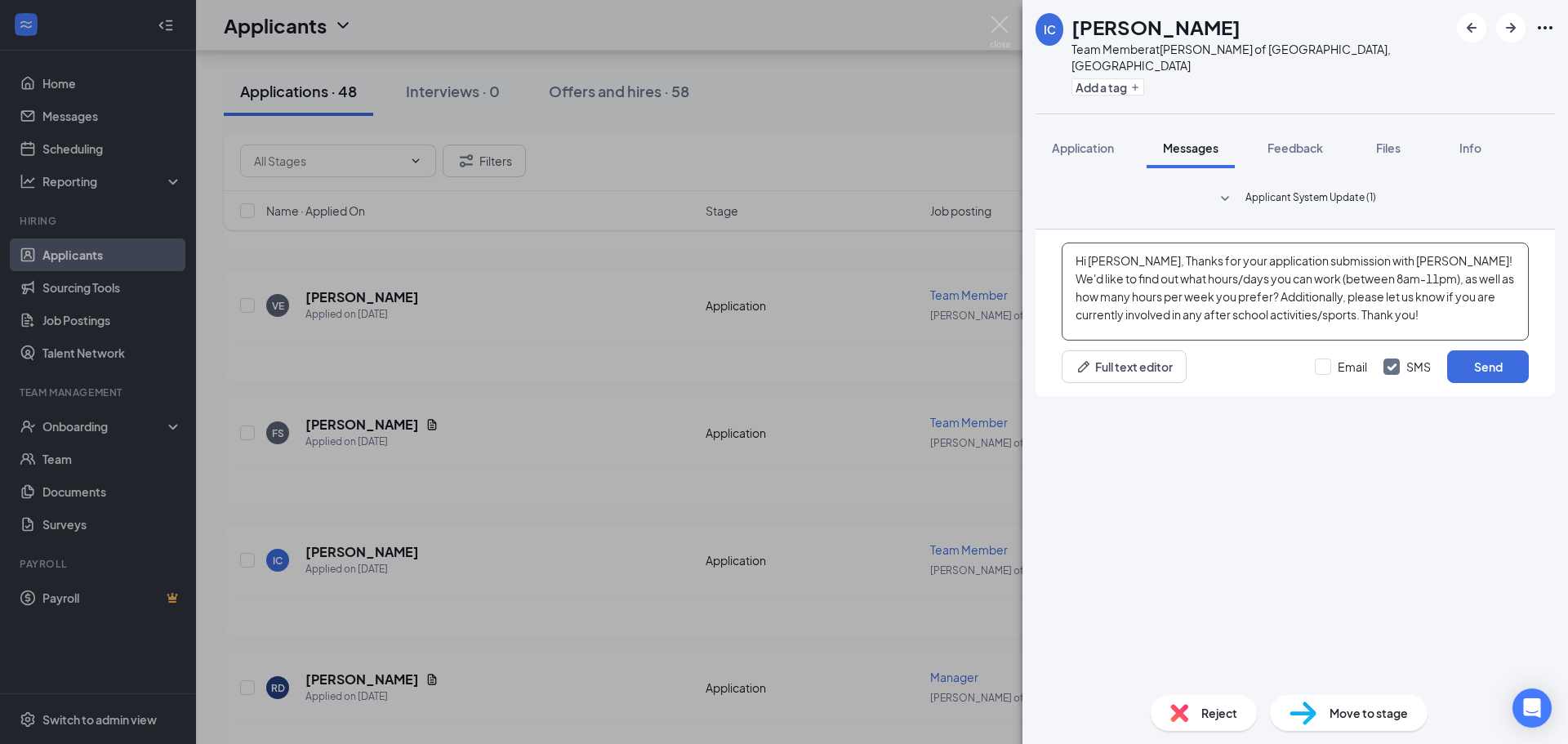
drag, startPoint x: 1134, startPoint y: 550, endPoint x: 1092, endPoint y: 544, distance: 42.4
click at [1092, 341] on textarea "Hi Michael, Thanks for your application submission with Morris Culvers! We'd li…" at bounding box center [1295, 291] width 467 height 98
drag, startPoint x: 1405, startPoint y: 549, endPoint x: 1372, endPoint y: 547, distance: 33.1
click at [1372, 341] on textarea "Hi Isabelle, Thanks for your application submission with Morris Culvers! We'd l…" at bounding box center [1295, 291] width 467 height 98
type textarea "Hi Isabelle, Thanks for your application submission with Plainfield Culvers! We…"
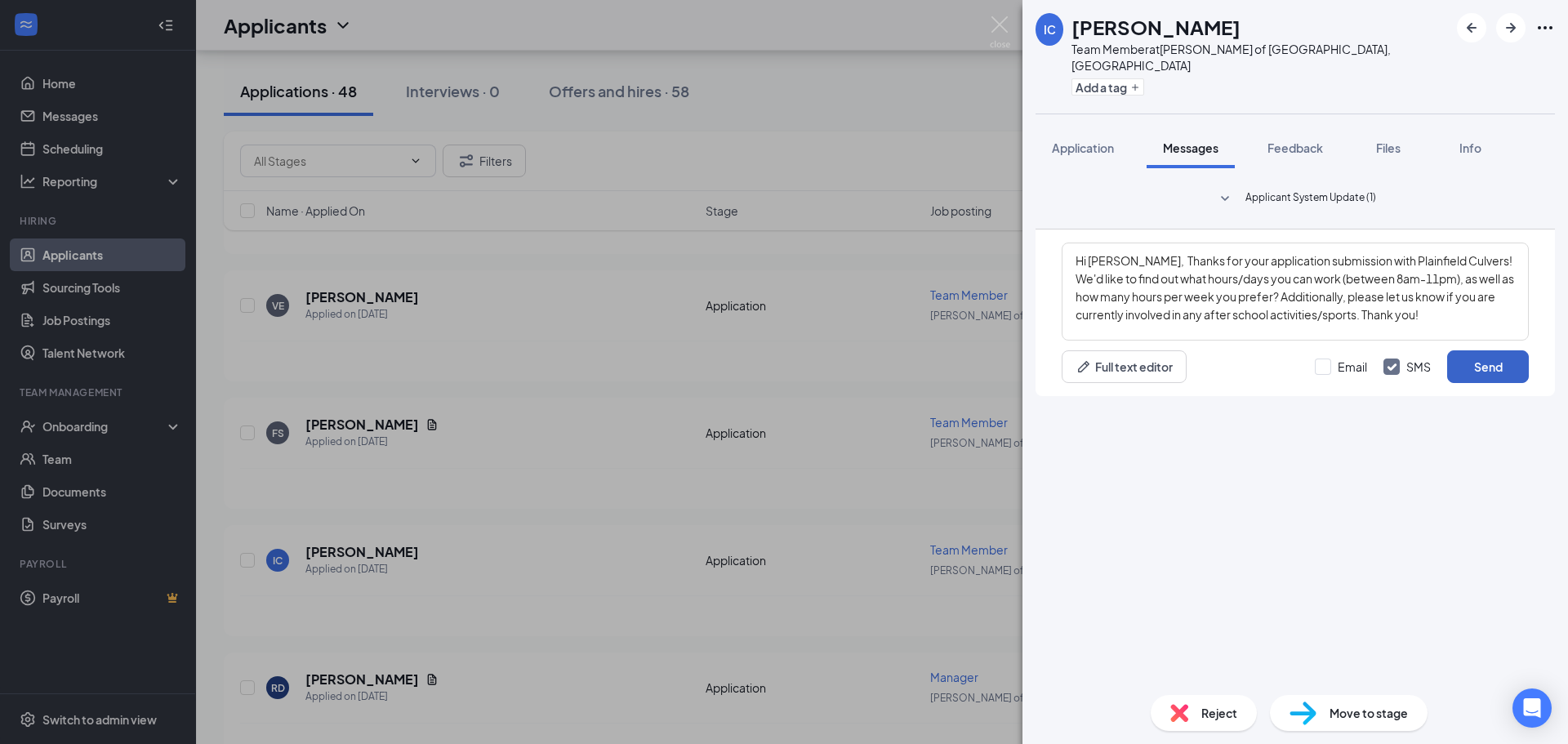
click at [1486, 383] on button "Send" at bounding box center [1488, 366] width 82 height 32
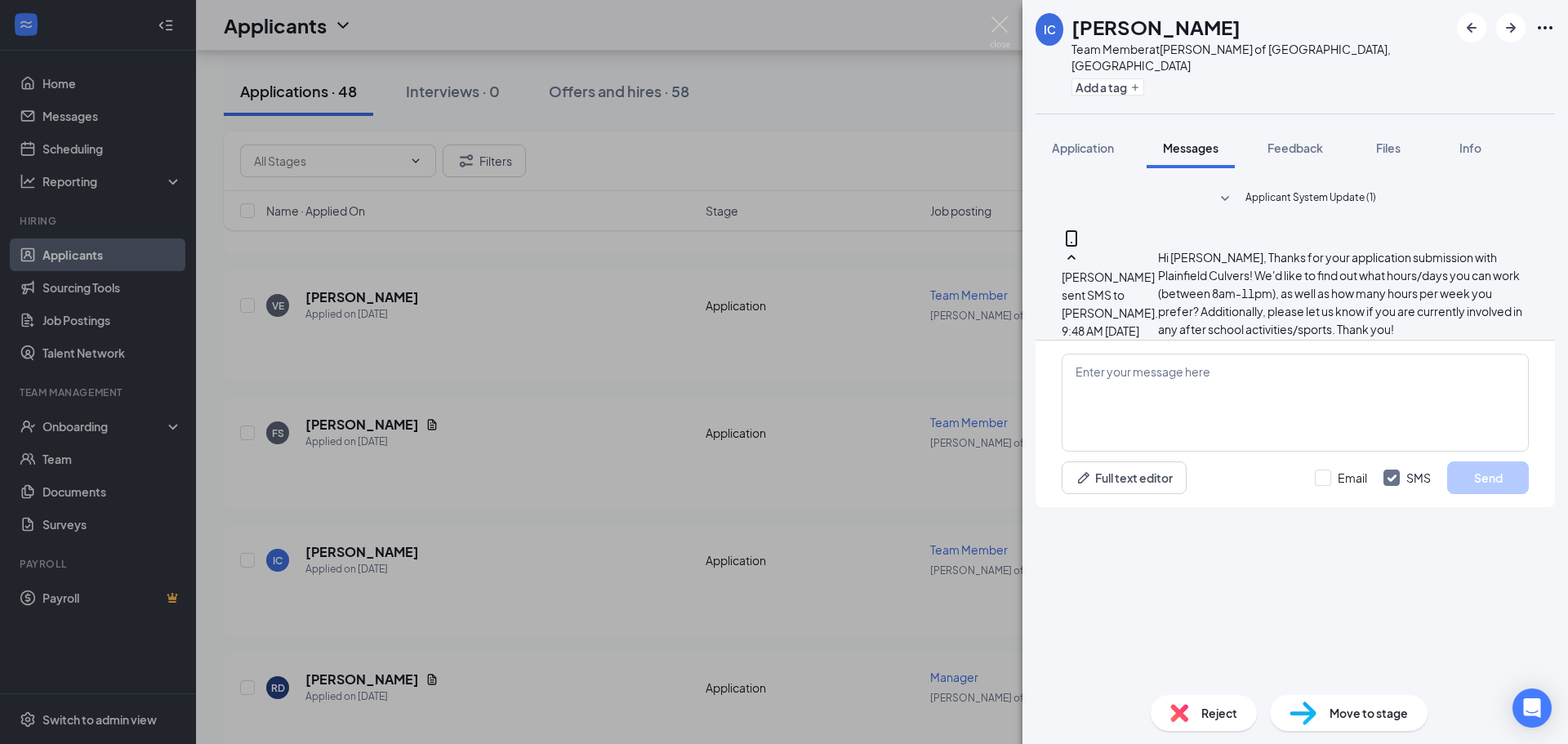
click at [590, 575] on div "IC isabelle camacho Team Member at Culver's of Plainfield, IL Add a tag Applica…" at bounding box center [784, 372] width 1568 height 744
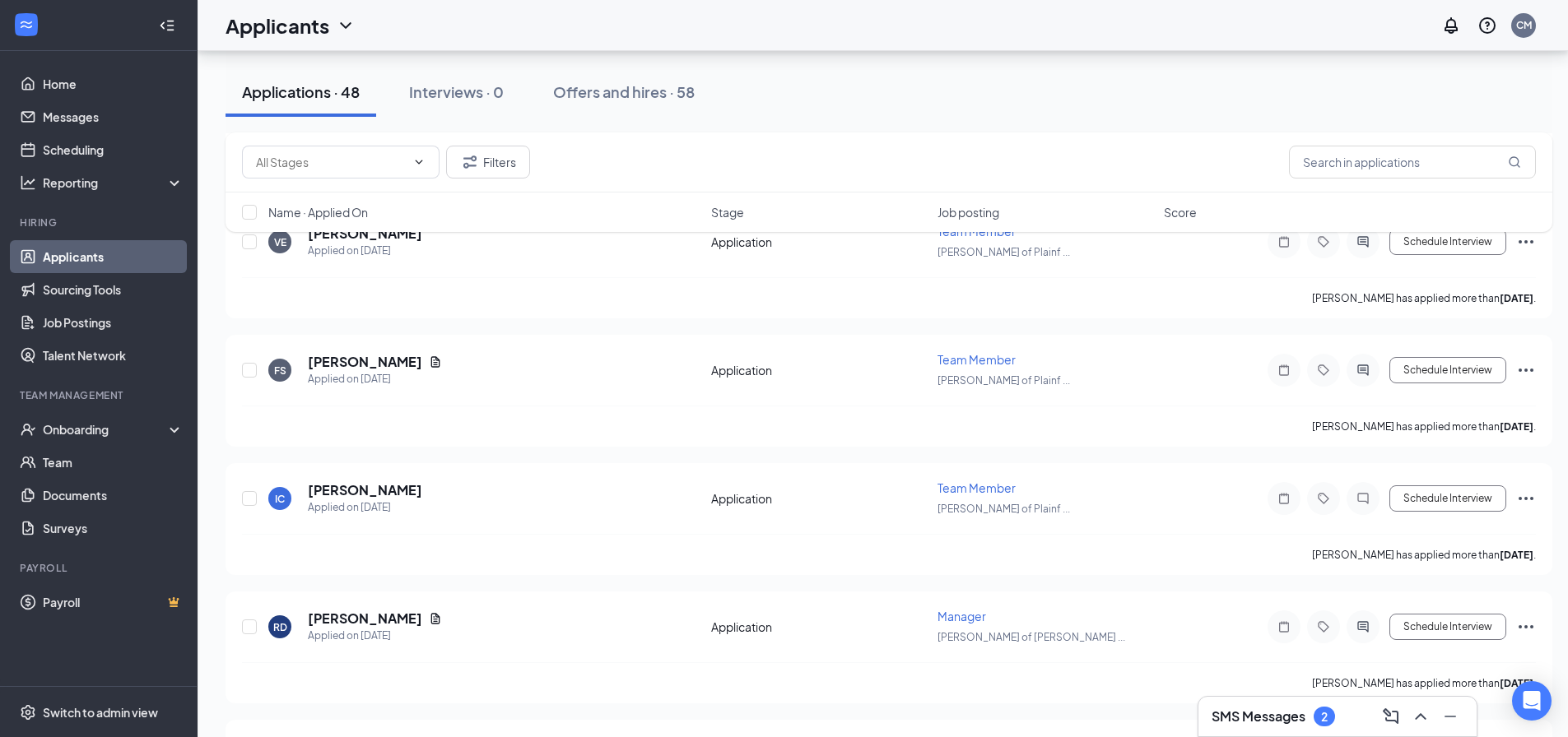
scroll to position [1975, 0]
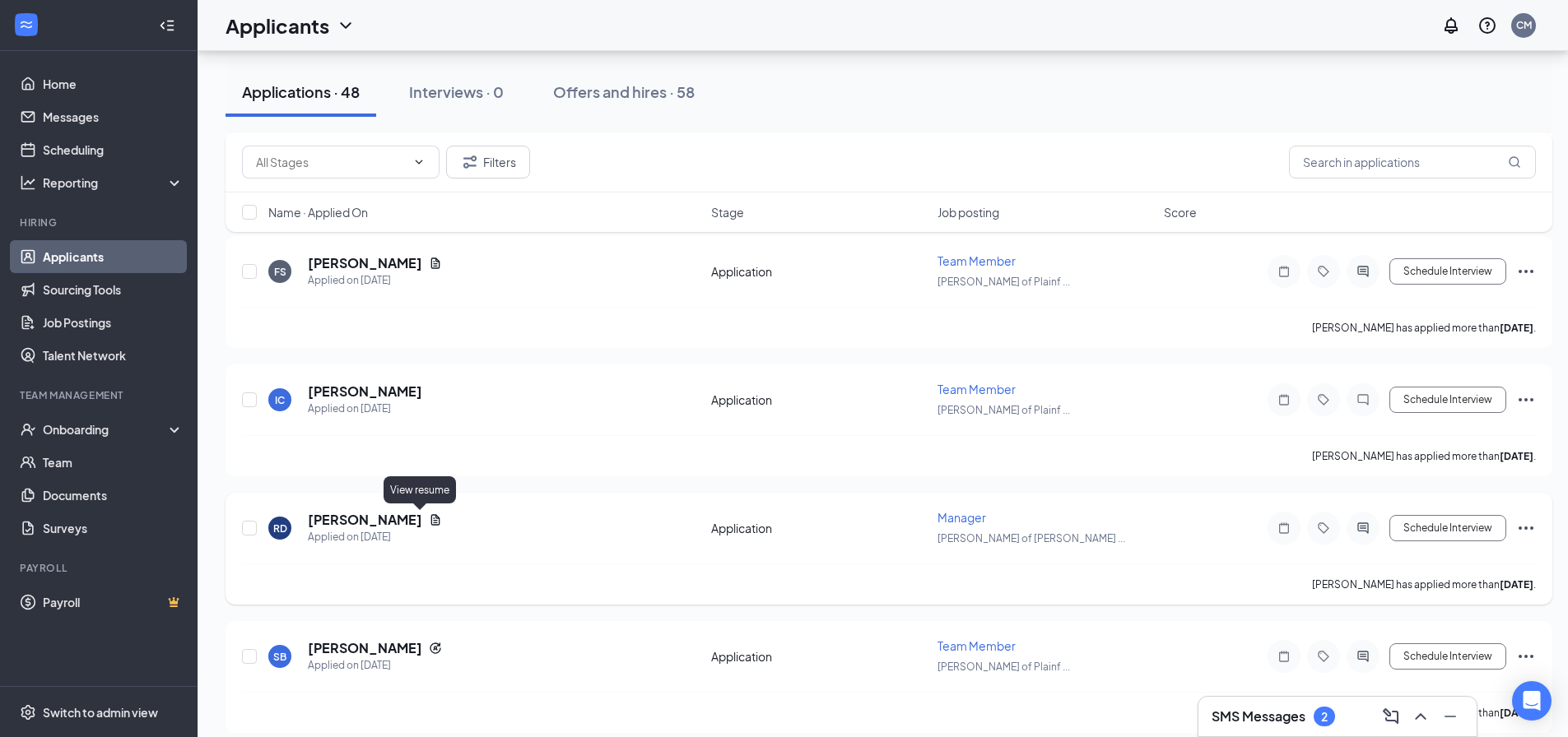
click at [432, 520] on icon "Document" at bounding box center [436, 519] width 9 height 11
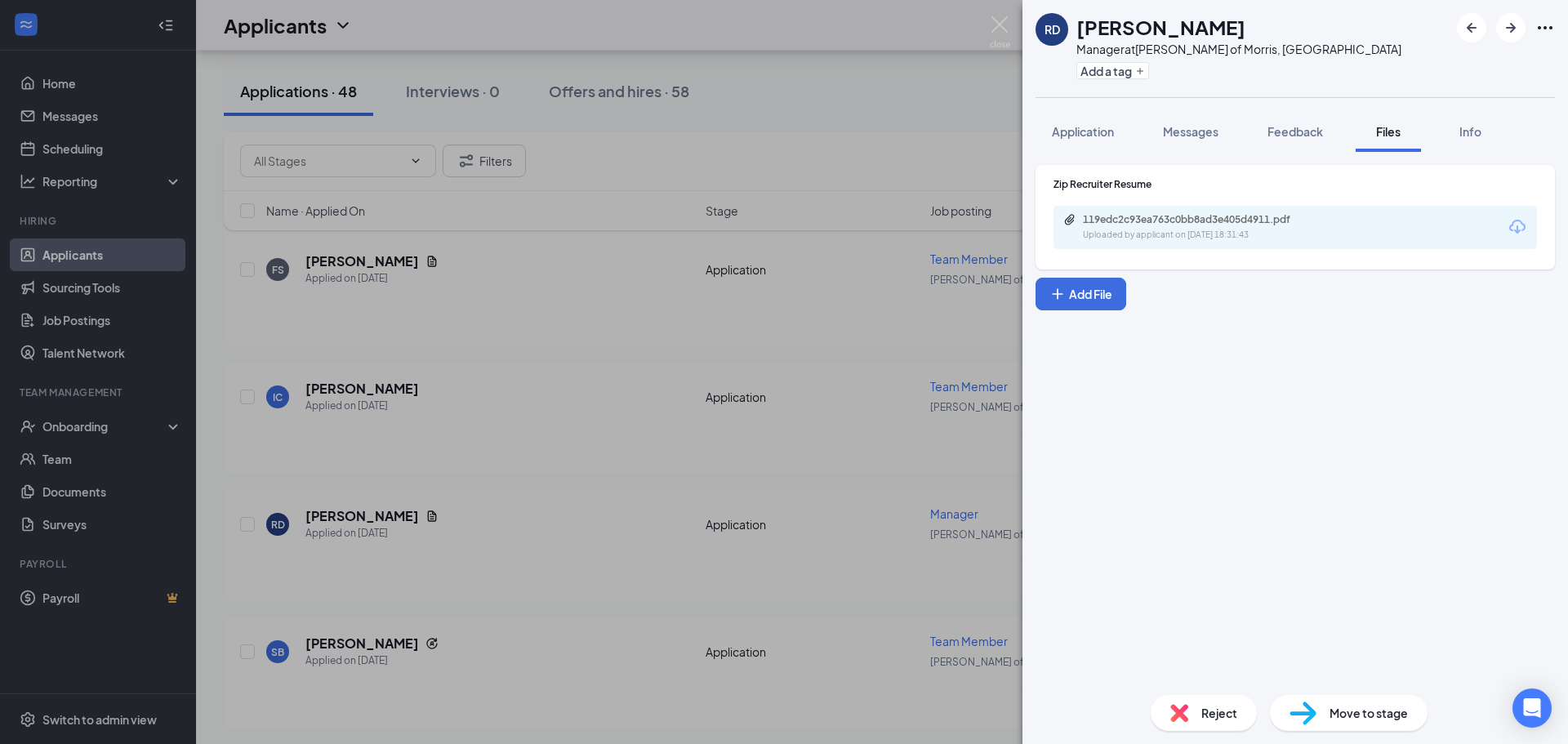
click at [1168, 215] on div "119edc2c93ea763c0bb8ad3e405d4911.pdf" at bounding box center [1197, 219] width 229 height 13
click at [1208, 719] on span "Reject" at bounding box center [1220, 713] width 36 height 18
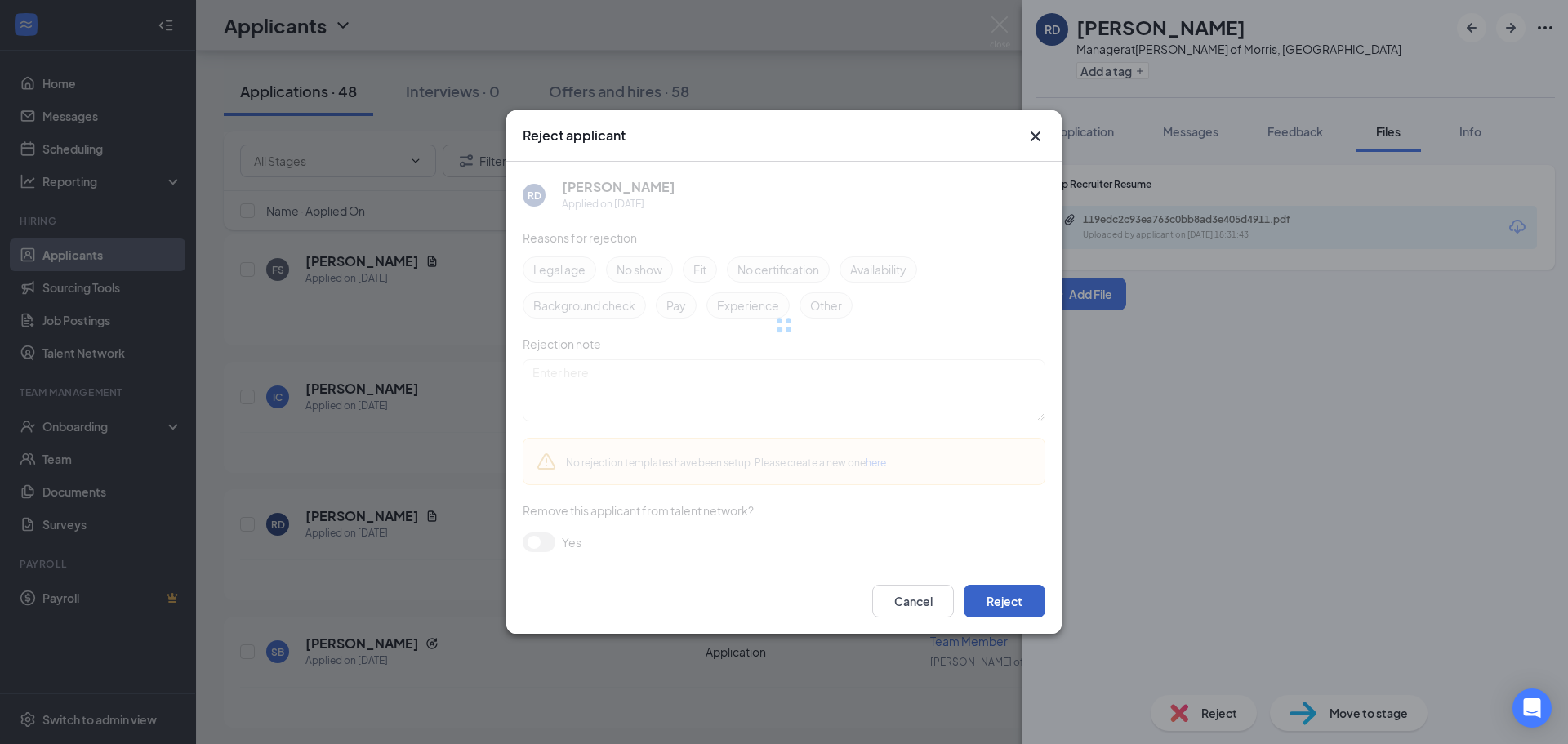
click at [1016, 605] on button "Reject" at bounding box center [1004, 601] width 82 height 32
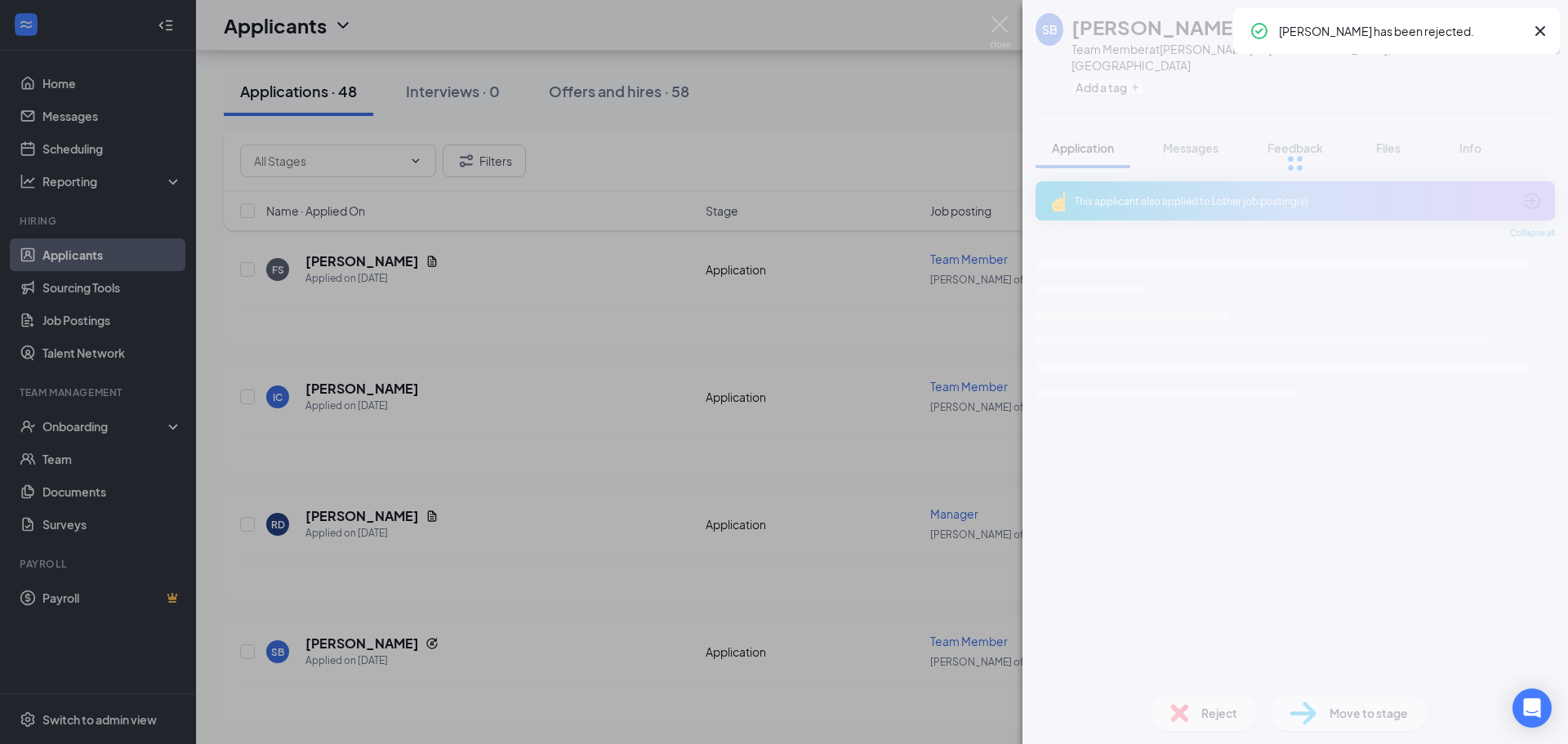
click at [475, 589] on div "SB Sophia Beck Team Member at Culver's of Plainfield, IL Add a tag Application …" at bounding box center [784, 372] width 1568 height 744
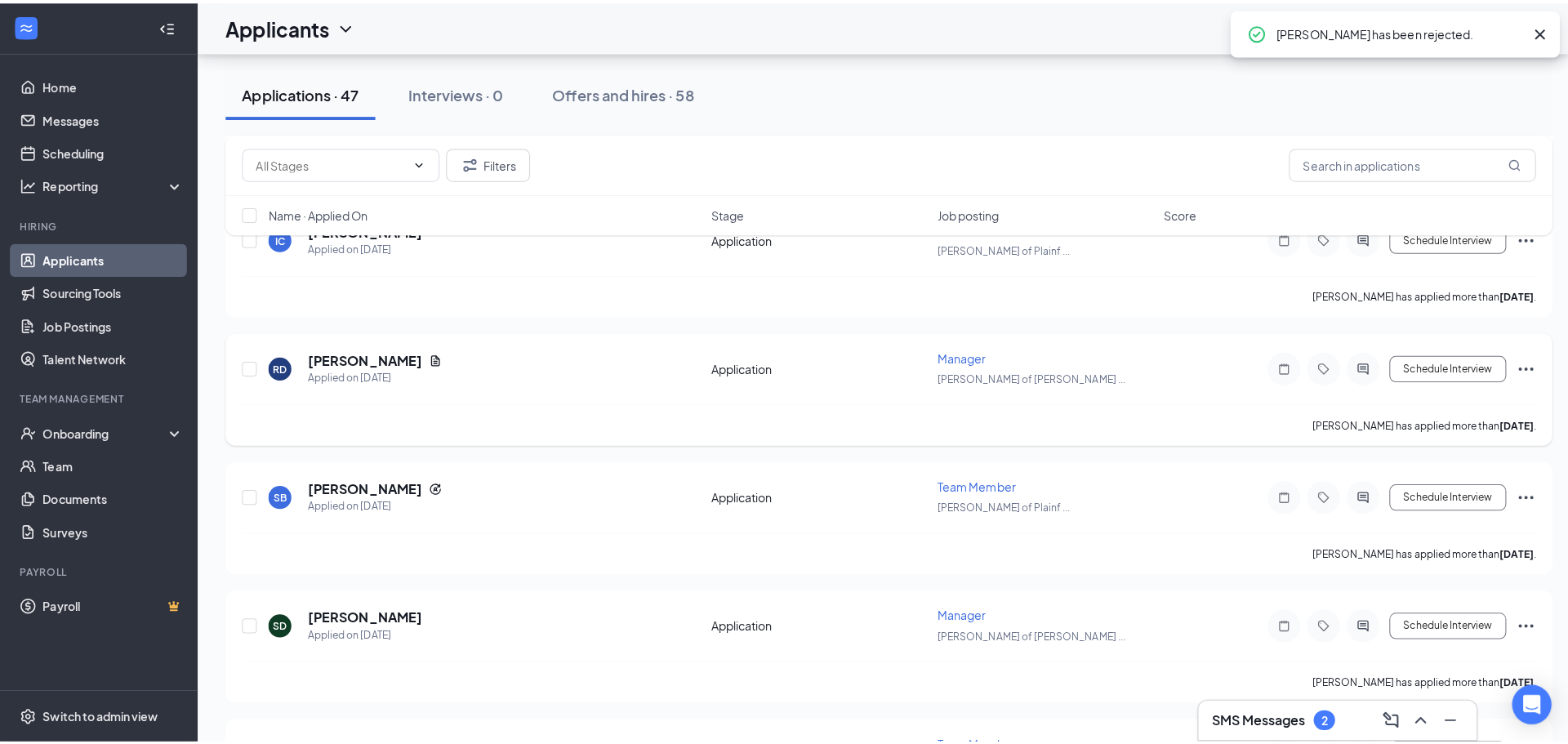
scroll to position [2123, 0]
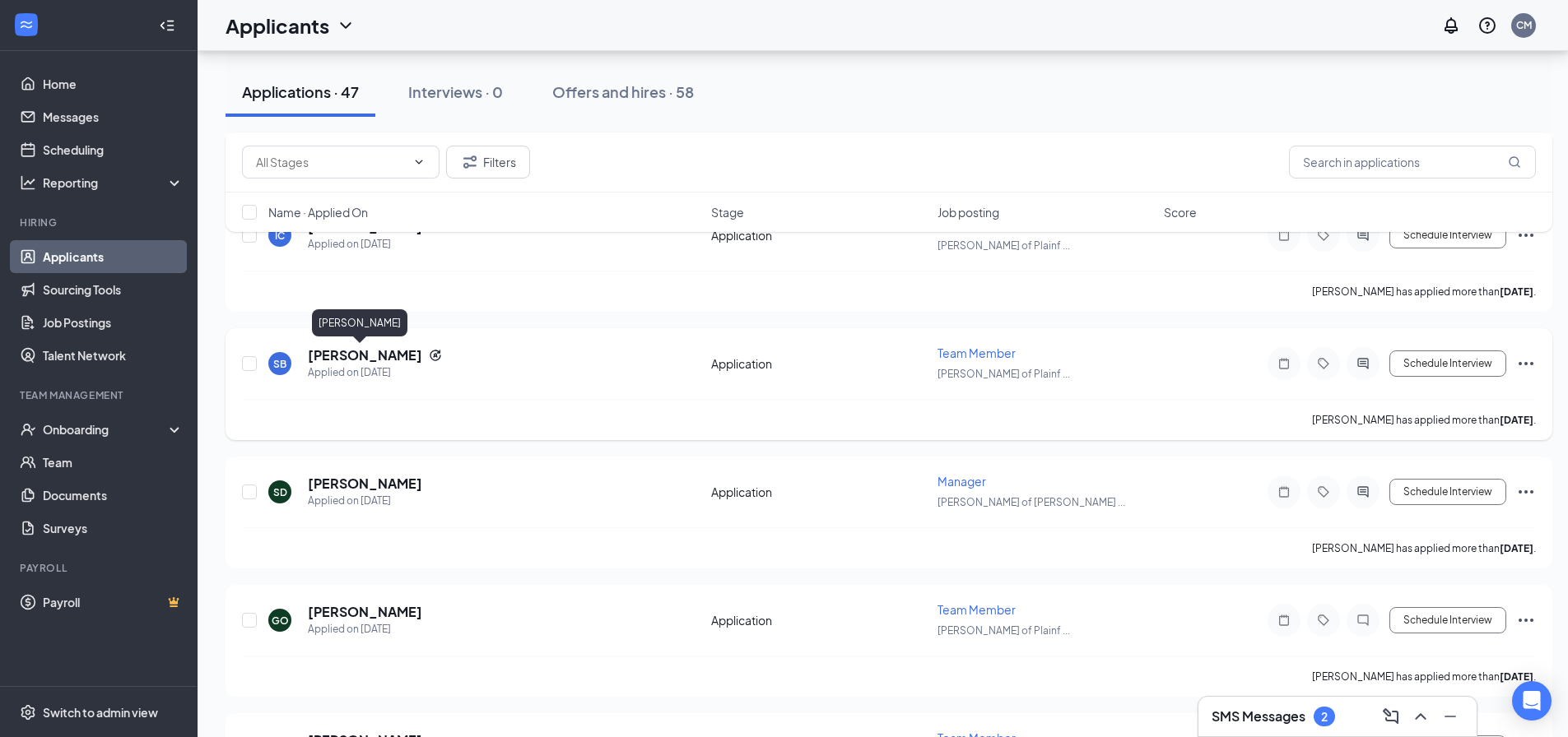
click at [365, 356] on h5 "[PERSON_NAME]" at bounding box center [364, 356] width 114 height 18
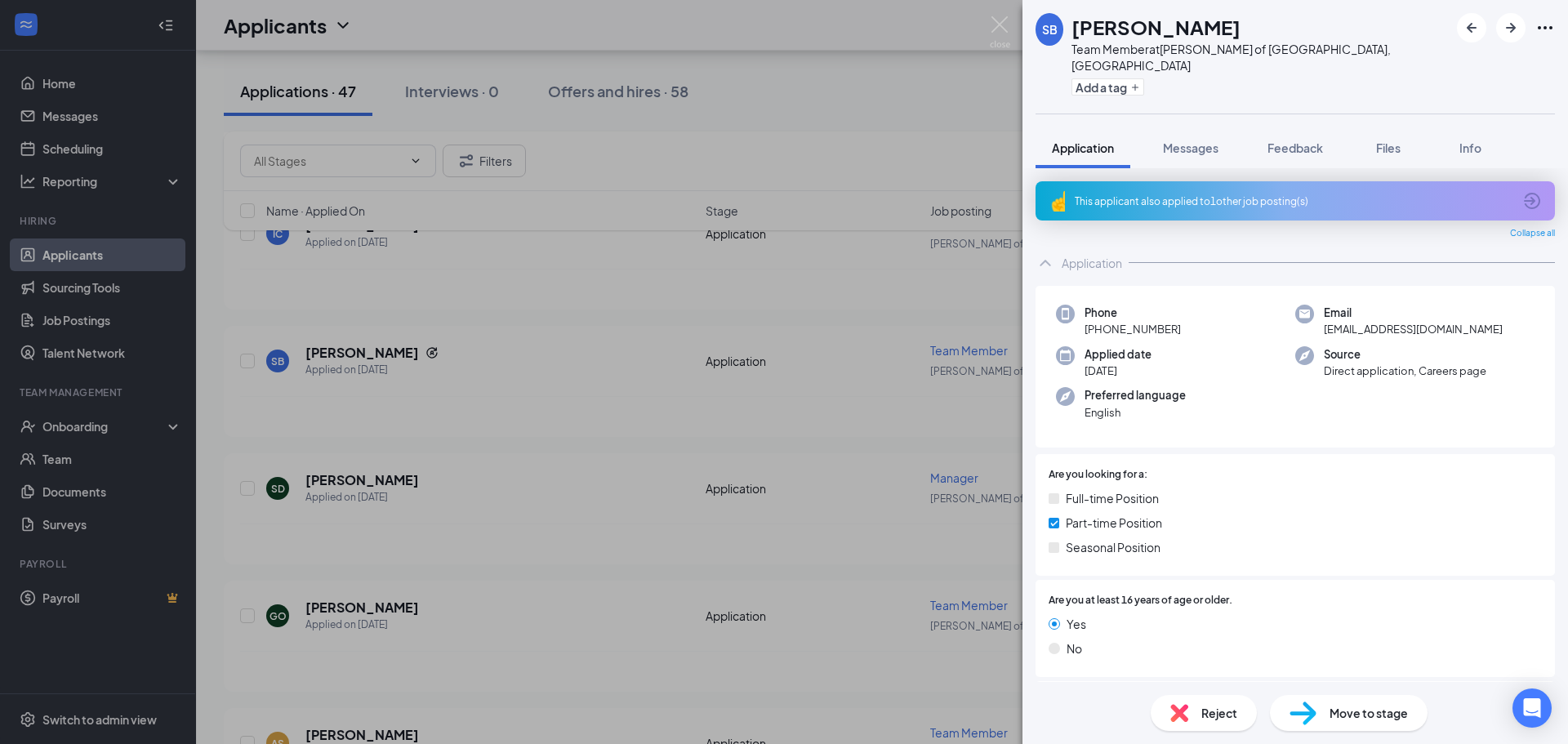
click at [1227, 195] on div "This applicant also applied to 1 other job posting(s)" at bounding box center [1293, 201] width 438 height 14
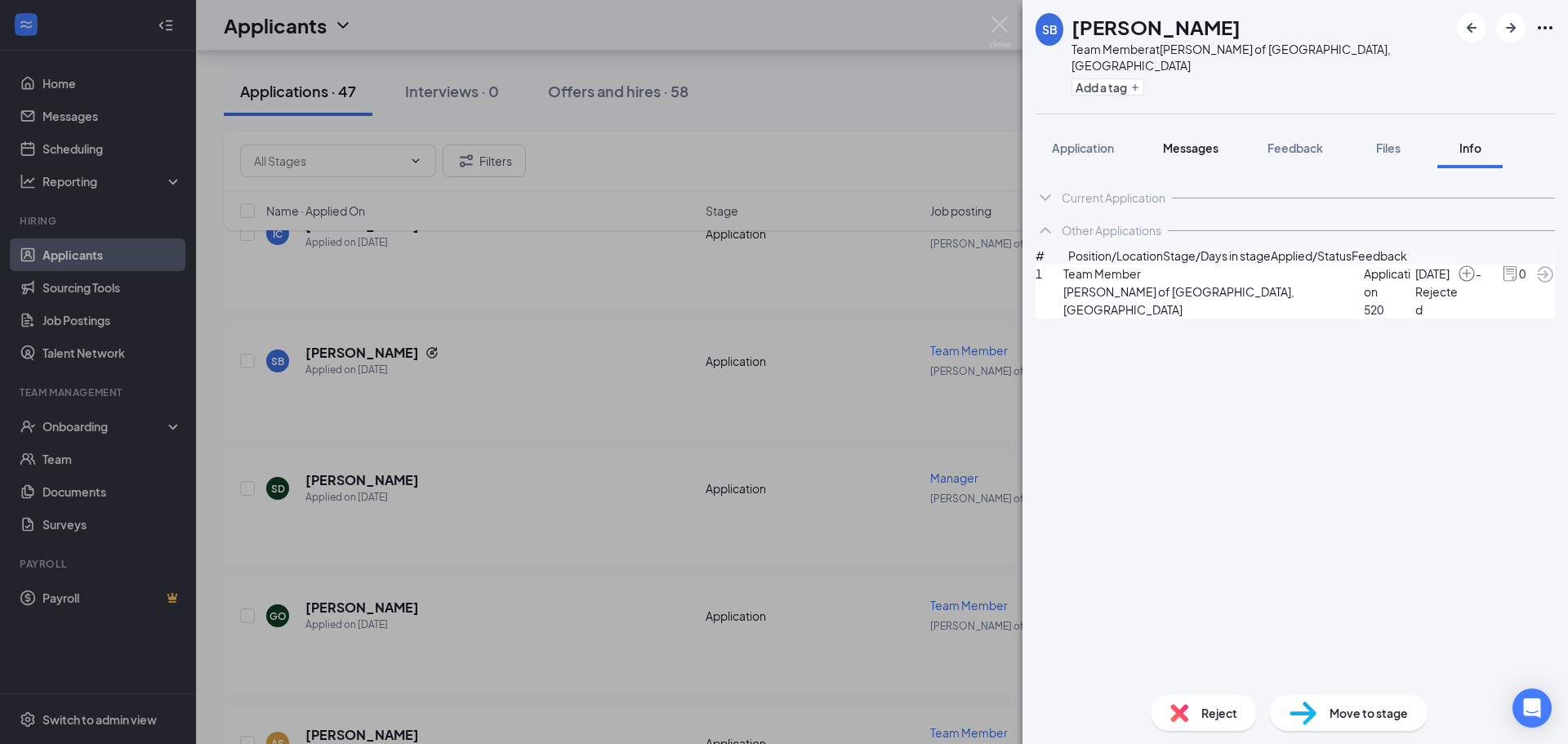
click at [1186, 140] on span "Messages" at bounding box center [1190, 147] width 55 height 14
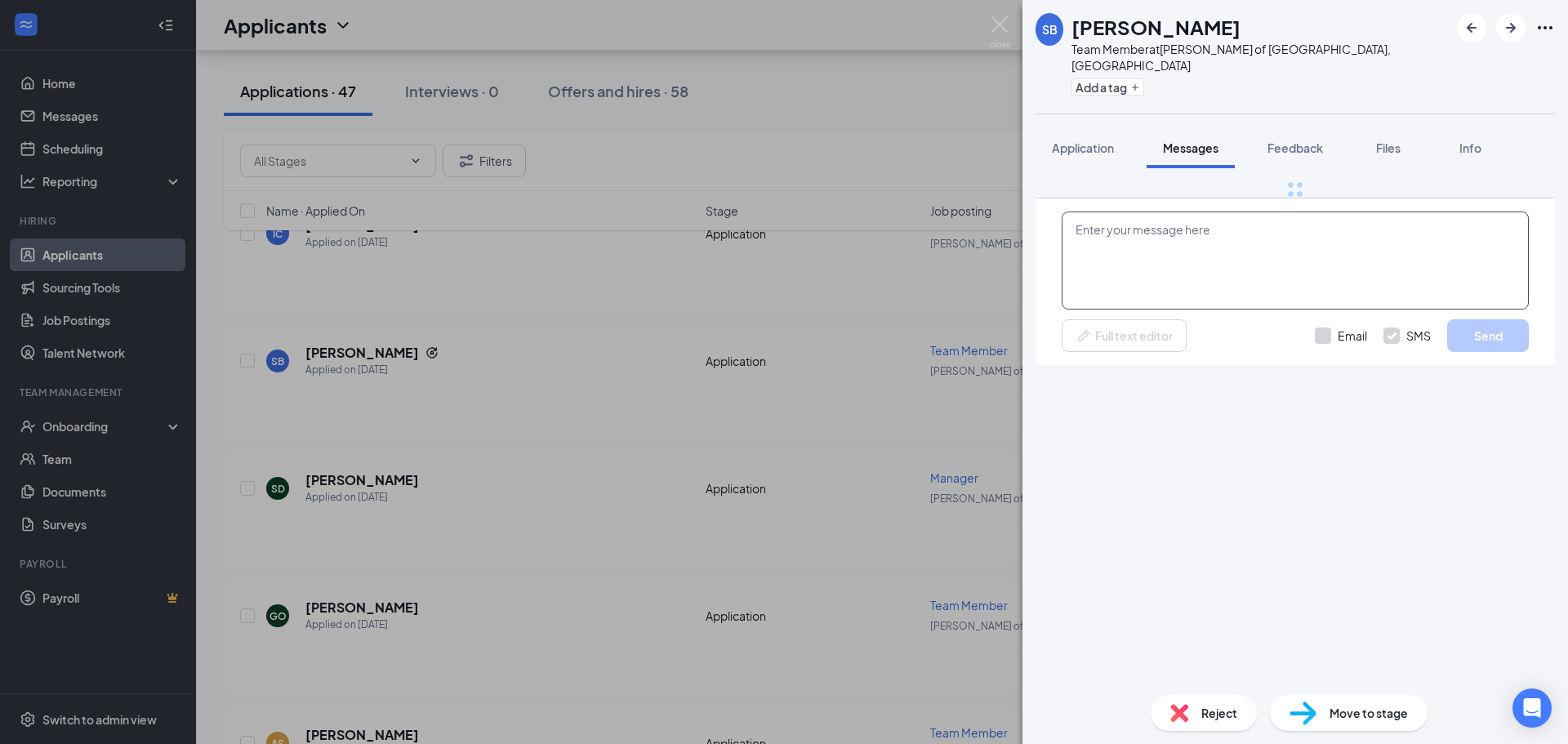
drag, startPoint x: 1219, startPoint y: 572, endPoint x: 1223, endPoint y: 565, distance: 8.1
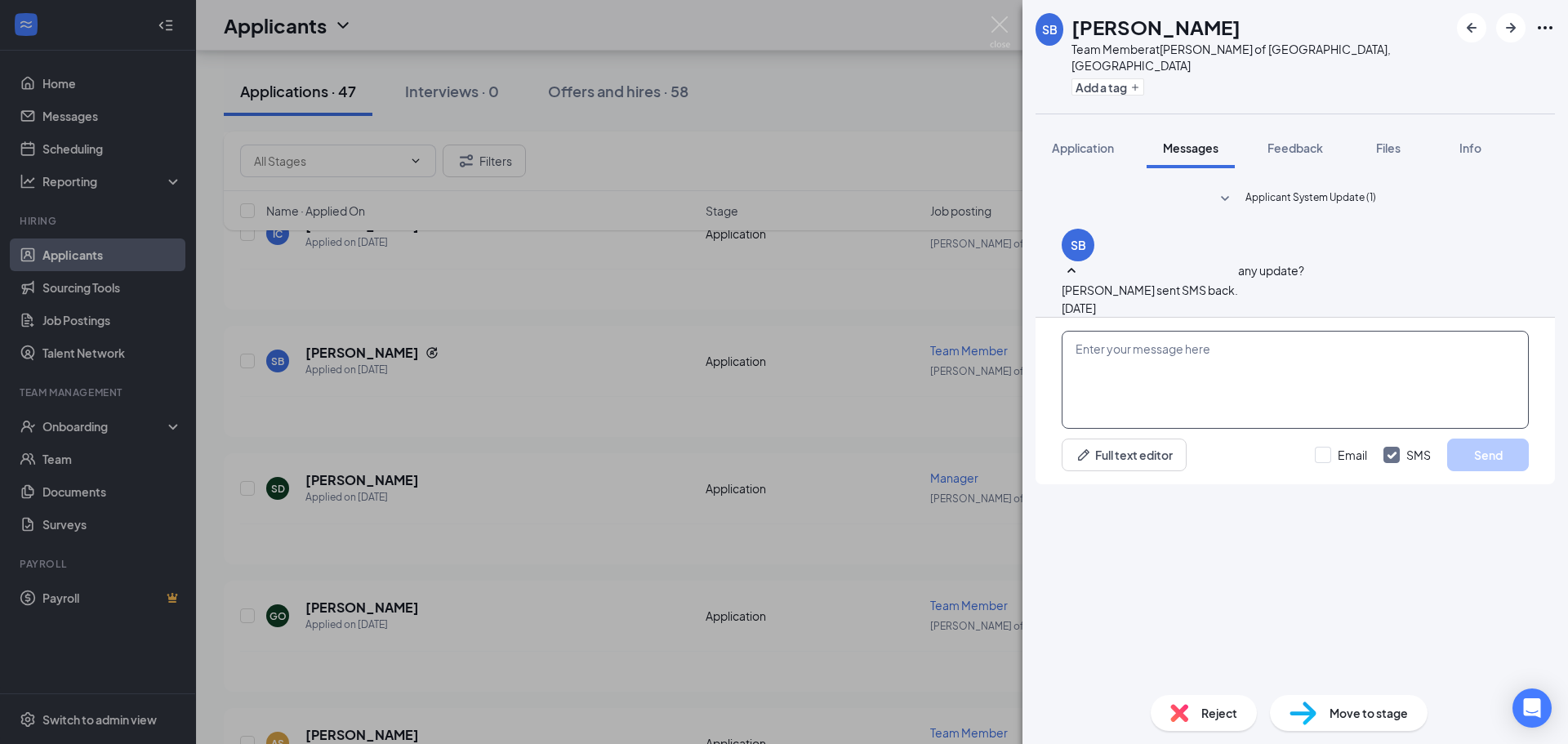
paste textarea "Hi Michael, Thanks for your application submission with Morris Culvers! We'd li…"
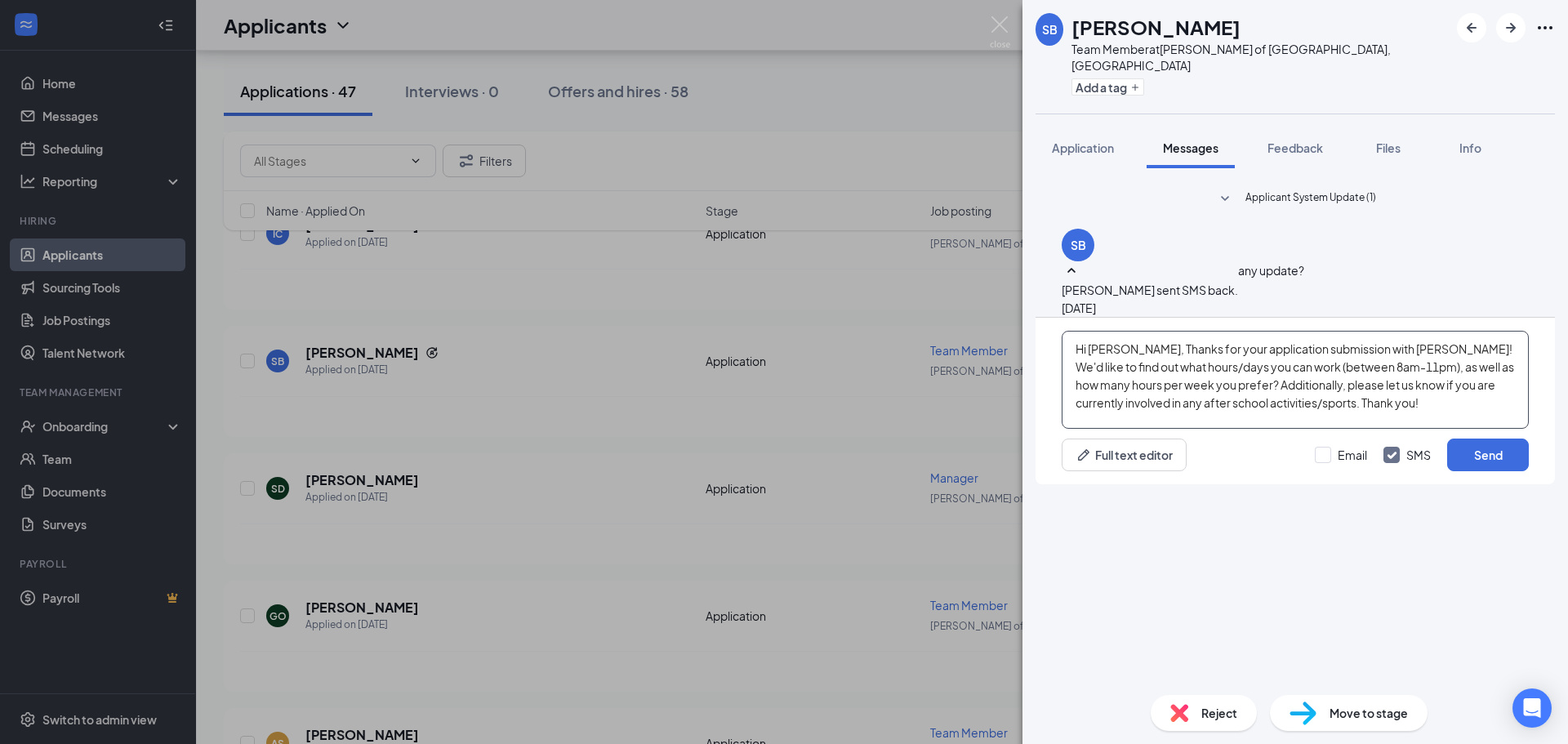
drag, startPoint x: 1134, startPoint y: 549, endPoint x: 1092, endPoint y: 545, distance: 42.2
click at [1092, 429] on textarea "Hi Michael, Thanks for your application submission with Morris Culvers! We'd li…" at bounding box center [1295, 380] width 467 height 98
drag, startPoint x: 1402, startPoint y: 545, endPoint x: 1369, endPoint y: 545, distance: 33.0
click at [1369, 429] on textarea "Hi Sophia, Thanks for your application submission with Morris Culvers! We'd lik…" at bounding box center [1295, 380] width 467 height 98
type textarea "Hi [PERSON_NAME], Thanks for your application submission with Plainfield Culver…"
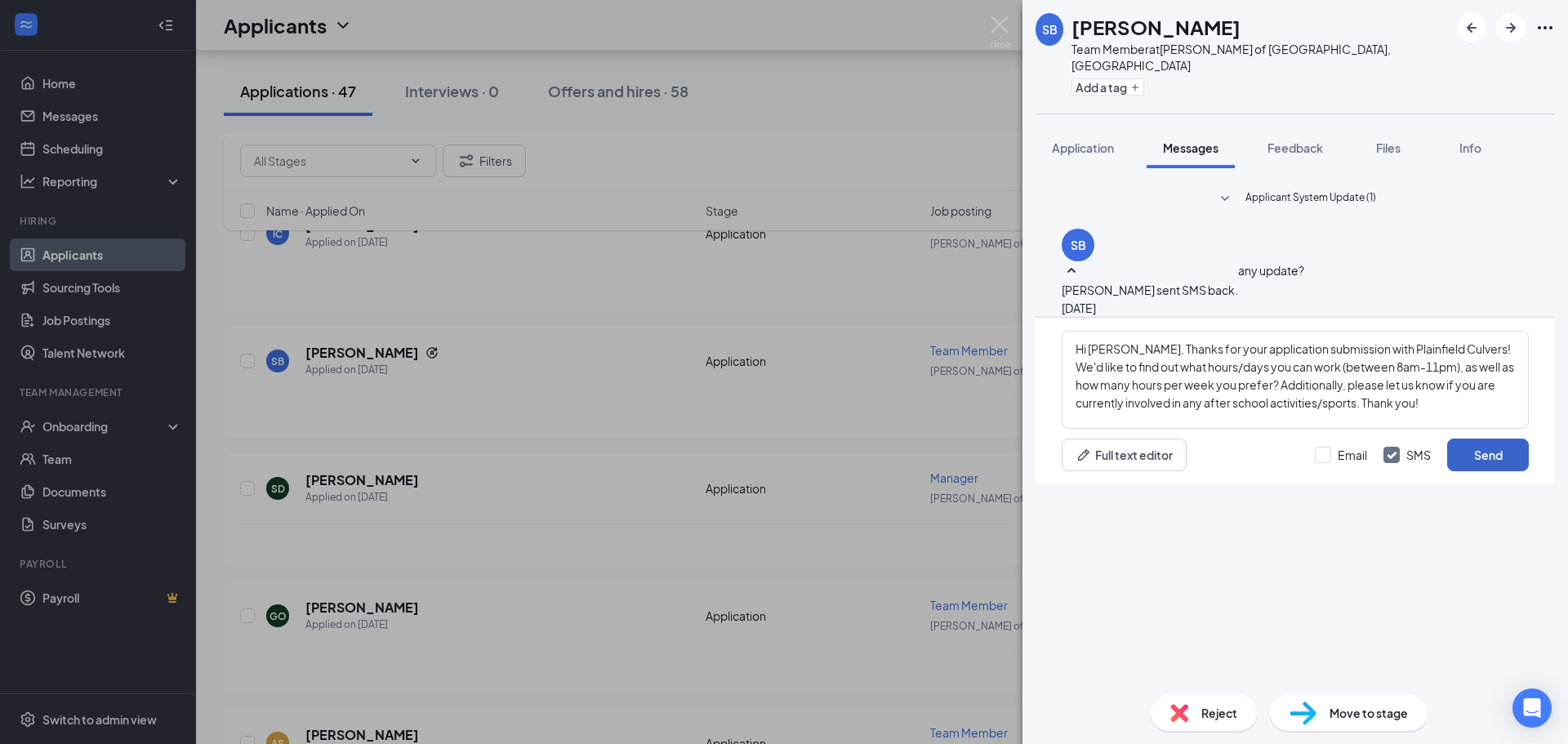
click at [1495, 471] on button "Send" at bounding box center [1488, 455] width 82 height 32
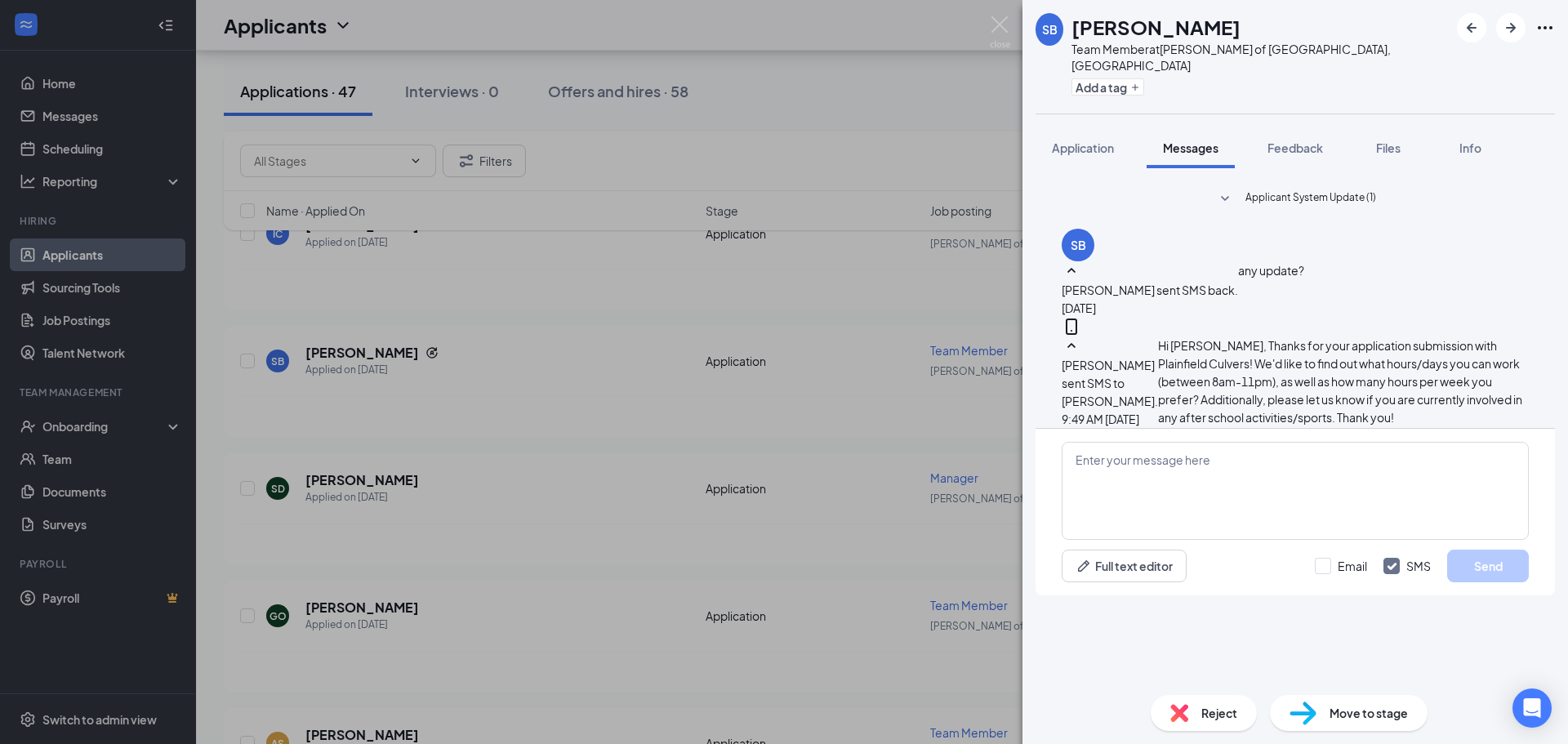
click at [671, 560] on div "SB Sophia Beck Team Member at Culver's of Plainfield, IL Add a tag Application …" at bounding box center [784, 372] width 1568 height 744
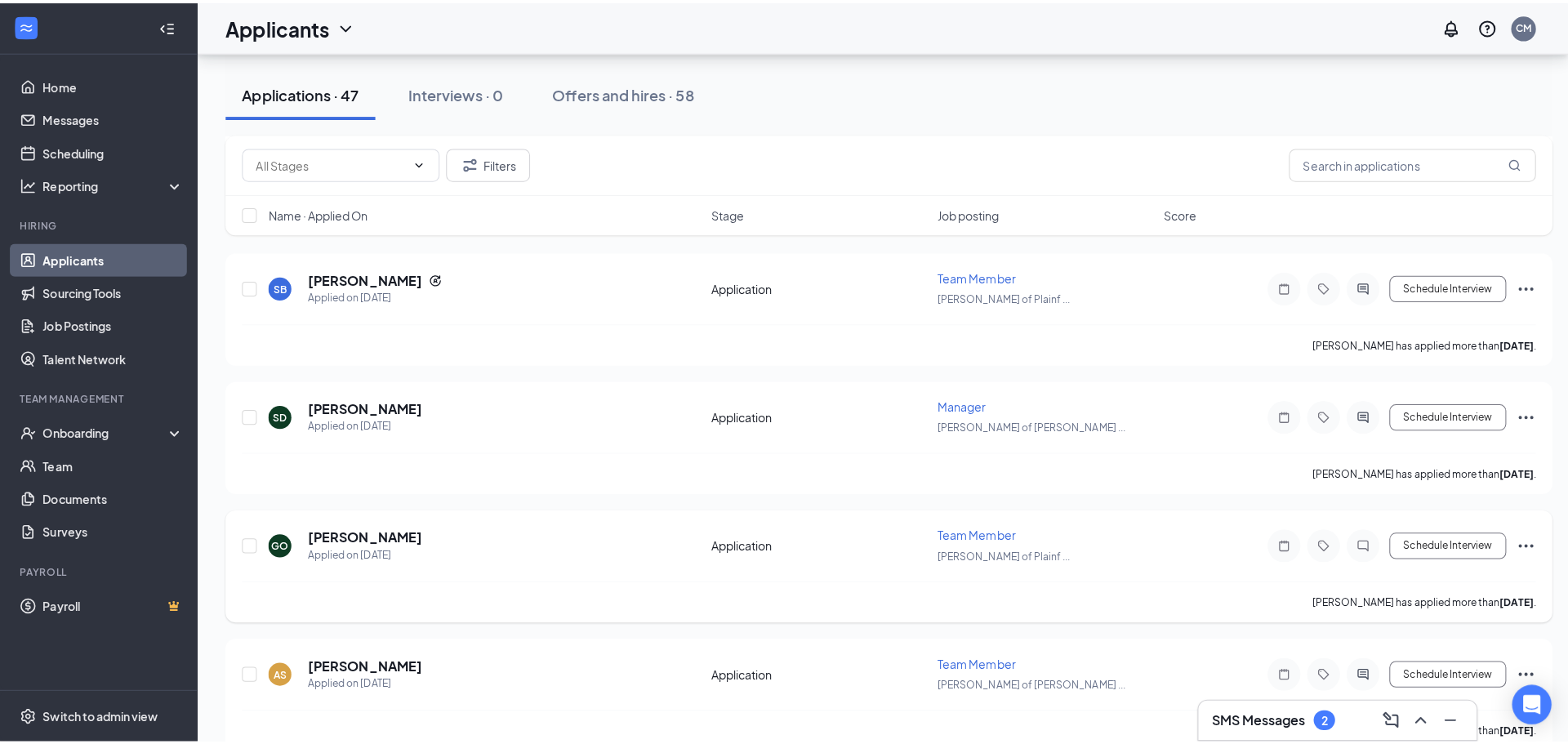
scroll to position [2205, 0]
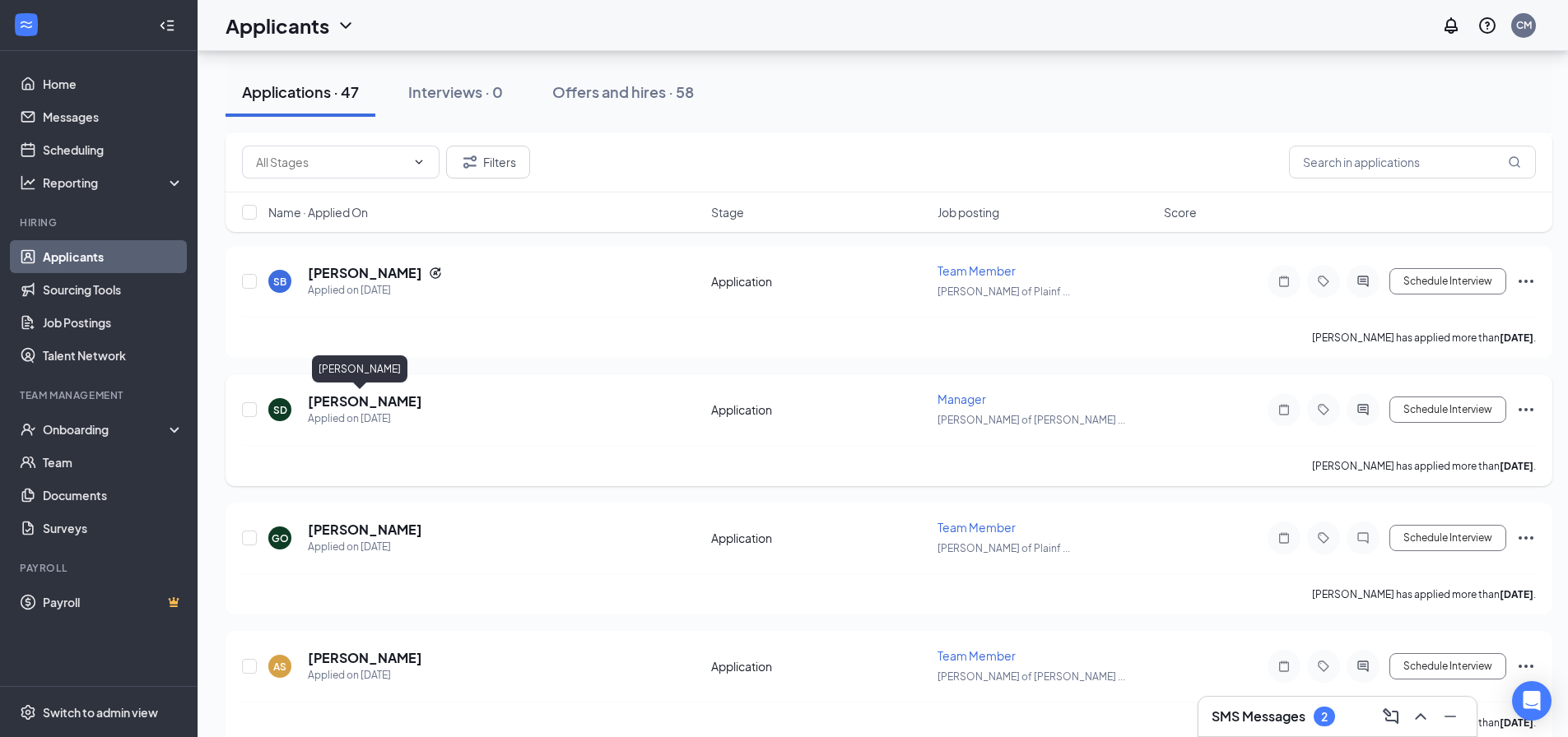
click at [359, 405] on h5 "sarah dillow" at bounding box center [364, 401] width 114 height 18
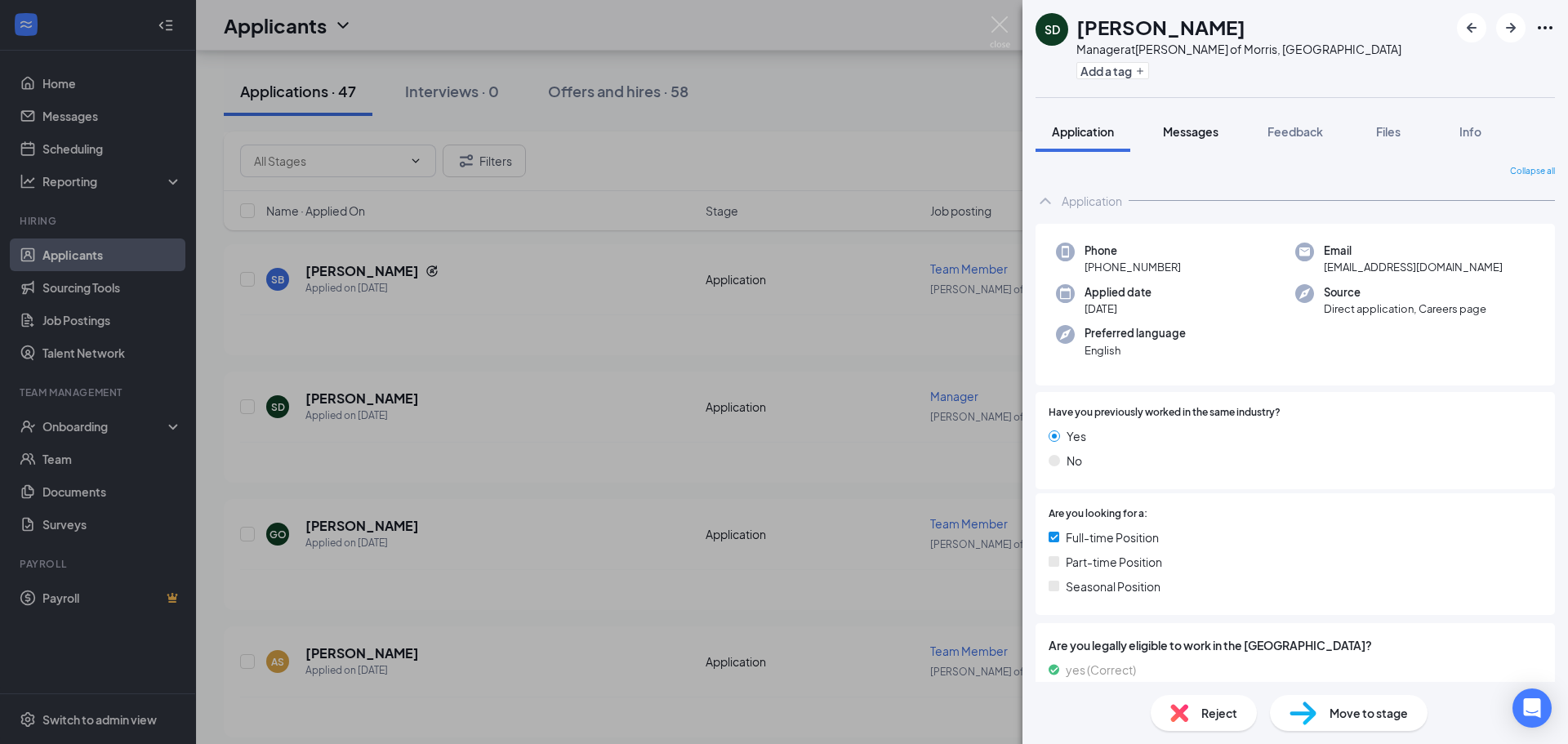
click at [1211, 135] on span "Messages" at bounding box center [1190, 131] width 55 height 14
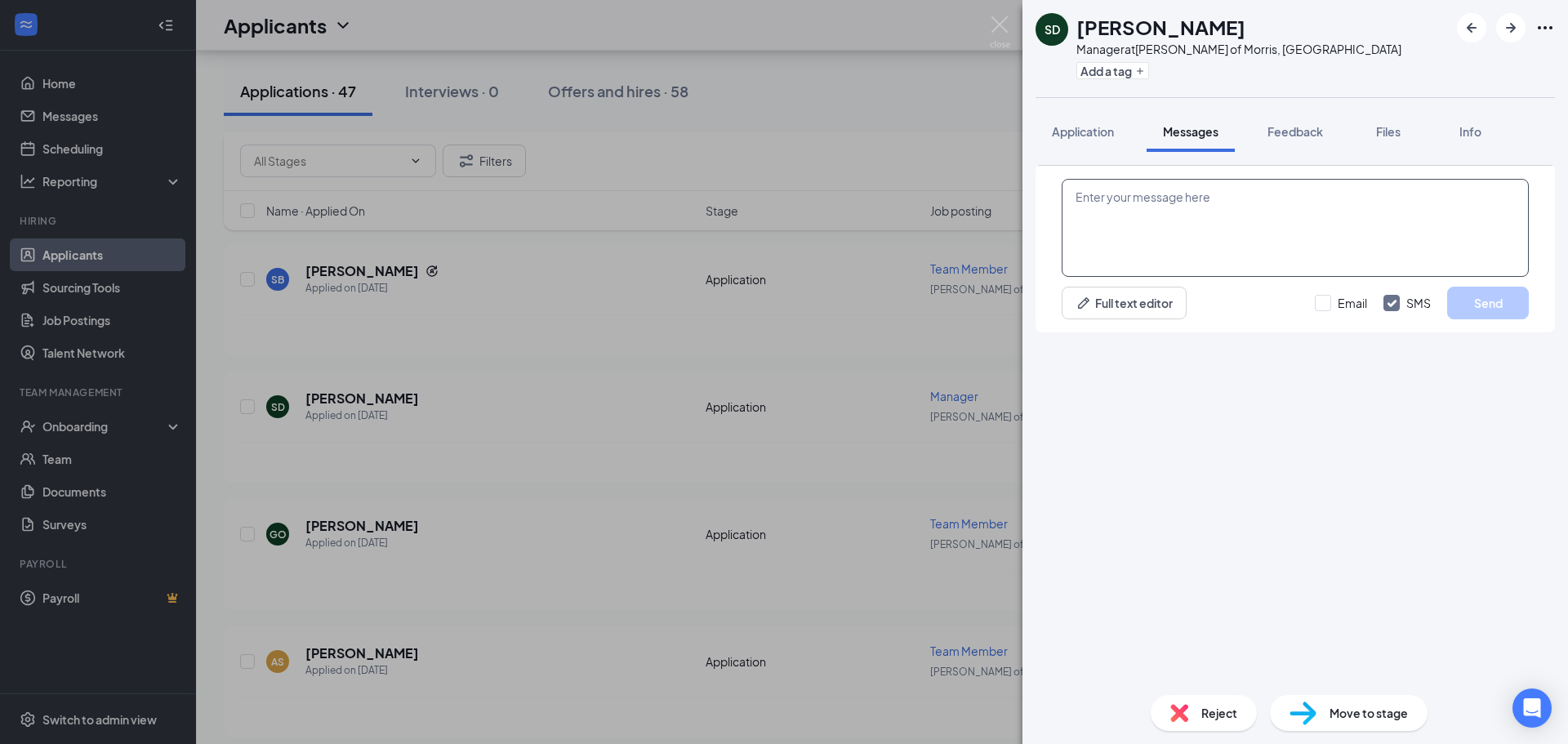
click at [1213, 277] on textarea at bounding box center [1295, 228] width 467 height 98
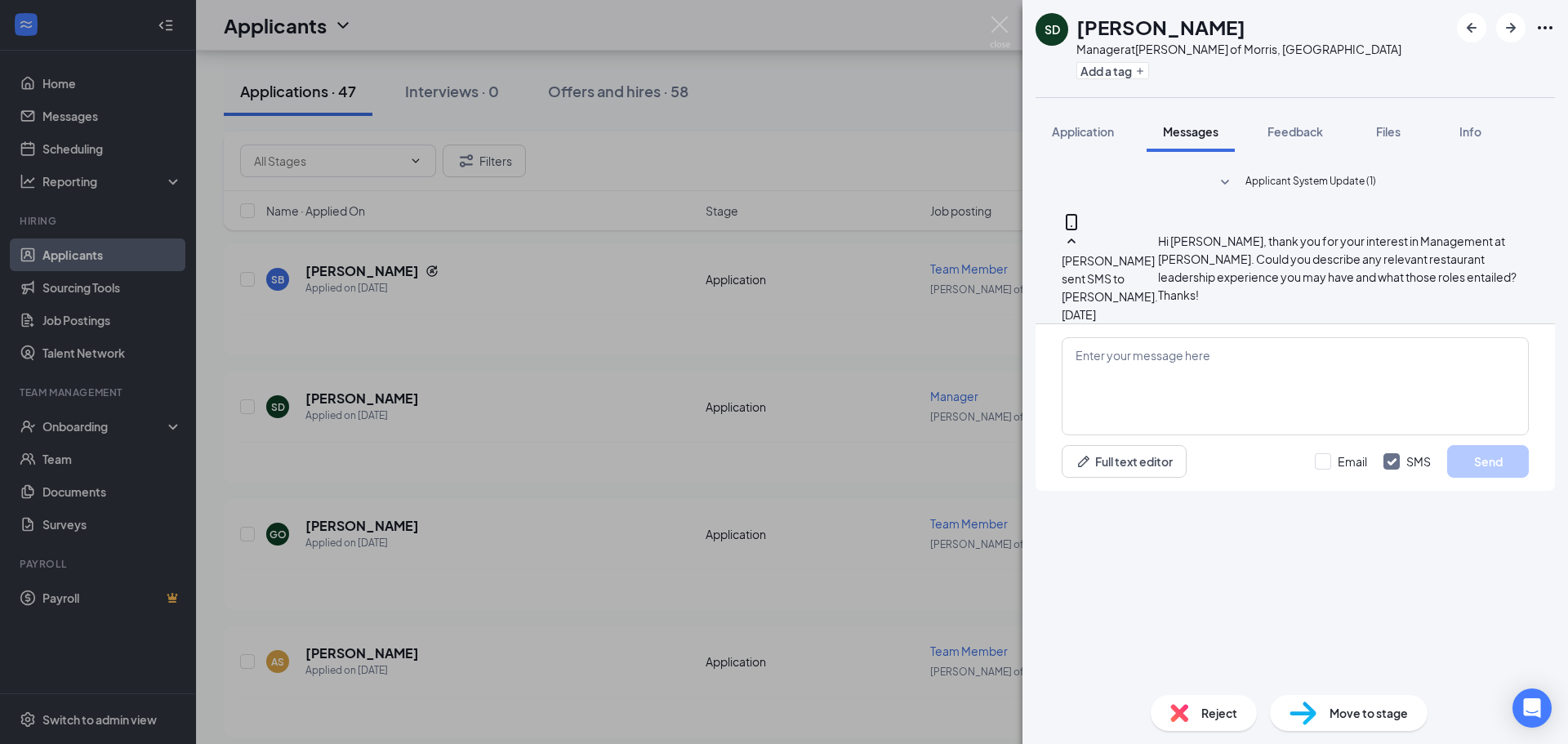
click at [1223, 714] on span "Reject" at bounding box center [1220, 713] width 36 height 18
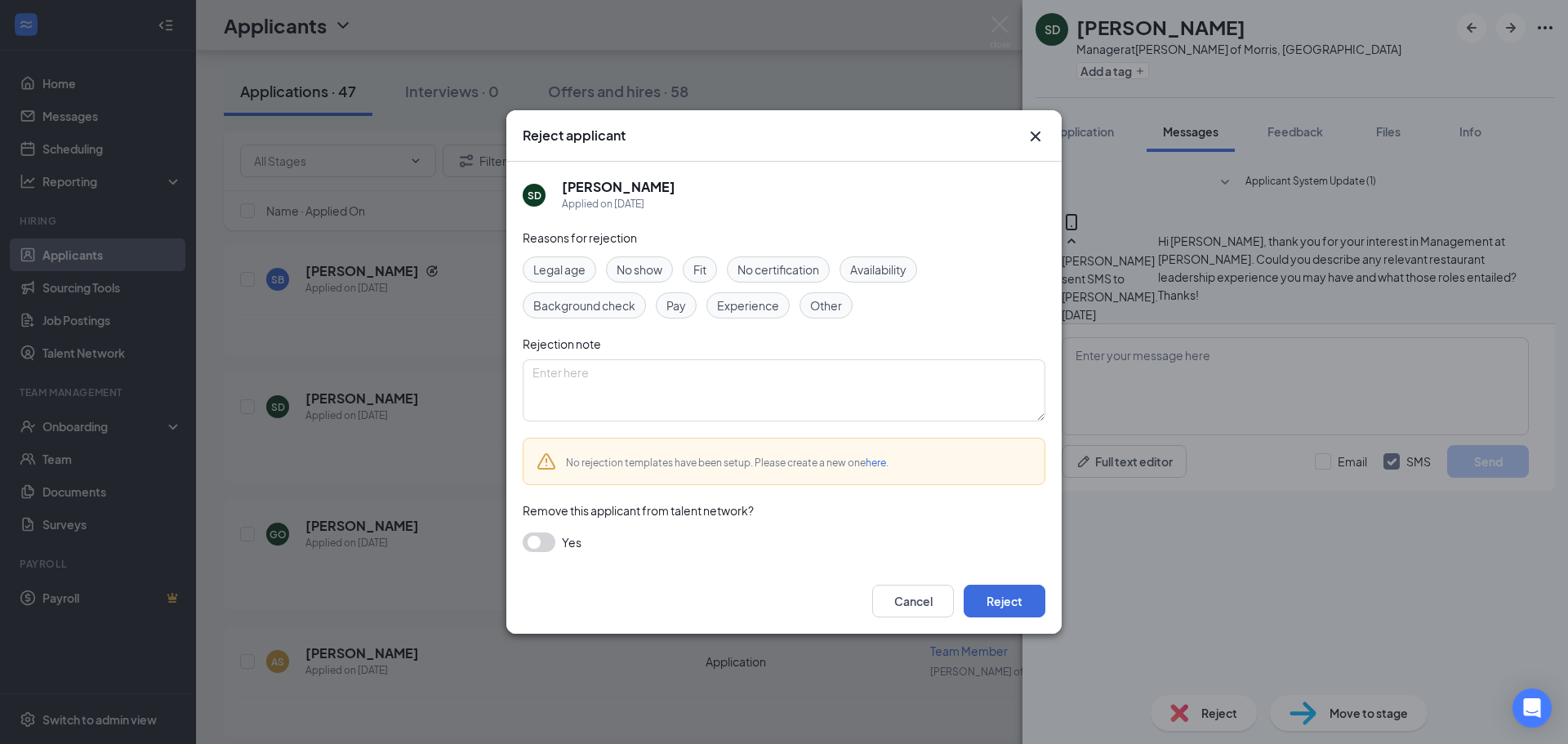
click at [1015, 621] on div "Cancel Reject" at bounding box center [784, 601] width 555 height 66
click at [1012, 609] on button "Reject" at bounding box center [1004, 601] width 82 height 32
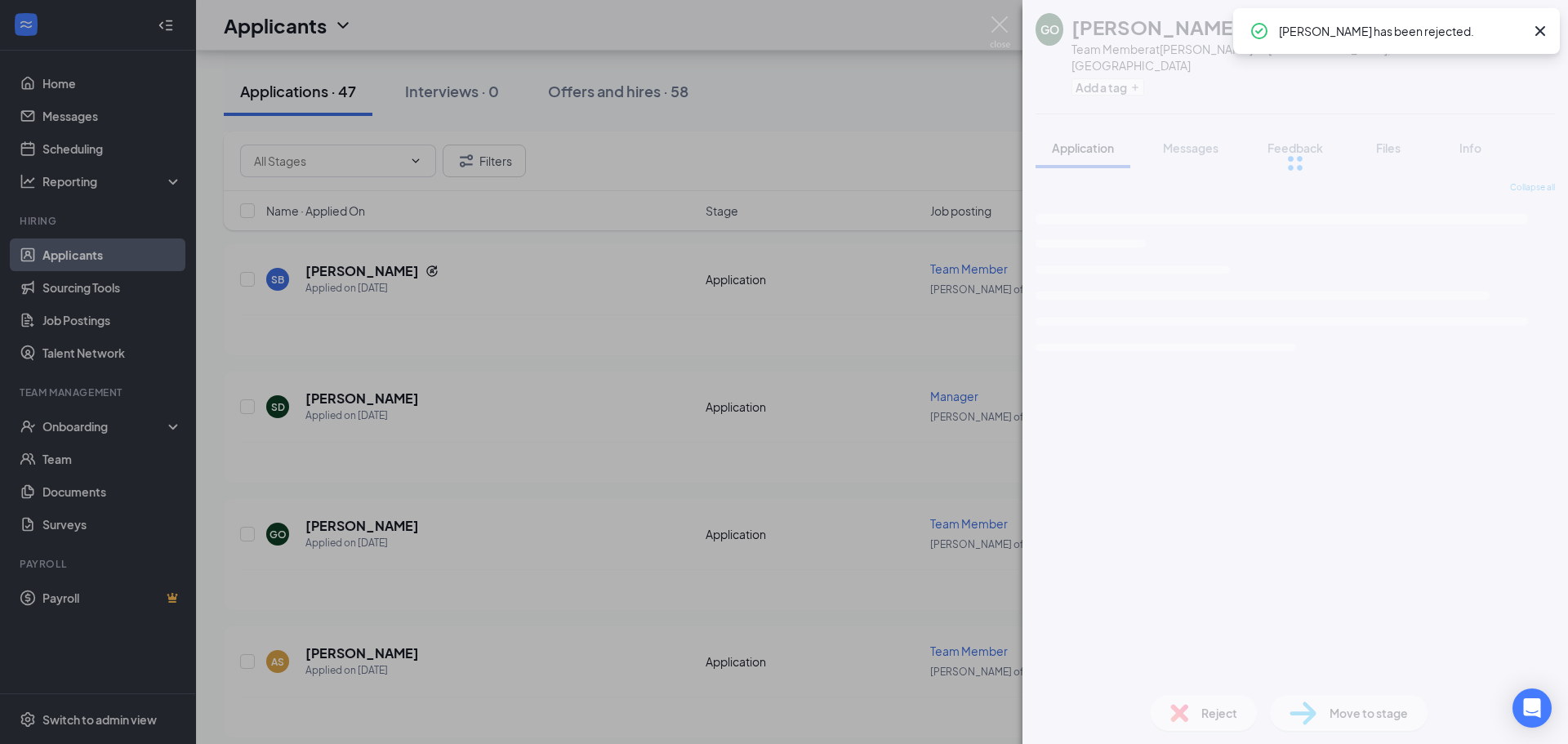
click at [569, 540] on div "GO Giovani Otero Team Member at Culver's of Plainfield, IL Add a tag Applicatio…" at bounding box center [784, 372] width 1568 height 744
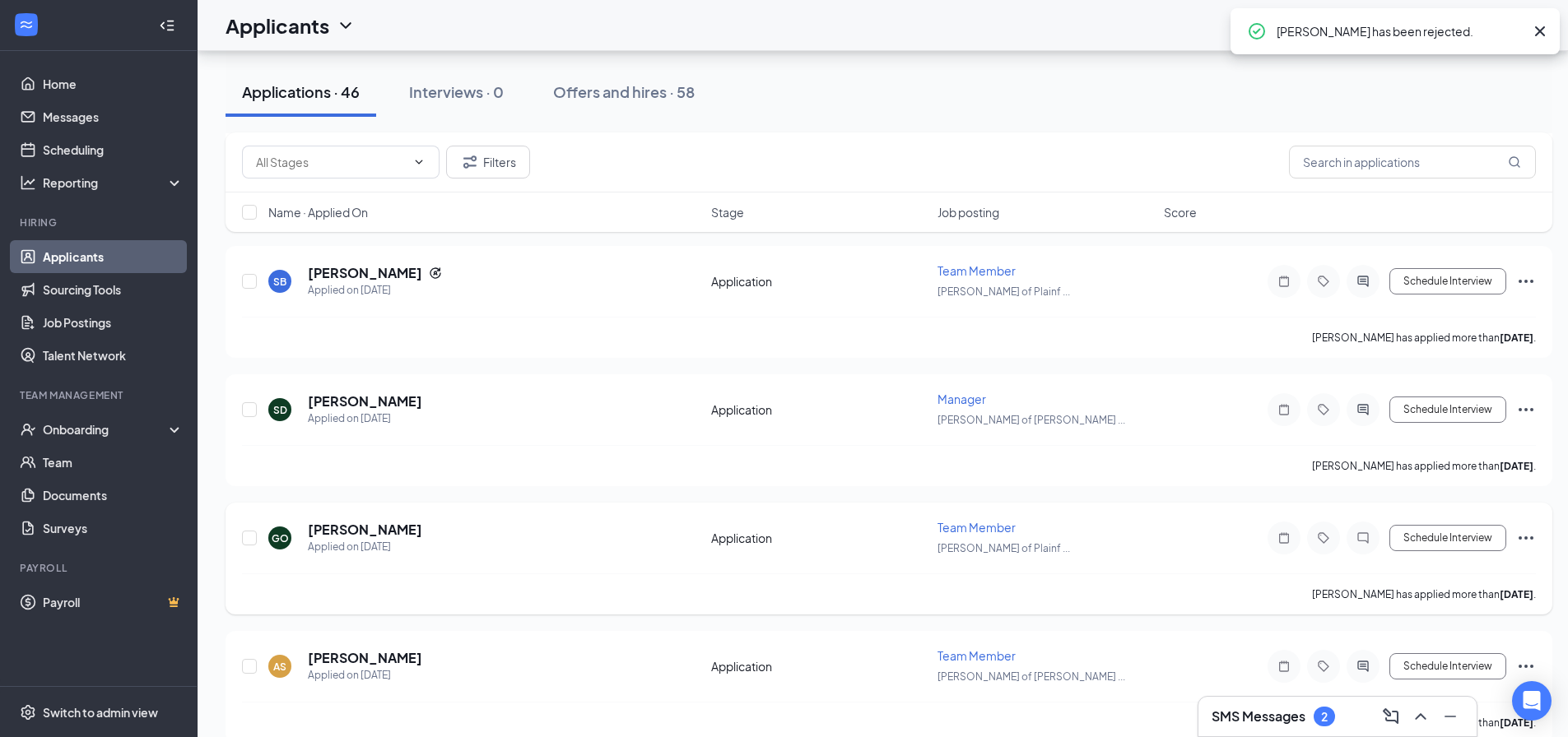
click at [350, 541] on div "Applied on [DATE]" at bounding box center [364, 547] width 114 height 16
click at [351, 528] on h5 "[PERSON_NAME]" at bounding box center [364, 529] width 114 height 18
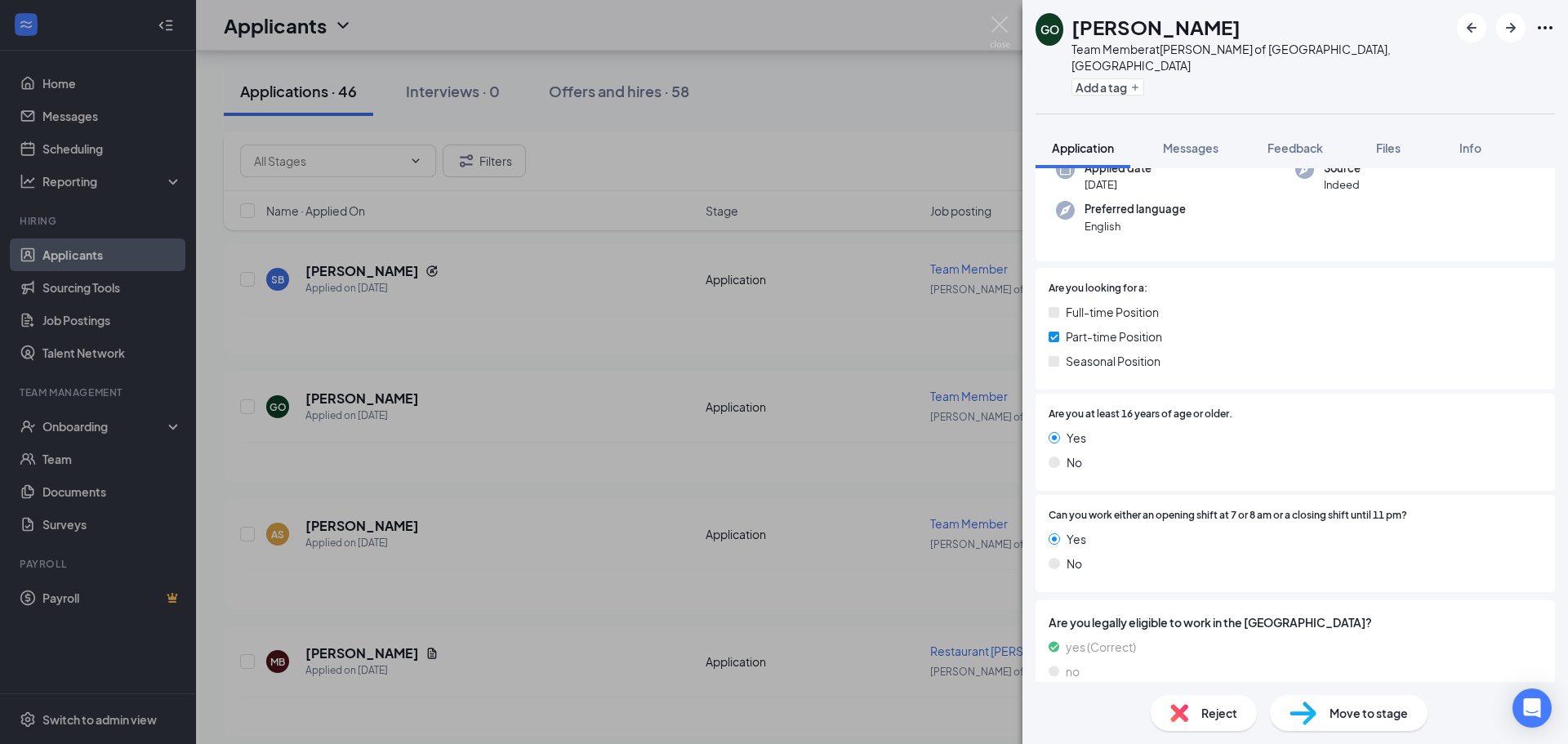
scroll to position [146, 0]
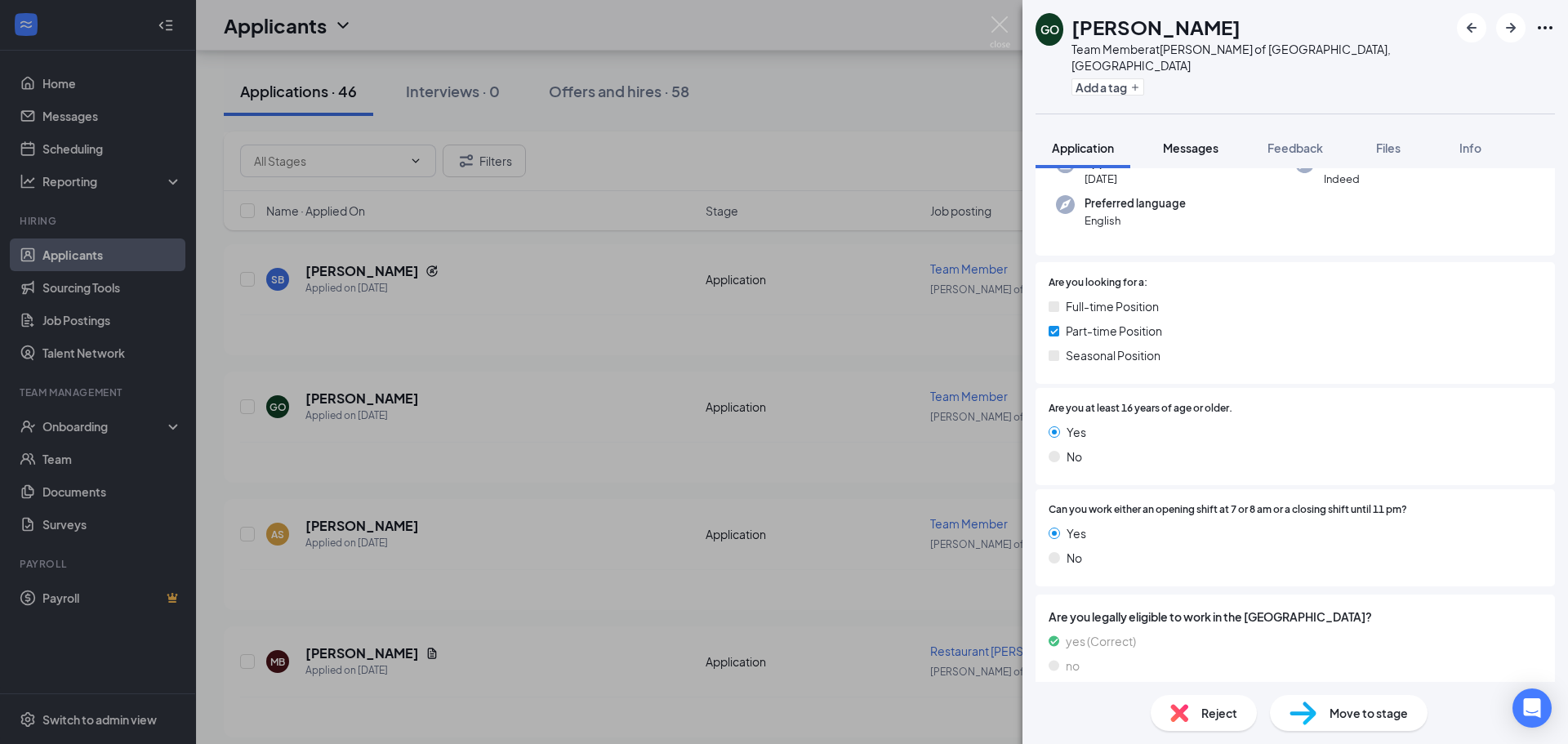
click at [1196, 139] on div "Messages" at bounding box center [1190, 147] width 55 height 16
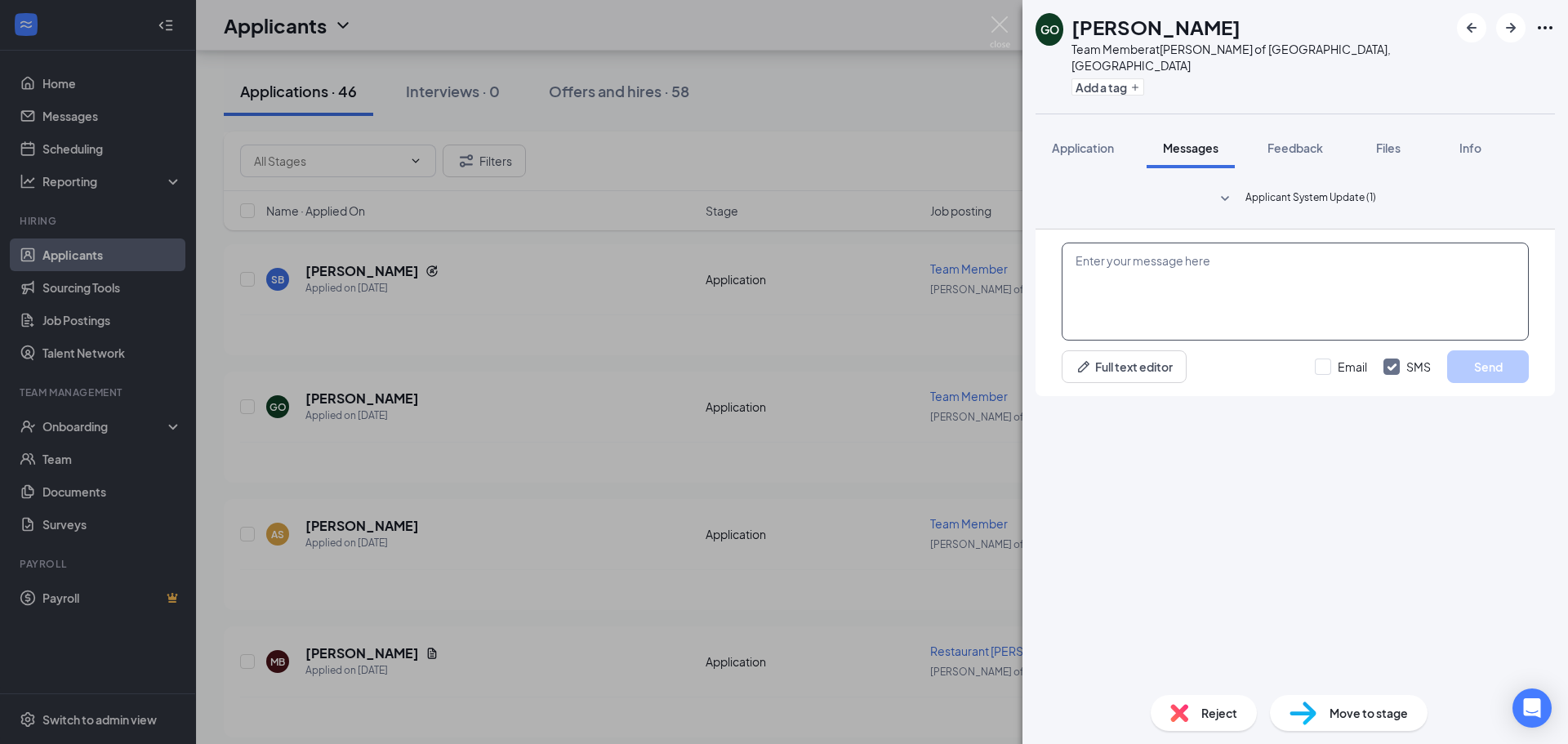
paste textarea "Hi Michael, Thanks for your application submission with Morris Culvers! We'd li…"
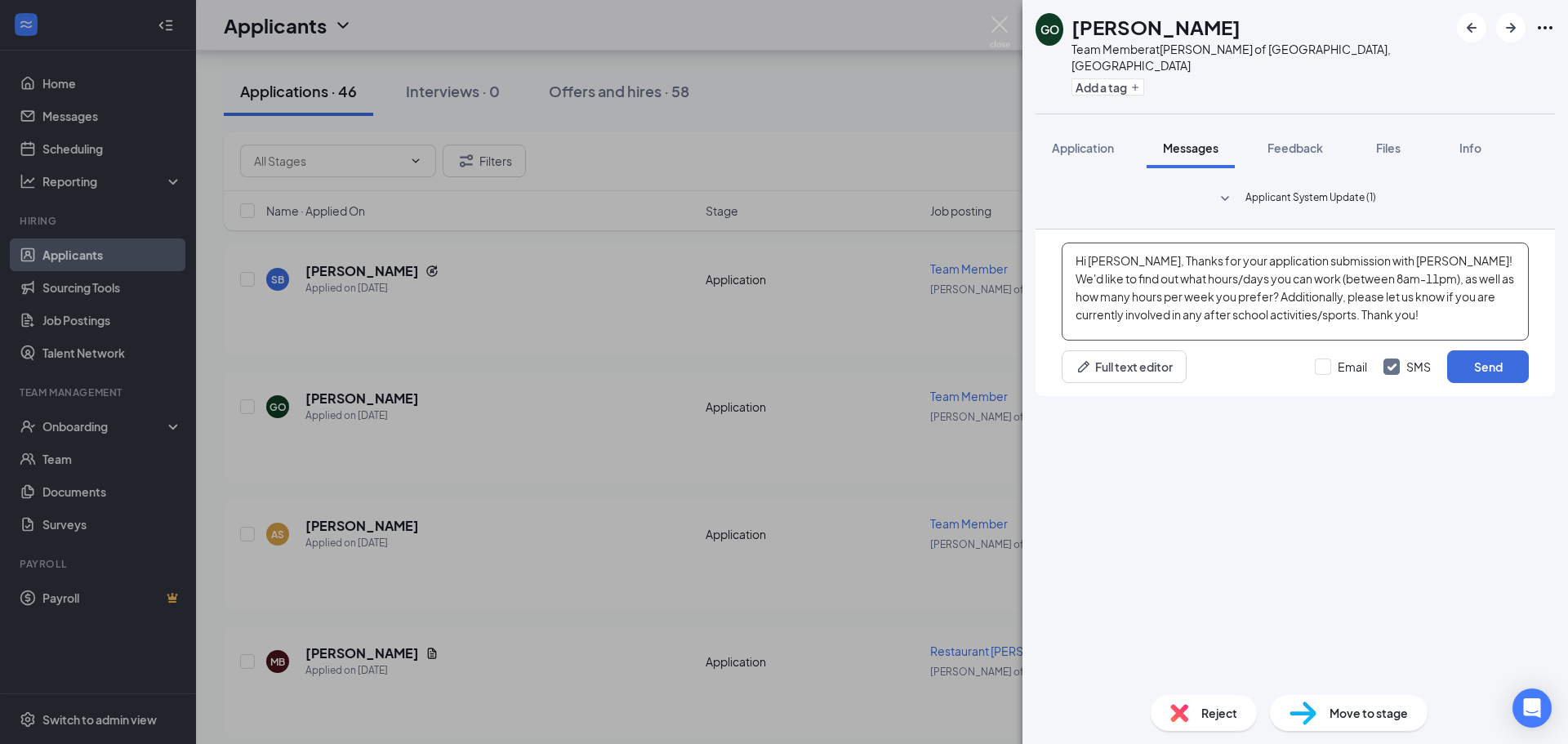
drag, startPoint x: 1127, startPoint y: 547, endPoint x: 1091, endPoint y: 530, distance: 39.8
click at [1091, 341] on textarea "Hi Michael, Thanks for your application submission with Morris Culvers! We'd li…" at bounding box center [1295, 291] width 467 height 98
drag, startPoint x: 1402, startPoint y: 548, endPoint x: 1371, endPoint y: 551, distance: 31.1
click at [1371, 341] on textarea "Hi Giovani, Thanks for your application submission with Morris Culvers! We'd li…" at bounding box center [1295, 291] width 467 height 98
type textarea "Hi Giovani, Thanks for your application submission with Plainfield Culvers! We'…"
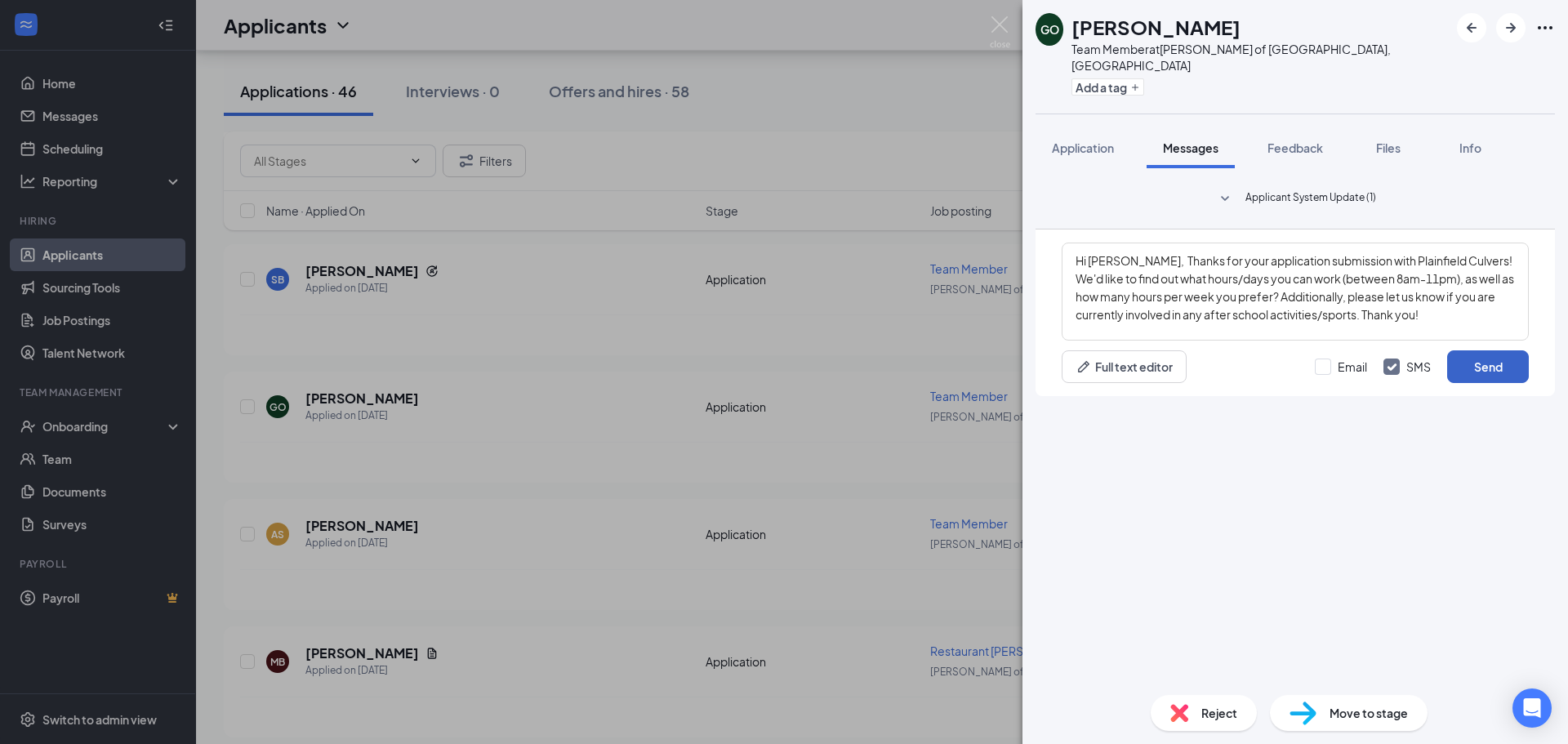
click at [1517, 383] on button "Send" at bounding box center [1488, 366] width 82 height 32
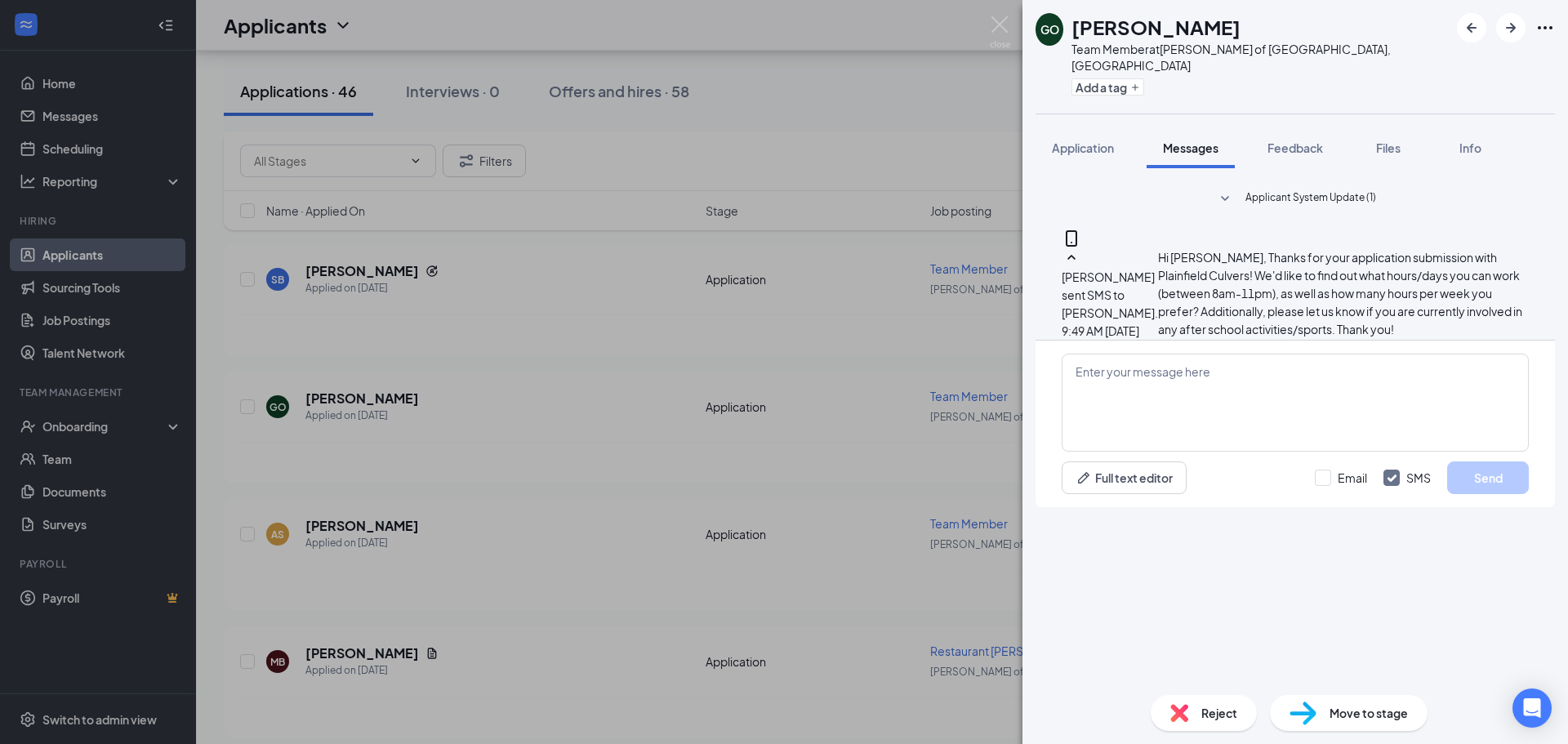
click at [569, 557] on div "GO Giovani Otero Team Member at Culver's of Plainfield, IL Add a tag Applicatio…" at bounding box center [784, 372] width 1568 height 744
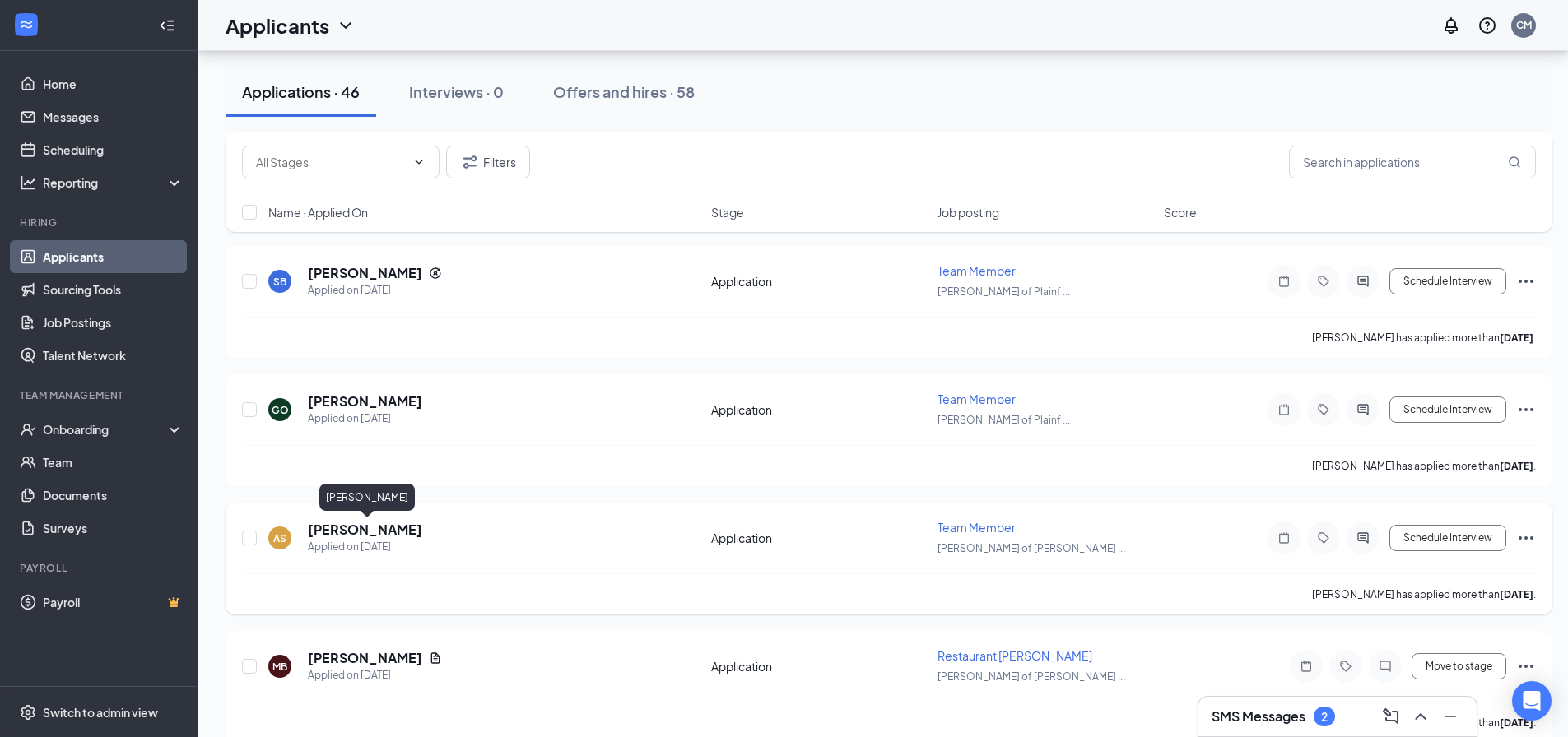
click at [410, 527] on h5 "[PERSON_NAME]" at bounding box center [364, 529] width 114 height 18
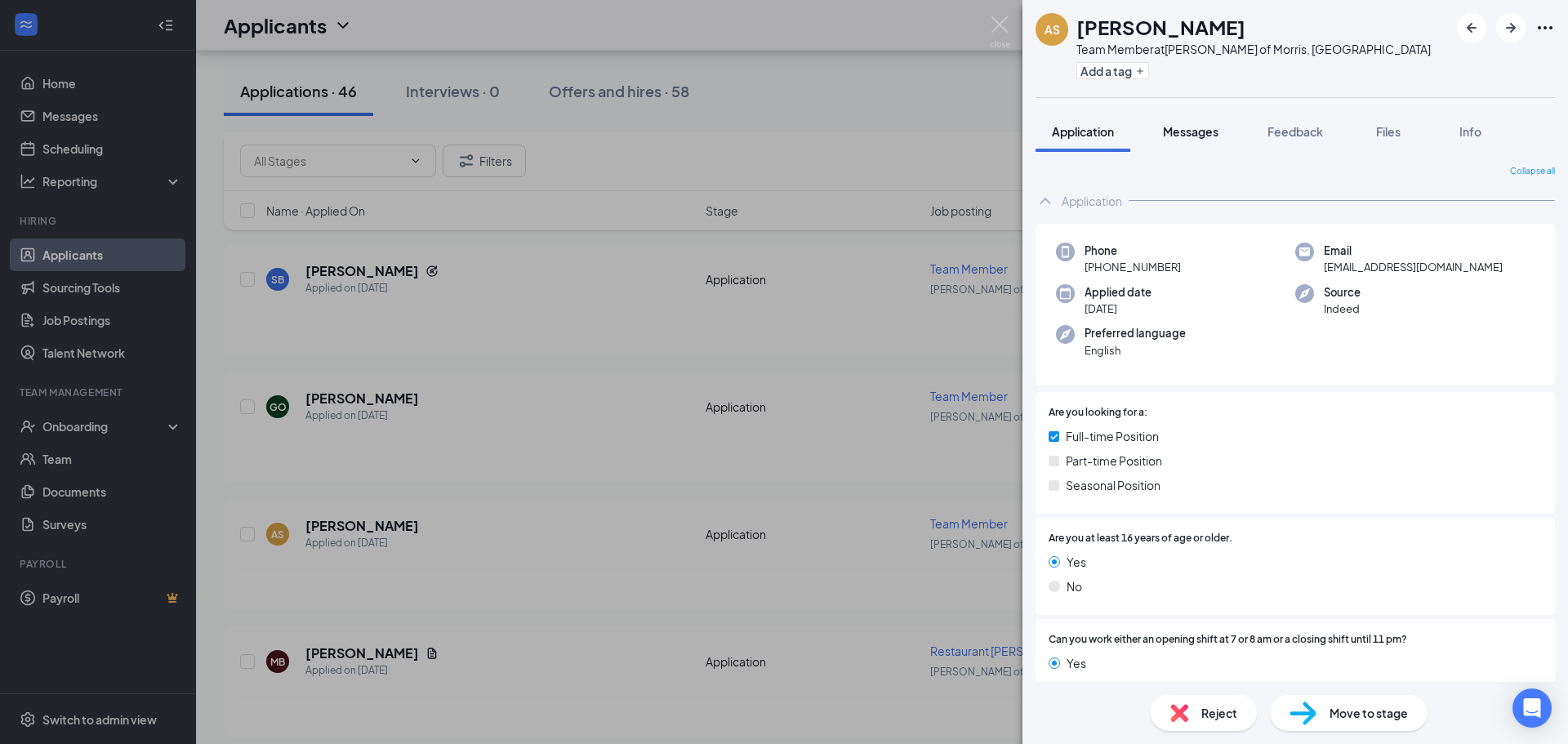
click at [1191, 128] on span "Messages" at bounding box center [1190, 131] width 55 height 14
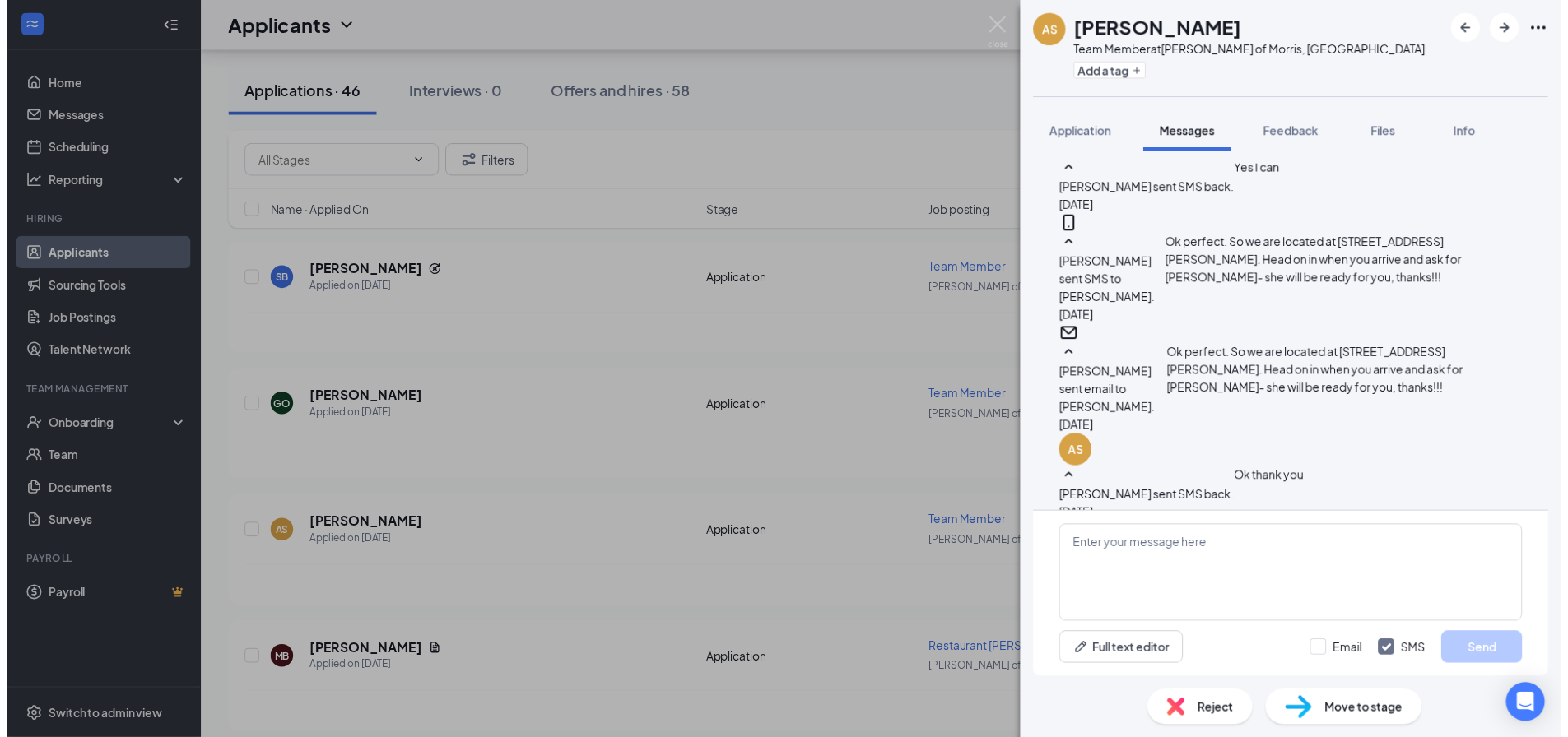
scroll to position [586, 0]
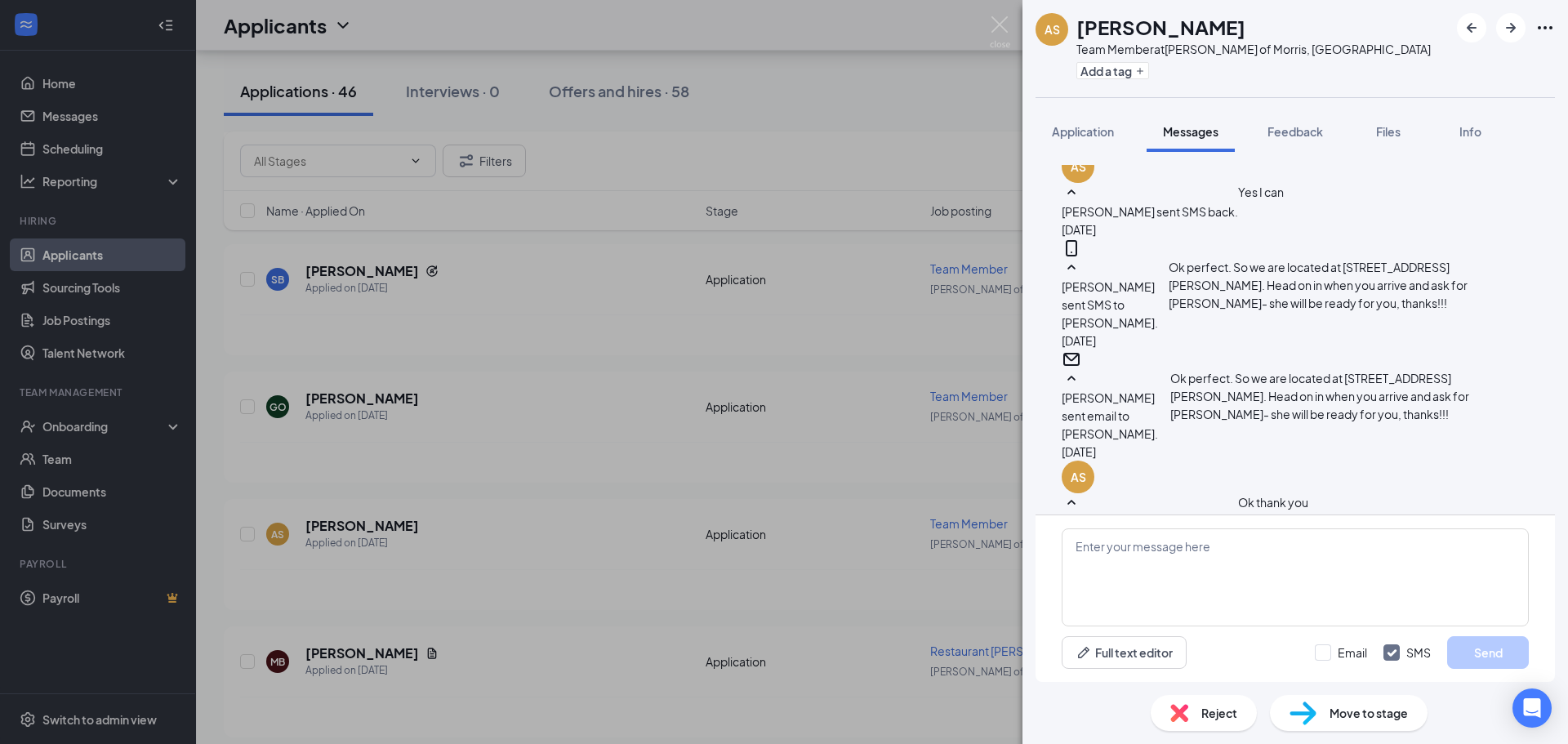
click at [1198, 730] on div "Reject" at bounding box center [1204, 713] width 106 height 36
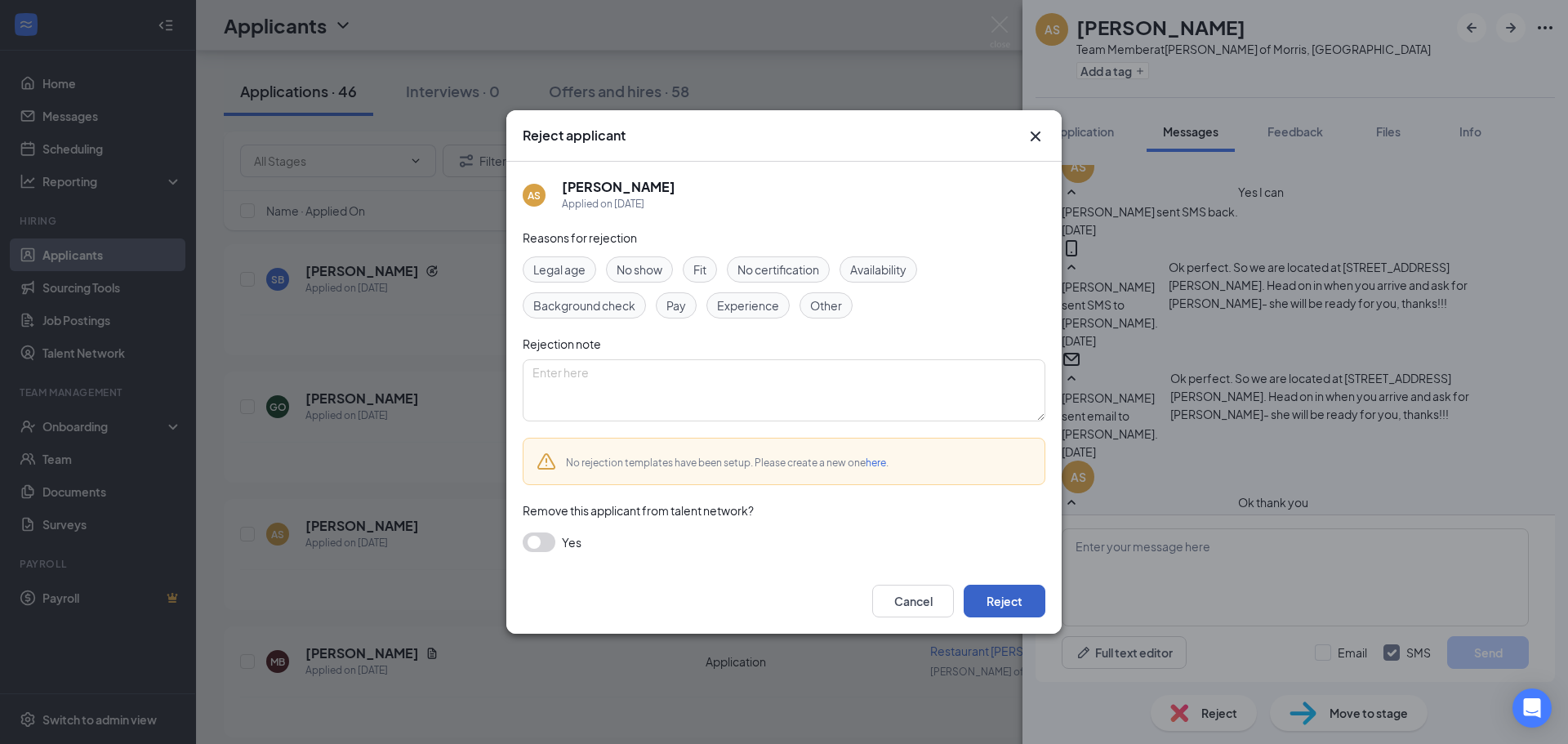
drag, startPoint x: 986, startPoint y: 609, endPoint x: 1026, endPoint y: 645, distance: 53.8
click at [1026, 645] on div "Reject applicant AS Alexander Schaibley Applied on Sep 11 Reasons for rejection…" at bounding box center [784, 372] width 1568 height 744
click at [928, 592] on button "Cancel" at bounding box center [914, 601] width 82 height 32
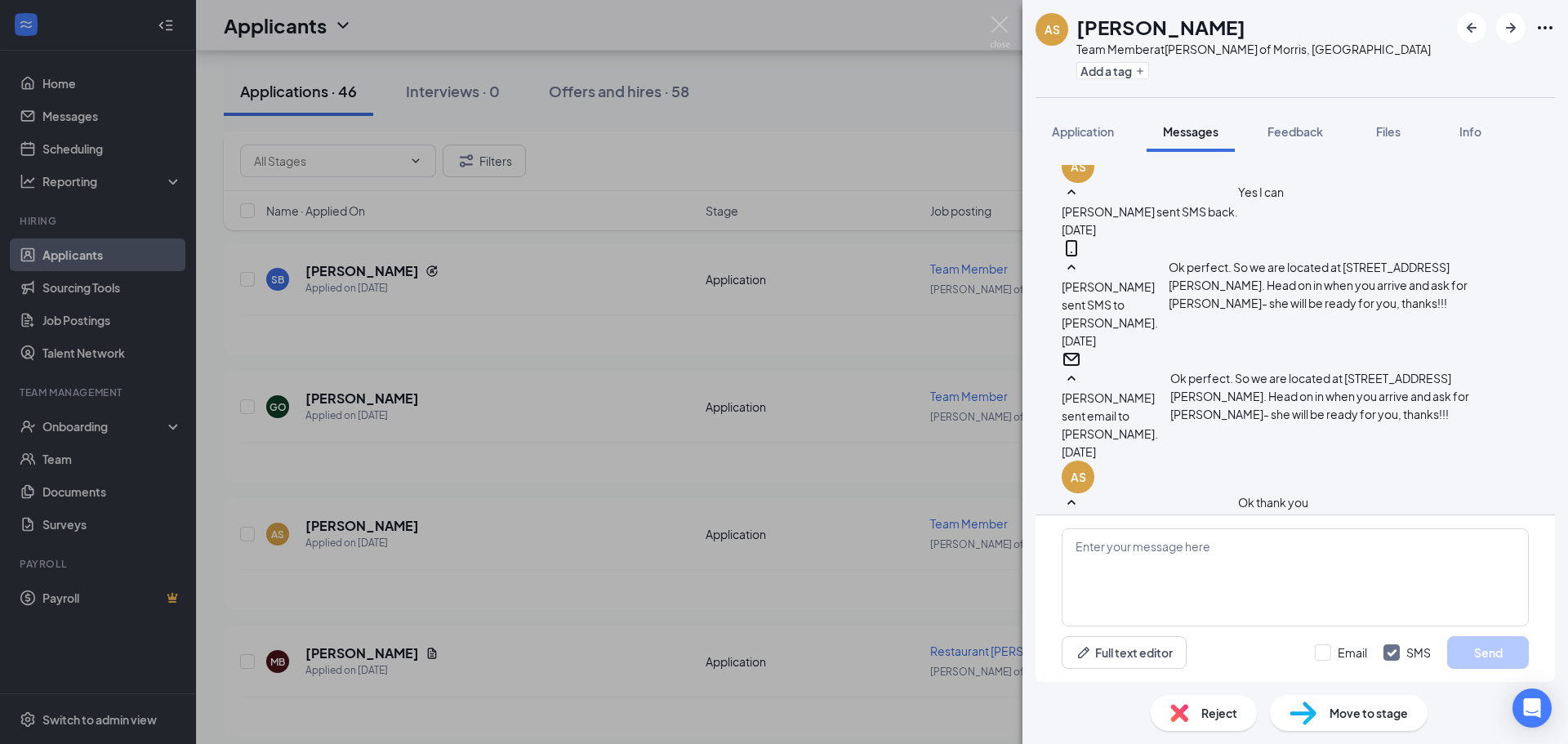
click at [932, 451] on div "AS Alexander Schaibley Team Member at Culver's of Morris, IL Add a tag Applicat…" at bounding box center [784, 372] width 1568 height 744
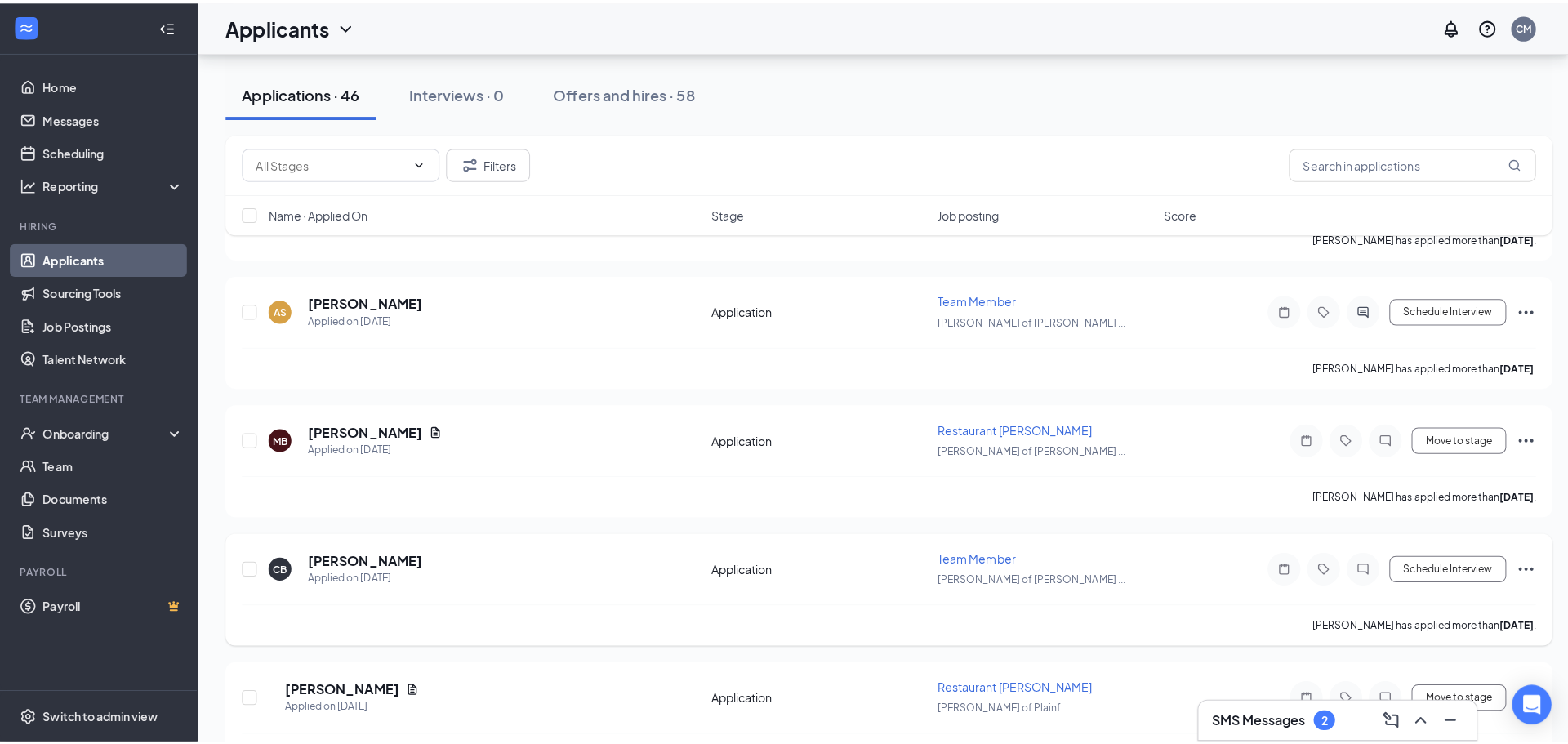
scroll to position [2532, 0]
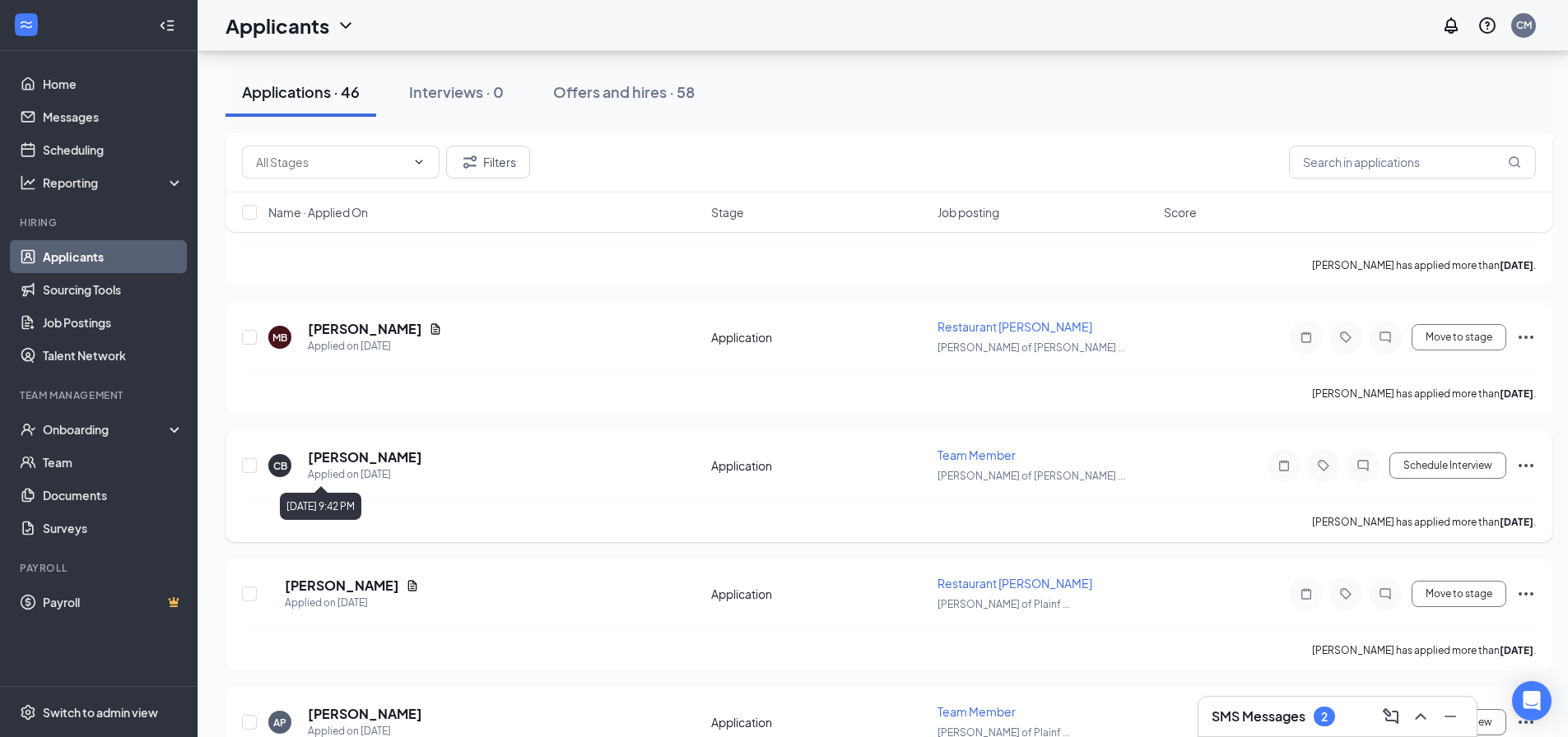
click at [351, 456] on h5 "[PERSON_NAME]" at bounding box center [364, 457] width 114 height 18
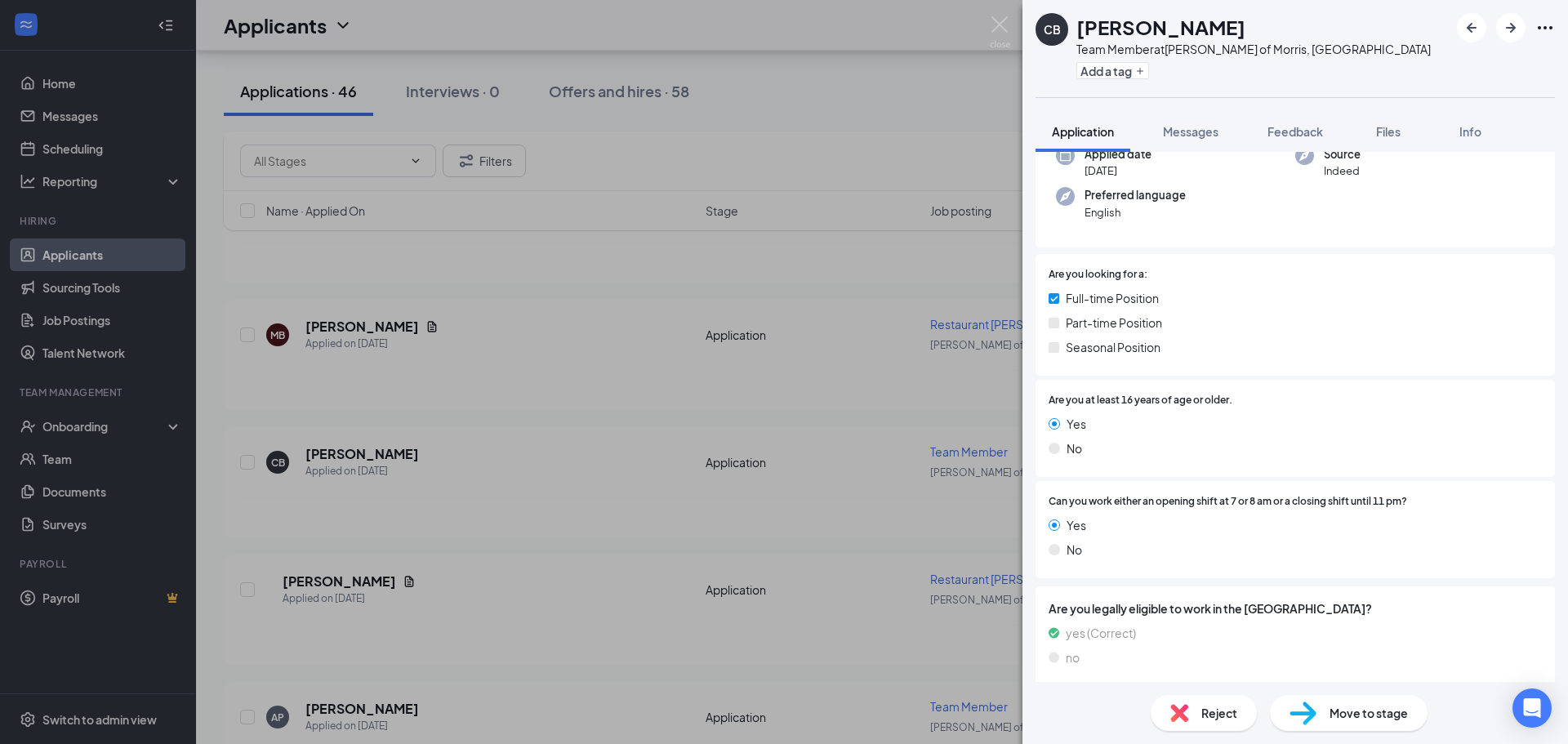
scroll to position [139, 0]
click at [1187, 139] on div "Messages" at bounding box center [1190, 131] width 55 height 16
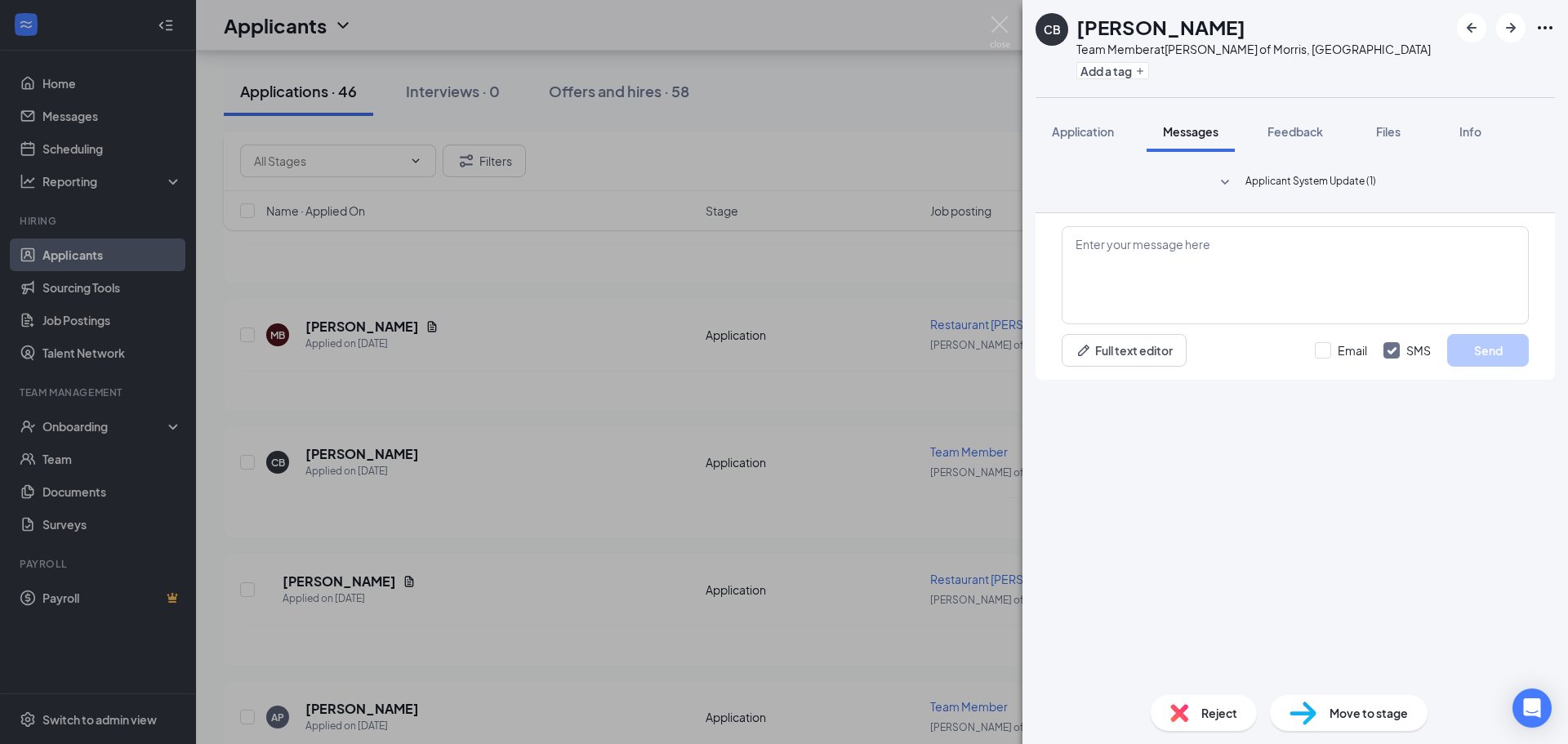
drag, startPoint x: 1225, startPoint y: 580, endPoint x: 913, endPoint y: 340, distance: 393.6
click at [913, 340] on div "CB Charlene Berk Team Member at Culver's of Morris, IL Add a tag Application Me…" at bounding box center [784, 372] width 1568 height 744
click at [850, 395] on div "CB Charlene Berk Team Member at Culver's of Morris, IL Add a tag Application Me…" at bounding box center [784, 372] width 1568 height 744
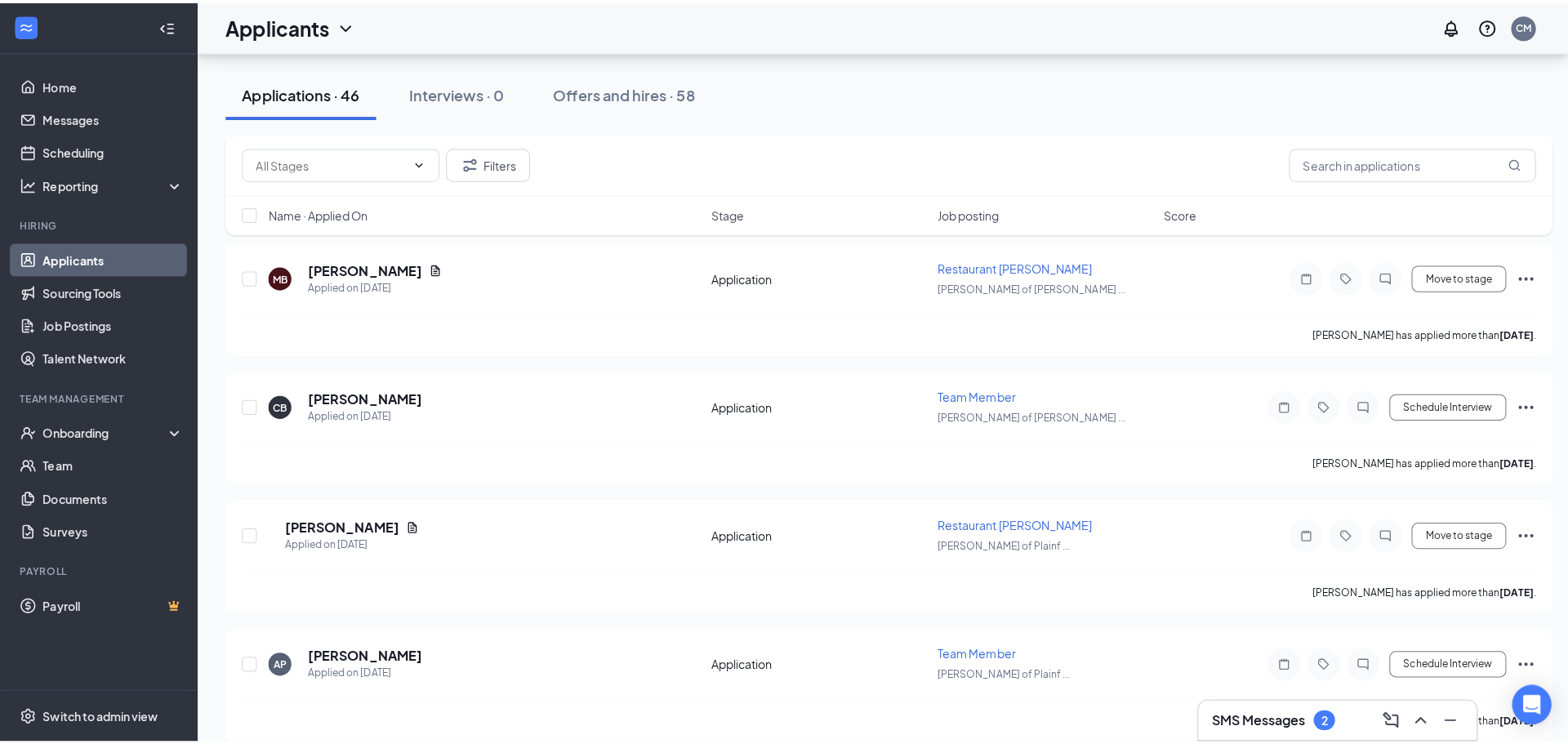
scroll to position [2696, 0]
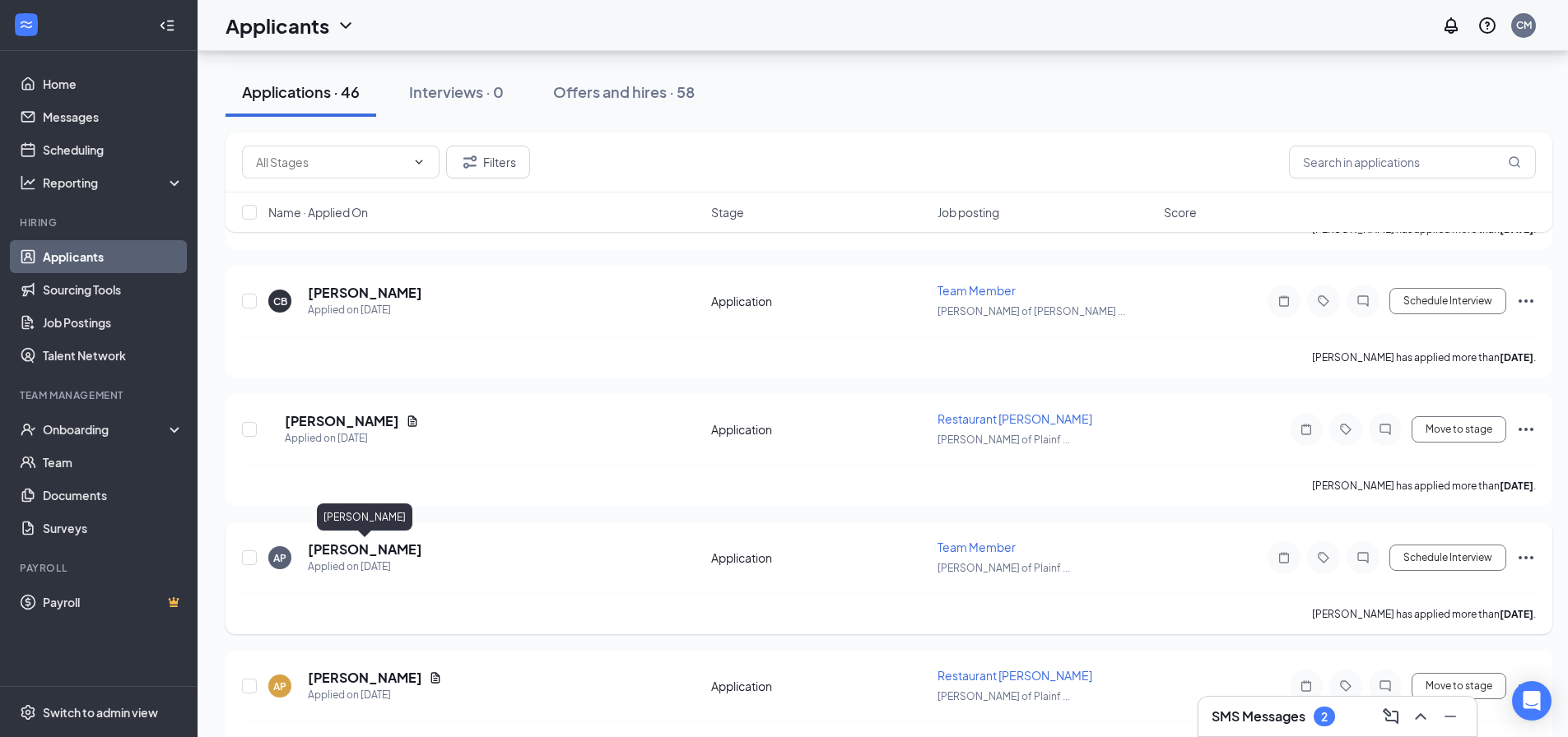
click at [337, 549] on h5 "[PERSON_NAME]" at bounding box center [364, 550] width 114 height 18
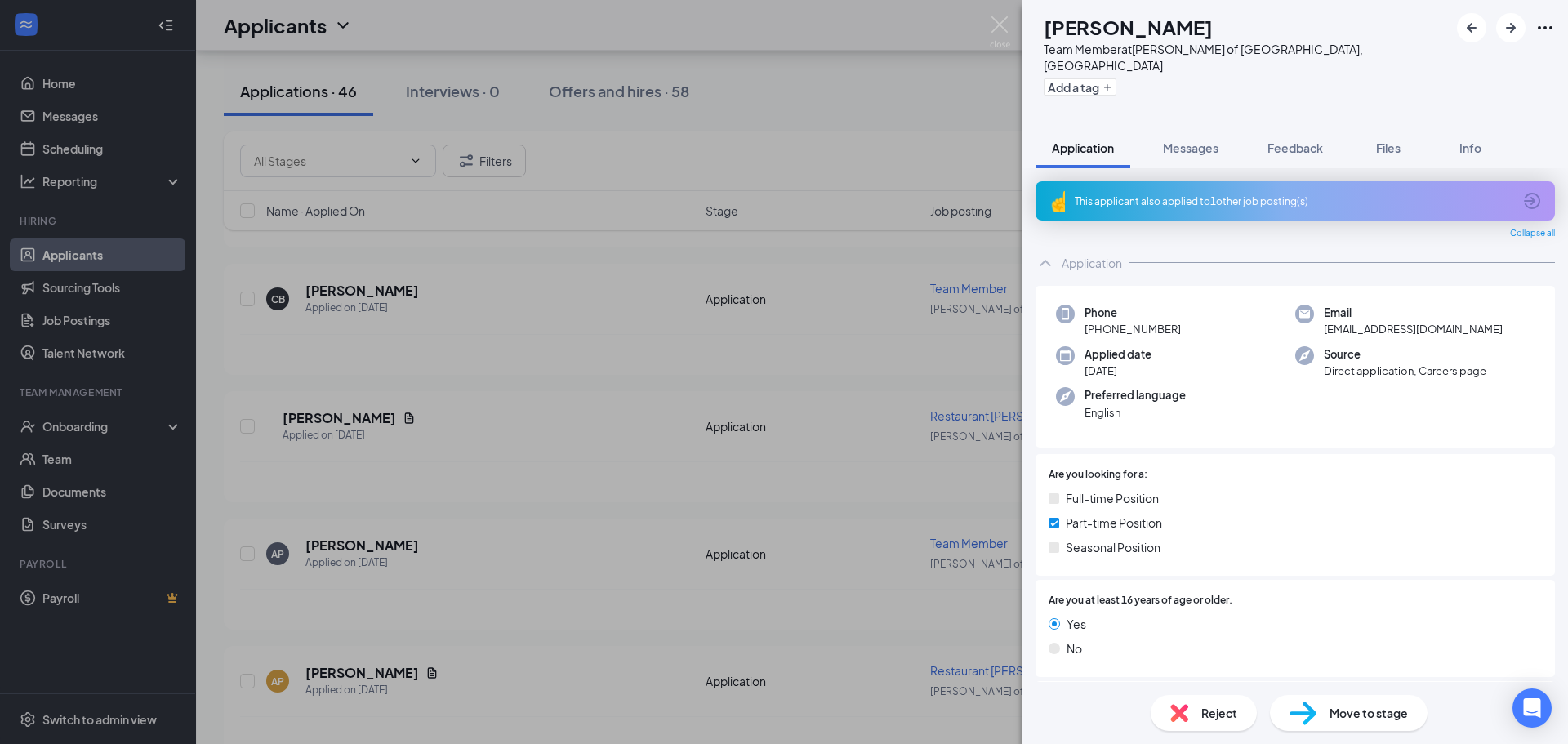
click at [1207, 205] on div "This applicant also applied to 1 other job posting(s) Collapse all Application …" at bounding box center [1295, 535] width 520 height 709
drag, startPoint x: 1209, startPoint y: 195, endPoint x: 1374, endPoint y: 311, distance: 201.7
click at [1209, 194] on div "This applicant also applied to 1 other job posting(s)" at bounding box center [1295, 200] width 520 height 39
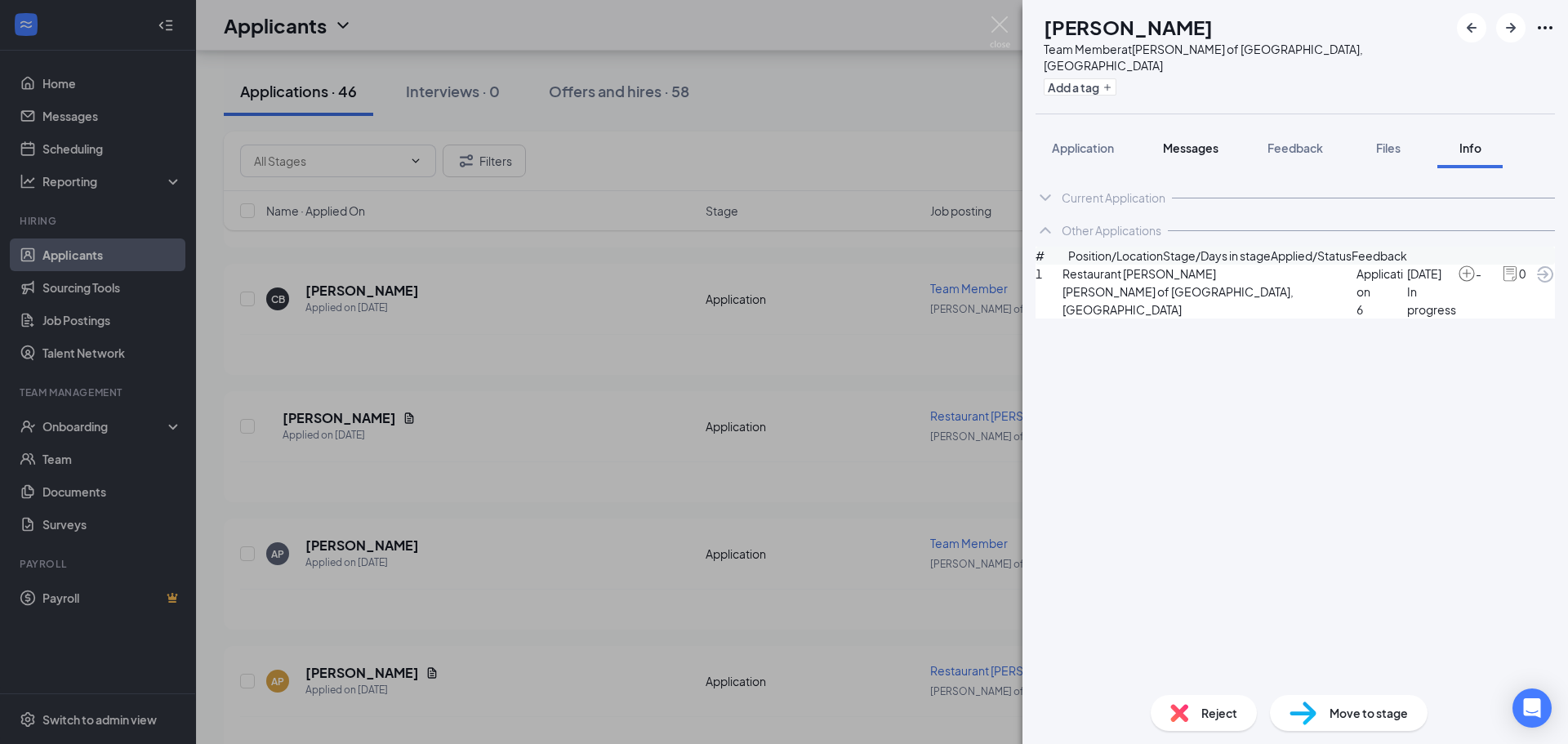
click at [1183, 140] on span "Messages" at bounding box center [1190, 147] width 55 height 14
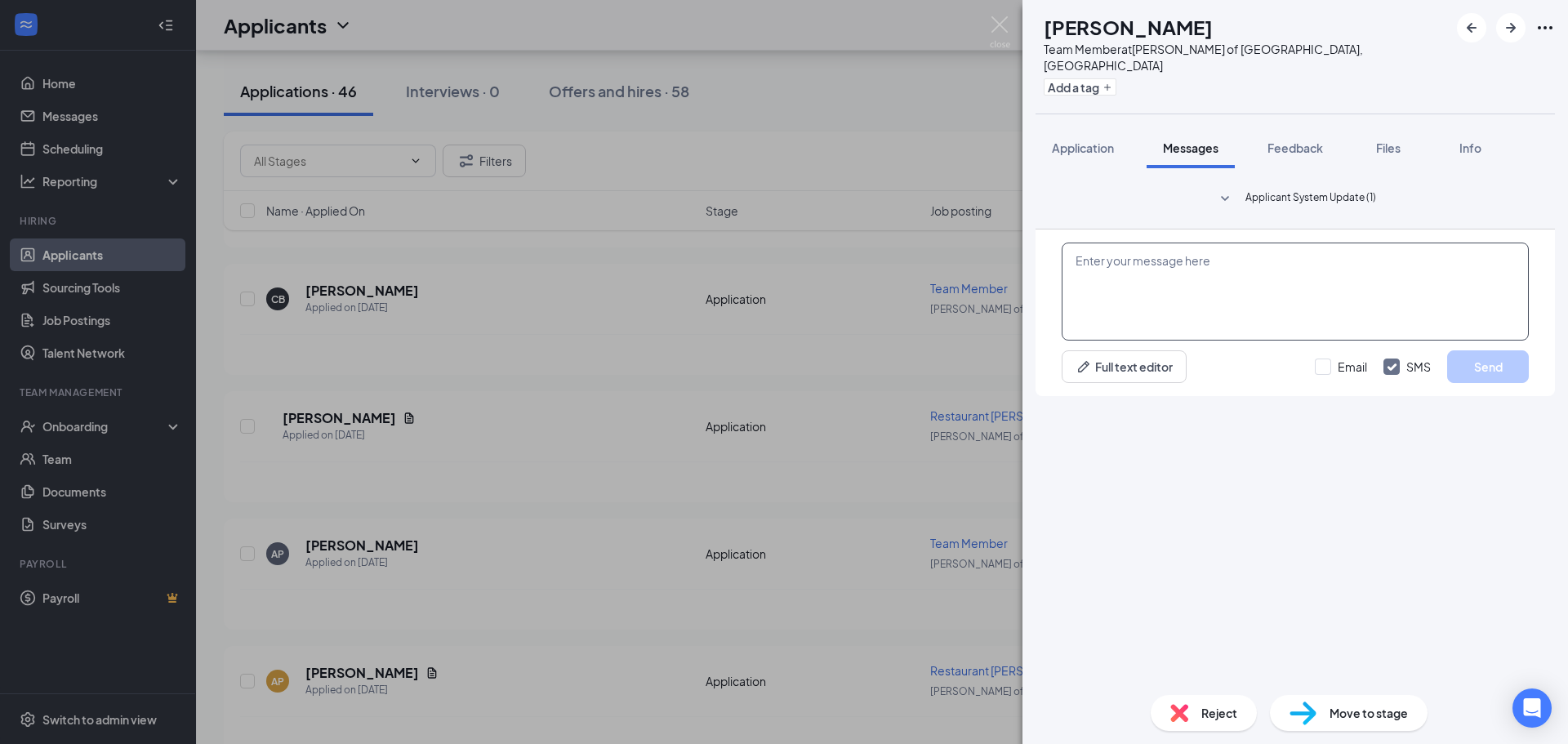
paste textarea "Hi Michael, Thanks for your application submission with Morris Culvers! We'd li…"
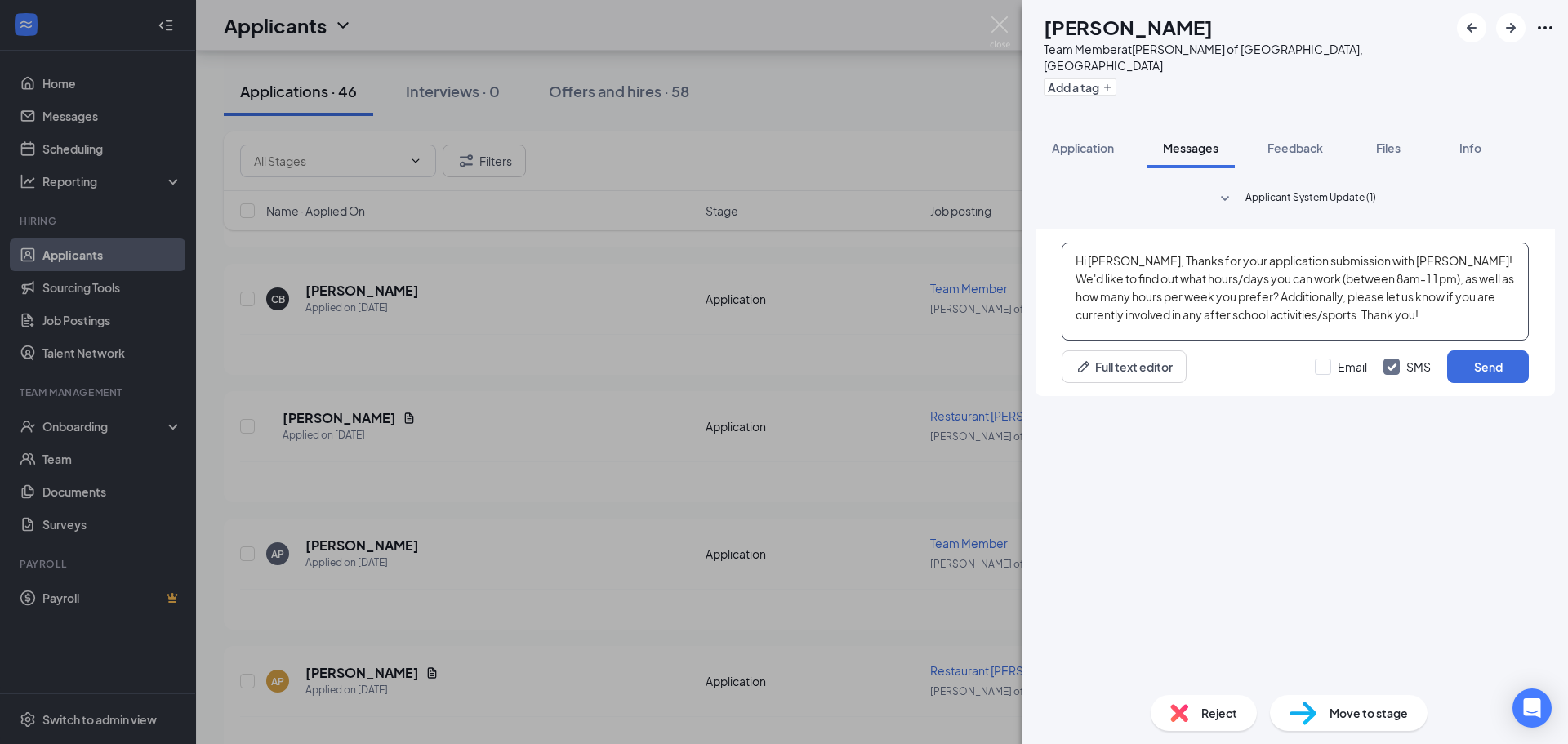
drag, startPoint x: 1133, startPoint y: 550, endPoint x: 1091, endPoint y: 548, distance: 42.0
click at [1091, 341] on textarea "Hi Michael, Thanks for your application submission with Morris Culvers! We'd li…" at bounding box center [1295, 291] width 467 height 98
drag, startPoint x: 1402, startPoint y: 552, endPoint x: 1375, endPoint y: 550, distance: 27.1
click at [1375, 341] on textarea "Hi Andrew, Thanks for your application submission with Morris Culvers! We'd lik…" at bounding box center [1295, 291] width 467 height 98
type textarea "Hi Andrew, Thanks for your application submission with Plainfield Culvers! We'd…"
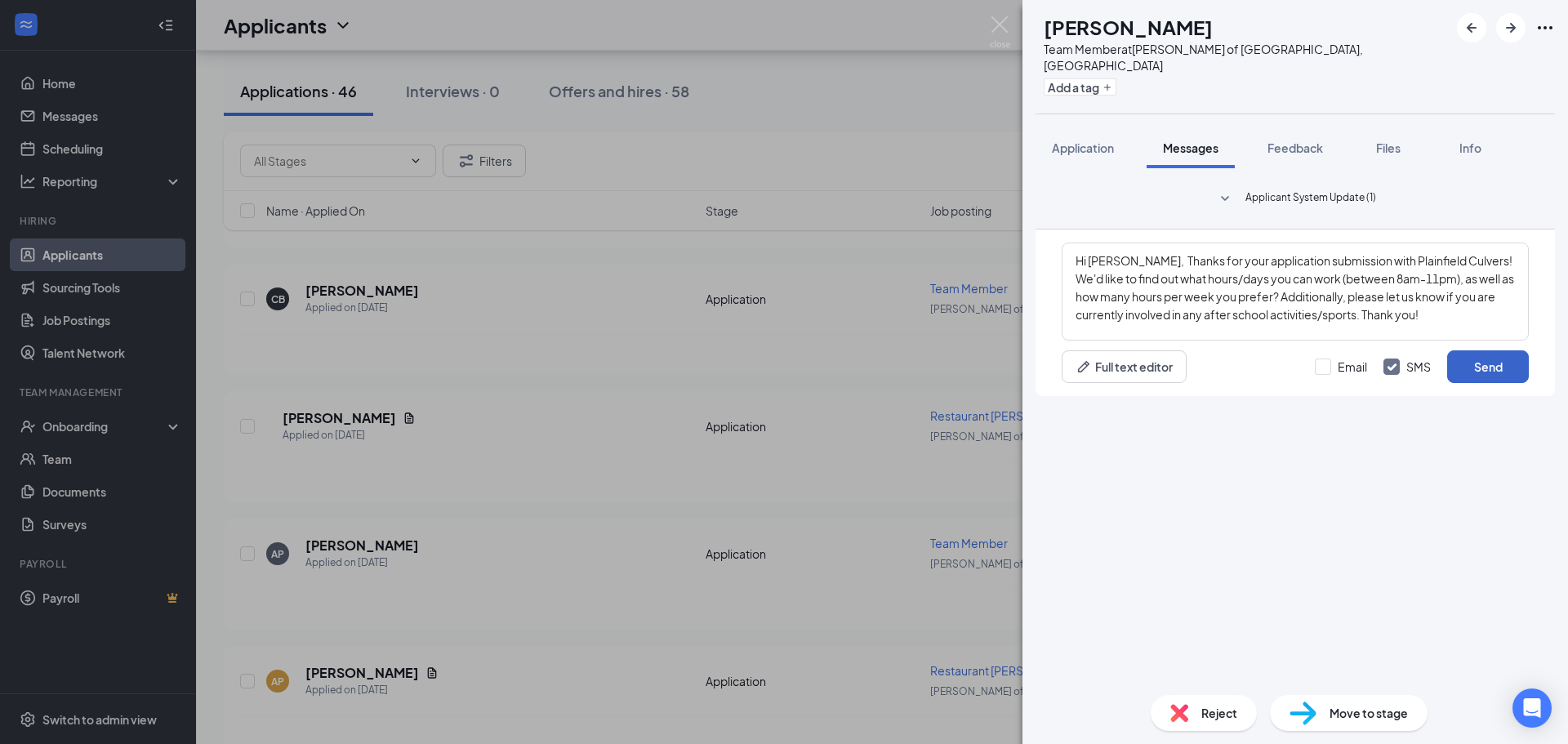
click at [1494, 383] on button "Send" at bounding box center [1488, 366] width 82 height 32
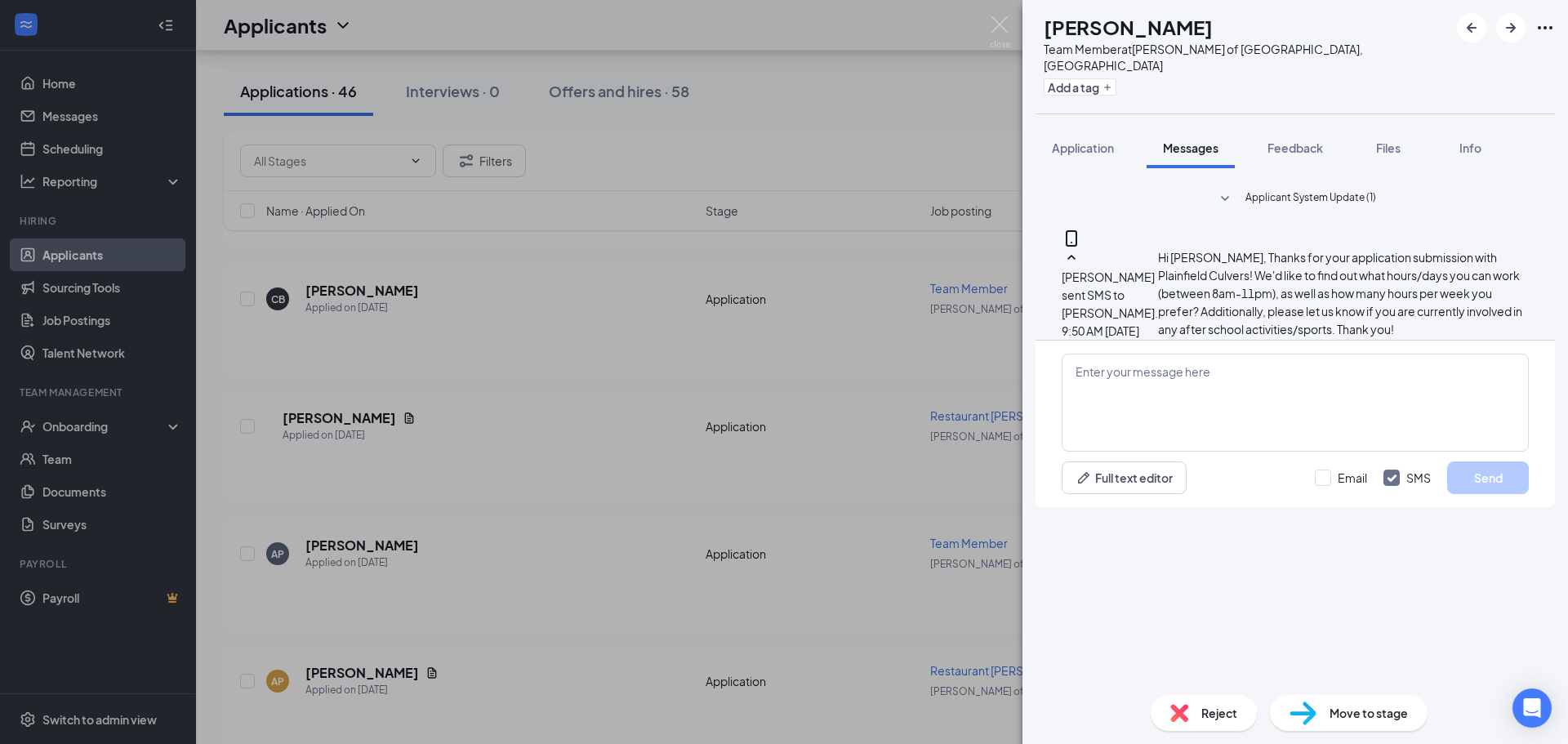
click at [896, 509] on div "AP Andrew Pillatsch Team Member at Culver's of Plainfield, IL Add a tag Applica…" at bounding box center [784, 372] width 1568 height 744
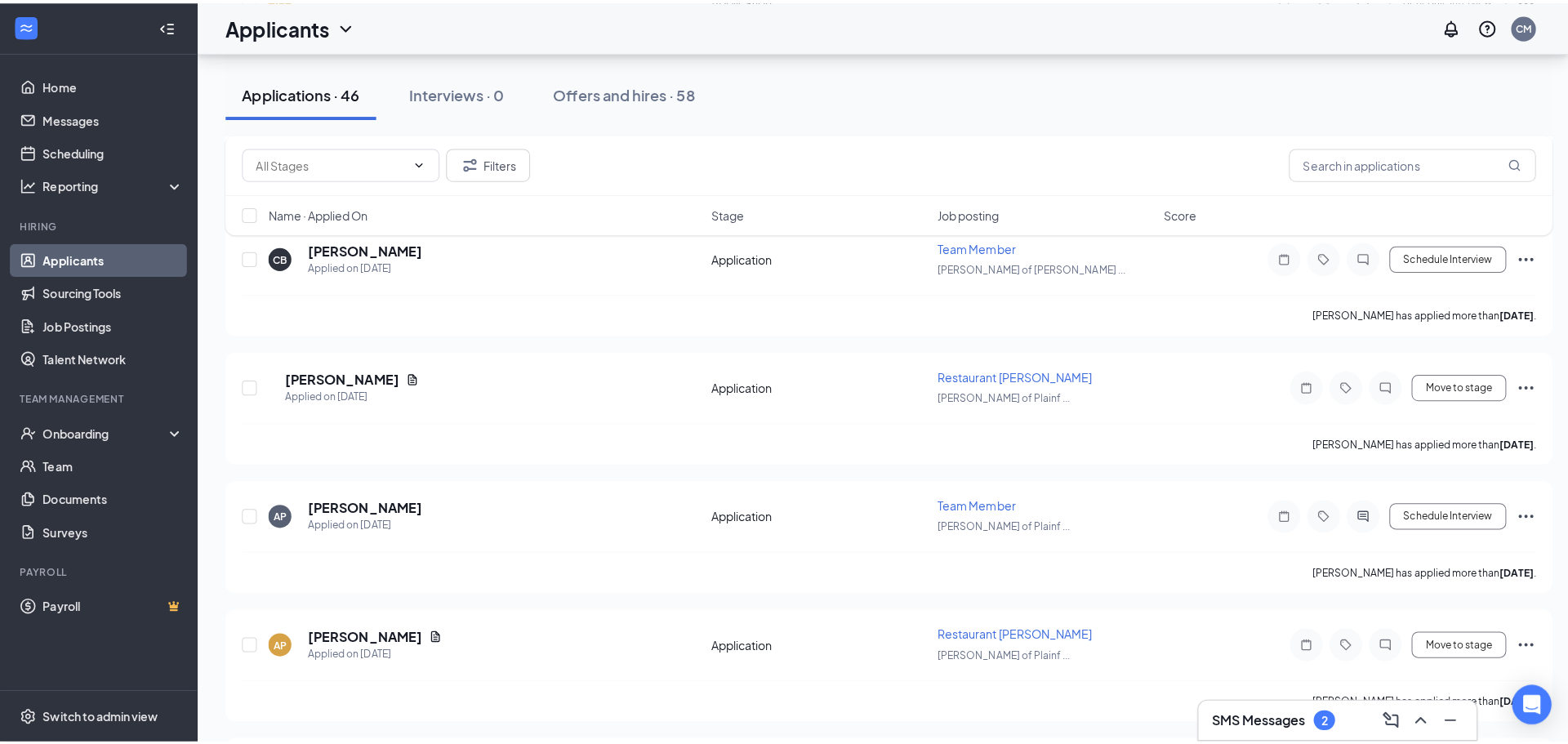
scroll to position [2777, 0]
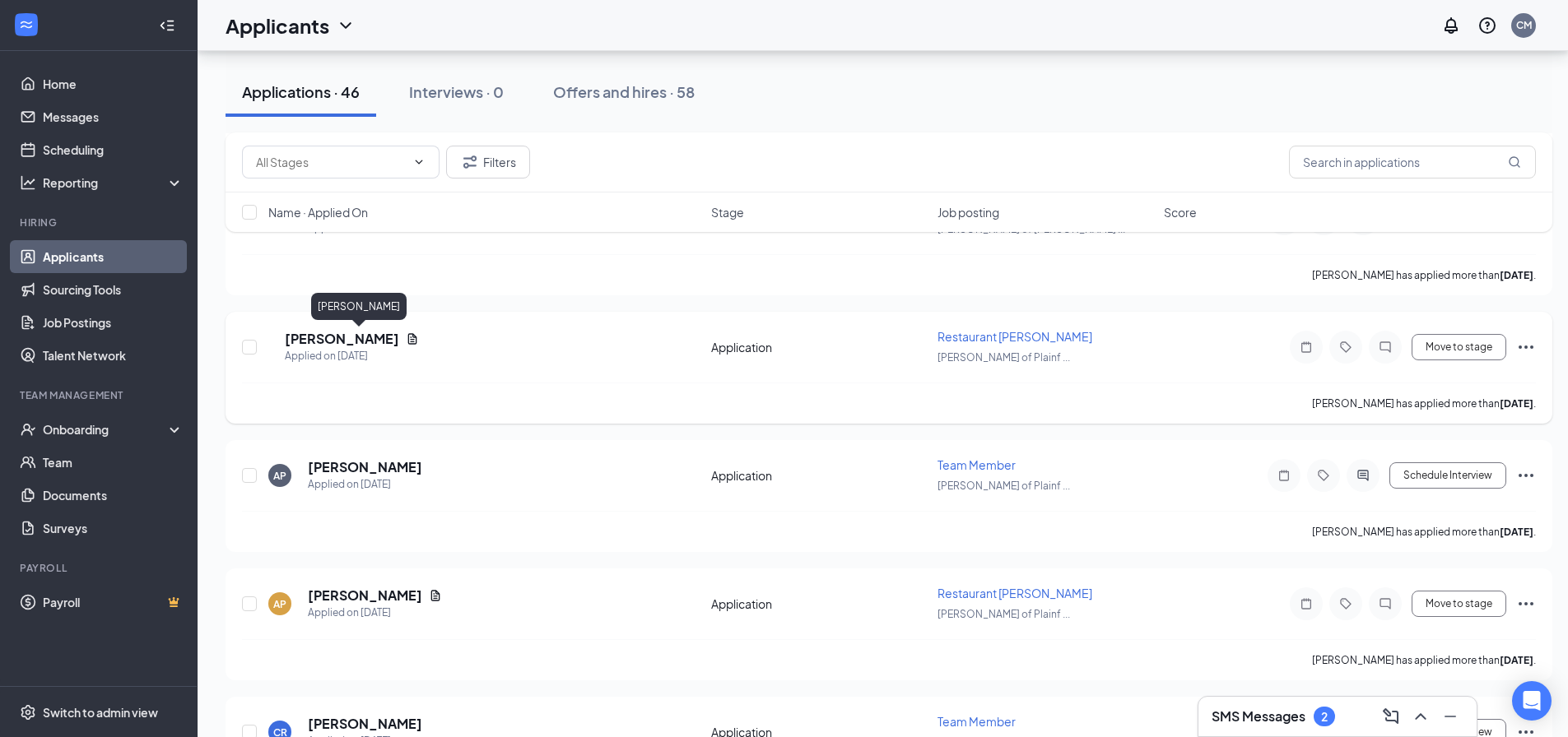
click at [357, 333] on h5 "[PERSON_NAME]" at bounding box center [341, 338] width 114 height 18
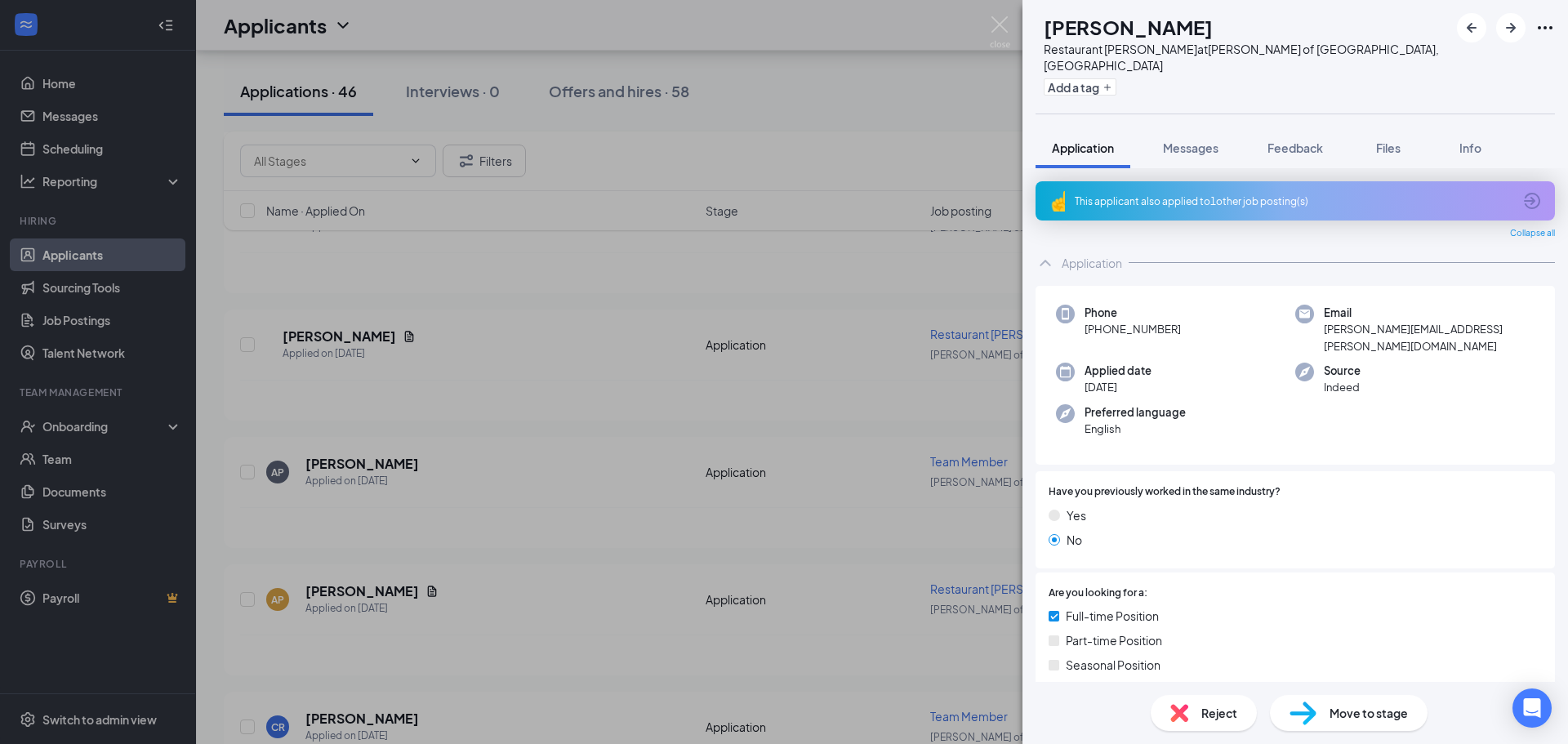
click at [1236, 181] on div "This applicant also applied to 1 other job posting(s)" at bounding box center [1295, 200] width 520 height 39
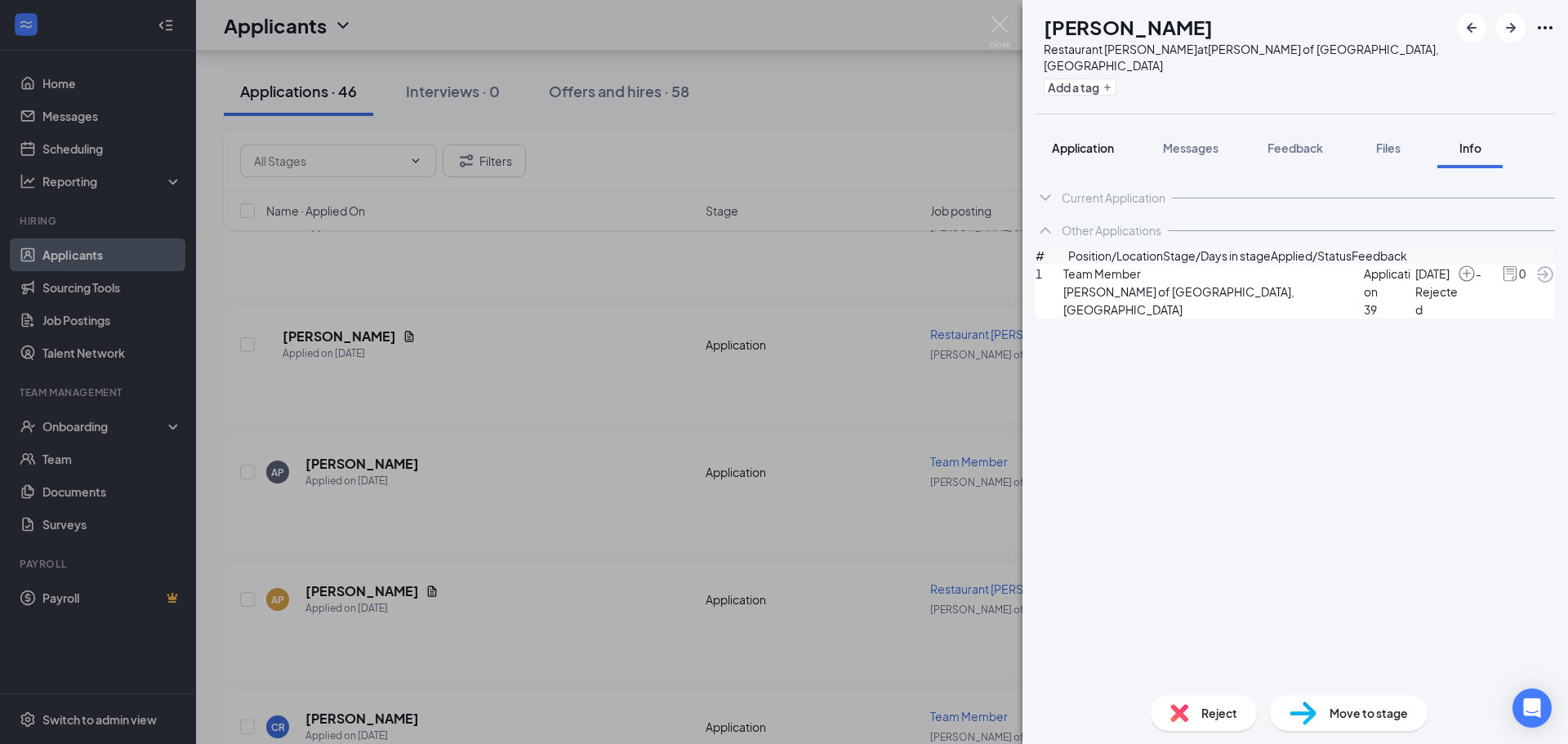
click at [1093, 140] on span "Application" at bounding box center [1083, 147] width 62 height 14
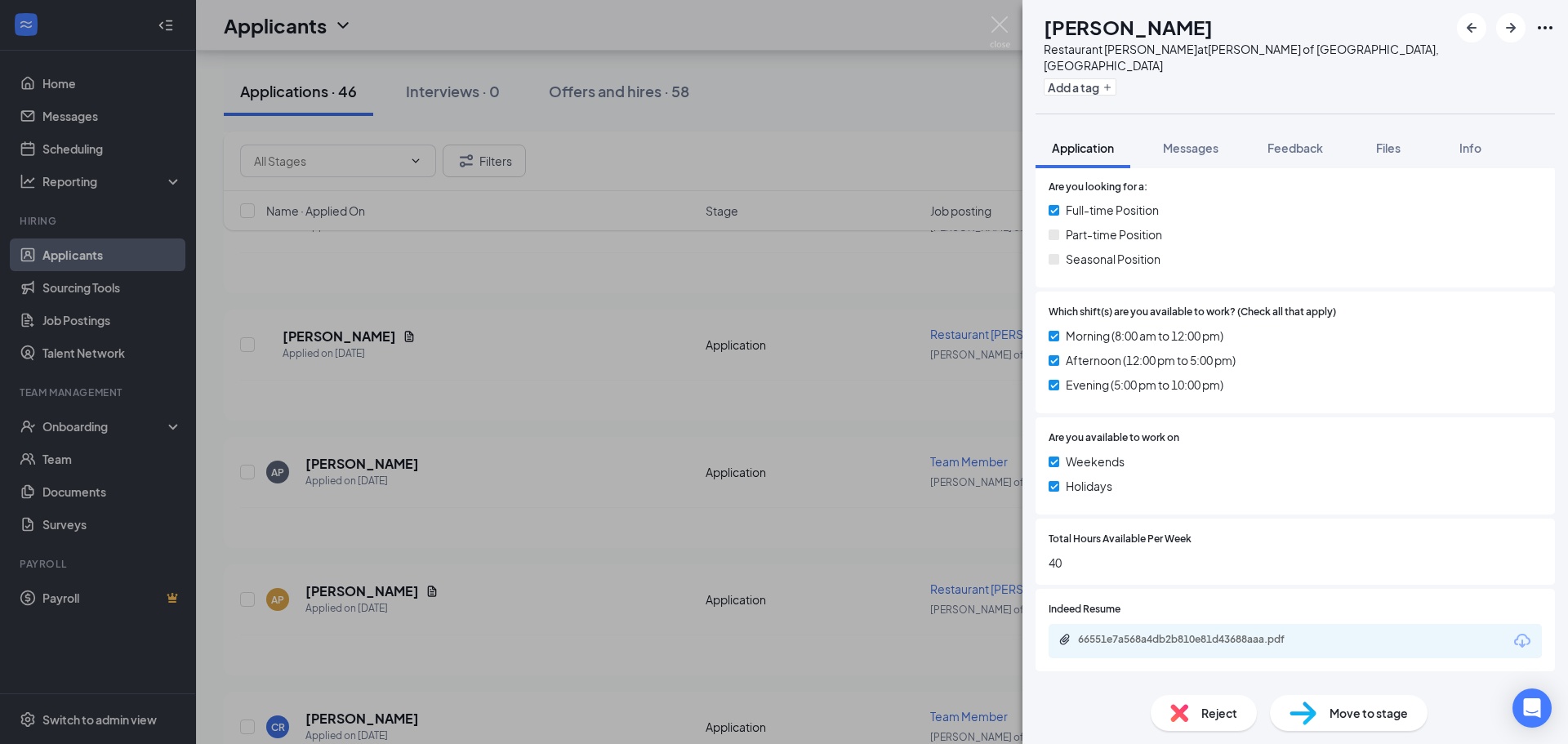
scroll to position [408, 0]
click at [1159, 630] on div "66551e7a568a4db2b810e81d43688aaa.pdf" at bounding box center [1192, 637] width 229 height 13
click at [1222, 128] on button "Messages" at bounding box center [1190, 148] width 88 height 41
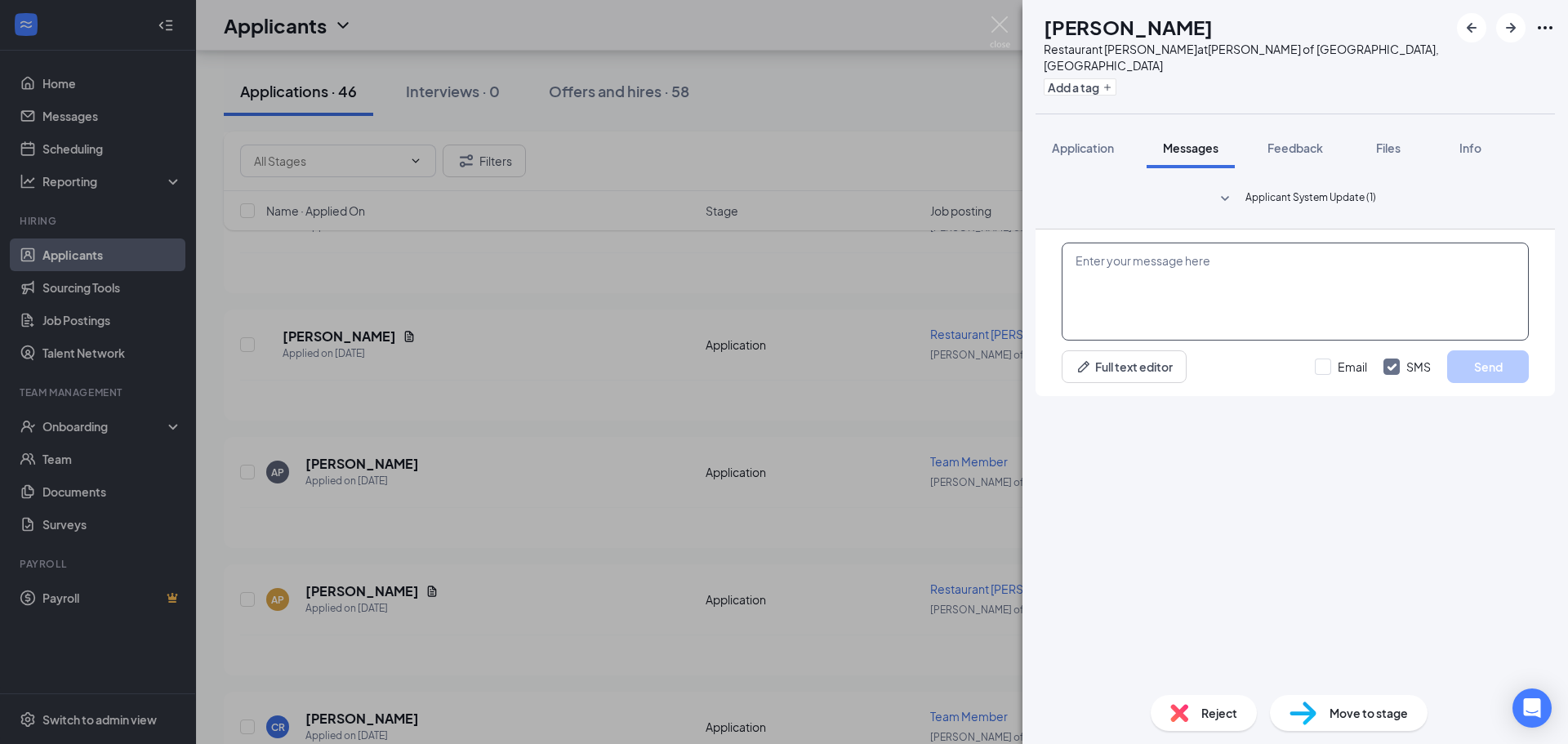
paste textarea "Hi Michael, Thanks for your application submission with Morris Culvers! We'd li…"
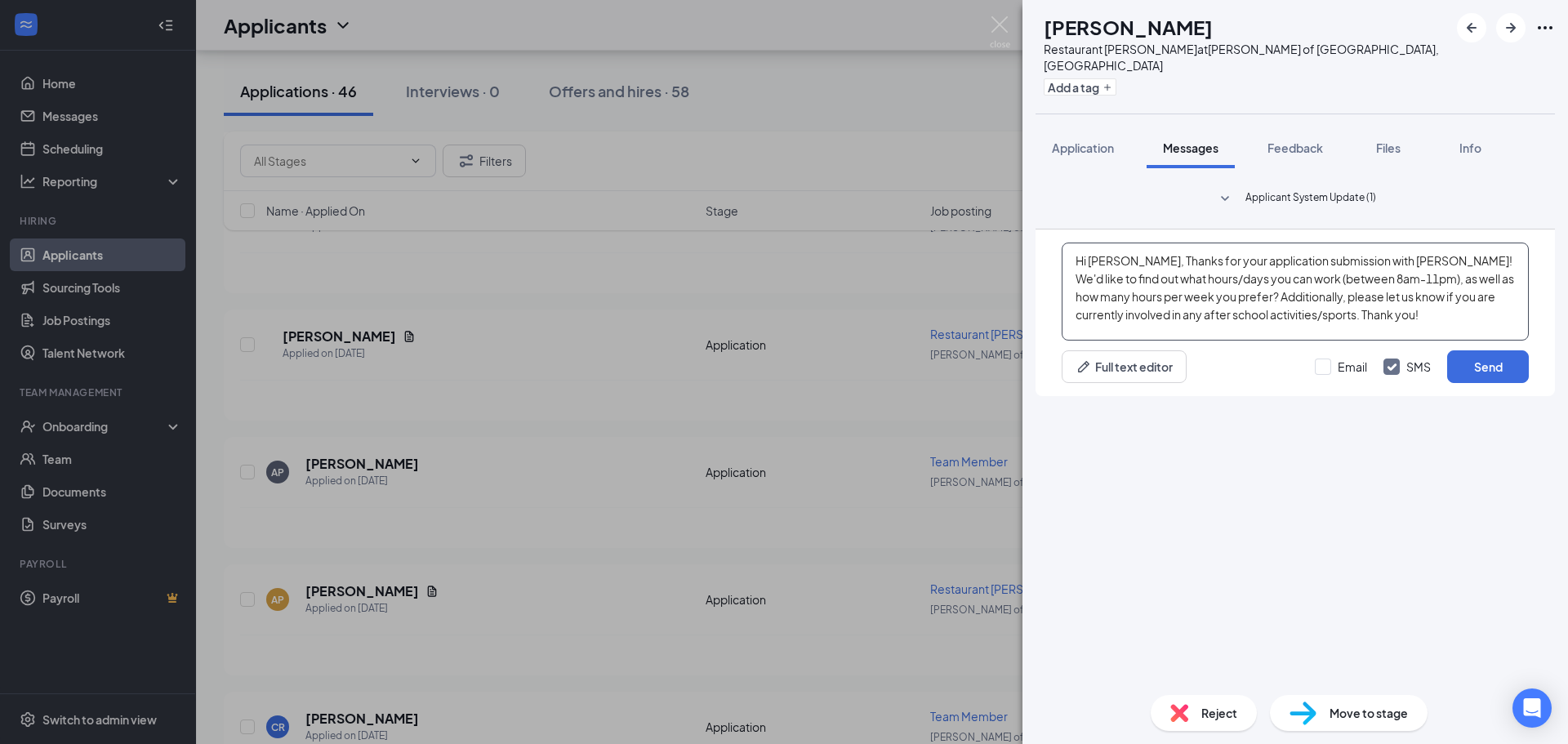
drag, startPoint x: 1135, startPoint y: 546, endPoint x: 1087, endPoint y: 541, distance: 48.3
click at [1087, 341] on textarea "Hi Michael, Thanks for your application submission with Morris Culvers! We'd li…" at bounding box center [1295, 291] width 467 height 98
drag, startPoint x: 1386, startPoint y: 547, endPoint x: 1353, endPoint y: 543, distance: 33.2
click at [1353, 341] on textarea "Hi Sam, Thanks for your application submission with Morris Culvers! We'd like t…" at bounding box center [1295, 291] width 467 height 98
type textarea "Hi Sam, Thanks for your application submission with Plainfield Culvers! We'd li…"
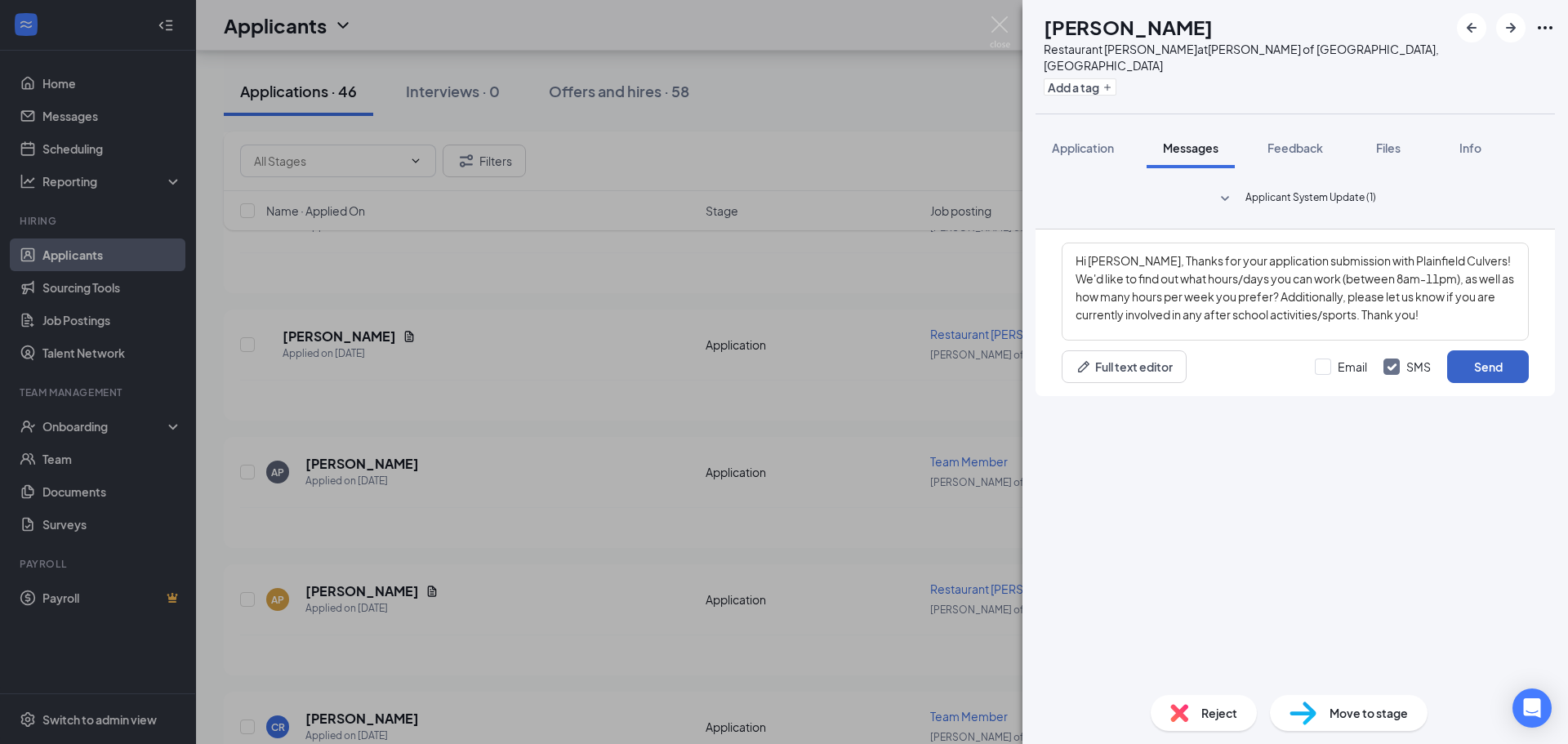
click at [1487, 383] on button "Send" at bounding box center [1488, 366] width 82 height 32
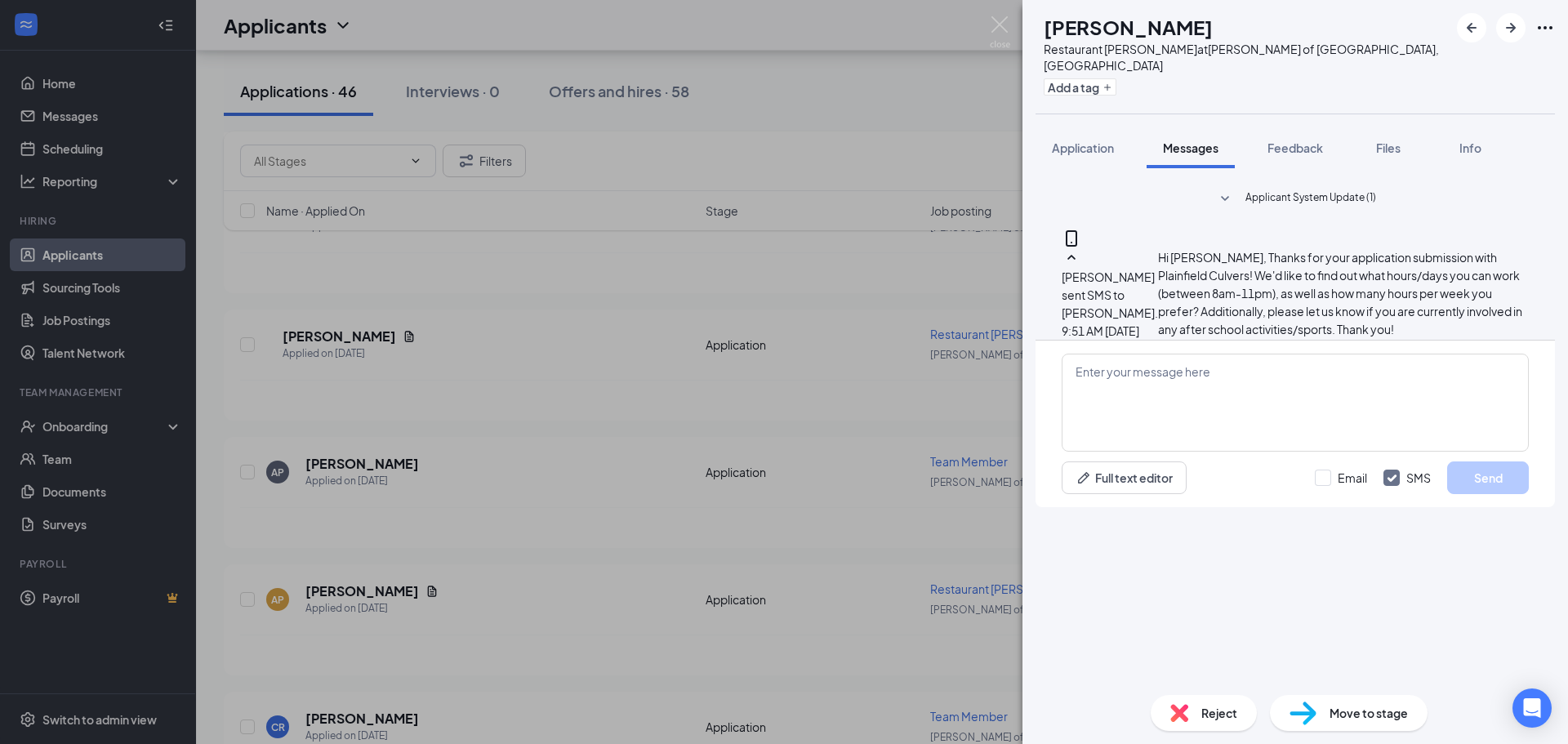
click at [854, 496] on div "ST SAM TERESI Restaurant Porter at Culver's of Plainfield, IL Add a tag Applica…" at bounding box center [784, 372] width 1568 height 744
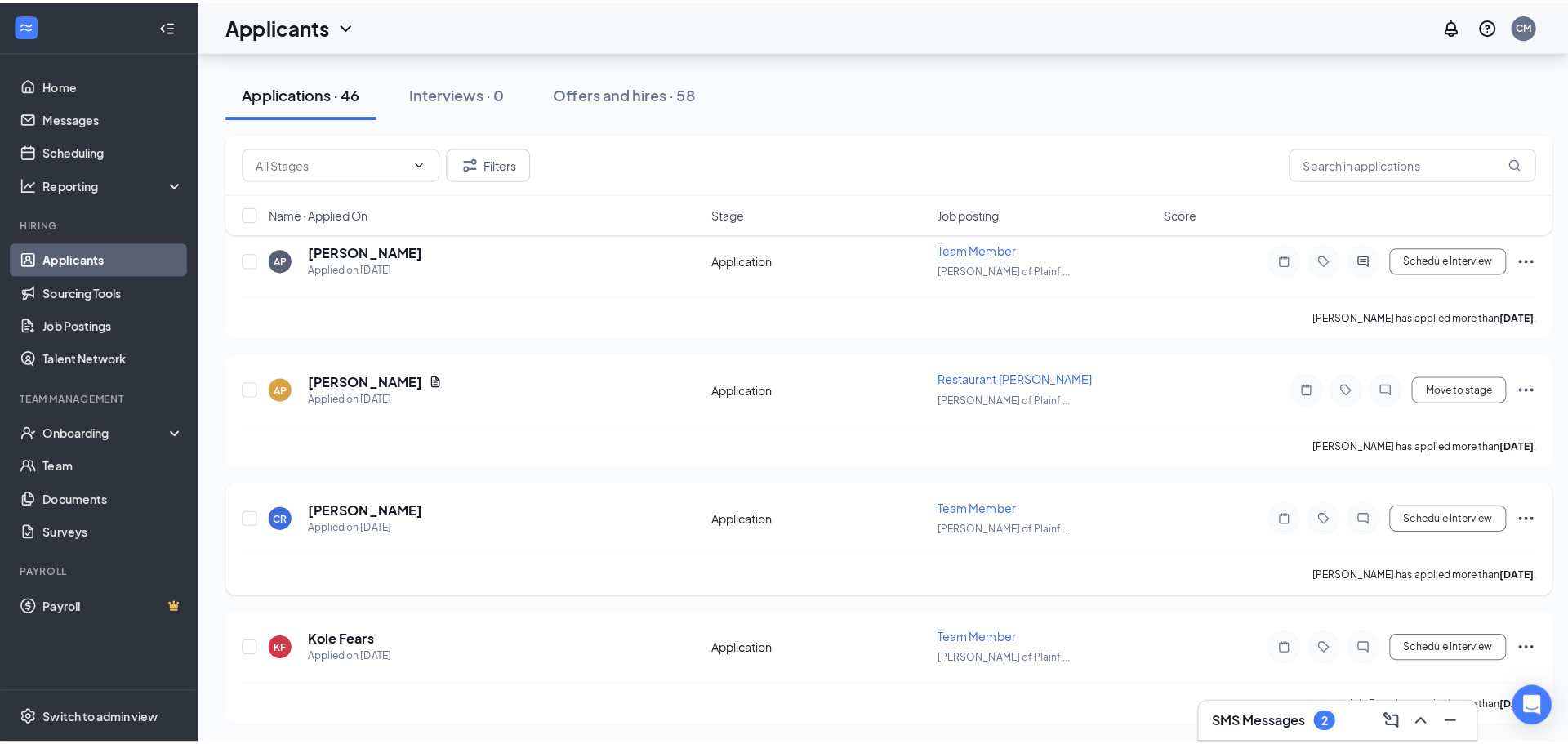
scroll to position [3022, 0]
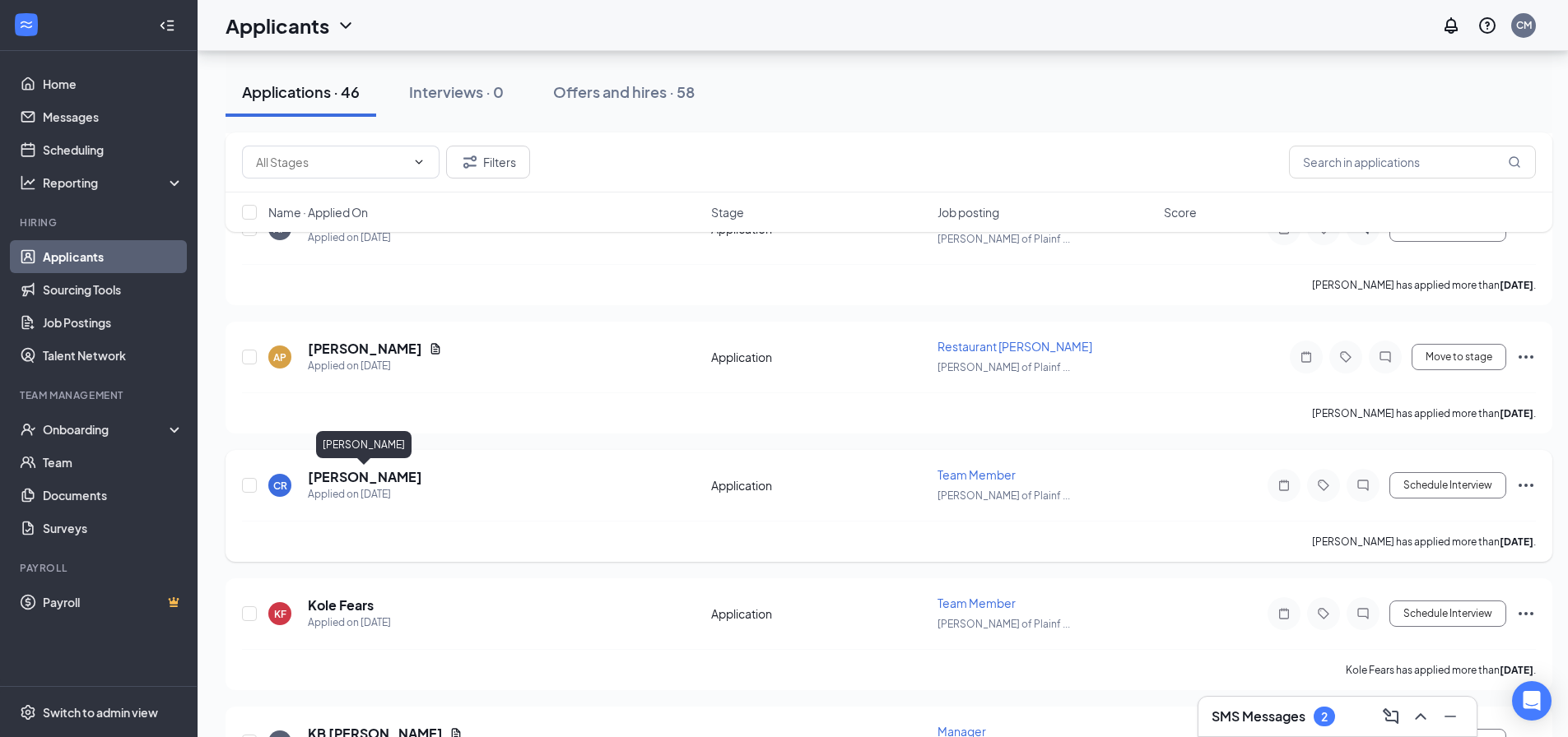
click at [385, 478] on h5 "[PERSON_NAME]" at bounding box center [364, 477] width 114 height 18
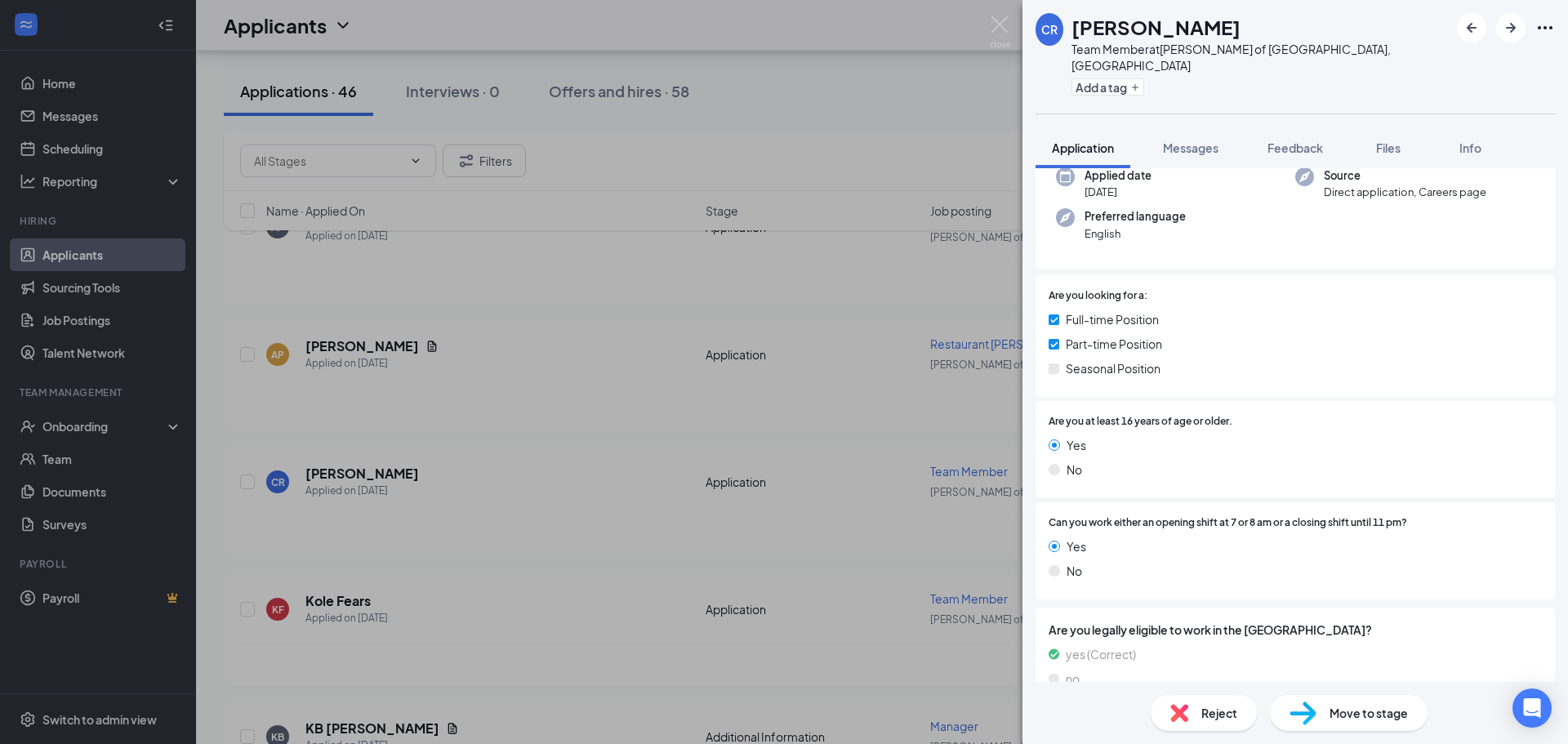
scroll to position [139, 0]
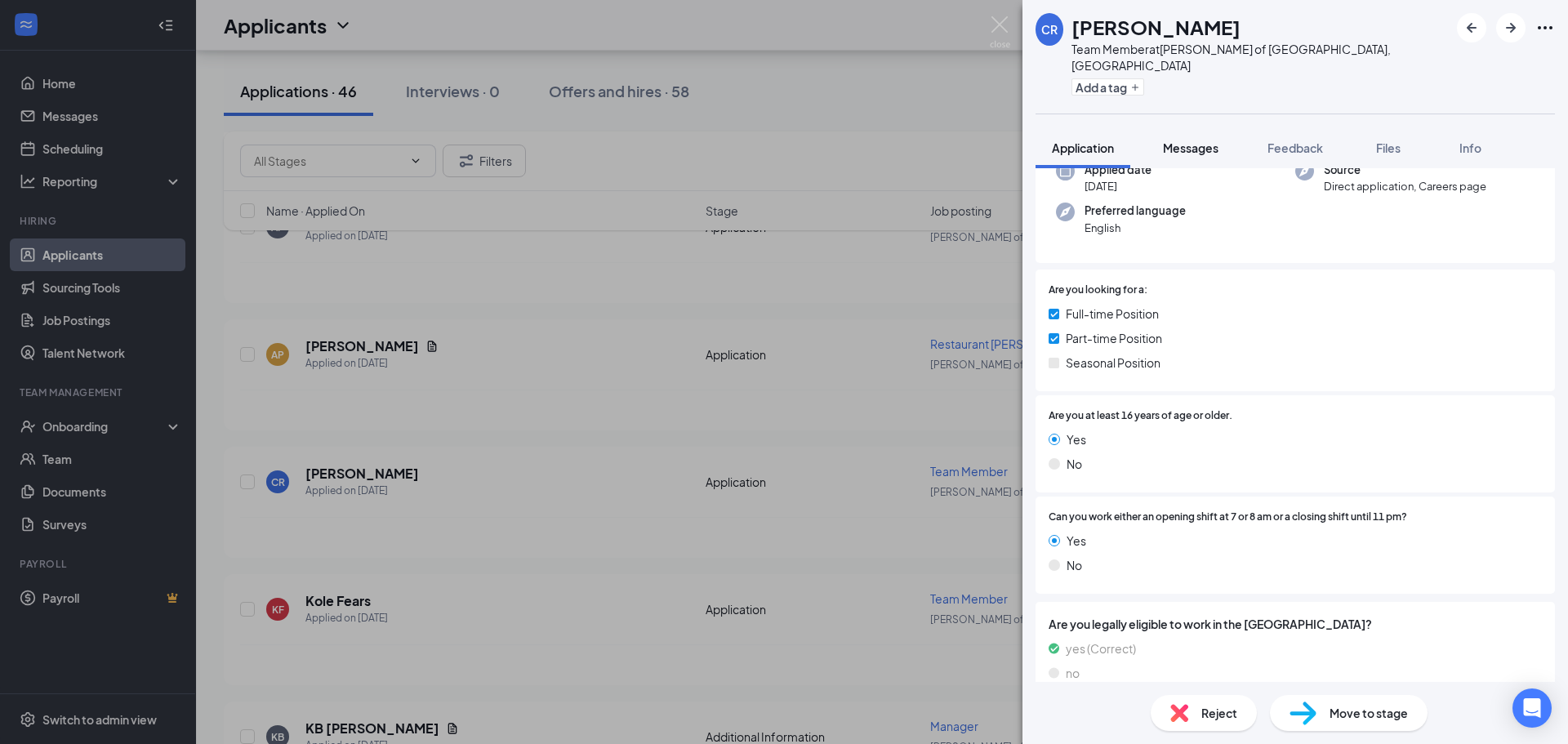
click at [1185, 140] on span "Messages" at bounding box center [1190, 147] width 55 height 14
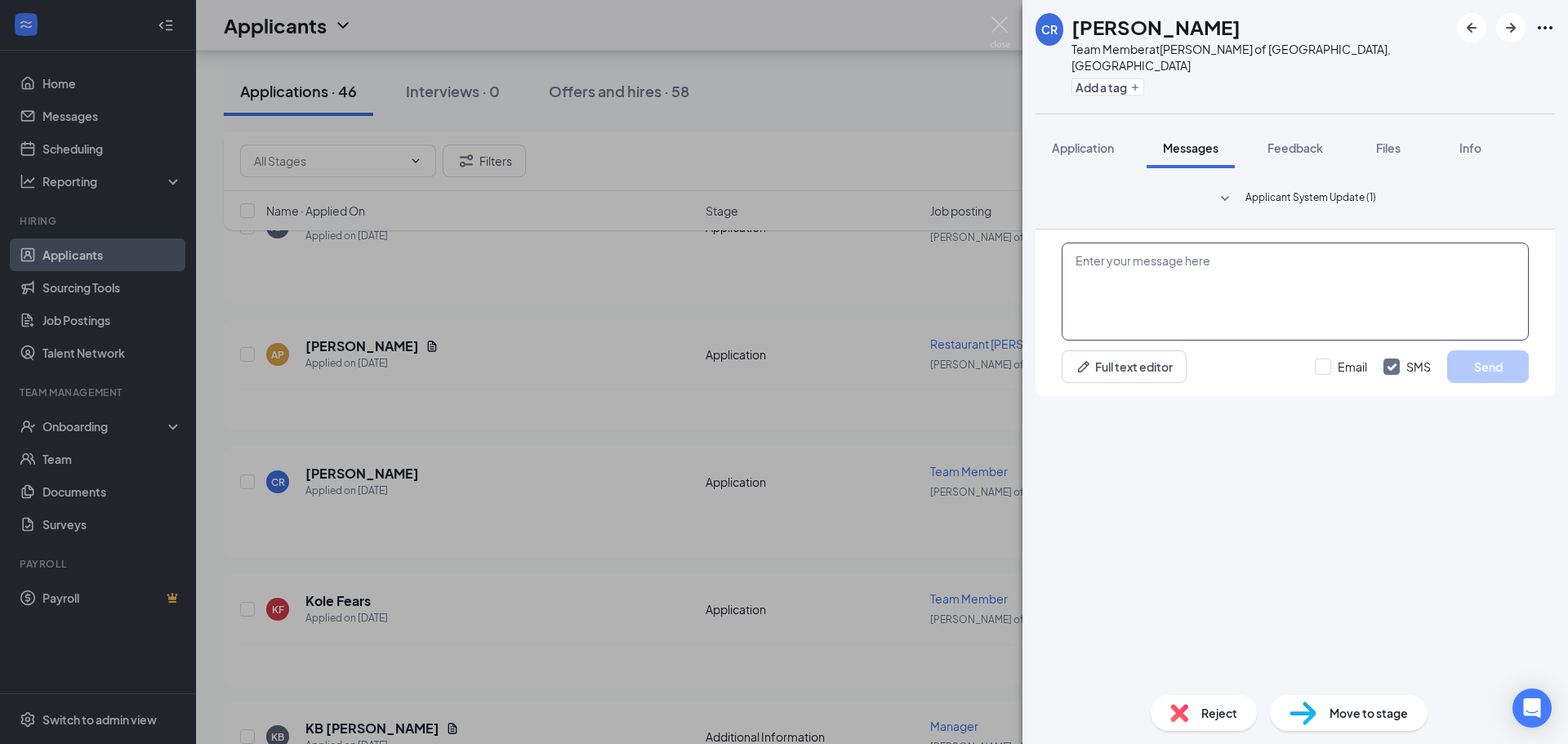
paste textarea "Hi Michael, Thanks for your application submission with Morris Culvers! We'd li…"
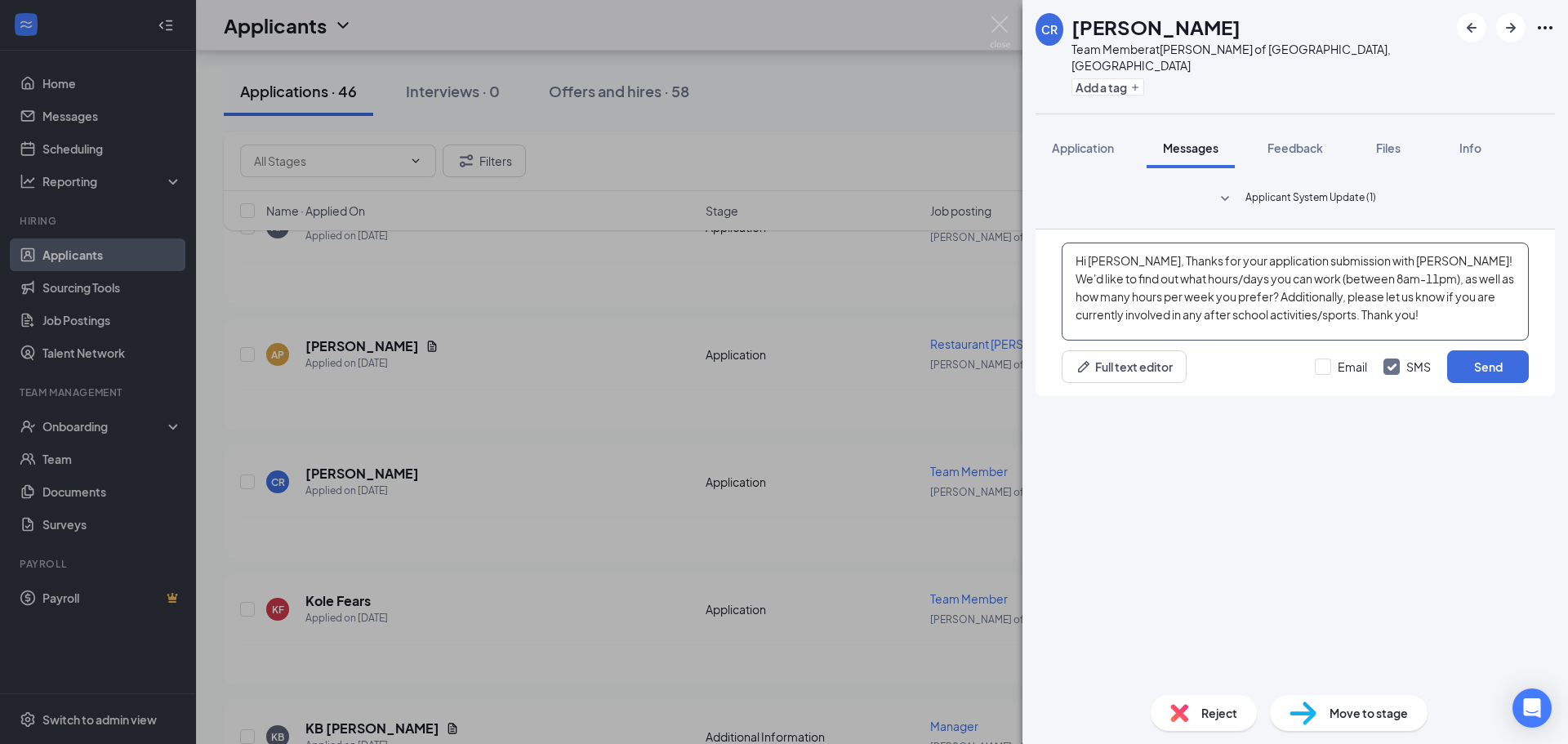
drag, startPoint x: 1134, startPoint y: 547, endPoint x: 1093, endPoint y: 539, distance: 41.8
click at [1093, 341] on textarea "Hi Michael, Thanks for your application submission with Morris Culvers! We'd li…" at bounding box center [1295, 291] width 467 height 98
drag, startPoint x: 1430, startPoint y: 548, endPoint x: 1396, endPoint y: 548, distance: 34.0
click at [1396, 341] on textarea "Hi Christopher, Thanks for your application submission with Morris Culvers! We'…" at bounding box center [1295, 291] width 467 height 98
type textarea "Hi Christopher, Thanks for your application submission with Plainfield Culvers!…"
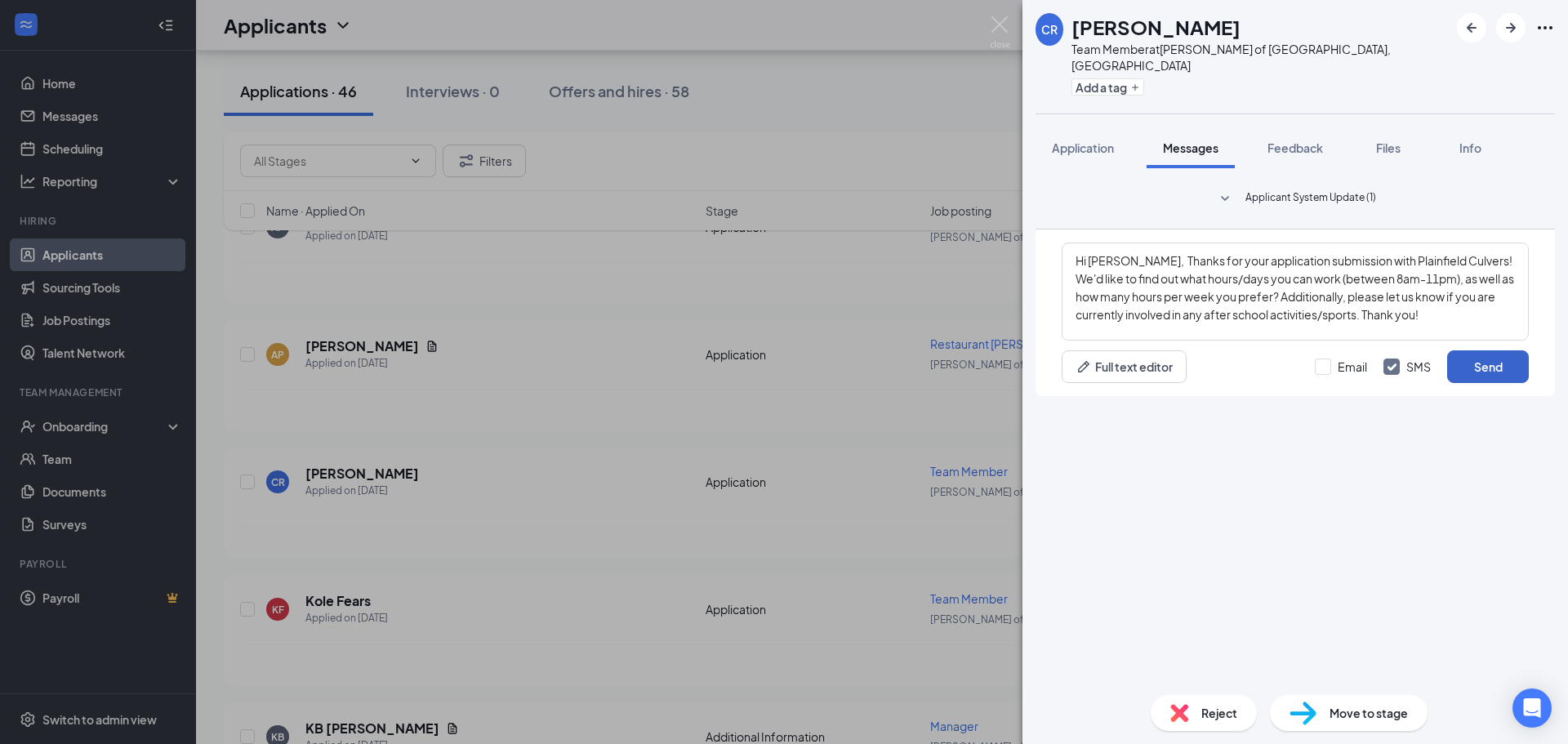
click at [1483, 383] on button "Send" at bounding box center [1488, 366] width 82 height 32
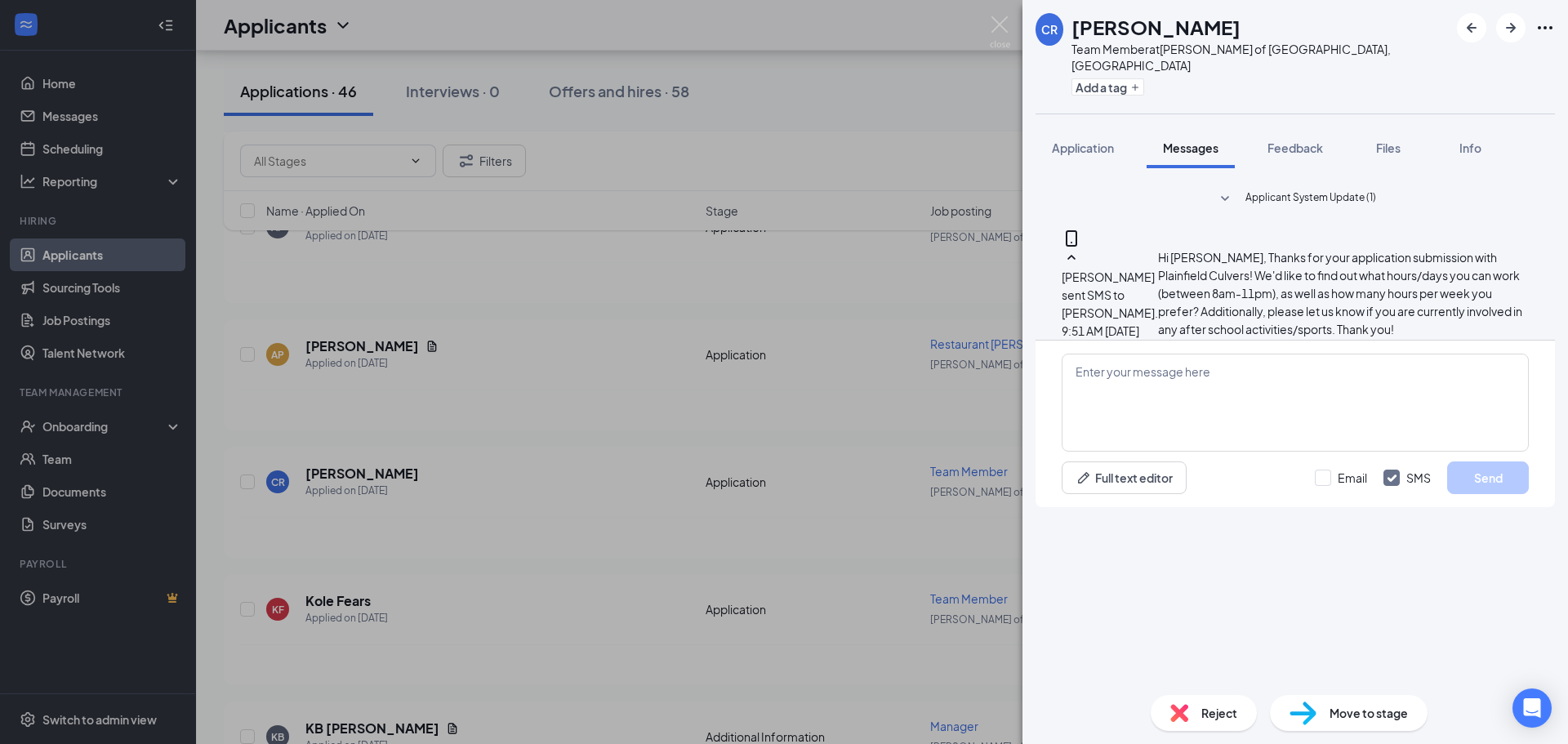
click at [561, 602] on div "CR Christopher Rice Team Member at Culver's of Plainfield, IL Add a tag Applica…" at bounding box center [784, 372] width 1568 height 744
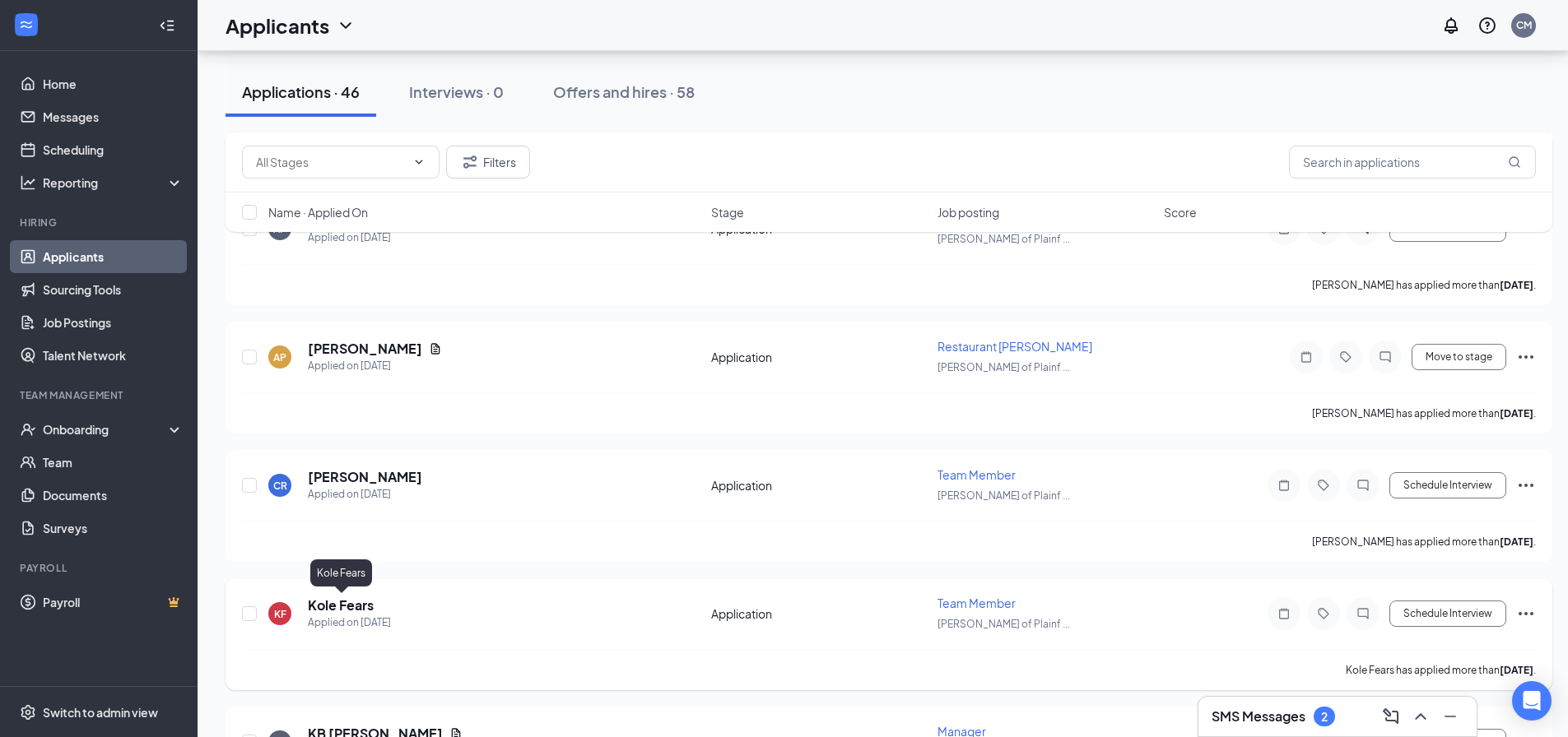
click at [343, 609] on h5 "Kole Fears" at bounding box center [340, 605] width 66 height 18
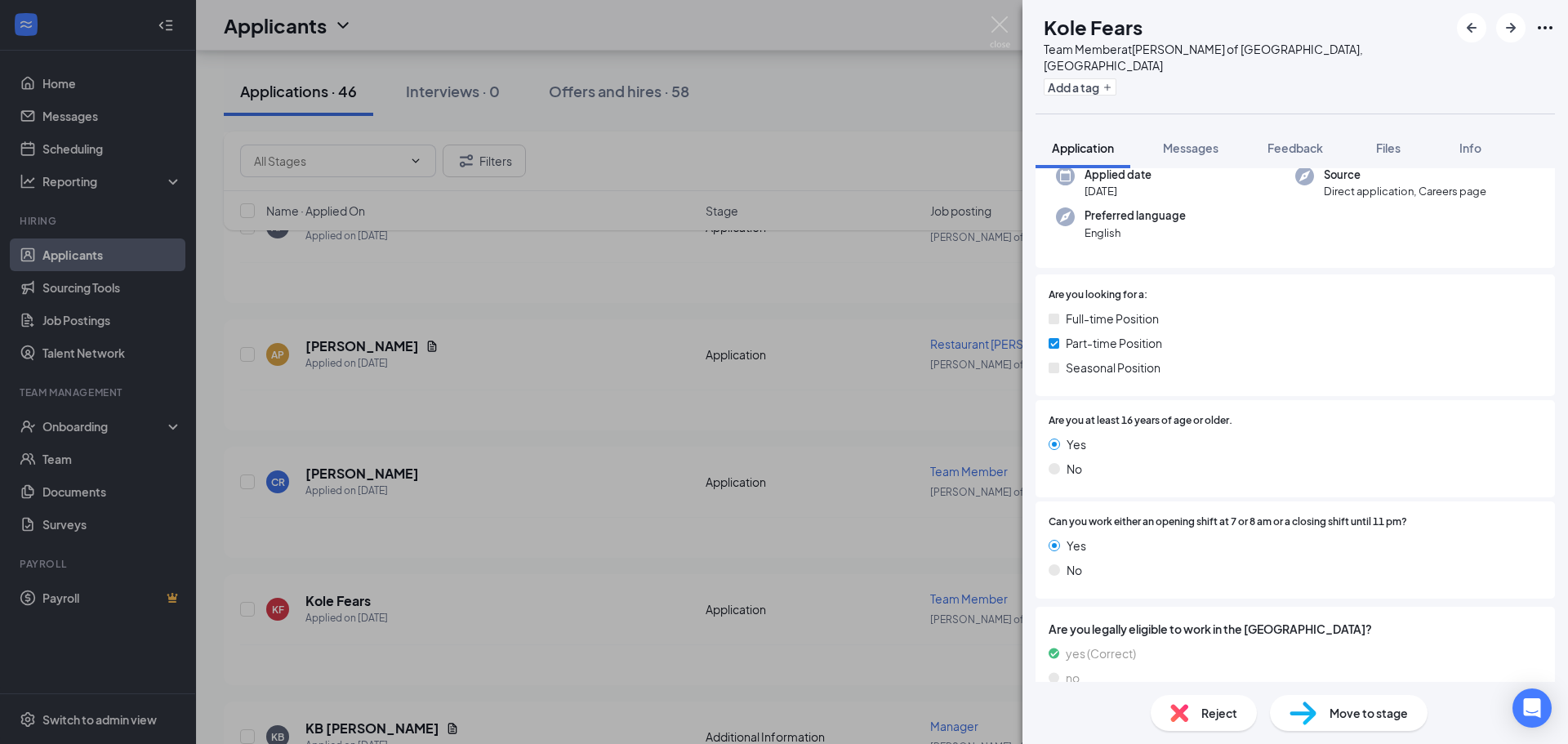
scroll to position [139, 0]
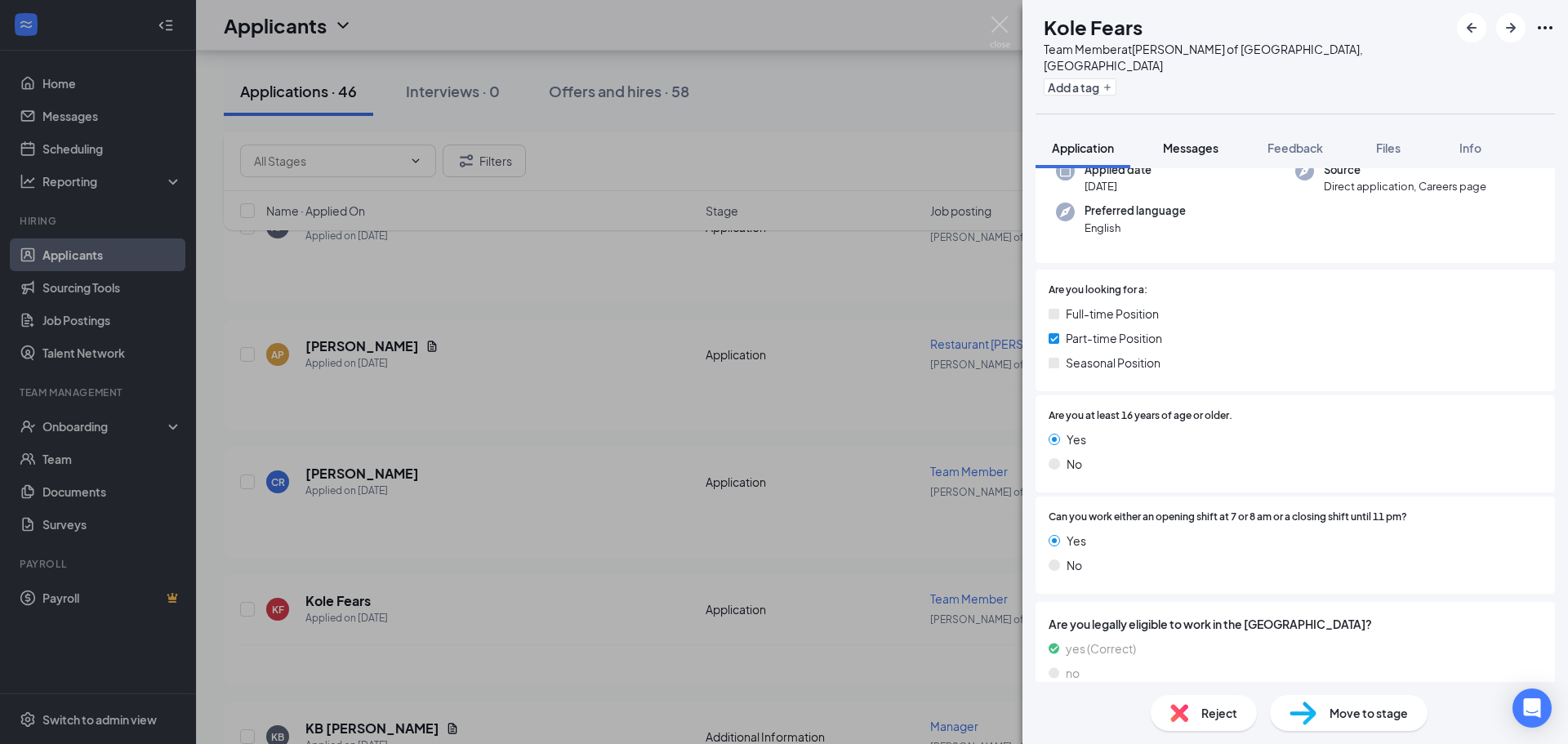
click at [1200, 140] on span "Messages" at bounding box center [1190, 147] width 55 height 14
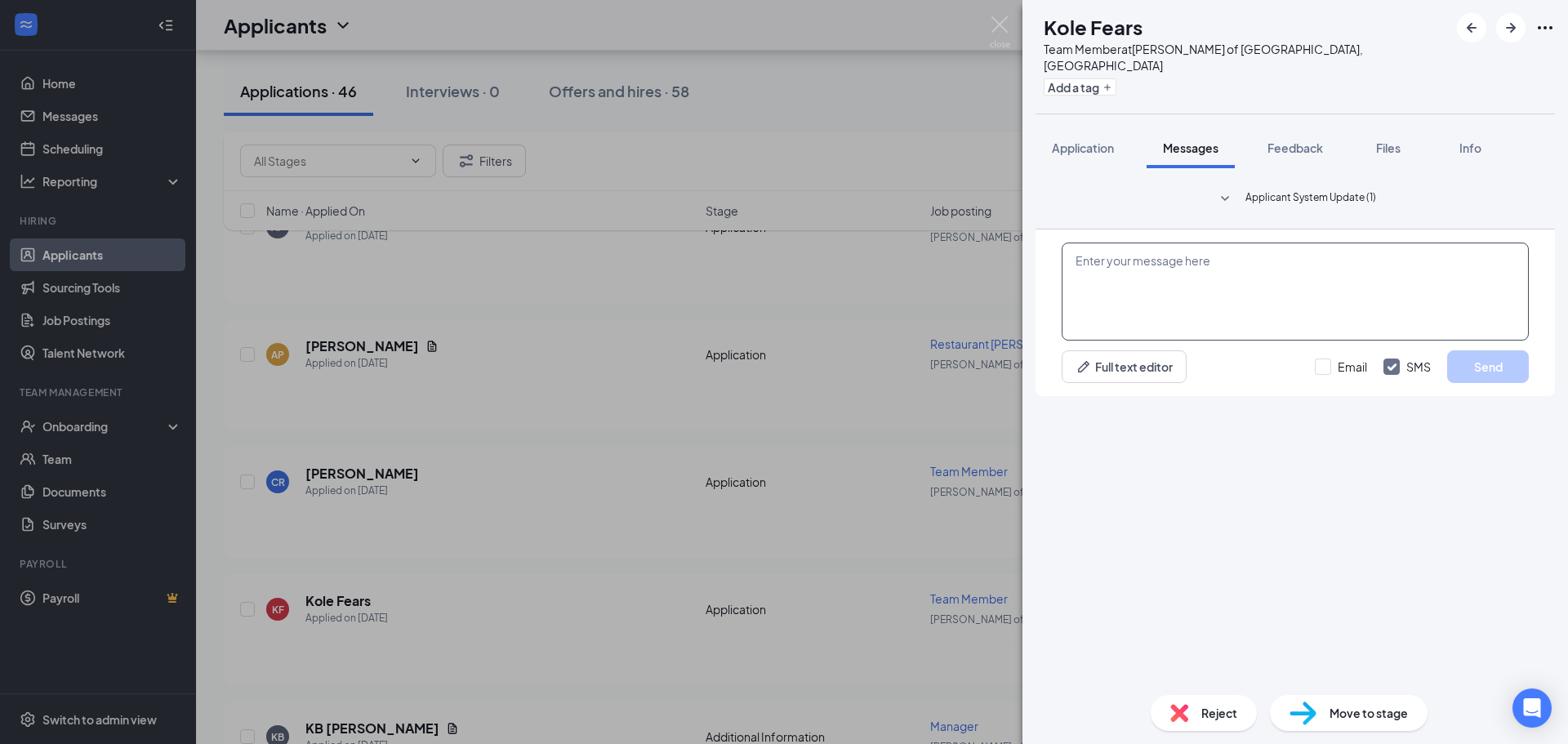
paste textarea "Hi Michael, Thanks for your application submission with Morris Culvers! We'd li…"
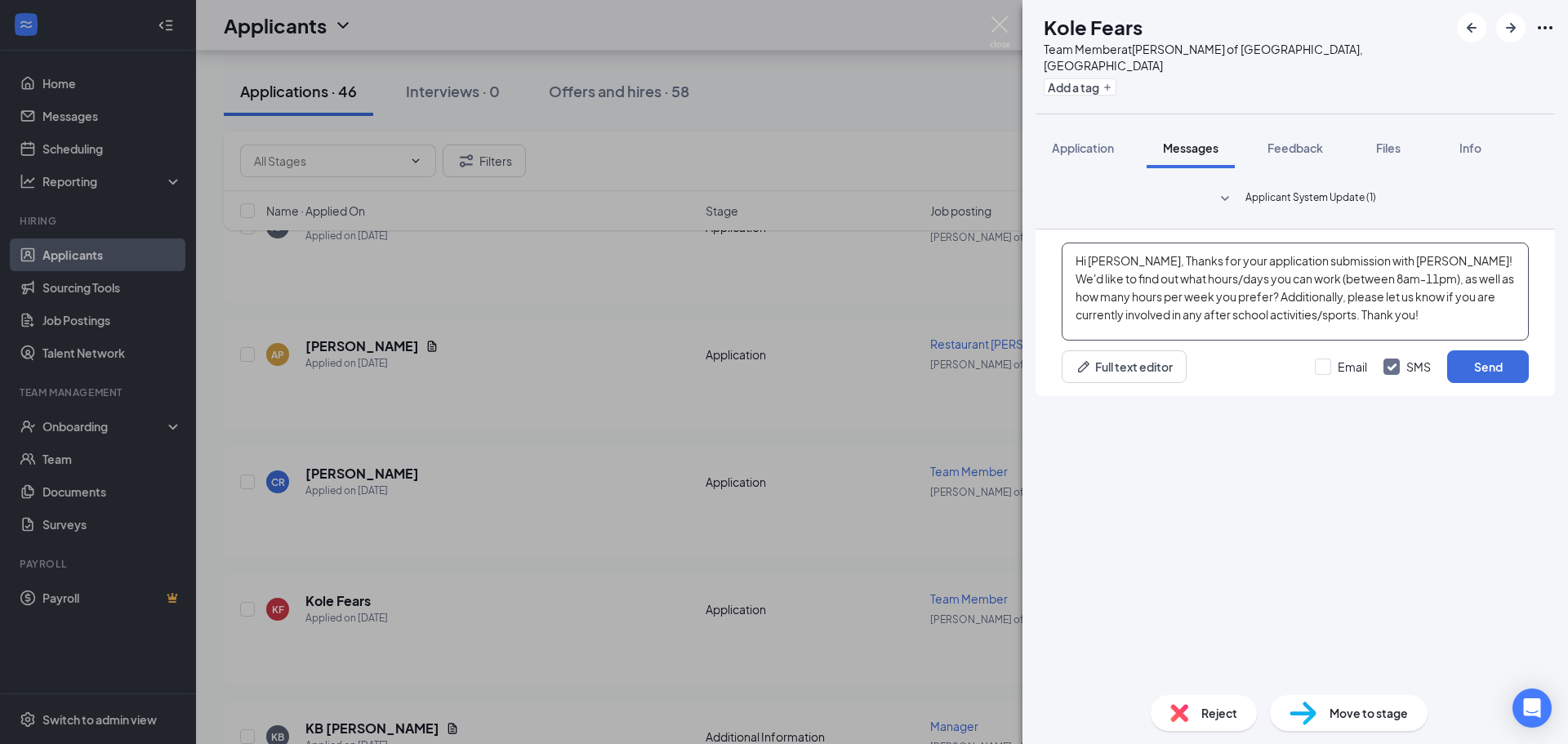
drag, startPoint x: 1132, startPoint y: 550, endPoint x: 1090, endPoint y: 543, distance: 42.6
click at [1090, 341] on textarea "Hi Michael, Thanks for your application submission with Morris Culvers! We'd li…" at bounding box center [1295, 291] width 467 height 98
drag, startPoint x: 1383, startPoint y: 548, endPoint x: 1353, endPoint y: 548, distance: 30.0
click at [1353, 341] on textarea "Hi Kole, Thanks for your application submission with Morris Culvers! We'd like …" at bounding box center [1295, 291] width 467 height 98
type textarea "Hi Kole, Thanks for your application submission with Plainfield Culvers! We'd l…"
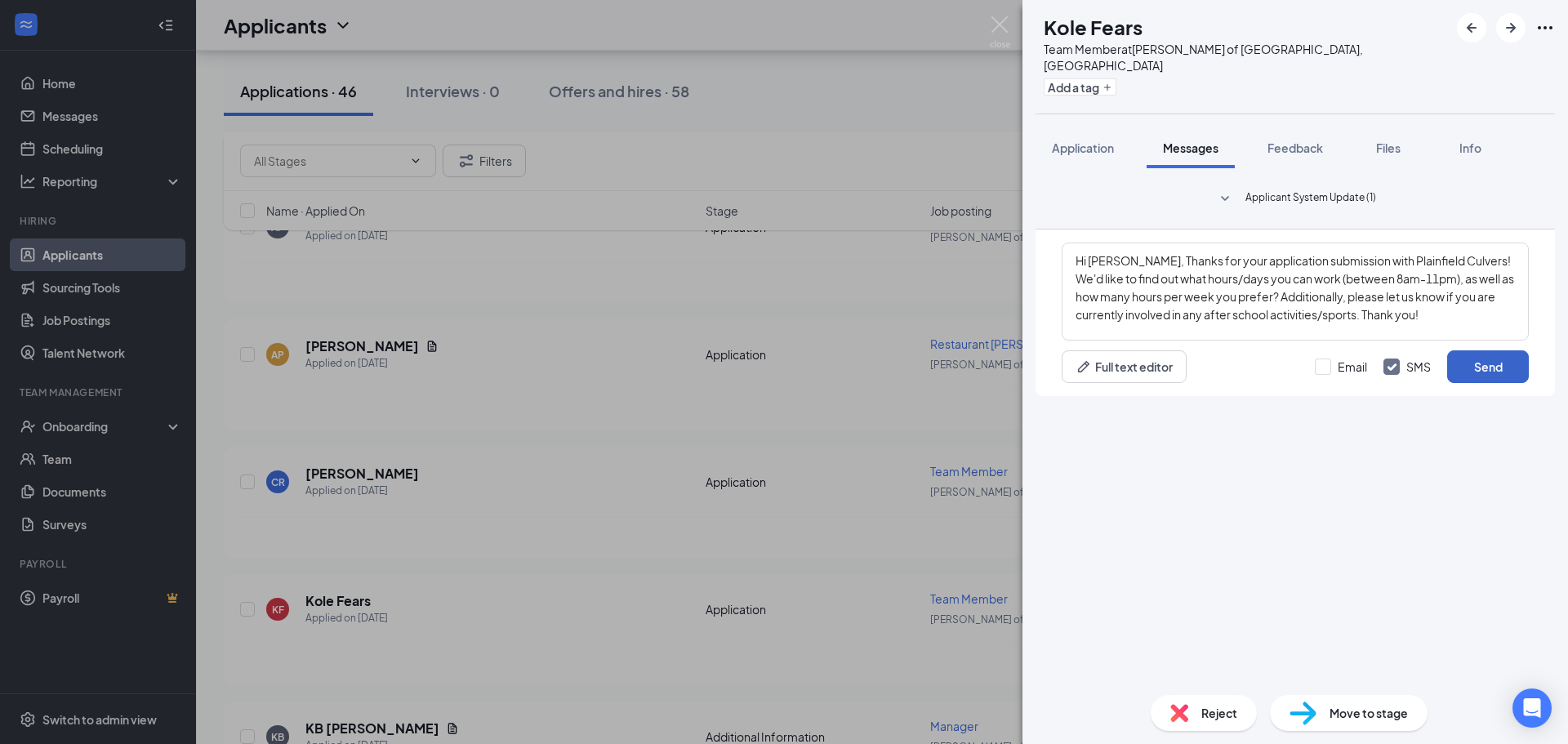
click at [1493, 383] on button "Send" at bounding box center [1488, 366] width 82 height 32
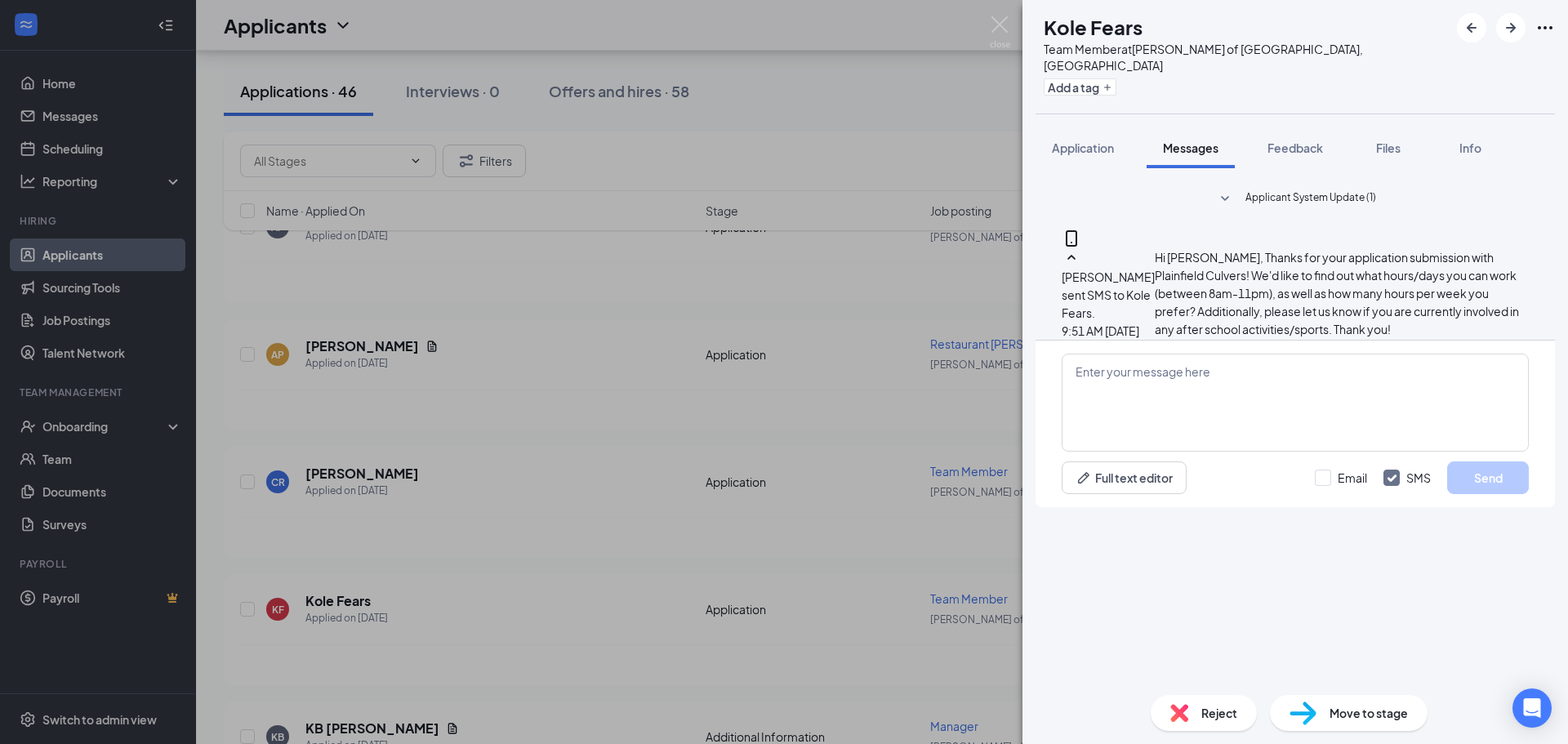
click at [590, 520] on div "KF Kole Fears Team Member at Culver's of Plainfield, IL Add a tag Application M…" at bounding box center [784, 372] width 1568 height 744
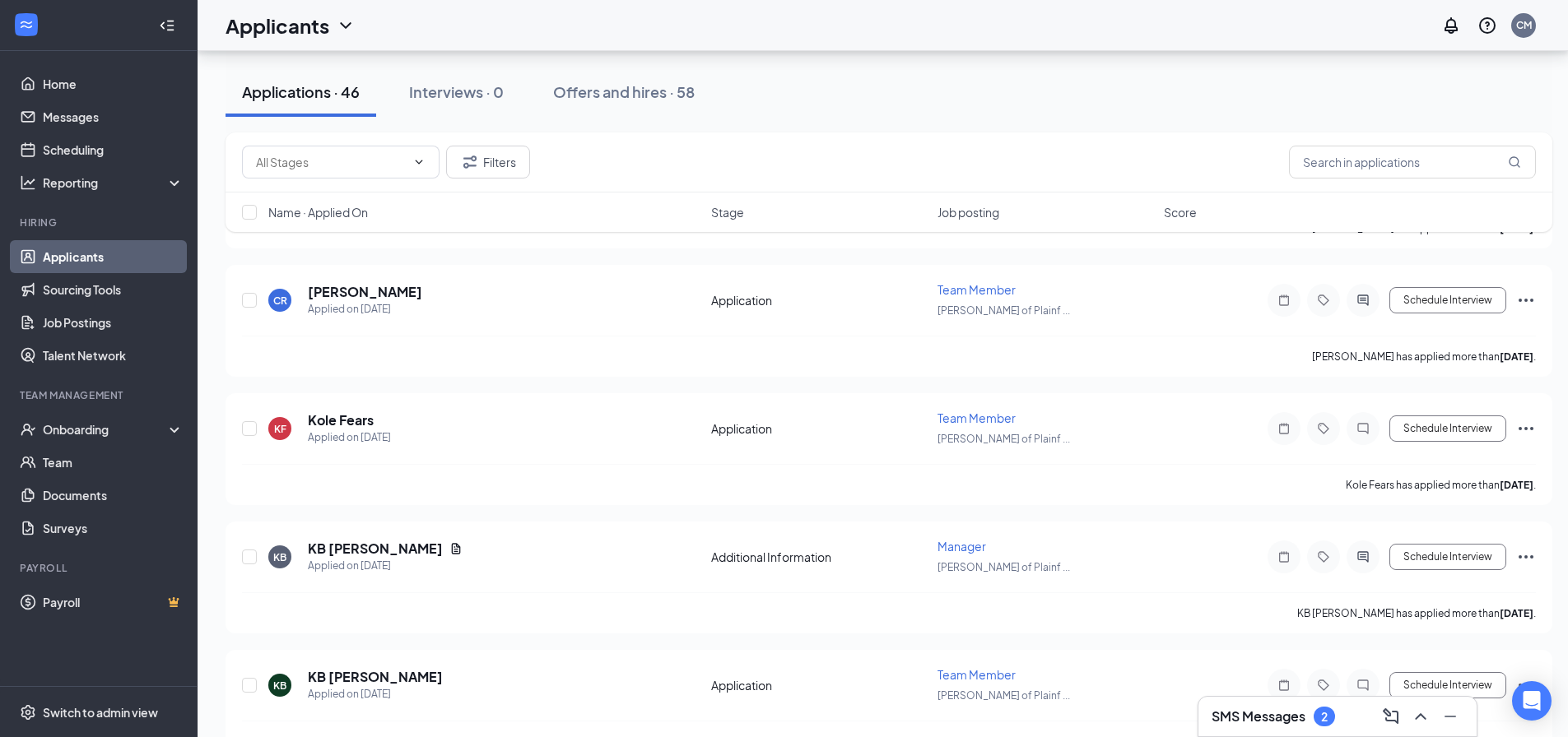
scroll to position [3291, 0]
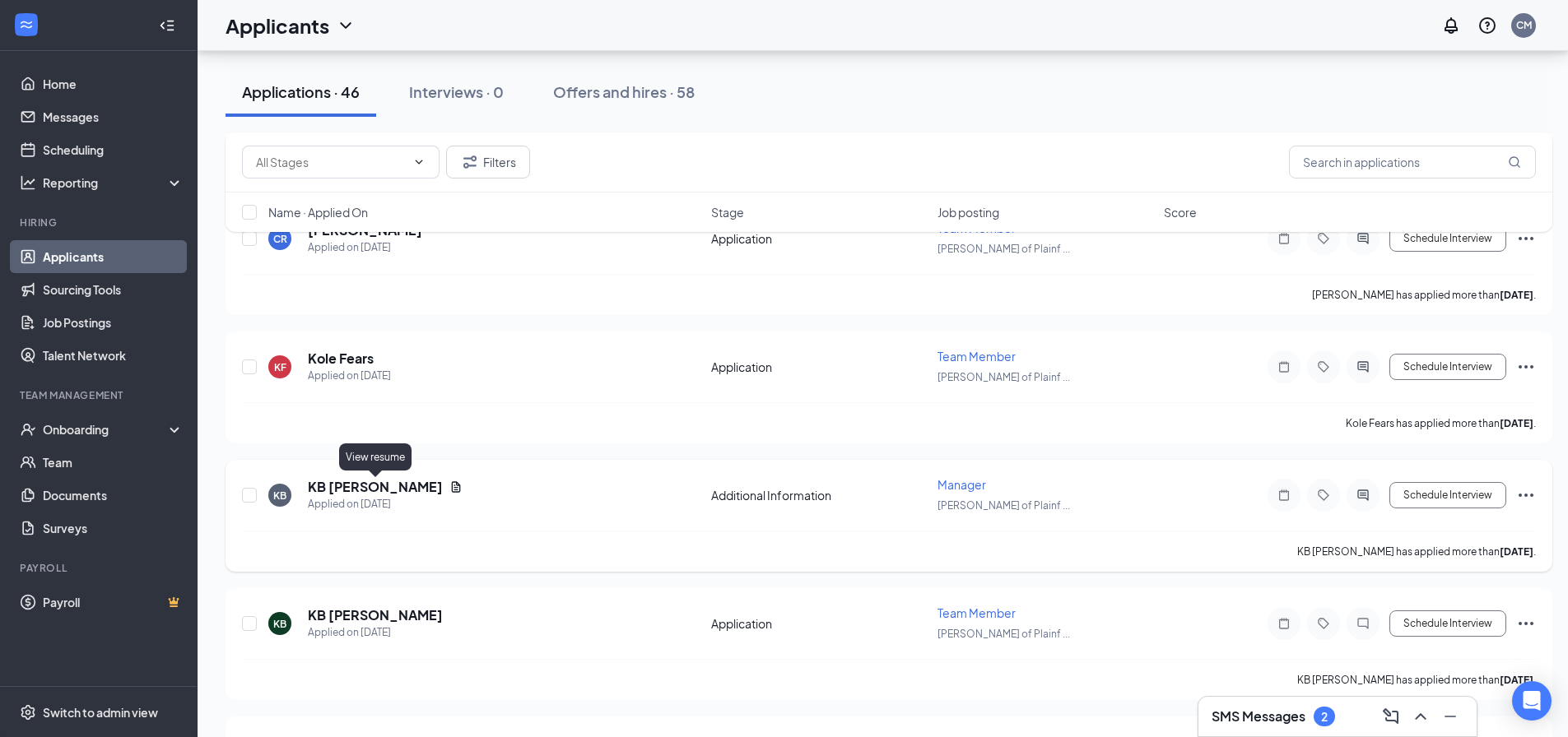
click at [452, 486] on icon "Document" at bounding box center [456, 486] width 9 height 11
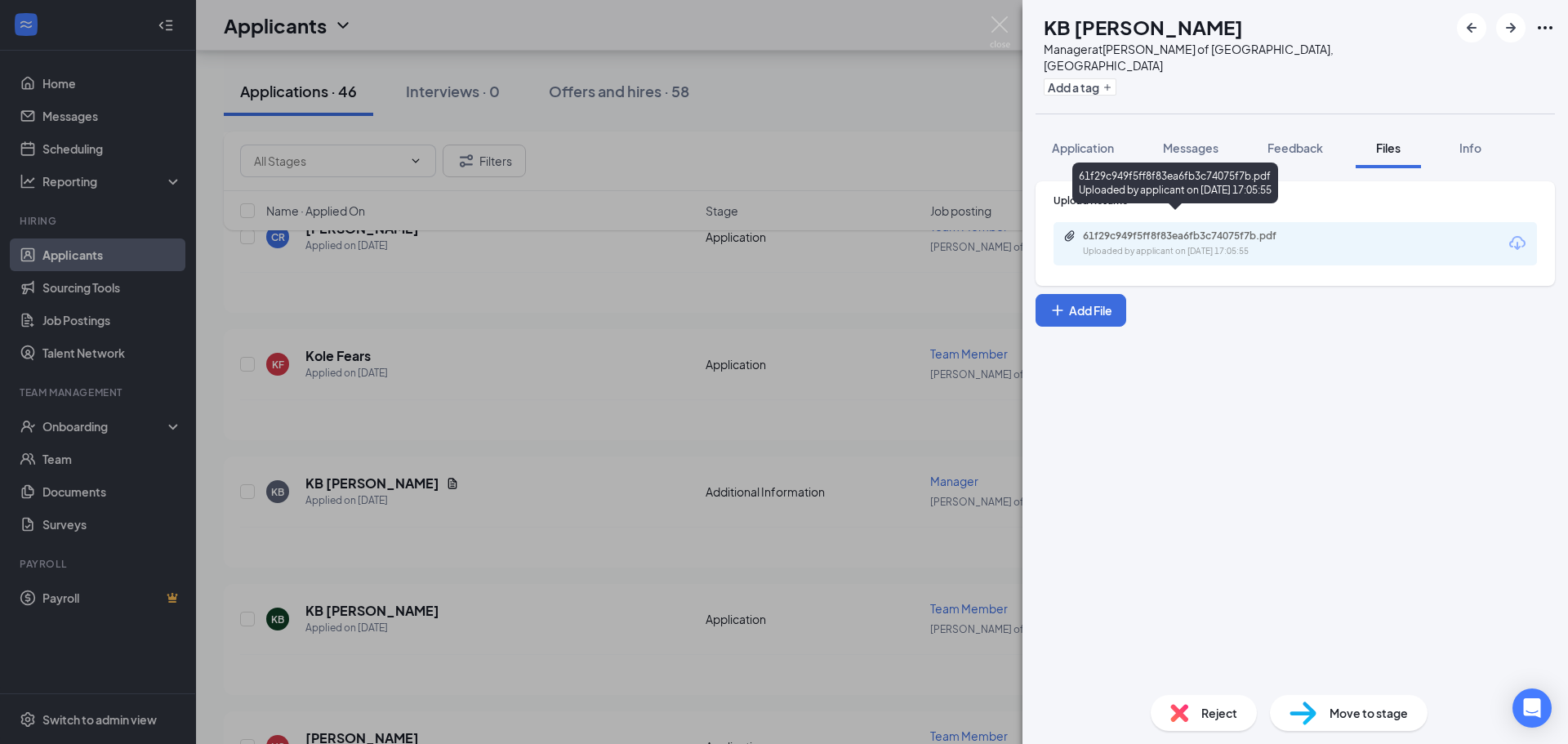
click at [1282, 230] on div "61f29c949f5ff8f83ea6fb3c74075f7b.pdf" at bounding box center [1197, 237] width 229 height 13
click at [1213, 140] on span "Messages" at bounding box center [1190, 147] width 55 height 14
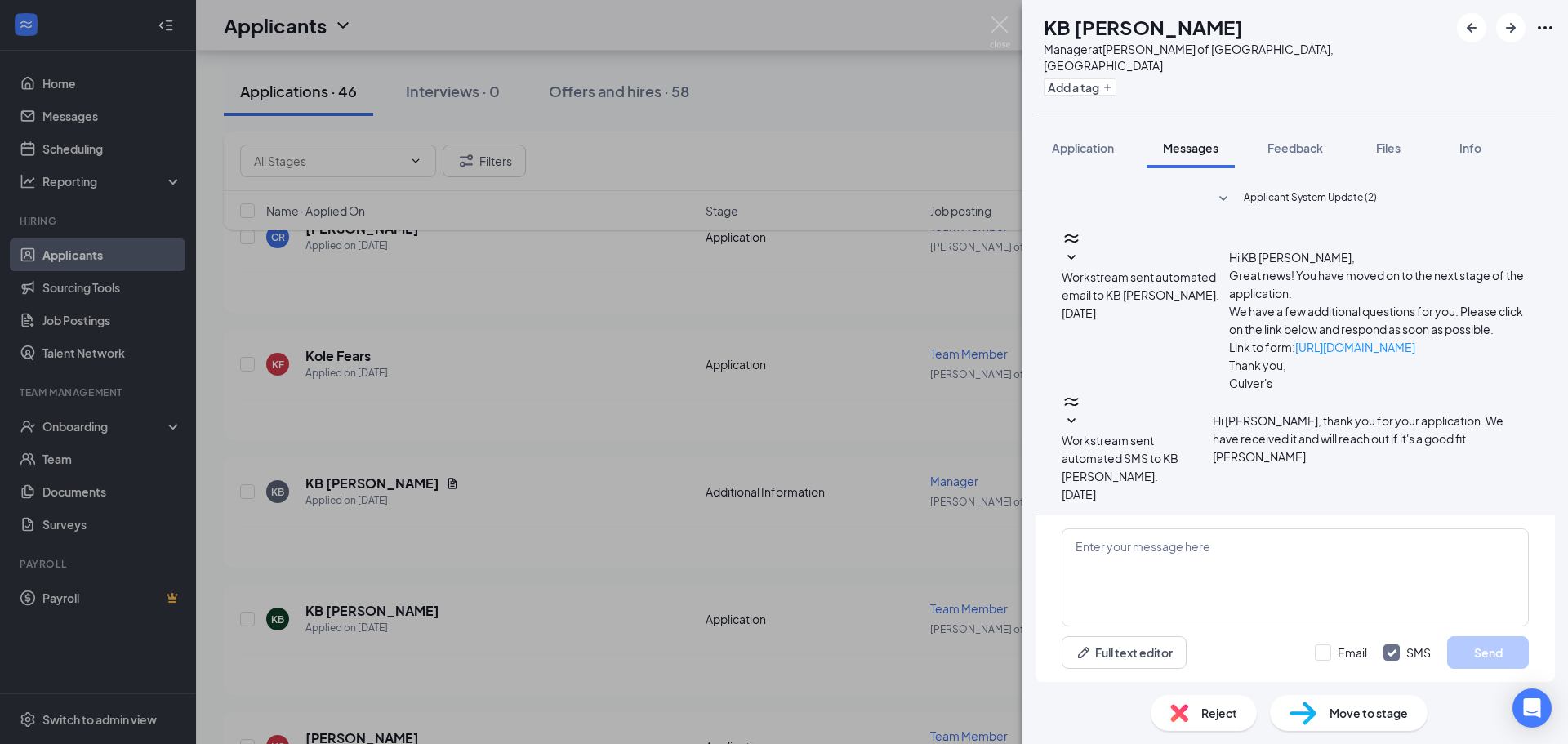
click at [1231, 703] on div "Reject" at bounding box center [1204, 713] width 106 height 36
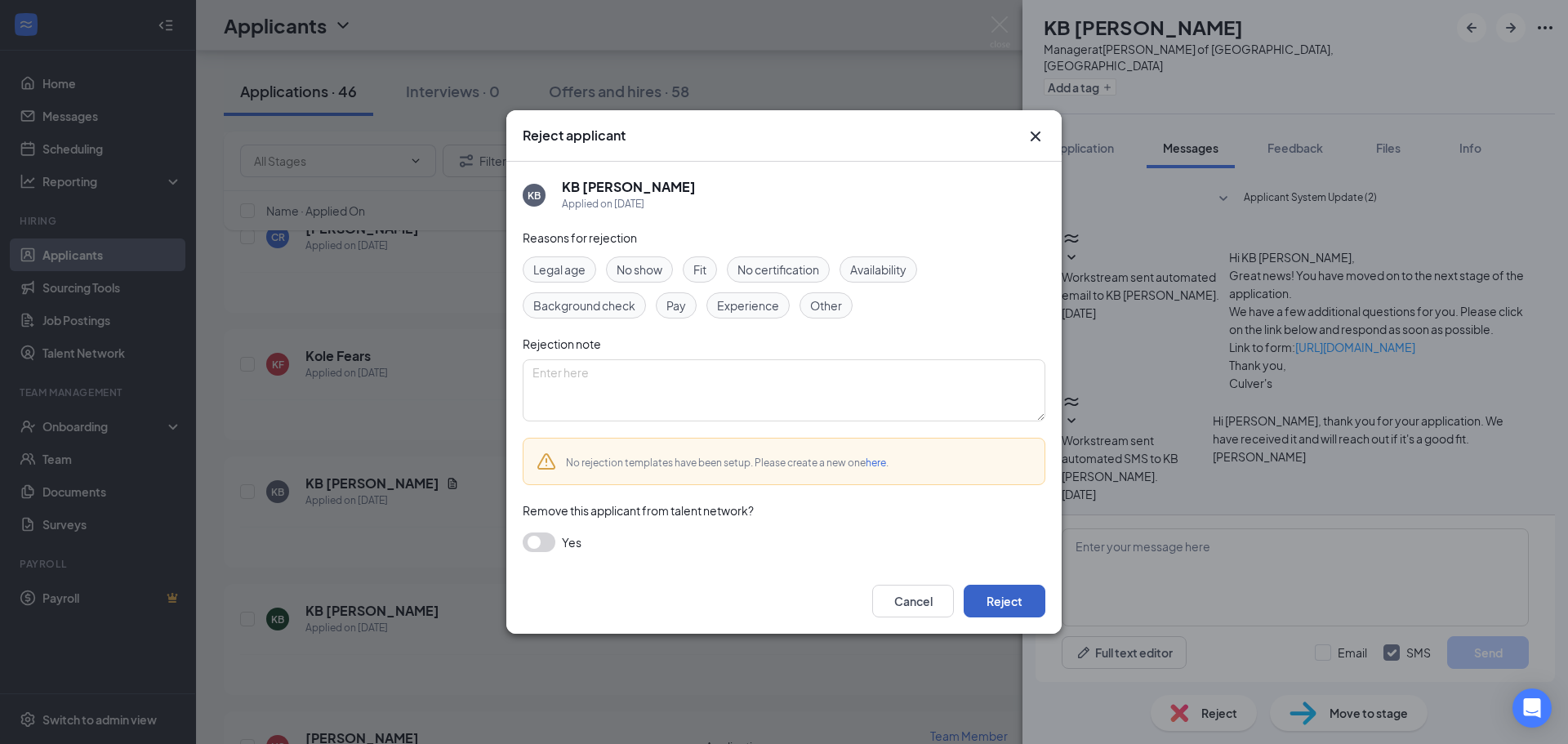
drag, startPoint x: 1043, startPoint y: 608, endPoint x: 1035, endPoint y: 608, distance: 8.0
click at [1042, 608] on button "Reject" at bounding box center [1004, 601] width 82 height 32
click at [1015, 603] on button "button" at bounding box center [1004, 601] width 82 height 32
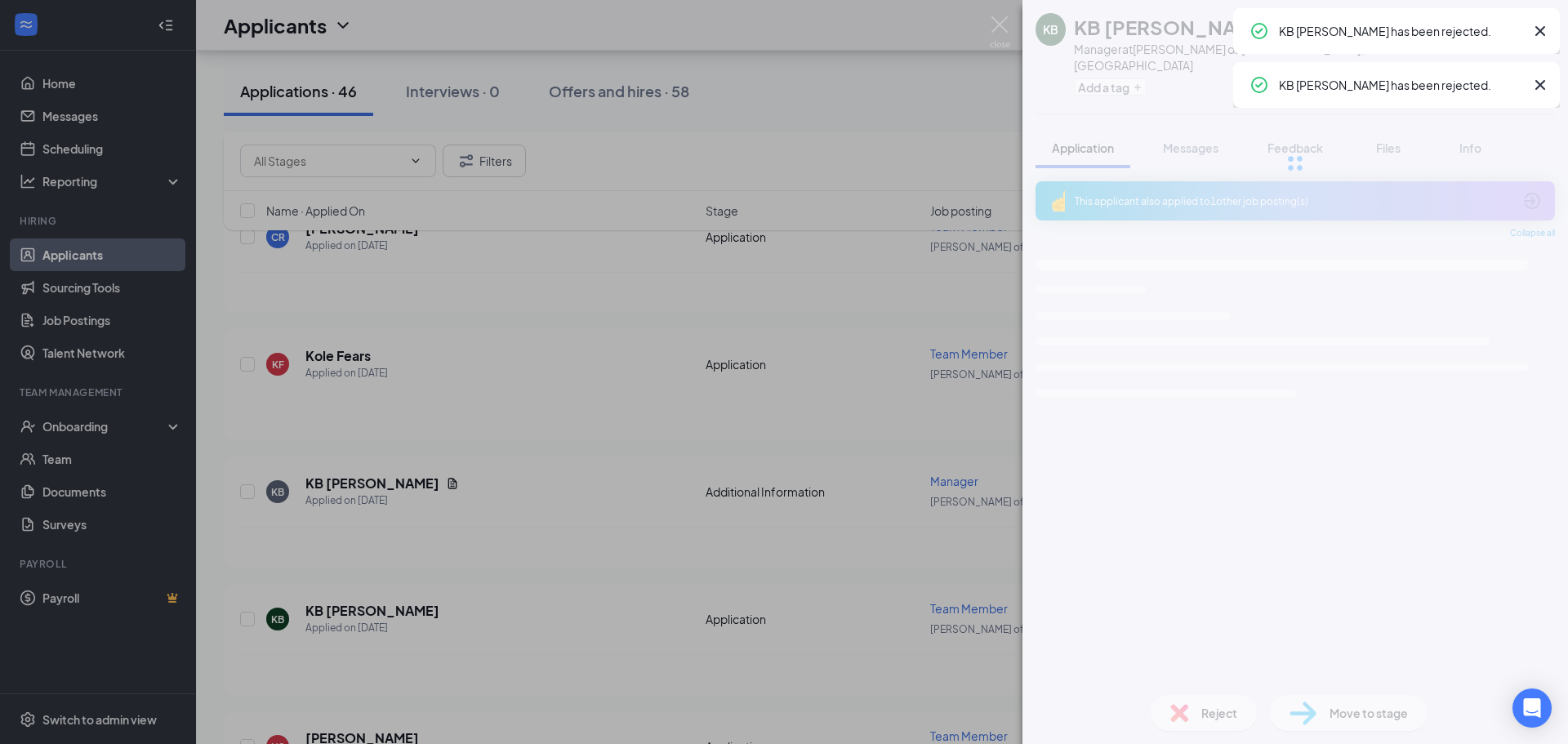
click at [598, 663] on div "KB KB Berry Manager at Culver's of Plainfield, IL Add a tag Application Message…" at bounding box center [784, 372] width 1568 height 744
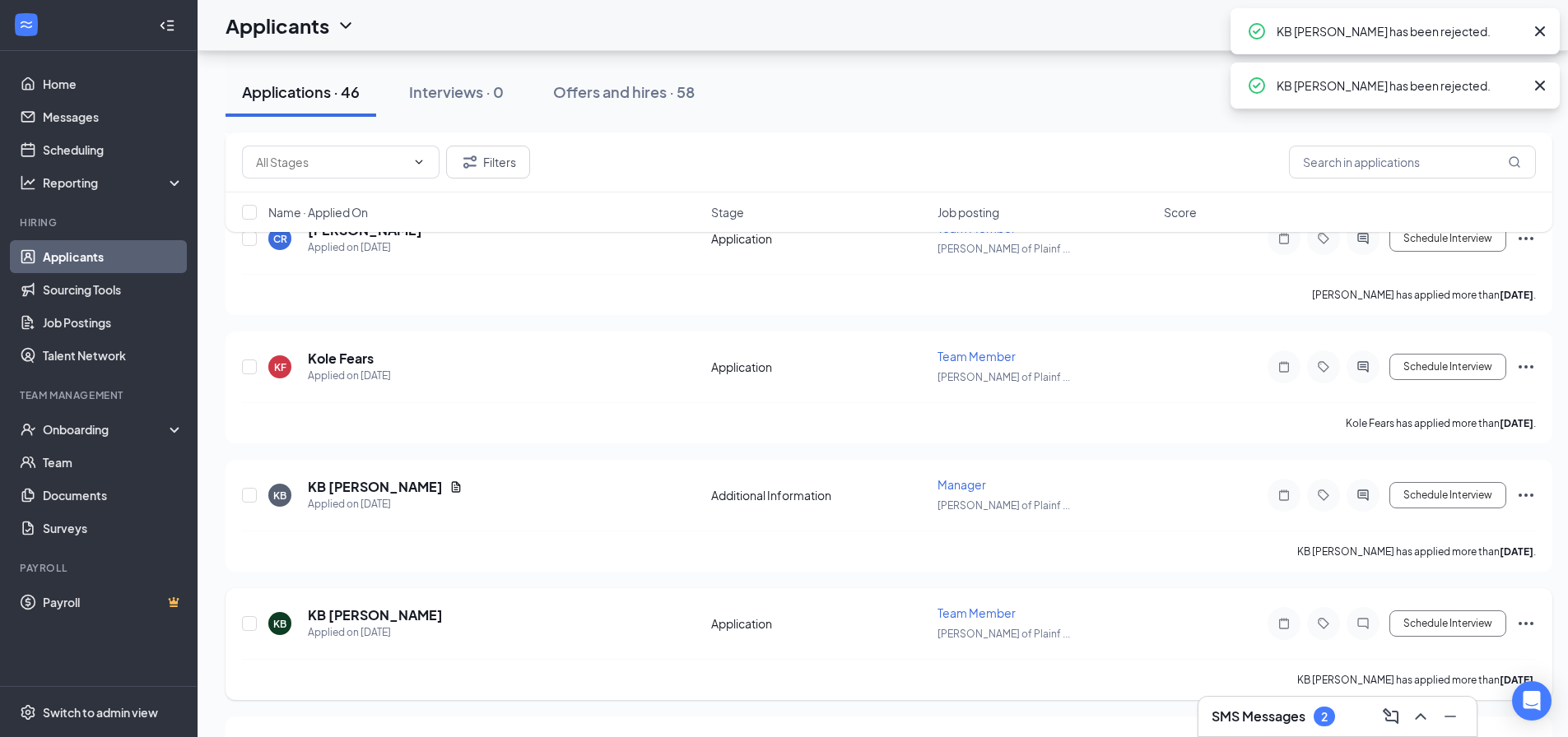
click at [1536, 616] on div "KB KB Berry Applied on Sep 9 Application Team Member Culver's of Plainf ... Sch…" at bounding box center [889, 644] width 1327 height 111
click at [1527, 619] on icon "Ellipses" at bounding box center [1526, 624] width 20 height 20
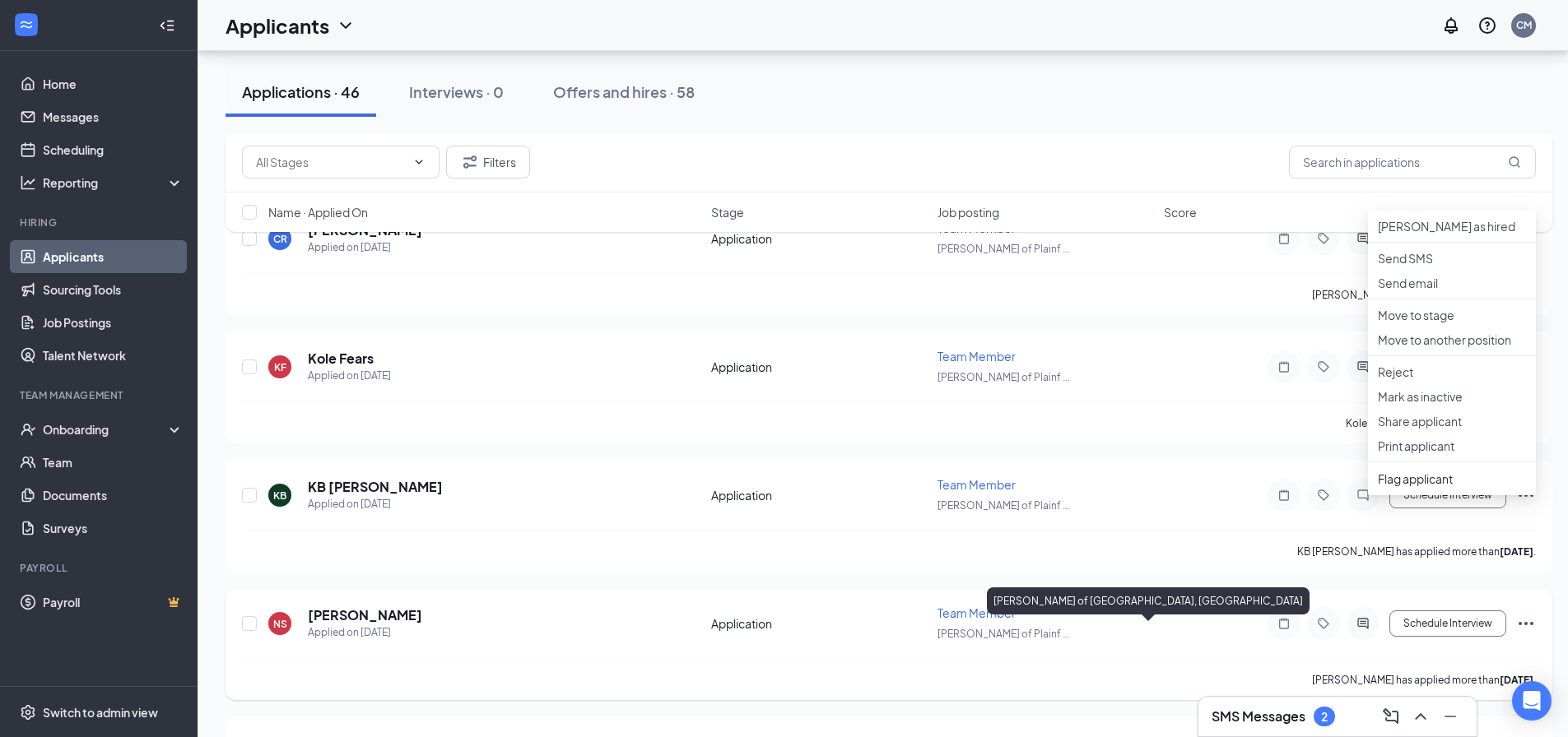
click at [660, 621] on div "NS Nathaniel Szuta Applied on Sep 9" at bounding box center [485, 624] width 433 height 35
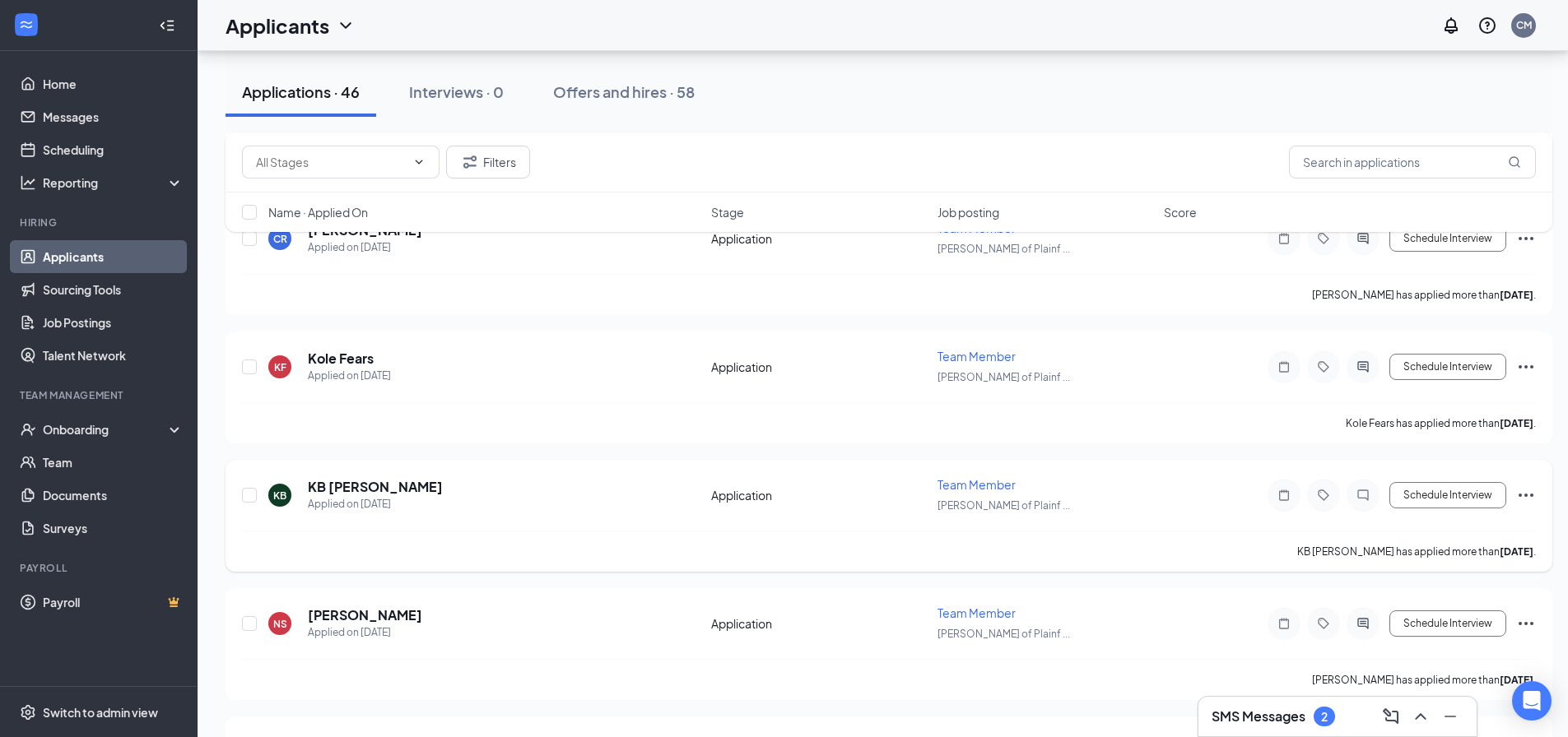
click at [1523, 492] on icon "Ellipses" at bounding box center [1526, 495] width 20 height 20
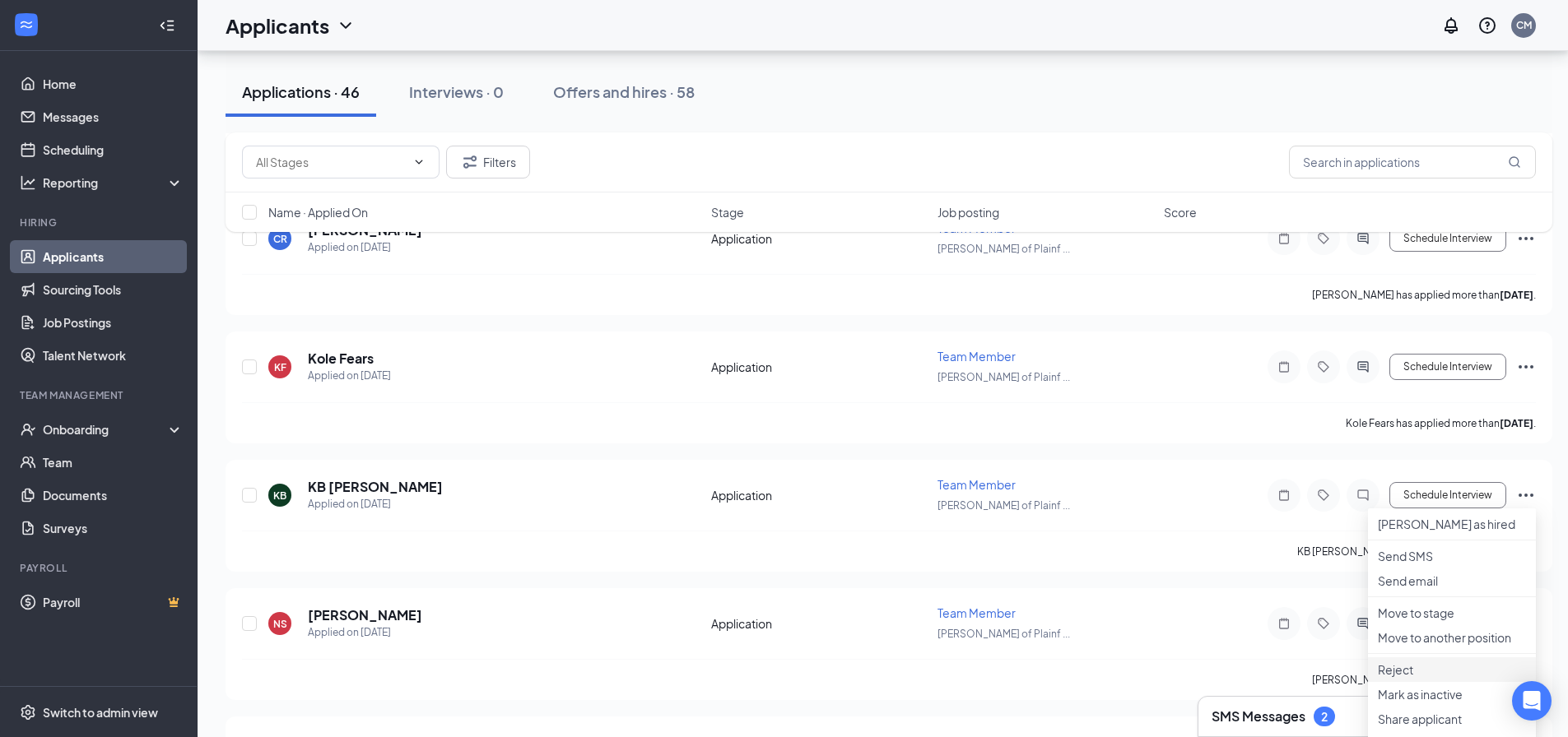
click at [1423, 678] on p "Reject" at bounding box center [1452, 669] width 148 height 16
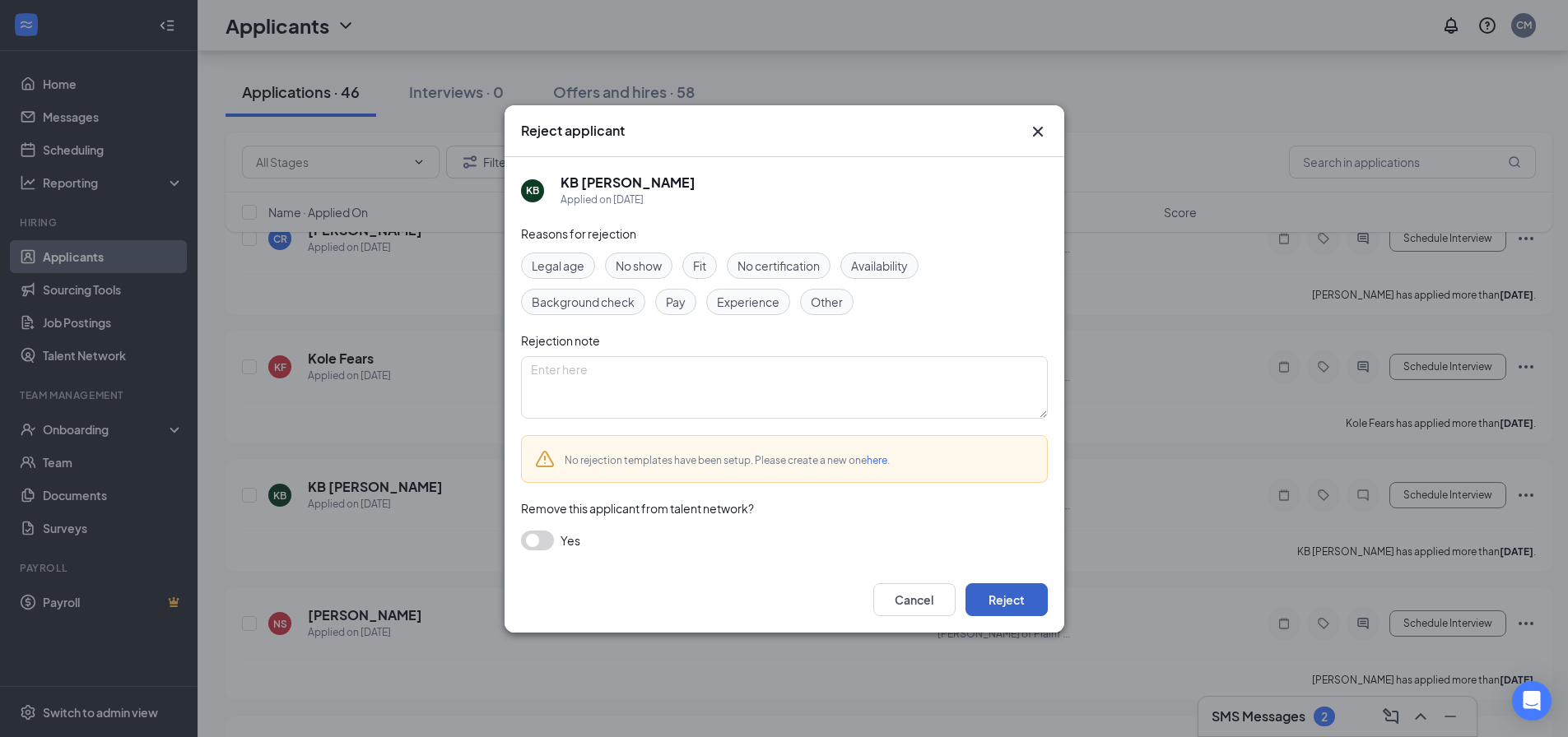
click at [1017, 593] on button "Reject" at bounding box center [1007, 600] width 83 height 33
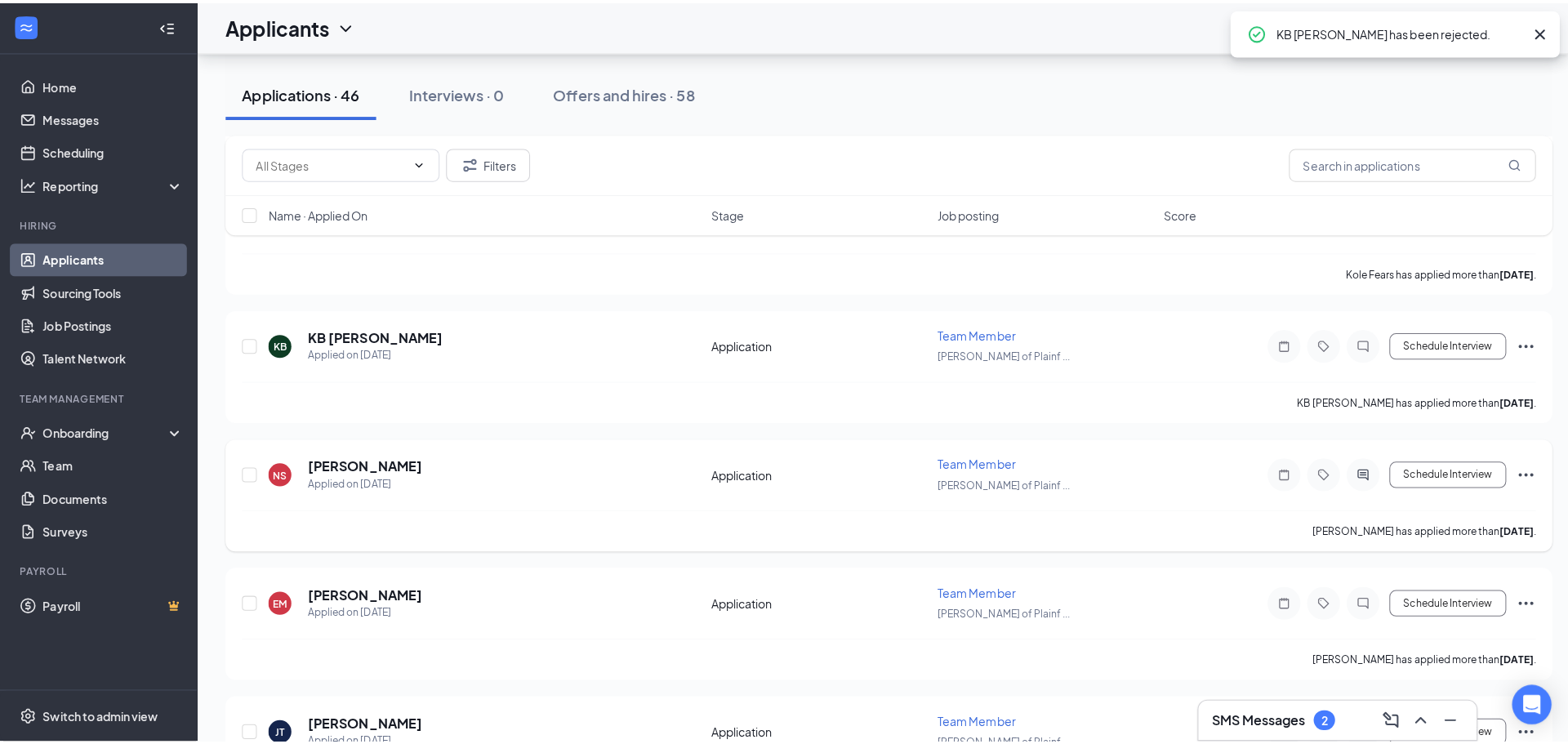
scroll to position [3430, 0]
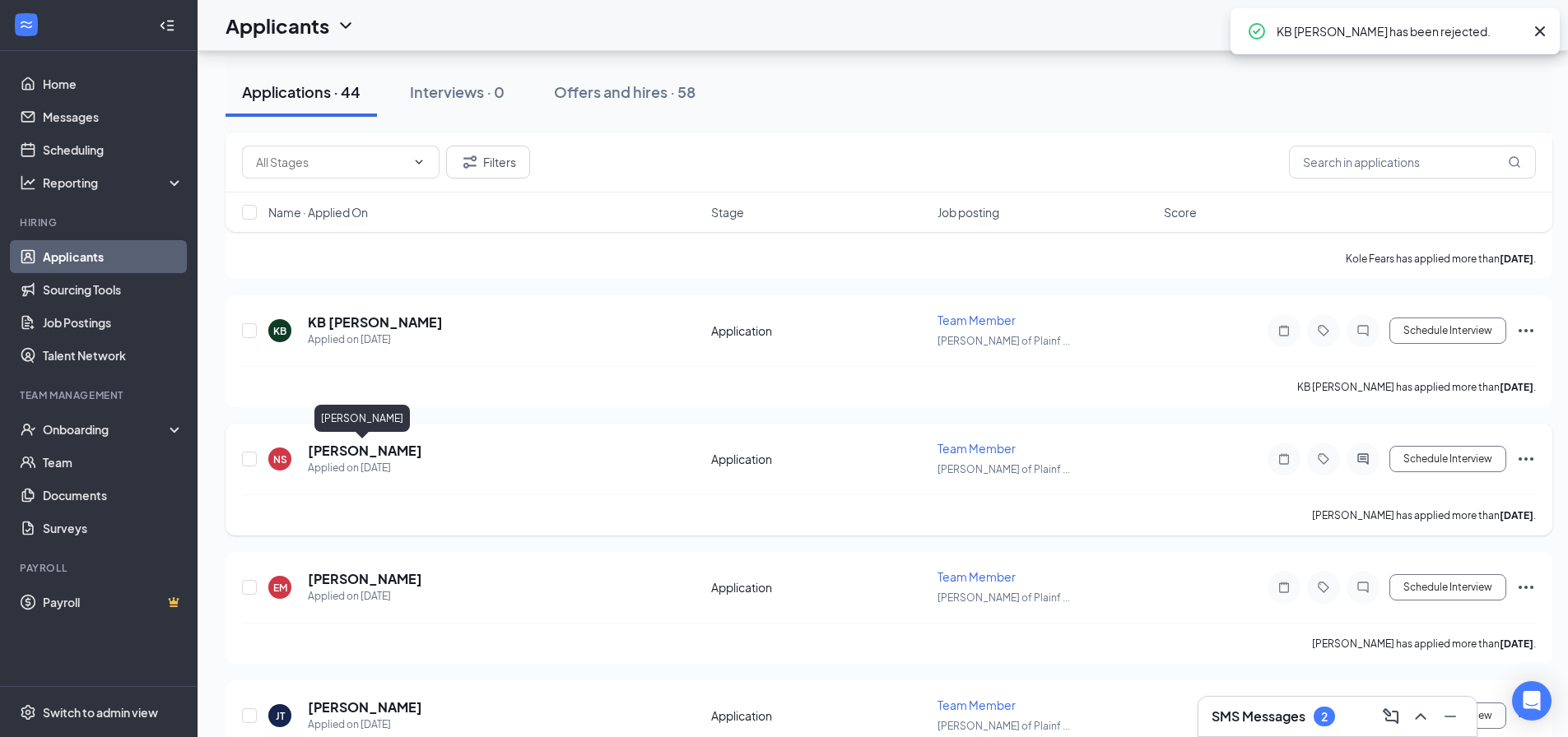
click at [386, 450] on h5 "Nathaniel Szuta" at bounding box center [364, 451] width 114 height 18
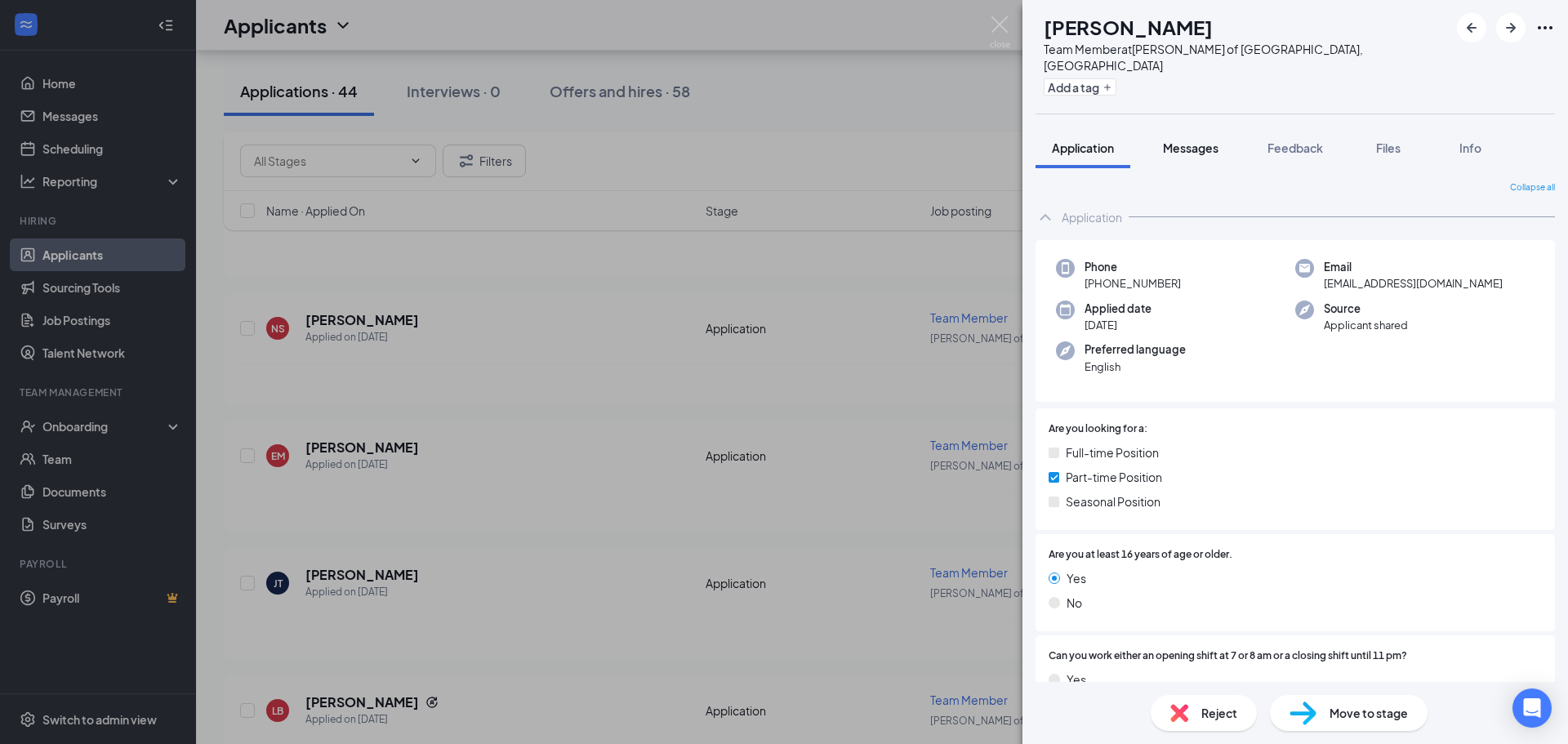
click at [1187, 140] on span "Messages" at bounding box center [1190, 147] width 55 height 14
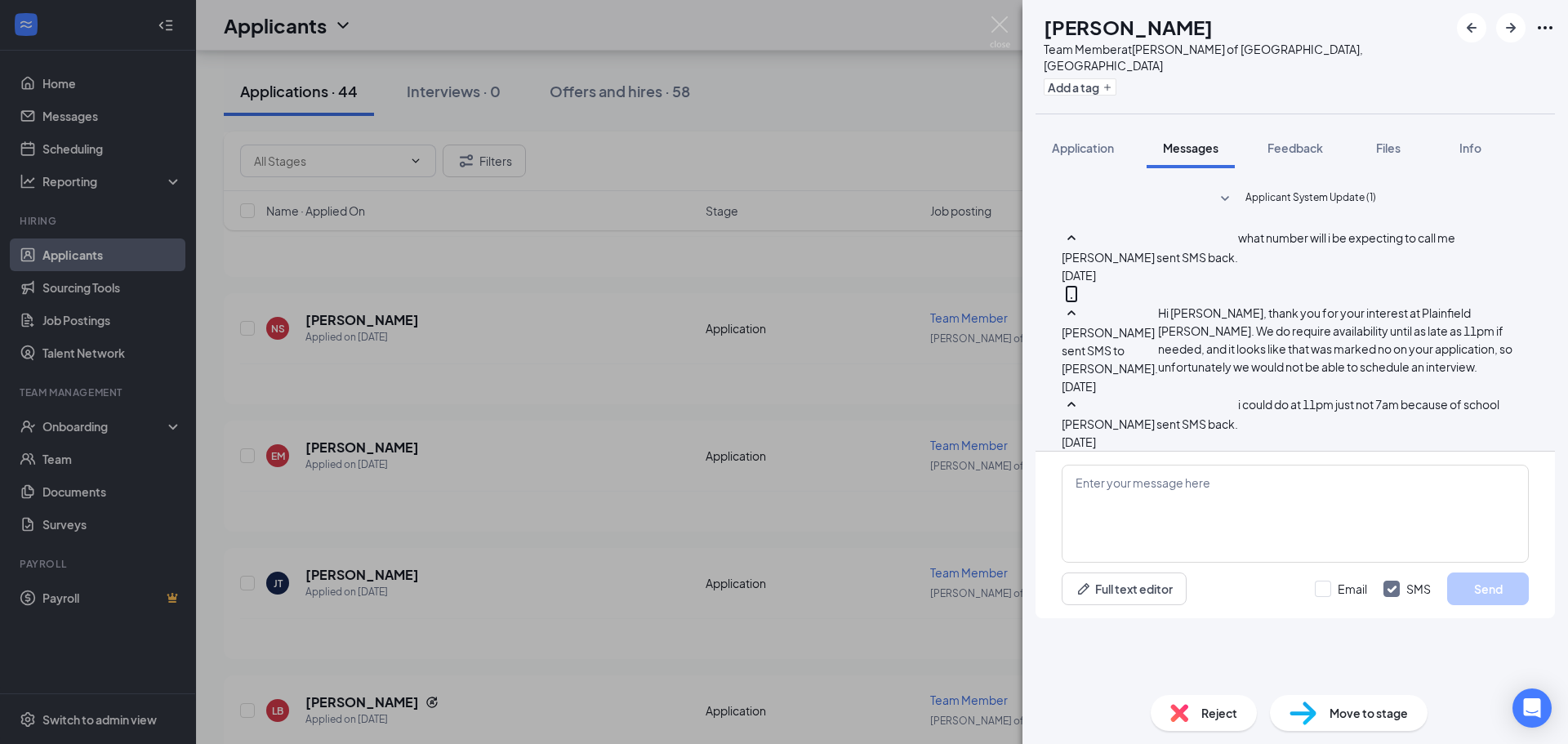
scroll to position [51, 0]
click at [1206, 717] on span "Reject" at bounding box center [1220, 713] width 36 height 18
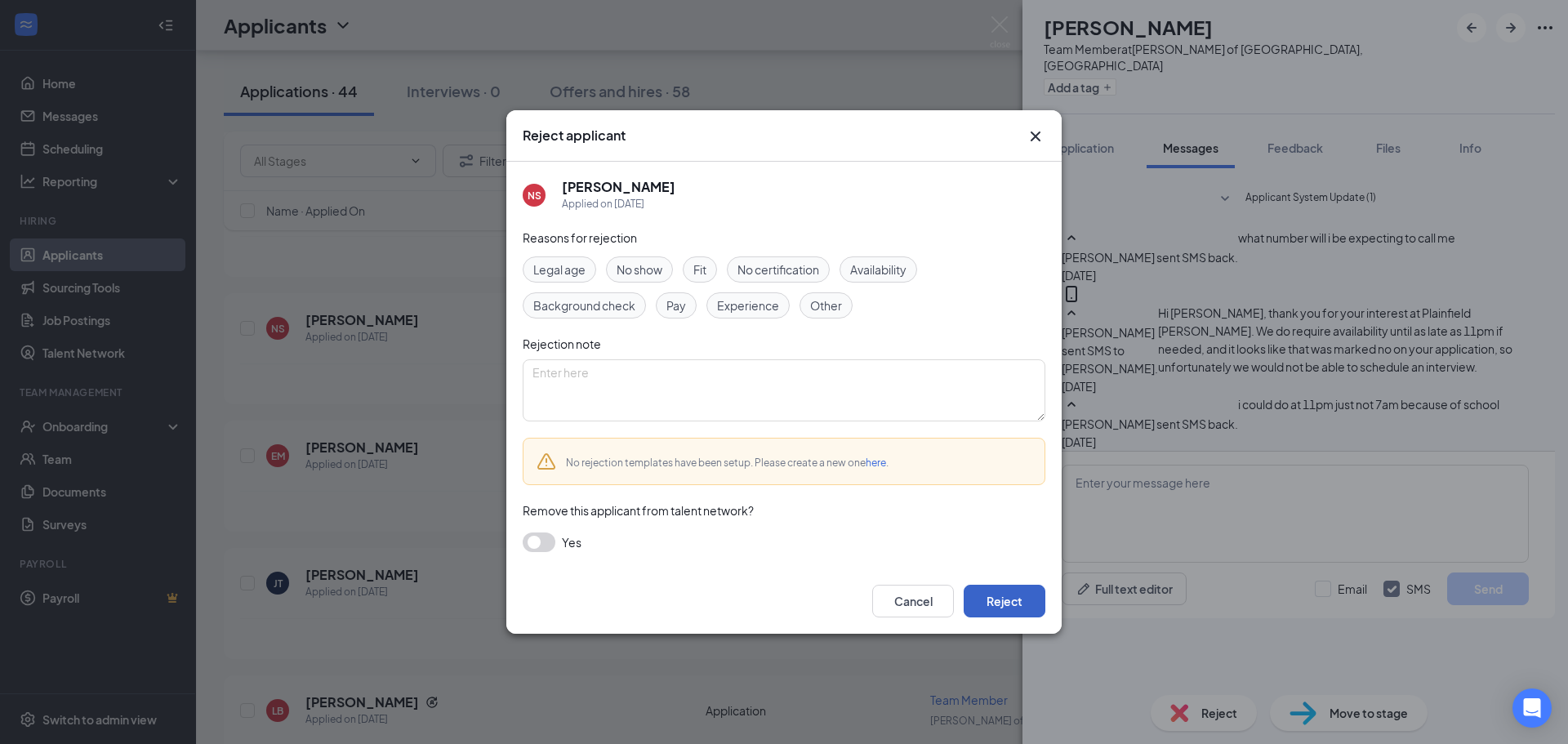
click at [1011, 595] on button "Reject" at bounding box center [1004, 601] width 82 height 32
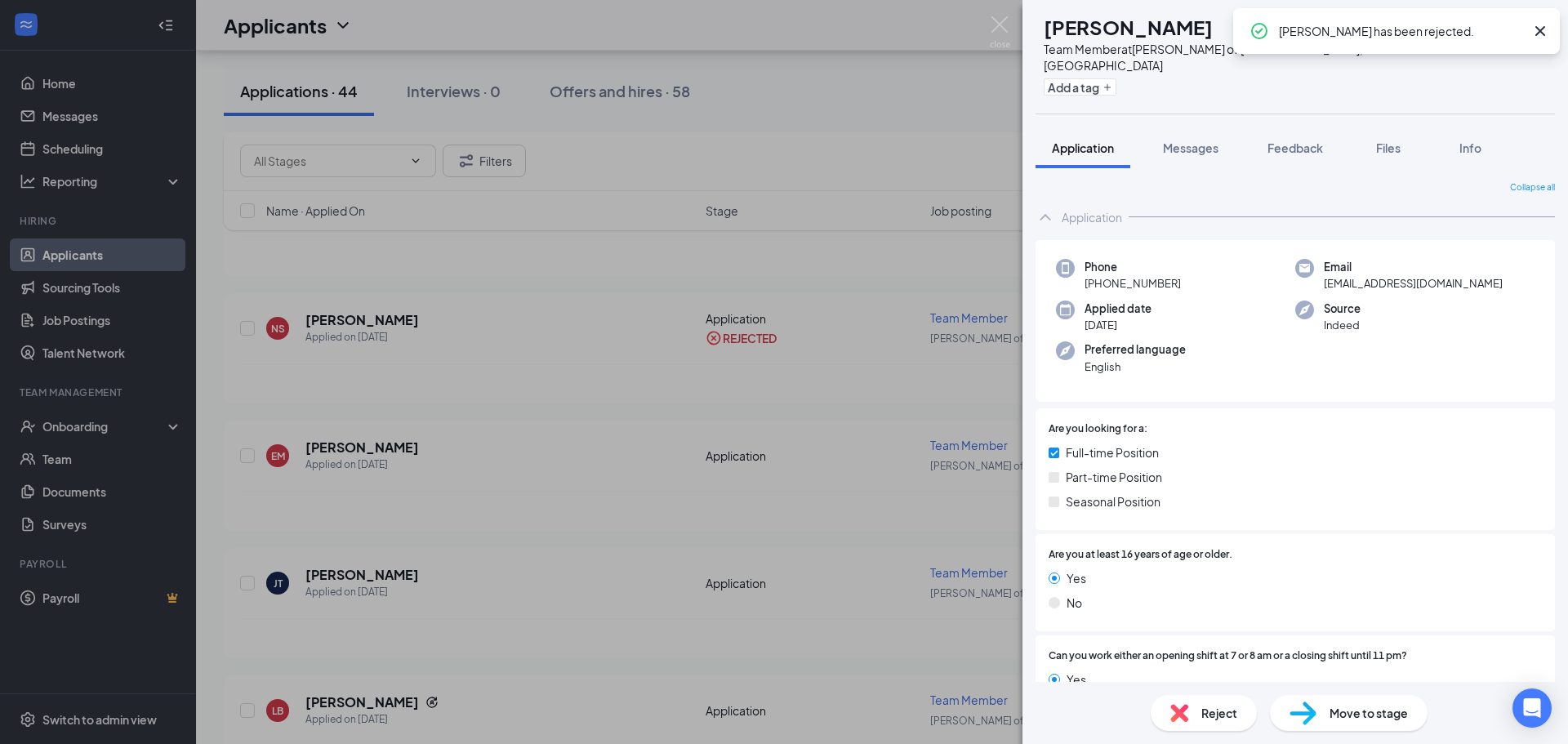
click at [563, 451] on div "EM Edward May Team Member at Culver's of Plainfield, IL Add a tag Application M…" at bounding box center [784, 372] width 1568 height 744
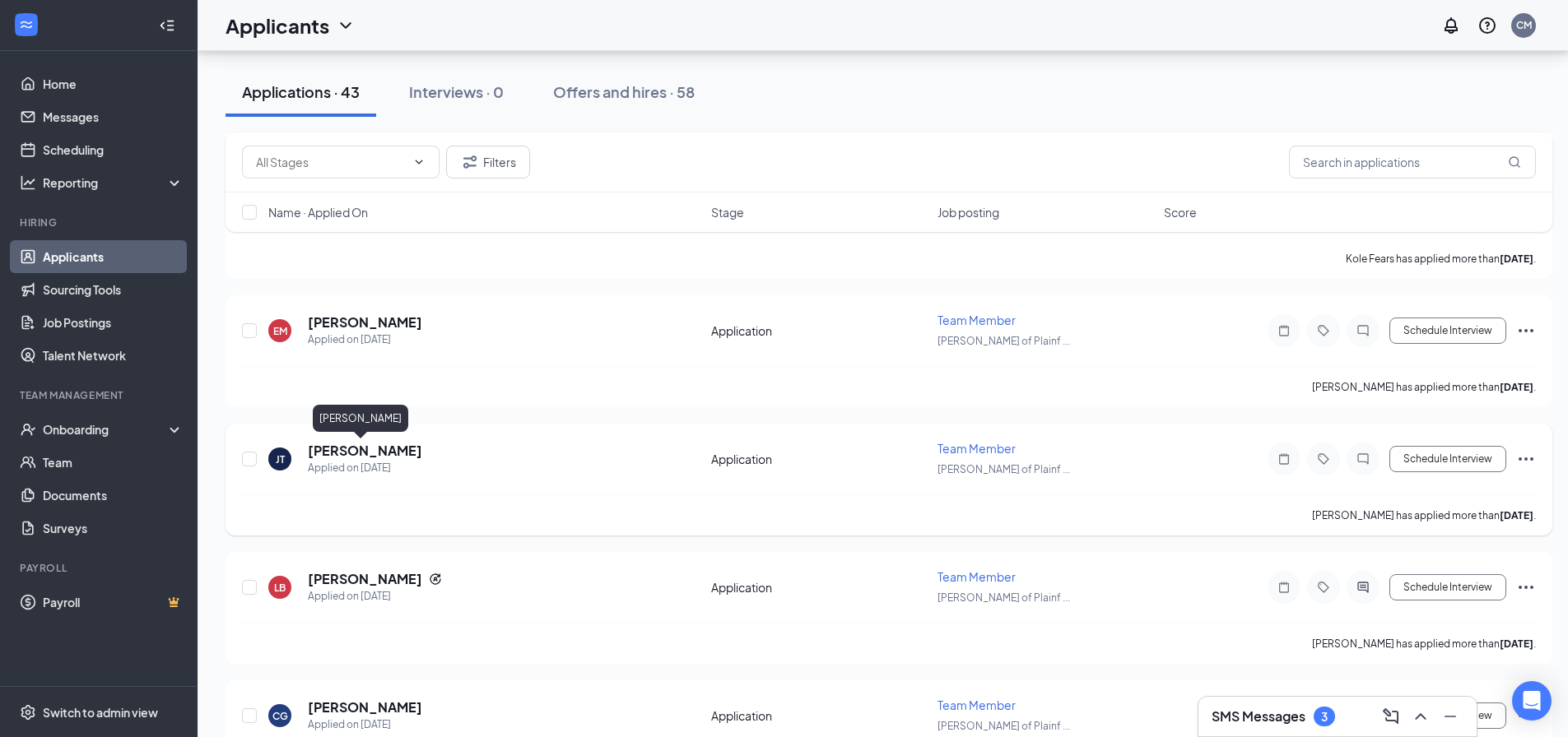
click at [368, 444] on h5 "[PERSON_NAME]" at bounding box center [364, 451] width 114 height 18
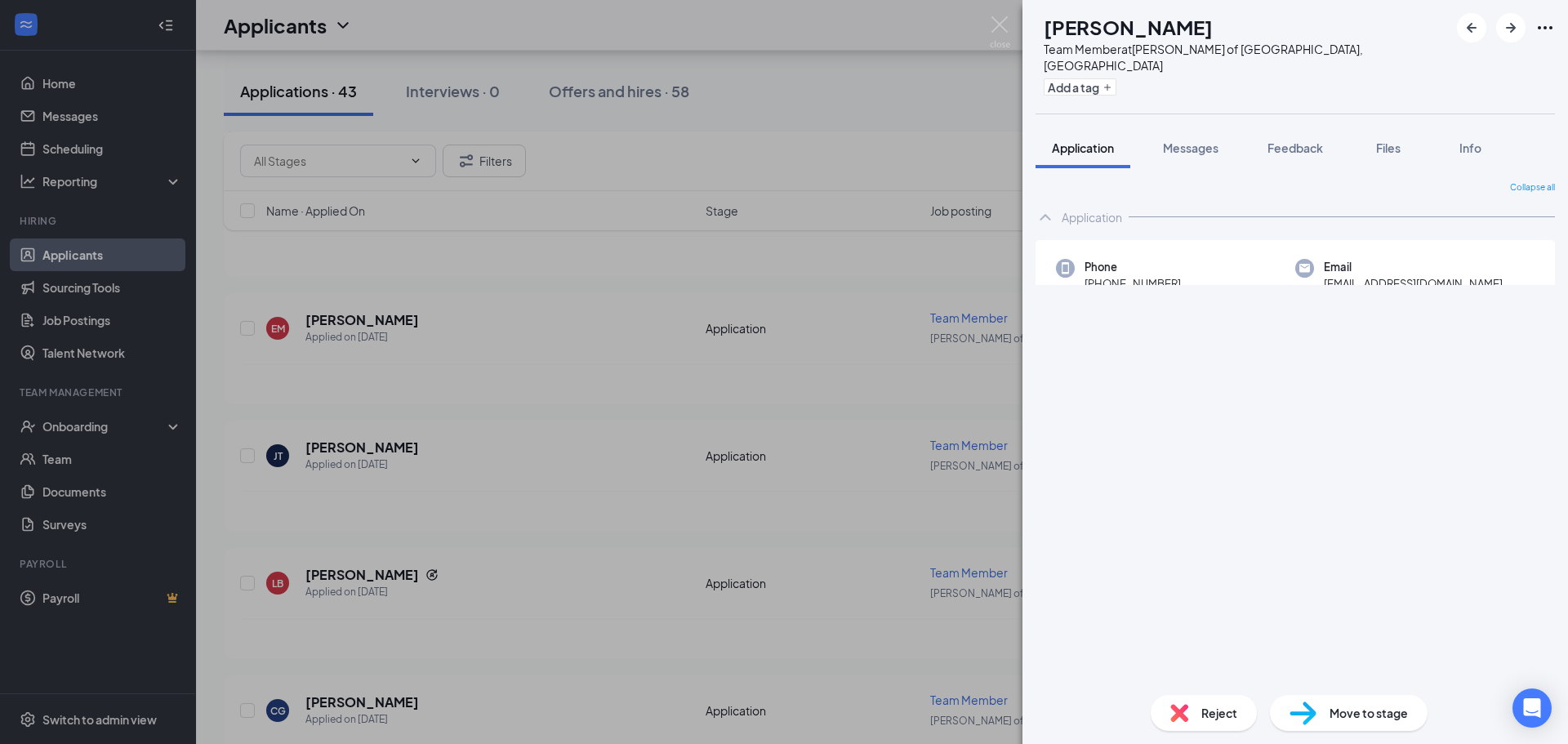
click at [473, 366] on div "JT Josiah Ticala Team Member at Culver's of Plainfield, IL Add a tag Applicatio…" at bounding box center [784, 372] width 1568 height 744
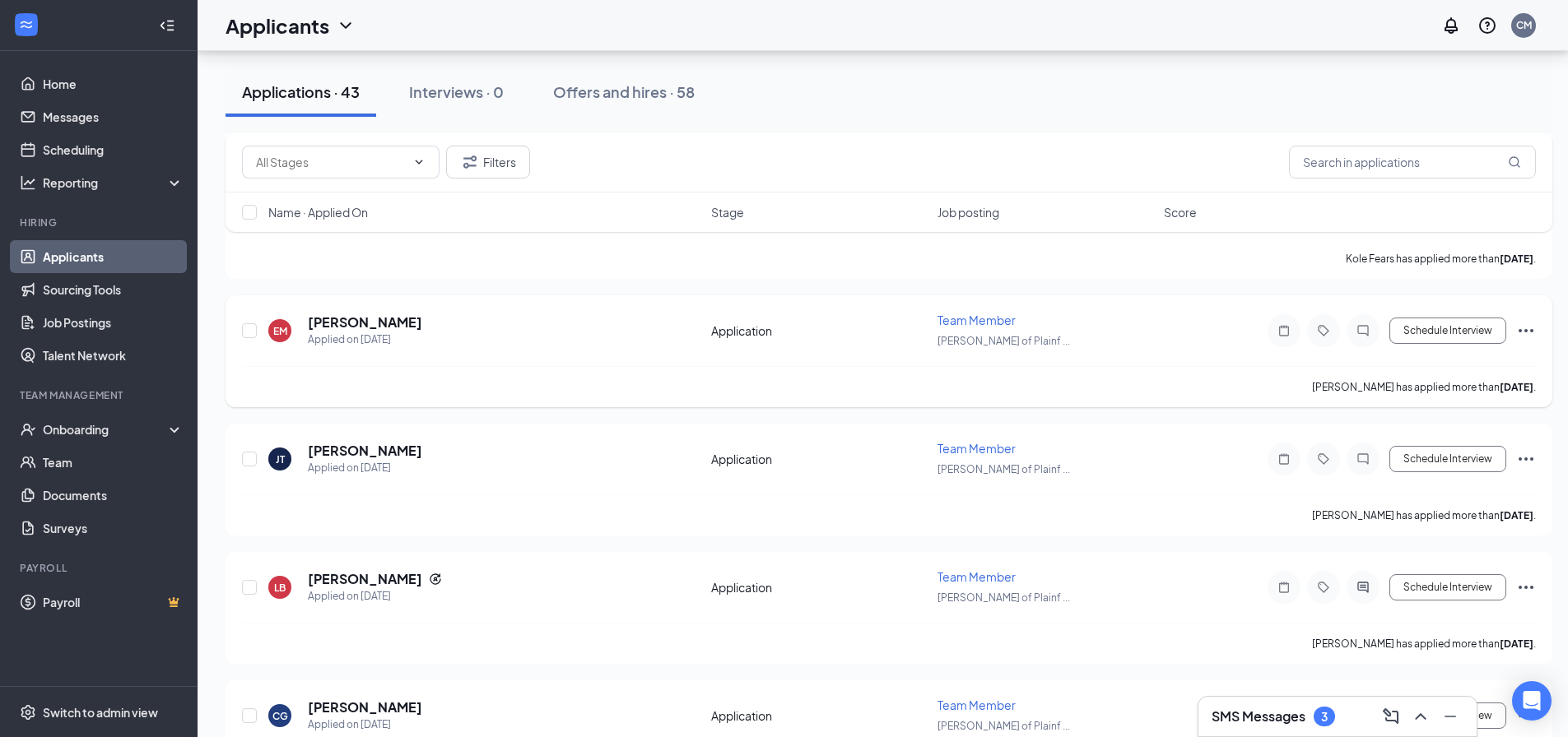
click at [341, 321] on h5 "[PERSON_NAME]" at bounding box center [364, 322] width 114 height 18
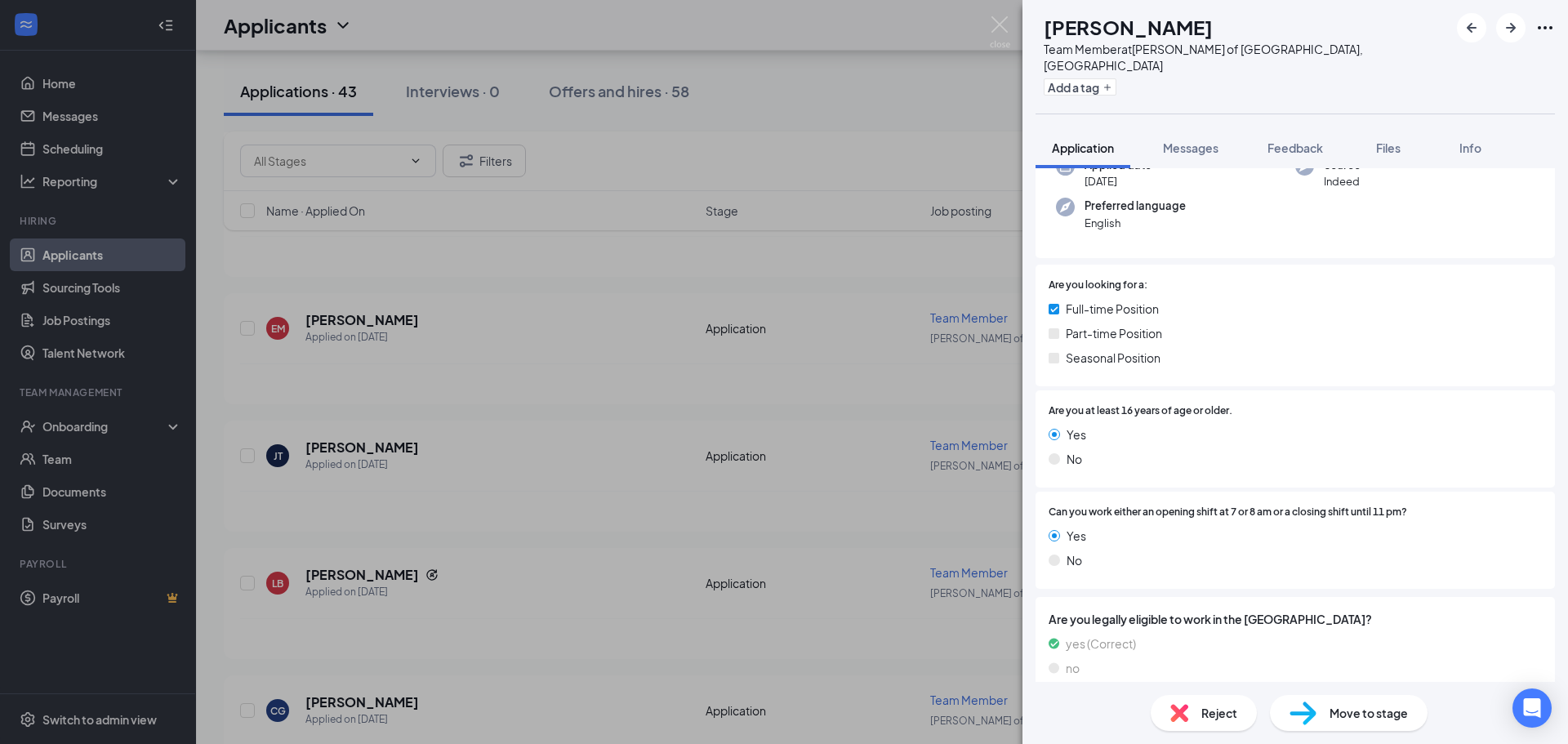
scroll to position [146, 0]
drag, startPoint x: 1180, startPoint y: 128, endPoint x: 1177, endPoint y: 147, distance: 19.2
click at [1180, 140] on span "Messages" at bounding box center [1190, 147] width 55 height 14
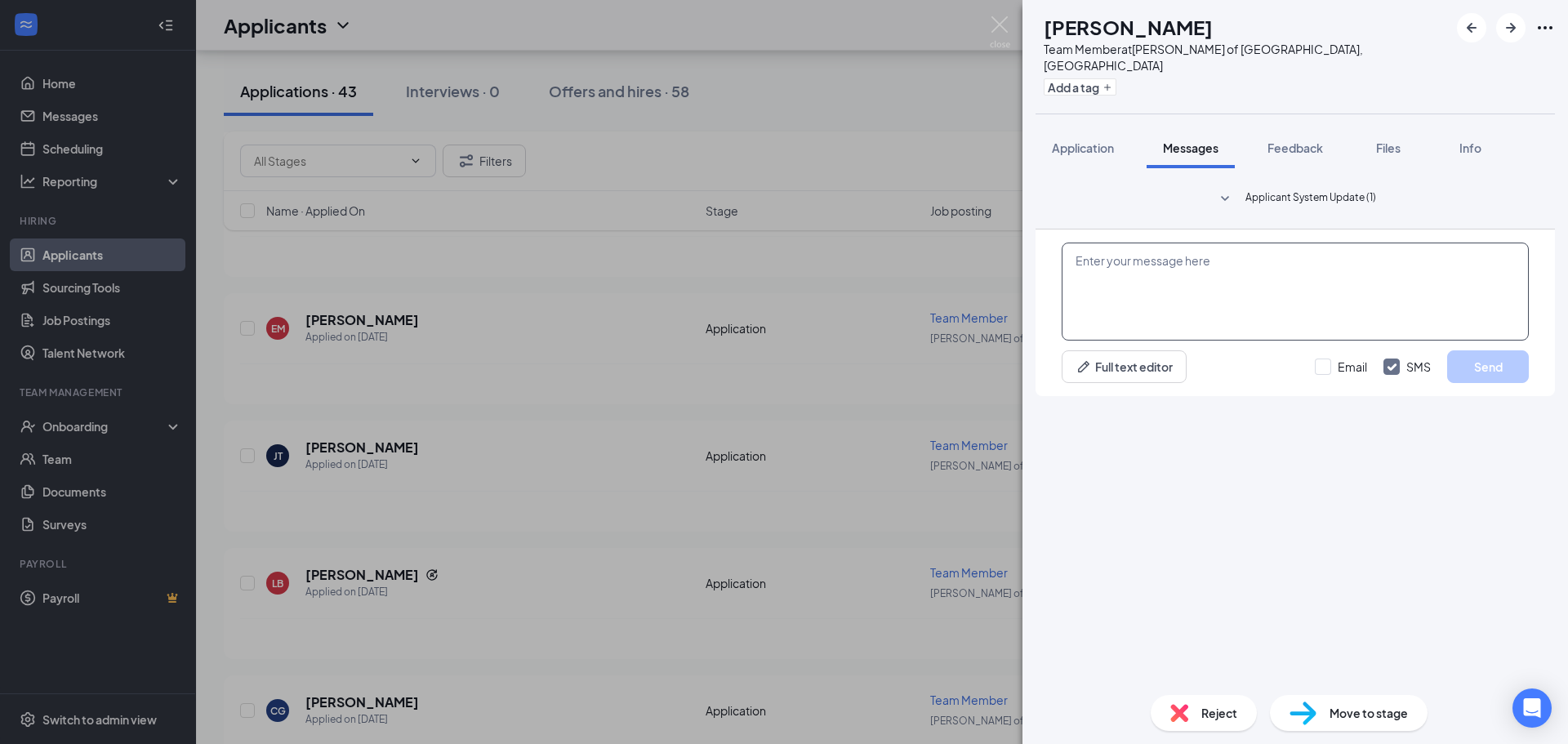
paste textarea "Hi Michael, Thanks for your application submission with Morris Culvers! We'd li…"
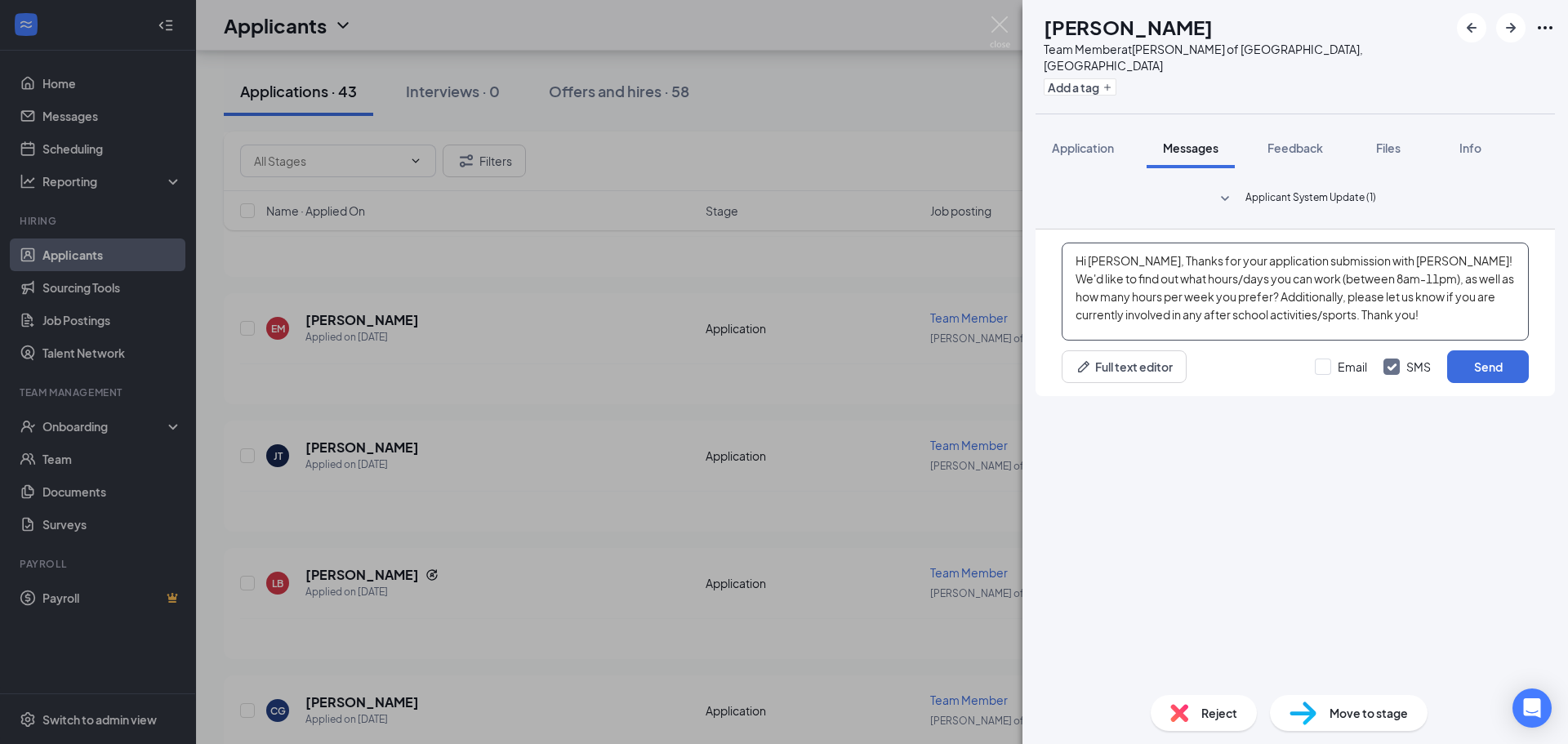
drag, startPoint x: 1130, startPoint y: 548, endPoint x: 1092, endPoint y: 532, distance: 41.2
click at [1092, 341] on textarea "Hi Michael, Thanks for your application submission with Morris Culvers! We'd li…" at bounding box center [1295, 291] width 467 height 98
drag, startPoint x: 1400, startPoint y: 548, endPoint x: 1372, endPoint y: 548, distance: 28.0
click at [1372, 341] on textarea "Hi Edward, Thanks for your application submission with Morris Culvers! We'd lik…" at bounding box center [1295, 291] width 467 height 98
type textarea "Hi Edward, Thanks for your application submission with Plainfield Culvers! We'd…"
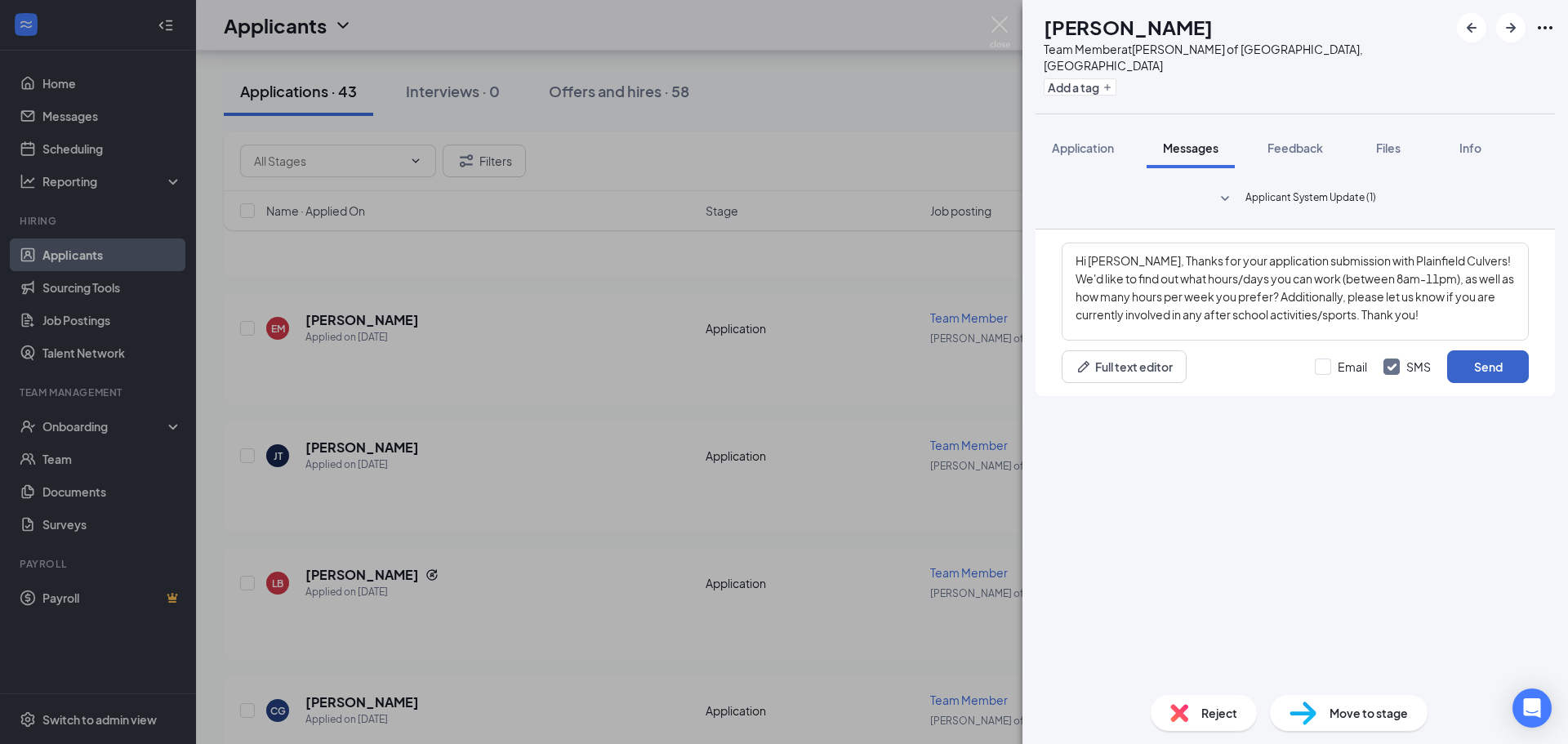
click at [1480, 383] on button "Send" at bounding box center [1488, 366] width 82 height 32
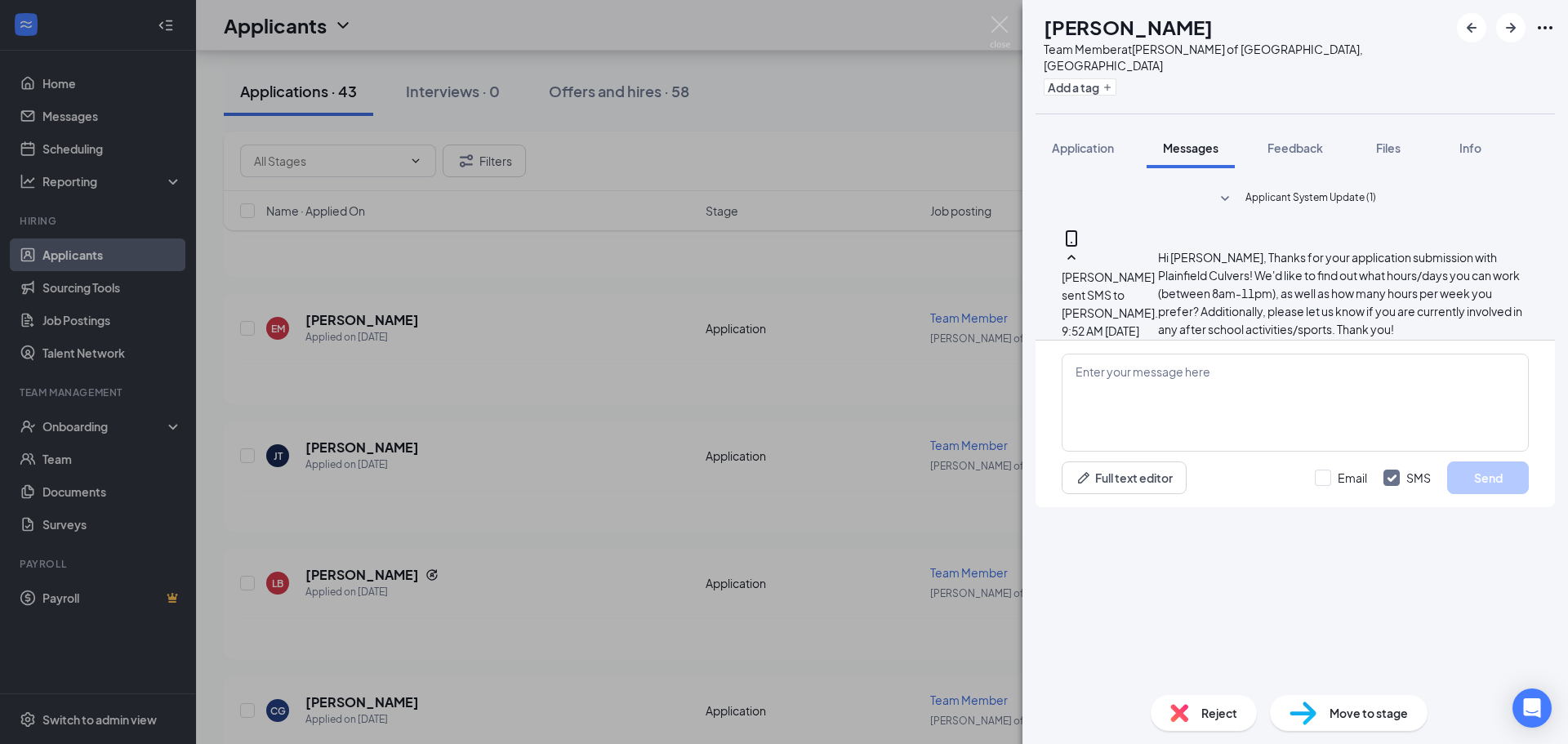
click at [895, 303] on div "EM Edward May Team Member at Culver's of Plainfield, IL Add a tag Application M…" at bounding box center [784, 372] width 1568 height 744
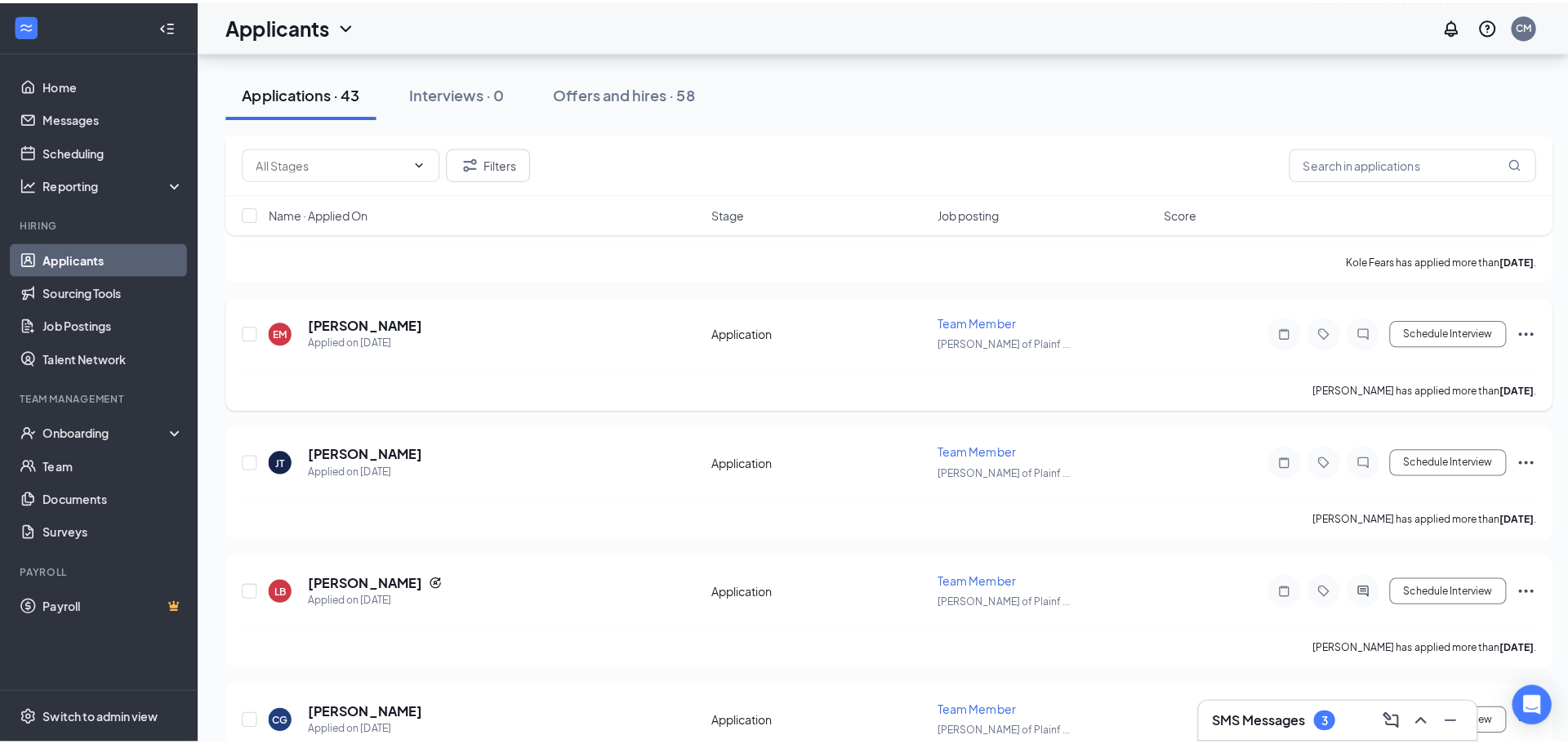
scroll to position [3504, 0]
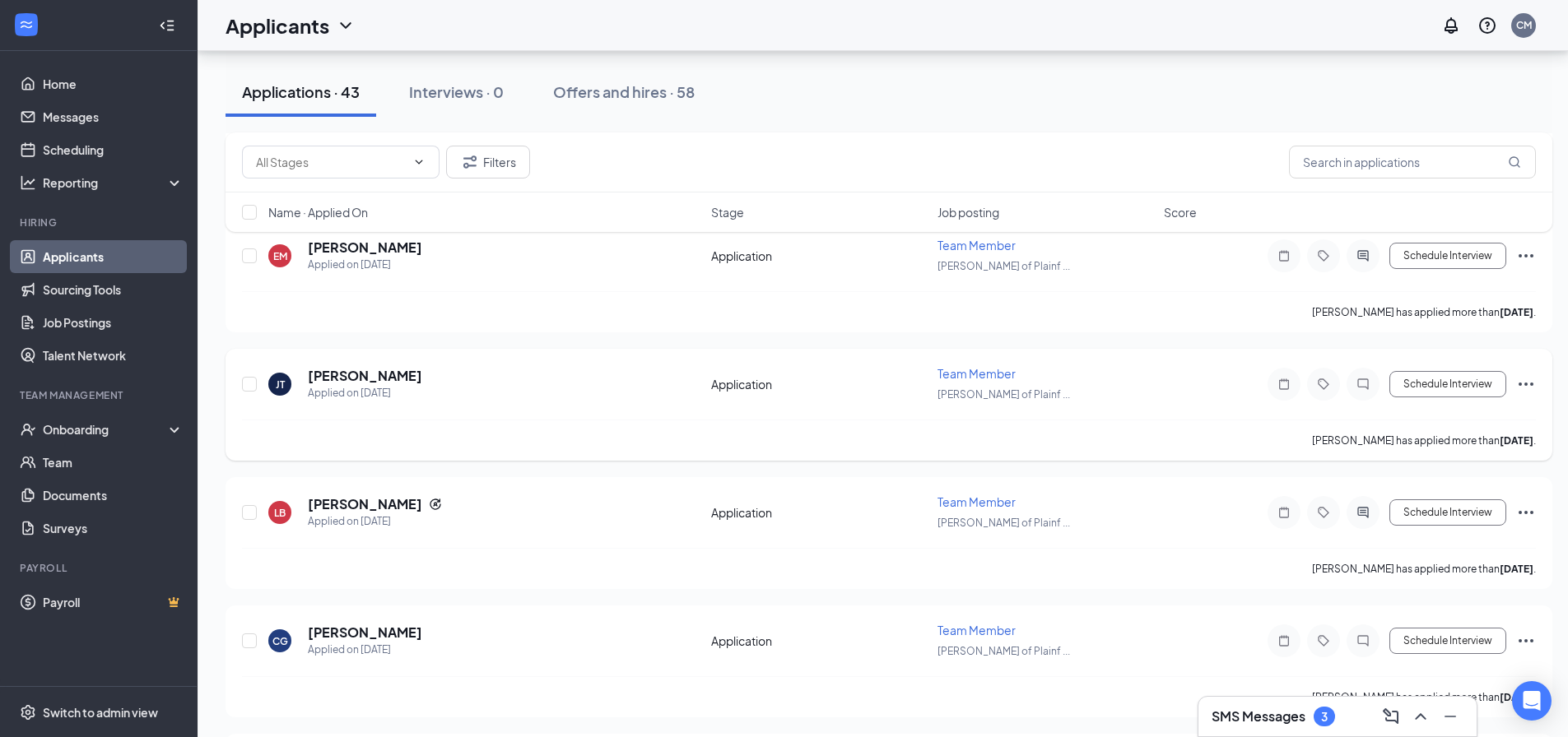
click at [327, 374] on h5 "[PERSON_NAME]" at bounding box center [364, 376] width 114 height 18
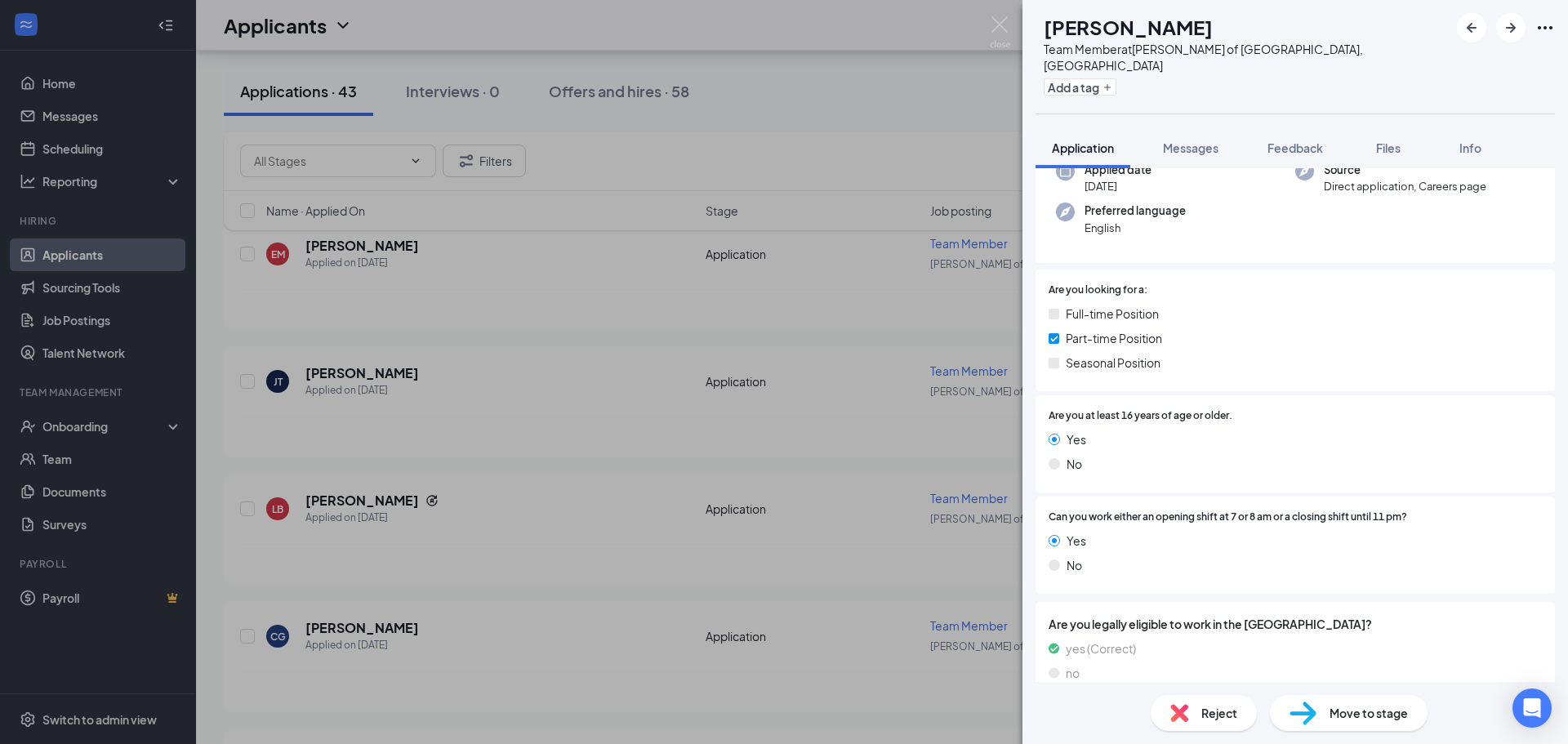
scroll to position [146, 0]
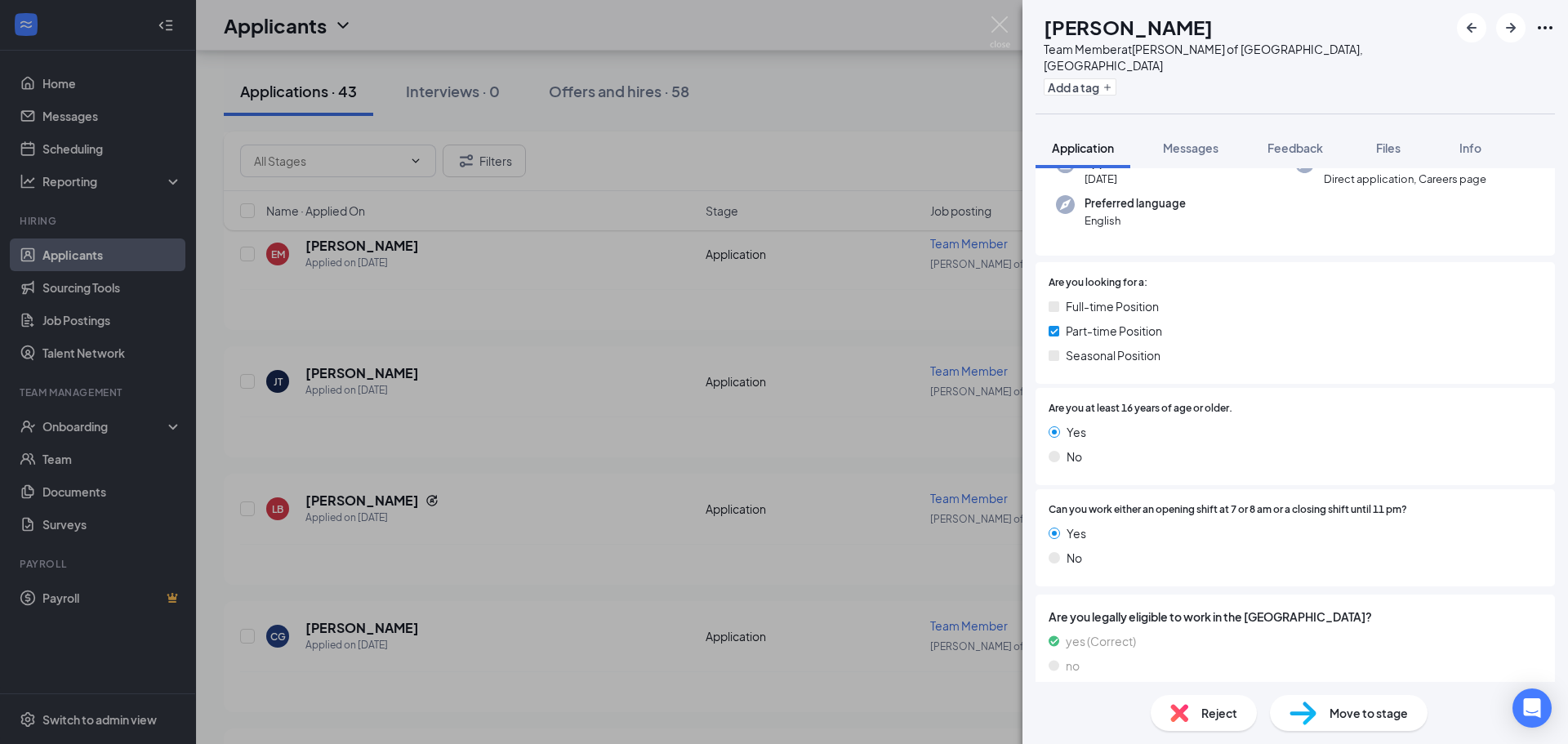
click at [777, 332] on div "JT Josiah Ticala Team Member at Culver's of Plainfield, IL Add a tag Applicatio…" at bounding box center [784, 372] width 1568 height 744
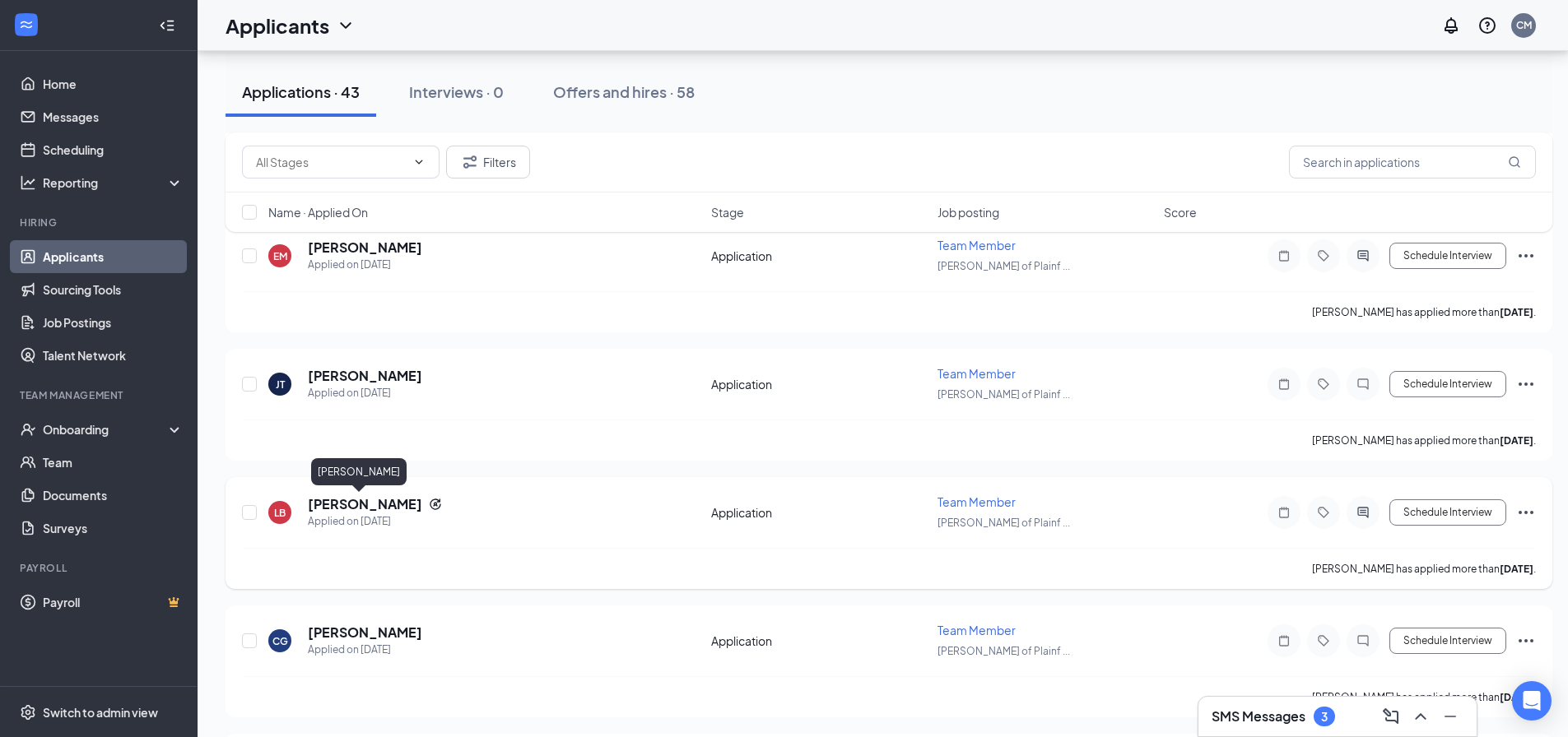
click at [367, 507] on h5 "[PERSON_NAME]" at bounding box center [364, 504] width 114 height 18
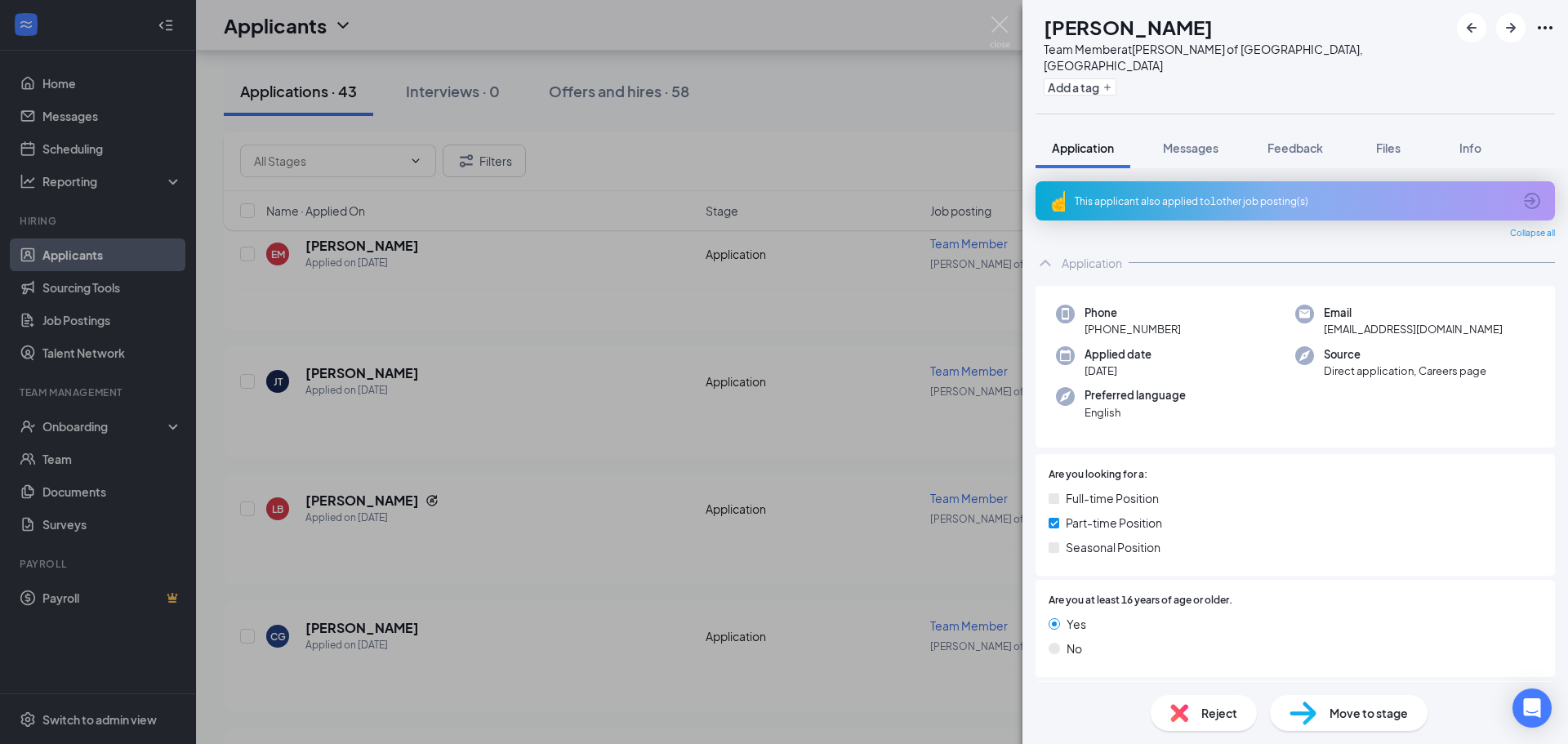
click at [1181, 195] on div "This applicant also applied to 1 other job posting(s)" at bounding box center [1293, 201] width 438 height 14
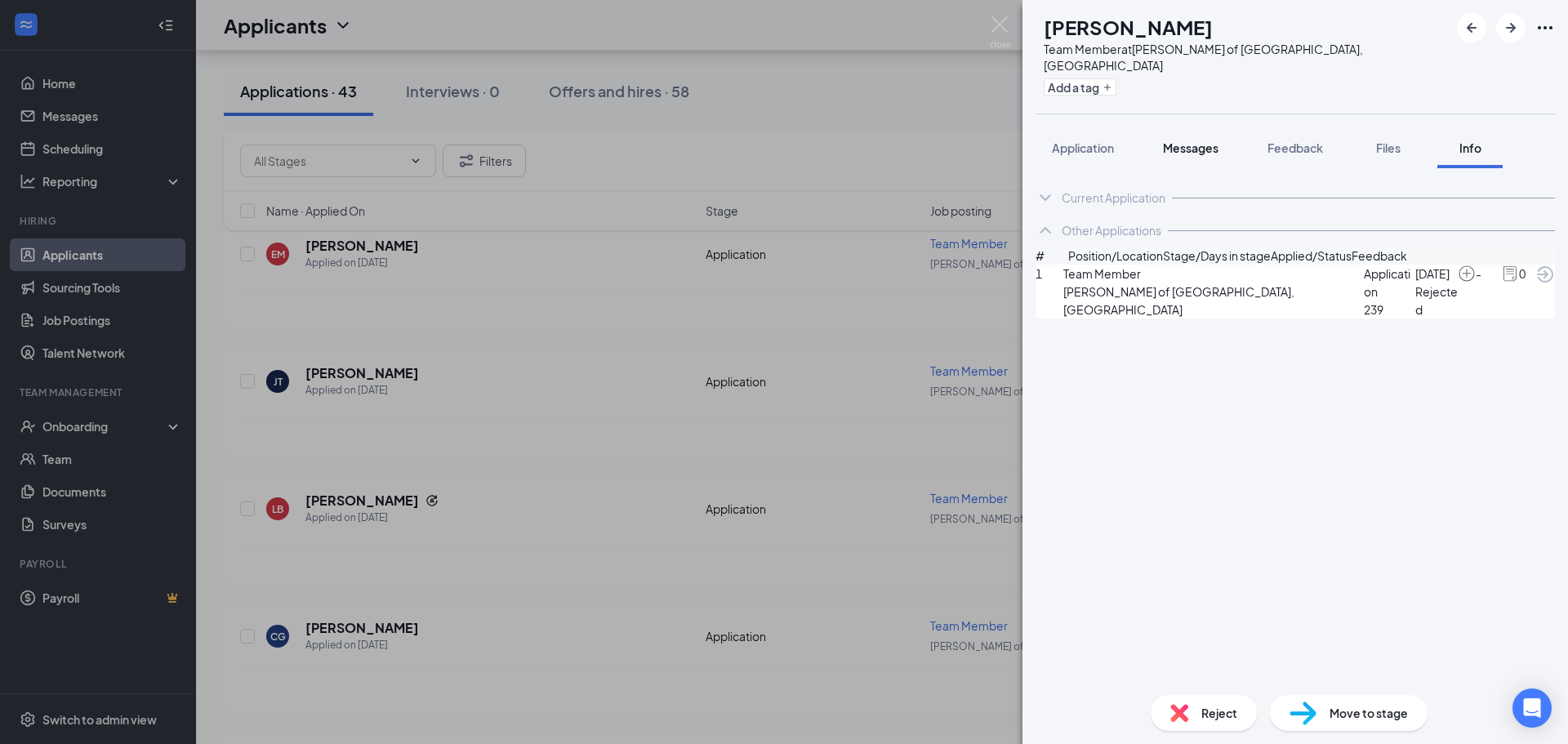
click at [1163, 128] on button "Messages" at bounding box center [1190, 148] width 88 height 41
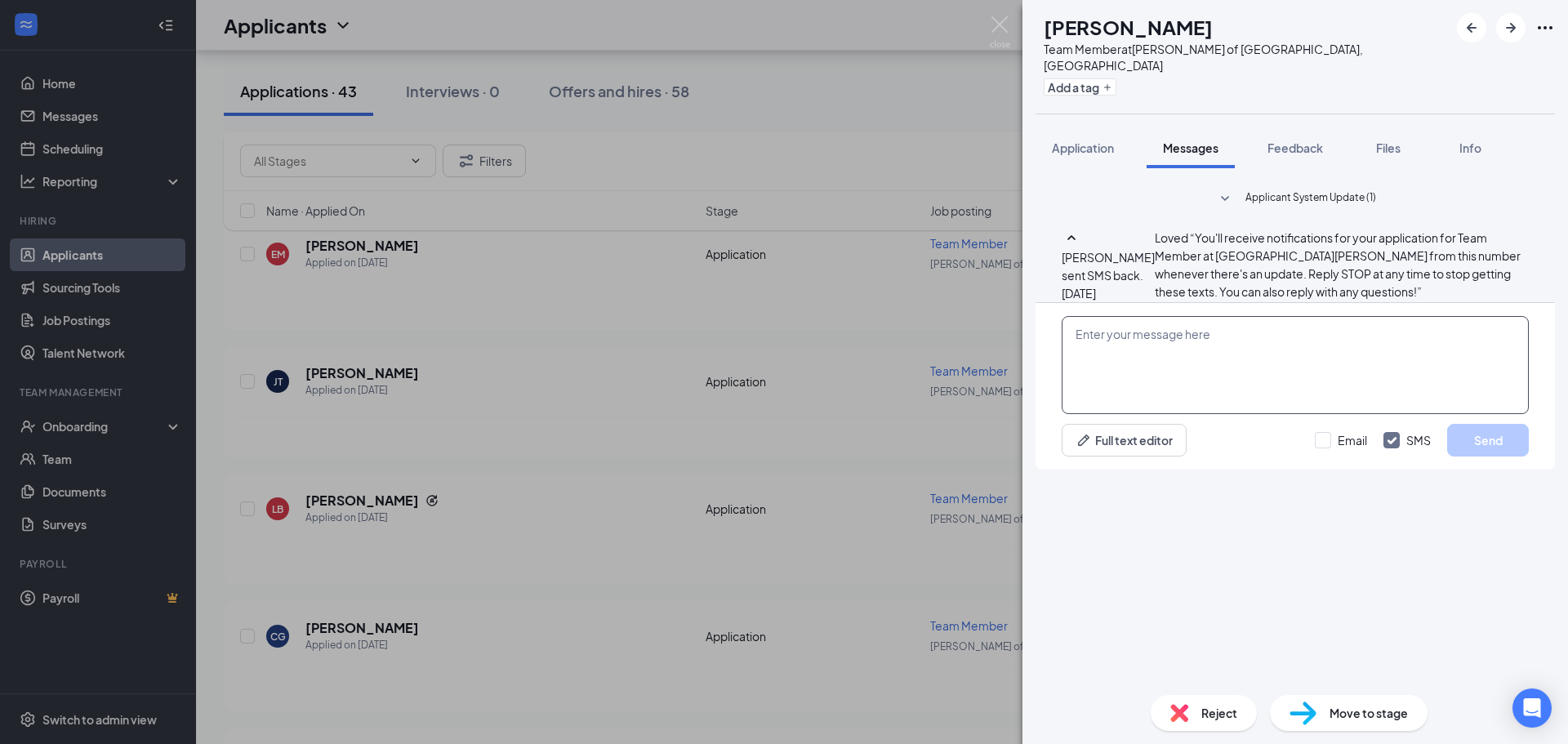
paste textarea "Hi Michael, Thanks for your application submission with Morris Culvers! We'd li…"
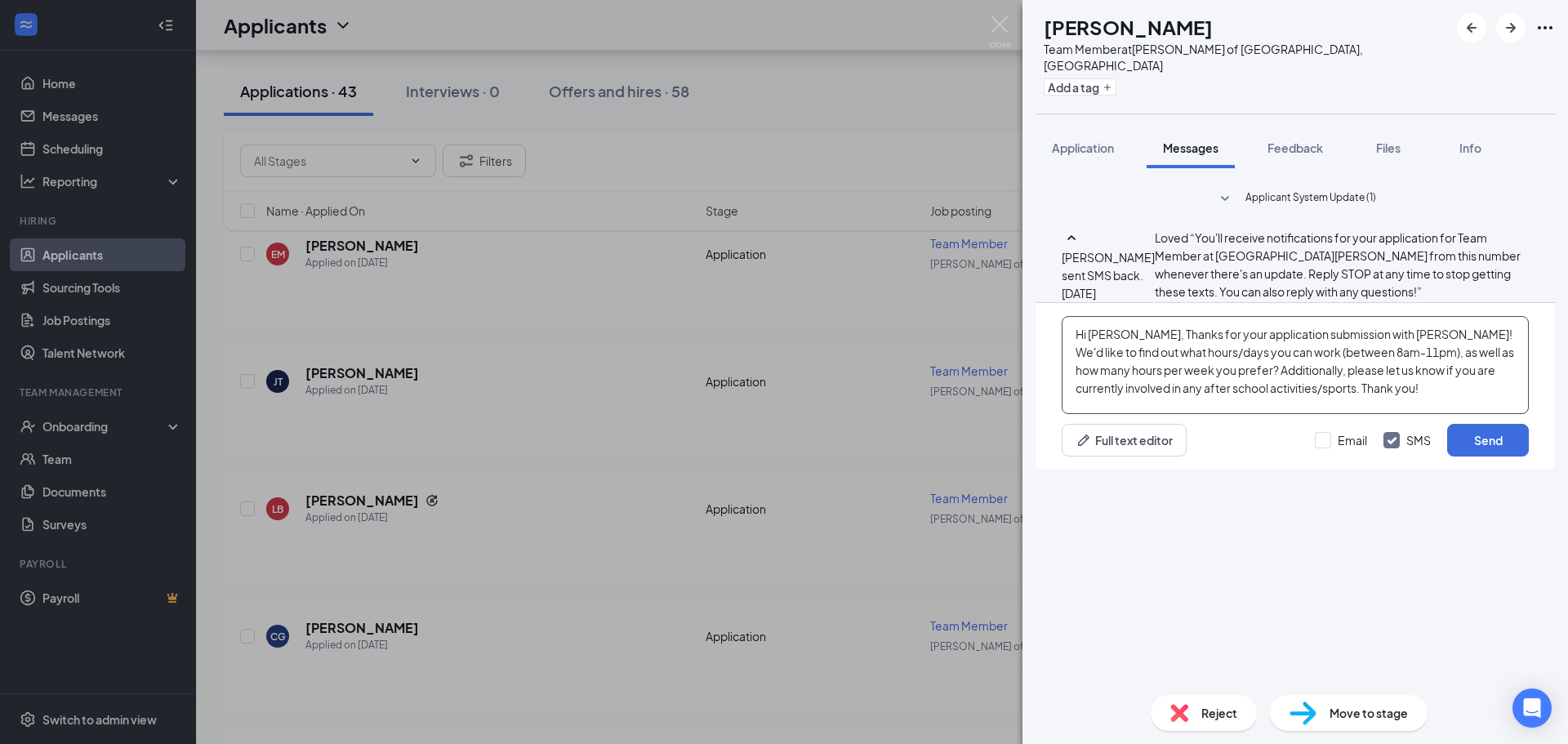
drag, startPoint x: 1128, startPoint y: 548, endPoint x: 1106, endPoint y: 544, distance: 22.4
click at [1106, 414] on textarea "Hi Michael, Thanks for your application submission with Morris Culvers! We'd li…" at bounding box center [1295, 364] width 467 height 98
drag, startPoint x: 1134, startPoint y: 548, endPoint x: 1091, endPoint y: 543, distance: 43.3
click at [1091, 414] on textarea "Hi Michael, Thanks for your application submission with Morris Culvers! We'd li…" at bounding box center [1295, 364] width 467 height 98
click at [1380, 414] on textarea "Hi Liam, Thanks for your application submission with Morris Culvers! We'd like …" at bounding box center [1295, 364] width 467 height 98
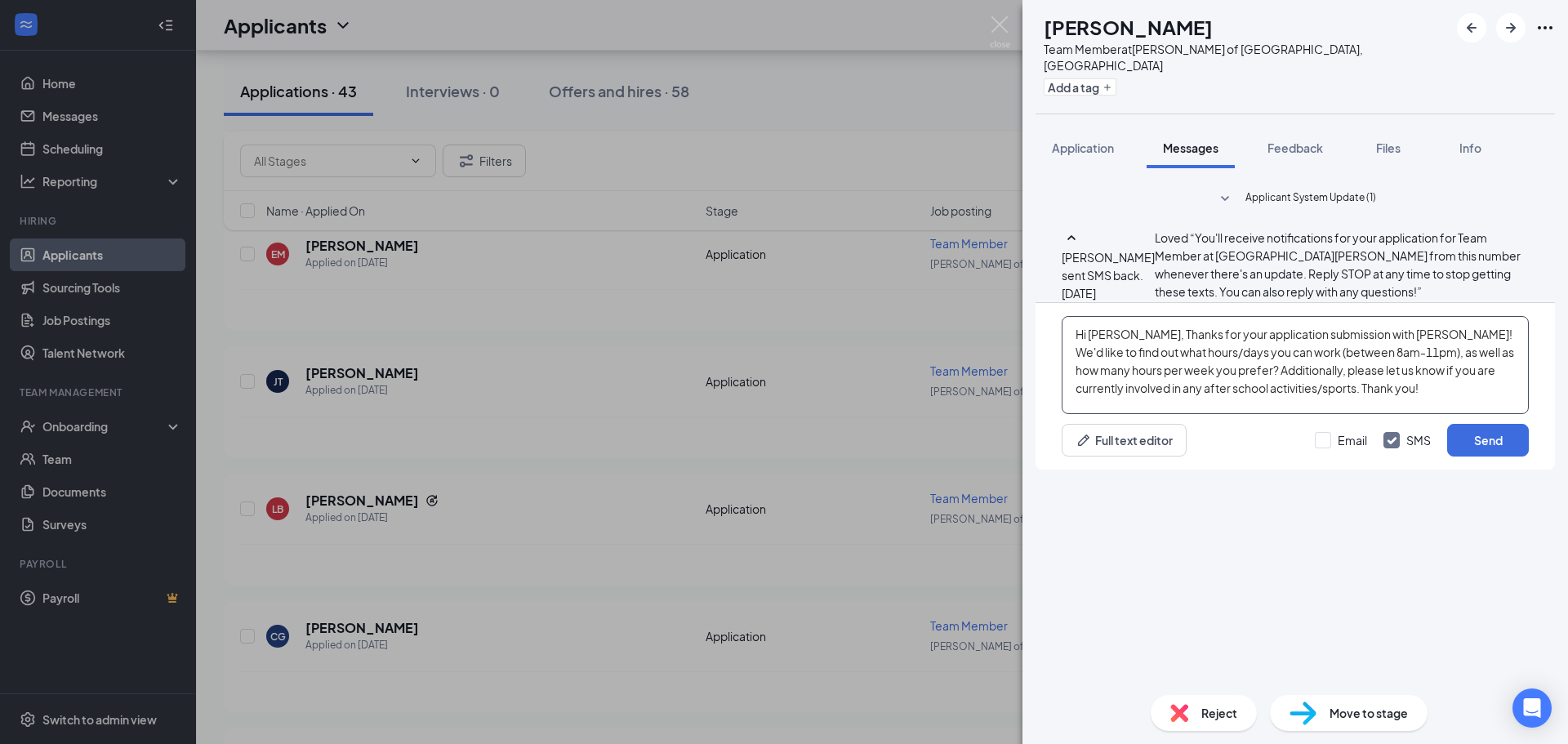
drag, startPoint x: 1387, startPoint y: 547, endPoint x: 1354, endPoint y: 552, distance: 33.4
click at [1354, 414] on textarea "Hi Liam, Thanks for your application submission with Morris Culvers! We'd like …" at bounding box center [1295, 364] width 467 height 98
type textarea "Hi [PERSON_NAME], Thanks for your application submission with Plainfield Culver…"
click at [1475, 457] on button "Send" at bounding box center [1488, 440] width 82 height 32
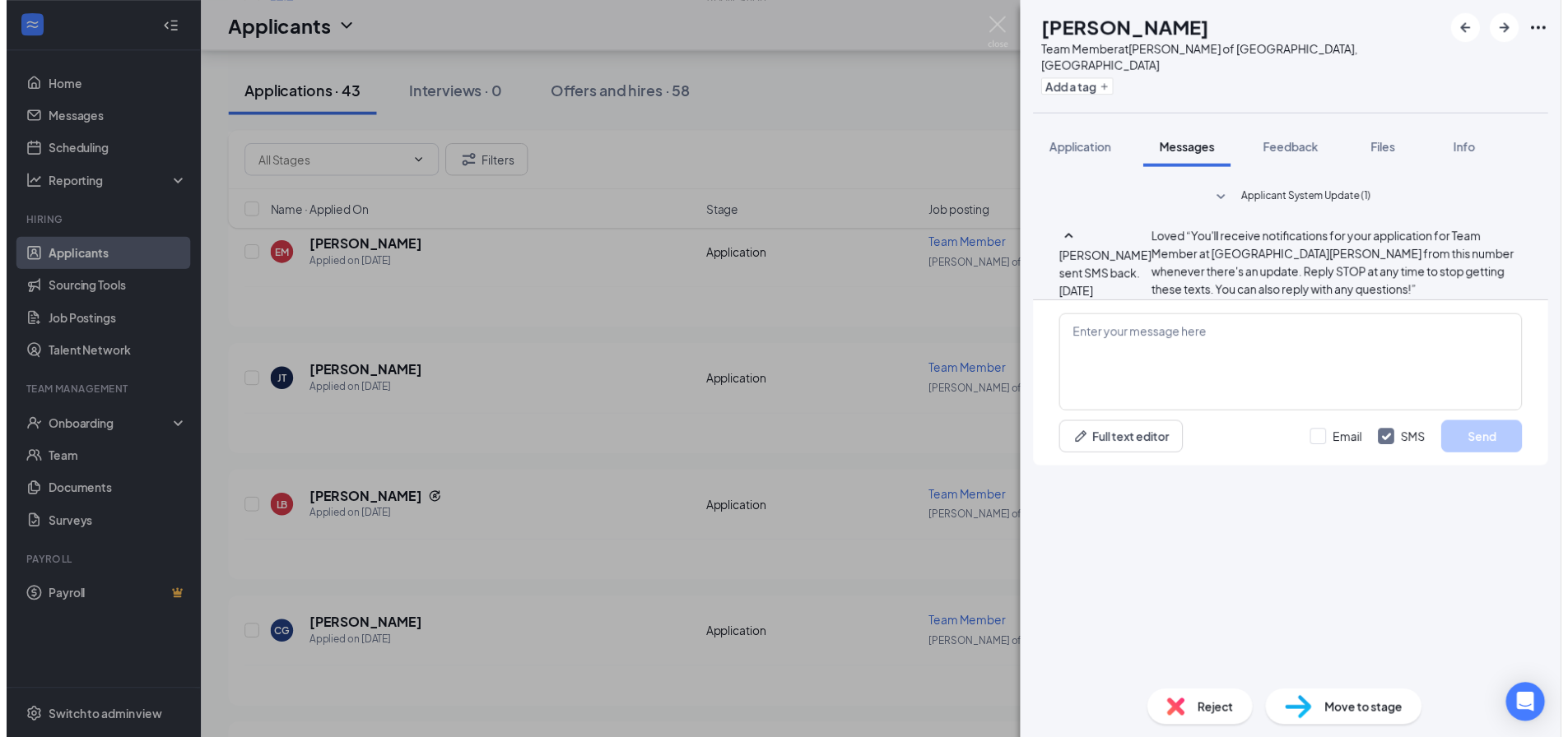
scroll to position [35, 0]
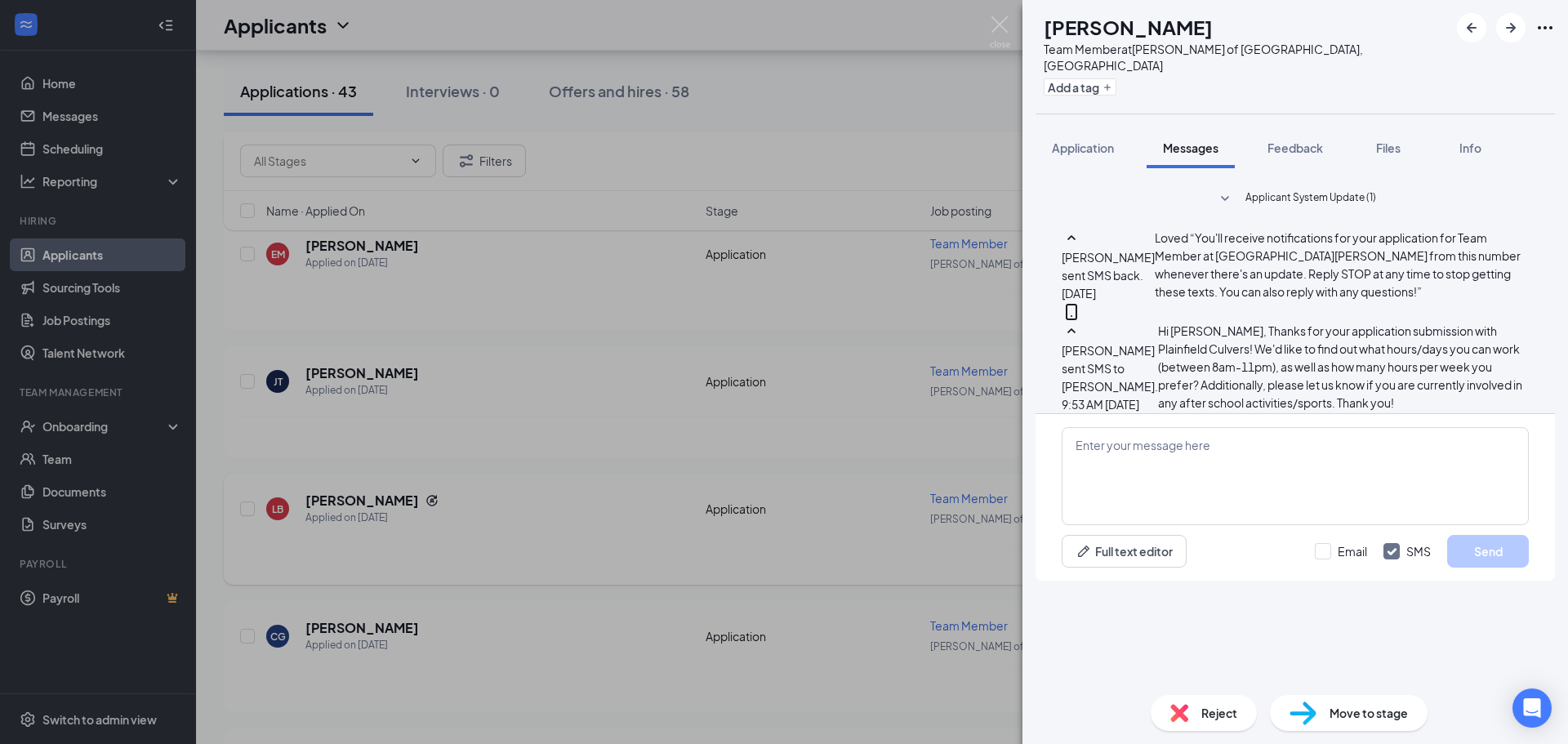
drag, startPoint x: 918, startPoint y: 480, endPoint x: 662, endPoint y: 481, distance: 256.0
click at [919, 480] on div "LB Liam Brady Team Member at Culver's of Plainfield, IL Add a tag Application M…" at bounding box center [784, 372] width 1568 height 744
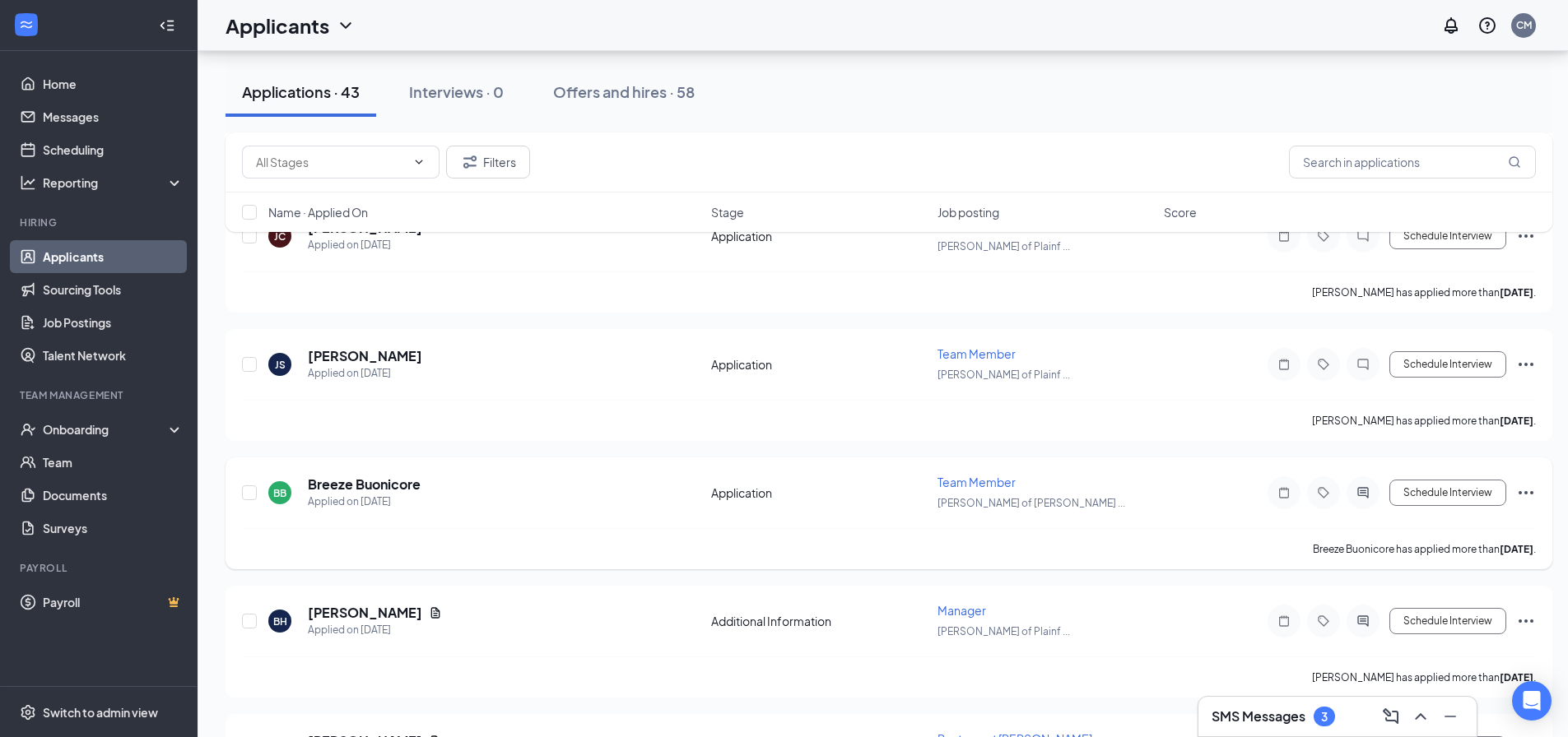
scroll to position [4814, 0]
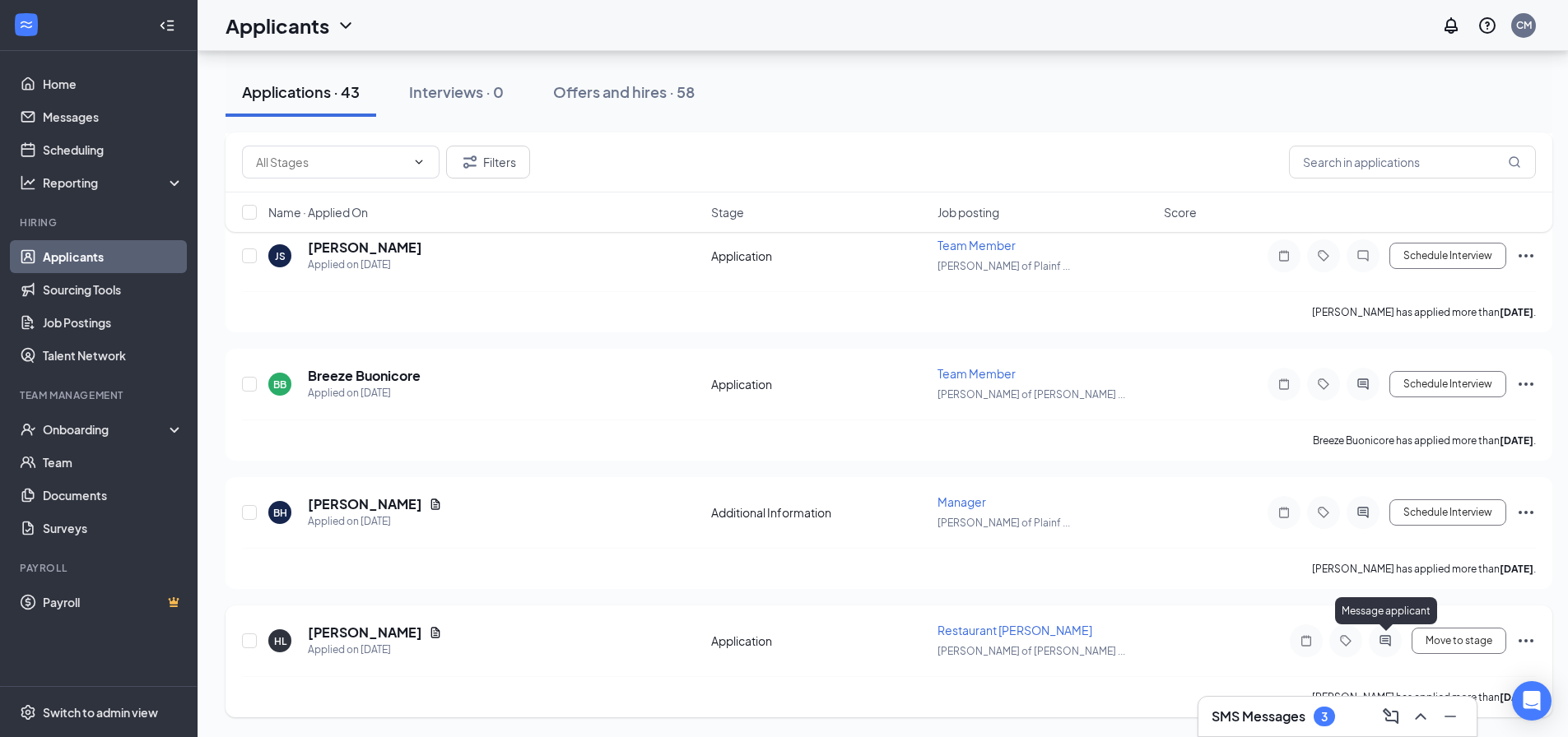
click at [1388, 643] on icon "ActiveChat" at bounding box center [1385, 641] width 20 height 13
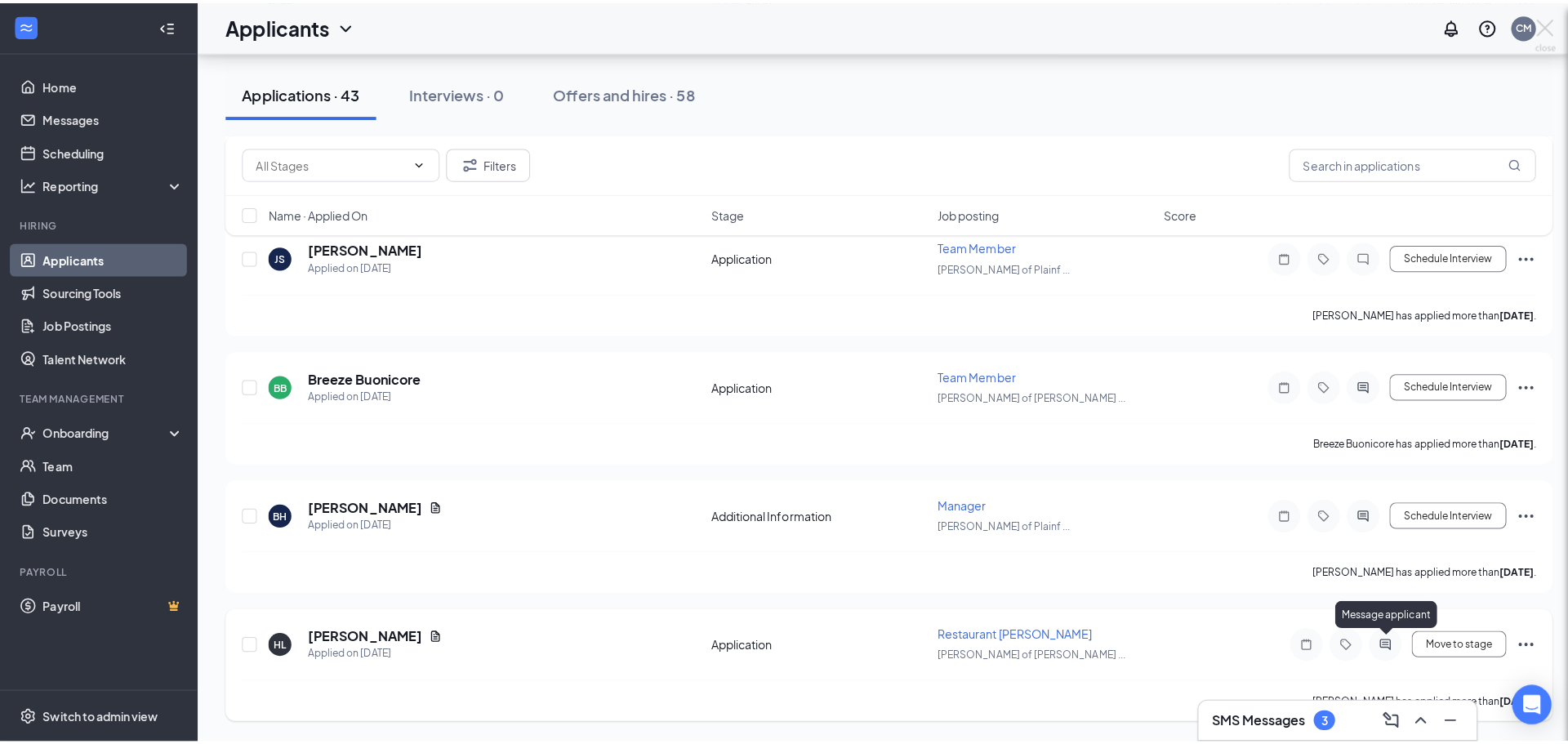
scroll to position [4766, 0]
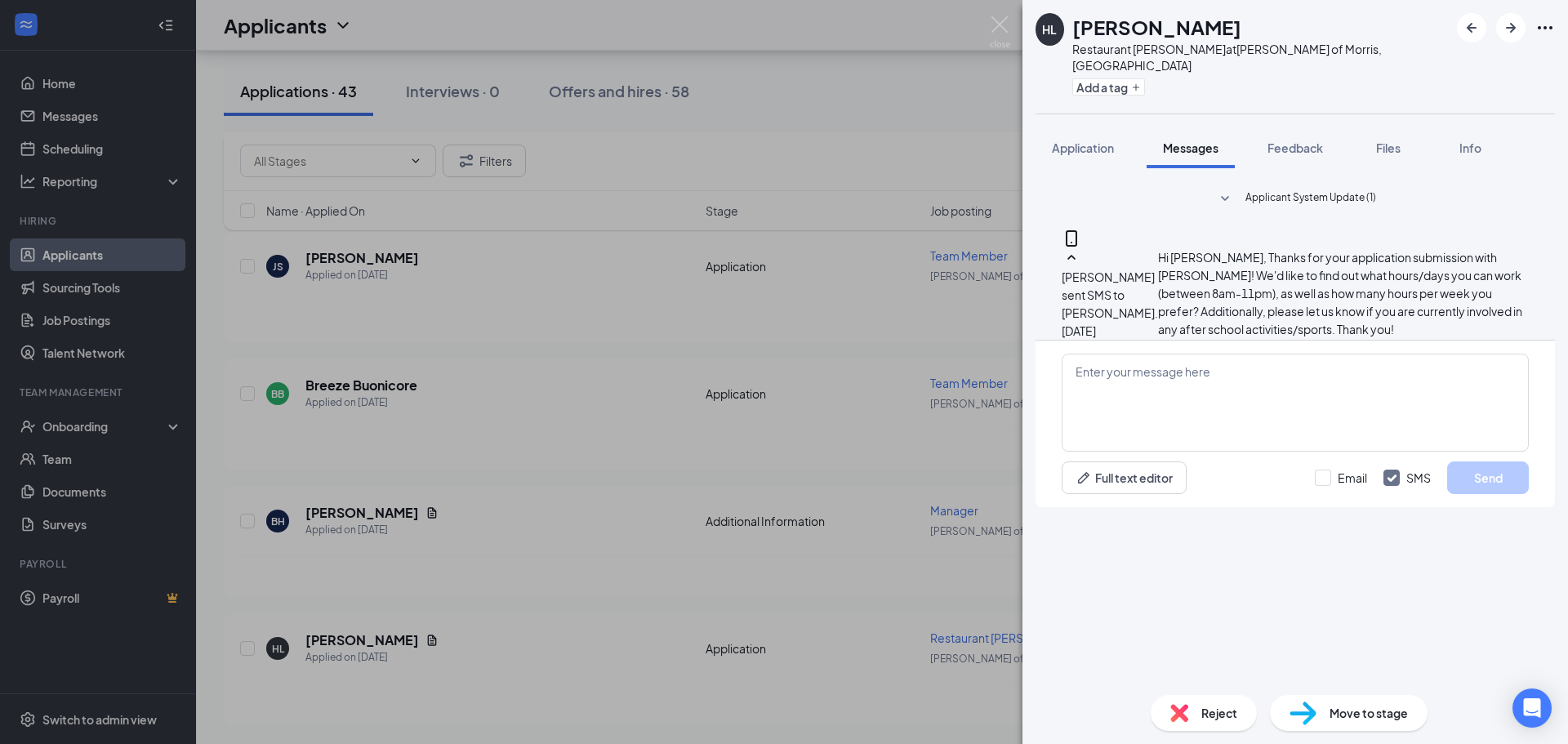
click at [1216, 708] on span "Reject" at bounding box center [1220, 713] width 36 height 18
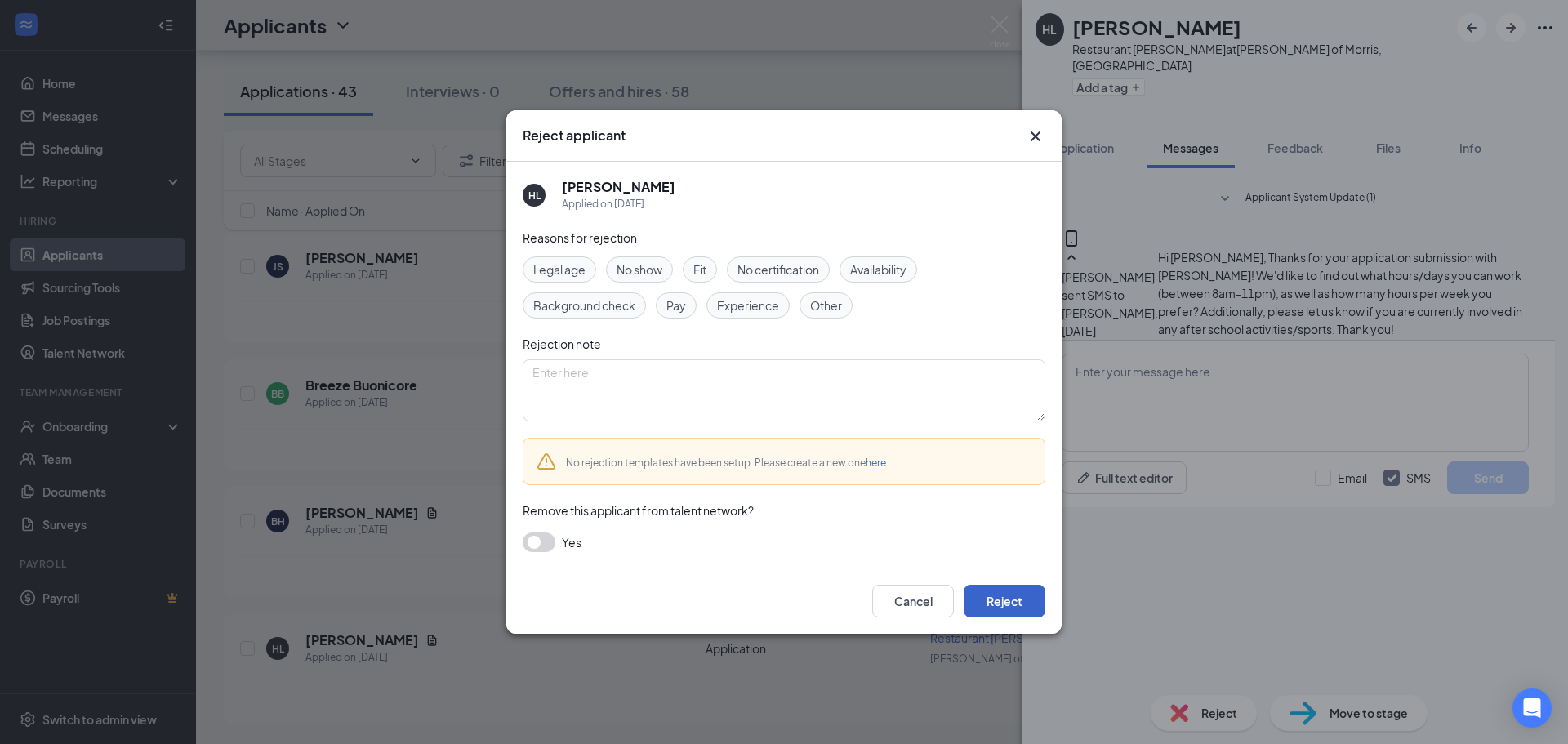
click at [1040, 605] on button "Reject" at bounding box center [1004, 601] width 82 height 32
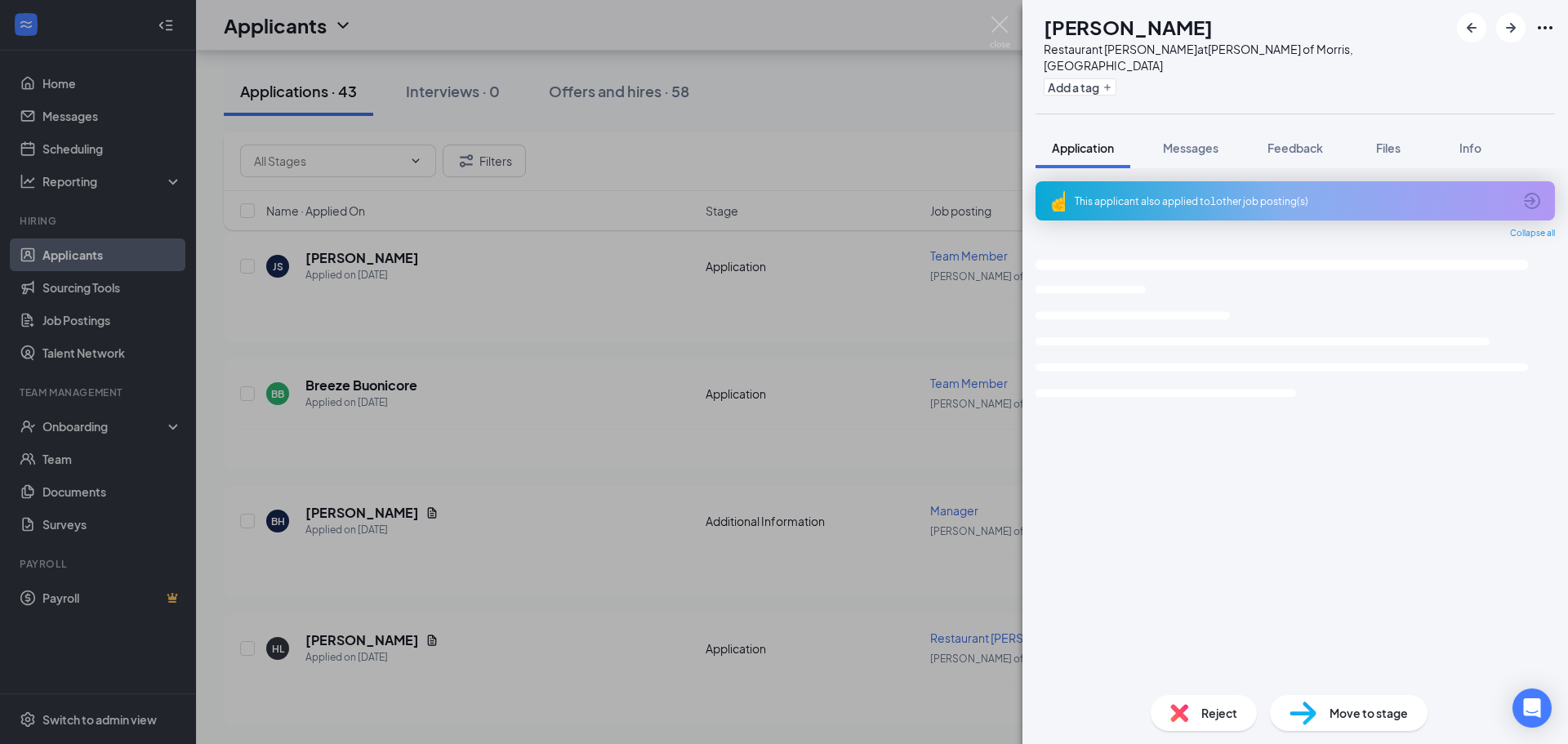
click at [520, 582] on div "HL Hailee Lankus-Gabel Restaurant Porter at Culver's of Morris, IL Add a tag Ap…" at bounding box center [784, 372] width 1568 height 744
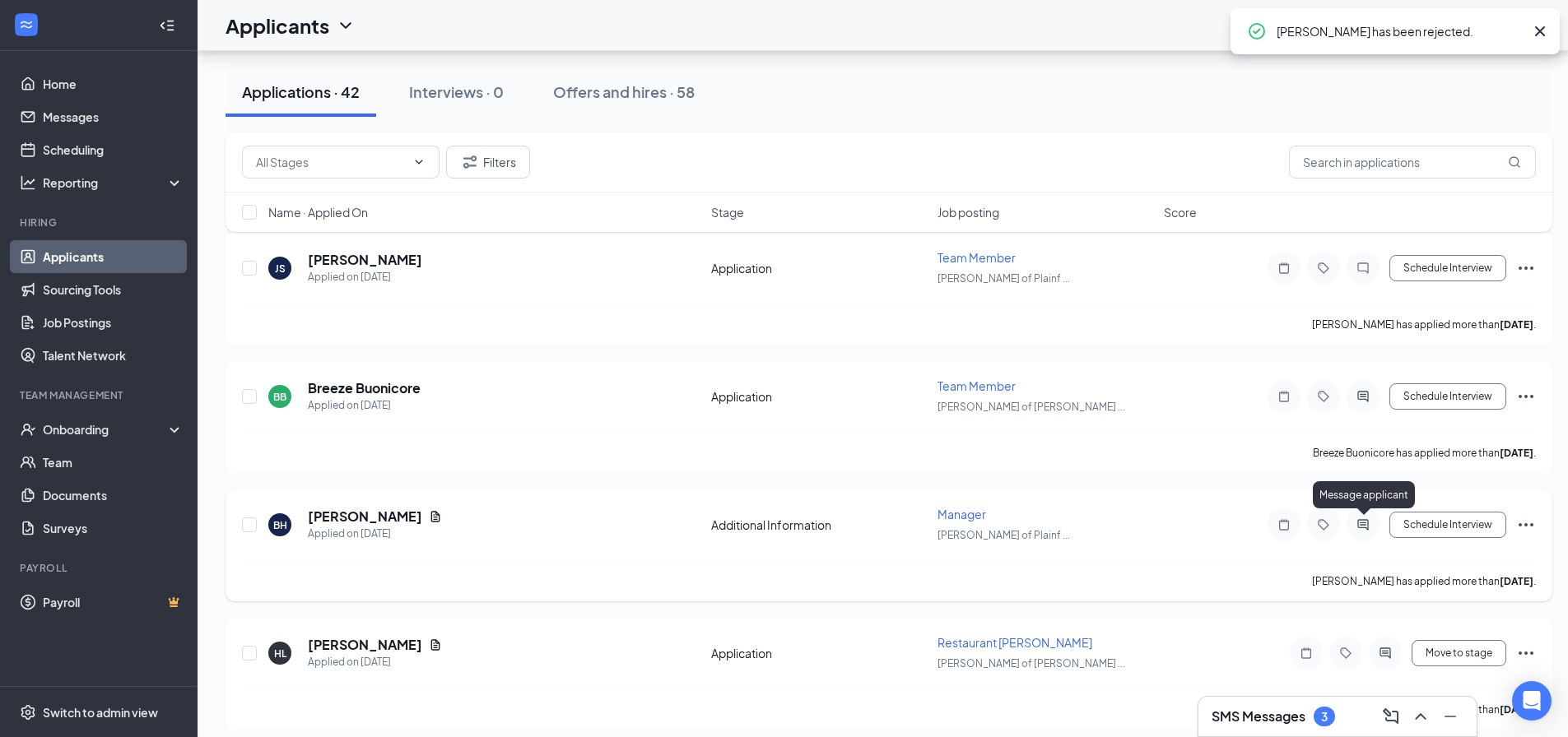
click at [1356, 528] on icon "ActiveChat" at bounding box center [1363, 525] width 20 height 13
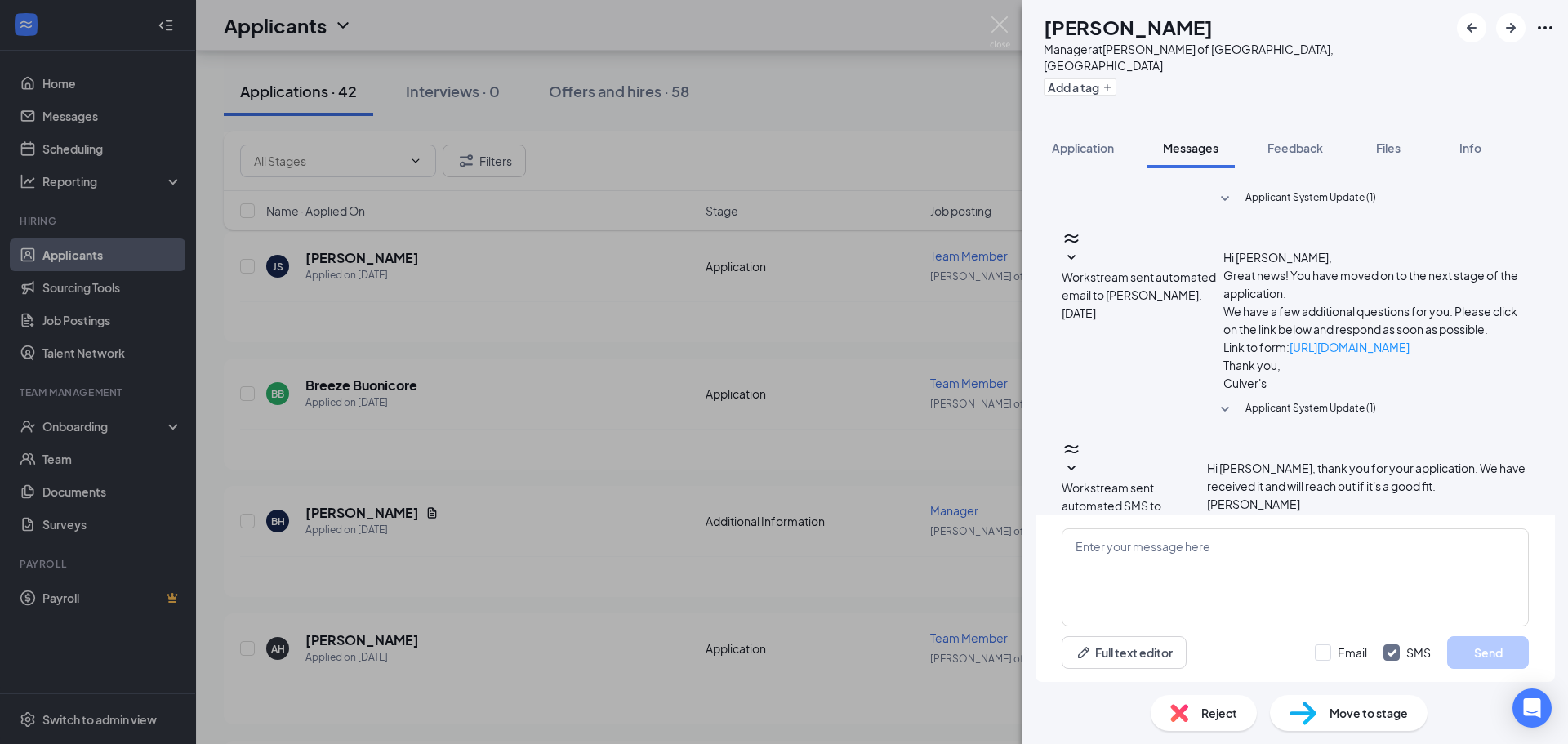
scroll to position [23, 0]
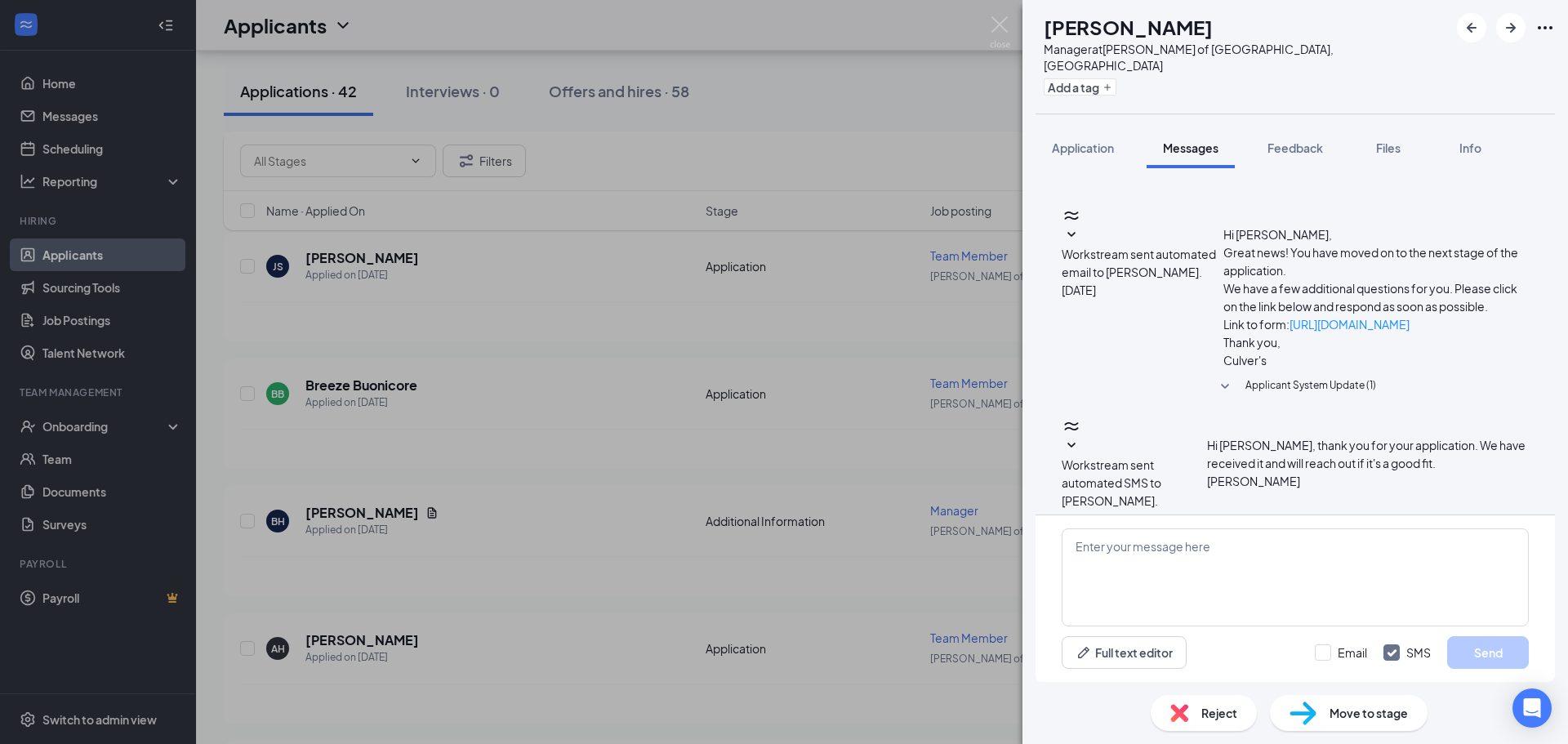
click at [804, 556] on div "BH Bill Harris Manager at Culver's of Plainfield, IL Add a tag Application Mess…" at bounding box center [784, 372] width 1568 height 744
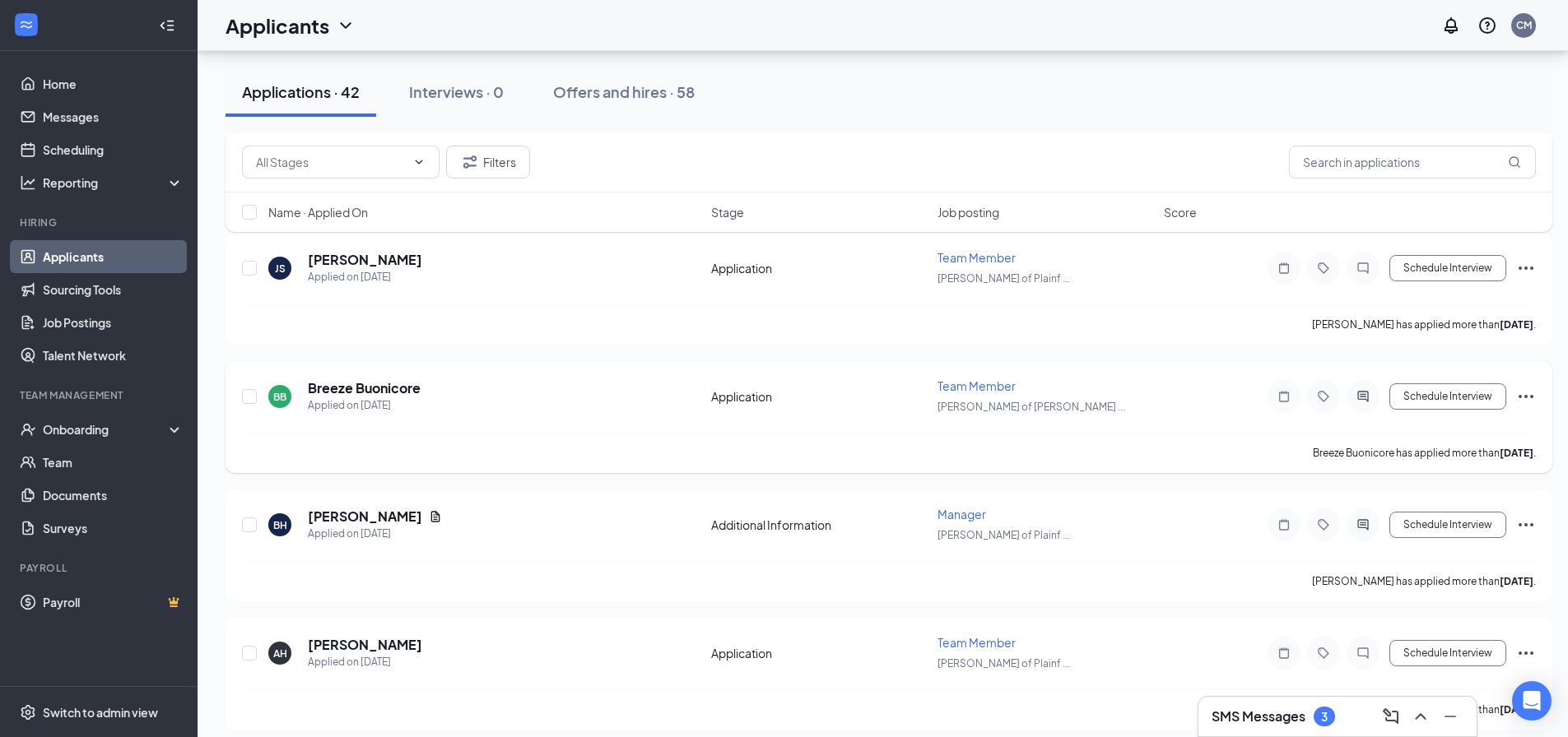
click at [1360, 404] on div at bounding box center [1363, 397] width 33 height 33
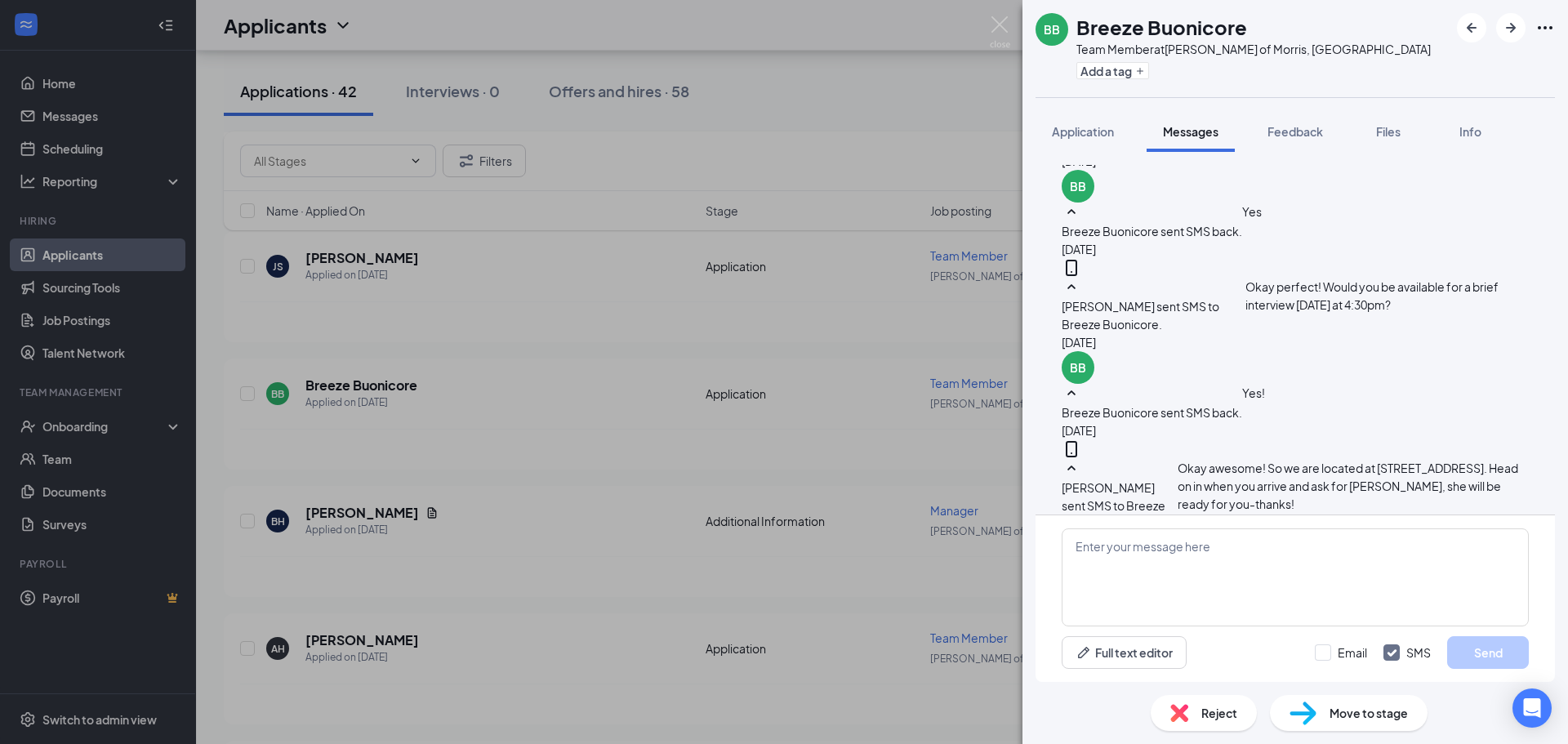
click at [1236, 711] on span "Reject" at bounding box center [1220, 713] width 36 height 18
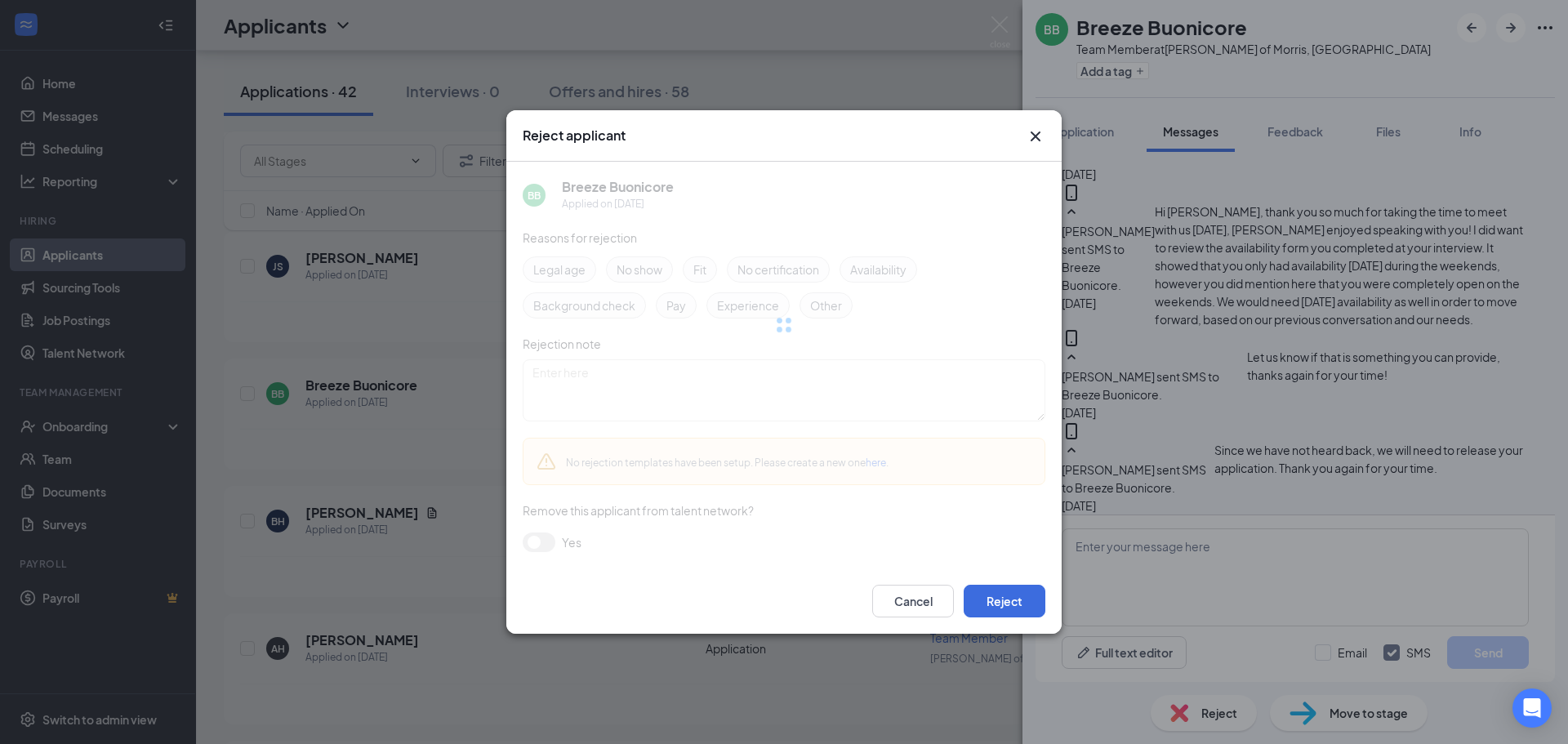
scroll to position [952, 0]
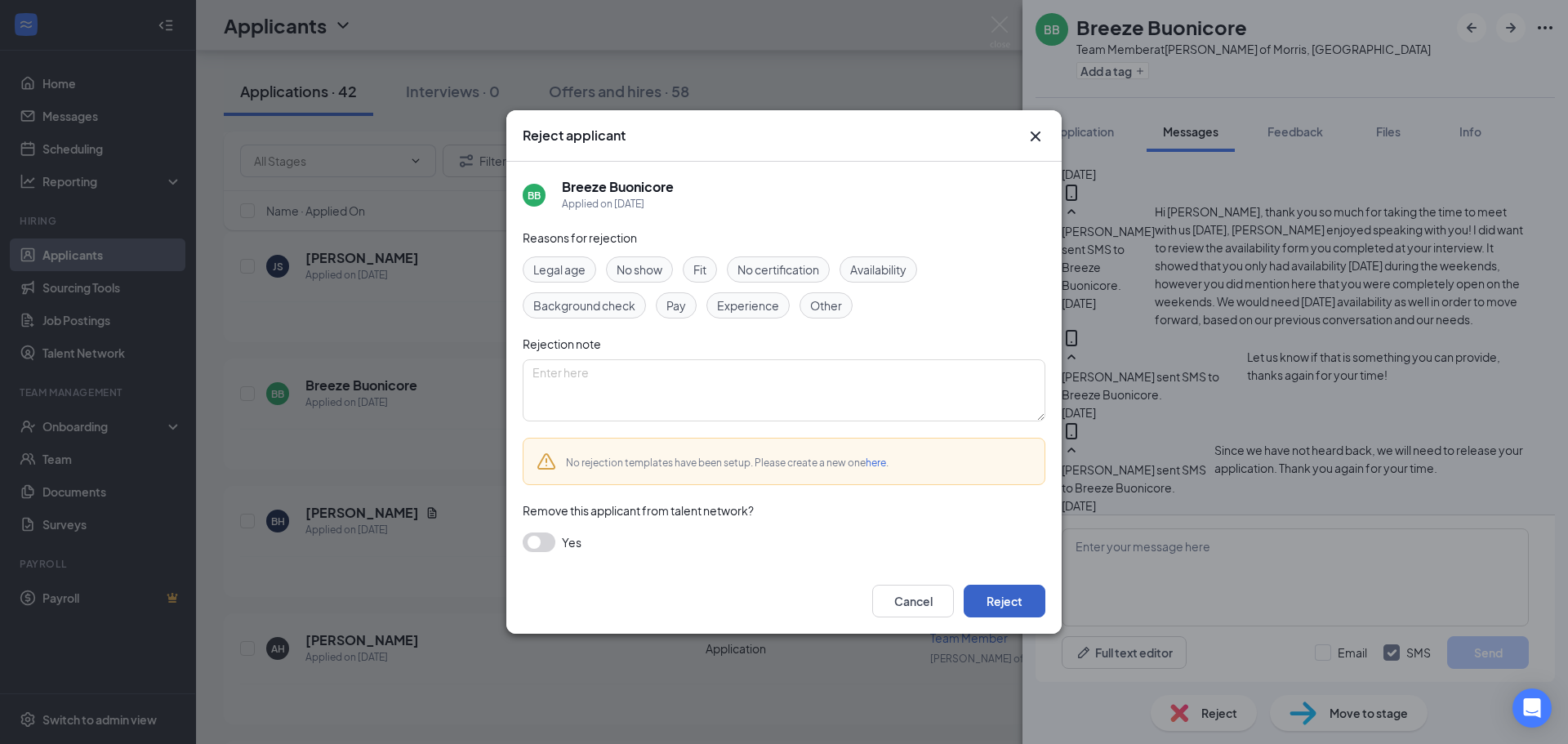
click at [1040, 607] on button "Reject" at bounding box center [1004, 601] width 82 height 32
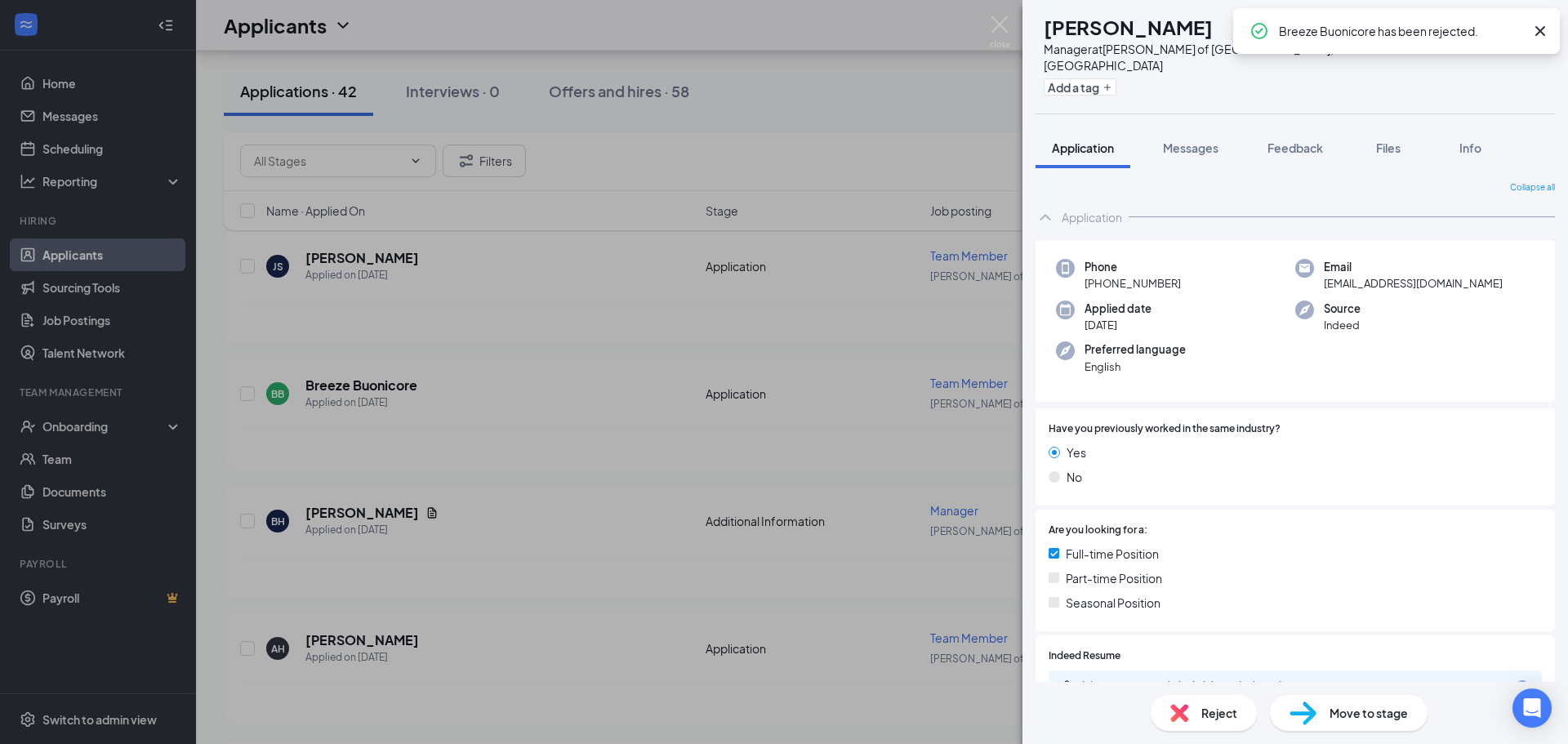
click at [719, 479] on div "BH Bill Harris Manager at Culver's of Plainfield, IL Add a tag Application Mess…" at bounding box center [784, 372] width 1568 height 744
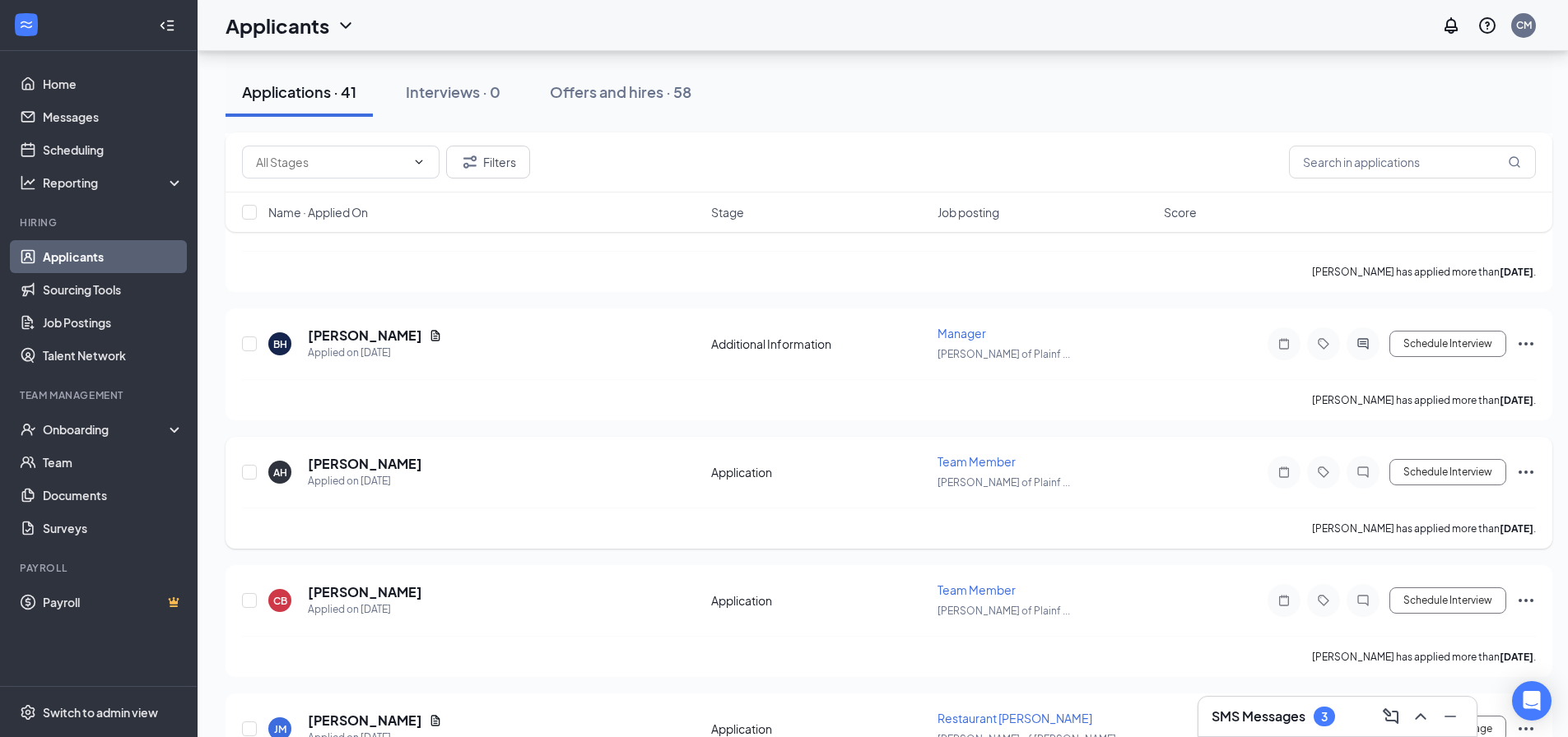
scroll to position [4943, 0]
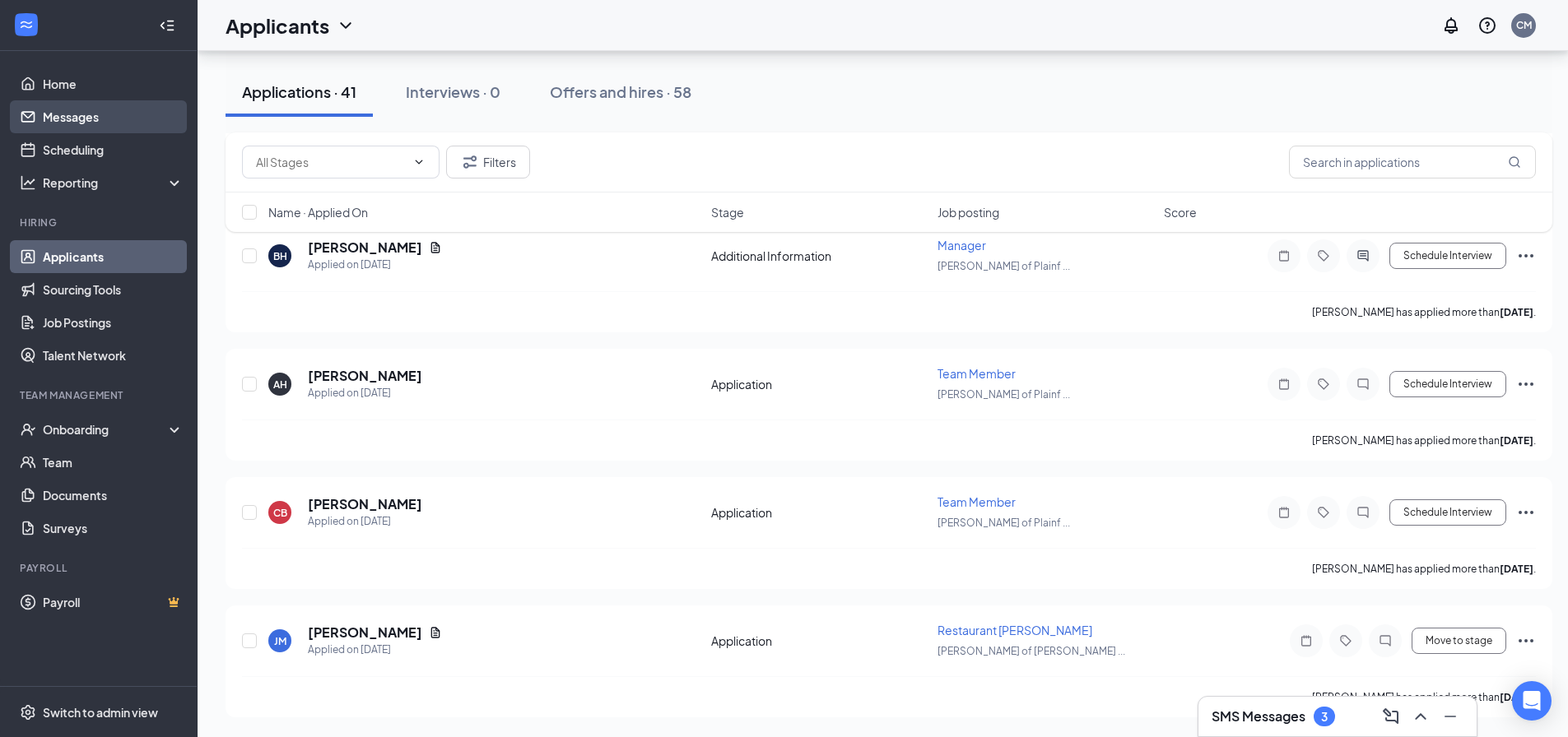
click at [73, 100] on link "Messages" at bounding box center [113, 116] width 140 height 33
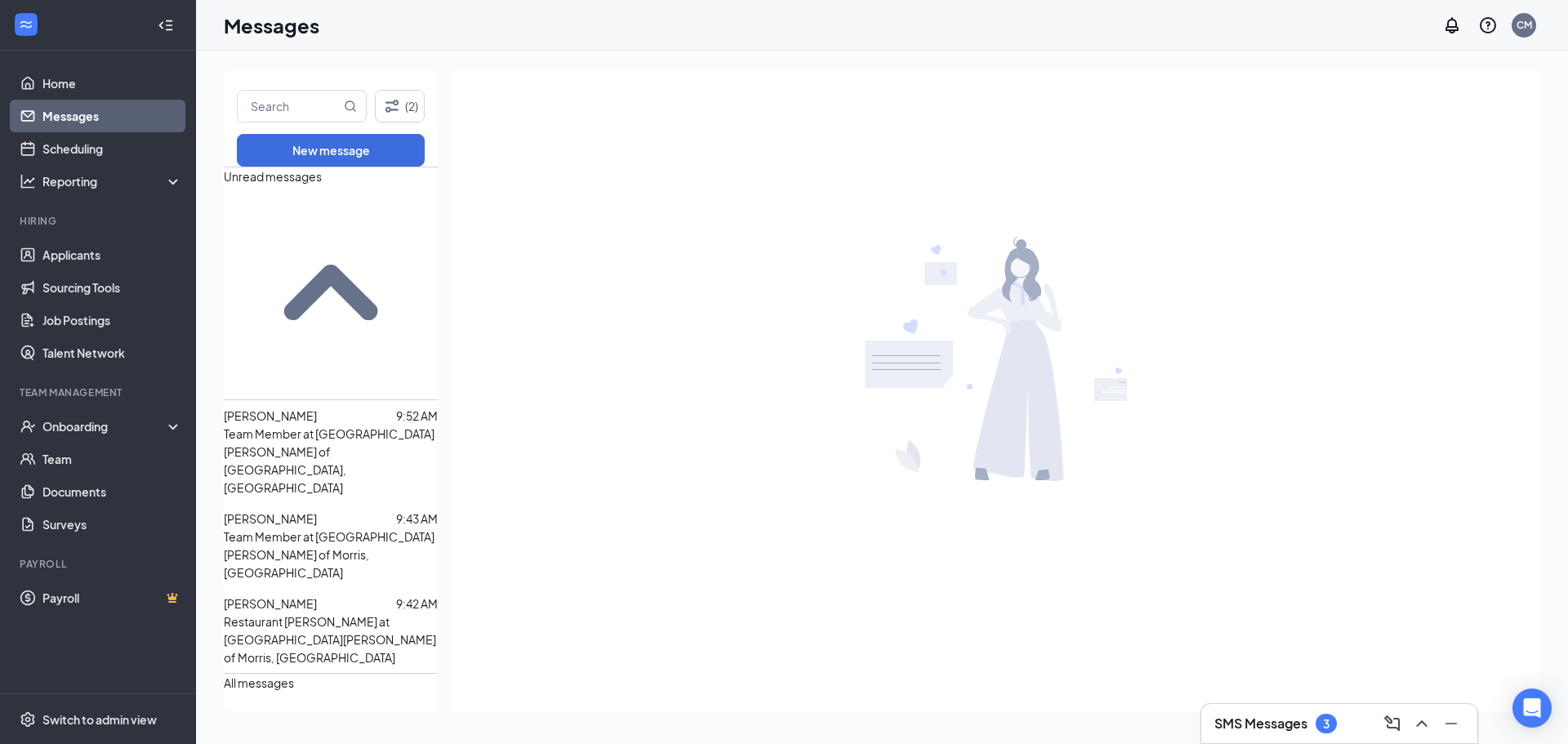
click at [309, 612] on p "Restaurant [PERSON_NAME] at [GEOGRAPHIC_DATA][PERSON_NAME] of Morris, [GEOGRAPH…" at bounding box center [331, 639] width 214 height 54
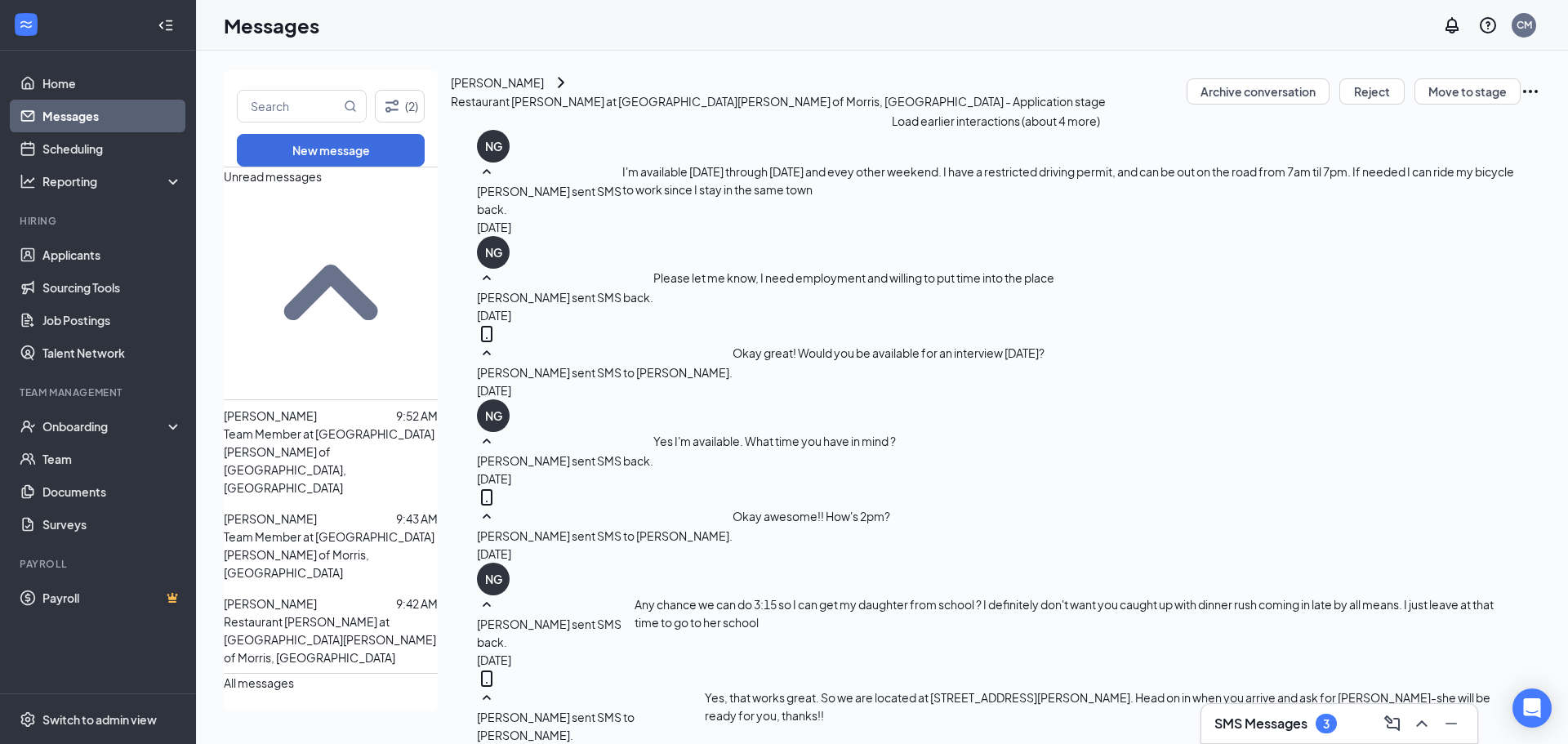
scroll to position [644, 0]
type textarea "Okay awesome!! Would you have time for a one-hour orientation on Thursday at 10…"
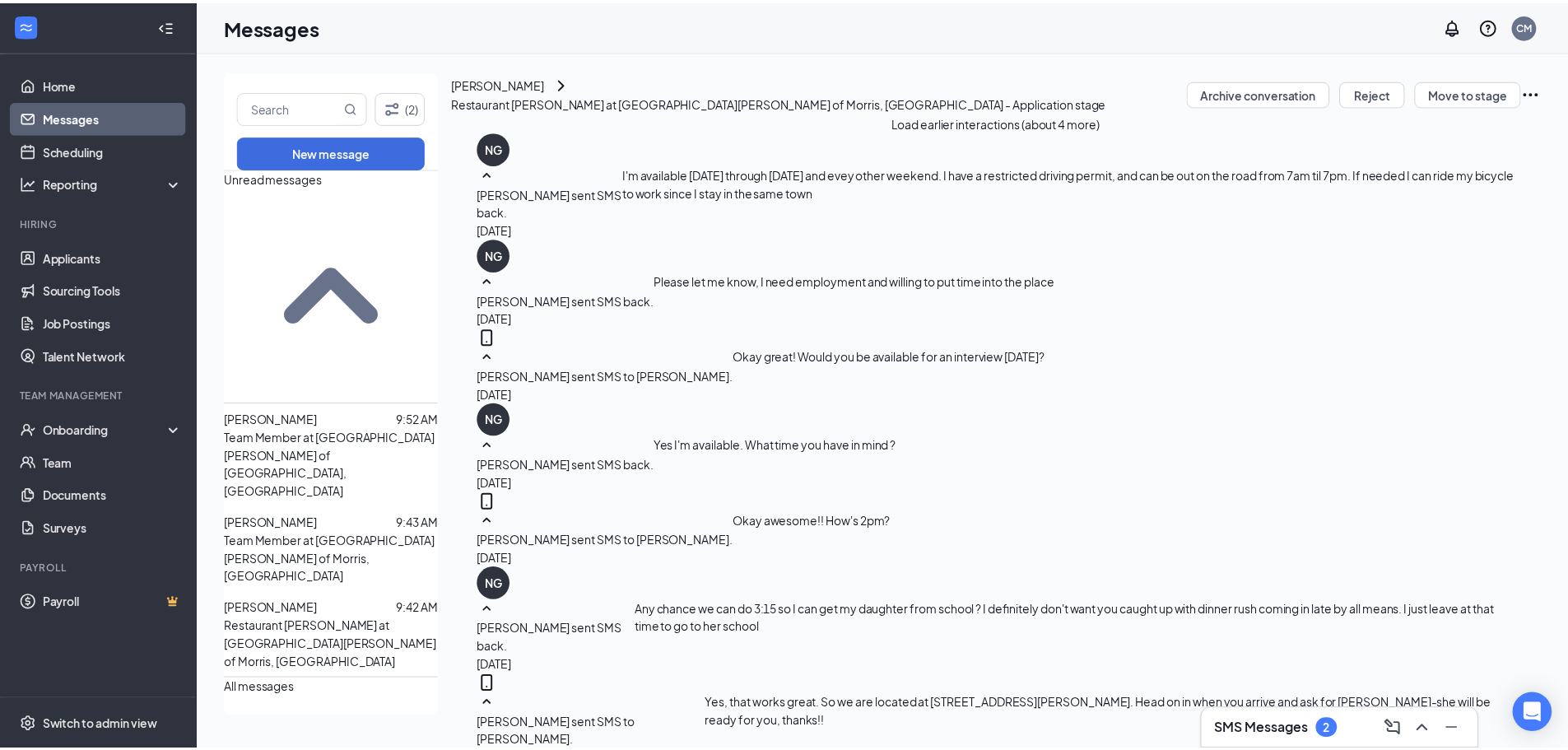
scroll to position [738, 0]
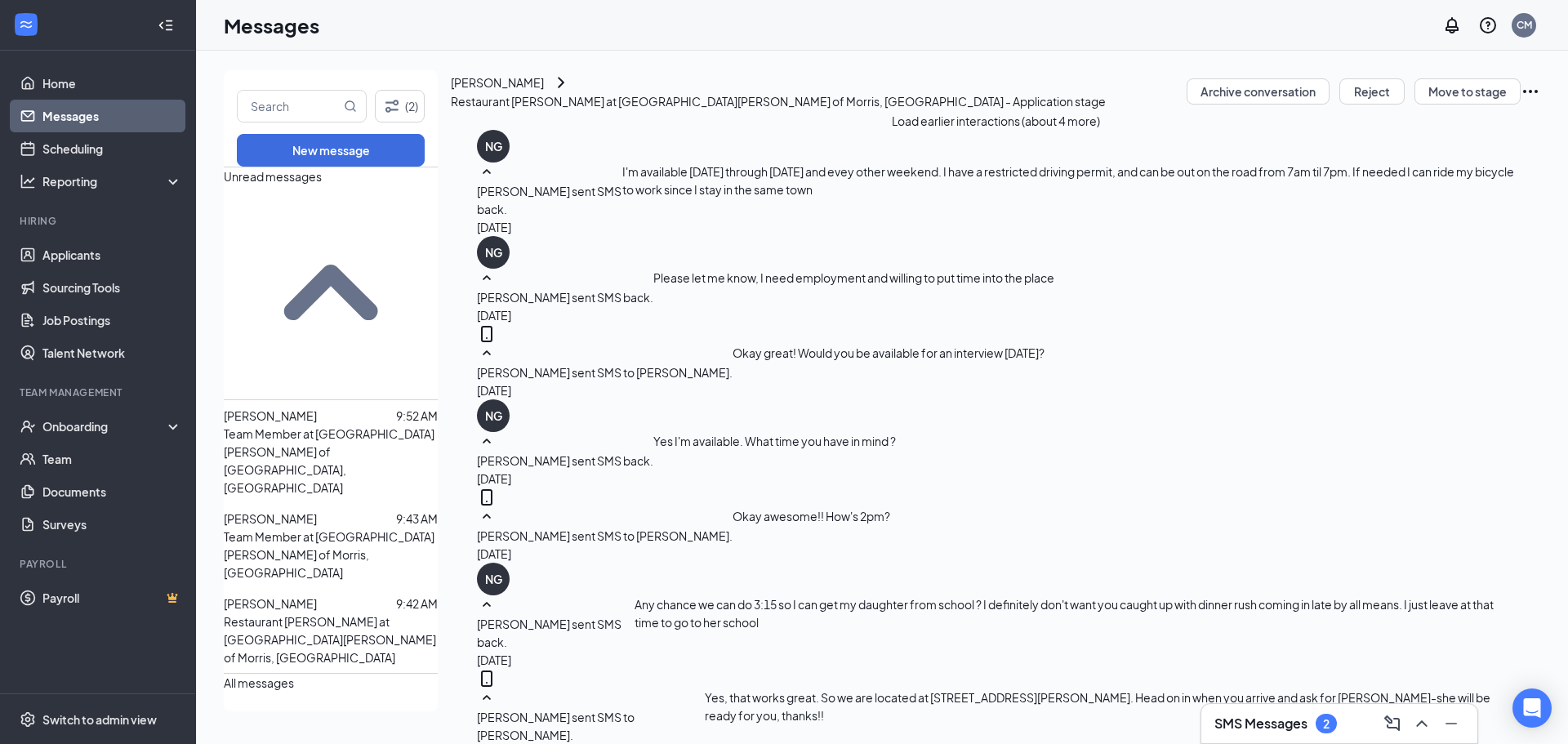
click at [317, 511] on span "mary kramer" at bounding box center [271, 518] width 93 height 14
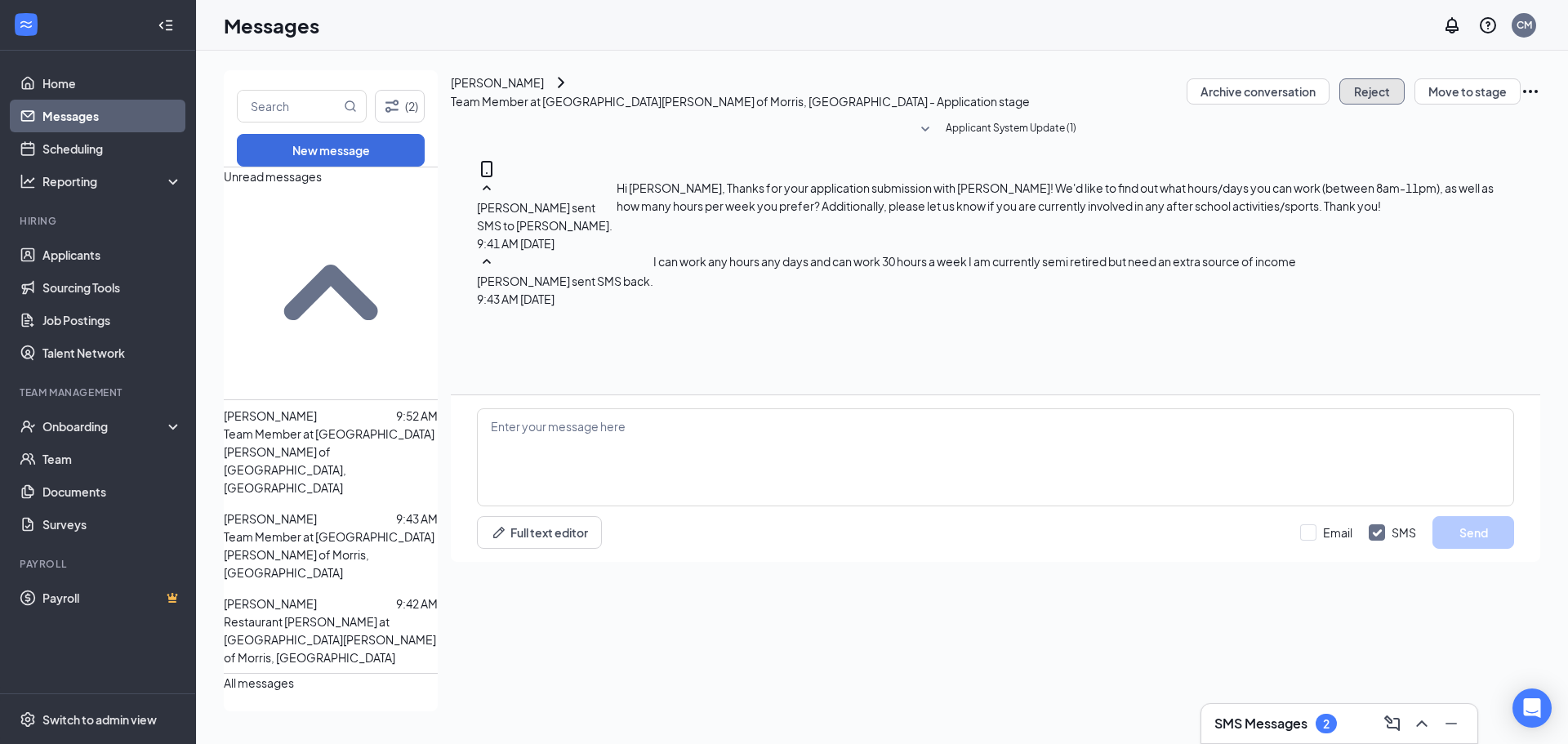
click at [1348, 105] on button "Reject" at bounding box center [1372, 91] width 66 height 26
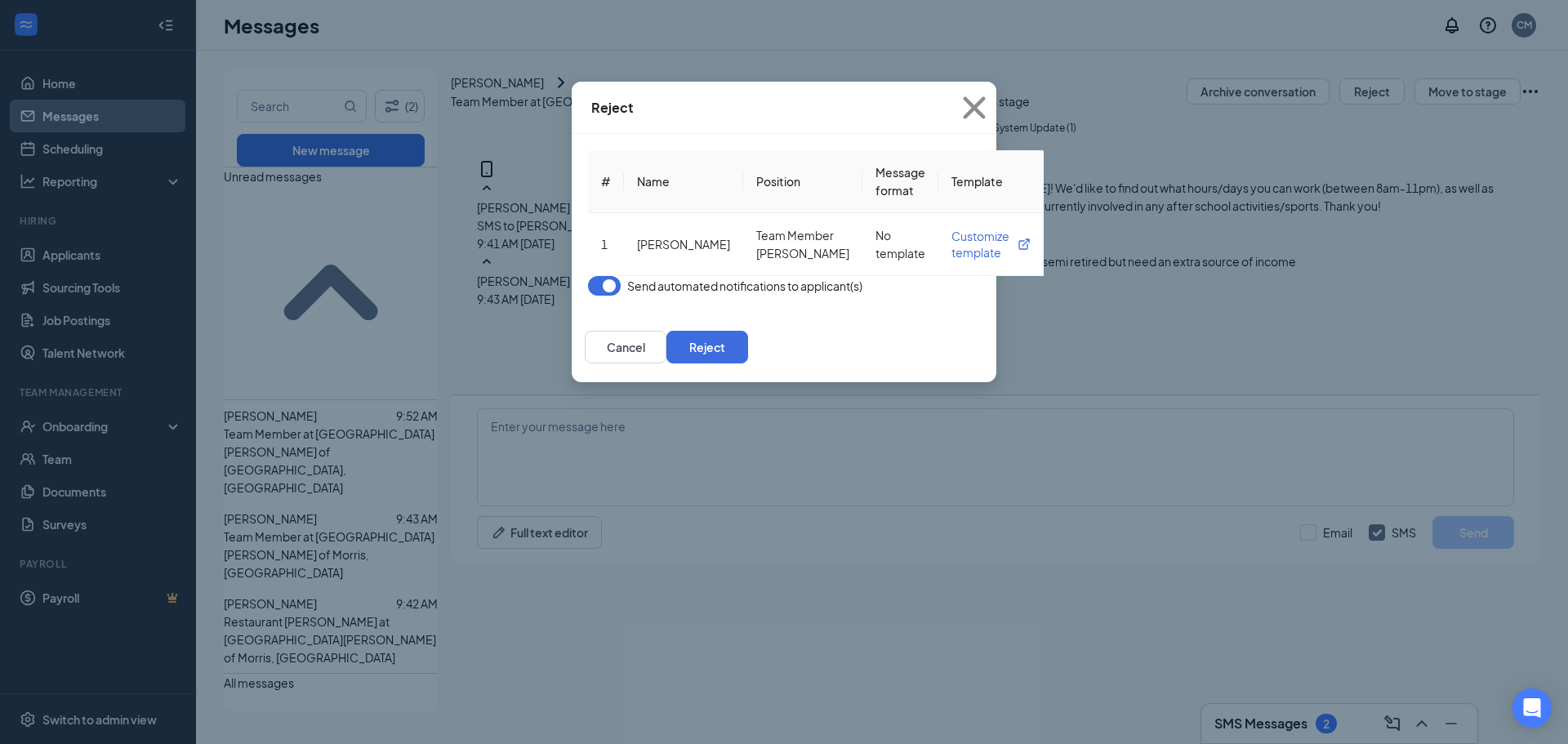
click at [588, 296] on button "button" at bounding box center [605, 285] width 32 height 20
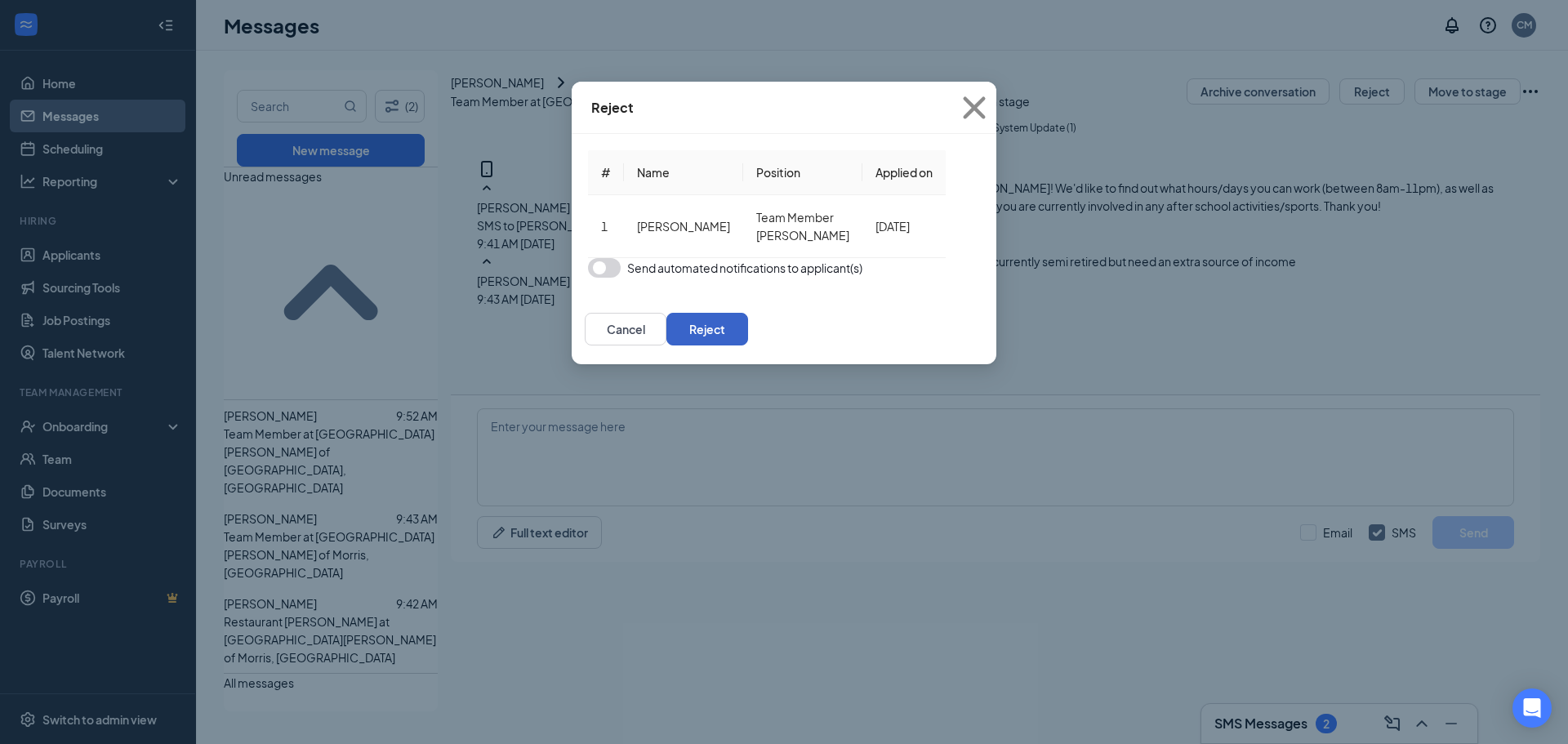
click at [748, 345] on button "Reject" at bounding box center [708, 329] width 82 height 32
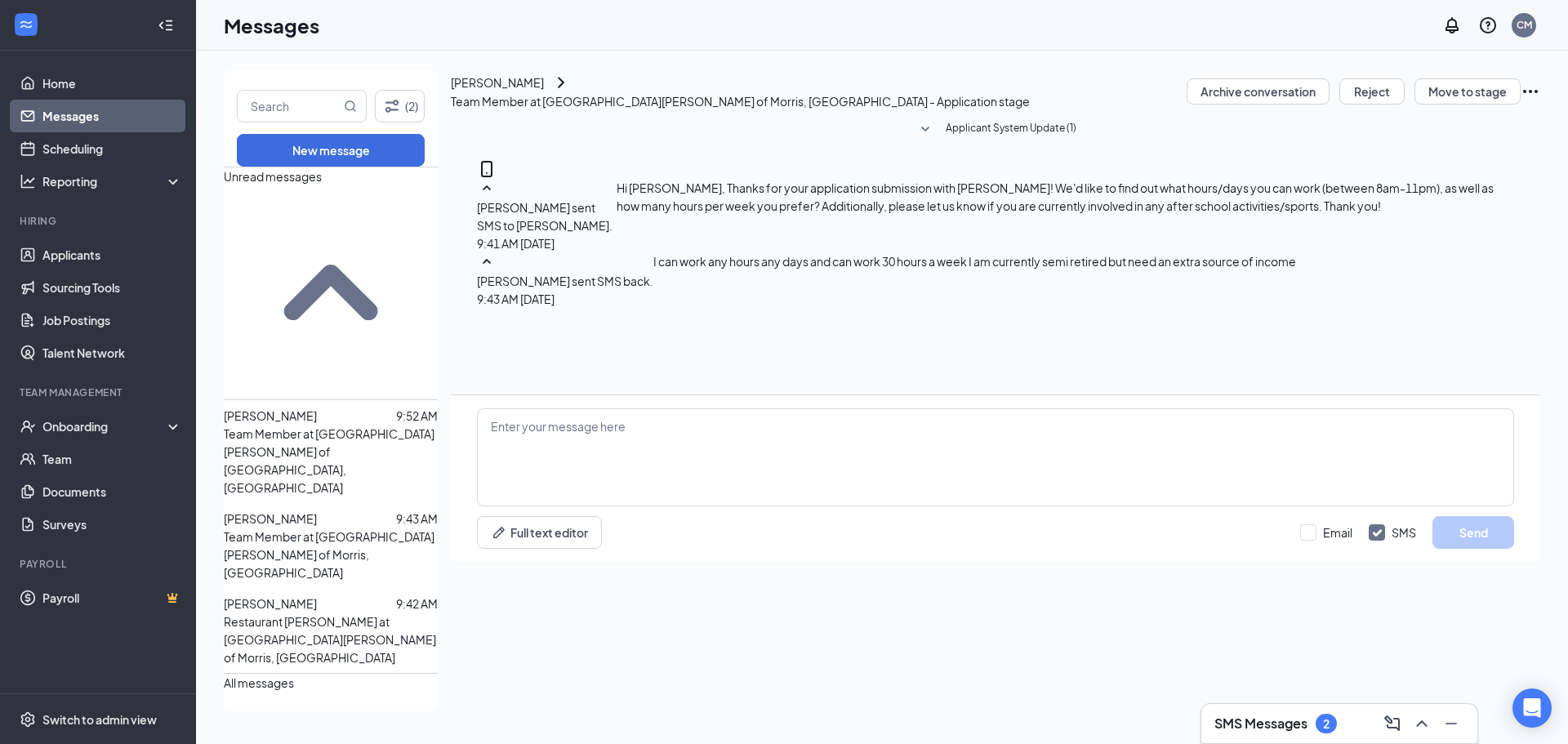
click at [364, 406] on div at bounding box center [356, 415] width 79 height 18
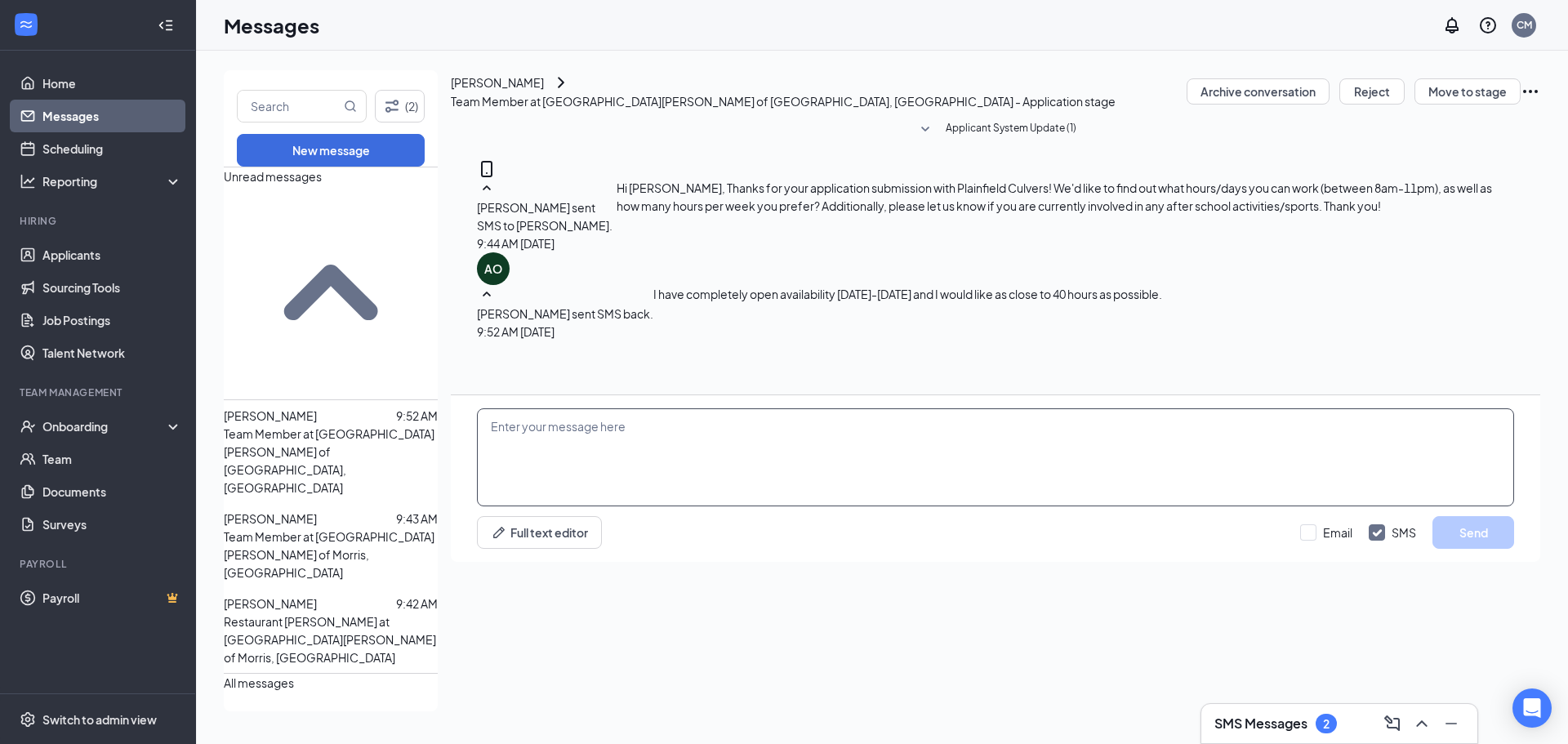
click at [1147, 506] on textarea at bounding box center [996, 457] width 1038 height 98
type textarea "Okay great, and would this availability remain consistent for at least 90 days?"
click at [1470, 548] on button "Send" at bounding box center [1474, 532] width 82 height 32
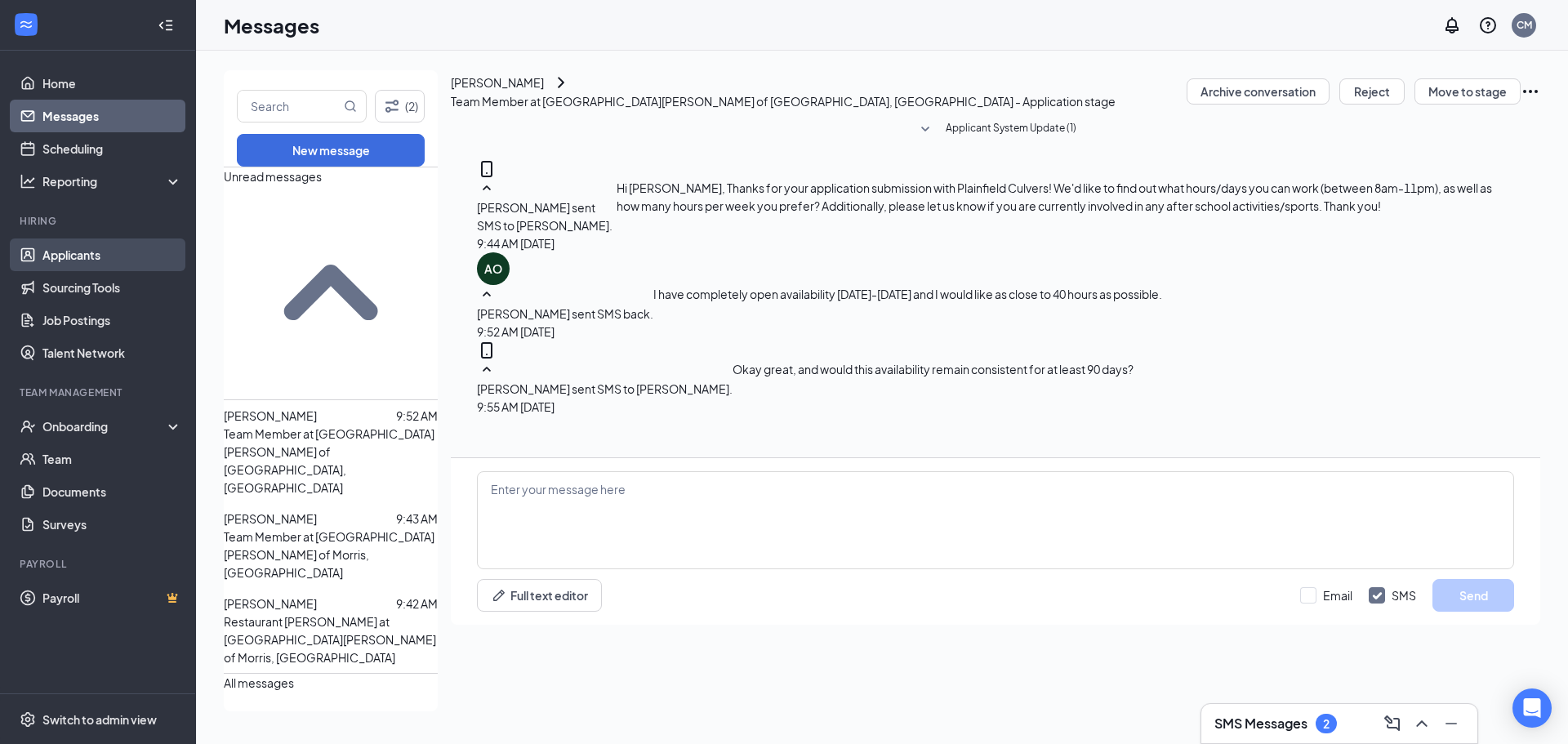
click at [74, 247] on link "Applicants" at bounding box center [113, 255] width 139 height 32
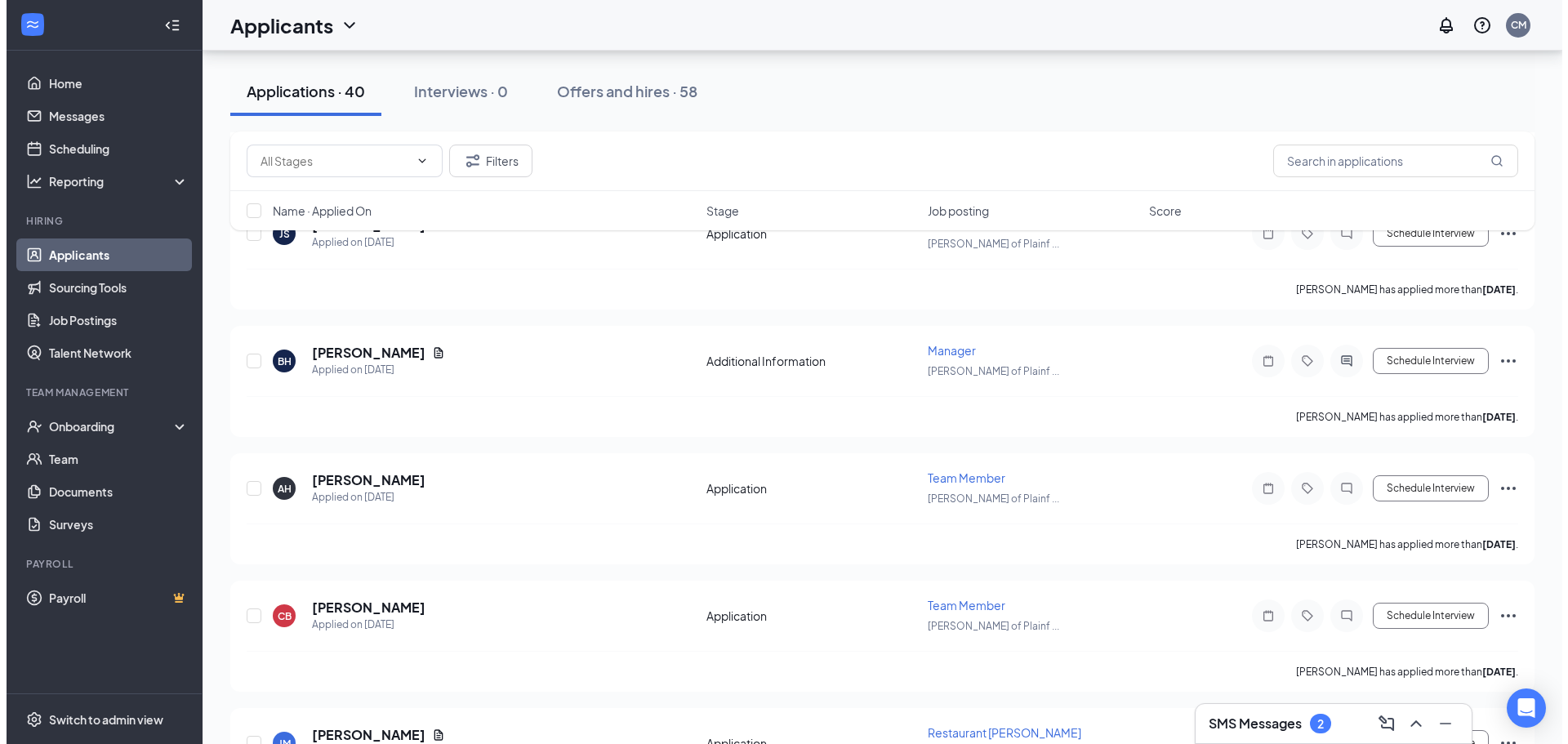
scroll to position [9864, 0]
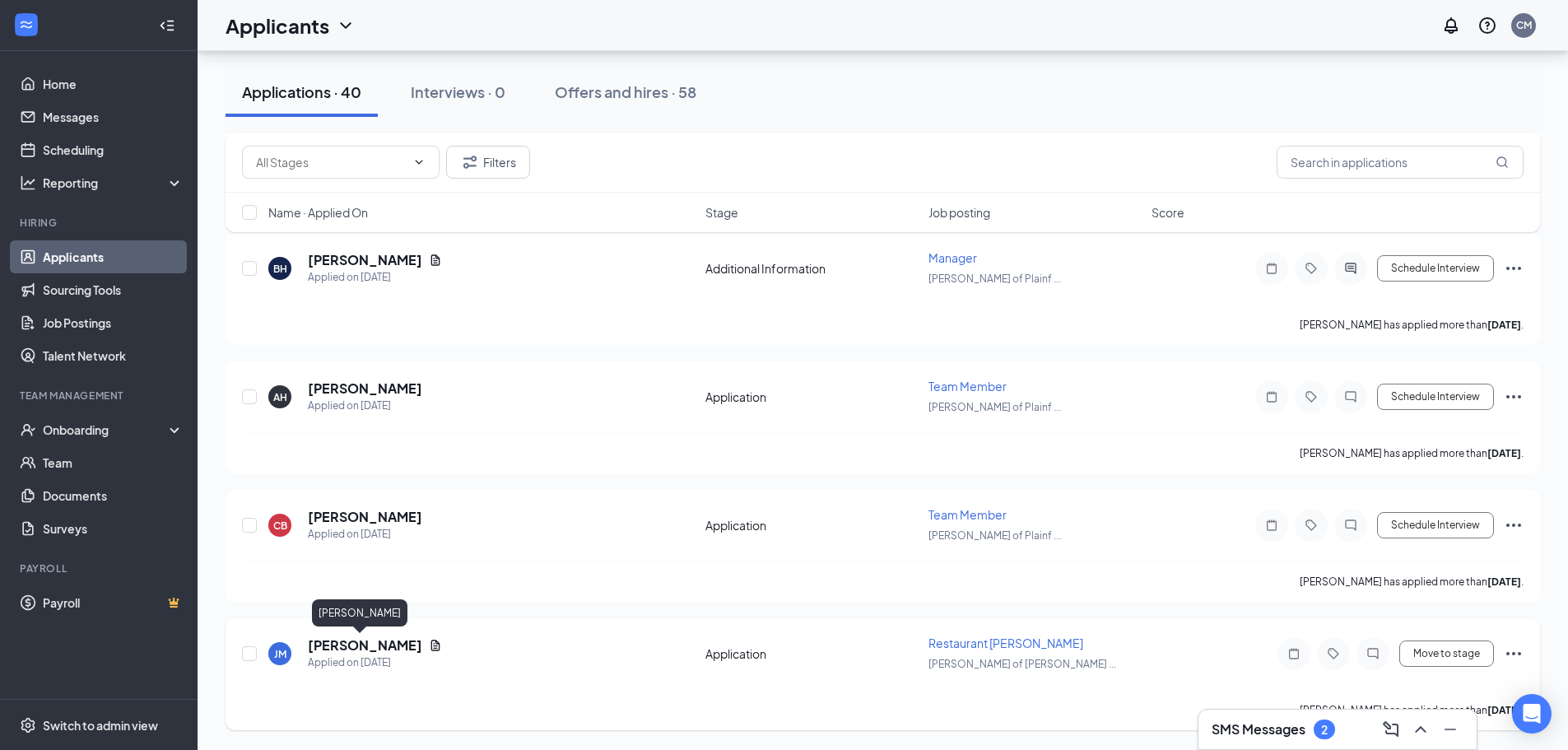
click at [348, 647] on h5 "Justen Miller" at bounding box center [364, 645] width 114 height 18
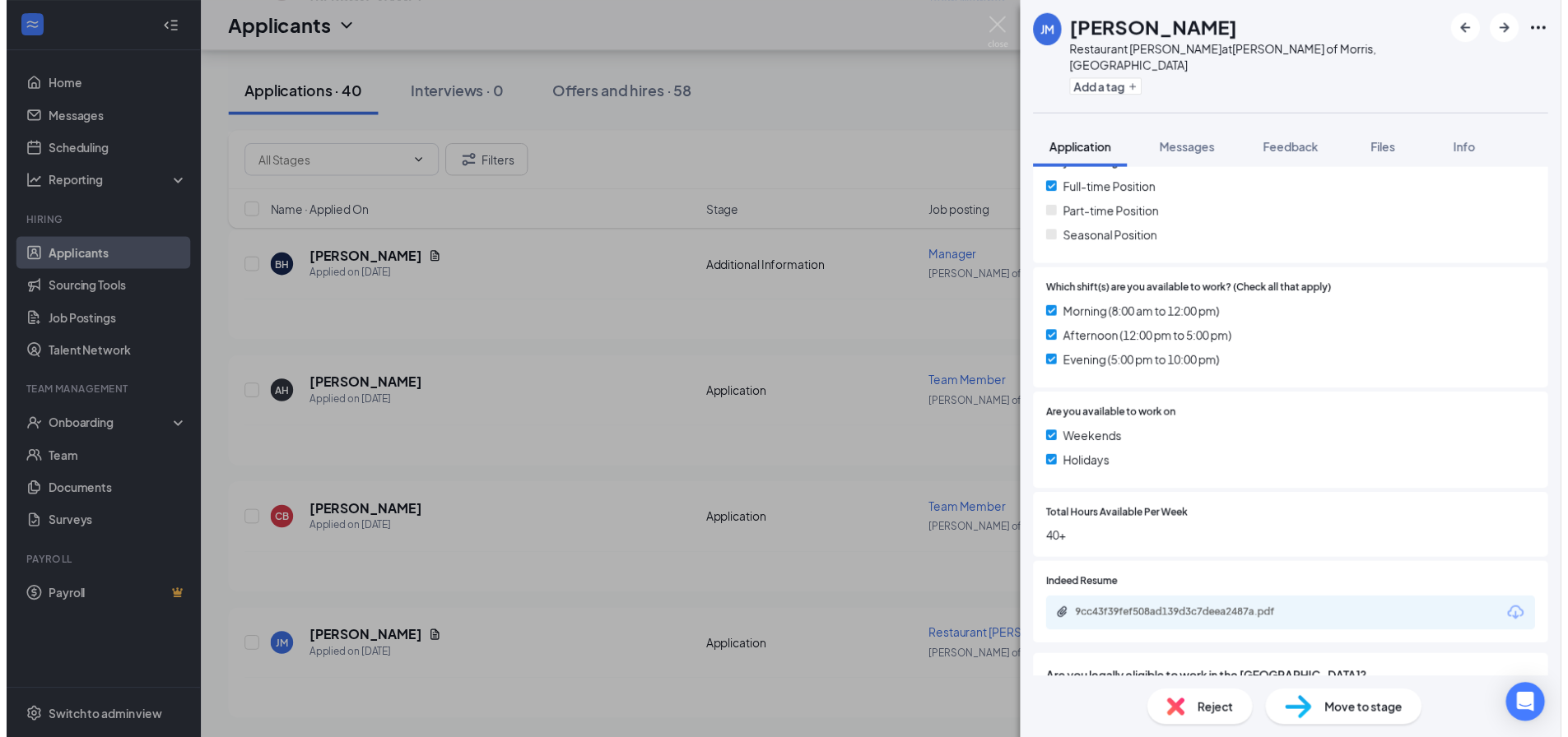
scroll to position [411, 0]
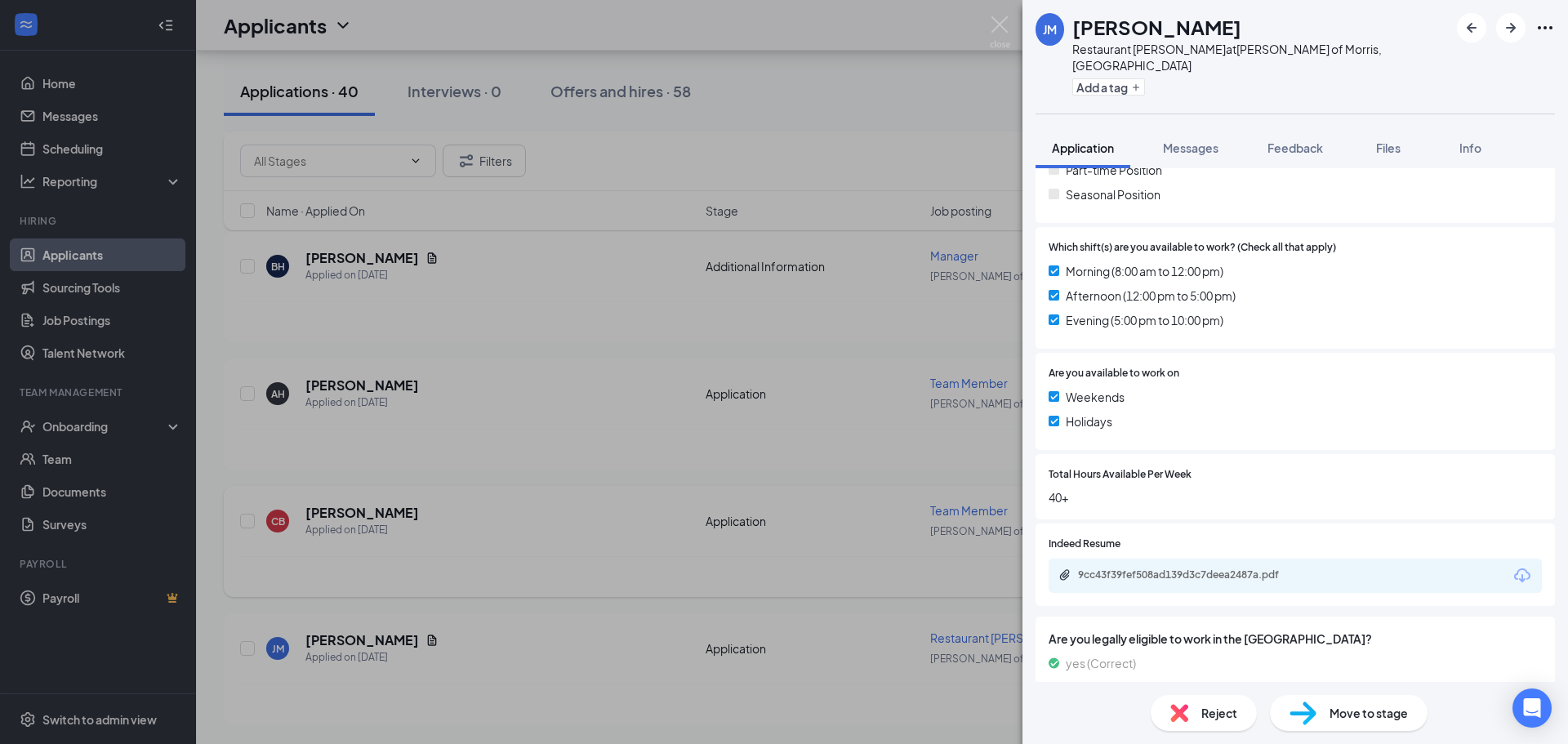
drag, startPoint x: 777, startPoint y: 583, endPoint x: 344, endPoint y: 511, distance: 438.9
click at [777, 583] on div "JM Justen Miller Restaurant Porter at Culver's of Morris, IL Add a tag Applicat…" at bounding box center [784, 372] width 1568 height 744
click at [344, 511] on h5 "[PERSON_NAME]" at bounding box center [361, 512] width 113 height 18
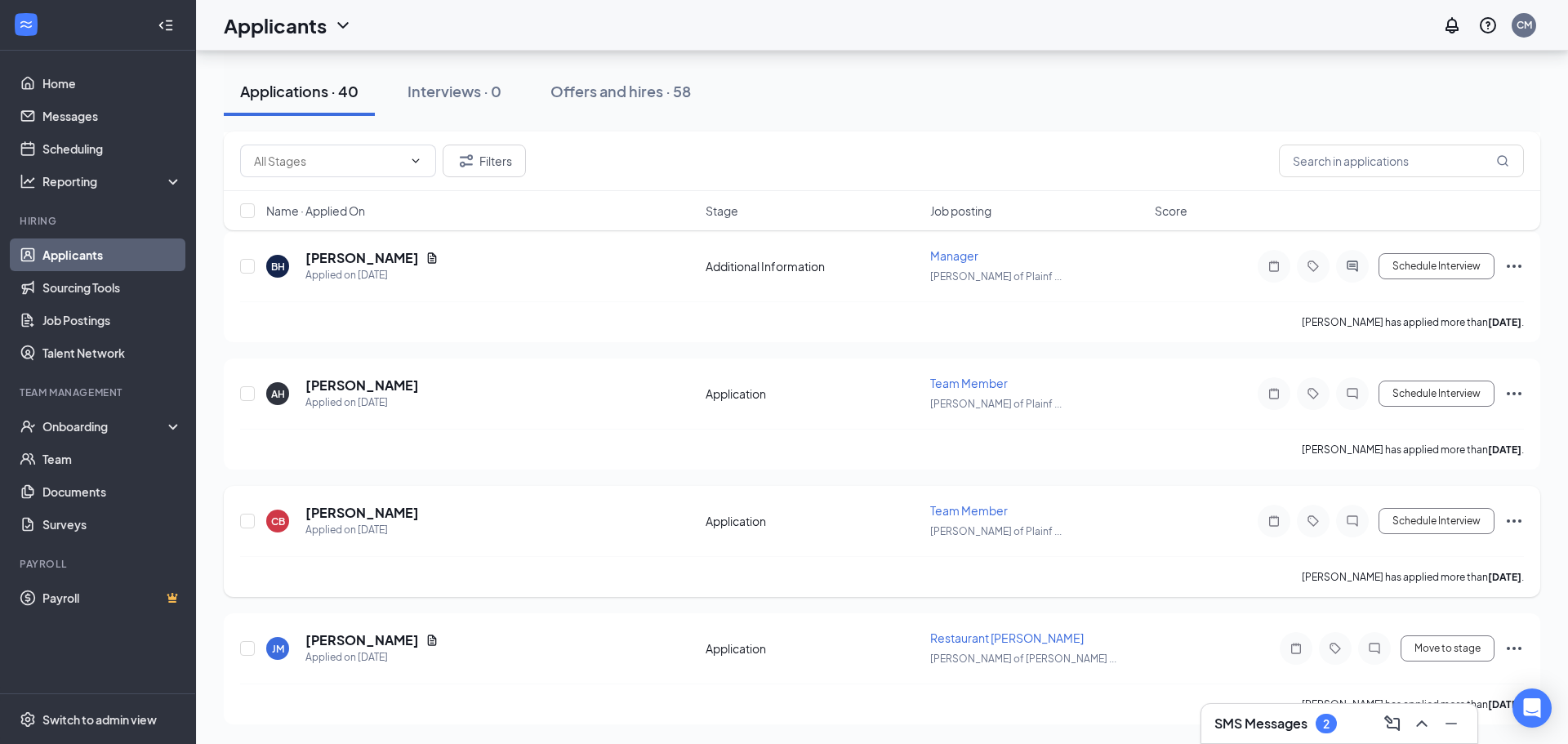
click at [344, 511] on h5 "[PERSON_NAME]" at bounding box center [361, 512] width 113 height 18
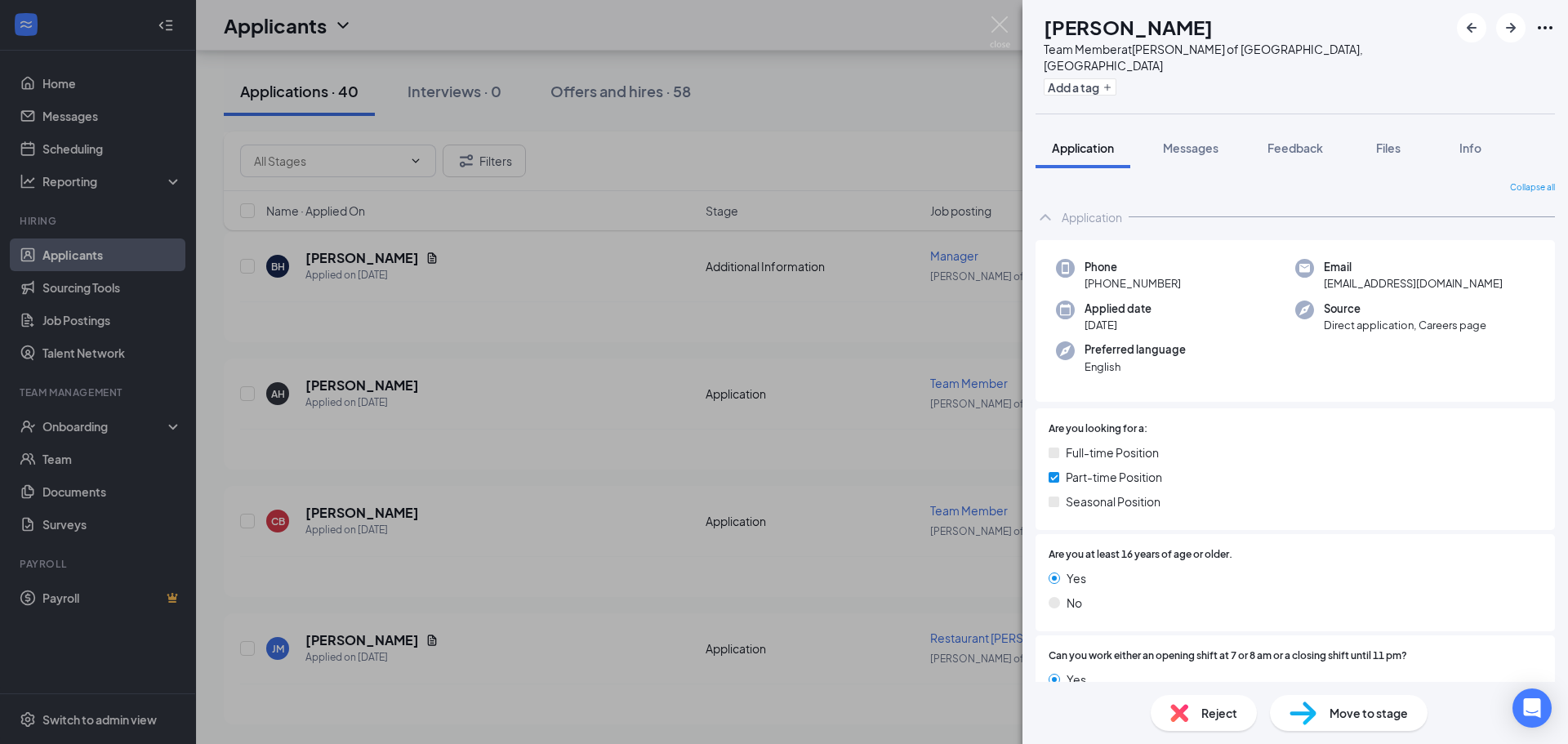
drag, startPoint x: 1186, startPoint y: 134, endPoint x: 1154, endPoint y: 377, distance: 245.1
click at [1187, 140] on span "Messages" at bounding box center [1190, 147] width 55 height 14
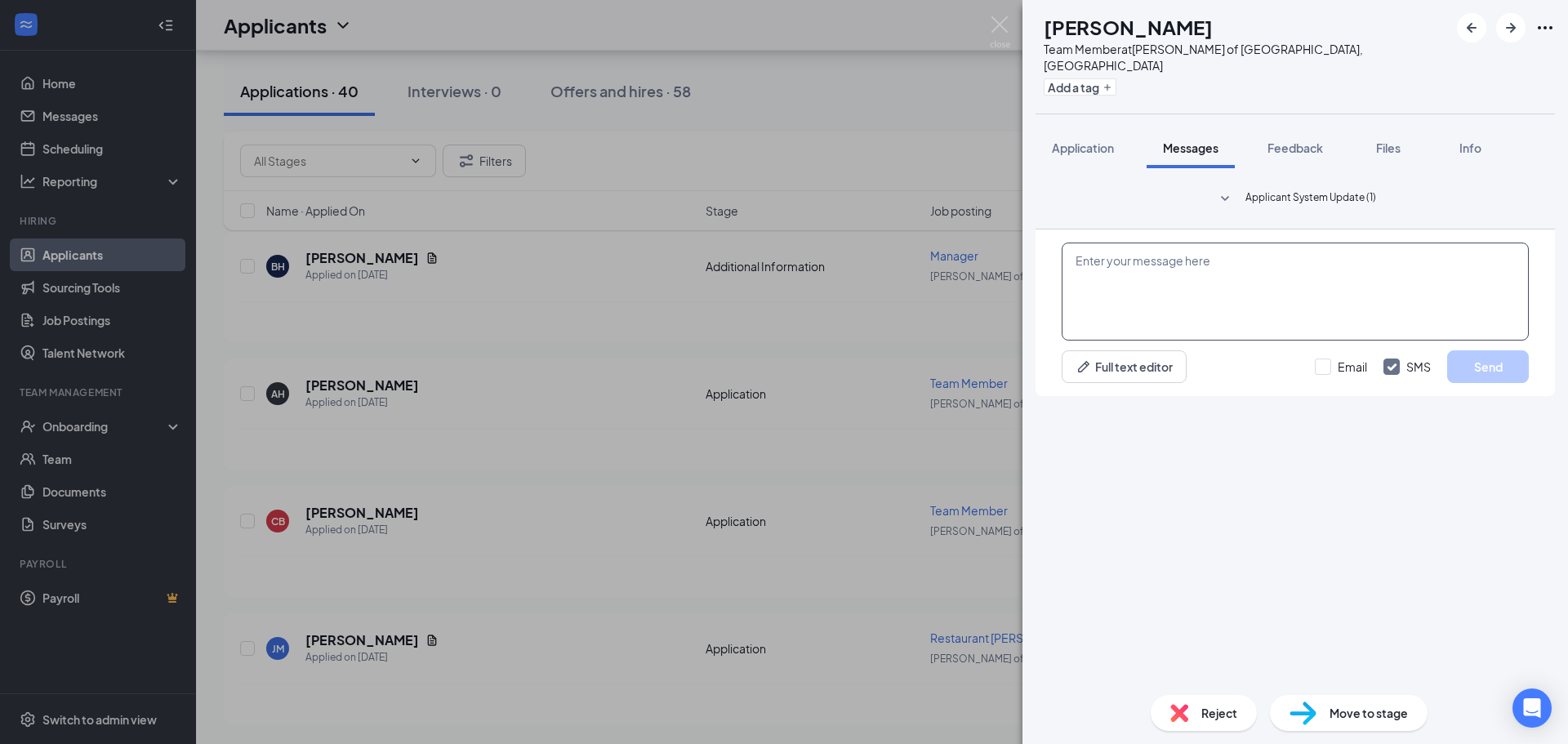
paste textarea "Hi Michael, Thanks for your application submission with Morris Culvers! We'd li…"
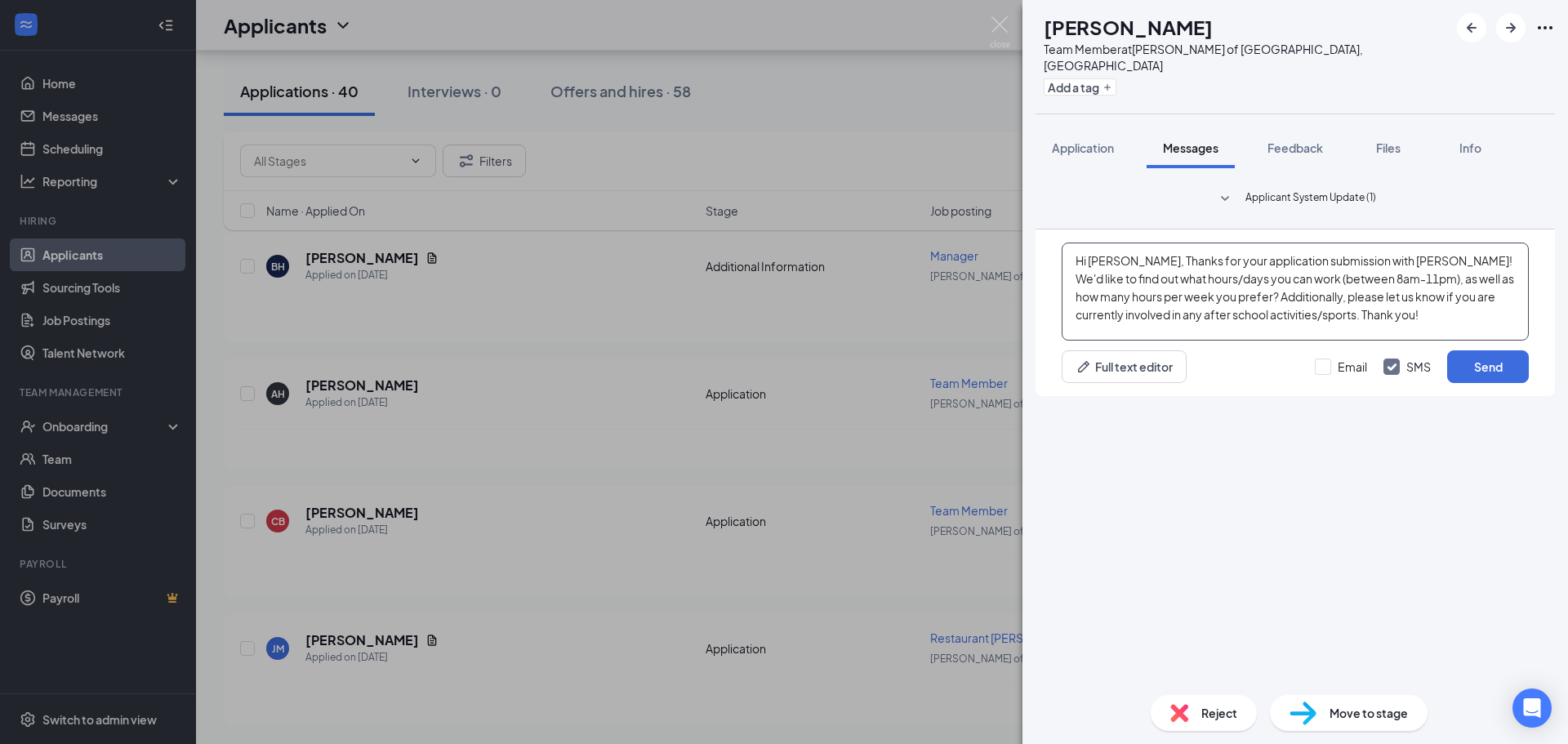
drag, startPoint x: 1134, startPoint y: 550, endPoint x: 1090, endPoint y: 548, distance: 44.0
click at [1090, 341] on textarea "Hi Michael, Thanks for your application submission with Morris Culvers! We'd li…" at bounding box center [1295, 291] width 467 height 98
drag, startPoint x: 1401, startPoint y: 547, endPoint x: 1369, endPoint y: 543, distance: 32.2
click at [1369, 341] on textarea "Hi Camille, Thanks for your application submission with Morris Culvers! We'd li…" at bounding box center [1295, 291] width 467 height 98
type textarea "Hi Camille, Thanks for your application submission with Plainfield Culvers! We'…"
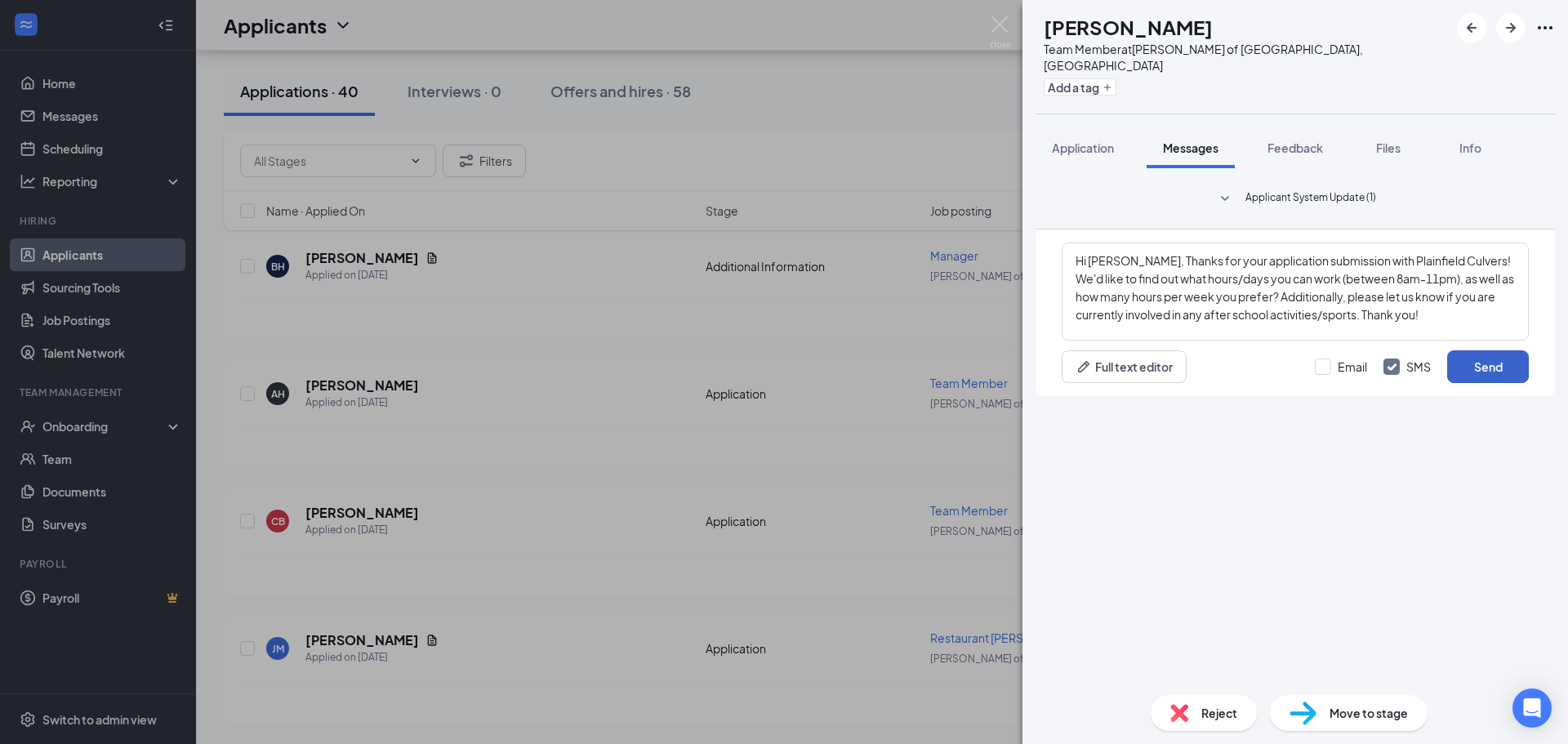
click at [1469, 383] on button "Send" at bounding box center [1488, 366] width 82 height 32
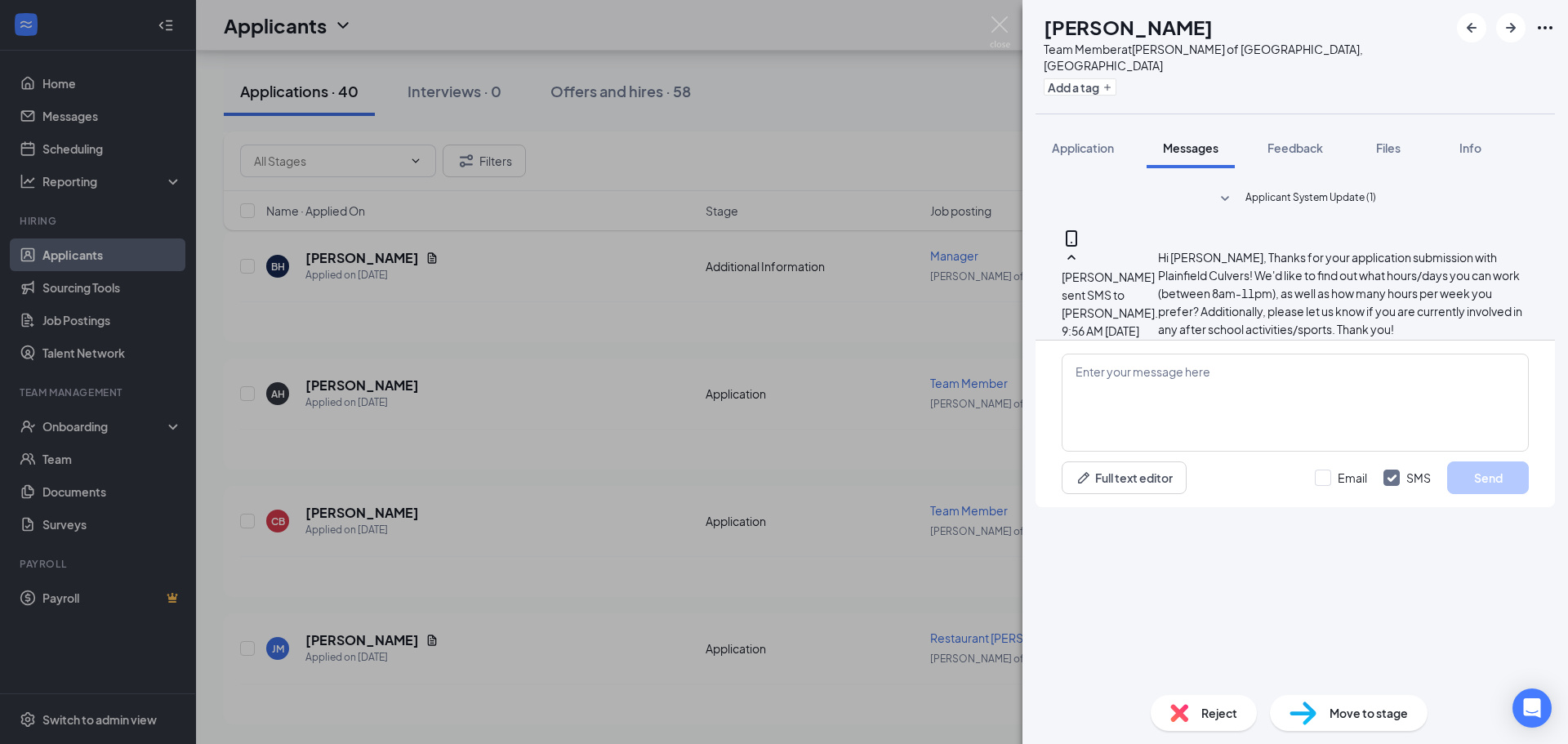
click at [613, 502] on div "CB Camille Benford Team Member at Culver's of Plainfield, IL Add a tag Applicat…" at bounding box center [784, 372] width 1568 height 744
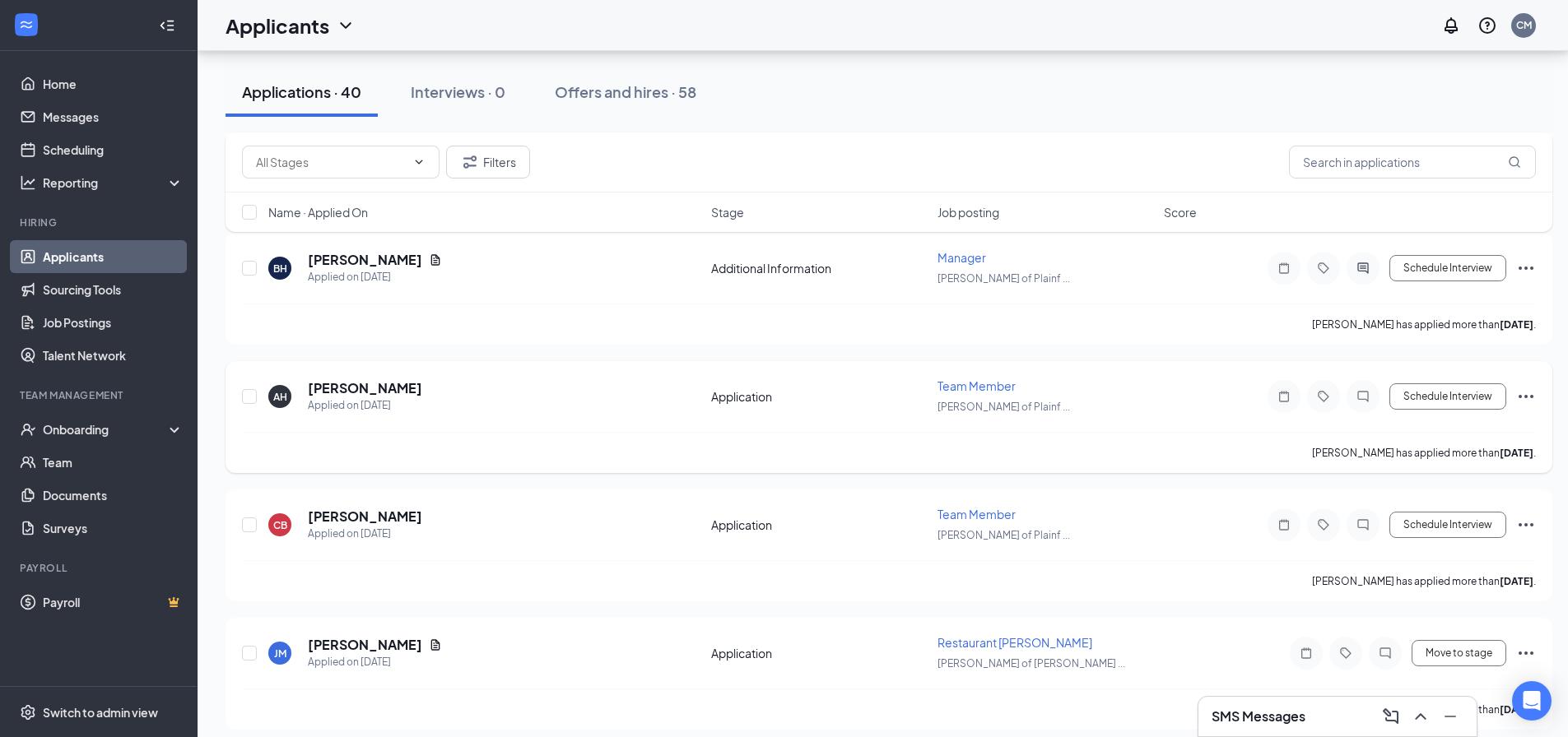
click at [1535, 392] on icon "Ellipses" at bounding box center [1526, 396] width 20 height 20
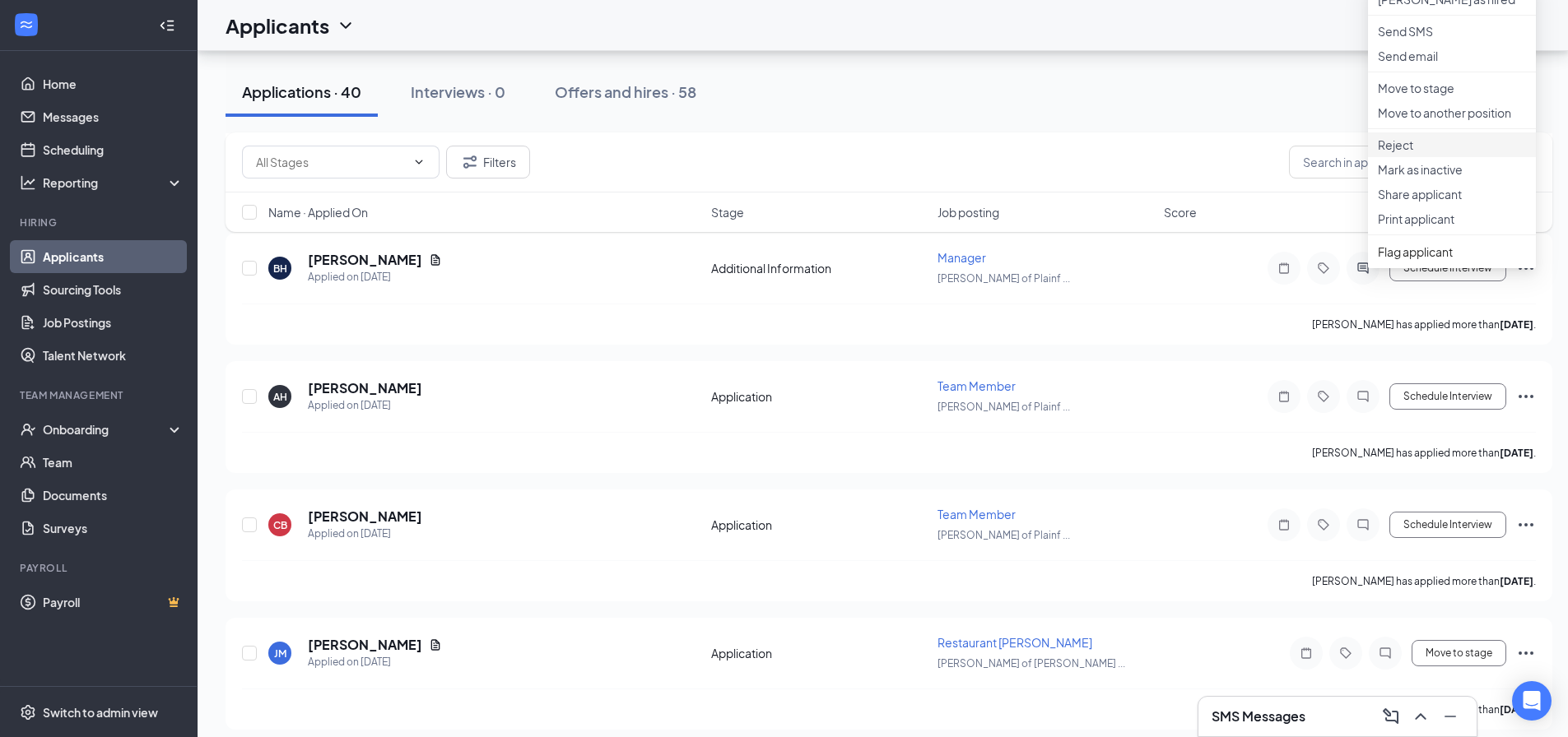
click at [1412, 153] on p "Reject" at bounding box center [1452, 144] width 148 height 16
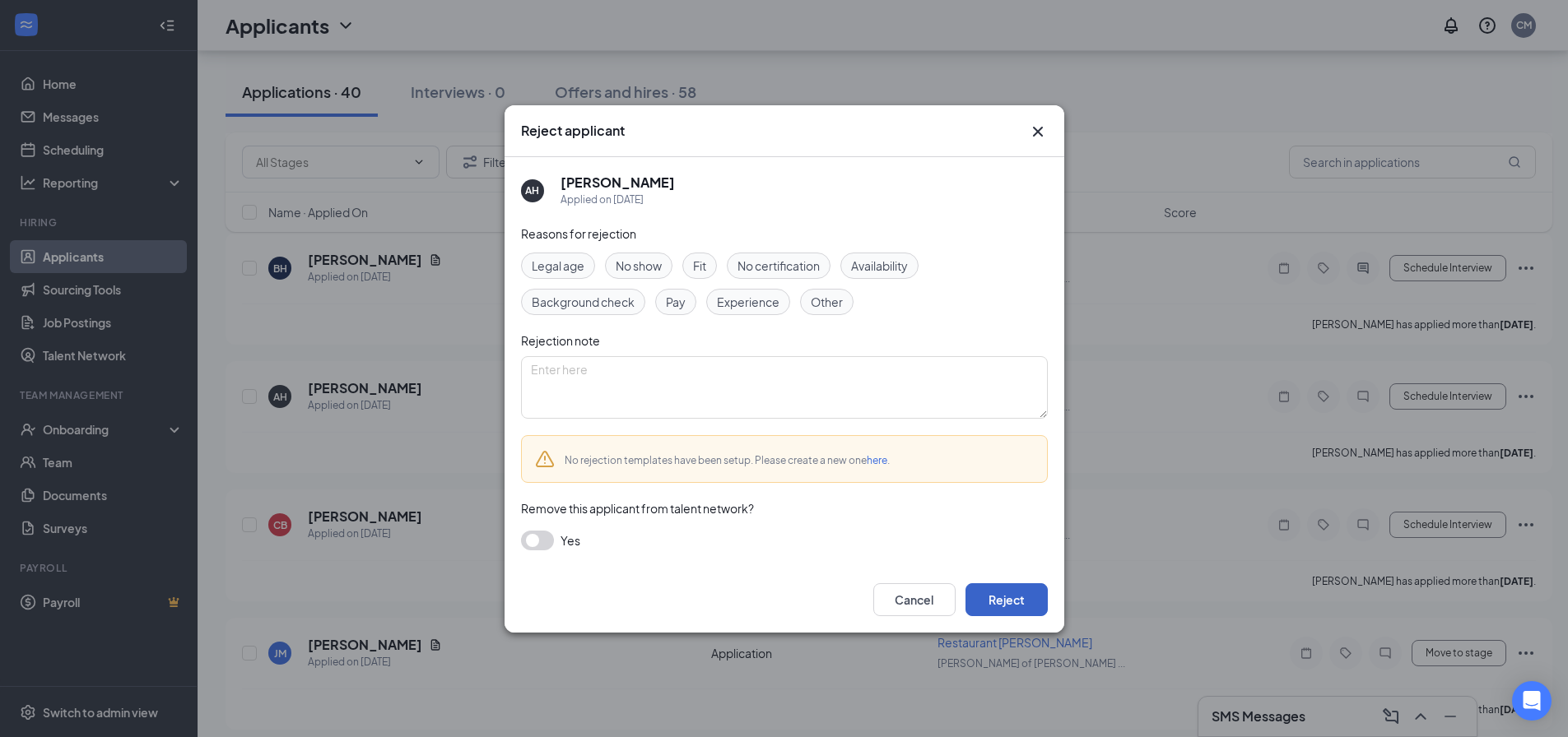
click at [993, 592] on button "Reject" at bounding box center [1007, 600] width 83 height 33
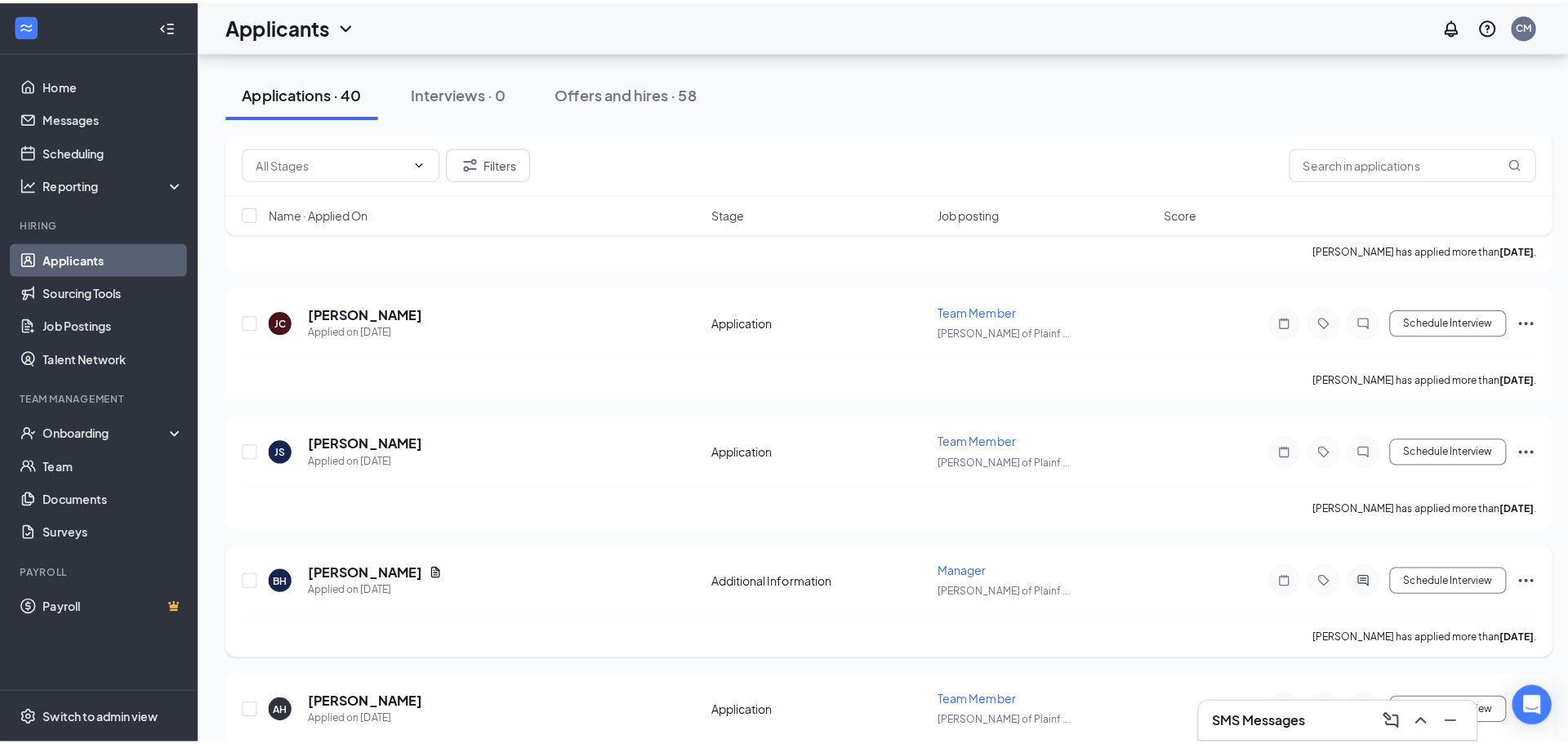
scroll to position [9537, 0]
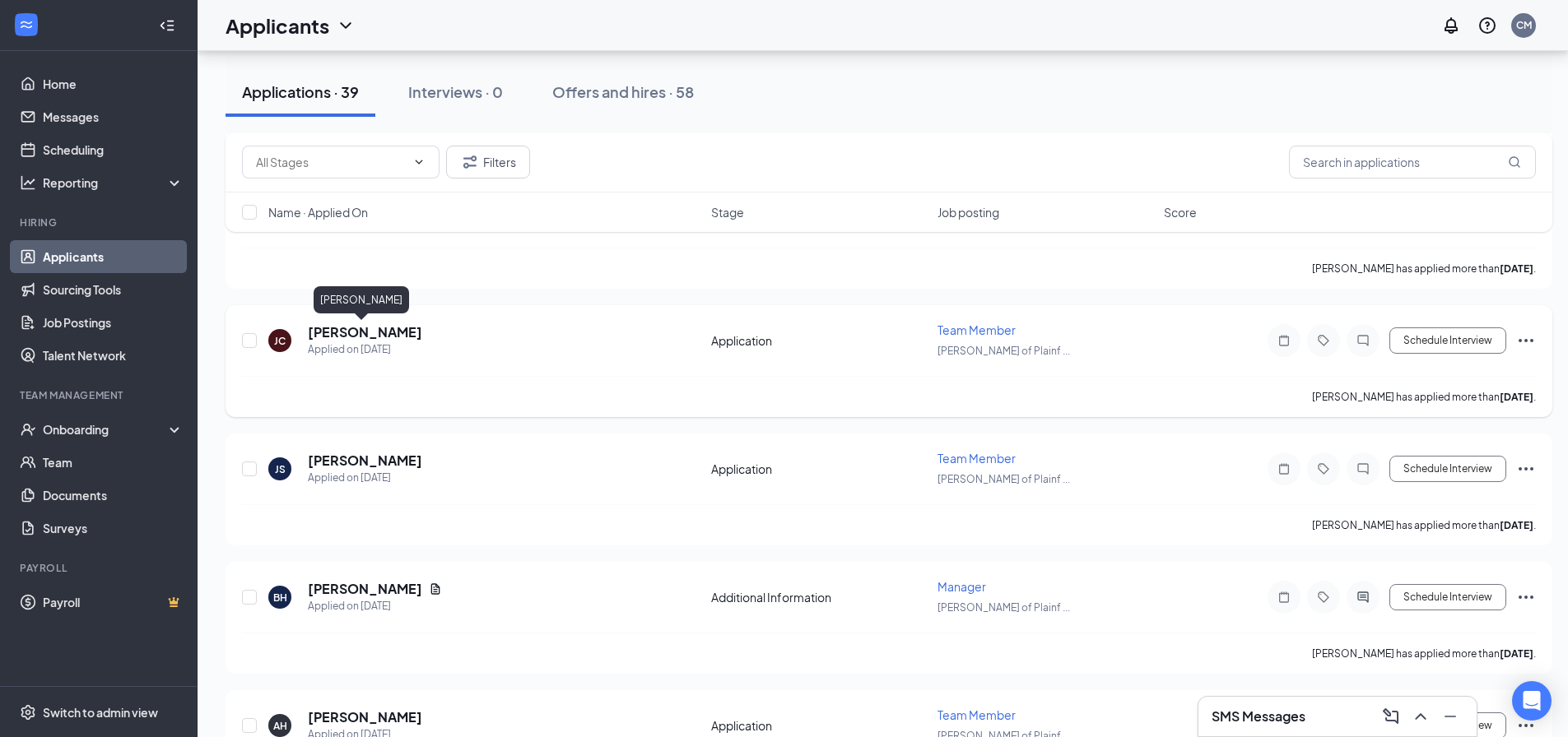
click at [371, 329] on h5 "Jennifer Cohns" at bounding box center [364, 332] width 114 height 18
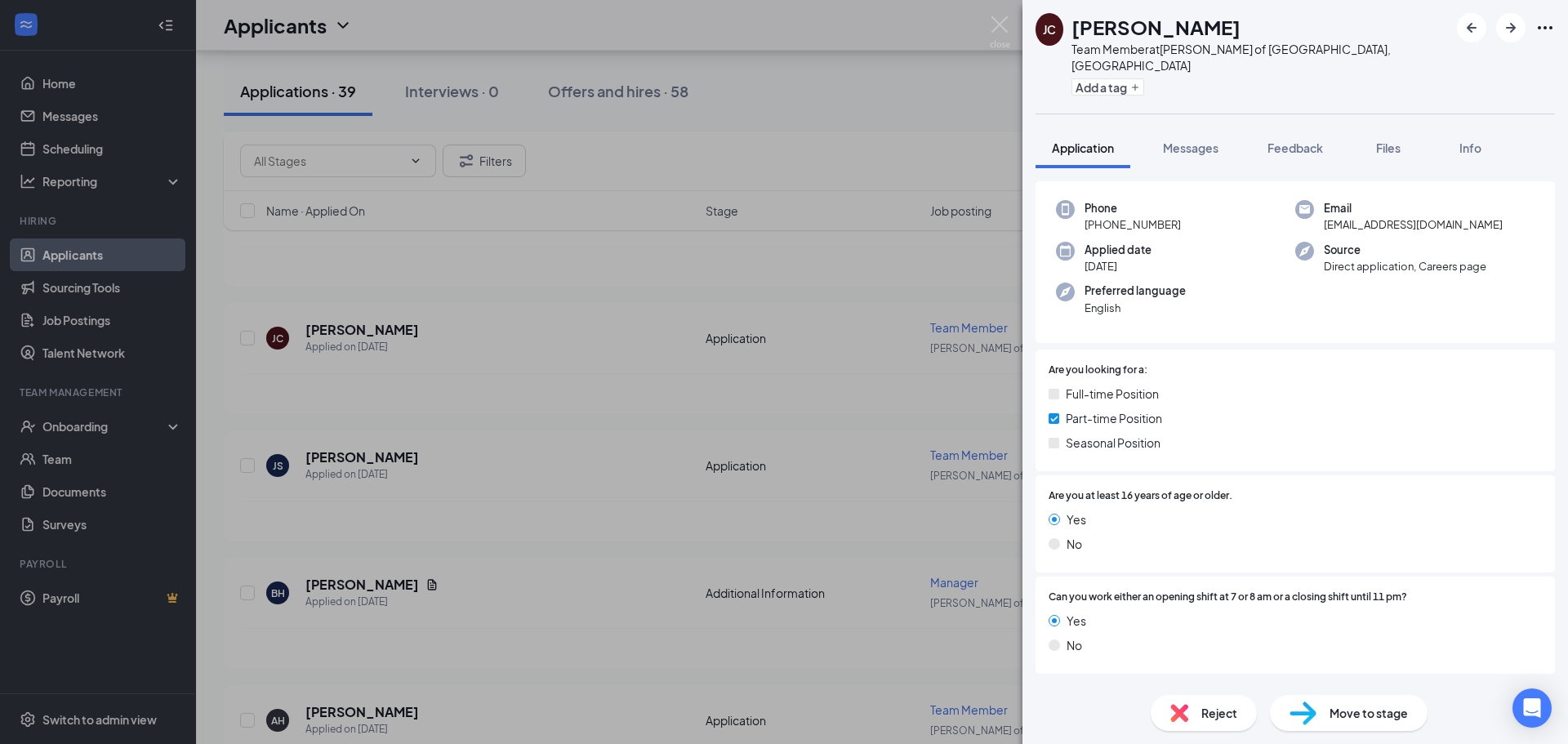
scroll to position [139, 0]
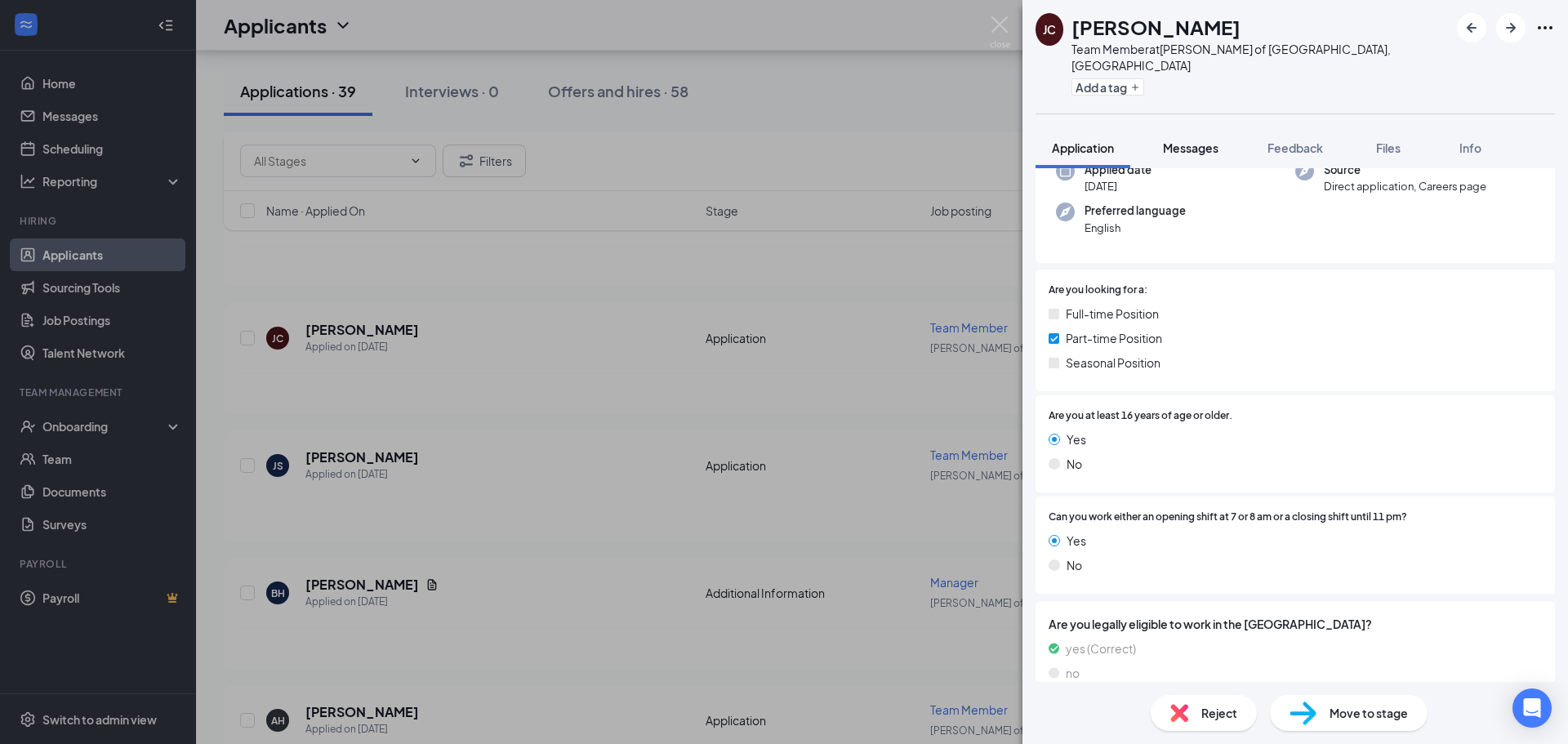
click at [1207, 139] on button "Messages" at bounding box center [1190, 148] width 88 height 41
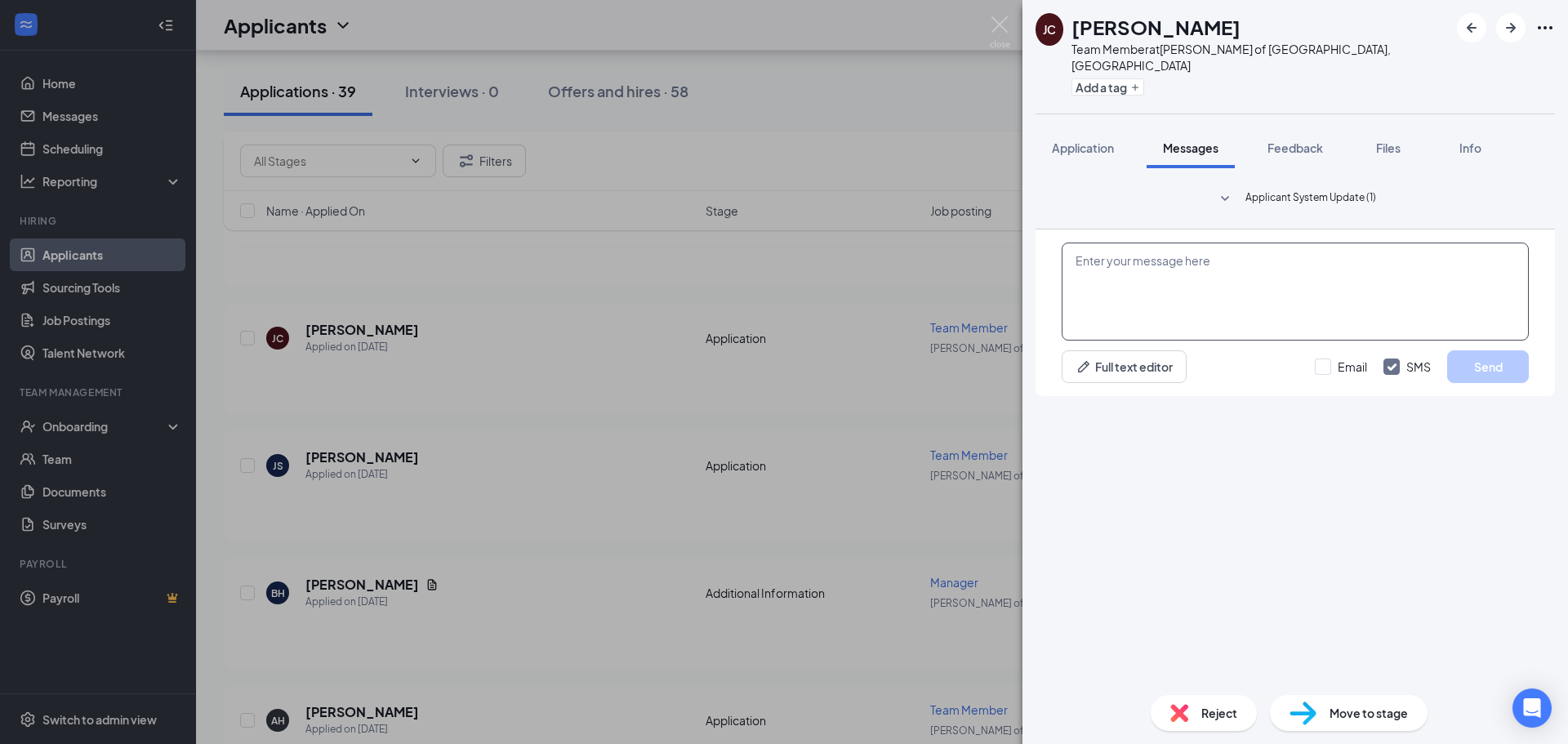
paste textarea "Hi Michael, Thanks for your application submission with Morris Culvers! We'd li…"
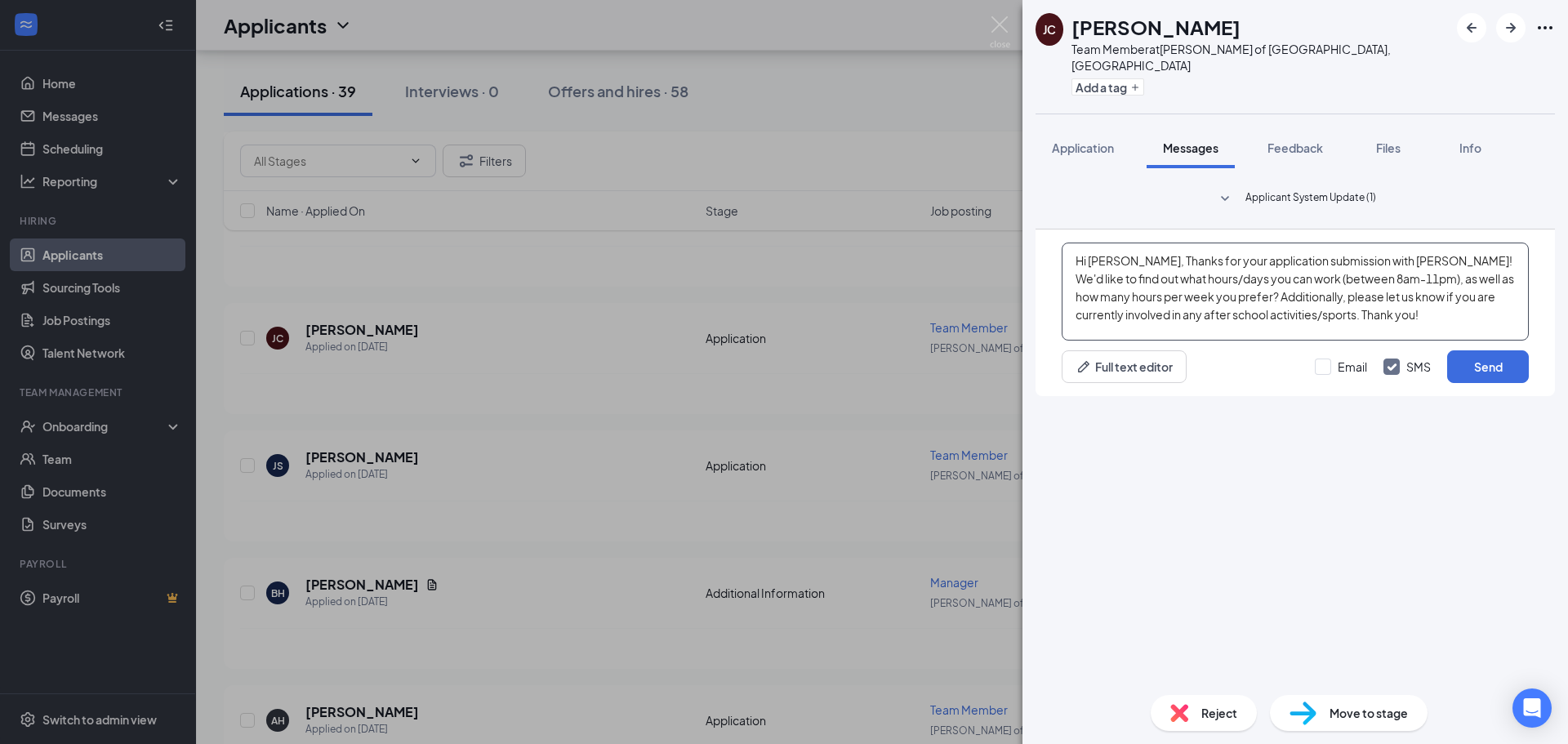
drag, startPoint x: 1135, startPoint y: 548, endPoint x: 1092, endPoint y: 548, distance: 43.0
click at [1092, 341] on textarea "Hi Michael, Thanks for your application submission with Morris Culvers! We'd li…" at bounding box center [1295, 291] width 467 height 98
drag, startPoint x: 1402, startPoint y: 548, endPoint x: 1367, endPoint y: 541, distance: 35.7
click at [1367, 341] on textarea "Hi Jennifer, Thanks for your application submission with Morris Culvers! We'd l…" at bounding box center [1295, 291] width 467 height 98
type textarea "Hi Jennifer, Thanks for your application submission with Plainfield Culvers! We…"
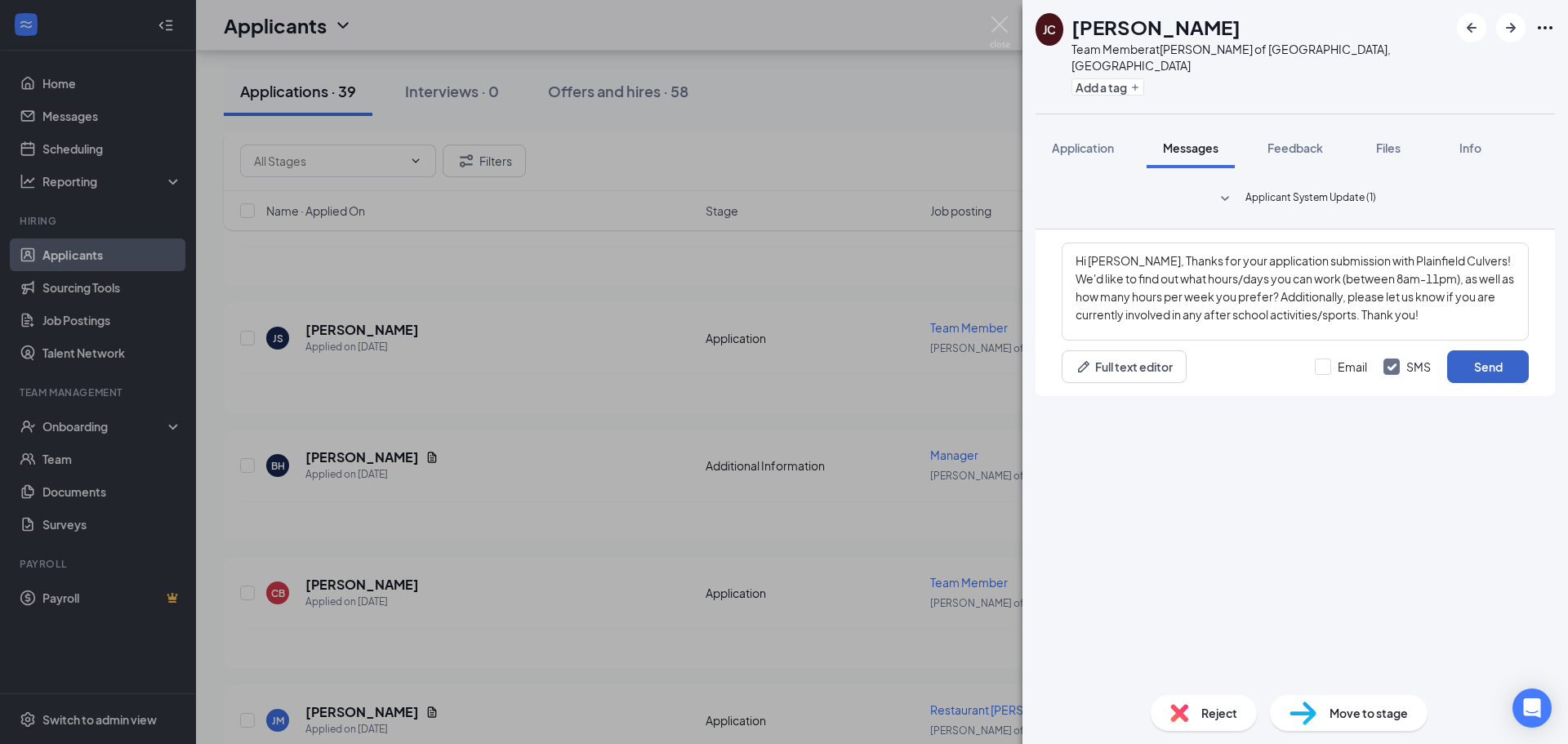
click at [1508, 383] on button "Send" at bounding box center [1488, 366] width 82 height 32
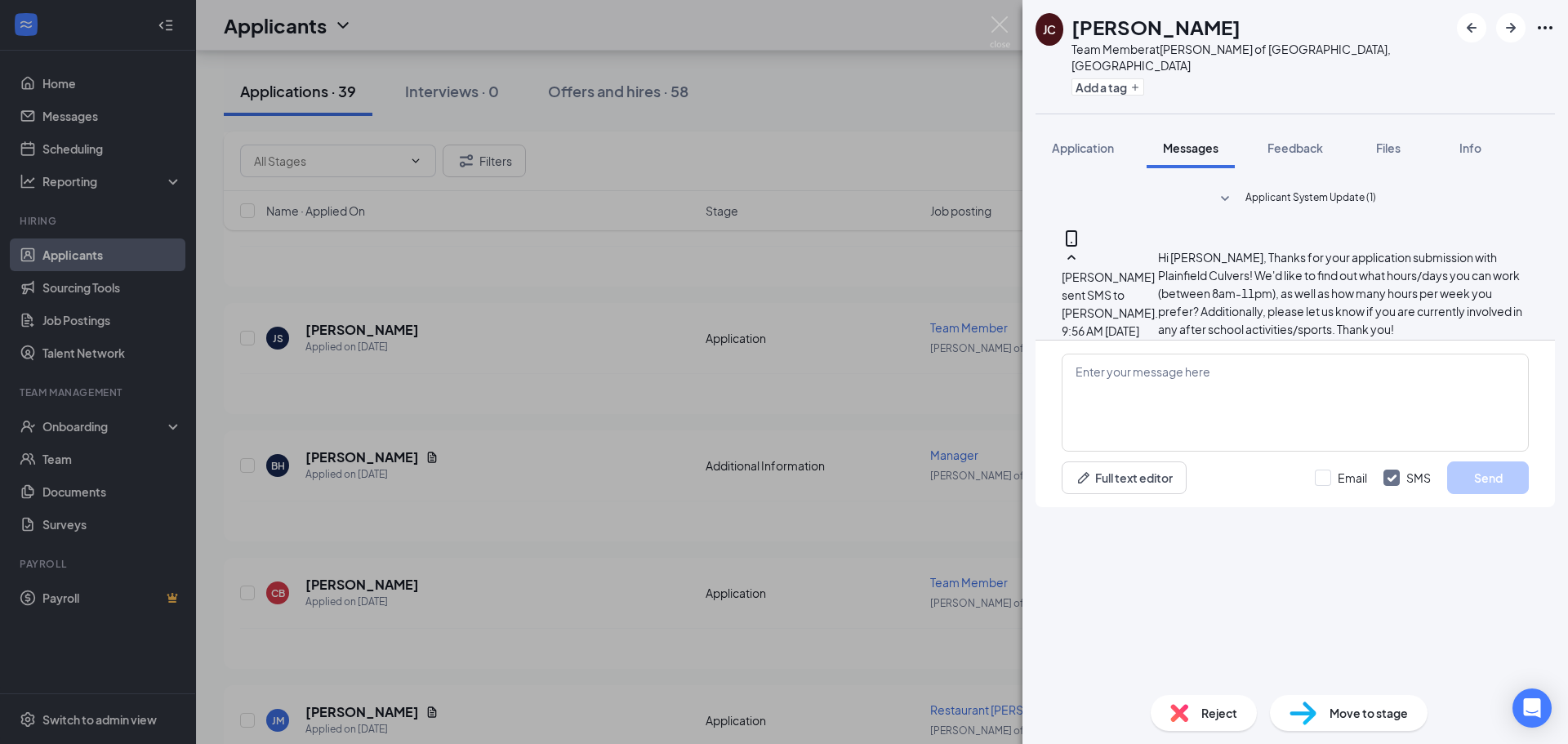
click at [770, 391] on div "JC Jennifer Cohns Team Member at Culver's of Plainfield, IL Add a tag Applicati…" at bounding box center [784, 372] width 1568 height 744
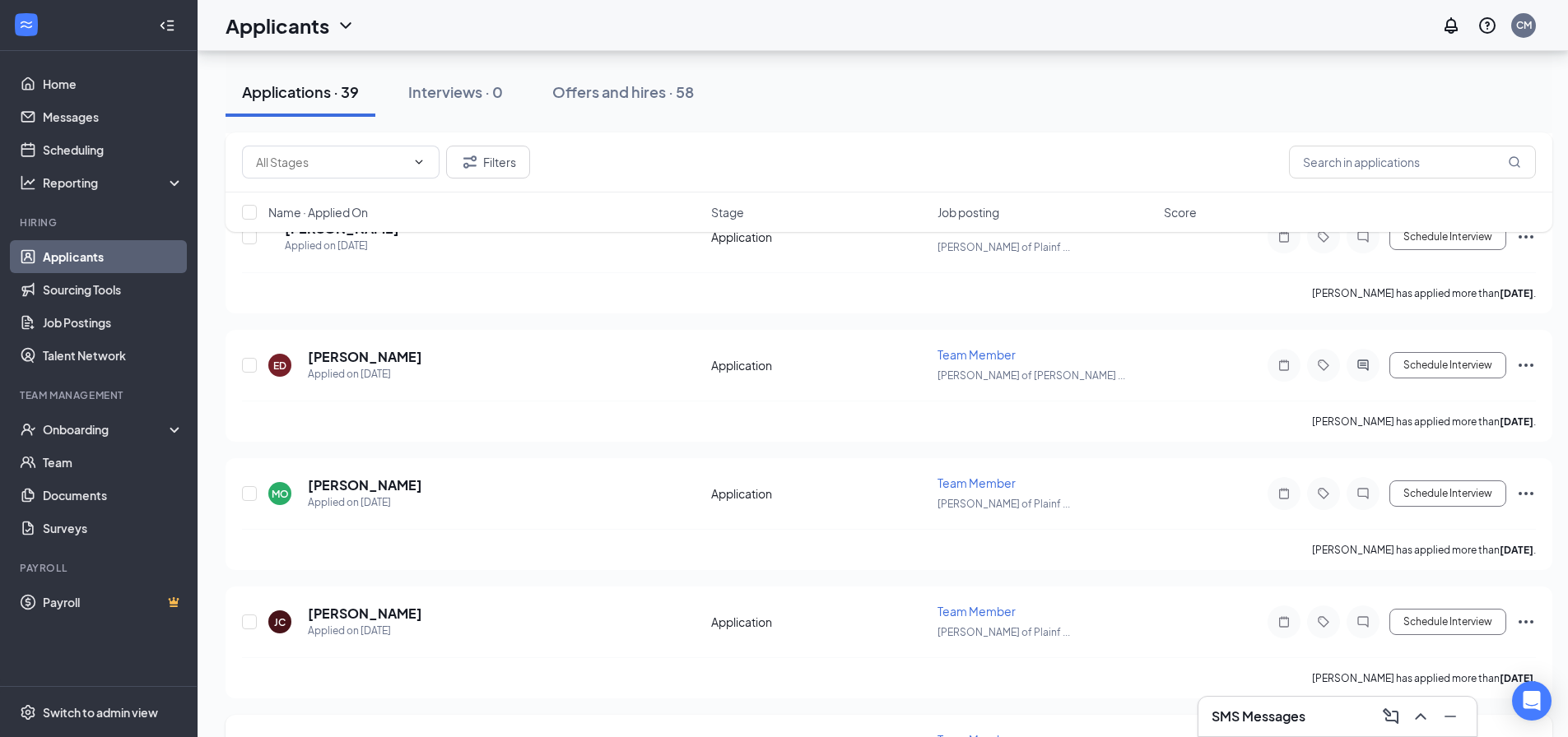
scroll to position [9196, 0]
click at [1531, 365] on icon "Ellipses" at bounding box center [1526, 367] width 20 height 20
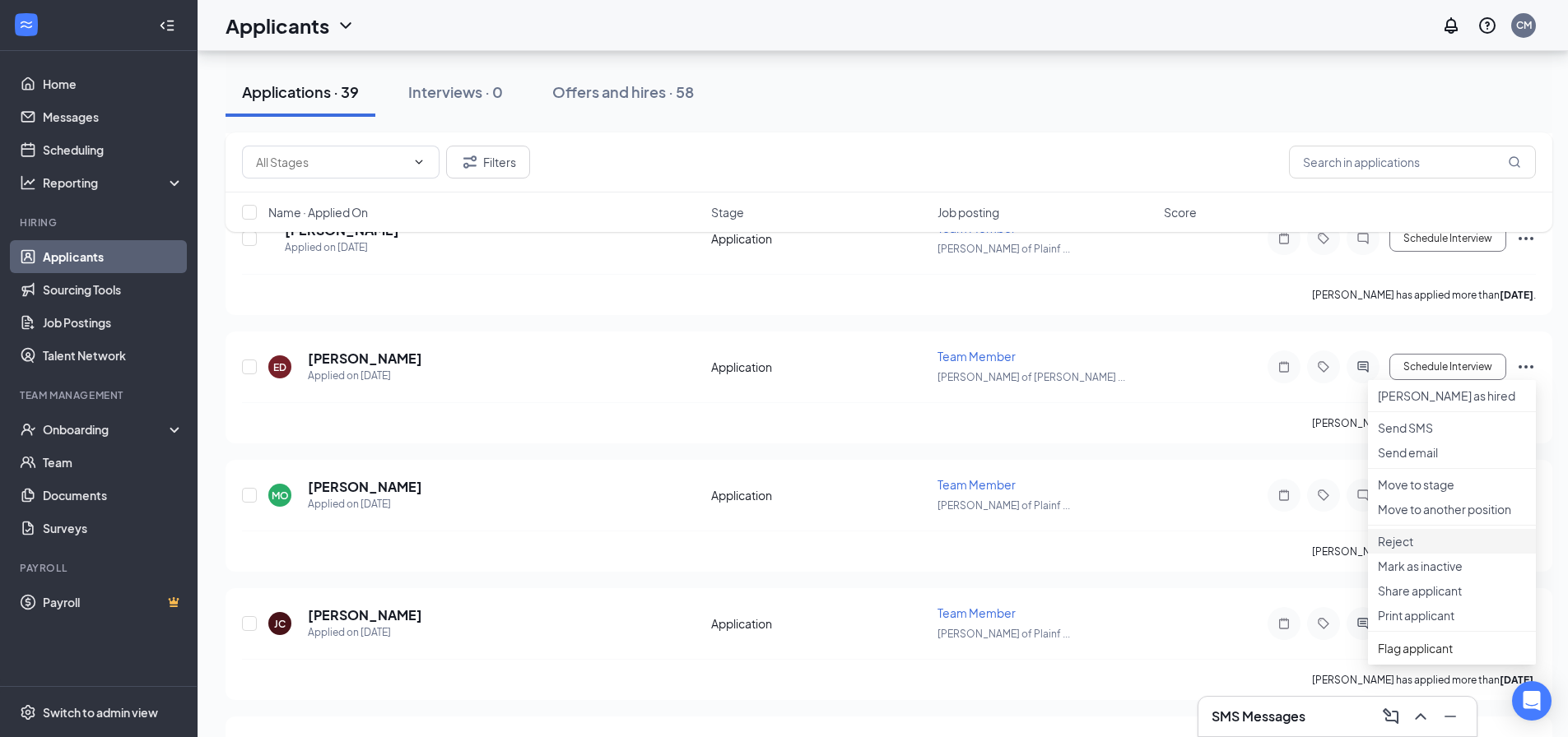
click at [1413, 550] on p "Reject" at bounding box center [1452, 541] width 148 height 16
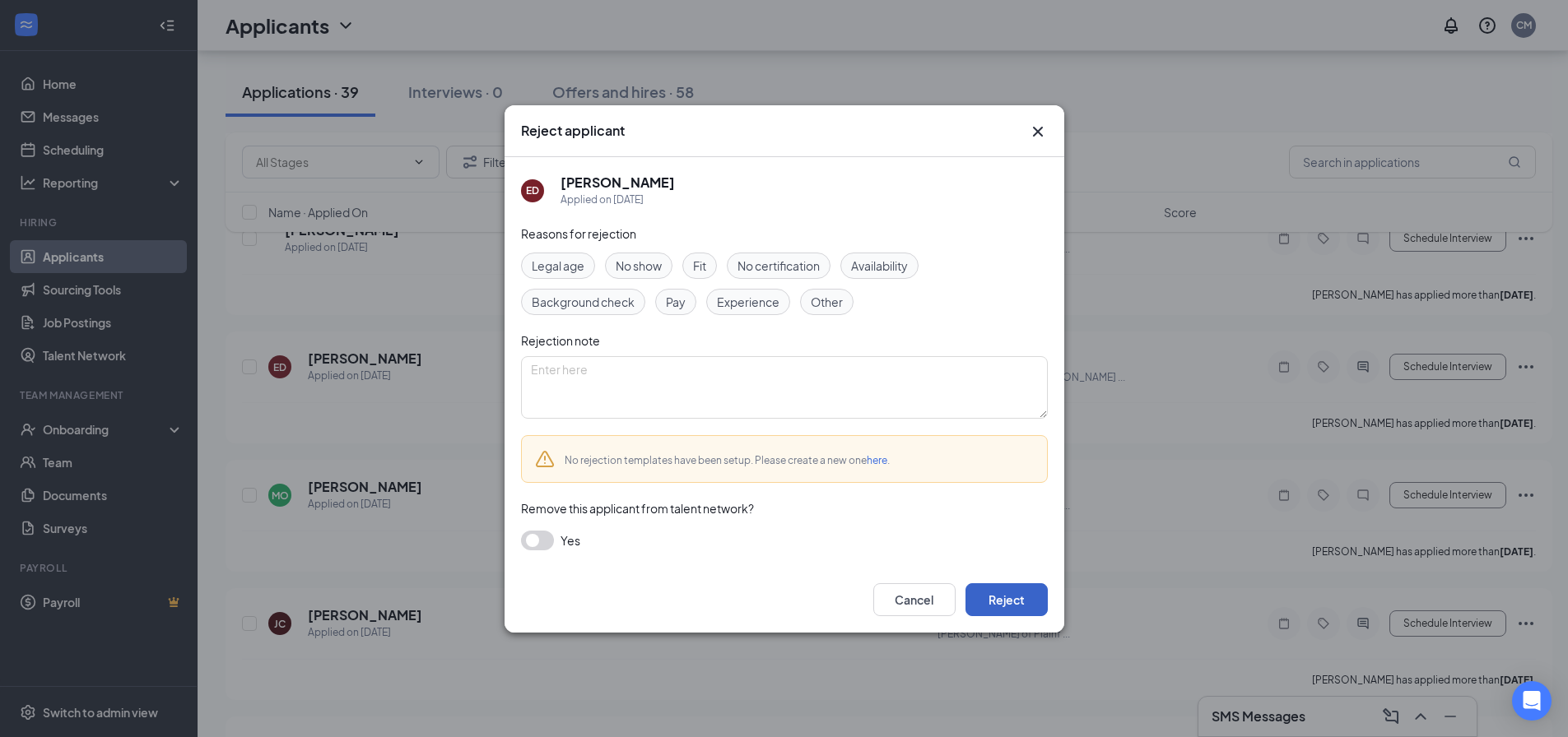
click at [1036, 604] on button "Reject" at bounding box center [1007, 600] width 83 height 33
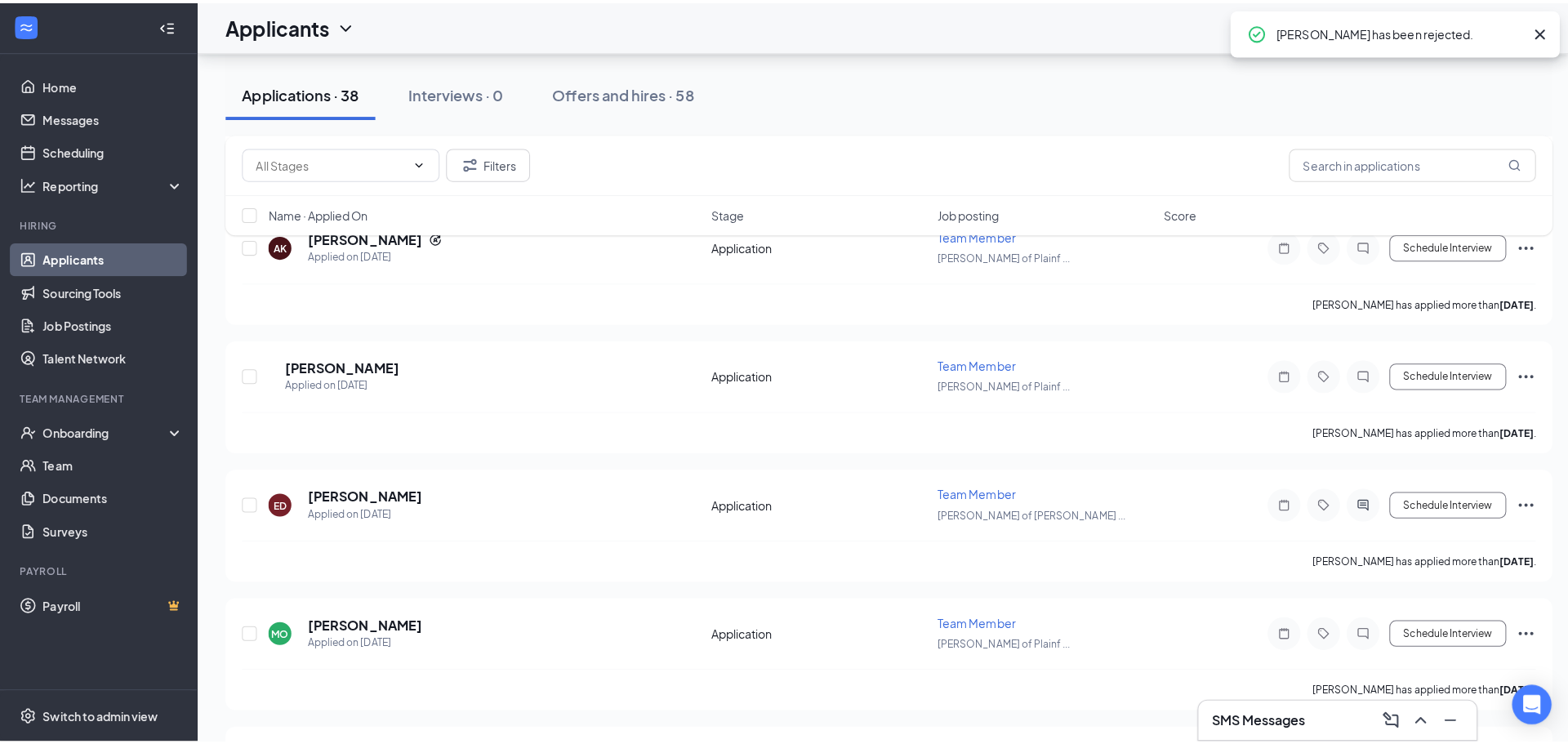
scroll to position [8965, 0]
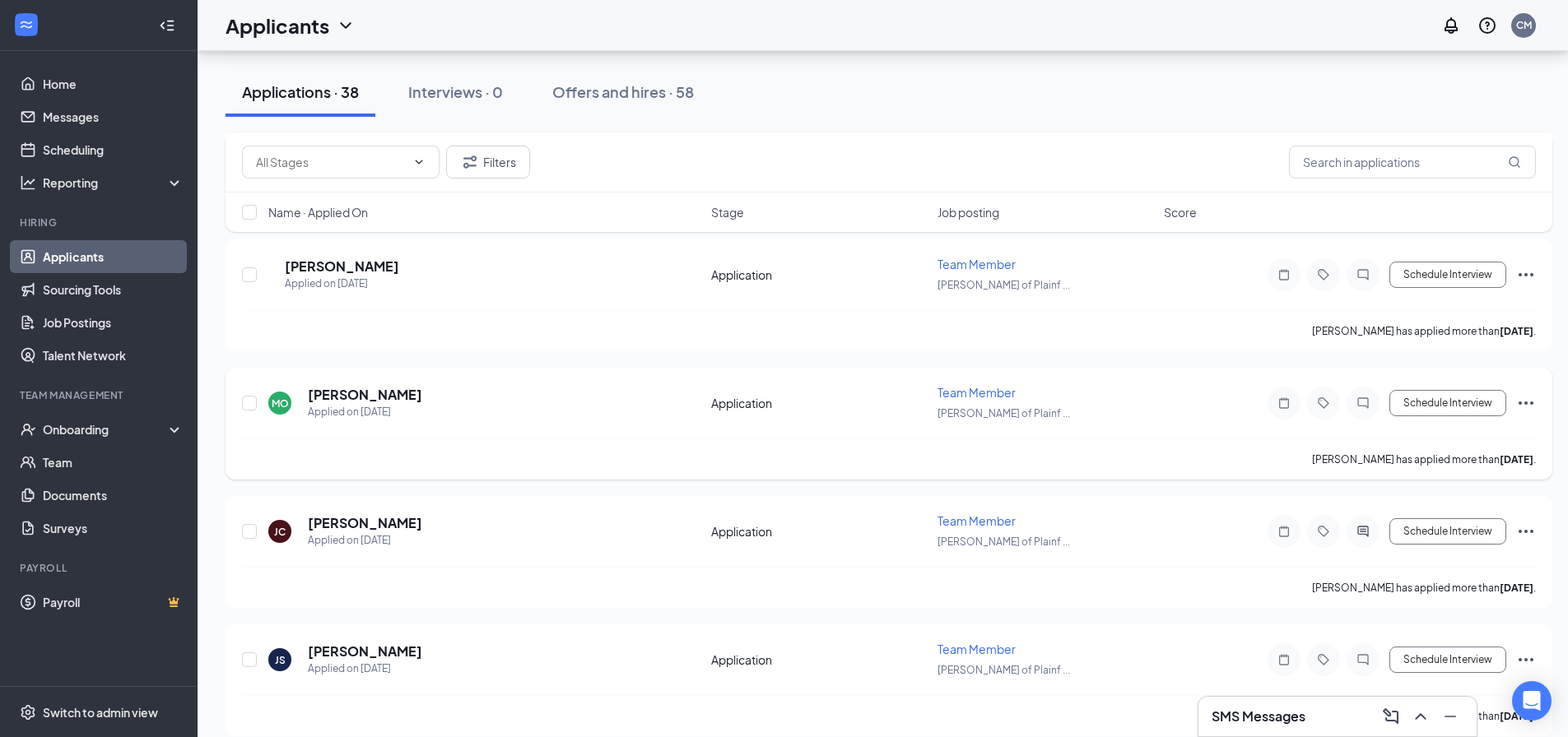
click at [365, 392] on div "[PERSON_NAME]" at bounding box center [364, 395] width 114 height 18
click at [352, 263] on h5 "[PERSON_NAME]" at bounding box center [341, 266] width 114 height 18
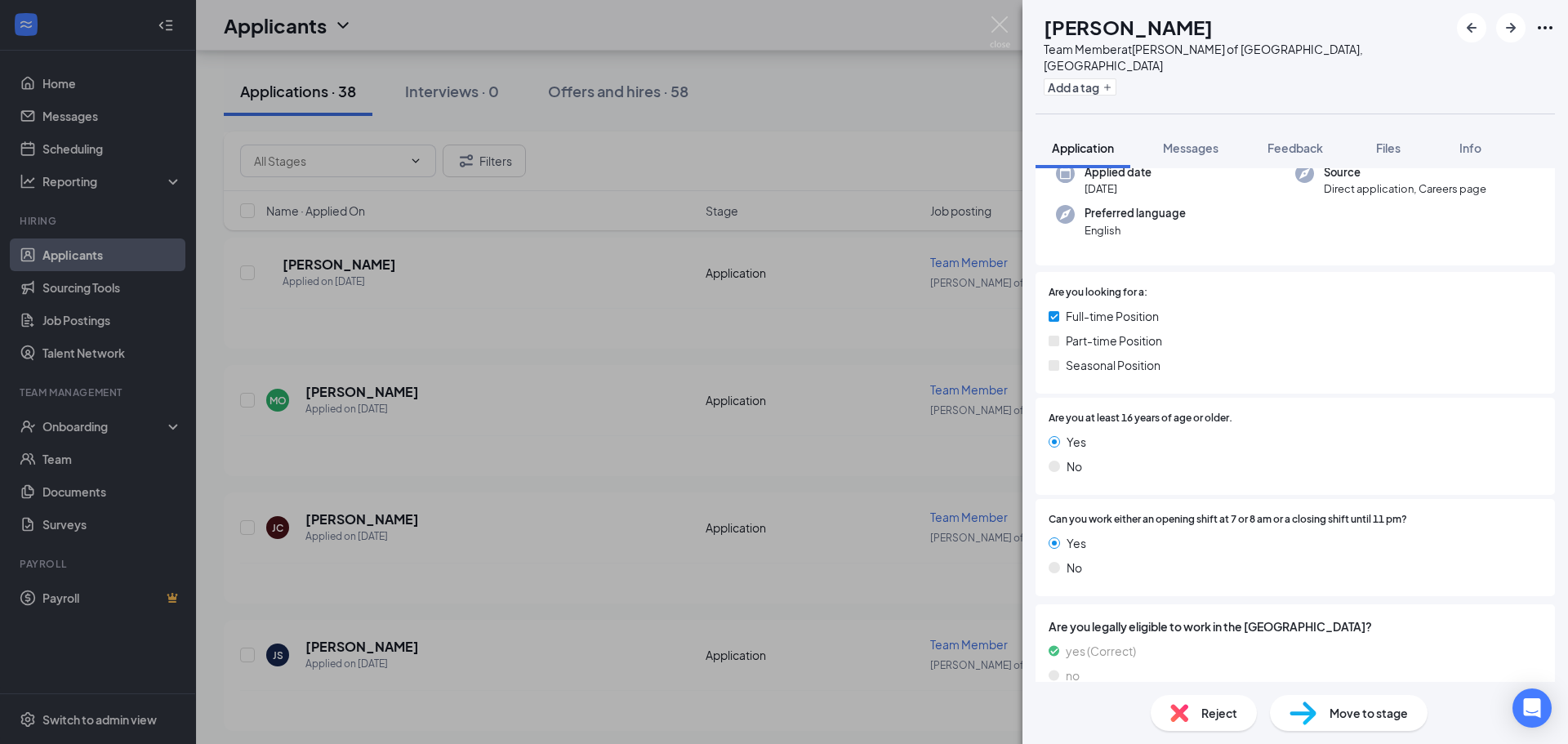
scroll to position [137, 0]
click at [1189, 140] on span "Messages" at bounding box center [1190, 147] width 55 height 14
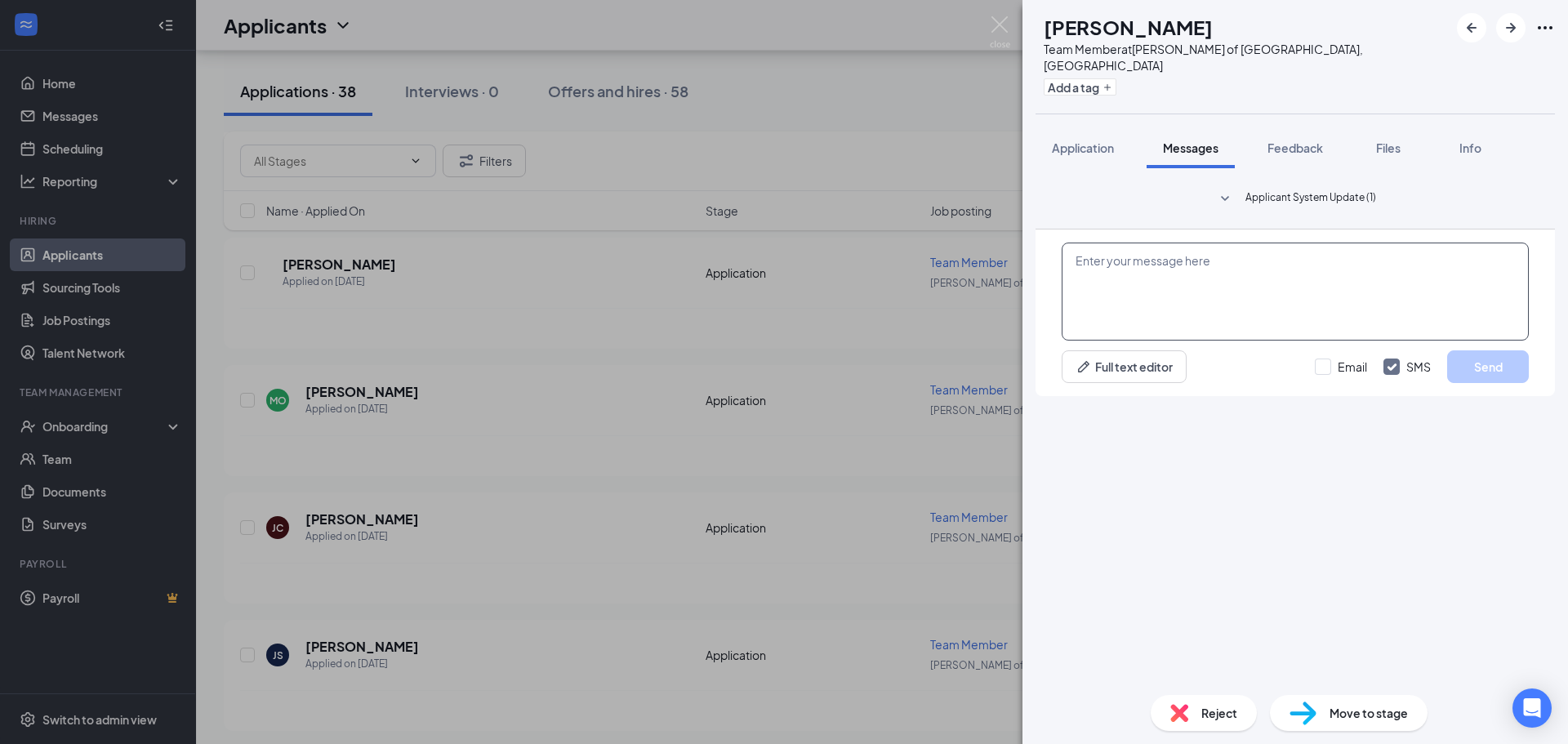
paste textarea "Hi Michael, Thanks for your application submission with Morris Culvers! We'd li…"
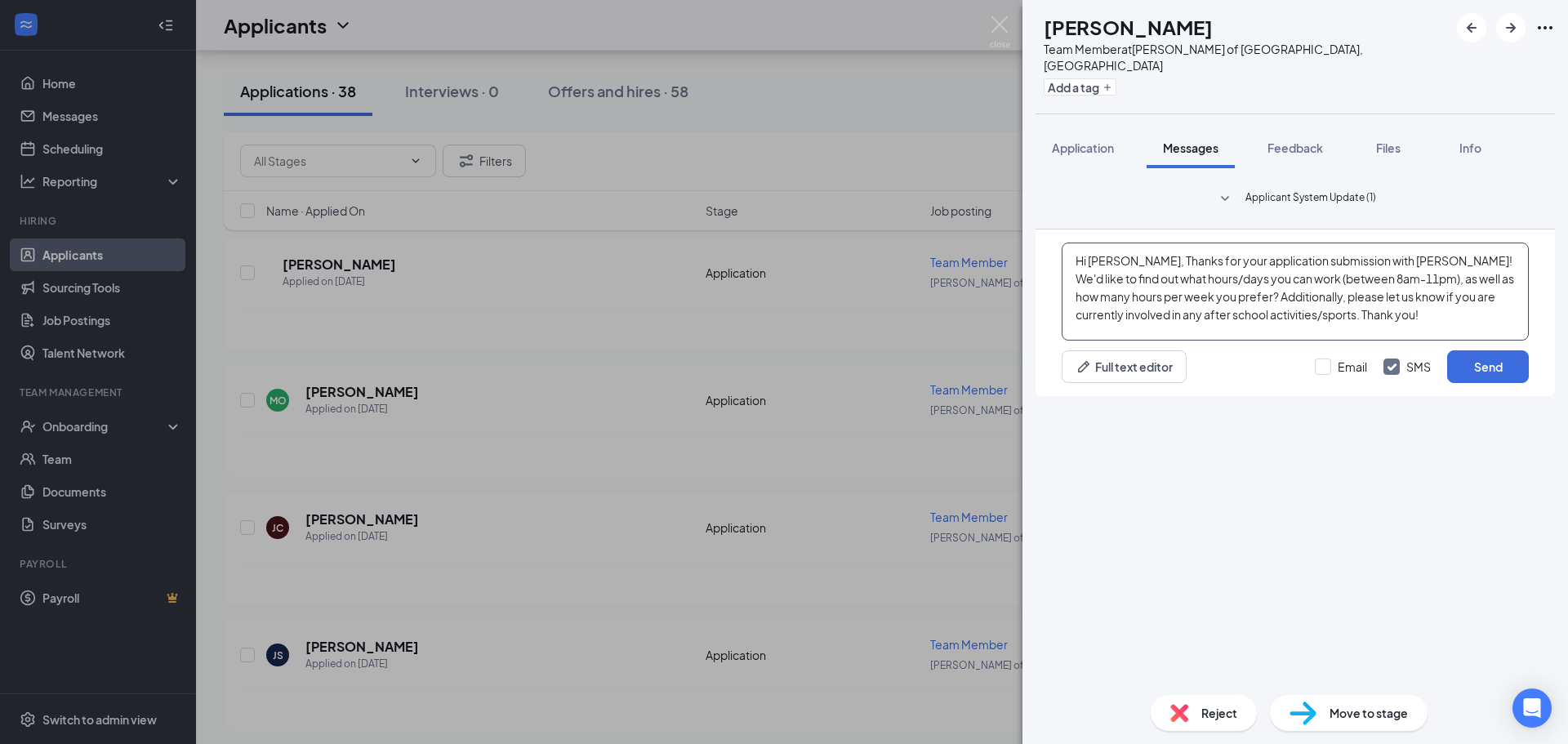
drag, startPoint x: 1135, startPoint y: 547, endPoint x: 1092, endPoint y: 548, distance: 43.0
click at [1092, 341] on textarea "Hi Michael, Thanks for your application submission with Morris Culvers! We'd li…" at bounding box center [1295, 291] width 467 height 98
drag, startPoint x: 1396, startPoint y: 553, endPoint x: 1364, endPoint y: 553, distance: 32.0
click at [1364, 341] on textarea "Hi Elaine, Thanks for your application submission with Morris Culvers! We'd lik…" at bounding box center [1295, 291] width 467 height 98
type textarea "Hi Elaine, Thanks for your application submission with Plainfield Culvers! We'd…"
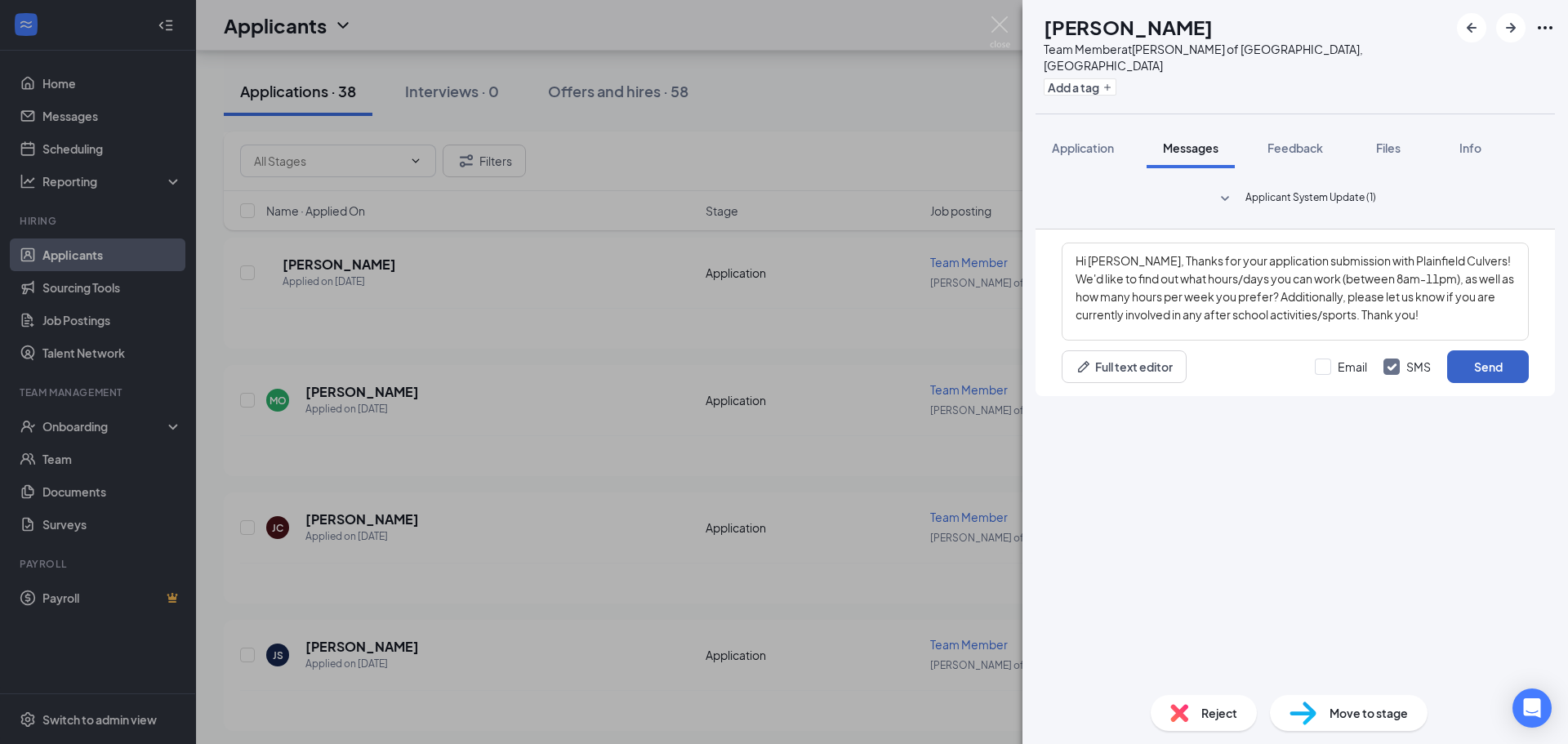
click at [1493, 383] on button "Send" at bounding box center [1488, 366] width 82 height 32
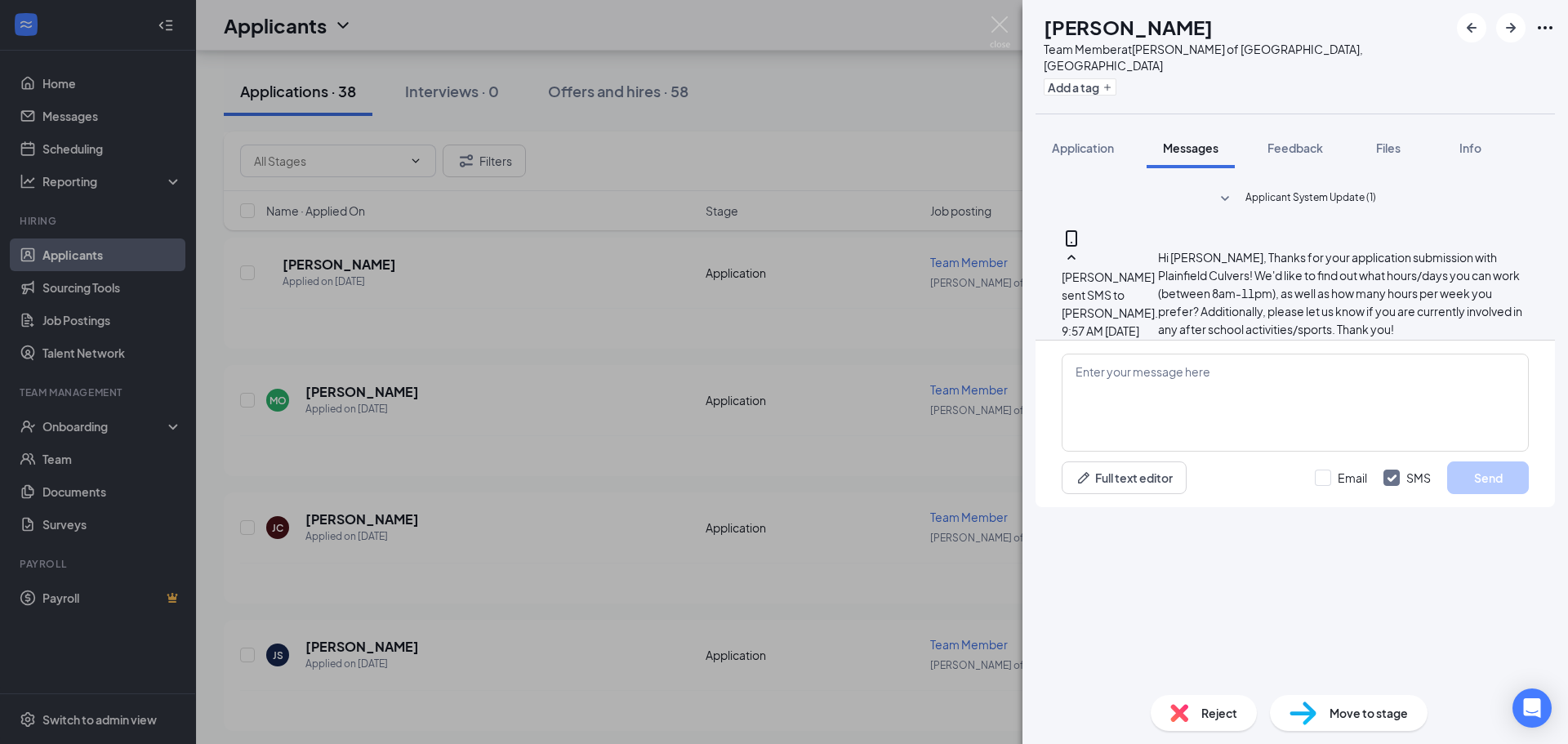
click at [663, 411] on div "ED Elaine Damit Team Member at Culver's of Plainfield, IL Add a tag Application…" at bounding box center [784, 372] width 1568 height 744
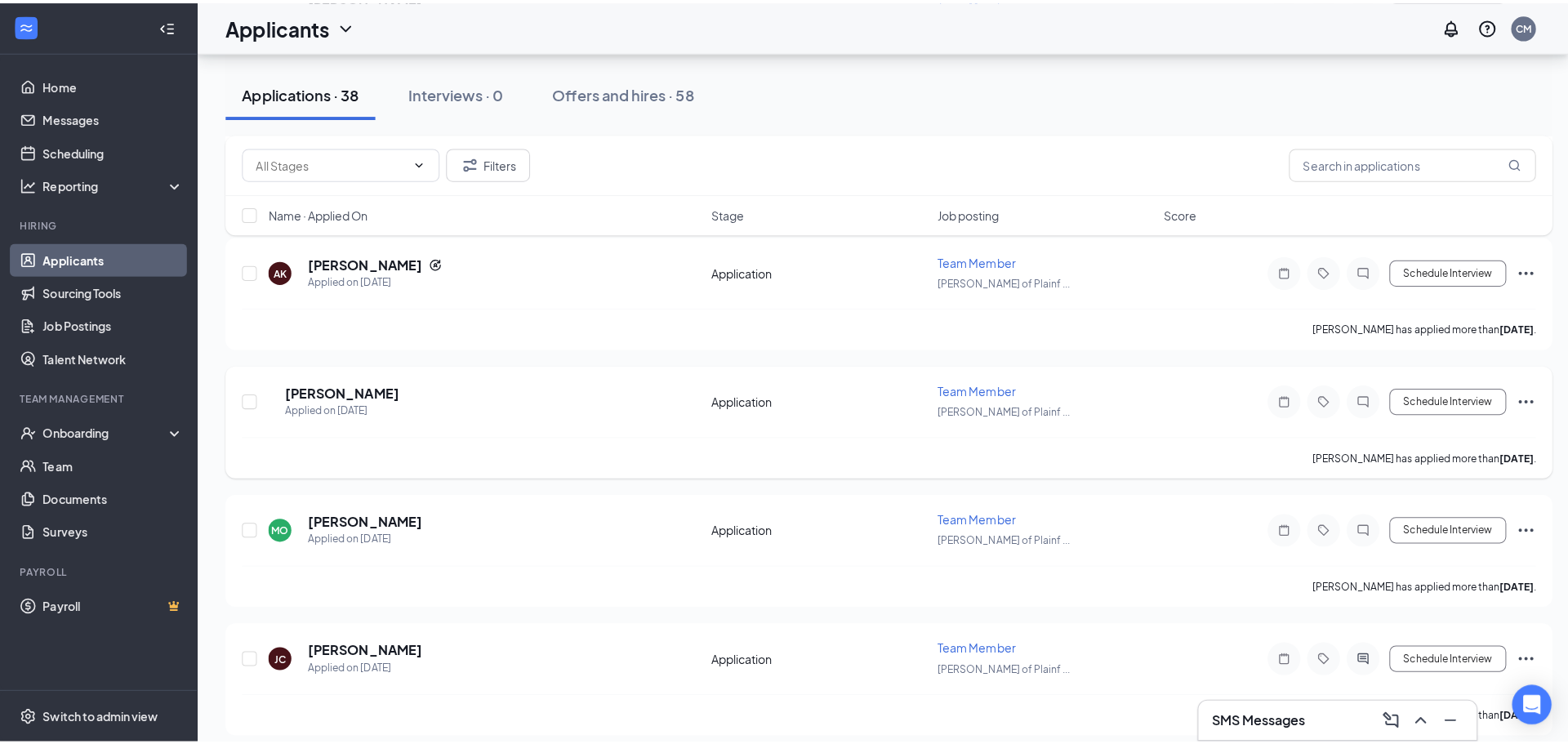
scroll to position [8802, 0]
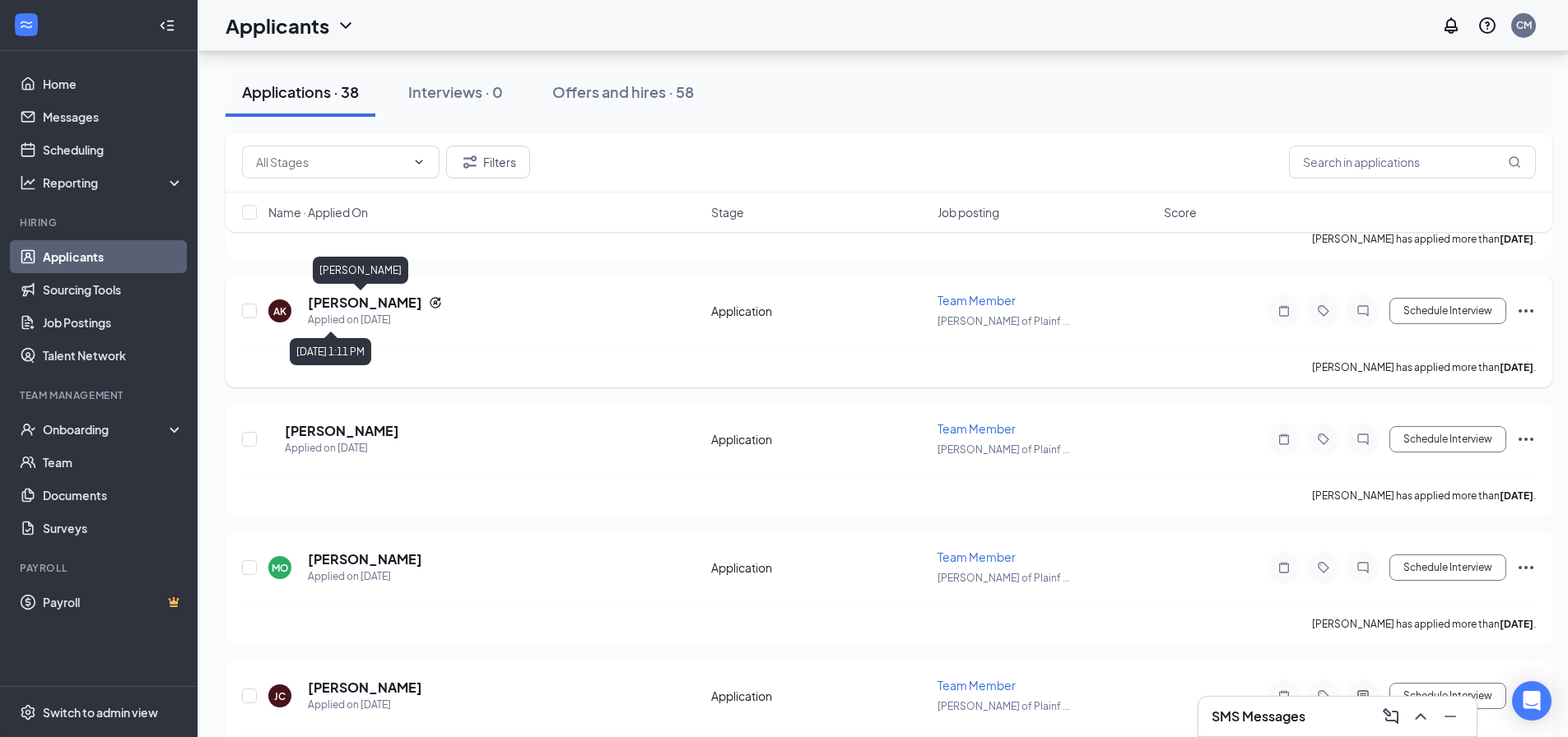
click at [363, 308] on h5 "[PERSON_NAME]" at bounding box center [364, 303] width 114 height 18
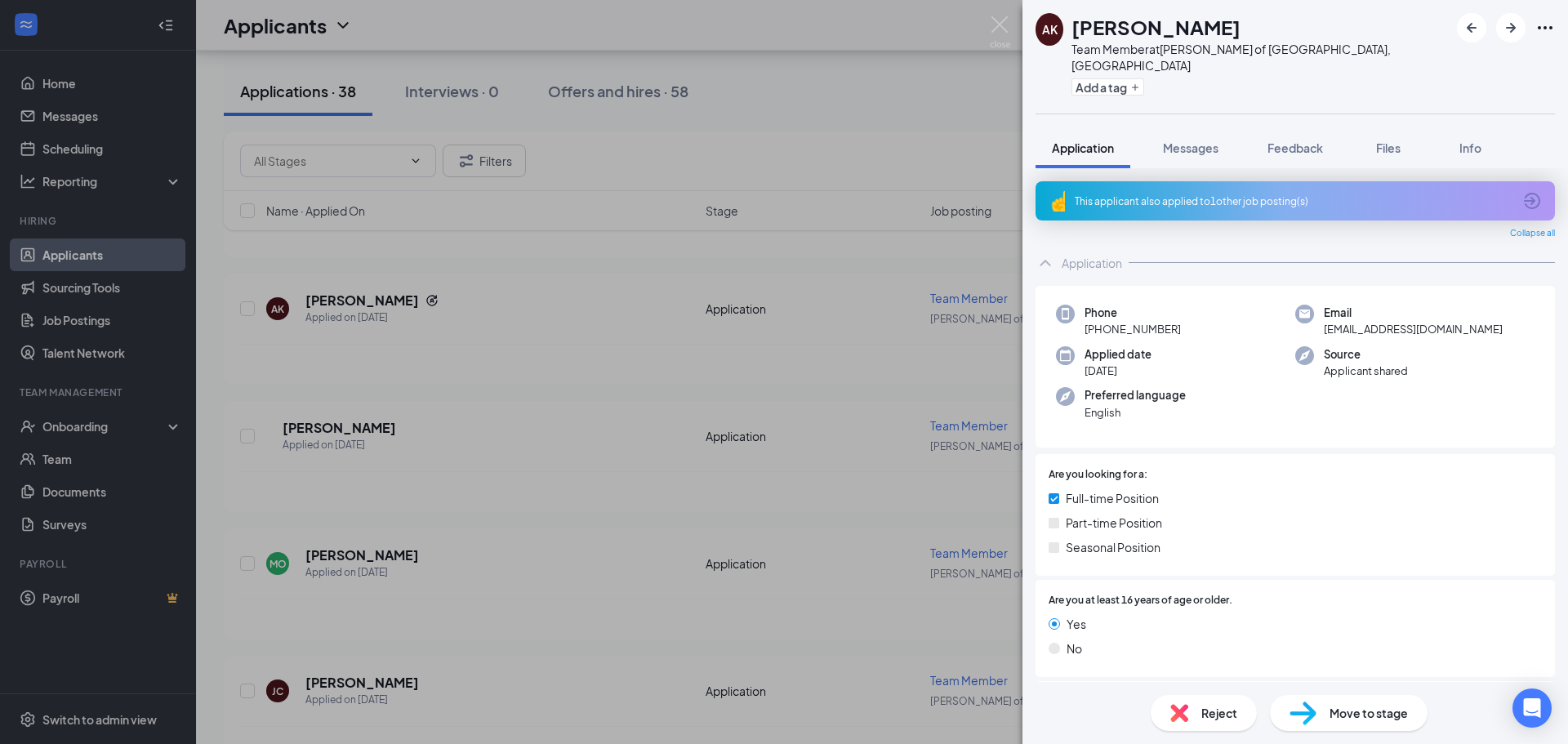
click at [1259, 193] on div "This applicant also applied to 1 other job posting(s)" at bounding box center [1295, 200] width 520 height 39
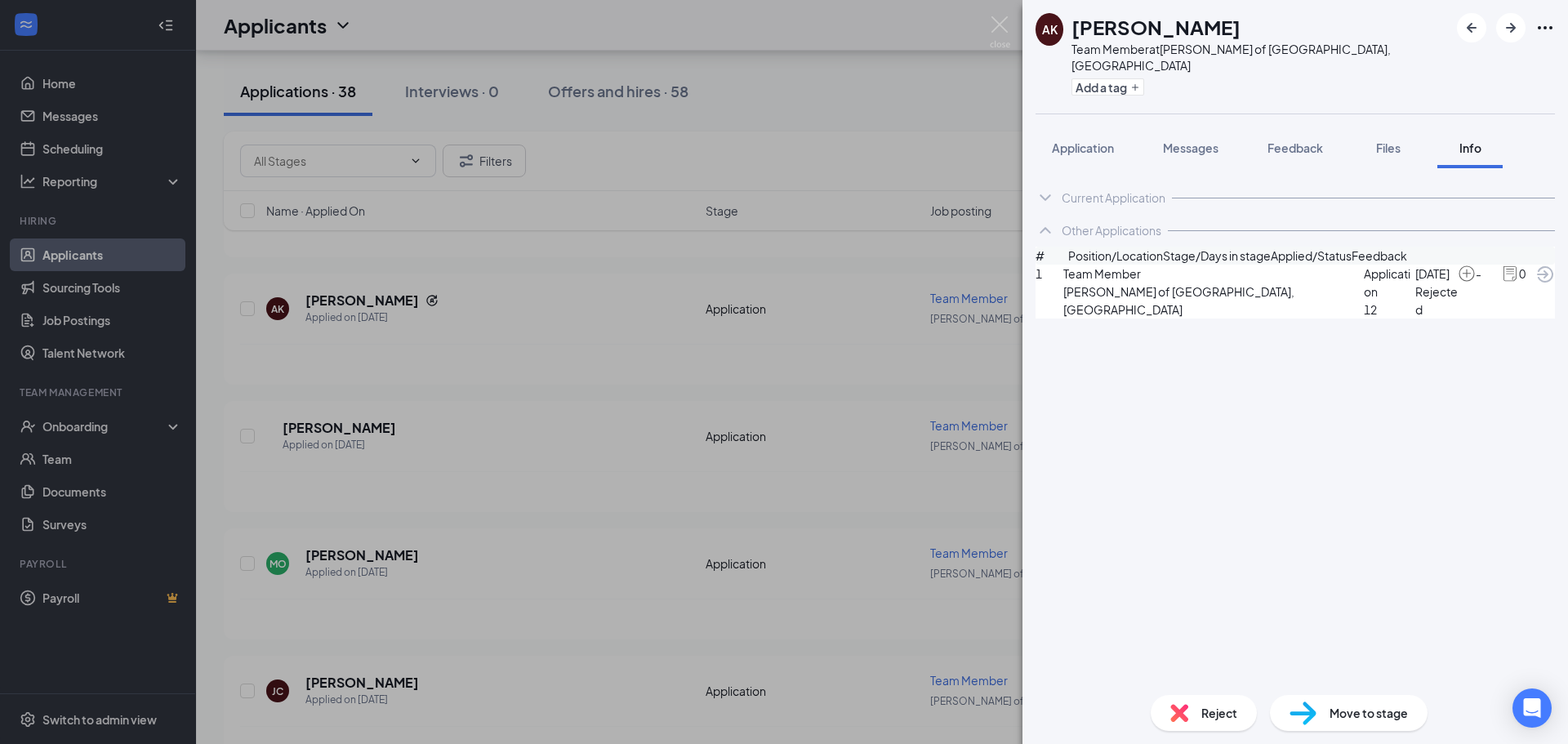
click at [1205, 140] on span "Messages" at bounding box center [1190, 147] width 55 height 14
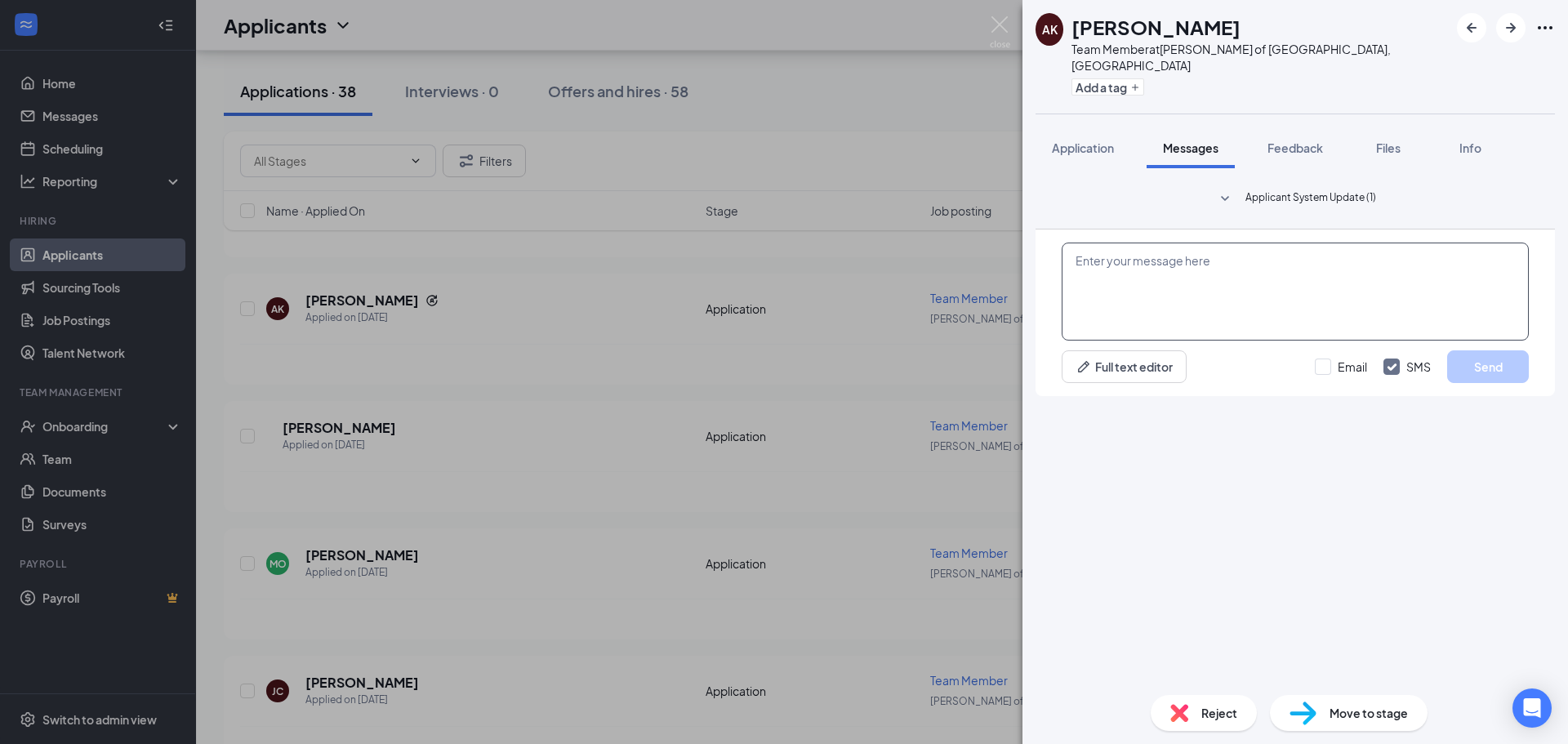
paste textarea "Hi Michael, Thanks for your application submission with Morris Culvers! We'd li…"
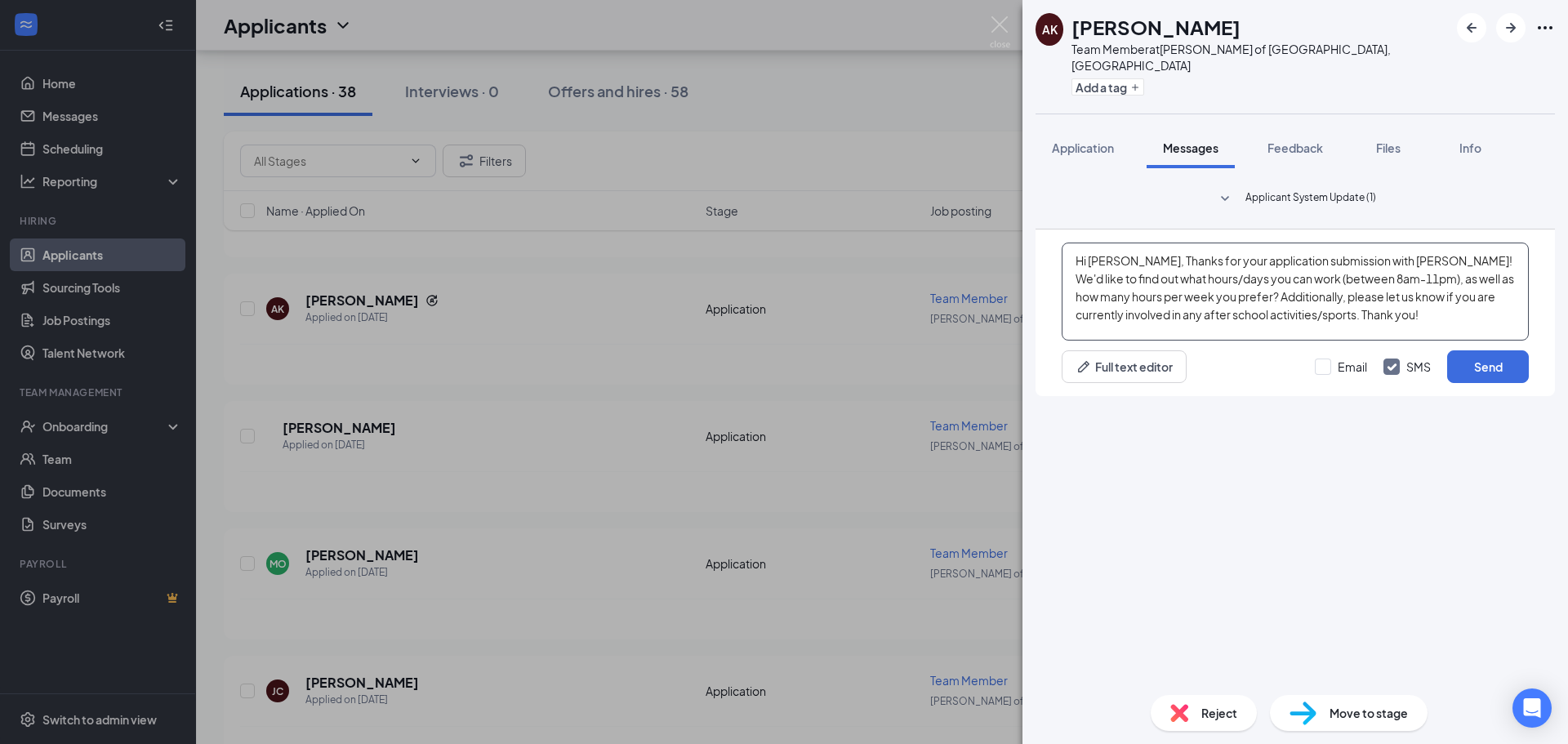
drag, startPoint x: 1129, startPoint y: 548, endPoint x: 1091, endPoint y: 534, distance: 40.5
click at [1091, 341] on textarea "Hi Michael, Thanks for your application submission with Morris Culvers! We'd li…" at bounding box center [1295, 291] width 467 height 98
drag, startPoint x: 1396, startPoint y: 548, endPoint x: 1367, endPoint y: 545, distance: 29.2
click at [1367, 341] on textarea "Hi Aaden, Thanks for your application submission with Morris Culvers! We'd like…" at bounding box center [1295, 291] width 467 height 98
type textarea "Hi Aaden, Thanks for your application submission with Plainfield Culvers! We'd …"
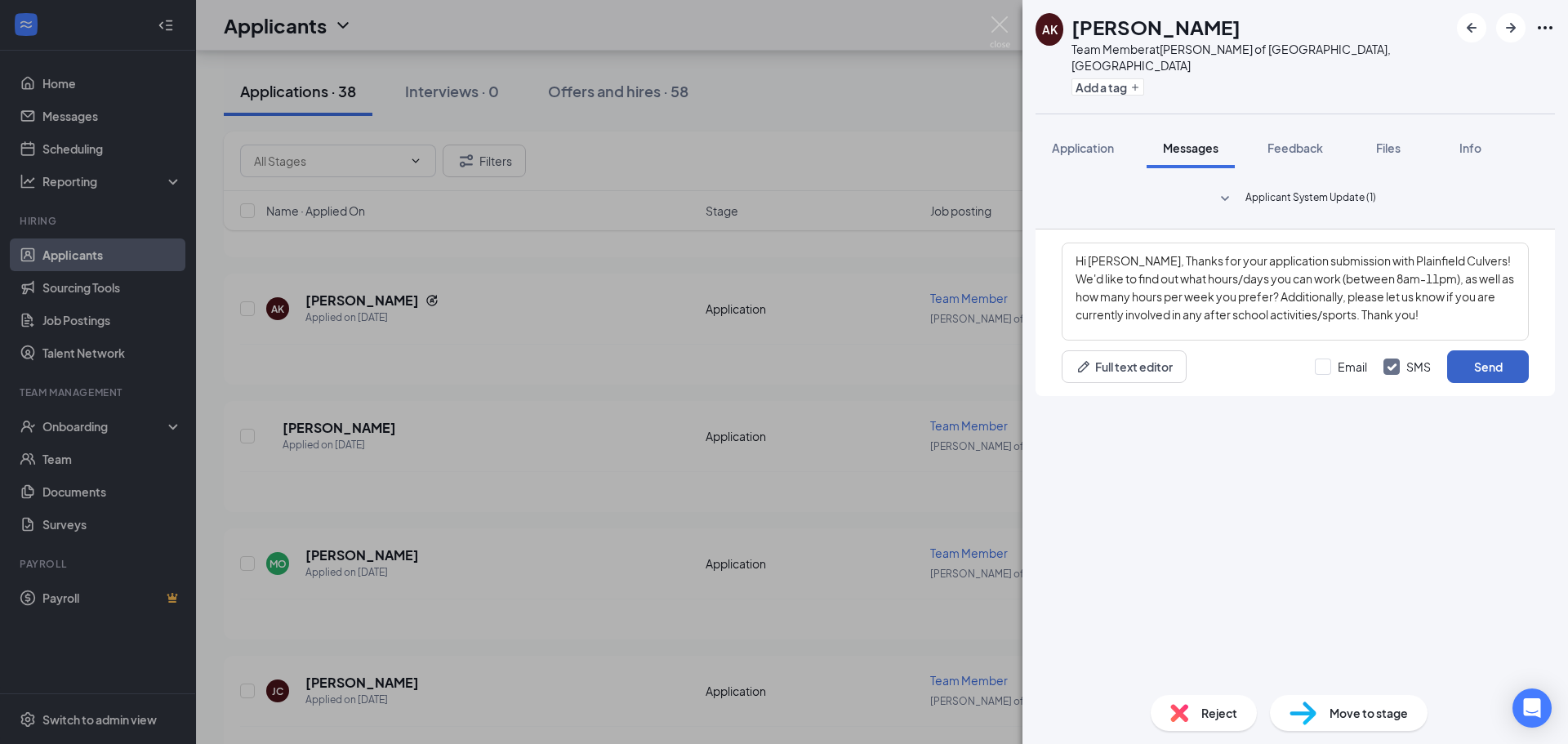
click at [1496, 383] on button "Send" at bounding box center [1488, 366] width 82 height 32
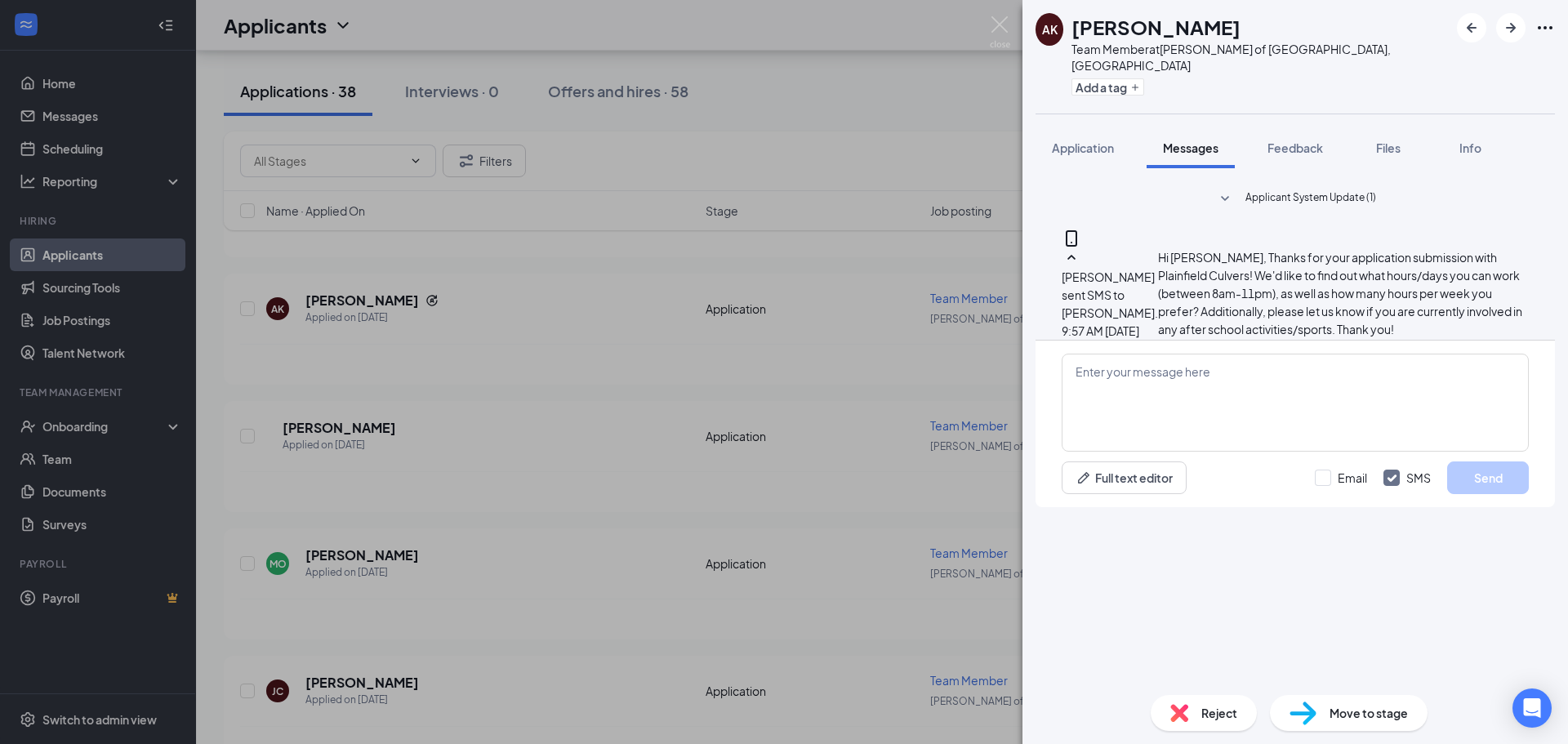
click at [895, 401] on div "AK Aaden Kheng Team Member at Culver's of Plainfield, IL Add a tag Application …" at bounding box center [784, 372] width 1568 height 744
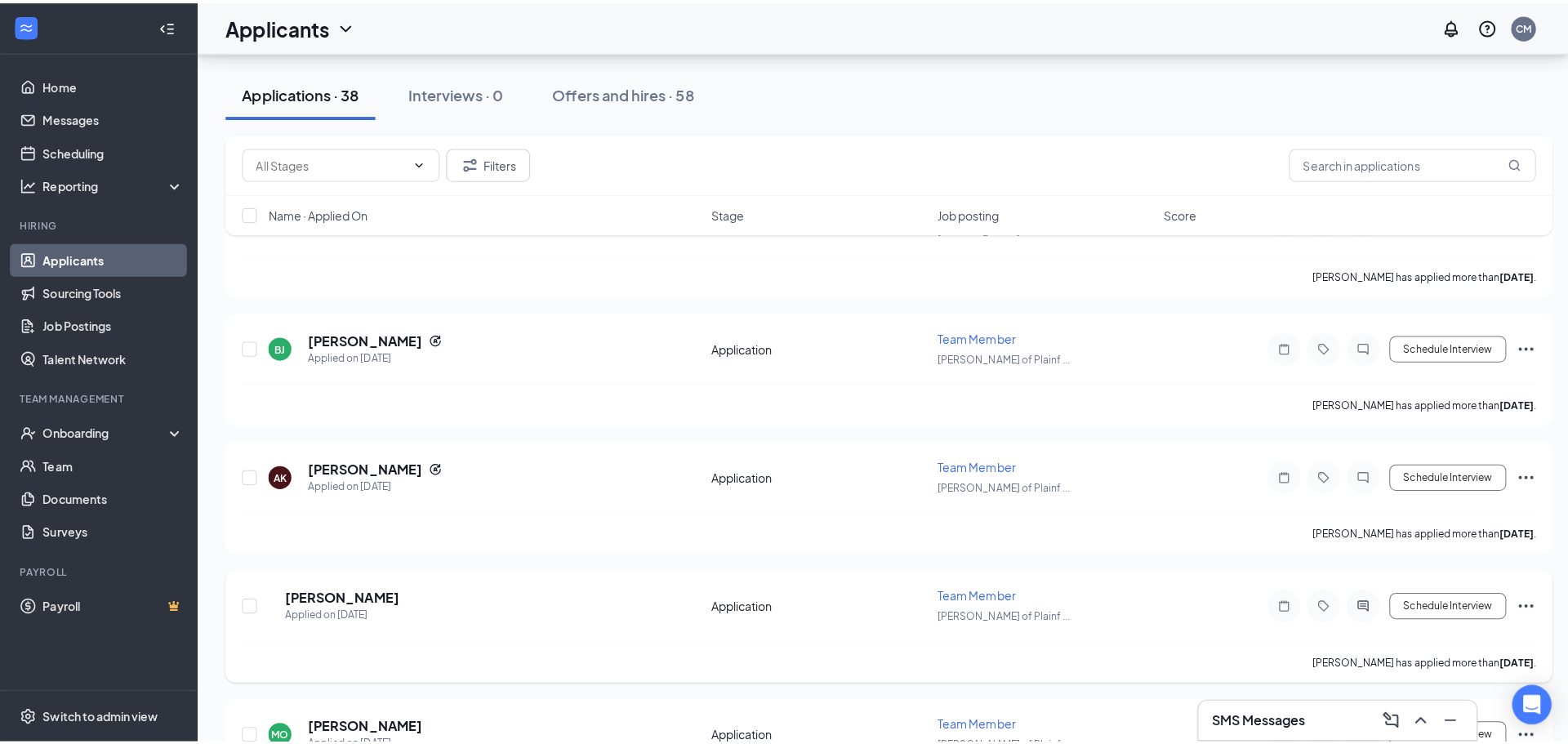
scroll to position [8638, 0]
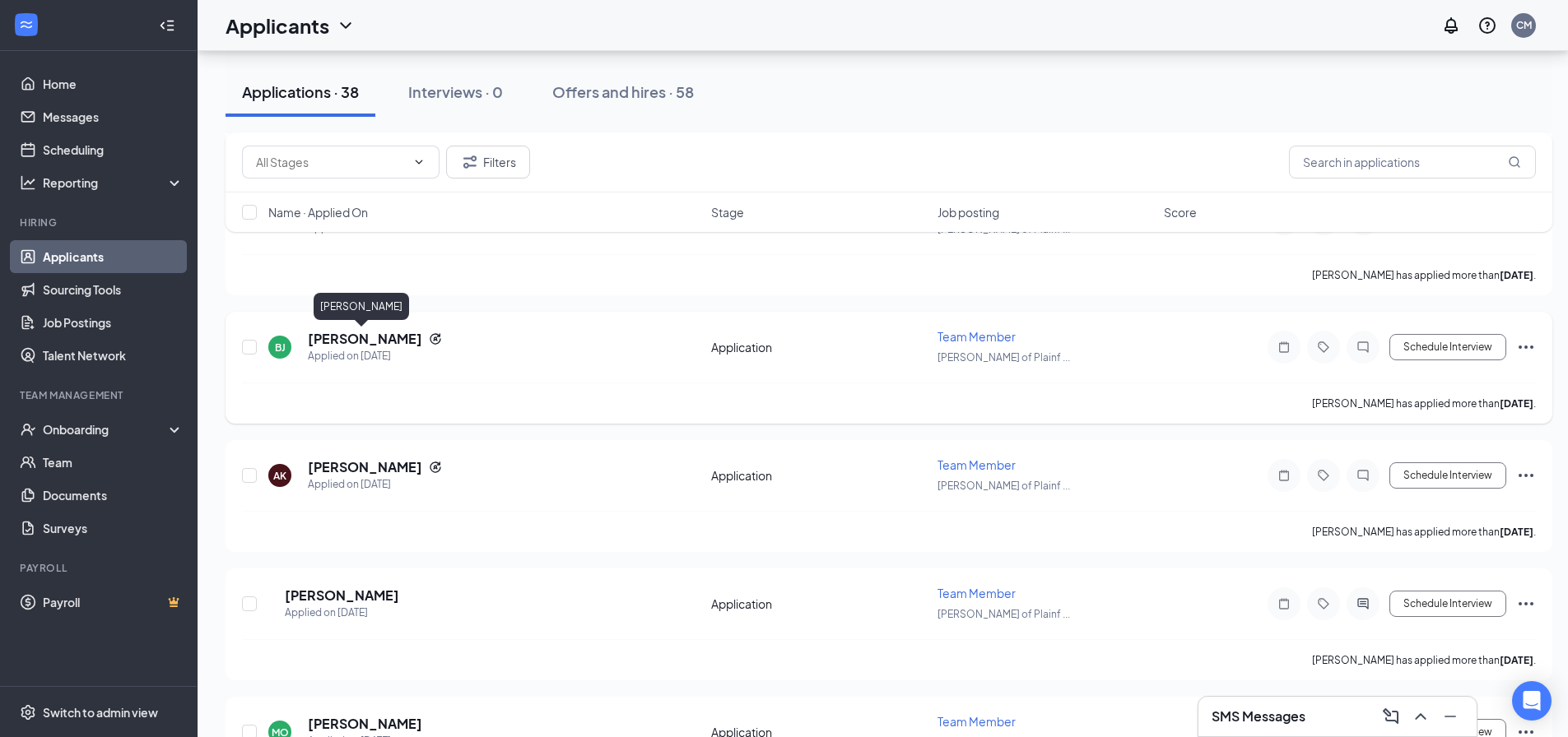
click at [384, 336] on h5 "[PERSON_NAME]" at bounding box center [364, 338] width 114 height 18
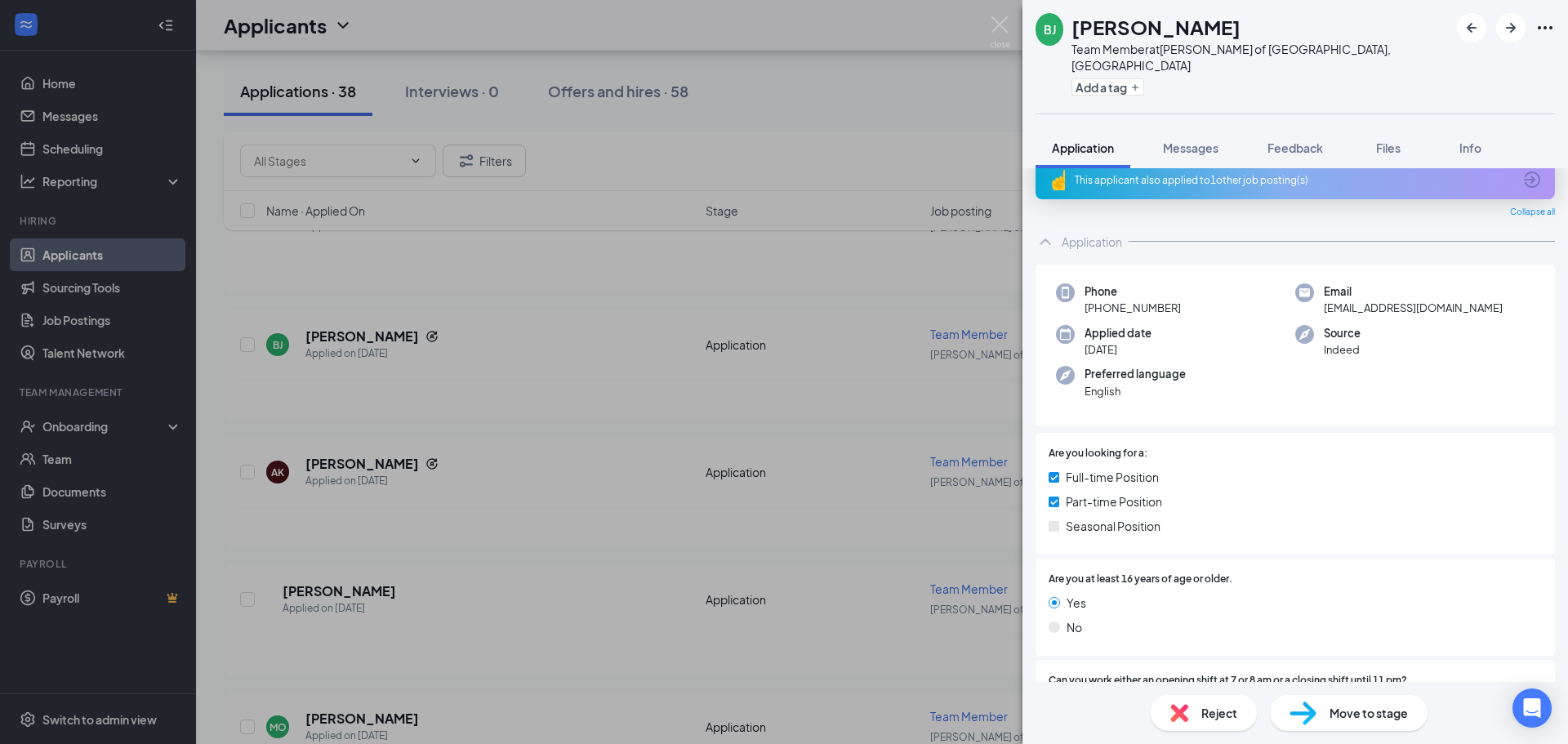
scroll to position [20, 0]
click at [1200, 176] on div "This applicant also applied to 1 other job posting(s)" at bounding box center [1295, 181] width 520 height 39
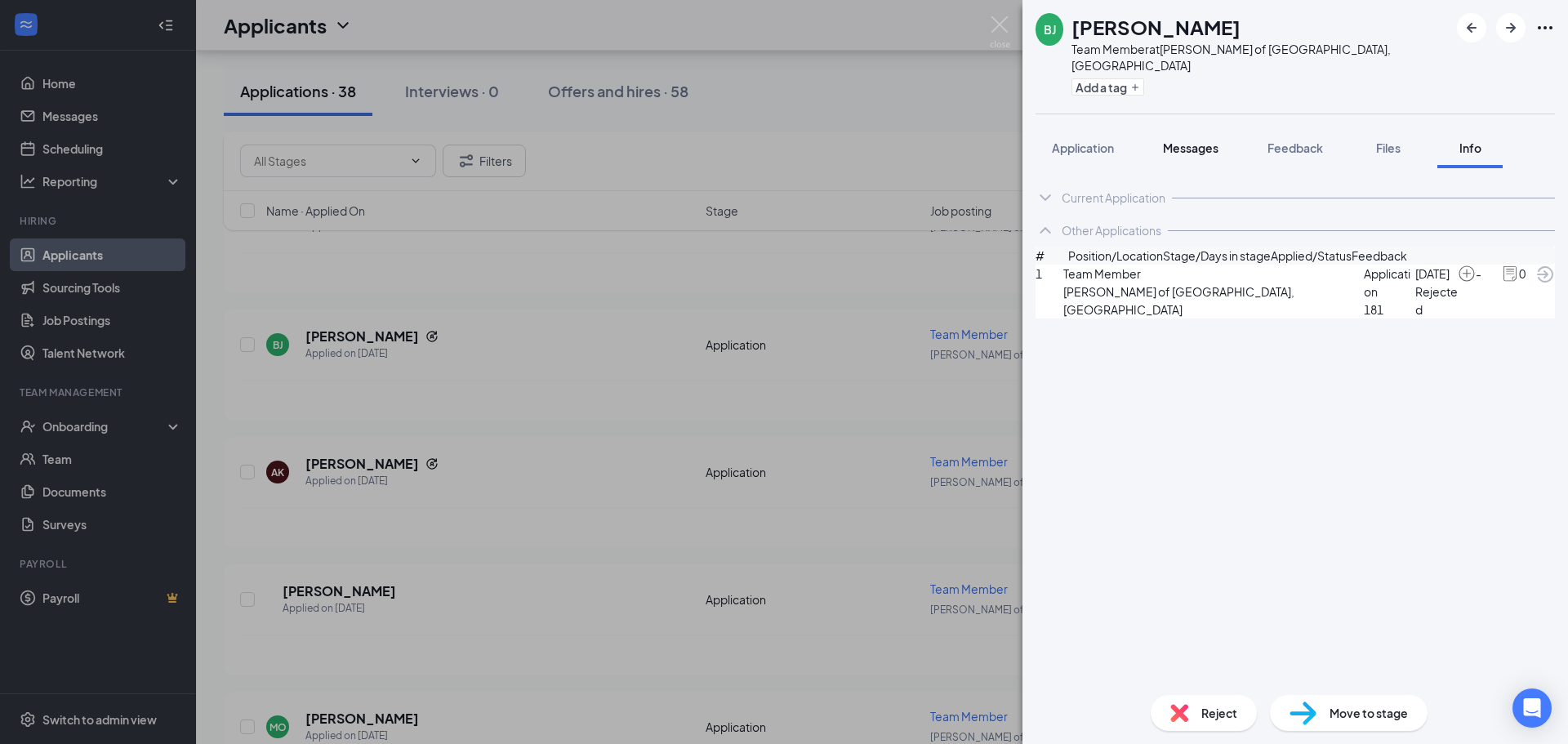
click at [1228, 136] on button "Messages" at bounding box center [1190, 148] width 88 height 41
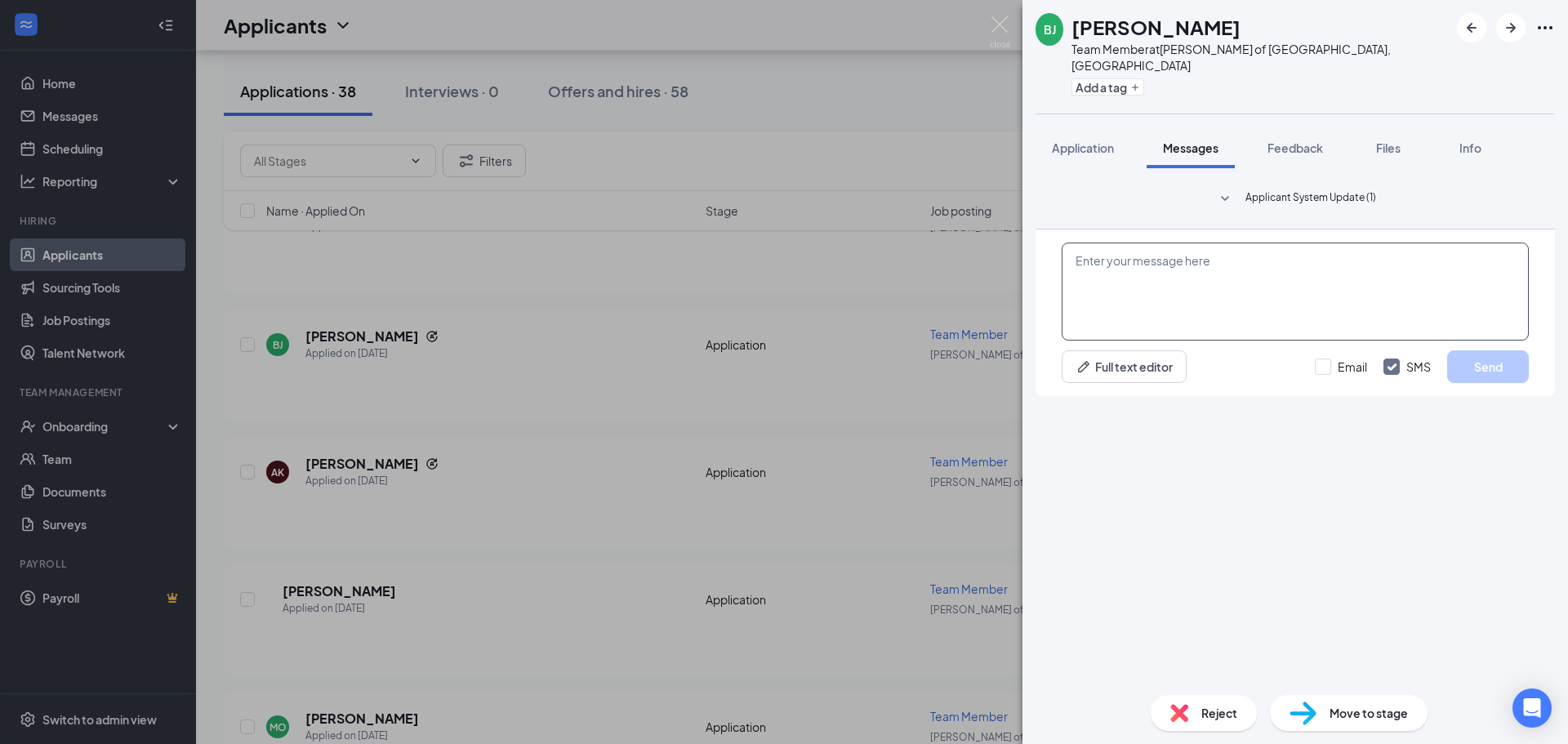
paste textarea "Hi Michael, Thanks for your application submission with Morris Culvers! We'd li…"
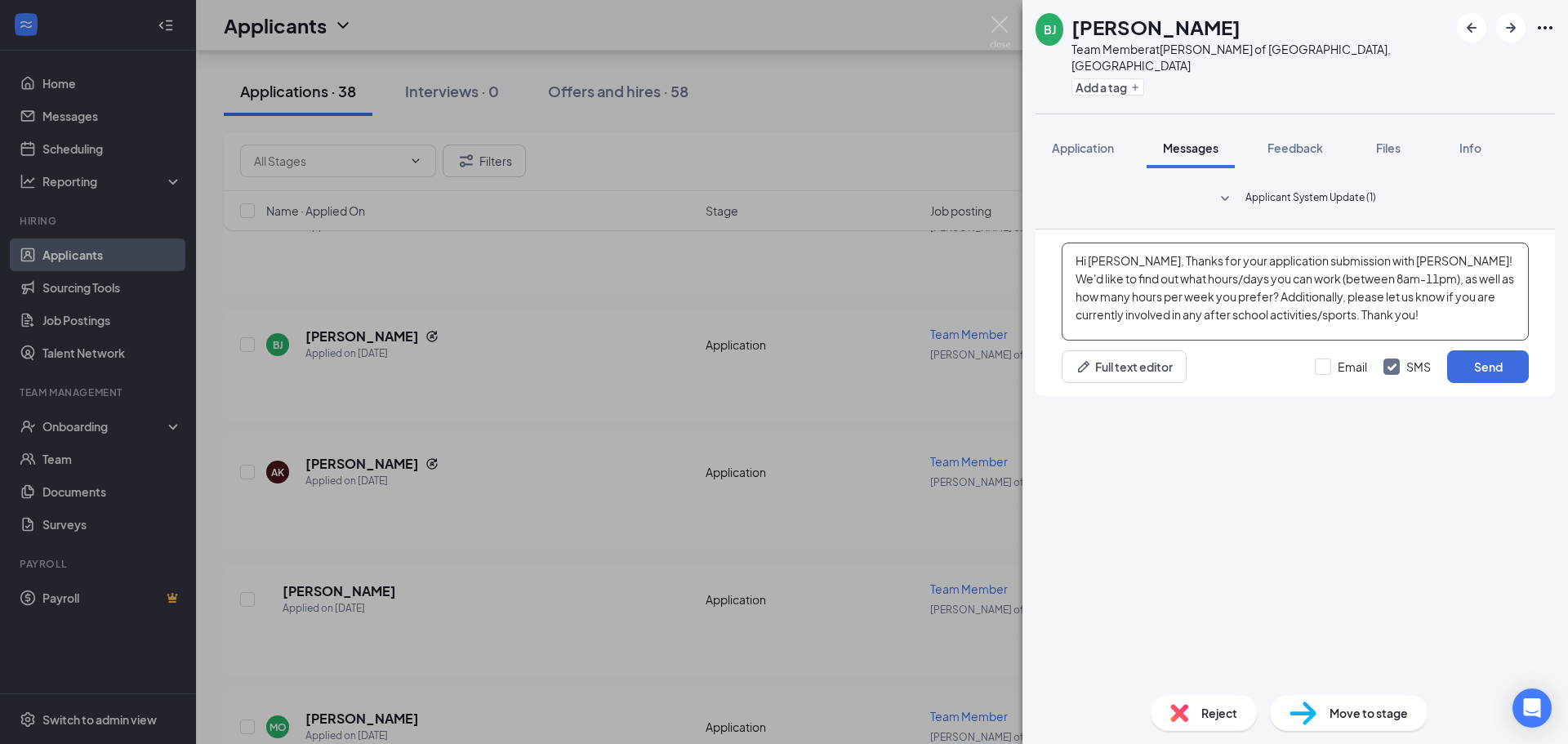
drag, startPoint x: 1132, startPoint y: 549, endPoint x: 1092, endPoint y: 536, distance: 42.1
click at [1092, 341] on textarea "Hi Michael, Thanks for your application submission with Morris Culvers! We'd li…" at bounding box center [1295, 291] width 467 height 98
drag, startPoint x: 1394, startPoint y: 553, endPoint x: 1361, endPoint y: 548, distance: 33.4
click at [1361, 341] on textarea "Hi Brody, Thanks for your application submission with Morris Culvers! We'd like…" at bounding box center [1295, 291] width 467 height 98
type textarea "Hi Brody, Thanks for your application submission with Plainfield Culvers! We'd …"
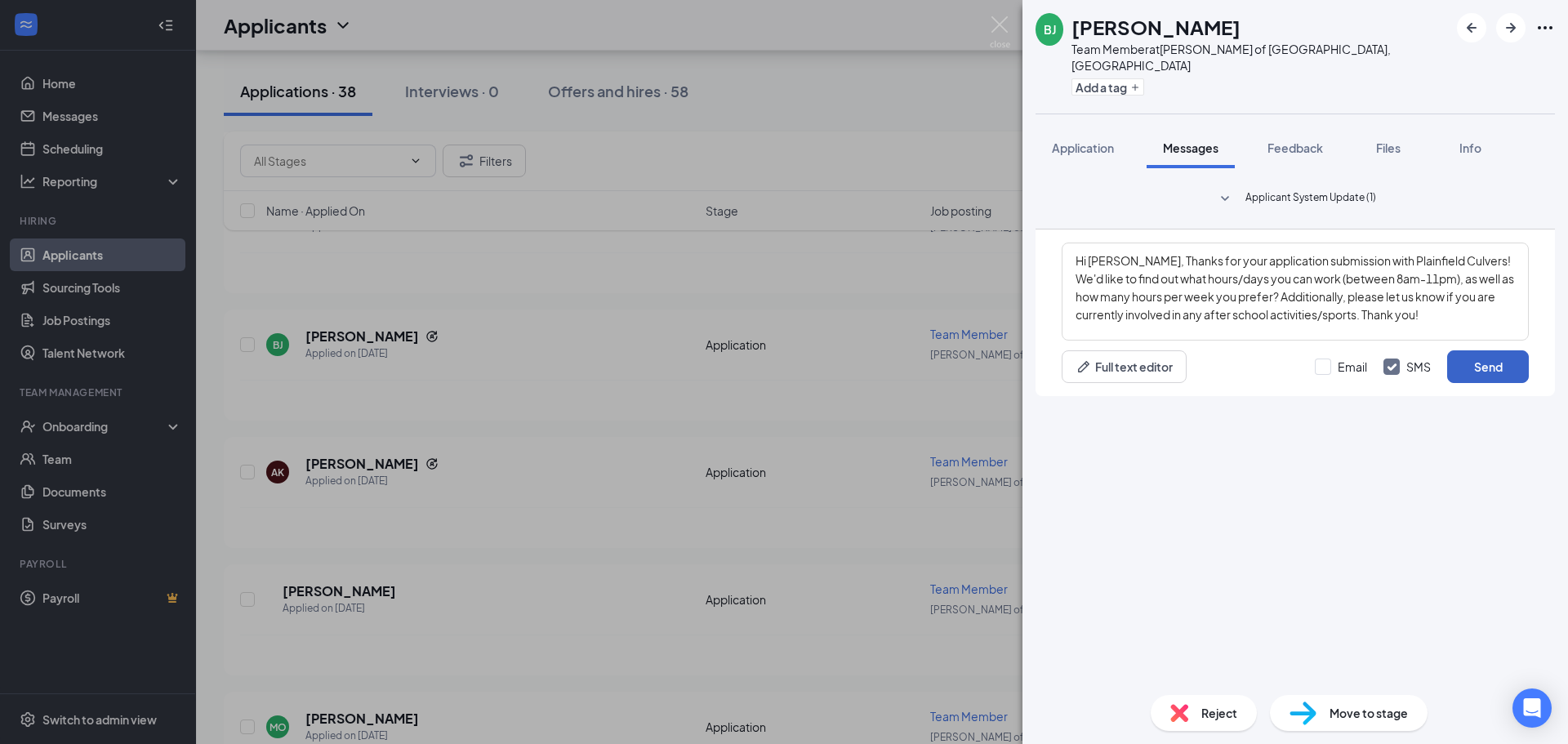
click at [1487, 383] on button "Send" at bounding box center [1488, 366] width 82 height 32
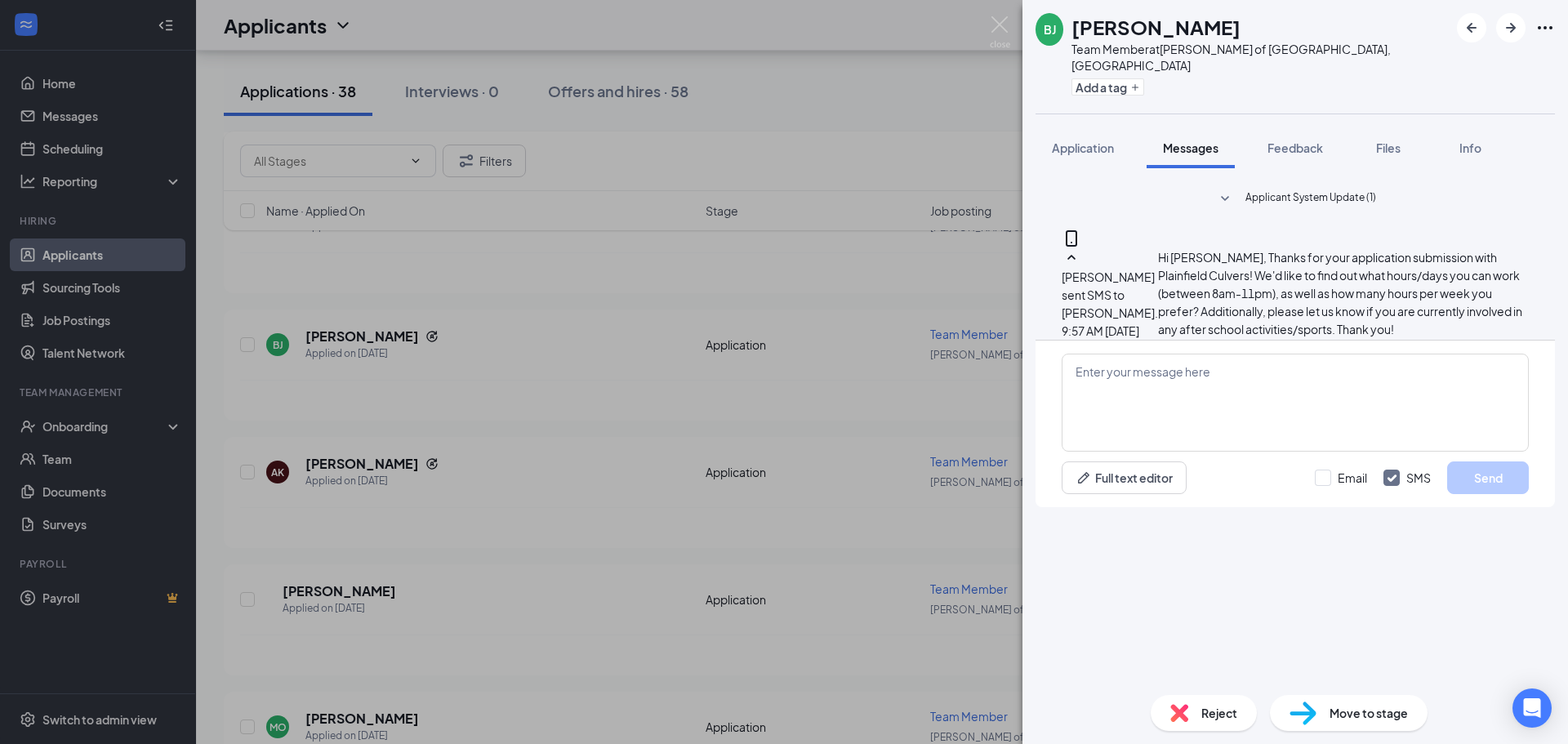
click at [671, 304] on div "BJ Brody Jovanes Team Member at Culver's of Plainfield, IL Add a tag Applicatio…" at bounding box center [784, 372] width 1568 height 744
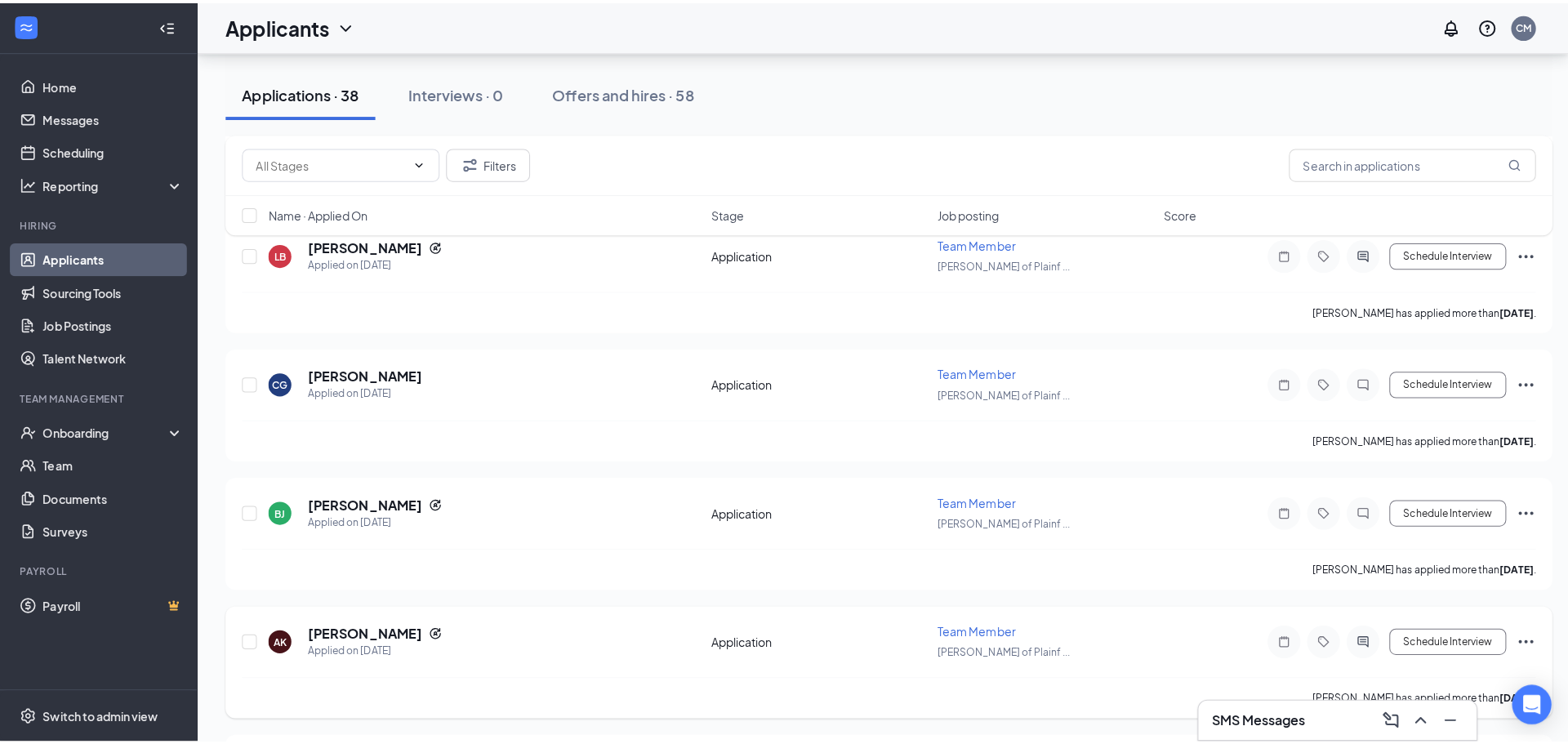
scroll to position [8475, 0]
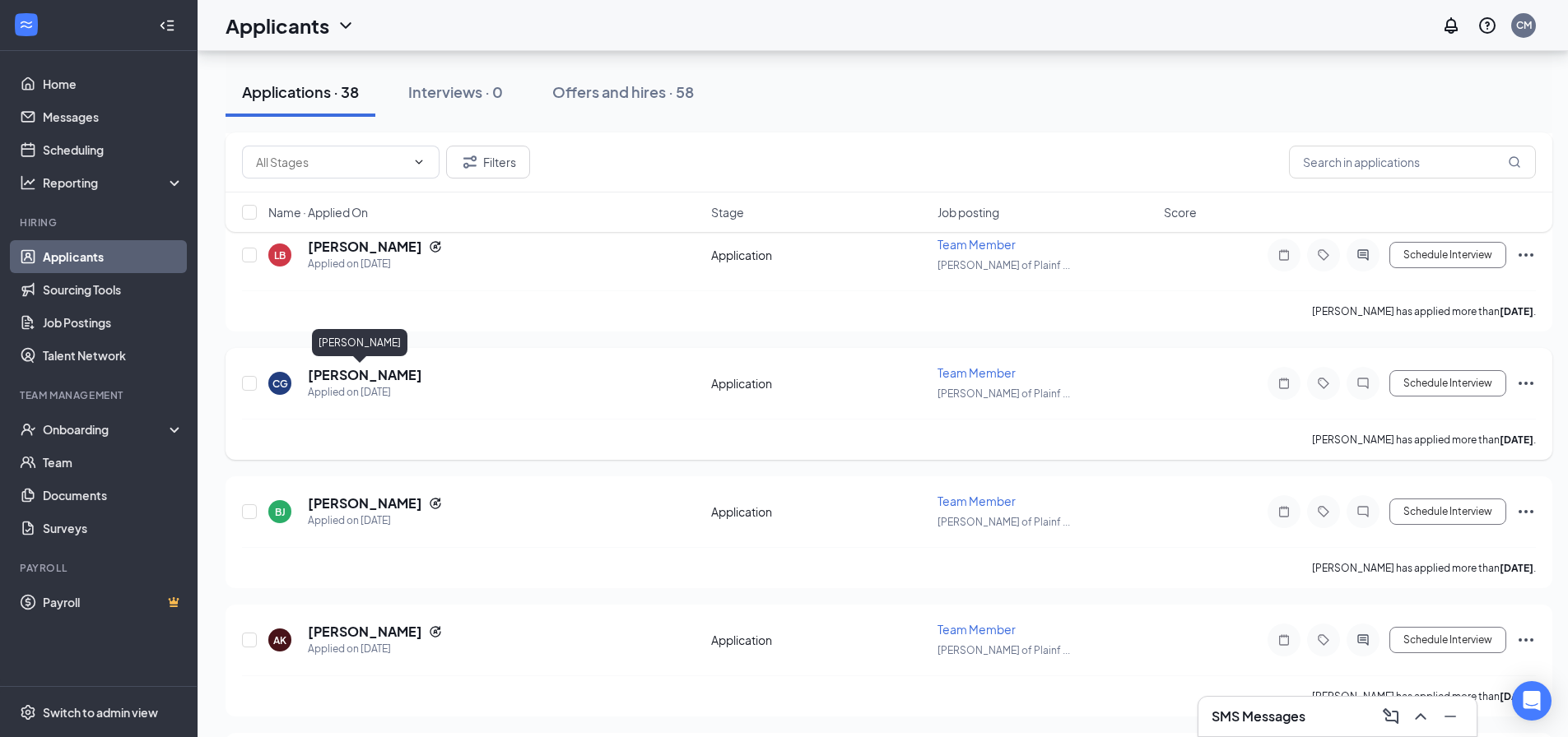
click at [379, 372] on h5 "Charlie Gray" at bounding box center [364, 375] width 114 height 18
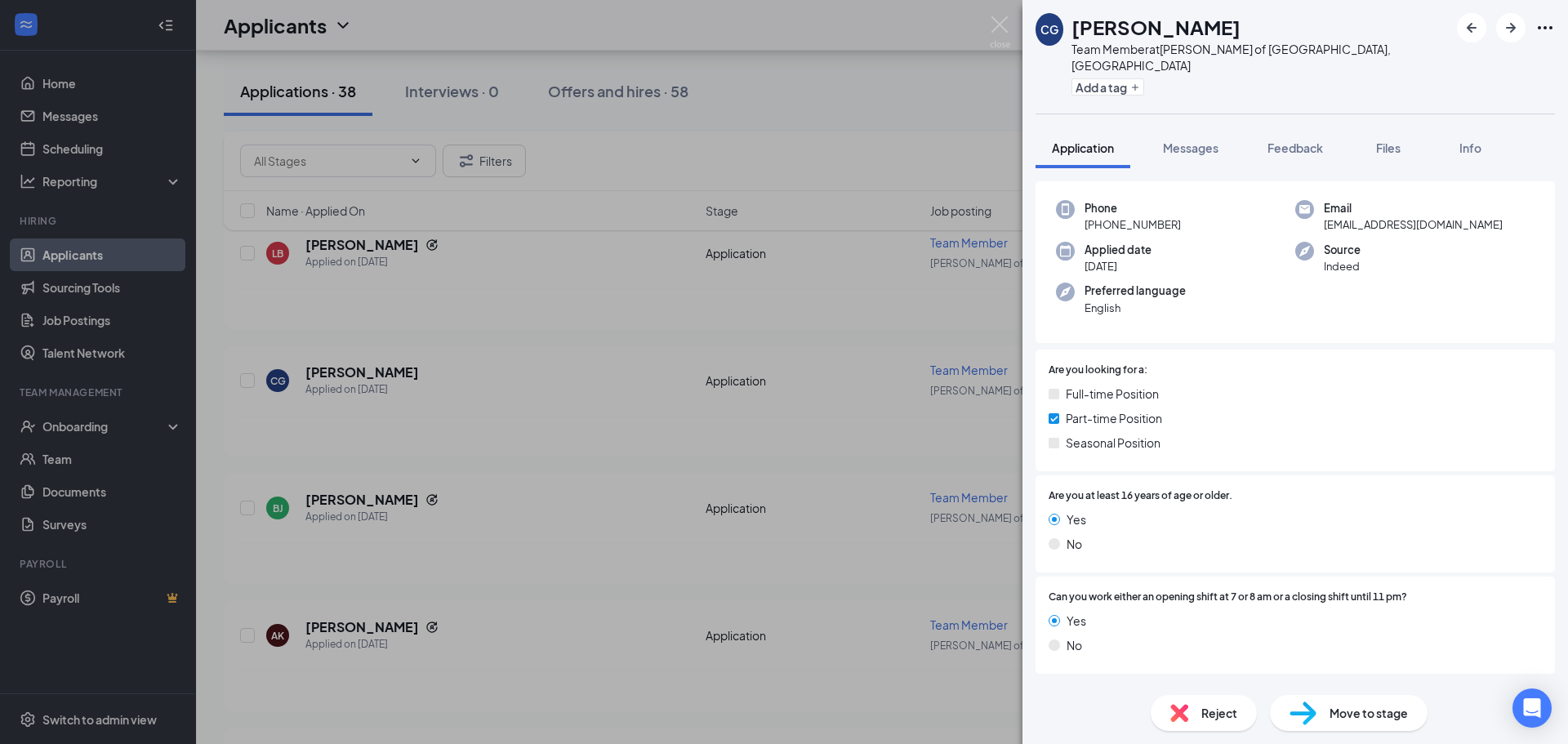
scroll to position [137, 0]
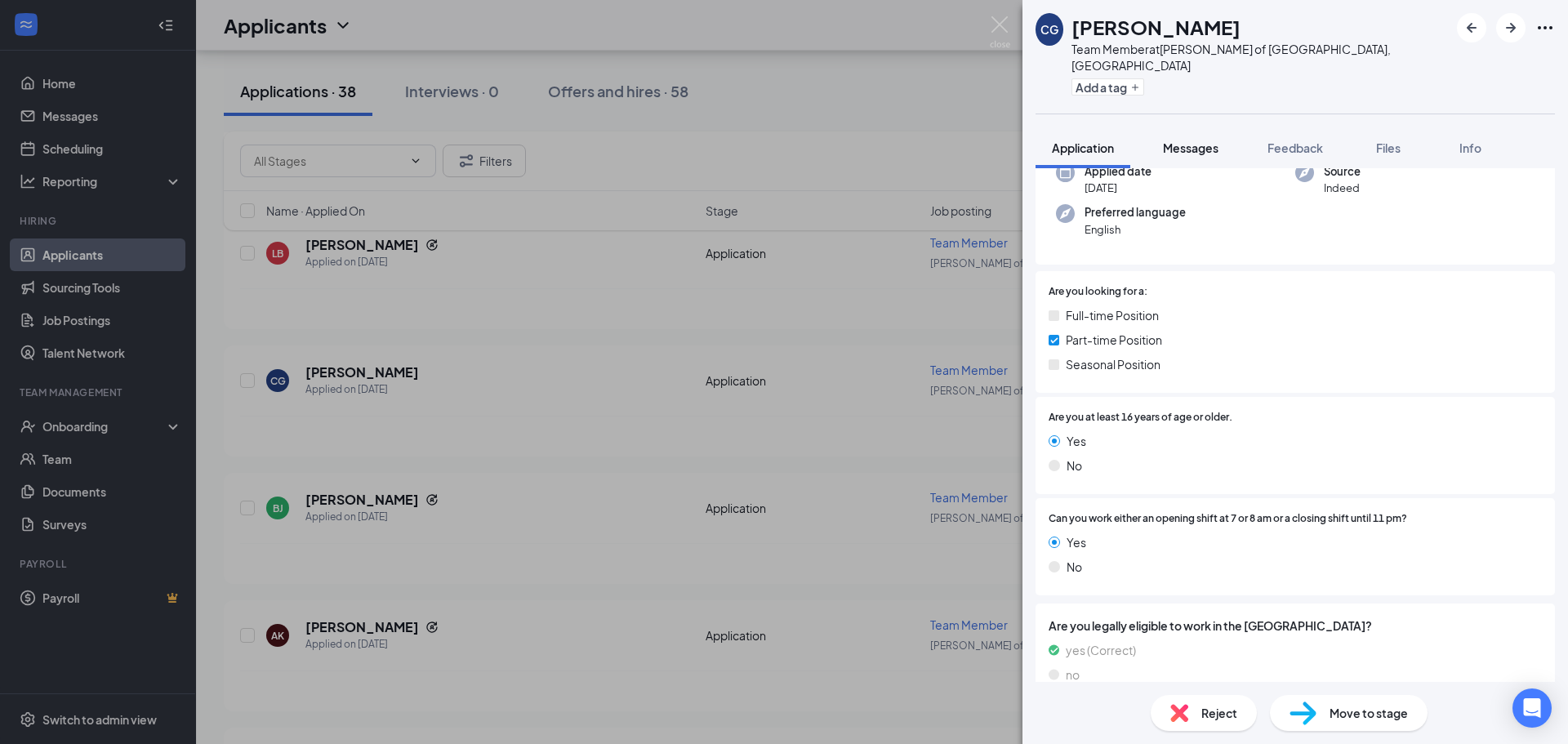
click at [1193, 139] on div "Messages" at bounding box center [1190, 147] width 55 height 16
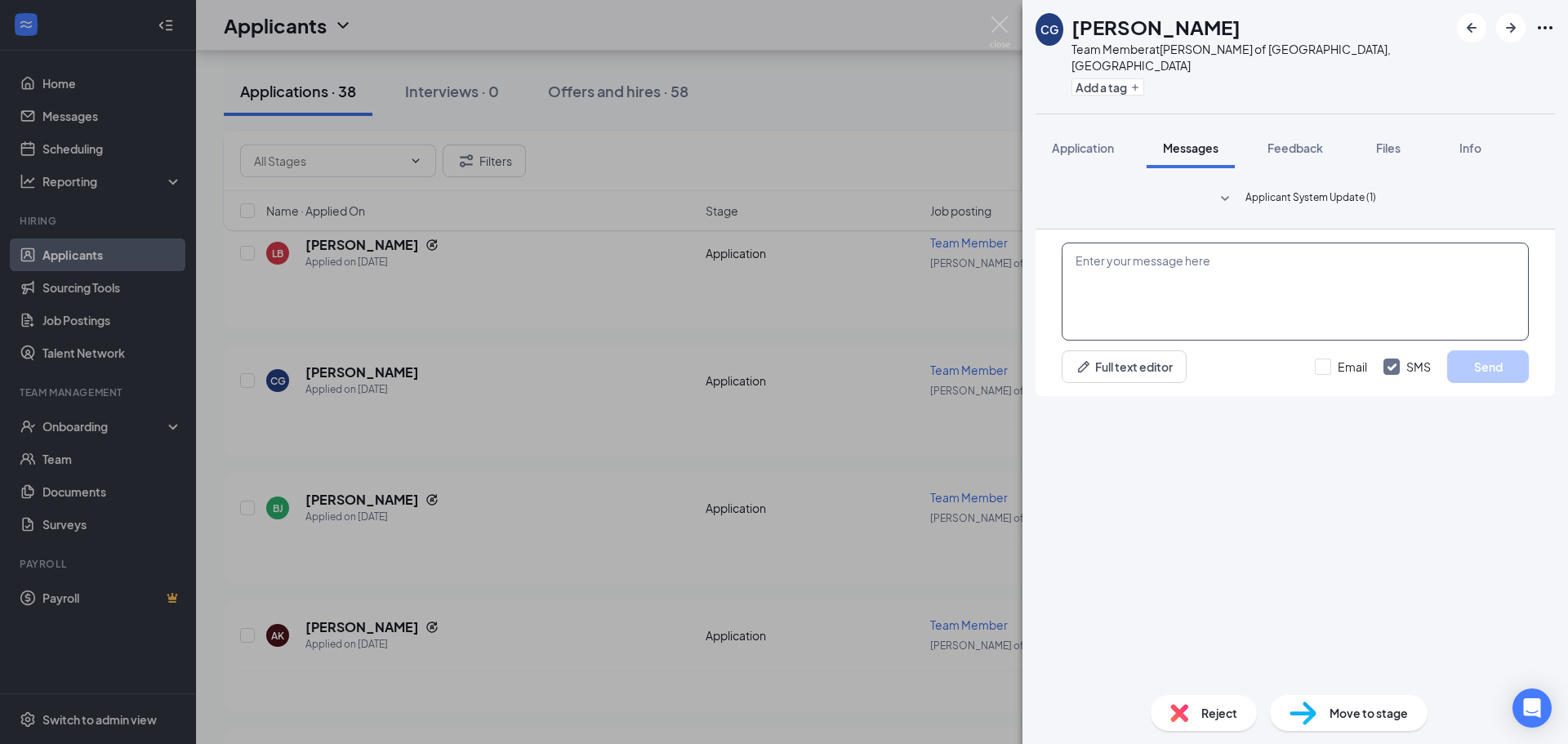
paste textarea "Hi Michael, Thanks for your application submission with Morris Culvers! We'd li…"
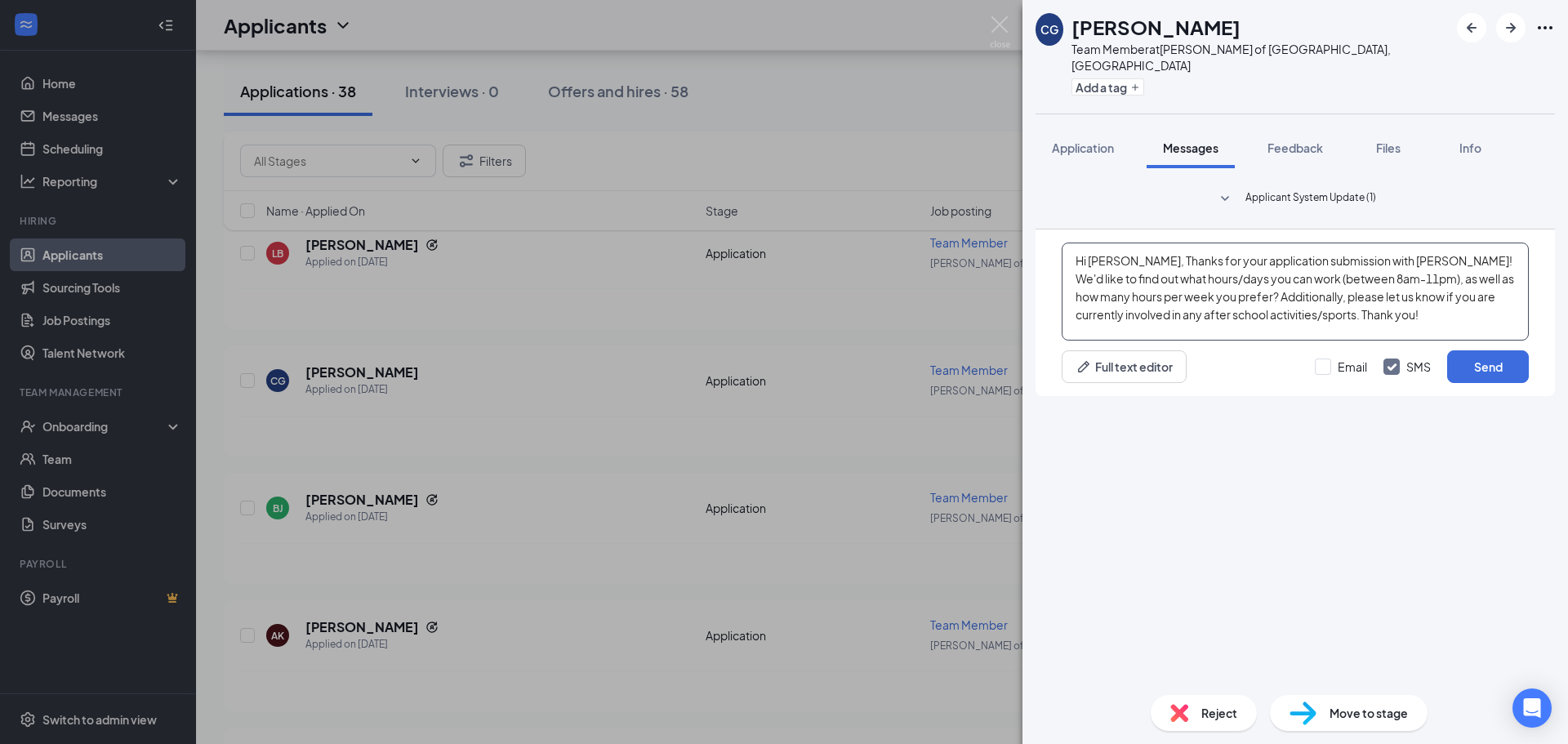
drag, startPoint x: 1133, startPoint y: 548, endPoint x: 1090, endPoint y: 539, distance: 43.9
click at [1090, 341] on textarea "Hi Michael, Thanks for your application submission with Morris Culvers! We'd li…" at bounding box center [1295, 291] width 467 height 98
drag, startPoint x: 1397, startPoint y: 548, endPoint x: 1368, endPoint y: 552, distance: 29.3
click at [1368, 341] on textarea "Hi Charlie, Thanks for your application submission with Morris Culvers! We'd li…" at bounding box center [1295, 291] width 467 height 98
type textarea "Hi Charlie, Thanks for your application submission with Plainfield Culvers! We'…"
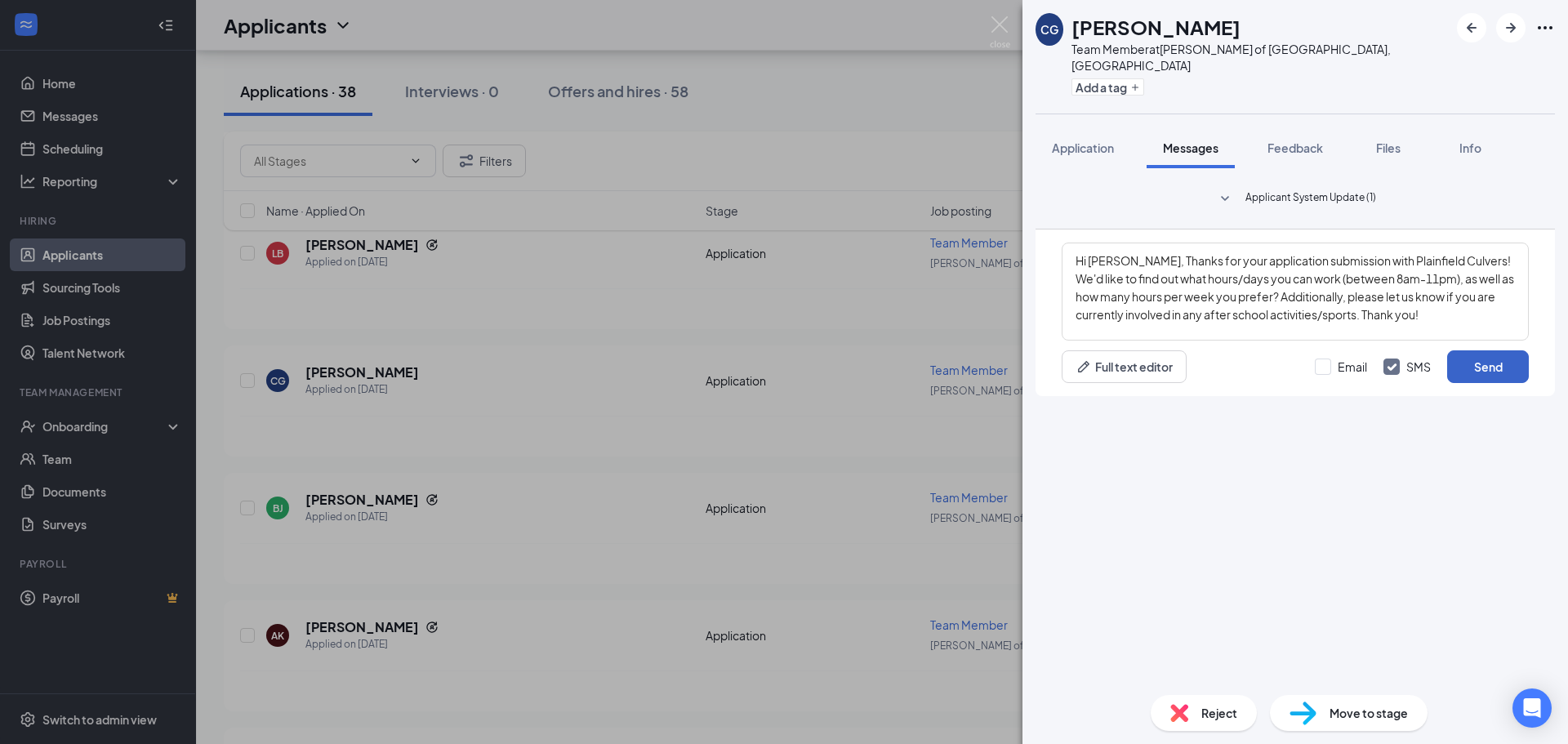
click at [1505, 383] on button "Send" at bounding box center [1488, 366] width 82 height 32
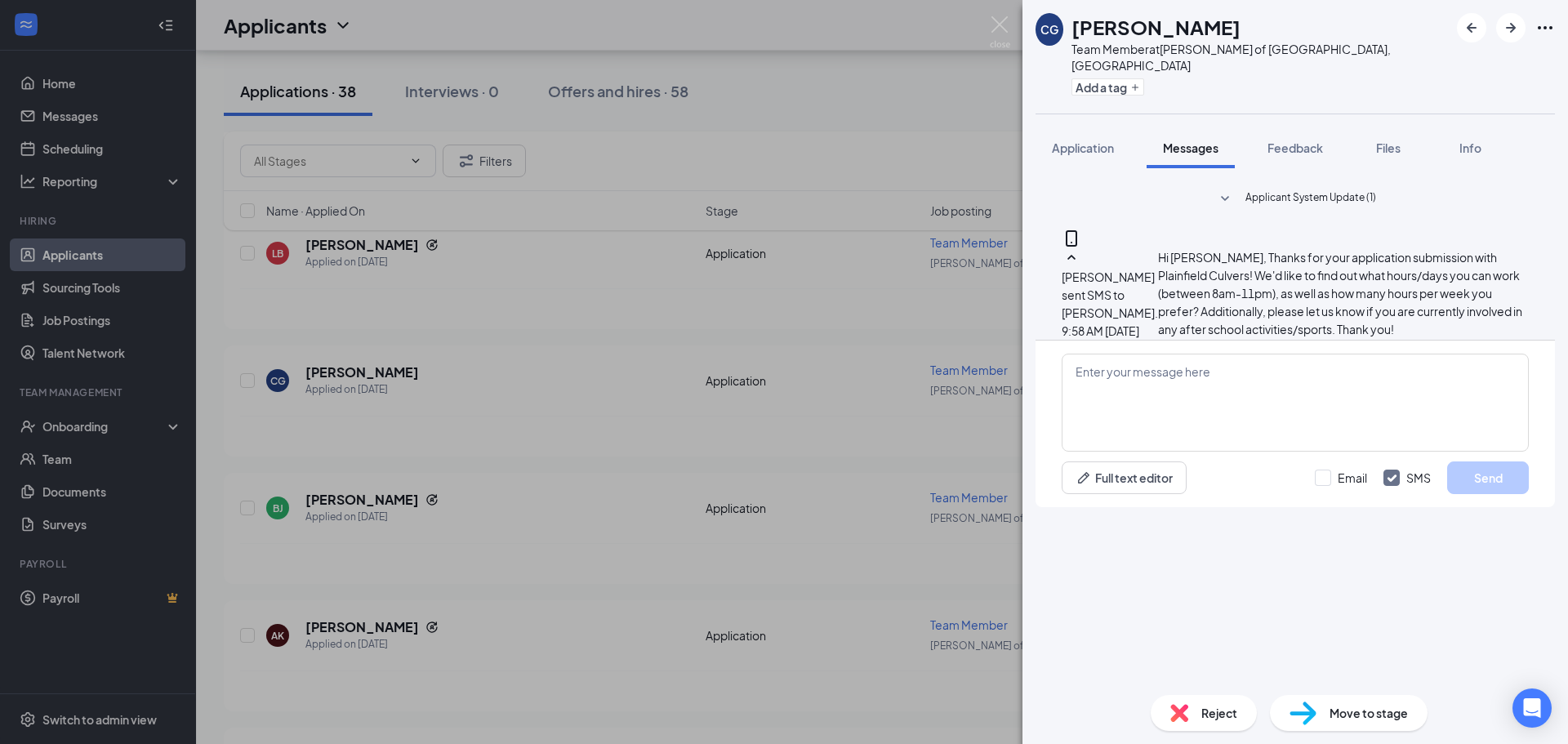
click at [526, 503] on div "CG Charlie Gray Team Member at Culver's of Plainfield, IL Add a tag Application…" at bounding box center [784, 372] width 1568 height 744
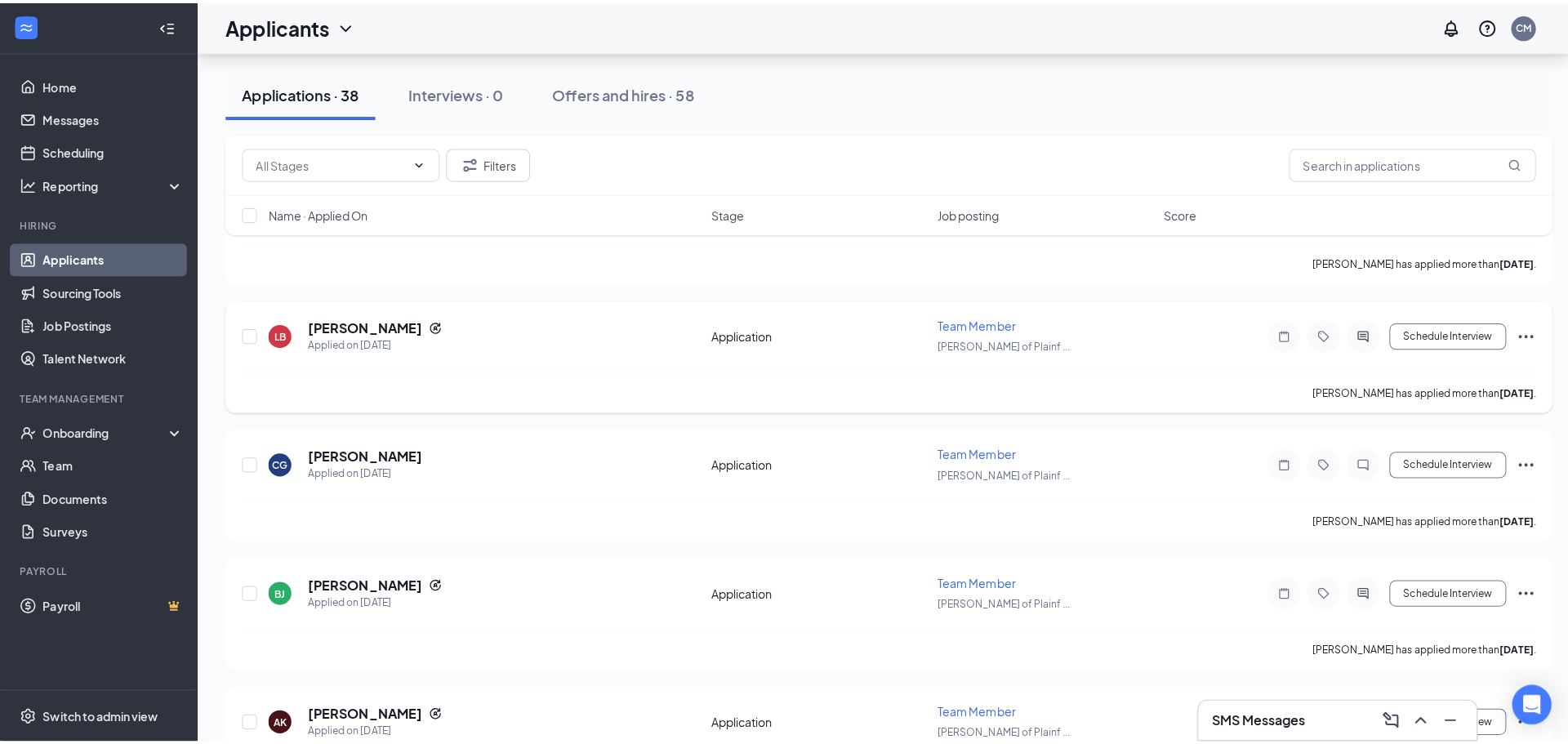
scroll to position [8393, 0]
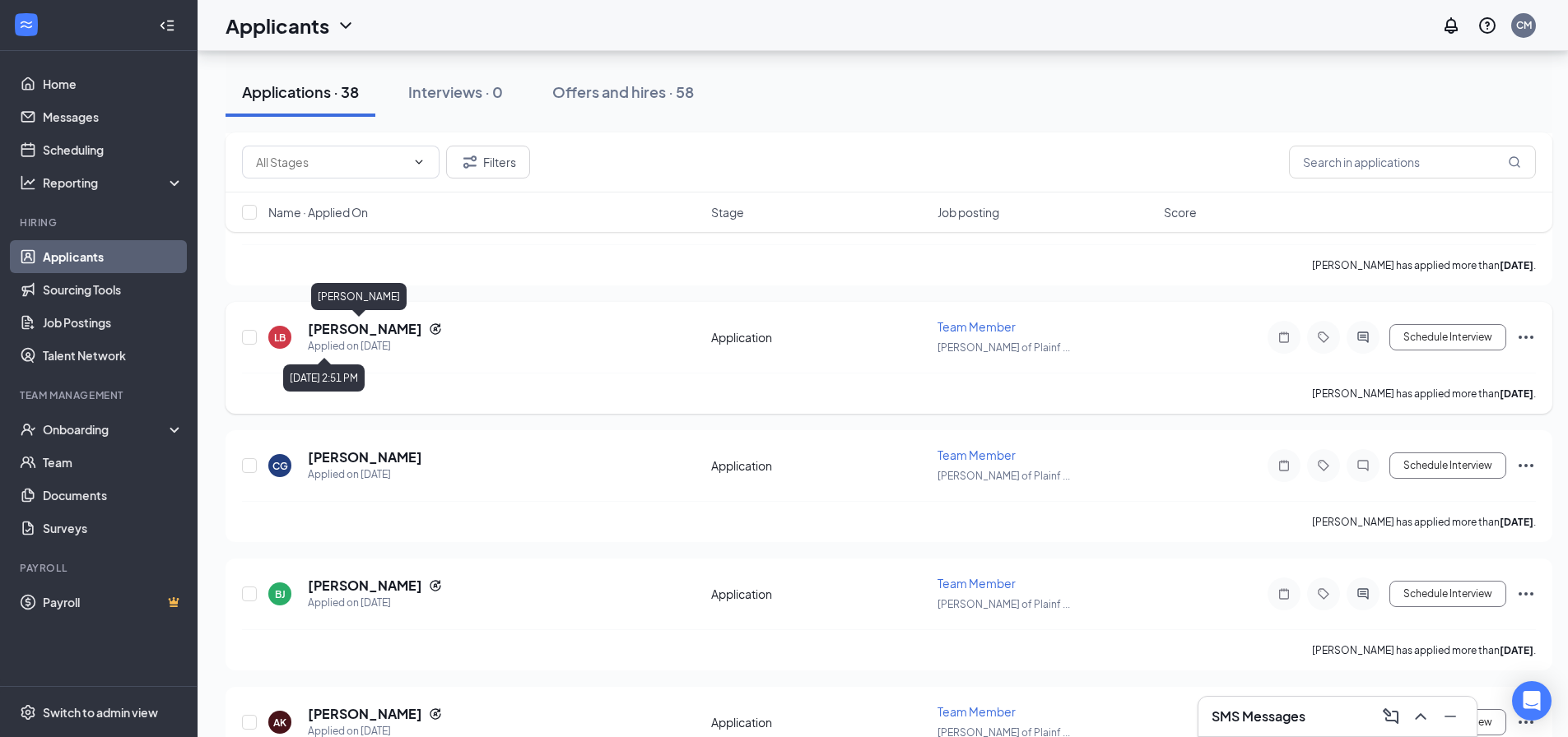
click at [357, 325] on h5 "[PERSON_NAME]" at bounding box center [364, 329] width 114 height 18
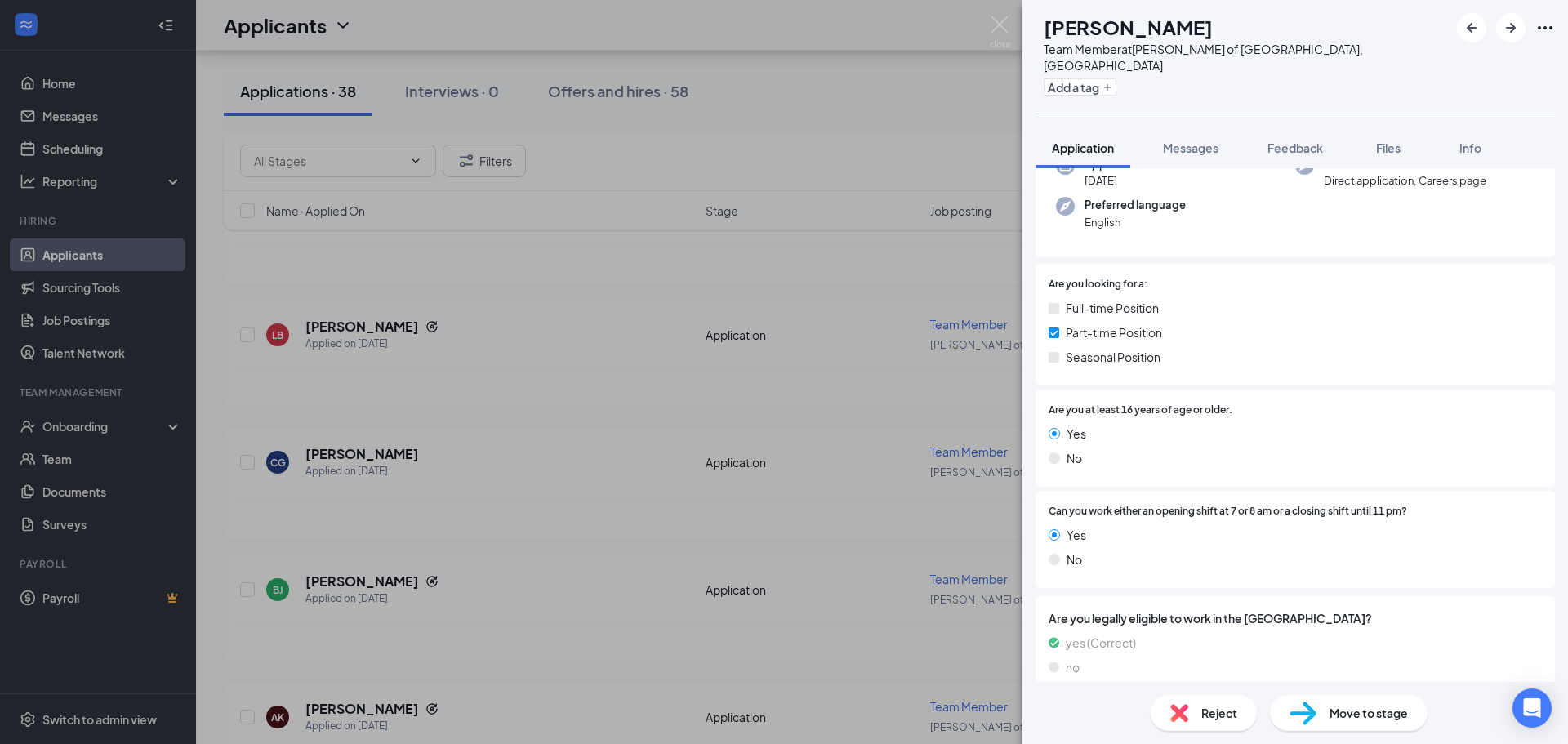
scroll to position [192, 0]
click at [1184, 151] on button "Messages" at bounding box center [1190, 148] width 88 height 41
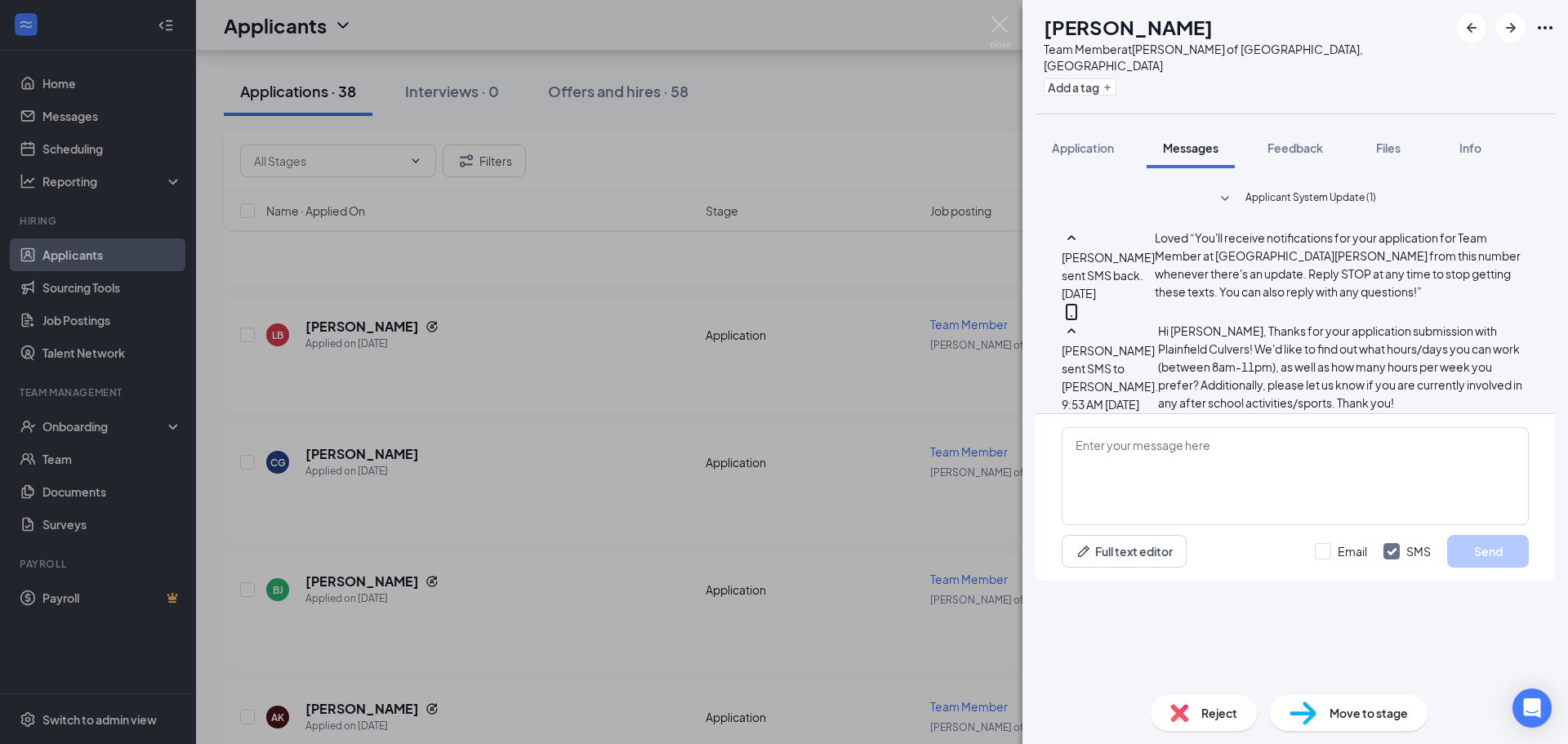
scroll to position [34, 0]
drag, startPoint x: 897, startPoint y: 493, endPoint x: 728, endPoint y: 561, distance: 182.2
click at [897, 492] on div "LB Liam Brady Team Member at Culver's of Plainfield, IL Add a tag Application M…" at bounding box center [784, 372] width 1568 height 744
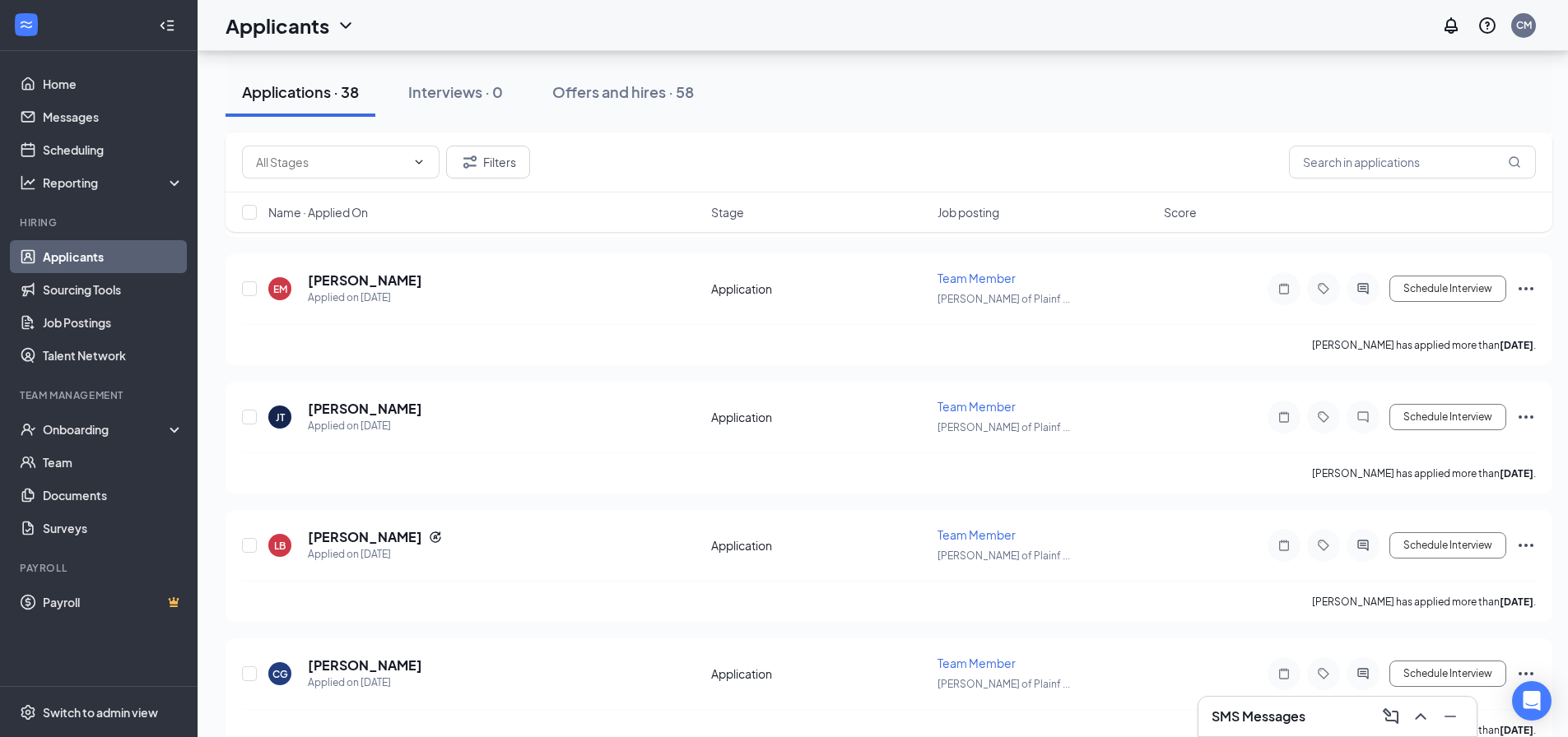
scroll to position [8208, 0]
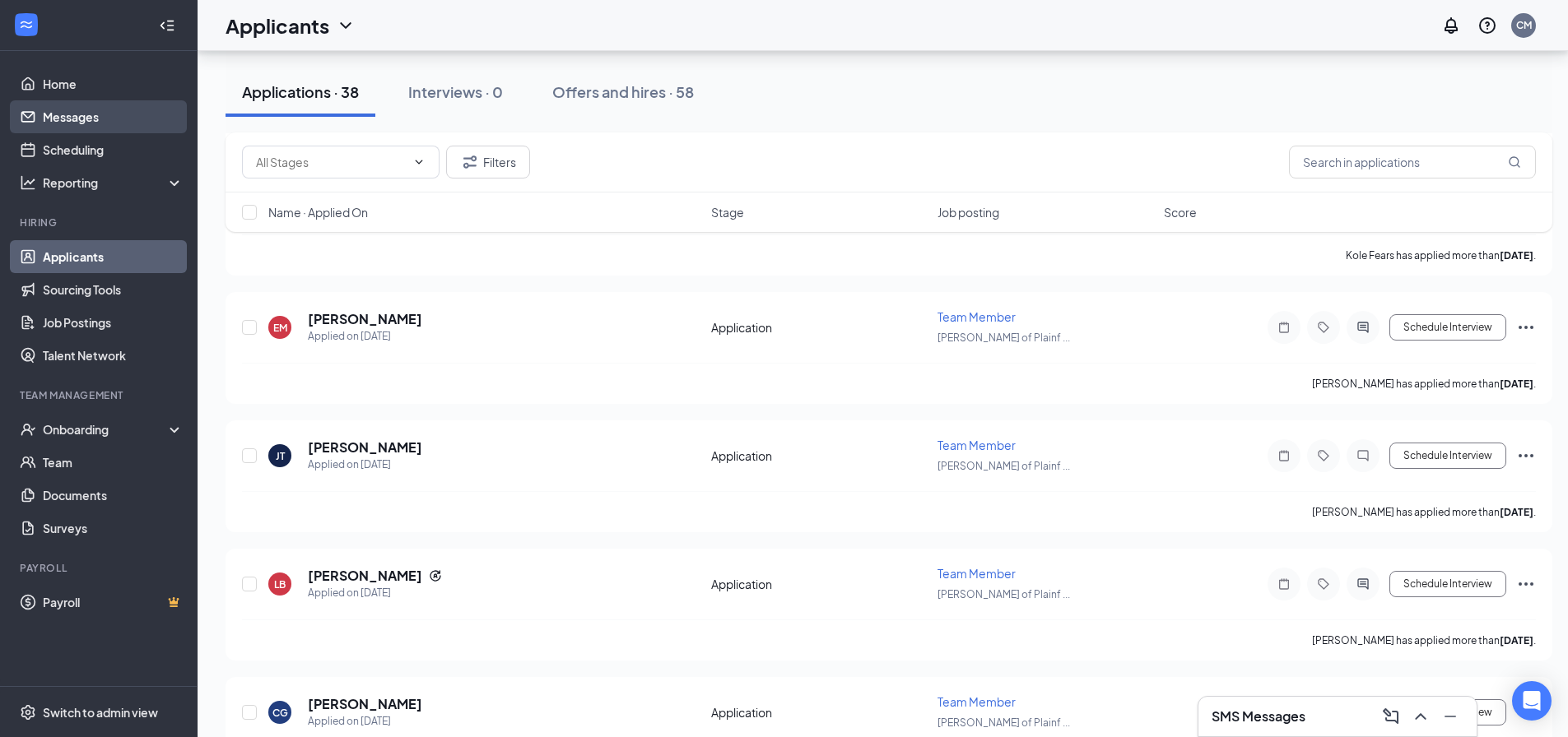
click at [83, 111] on link "Messages" at bounding box center [113, 116] width 140 height 33
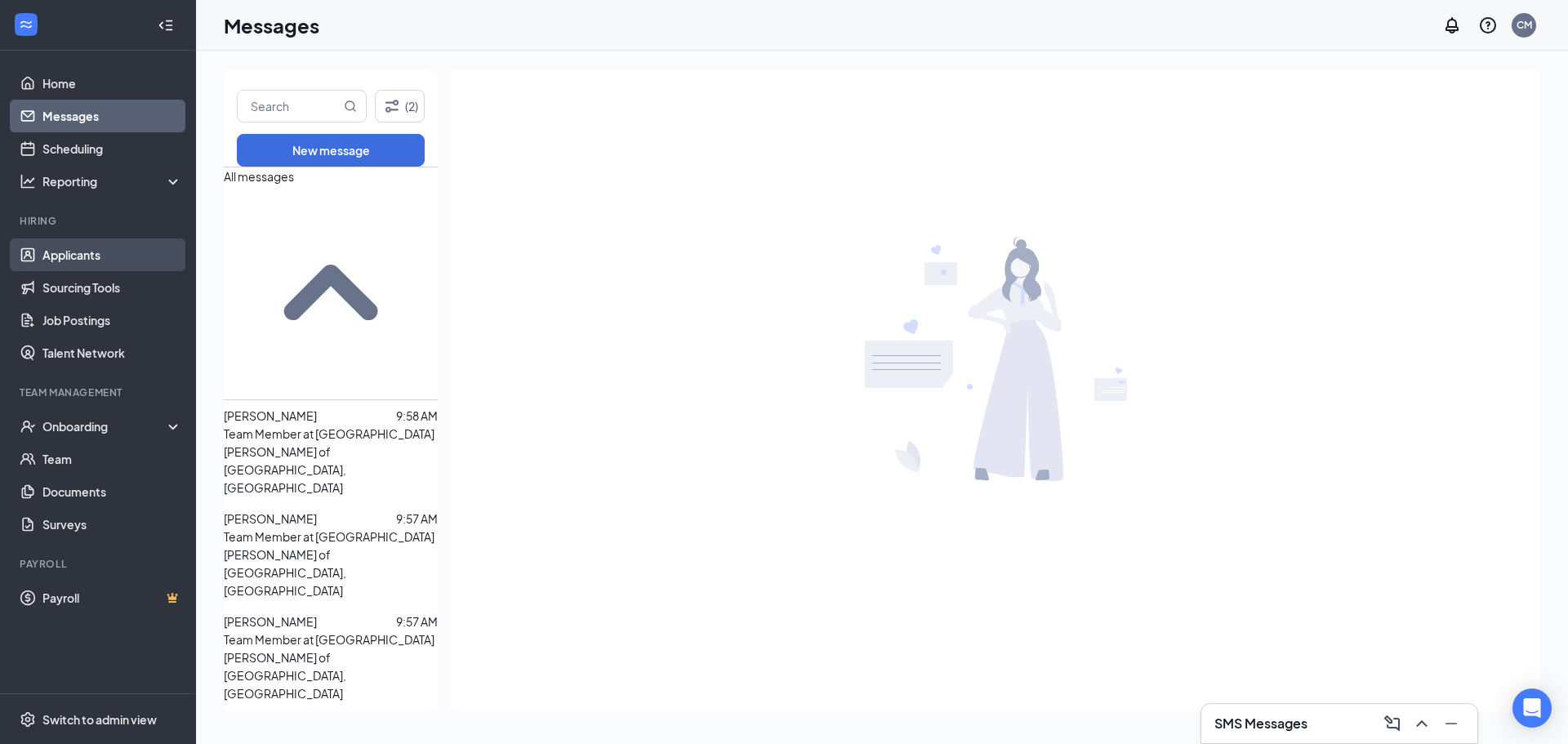
click at [114, 266] on link "Applicants" at bounding box center [113, 255] width 139 height 32
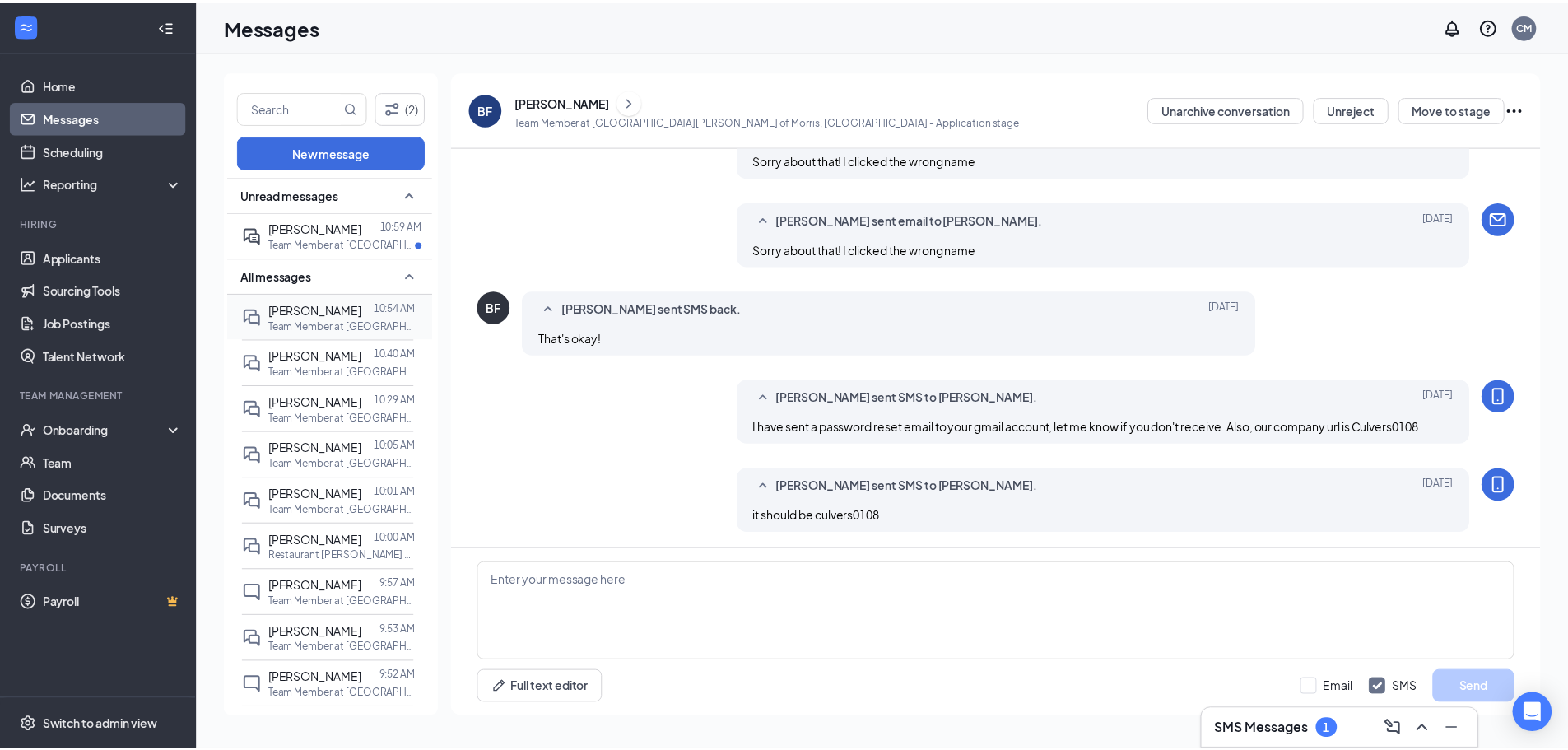
scroll to position [536, 0]
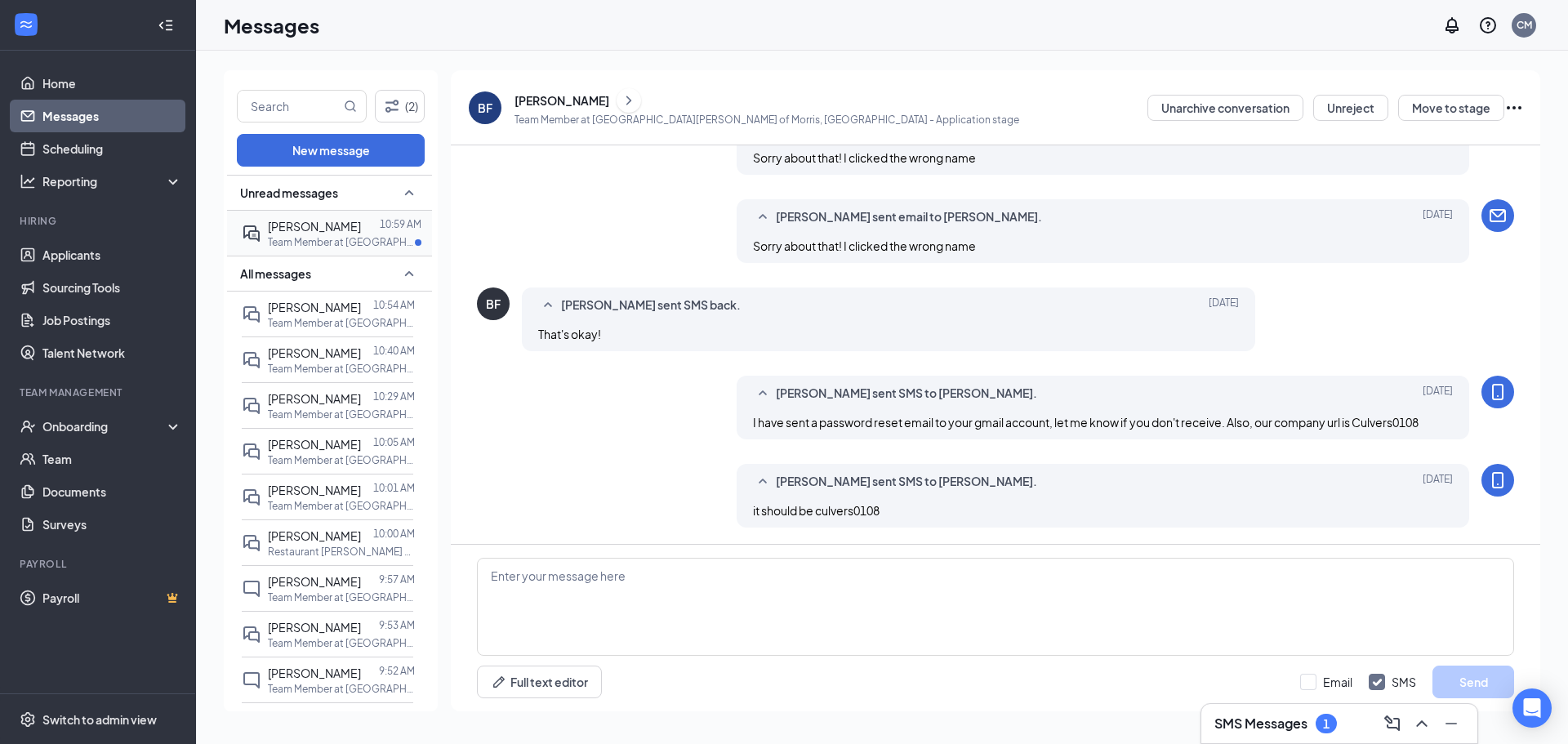
drag, startPoint x: 322, startPoint y: 237, endPoint x: 361, endPoint y: 236, distance: 39.0
click at [321, 237] on p "Team Member at [GEOGRAPHIC_DATA][PERSON_NAME] of Morris, [GEOGRAPHIC_DATA]" at bounding box center [341, 242] width 147 height 14
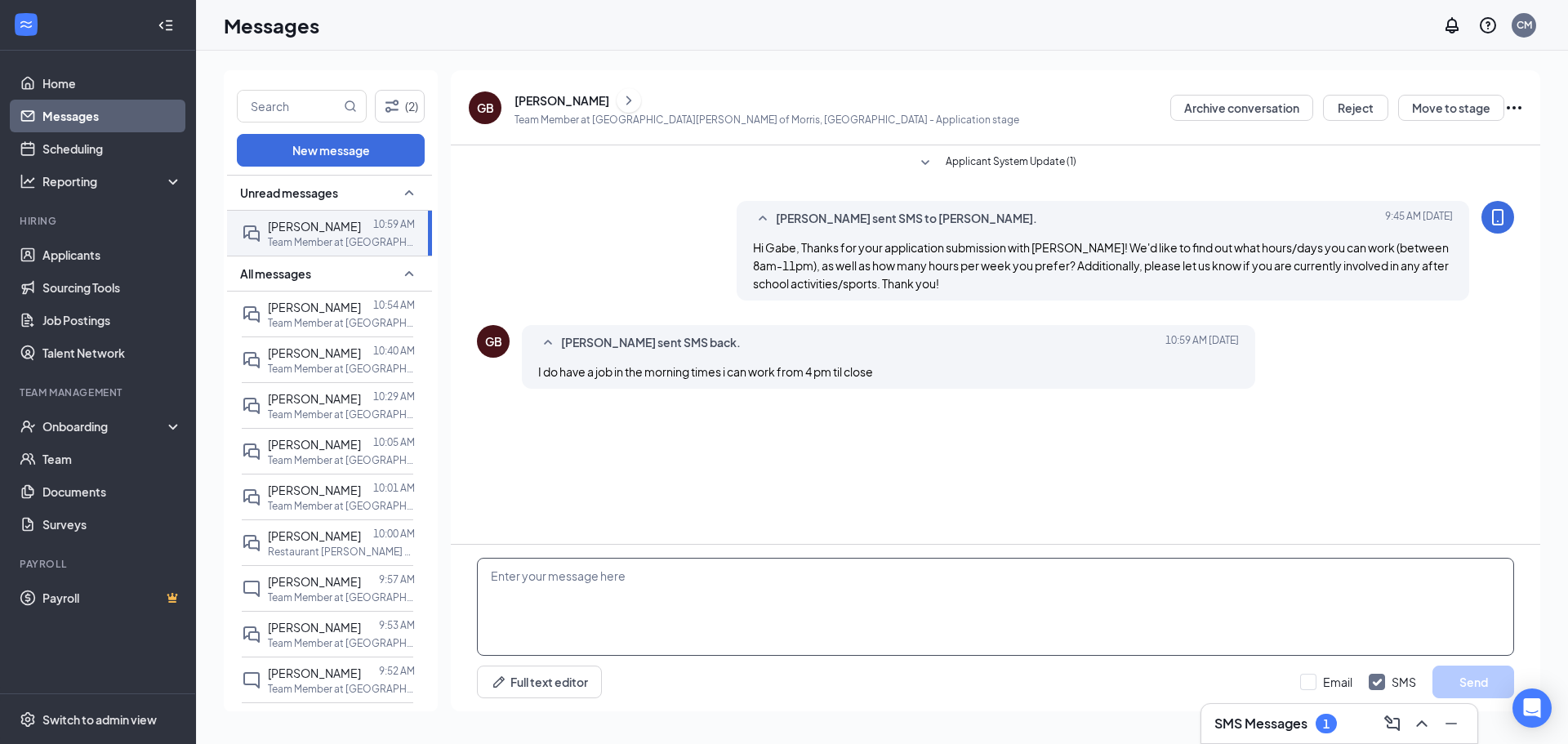
click at [856, 605] on textarea at bounding box center [996, 607] width 1038 height 98
type textarea "Okay great, are you able to work 4pm-11pm any day of the week, then? Also, how …"
click at [1441, 672] on button "Send" at bounding box center [1474, 682] width 82 height 32
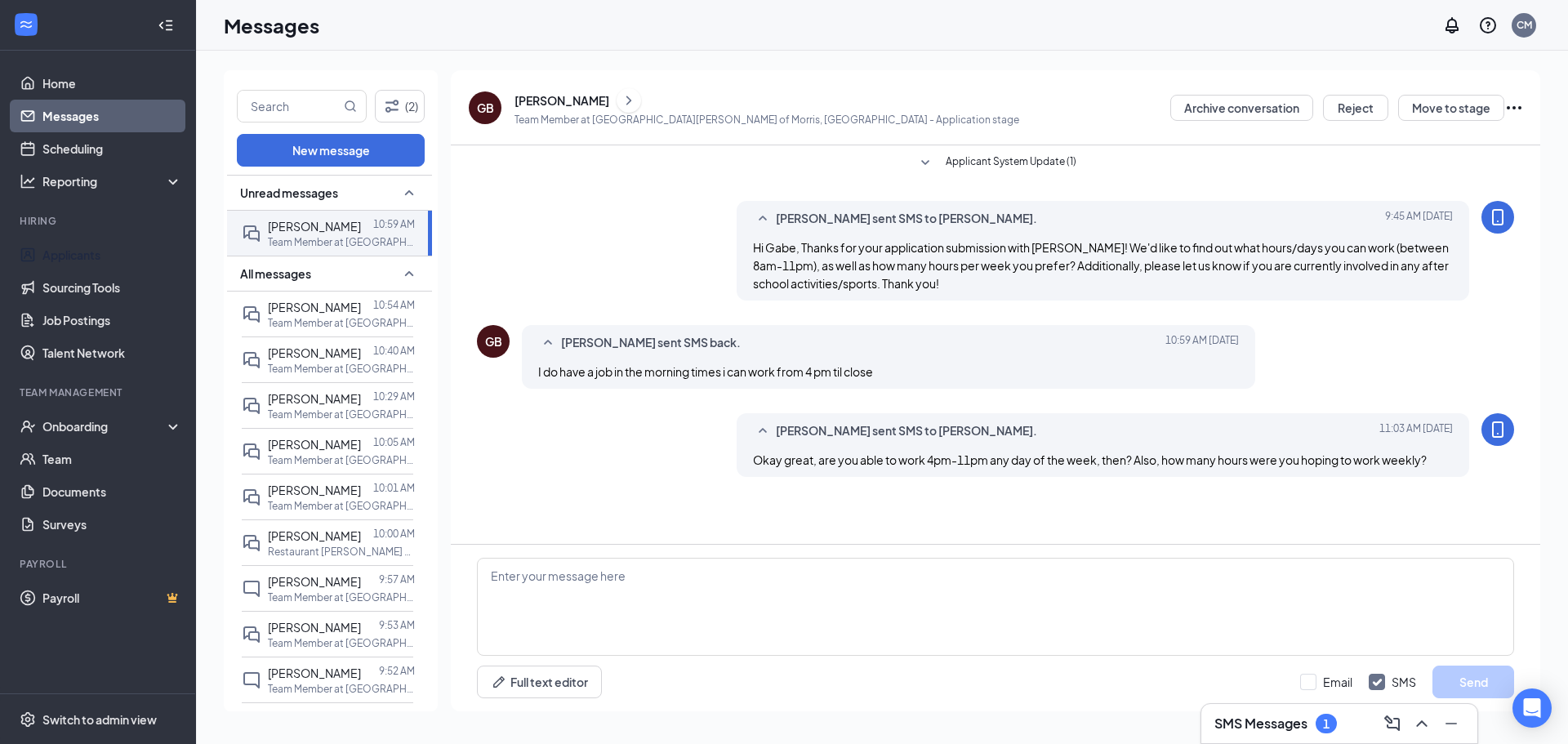
drag, startPoint x: 138, startPoint y: 259, endPoint x: 214, endPoint y: 275, distance: 77.7
click at [138, 259] on link "Applicants" at bounding box center [113, 255] width 139 height 32
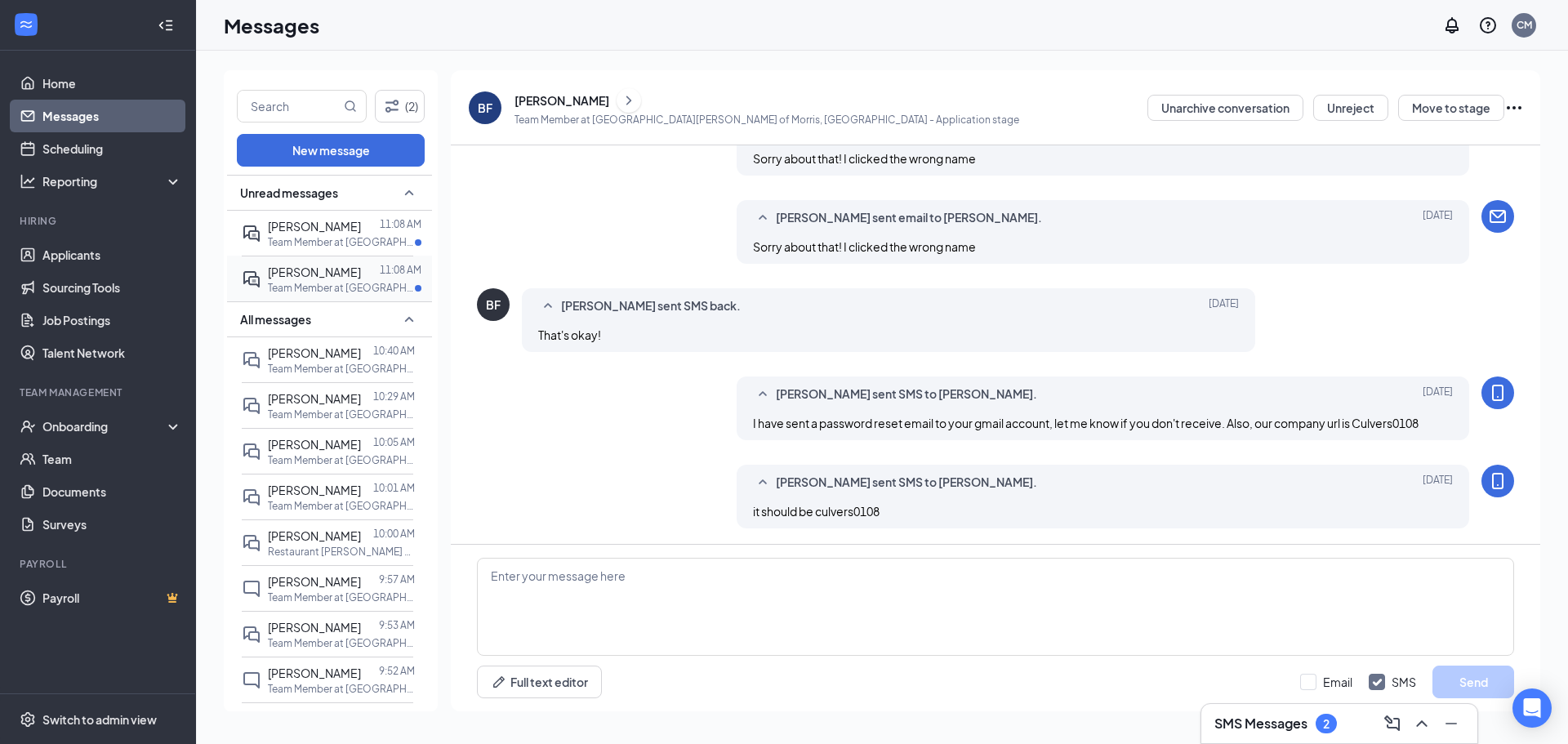
scroll to position [531, 0]
click at [350, 295] on p "Team Member at [GEOGRAPHIC_DATA][PERSON_NAME] of Morris, [GEOGRAPHIC_DATA]" at bounding box center [341, 288] width 147 height 14
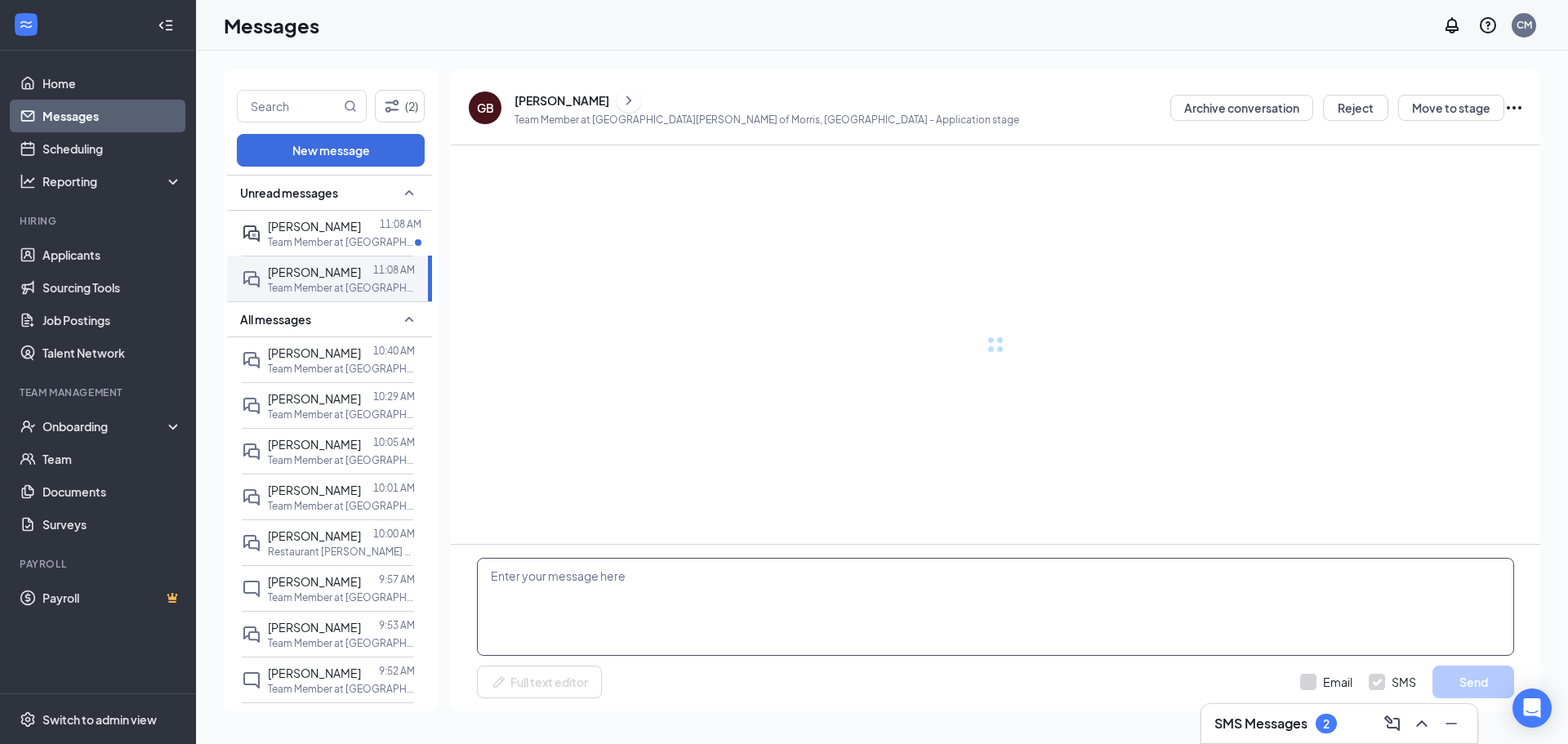
scroll to position [37, 0]
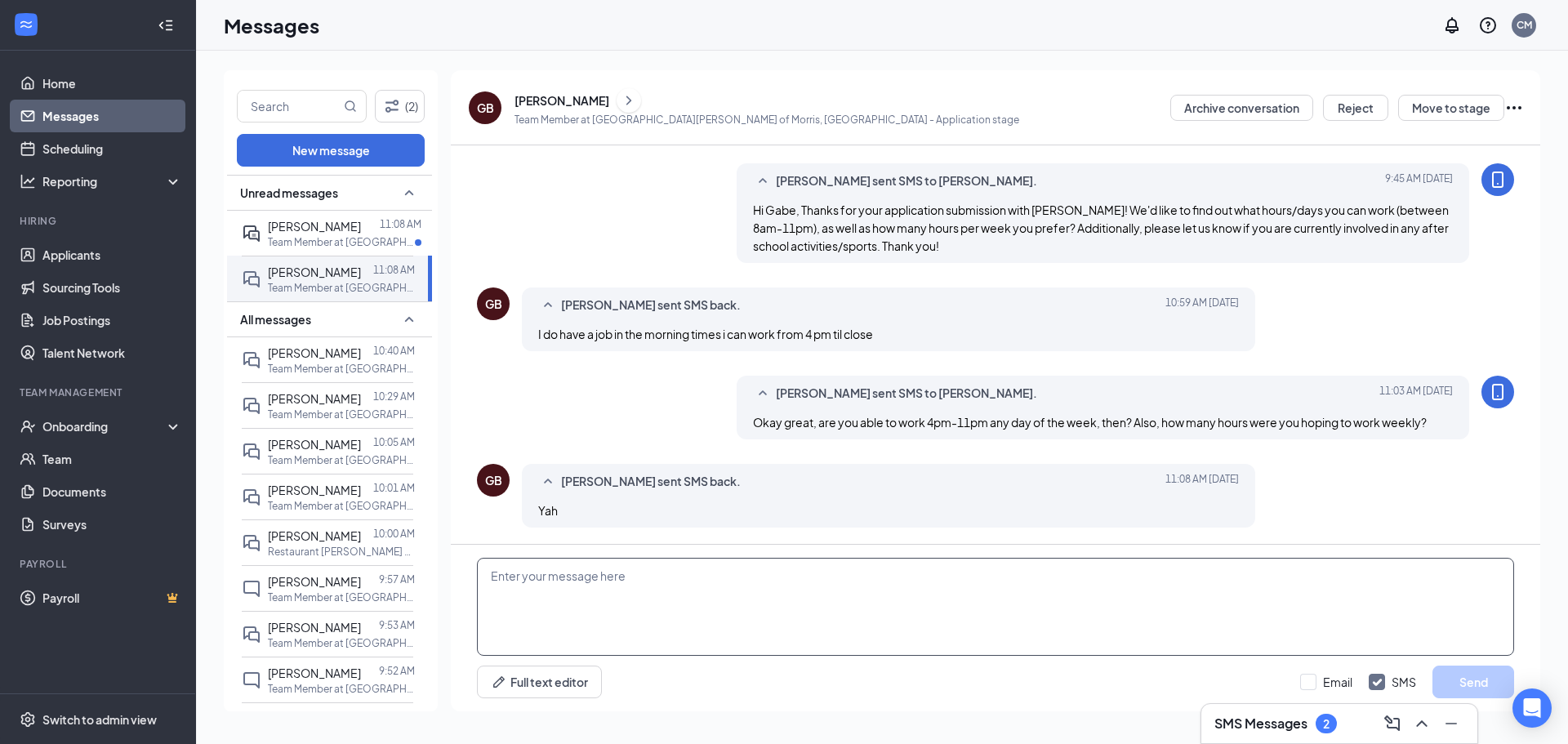
click at [852, 587] on textarea at bounding box center [996, 607] width 1038 height 98
type textarea "And the second question..."
click at [1486, 670] on button "Send" at bounding box center [1474, 682] width 82 height 32
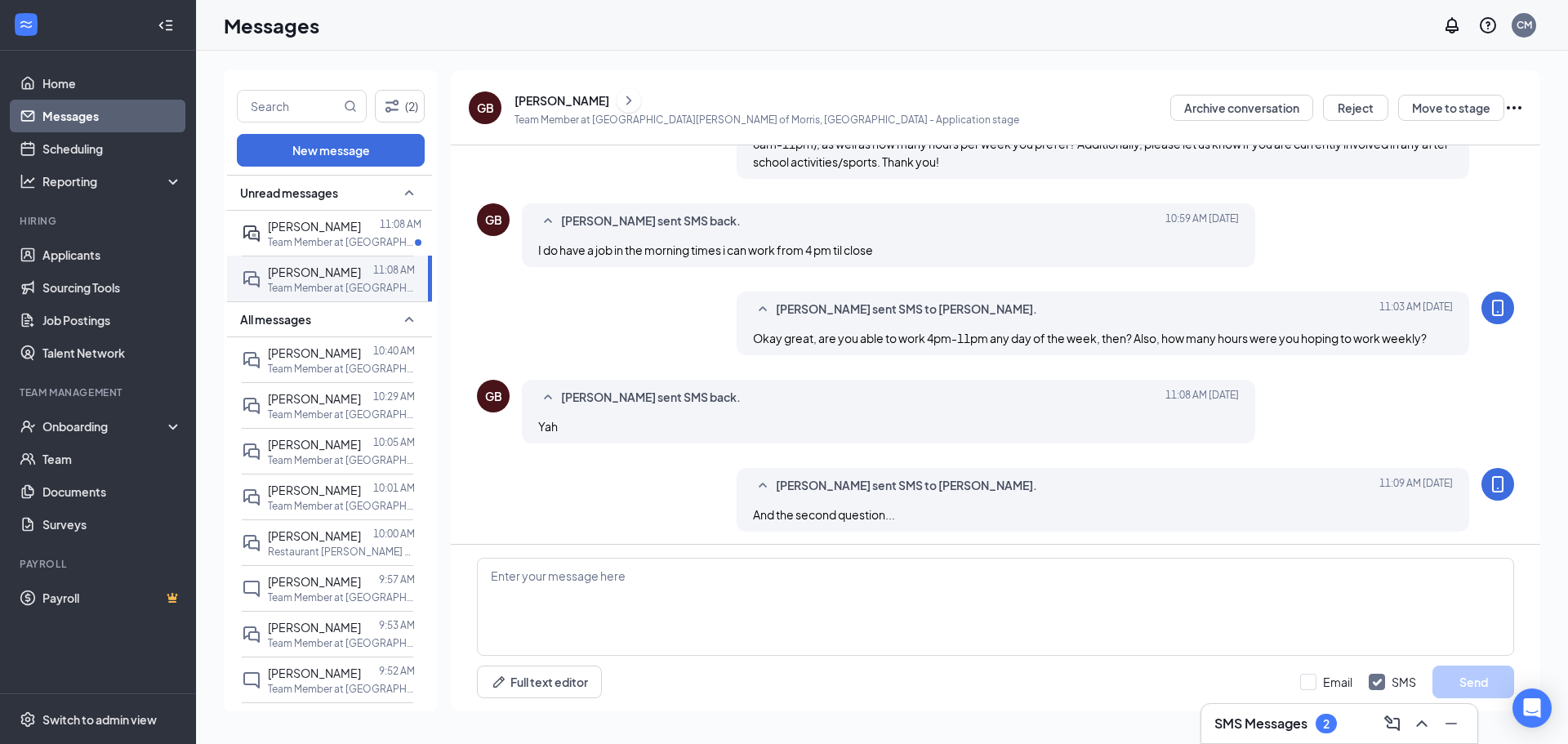
scroll to position [126, 0]
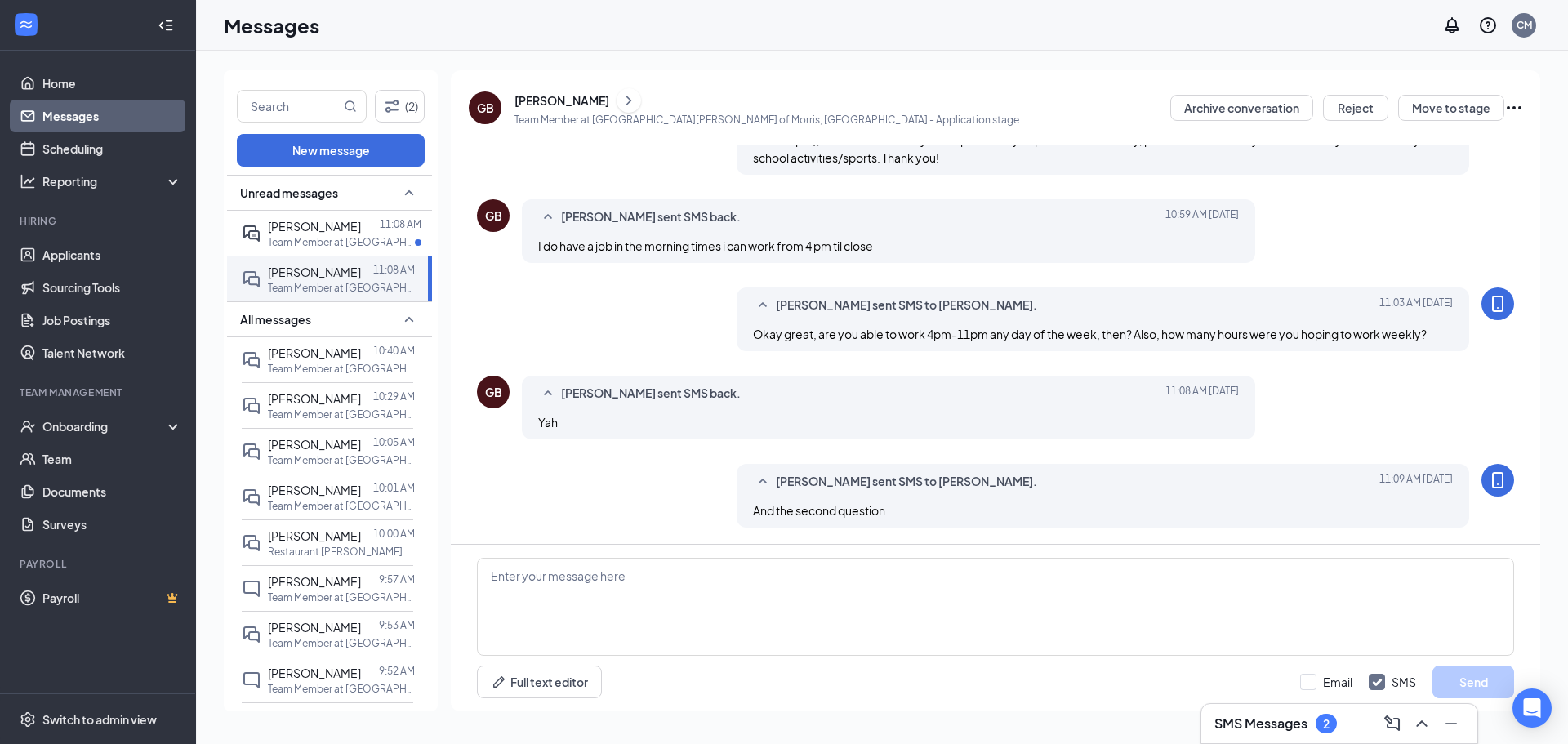
click at [326, 209] on div "Unread messages" at bounding box center [329, 193] width 205 height 36
click at [376, 191] on div "Unread messages" at bounding box center [329, 193] width 205 height 36
click at [361, 236] on div "[PERSON_NAME]" at bounding box center [315, 226] width 93 height 18
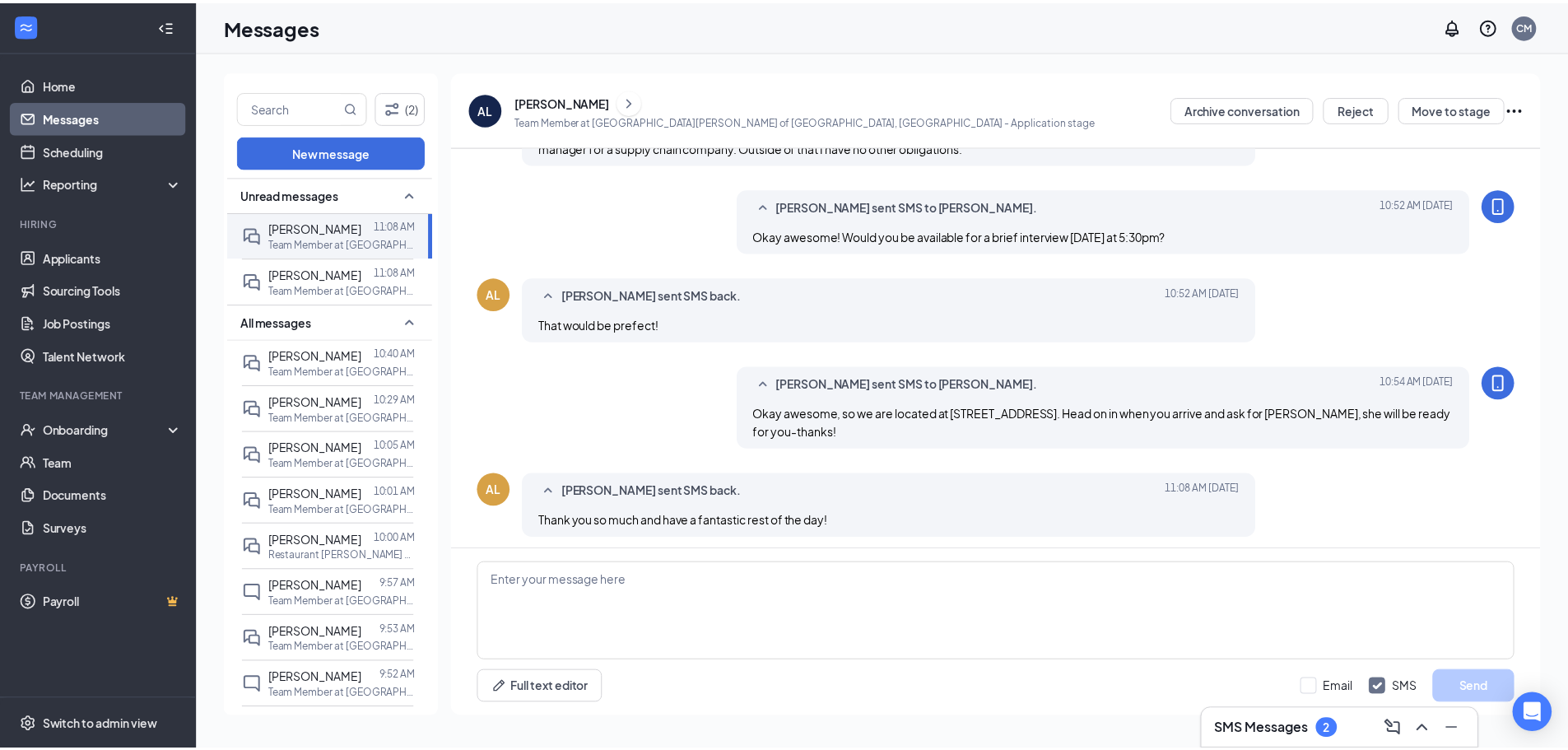
scroll to position [811, 0]
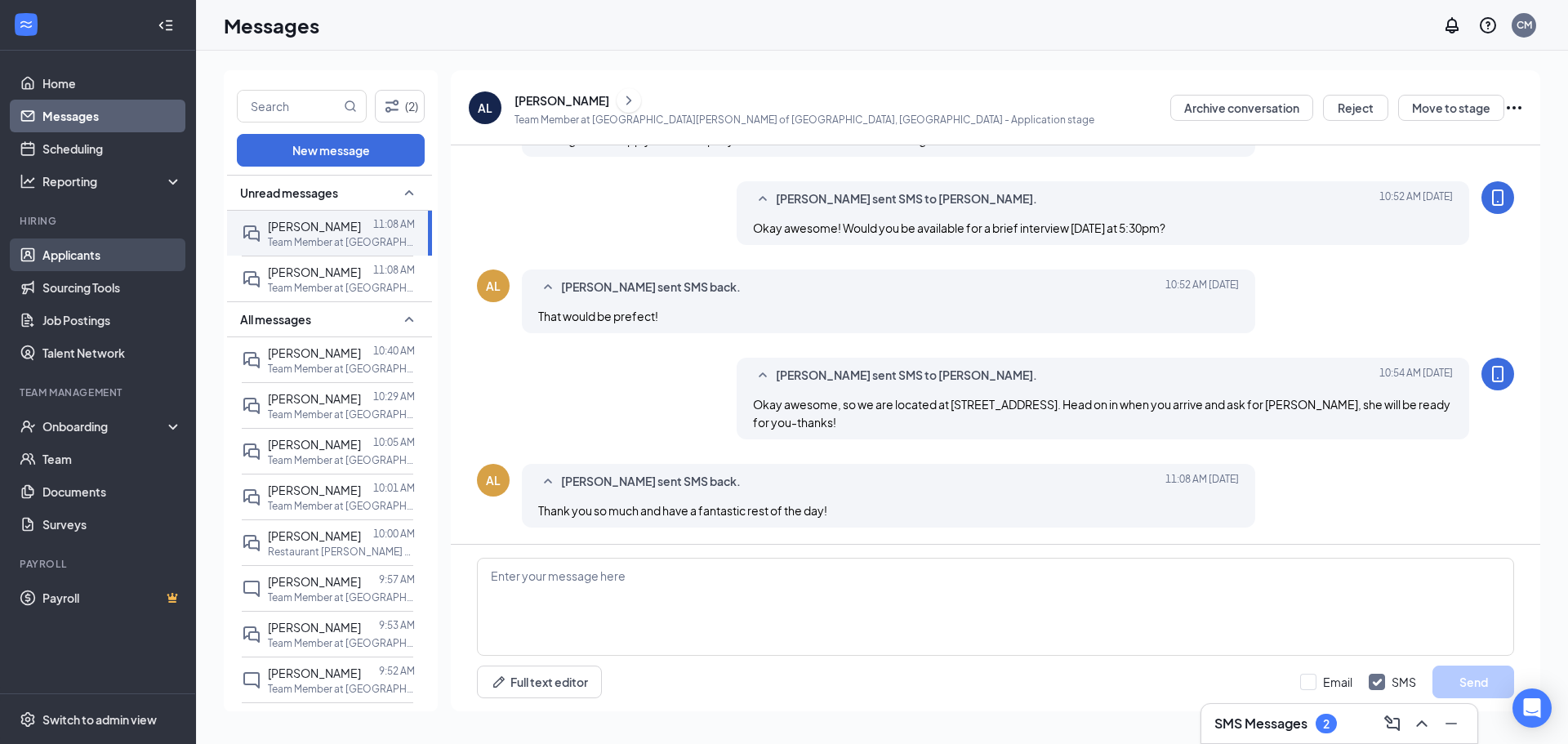
click at [97, 258] on link "Applicants" at bounding box center [113, 255] width 139 height 32
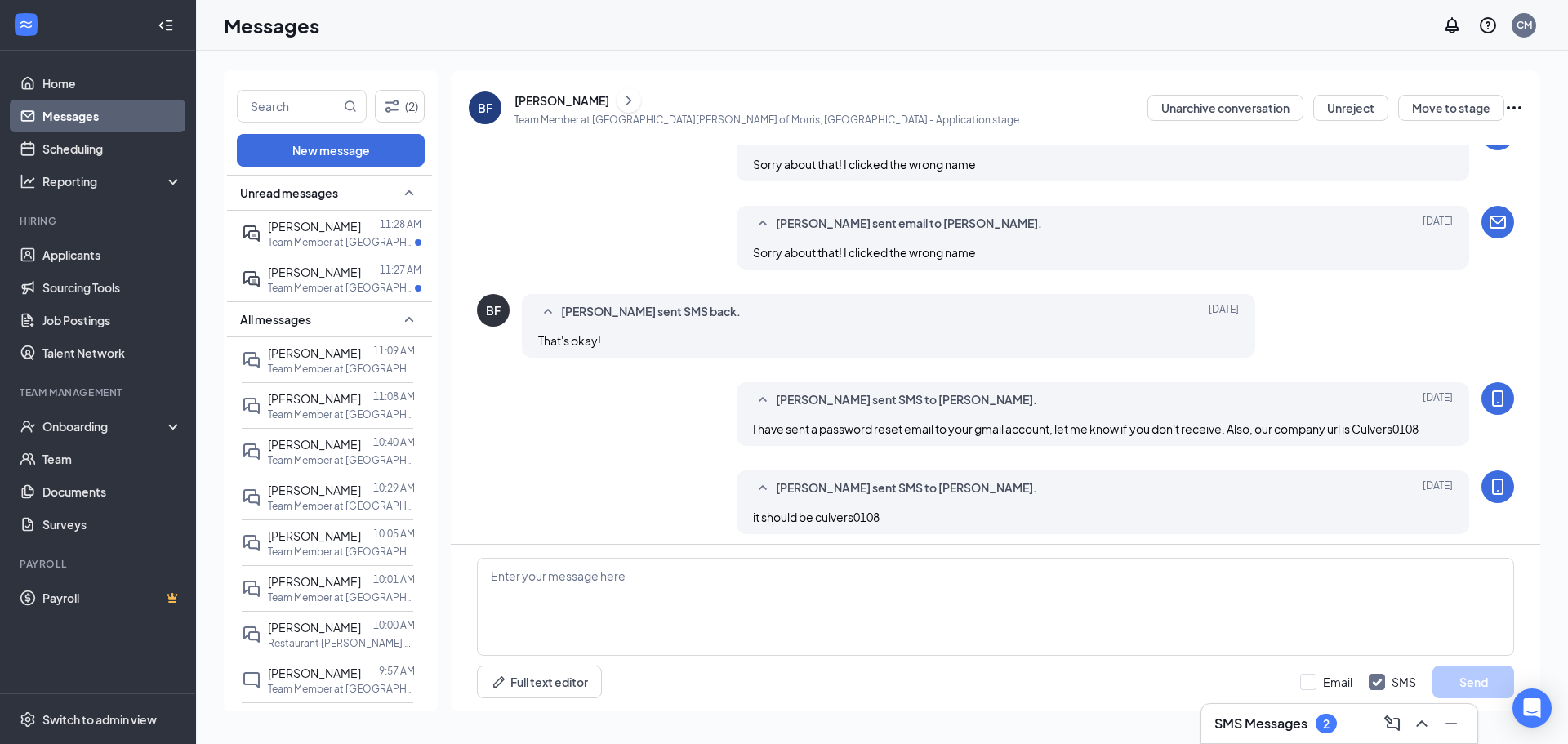
scroll to position [531, 0]
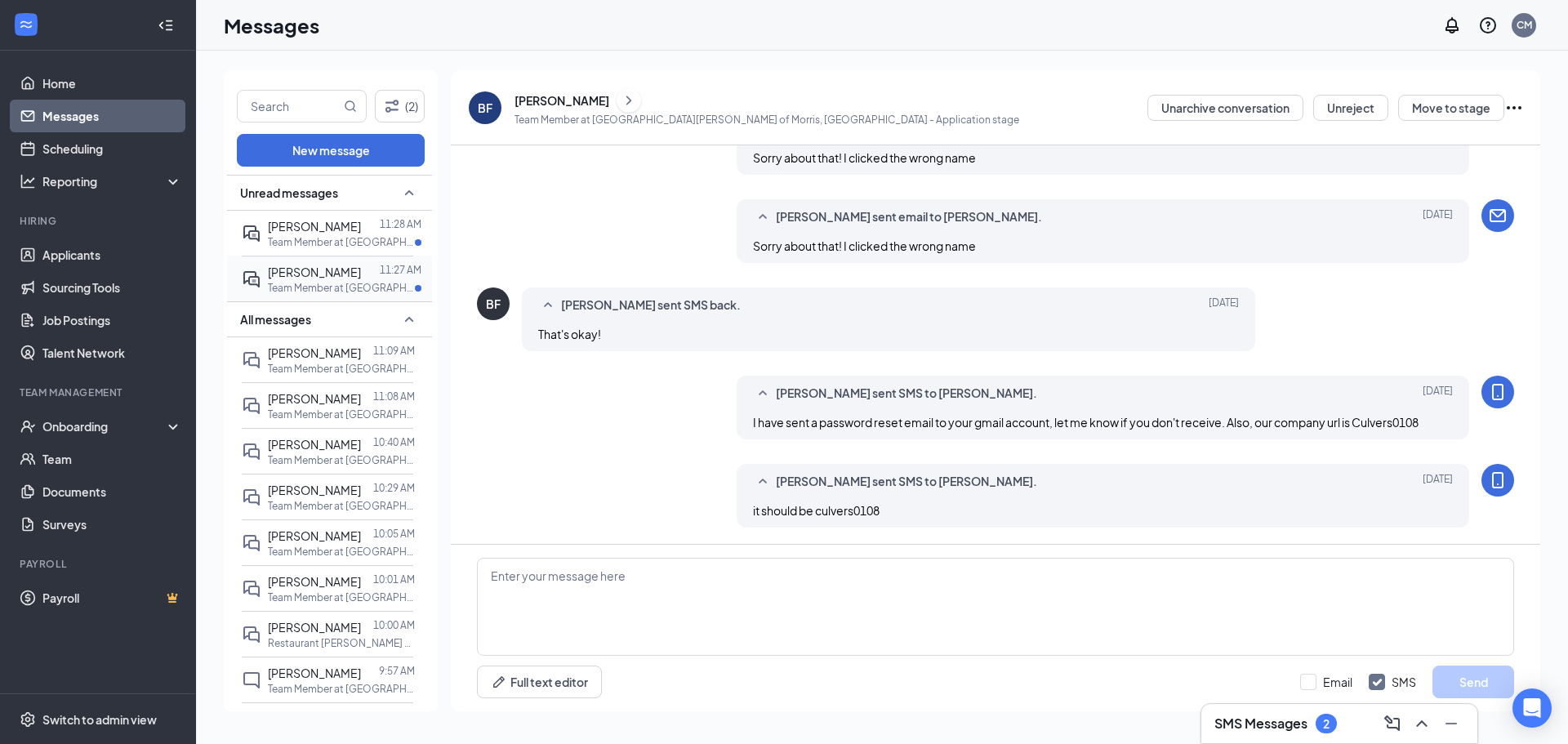
click at [322, 275] on span "[PERSON_NAME]" at bounding box center [315, 271] width 93 height 14
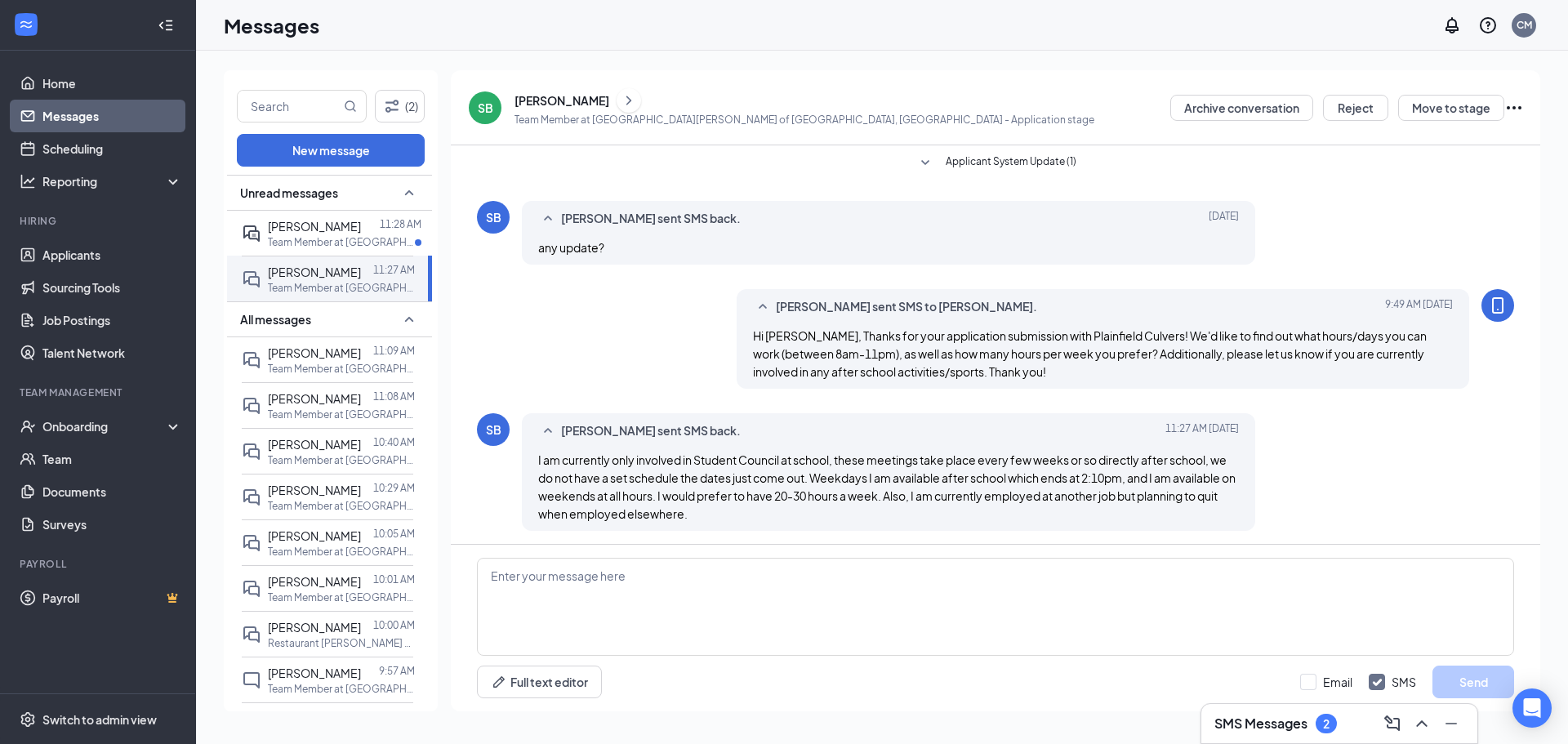
scroll to position [3, 0]
click at [755, 630] on textarea at bounding box center [996, 607] width 1038 height 98
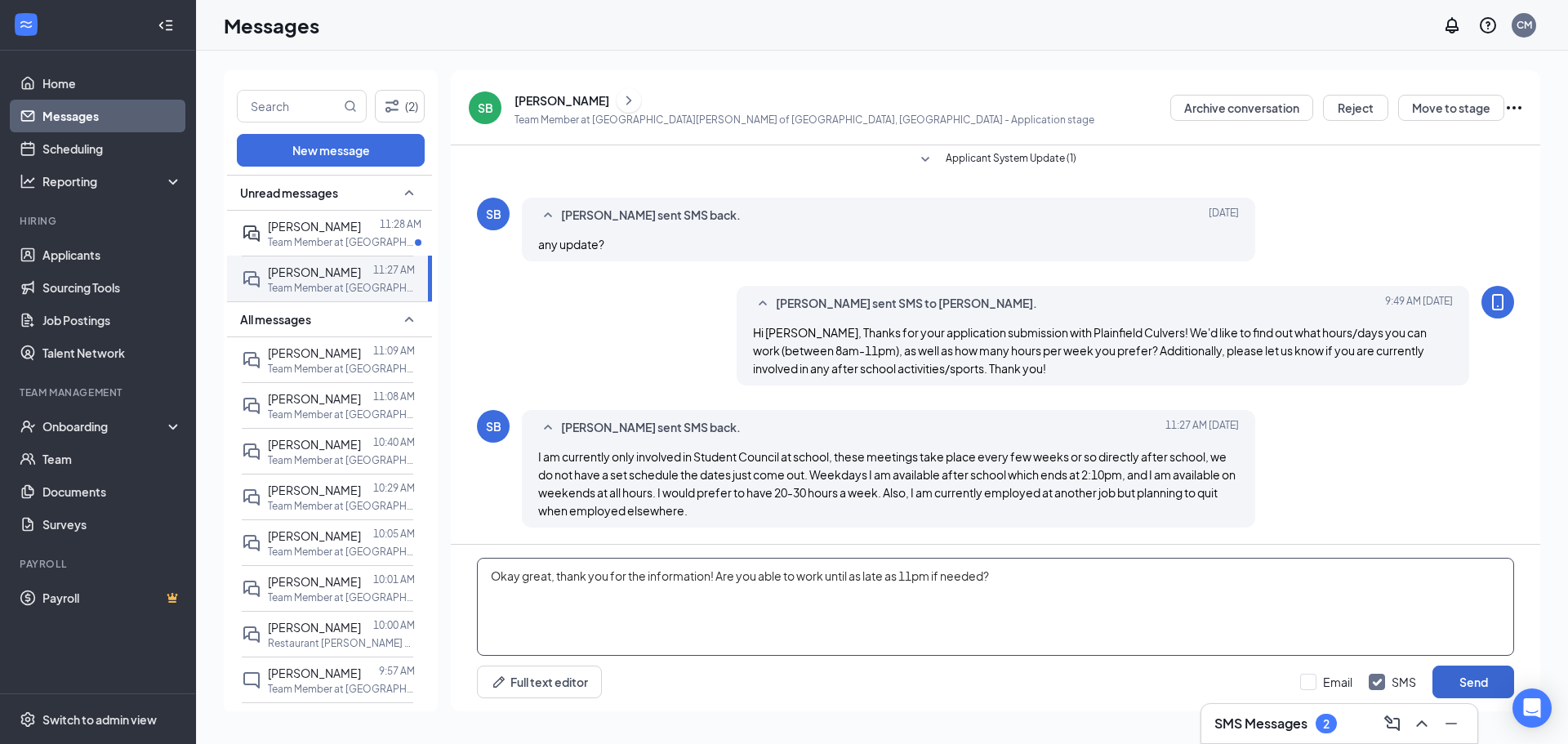
type textarea "Okay great, thank you for the information! Are you able to work until as late a…"
click at [1457, 686] on button "Send" at bounding box center [1474, 682] width 82 height 32
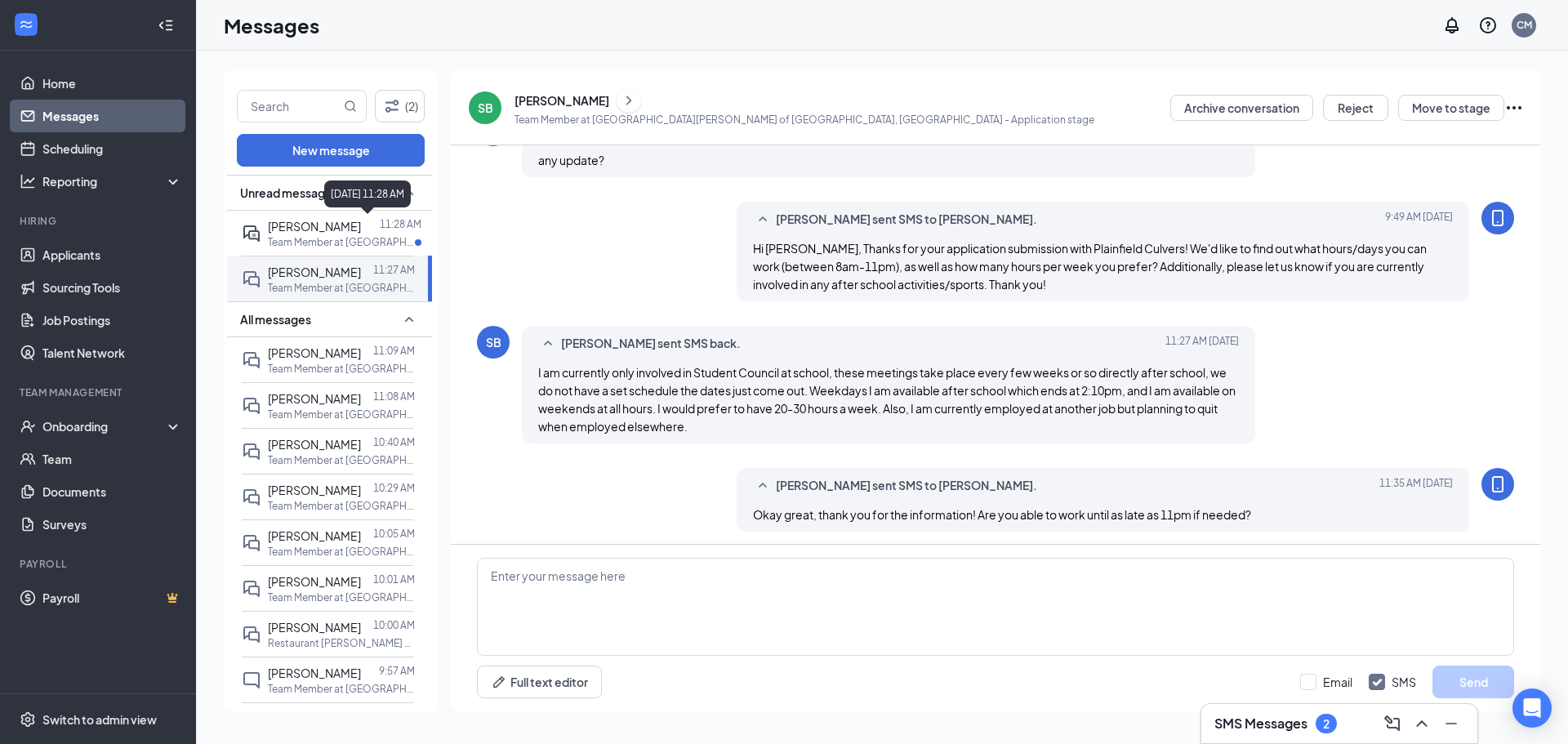
scroll to position [92, 0]
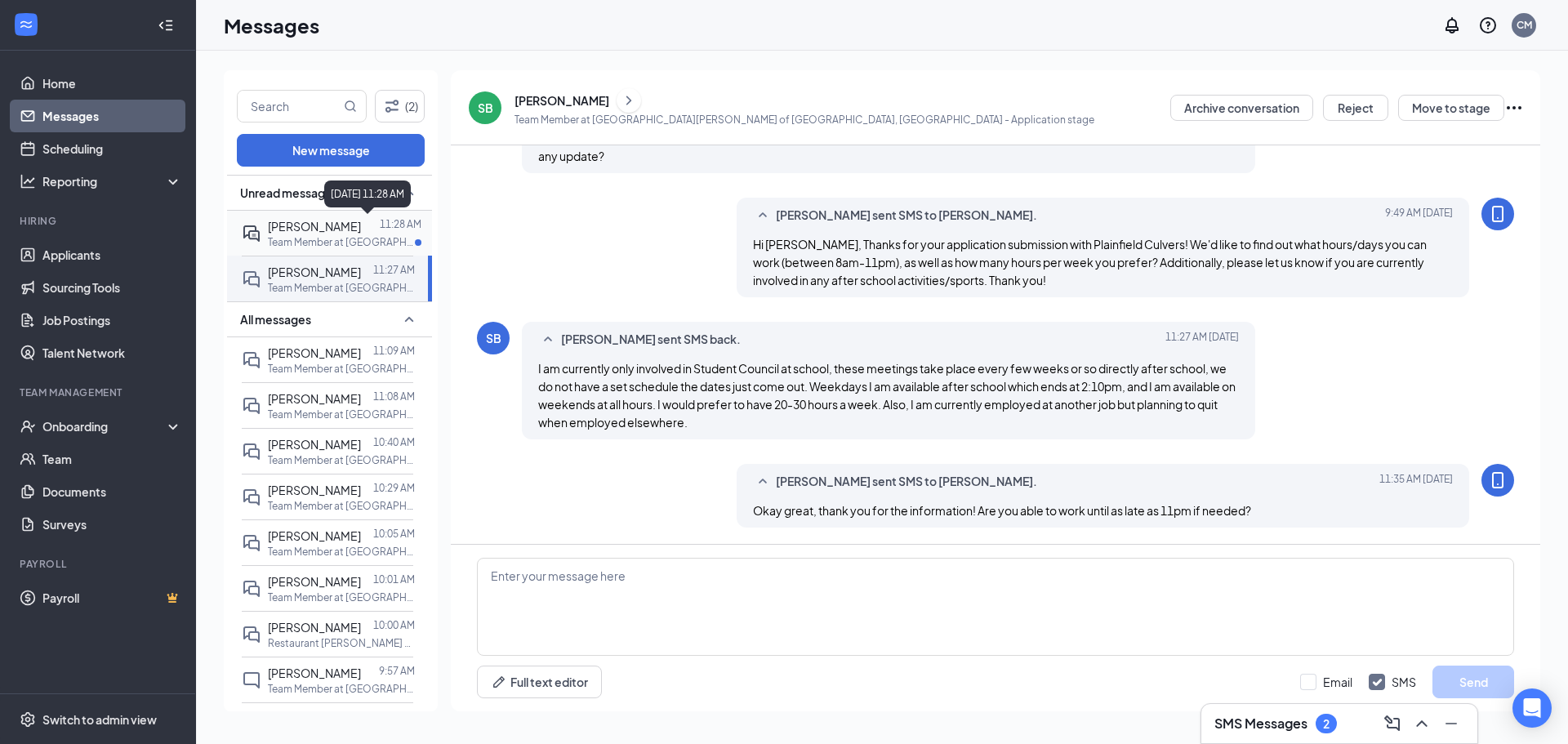
click at [326, 236] on p "Team Member at [GEOGRAPHIC_DATA][PERSON_NAME] of [GEOGRAPHIC_DATA], [GEOGRAPHIC…" at bounding box center [341, 242] width 147 height 14
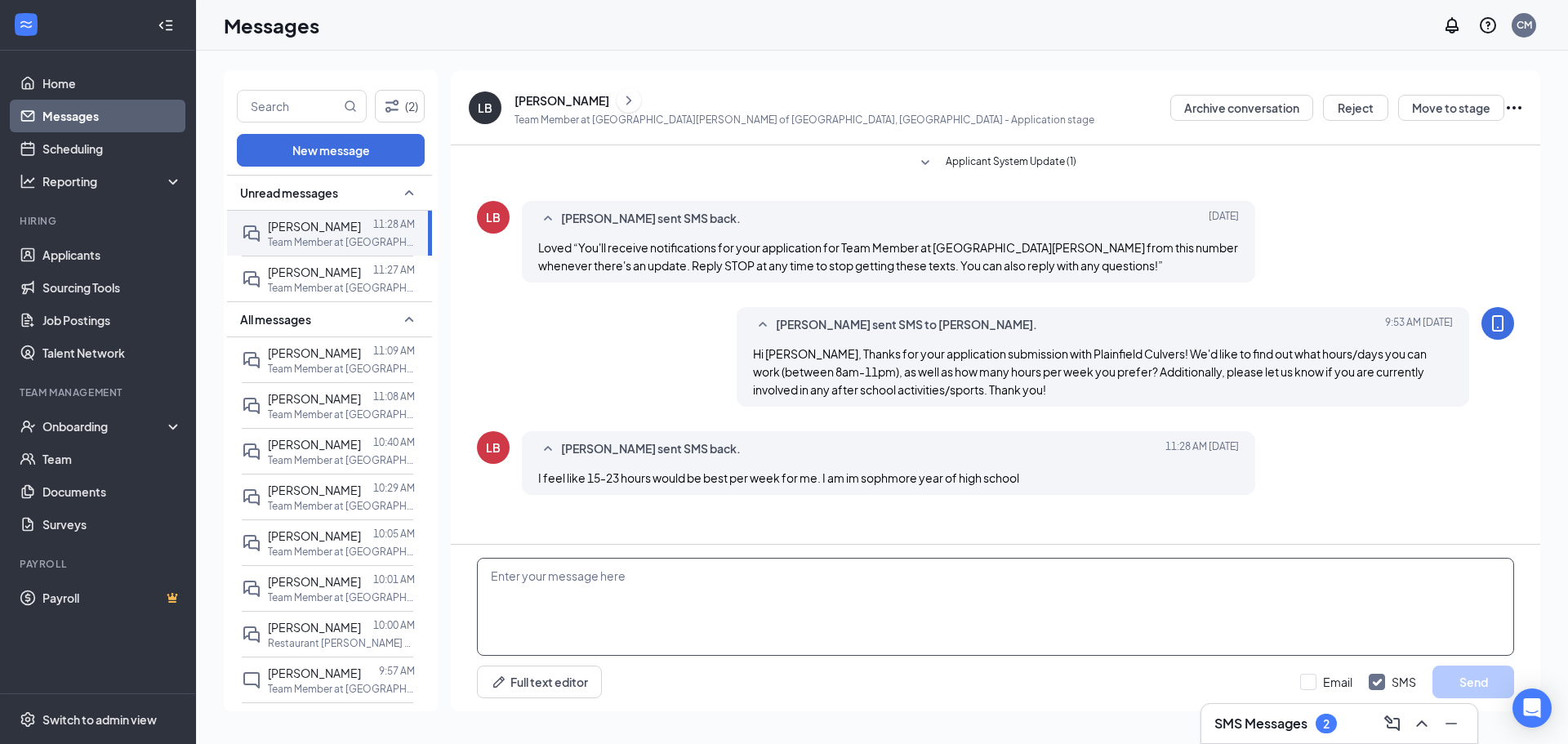
click at [1134, 564] on textarea at bounding box center [996, 607] width 1038 height 98
click at [1138, 592] on textarea at bounding box center [996, 607] width 1038 height 98
type textarea "Okay, we need more specifics as requested about your availability if possible, …"
click at [1473, 677] on button "Send" at bounding box center [1474, 682] width 82 height 32
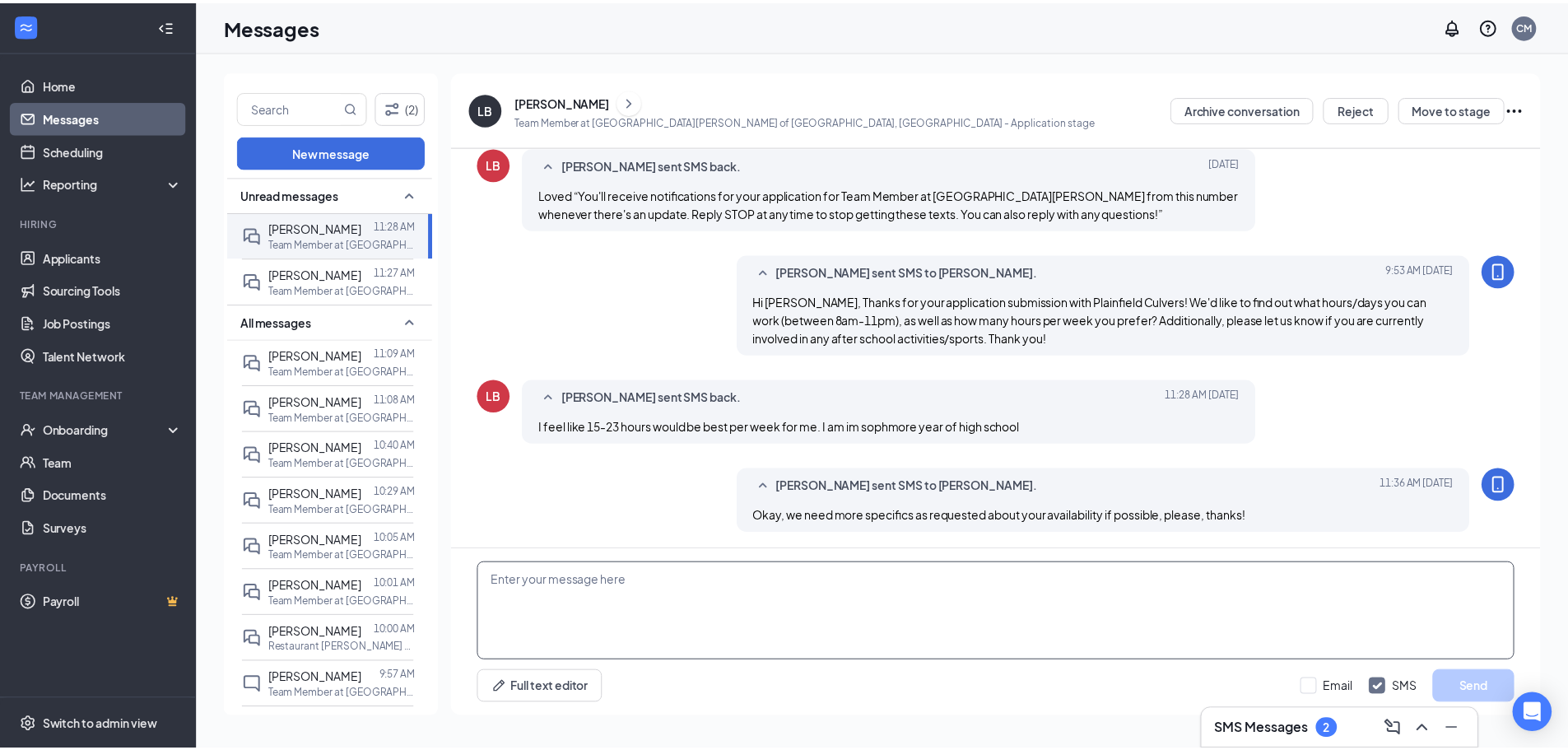
scroll to position [56, 0]
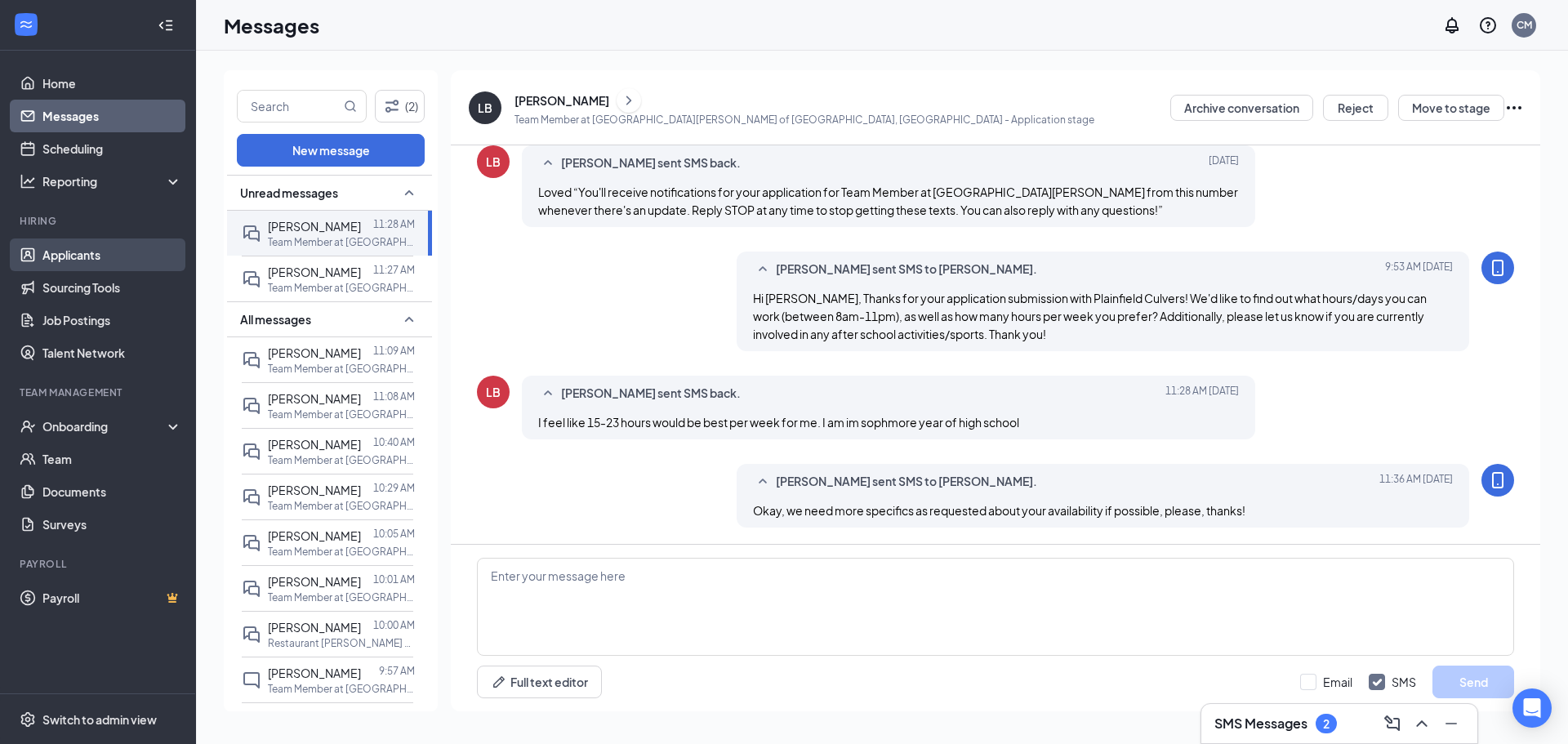
click at [114, 243] on link "Applicants" at bounding box center [113, 255] width 139 height 32
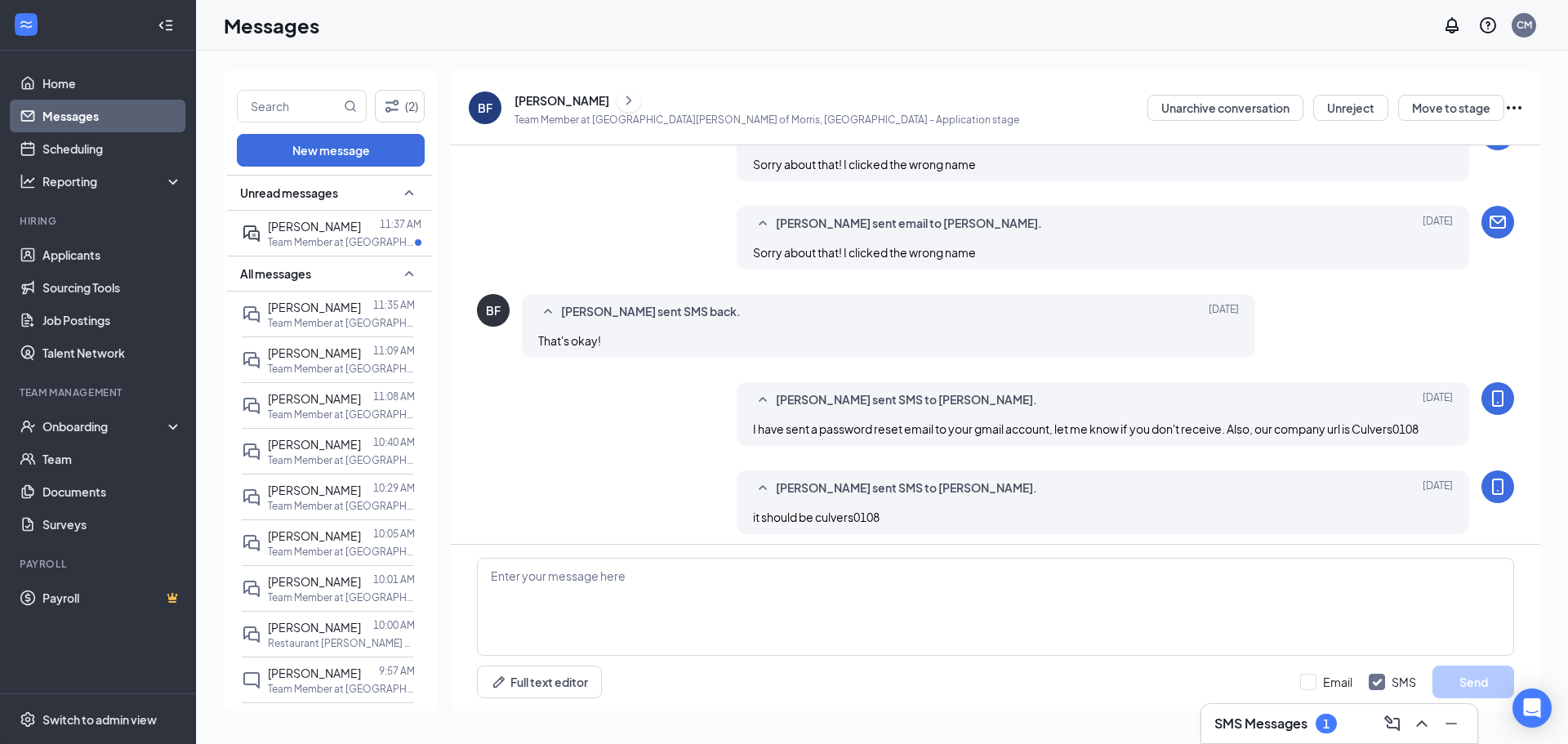
scroll to position [531, 0]
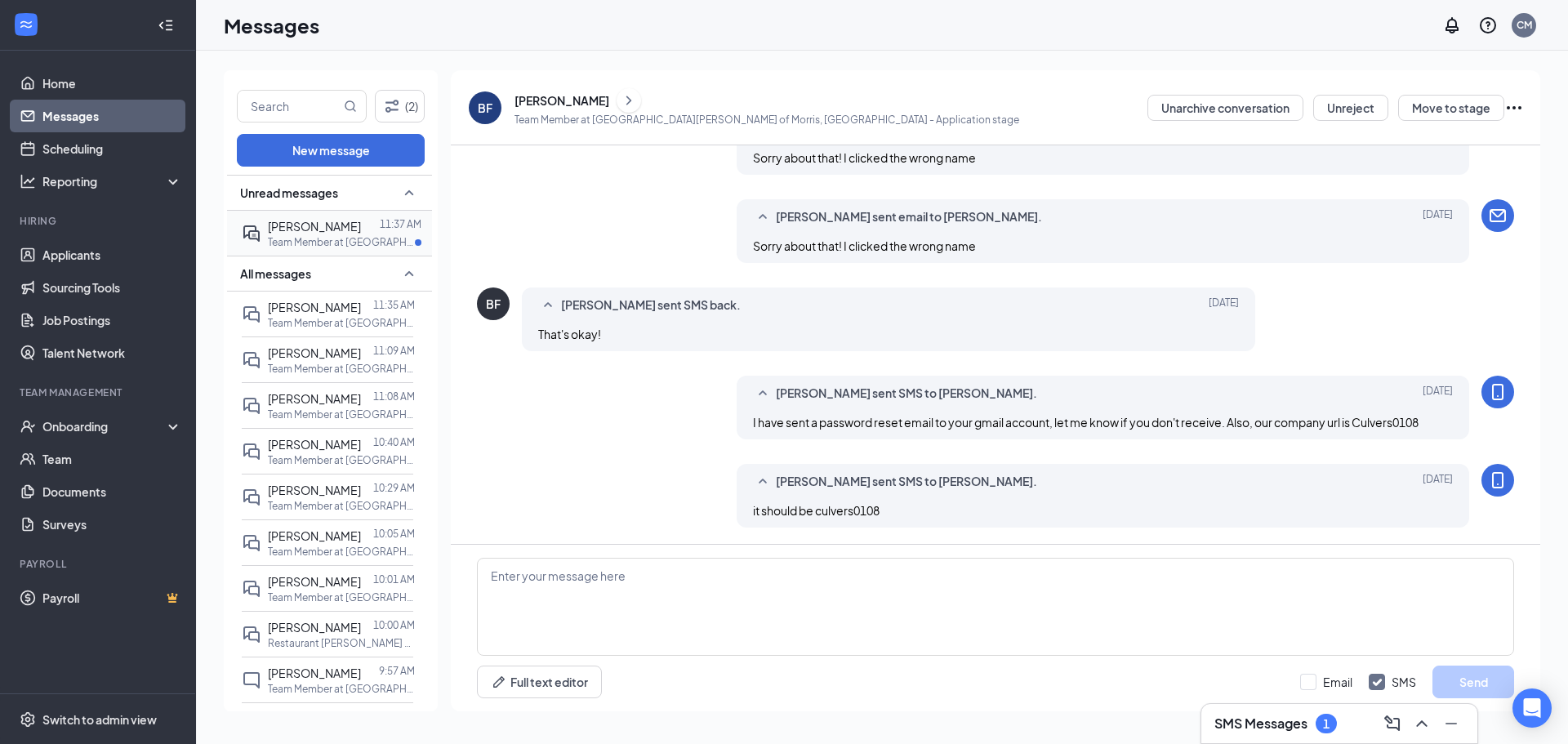
click at [362, 253] on div "[PERSON_NAME] 11:37 AM Team Member at [PERSON_NAME] of [GEOGRAPHIC_DATA], [GEOG…" at bounding box center [327, 233] width 172 height 45
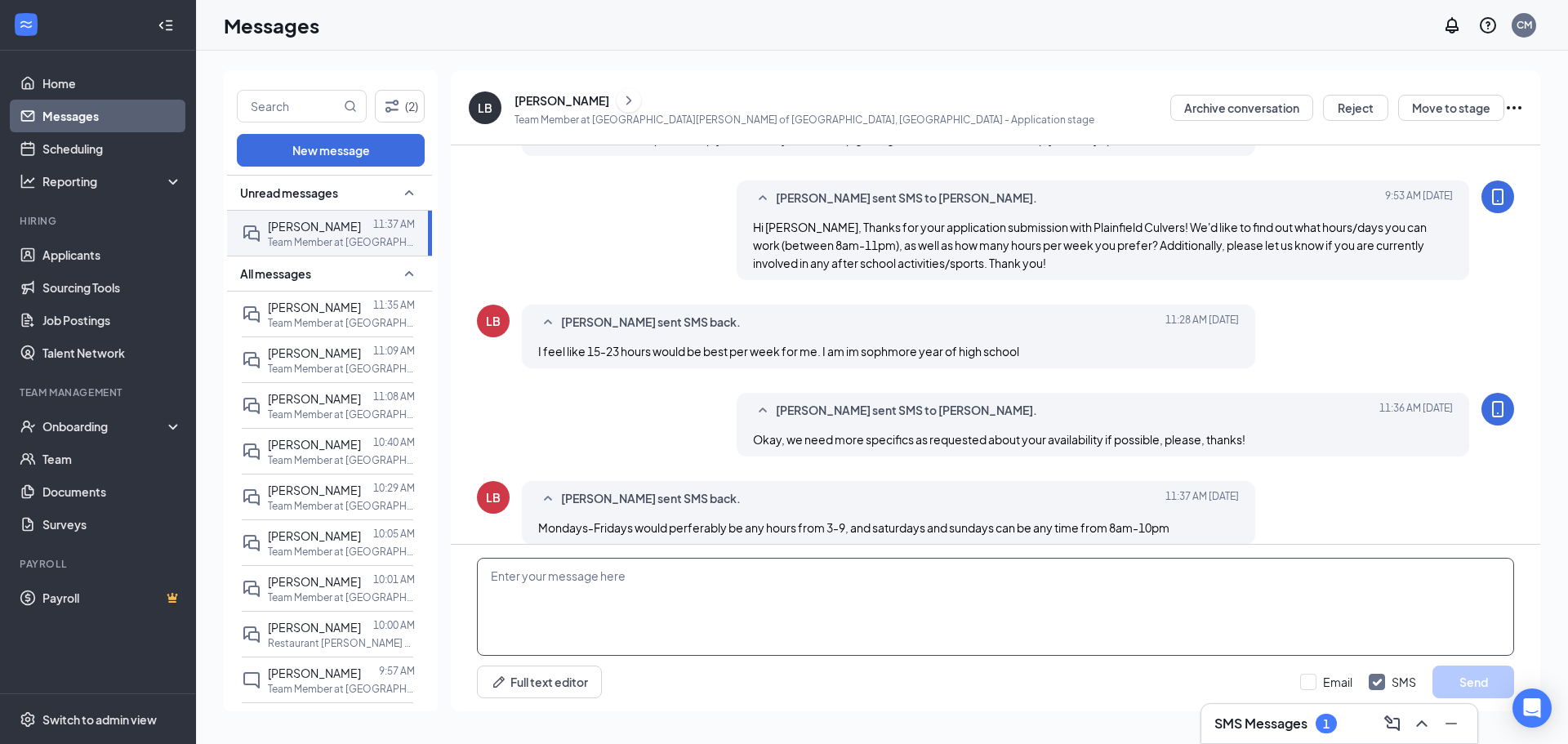
scroll to position [144, 0]
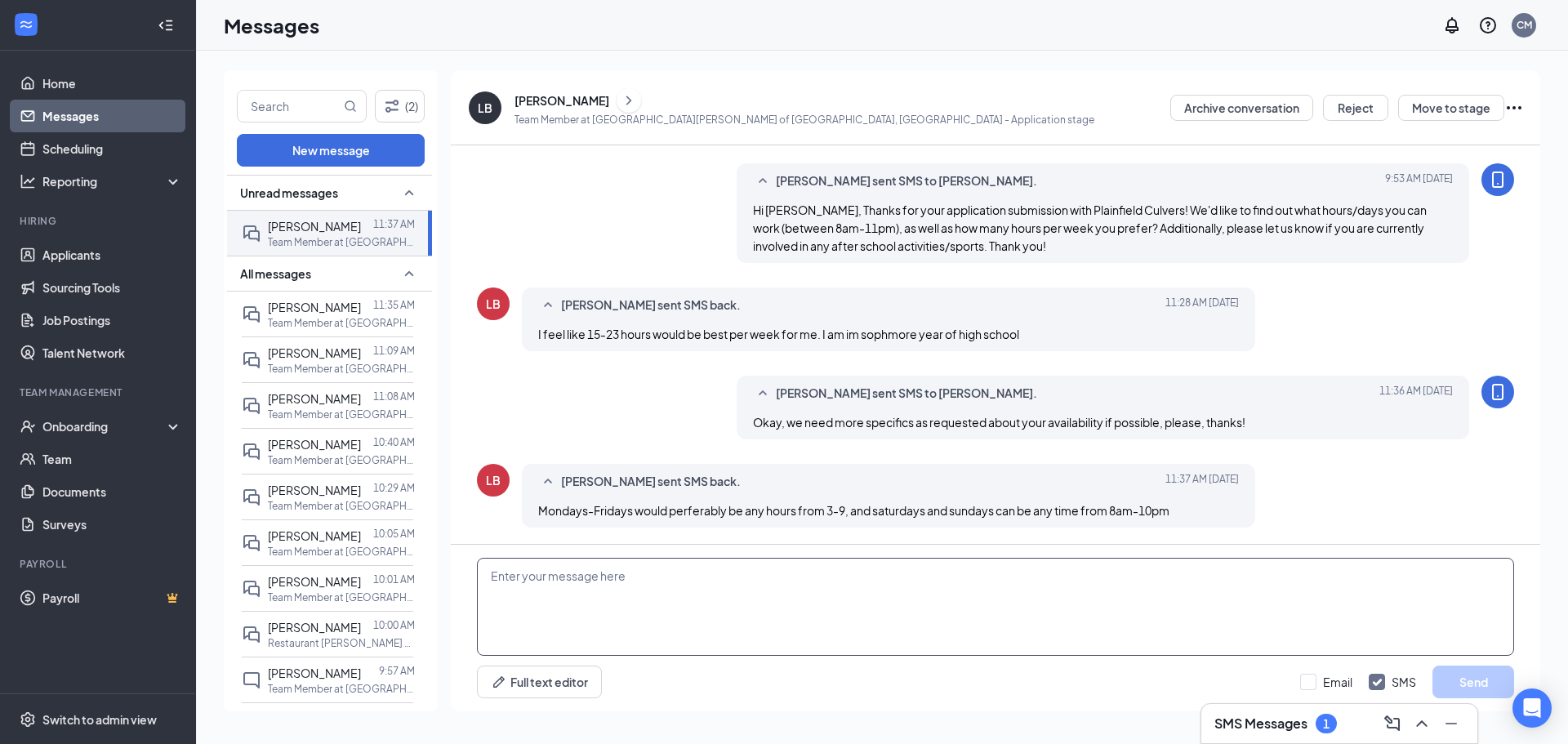
click at [858, 611] on textarea at bounding box center [996, 607] width 1038 height 98
type textarea "Okay thank you, unfortunately we do require availability until as late as 11pm …"
click at [1468, 694] on button "Send" at bounding box center [1474, 682] width 82 height 32
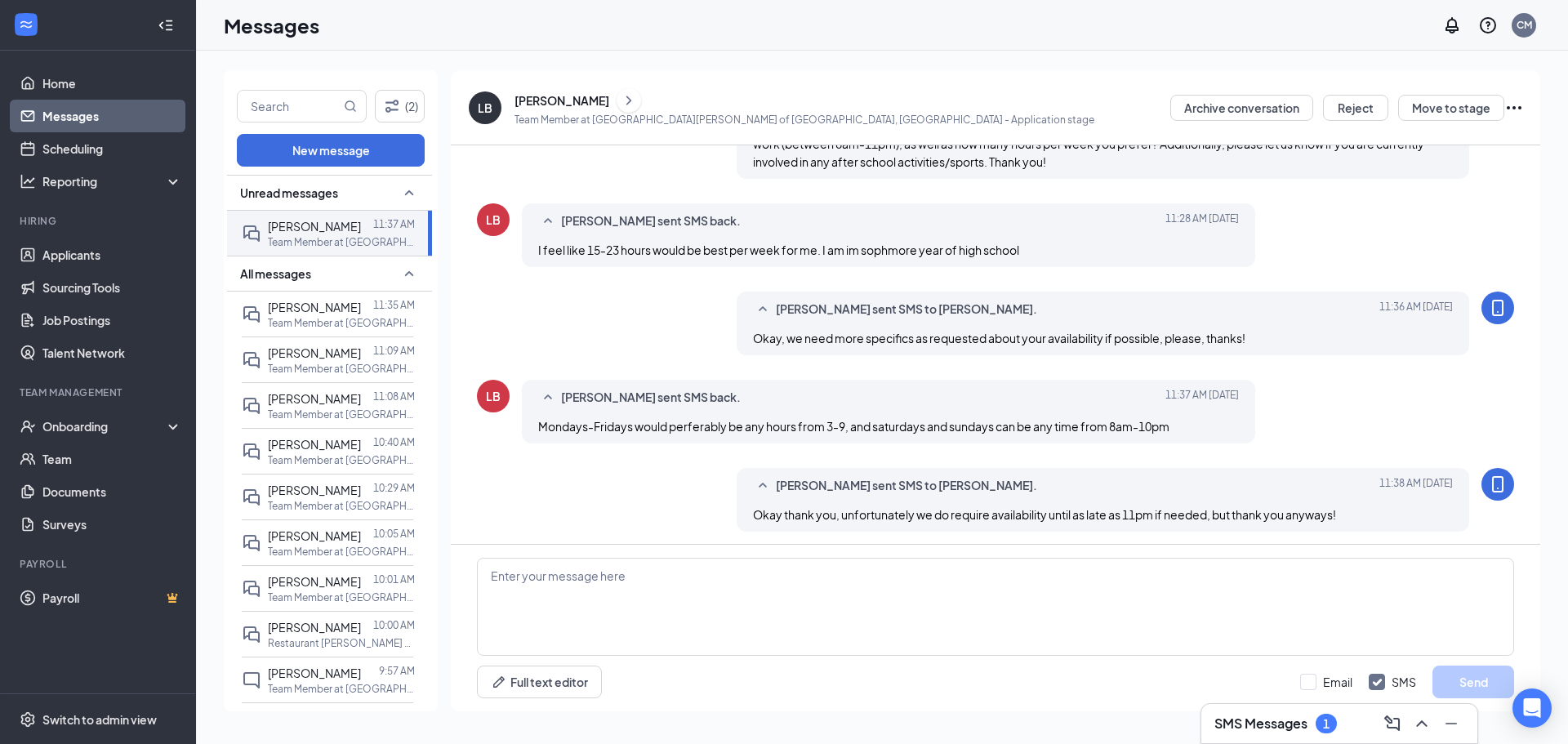
scroll to position [232, 0]
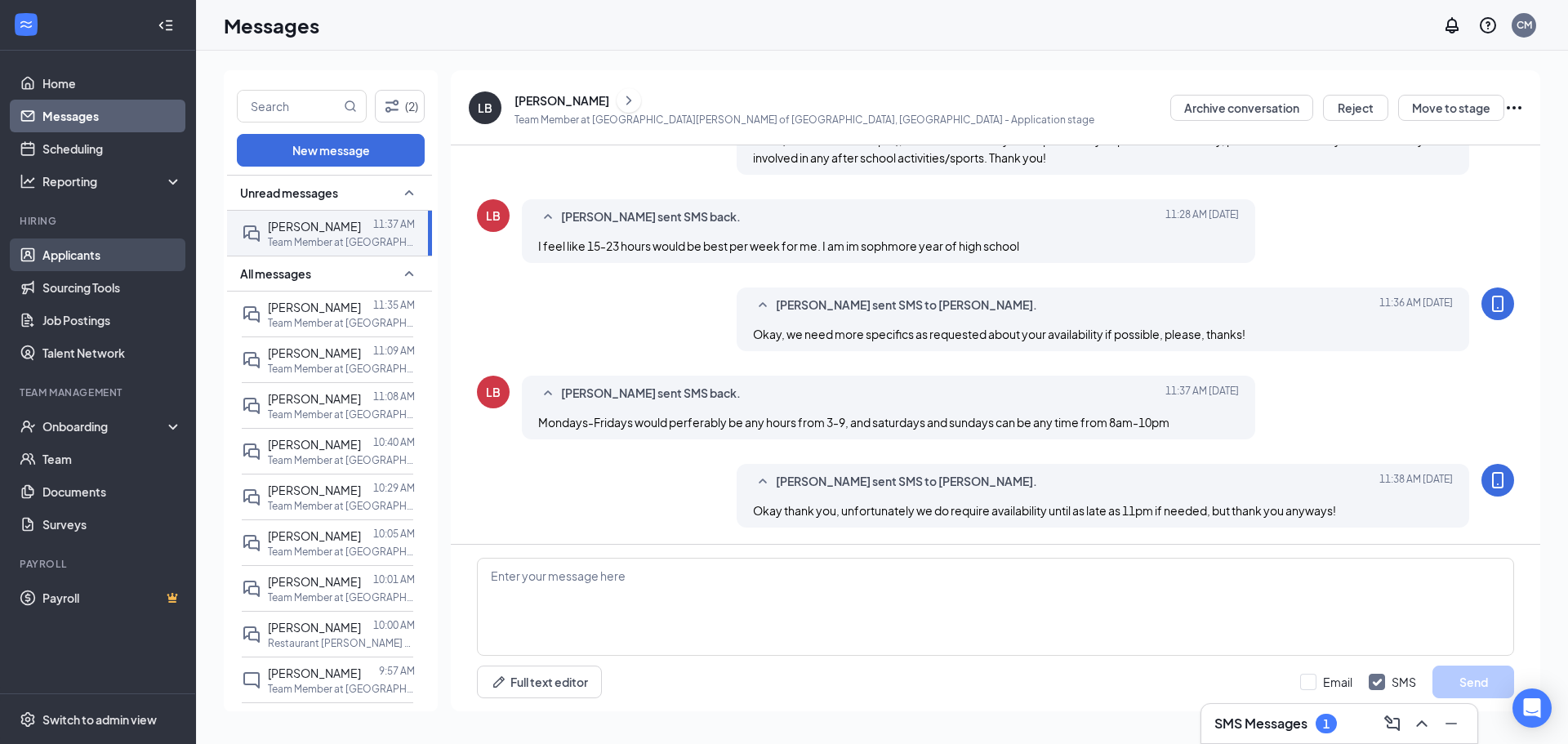
click at [98, 264] on link "Applicants" at bounding box center [113, 255] width 139 height 32
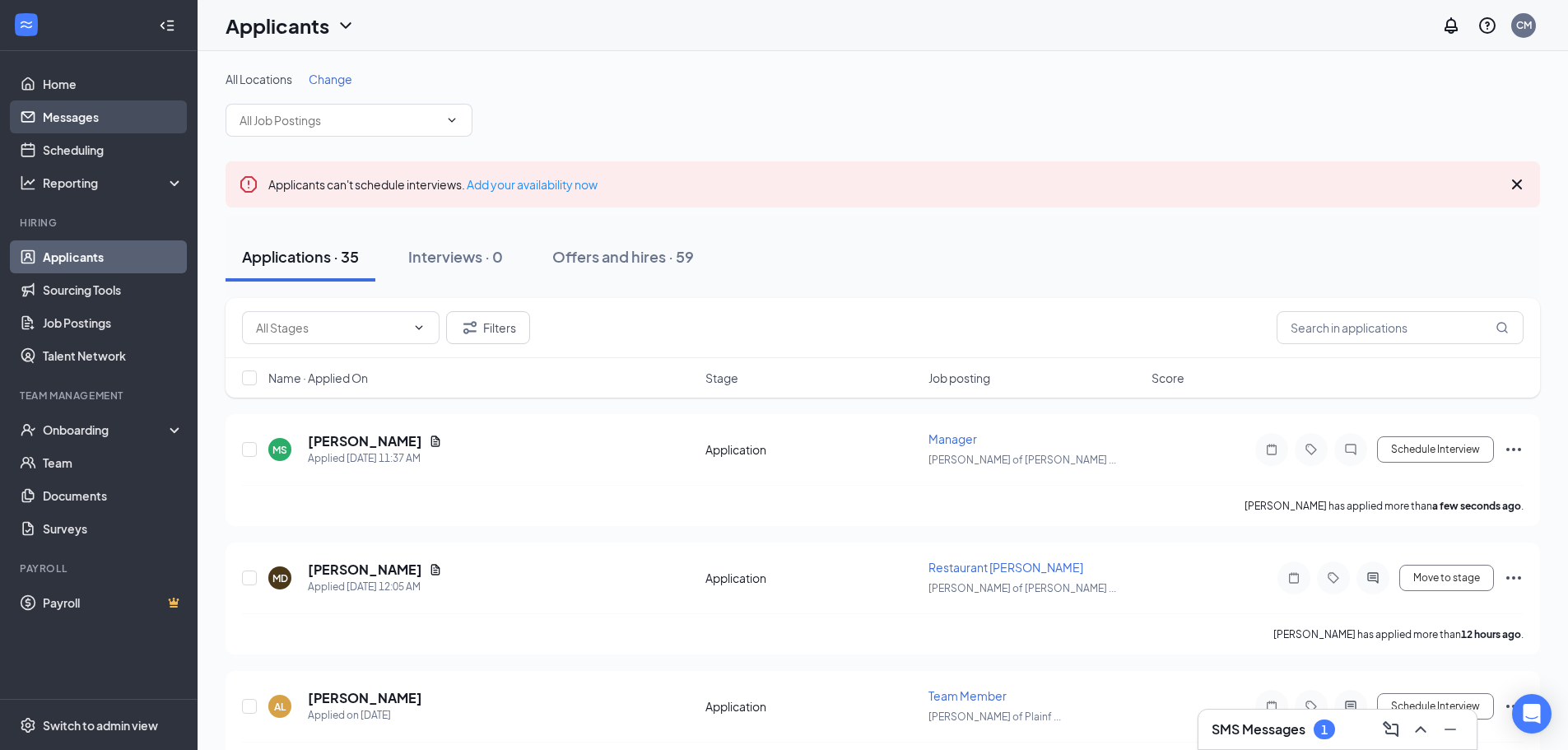
click at [84, 121] on link "Messages" at bounding box center [113, 116] width 140 height 33
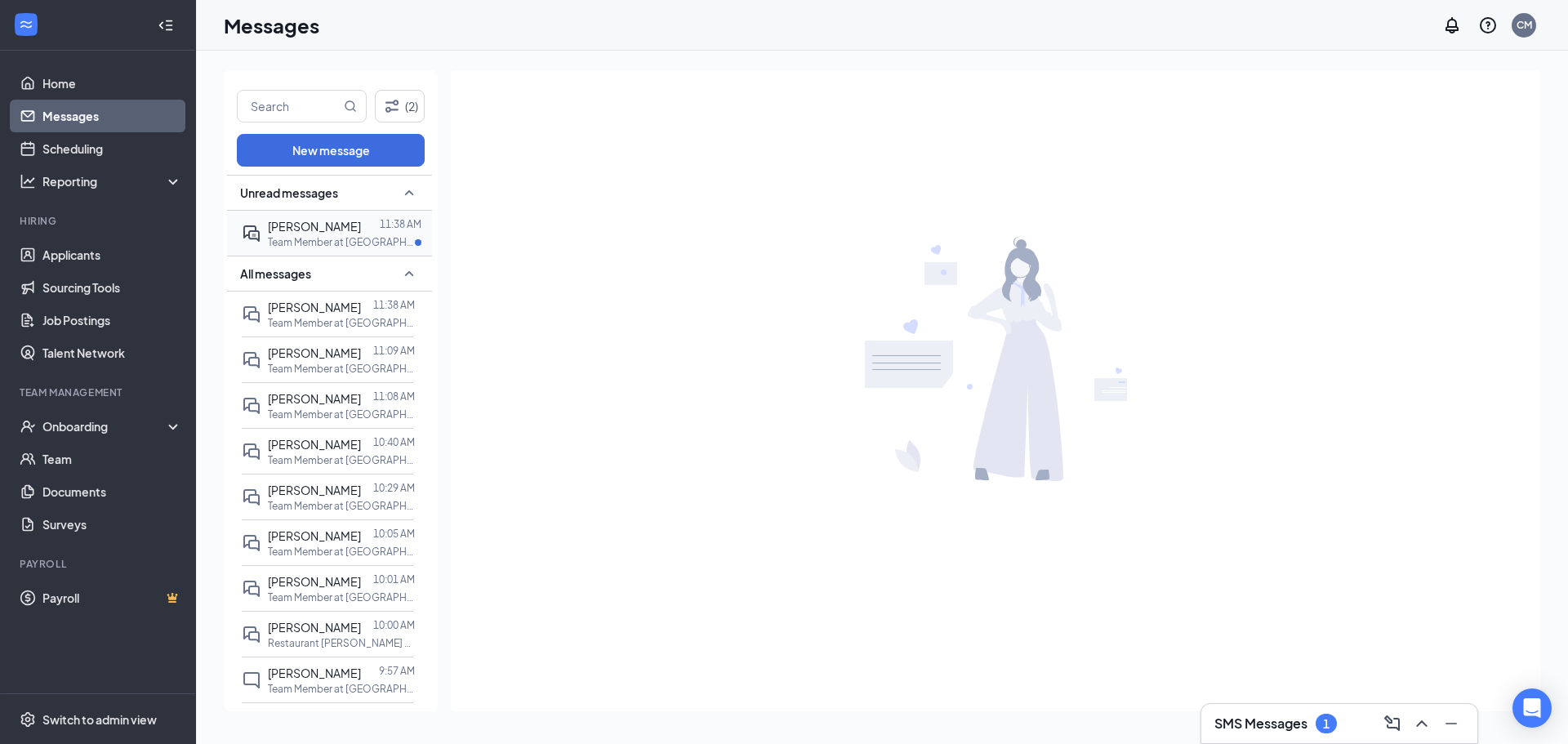
click at [361, 230] on div at bounding box center [370, 226] width 19 height 18
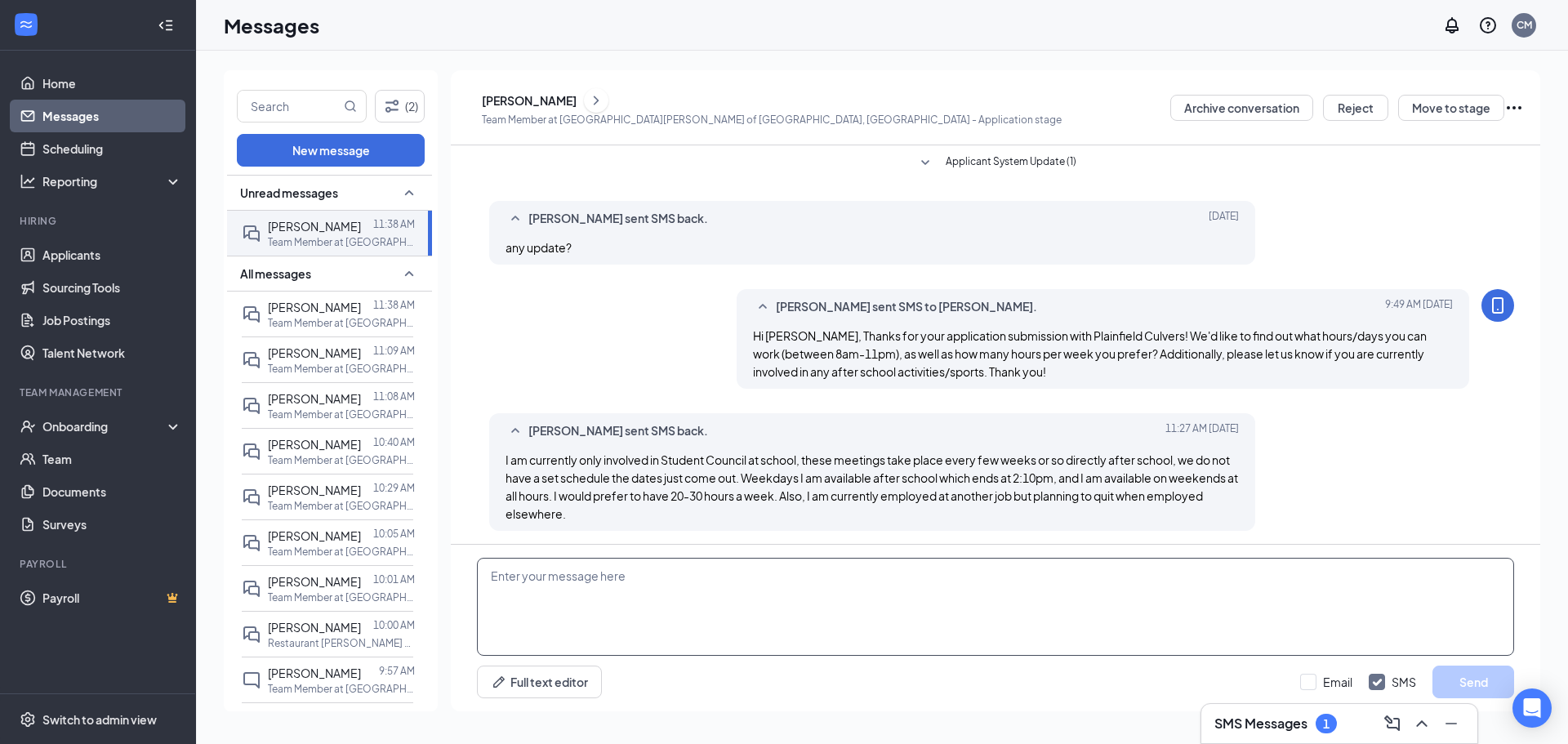
click at [815, 612] on textarea at bounding box center [996, 607] width 1038 height 98
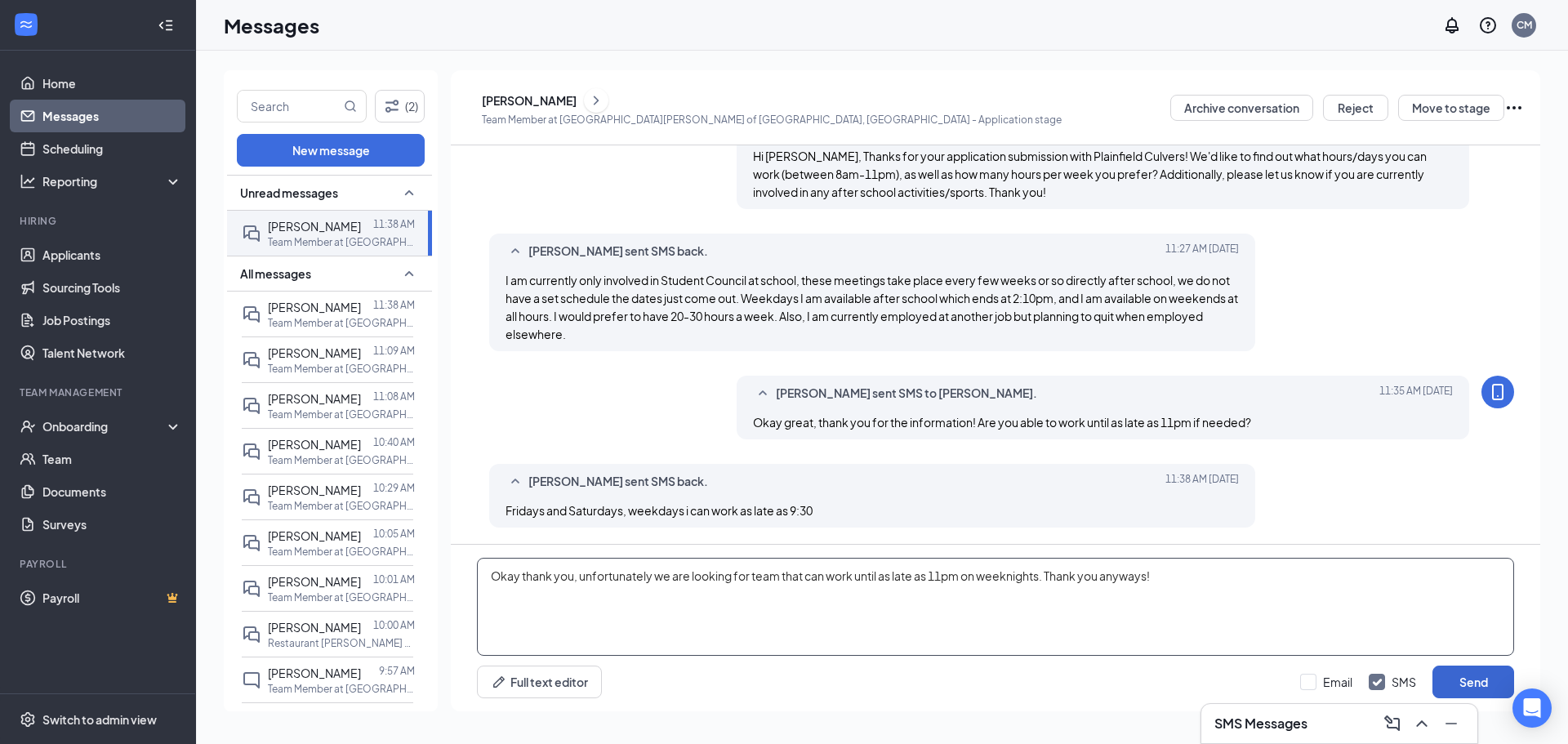
type textarea "Okay thank you, unfortunately we are looking for team that can work until as la…"
click at [1480, 689] on button "Send" at bounding box center [1474, 682] width 82 height 32
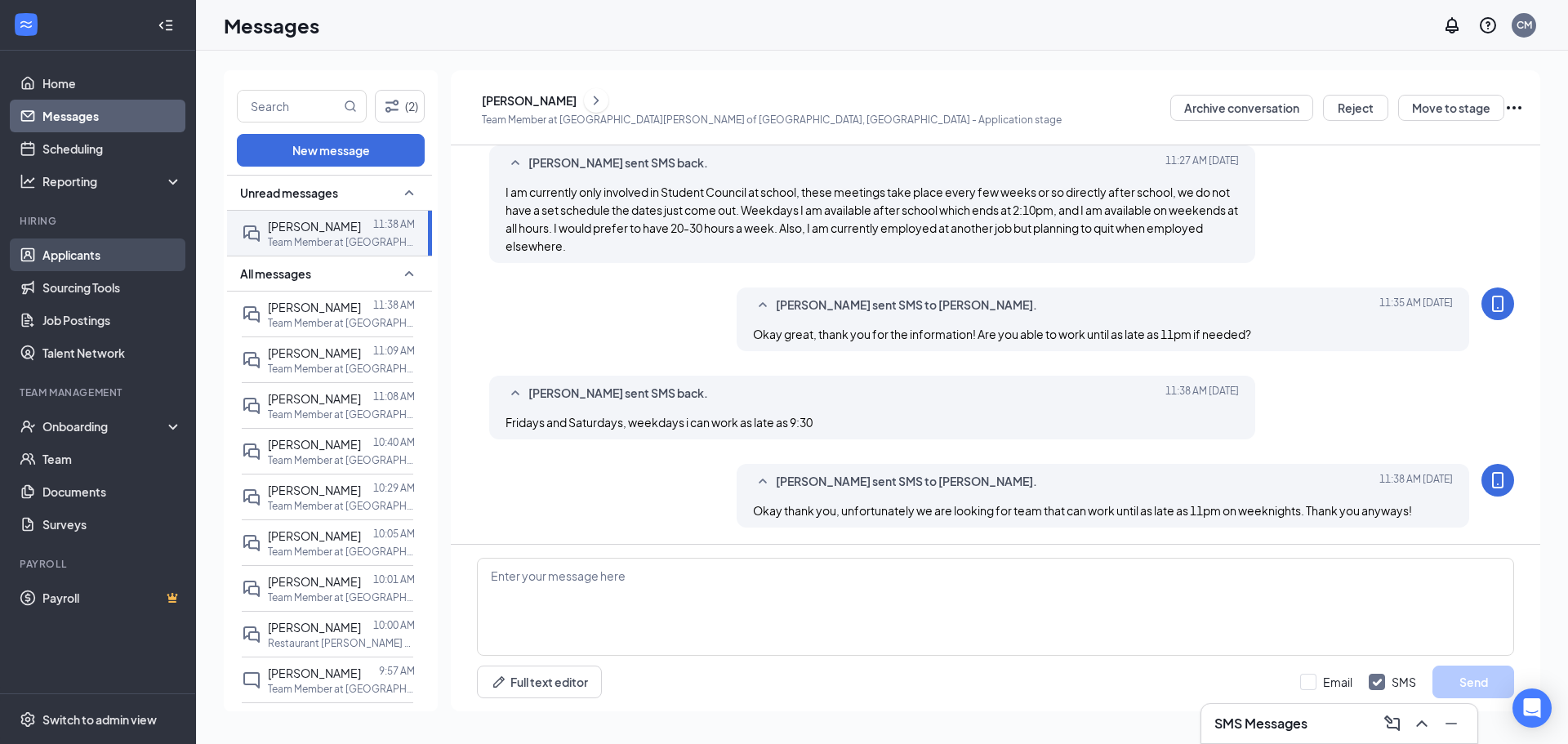
click at [124, 264] on link "Applicants" at bounding box center [113, 255] width 139 height 32
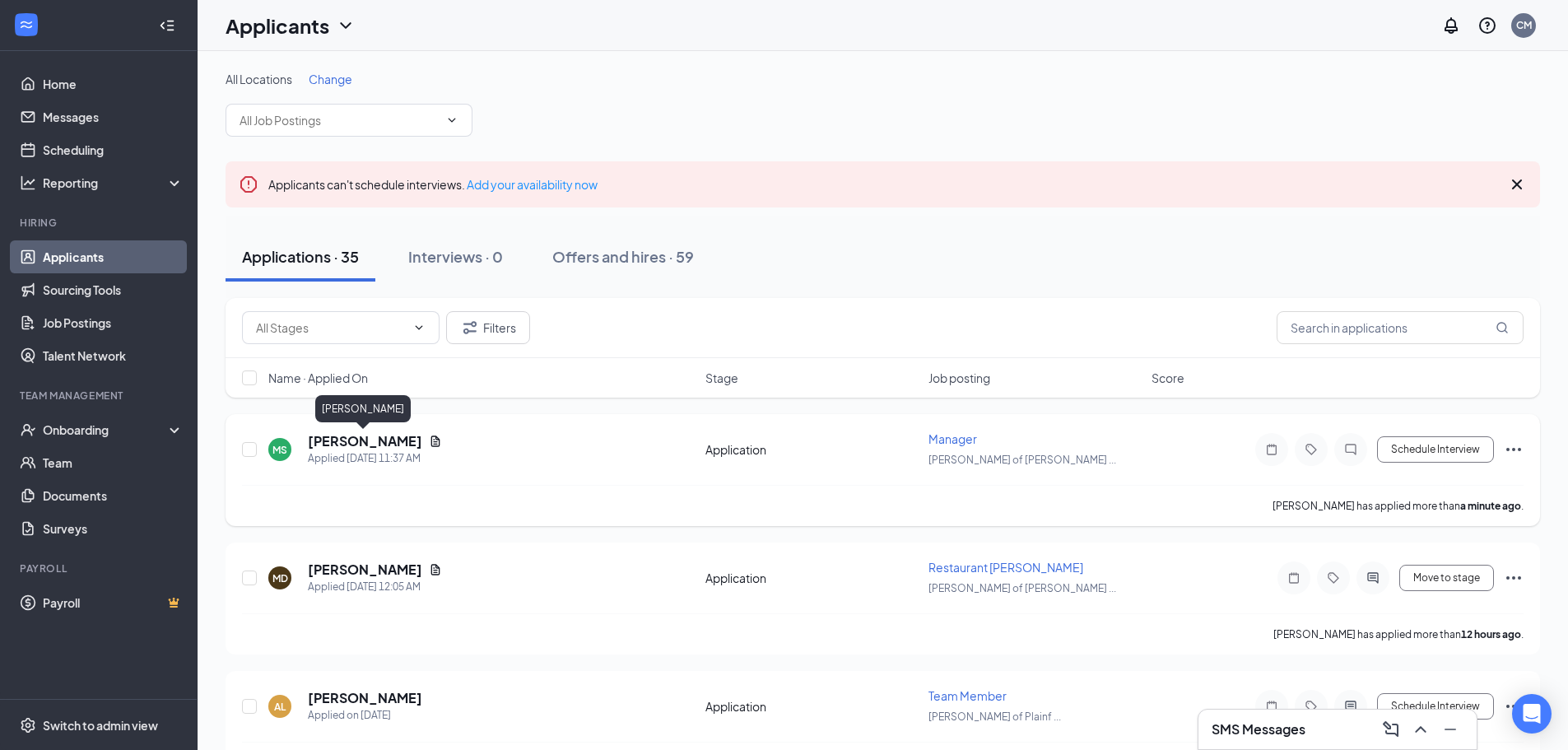
click at [386, 438] on h5 "[PERSON_NAME]" at bounding box center [364, 441] width 114 height 18
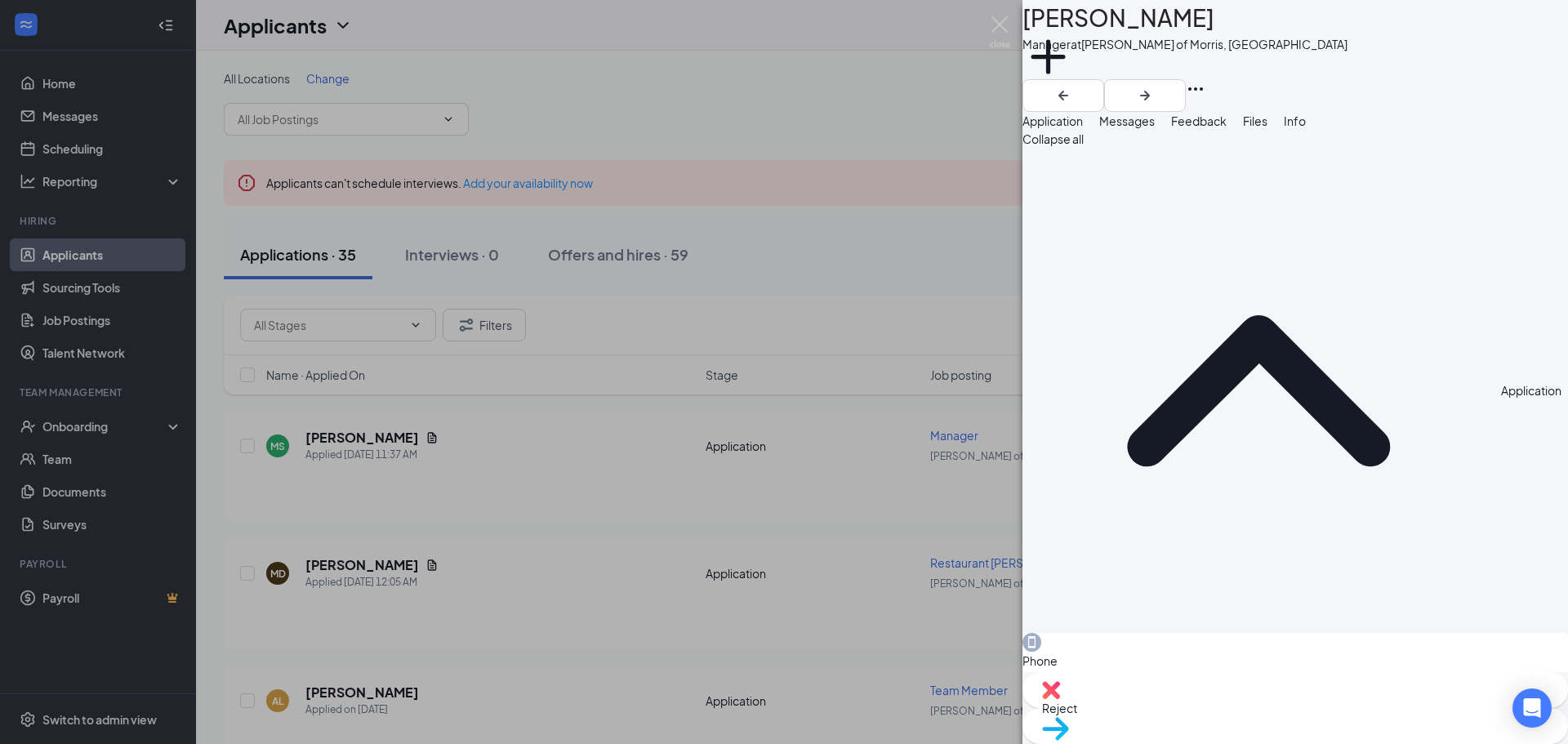
click at [1155, 121] on button "Messages" at bounding box center [1127, 120] width 55 height 18
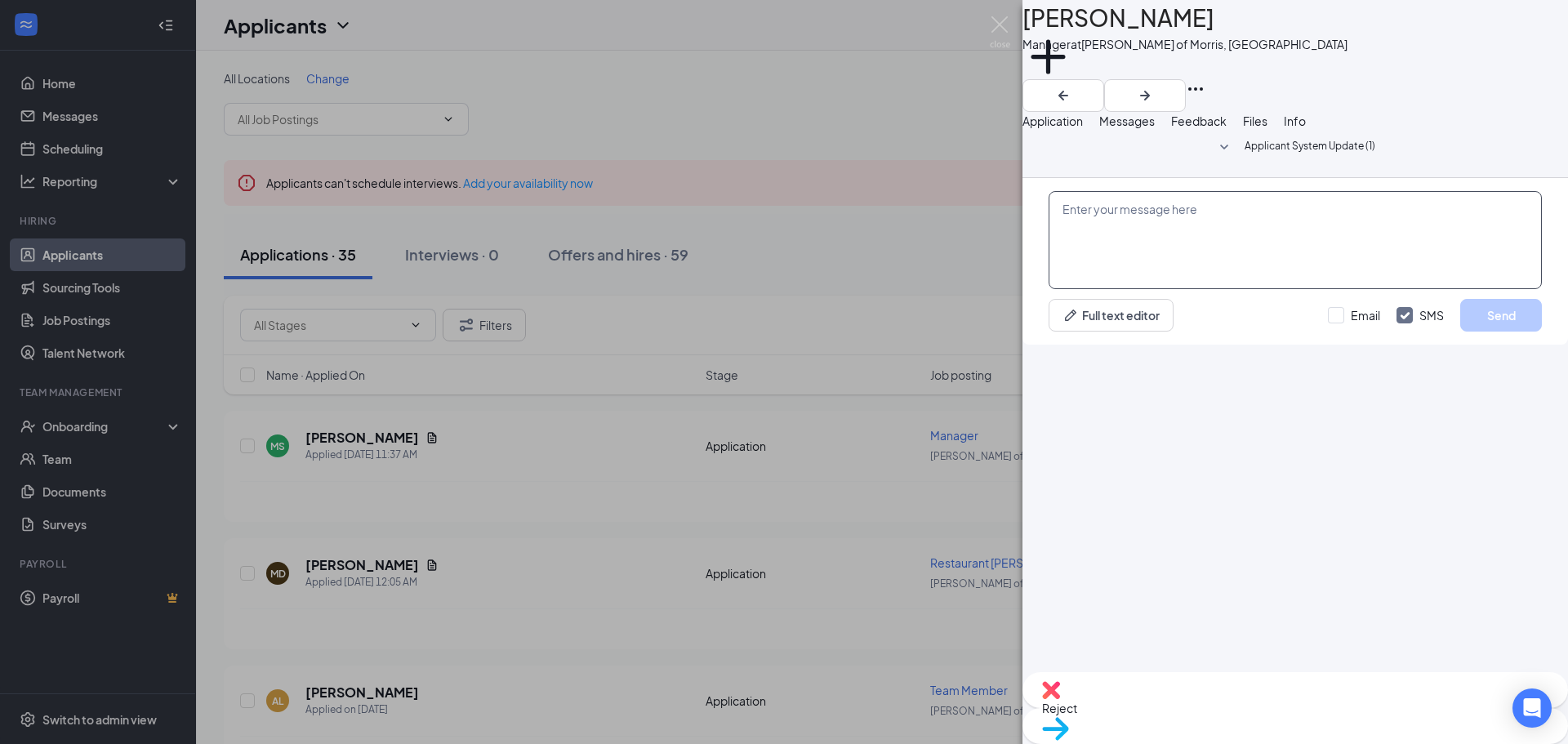
click at [1166, 289] on textarea at bounding box center [1294, 239] width 493 height 98
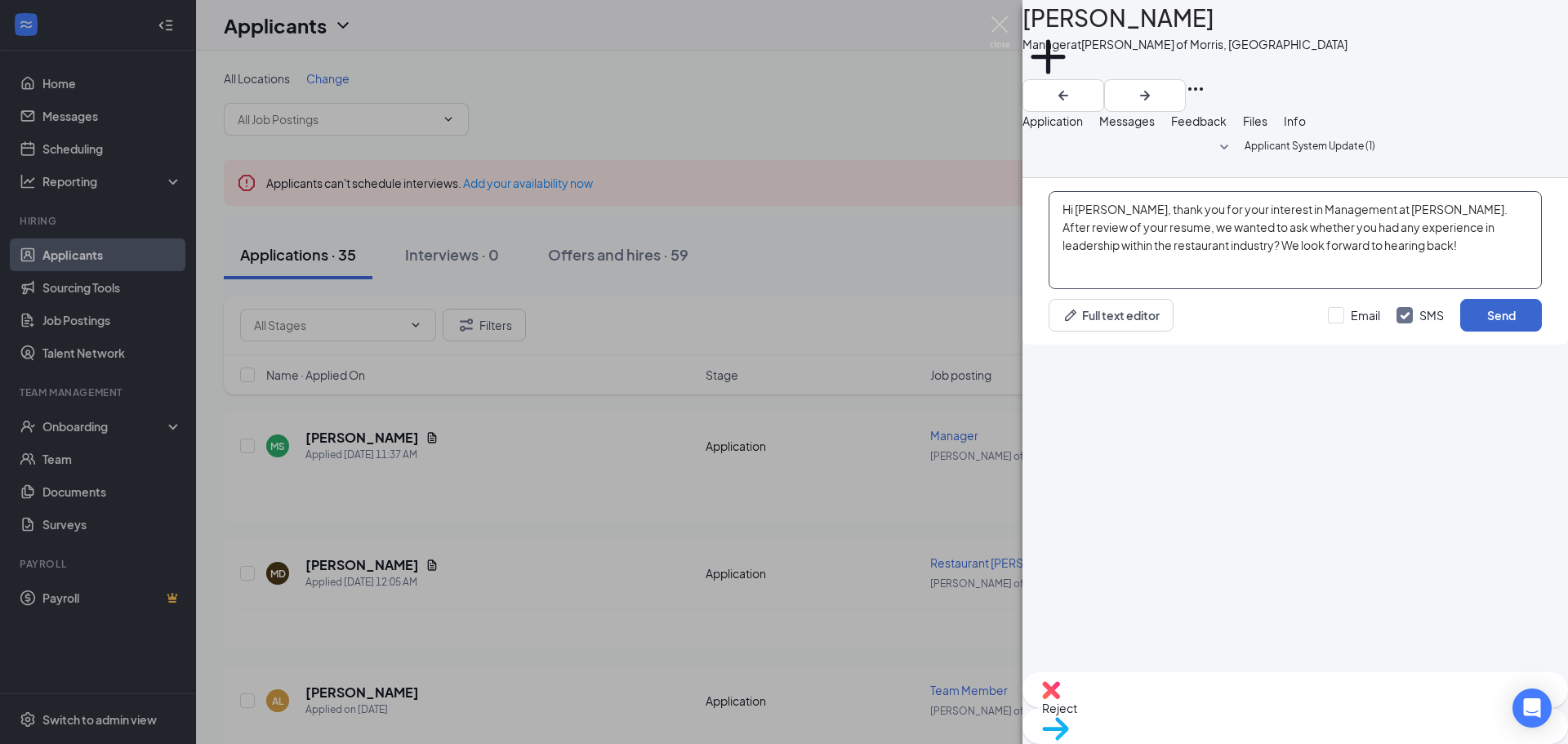
type textarea "Hi [PERSON_NAME], thank you for your interest in Management at [PERSON_NAME]. A…"
click at [1515, 332] on button "Send" at bounding box center [1501, 315] width 82 height 32
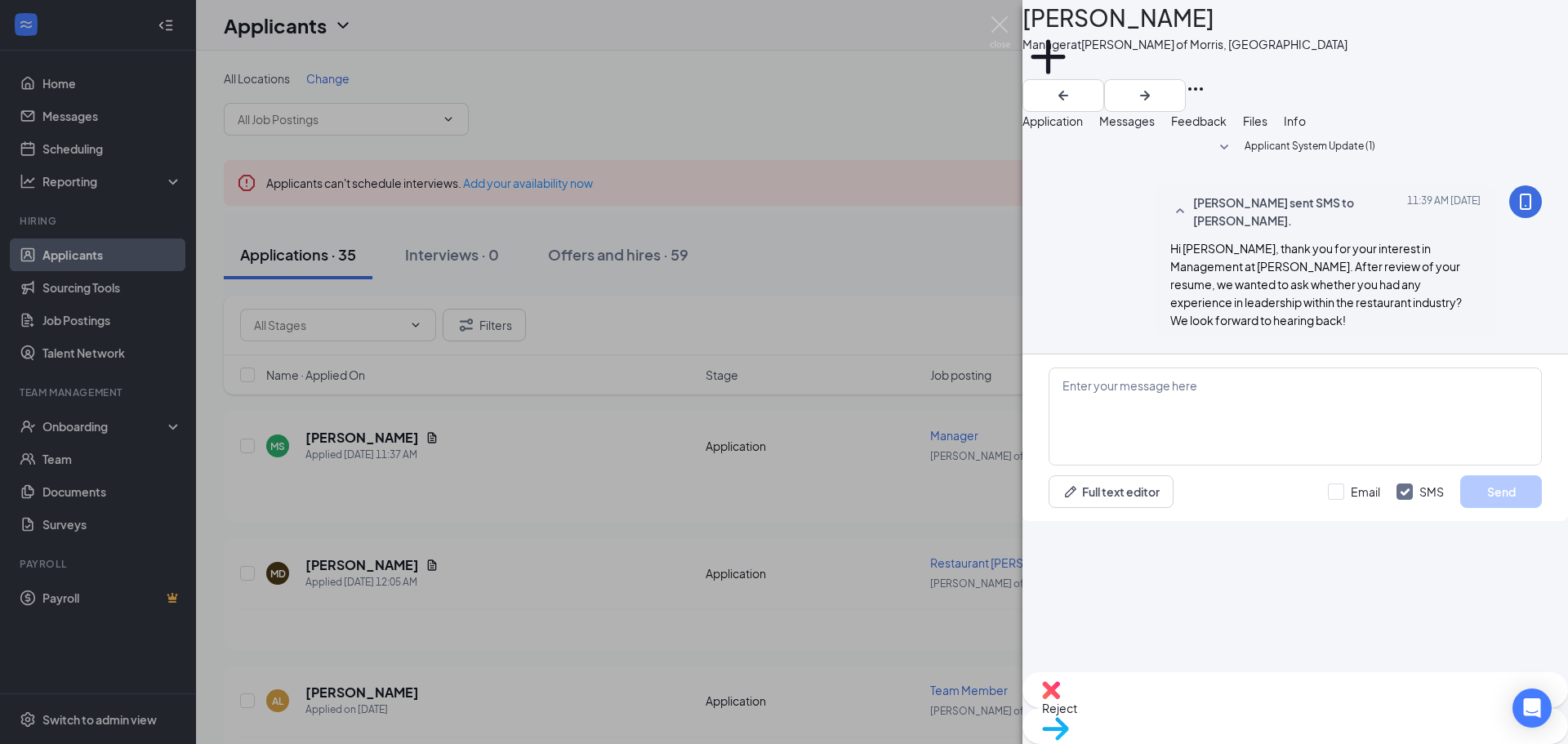
click at [531, 598] on div "[PERSON_NAME] Manager at [PERSON_NAME] of Morris, IL Add a tag Application Mess…" at bounding box center [784, 372] width 1568 height 744
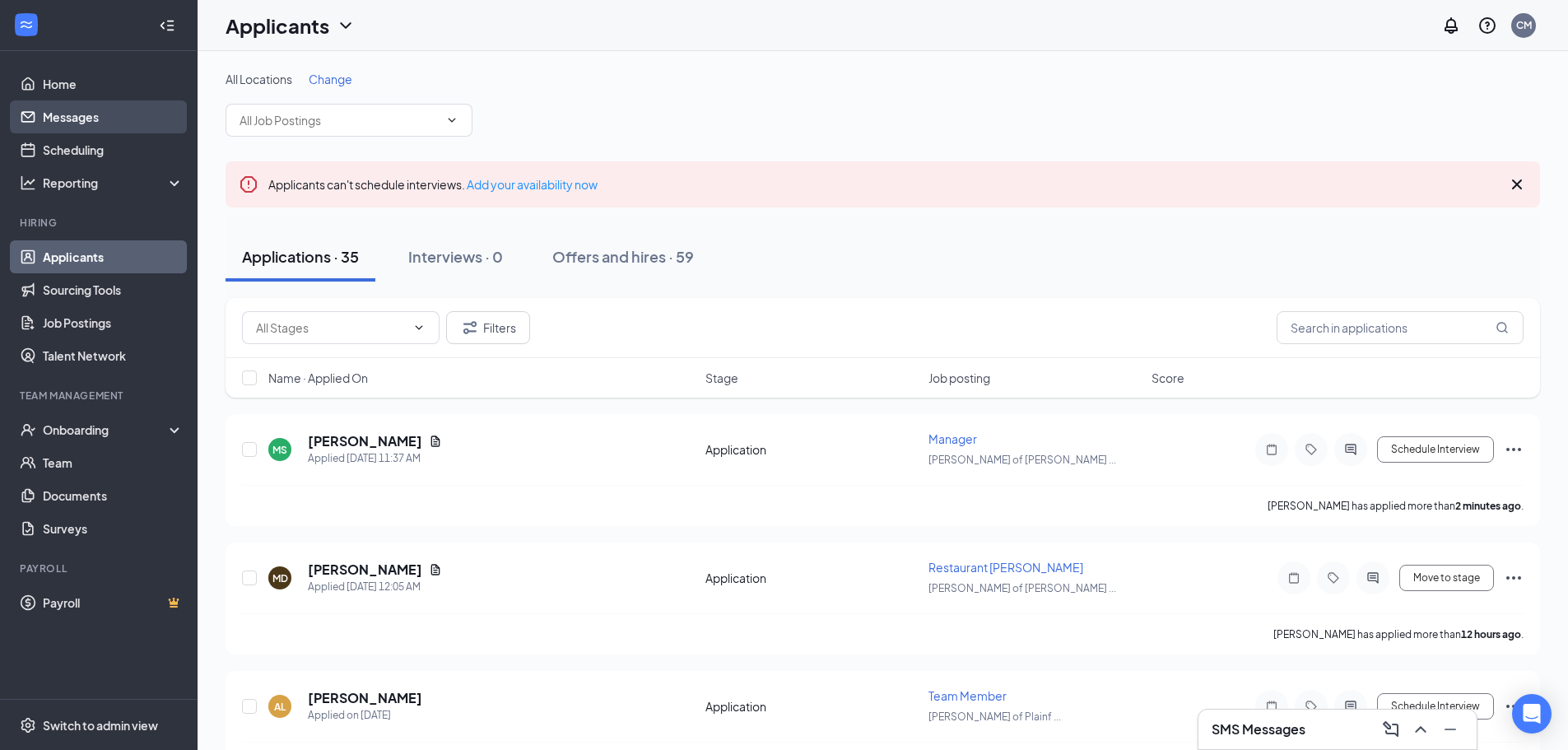
click at [54, 132] on link "Messages" at bounding box center [113, 116] width 140 height 33
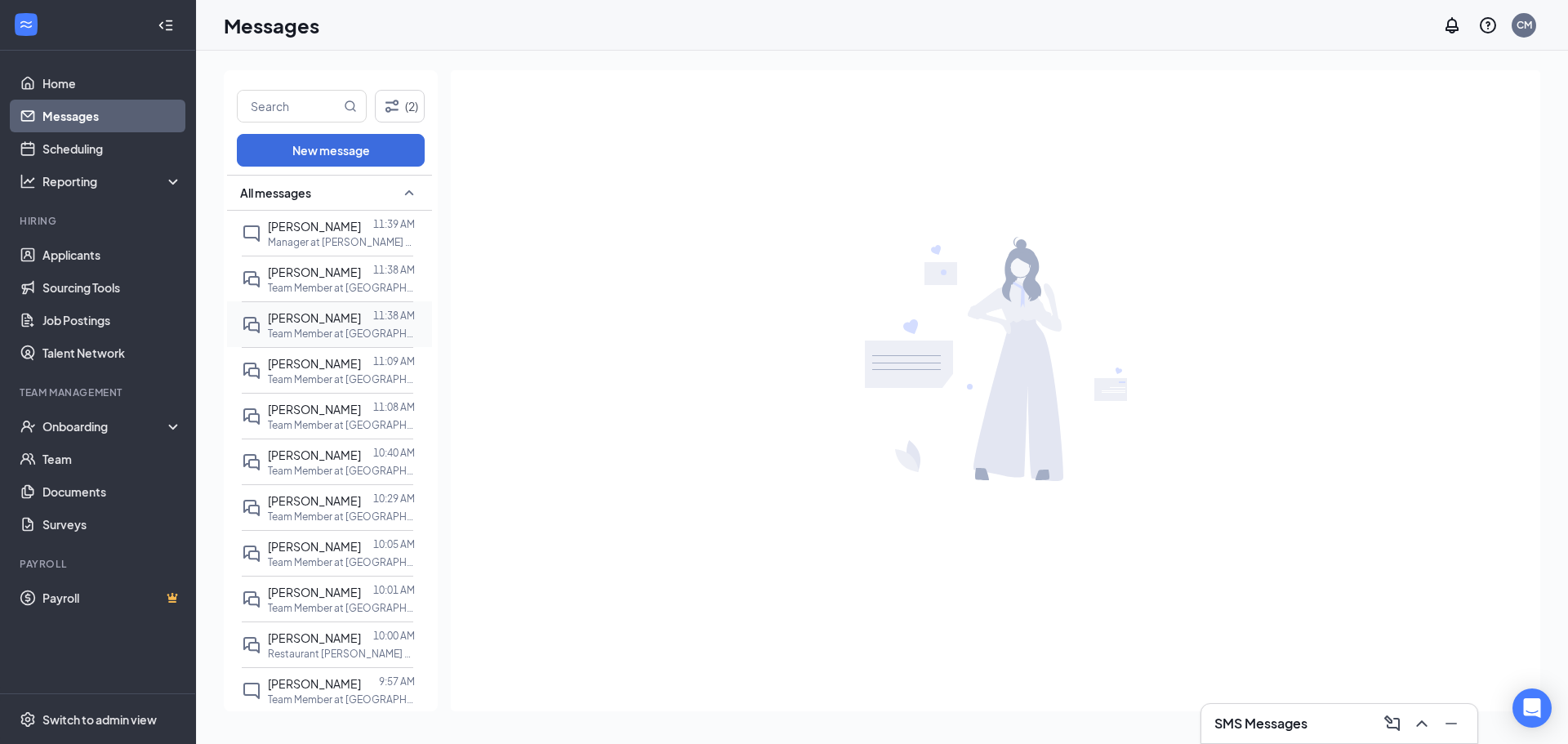
click at [276, 326] on div "[PERSON_NAME]" at bounding box center [315, 318] width 93 height 18
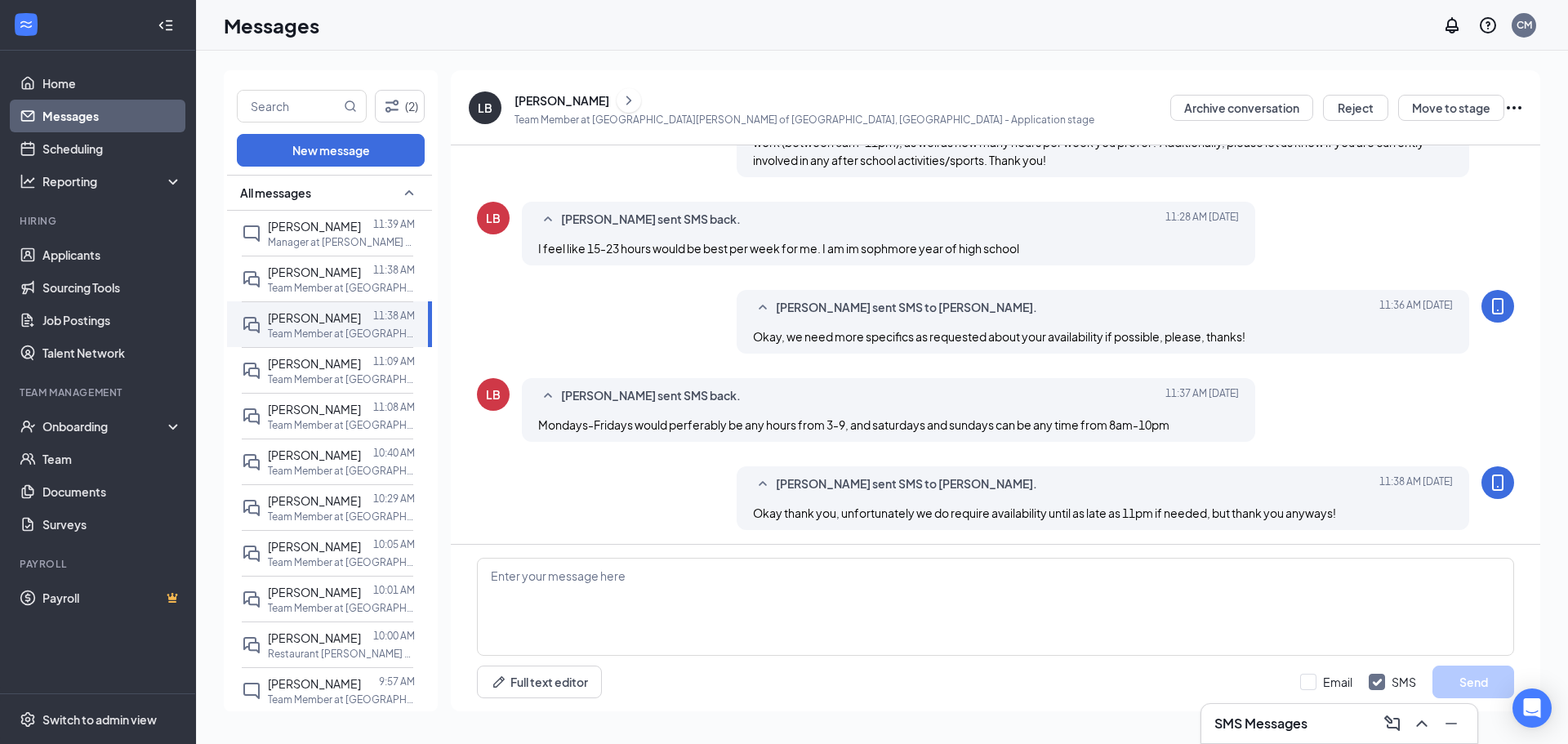
scroll to position [232, 0]
click at [95, 245] on link "Applicants" at bounding box center [113, 255] width 139 height 32
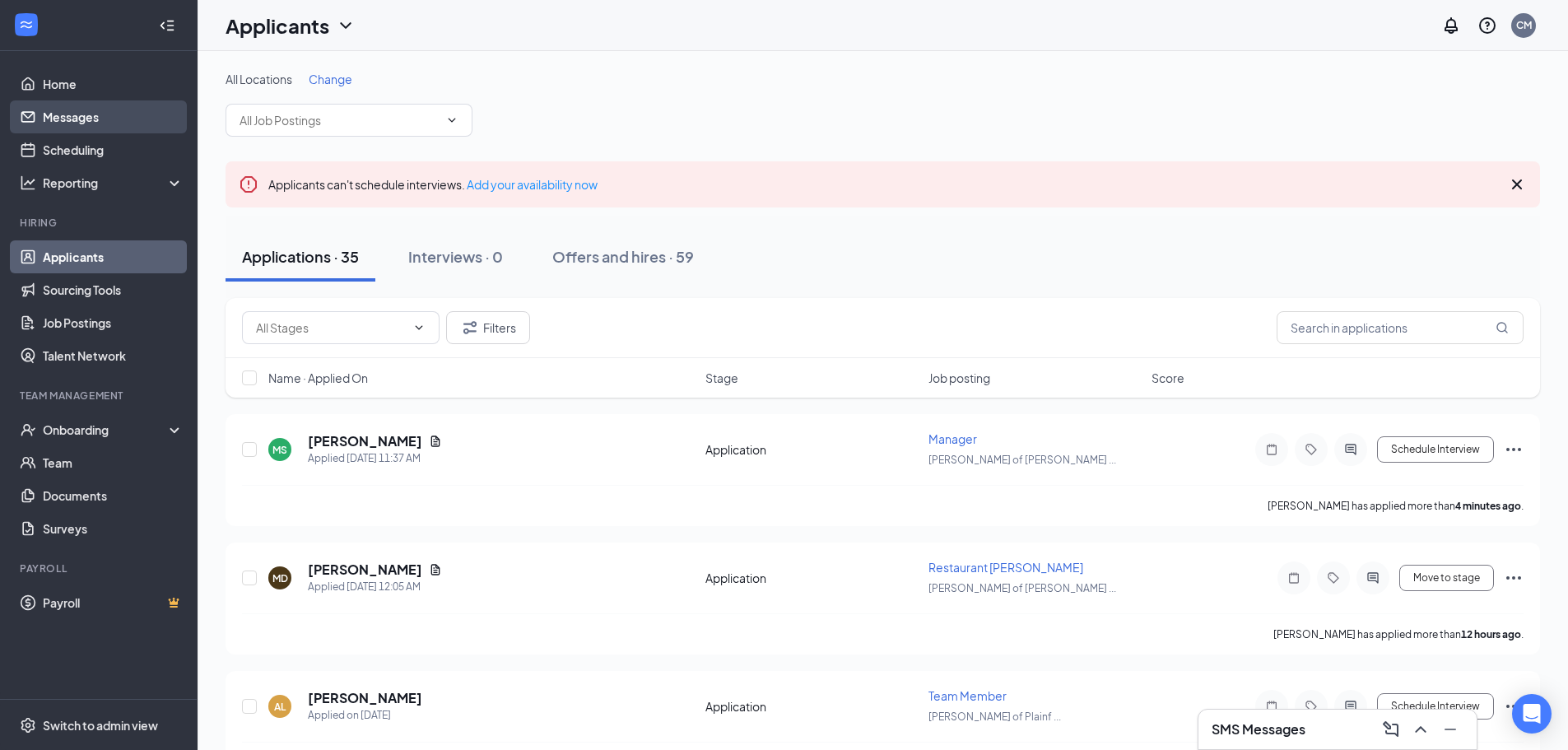
drag, startPoint x: 140, startPoint y: 118, endPoint x: 165, endPoint y: 133, distance: 29.2
click at [140, 118] on link "Messages" at bounding box center [113, 116] width 140 height 33
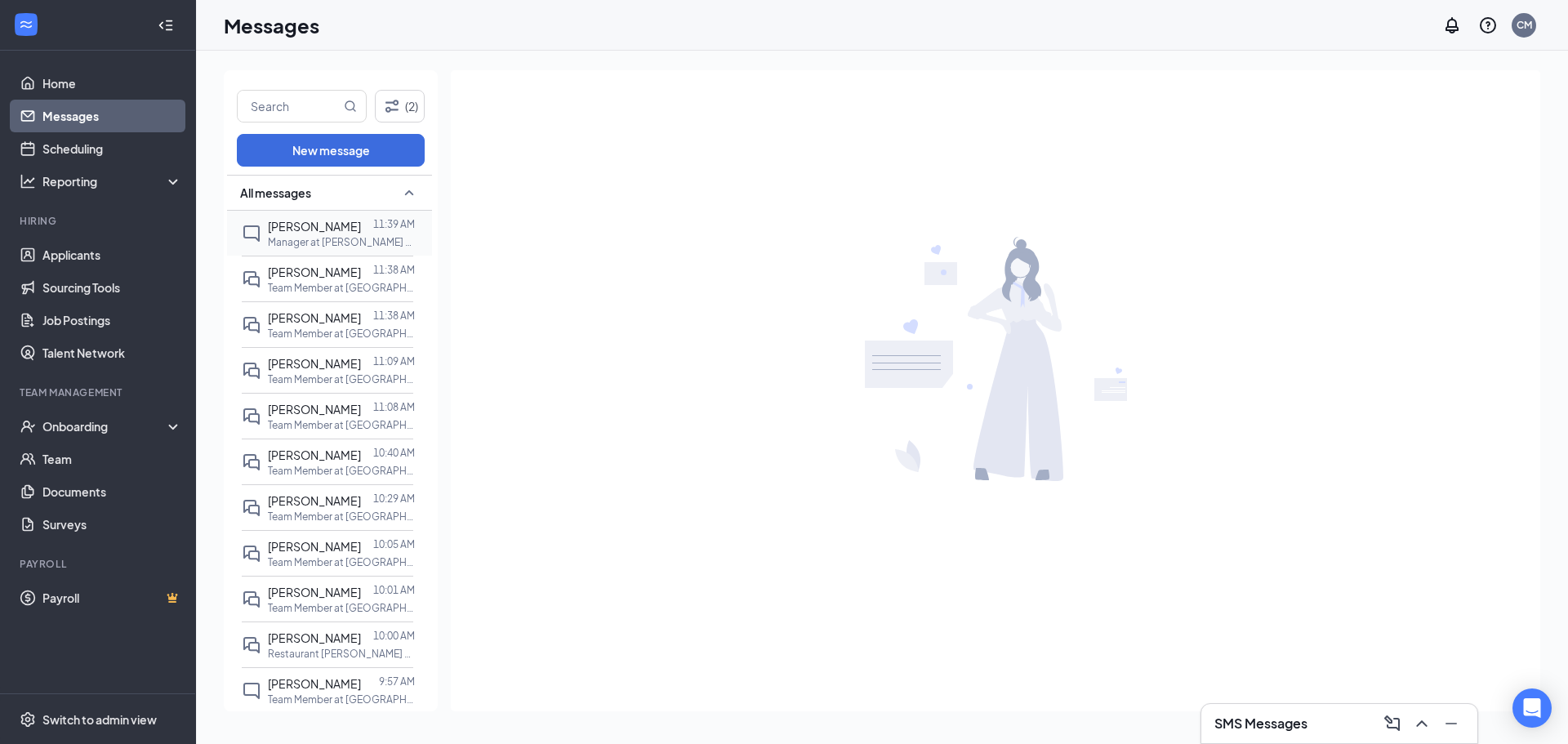
click at [315, 244] on p "Manager at [PERSON_NAME] of Morris, [GEOGRAPHIC_DATA]" at bounding box center [341, 242] width 147 height 14
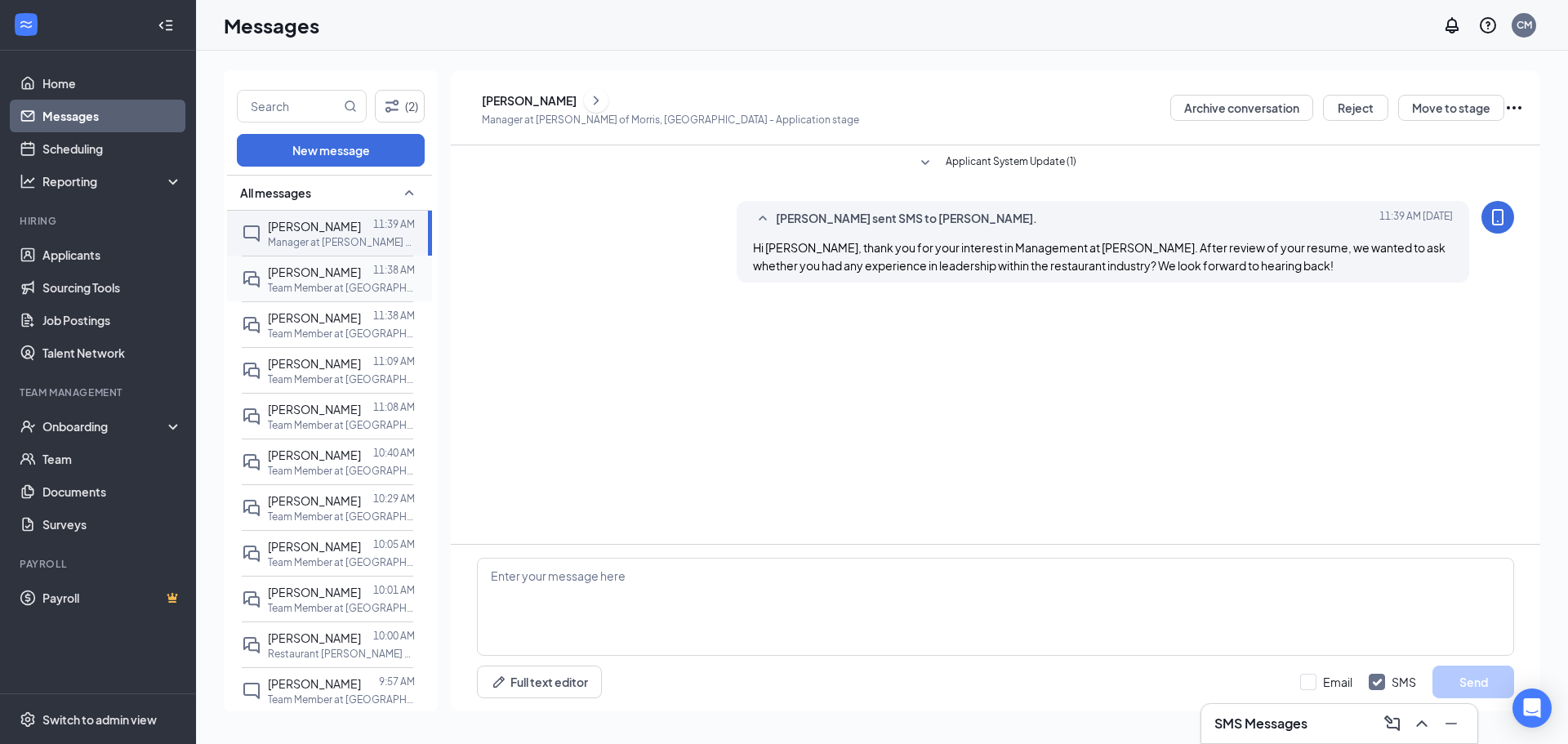
click at [329, 276] on span "[PERSON_NAME]" at bounding box center [315, 271] width 93 height 14
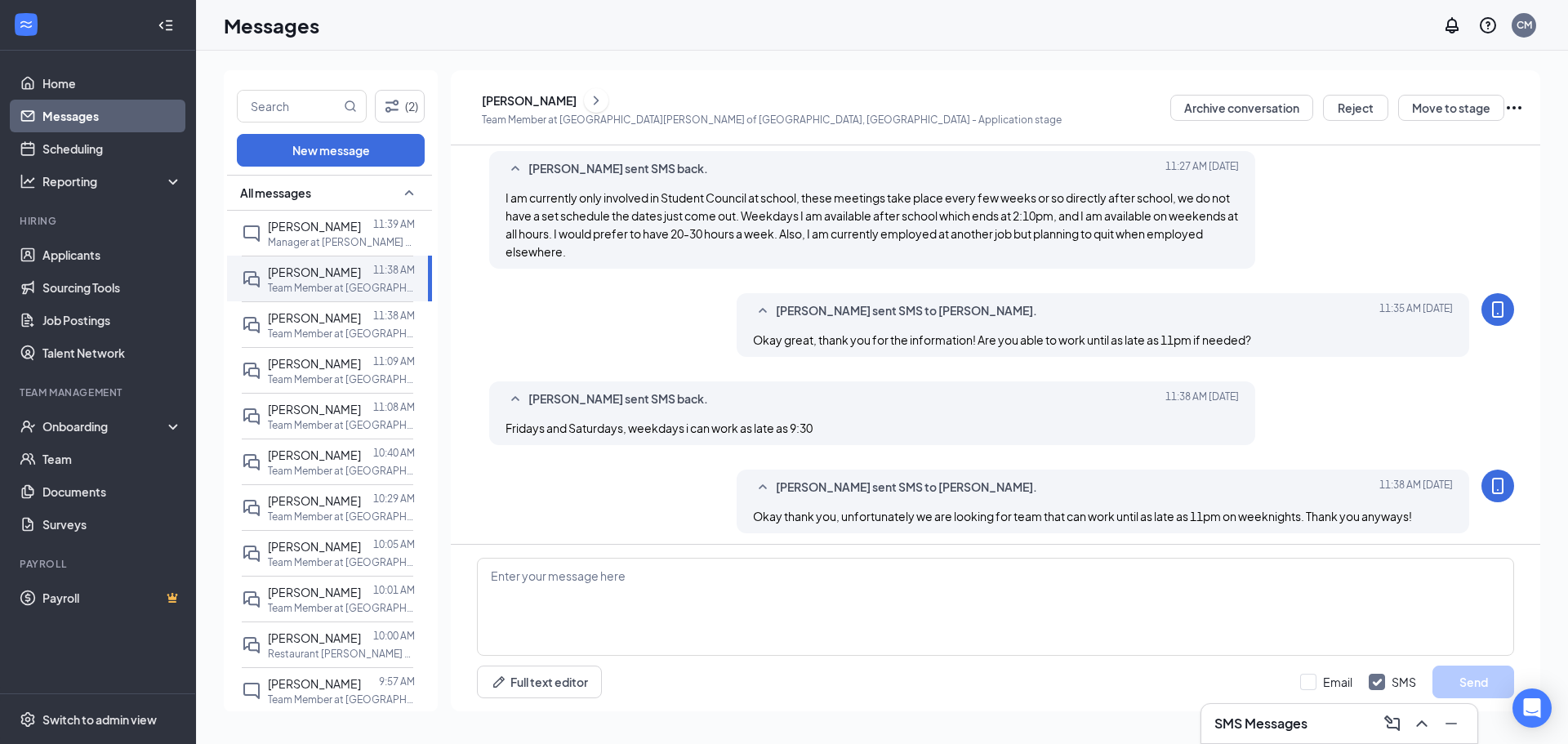
scroll to position [268, 0]
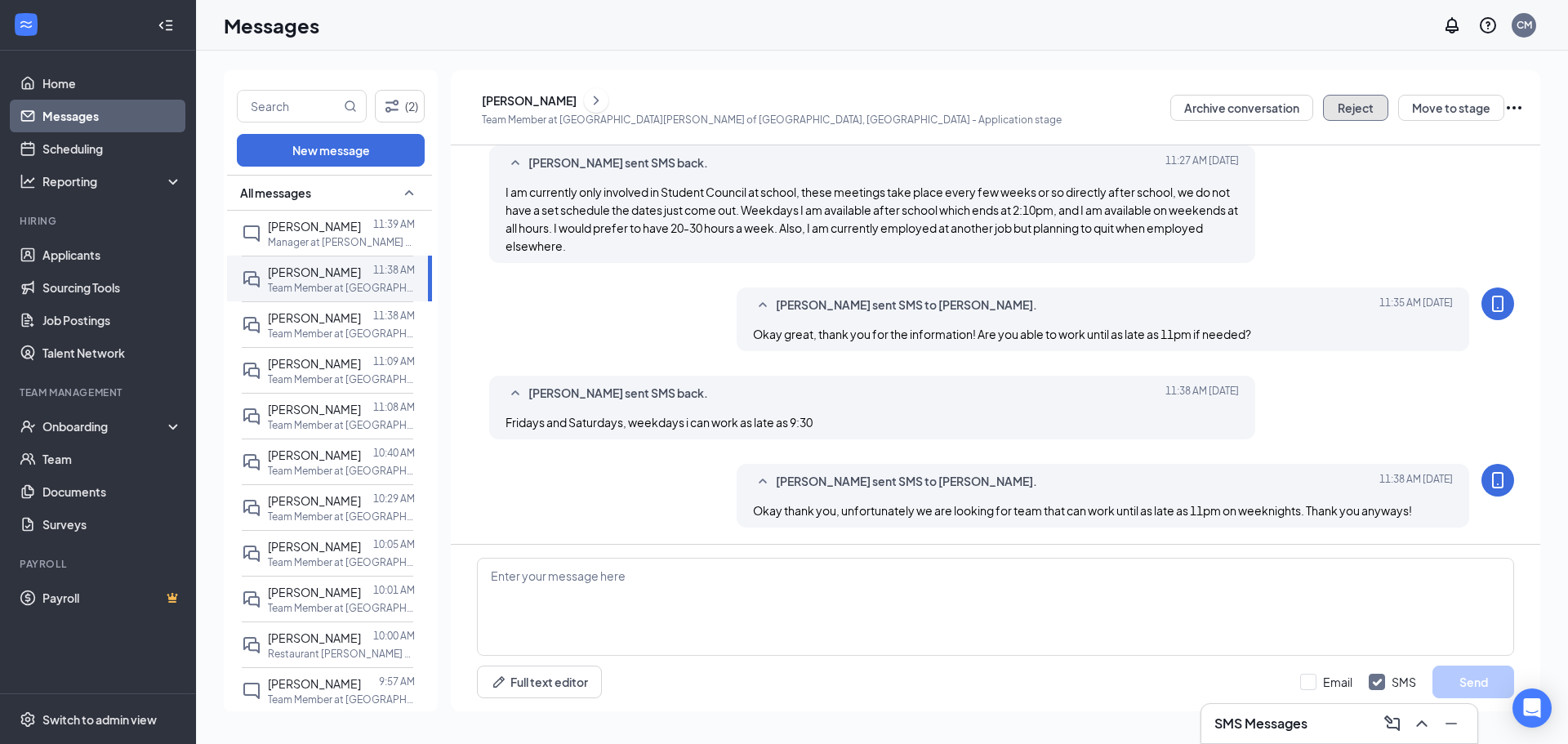
click at [1342, 111] on button "Reject" at bounding box center [1355, 107] width 66 height 26
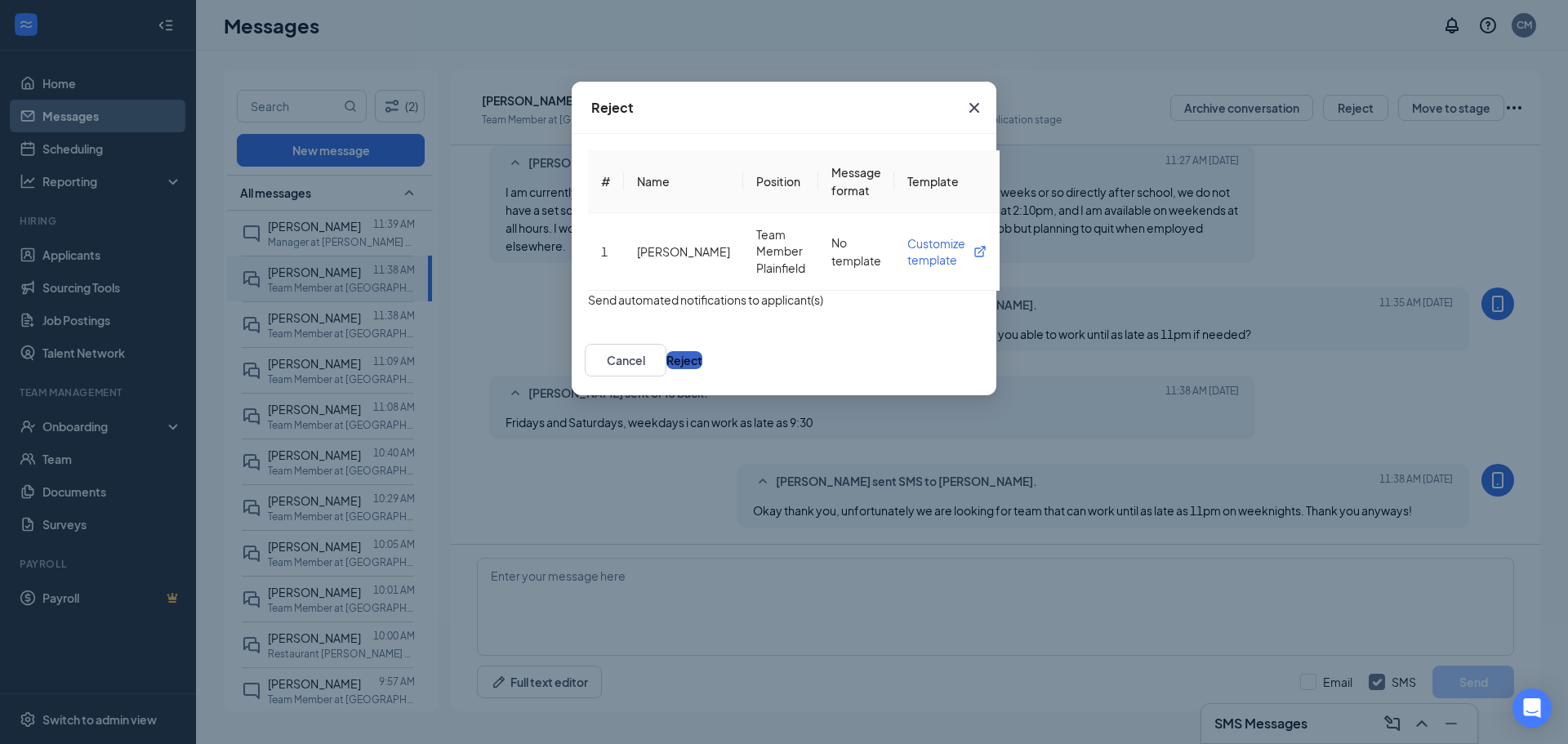
click at [702, 369] on button "Reject" at bounding box center [685, 360] width 36 height 18
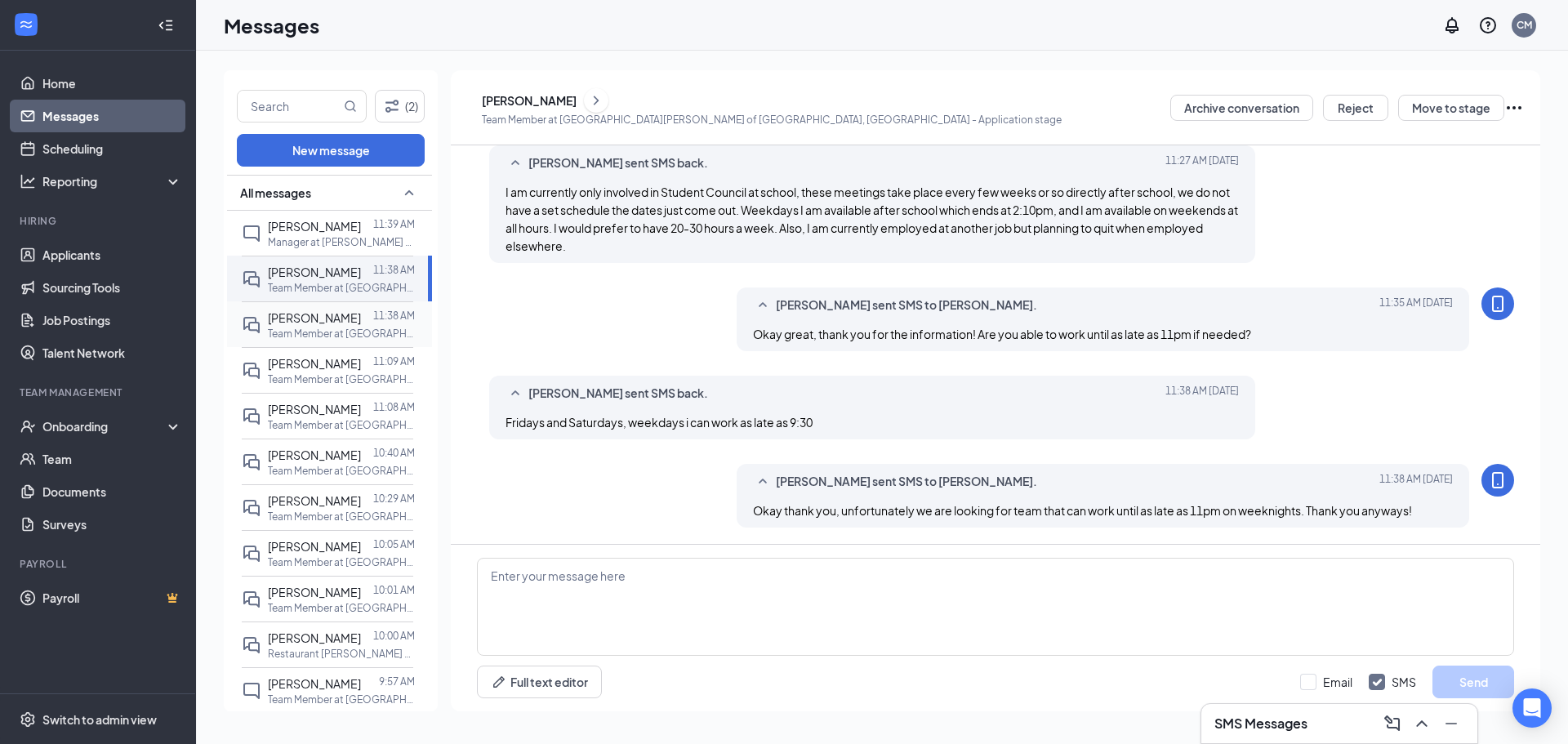
click at [313, 330] on p "Team Member at [GEOGRAPHIC_DATA][PERSON_NAME] of [GEOGRAPHIC_DATA], [GEOGRAPHIC…" at bounding box center [341, 334] width 147 height 14
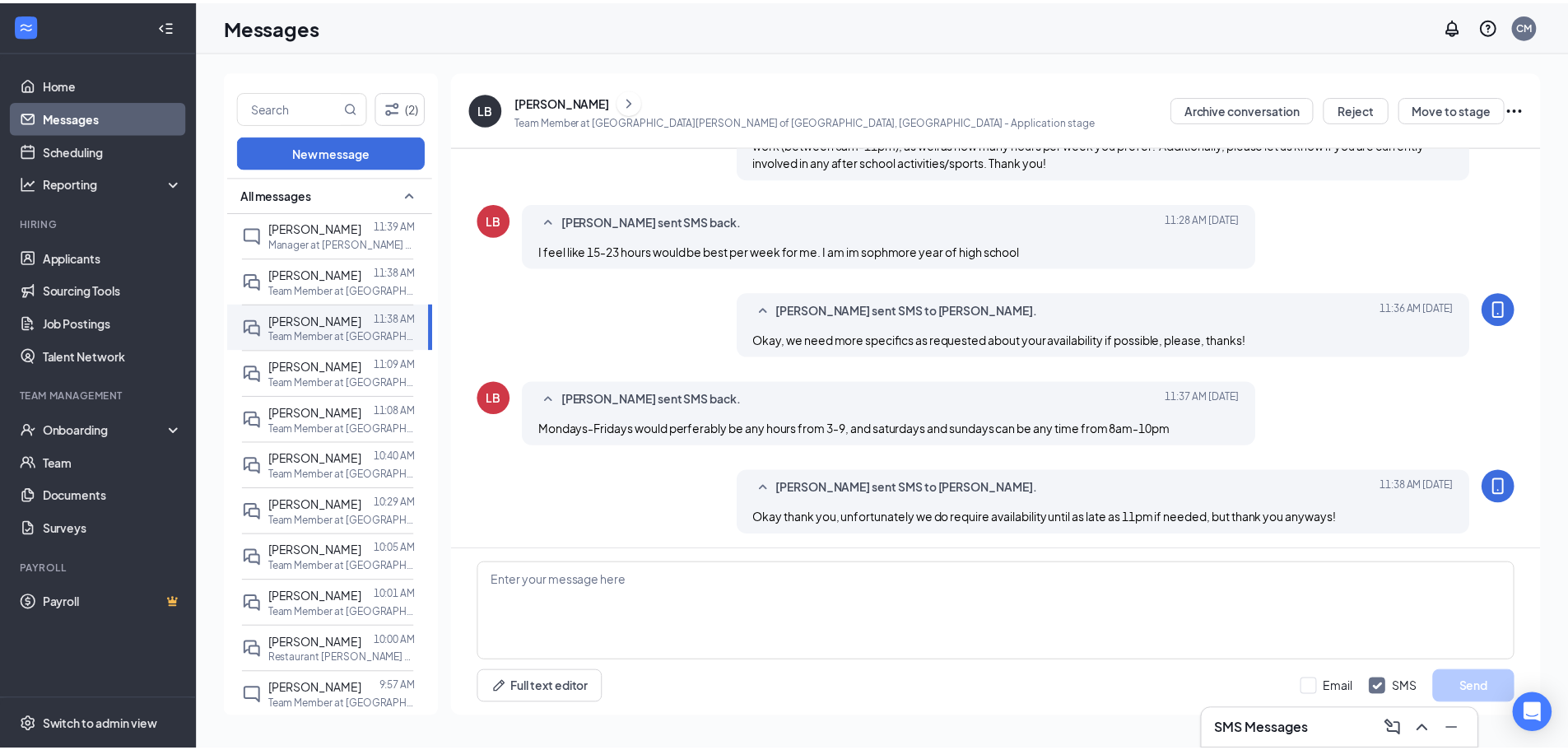
scroll to position [234, 0]
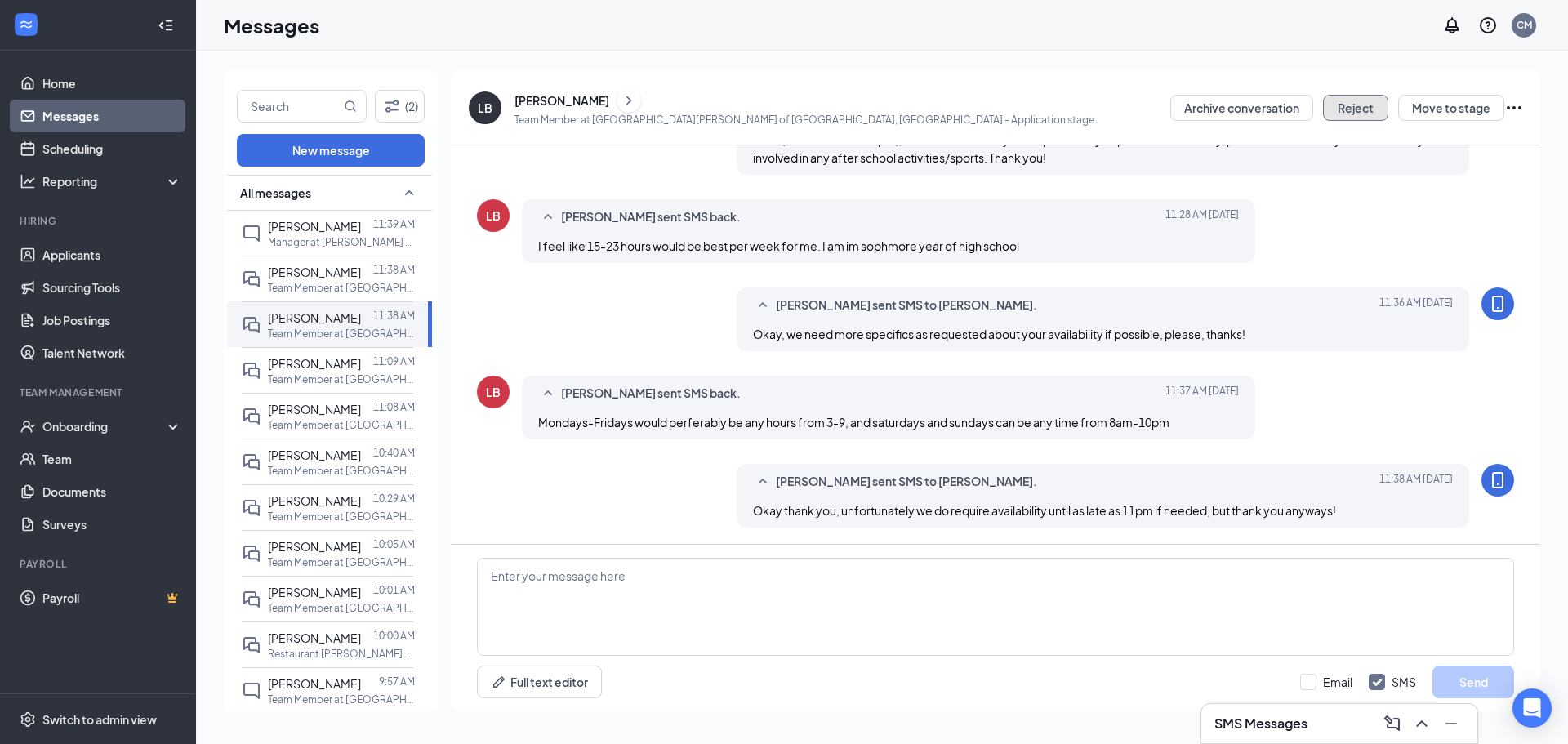
click at [1352, 111] on button "Reject" at bounding box center [1355, 107] width 66 height 26
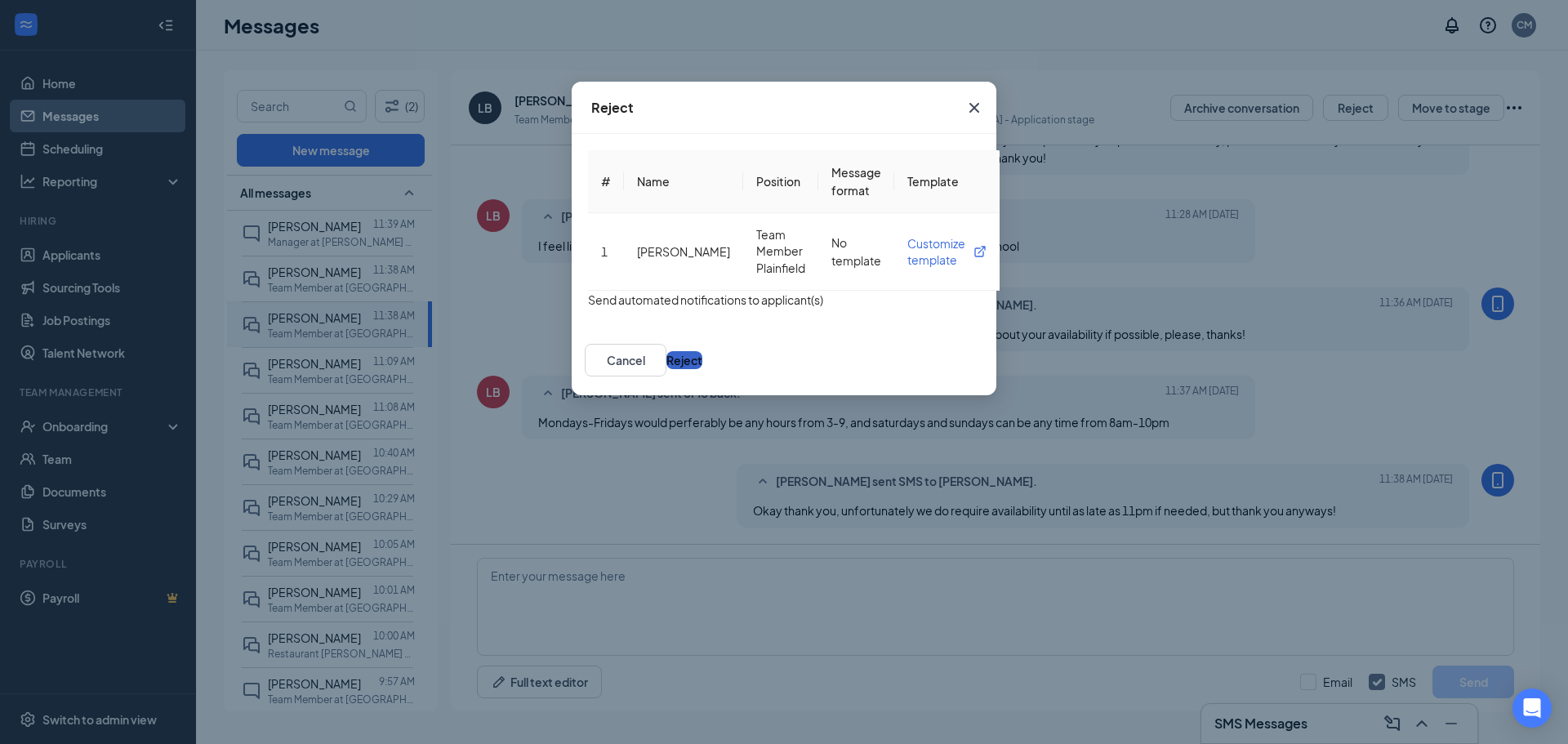
click at [702, 369] on button "Reject" at bounding box center [685, 360] width 36 height 18
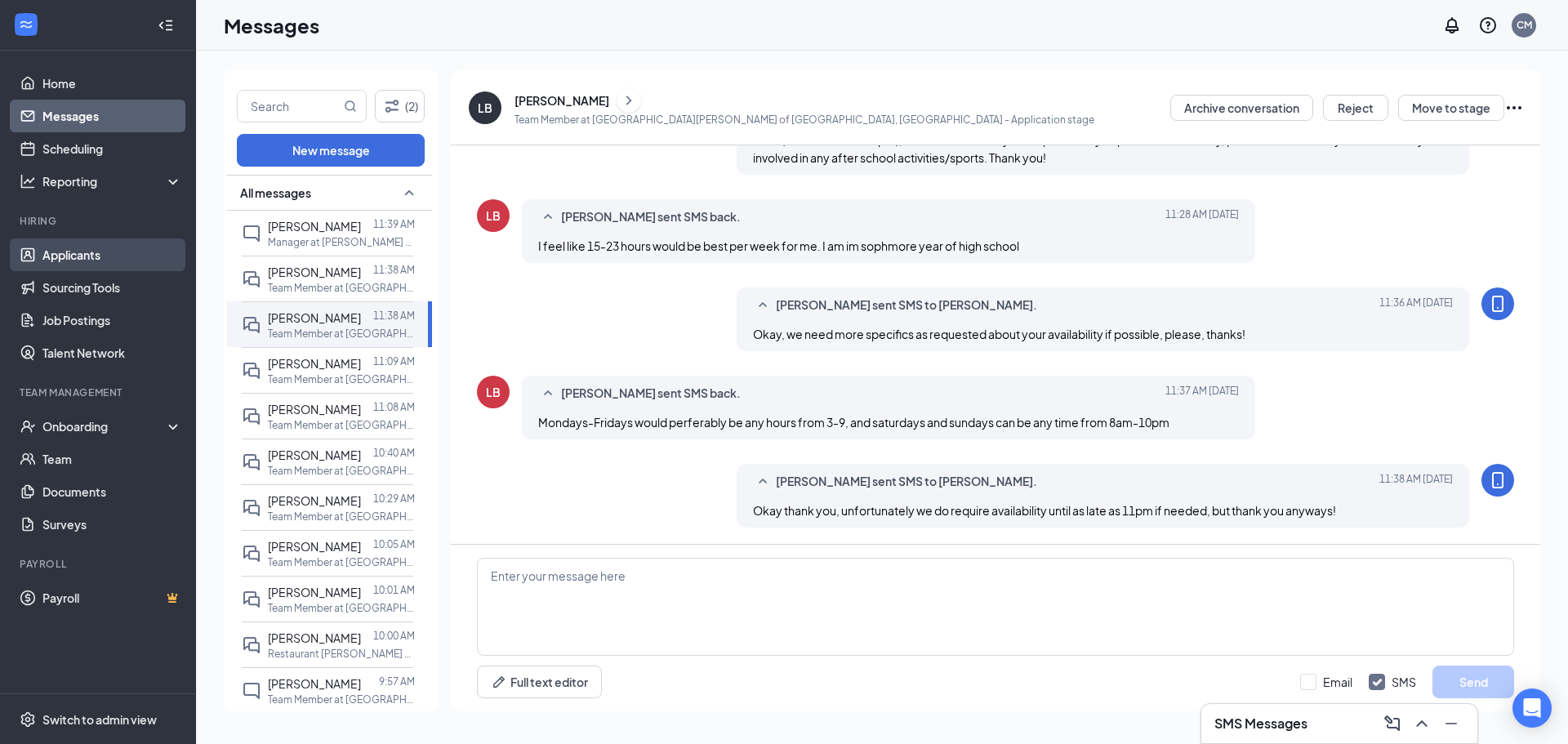
click at [111, 258] on link "Applicants" at bounding box center [113, 255] width 139 height 32
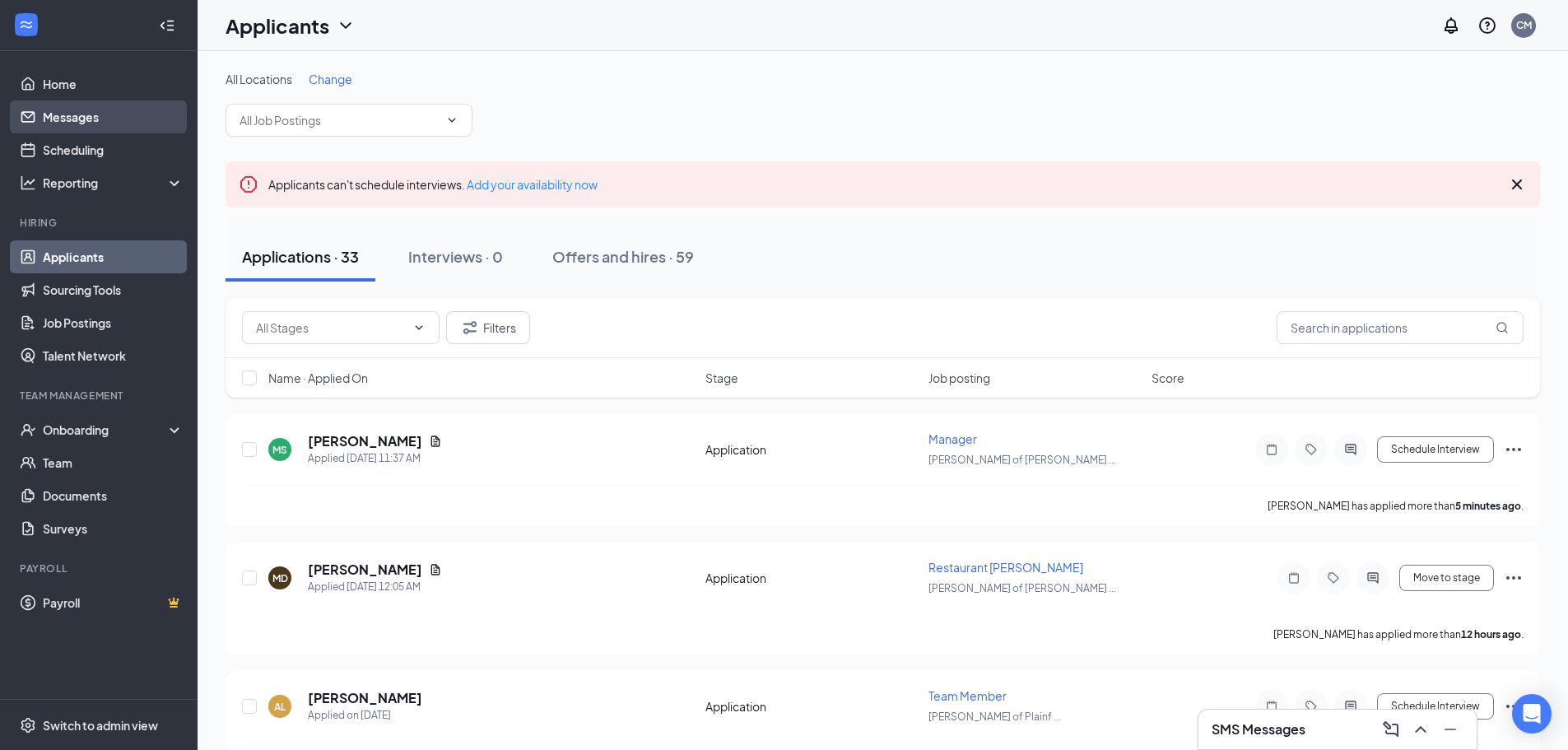
click at [74, 125] on link "Messages" at bounding box center [113, 116] width 140 height 33
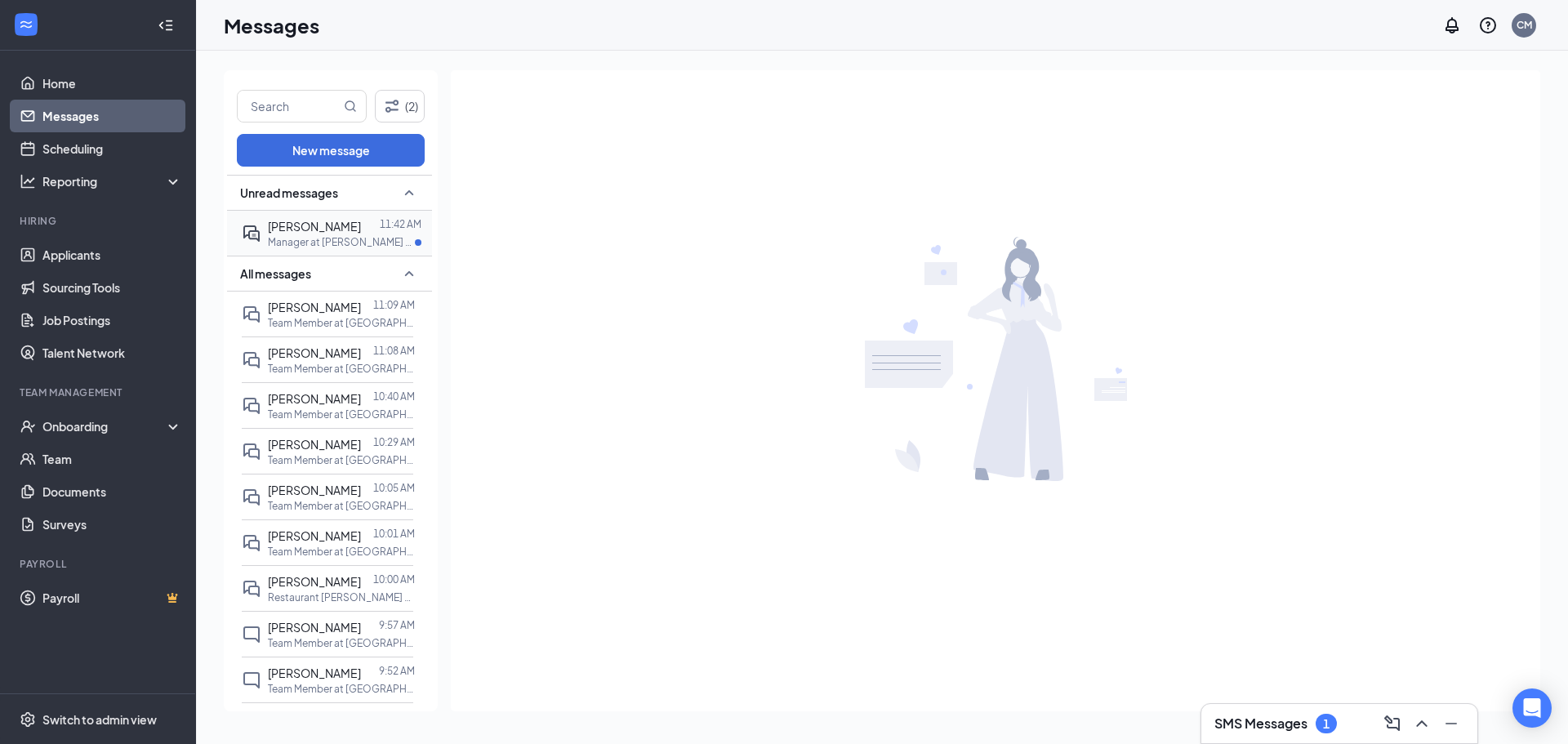
click at [369, 239] on p "Manager at [PERSON_NAME] of Morris, [GEOGRAPHIC_DATA]" at bounding box center [341, 242] width 147 height 14
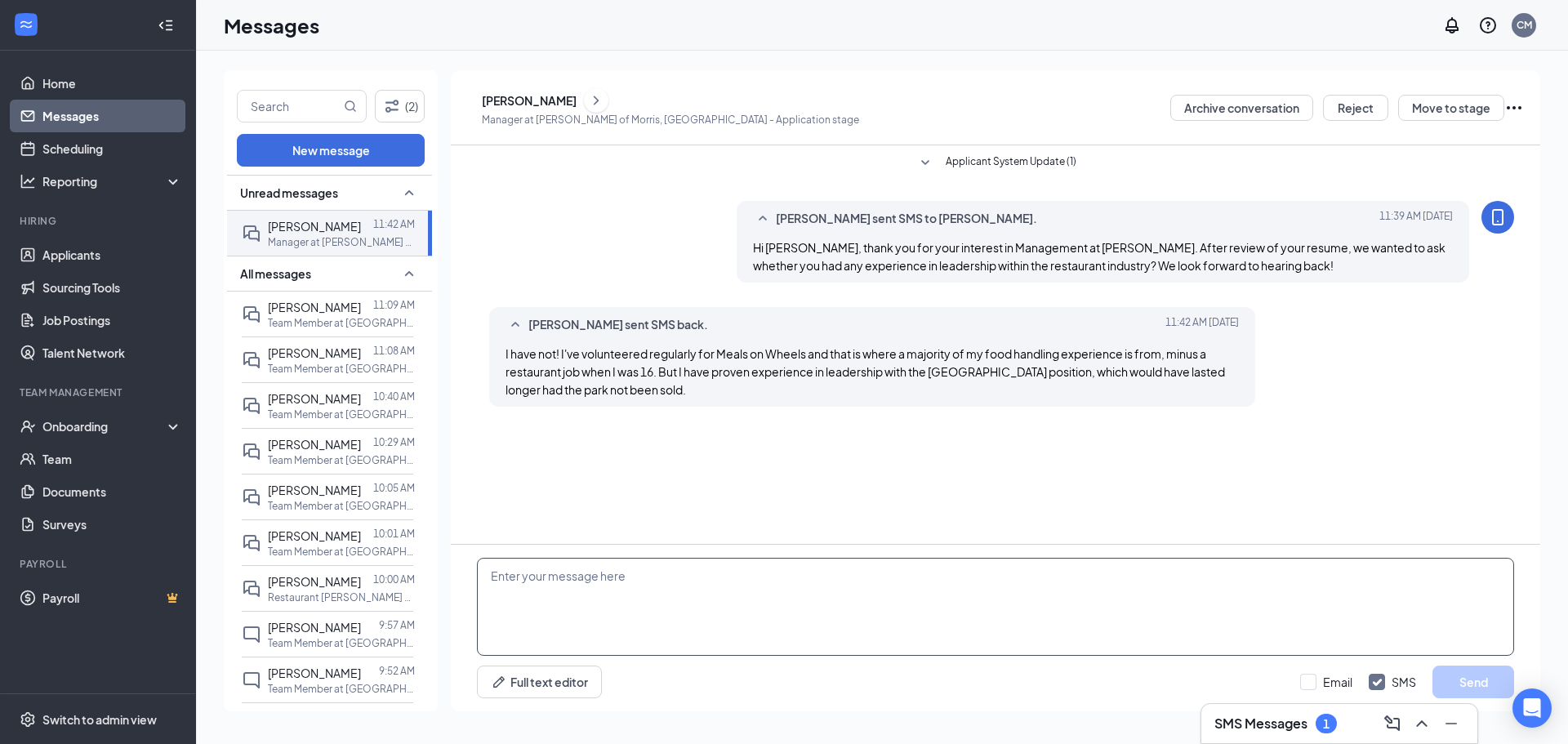
click at [1042, 639] on textarea at bounding box center [996, 607] width 1038 height 98
click at [1063, 571] on textarea "Ok thank you, that's great!! Unfortunately we would prefer to see more experien…" at bounding box center [996, 607] width 1038 height 98
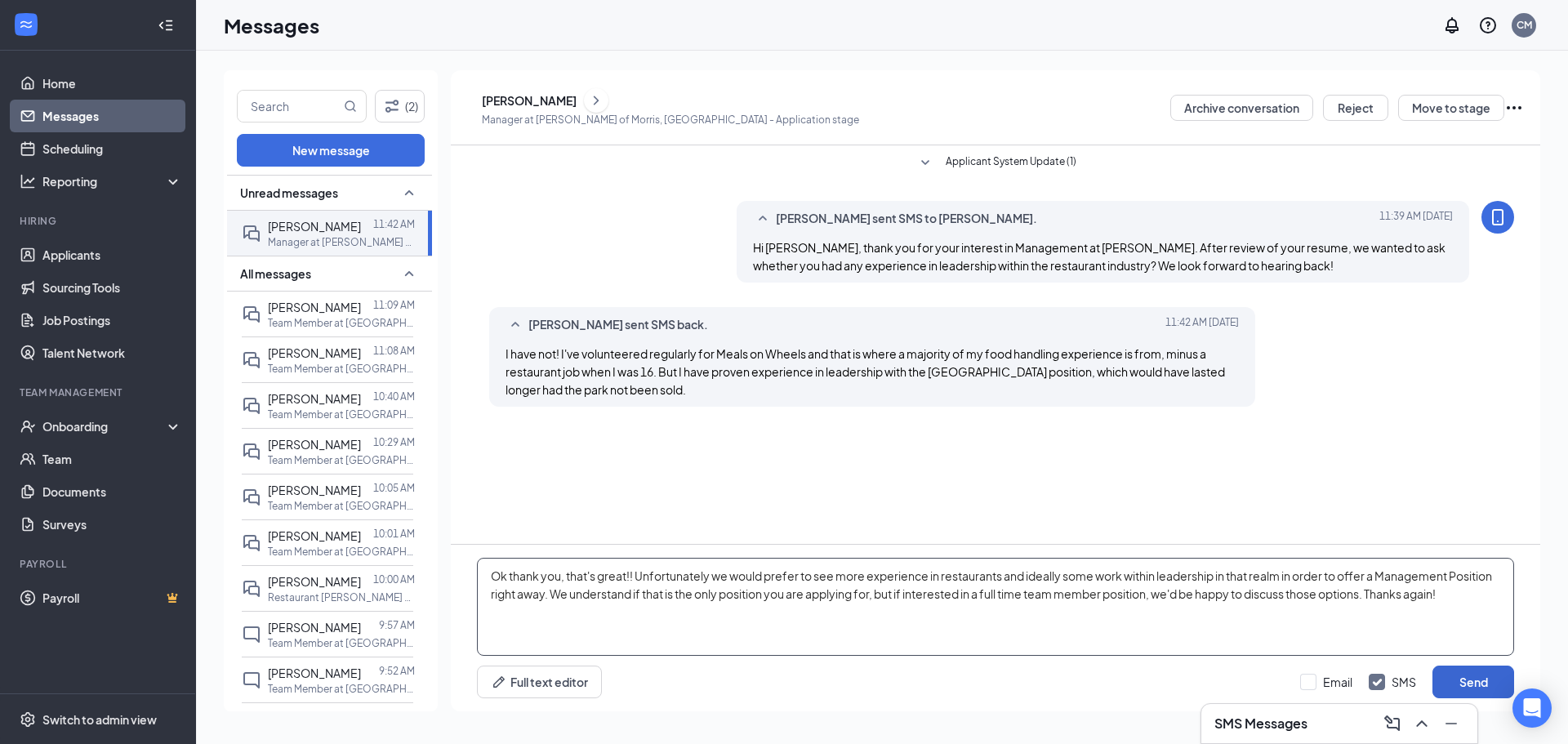
type textarea "Ok thank you, that's great!! Unfortunately we would prefer to see more experien…"
click at [1471, 672] on button "Send" at bounding box center [1474, 682] width 82 height 32
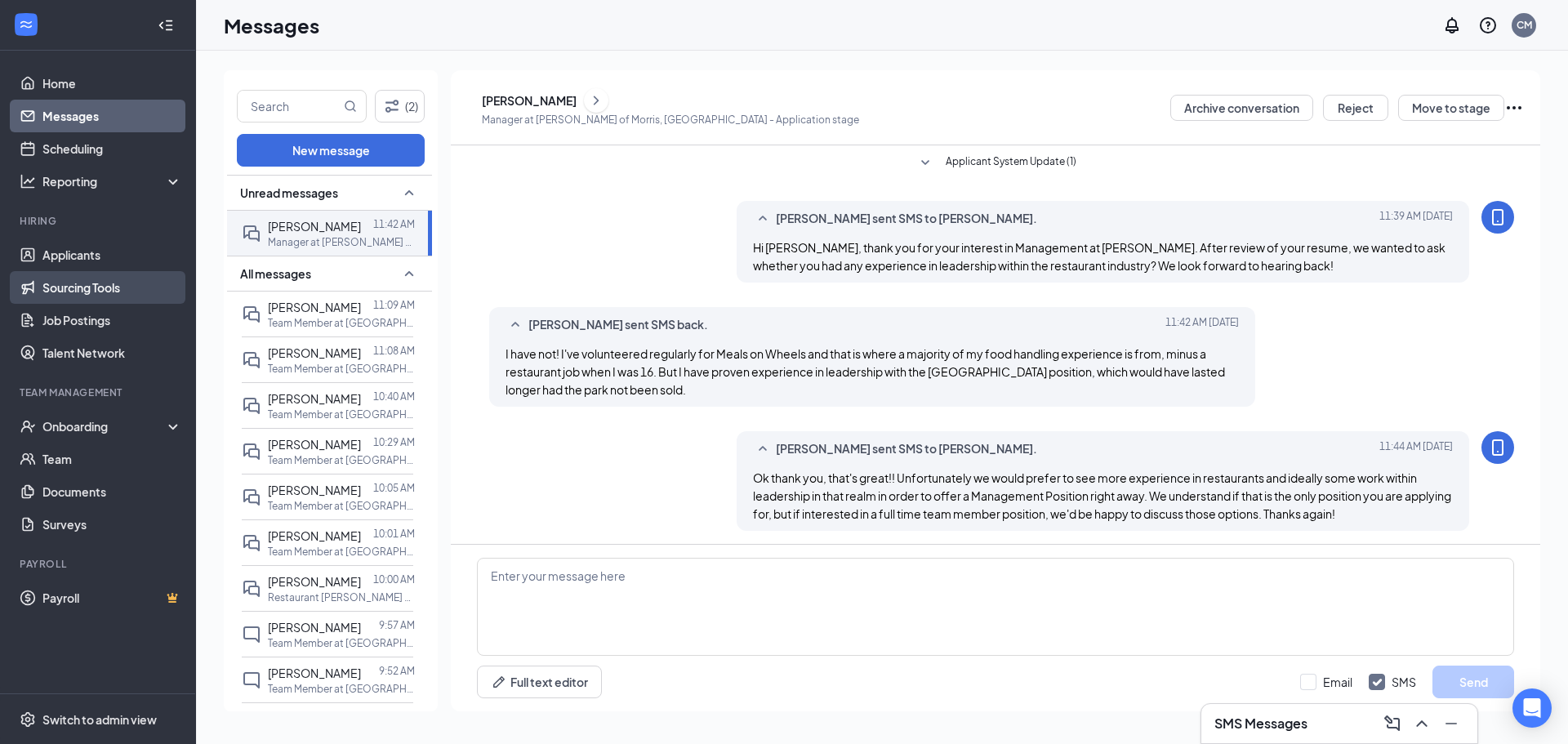
scroll to position [3, 0]
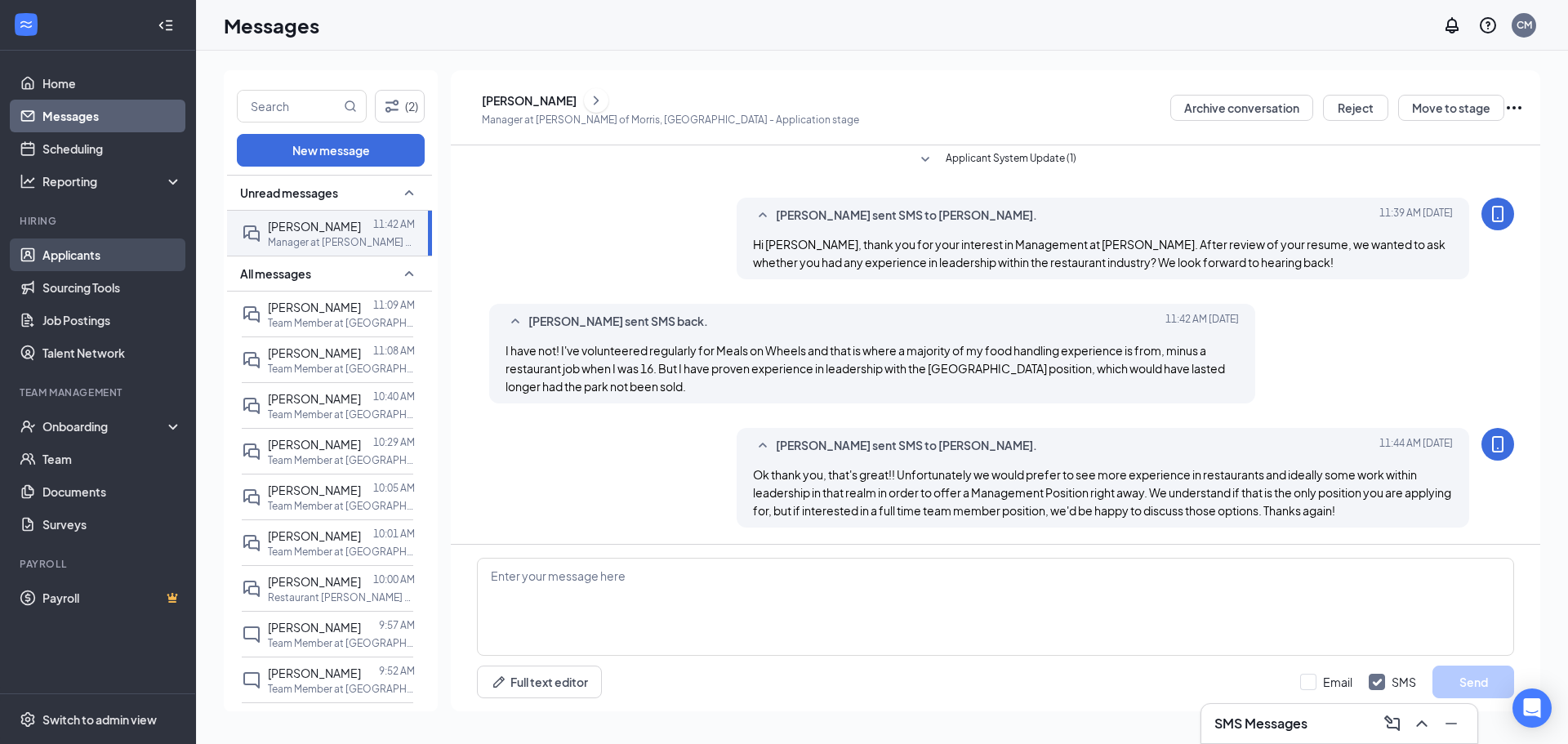
click at [74, 267] on link "Applicants" at bounding box center [113, 255] width 139 height 32
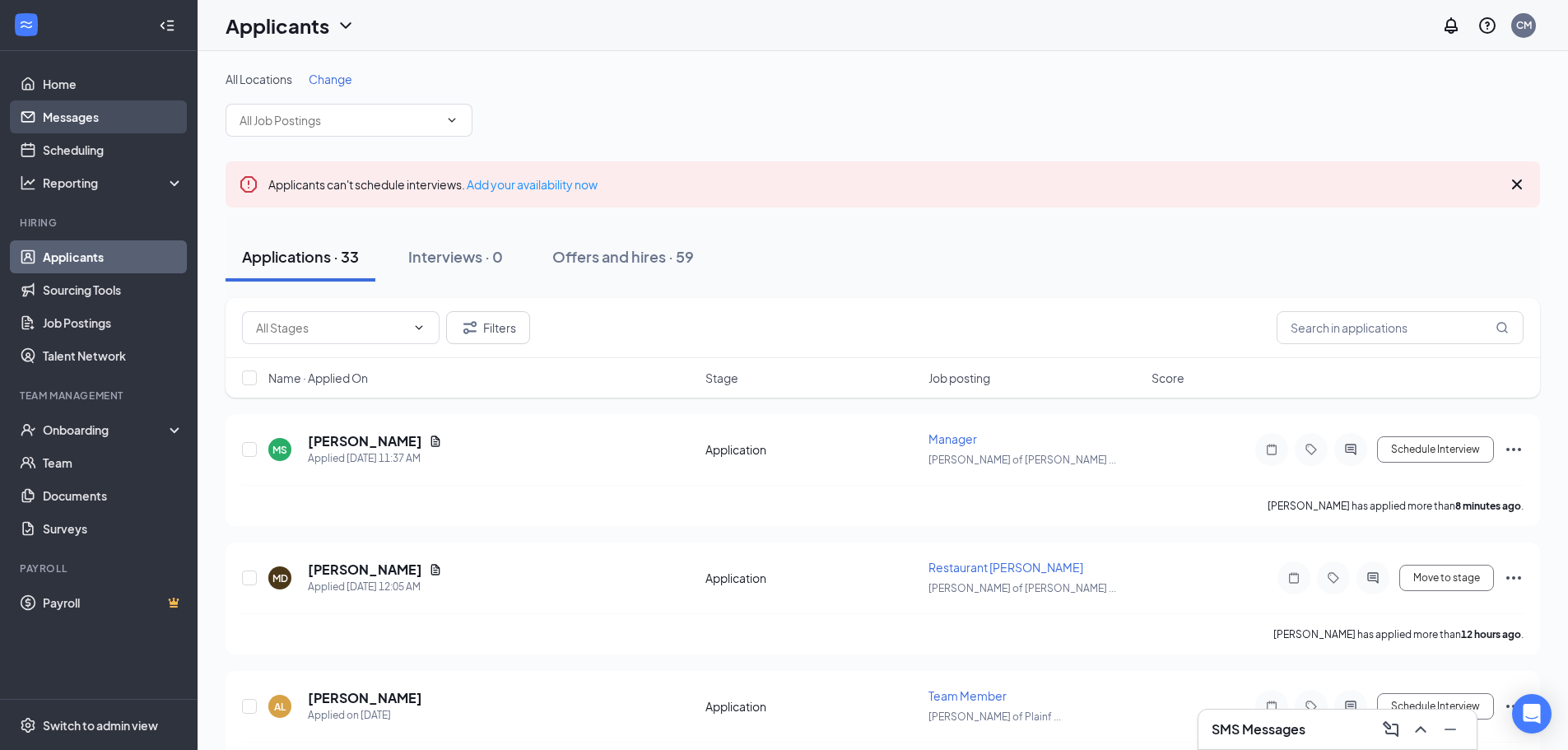
click at [131, 117] on link "Messages" at bounding box center [113, 116] width 140 height 33
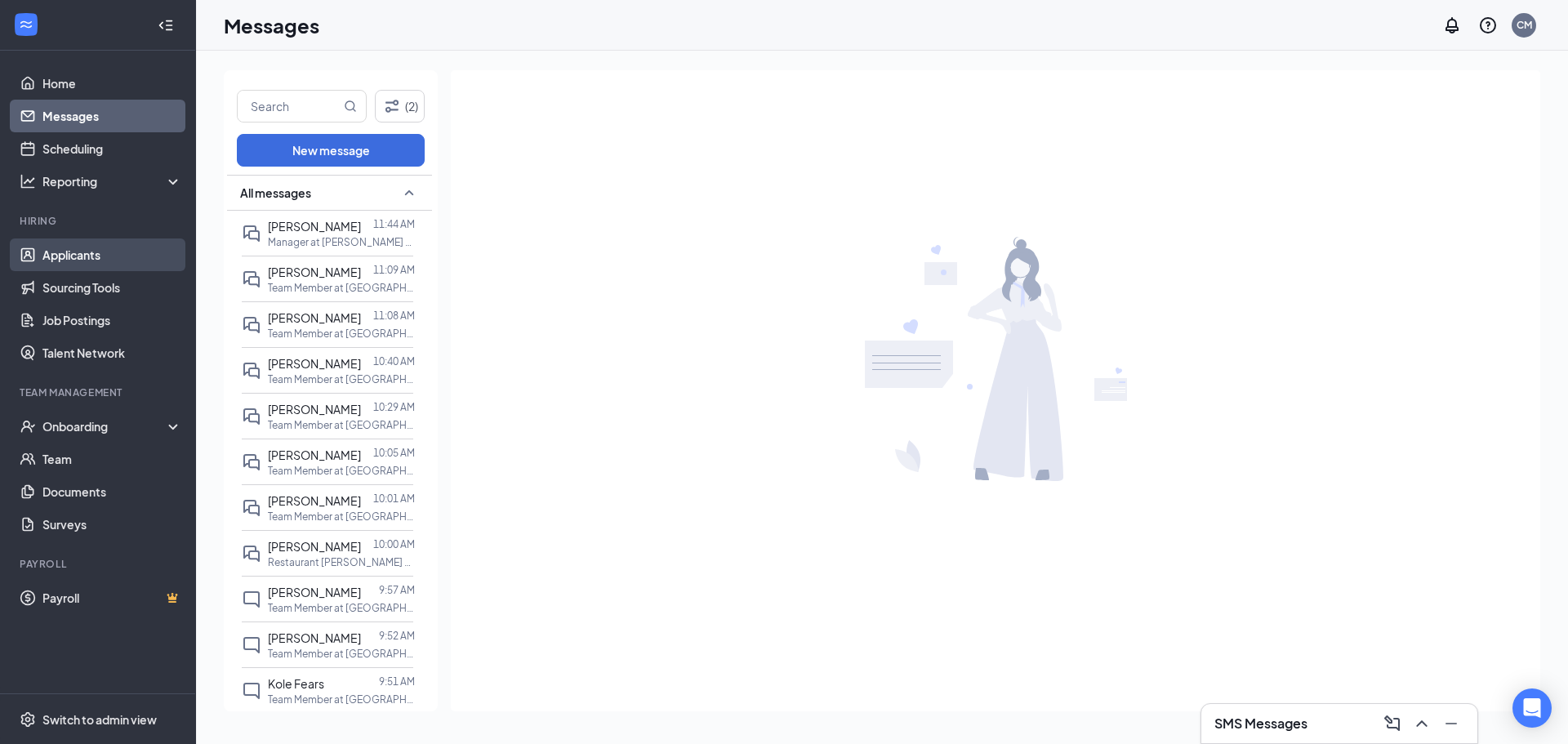
click at [58, 246] on link "Applicants" at bounding box center [113, 255] width 139 height 32
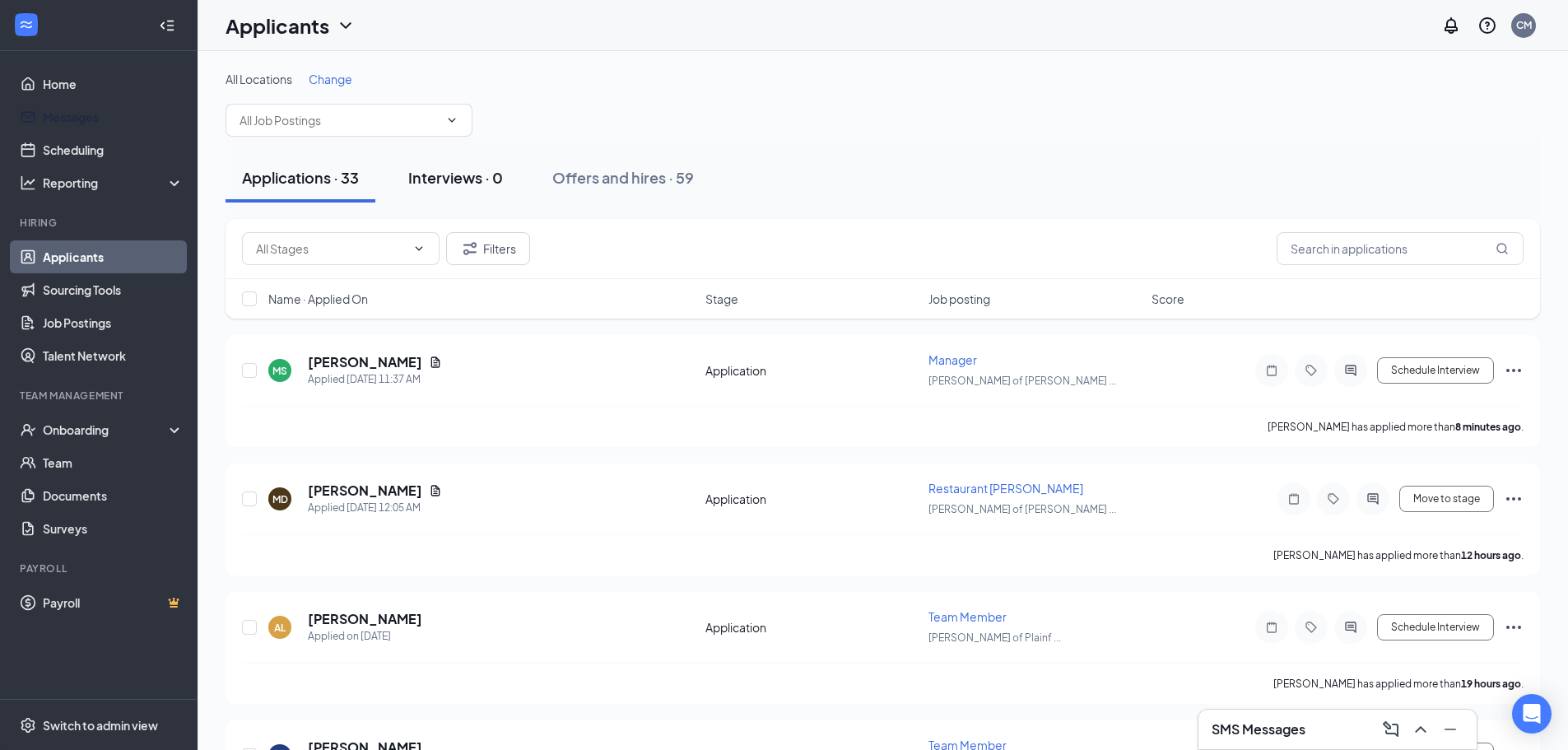
click at [104, 109] on link "Messages" at bounding box center [113, 116] width 140 height 33
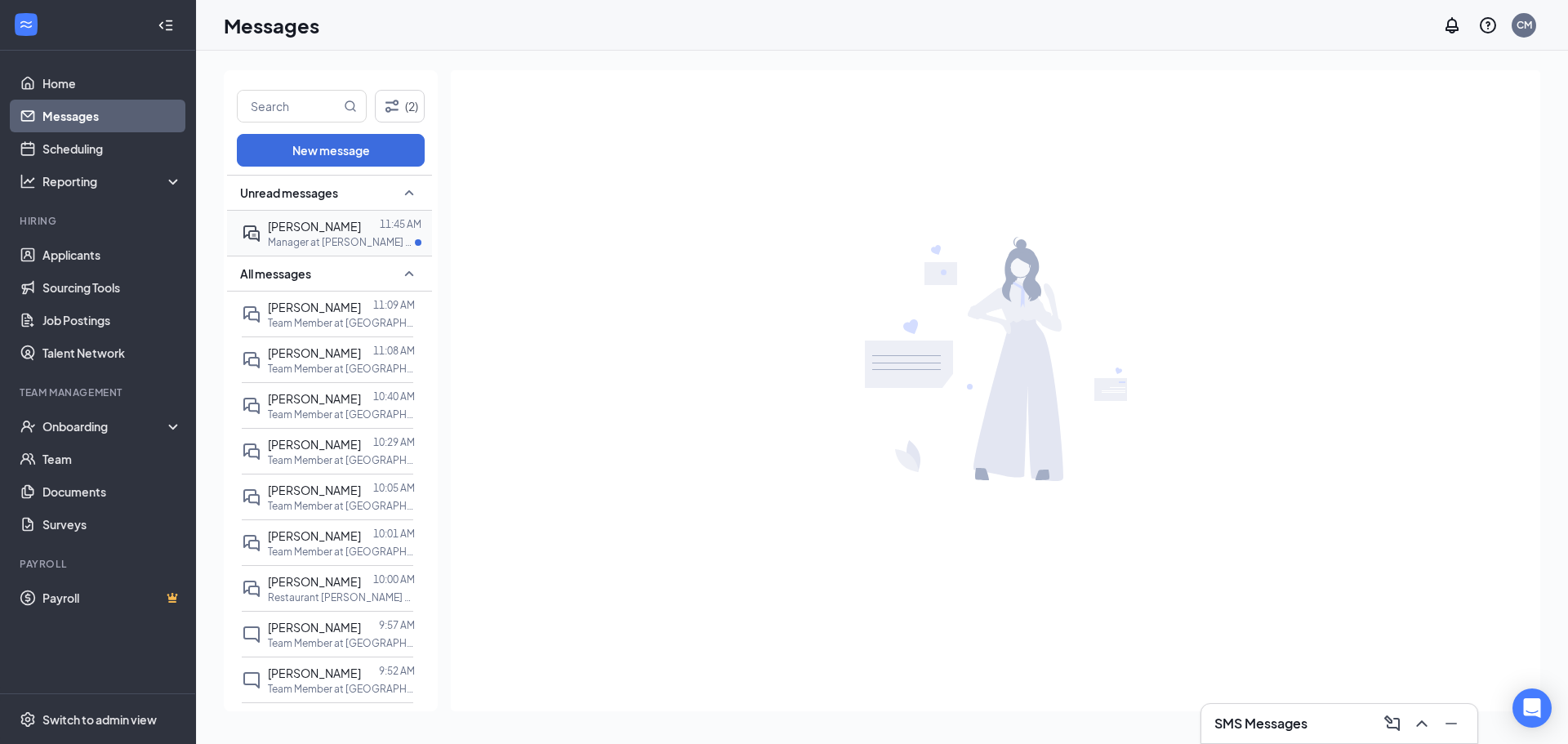
drag, startPoint x: 326, startPoint y: 225, endPoint x: 347, endPoint y: 241, distance: 26.4
click at [326, 224] on span "[PERSON_NAME]" at bounding box center [315, 225] width 93 height 14
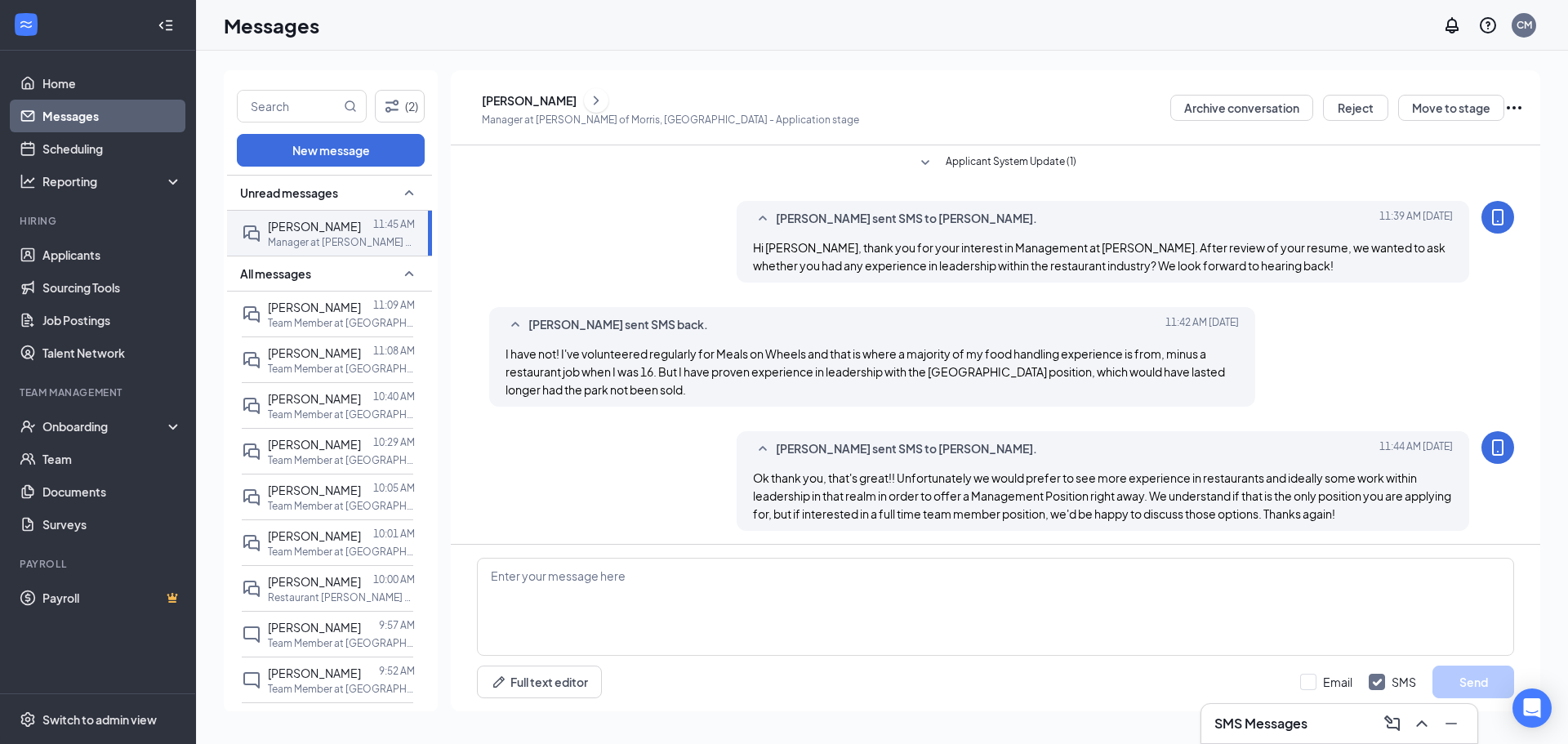
scroll to position [92, 0]
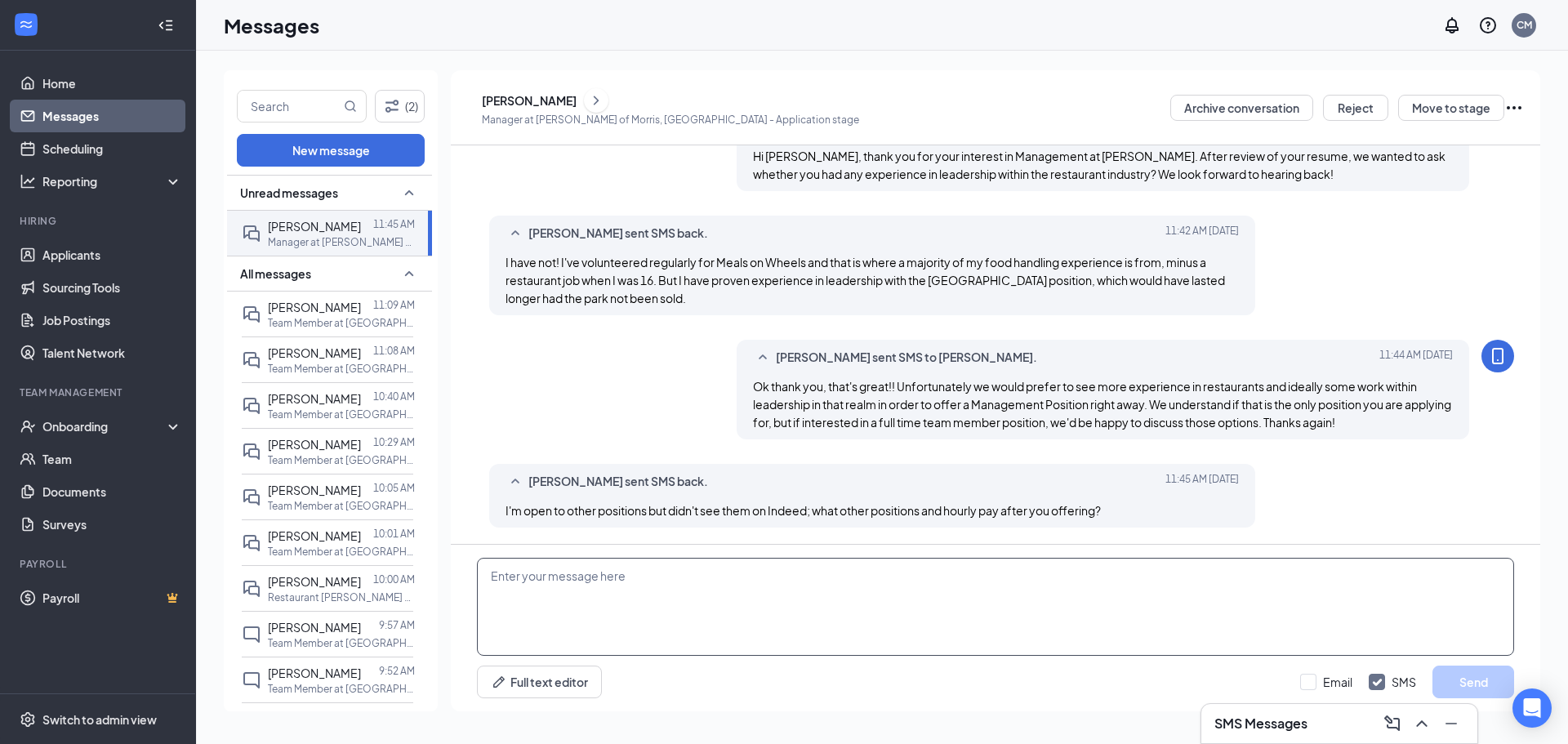
click at [809, 570] on textarea at bounding box center [996, 607] width 1038 height 98
type textarea "O"
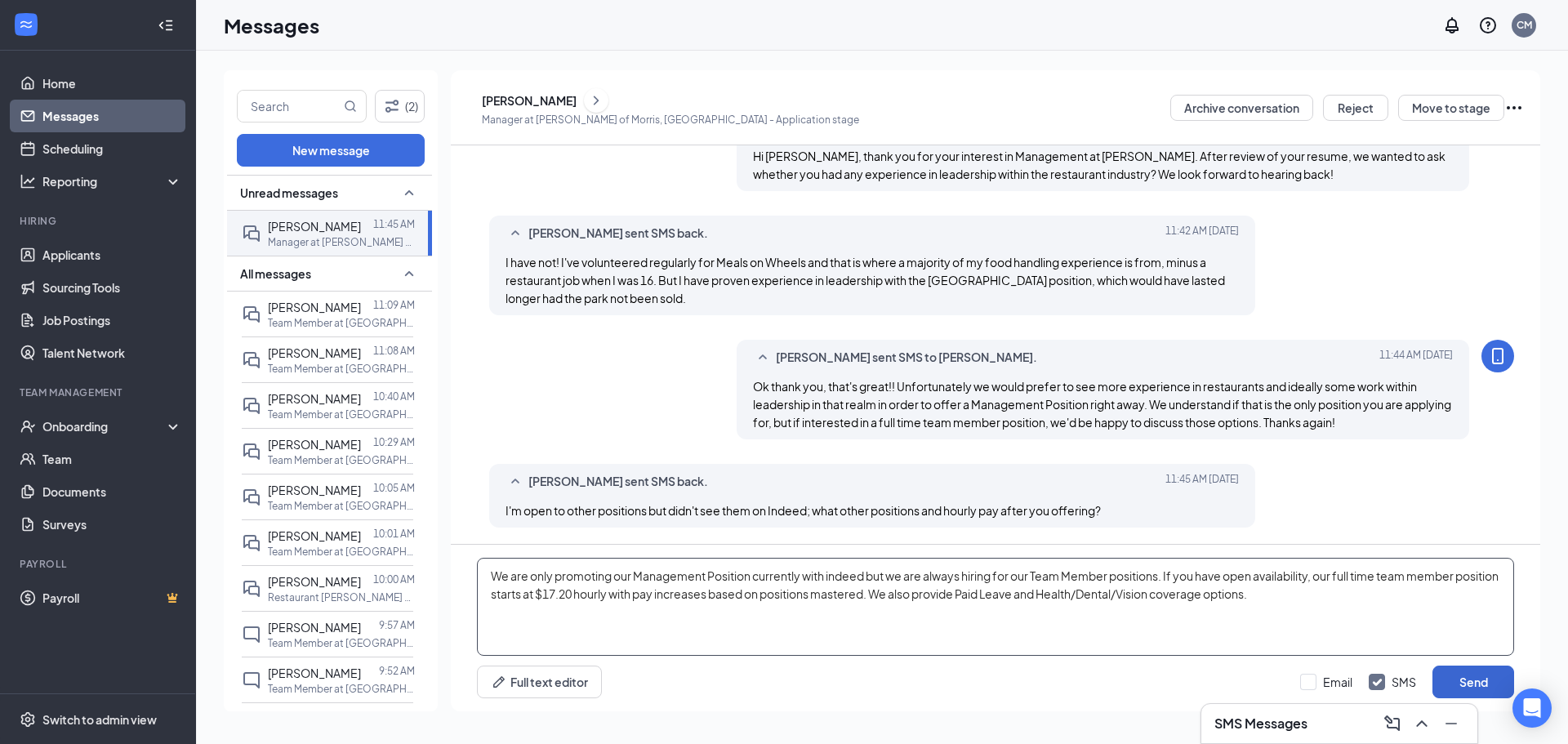
type textarea "We are only promoting our Management Position currently with indeed but we are …"
click at [1480, 683] on button "Send" at bounding box center [1474, 682] width 82 height 32
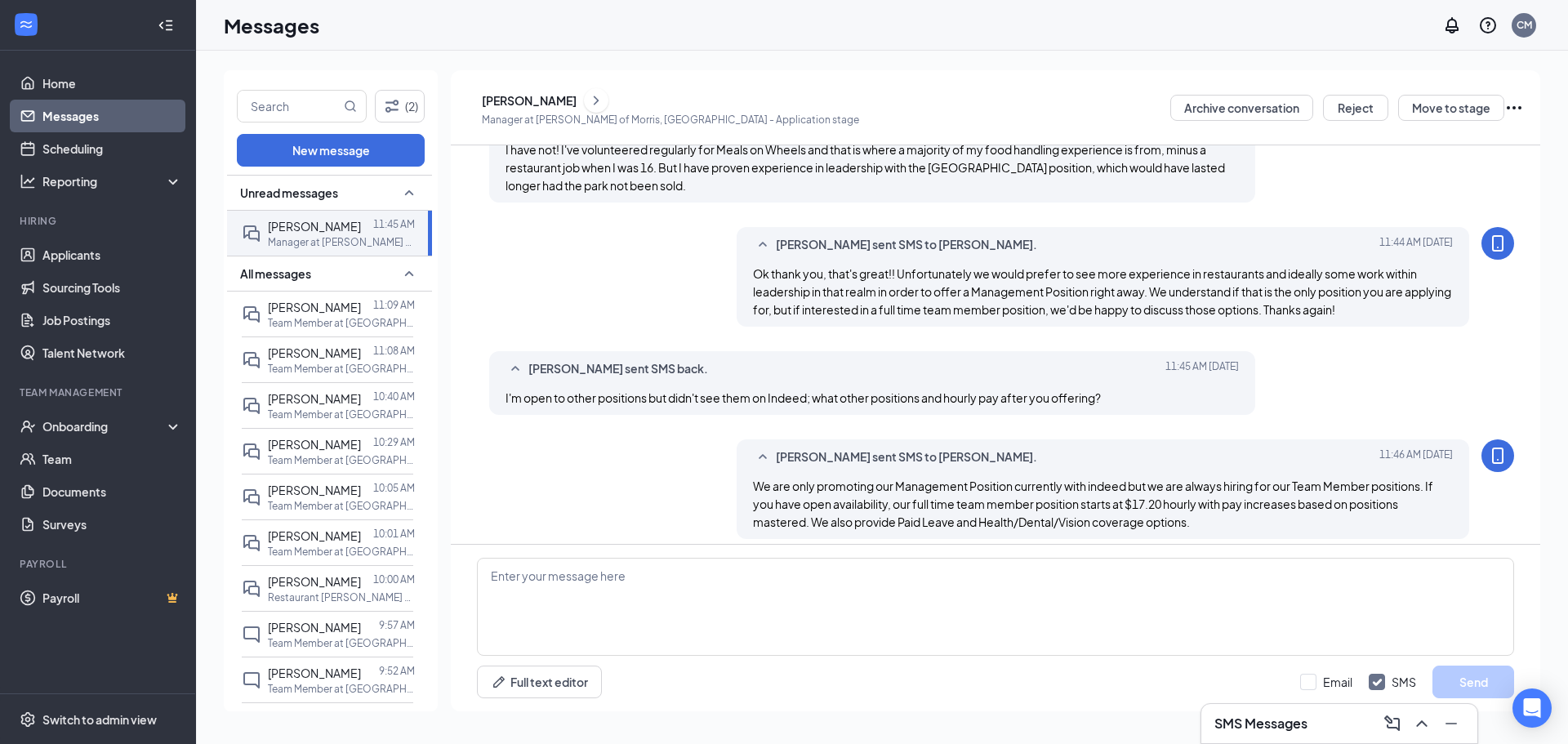
scroll to position [216, 0]
